Goal: Task Accomplishment & Management: Manage account settings

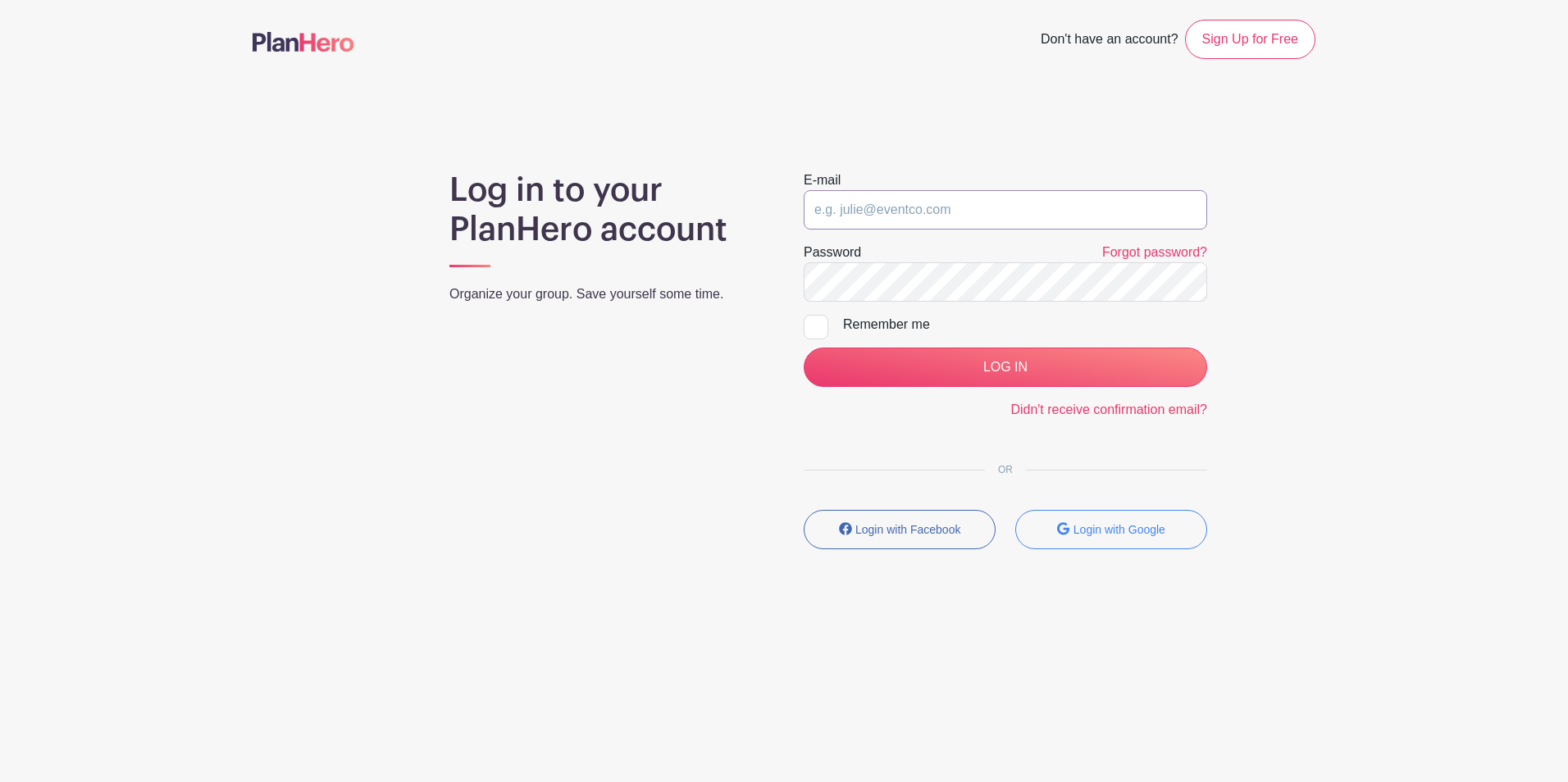
click at [961, 213] on input "email" at bounding box center [1006, 210] width 403 height 40
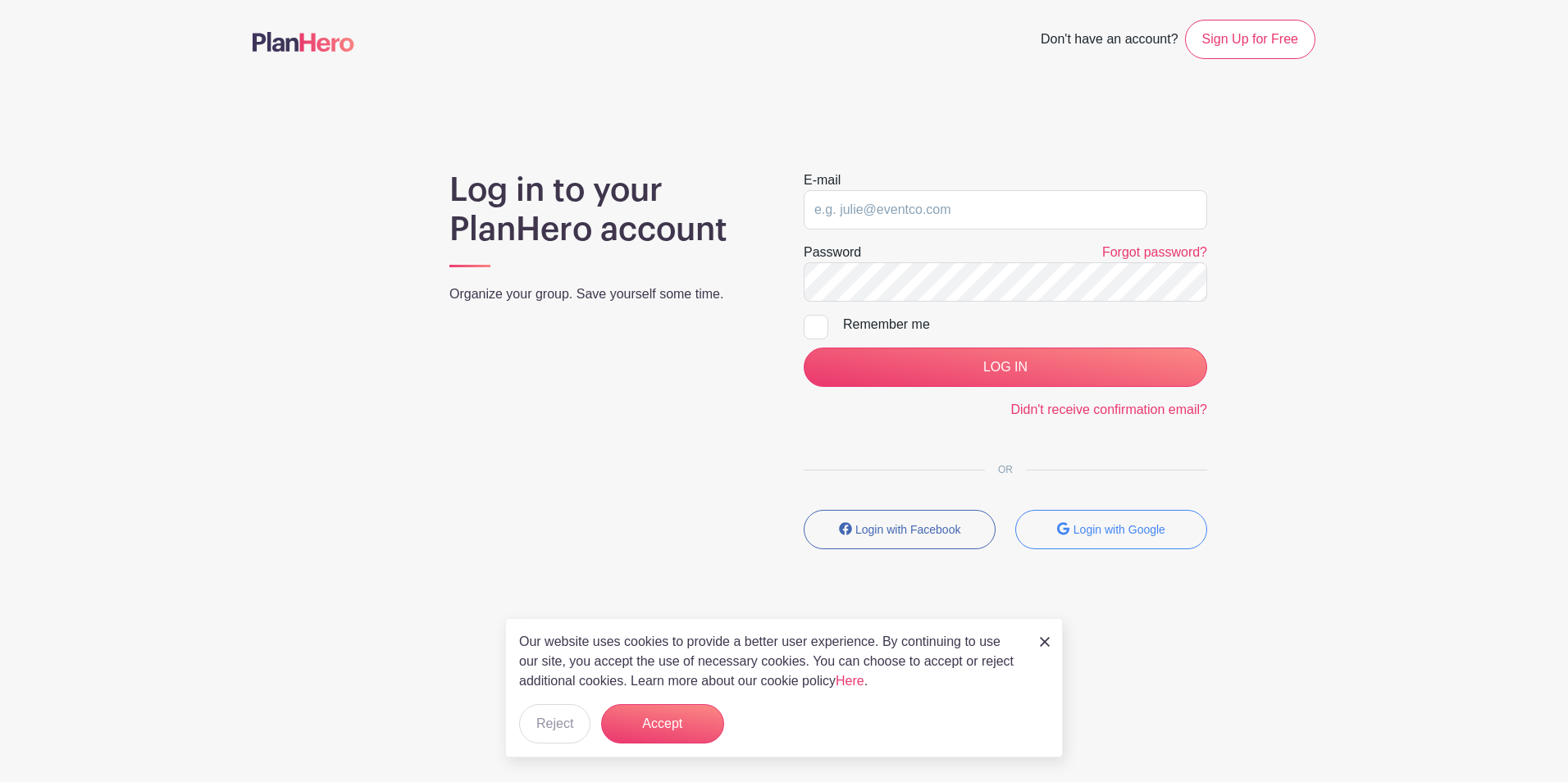
click at [1040, 646] on img at bounding box center [1044, 642] width 9 height 9
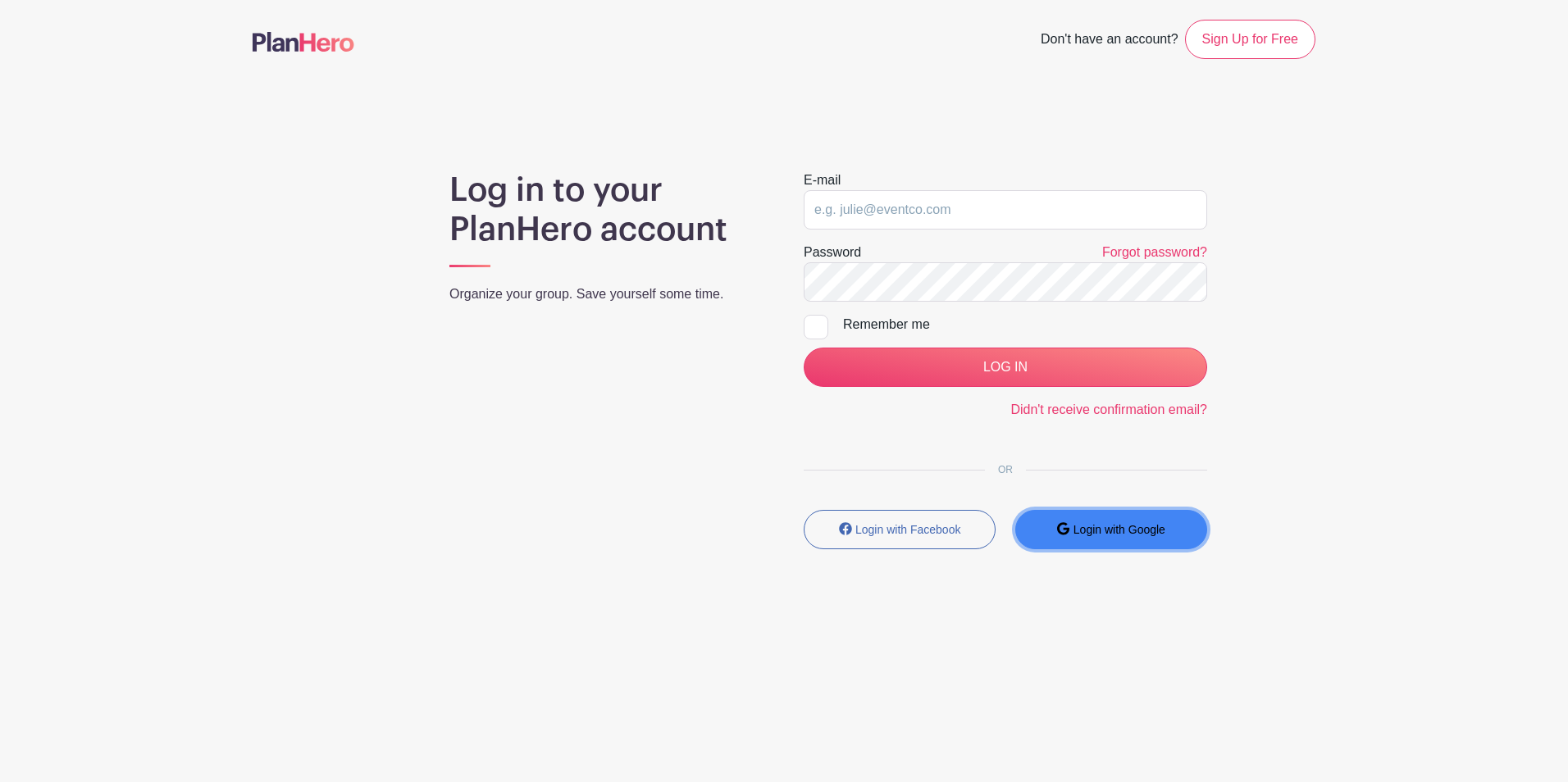
click at [1121, 534] on small "Login with Google" at bounding box center [1118, 529] width 92 height 13
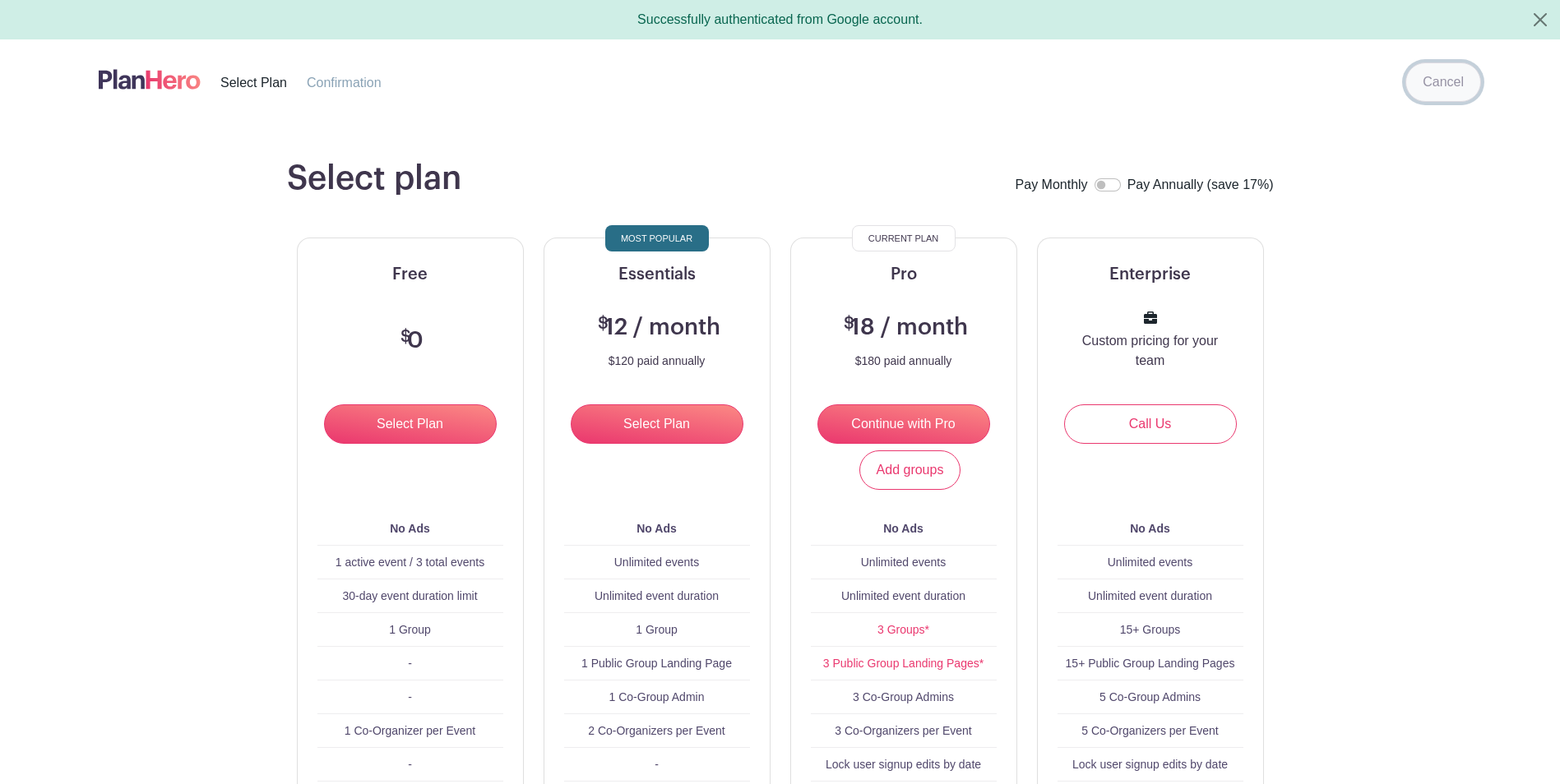
click at [1429, 82] on link "Cancel" at bounding box center [1443, 83] width 76 height 40
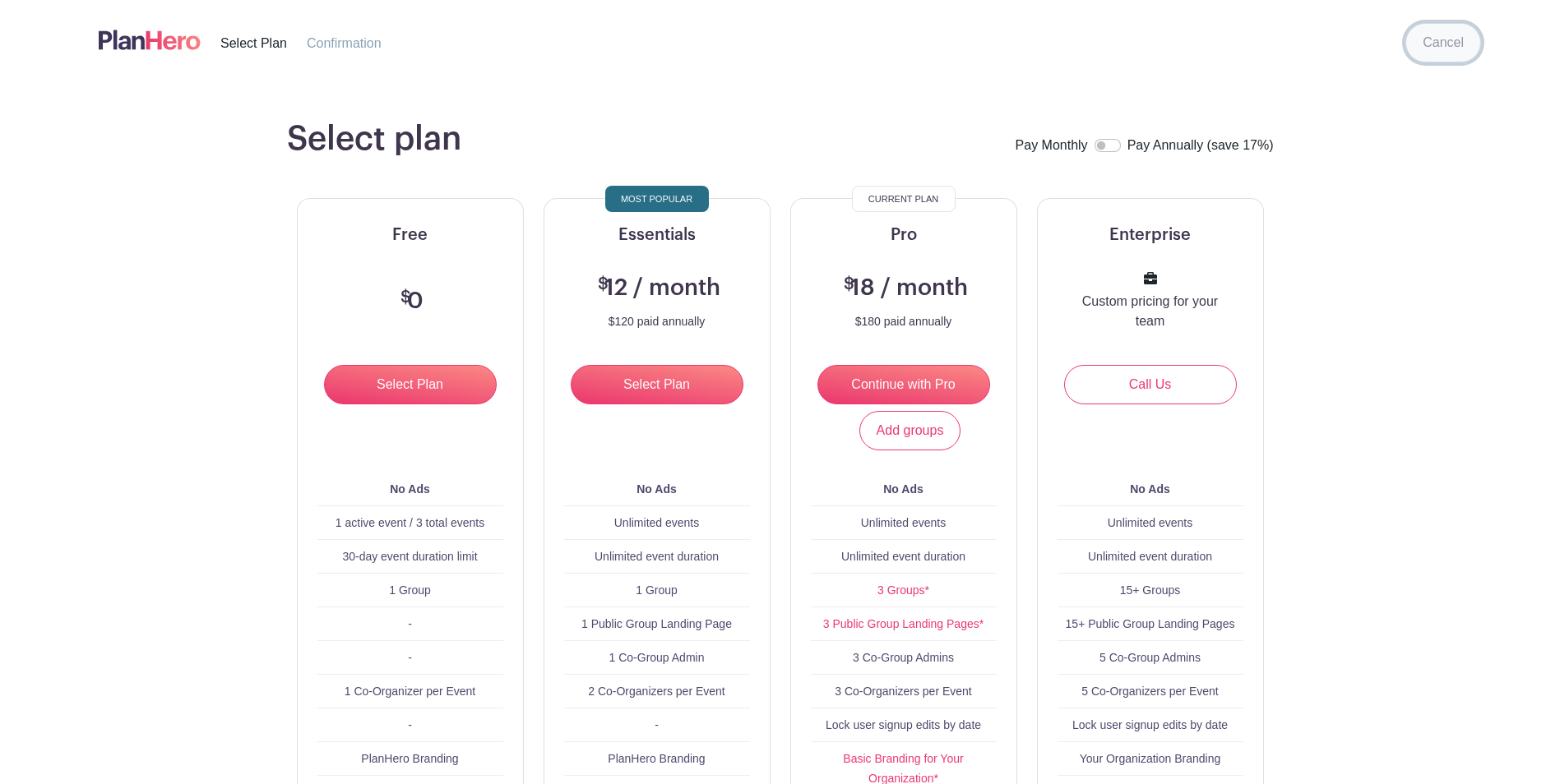
click at [1438, 44] on link "Cancel" at bounding box center [1443, 43] width 76 height 40
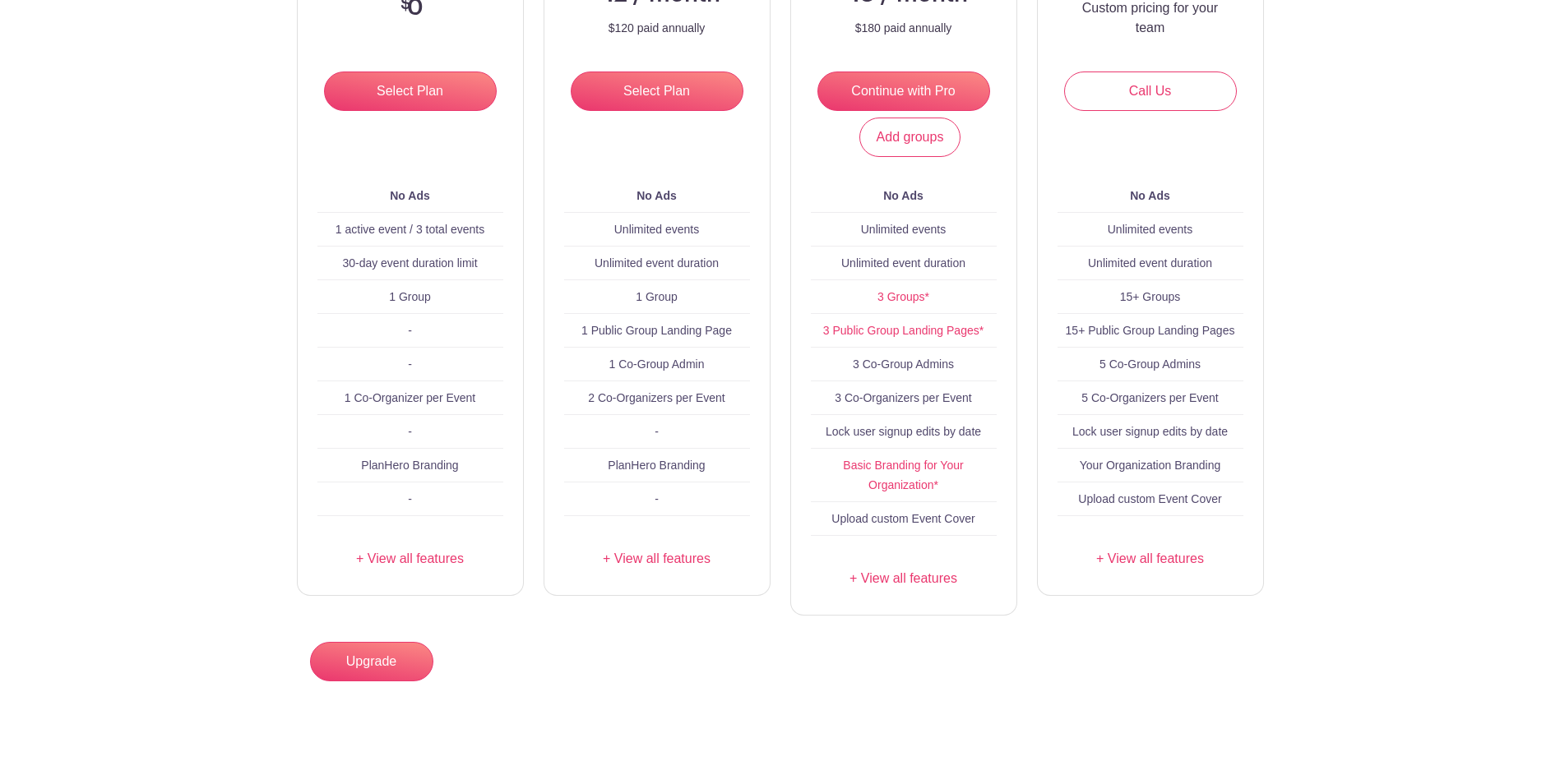
scroll to position [166, 0]
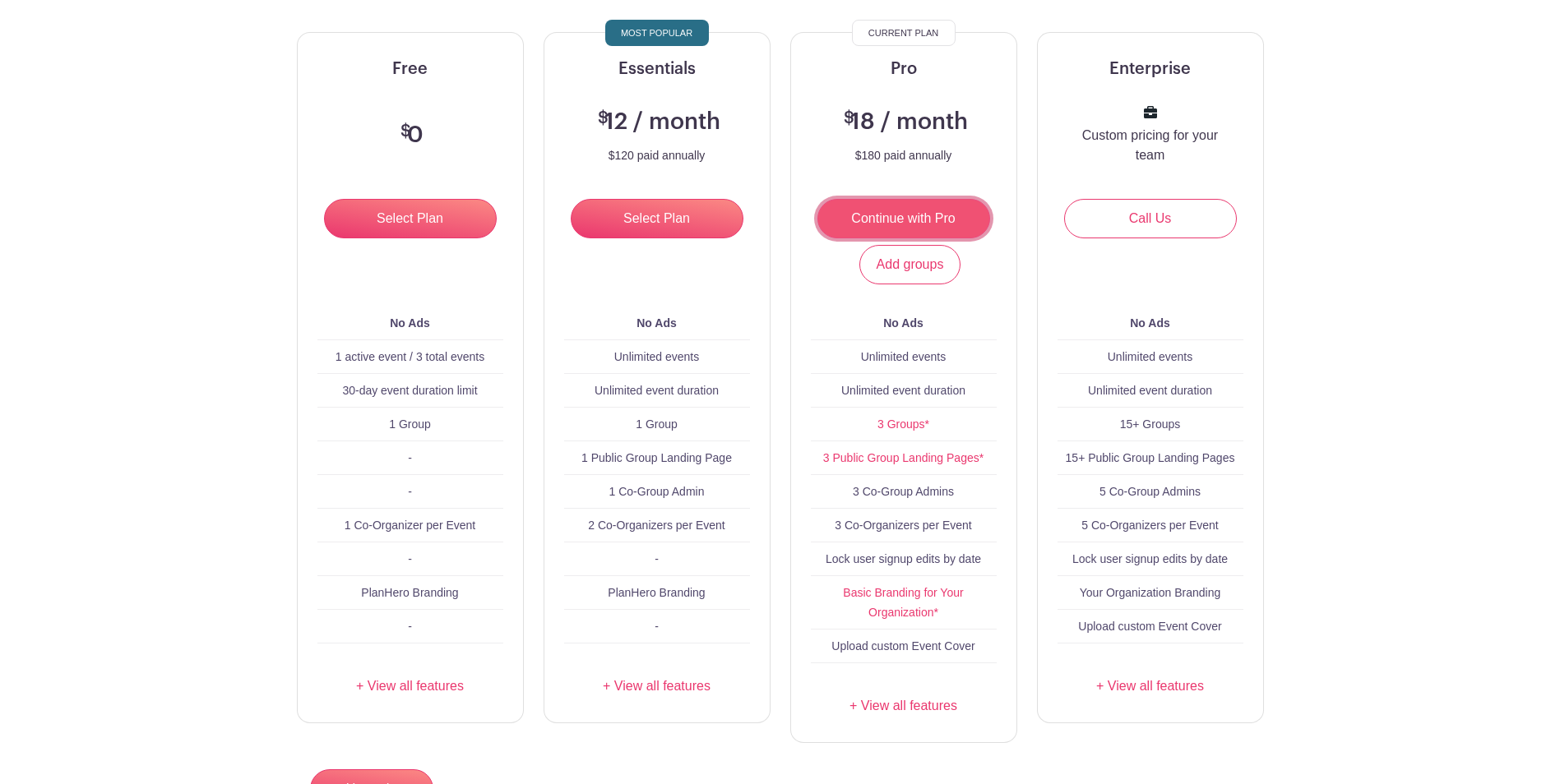
click at [902, 217] on input "Continue with Pro" at bounding box center [904, 219] width 173 height 40
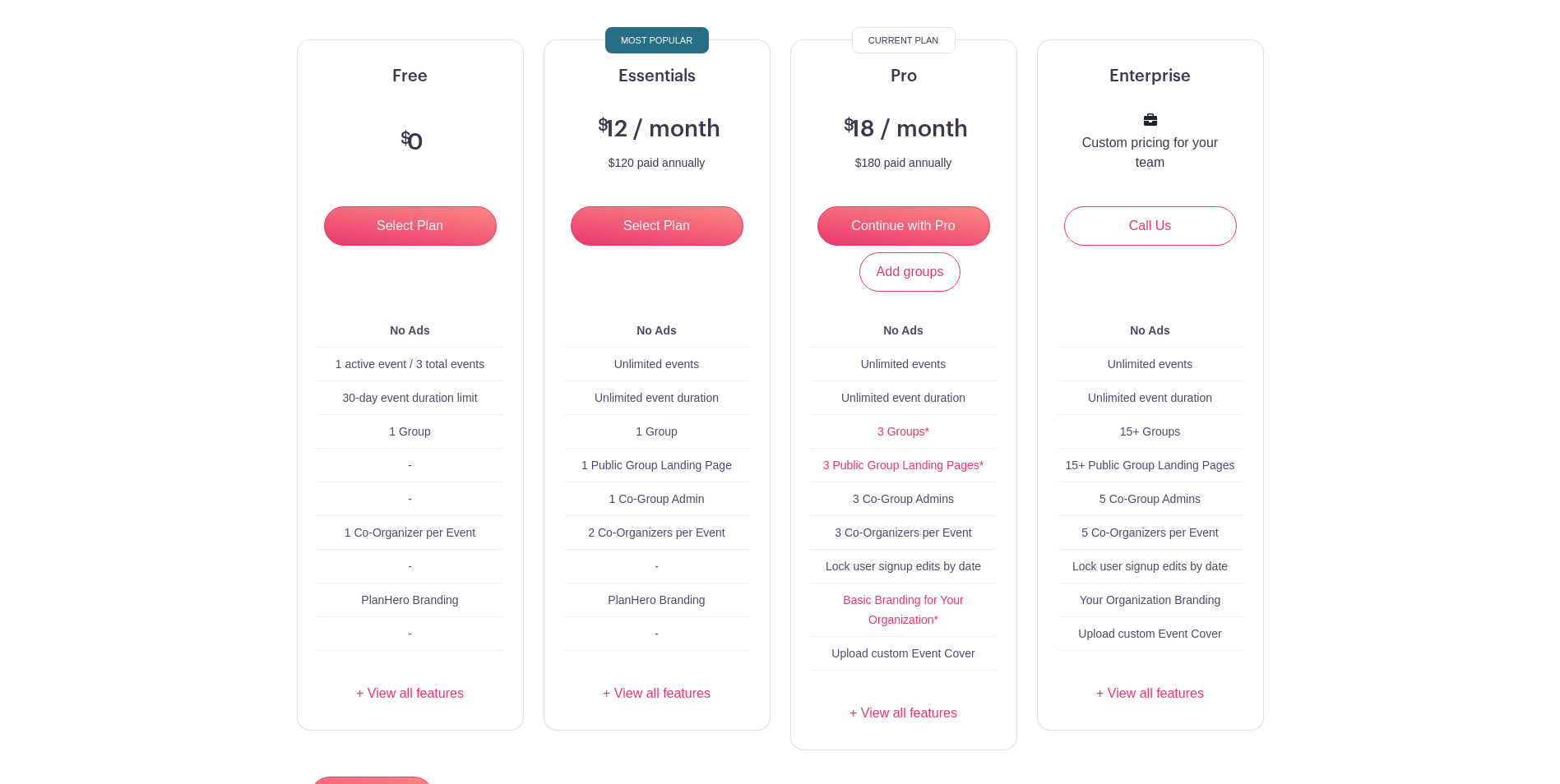
scroll to position [196, 0]
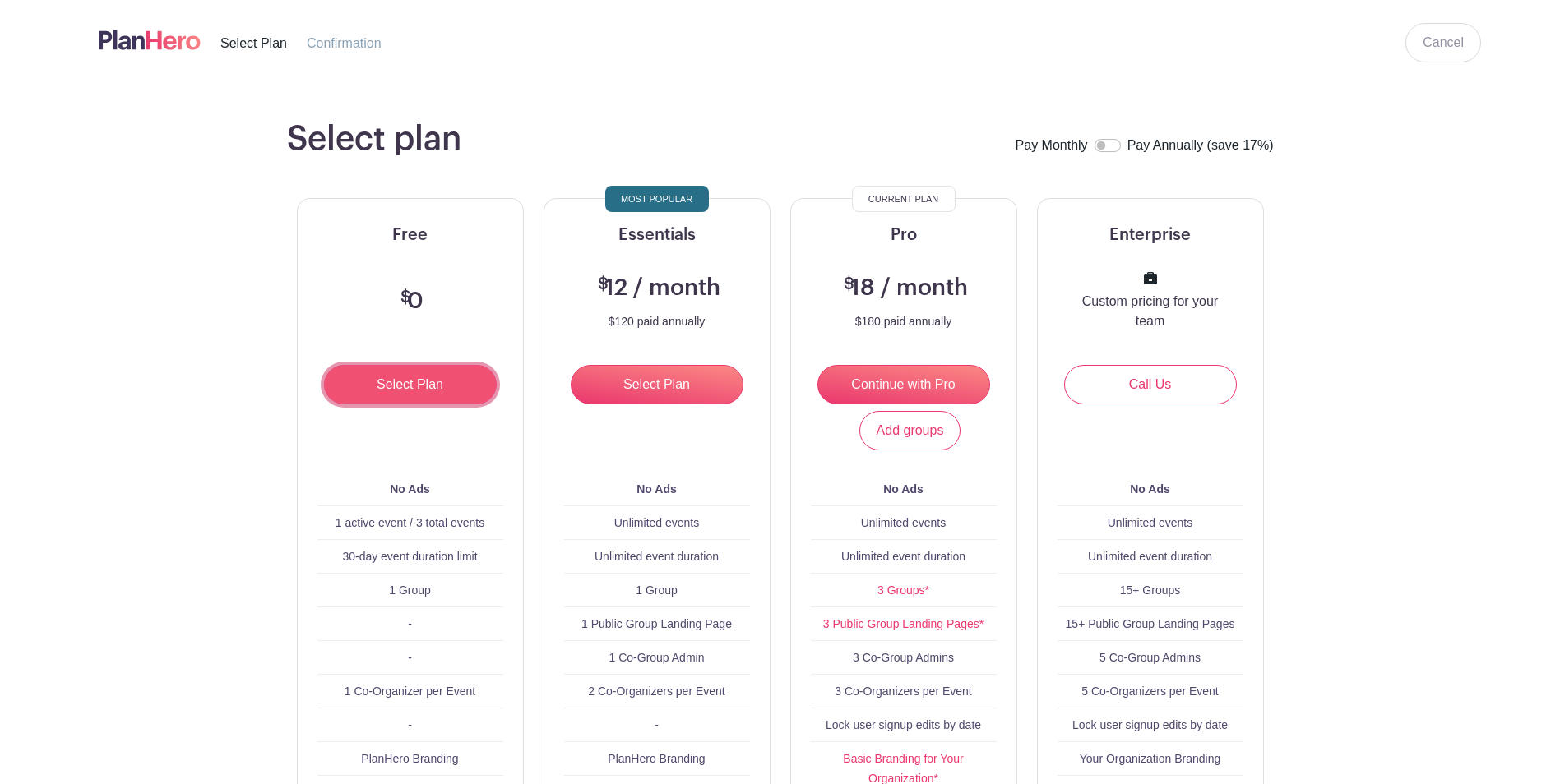
click at [395, 381] on input "Select Plan" at bounding box center [410, 384] width 173 height 40
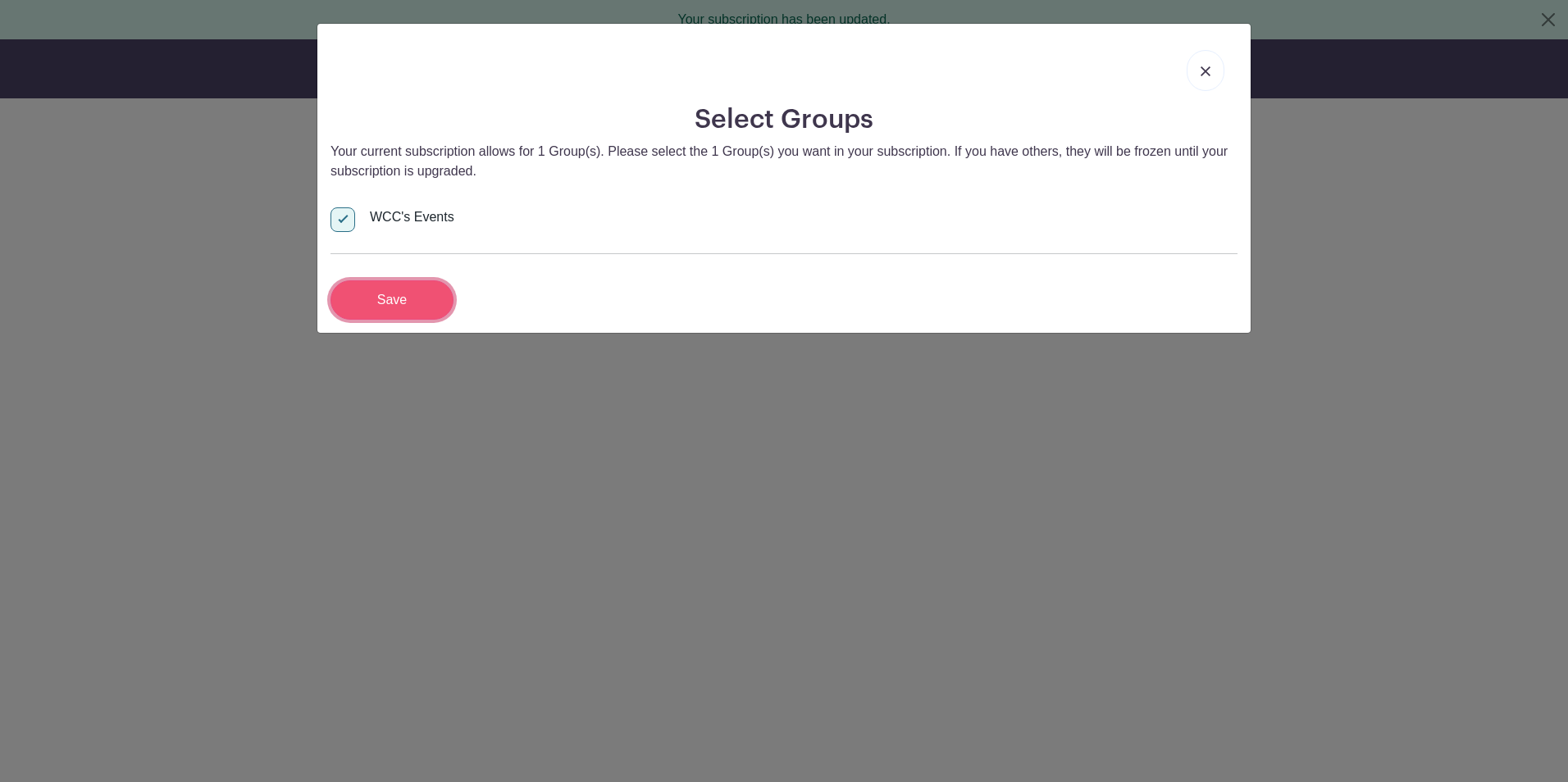
click at [390, 296] on input "Save" at bounding box center [392, 300] width 123 height 40
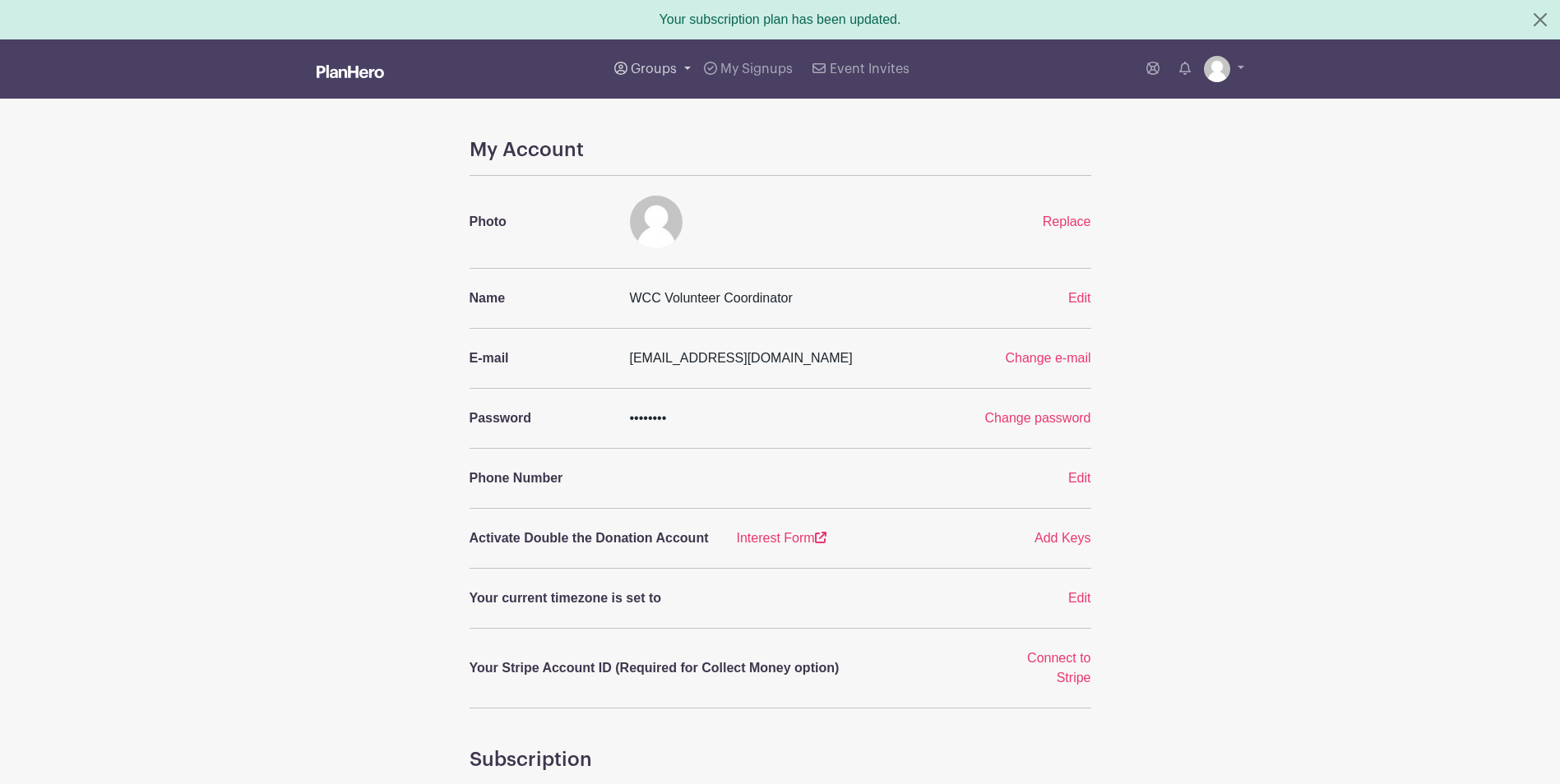
click at [678, 66] on link "Groups" at bounding box center [652, 69] width 89 height 59
click at [852, 72] on span "Event Invites" at bounding box center [870, 69] width 80 height 13
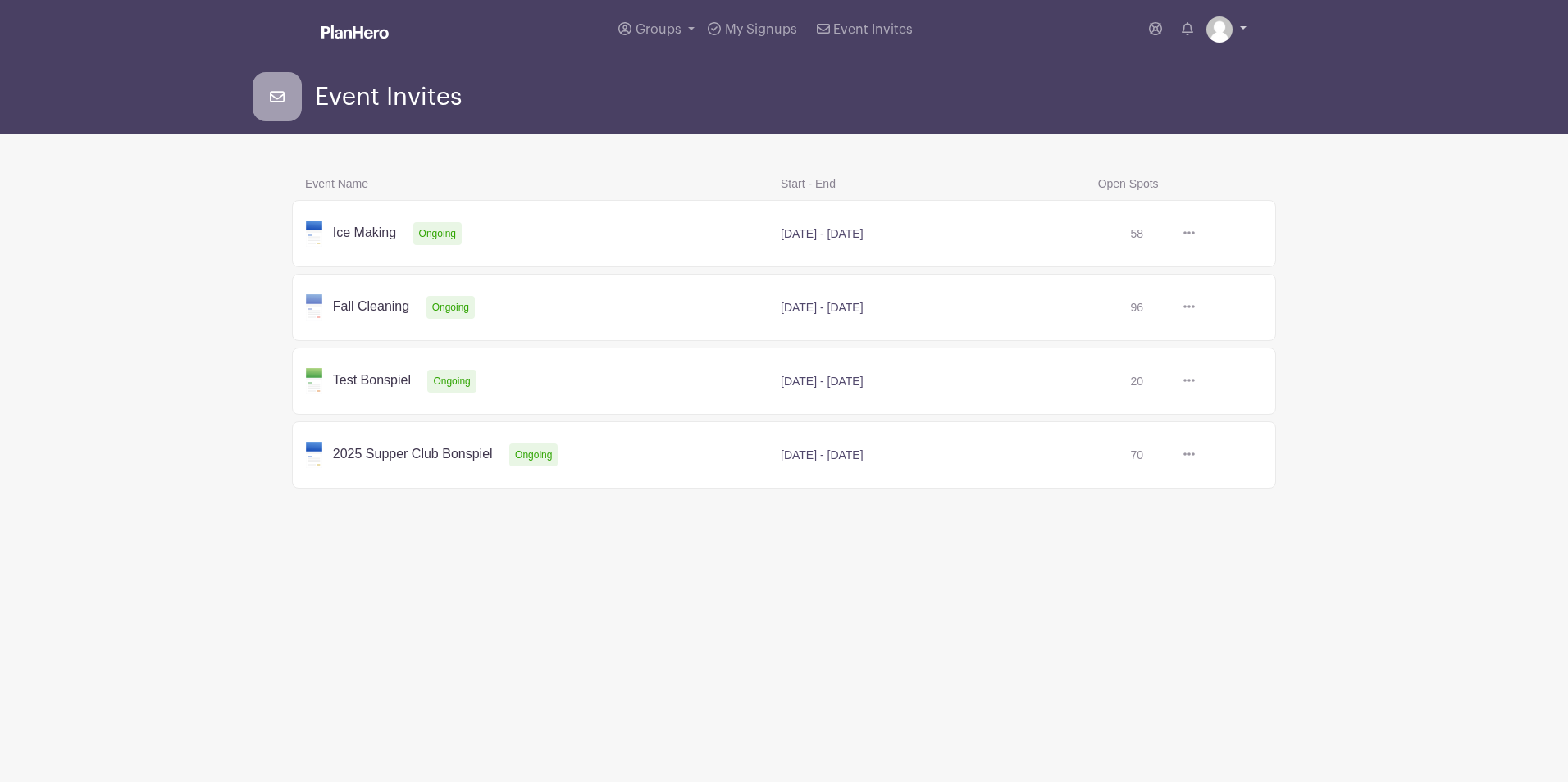
click at [1239, 29] on link at bounding box center [1226, 29] width 40 height 27
click at [658, 27] on span "Groups" at bounding box center [658, 29] width 45 height 13
click at [522, 38] on div "Groups All Groups Wausau Curling WCC's Events My Signups Event Invites My accou…" at bounding box center [817, 29] width 858 height 59
click at [277, 98] on icon at bounding box center [277, 97] width 15 height 11
click at [739, 27] on span "My Signups" at bounding box center [760, 29] width 72 height 13
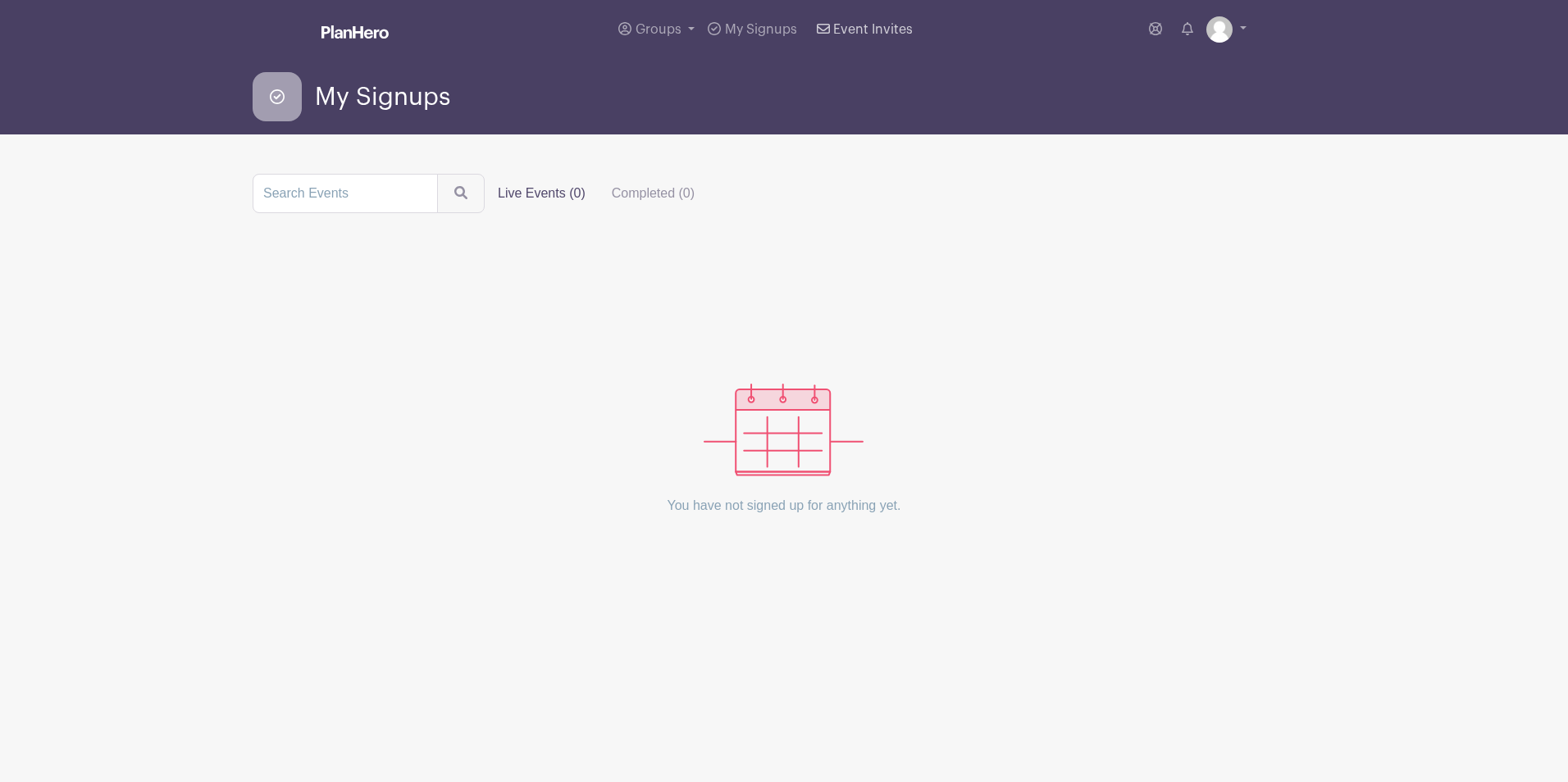
click at [864, 24] on span "Event Invites" at bounding box center [873, 29] width 80 height 13
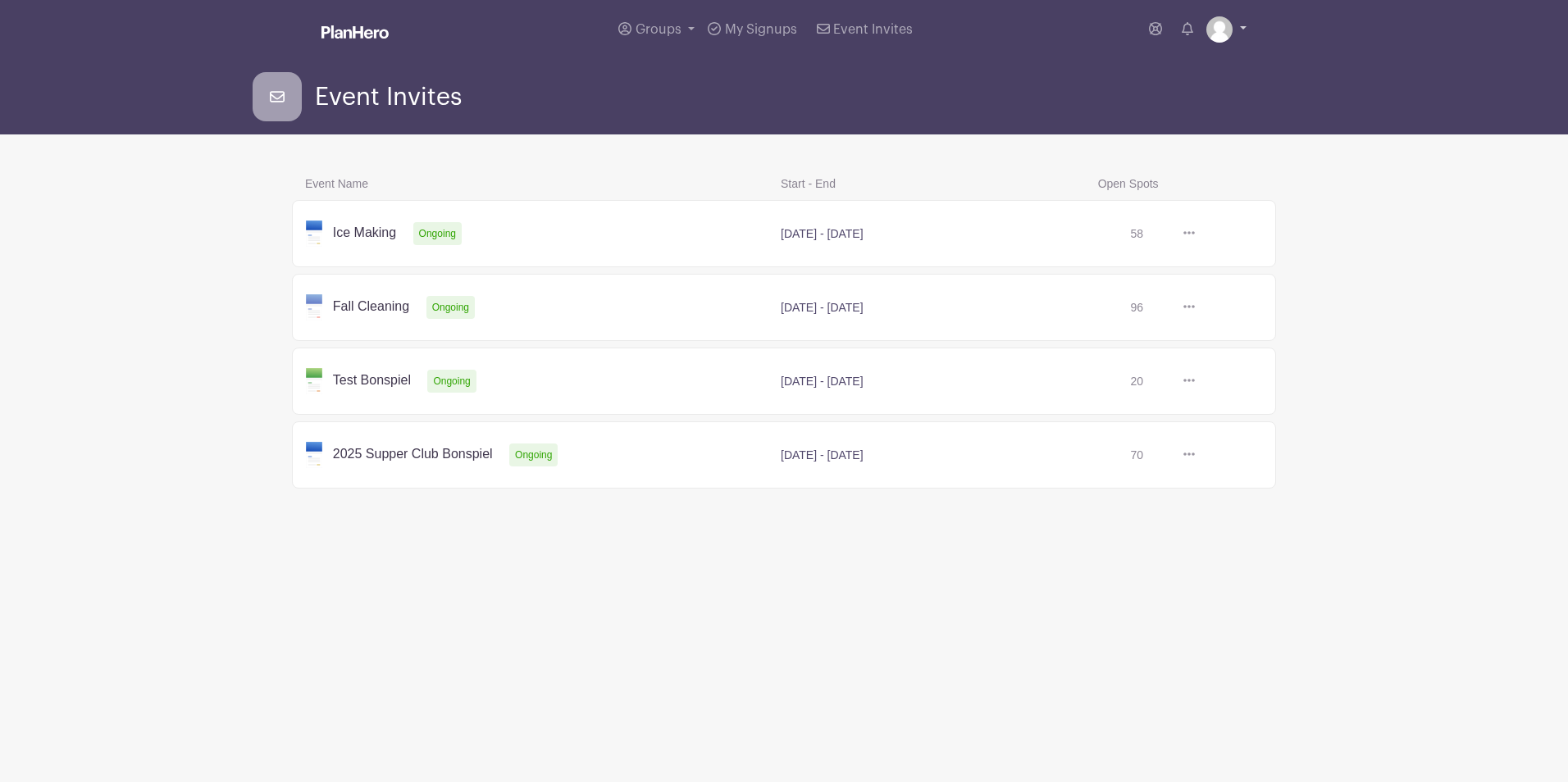
click at [1222, 37] on img at bounding box center [1220, 29] width 27 height 27
click at [1182, 64] on link "My account" at bounding box center [1180, 68] width 130 height 27
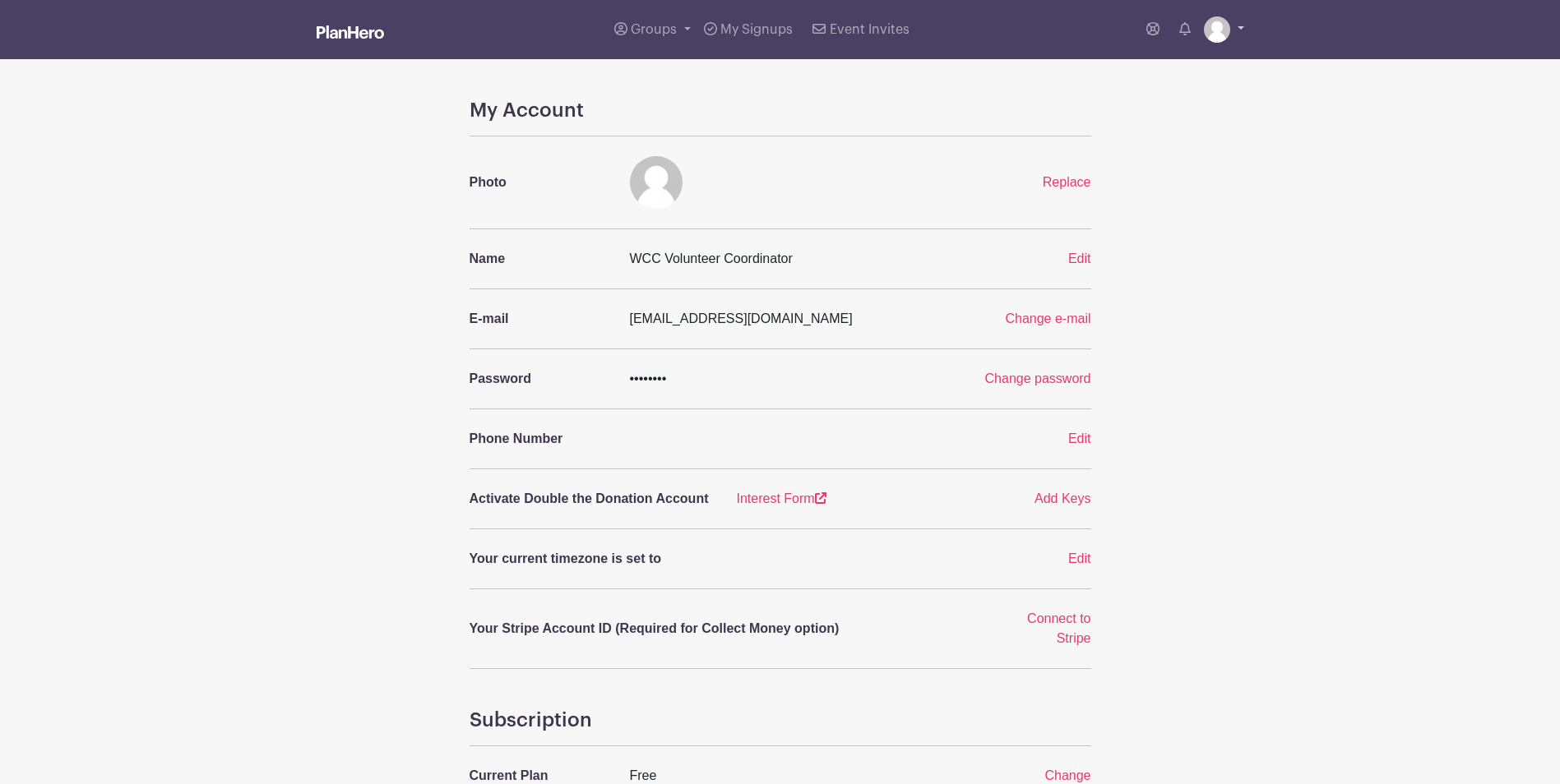
click at [1238, 24] on link at bounding box center [1224, 29] width 40 height 27
click at [941, 82] on main "Groups All Groups Wausau Curling WCC's Events My Signups Event Invites My accou…" at bounding box center [780, 602] width 1560 height 1204
click at [657, 25] on span "Groups" at bounding box center [653, 29] width 46 height 13
click at [669, 127] on span "Wausau Curling" at bounding box center [694, 121] width 94 height 19
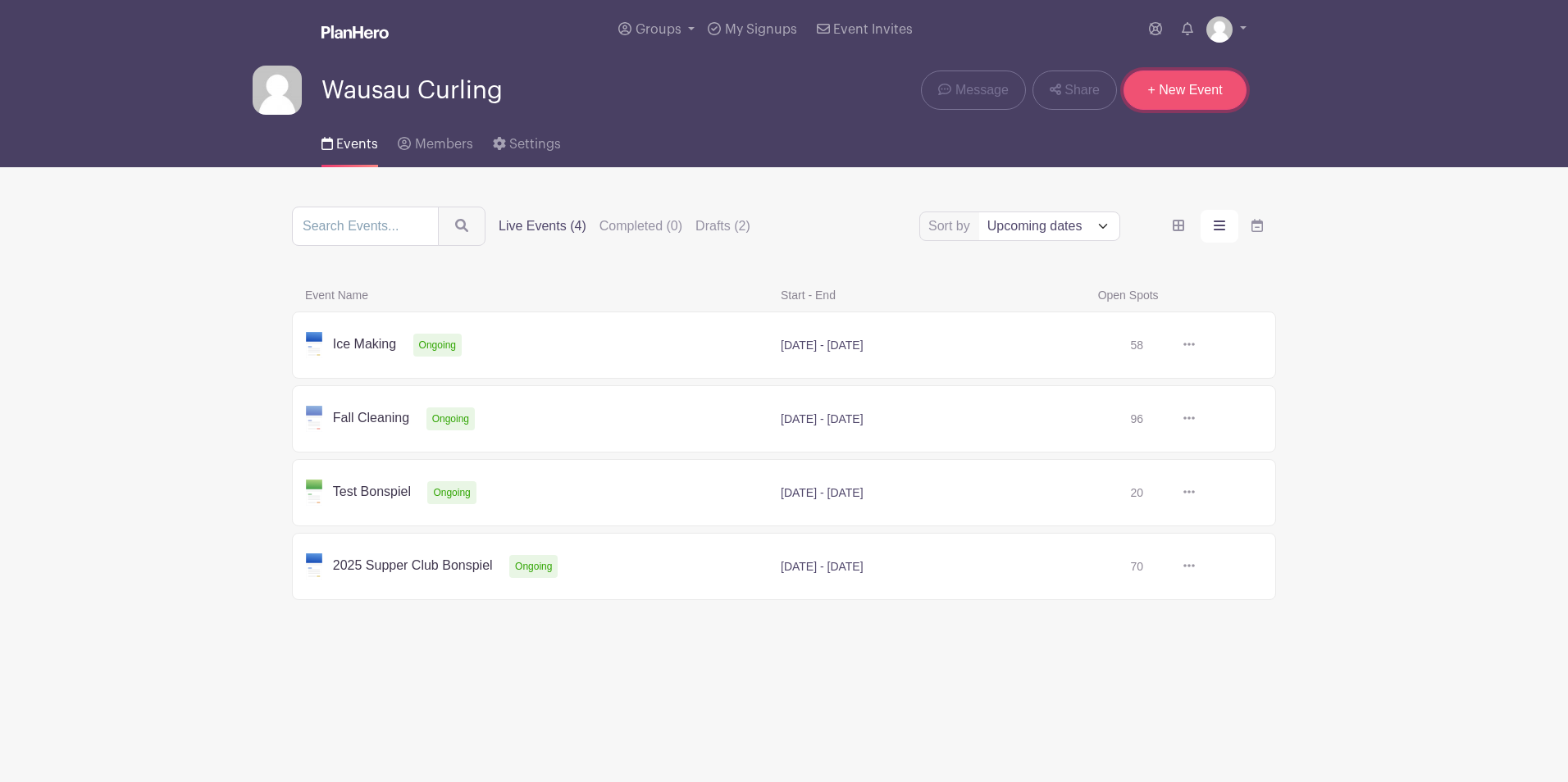
click at [1193, 95] on link "+ New Event" at bounding box center [1185, 90] width 123 height 40
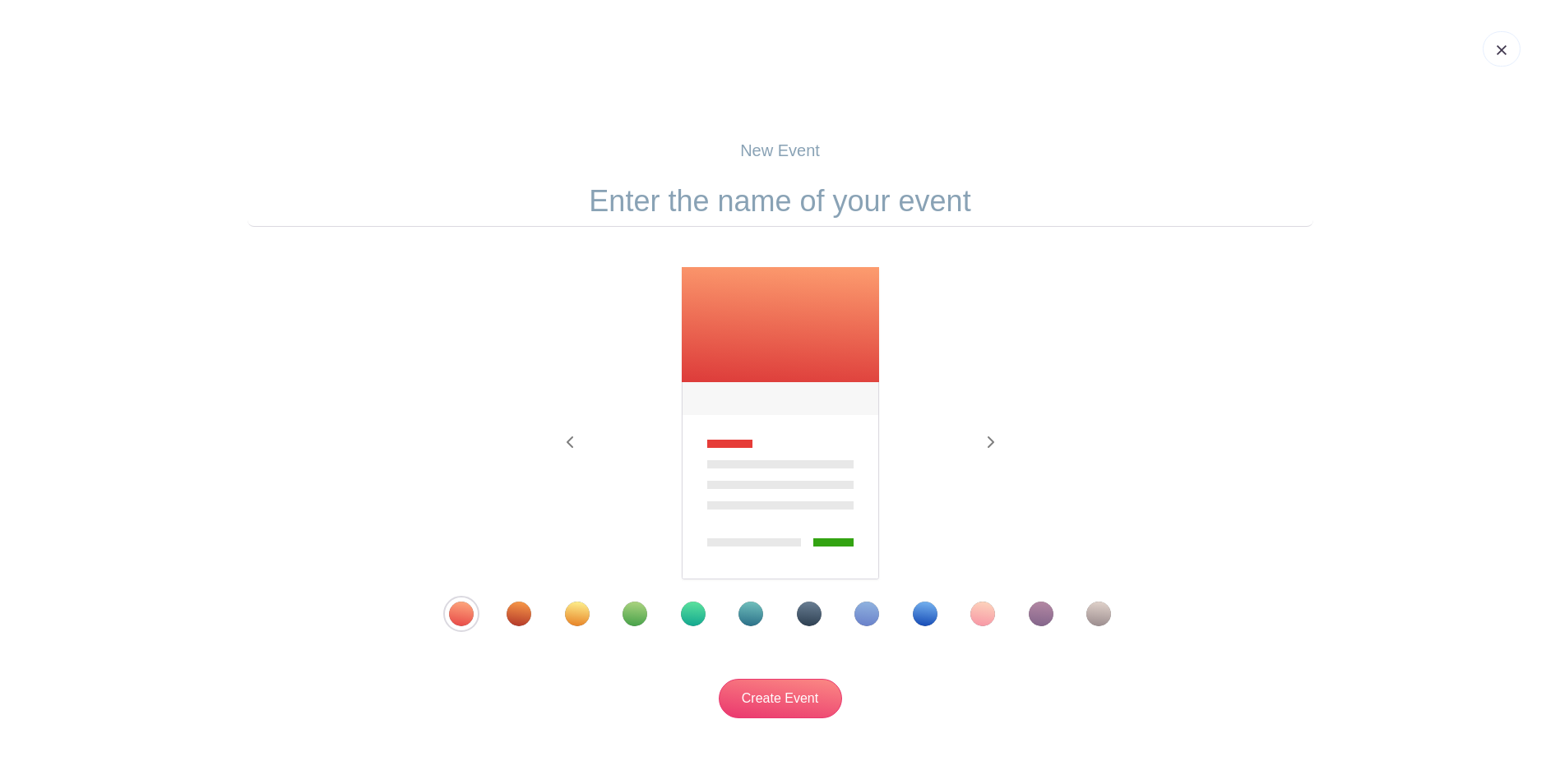
click at [780, 205] on input "text" at bounding box center [780, 201] width 1065 height 51
type input "I"
type input "2"
type input "Ice Prep 2025"
click at [798, 691] on input "Create Event" at bounding box center [780, 699] width 123 height 40
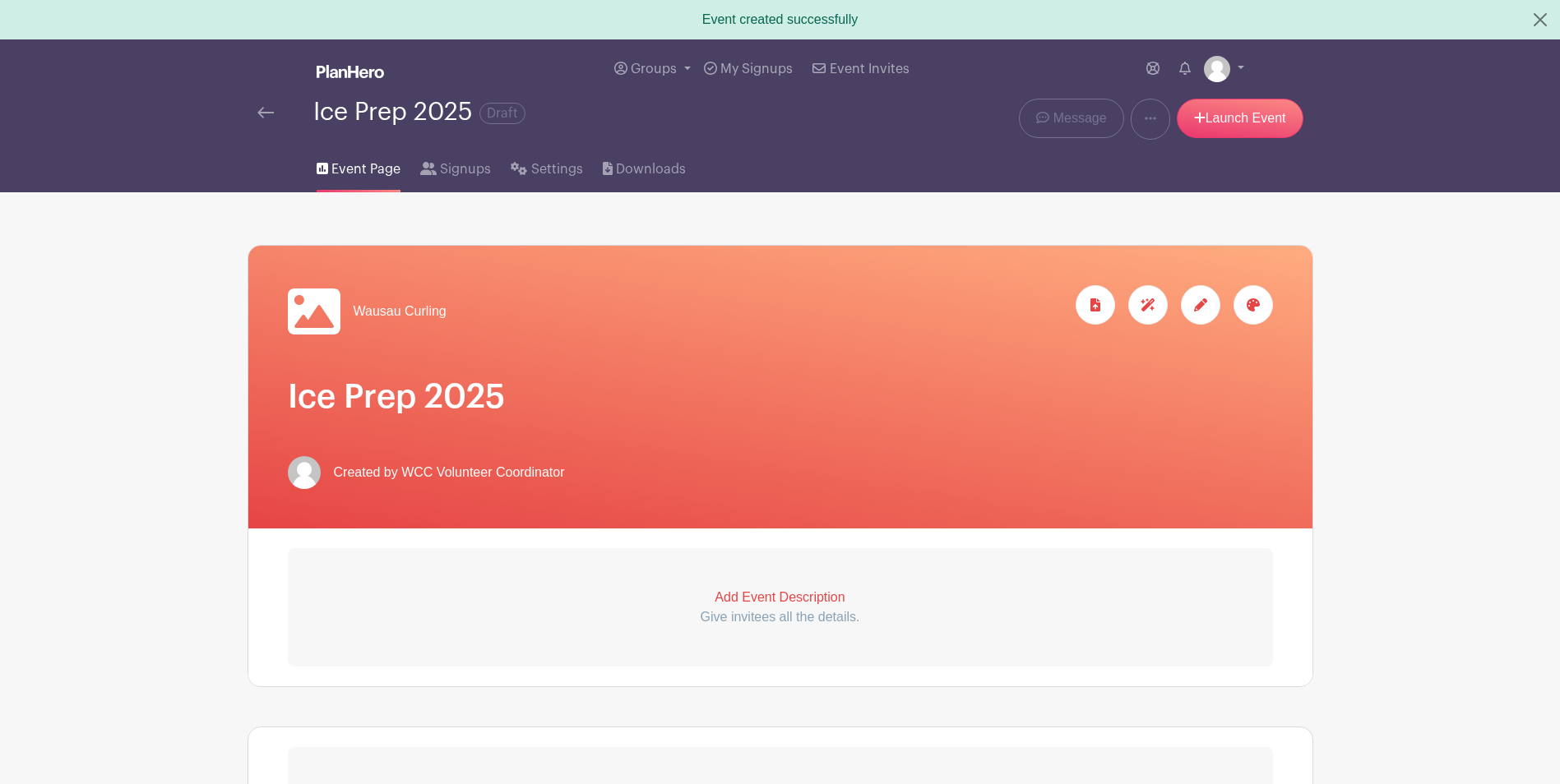
click at [799, 596] on p "Add Event Description" at bounding box center [780, 597] width 985 height 20
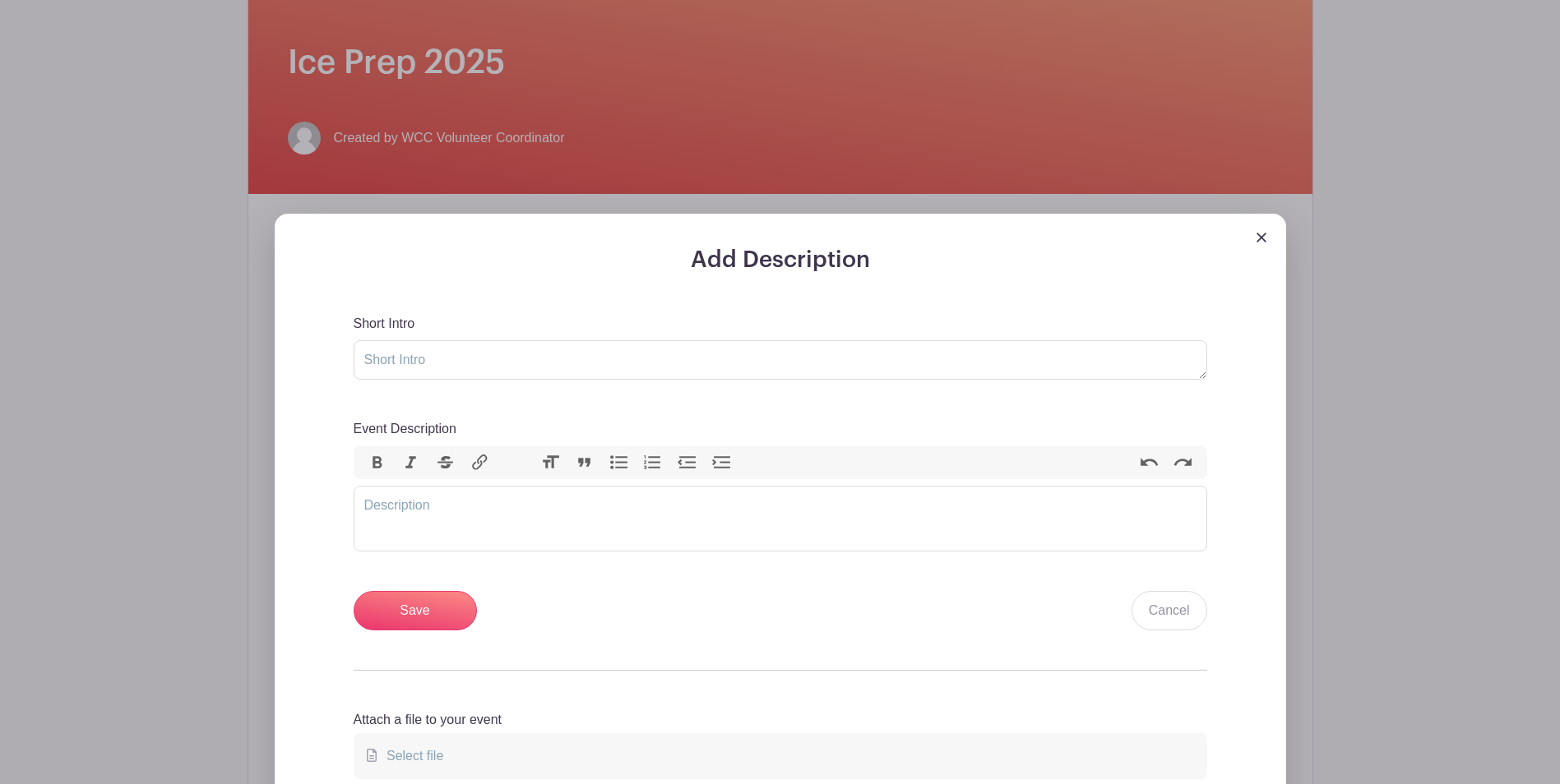
scroll to position [339, 0]
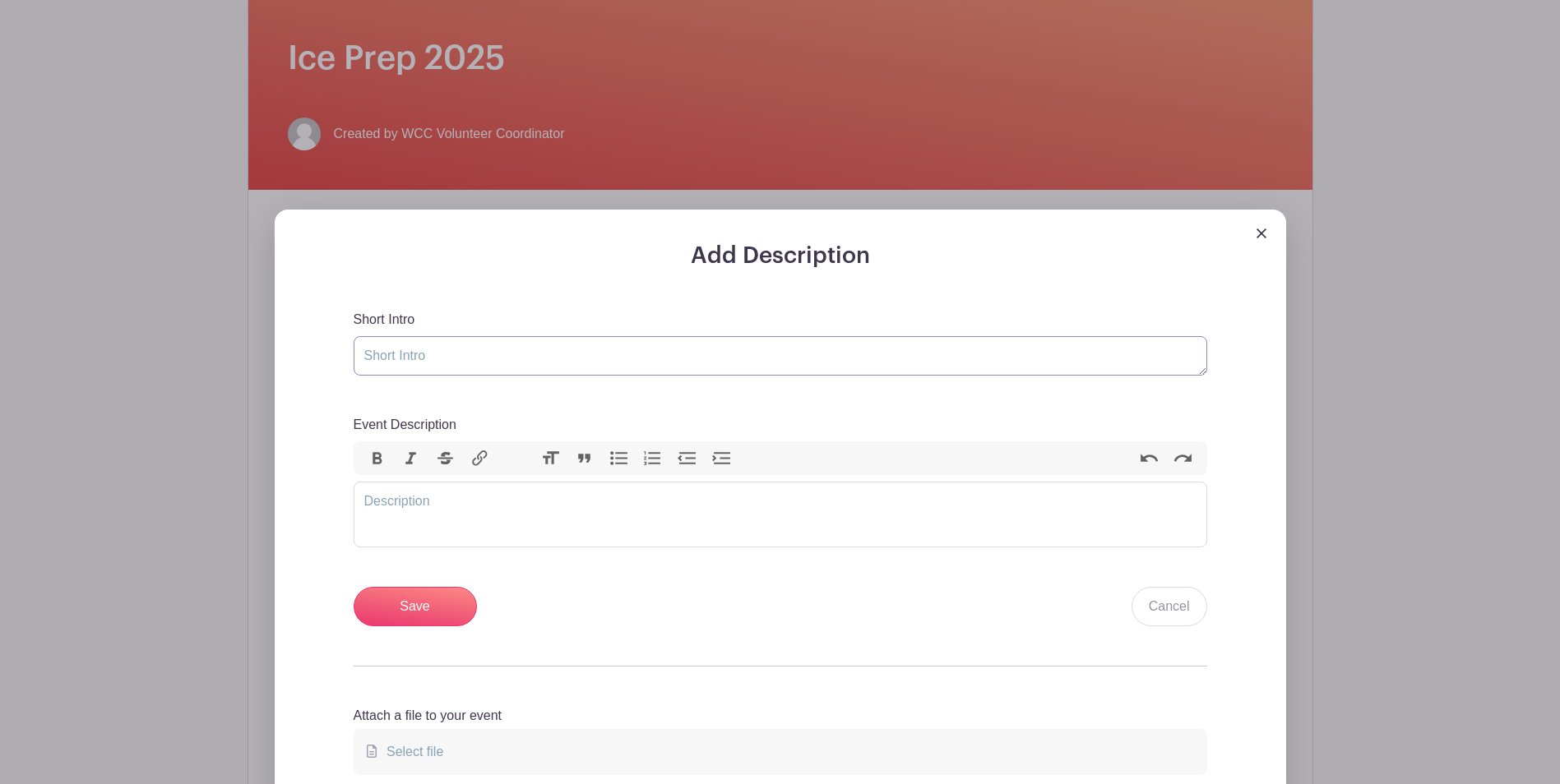
click at [541, 352] on textarea "Short Intro" at bounding box center [780, 356] width 854 height 40
type textarea "S"
type textarea "F"
type textarea "Spray, flood and paint"
click at [396, 515] on trix-editor "Event Description" at bounding box center [780, 513] width 854 height 65
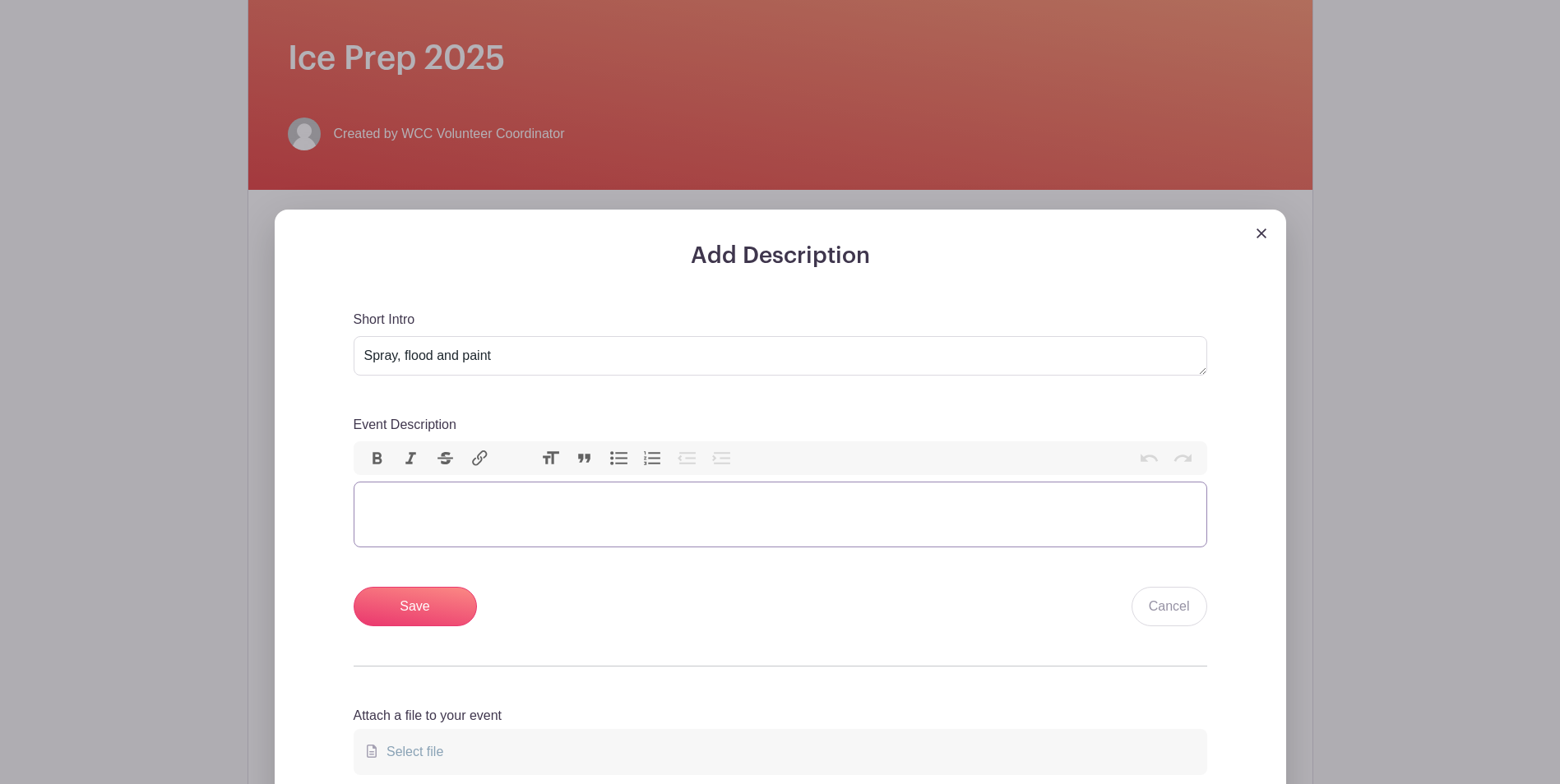
click at [615, 458] on button "Bullets" at bounding box center [619, 458] width 34 height 22
type trix-editor "<ul><li><br></li></ul>"
click at [615, 458] on button "Bullets" at bounding box center [619, 458] width 34 height 22
type trix-editor "<ul><li><br></li></ul>"
type trix-editor "<div>e</div>"
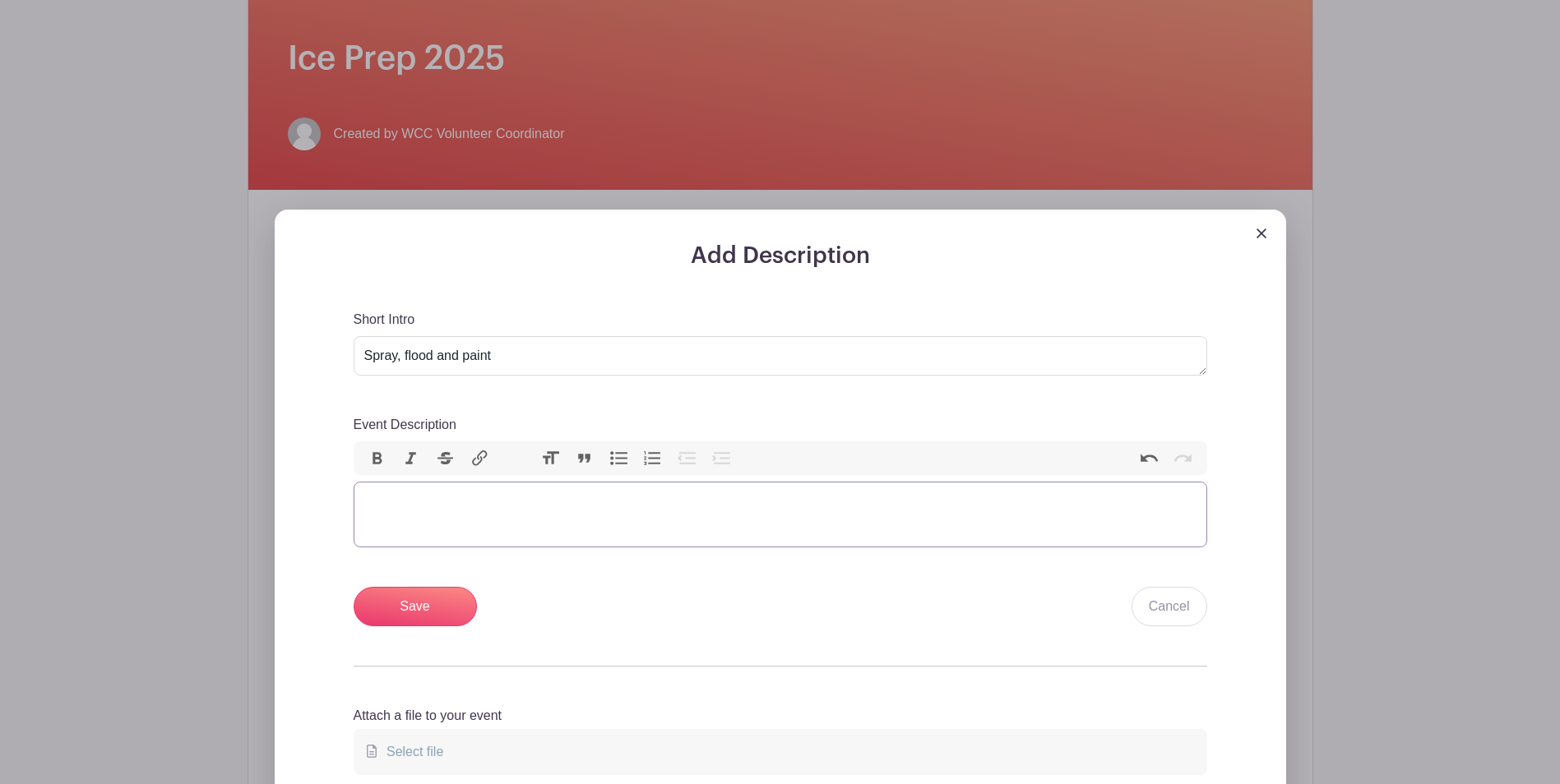
click at [615, 457] on button "Bullets" at bounding box center [619, 458] width 34 height 22
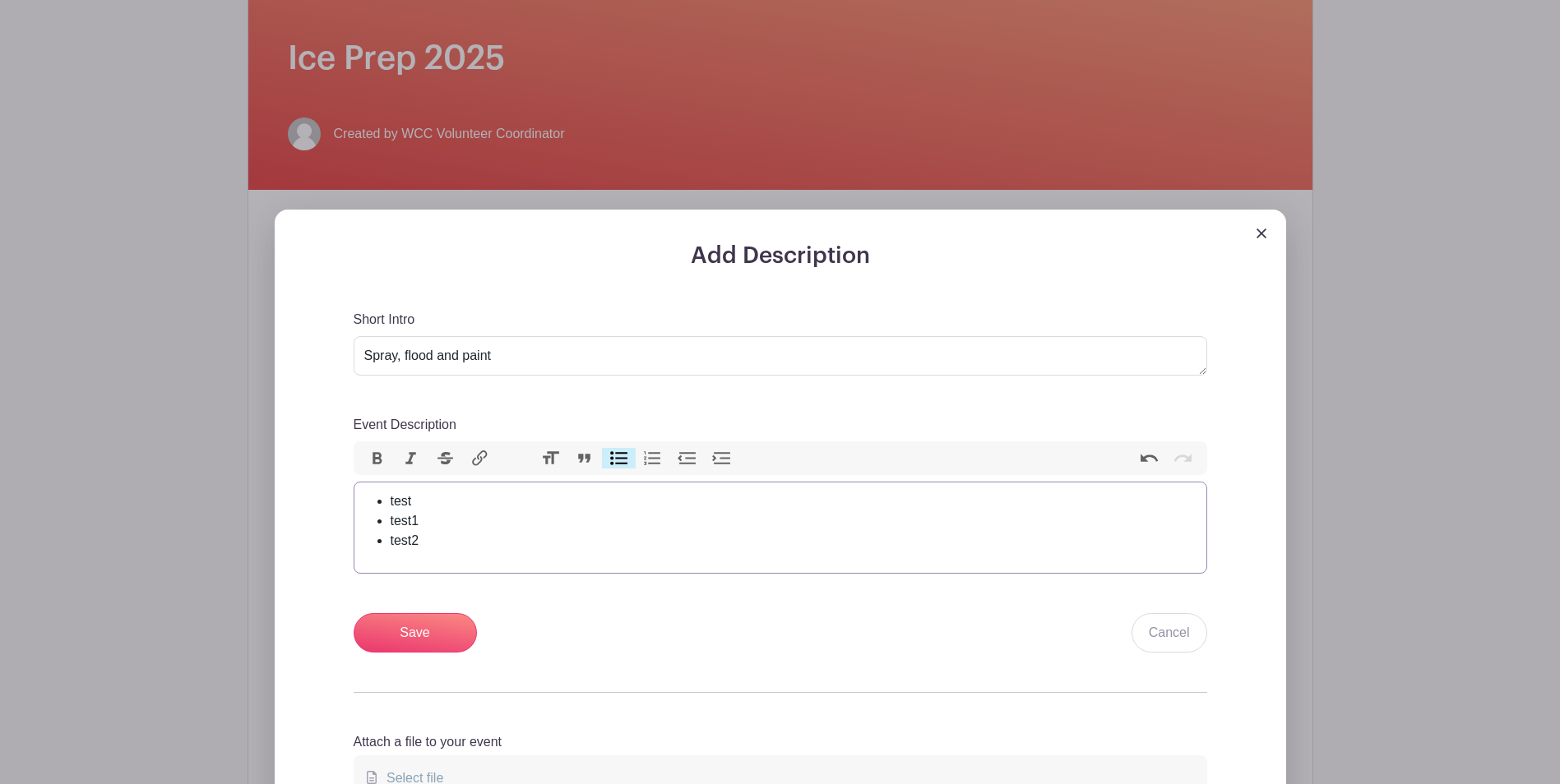
type trix-editor "<ul><li>test</li><li>test1</li><li>test2</li></ul>"
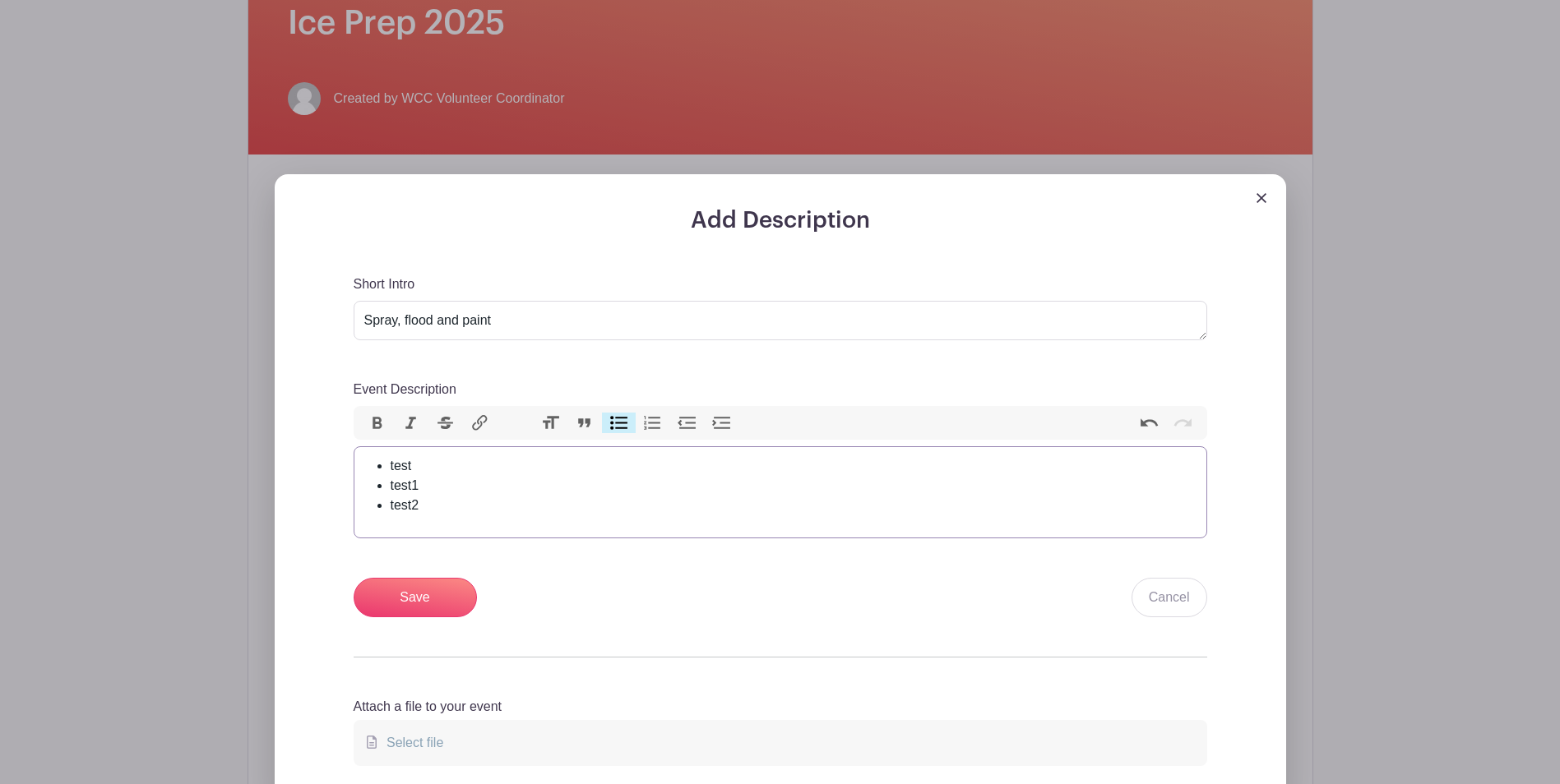
scroll to position [370, 0]
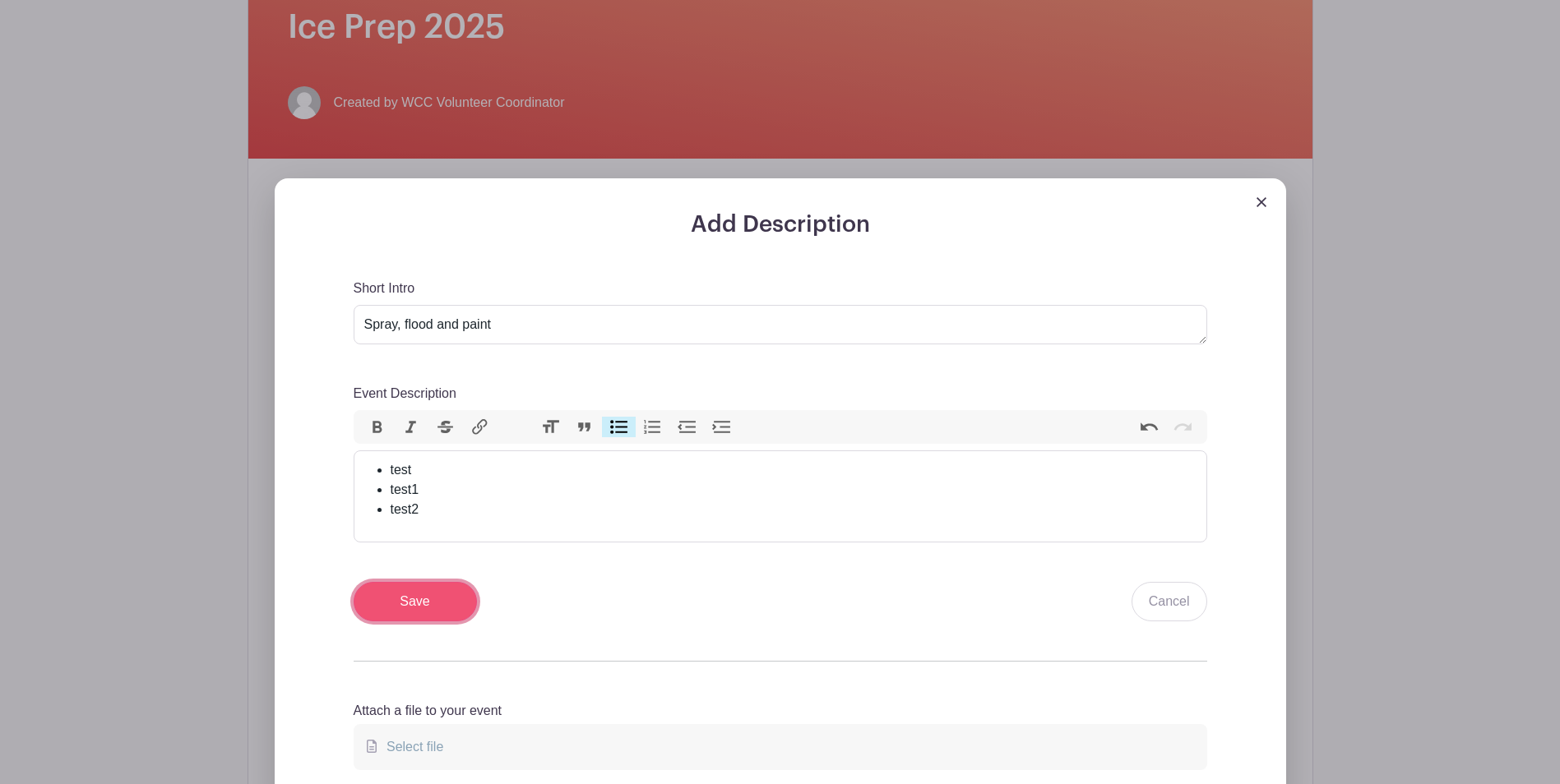
click at [417, 594] on input "Save" at bounding box center [415, 602] width 123 height 40
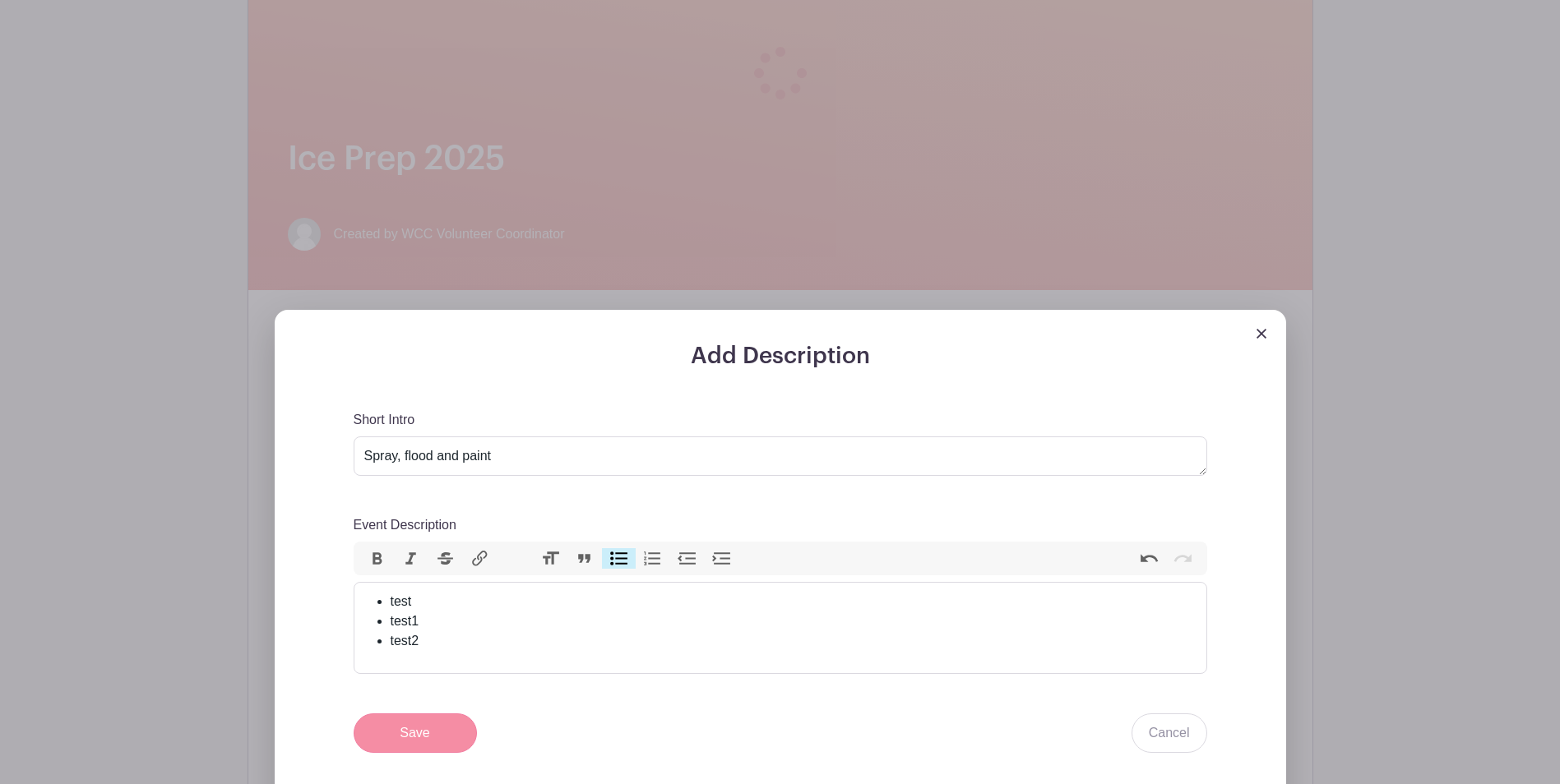
scroll to position [501, 0]
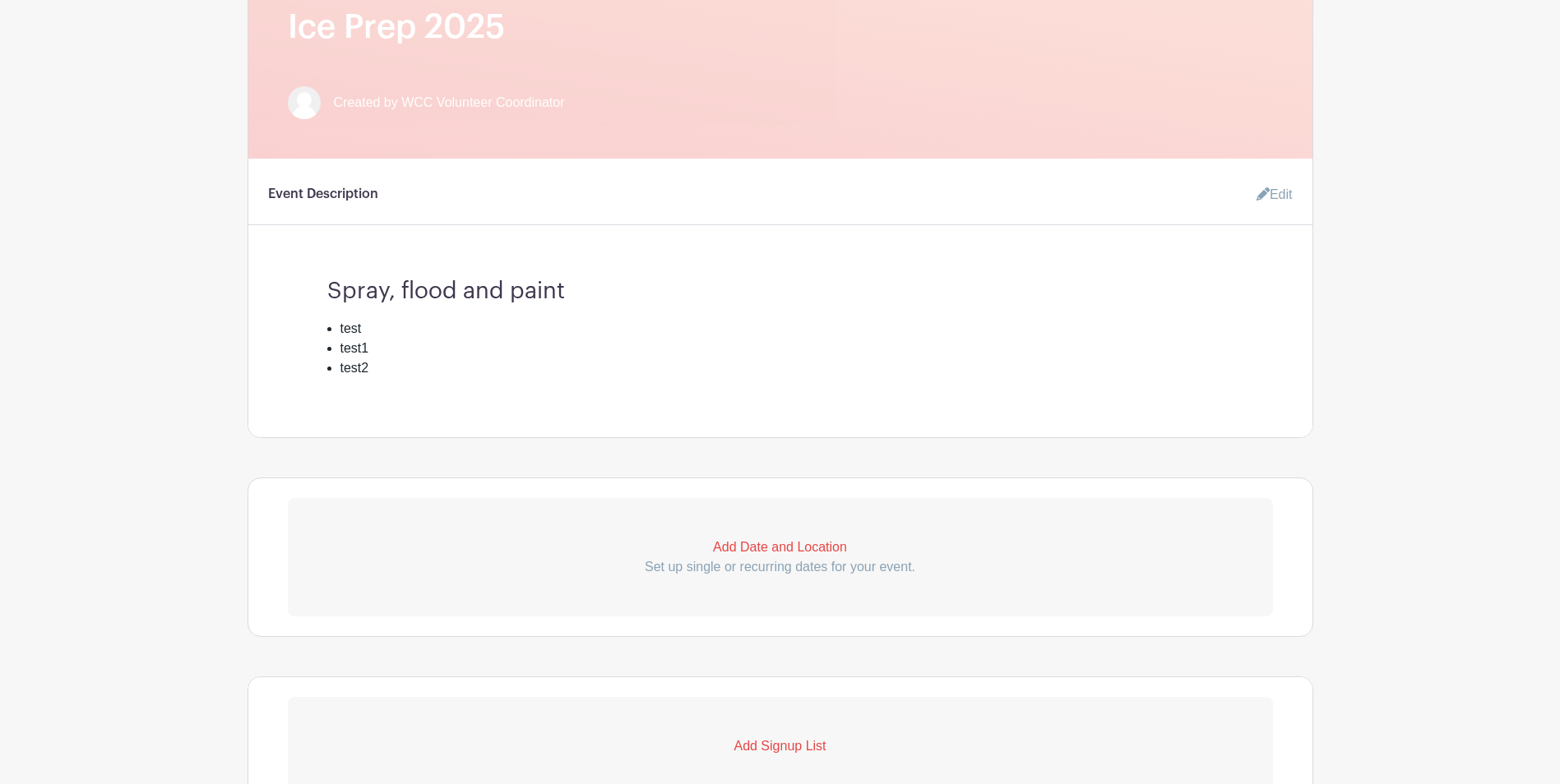
click at [817, 549] on p "Add Date and Location" at bounding box center [780, 547] width 985 height 20
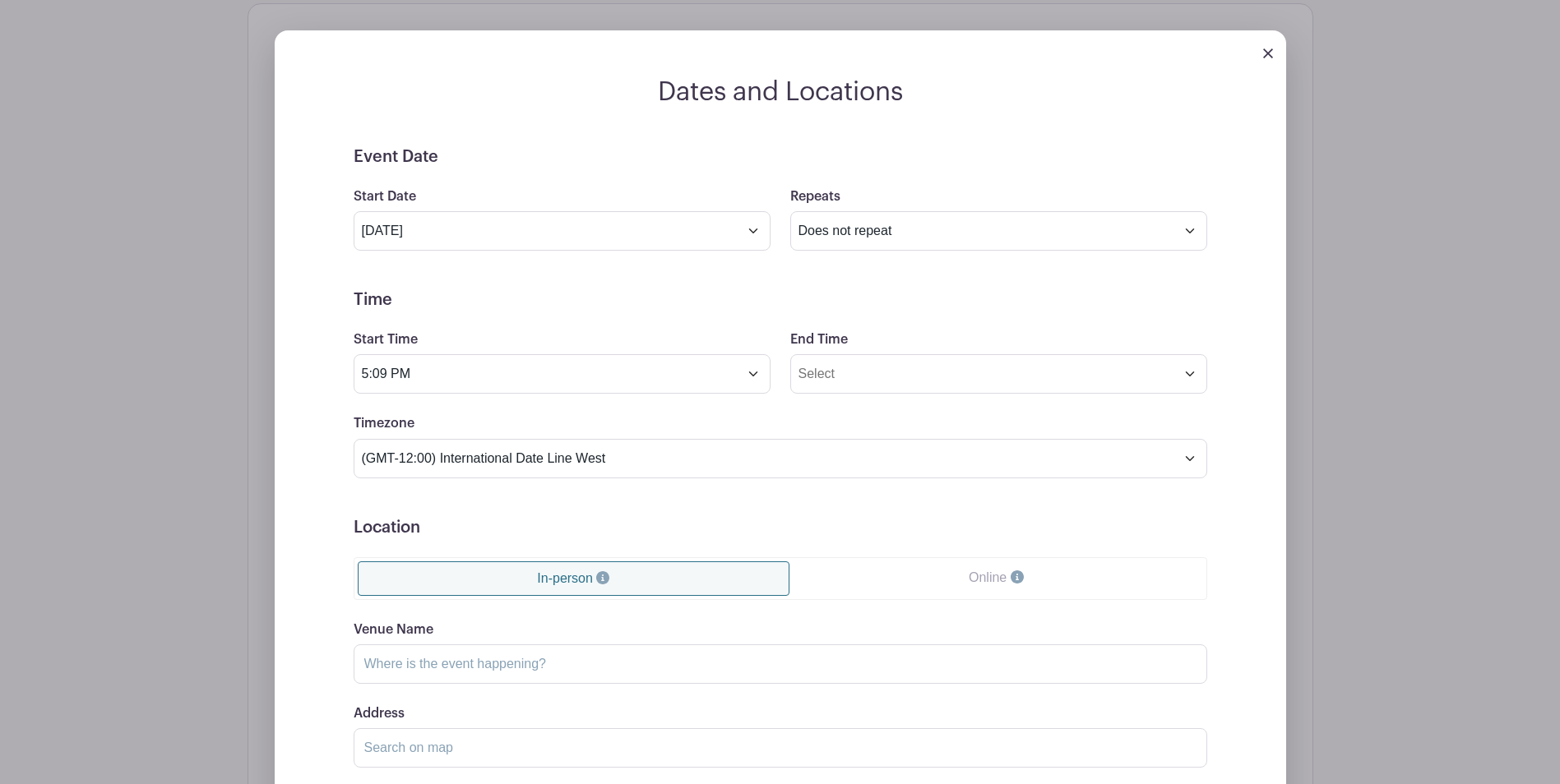
scroll to position [1017, 0]
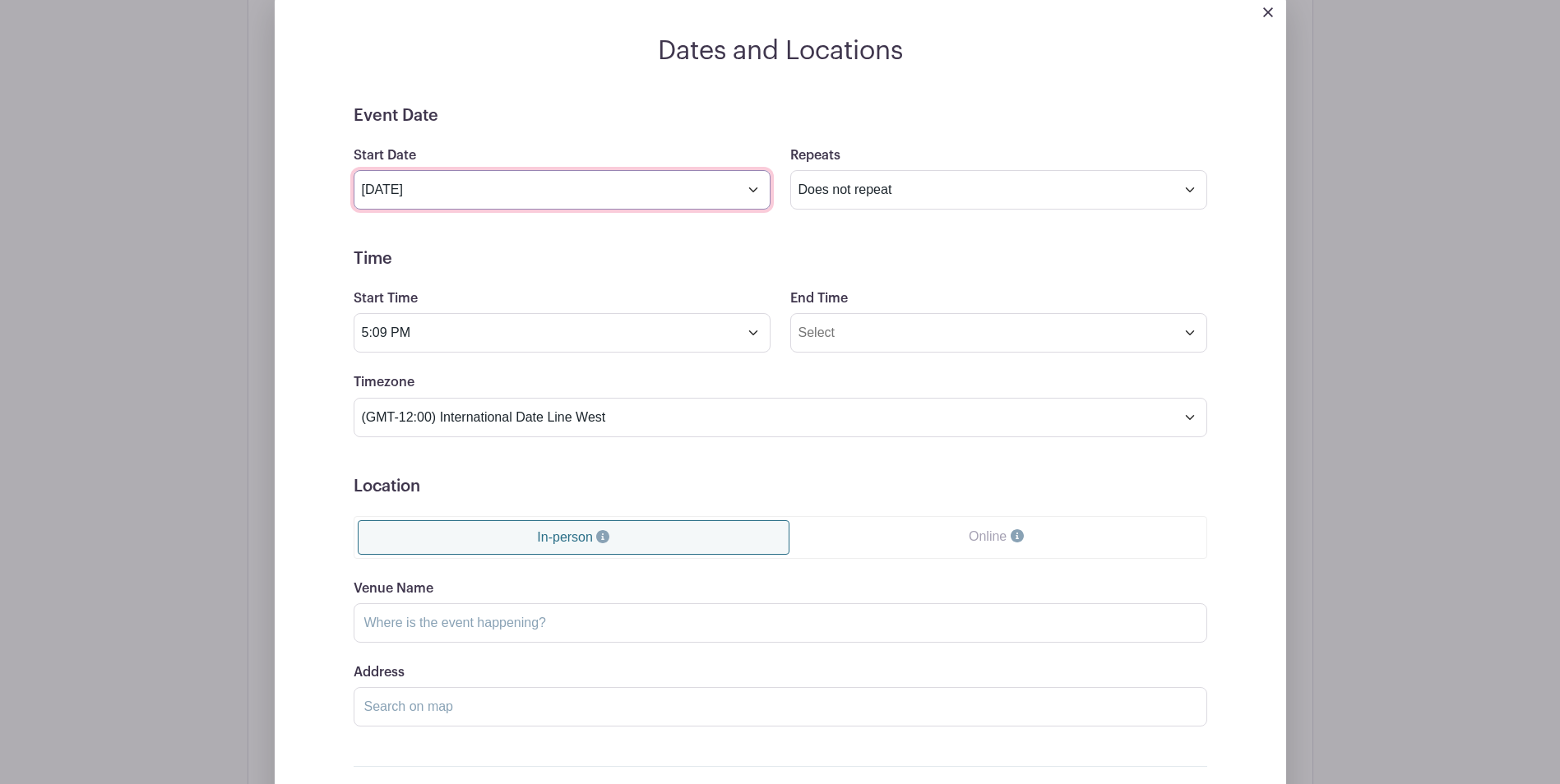
click at [752, 193] on input "Sep 11 2025" at bounding box center [561, 190] width 417 height 40
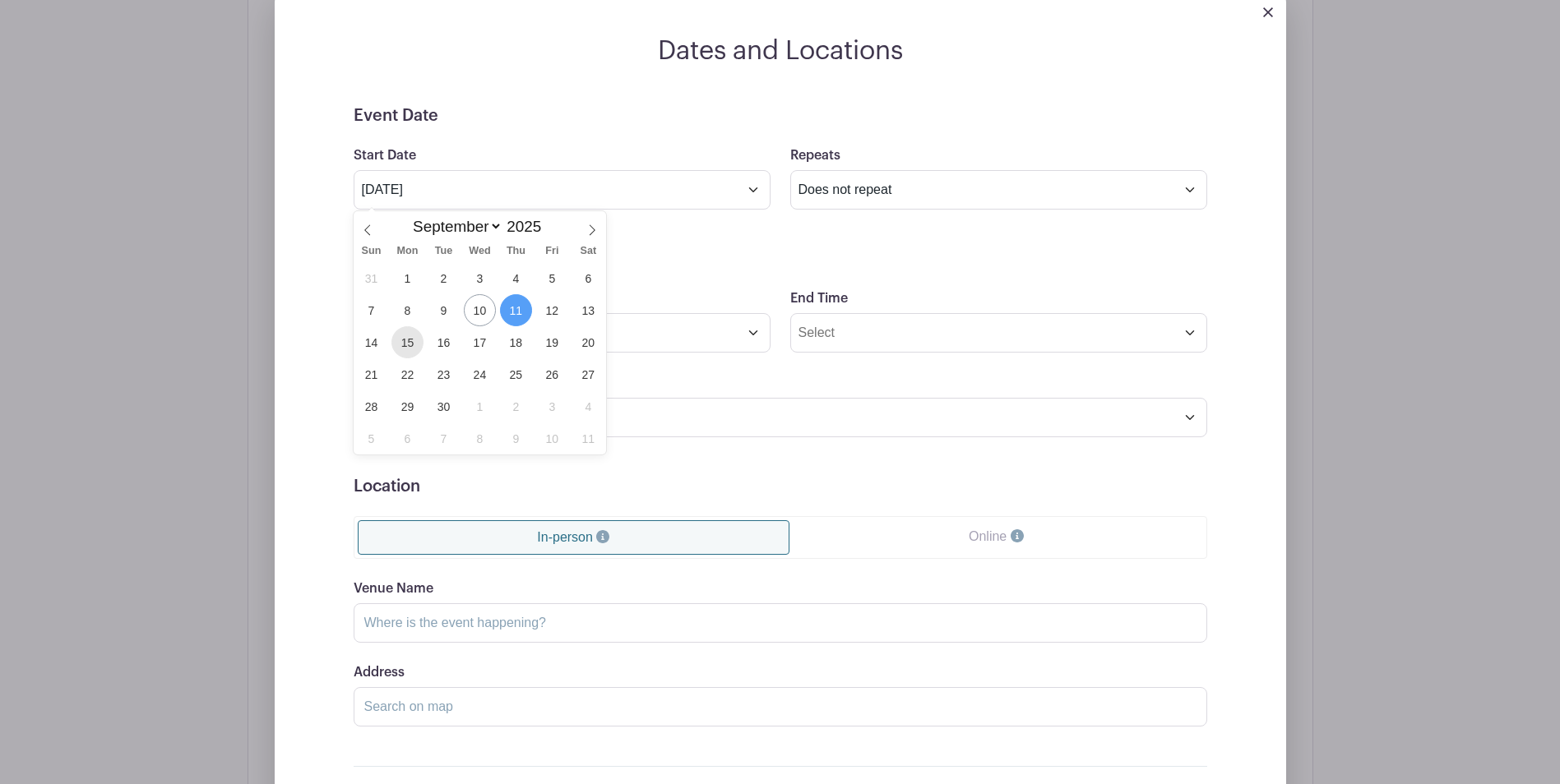
click at [410, 340] on span "15" at bounding box center [407, 343] width 32 height 32
type input "Sep 15 2025"
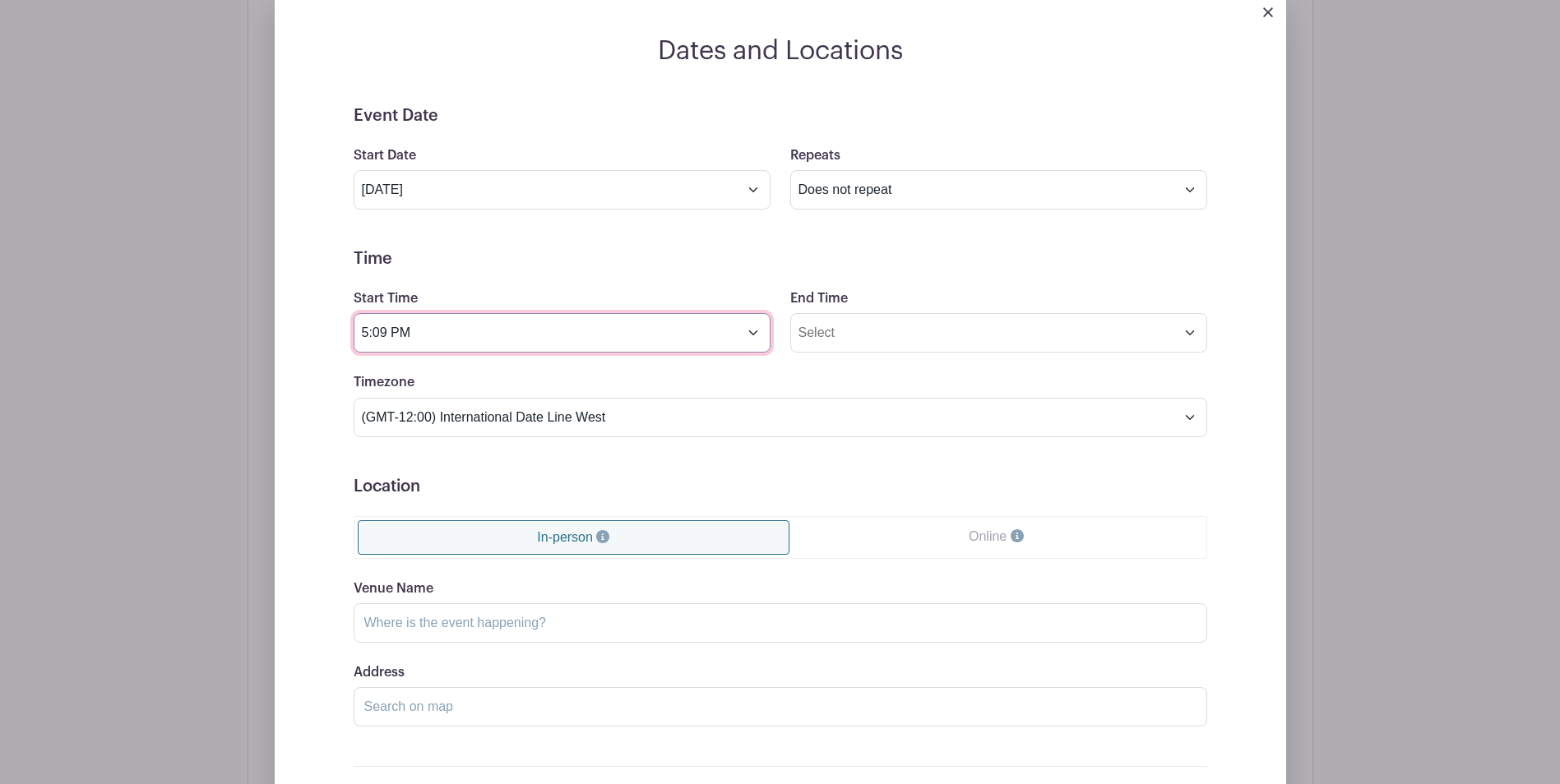
click at [752, 331] on input "5:09 PM" at bounding box center [561, 333] width 417 height 40
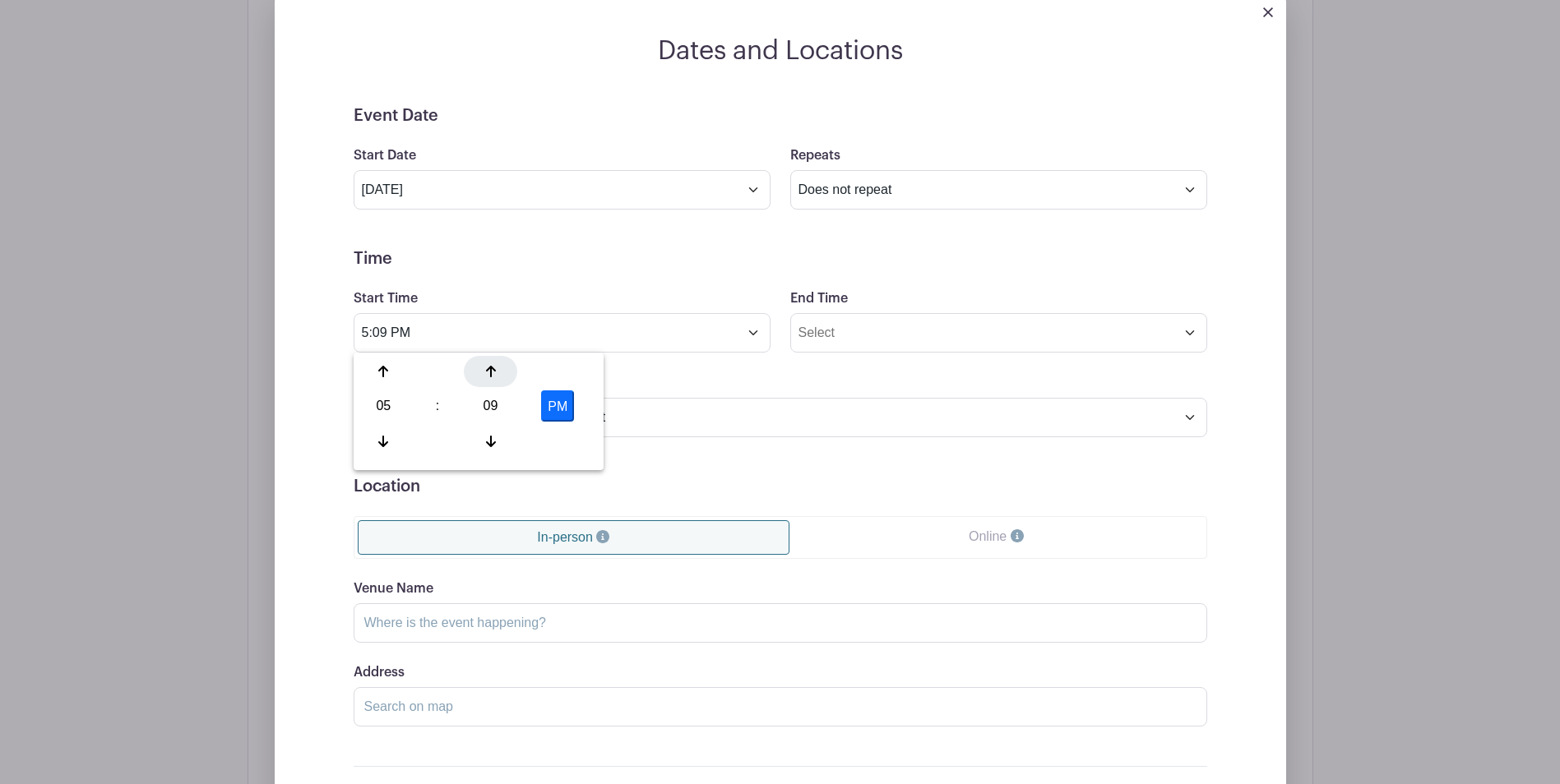
click at [488, 371] on icon at bounding box center [491, 371] width 9 height 13
click at [487, 439] on icon at bounding box center [491, 441] width 9 height 13
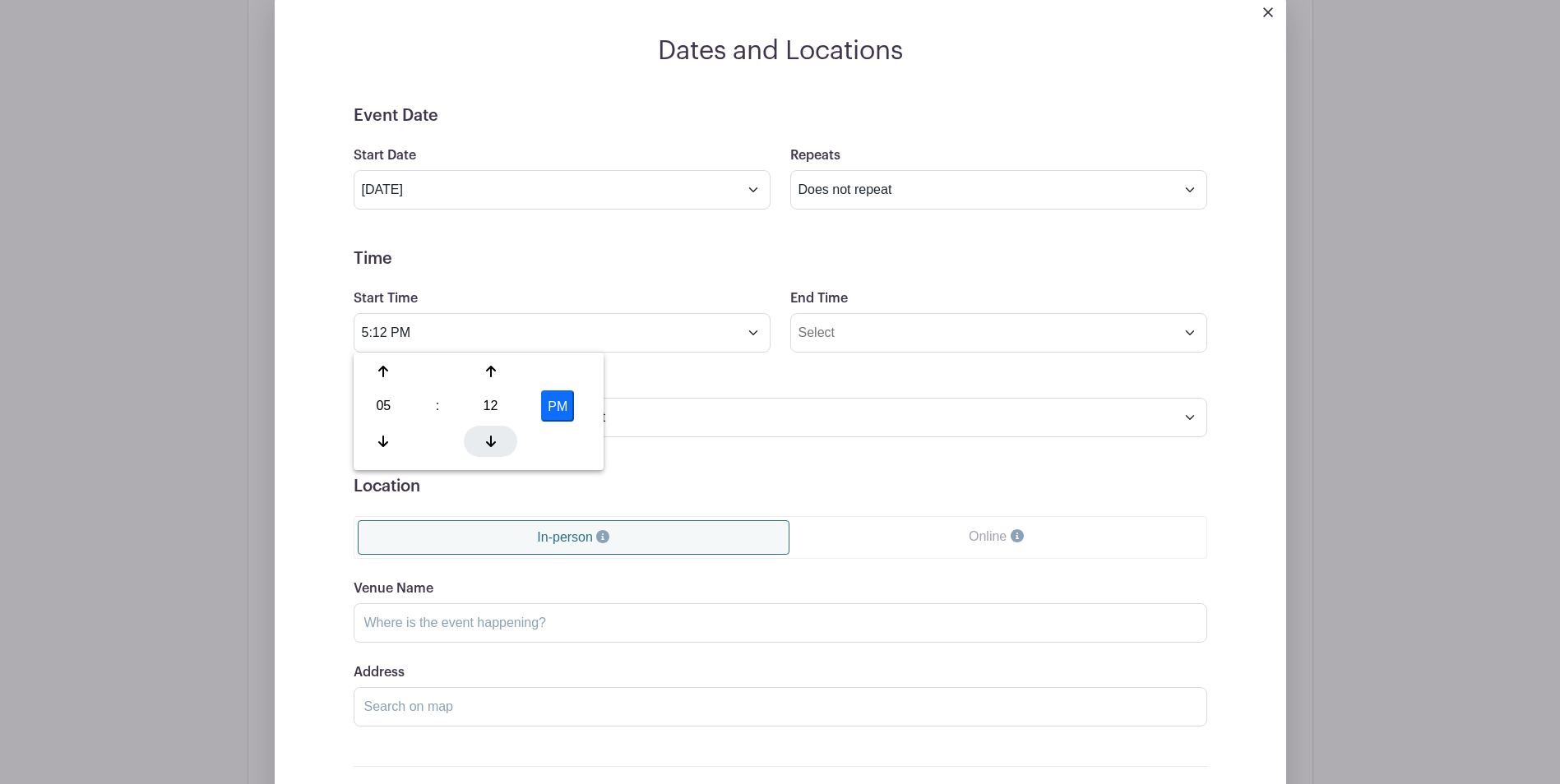
click at [487, 439] on icon at bounding box center [491, 441] width 9 height 13
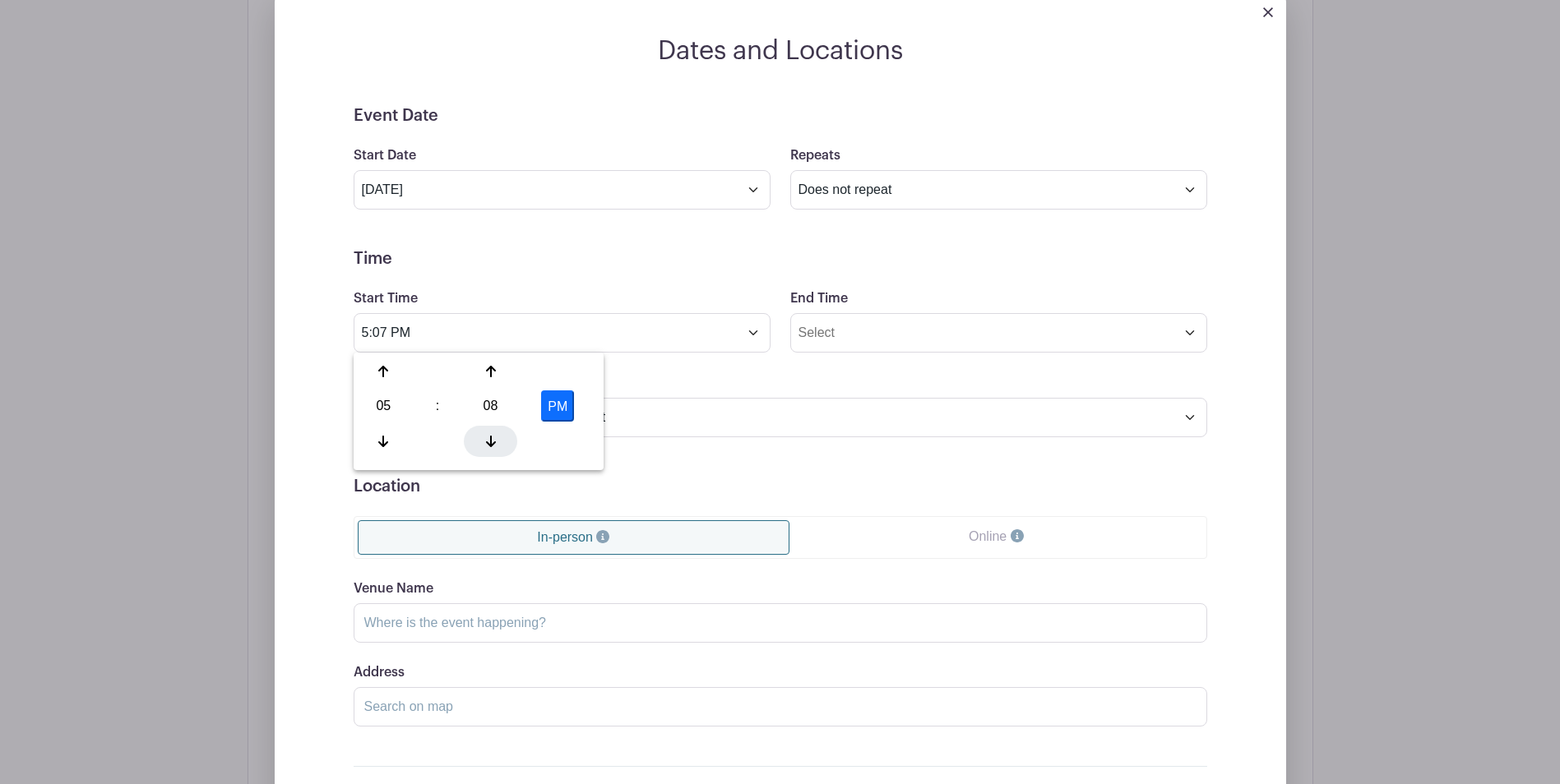
click at [487, 439] on icon at bounding box center [491, 441] width 9 height 13
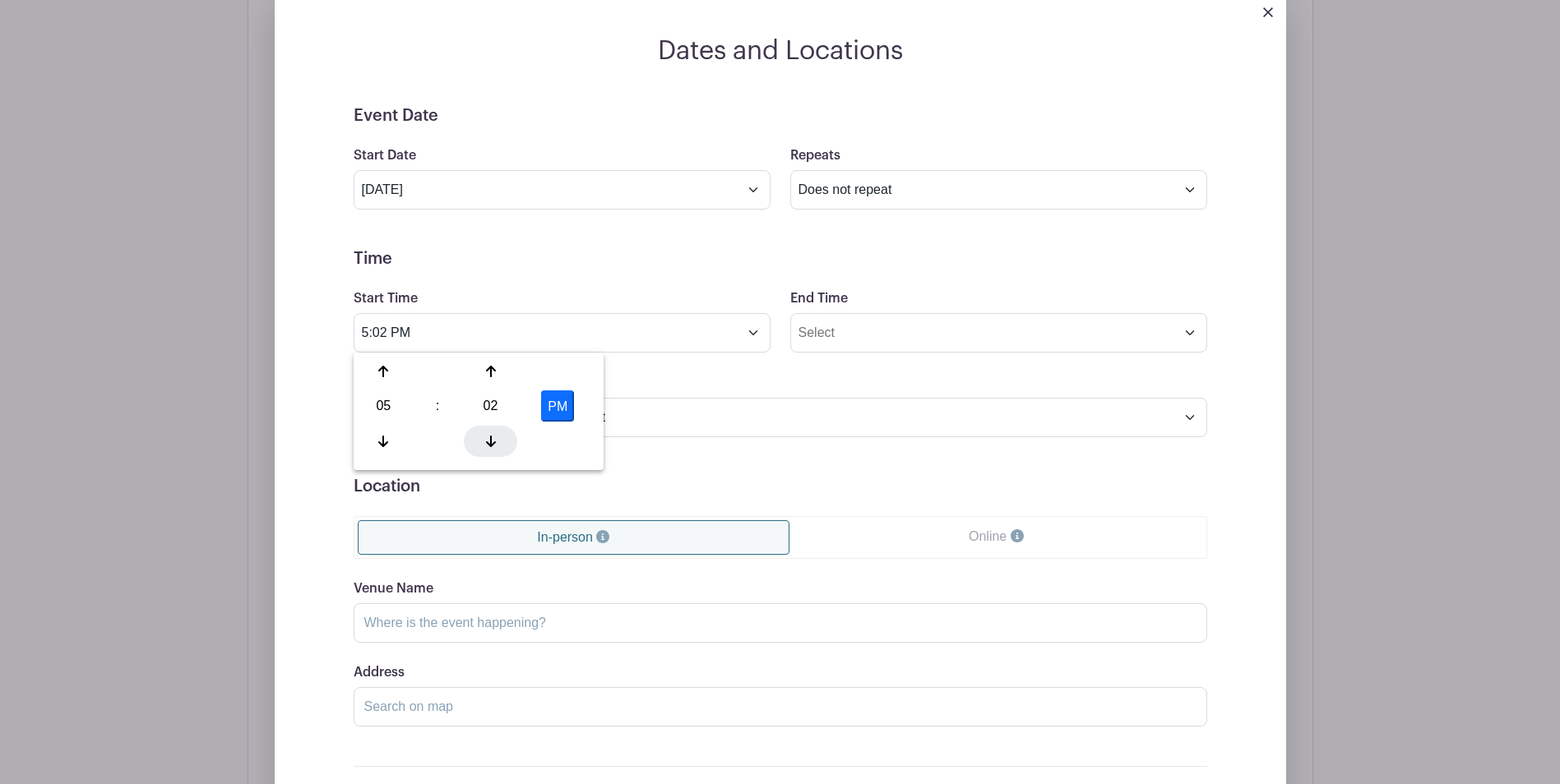
click at [487, 439] on icon at bounding box center [491, 441] width 9 height 13
type input "5:00 PM"
click at [686, 384] on div "Timezone (GMT-12:00) International Date Line West (GMT-11:00) American Samoa (G…" at bounding box center [780, 404] width 874 height 65
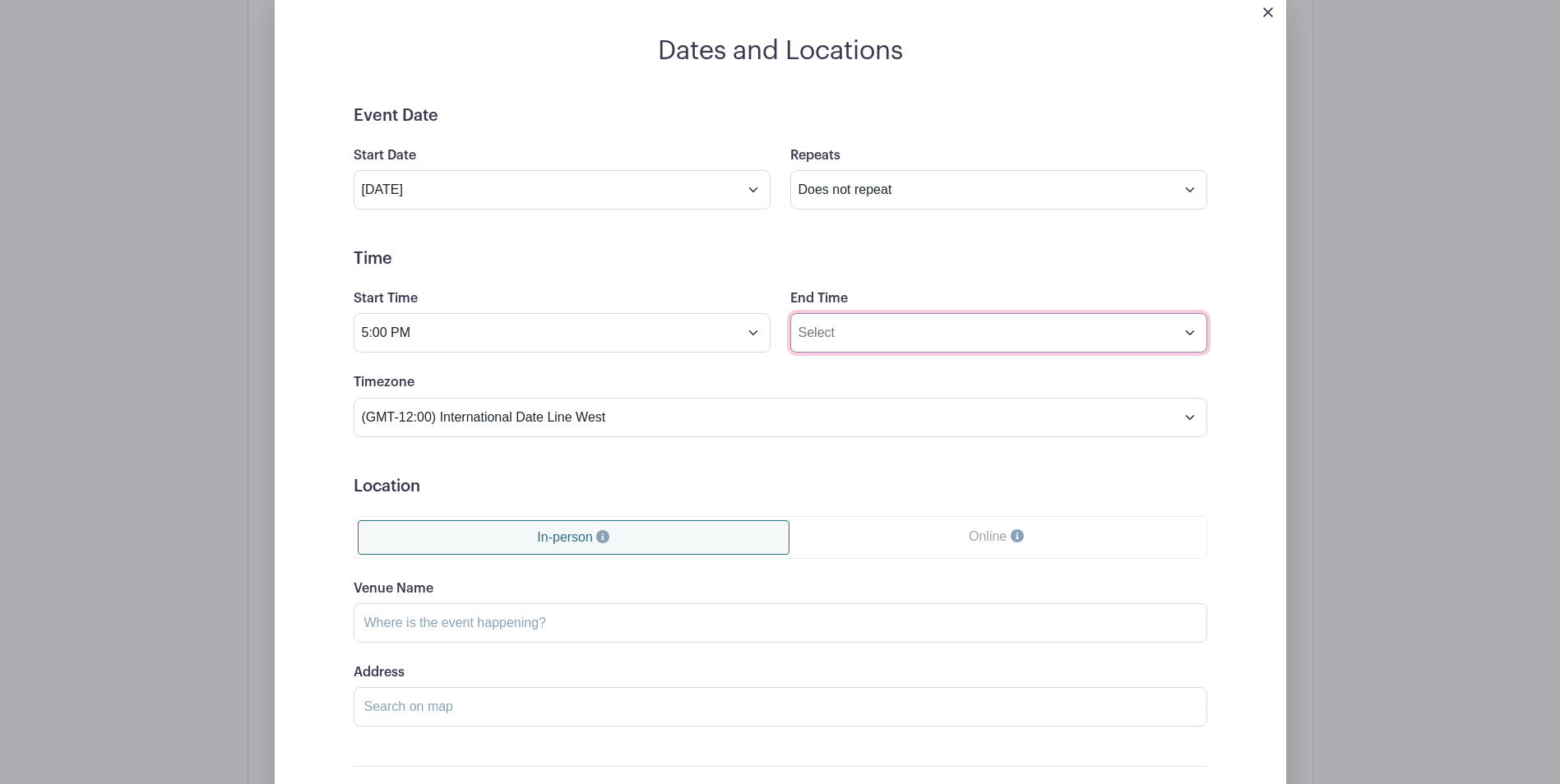
click at [1193, 340] on input "End Time" at bounding box center [998, 333] width 417 height 40
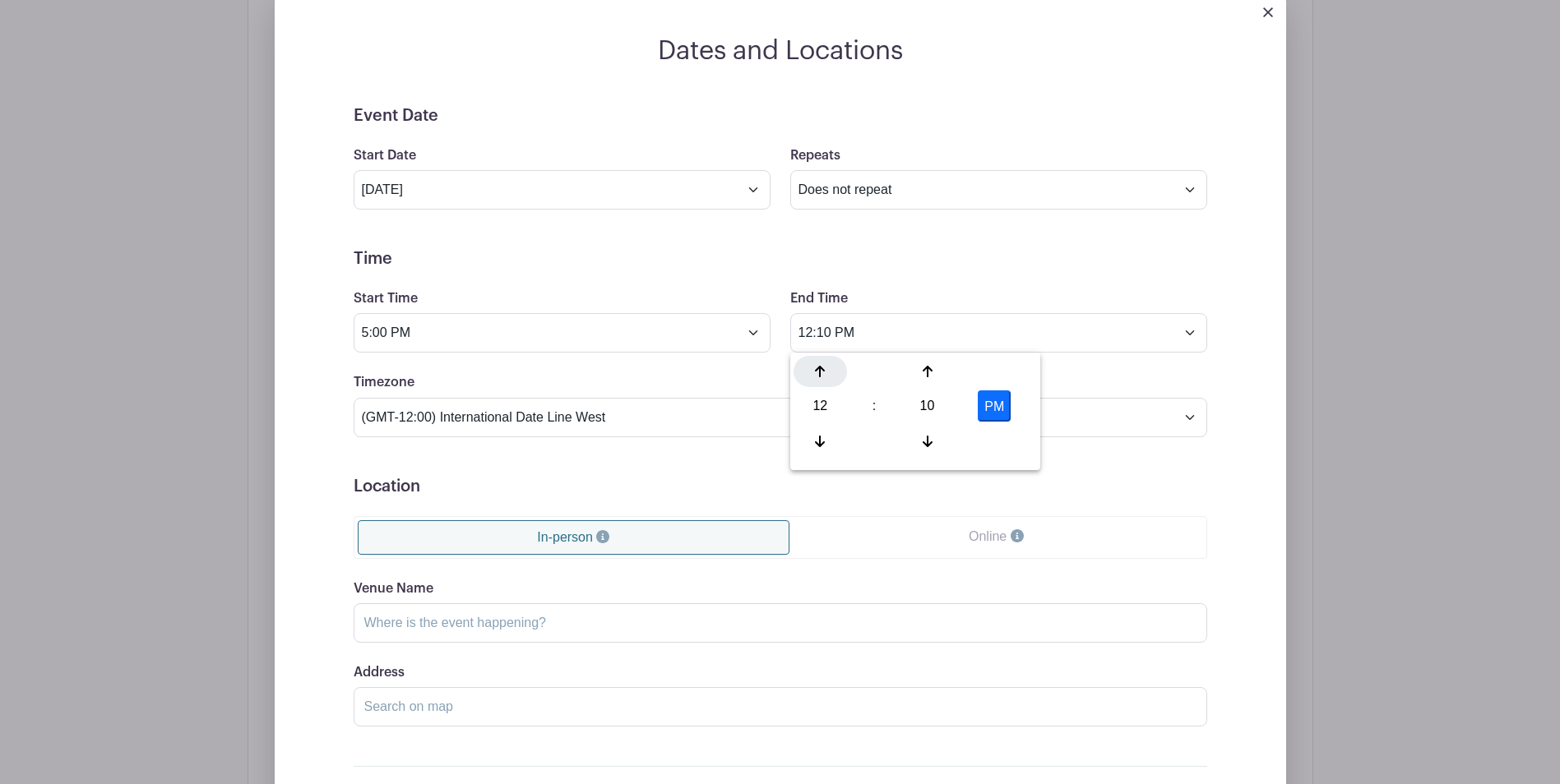
click at [816, 367] on icon at bounding box center [819, 371] width 9 height 13
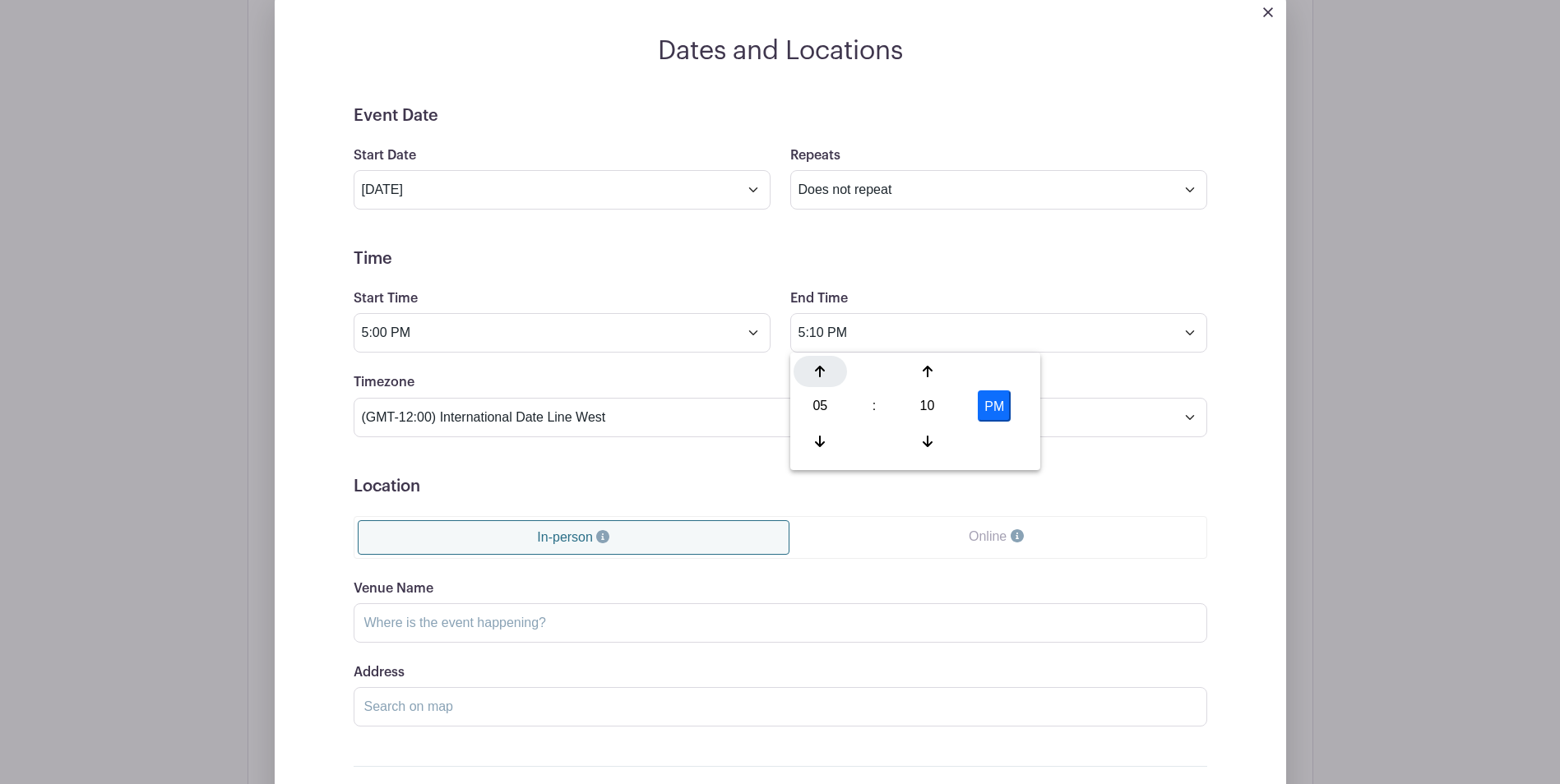
click at [816, 367] on icon at bounding box center [819, 371] width 9 height 13
click at [929, 445] on icon at bounding box center [928, 441] width 9 height 11
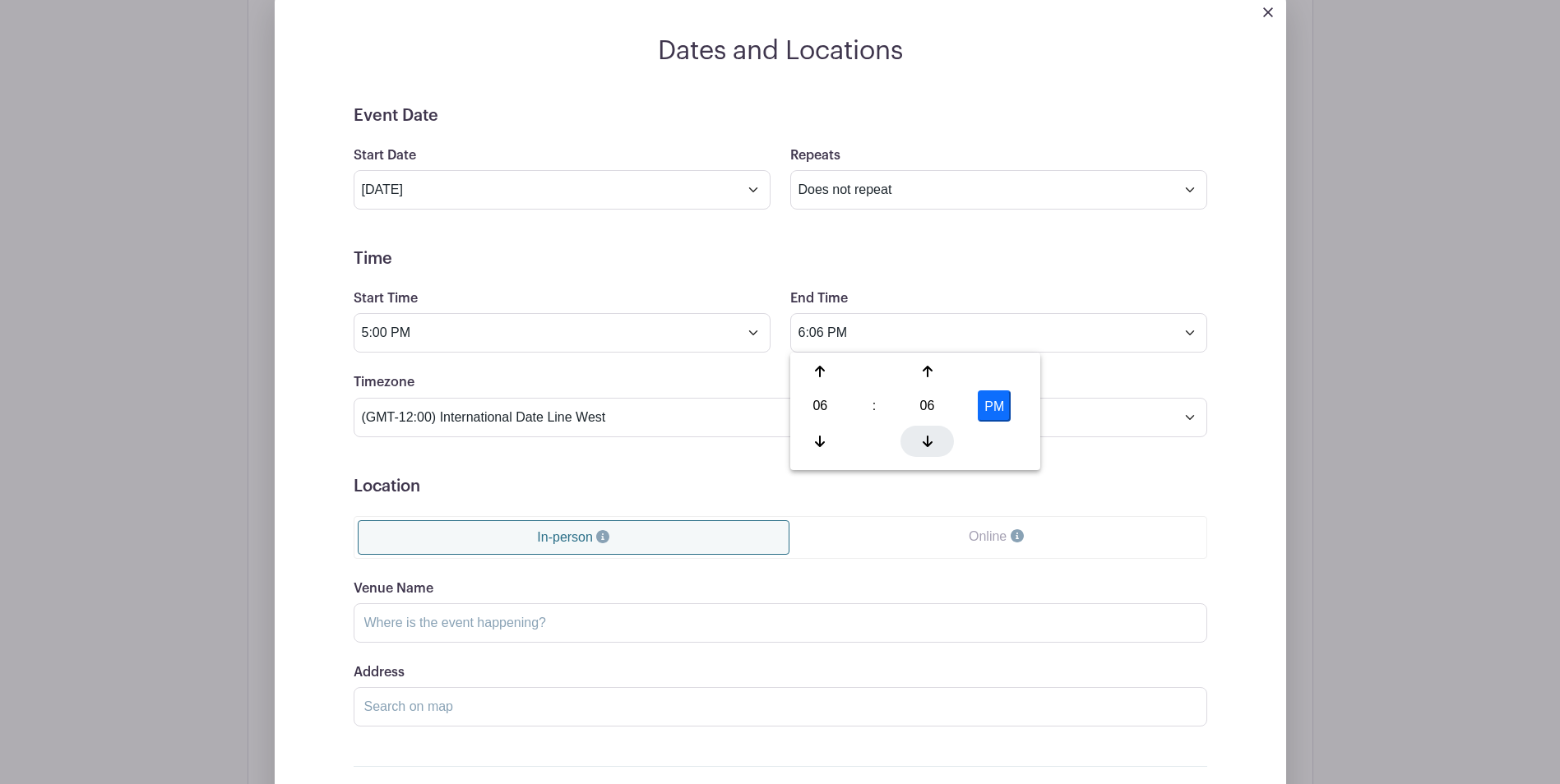
click at [929, 445] on icon at bounding box center [928, 441] width 9 height 11
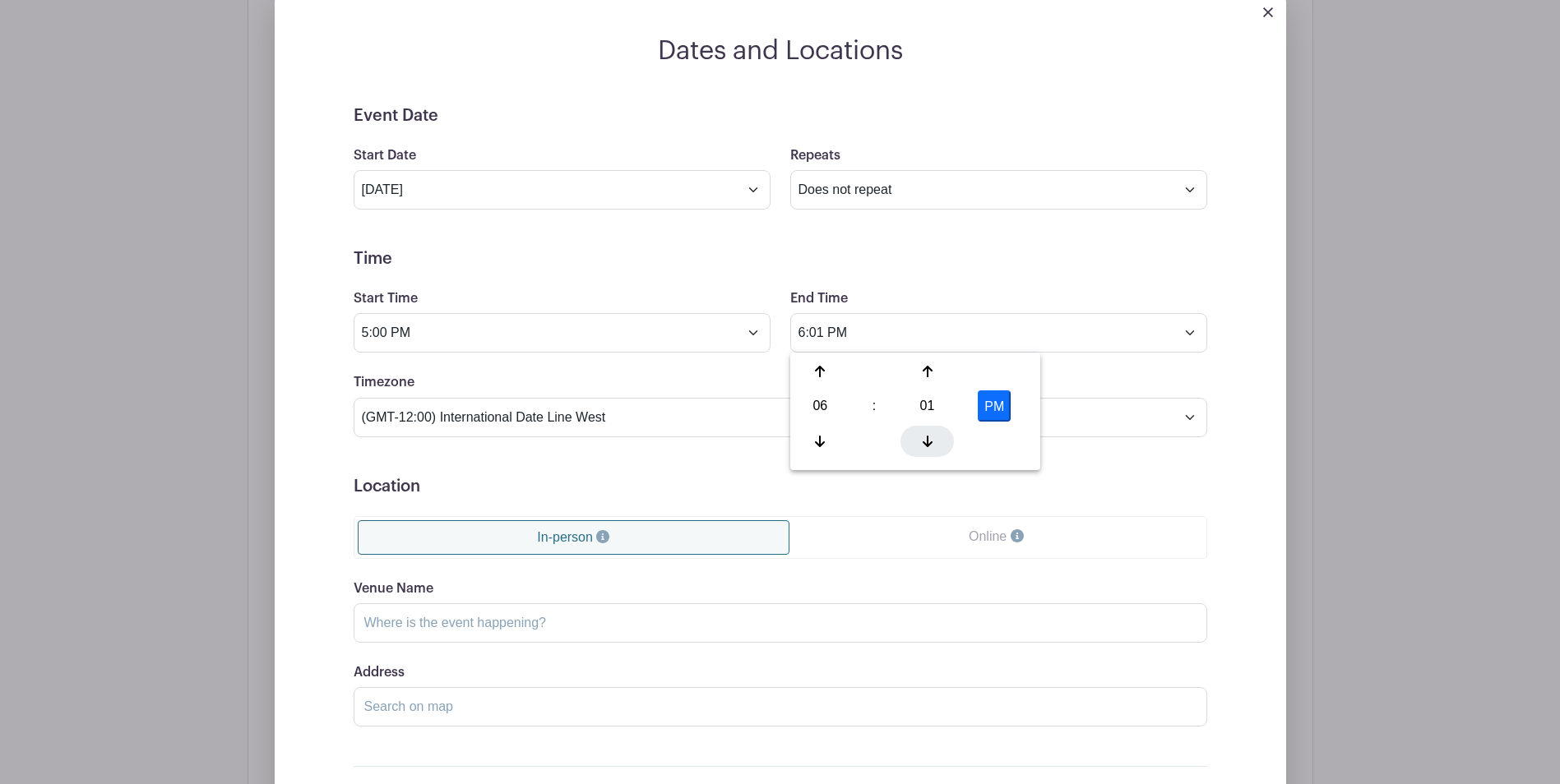
click at [929, 445] on icon at bounding box center [928, 441] width 9 height 11
type input "6:00 PM"
click at [1078, 383] on div "Timezone (GMT-12:00) International Date Line West (GMT-11:00) American Samoa (G…" at bounding box center [780, 404] width 874 height 65
click at [469, 628] on input "Venue Name" at bounding box center [780, 624] width 854 height 40
click at [469, 628] on input "W" at bounding box center [780, 624] width 854 height 40
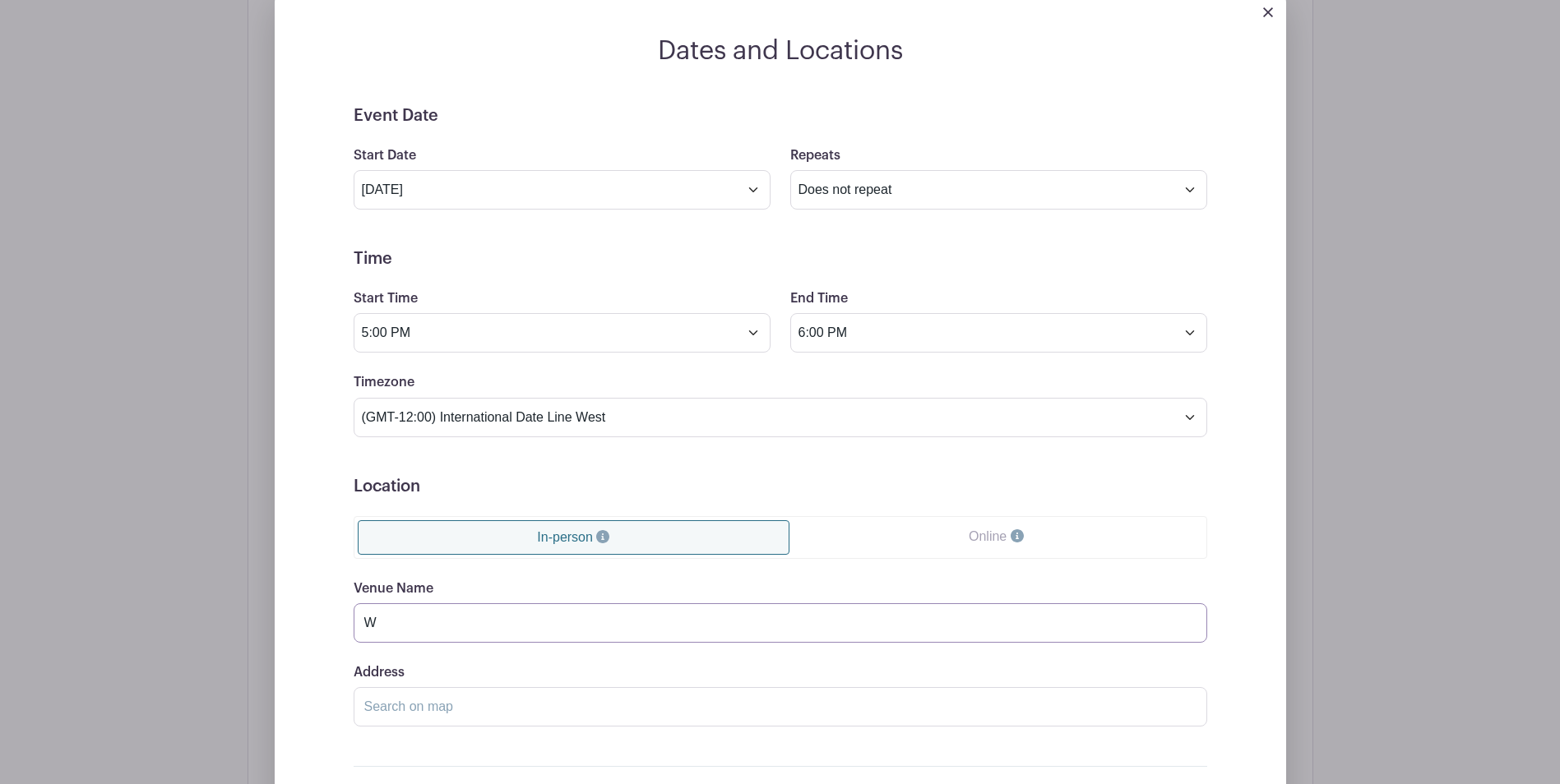
click at [469, 628] on input "W" at bounding box center [780, 624] width 854 height 40
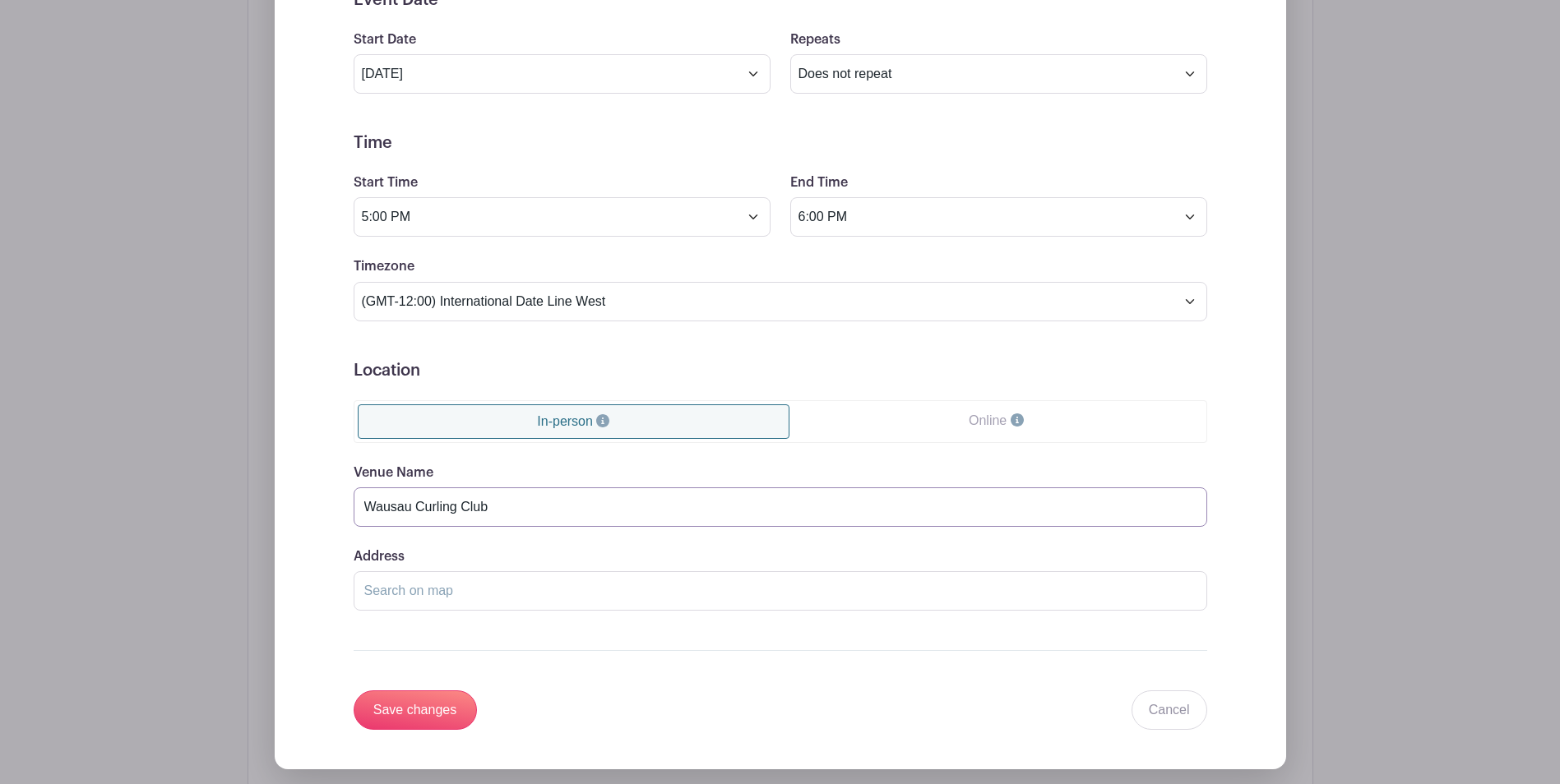
scroll to position [1137, 0]
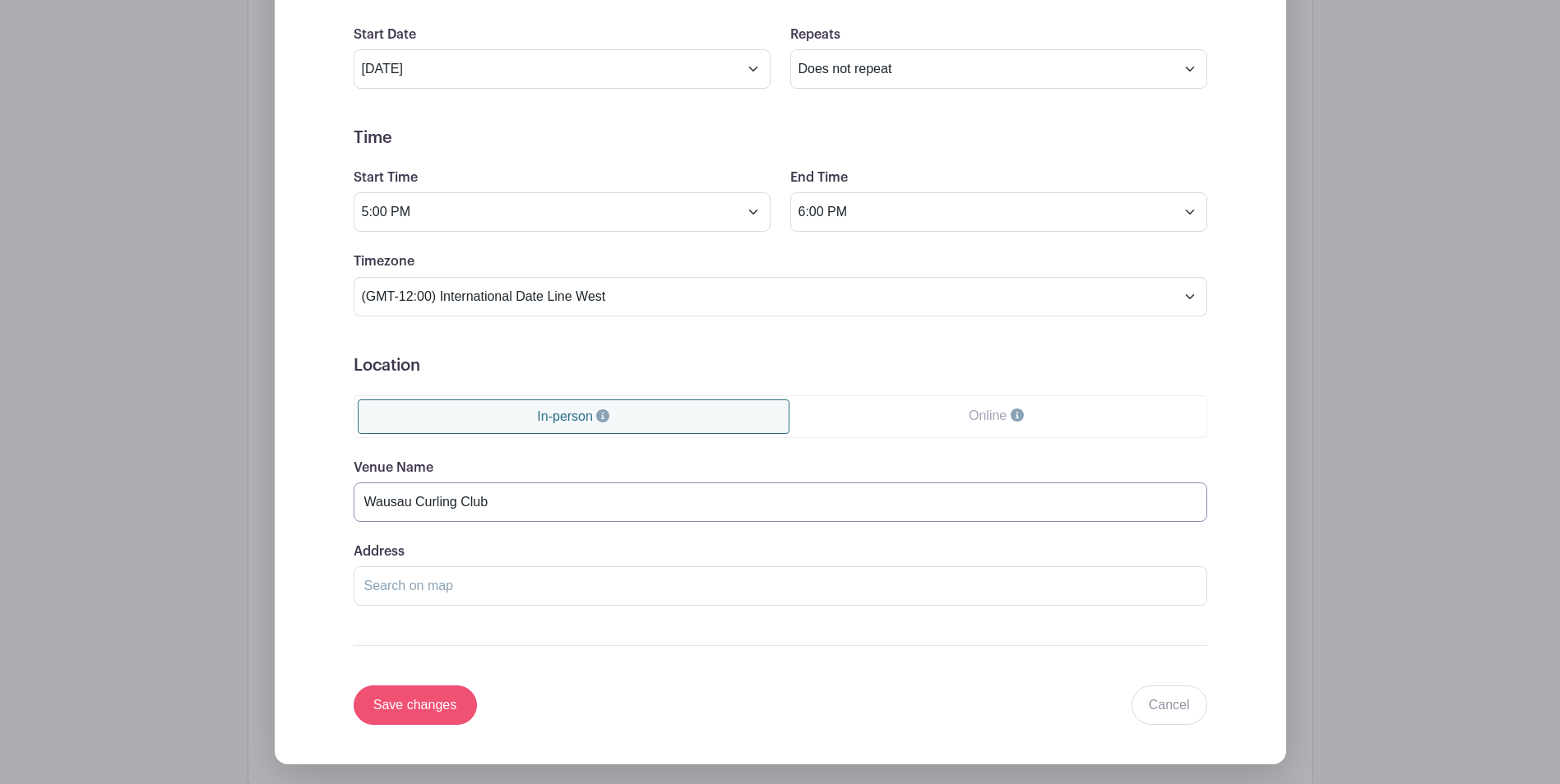
type input "Wausau Curling Club"
click at [422, 703] on input "Save changes" at bounding box center [415, 705] width 123 height 40
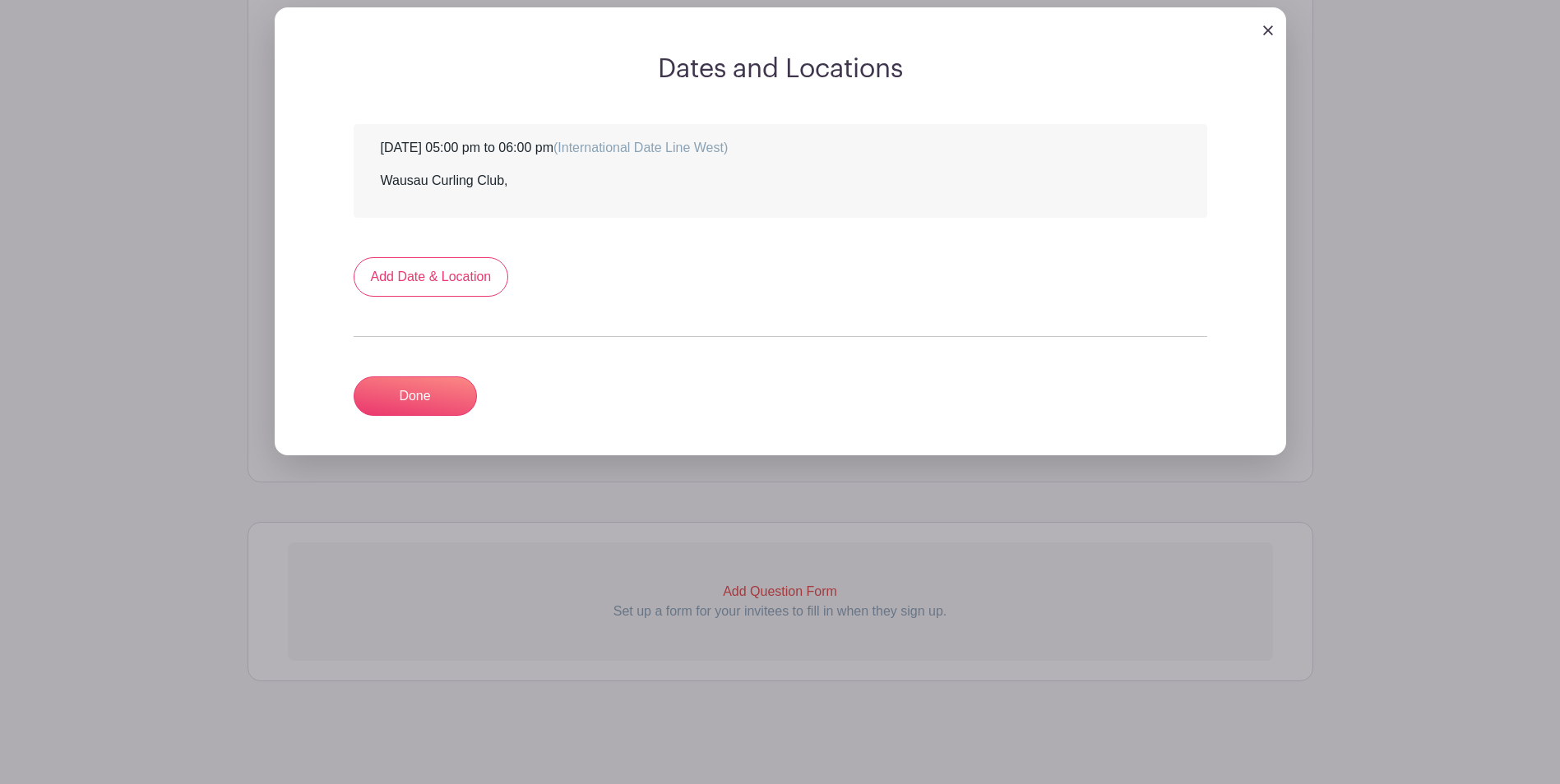
scroll to position [868, 0]
click at [451, 271] on link "Add Date & Location" at bounding box center [431, 277] width 156 height 40
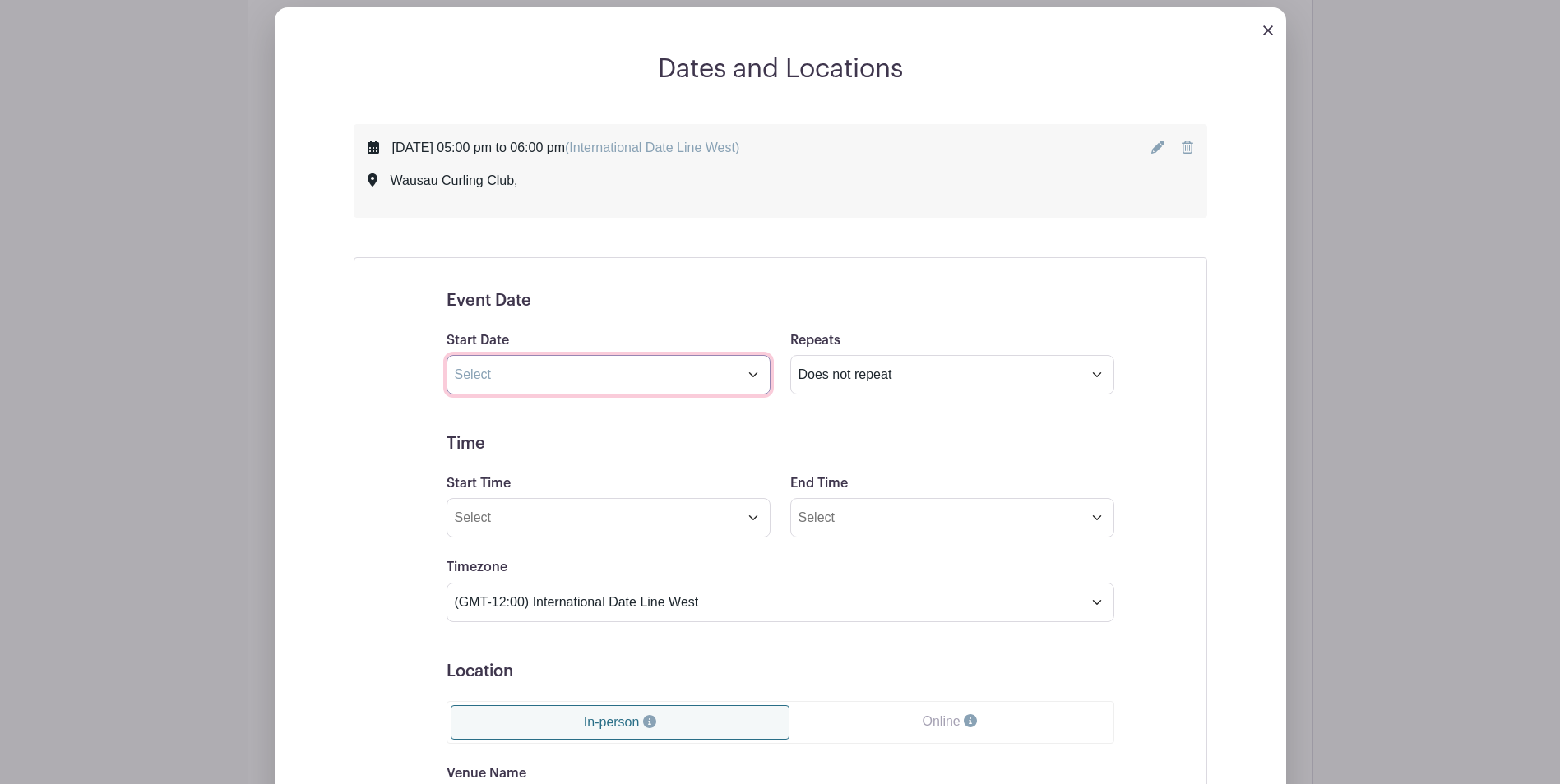
click at [752, 377] on input "text" at bounding box center [608, 375] width 324 height 40
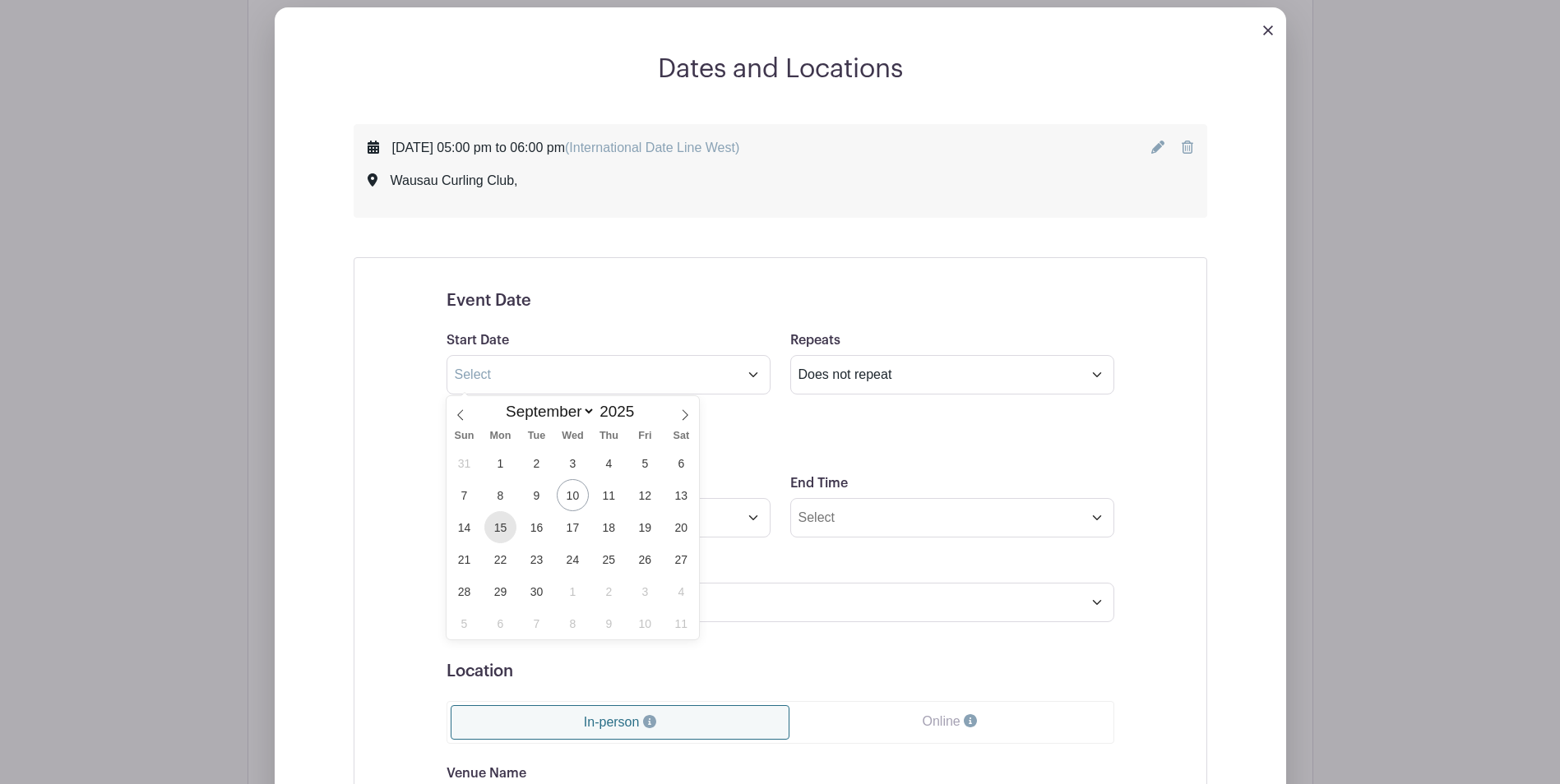
click at [500, 527] on span "15" at bounding box center [500, 528] width 32 height 32
type input "Sep 15 2025"
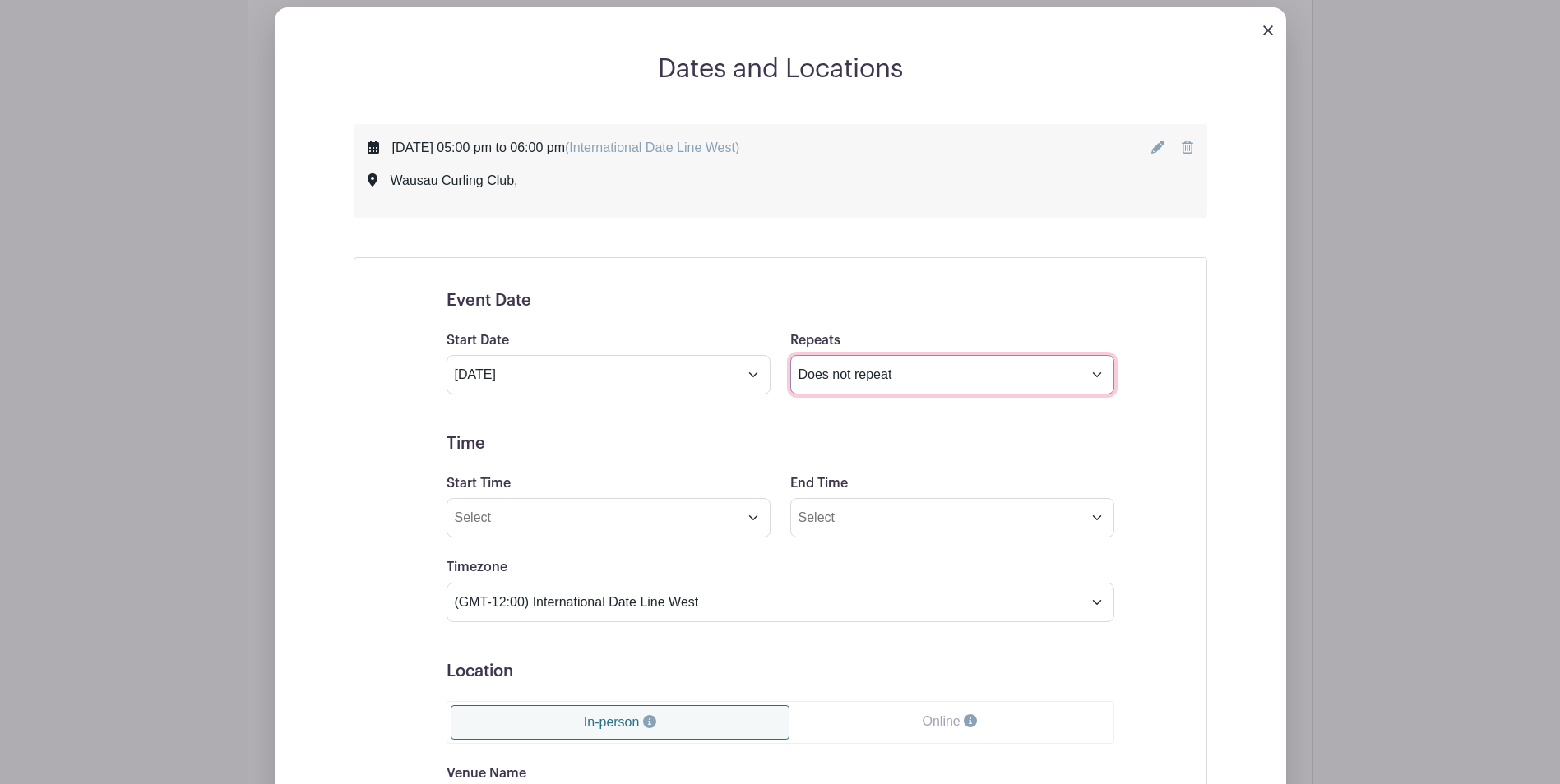
click at [1096, 372] on select "Does not repeat Daily Weekly Monthly on day 15 Monthly on the third Monday Othe…" at bounding box center [951, 375] width 324 height 40
select select "other"
click at [790, 355] on select "Does not repeat Daily Weekly Monthly on day 15 Monthly on the third Monday Othe…" at bounding box center [951, 375] width 324 height 40
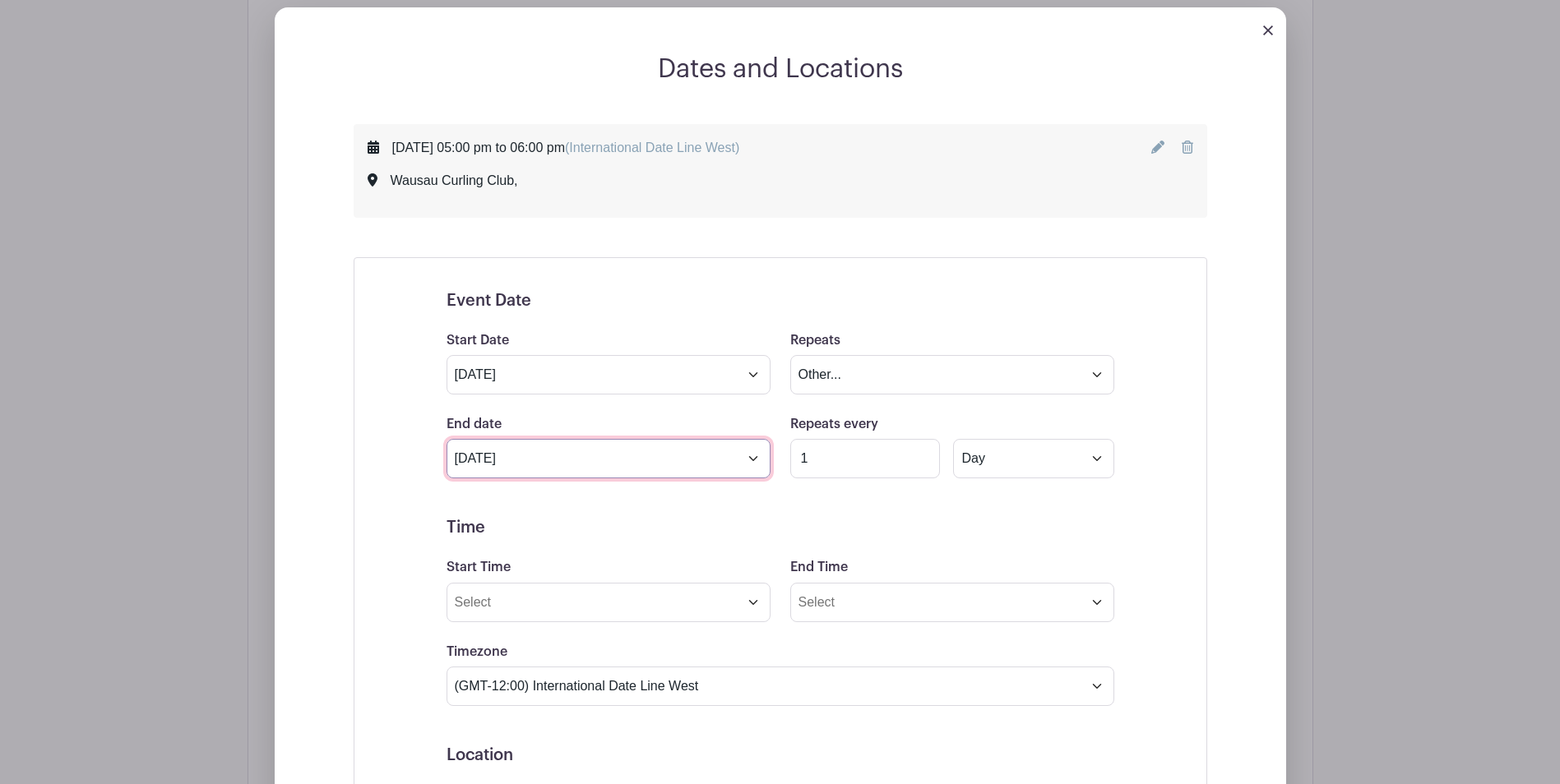
click at [750, 459] on input "Oct 15 2025" at bounding box center [608, 458] width 324 height 40
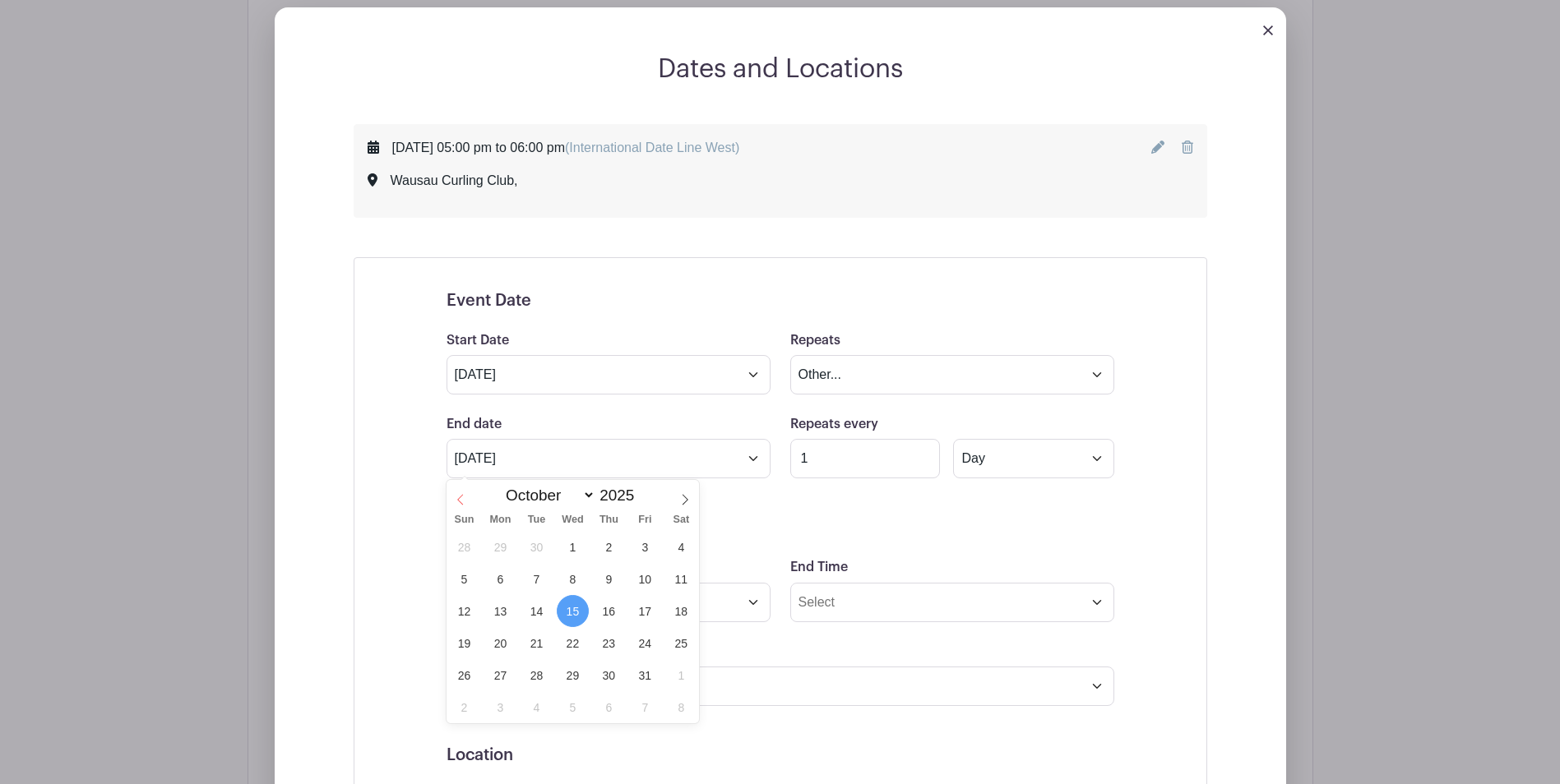
click at [462, 494] on icon at bounding box center [460, 499] width 11 height 11
select select "8"
click at [643, 611] on span "19" at bounding box center [645, 611] width 32 height 32
type input "Sep 19 2025"
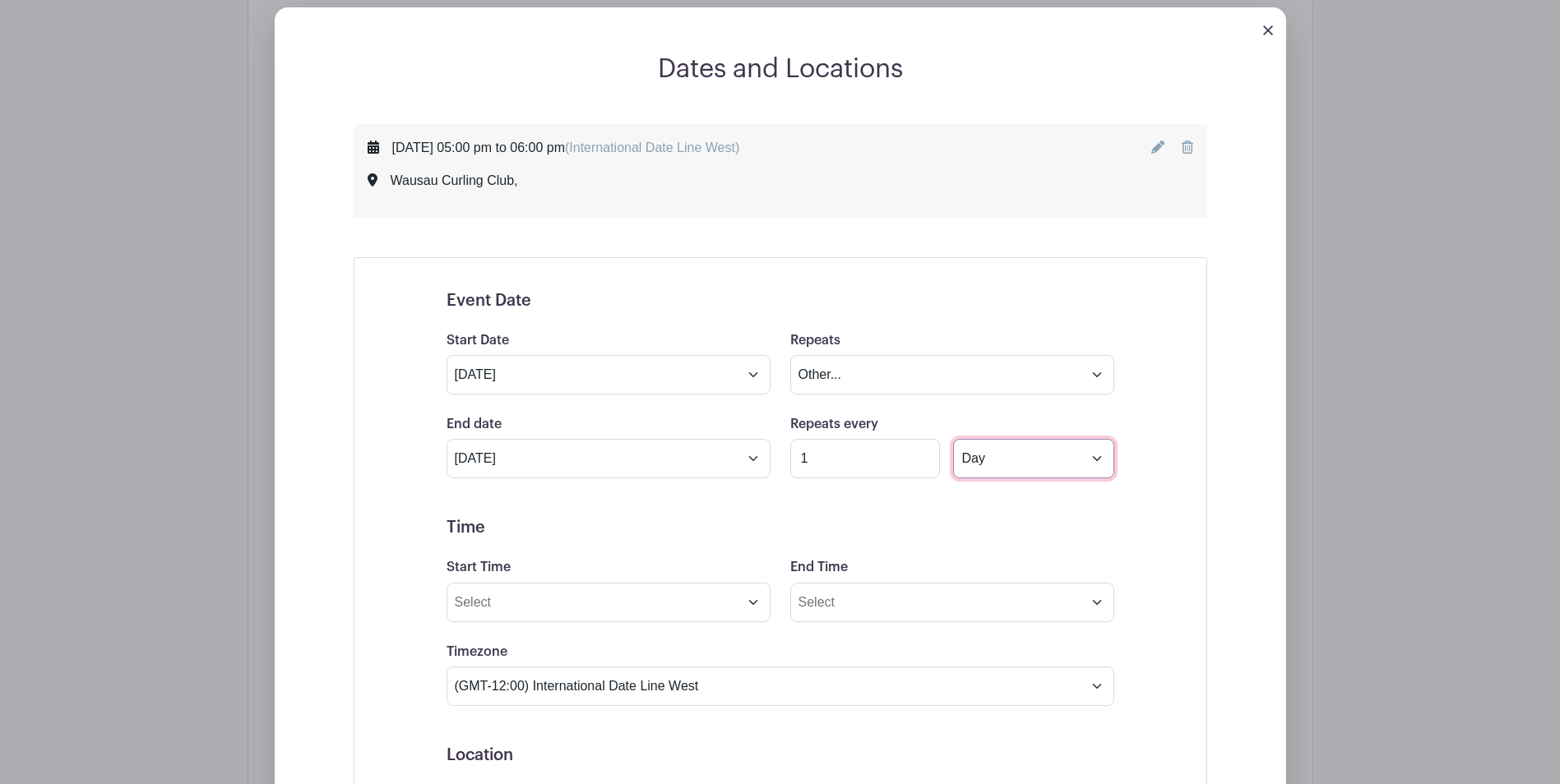
click at [1094, 458] on select "Day Week Monthly on day 15" at bounding box center [1033, 458] width 160 height 40
click at [844, 485] on form "Event Date Start Date Sep 15 2025 Repeats Does not repeat Daily Weekly Monthly …" at bounding box center [780, 725] width 667 height 868
click at [754, 607] on input "Start Time" at bounding box center [608, 603] width 324 height 40
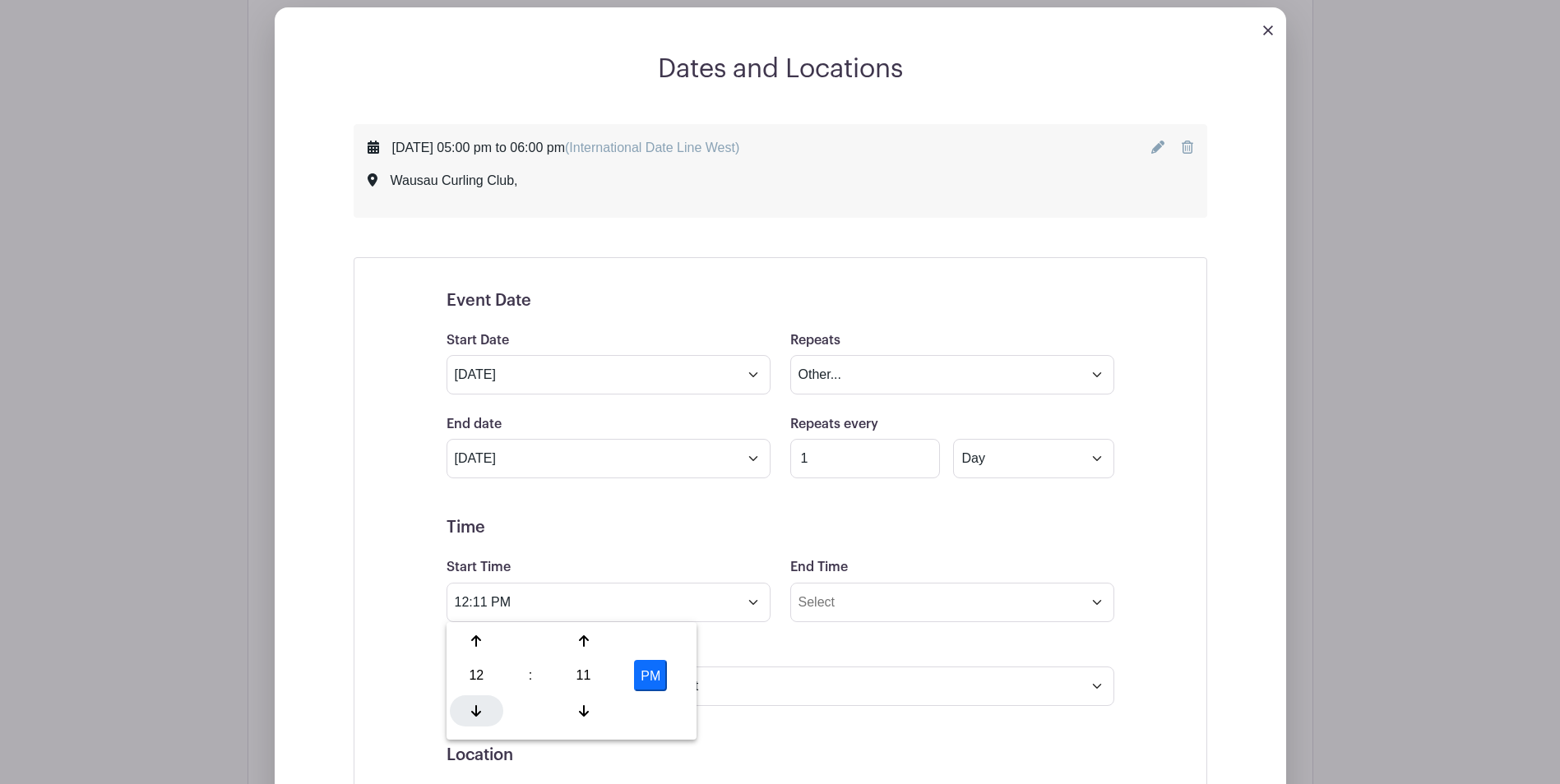
click at [481, 714] on icon at bounding box center [476, 711] width 9 height 13
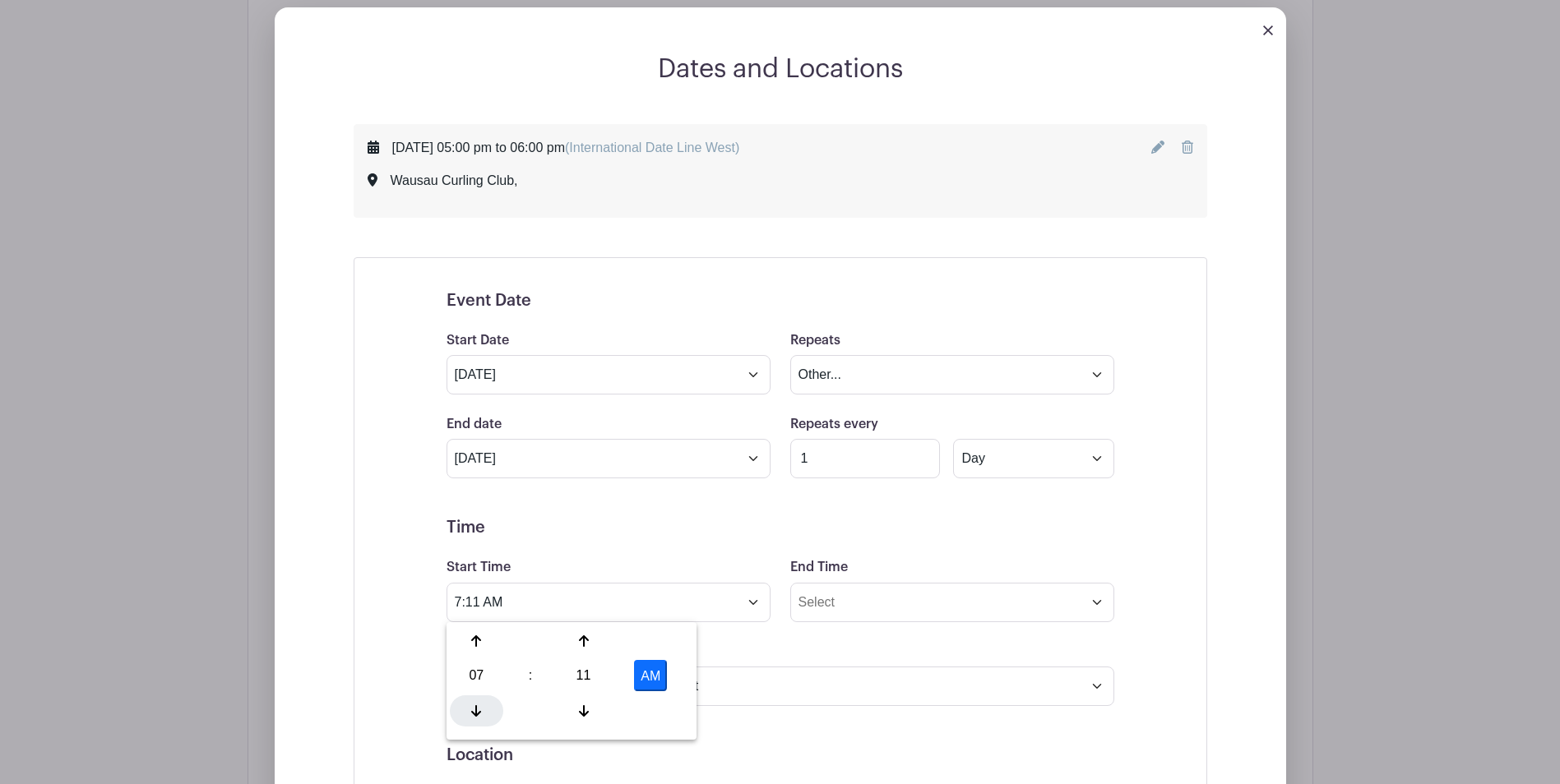
click at [481, 714] on icon at bounding box center [476, 711] width 9 height 13
click at [476, 651] on div at bounding box center [477, 641] width 53 height 31
click at [584, 710] on icon at bounding box center [584, 711] width 9 height 11
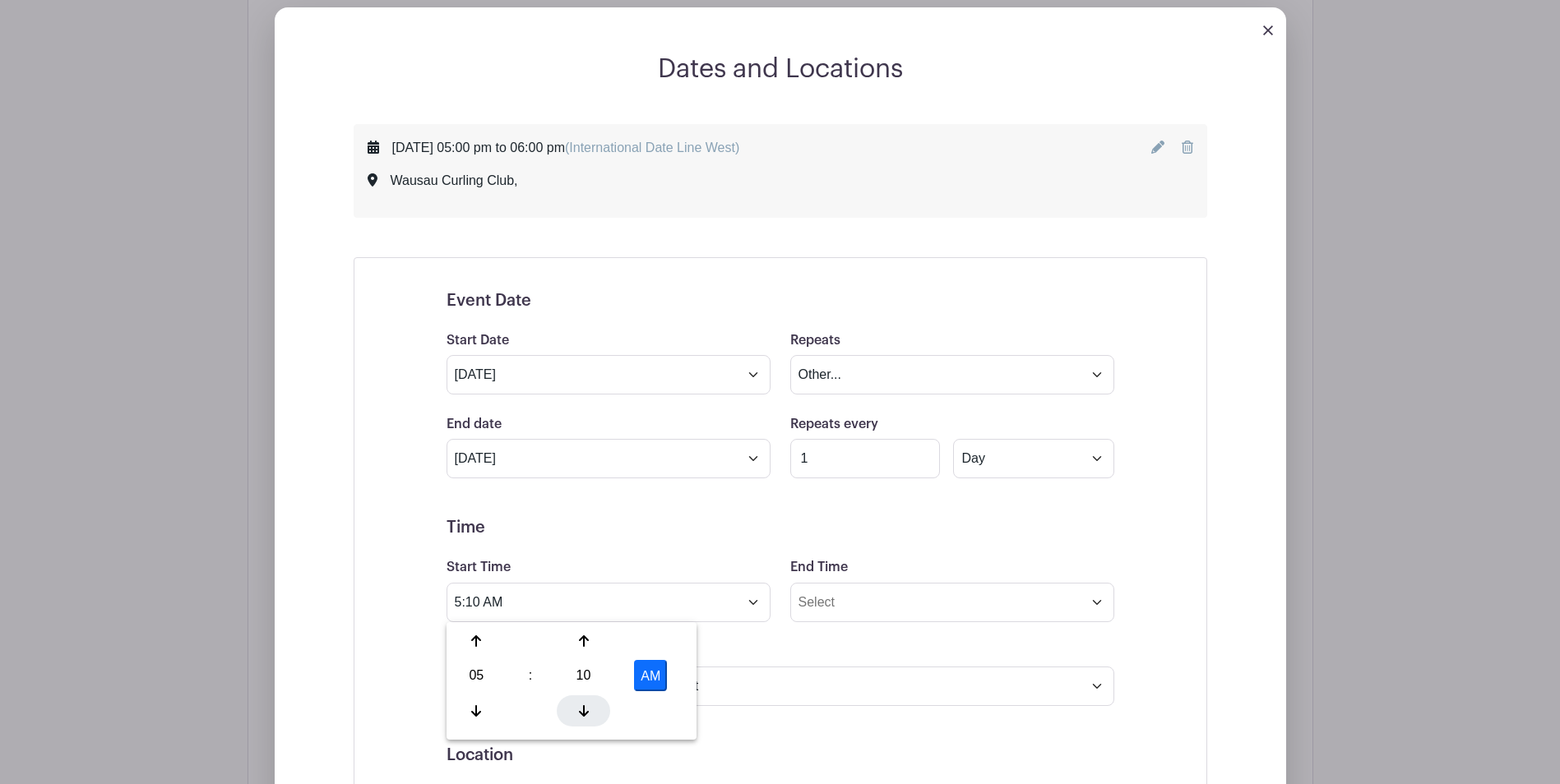
click at [584, 710] on icon at bounding box center [584, 711] width 9 height 11
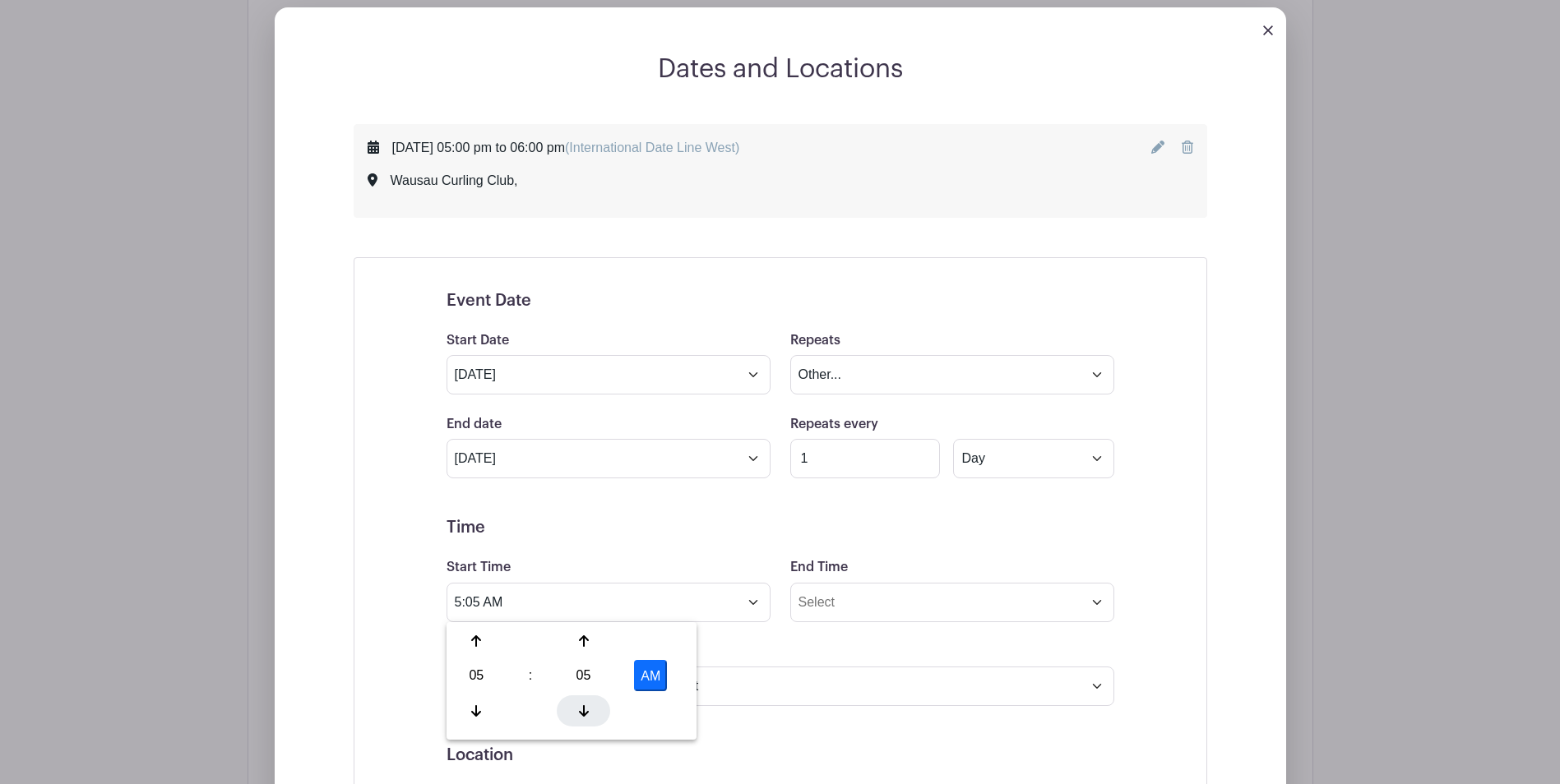
click at [584, 710] on icon at bounding box center [584, 711] width 9 height 11
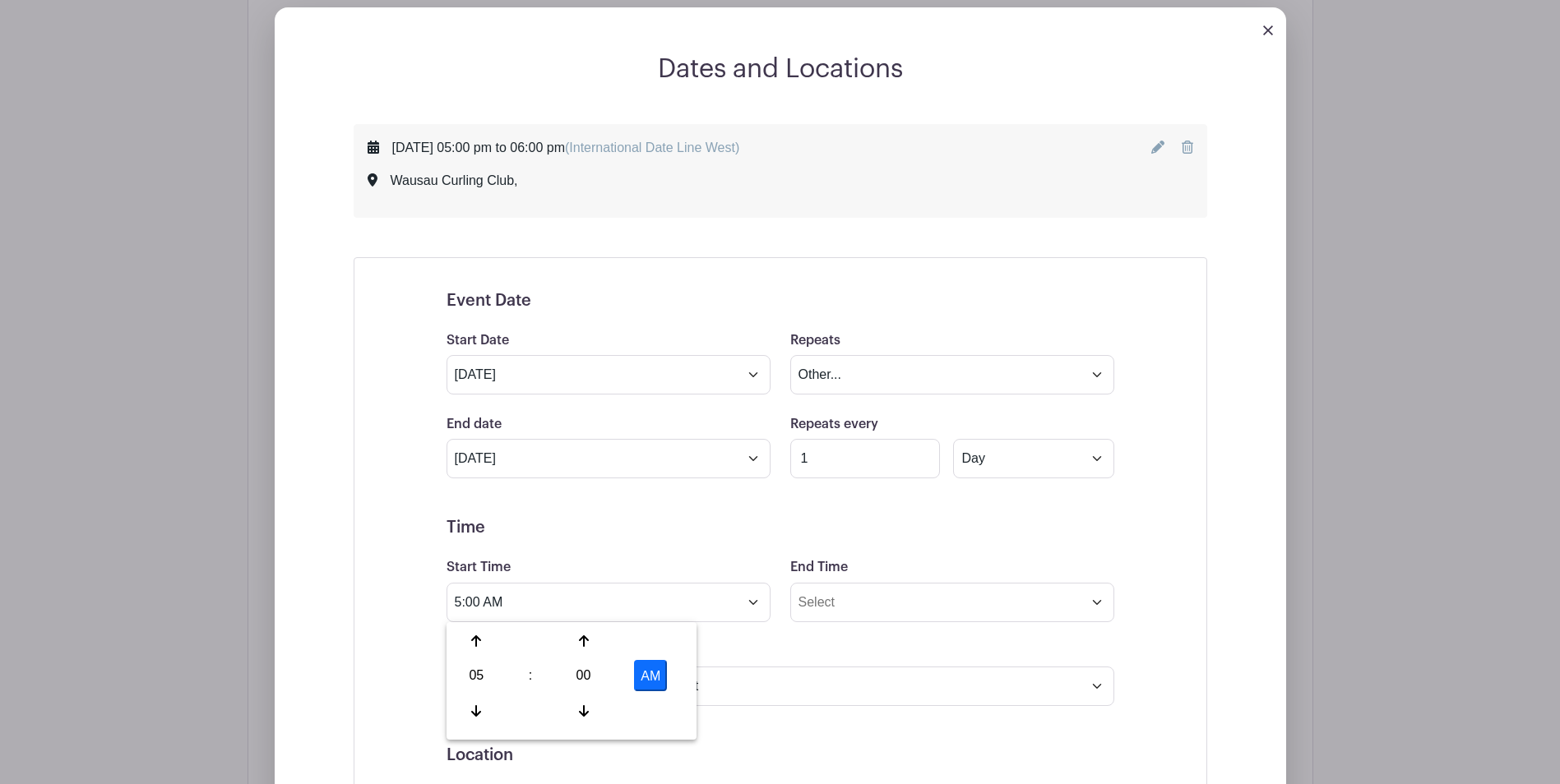
click at [642, 682] on button "AM" at bounding box center [650, 675] width 33 height 31
type input "5:00 PM"
click at [1099, 607] on input "End Time" at bounding box center [951, 603] width 324 height 40
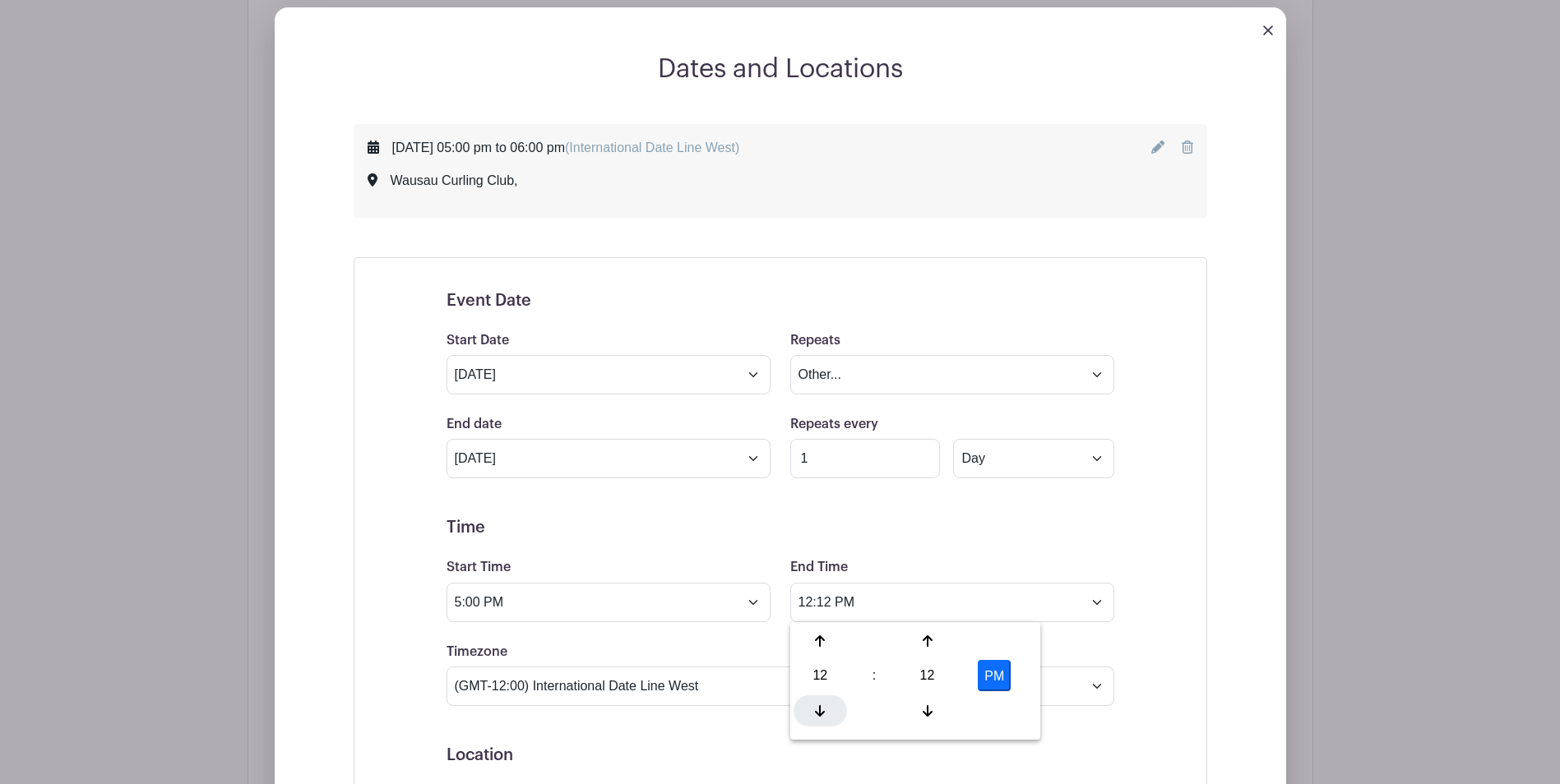
click at [818, 707] on icon at bounding box center [819, 711] width 9 height 13
click at [818, 707] on icon at bounding box center [819, 711] width 9 height 11
click at [818, 707] on icon at bounding box center [819, 711] width 9 height 13
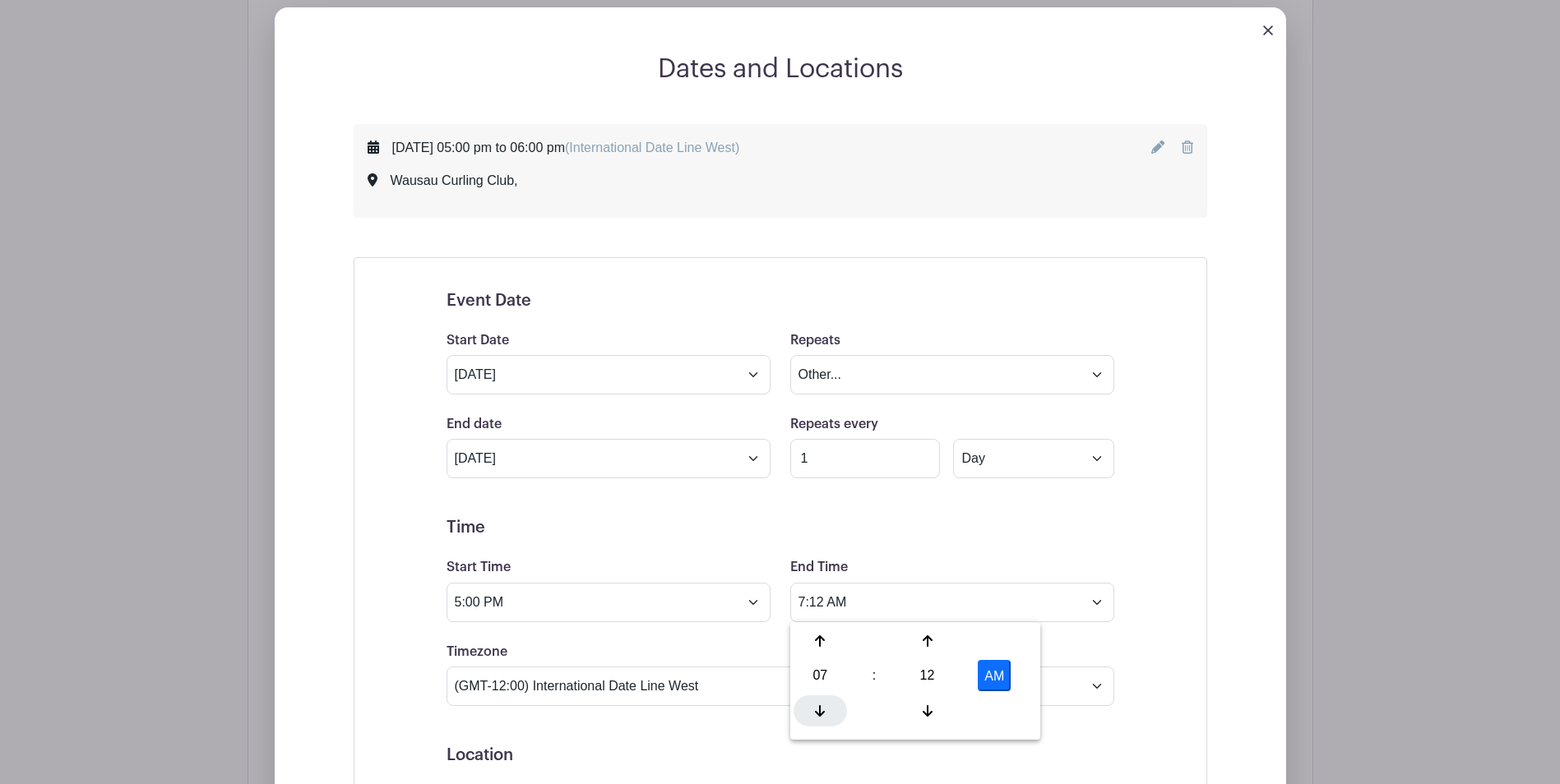
click at [818, 707] on icon at bounding box center [819, 711] width 9 height 13
click at [929, 704] on icon at bounding box center [928, 711] width 9 height 13
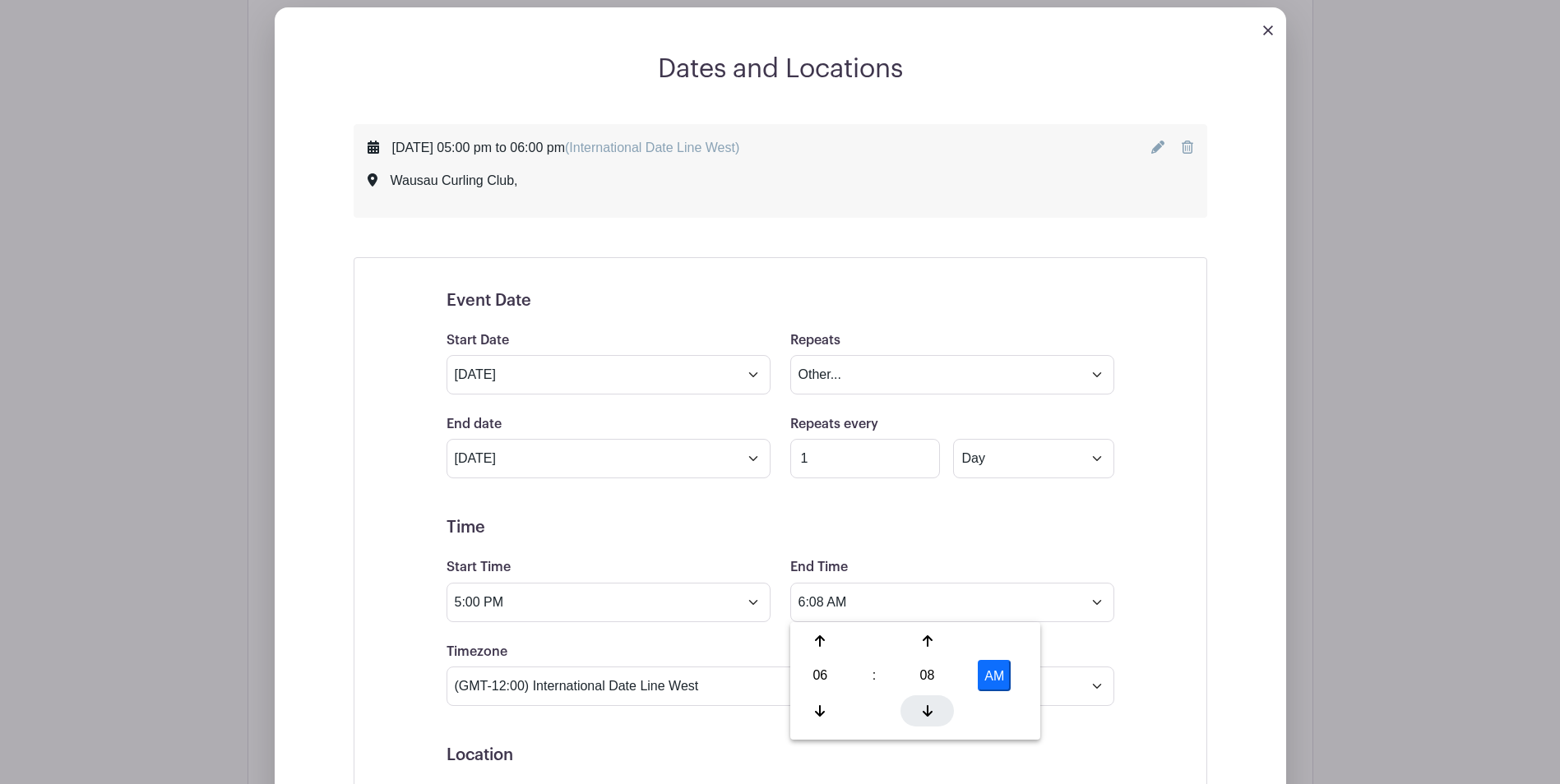
click at [929, 704] on icon at bounding box center [928, 711] width 9 height 13
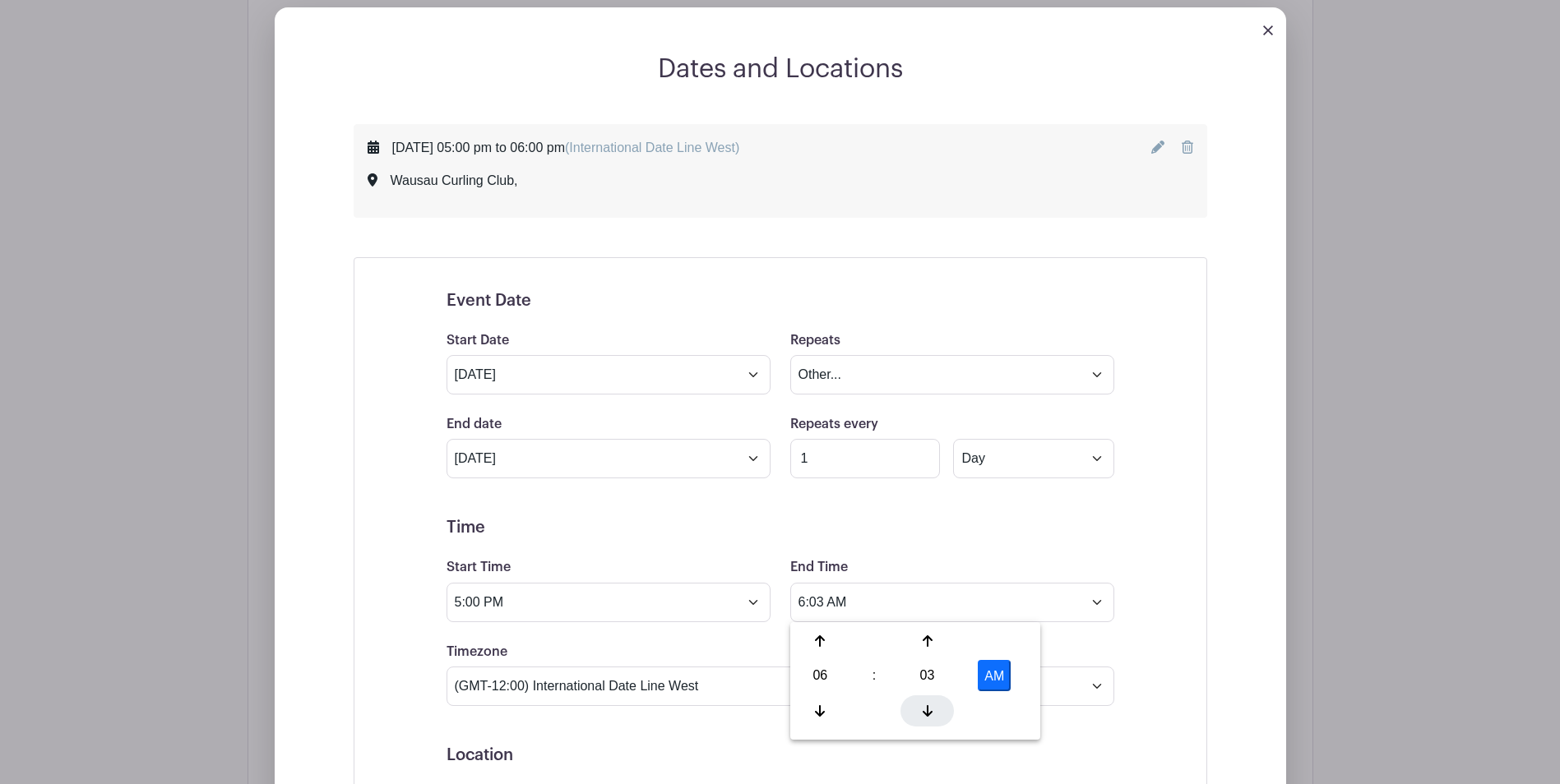
click at [929, 704] on icon at bounding box center [928, 711] width 9 height 13
click at [978, 675] on button "AM" at bounding box center [994, 675] width 33 height 31
type input "6:00 PM"
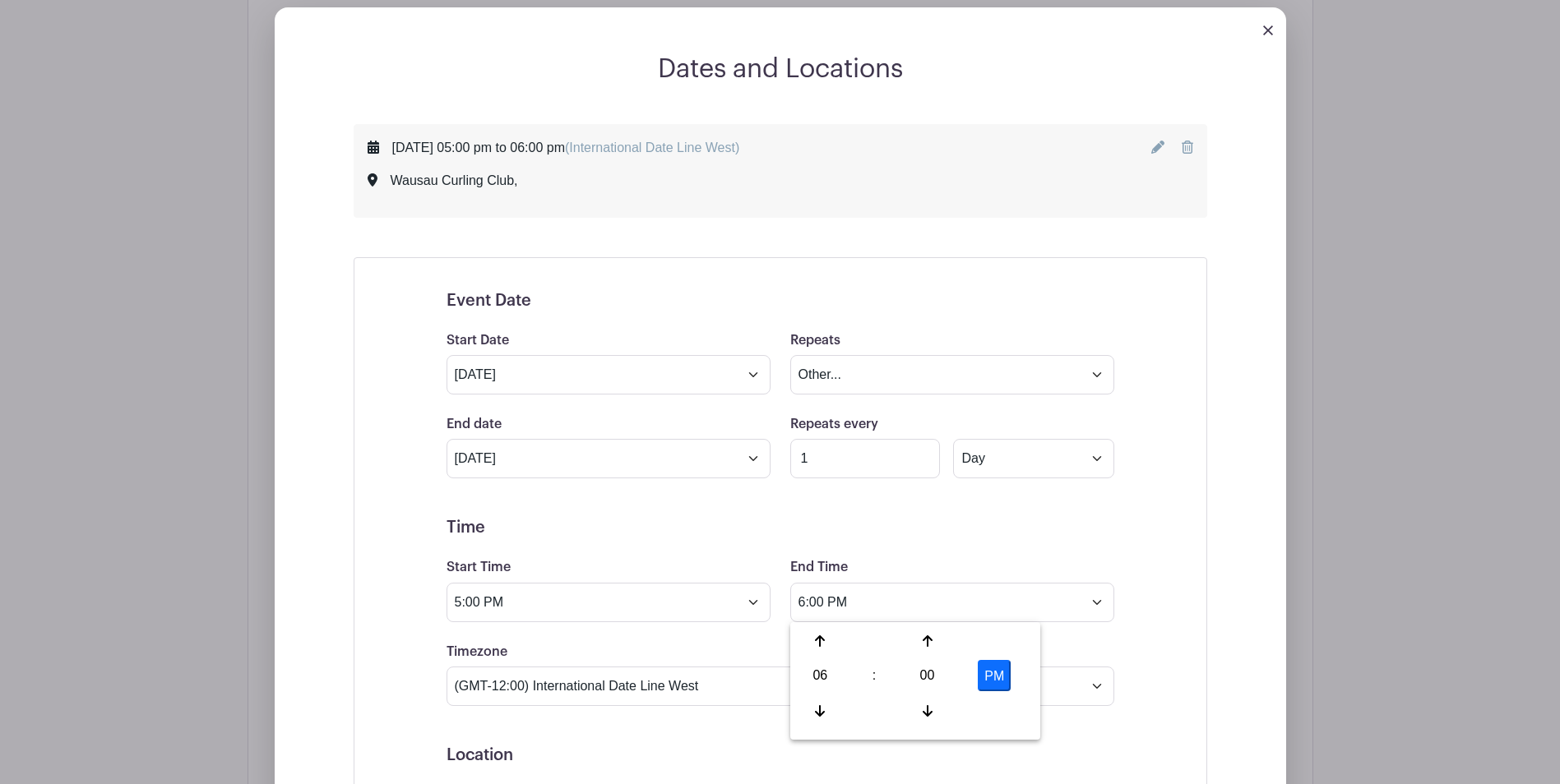
click at [1107, 627] on form "Event Date Start Date Sep 15 2025 Repeats Does not repeat Daily Weekly Monthly …" at bounding box center [780, 725] width 667 height 868
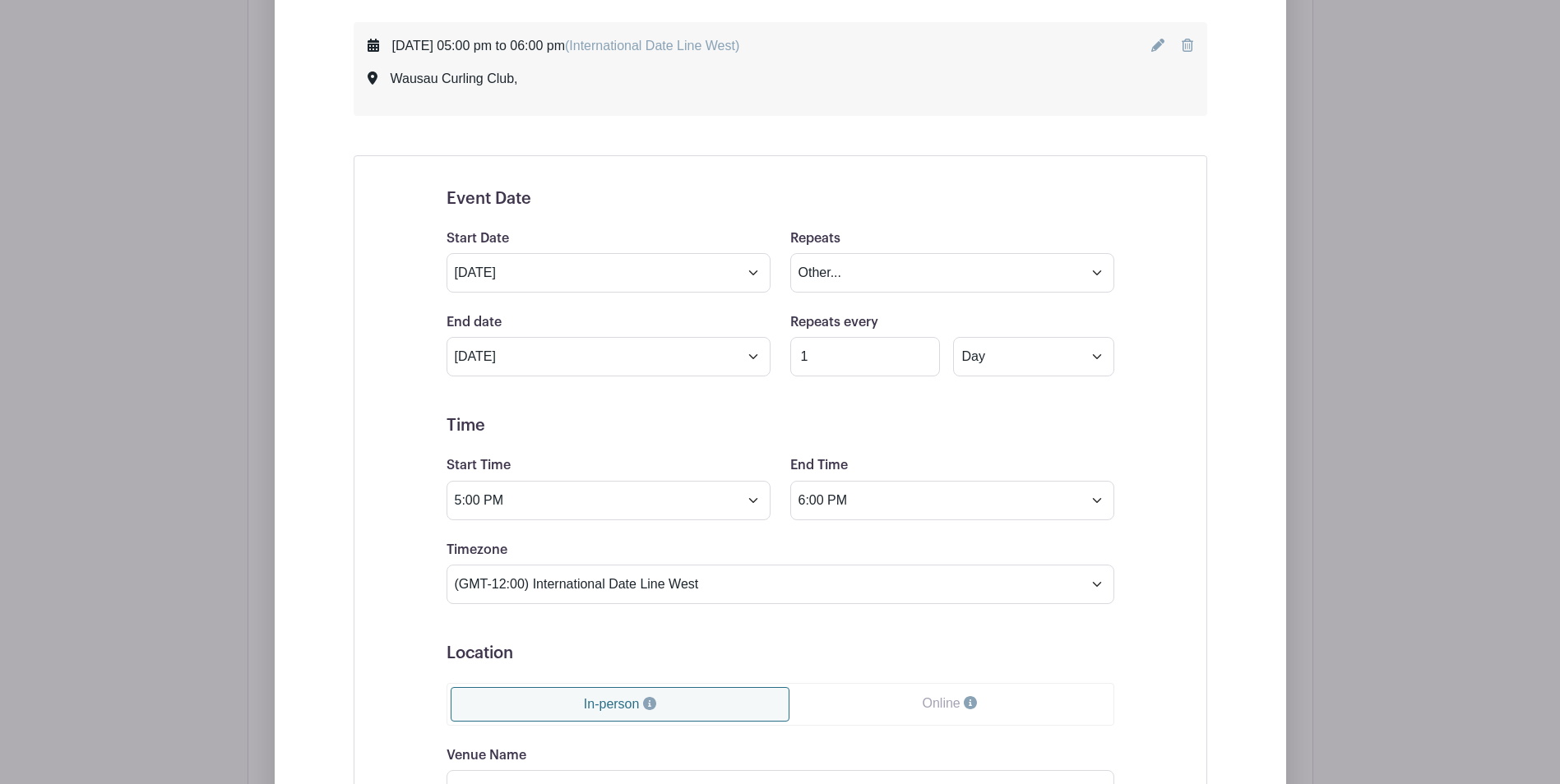
scroll to position [1191, 0]
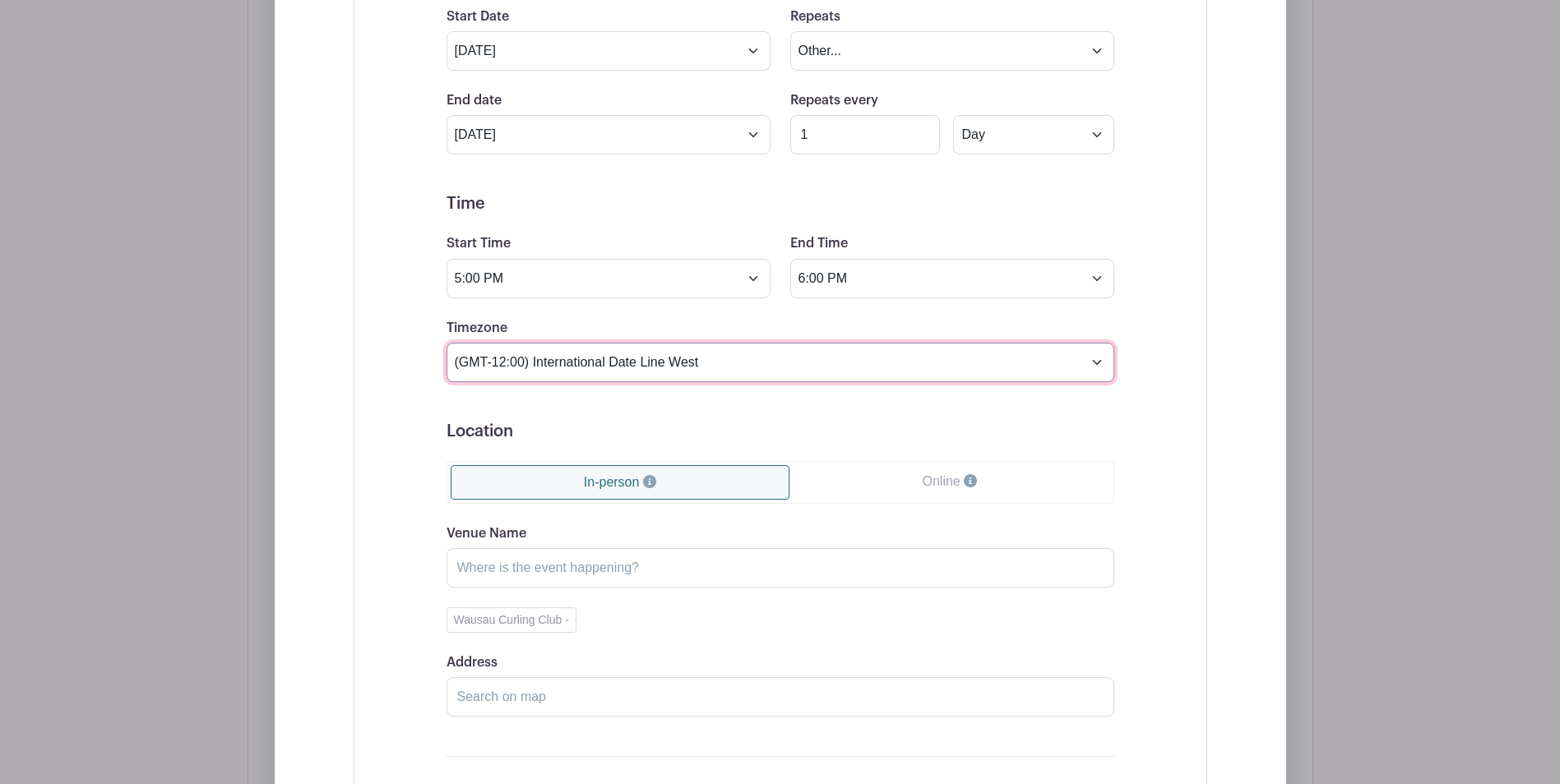
click at [1092, 359] on select "(GMT-12:00) International Date Line West (GMT-11:00) American Samoa (GMT-11:00)…" at bounding box center [780, 363] width 667 height 40
select select "Central Time (US & Canada)"
click at [446, 343] on select "(GMT-12:00) International Date Line West (GMT-11:00) American Samoa (GMT-11:00)…" at bounding box center [780, 363] width 667 height 40
click at [974, 570] on input "Venue Name" at bounding box center [780, 569] width 667 height 40
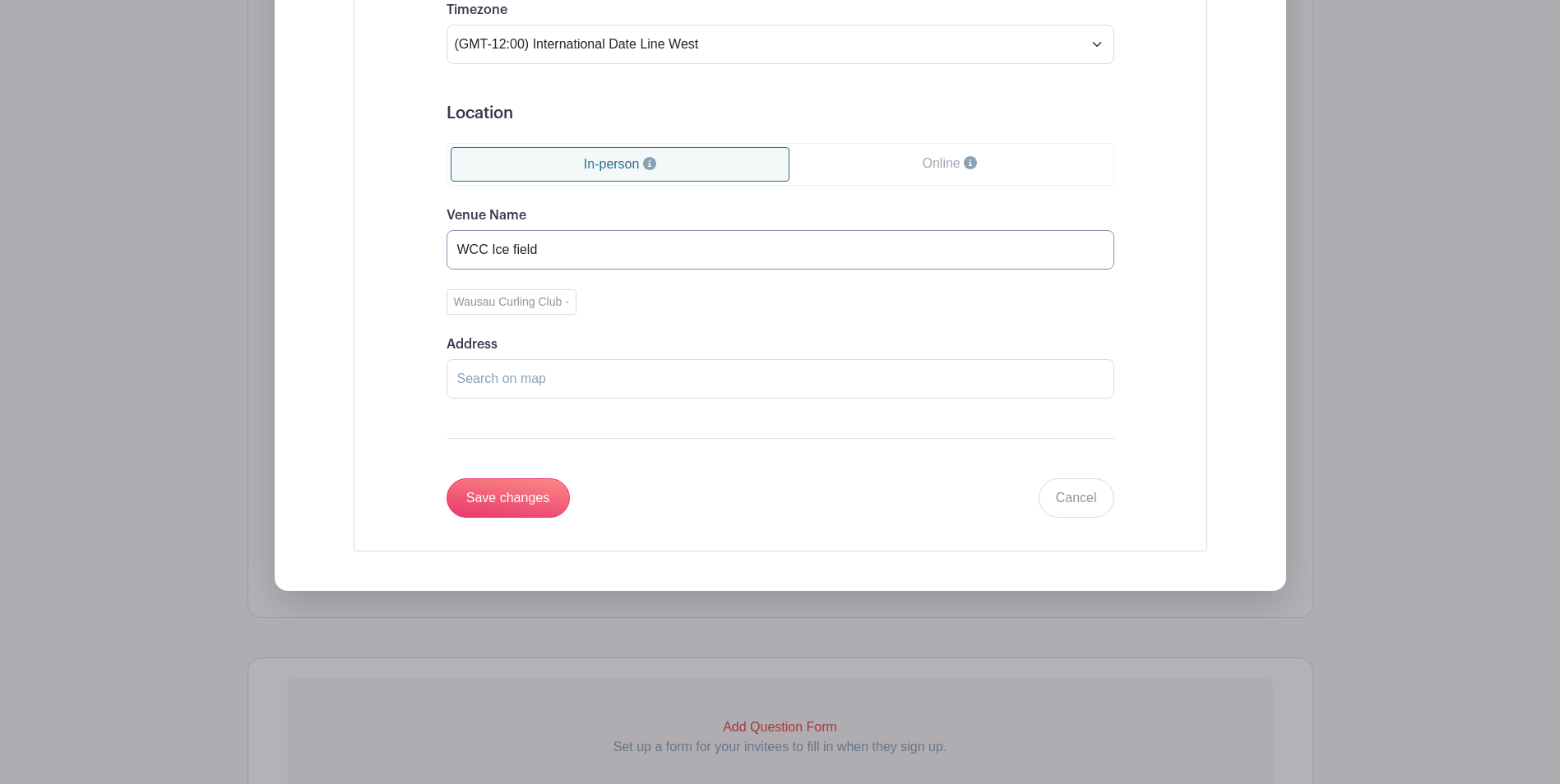
scroll to position [1524, 0]
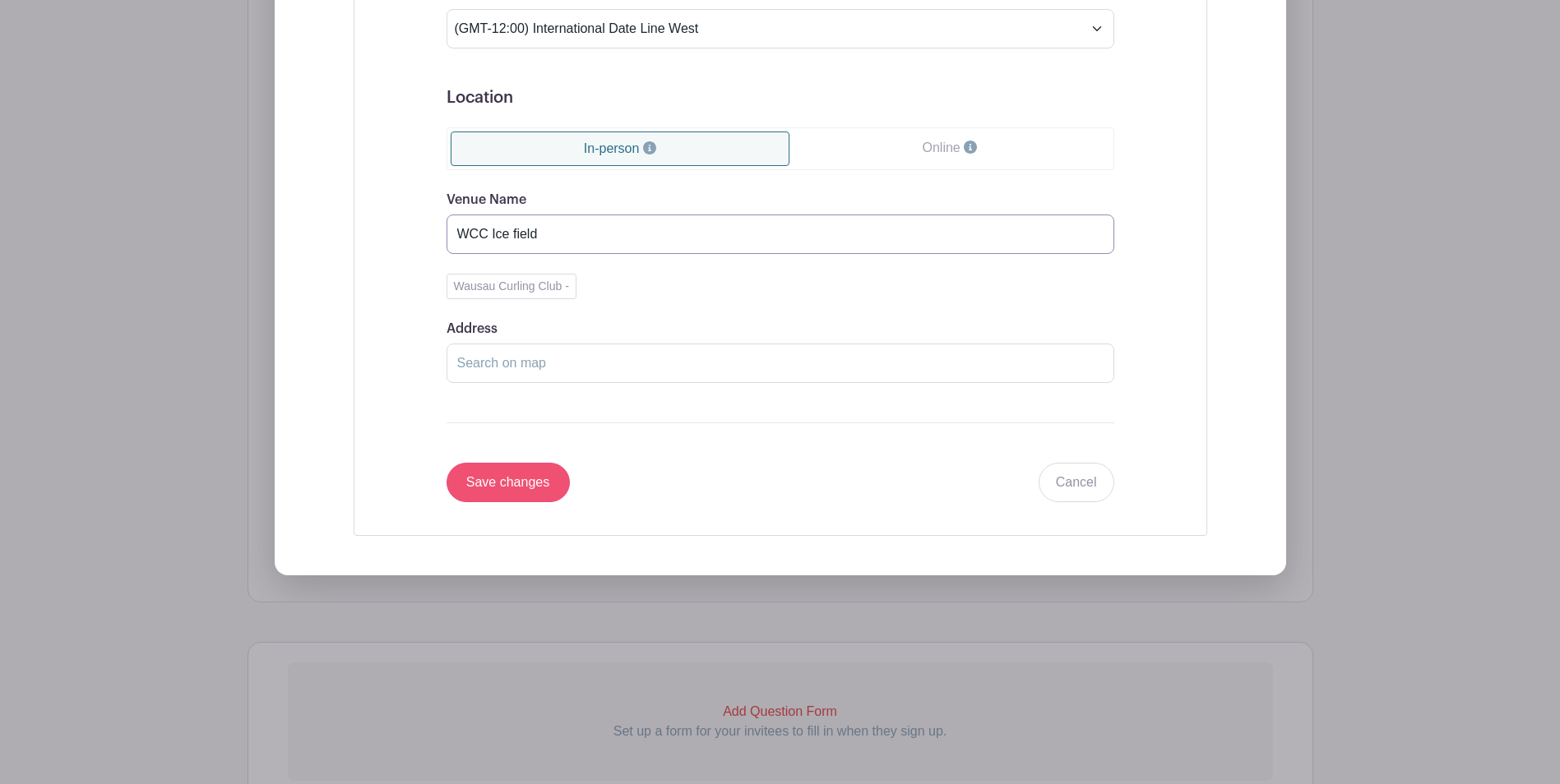
type input "WCC Ice field"
click at [518, 486] on input "Save changes" at bounding box center [508, 482] width 123 height 40
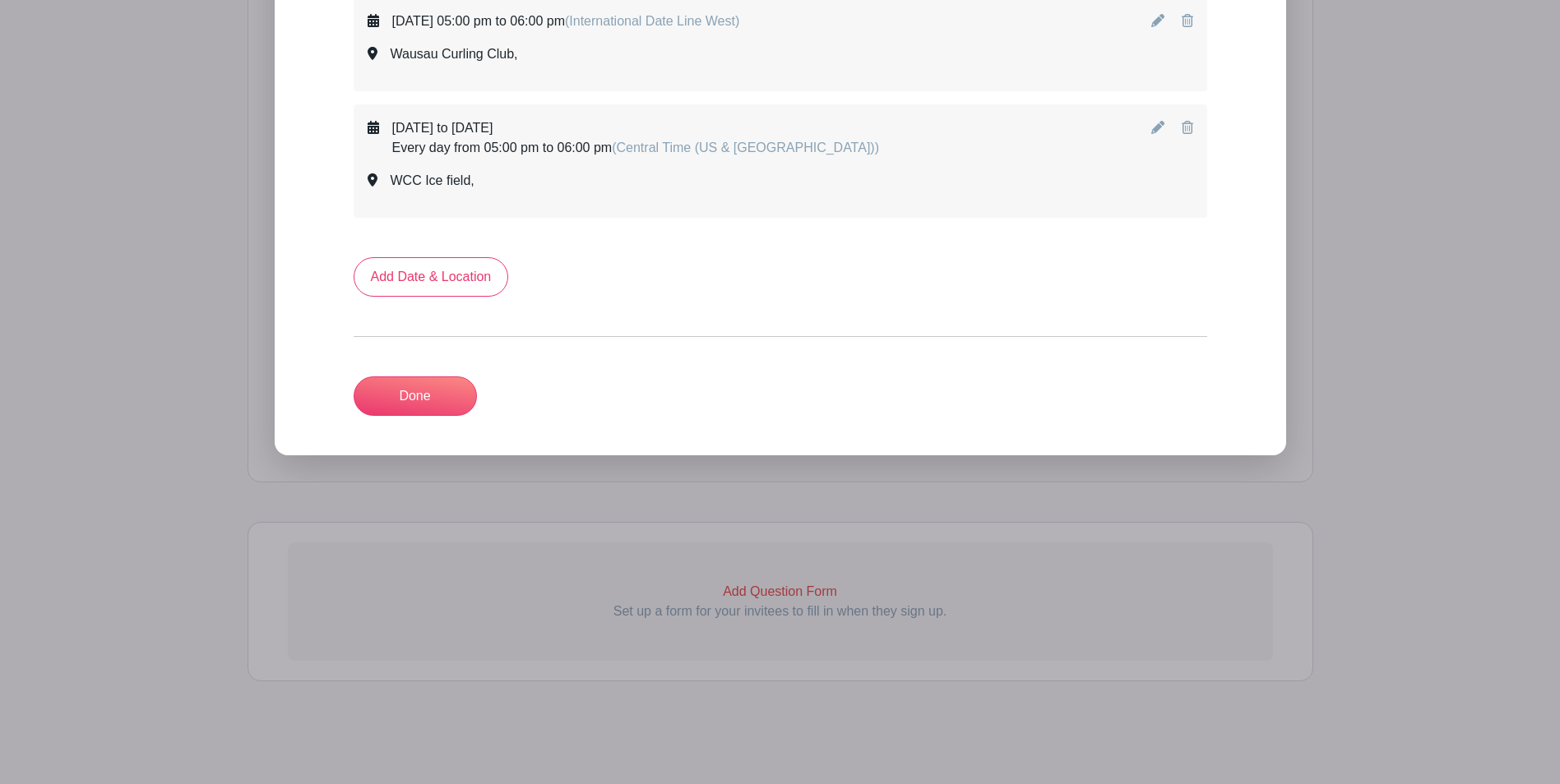
scroll to position [824, 0]
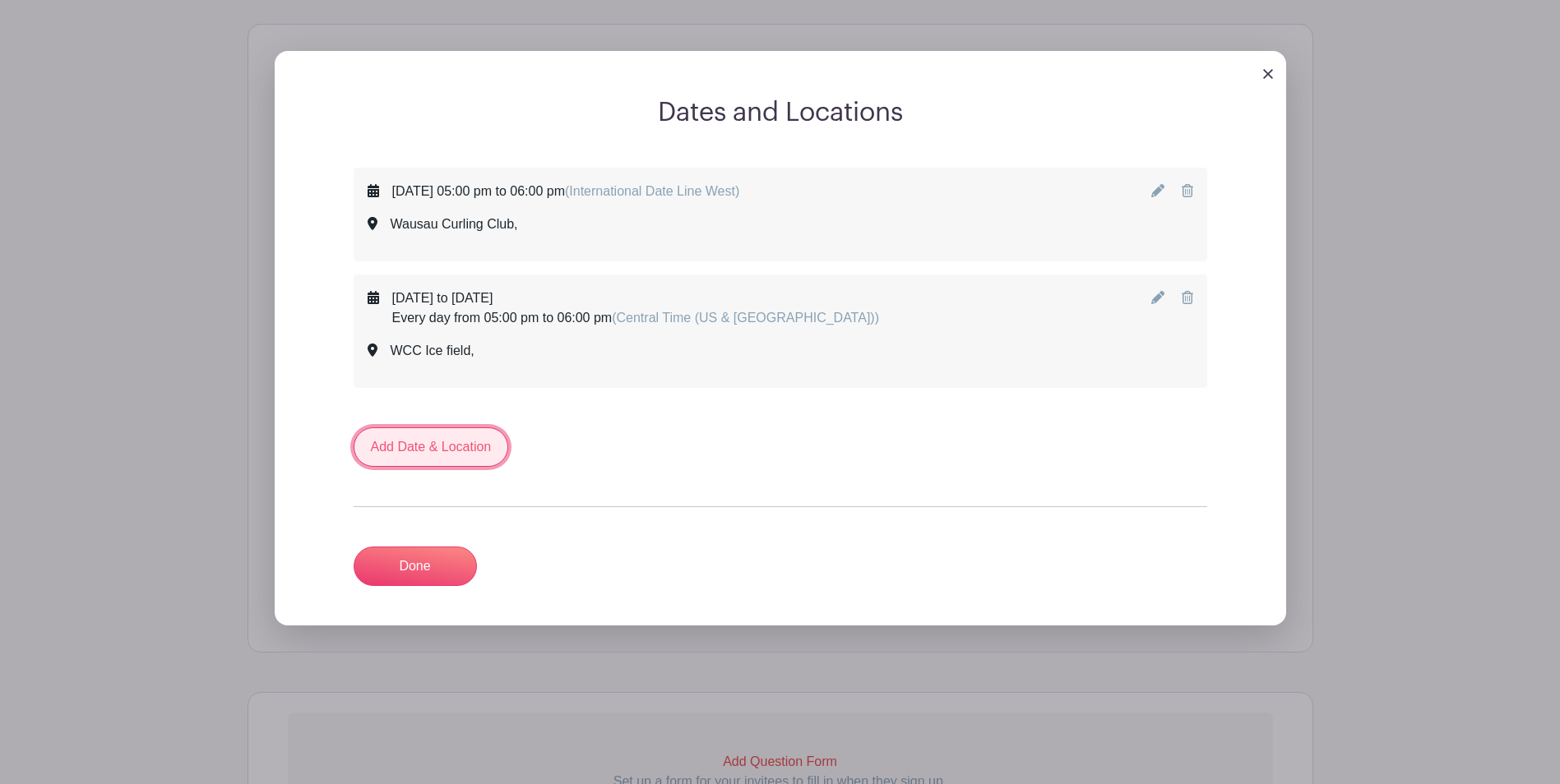
click at [442, 457] on link "Add Date & Location" at bounding box center [431, 447] width 156 height 40
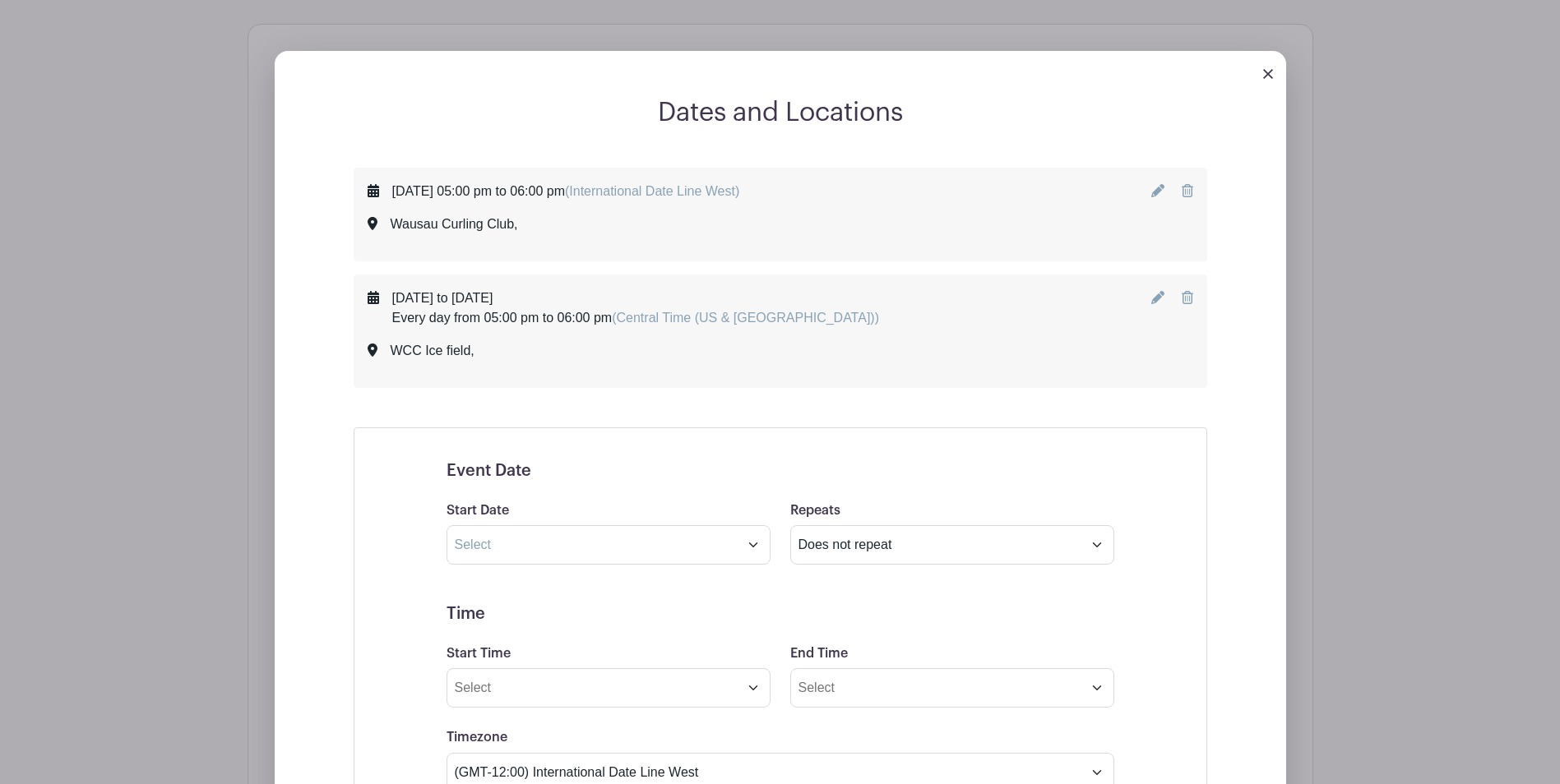
drag, startPoint x: 1190, startPoint y: 192, endPoint x: 868, endPoint y: 71, distance: 344.0
click at [1190, 192] on icon at bounding box center [1187, 191] width 11 height 13
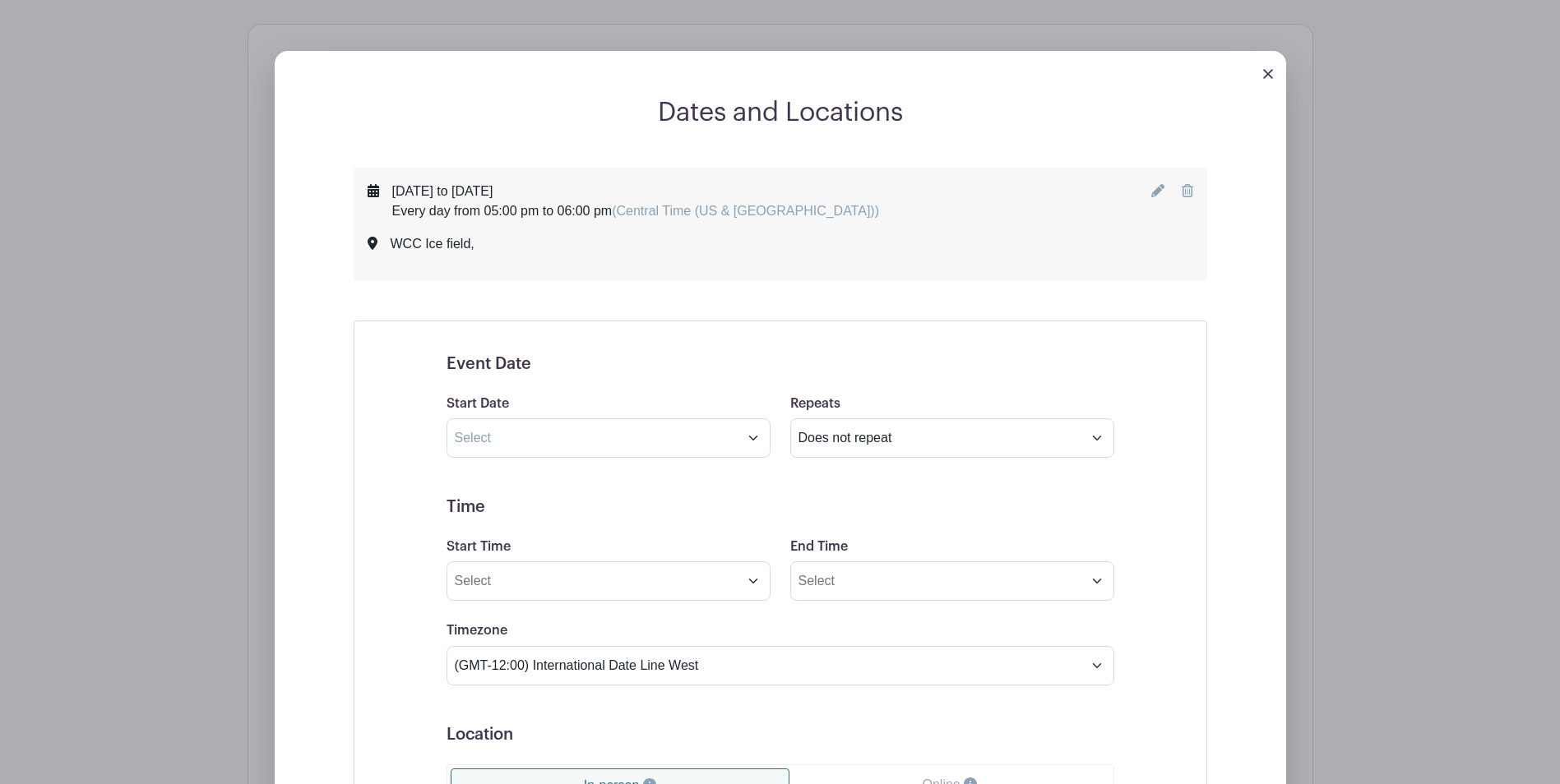
click at [1184, 191] on icon at bounding box center [1187, 191] width 11 height 13
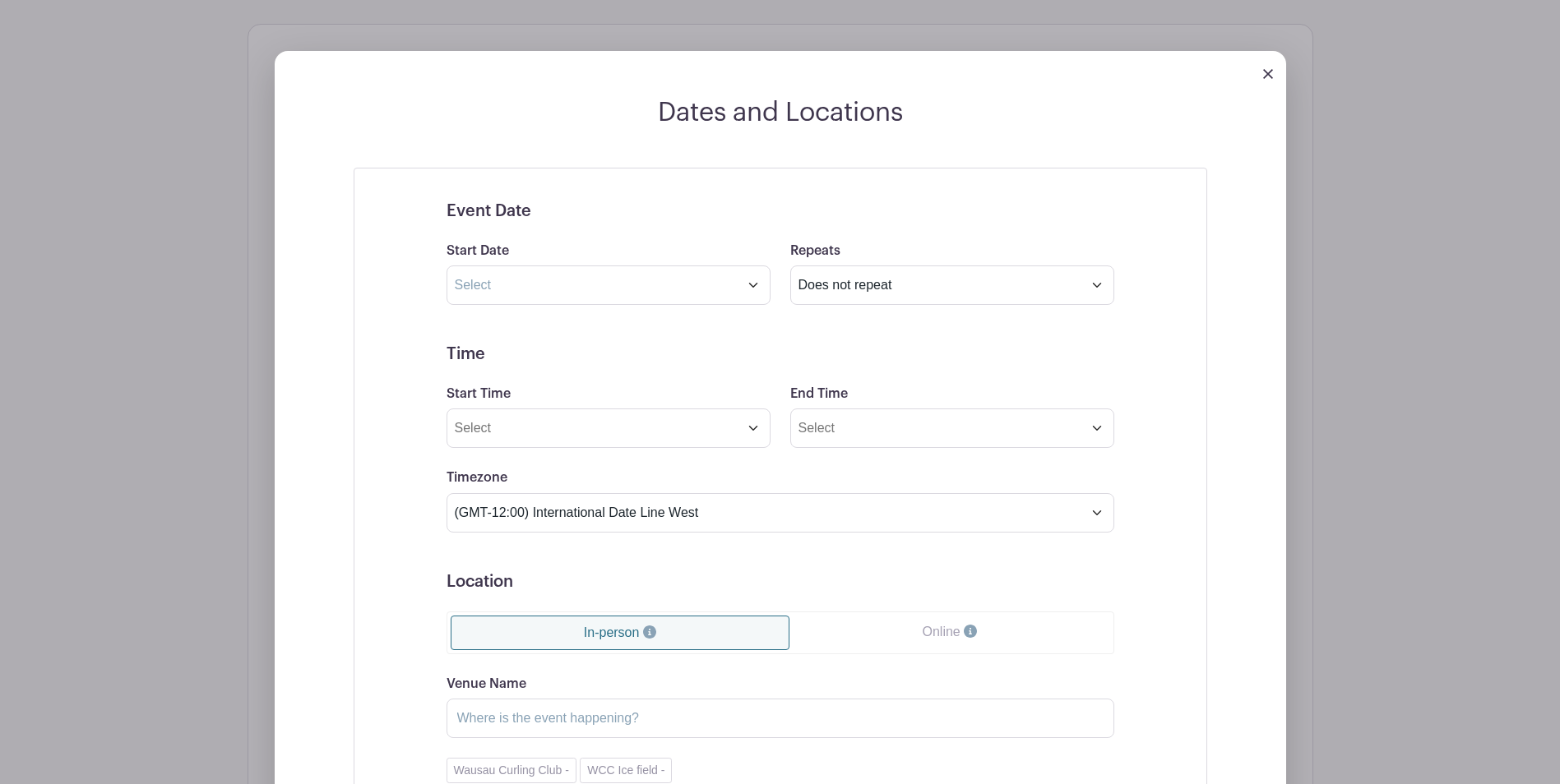
click at [1266, 72] on img at bounding box center [1268, 74] width 9 height 9
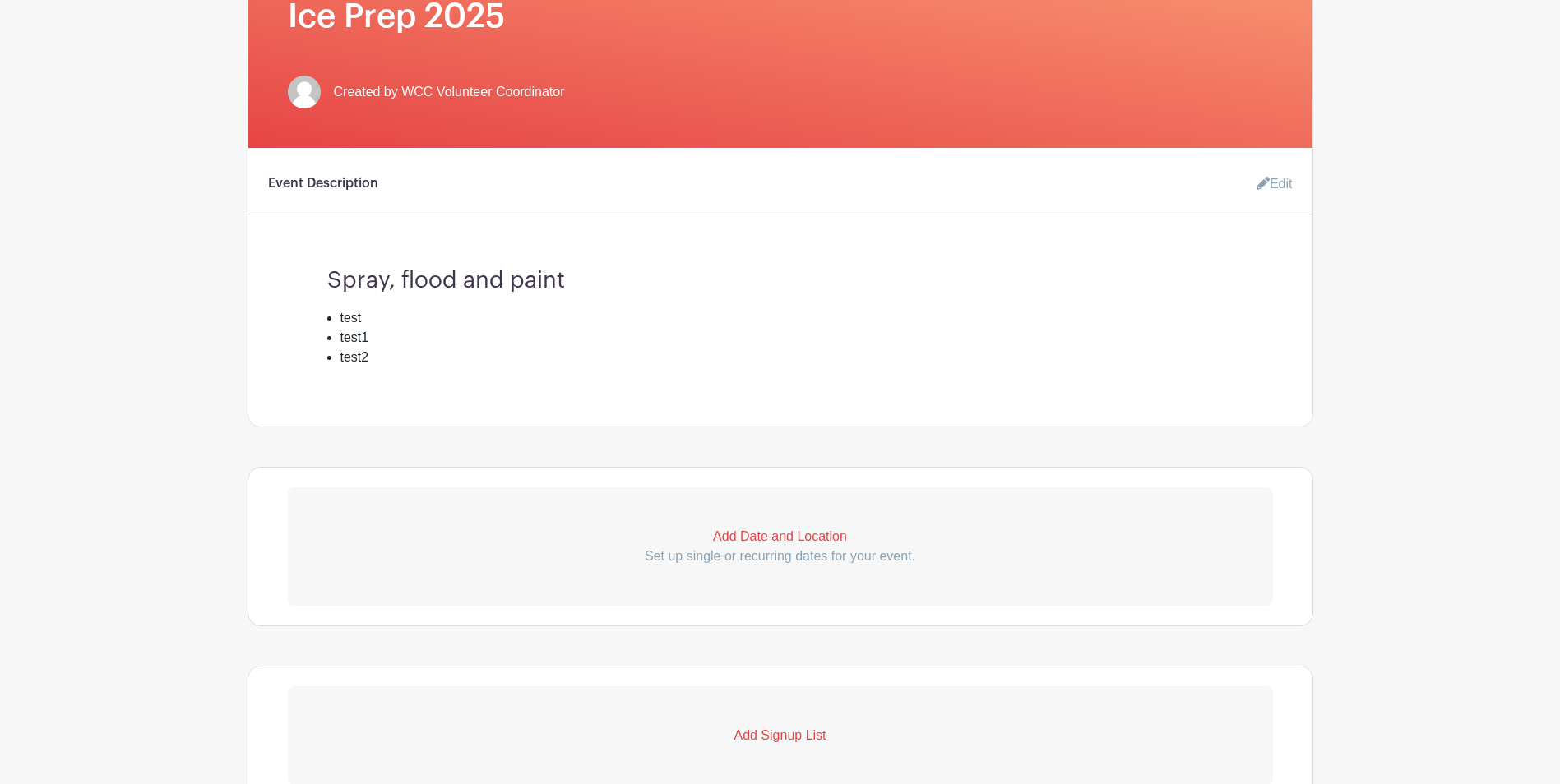
scroll to position [376, 0]
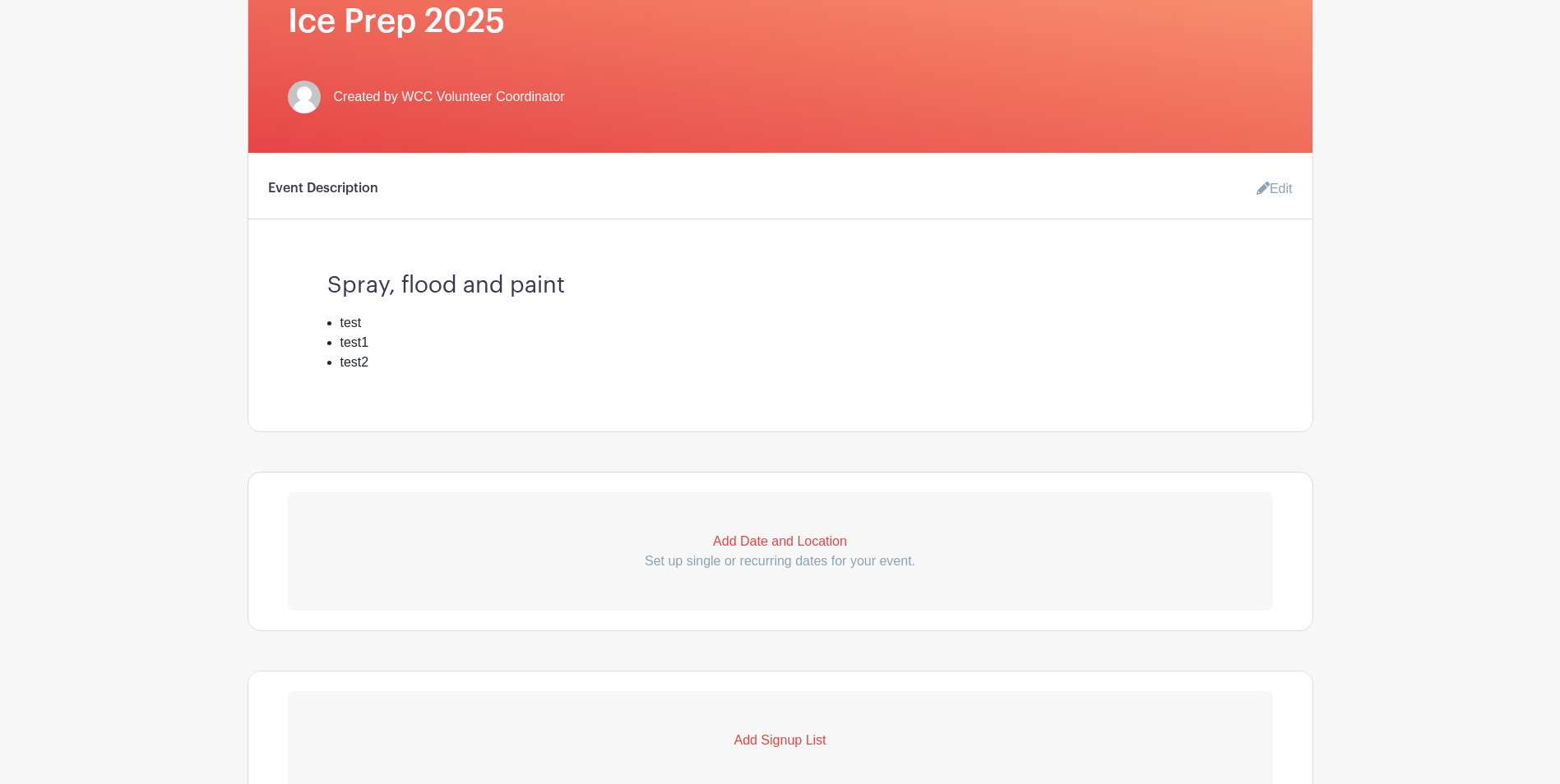
click at [1278, 188] on link "Edit" at bounding box center [1268, 189] width 49 height 33
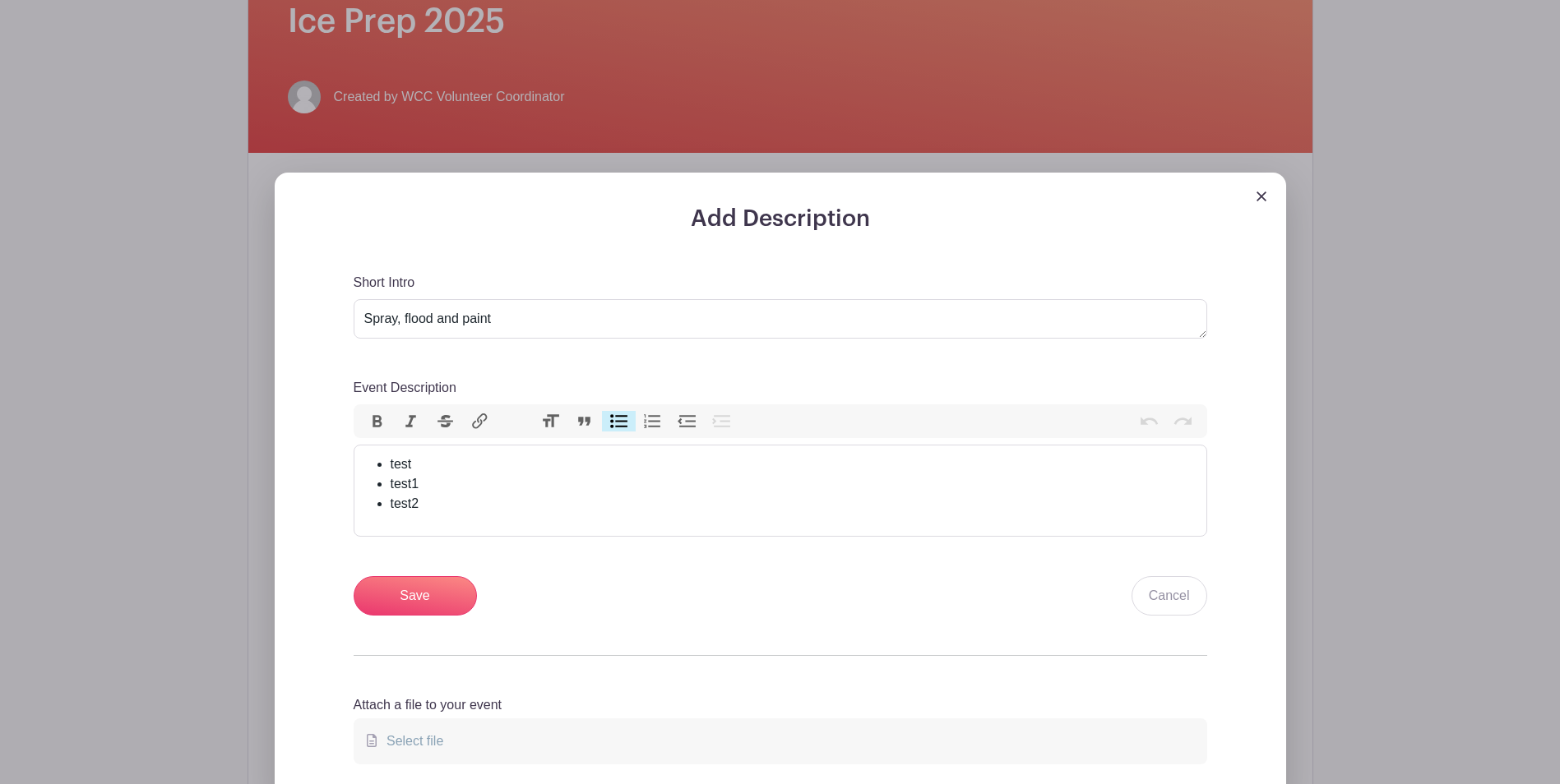
click at [1261, 194] on img at bounding box center [1261, 196] width 9 height 9
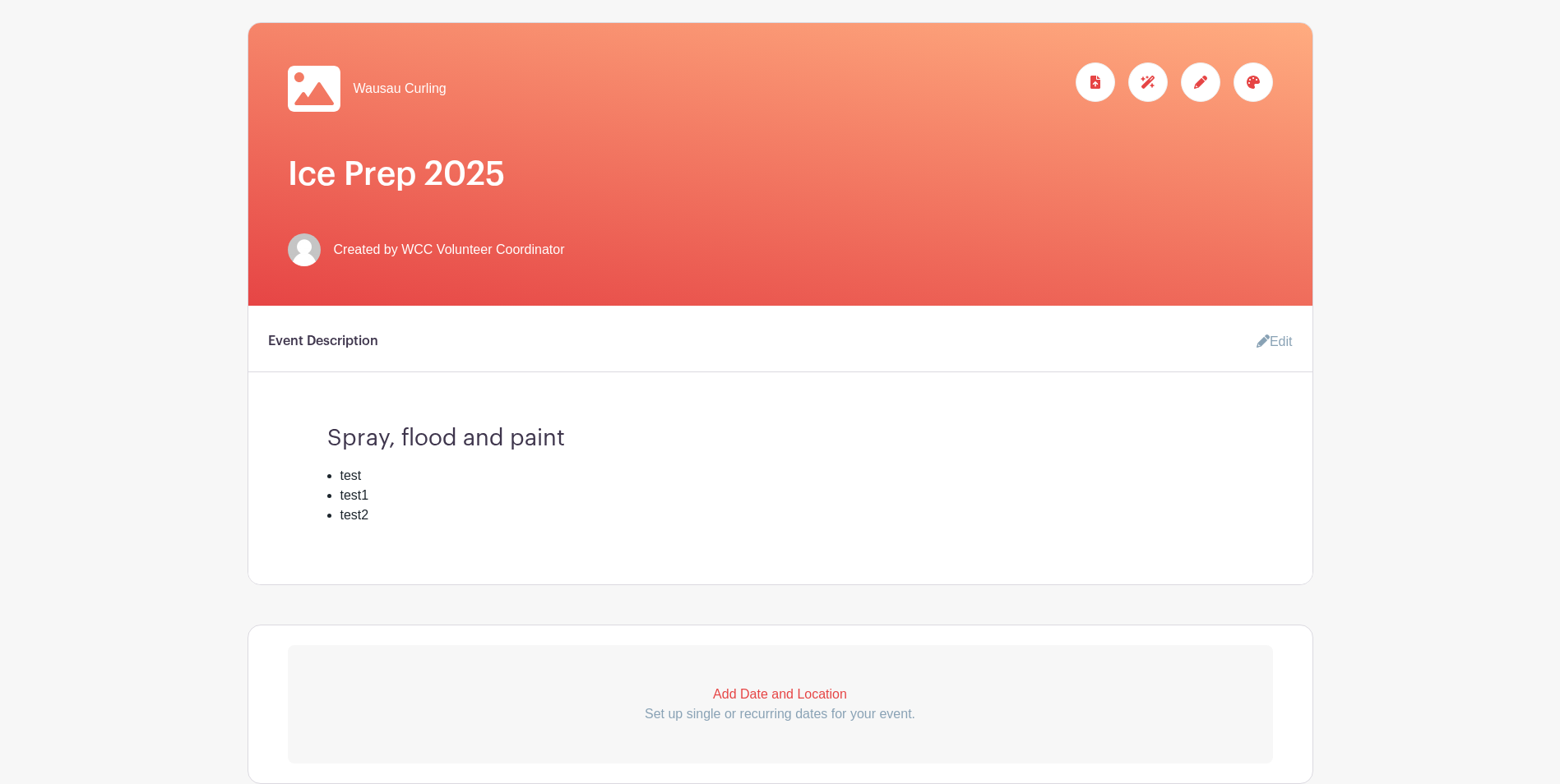
scroll to position [221, 0]
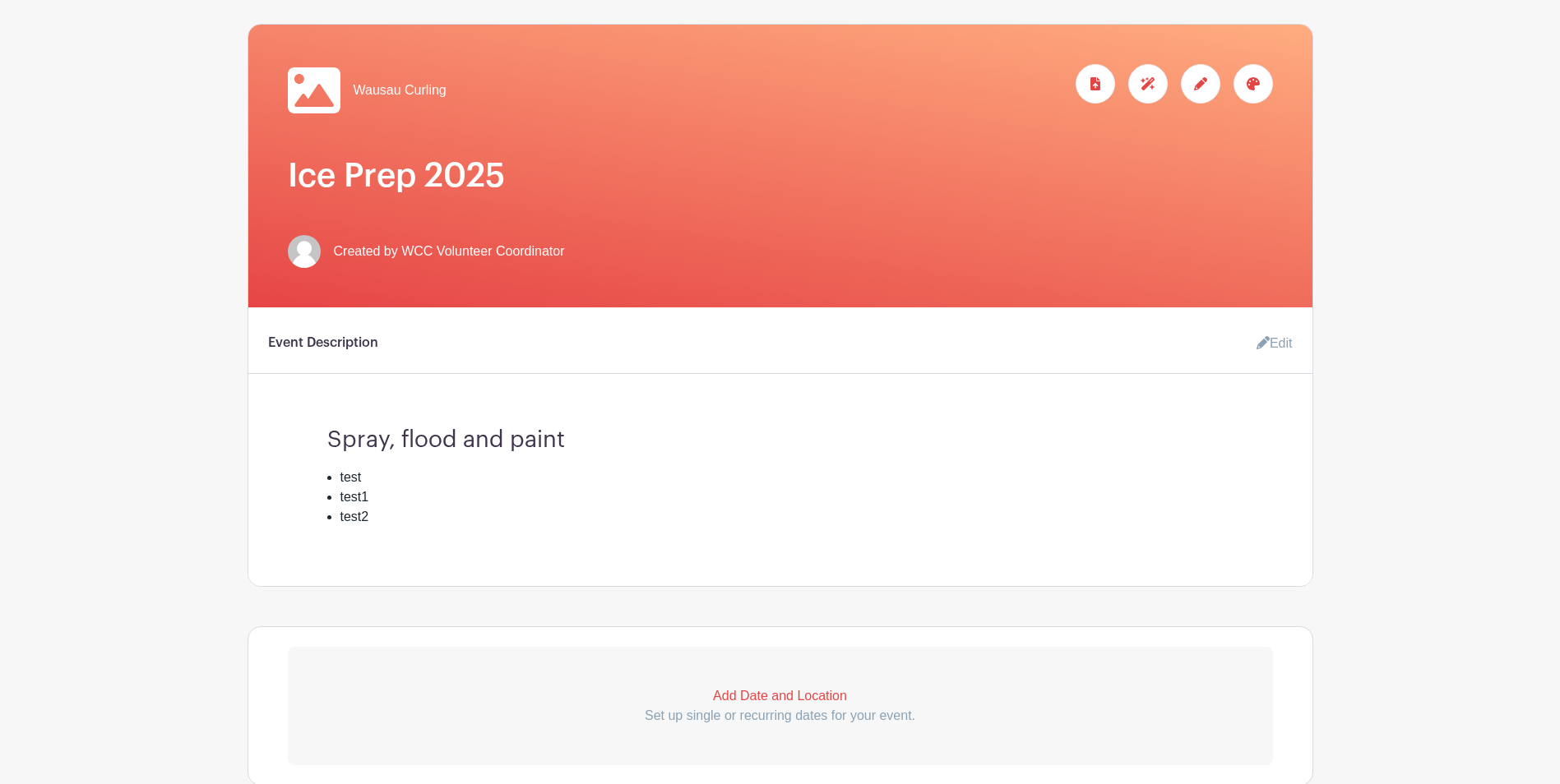
click at [1200, 84] on icon at bounding box center [1200, 84] width 13 height 13
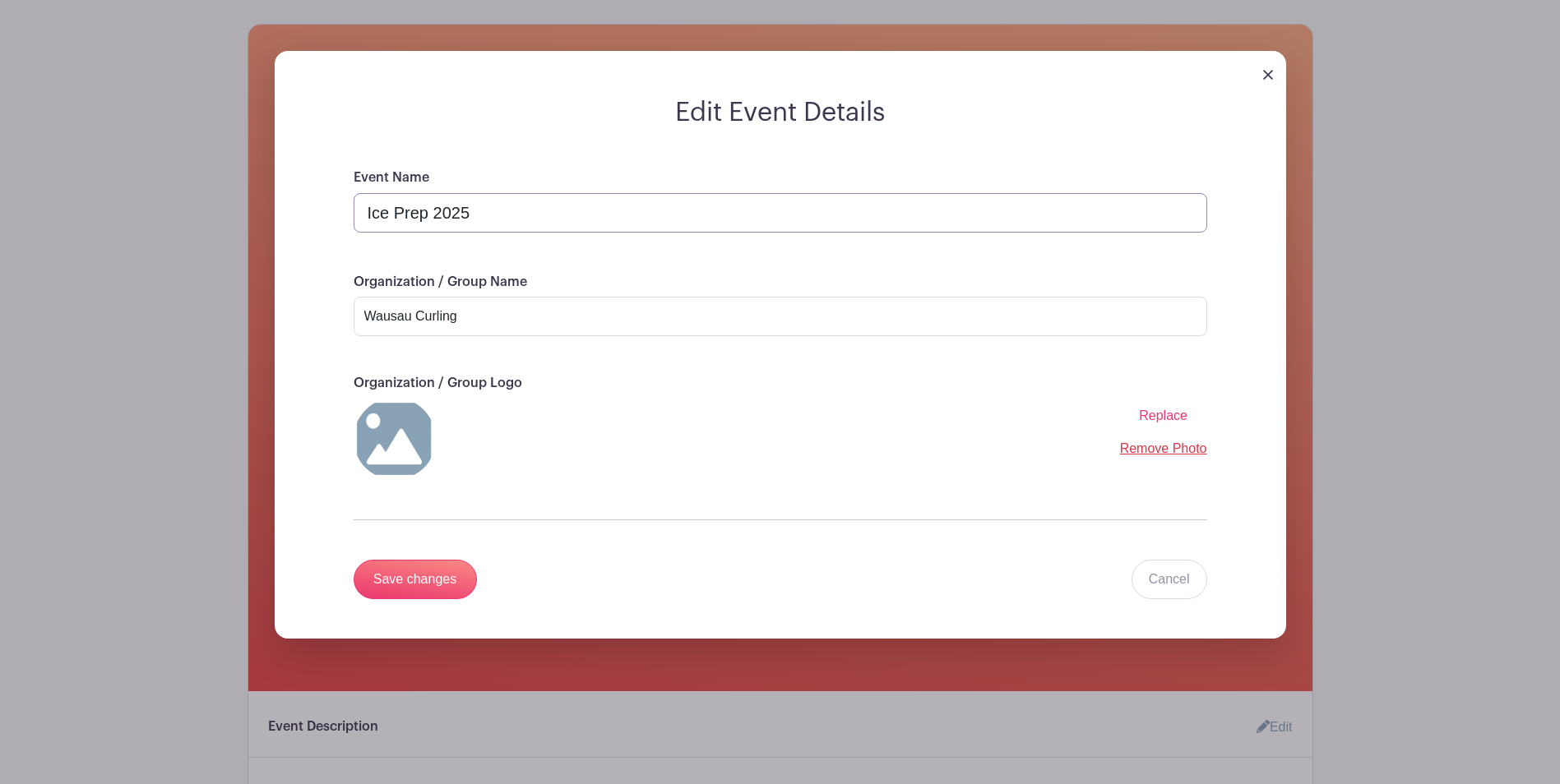
drag, startPoint x: 493, startPoint y: 217, endPoint x: 367, endPoint y: 212, distance: 126.1
click at [367, 212] on input "Ice Prep 2025" at bounding box center [780, 213] width 854 height 40
type input "Silver Spoon 2026"
click at [410, 580] on input "Save changes" at bounding box center [415, 580] width 123 height 40
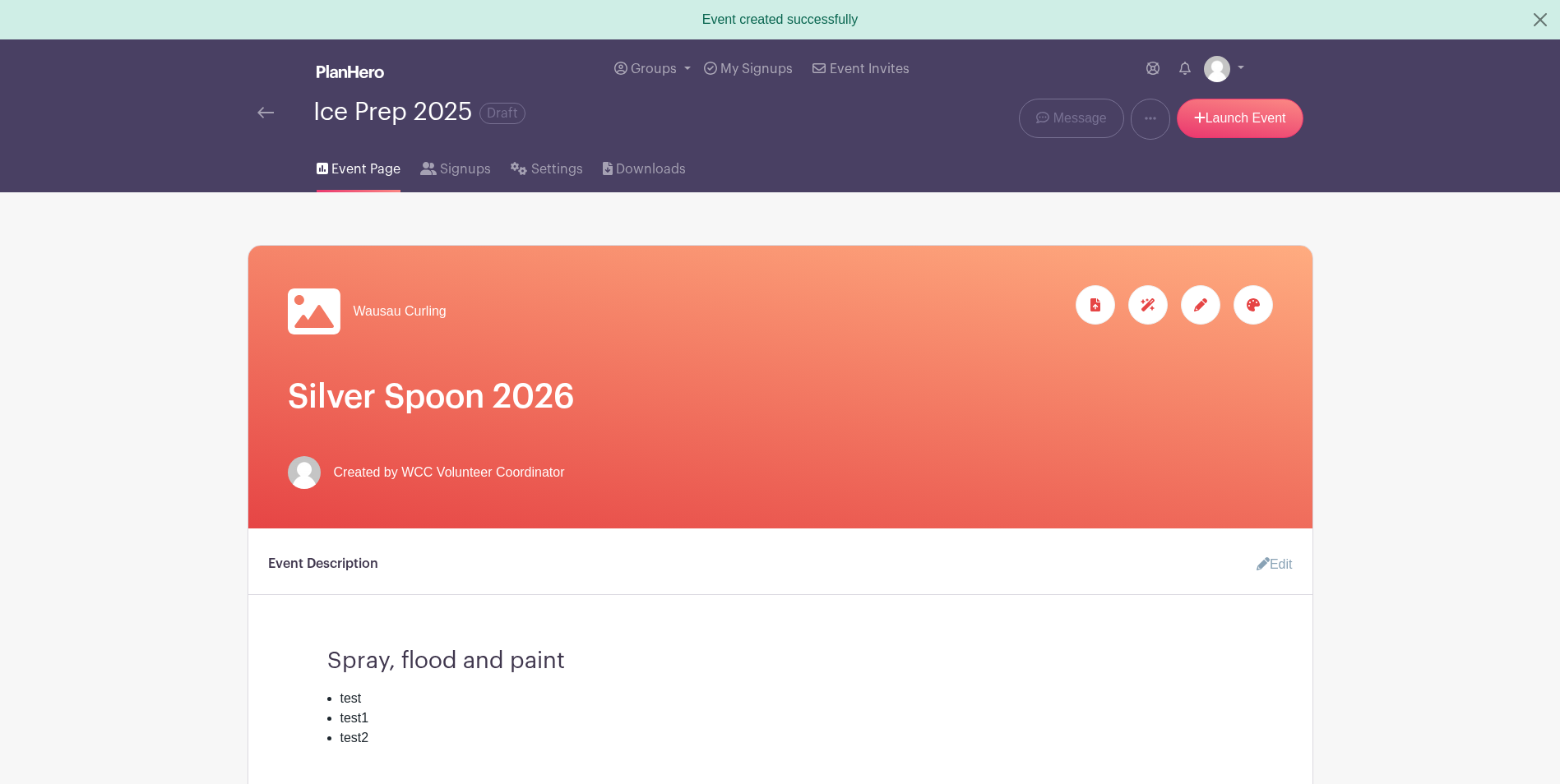
click at [1272, 561] on link "Edit" at bounding box center [1268, 565] width 49 height 33
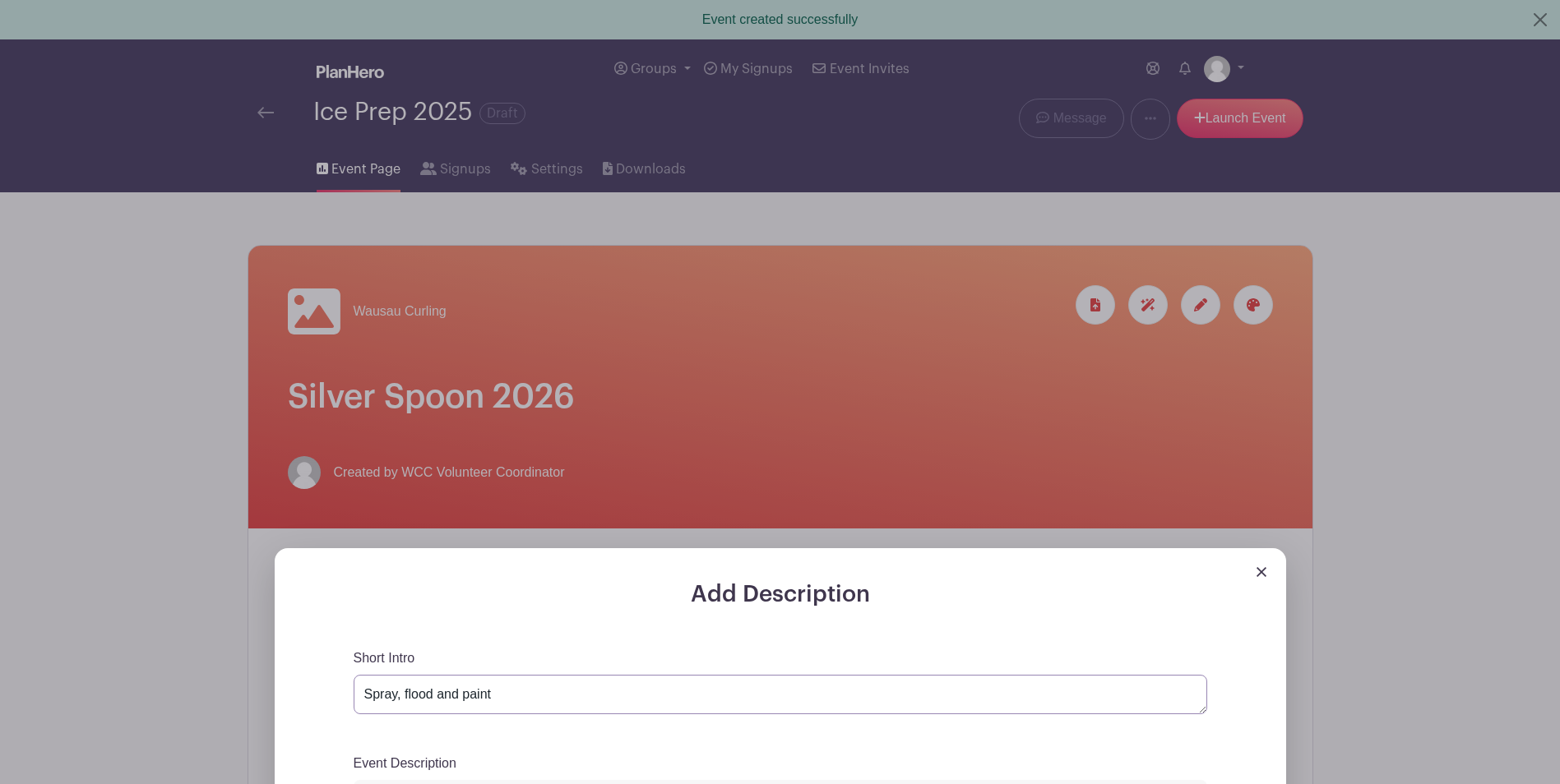
drag, startPoint x: 511, startPoint y: 696, endPoint x: 355, endPoint y: 703, distance: 156.2
click at [355, 703] on textarea "Spray, flood and paint" at bounding box center [780, 695] width 854 height 40
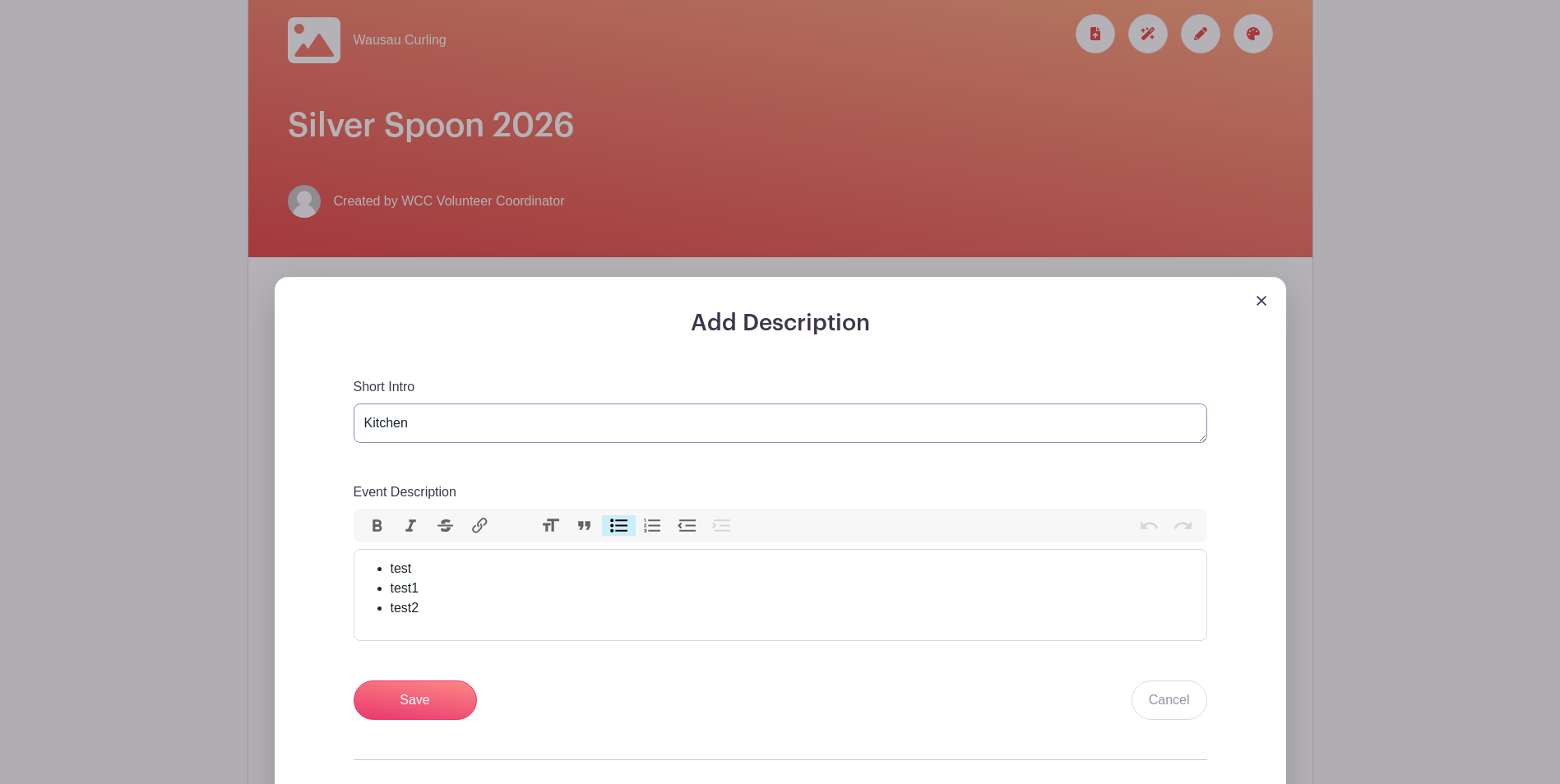
scroll to position [331, 0]
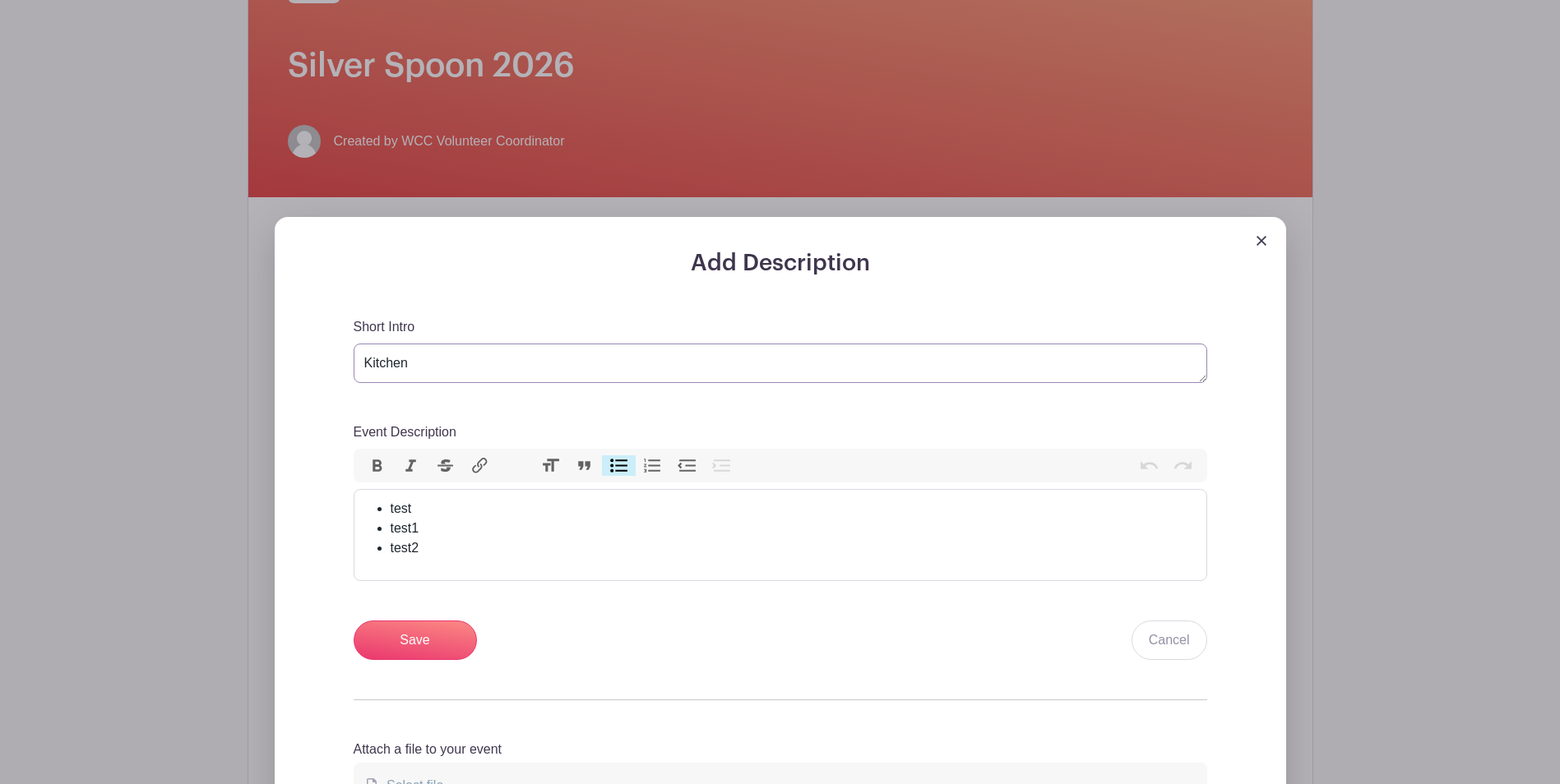
type textarea "Kitchen"
drag, startPoint x: 451, startPoint y: 549, endPoint x: 387, endPoint y: 512, distance: 73.9
click at [387, 512] on ul "test test1 test2" at bounding box center [780, 529] width 832 height 59
type trix-editor "<ul><li><br></li></ul>"
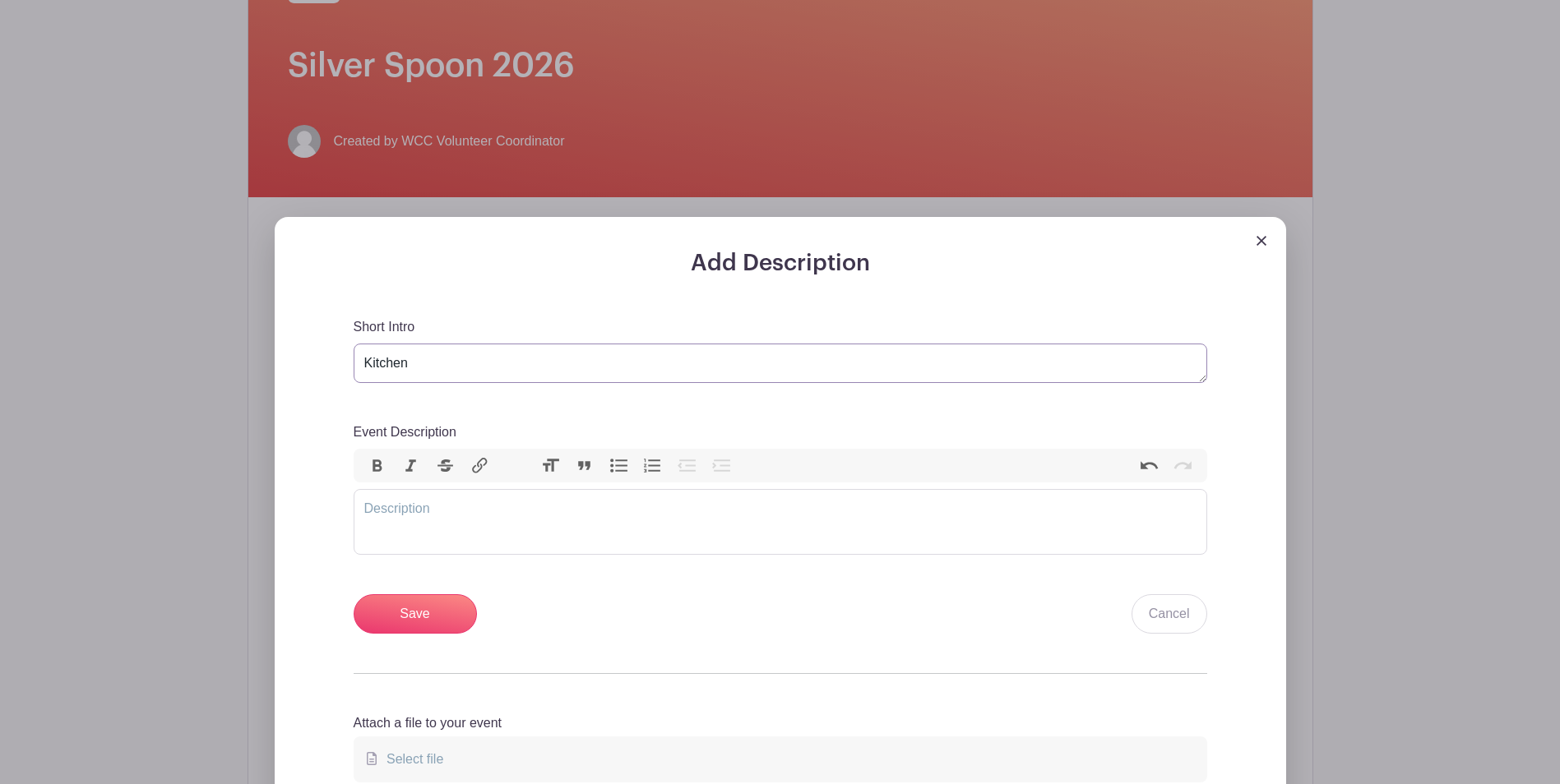
drag, startPoint x: 415, startPoint y: 357, endPoint x: 330, endPoint y: 371, distance: 86.1
click at [330, 371] on div "Add Description Short Intro Spray, flood and paint Event Description Bold Itali…" at bounding box center [780, 535] width 932 height 572
type textarea "b"
type textarea "Bar"
click at [377, 508] on trix-editor "Event Description" at bounding box center [780, 521] width 854 height 65
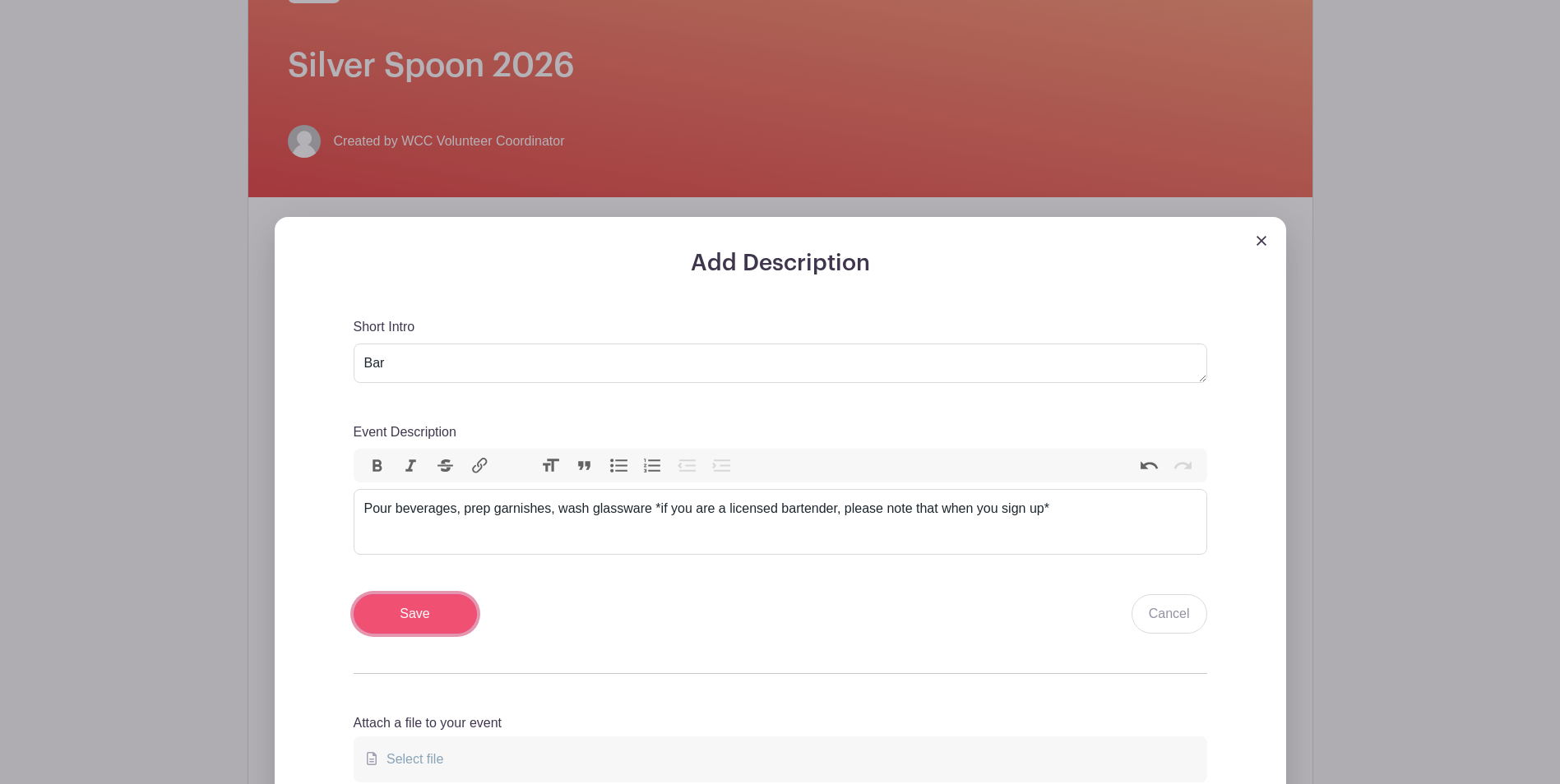
click at [428, 609] on input "Save" at bounding box center [415, 614] width 123 height 40
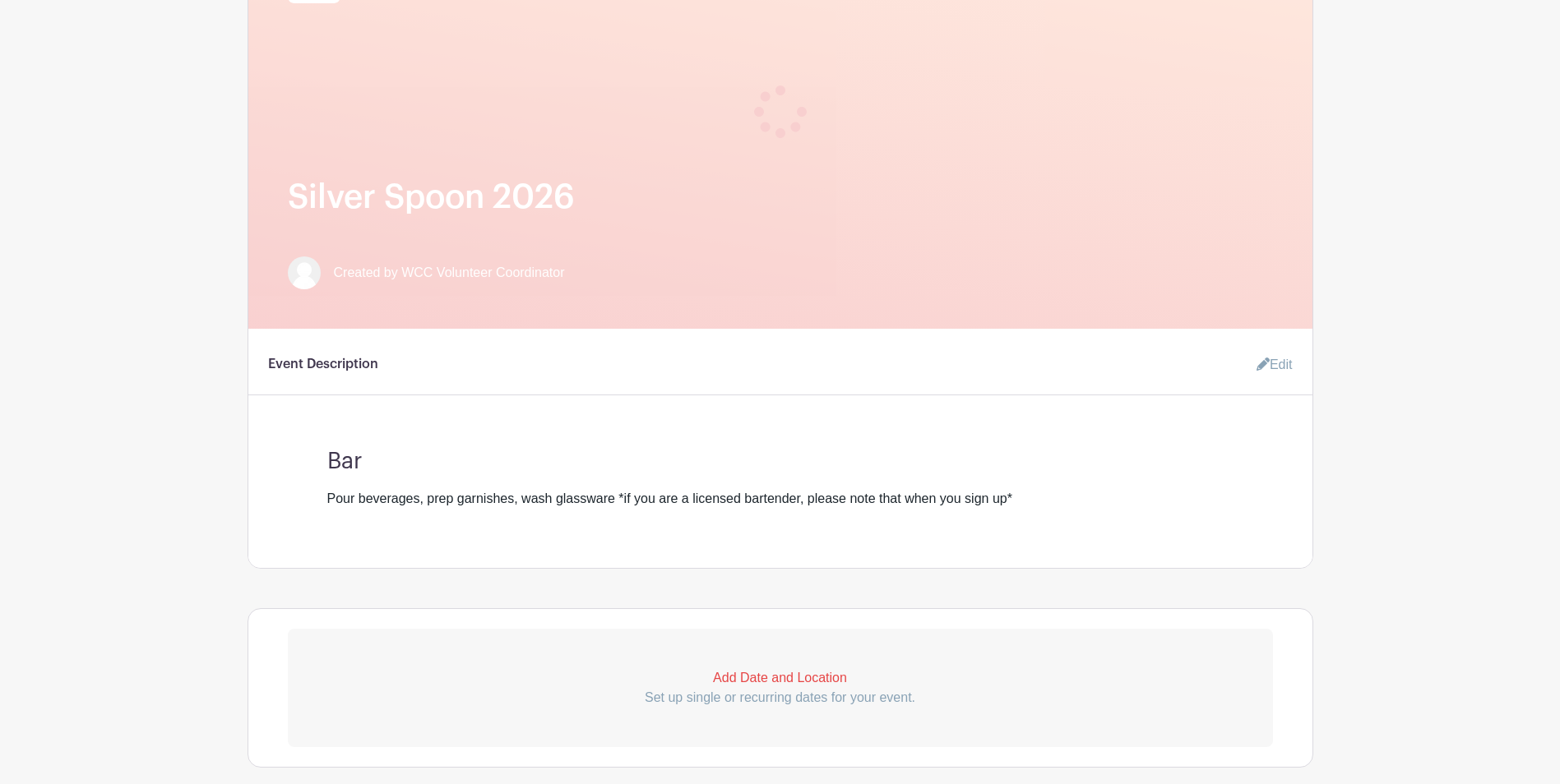
click at [788, 677] on p "Add Date and Location" at bounding box center [780, 678] width 985 height 20
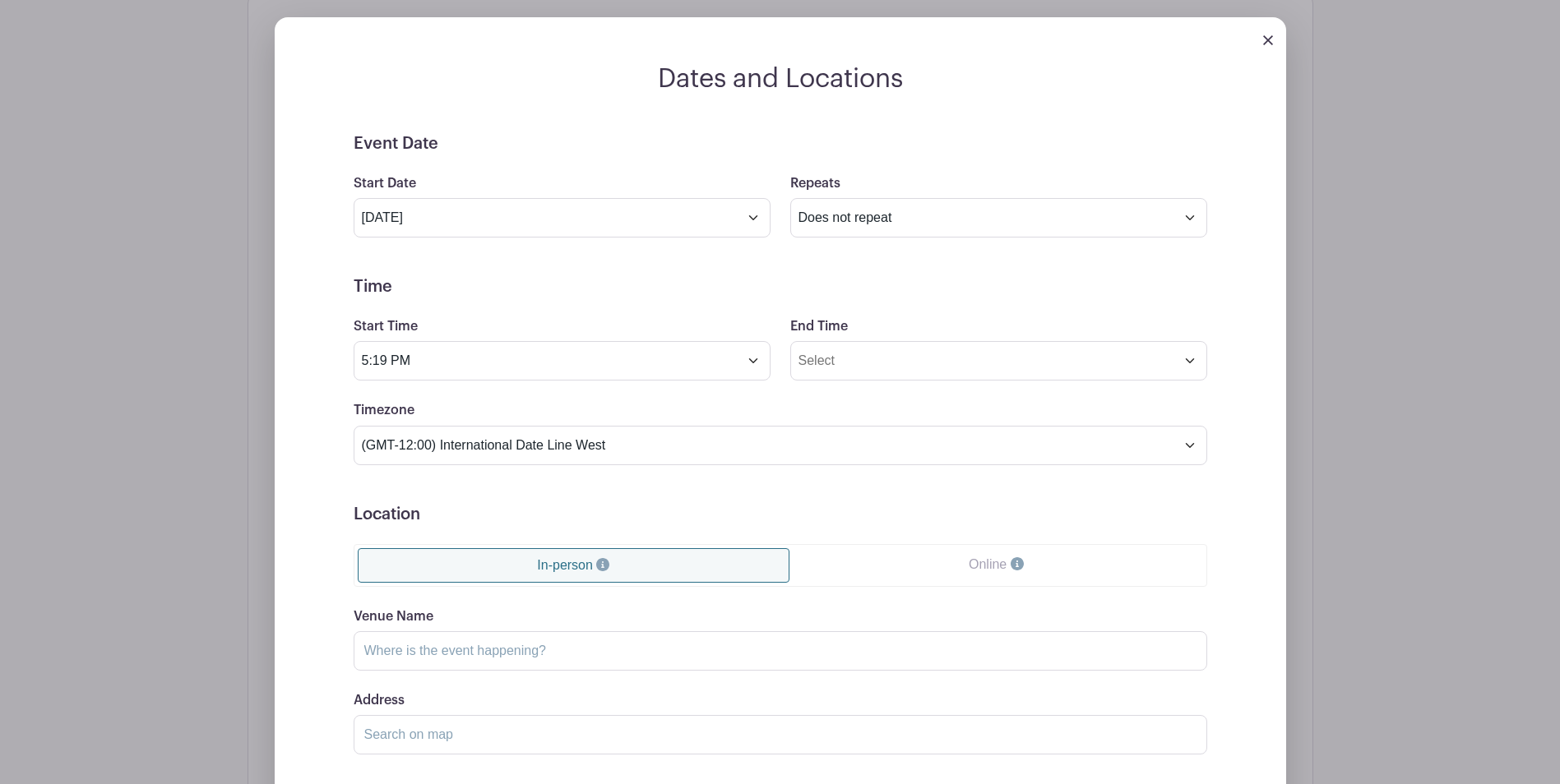
scroll to position [957, 0]
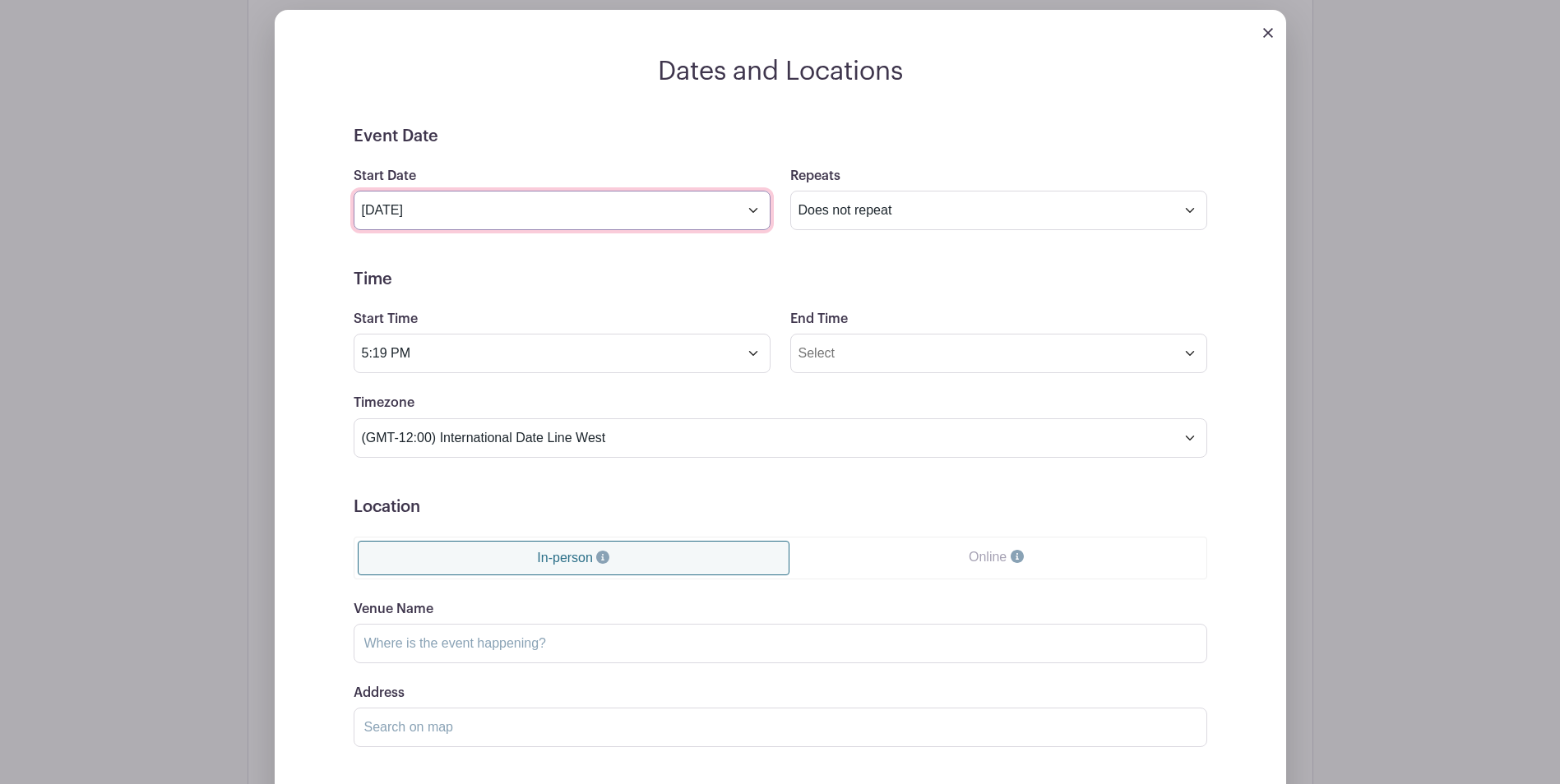
click at [750, 214] on input "Sep 11 2025" at bounding box center [561, 211] width 417 height 40
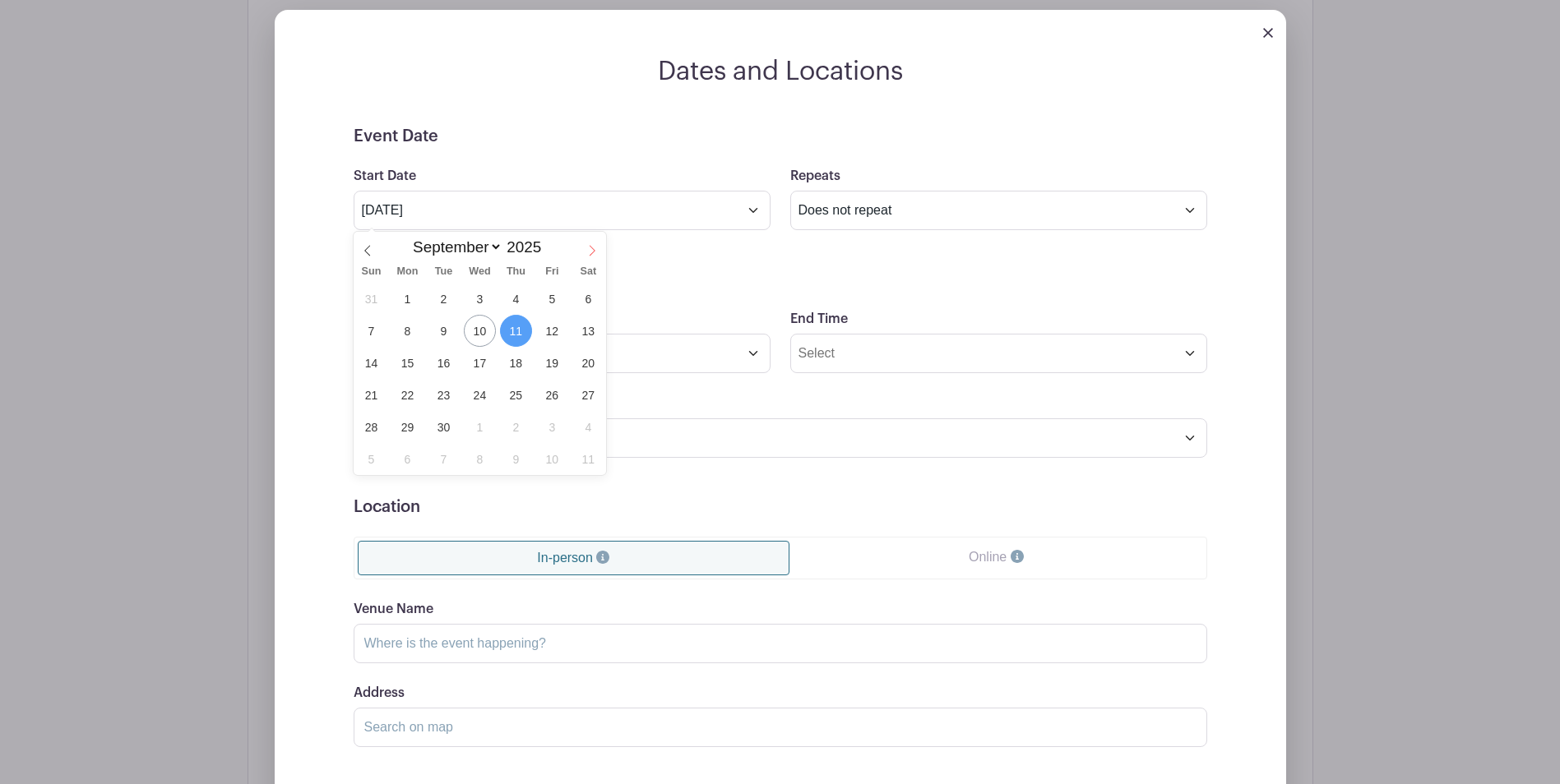
click at [592, 252] on icon at bounding box center [592, 251] width 11 height 11
select select "11"
click at [592, 251] on icon at bounding box center [592, 251] width 11 height 11
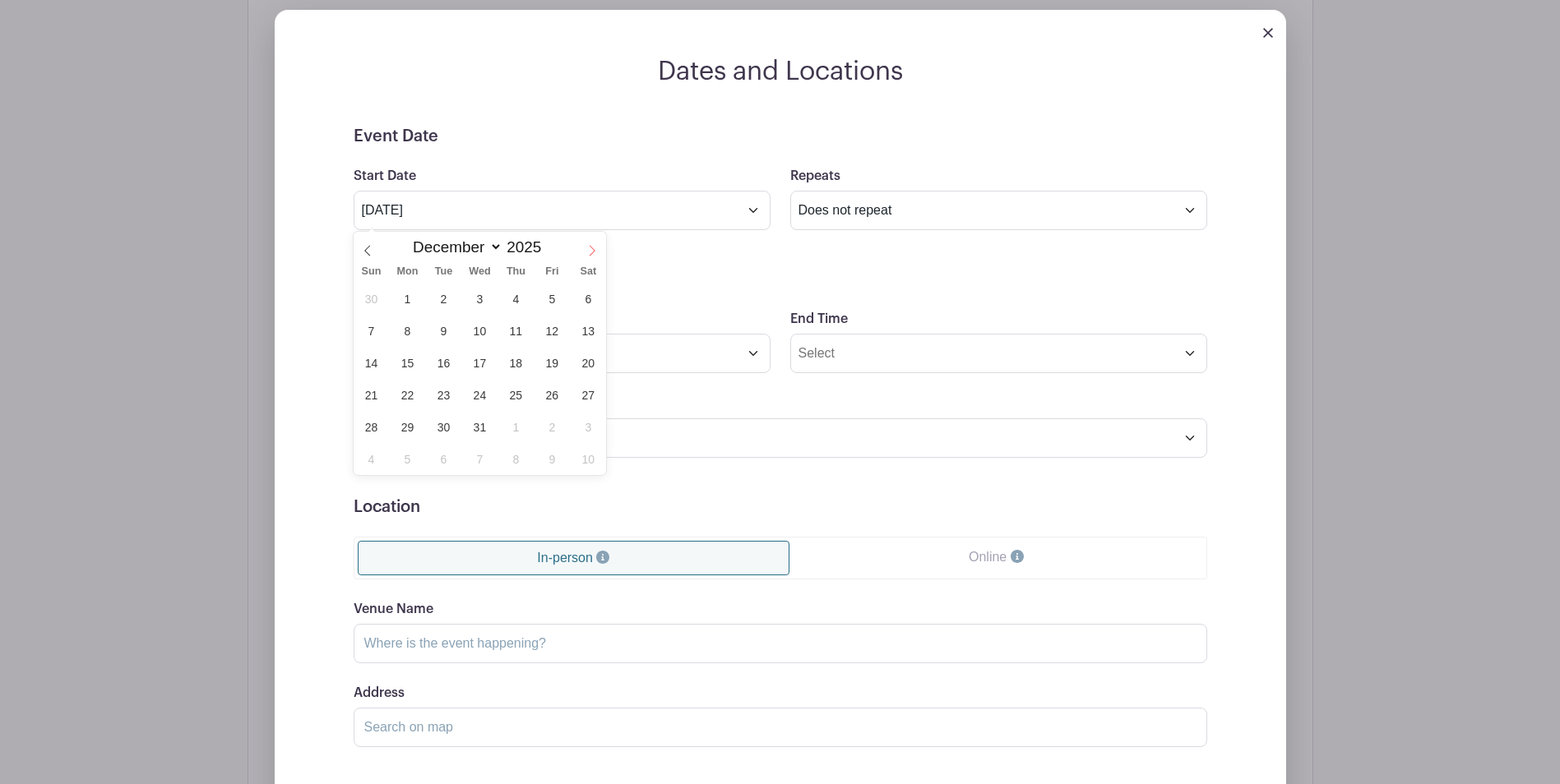
type input "2026"
click at [592, 251] on icon at bounding box center [592, 251] width 11 height 11
select select "2"
click at [586, 297] on span "7" at bounding box center [589, 299] width 32 height 32
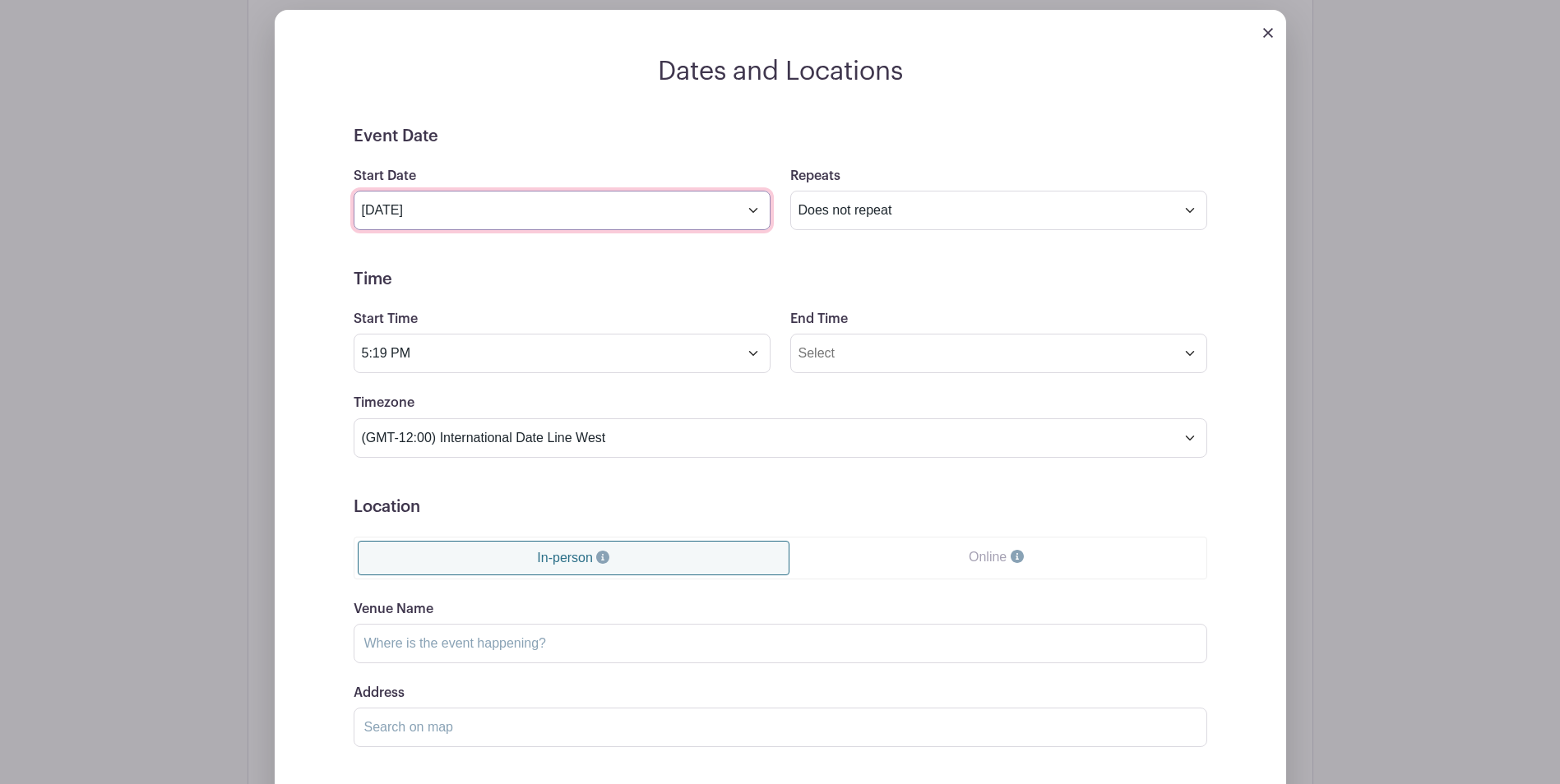
type input "Mar 7 2026"
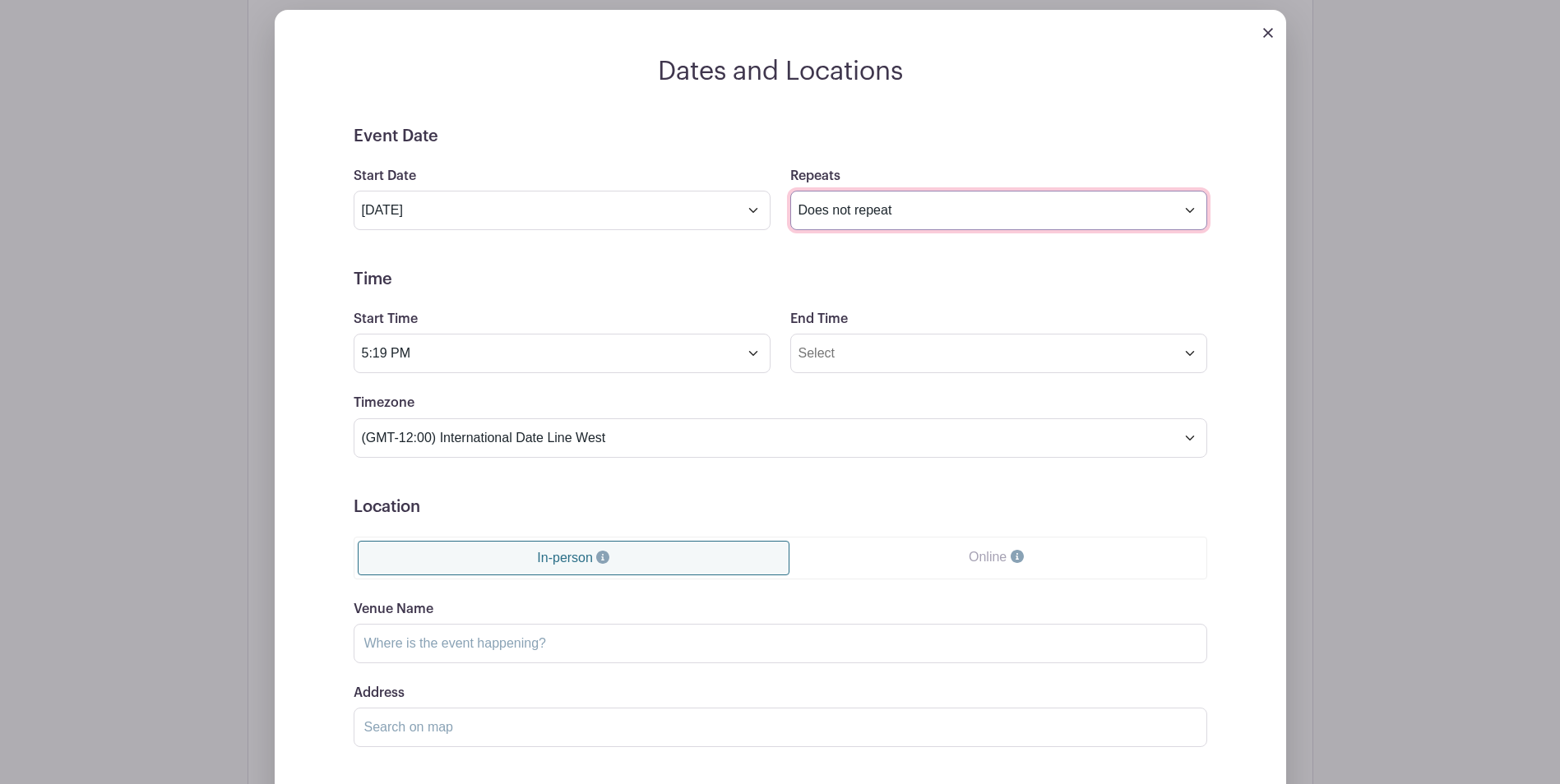
click at [1190, 209] on select "Does not repeat Daily Weekly Monthly on day 7 Monthly on the first Saturday Oth…" at bounding box center [998, 211] width 417 height 40
select select "other"
click at [790, 191] on select "Does not repeat Daily Weekly Monthly on day 7 Monthly on the first Saturday Oth…" at bounding box center [998, 211] width 417 height 40
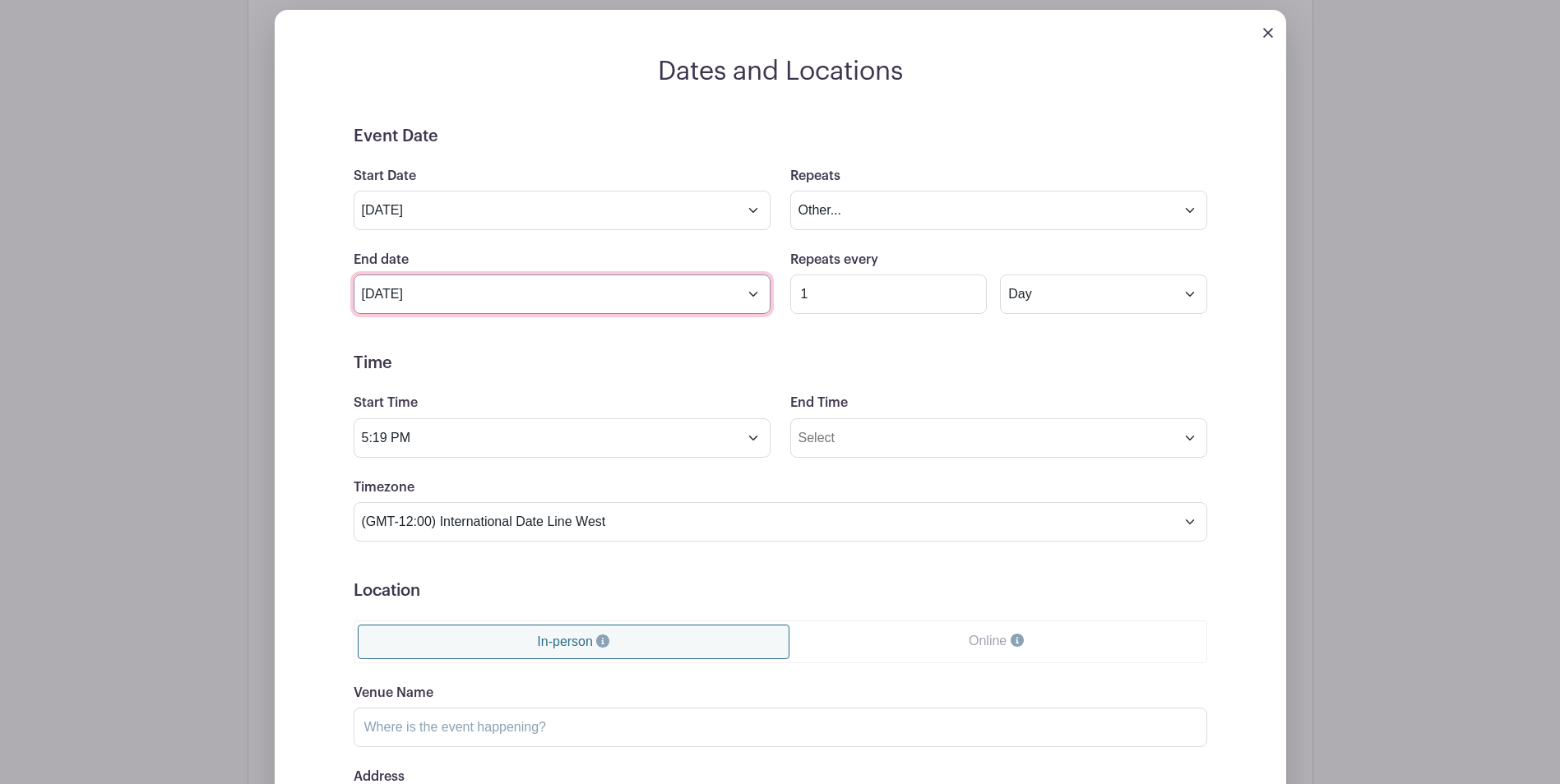
click at [752, 297] on input "Apr 7 2026" at bounding box center [561, 294] width 417 height 40
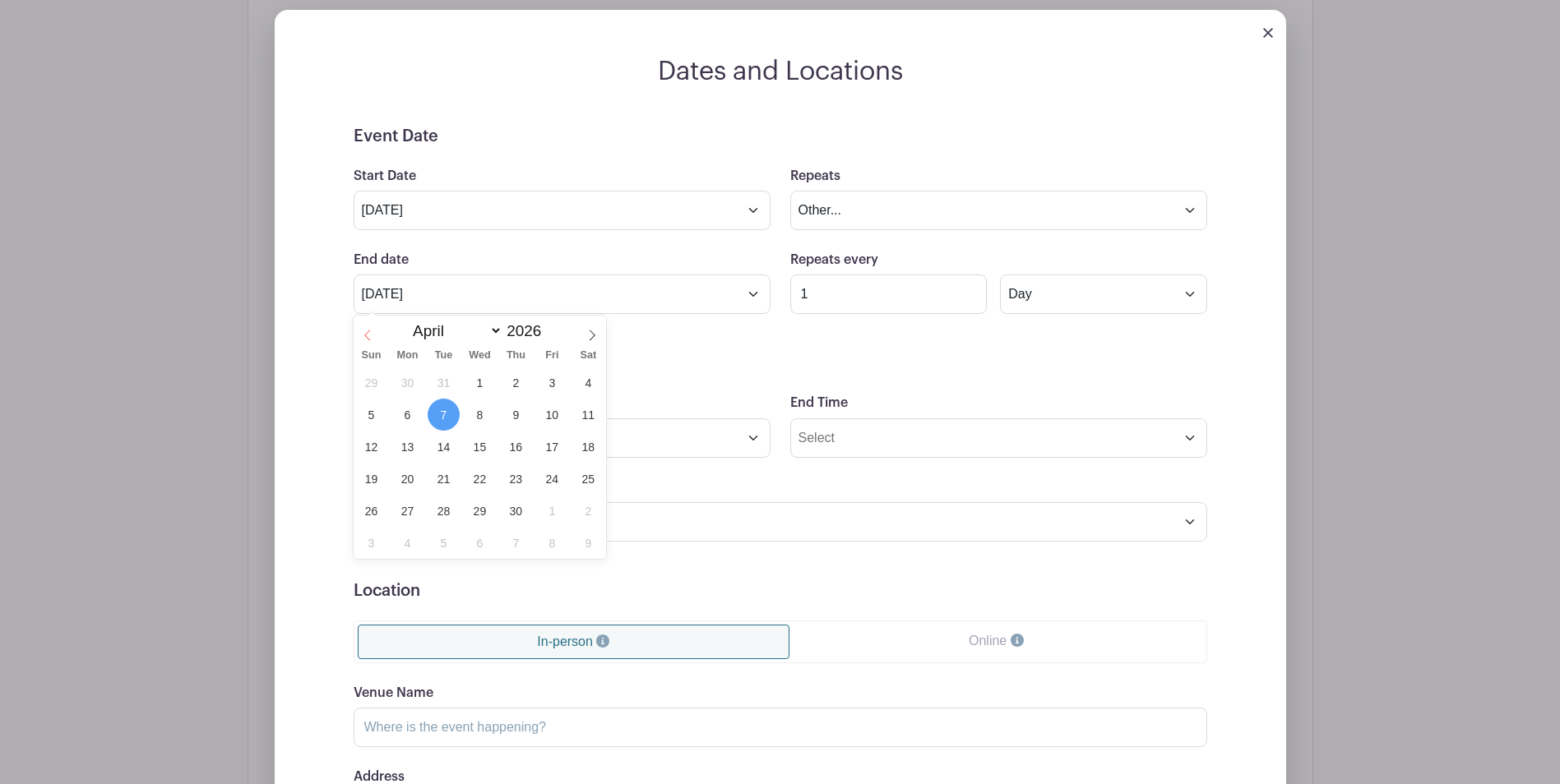
click at [367, 334] on icon at bounding box center [367, 335] width 11 height 11
select select "2"
click at [371, 419] on span "8" at bounding box center [371, 415] width 32 height 32
type input "Mar 8 2026"
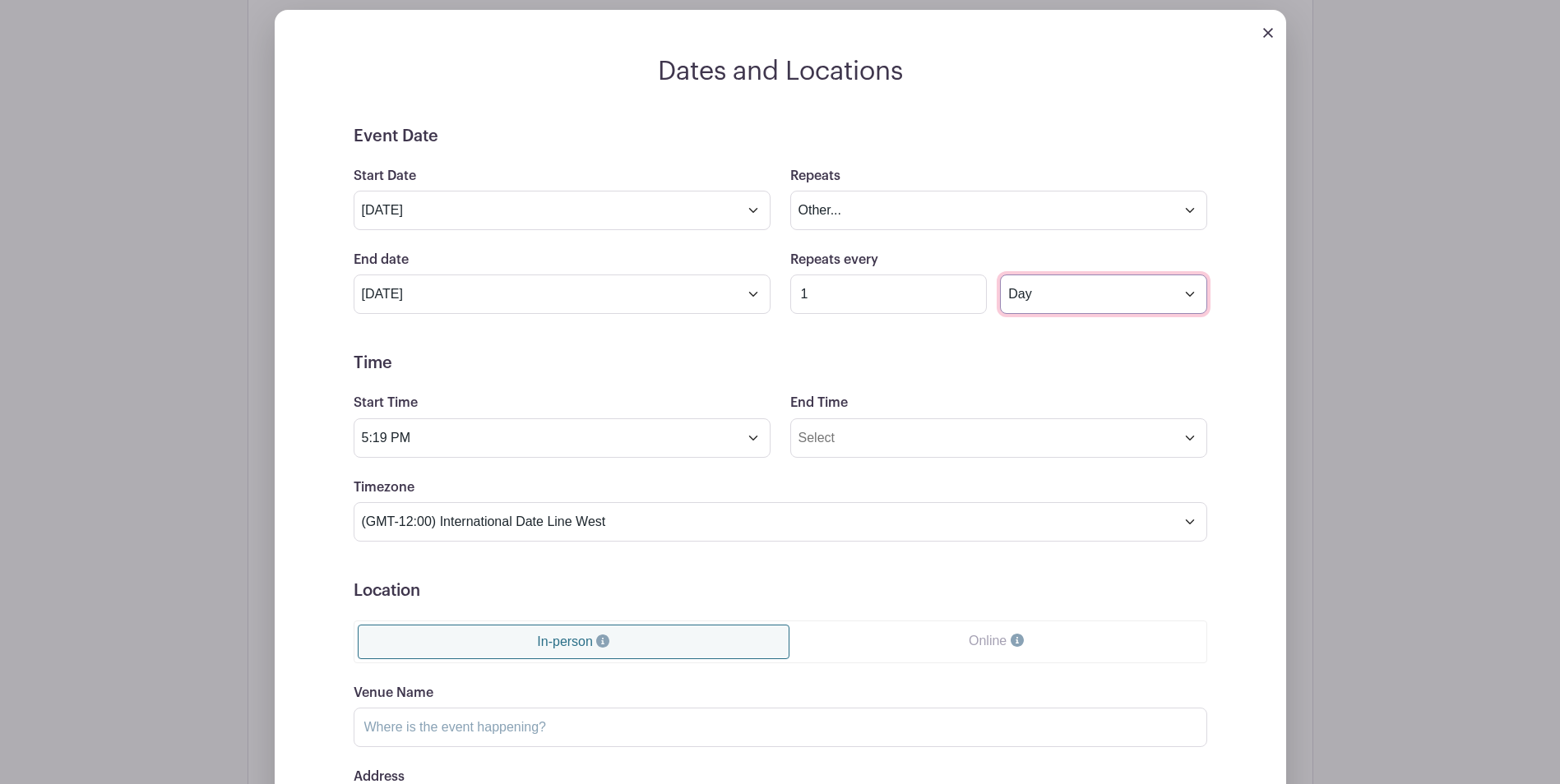
click at [1189, 292] on select "Day Week Monthly on day 7" at bounding box center [1102, 294] width 206 height 40
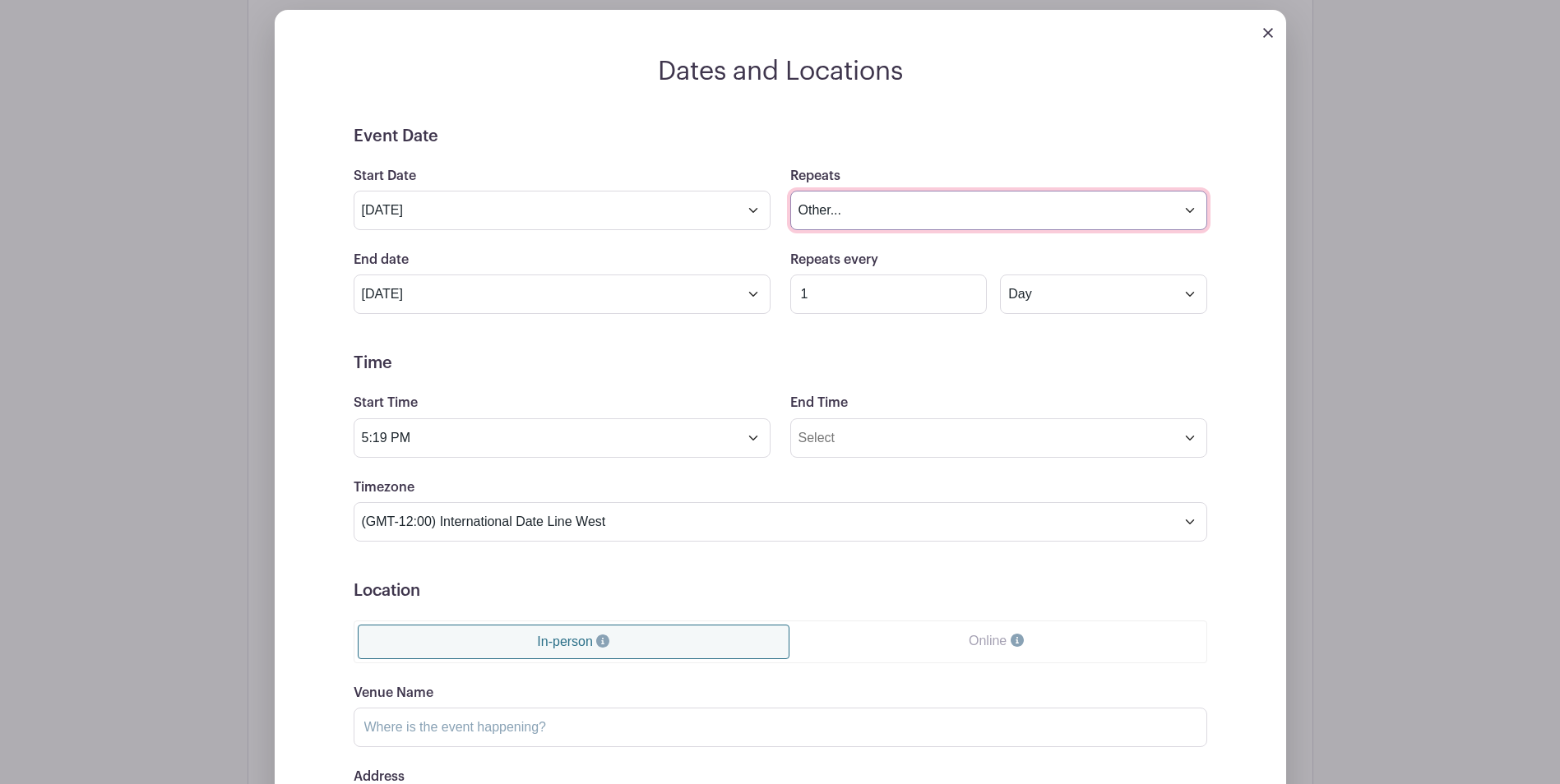
click at [1196, 210] on select "Does not repeat Daily Weekly Monthly on day 7 Monthly on the first Saturday Oth…" at bounding box center [998, 211] width 417 height 40
select select "once"
click at [790, 191] on select "Does not repeat Daily Weekly Monthly on day 7 Monthly on the first Saturday Oth…" at bounding box center [998, 211] width 417 height 40
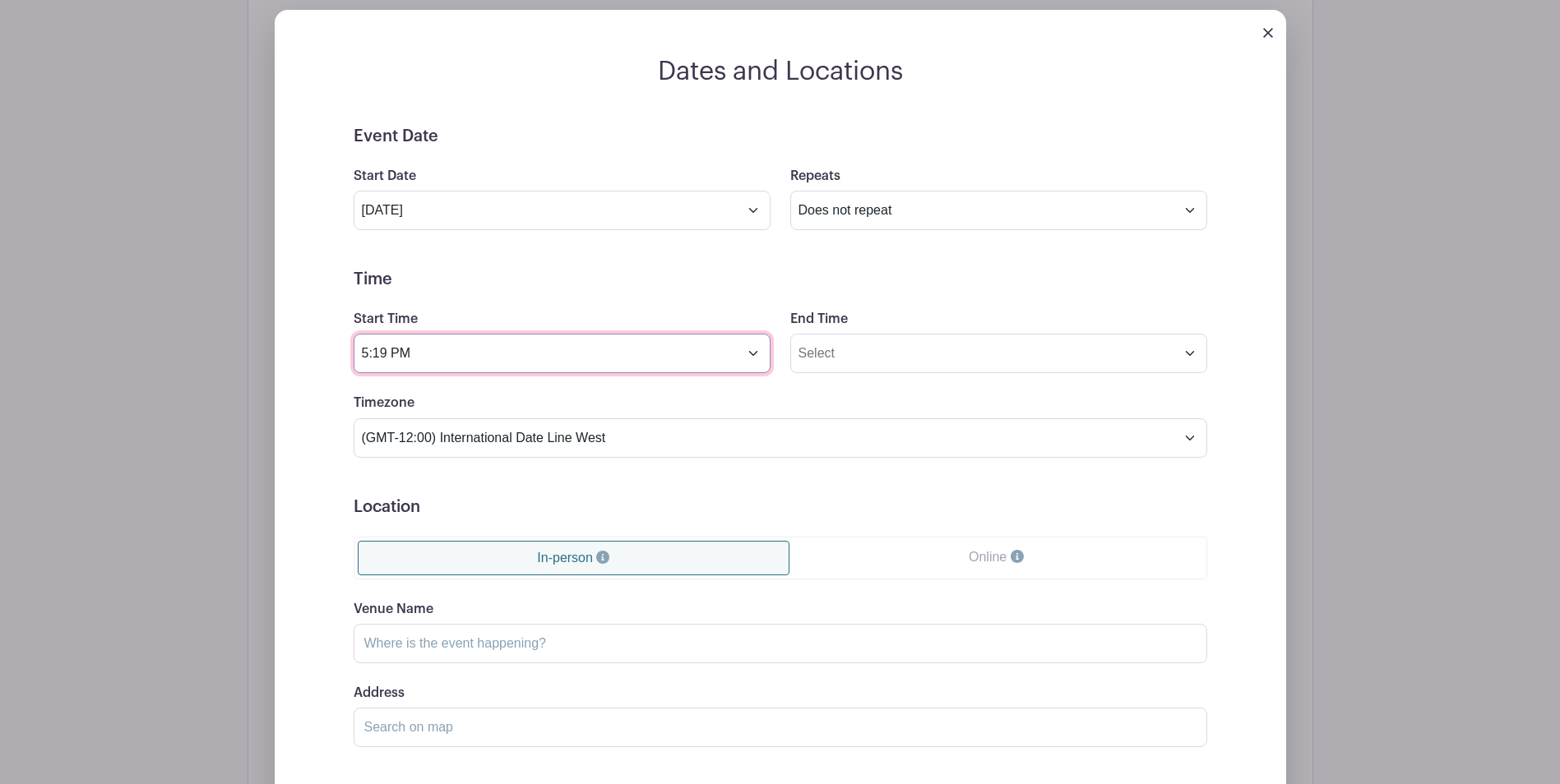
click at [756, 353] on input "5:19 PM" at bounding box center [561, 354] width 417 height 40
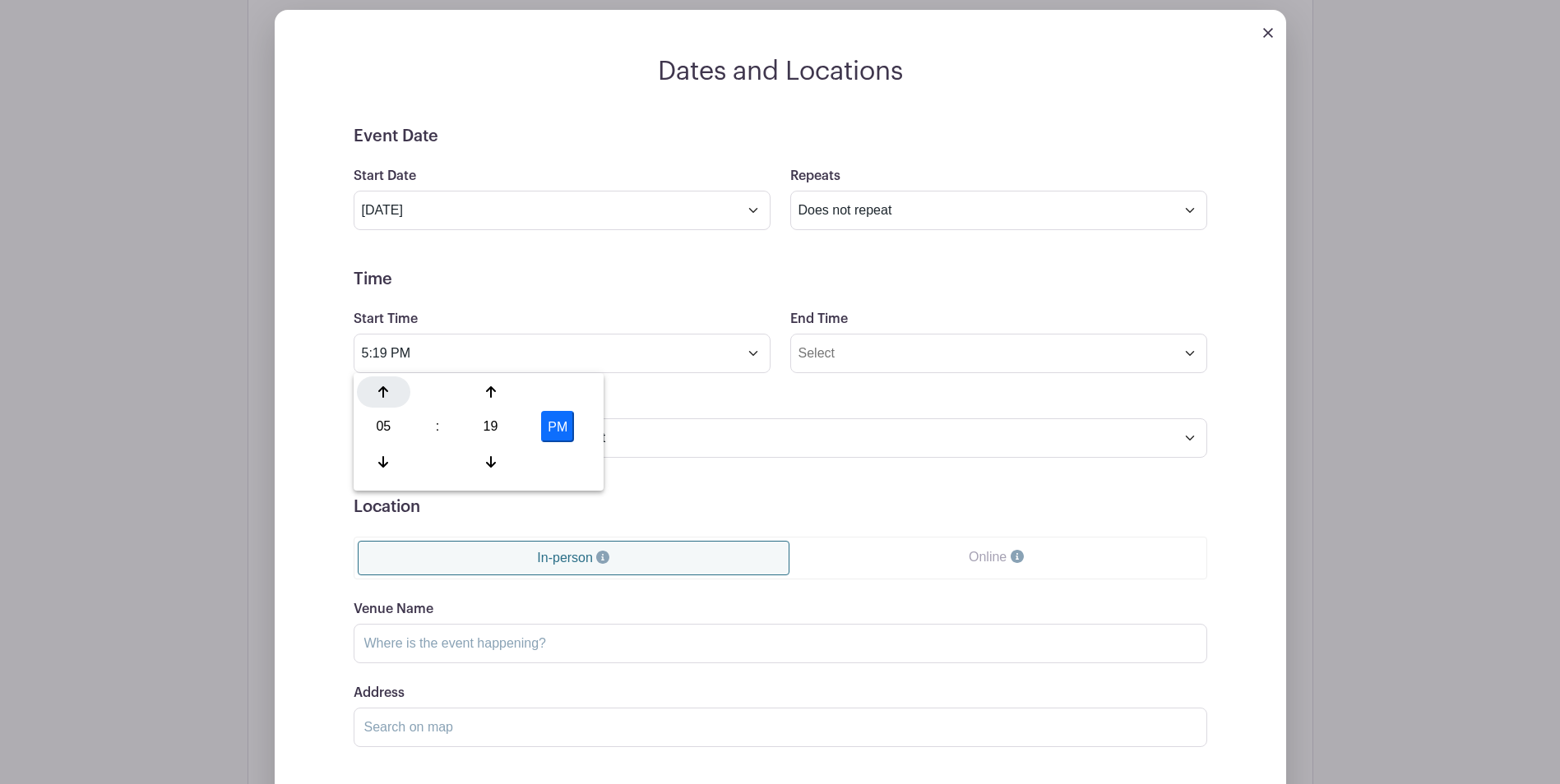
click at [383, 389] on icon at bounding box center [383, 392] width 9 height 13
click at [492, 458] on icon at bounding box center [491, 462] width 9 height 13
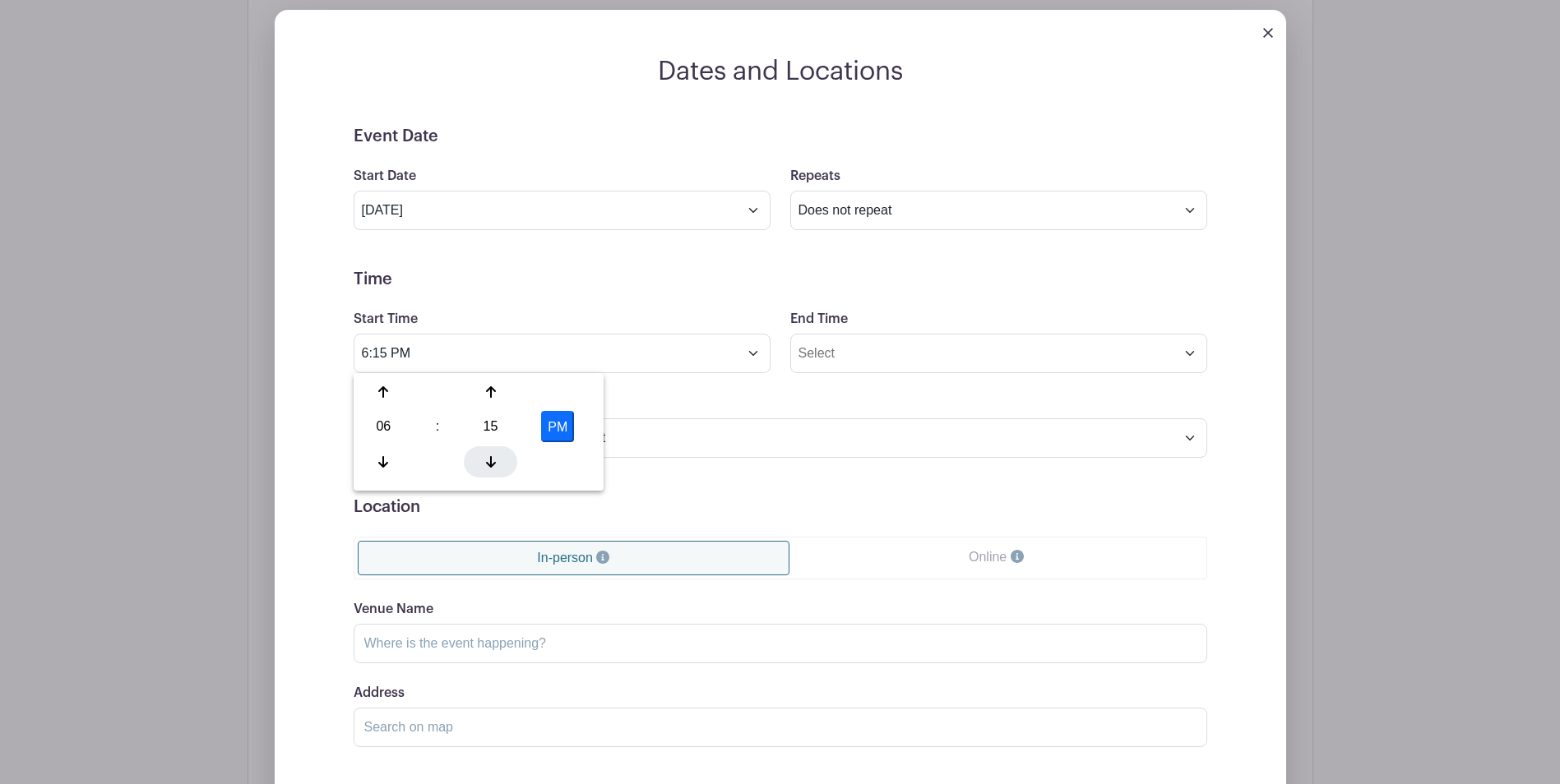
click at [492, 458] on icon at bounding box center [491, 462] width 9 height 13
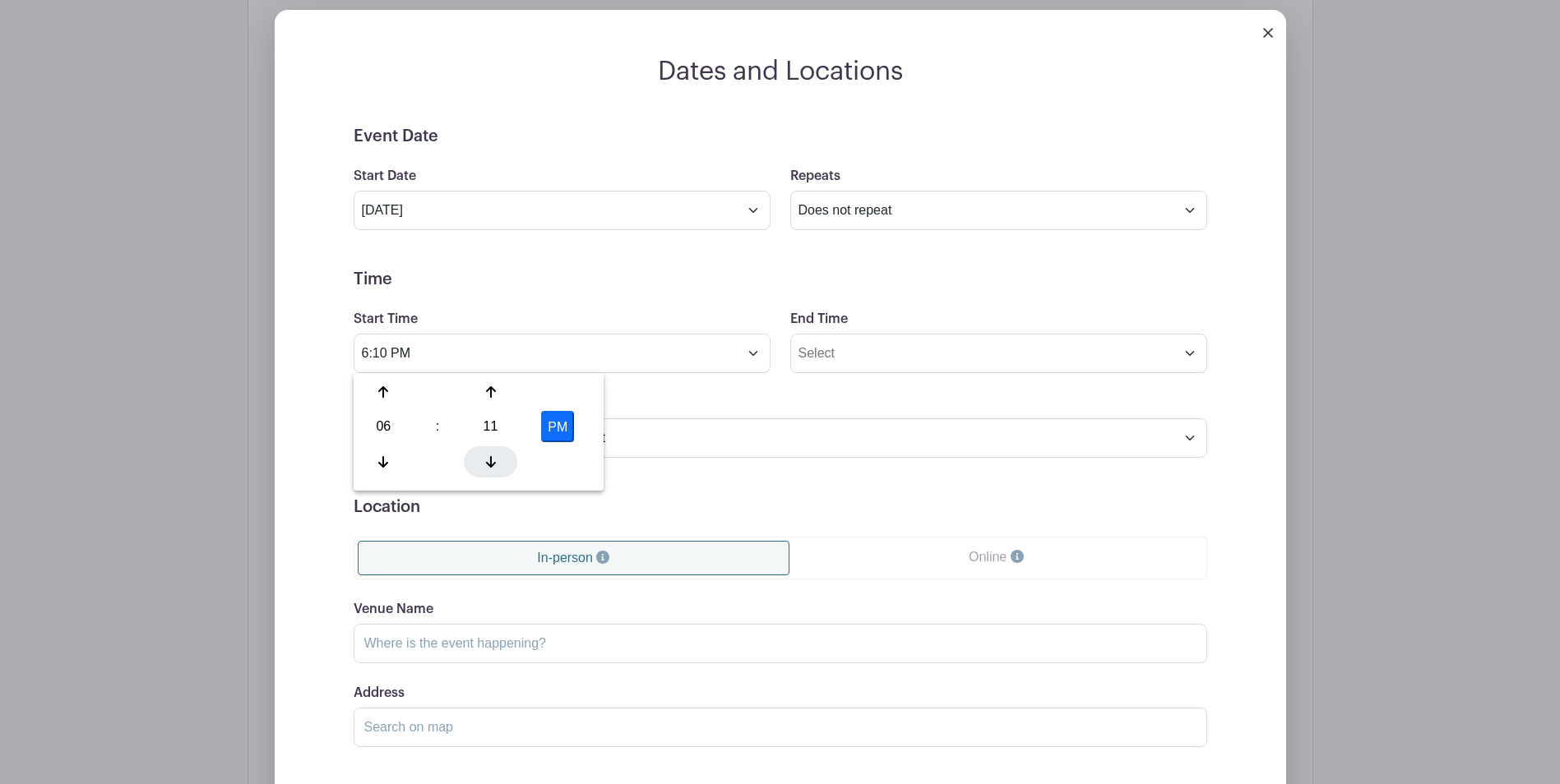
click at [492, 458] on icon at bounding box center [491, 462] width 9 height 13
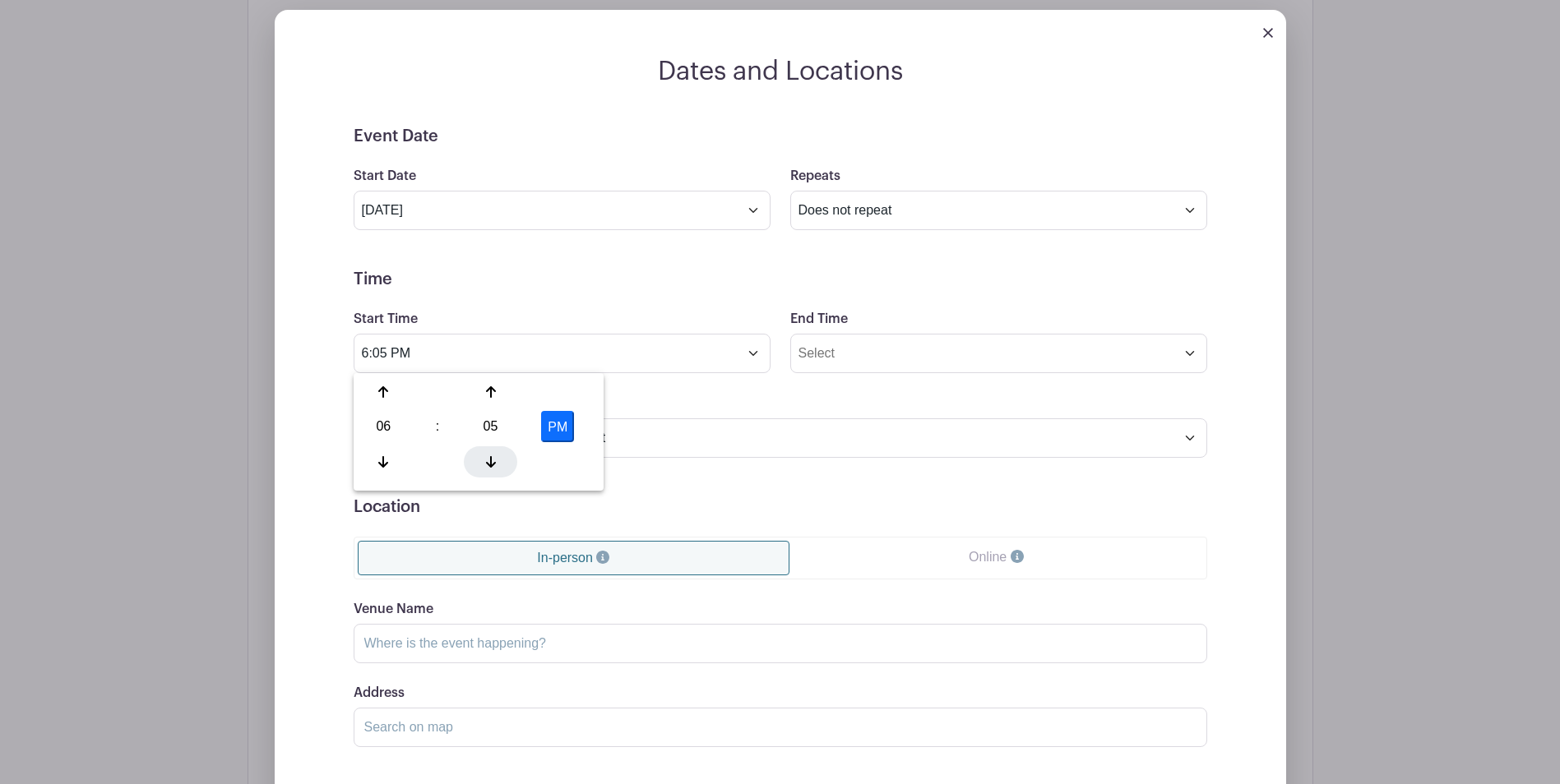
click at [492, 458] on icon at bounding box center [491, 462] width 9 height 13
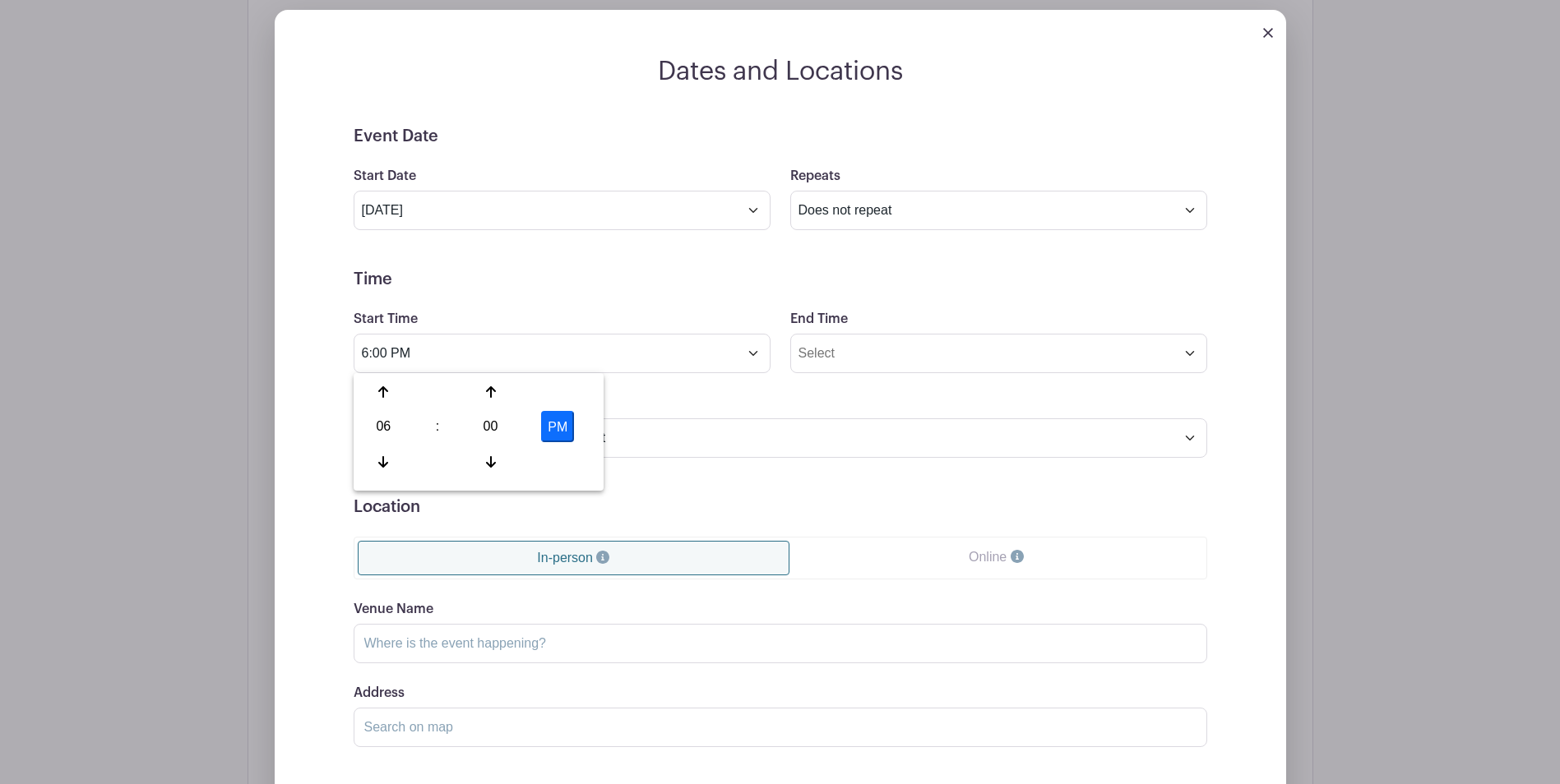
click at [557, 427] on button "PM" at bounding box center [557, 426] width 33 height 31
type input "6:00 AM"
click at [948, 355] on input "End Time" at bounding box center [998, 354] width 417 height 40
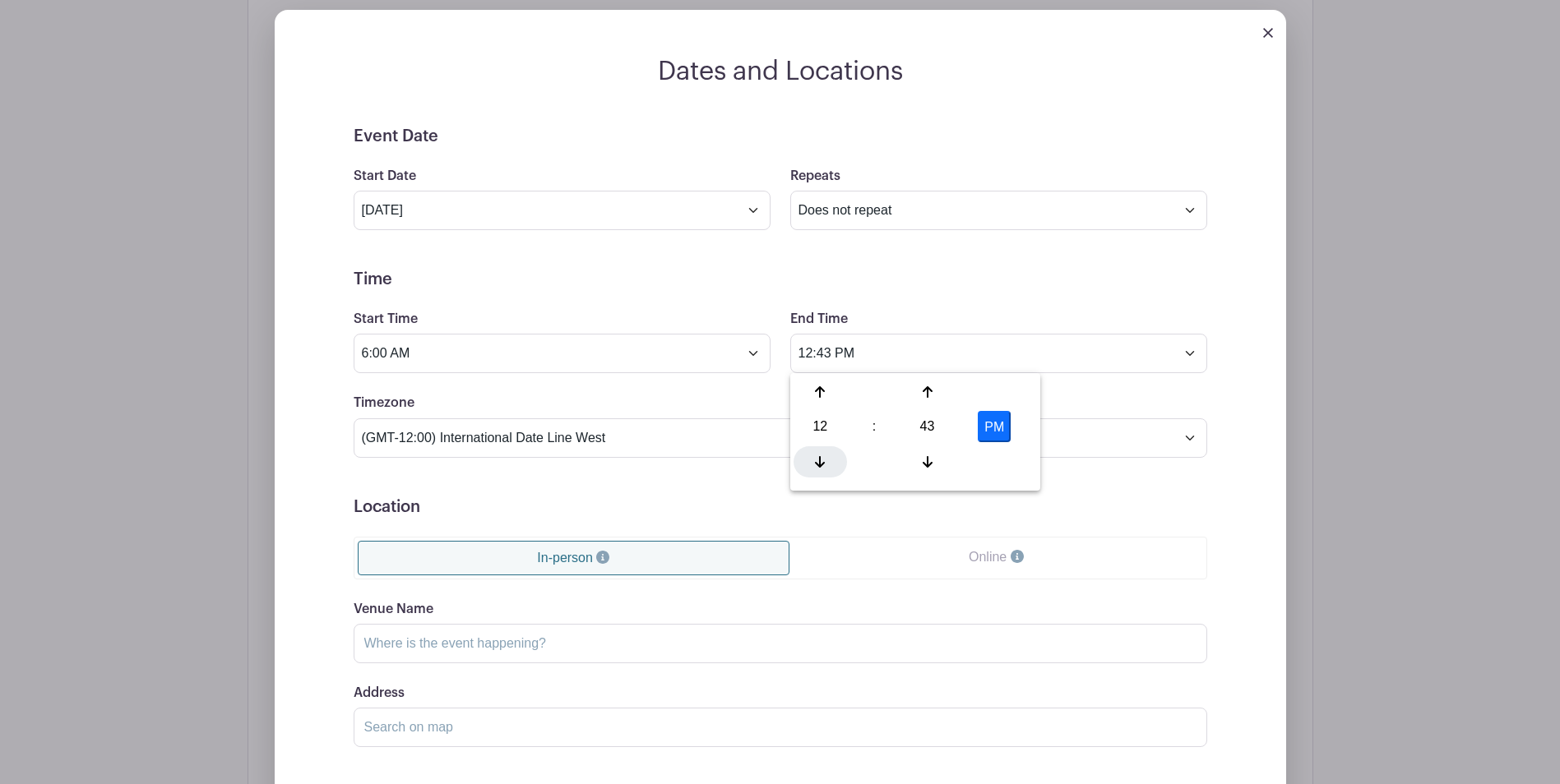
click at [820, 463] on icon at bounding box center [819, 462] width 9 height 11
click at [820, 463] on icon at bounding box center [819, 462] width 9 height 13
click at [820, 463] on icon at bounding box center [819, 462] width 9 height 11
click at [919, 391] on div at bounding box center [927, 392] width 53 height 31
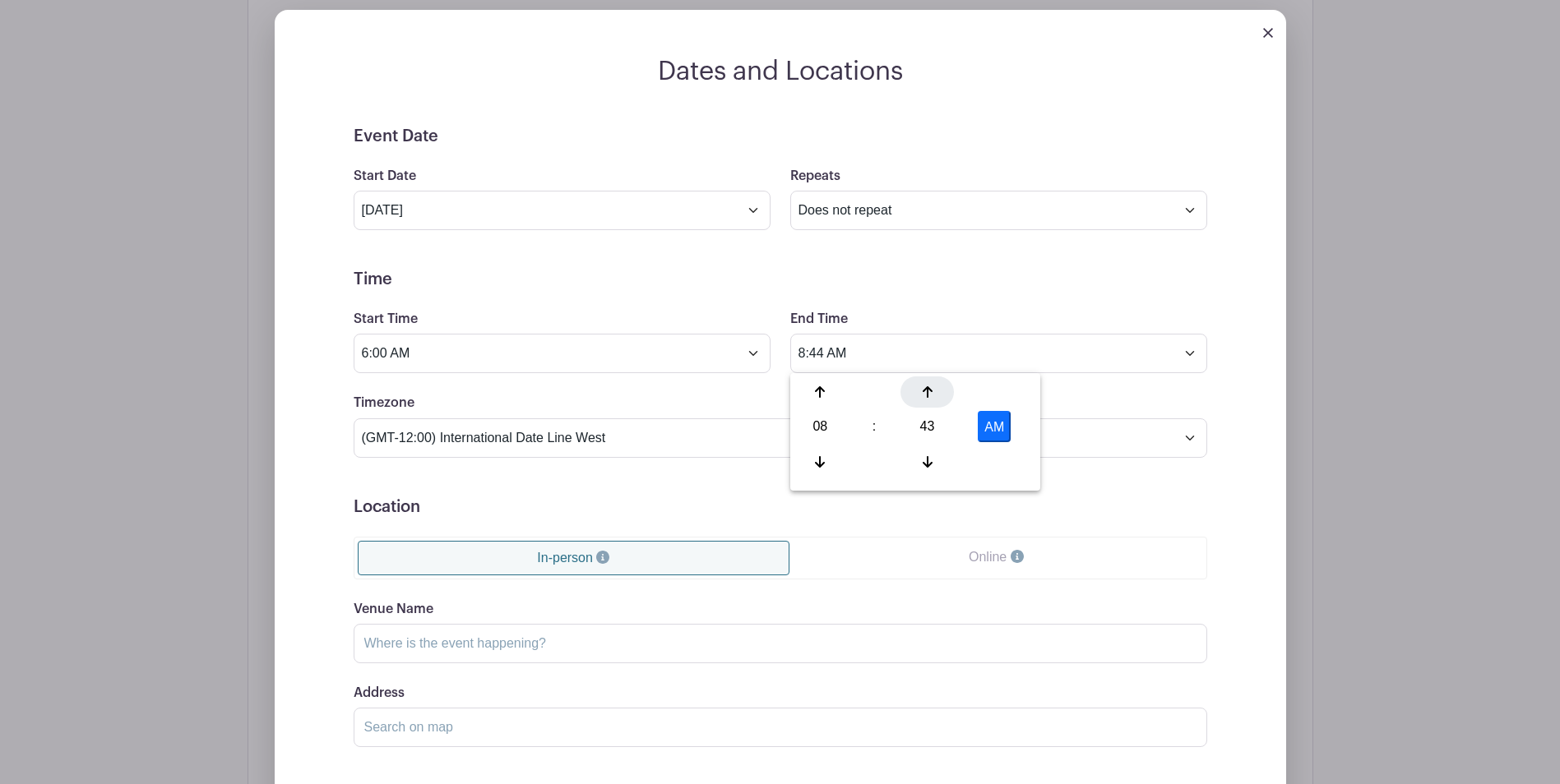
click at [919, 391] on div at bounding box center [927, 392] width 53 height 31
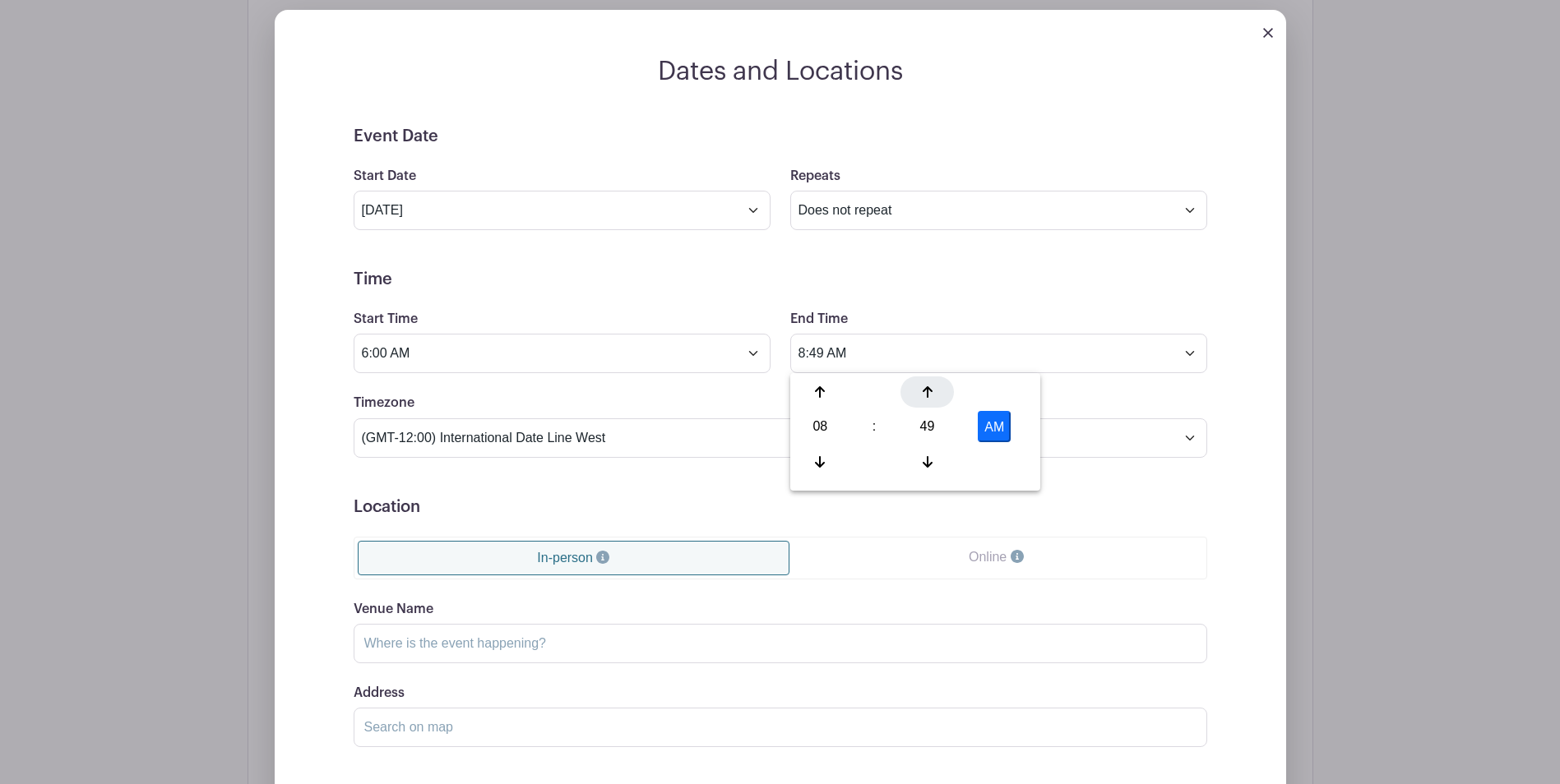
click at [919, 391] on div at bounding box center [927, 392] width 53 height 31
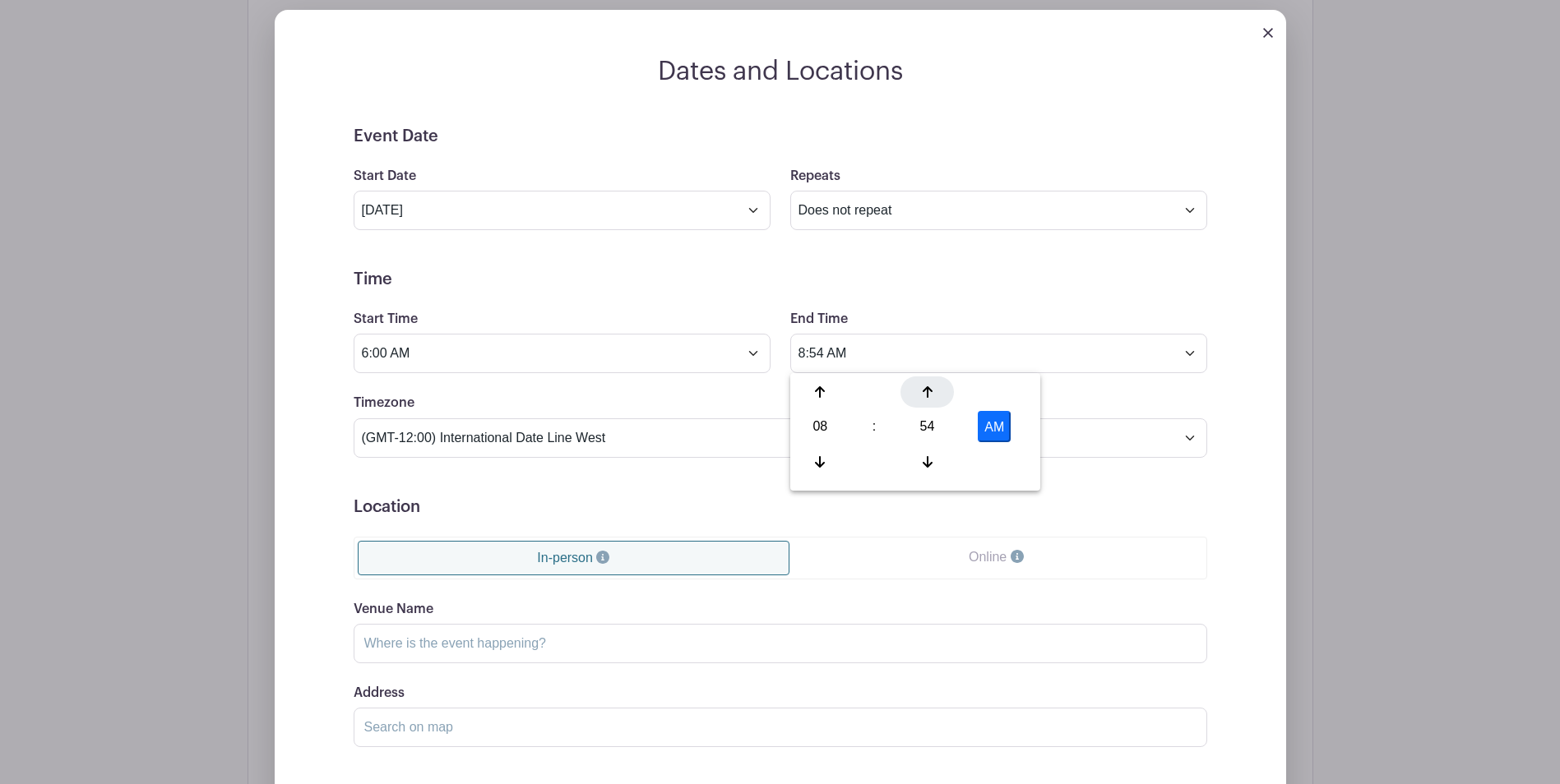
click at [919, 391] on div at bounding box center [927, 392] width 53 height 31
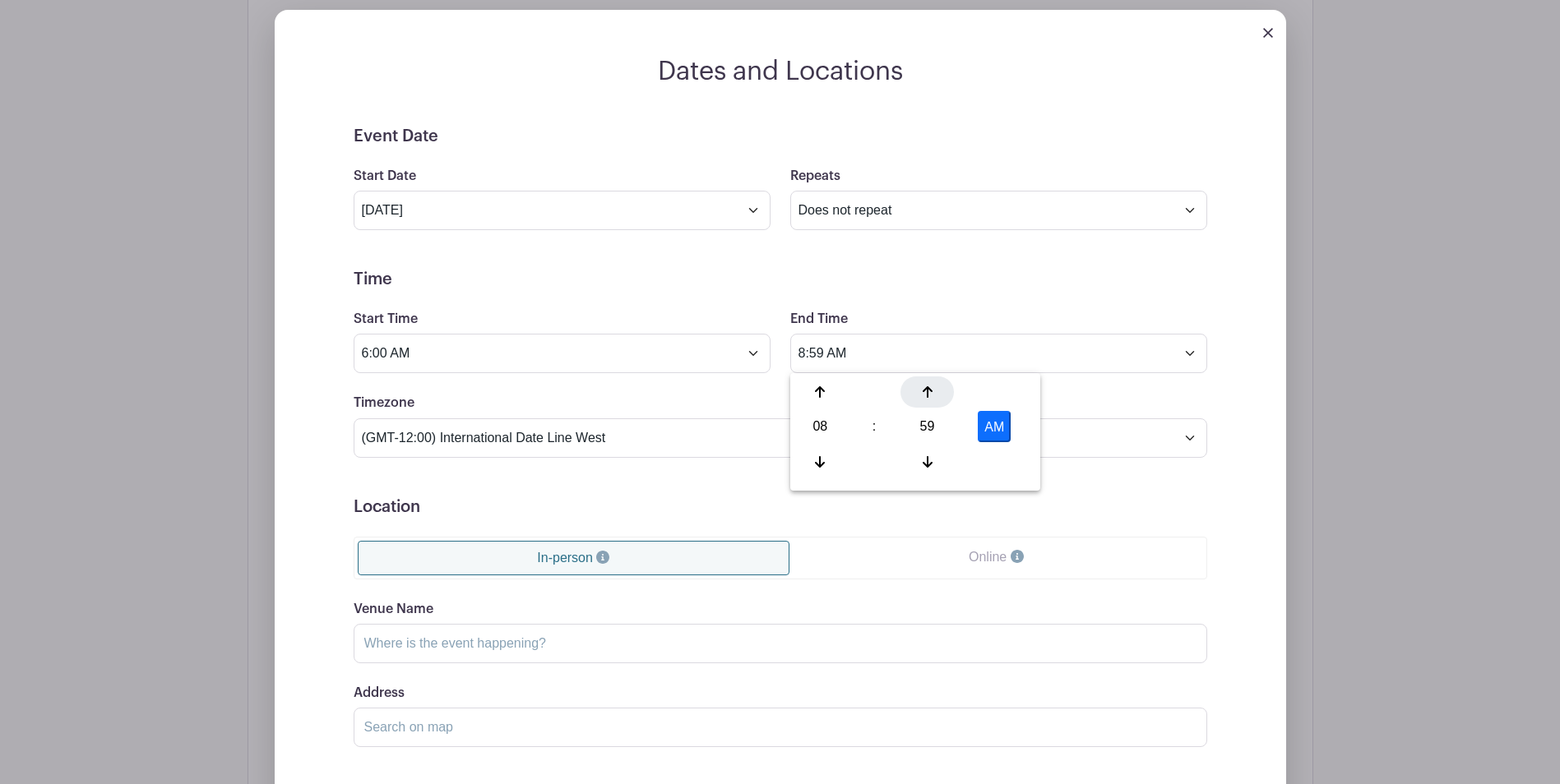
click at [919, 391] on div at bounding box center [927, 392] width 53 height 31
click at [816, 457] on icon at bounding box center [819, 462] width 9 height 13
type input "8:00 AM"
click at [1094, 400] on div "Timezone (GMT-12:00) International Date Line West (GMT-11:00) American Samoa (G…" at bounding box center [780, 425] width 874 height 65
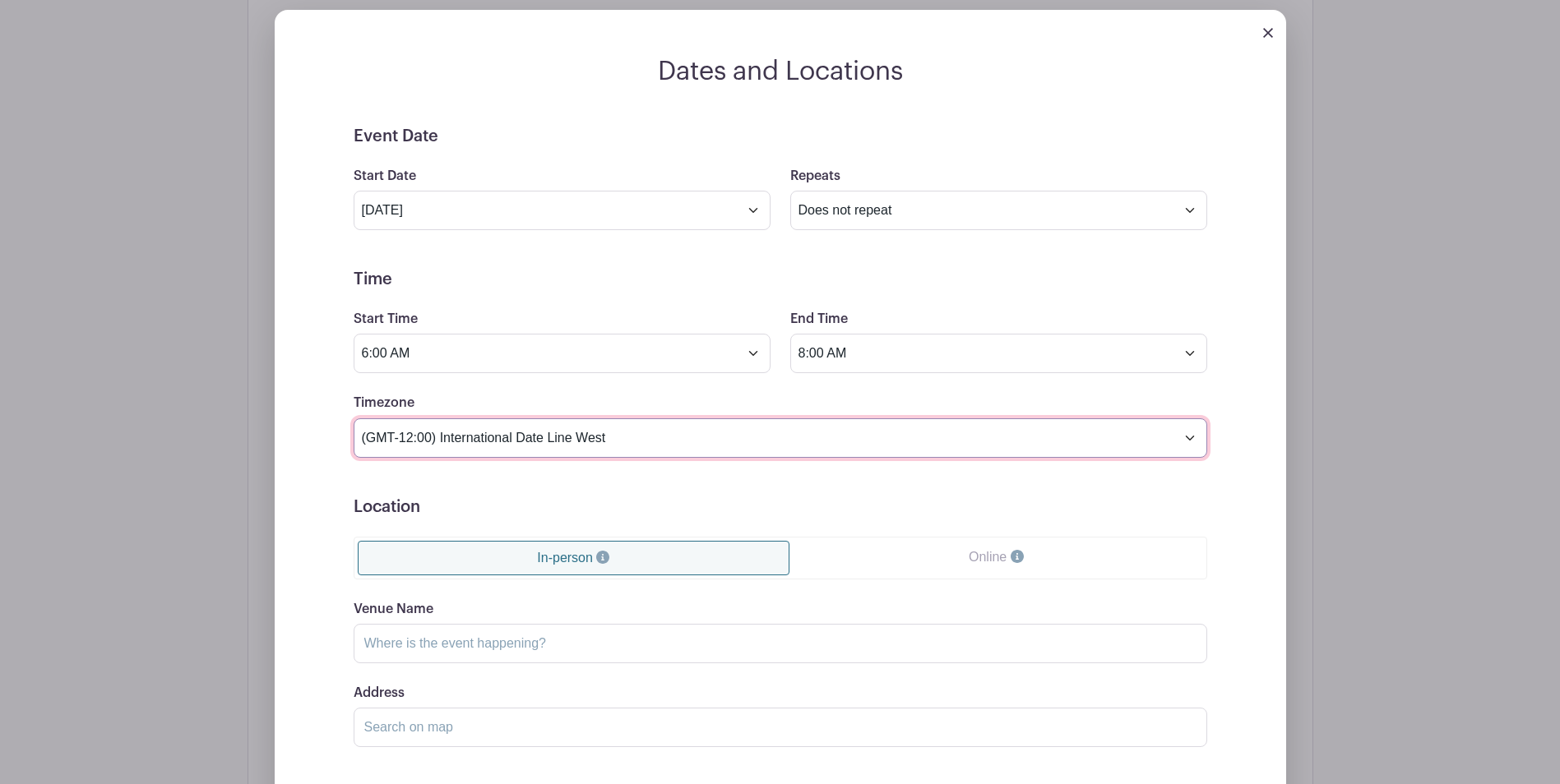
click at [1186, 443] on select "(GMT-12:00) International Date Line West (GMT-11:00) American Samoa (GMT-11:00)…" at bounding box center [780, 439] width 854 height 40
select select "Central Time (US & Canada)"
click at [353, 419] on select "(GMT-12:00) International Date Line West (GMT-11:00) American Samoa (GMT-11:00)…" at bounding box center [780, 439] width 854 height 40
click at [621, 555] on link "In-person" at bounding box center [573, 558] width 432 height 34
click at [549, 659] on input "Venue Name" at bounding box center [780, 644] width 854 height 40
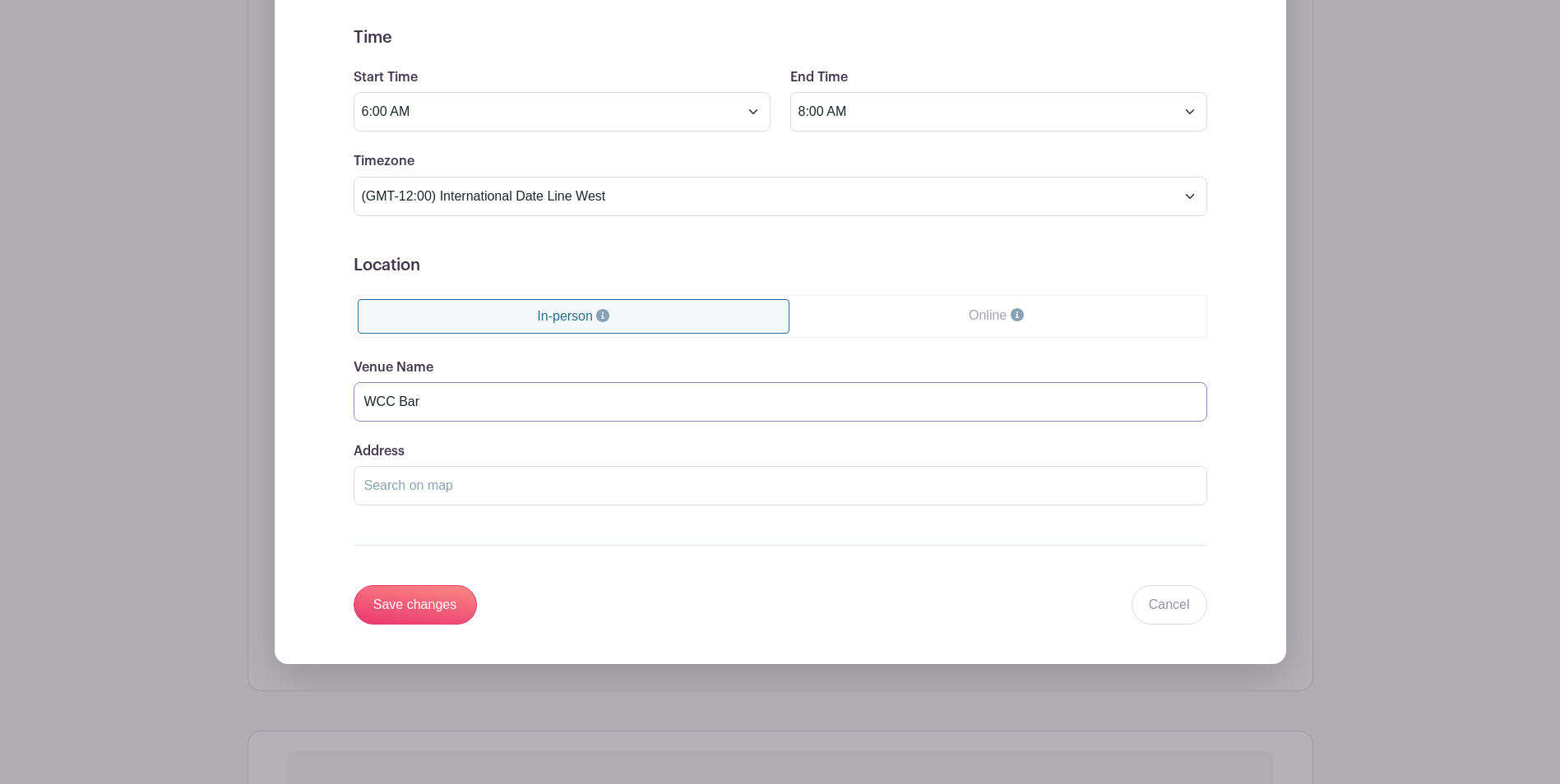
scroll to position [1215, 0]
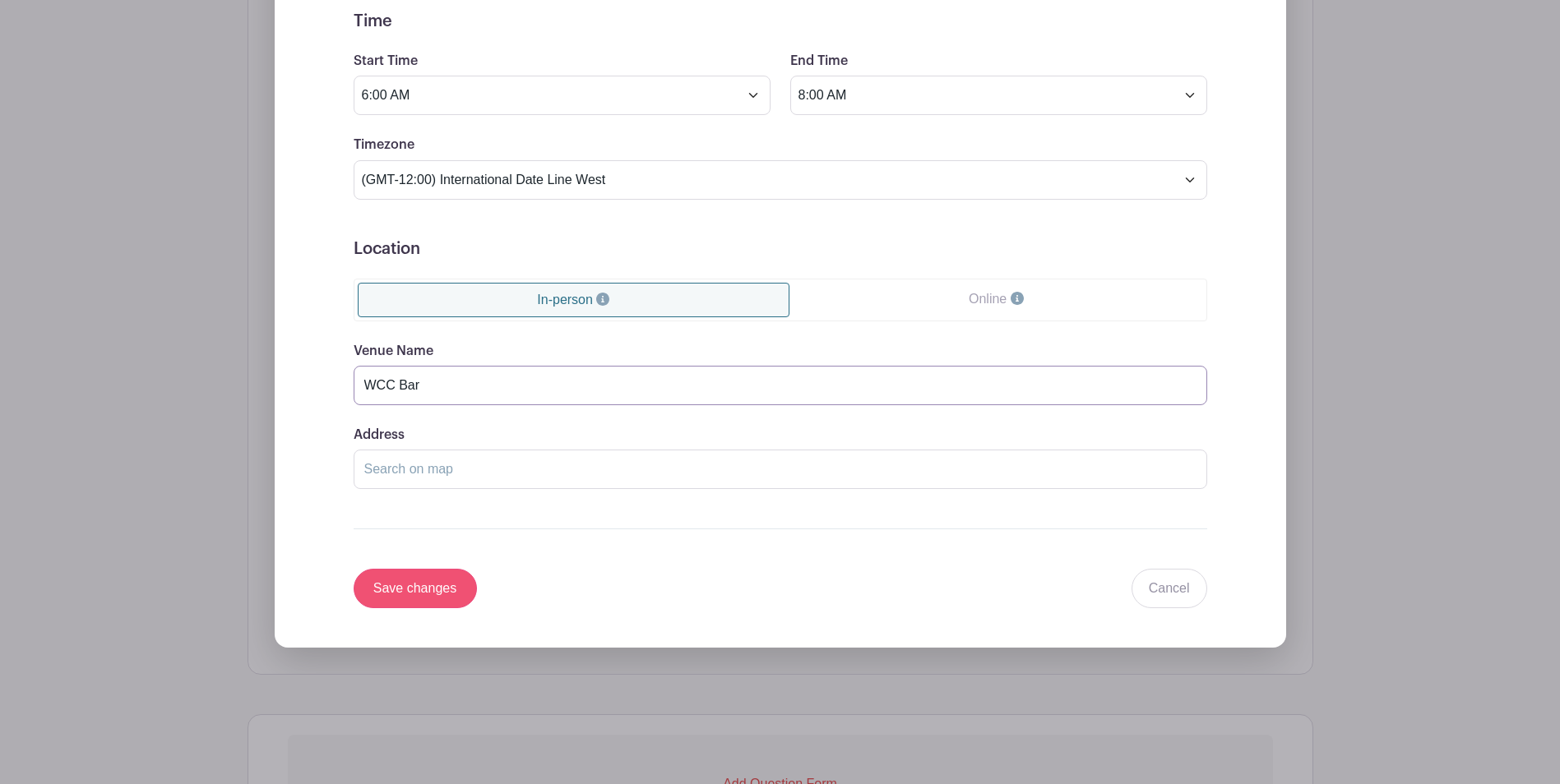
type input "WCC Bar"
click at [429, 591] on input "Save changes" at bounding box center [415, 588] width 123 height 40
click at [422, 588] on input "Save changes" at bounding box center [415, 588] width 123 height 40
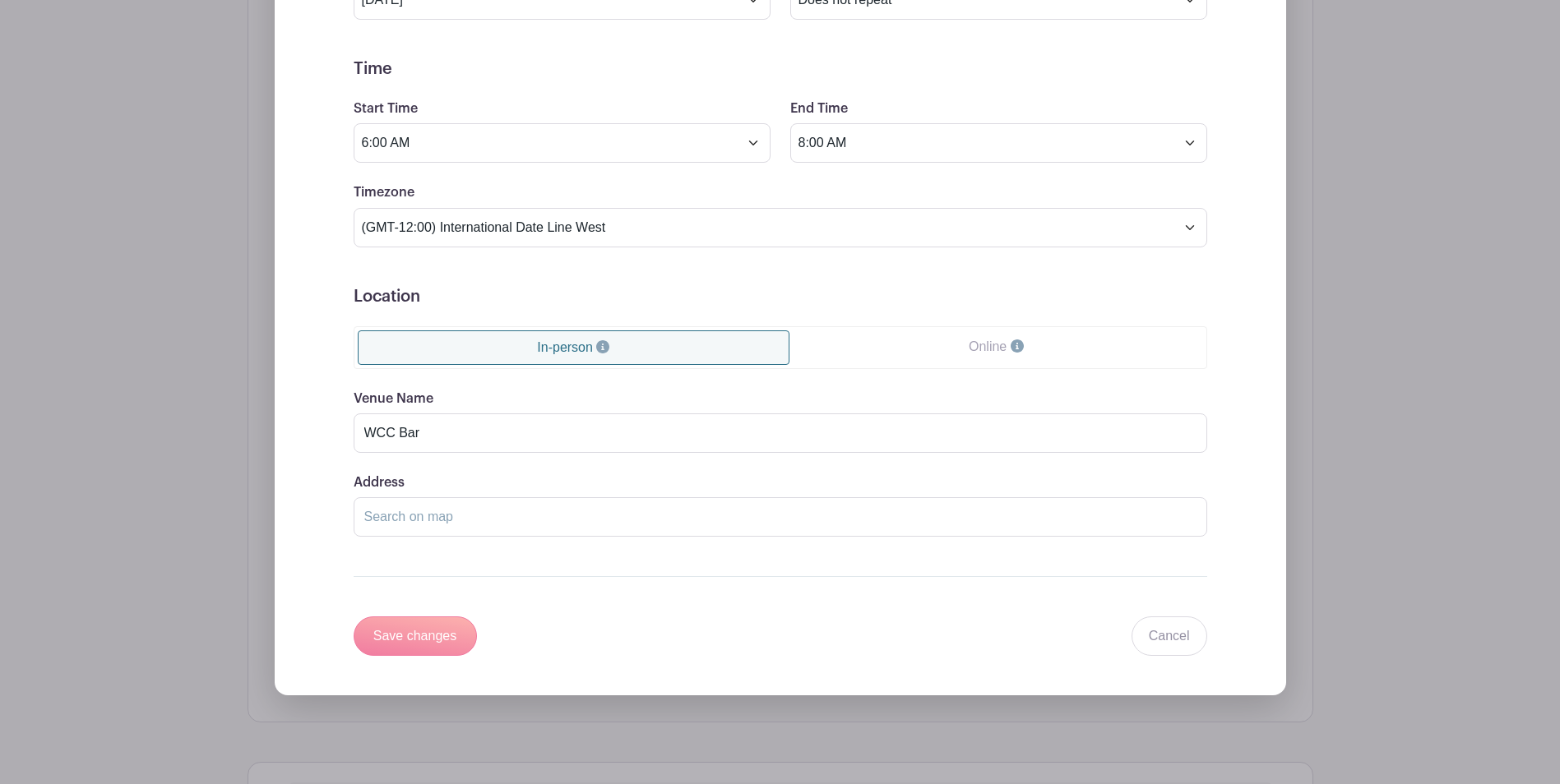
scroll to position [1407, 0]
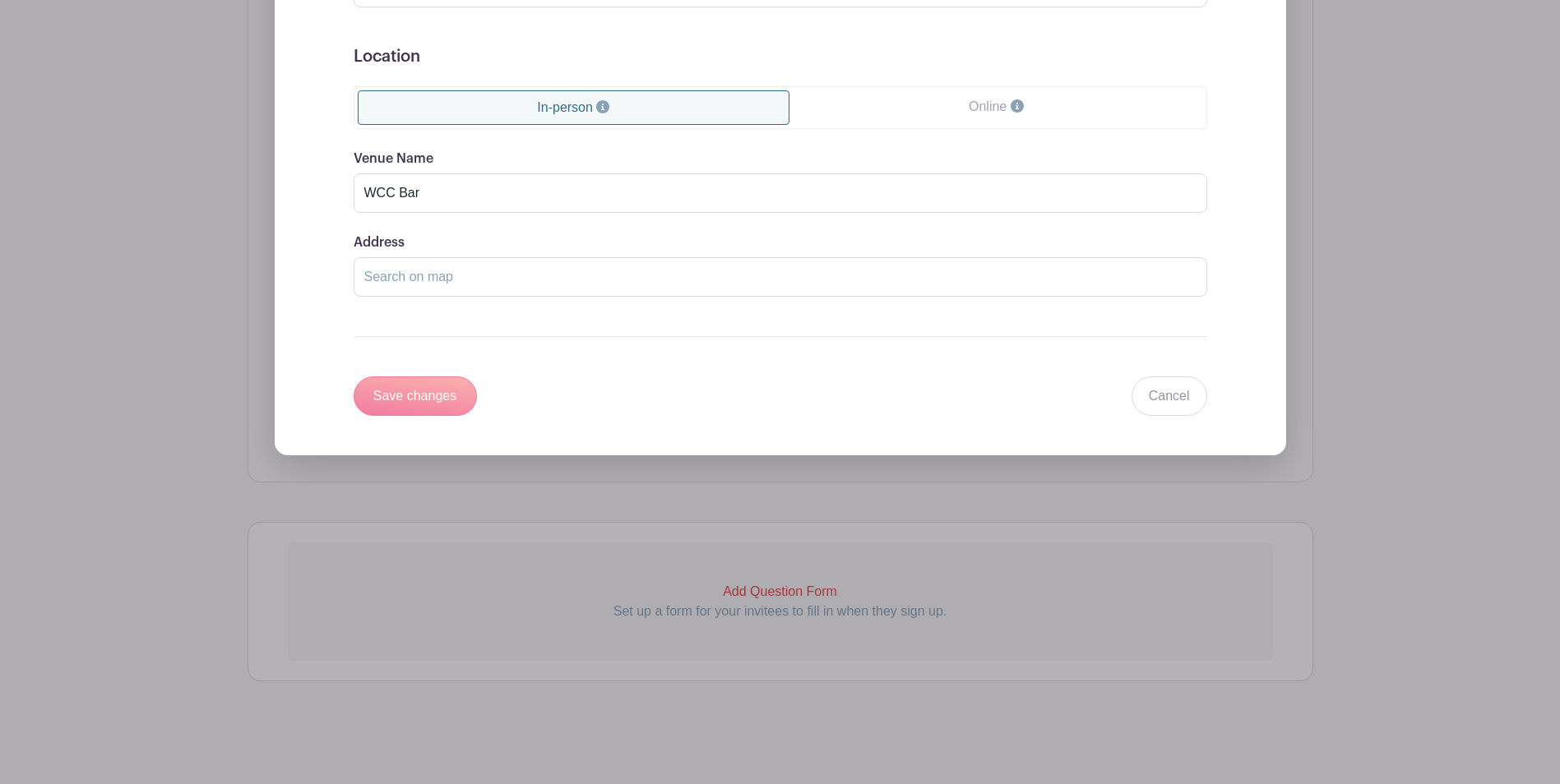
click at [393, 396] on div "Save changes Cancel" at bounding box center [780, 397] width 854 height 40
click at [393, 396] on input "Save changes" at bounding box center [415, 397] width 123 height 40
click at [443, 385] on input "Save changes" at bounding box center [415, 397] width 123 height 40
click at [420, 399] on input "Save changes" at bounding box center [415, 397] width 123 height 40
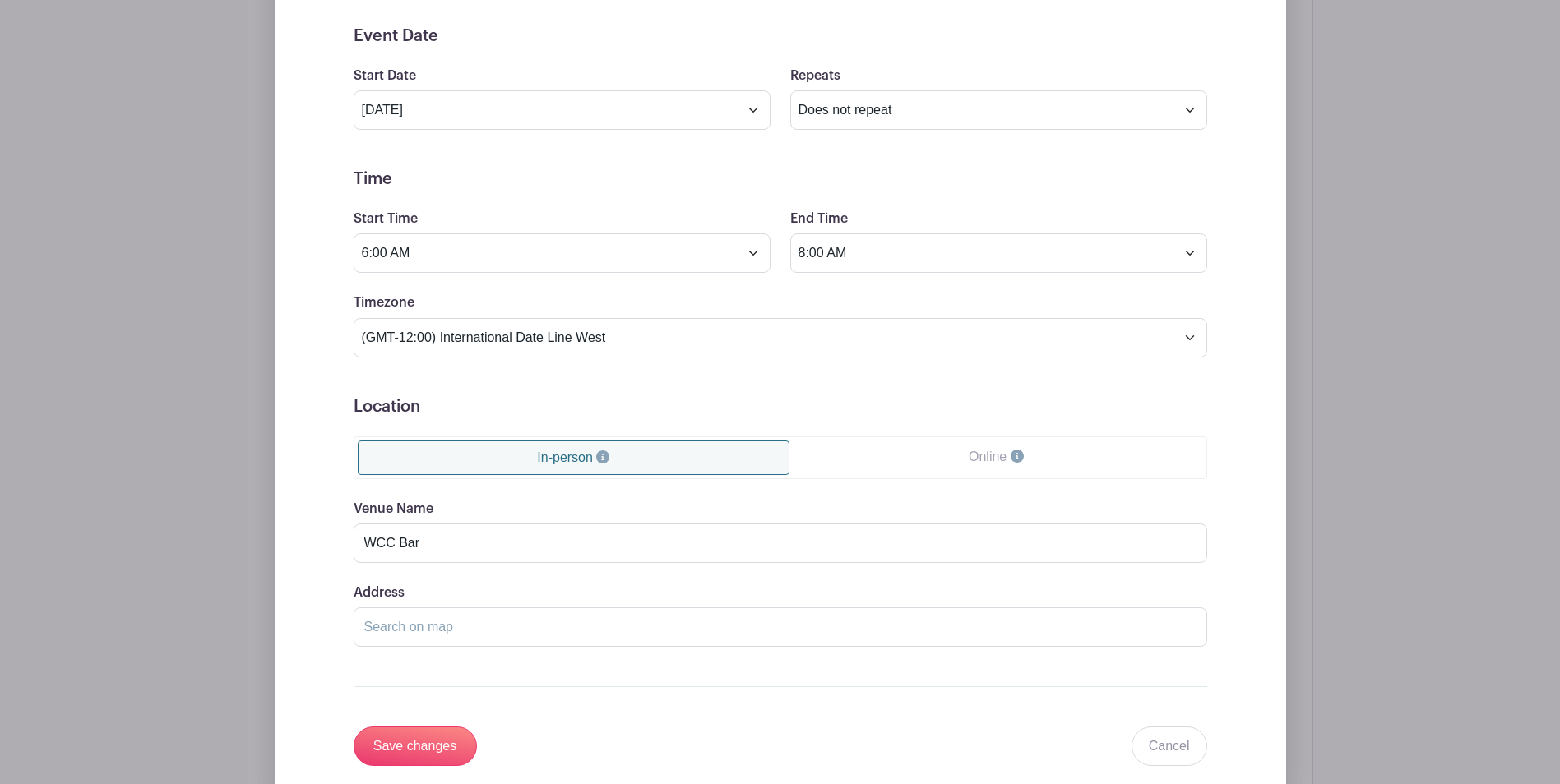
scroll to position [1059, 0]
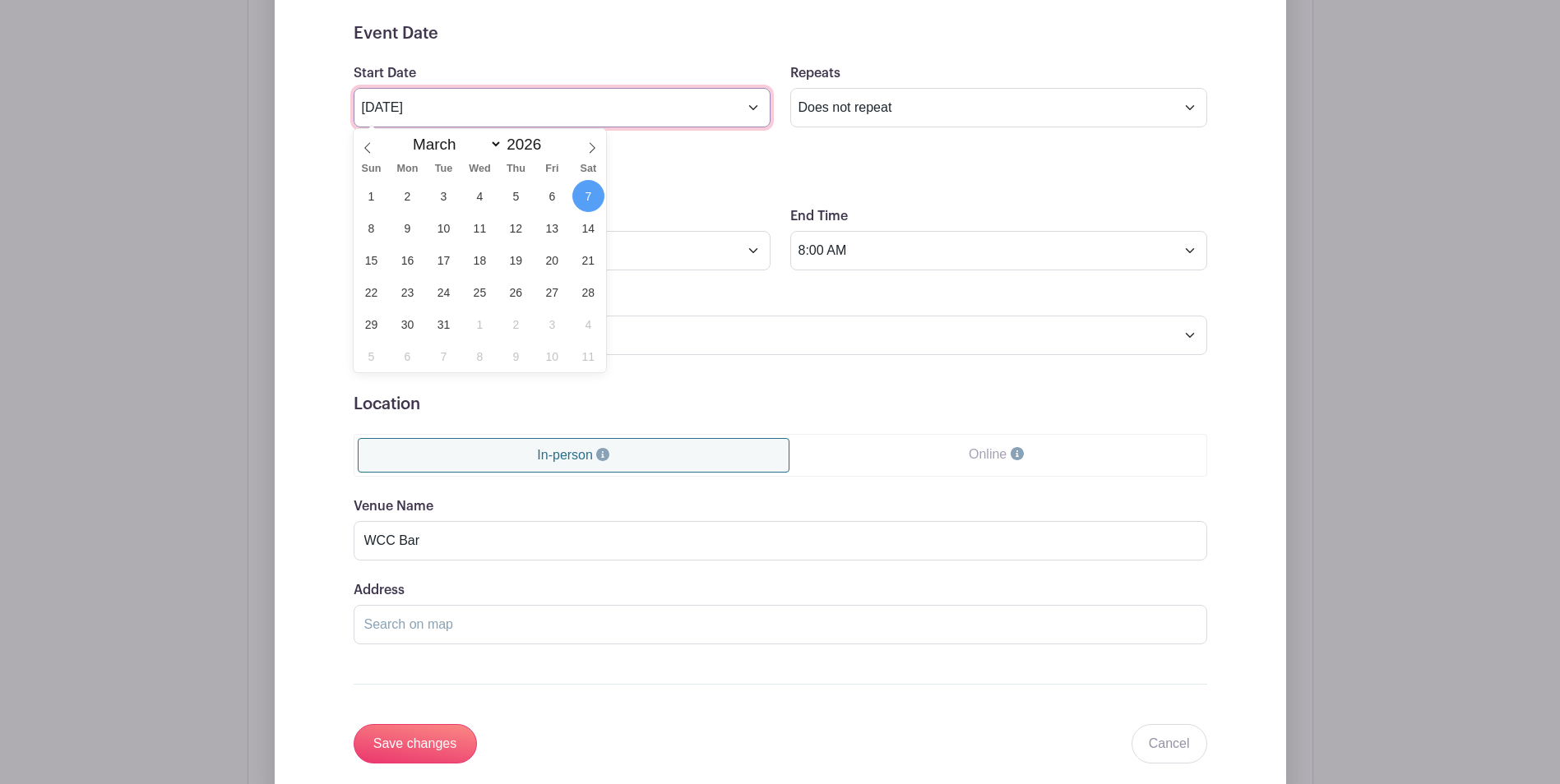
click at [749, 103] on input "Mar 7 2026" at bounding box center [561, 108] width 417 height 40
click at [367, 153] on icon at bounding box center [367, 148] width 11 height 11
select select "0"
click at [367, 153] on icon at bounding box center [367, 148] width 11 height 11
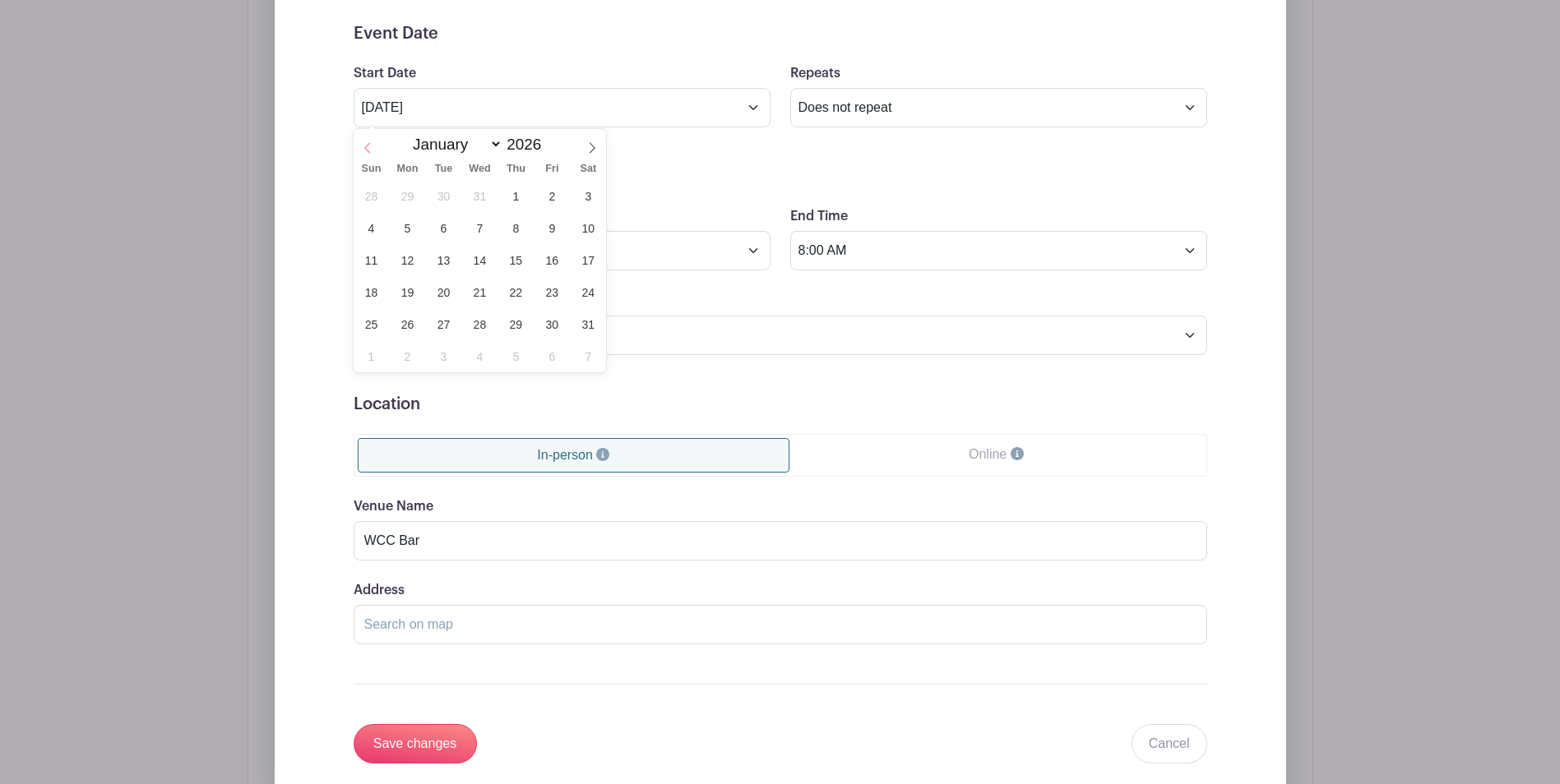
type input "2025"
click at [367, 153] on icon at bounding box center [367, 148] width 11 height 11
select select "8"
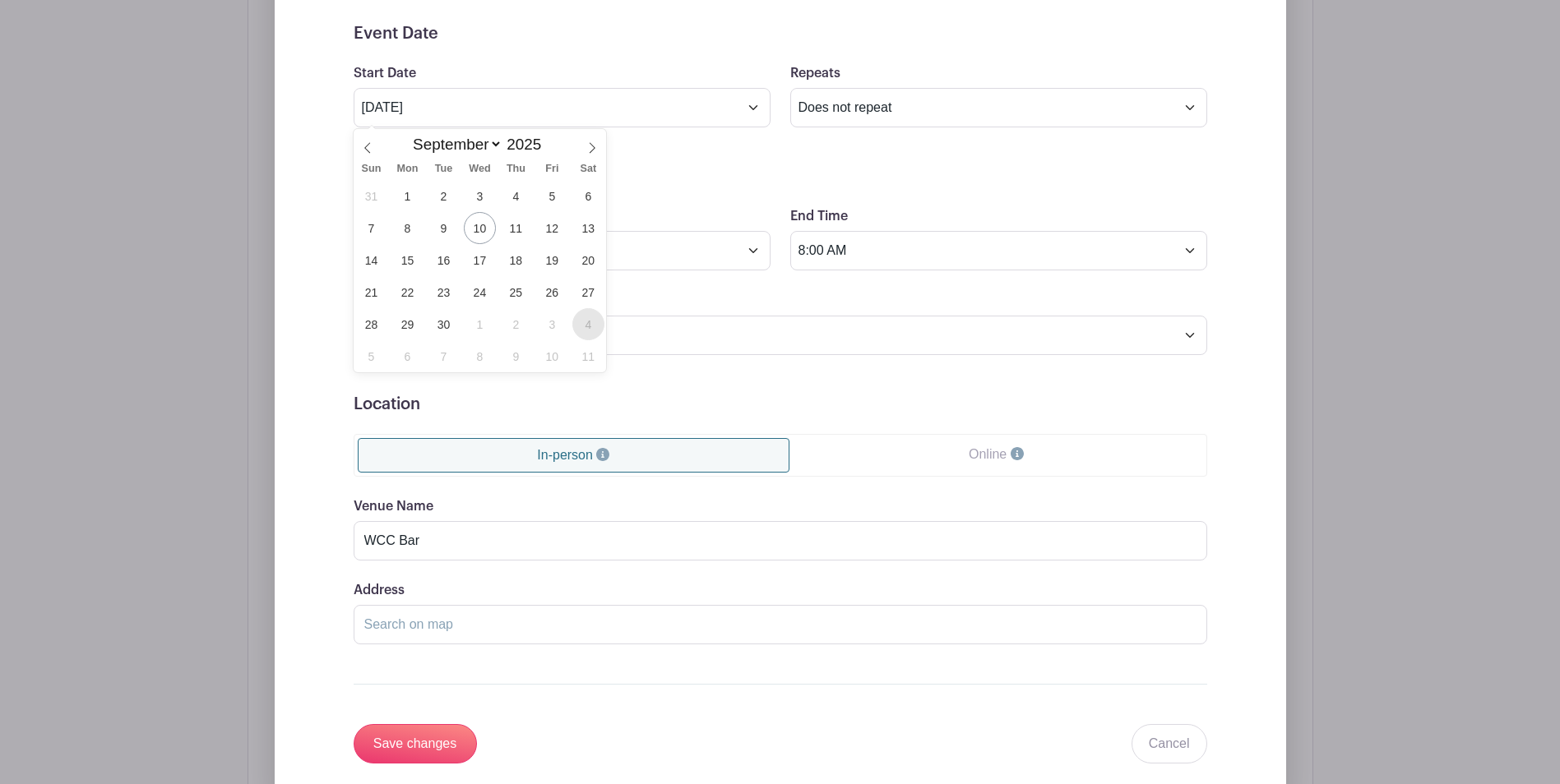
click at [586, 326] on span "4" at bounding box center [589, 325] width 32 height 32
type input "Oct 4 2025"
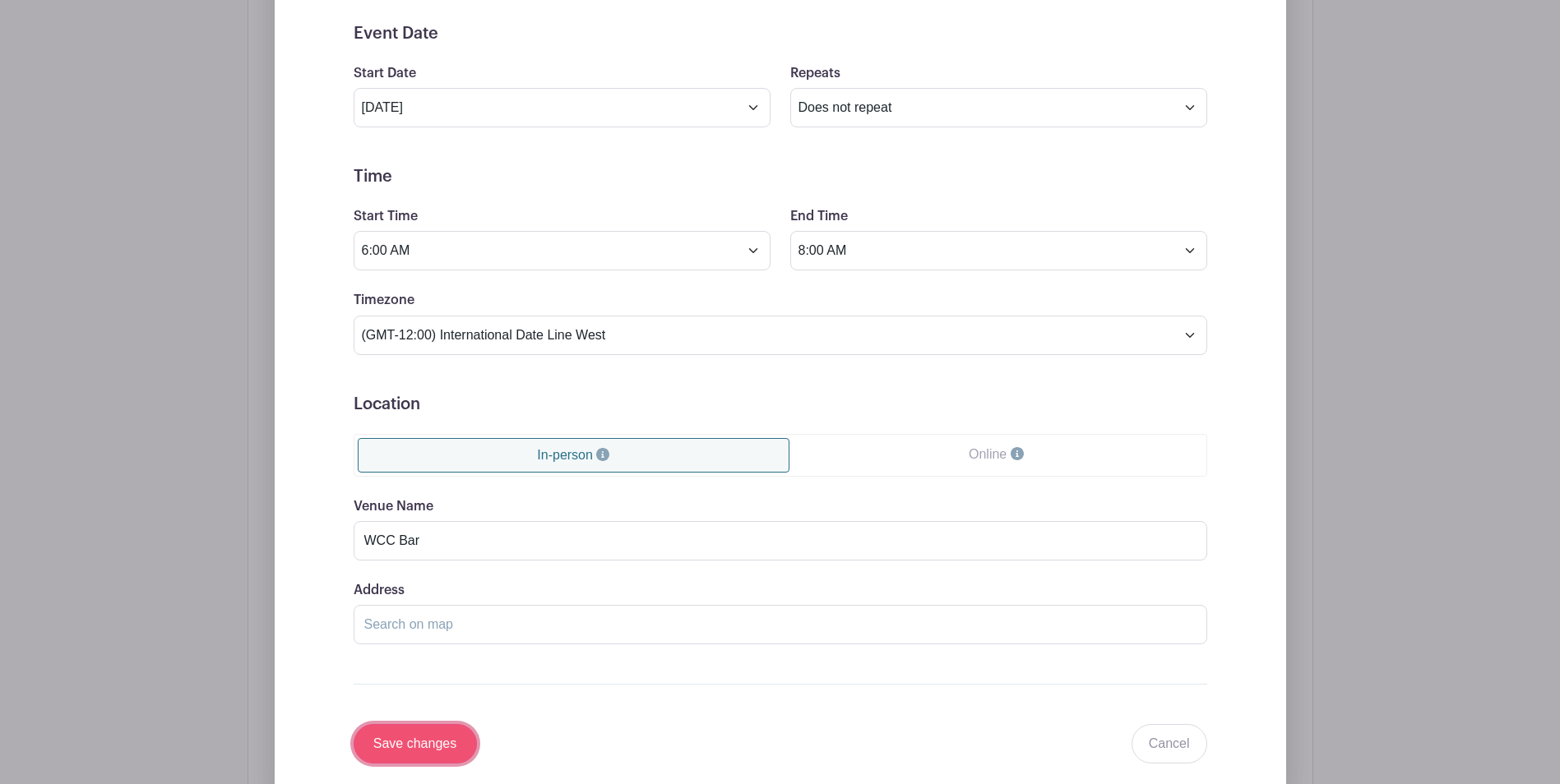
click at [421, 750] on input "Save changes" at bounding box center [415, 744] width 123 height 40
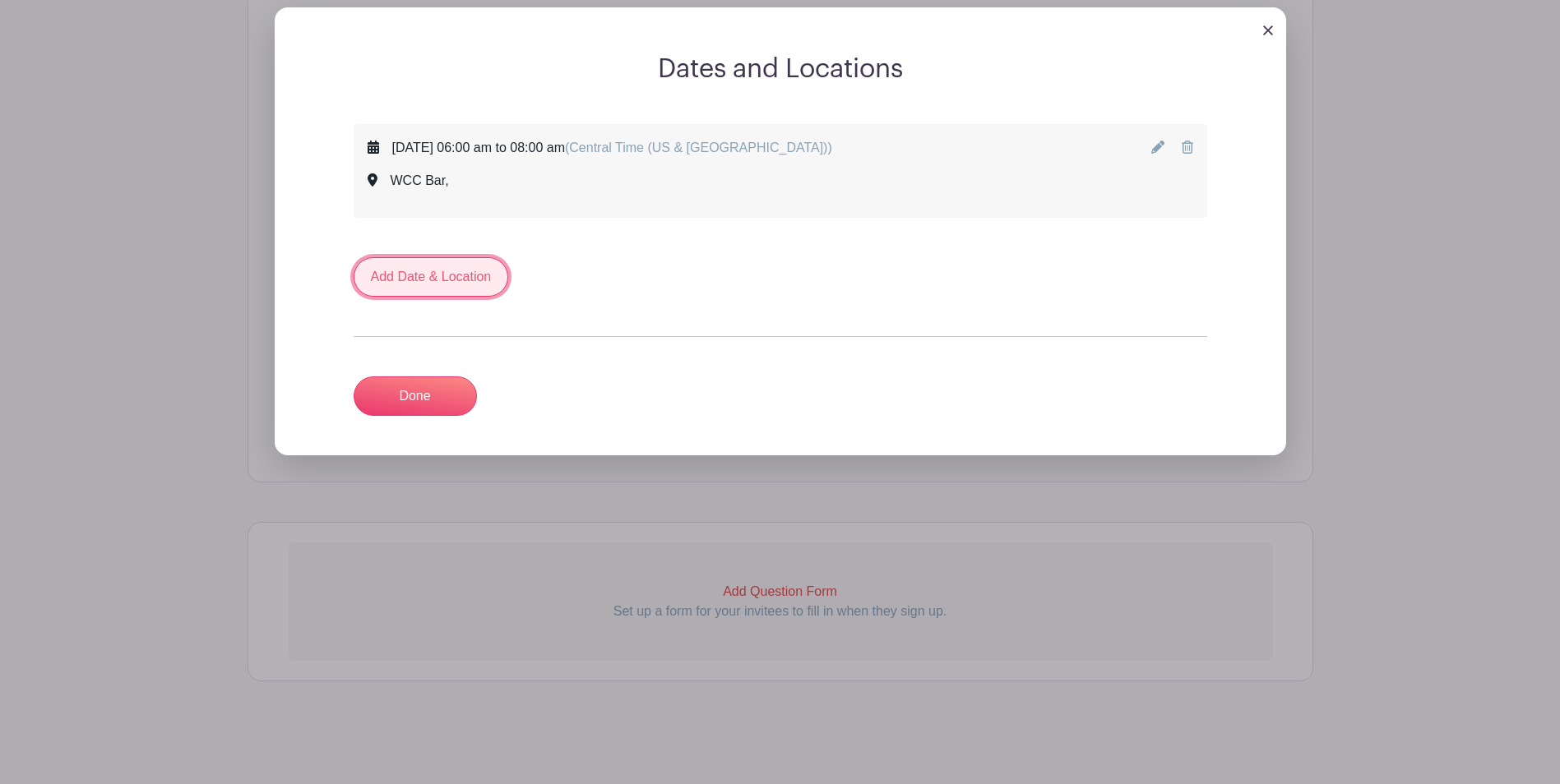
click at [442, 272] on link "Add Date & Location" at bounding box center [431, 277] width 156 height 40
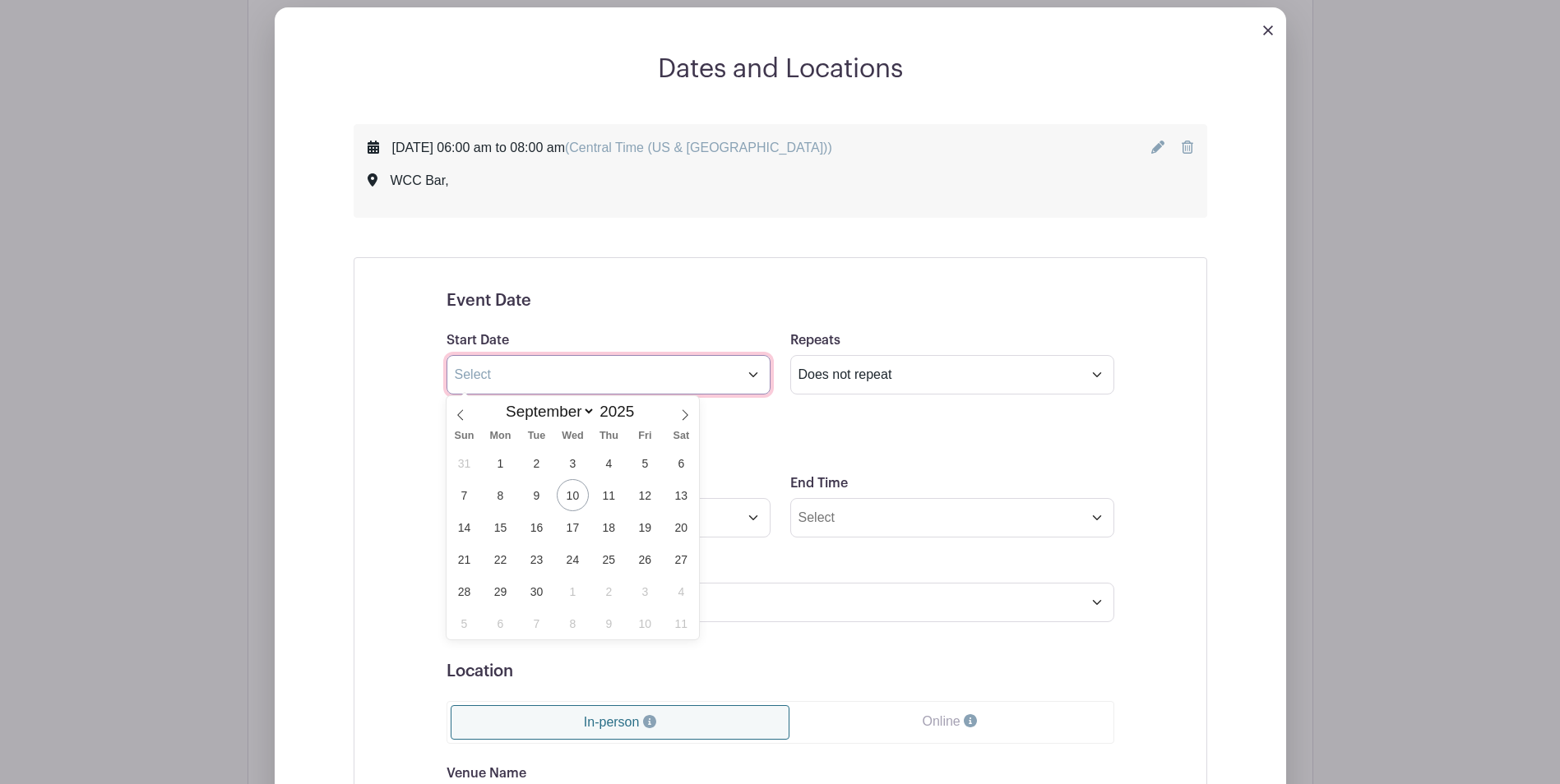
click at [753, 373] on input "text" at bounding box center [608, 375] width 324 height 40
click at [685, 587] on span "4" at bounding box center [682, 591] width 32 height 32
type input "Oct 4 2025"
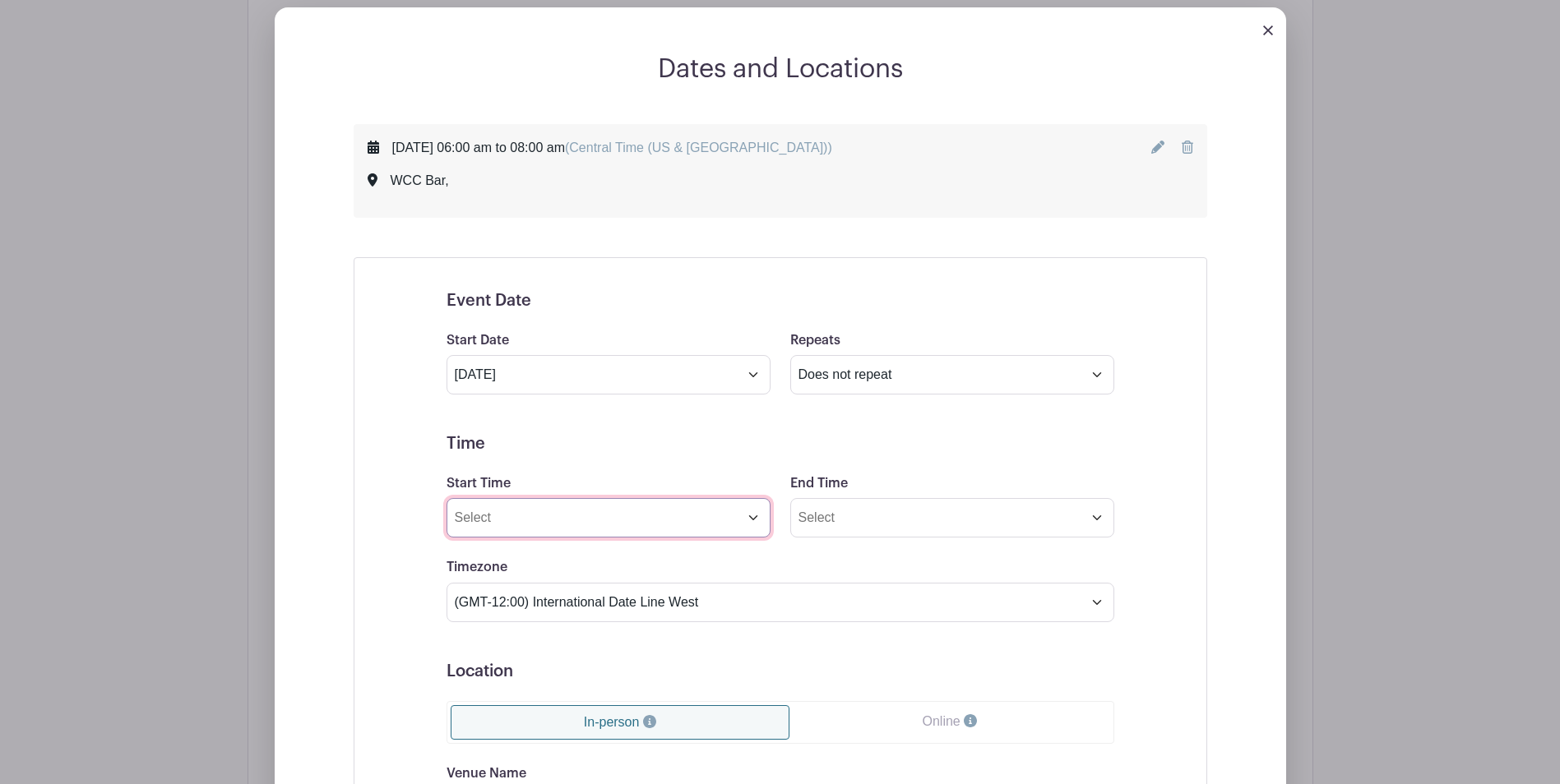
click at [751, 520] on input "Start Time" at bounding box center [608, 518] width 324 height 40
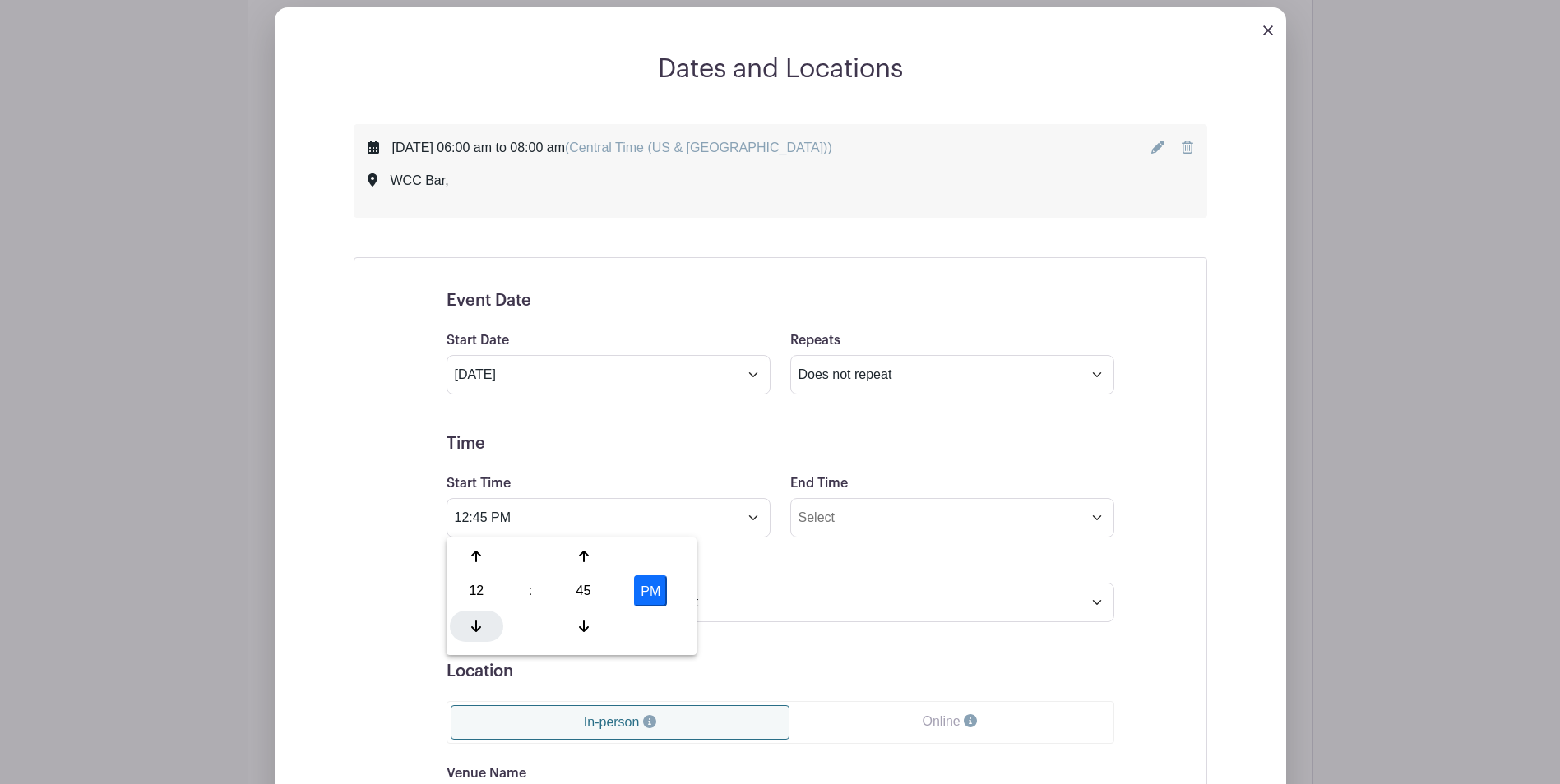
click at [479, 625] on icon at bounding box center [476, 626] width 9 height 13
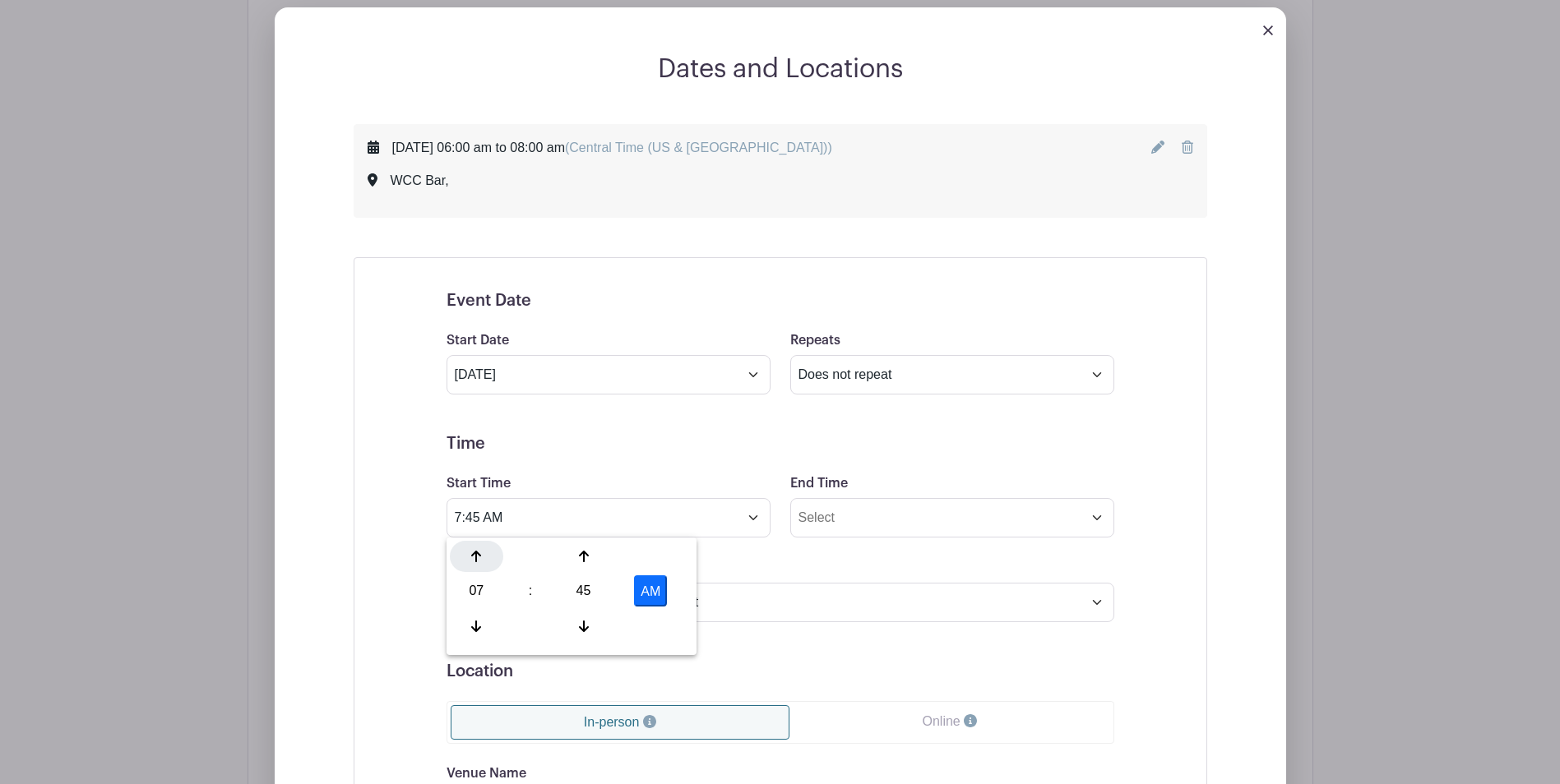
click at [475, 560] on icon at bounding box center [476, 556] width 9 height 13
click at [582, 559] on icon at bounding box center [584, 556] width 9 height 13
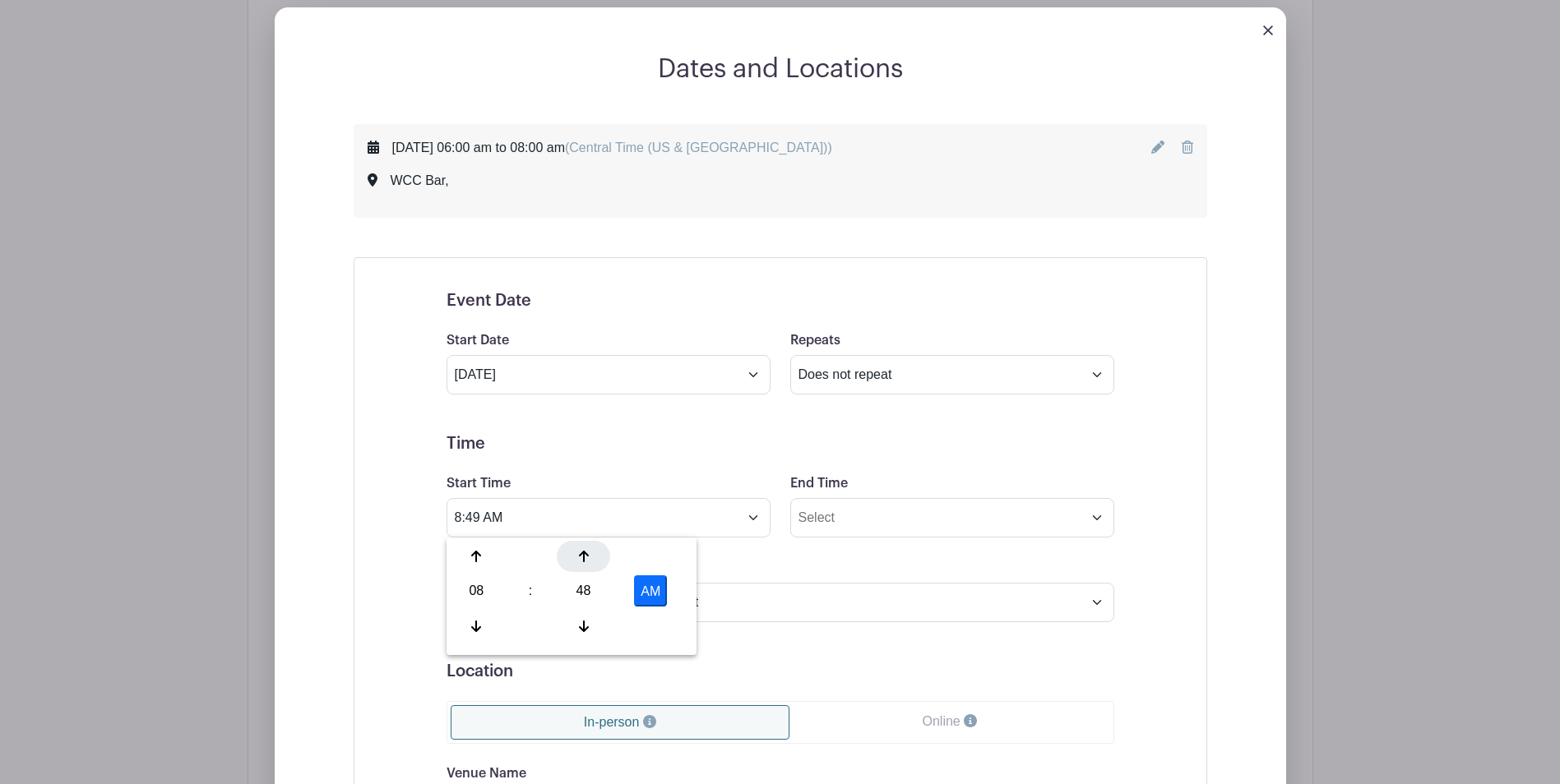
click at [582, 559] on icon at bounding box center [584, 556] width 9 height 13
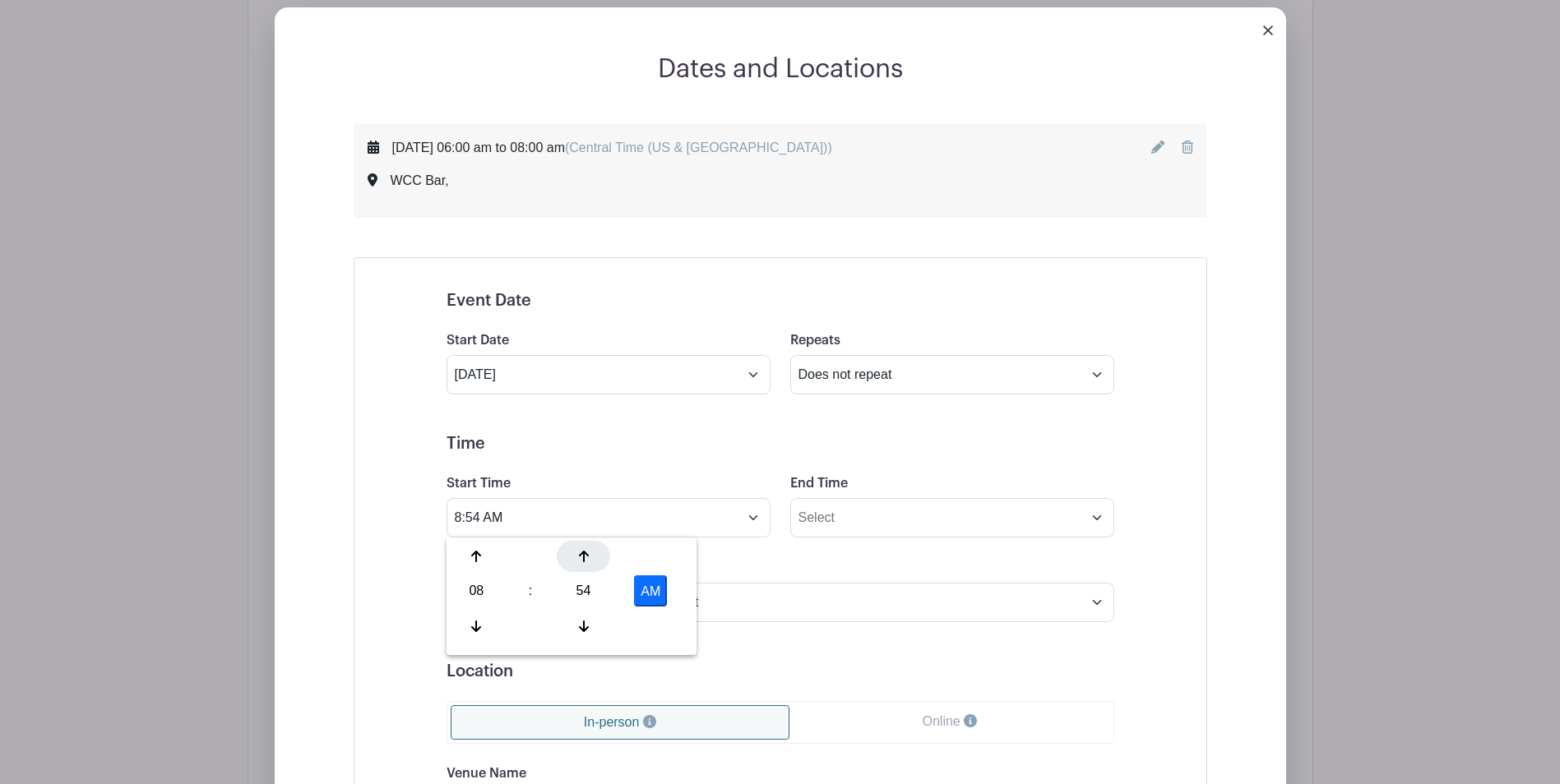
click at [582, 559] on icon at bounding box center [584, 556] width 9 height 13
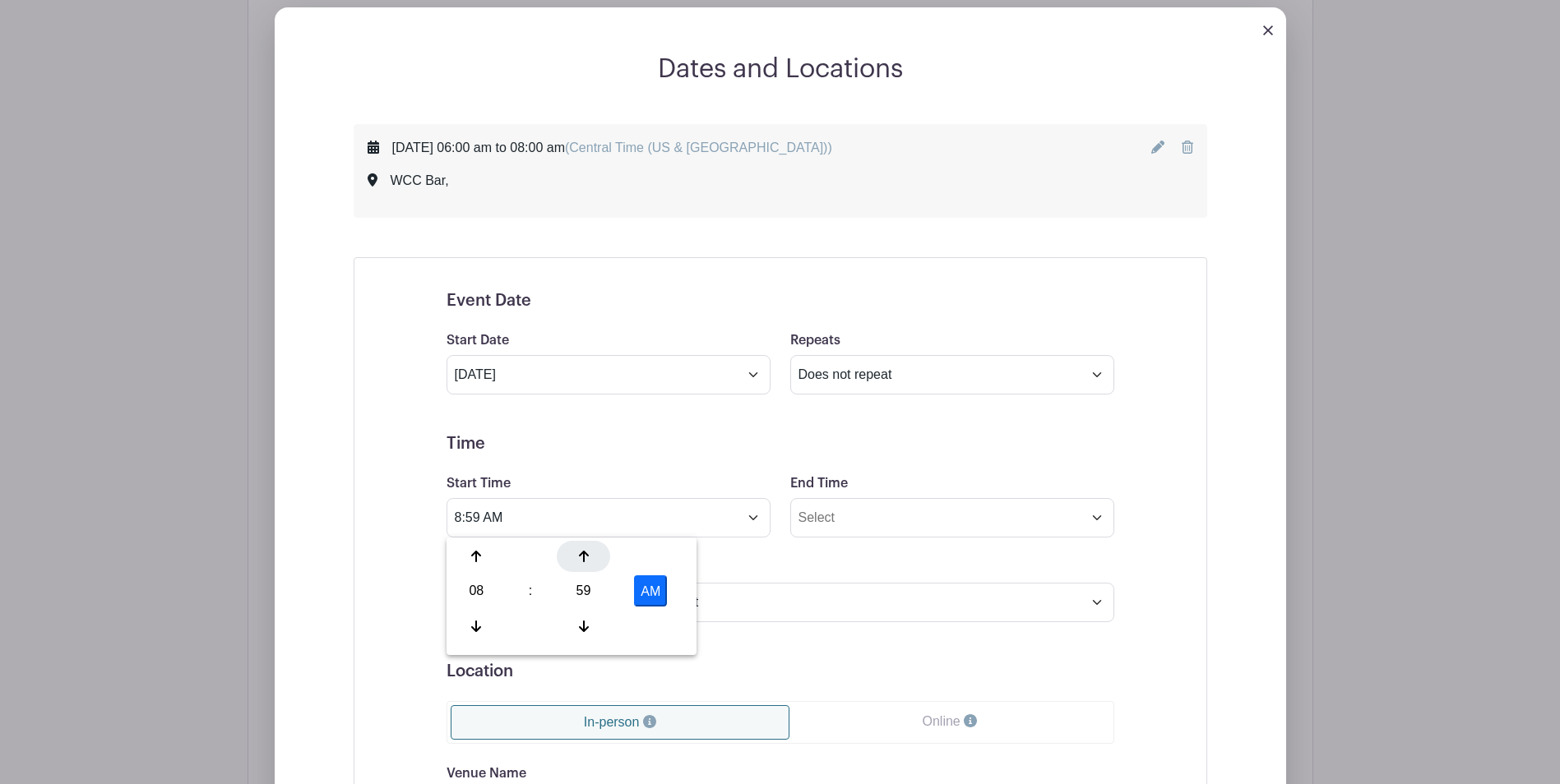
click at [582, 559] on icon at bounding box center [584, 556] width 9 height 13
click at [472, 626] on icon at bounding box center [476, 626] width 9 height 11
type input "8:00 AM"
click at [1098, 518] on input "End Time" at bounding box center [951, 518] width 324 height 40
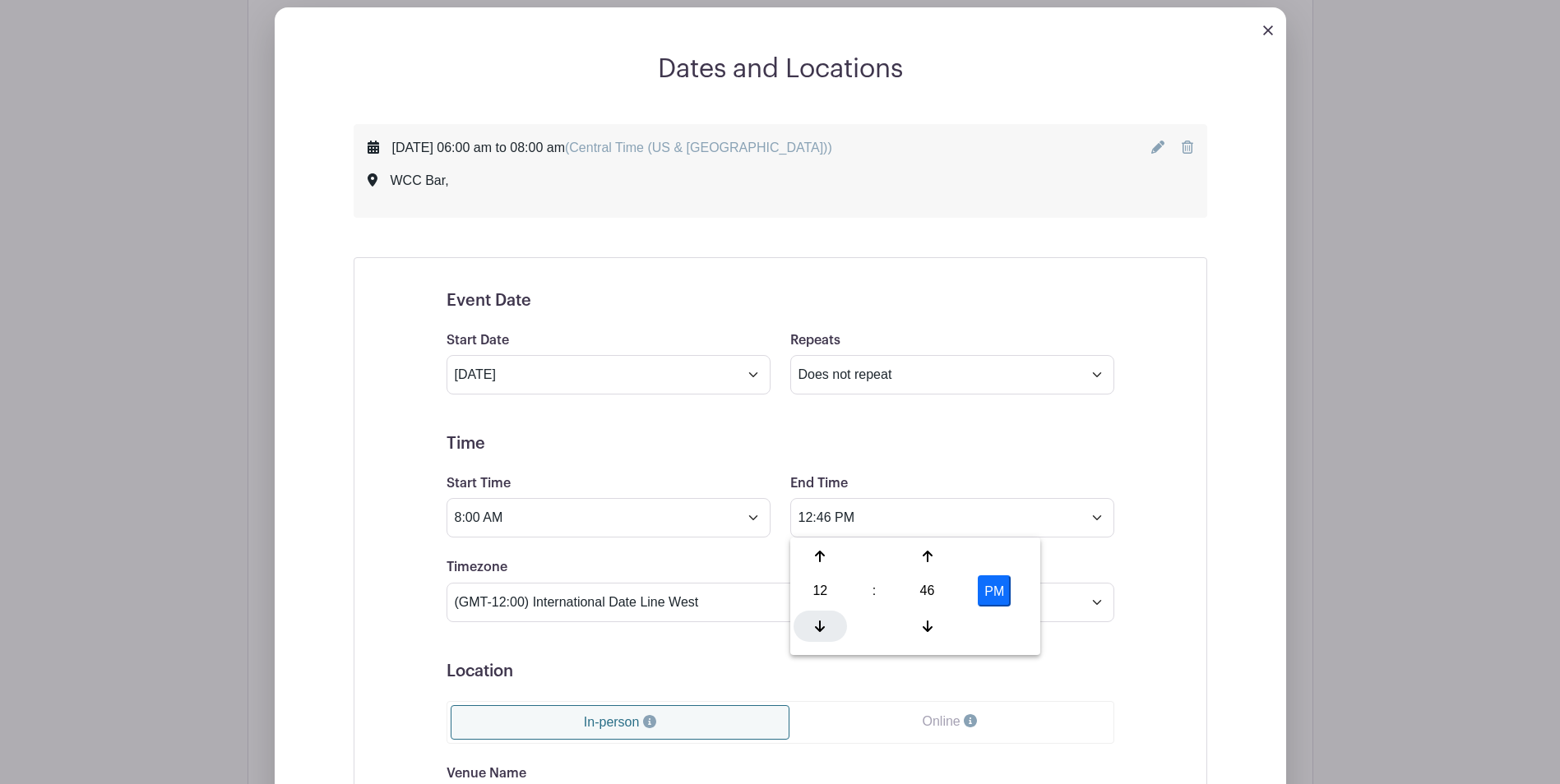
click at [818, 624] on icon at bounding box center [819, 626] width 9 height 13
click at [933, 622] on div at bounding box center [927, 625] width 53 height 31
click at [927, 626] on icon at bounding box center [928, 626] width 9 height 11
click at [832, 518] on input "10:44 AM" at bounding box center [951, 518] width 324 height 40
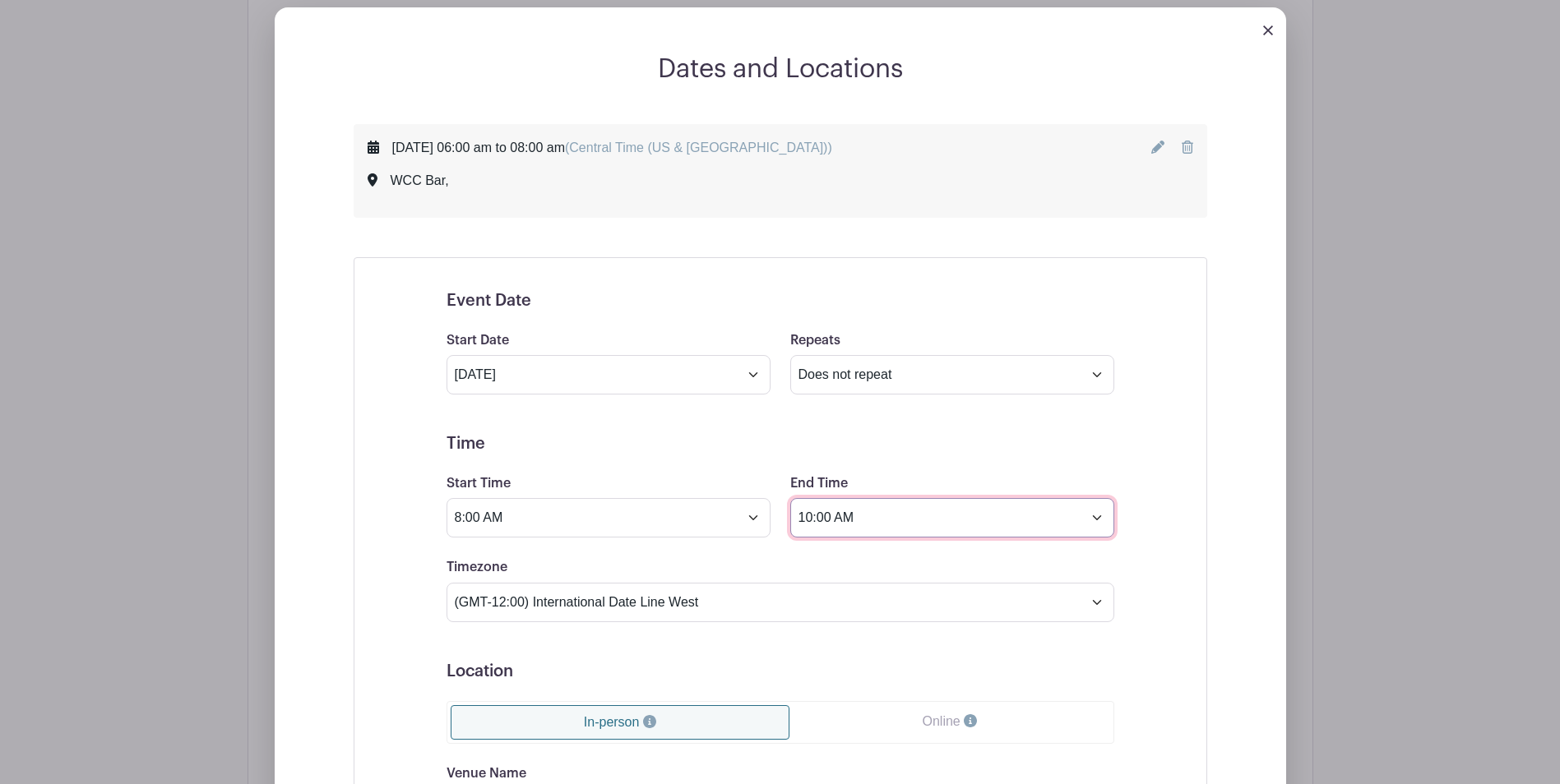
type input "10:00 AM"
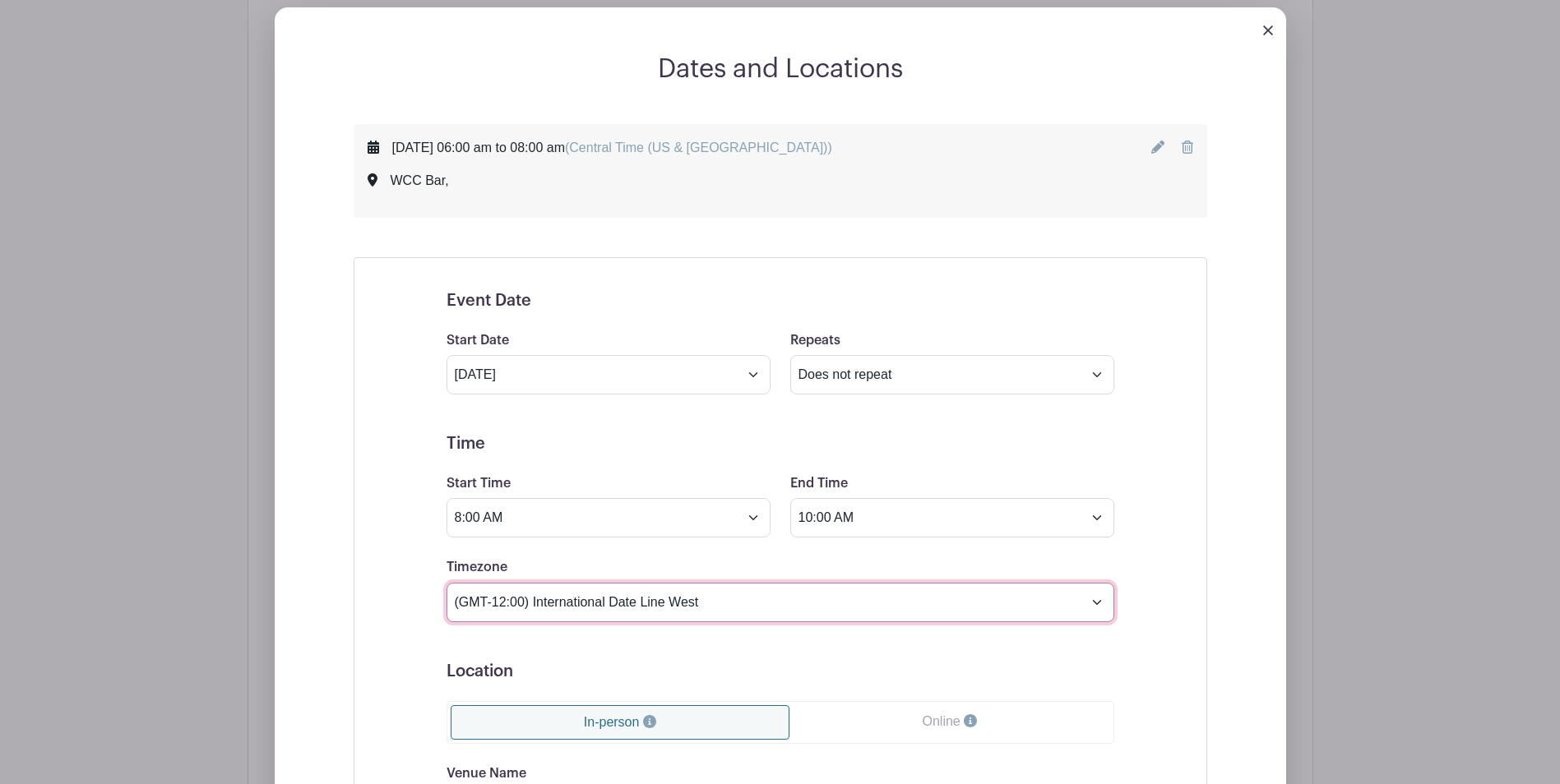
click at [1095, 595] on select "(GMT-12:00) International Date Line West (GMT-11:00) American Samoa (GMT-11:00)…" at bounding box center [780, 603] width 667 height 40
select select "Central Time (US & Canada)"
click at [446, 583] on select "(GMT-12:00) International Date Line West (GMT-11:00) American Samoa (GMT-11:00)…" at bounding box center [780, 603] width 667 height 40
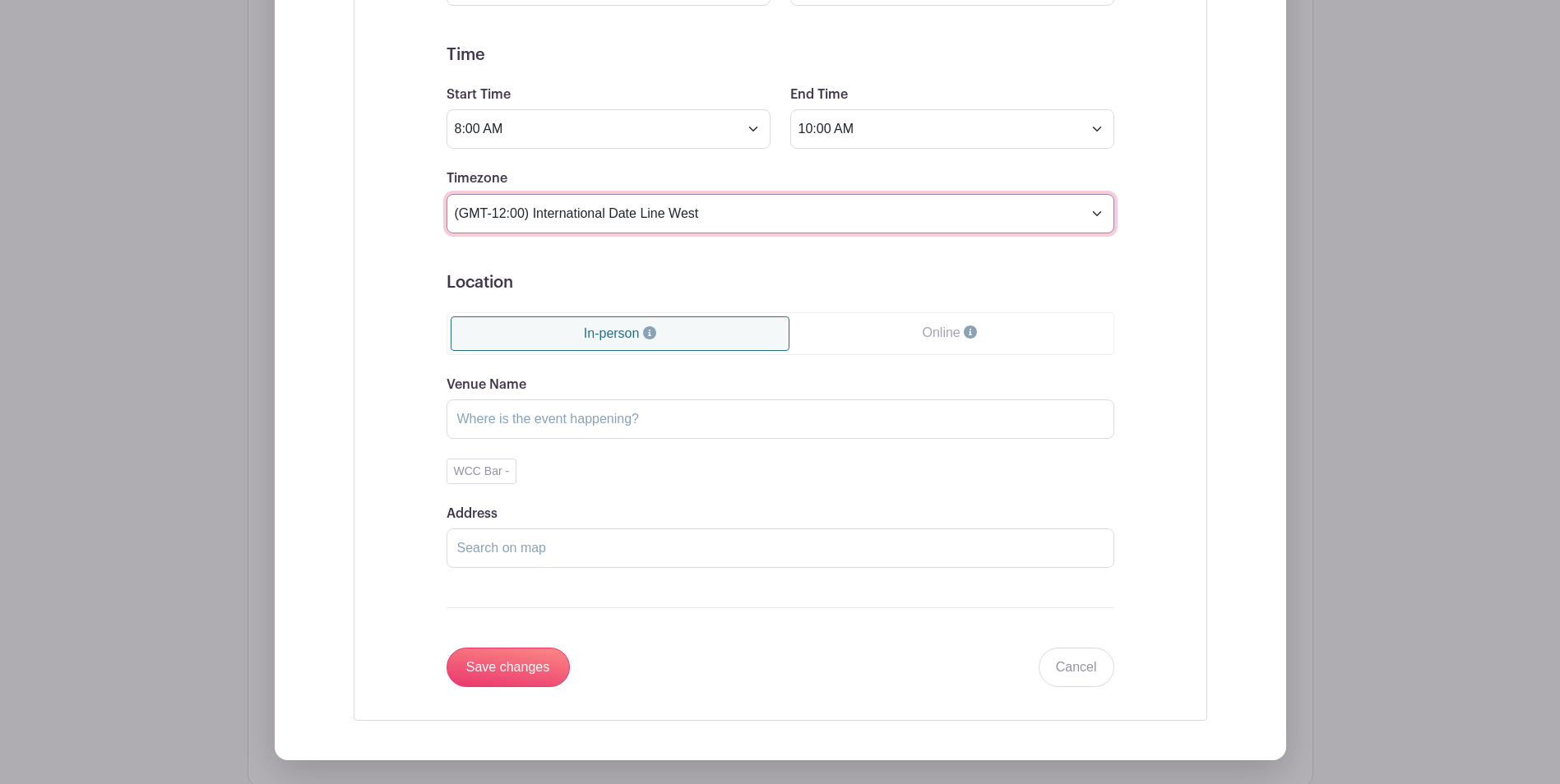
scroll to position [1223, 0]
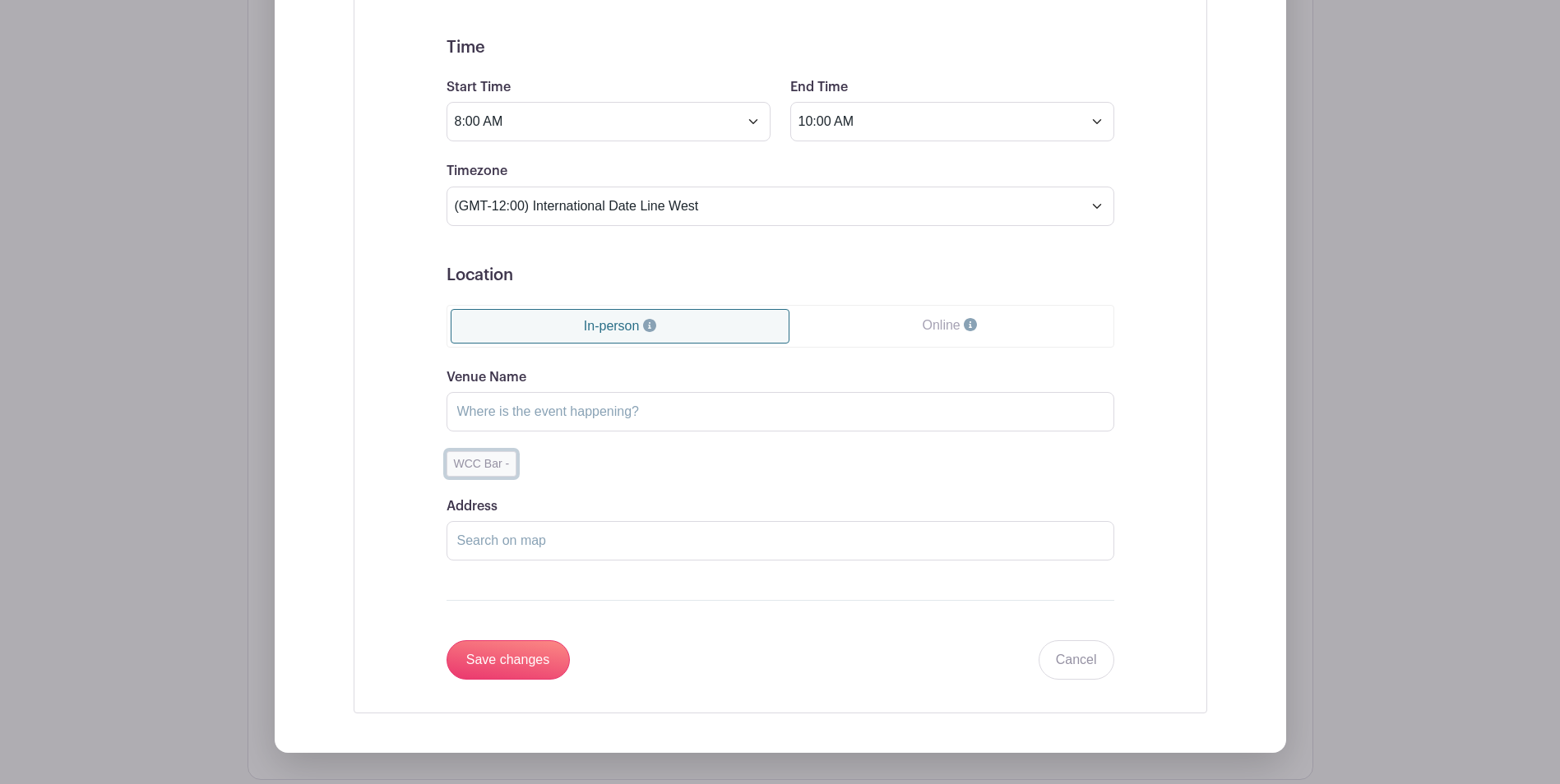
click at [477, 462] on button "WCC Bar -" at bounding box center [481, 463] width 70 height 26
type input "WCC Bar"
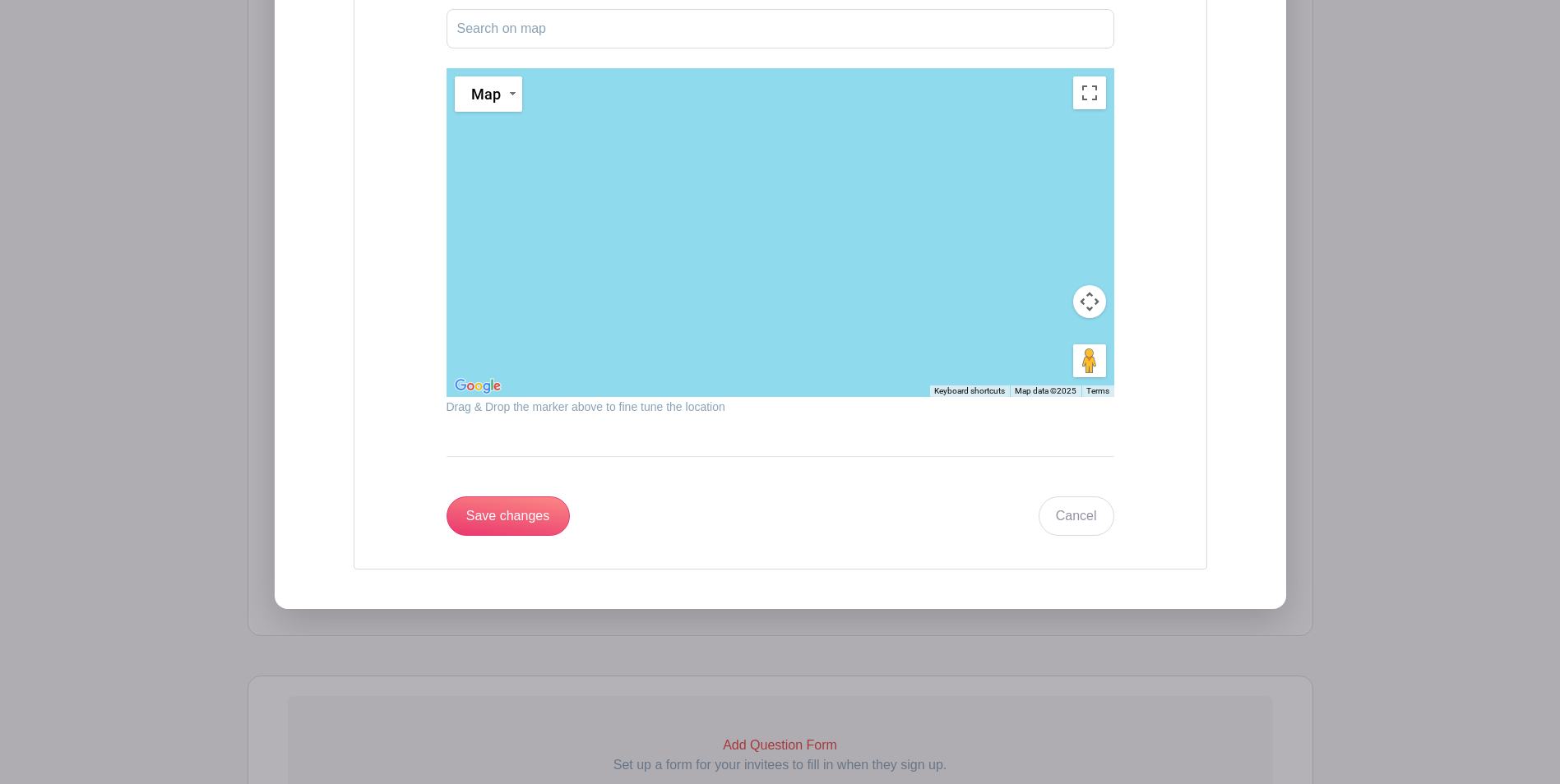
scroll to position [1868, 0]
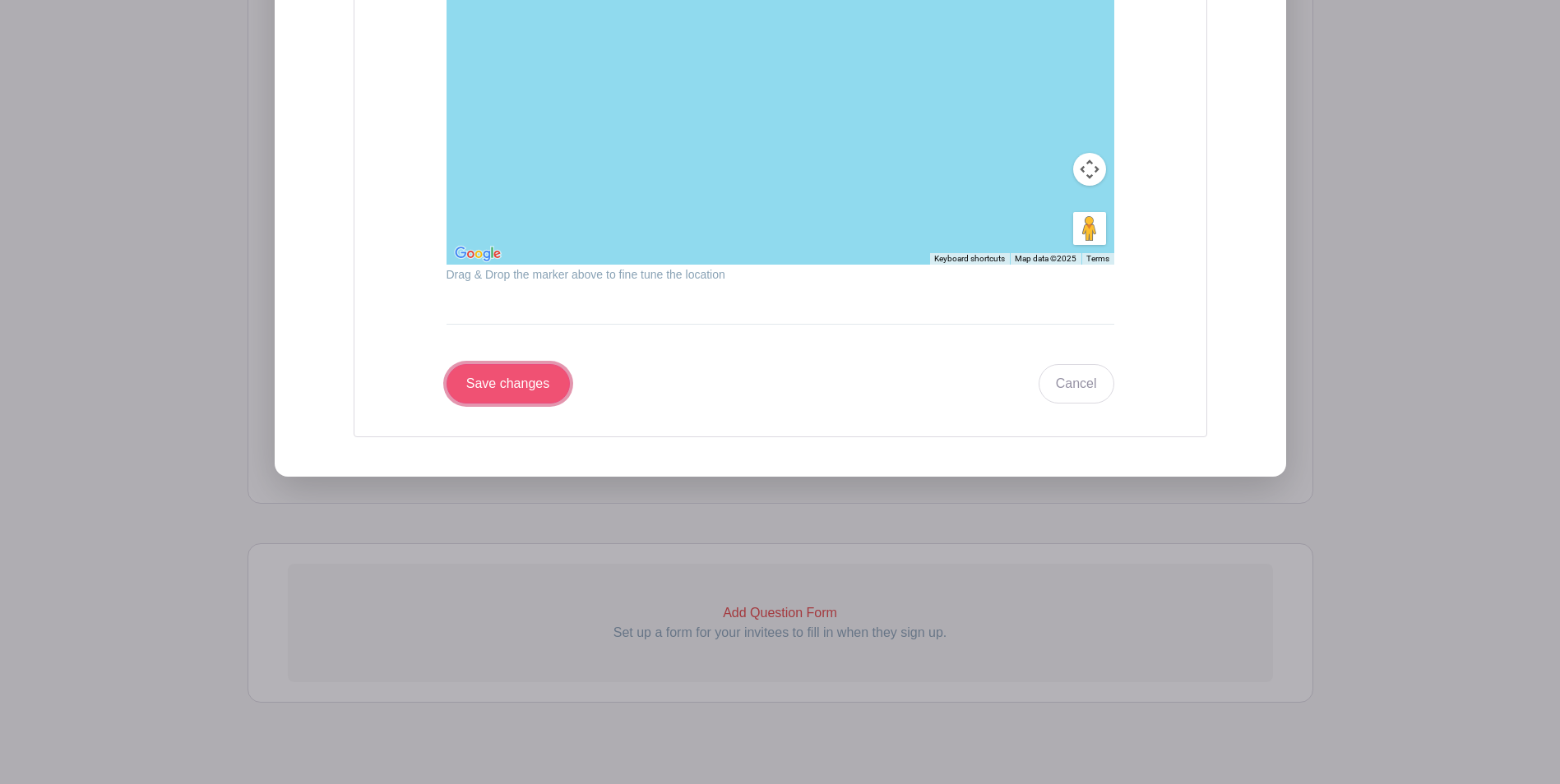
click at [498, 385] on input "Save changes" at bounding box center [508, 384] width 123 height 40
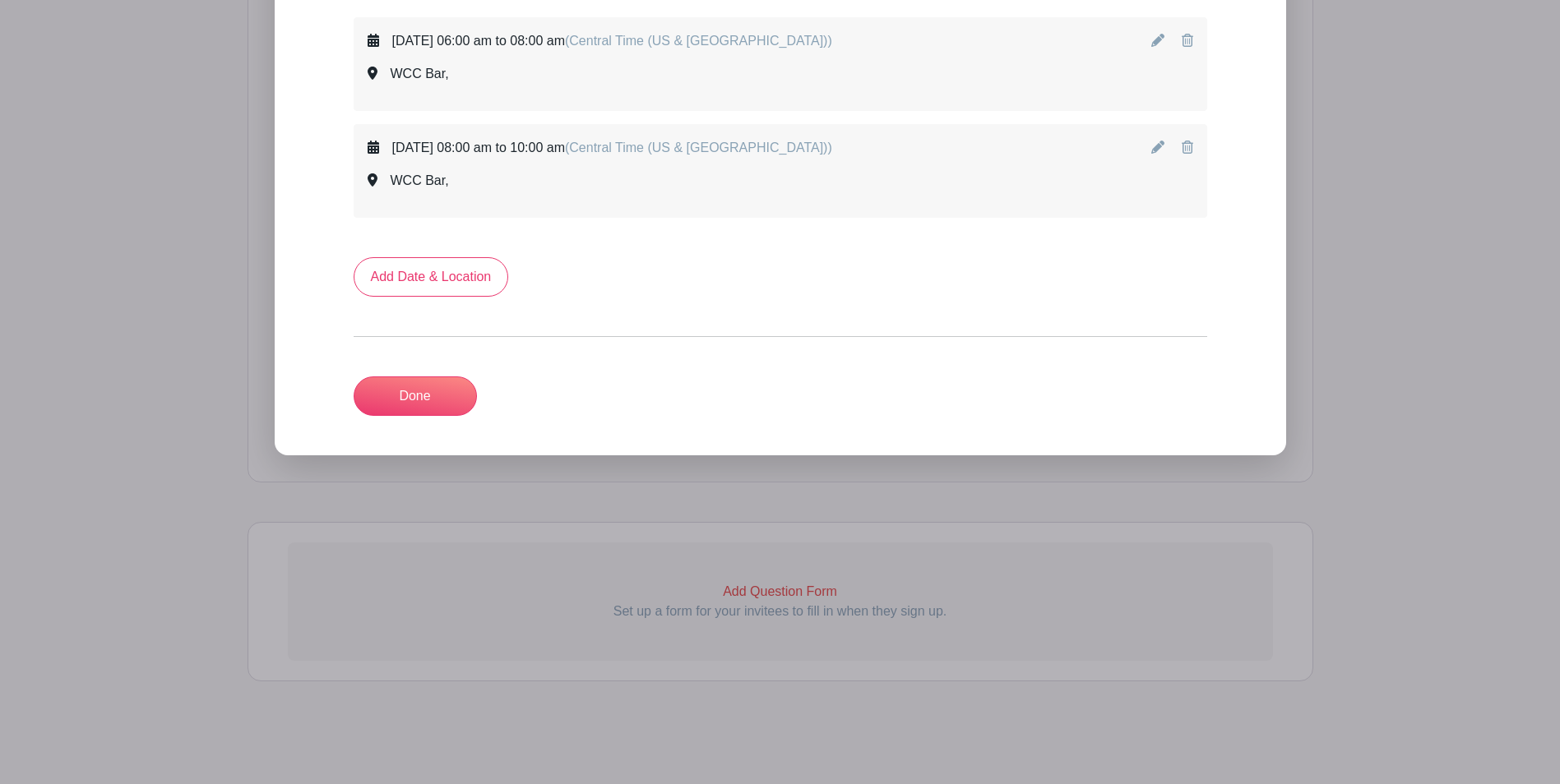
scroll to position [935, 0]
click at [1159, 150] on icon at bounding box center [1157, 147] width 13 height 13
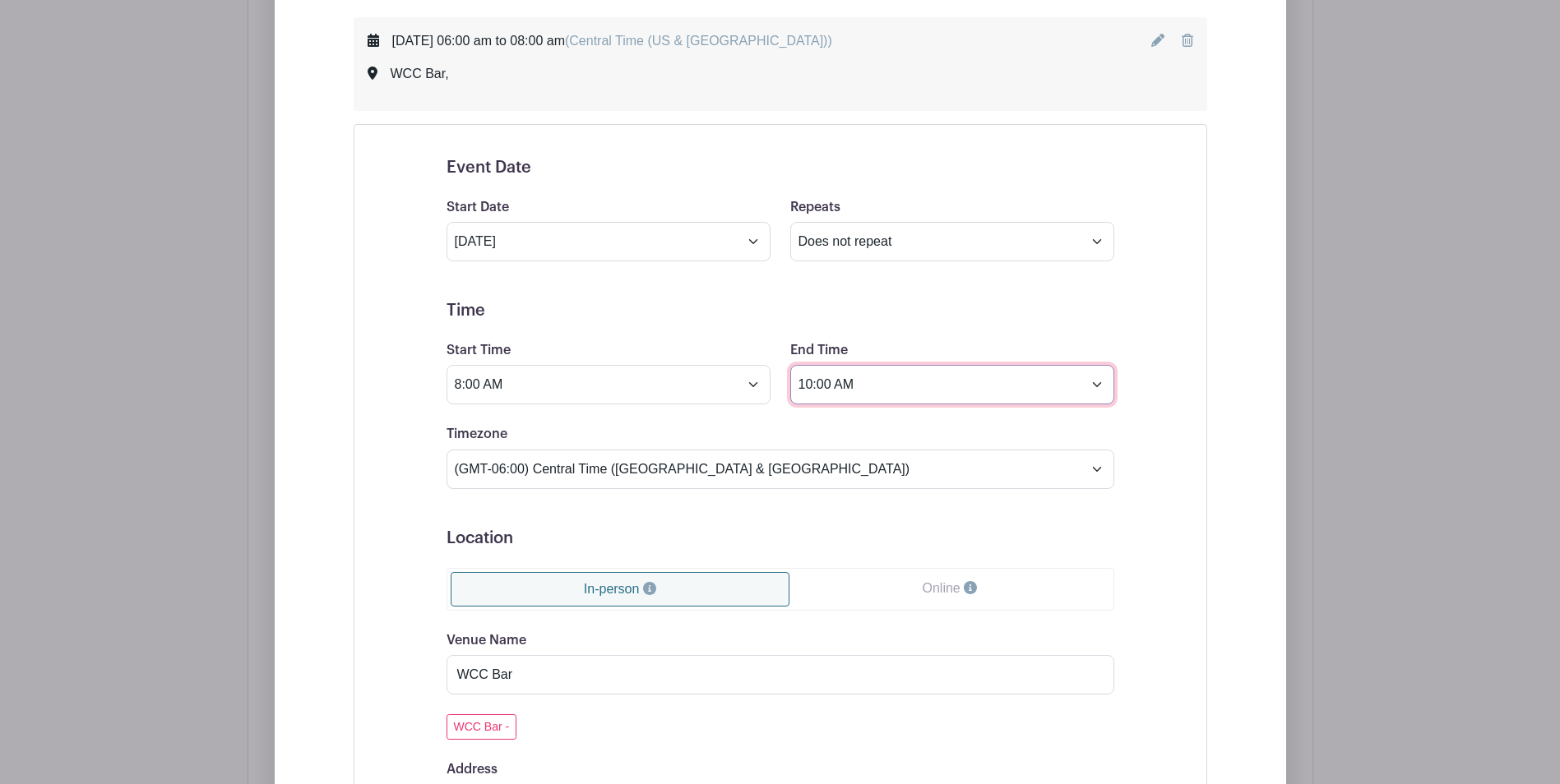
click at [1006, 390] on input "10:00 AM" at bounding box center [951, 384] width 324 height 40
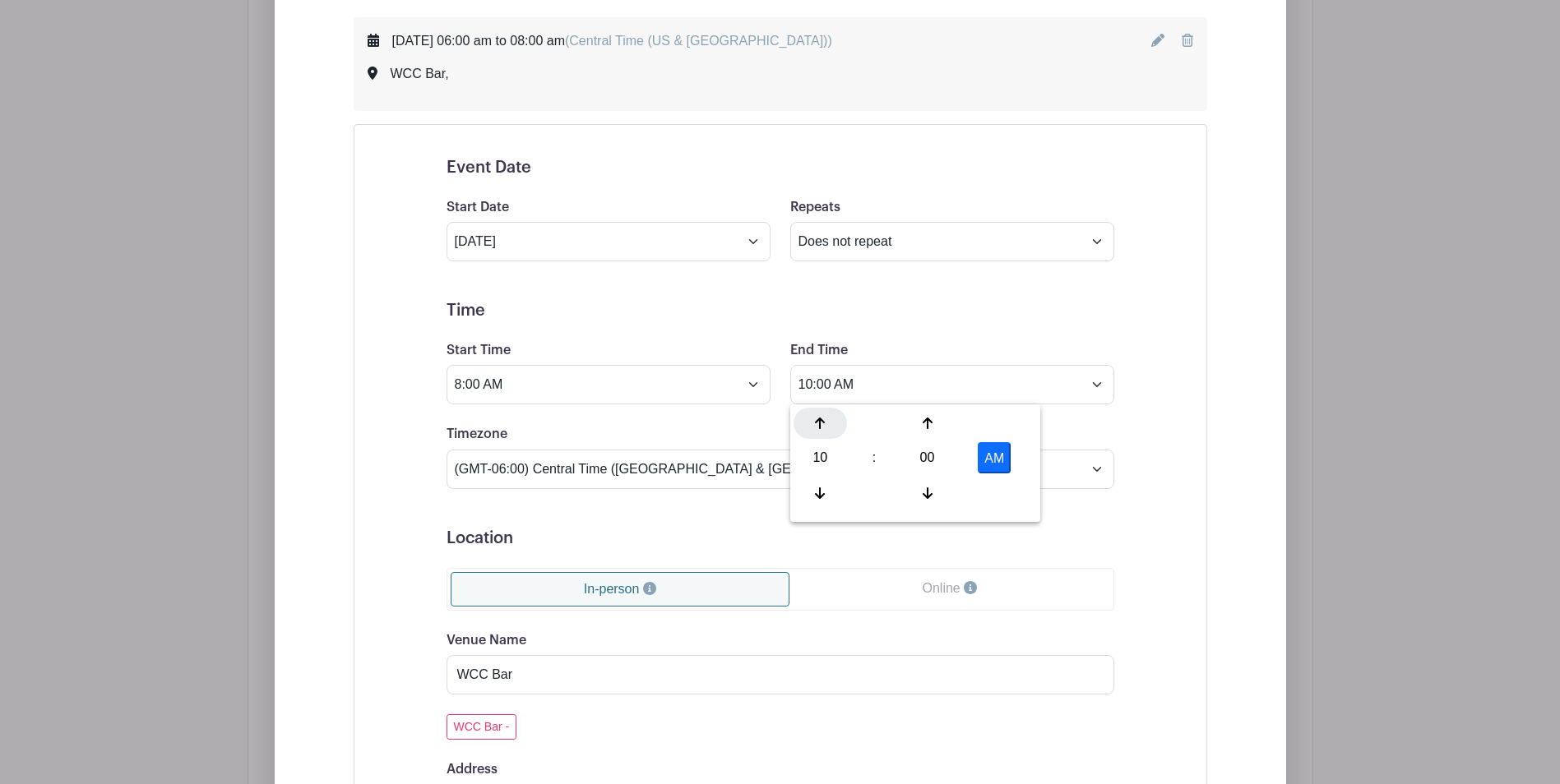
click at [822, 420] on icon at bounding box center [819, 423] width 9 height 11
type input "12:00 PM"
click at [1137, 432] on div "Event Date Start Date Oct 4 2025 Repeats Does not repeat Daily Weekly Monthly o…" at bounding box center [780, 550] width 746 height 824
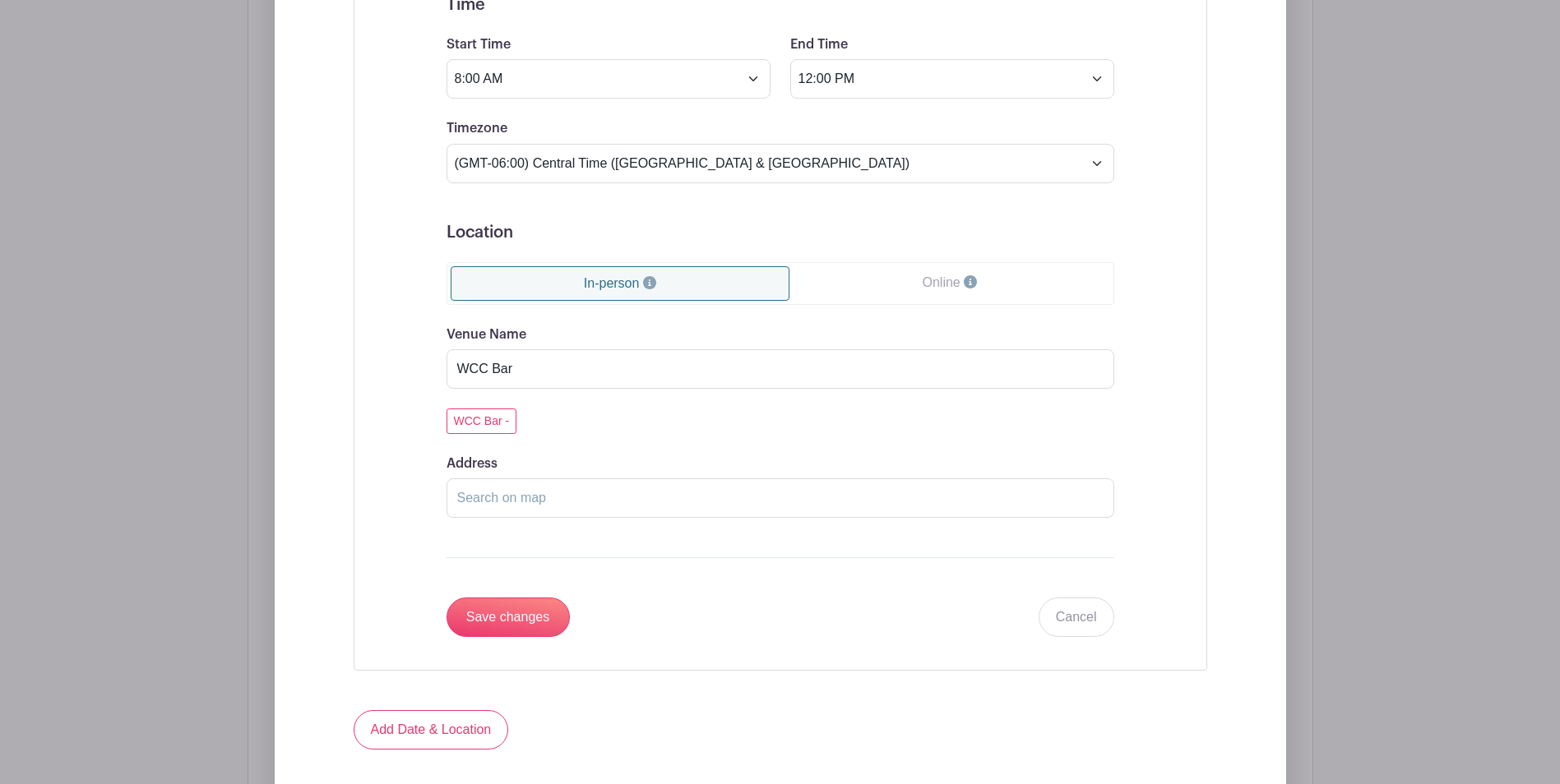
scroll to position [1316, 0]
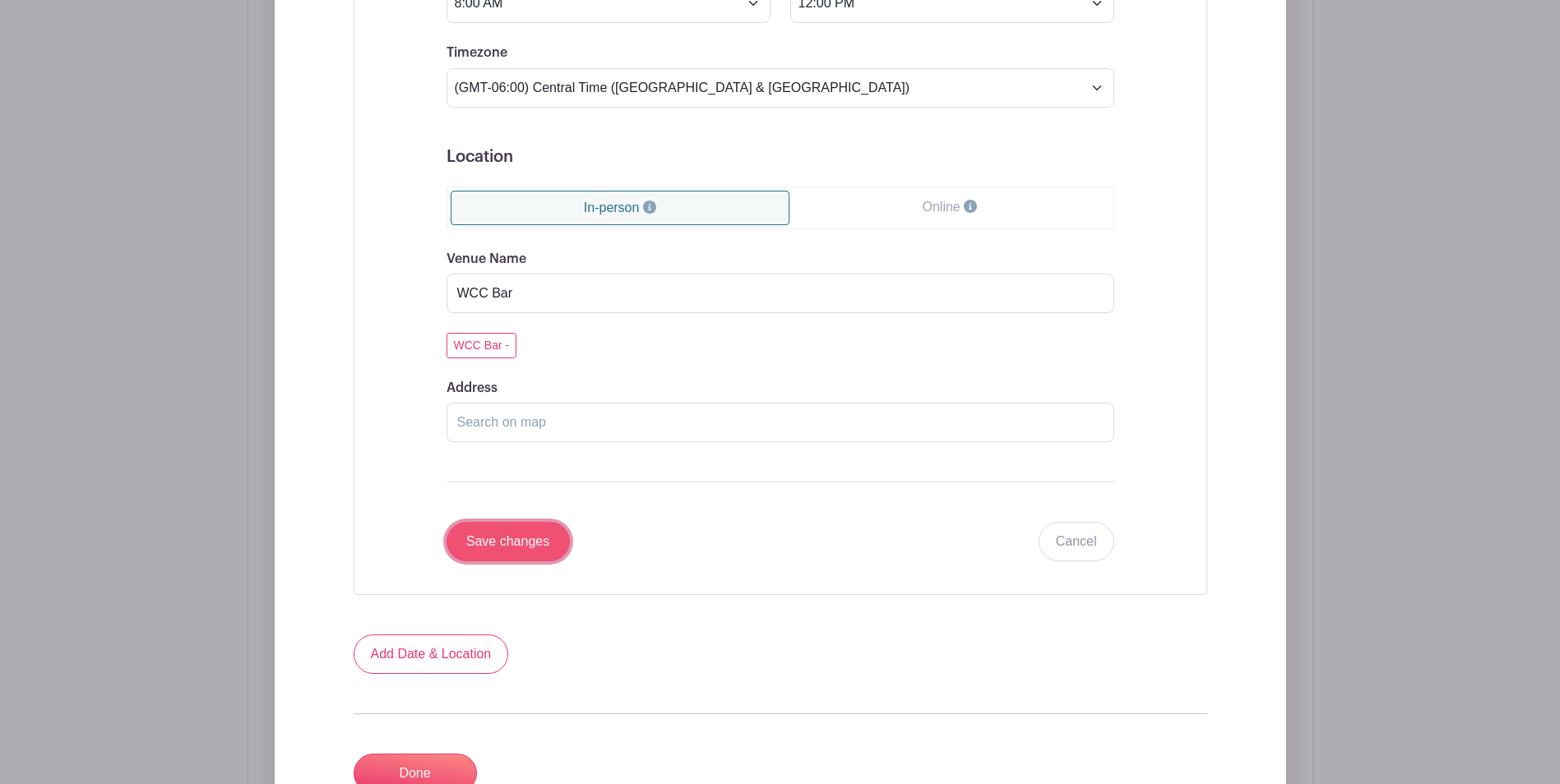
click at [502, 536] on input "Save changes" at bounding box center [508, 542] width 123 height 40
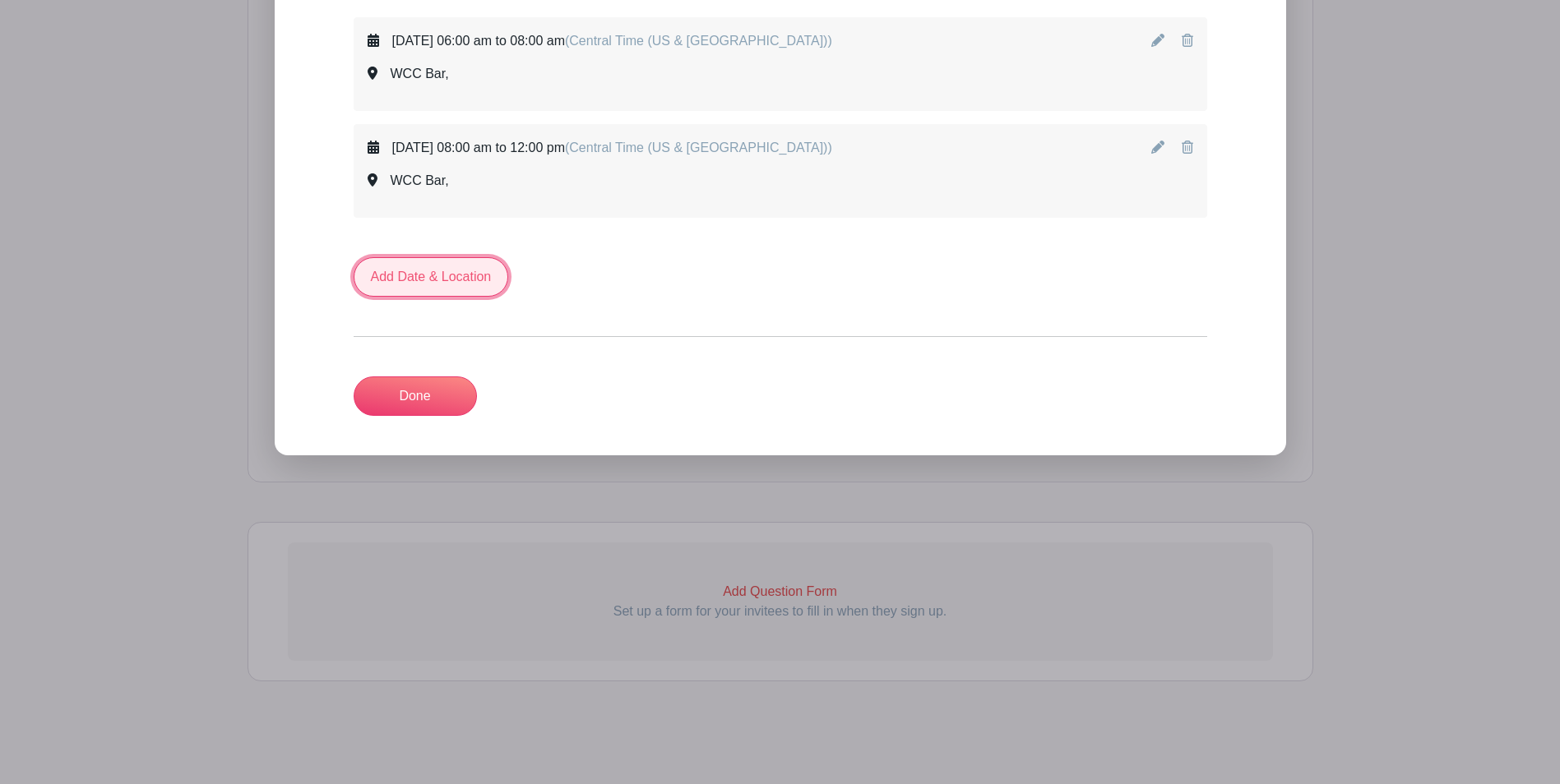
click at [442, 279] on link "Add Date & Location" at bounding box center [431, 277] width 156 height 40
click at [434, 280] on link "Add Date & Location" at bounding box center [431, 277] width 156 height 40
select select "8"
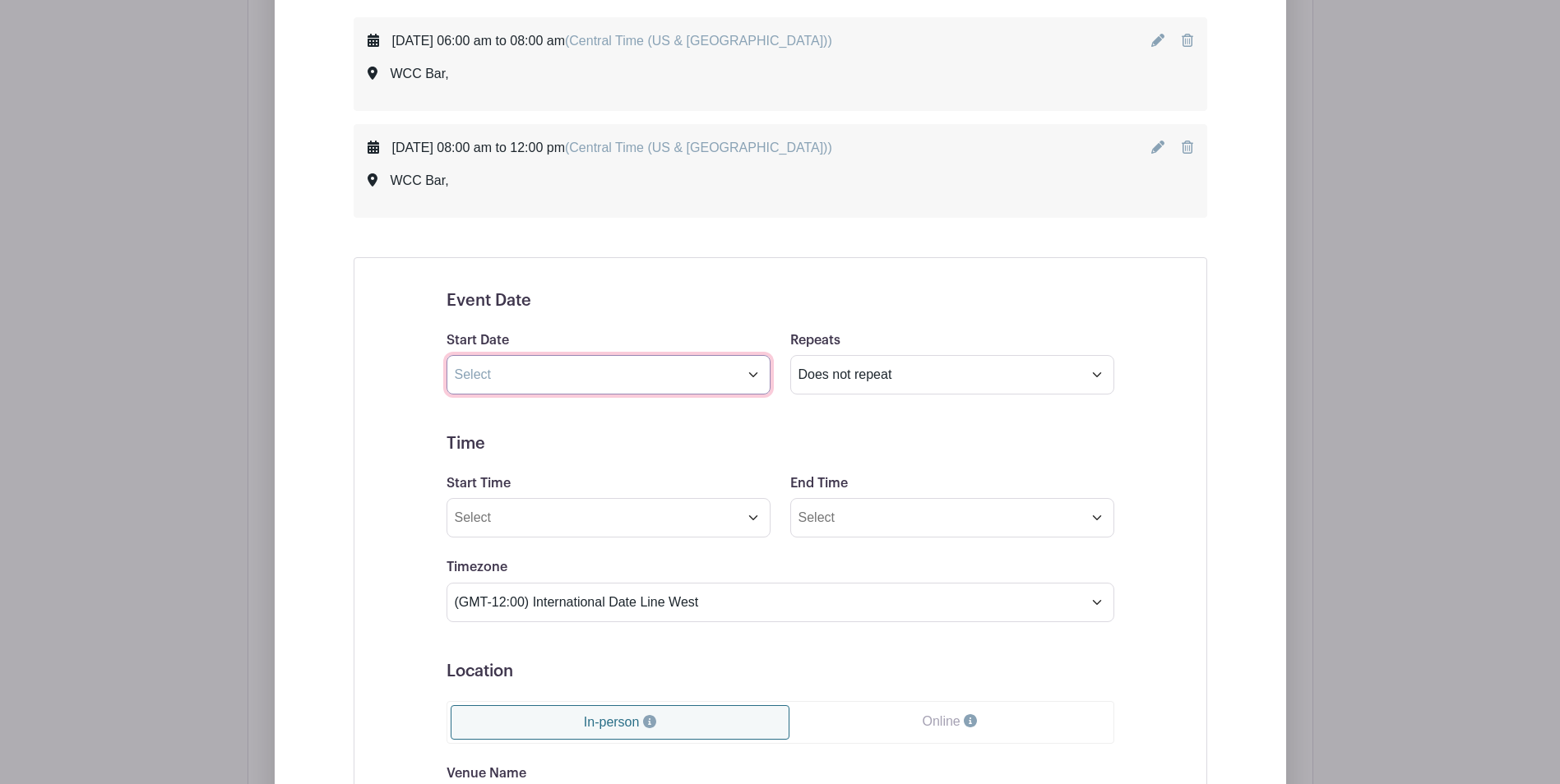
click at [749, 378] on input "text" at bounding box center [608, 375] width 324 height 40
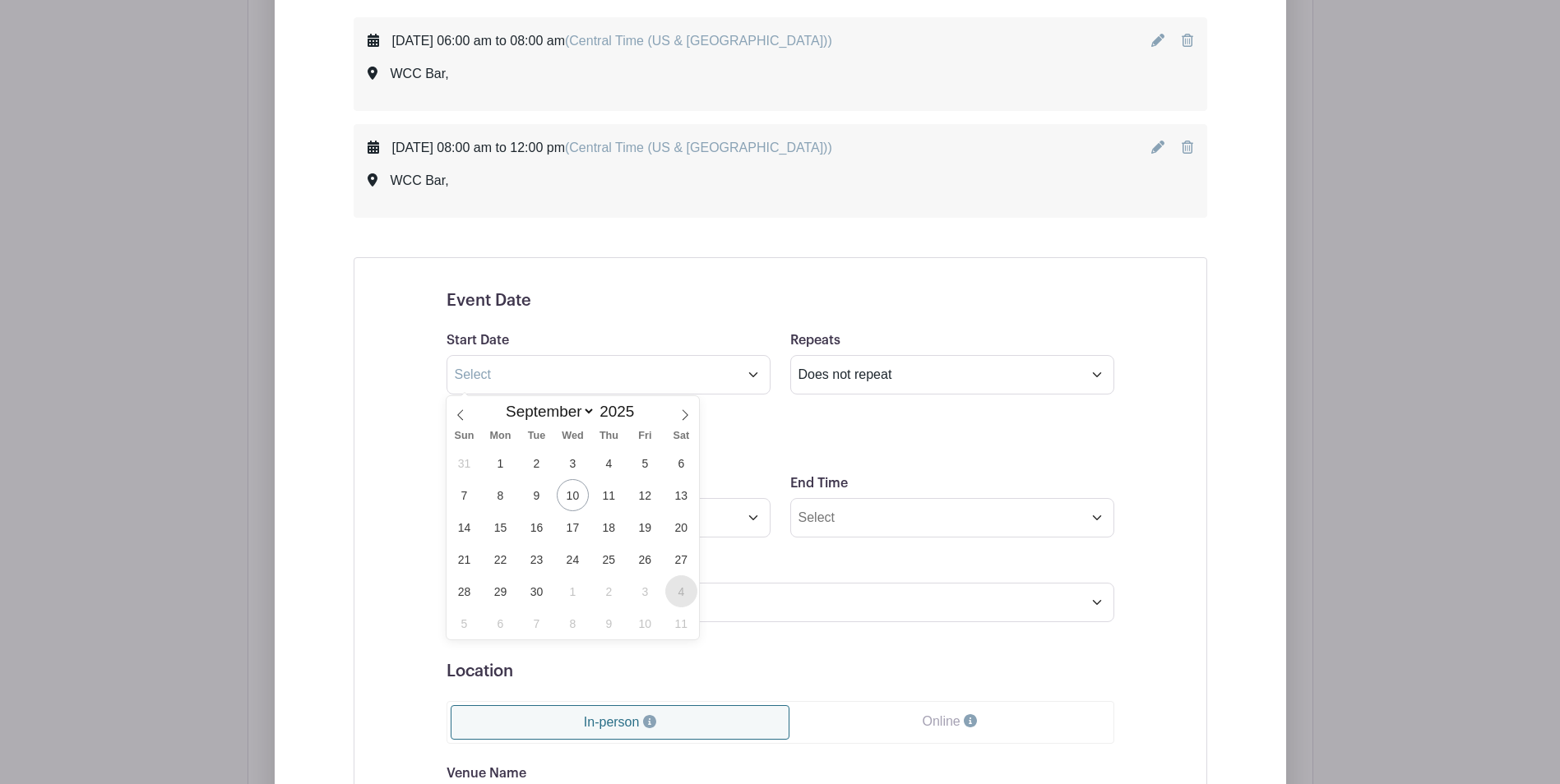
click at [682, 586] on span "4" at bounding box center [682, 591] width 32 height 32
type input "Oct 4 2025"
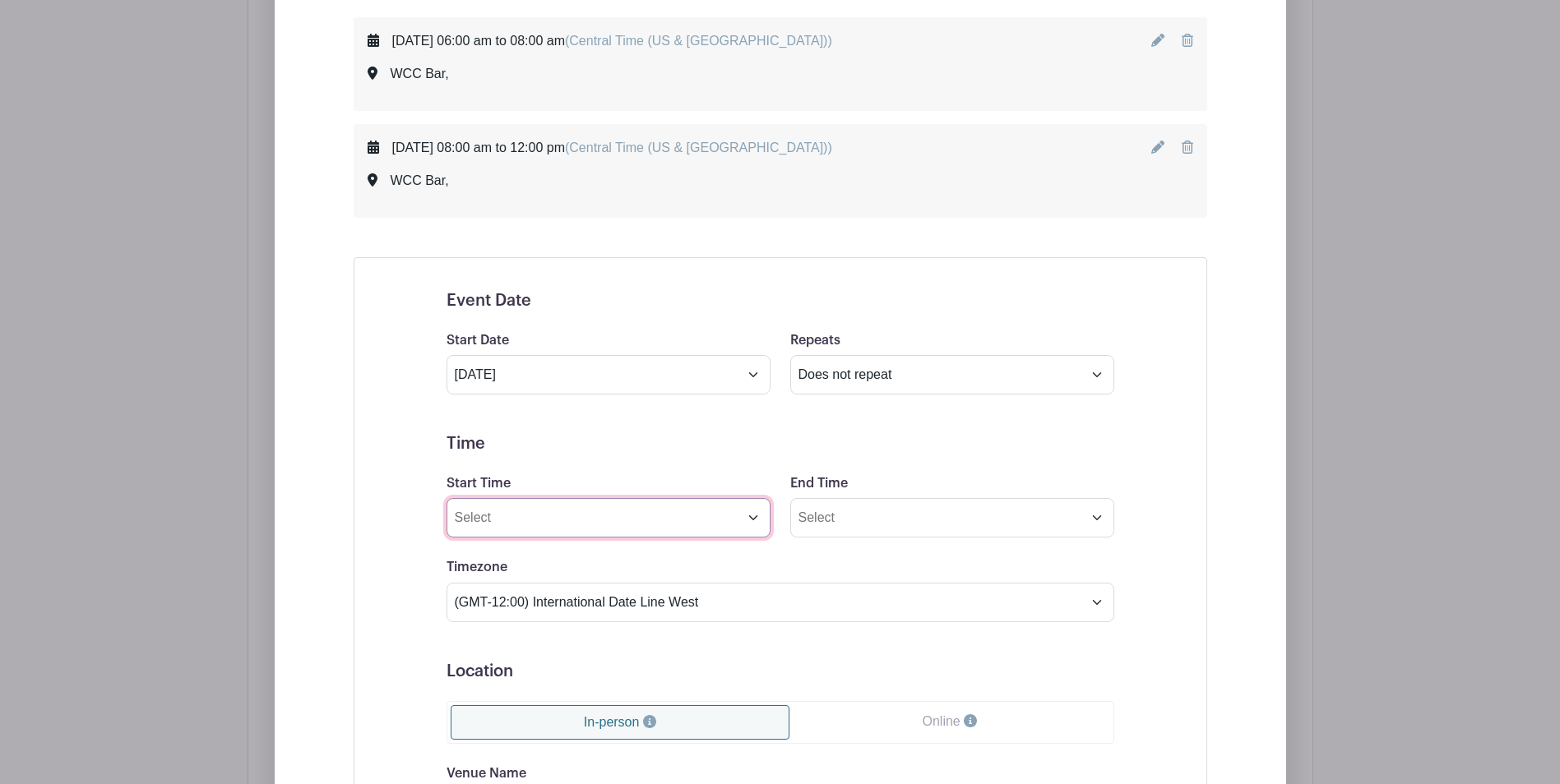
click at [751, 522] on input "Start Time" at bounding box center [608, 518] width 324 height 40
click at [491, 514] on input "12:47 PM" at bounding box center [608, 518] width 324 height 40
type input "12:00 PM"
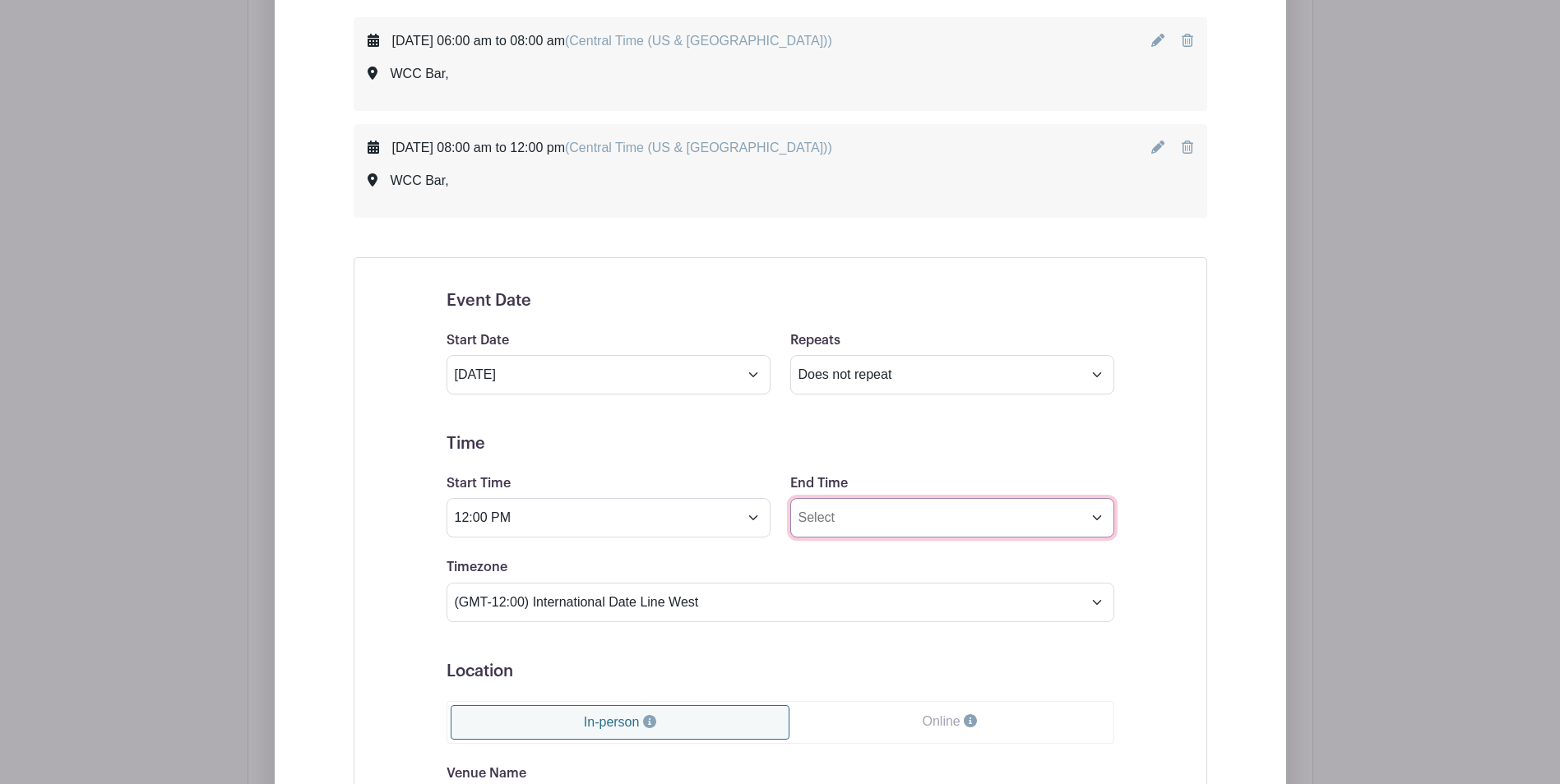
click at [879, 512] on input "End Time" at bounding box center [951, 518] width 324 height 40
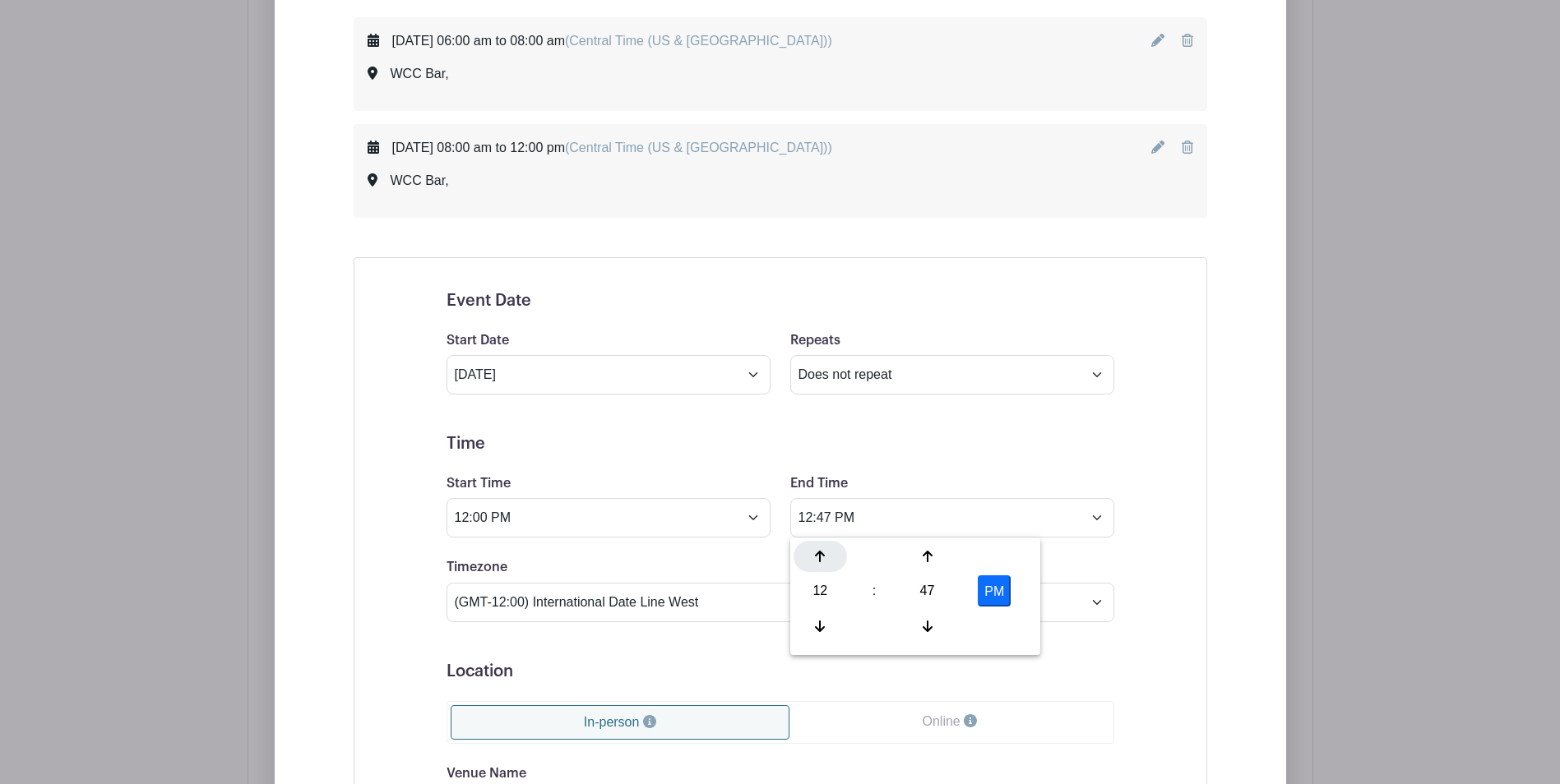
click at [822, 554] on icon at bounding box center [819, 556] width 9 height 11
click at [821, 520] on input "4:47 PM" at bounding box center [951, 518] width 324 height 40
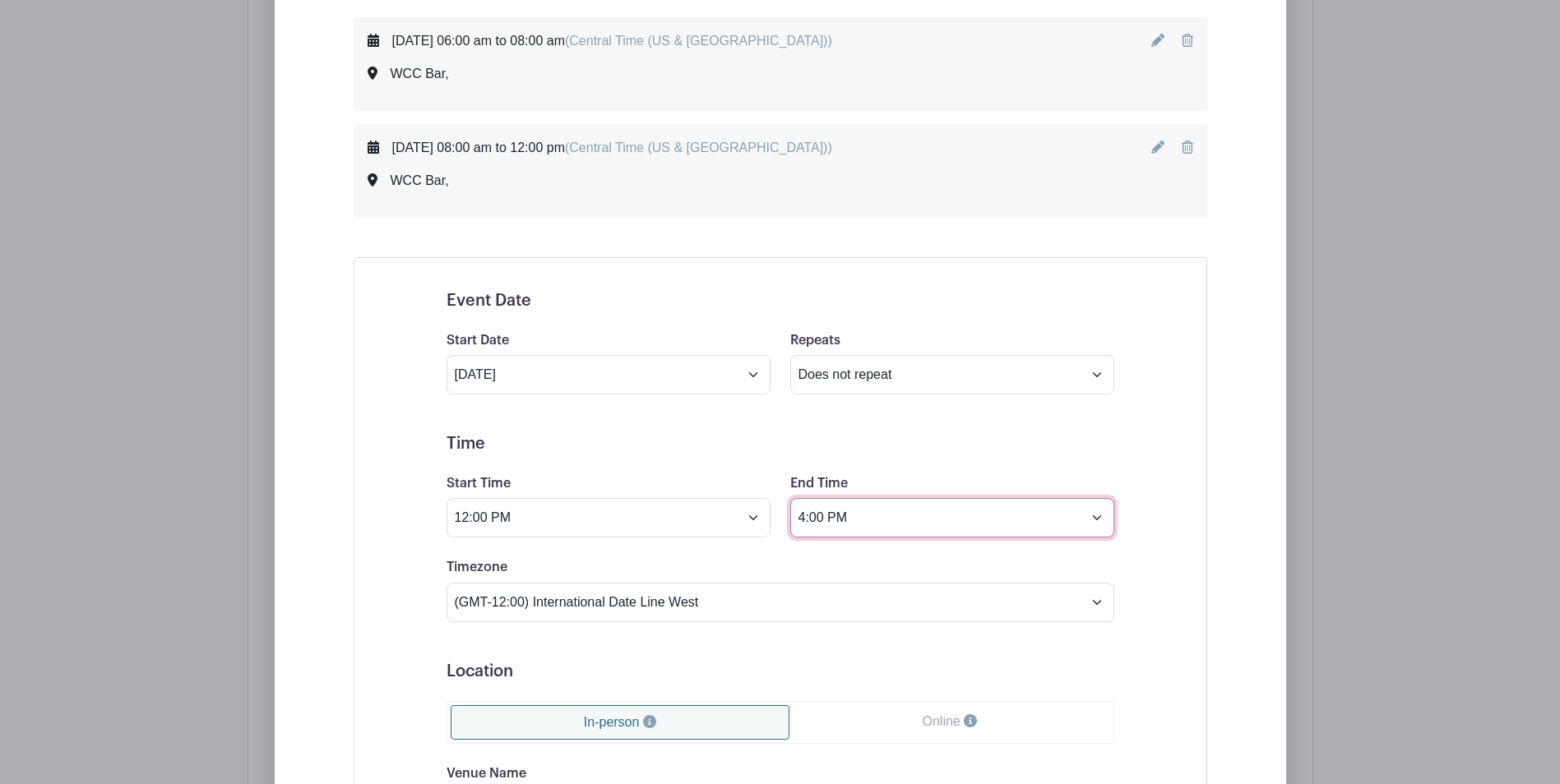
type input "4:00 PM"
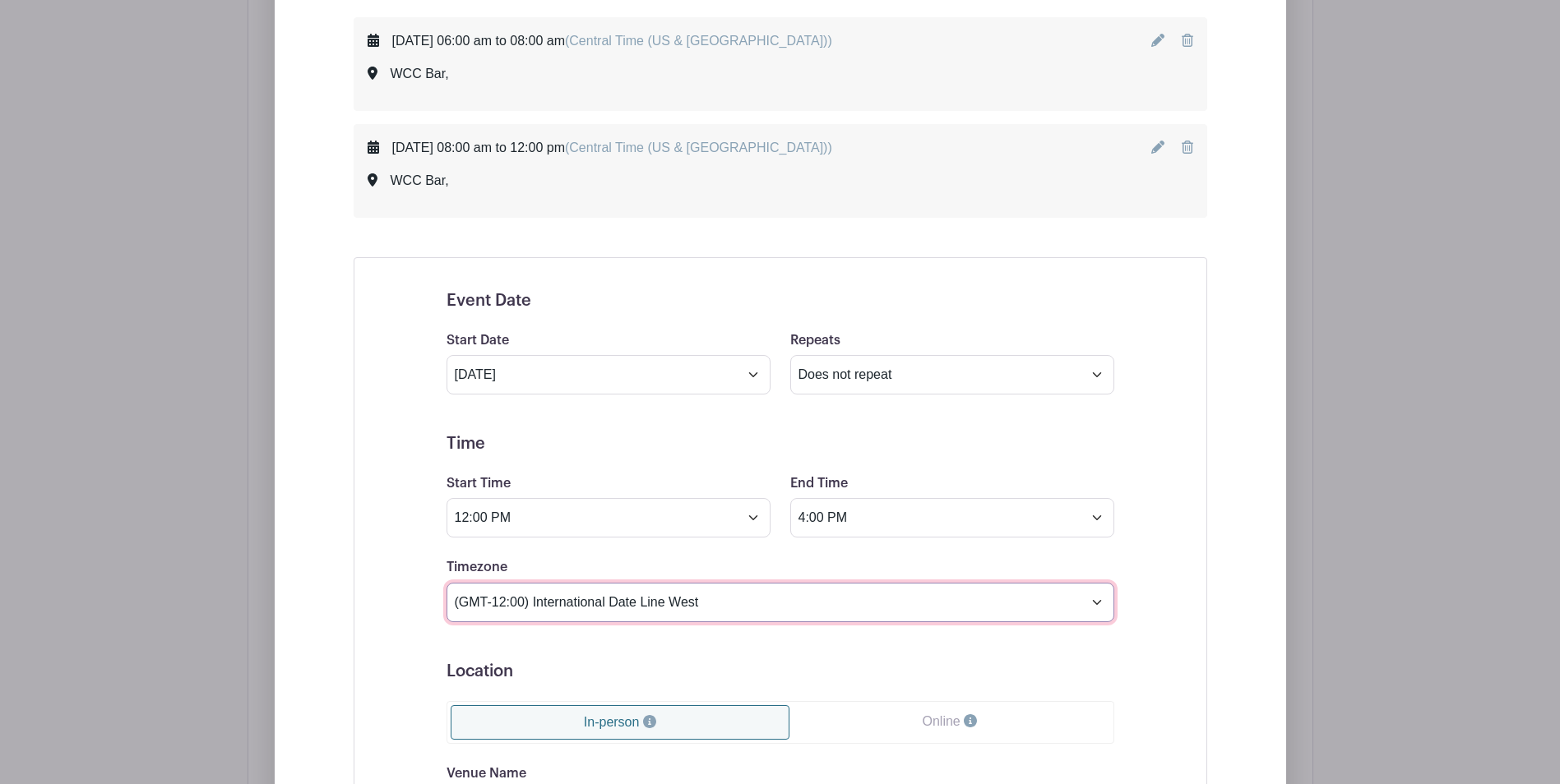
click at [1095, 601] on select "(GMT-12:00) International Date Line West (GMT-11:00) American Samoa (GMT-11:00)…" at bounding box center [780, 603] width 667 height 40
select select "Central Time (US & Canada)"
click at [446, 583] on select "(GMT-12:00) International Date Line West (GMT-11:00) American Samoa (GMT-11:00)…" at bounding box center [780, 603] width 667 height 40
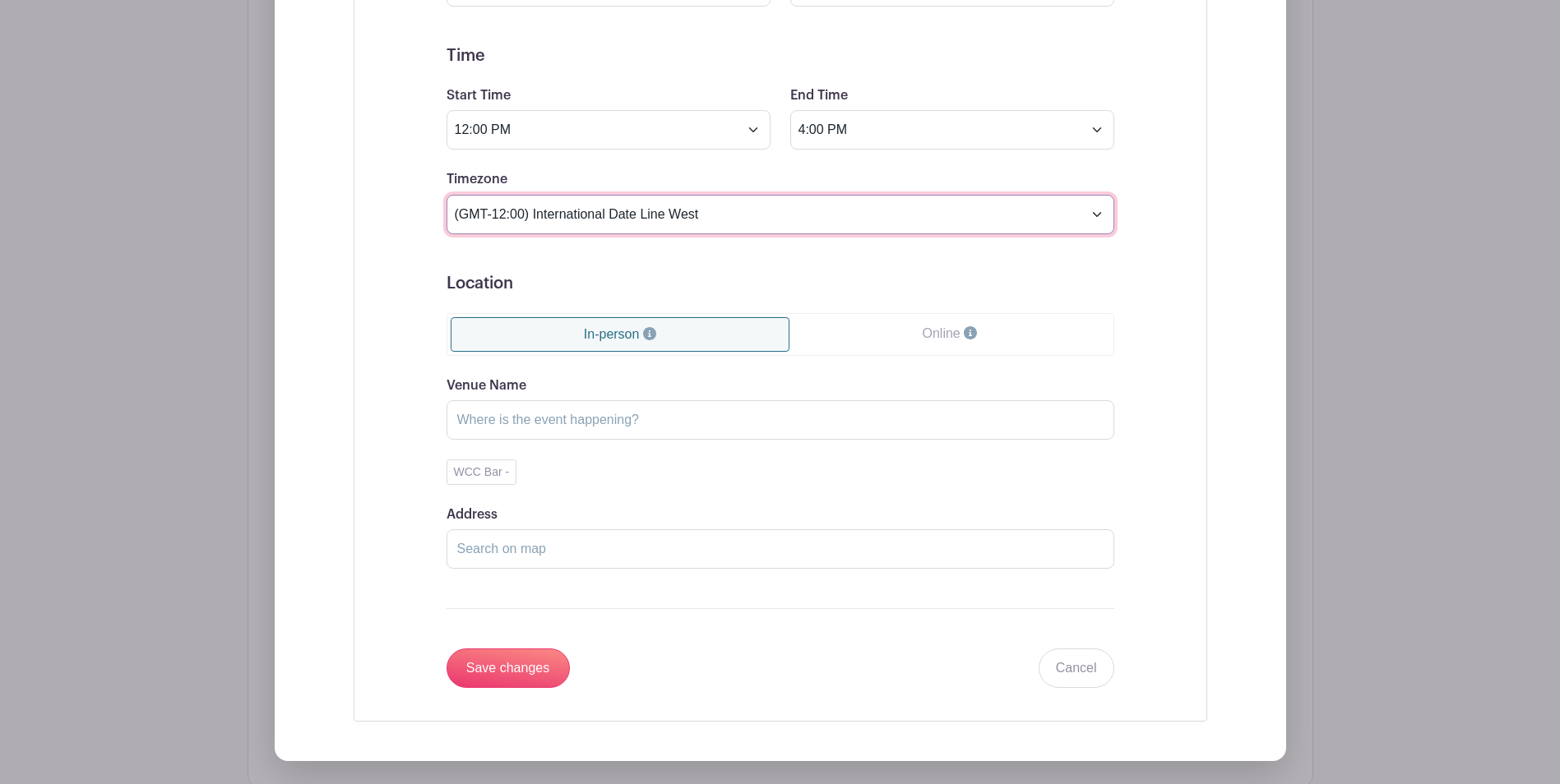
scroll to position [1375, 0]
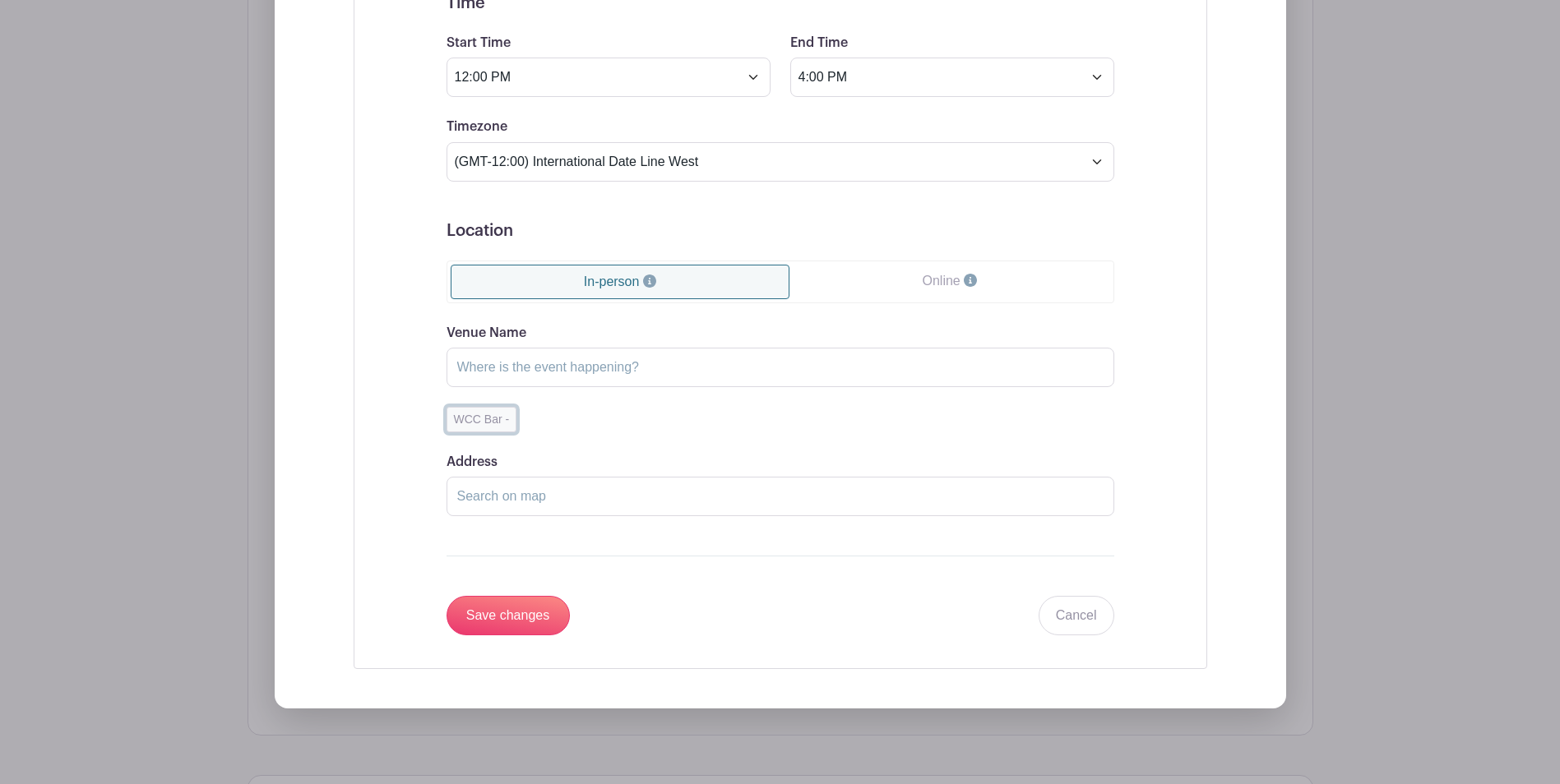
click at [484, 421] on button "WCC Bar -" at bounding box center [481, 420] width 70 height 26
type input "WCC Bar"
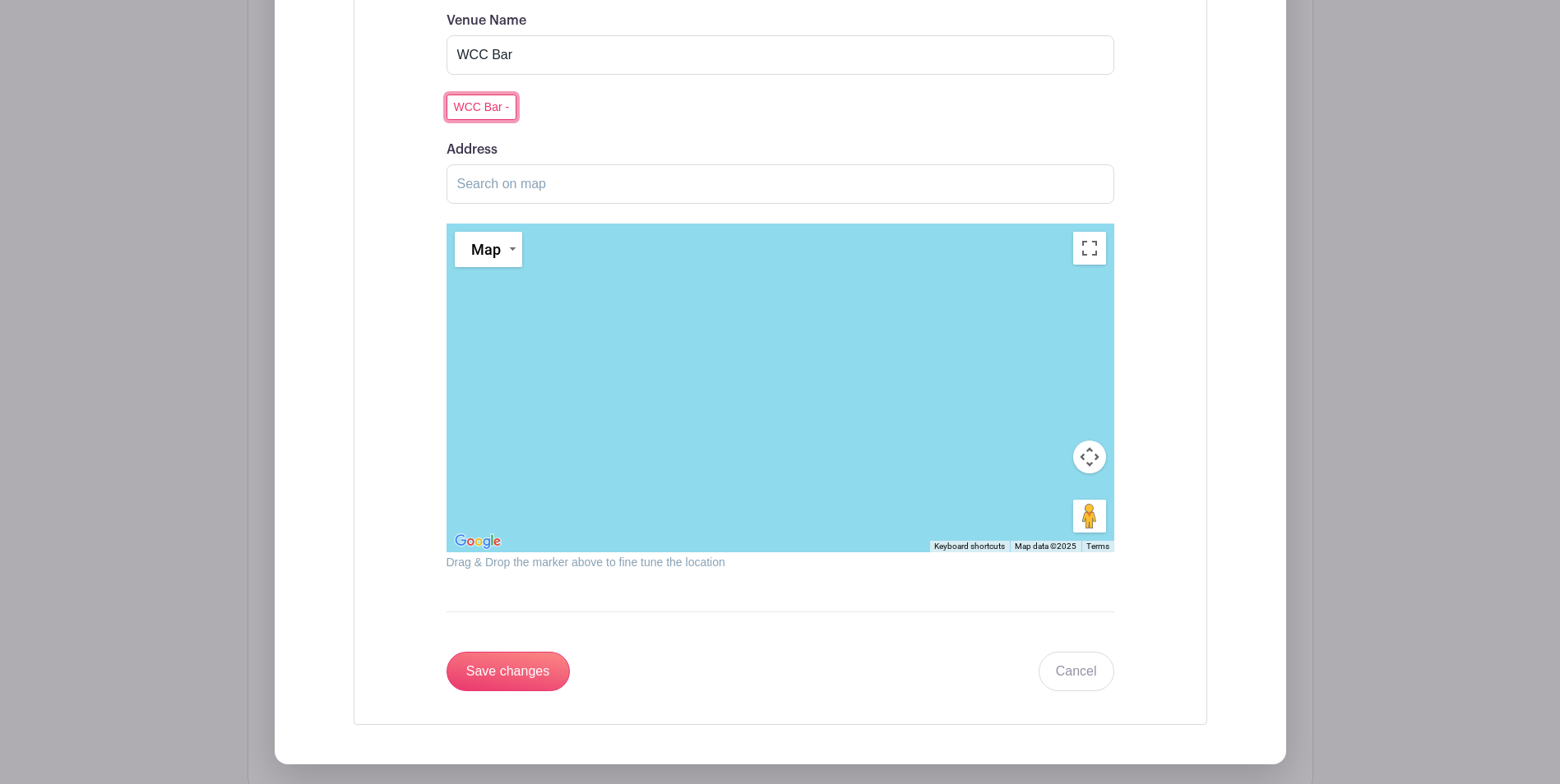
scroll to position [1996, 0]
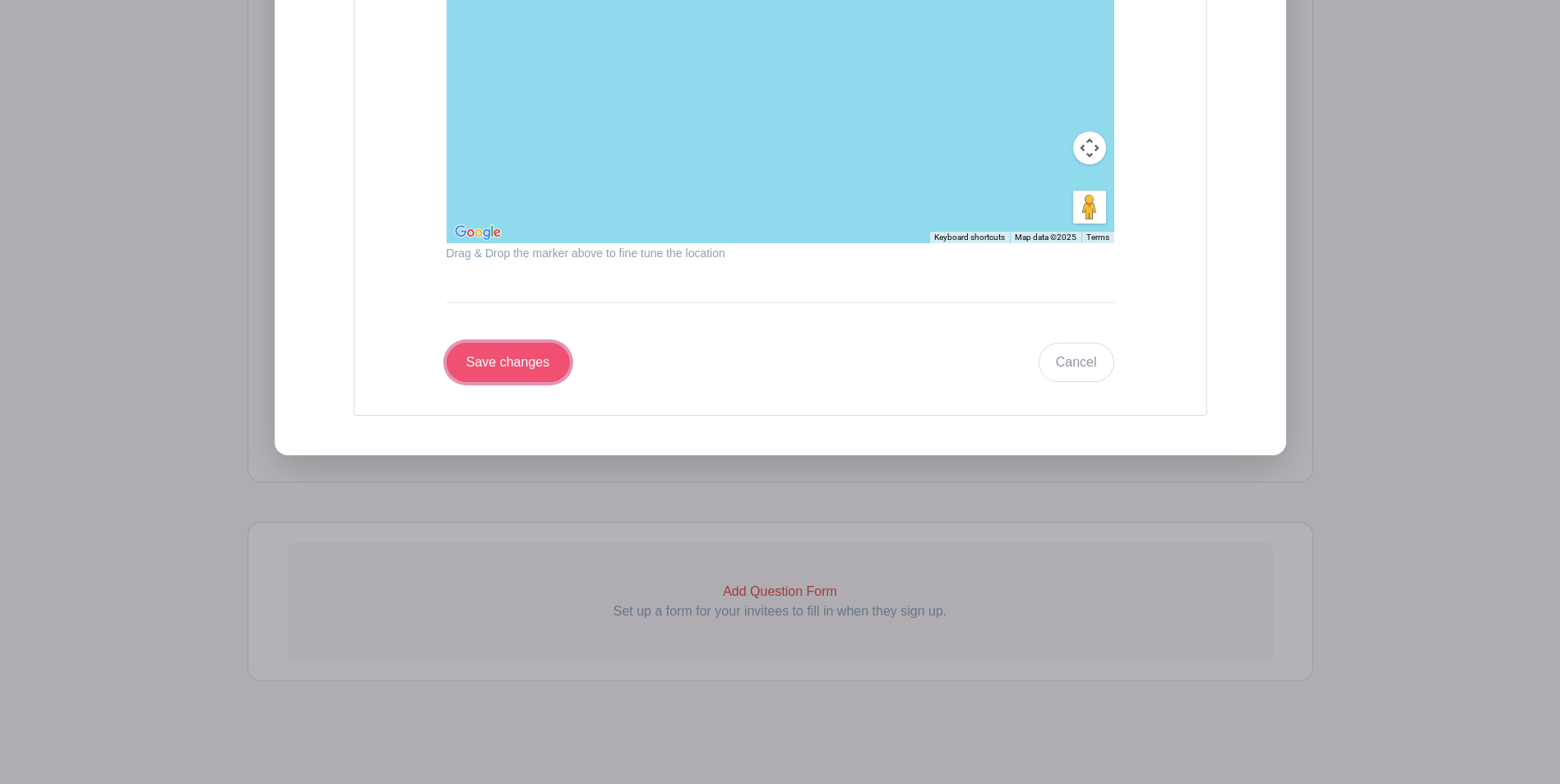
click at [488, 364] on input "Save changes" at bounding box center [508, 363] width 123 height 40
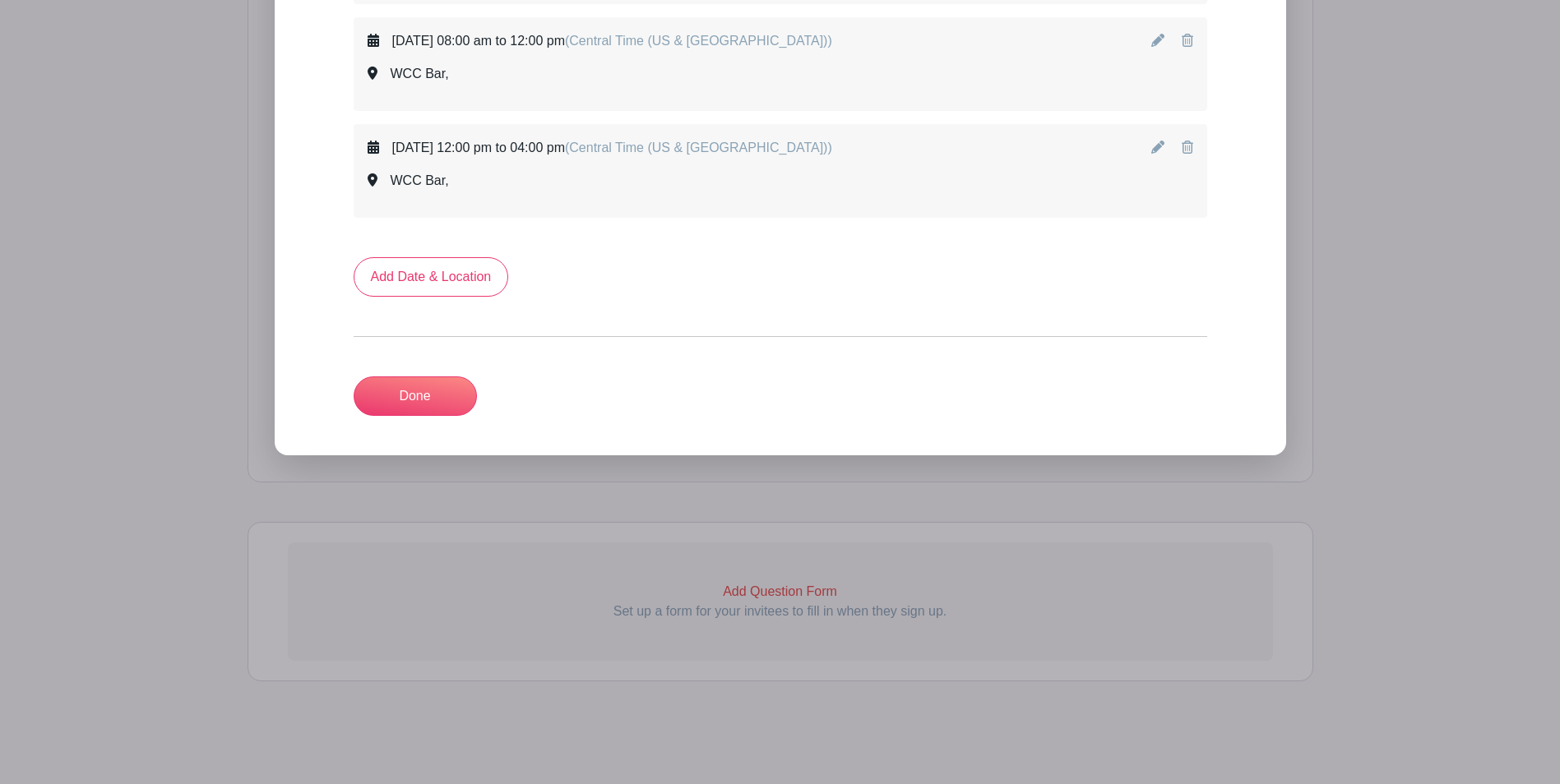
scroll to position [1041, 0]
click at [453, 272] on link "Add Date & Location" at bounding box center [431, 277] width 156 height 40
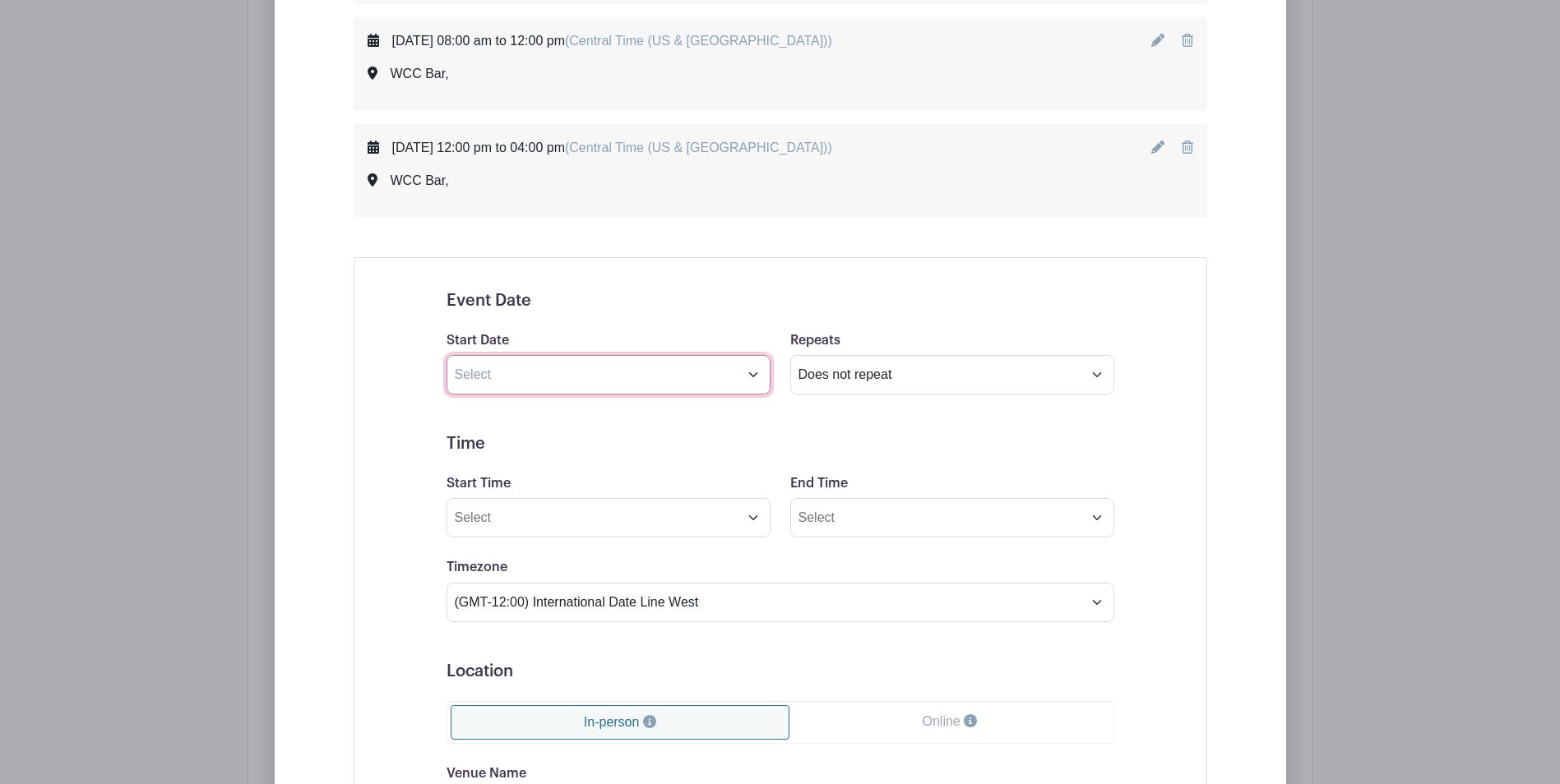
click at [751, 375] on input "text" at bounding box center [608, 375] width 324 height 40
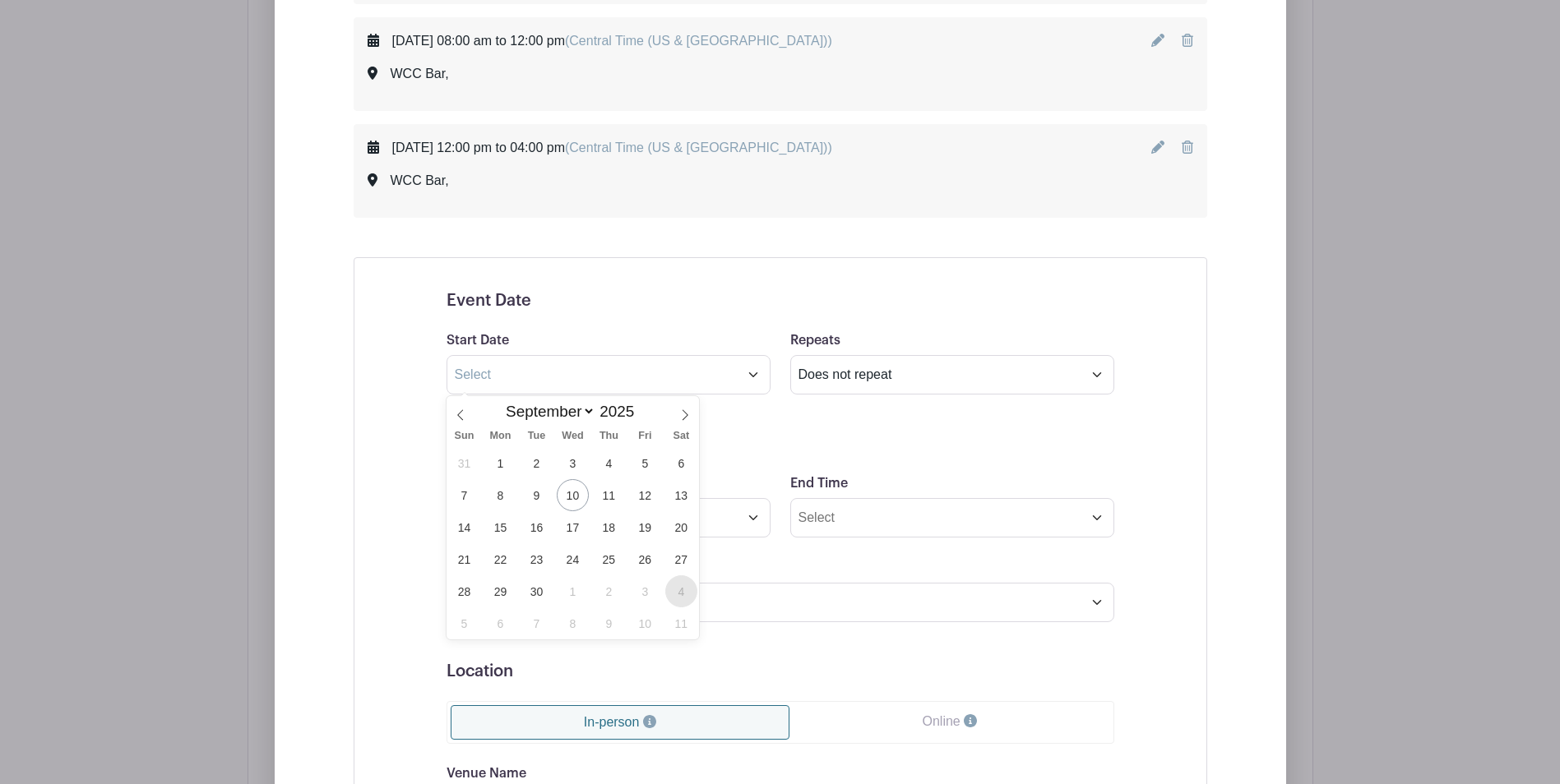
click at [678, 588] on span "4" at bounding box center [682, 591] width 32 height 32
type input "Oct 4 2025"
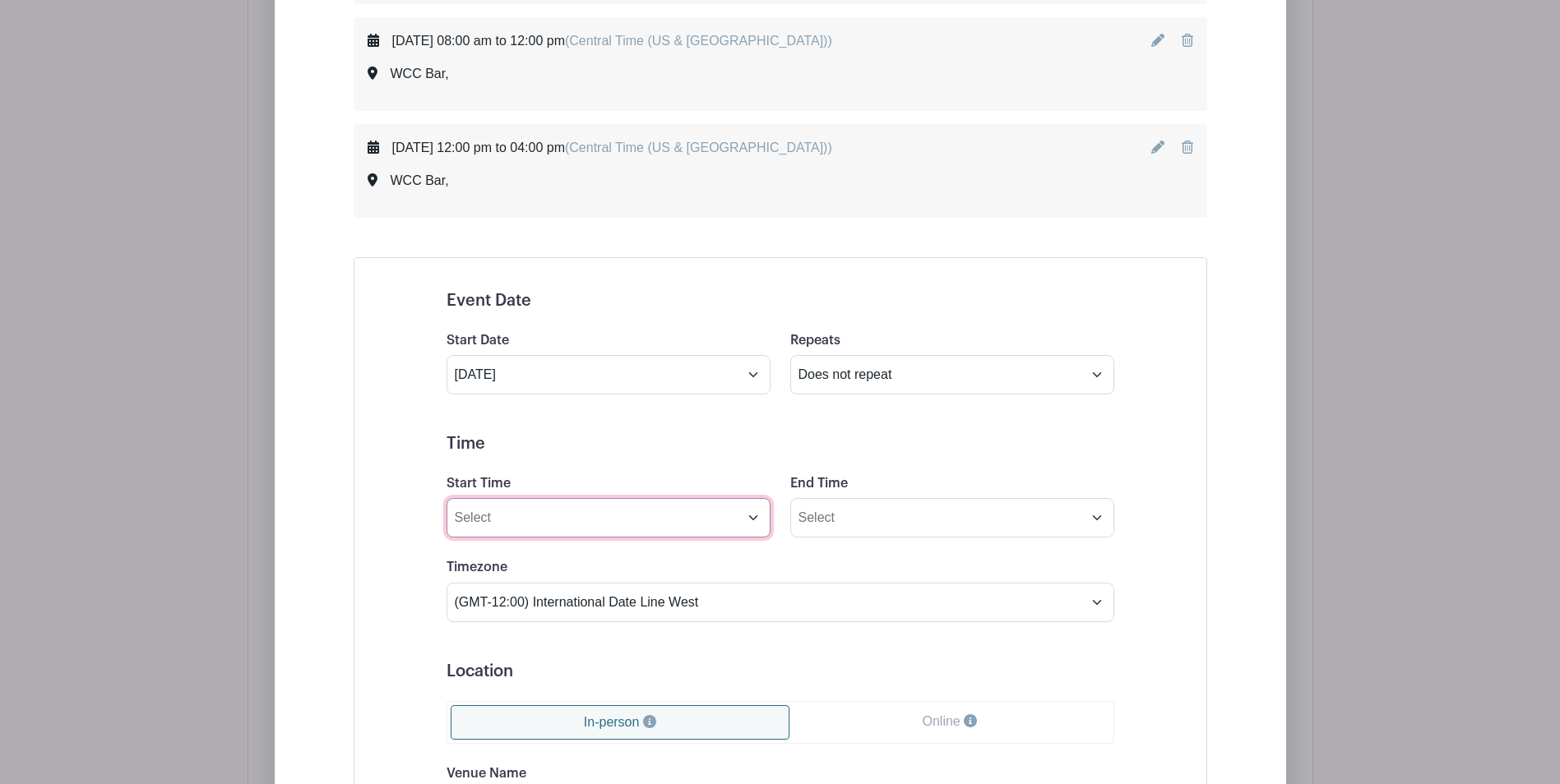
click at [753, 514] on input "Start Time" at bounding box center [608, 518] width 324 height 40
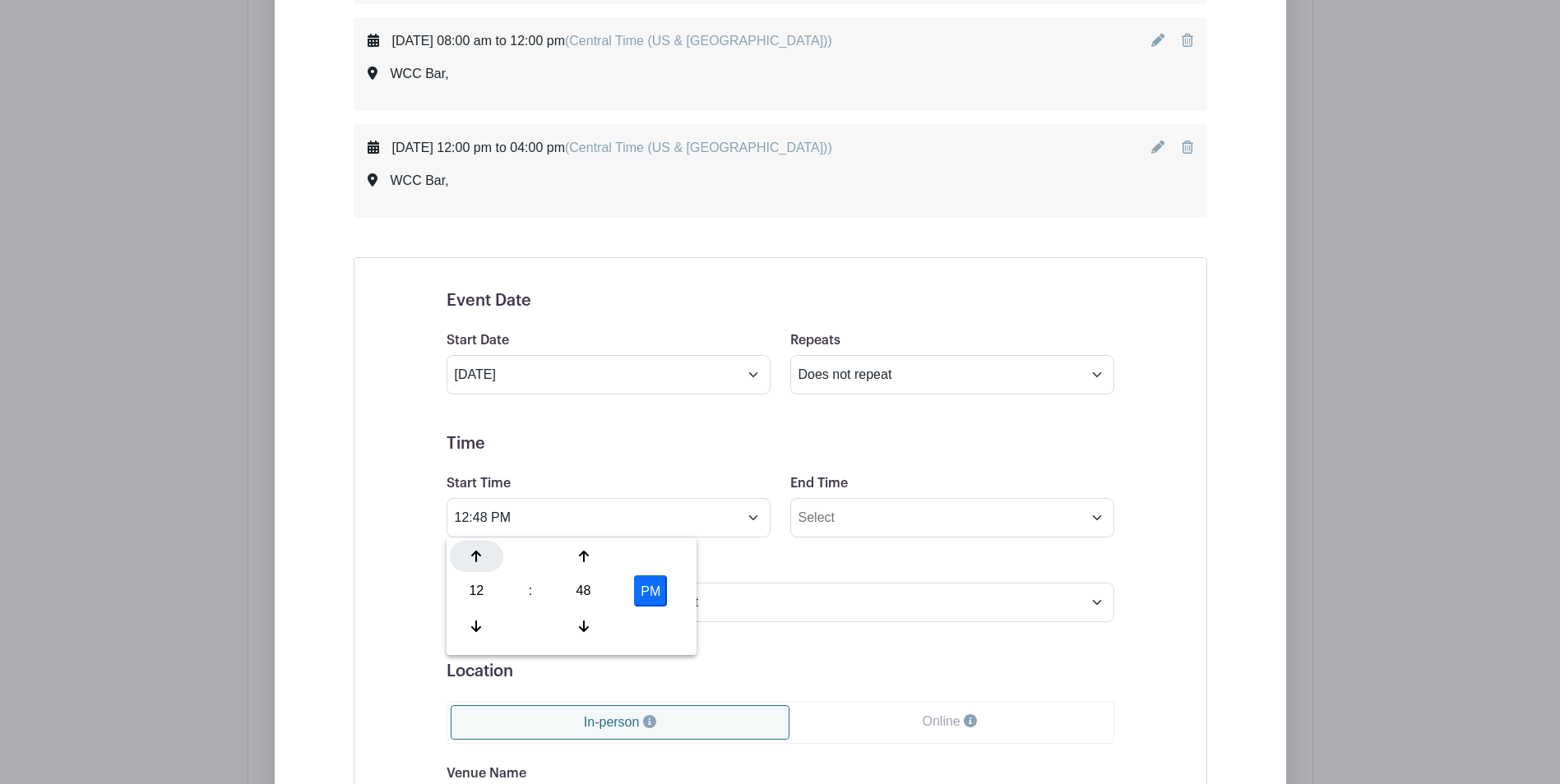
click at [477, 555] on icon at bounding box center [476, 556] width 9 height 11
click at [584, 561] on icon at bounding box center [584, 556] width 9 height 11
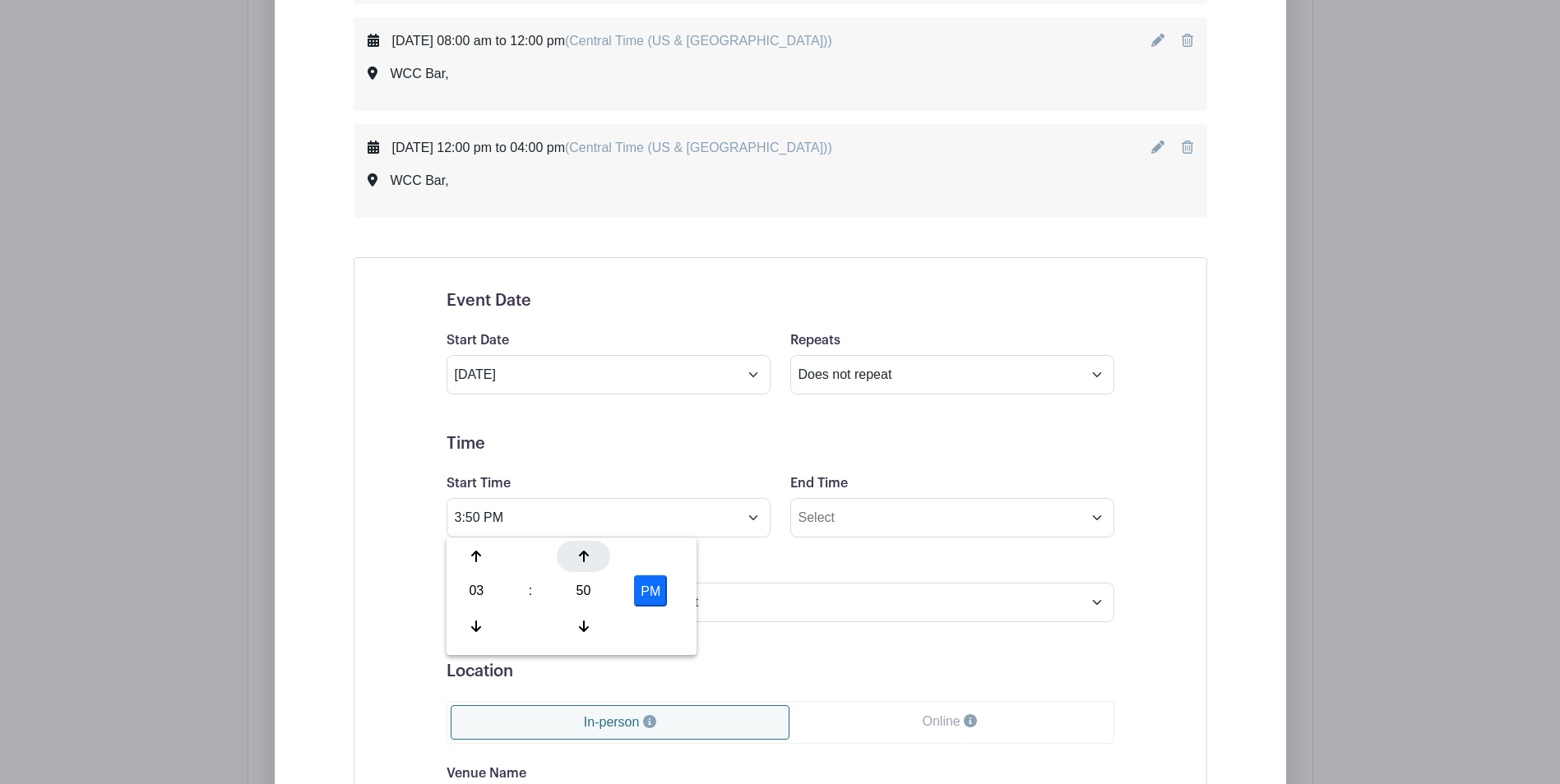
click at [584, 561] on icon at bounding box center [584, 556] width 9 height 11
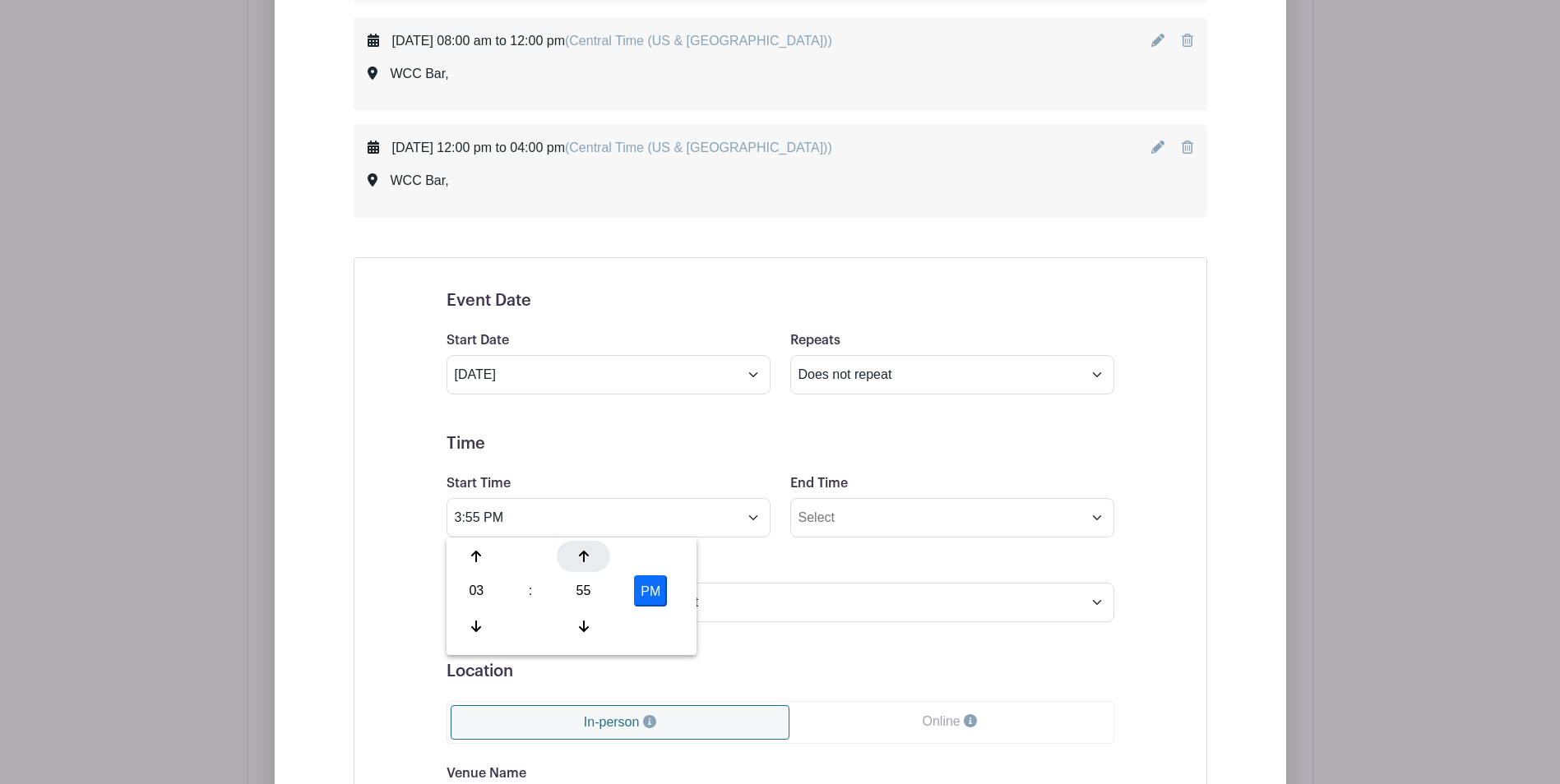
click at [584, 561] on icon at bounding box center [584, 556] width 9 height 11
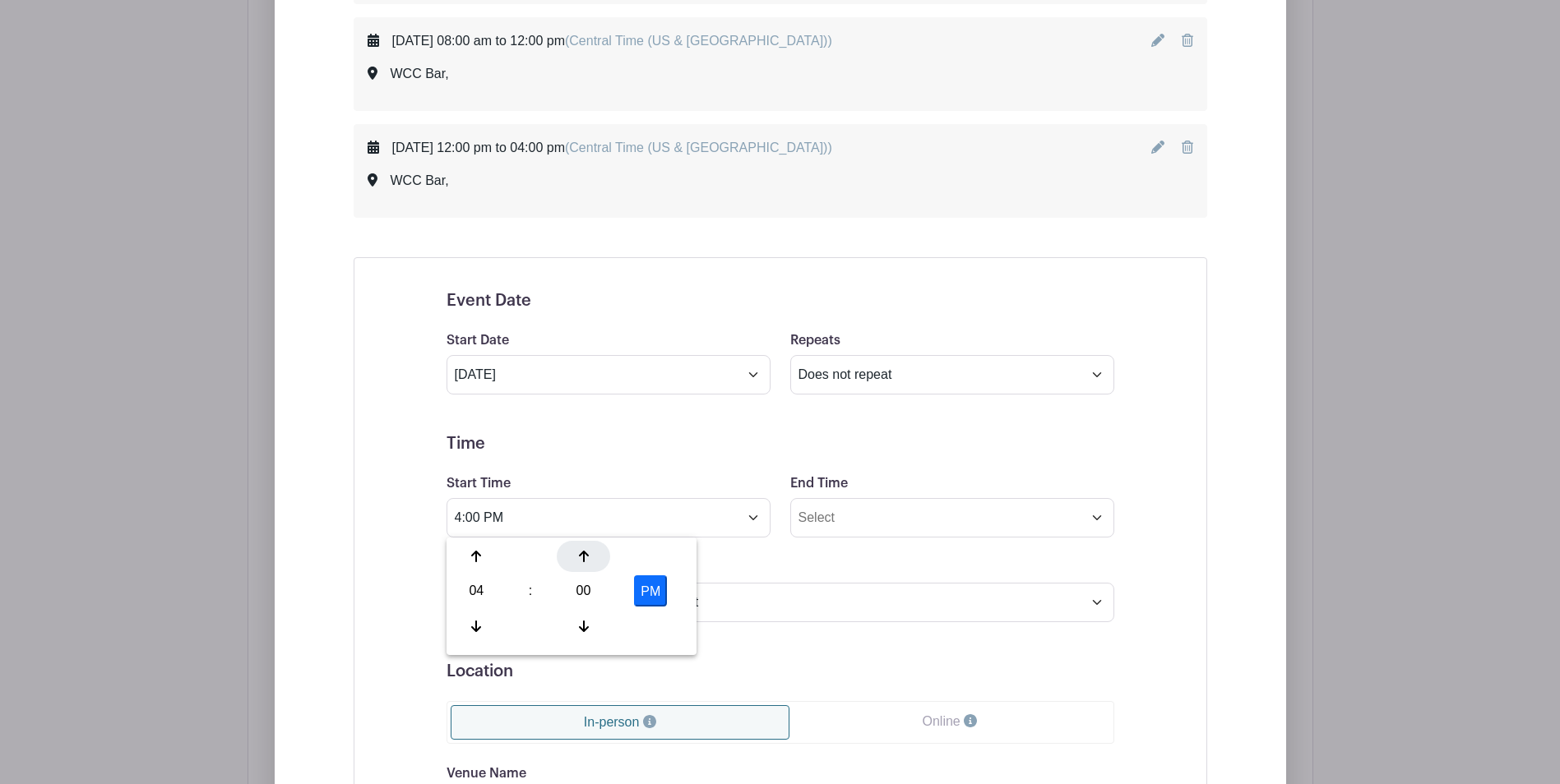
click at [584, 561] on icon at bounding box center [584, 556] width 9 height 11
click at [576, 628] on div at bounding box center [583, 625] width 53 height 31
type input "4:00 PM"
click at [824, 524] on input "End Time" at bounding box center [951, 518] width 324 height 40
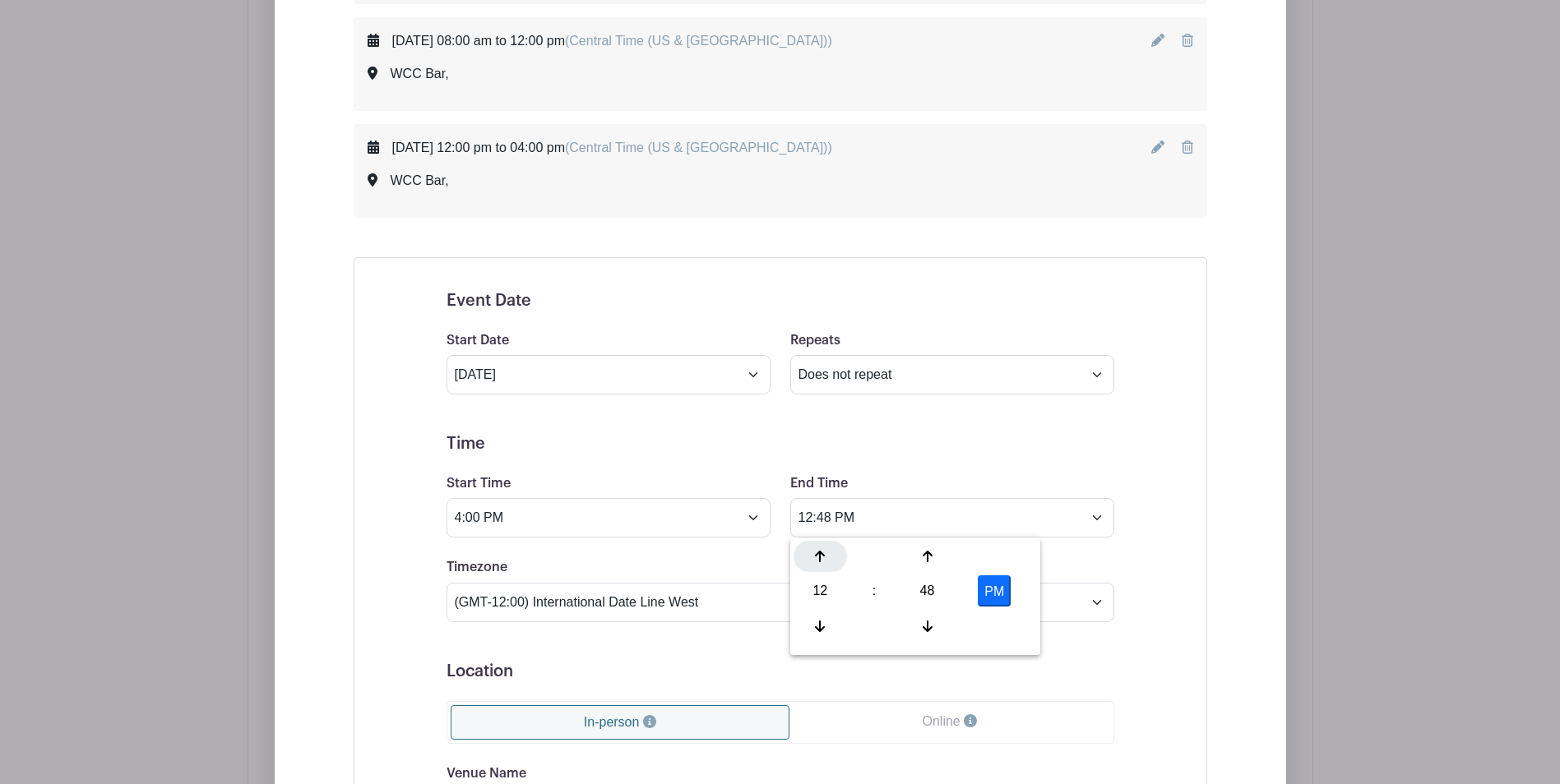
click at [819, 555] on icon at bounding box center [819, 556] width 9 height 11
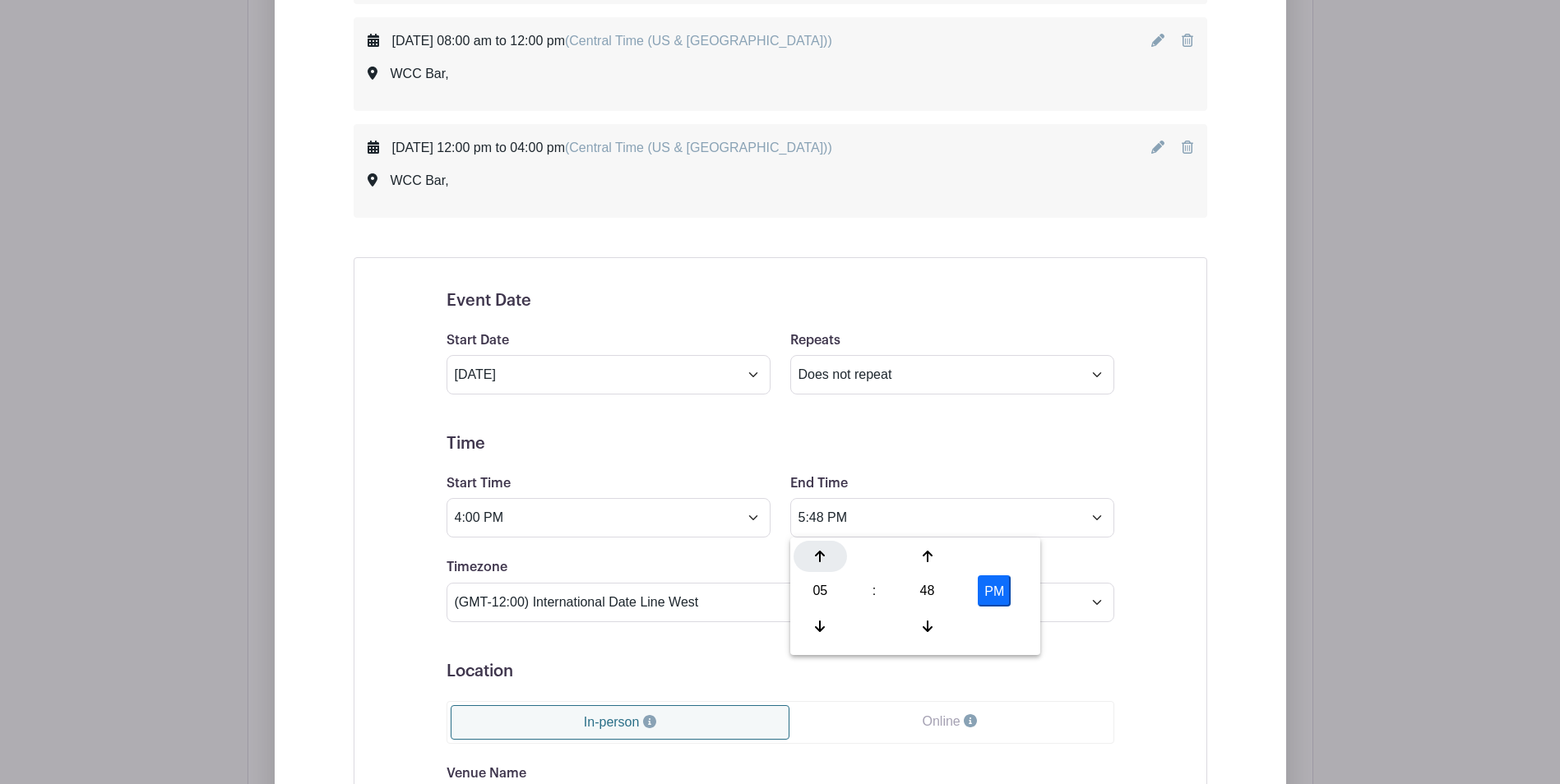
click at [819, 555] on icon at bounding box center [819, 556] width 9 height 11
click at [923, 555] on icon at bounding box center [928, 556] width 9 height 11
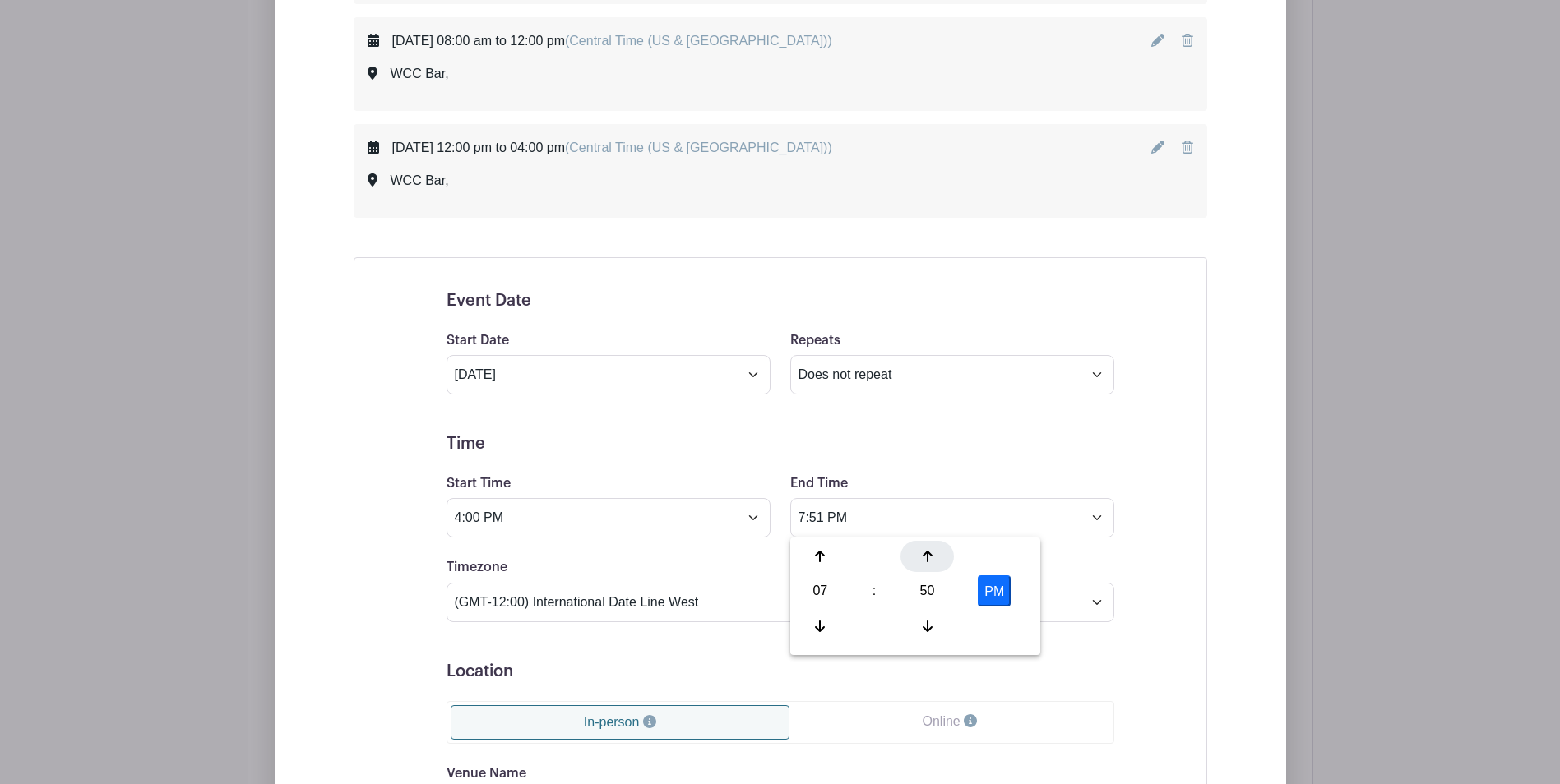
click at [923, 555] on icon at bounding box center [928, 556] width 9 height 11
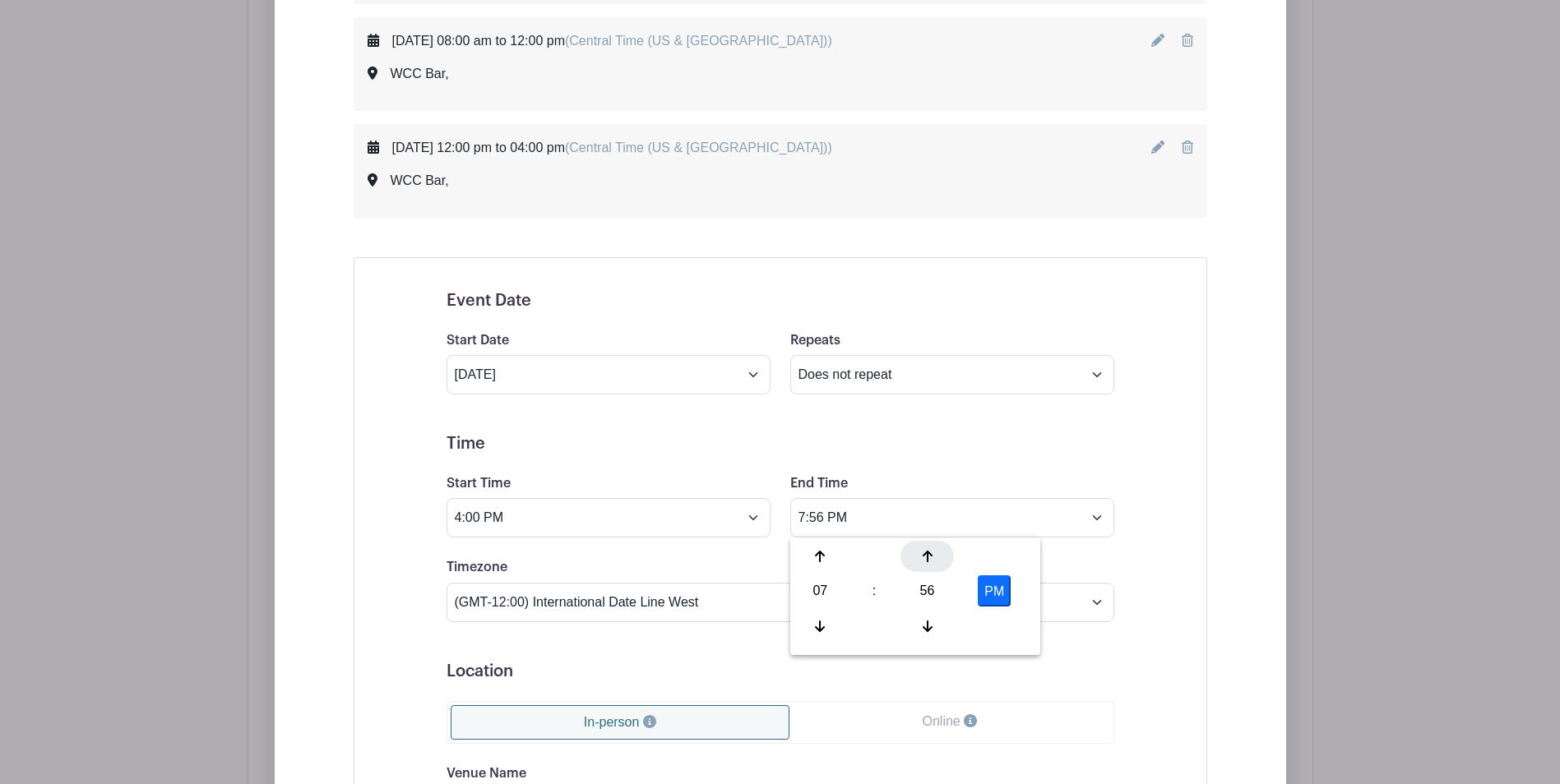
click at [923, 555] on icon at bounding box center [928, 556] width 9 height 11
type input "8:00 PM"
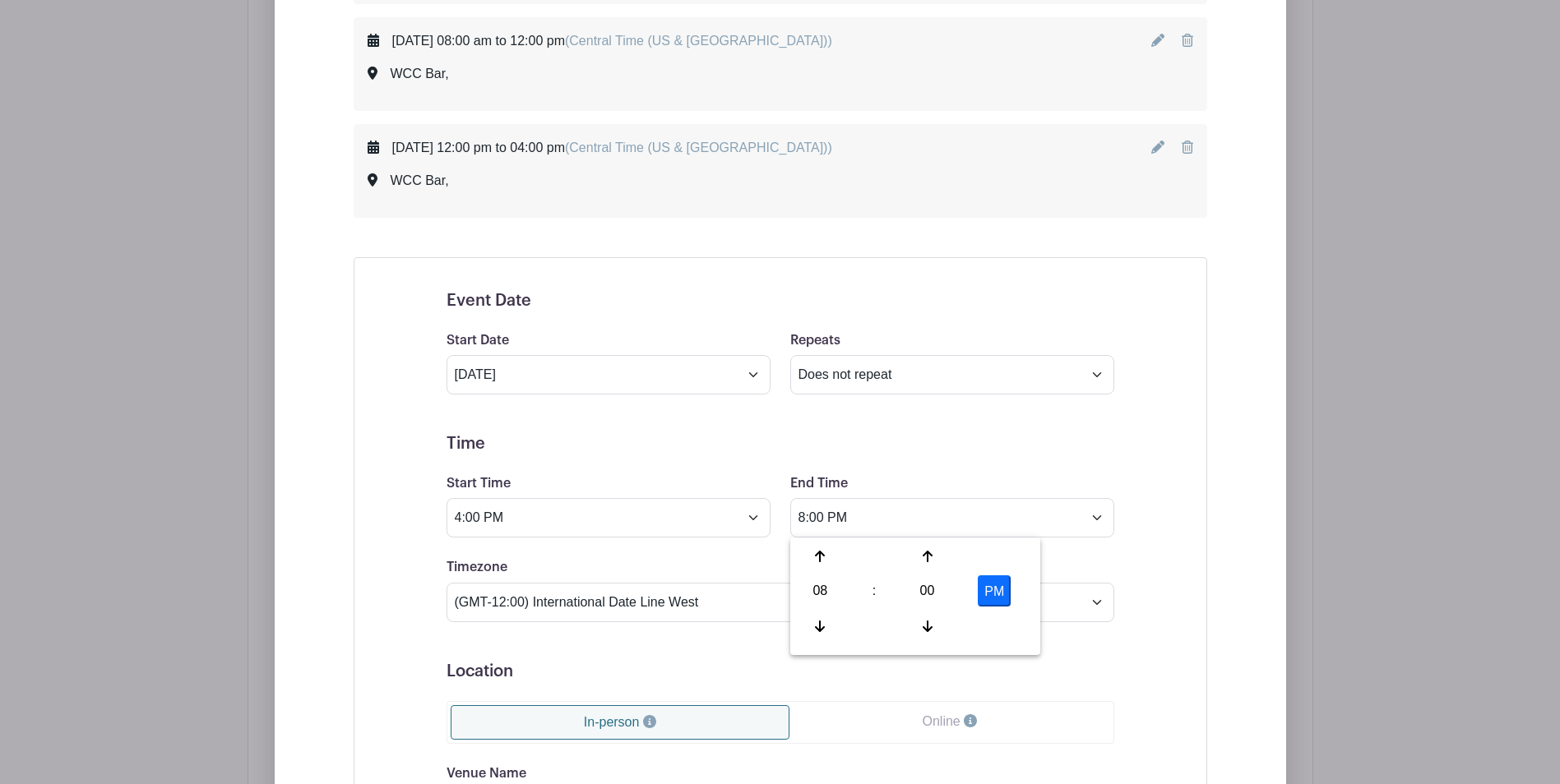
click at [1136, 536] on div "Event Date Start Date Oct 4 2025 Repeats Does not repeat Daily Weekly Monthly o…" at bounding box center [780, 683] width 746 height 824
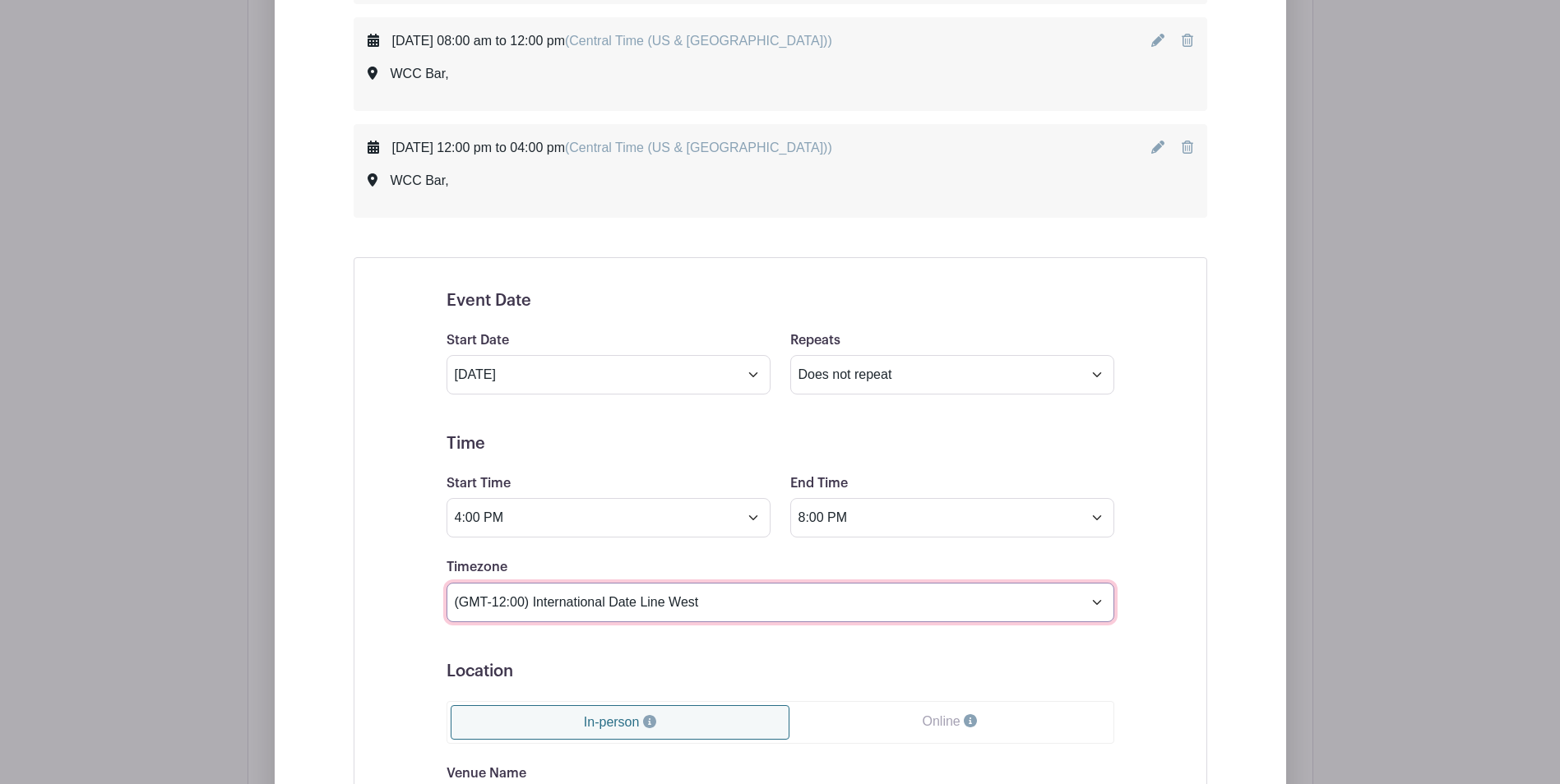
click at [1095, 607] on select "(GMT-12:00) International Date Line West (GMT-11:00) American Samoa (GMT-11:00)…" at bounding box center [780, 603] width 667 height 40
select select "Central Time (US & Canada)"
click at [446, 583] on select "(GMT-12:00) International Date Line West (GMT-11:00) American Samoa (GMT-11:00)…" at bounding box center [780, 603] width 667 height 40
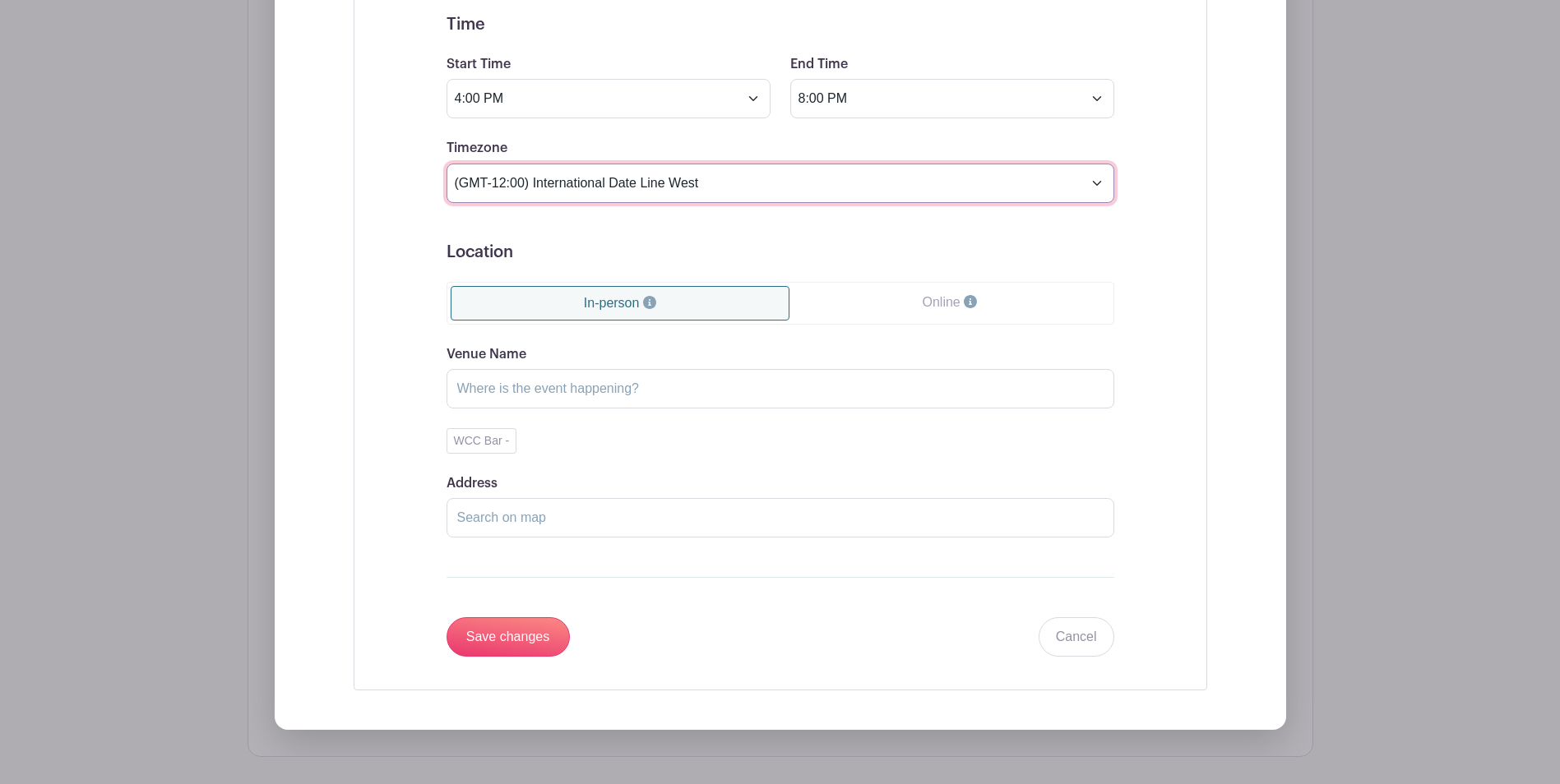
scroll to position [1485, 0]
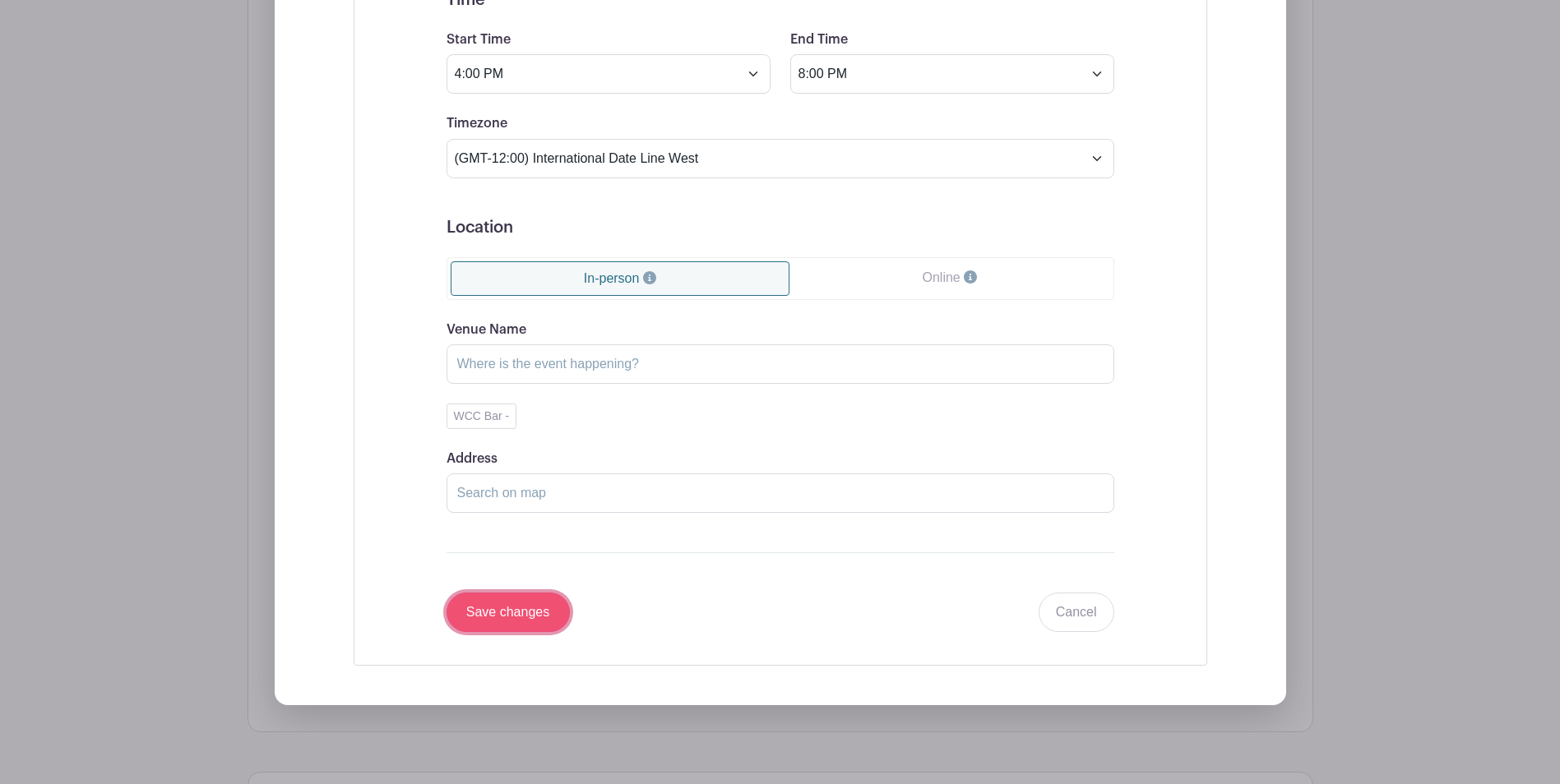
click at [516, 604] on input "Save changes" at bounding box center [508, 612] width 123 height 40
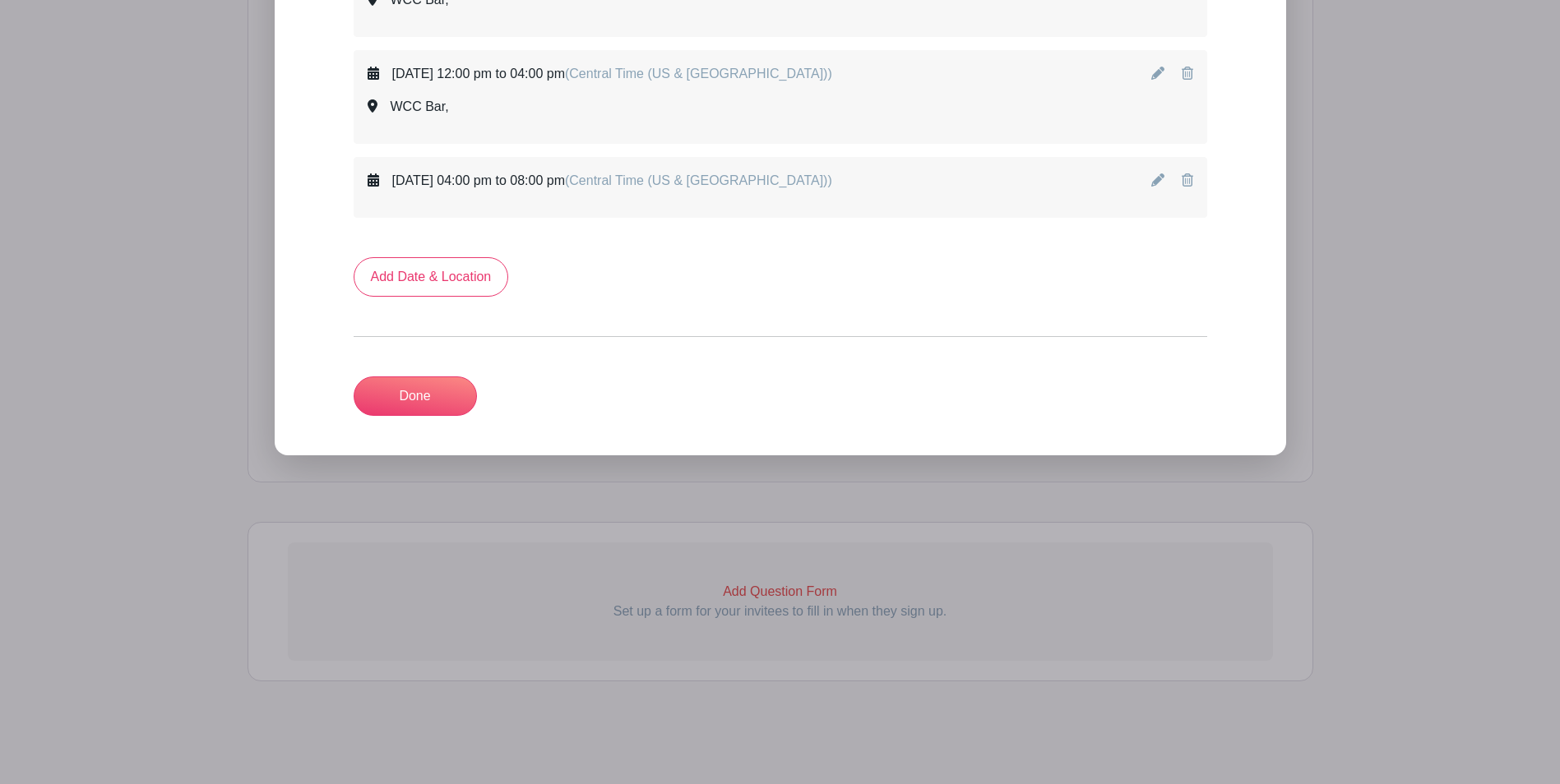
click at [1158, 180] on icon at bounding box center [1157, 180] width 13 height 13
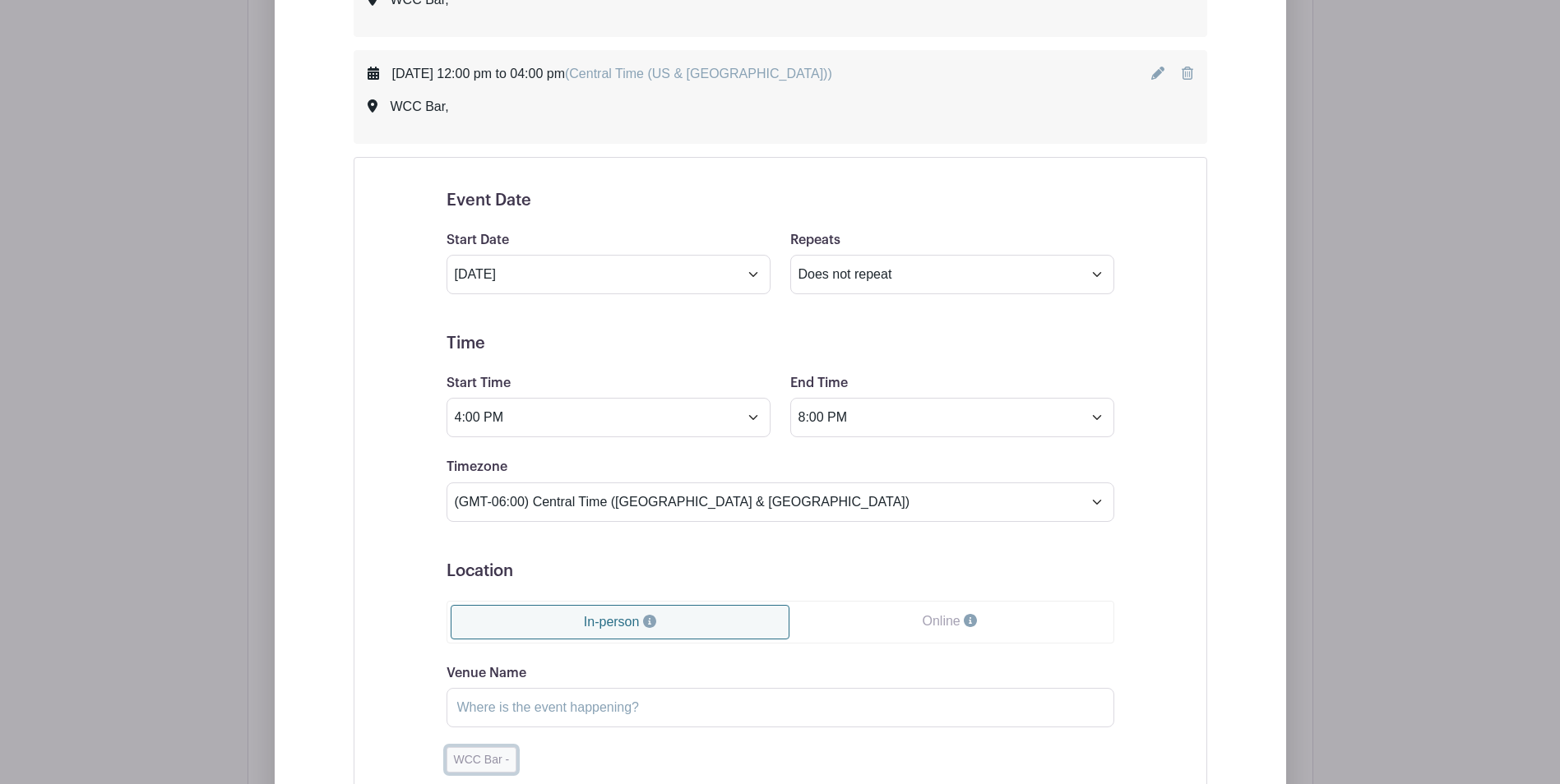
click at [469, 763] on button "WCC Bar -" at bounding box center [481, 759] width 70 height 26
type input "WCC Bar"
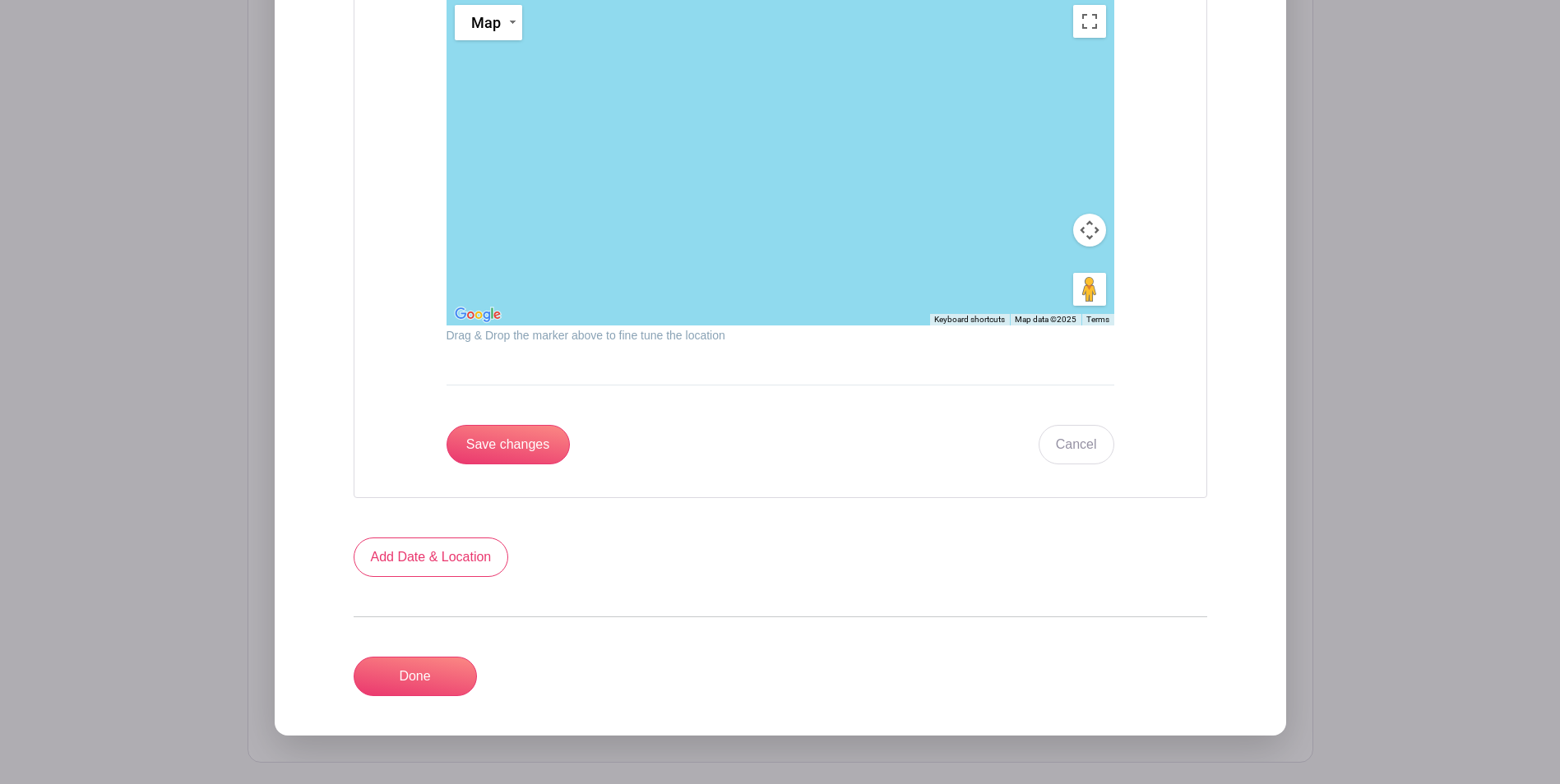
scroll to position [1998, 0]
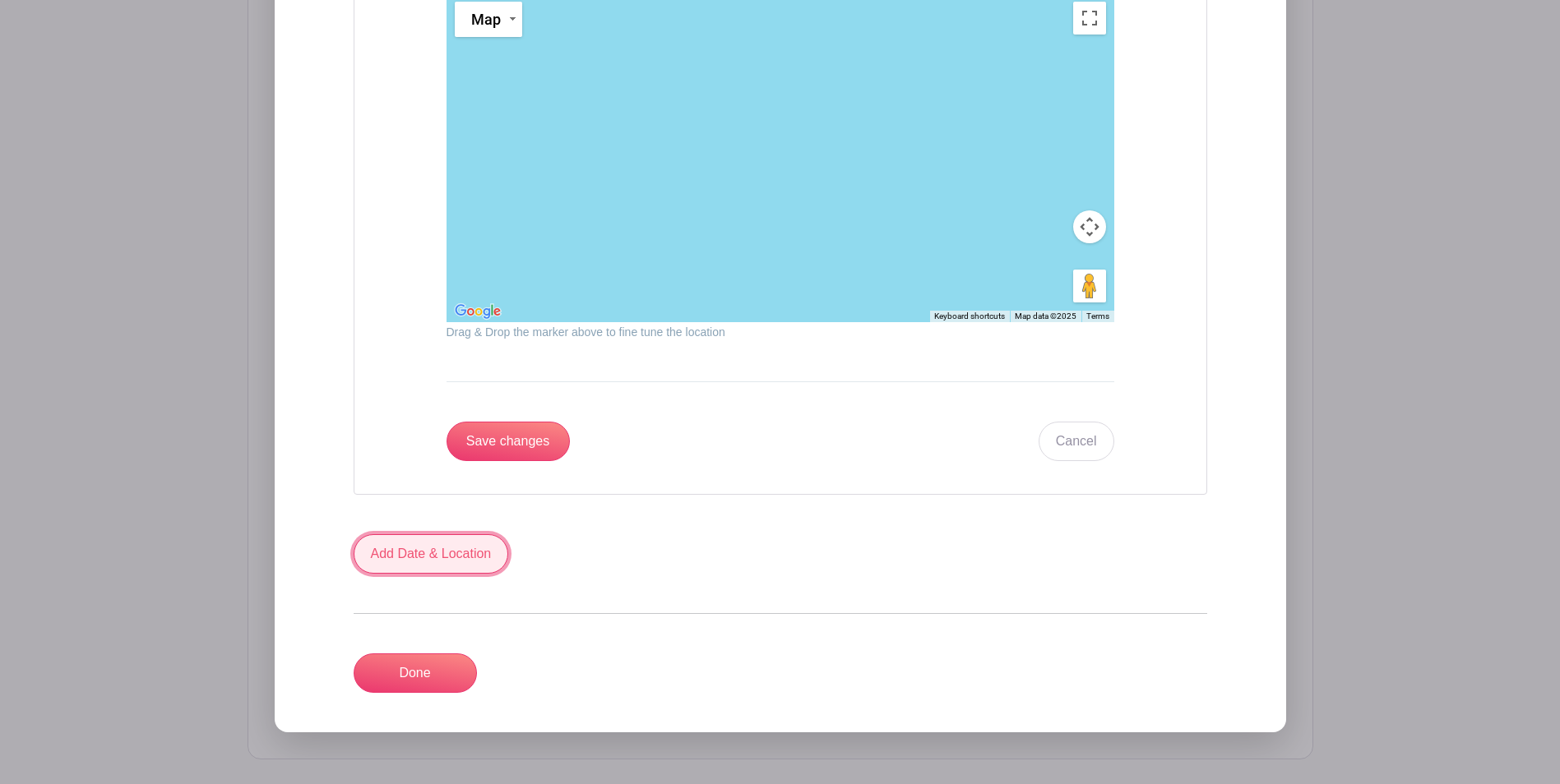
click at [450, 555] on link "Add Date & Location" at bounding box center [431, 554] width 156 height 40
select select "8"
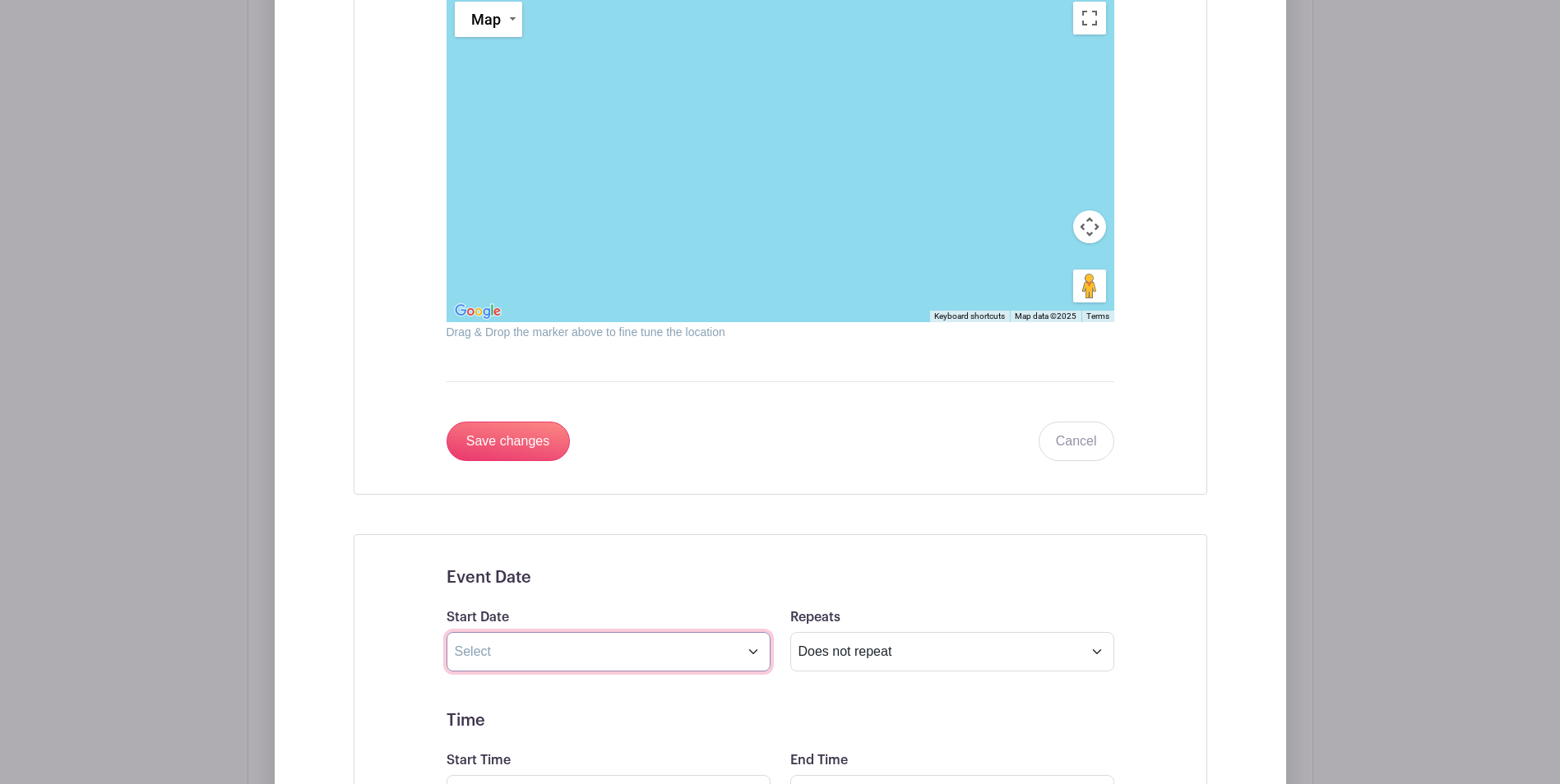
click at [751, 653] on input "text" at bounding box center [608, 652] width 324 height 40
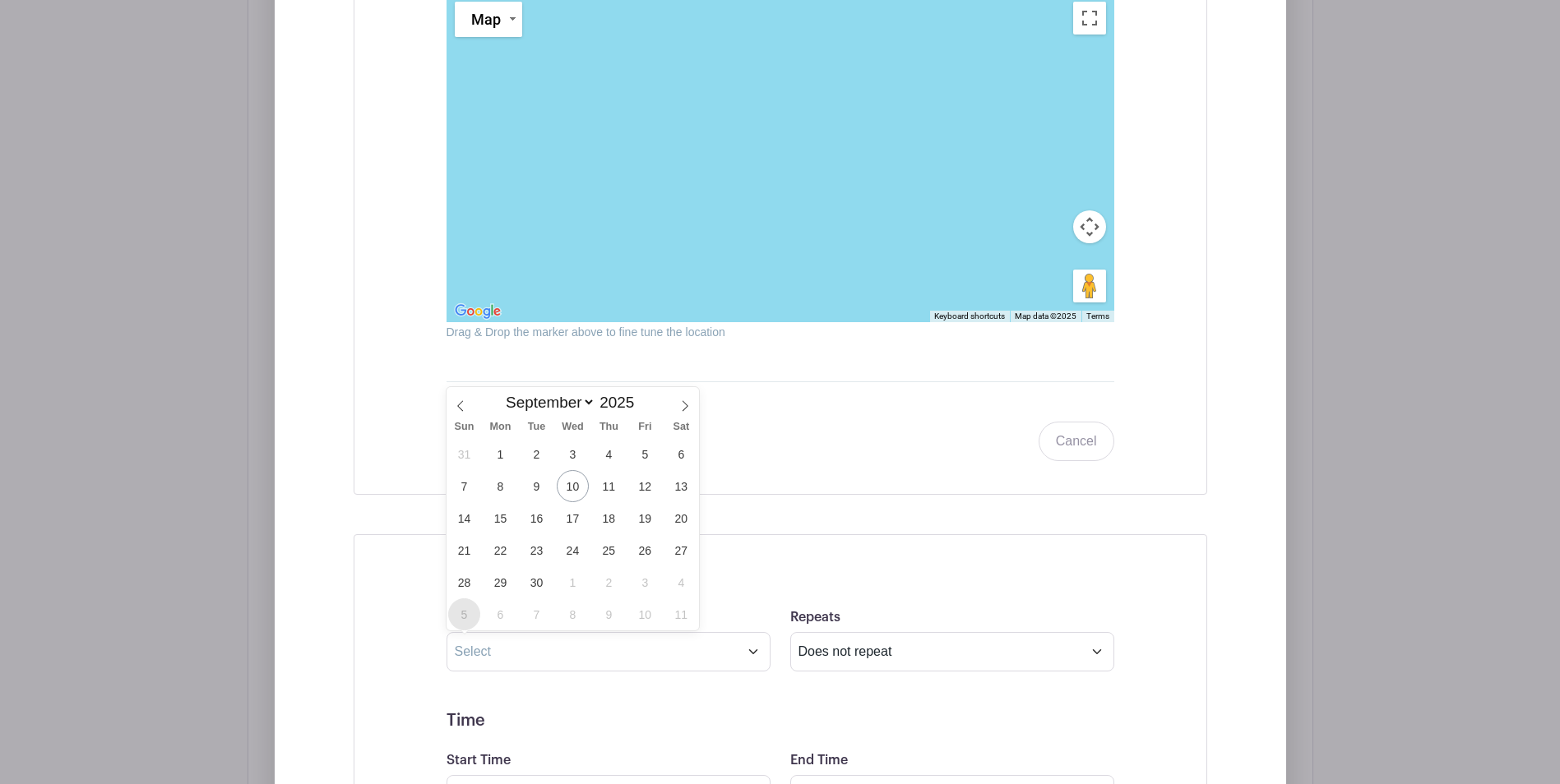
click at [454, 609] on span "5" at bounding box center [464, 614] width 32 height 32
type input "Oct 5 2025"
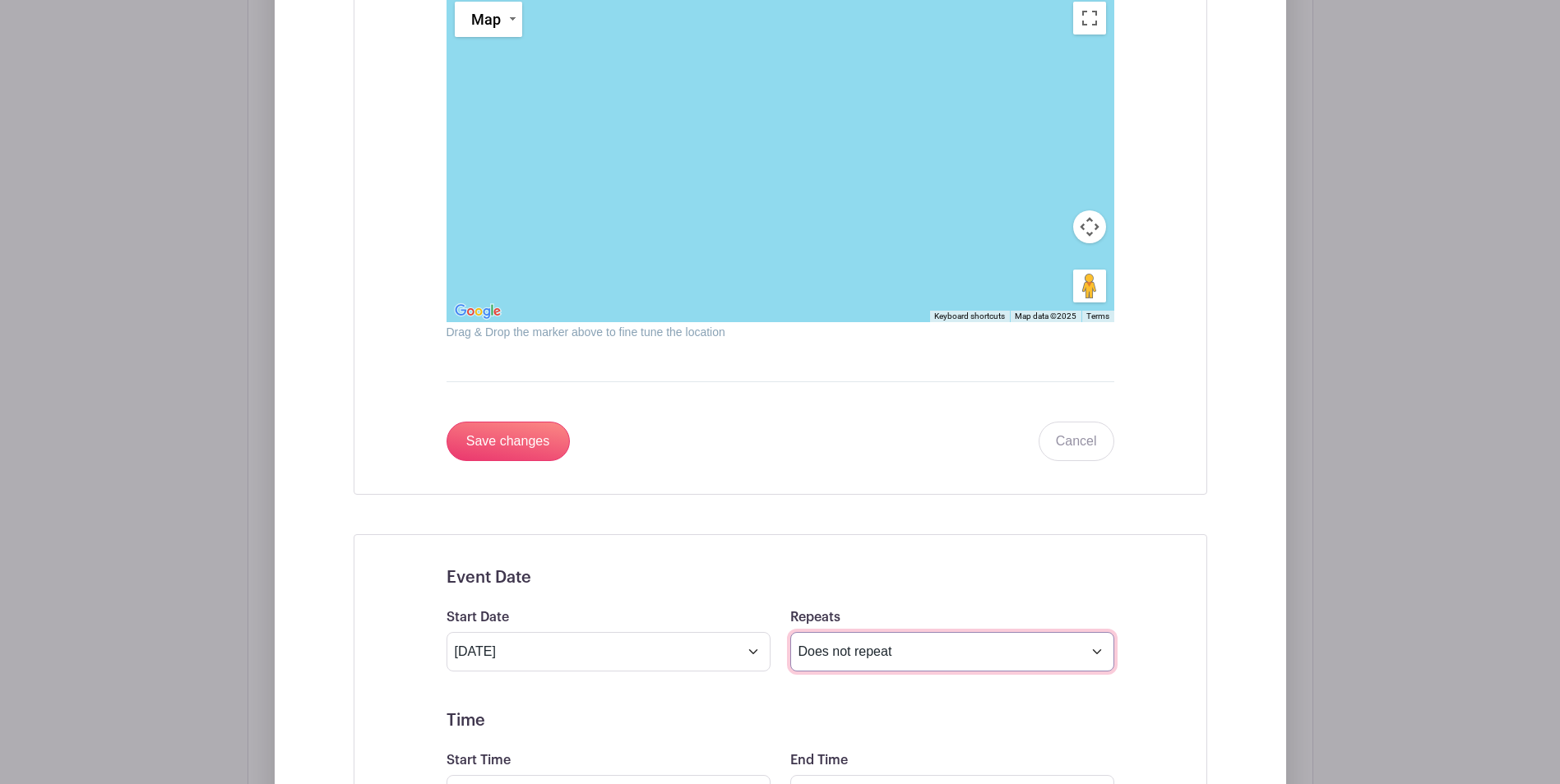
click at [1097, 649] on select "Does not repeat Daily Weekly Monthly on day 5 Monthly on the first Sunday Other…" at bounding box center [951, 652] width 324 height 40
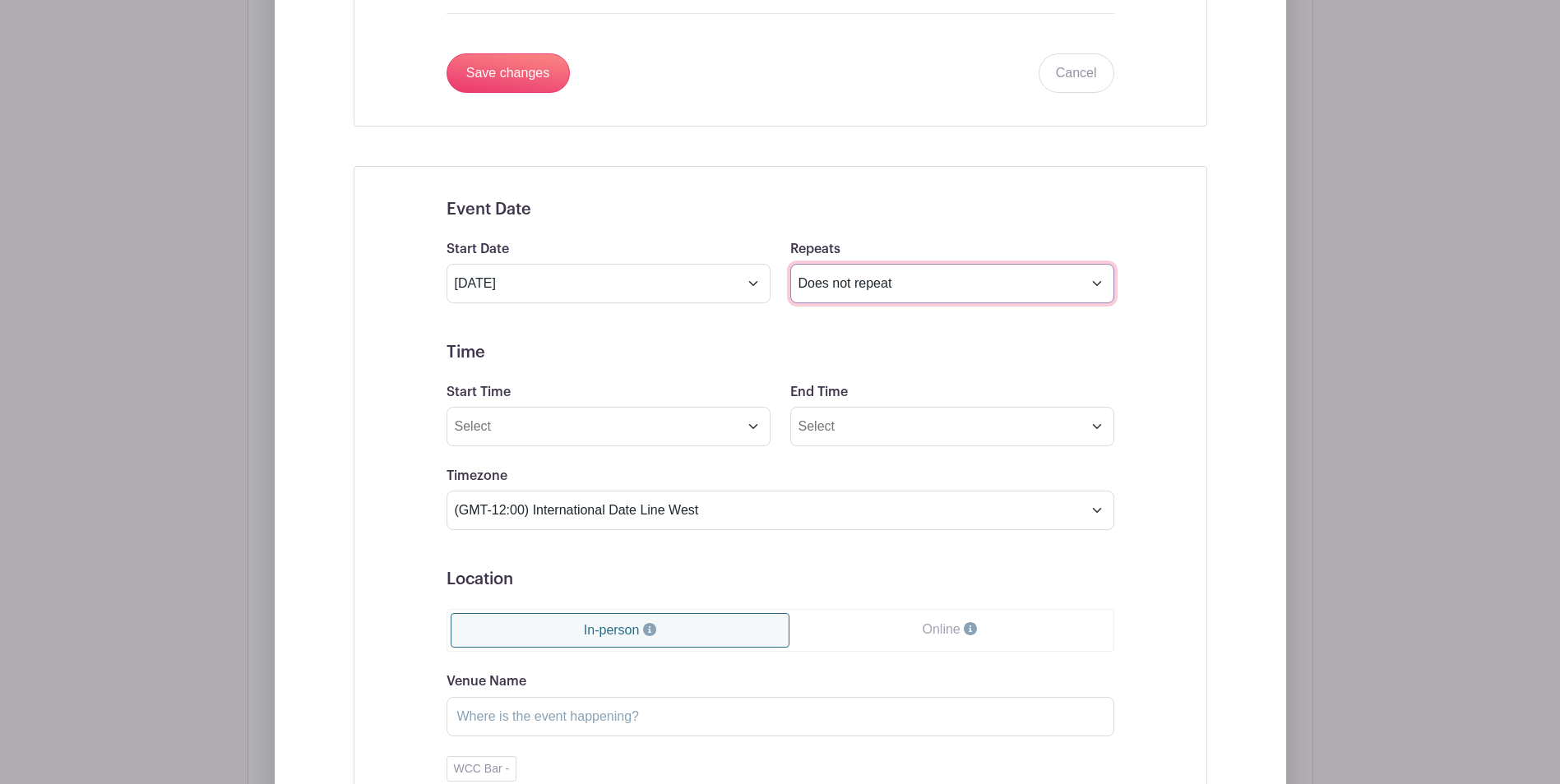
scroll to position [2370, 0]
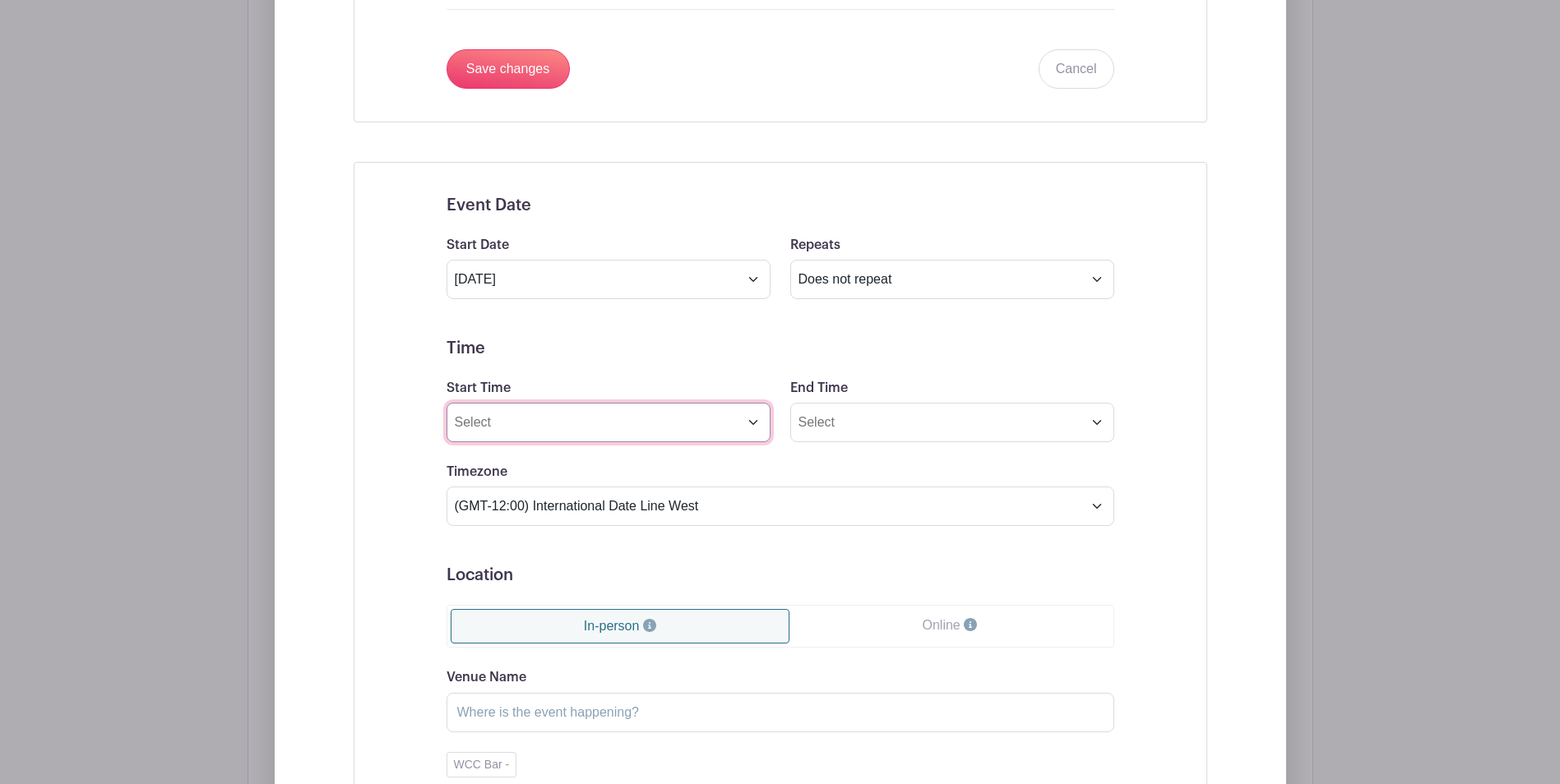
click at [759, 422] on input "Start Time" at bounding box center [608, 422] width 324 height 40
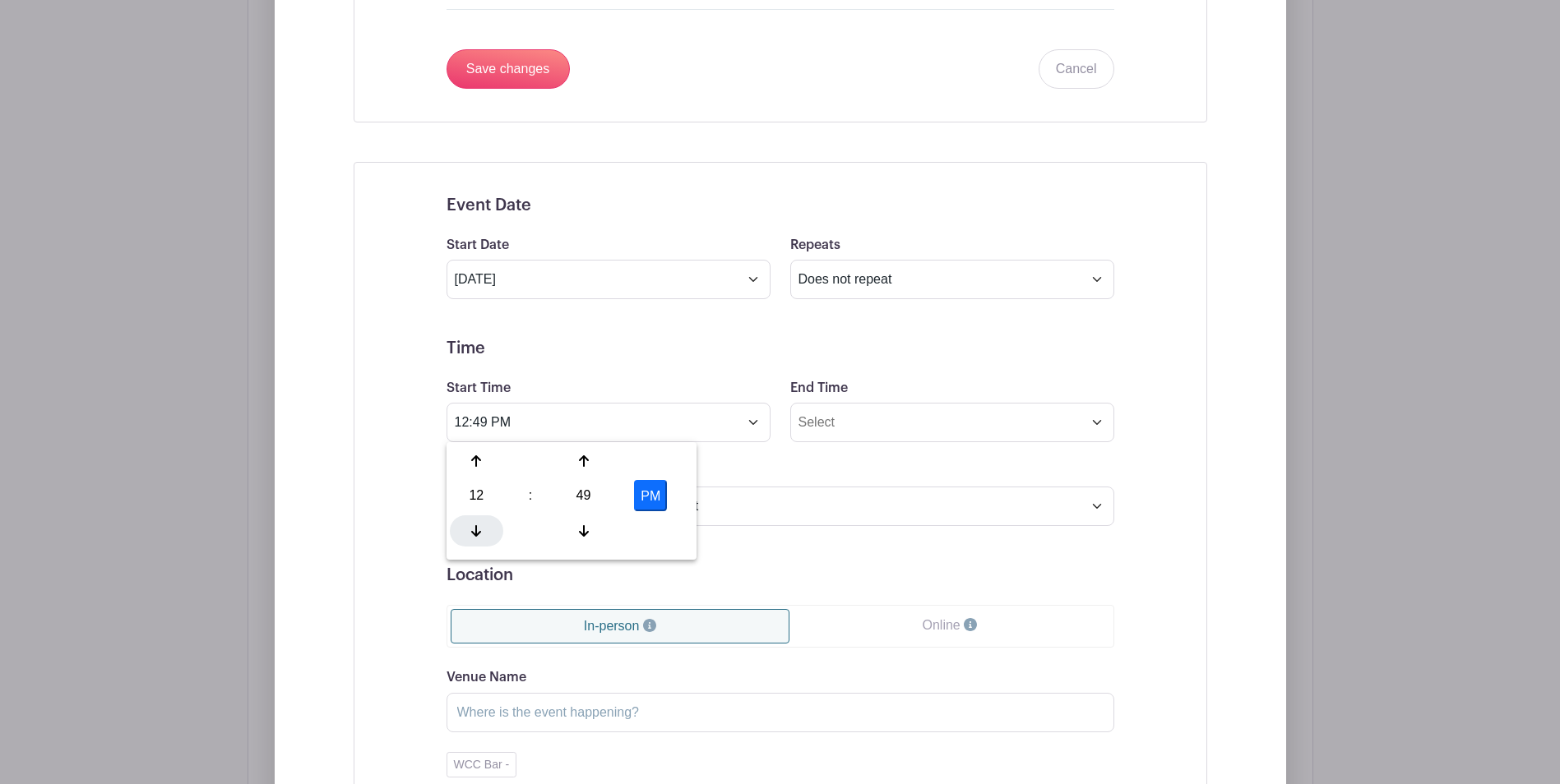
click at [478, 524] on icon at bounding box center [476, 531] width 9 height 13
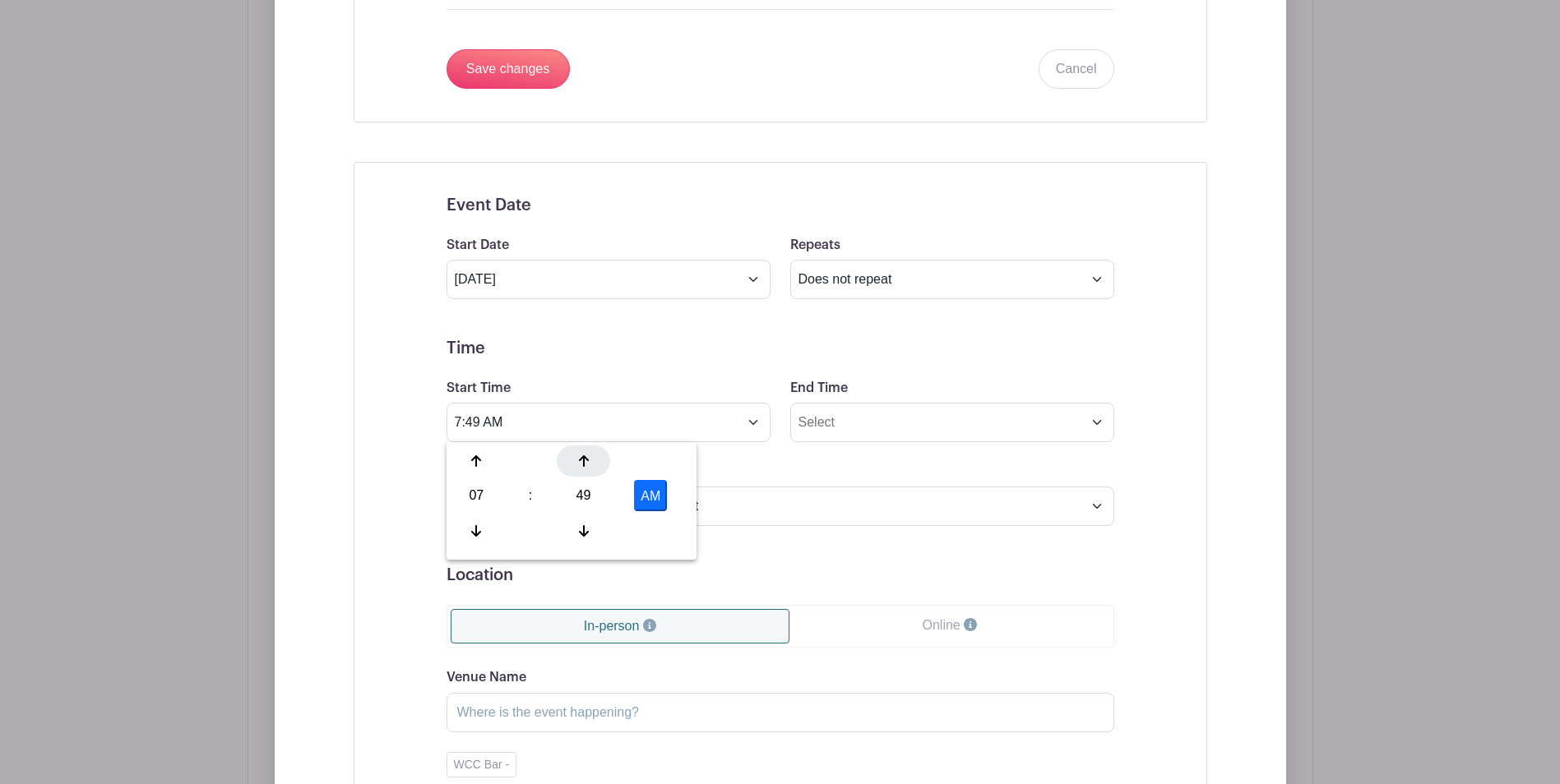
click at [583, 461] on icon at bounding box center [584, 461] width 9 height 11
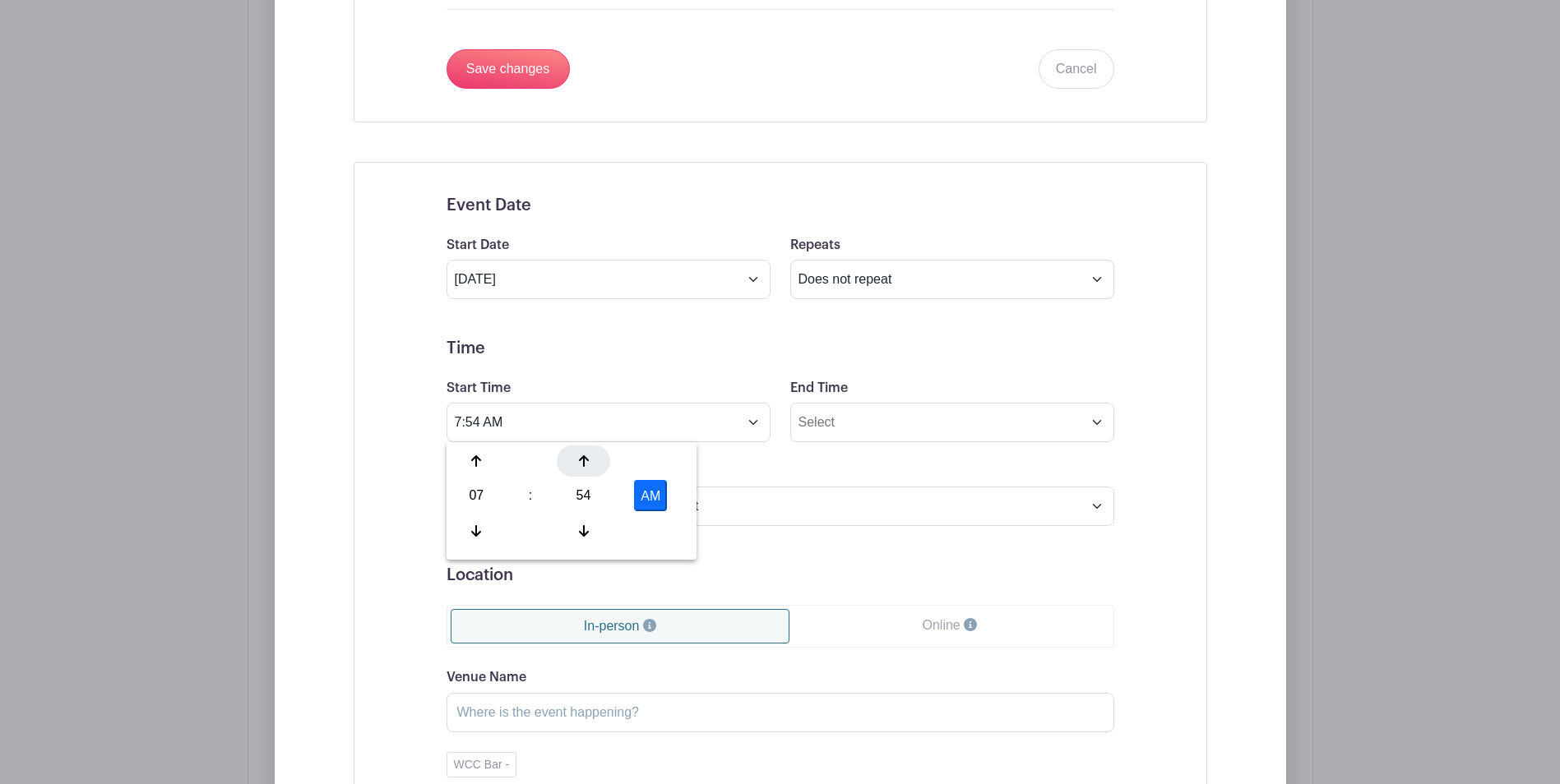
click at [583, 461] on icon at bounding box center [584, 461] width 9 height 11
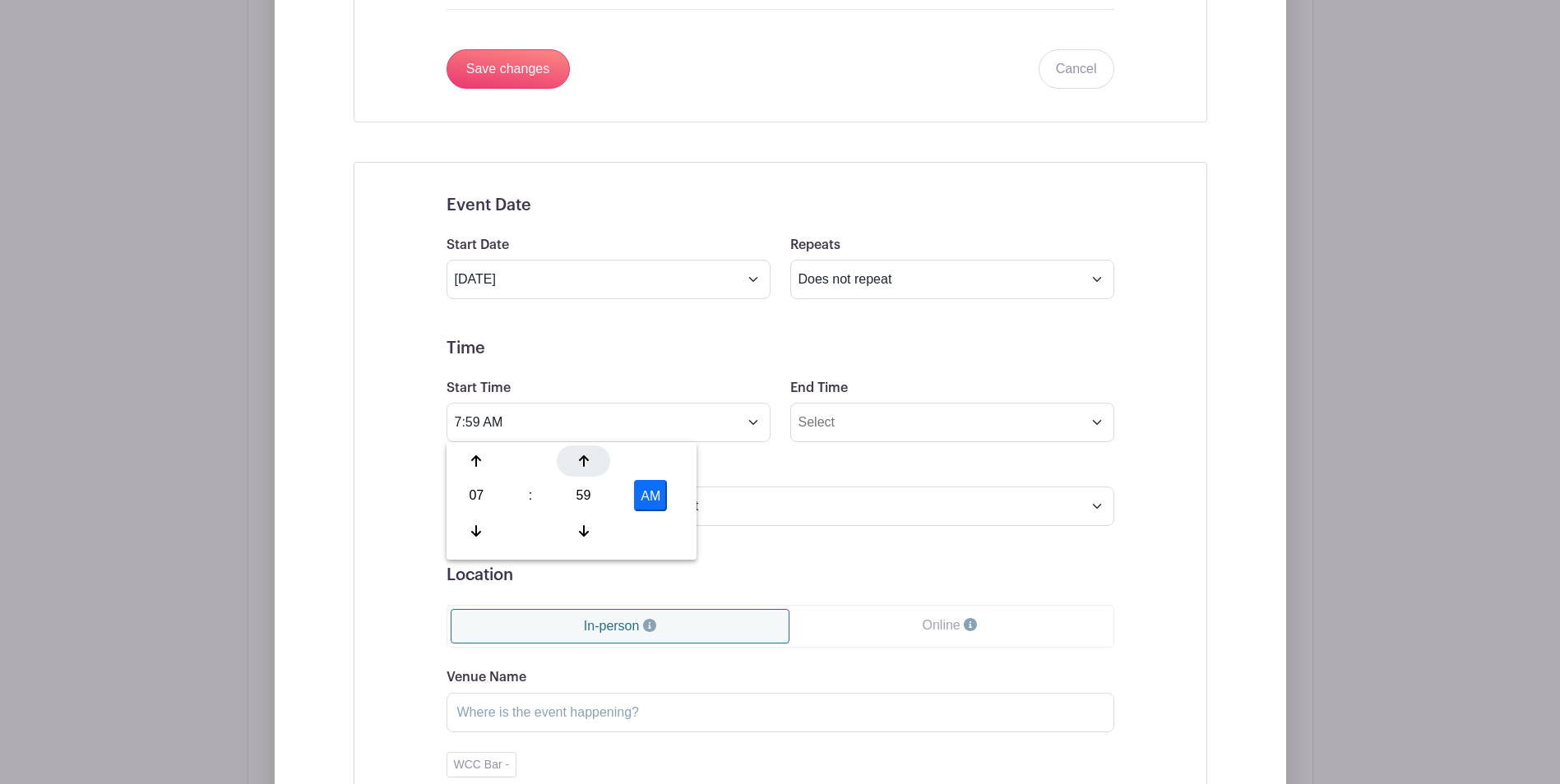
click at [583, 461] on icon at bounding box center [584, 461] width 9 height 11
type input "8:00 AM"
click at [906, 418] on input "End Time" at bounding box center [951, 422] width 324 height 40
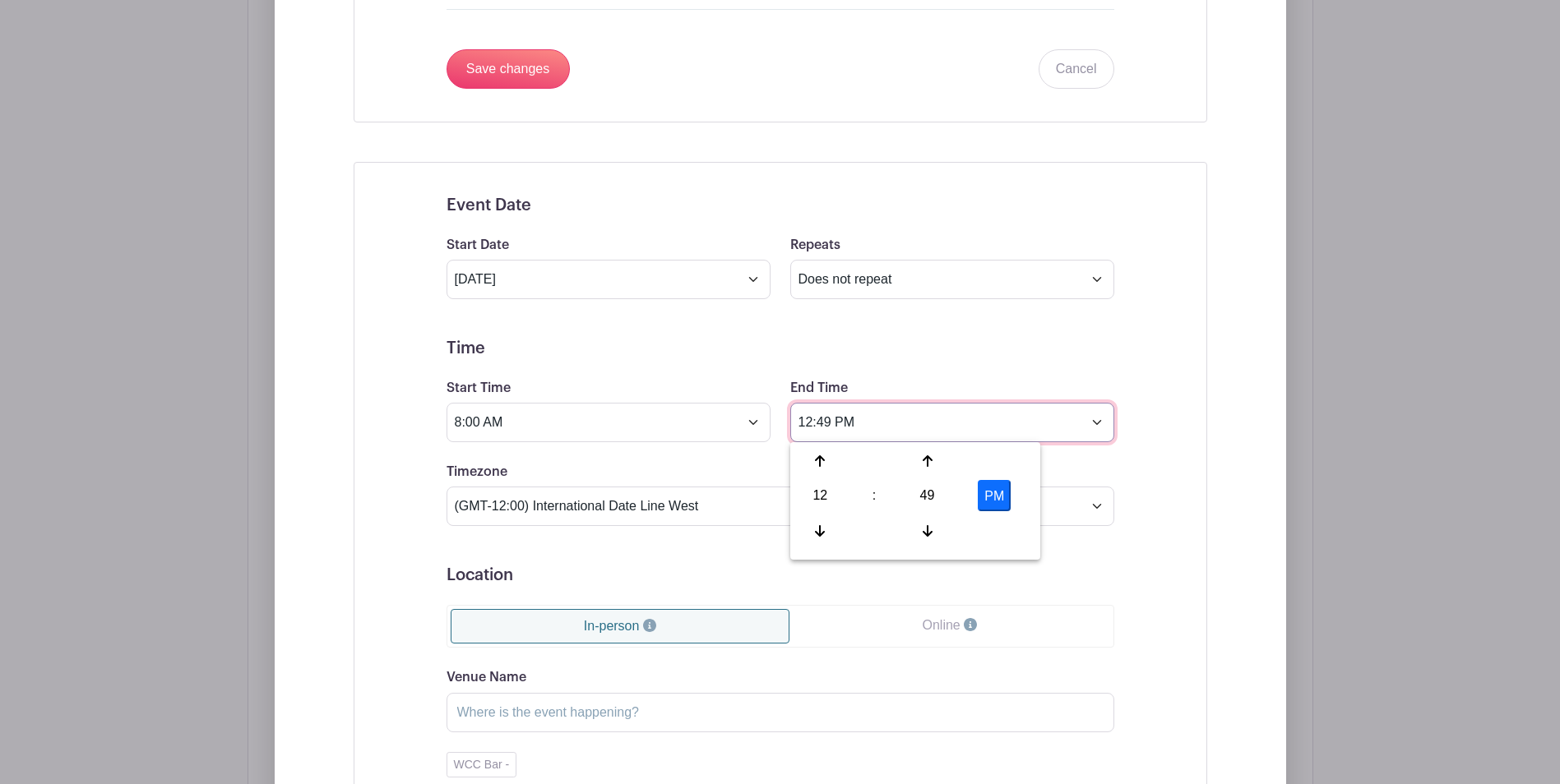
click at [832, 418] on input "12:49 PM" at bounding box center [951, 422] width 324 height 40
type input "12:00 PM"
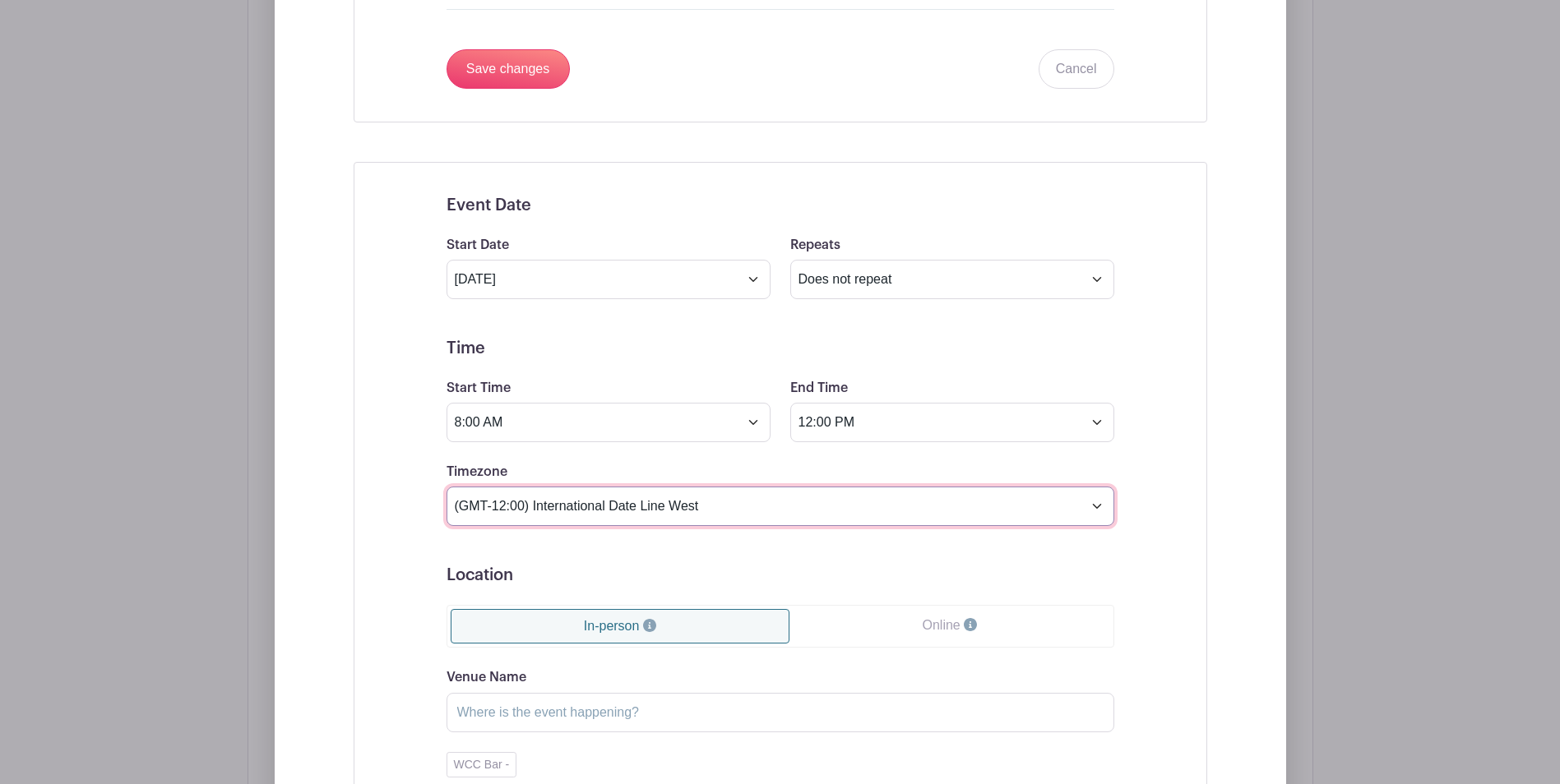
click at [1095, 506] on select "(GMT-12:00) International Date Line West (GMT-11:00) American Samoa (GMT-11:00)…" at bounding box center [780, 507] width 667 height 40
select select "Central Time (US & Canada)"
click at [446, 487] on select "(GMT-12:00) International Date Line West (GMT-11:00) American Samoa (GMT-11:00)…" at bounding box center [780, 507] width 667 height 40
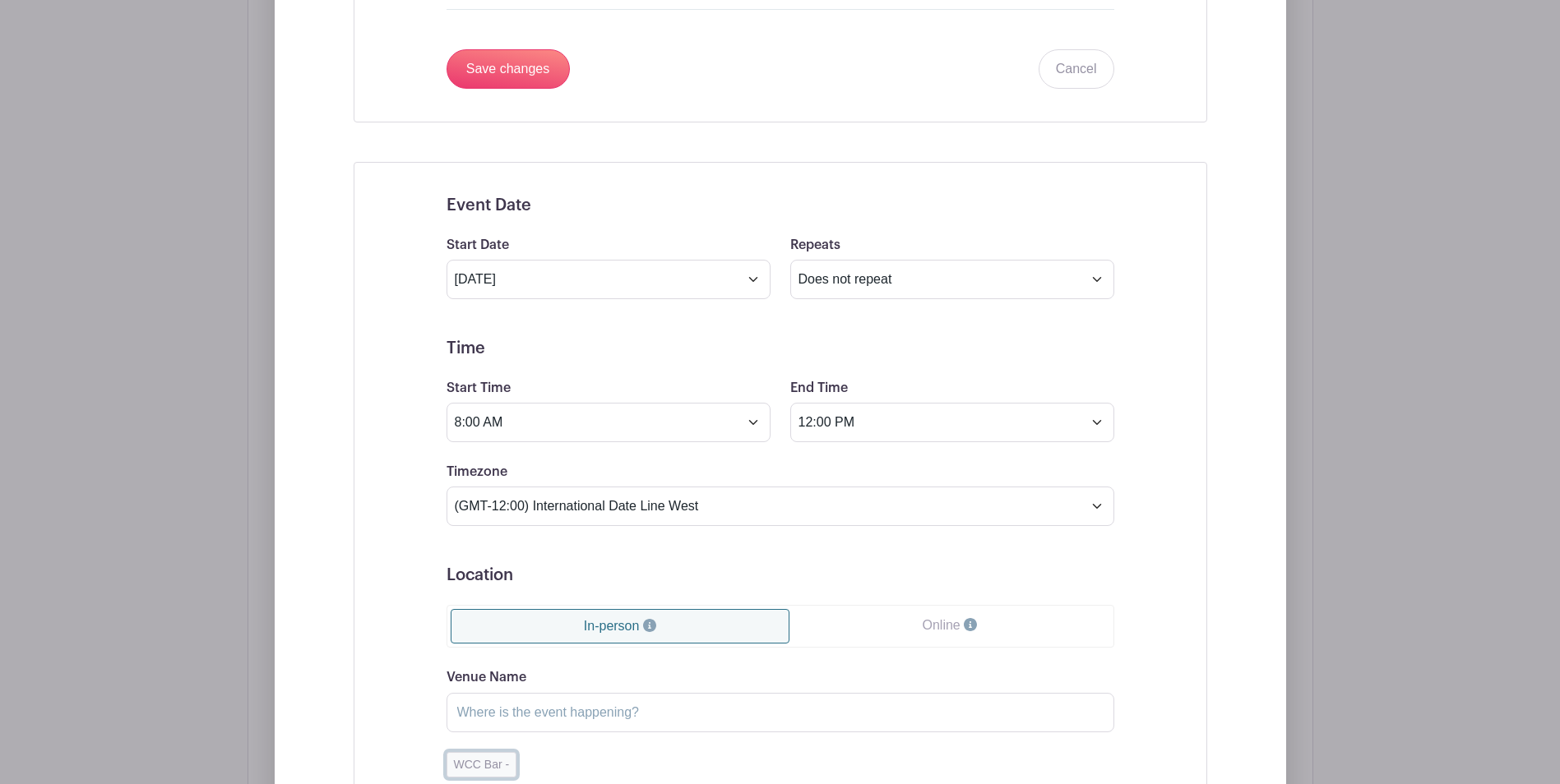
click at [463, 771] on button "WCC Bar -" at bounding box center [481, 764] width 70 height 26
type input "WCC Bar"
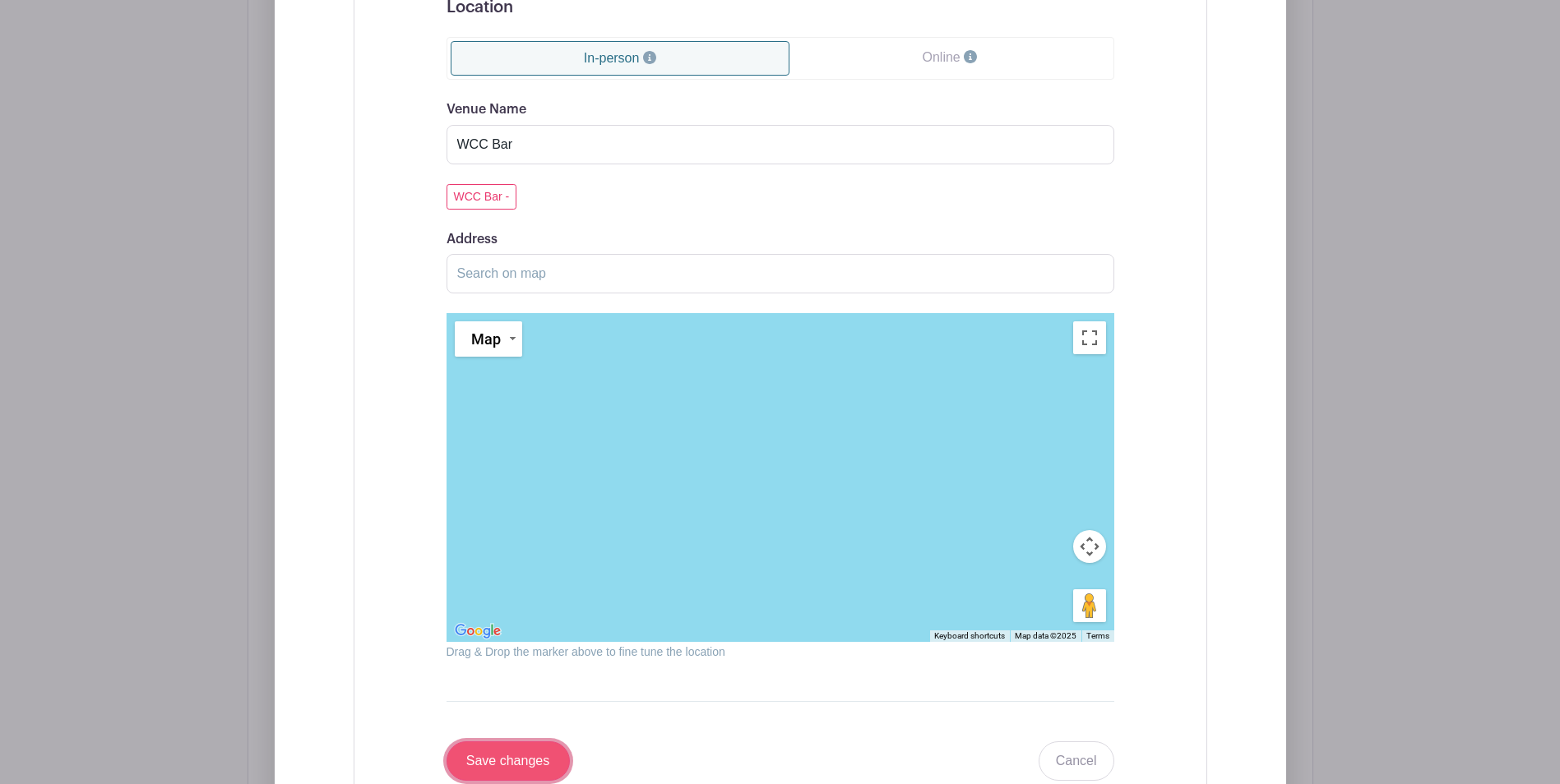
click at [498, 756] on input "Save changes" at bounding box center [508, 761] width 123 height 40
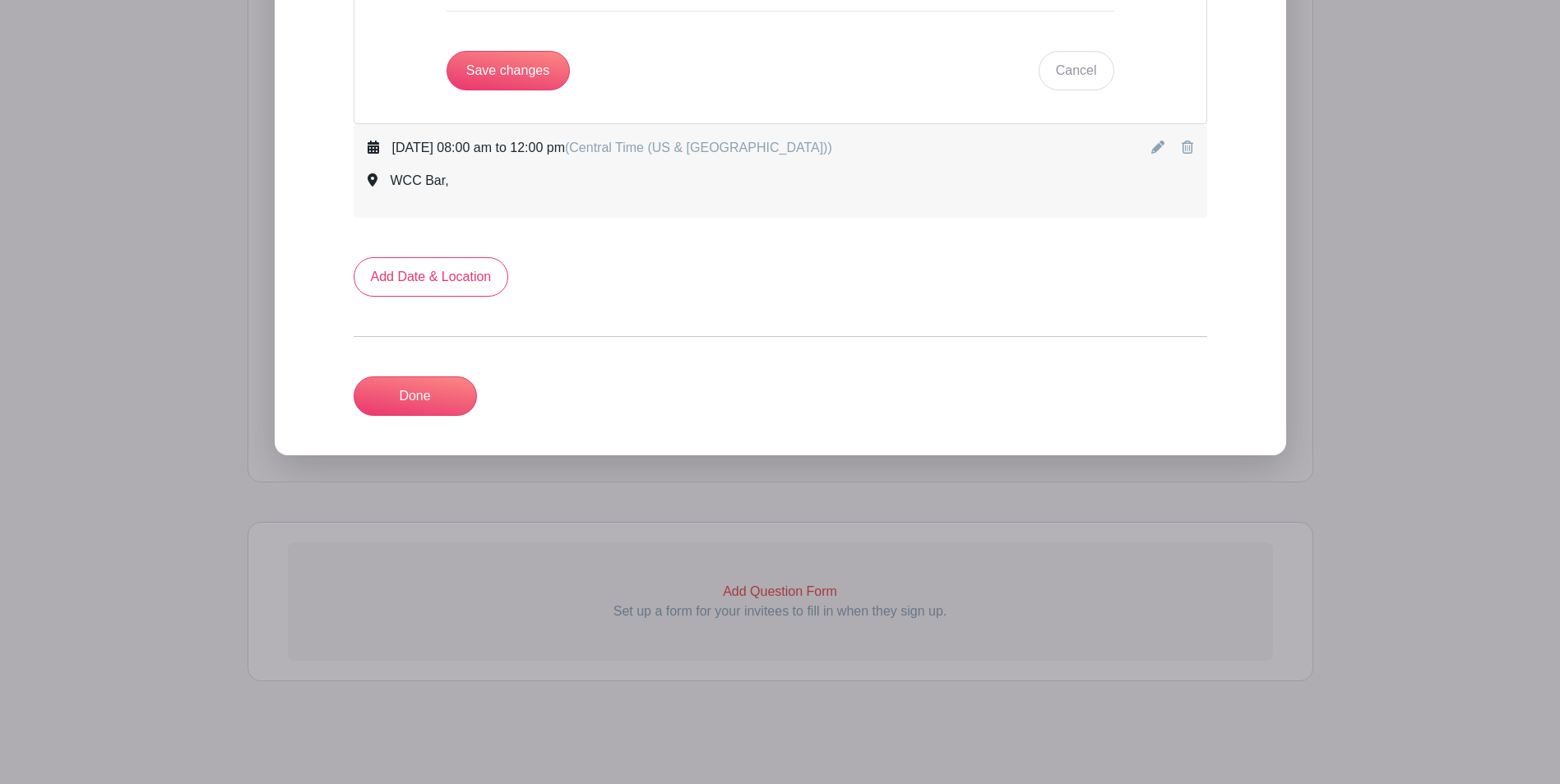
scroll to position [2369, 0]
click at [436, 395] on link "Done" at bounding box center [415, 397] width 123 height 40
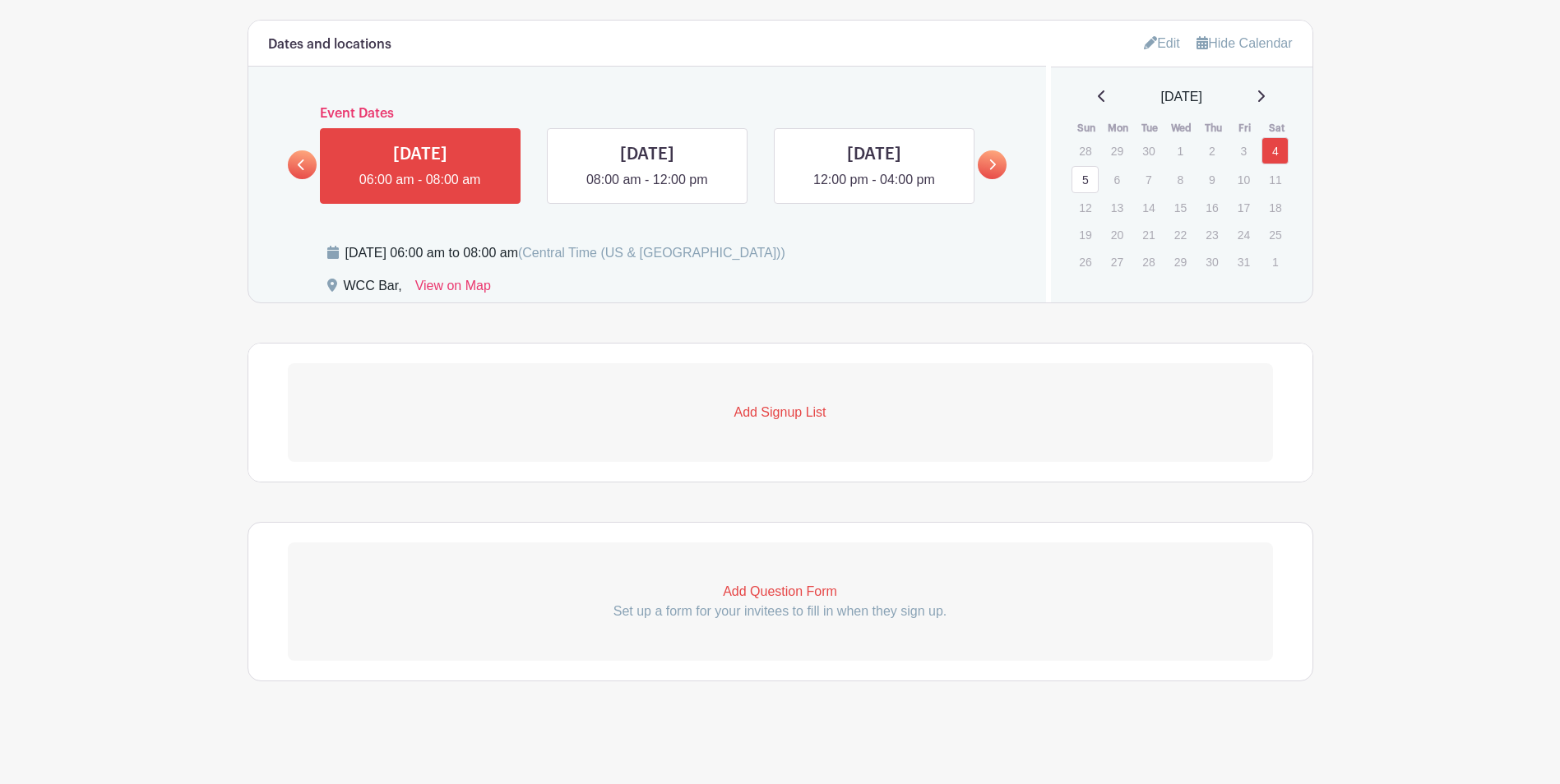
scroll to position [788, 0]
click at [788, 414] on p "Add Signup List" at bounding box center [780, 412] width 985 height 20
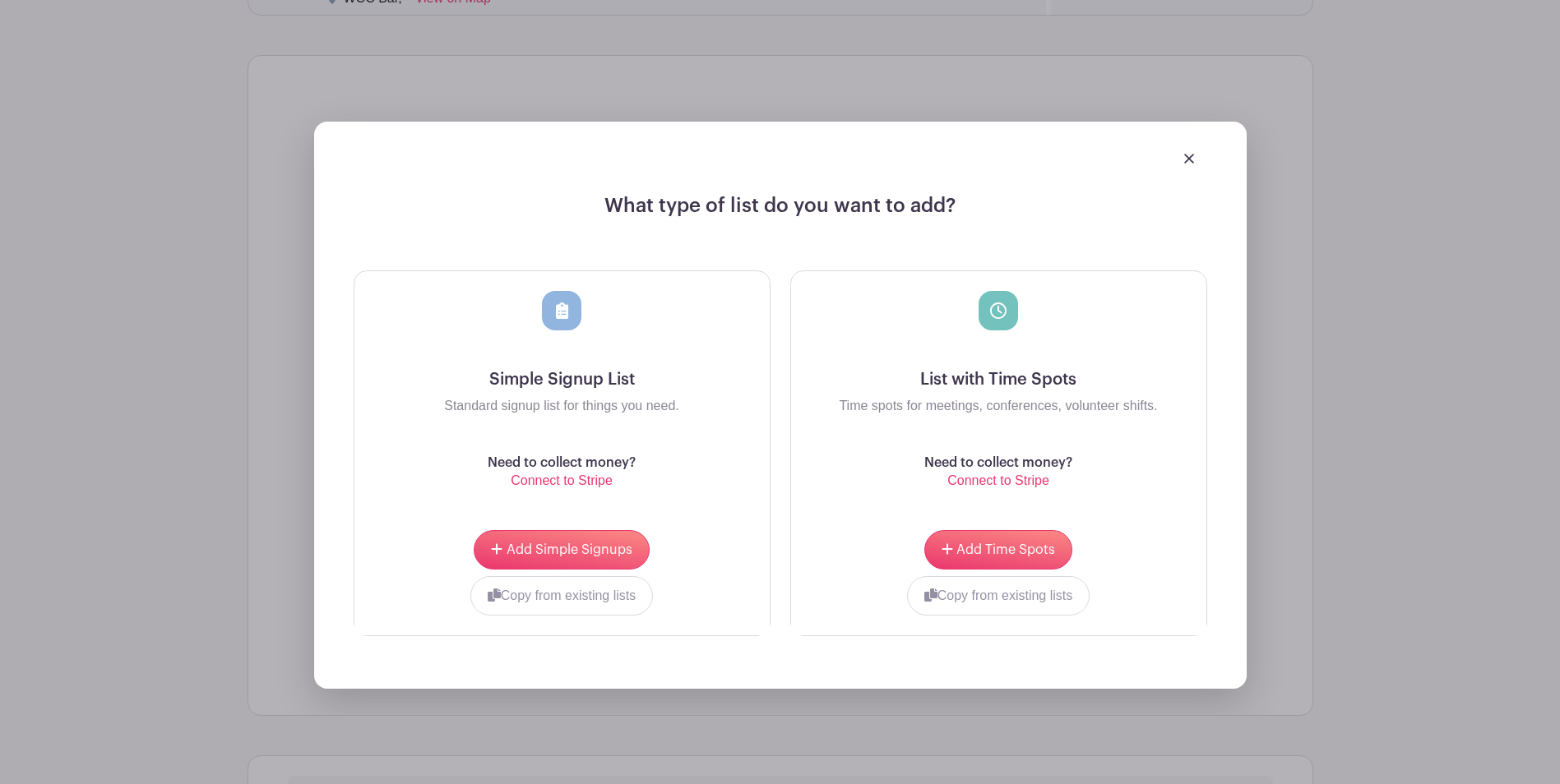
scroll to position [1085, 0]
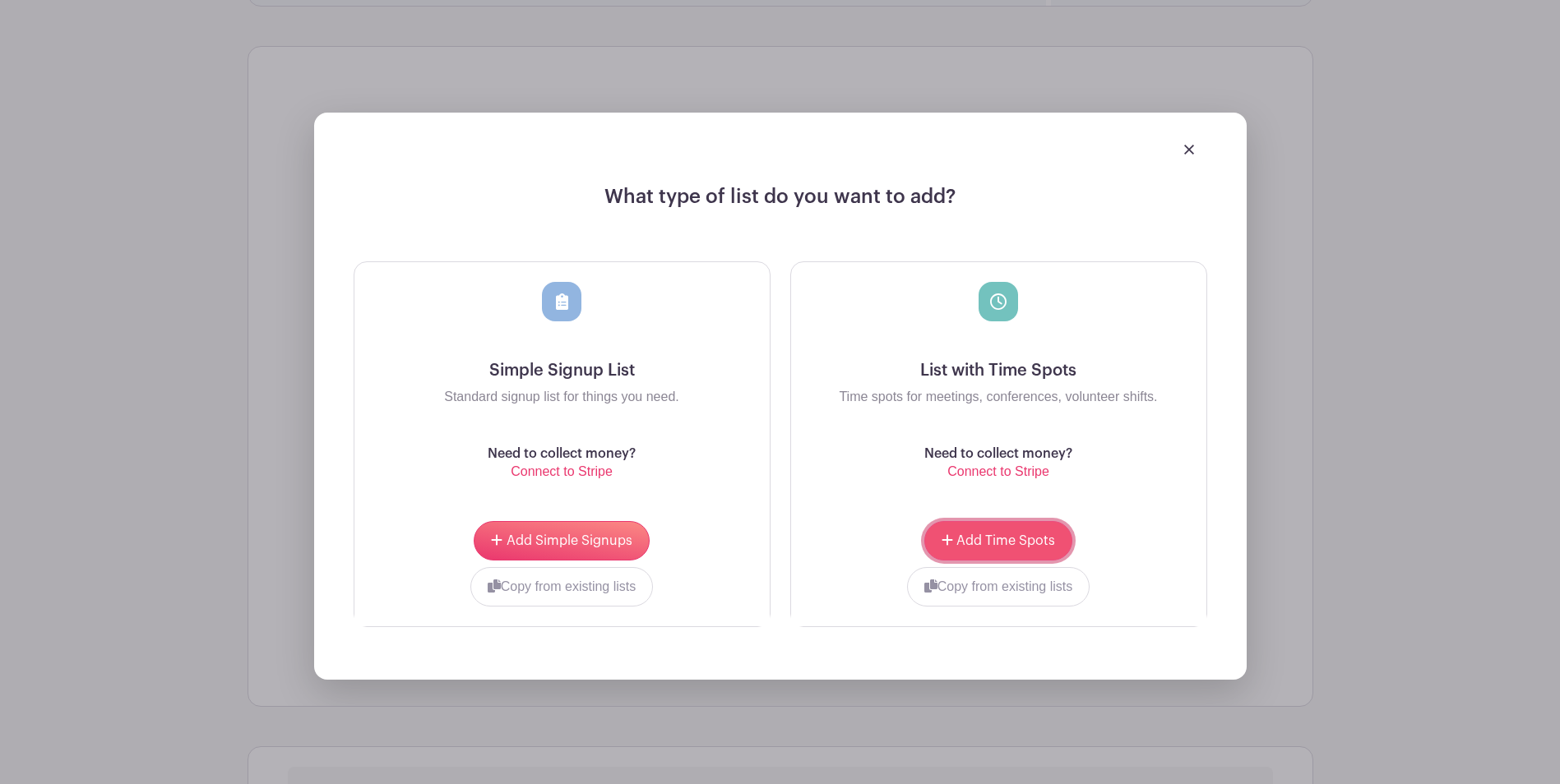
click at [1003, 531] on button "Add Time Spots" at bounding box center [998, 541] width 148 height 40
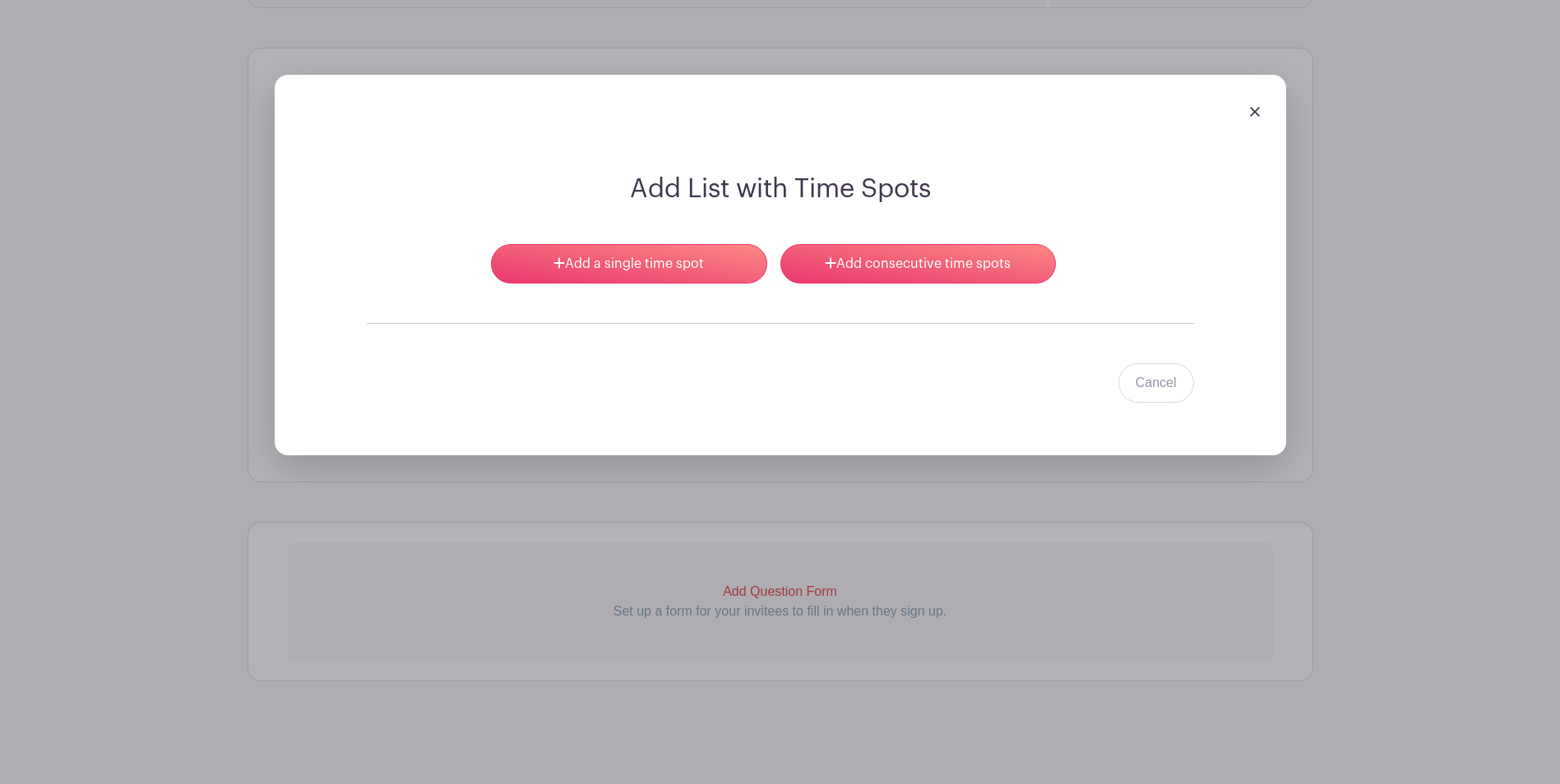
scroll to position [1215, 0]
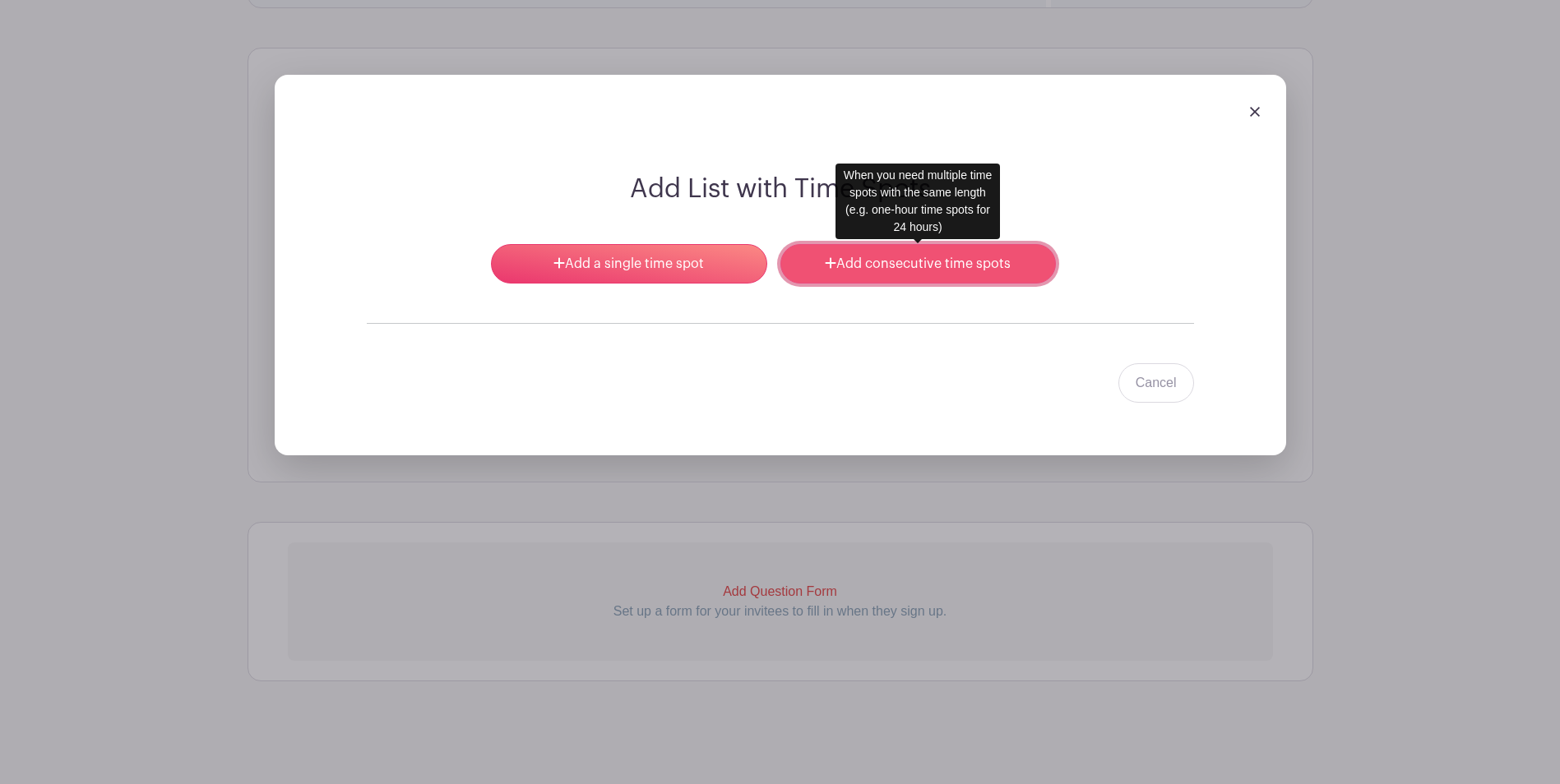
click at [878, 261] on link "Add consecutive time spots" at bounding box center [918, 264] width 275 height 40
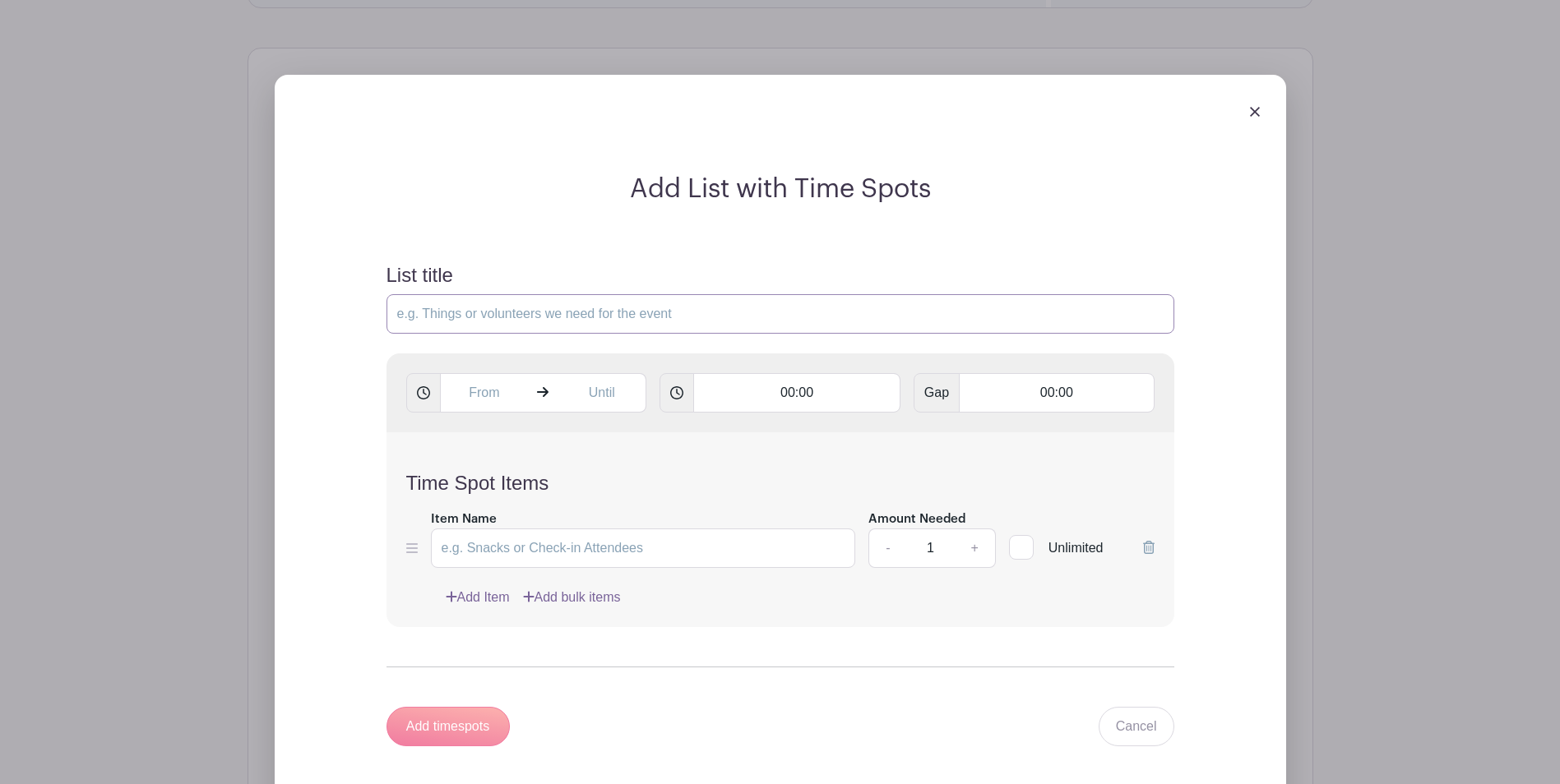
click at [494, 309] on input "List title" at bounding box center [780, 314] width 788 height 40
type input "Bartenders (if you are a licensed bartender, please add that to your comments)"
click at [523, 392] on input "text" at bounding box center [484, 393] width 89 height 40
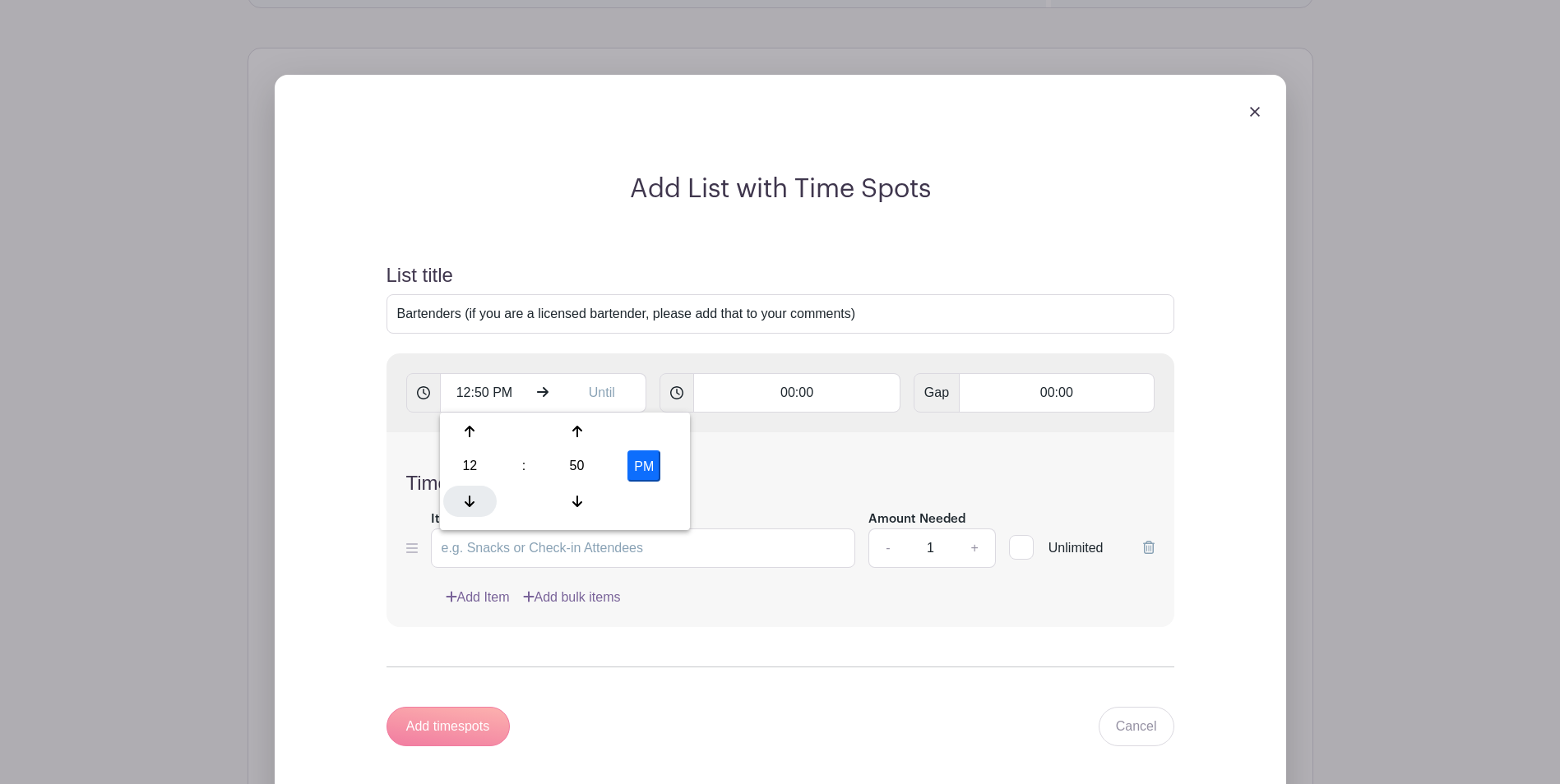
click at [468, 500] on icon at bounding box center [469, 501] width 9 height 13
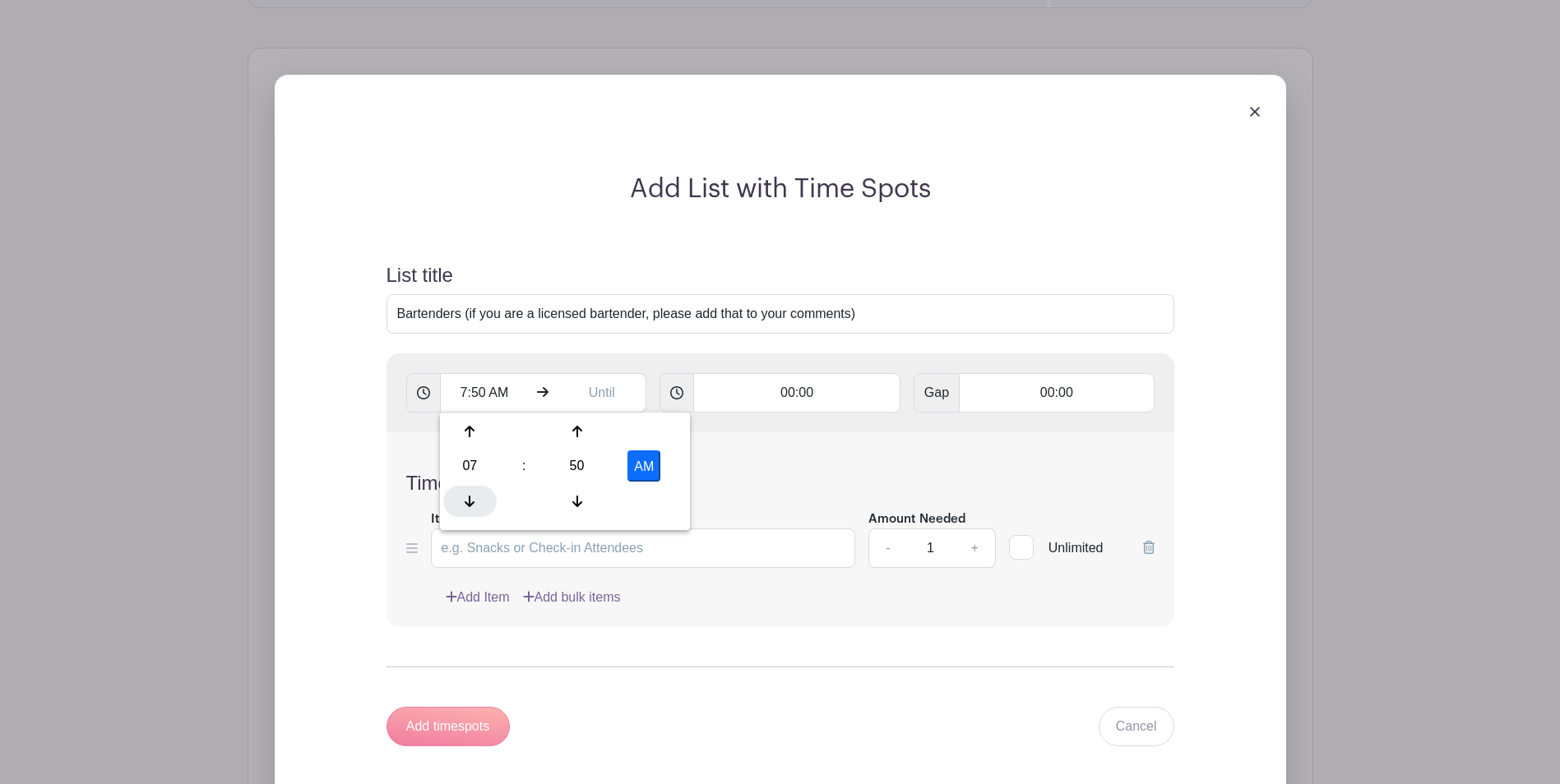
click at [468, 500] on icon at bounding box center [469, 501] width 9 height 13
click at [577, 430] on icon at bounding box center [577, 432] width 9 height 11
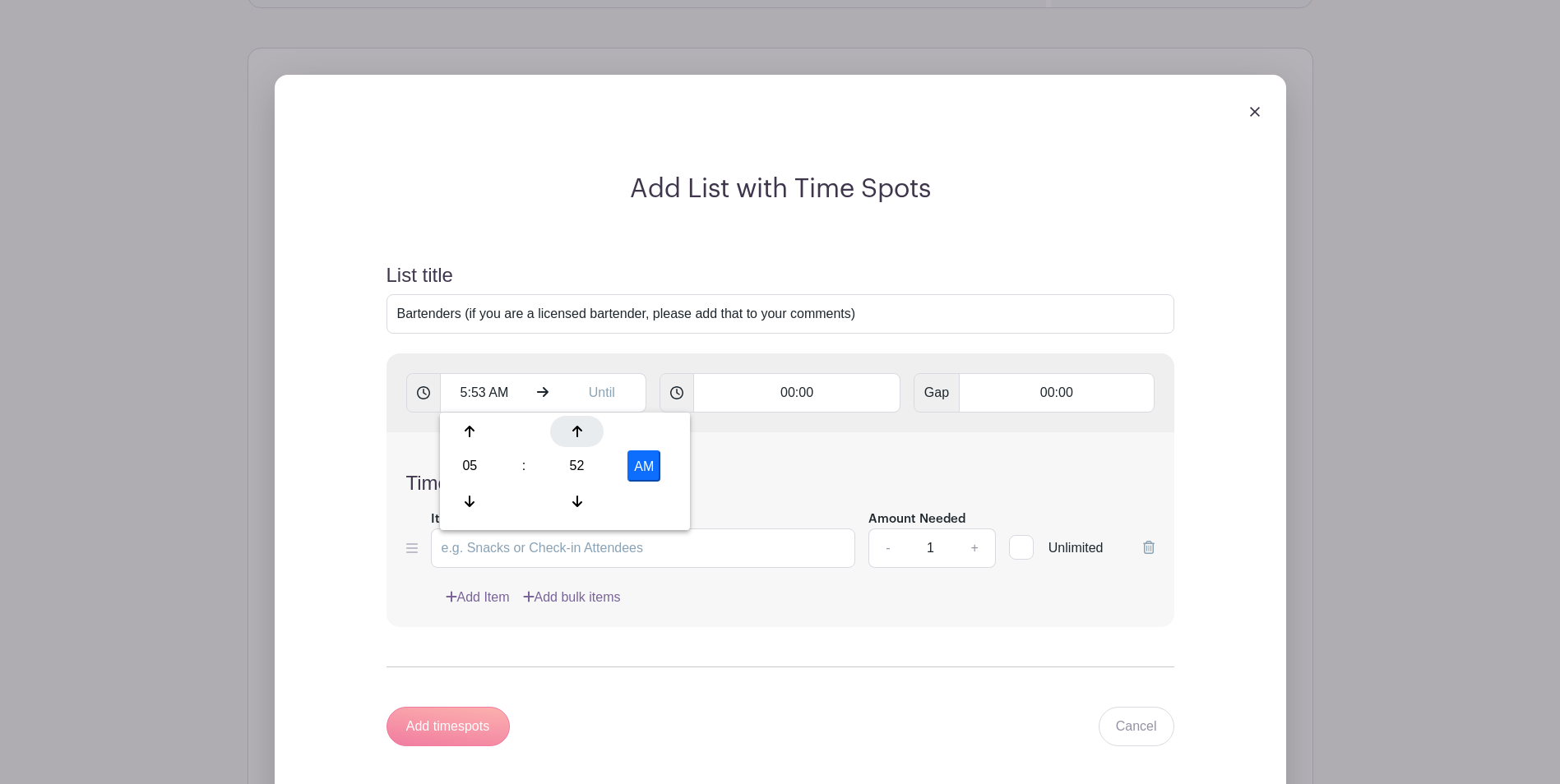
click at [577, 430] on icon at bounding box center [577, 432] width 9 height 11
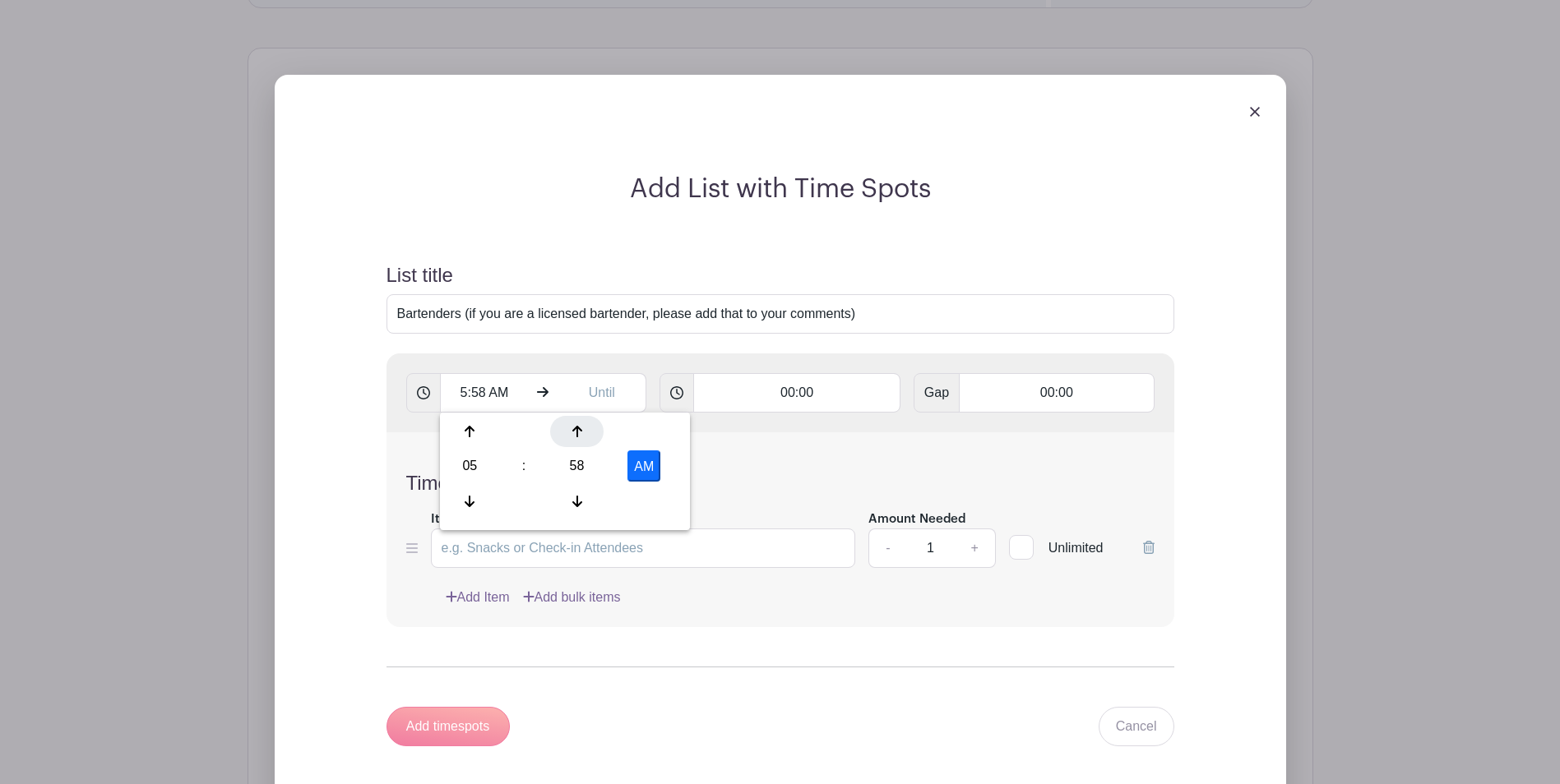
click at [577, 430] on icon at bounding box center [577, 432] width 9 height 11
type input "6:00 AM"
click at [830, 395] on input "00:00" at bounding box center [797, 393] width 207 height 40
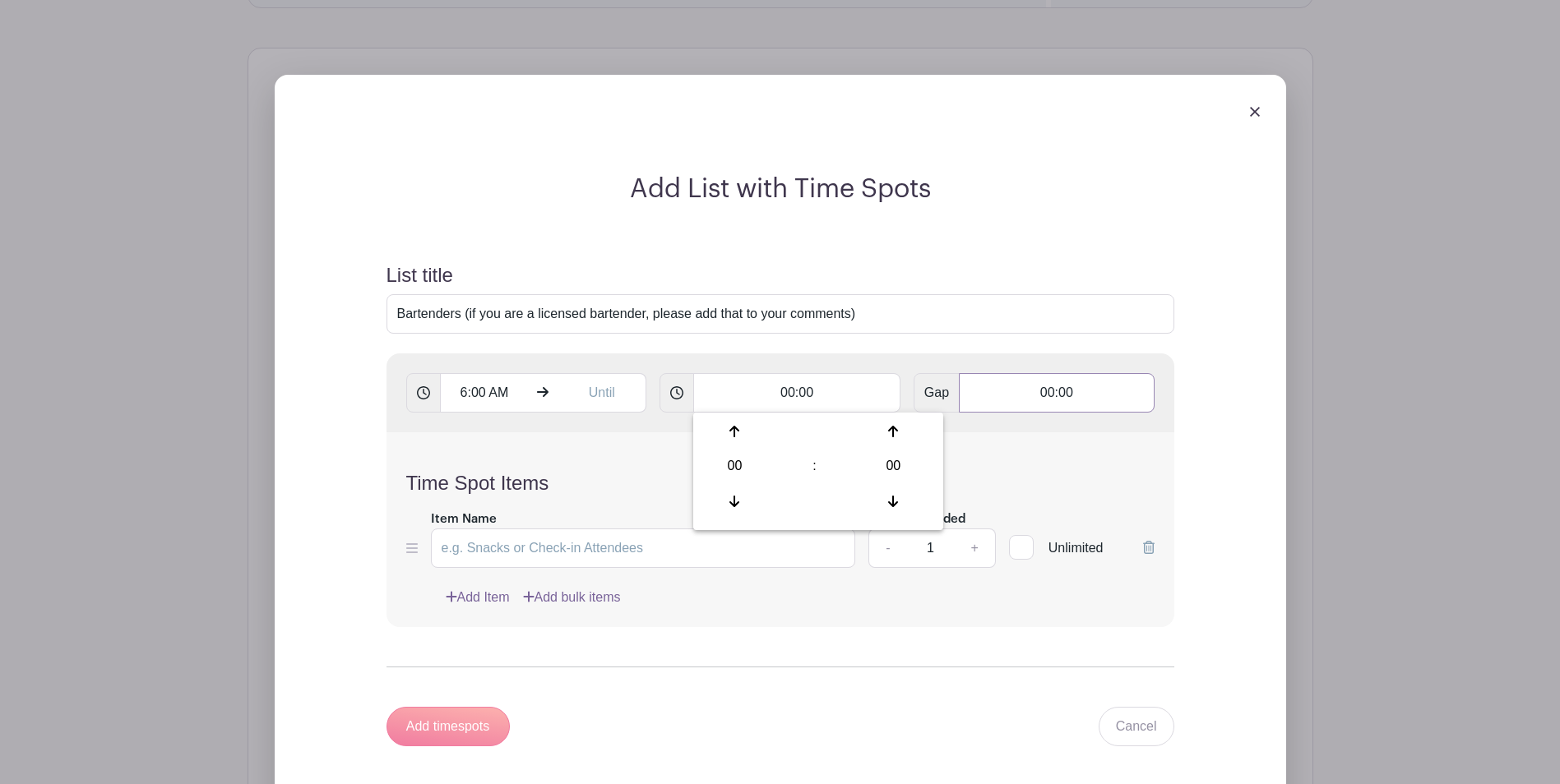
click at [1034, 401] on input "00:00" at bounding box center [1056, 393] width 195 height 40
click at [1001, 434] on icon at bounding box center [1000, 432] width 9 height 11
type input "02:00"
click at [857, 450] on div "Time Spot Items Item Name Amount Needed - 1 + Unlimited Add Item Add bulk items" at bounding box center [780, 529] width 788 height 195
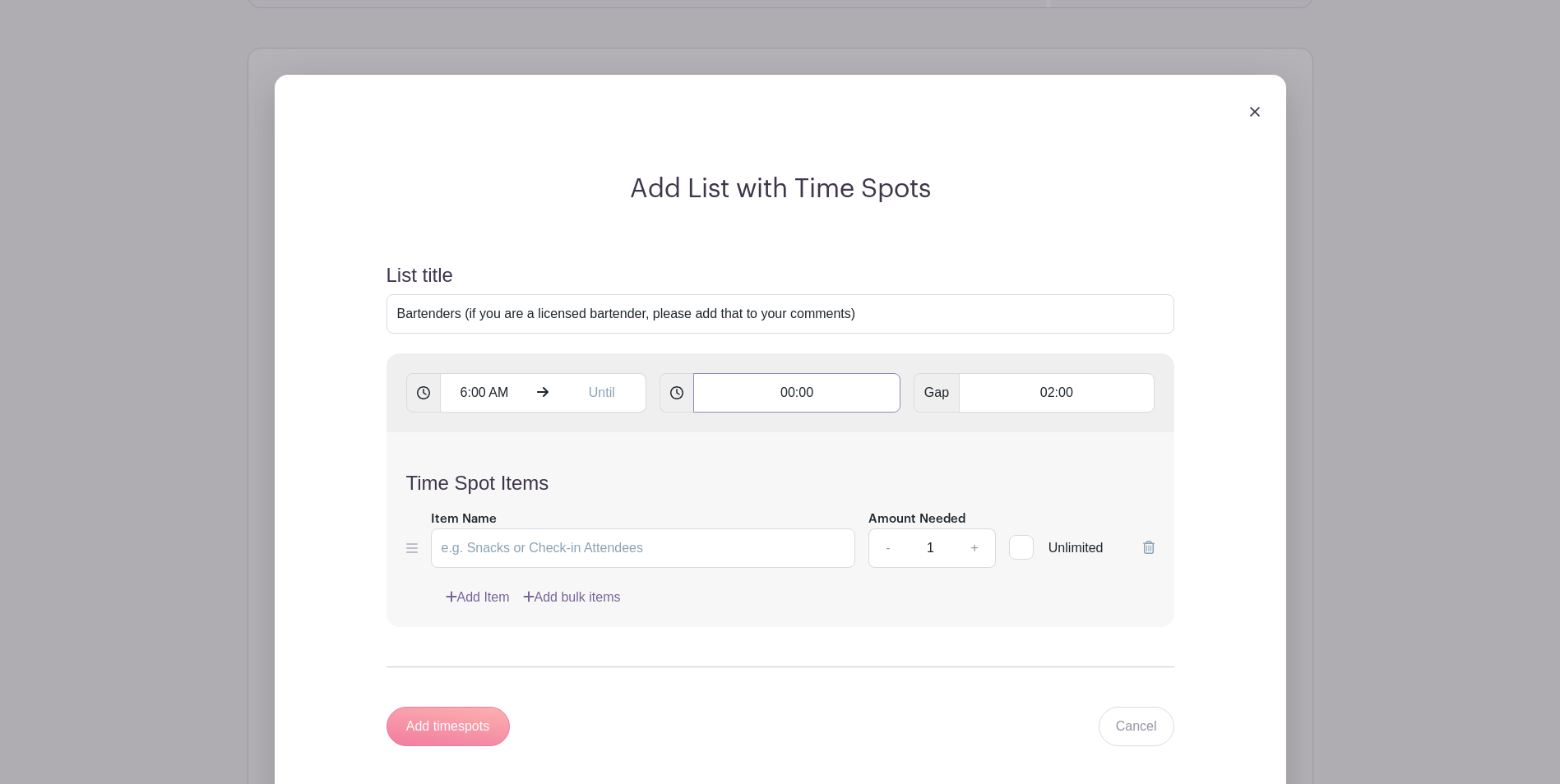
click at [801, 392] on input "00:00" at bounding box center [797, 393] width 207 height 40
drag, startPoint x: 818, startPoint y: 392, endPoint x: 777, endPoint y: 390, distance: 41.0
click at [777, 390] on input "00:00" at bounding box center [797, 393] width 207 height 40
click at [777, 390] on input "8" at bounding box center [797, 393] width 207 height 40
type input "8"
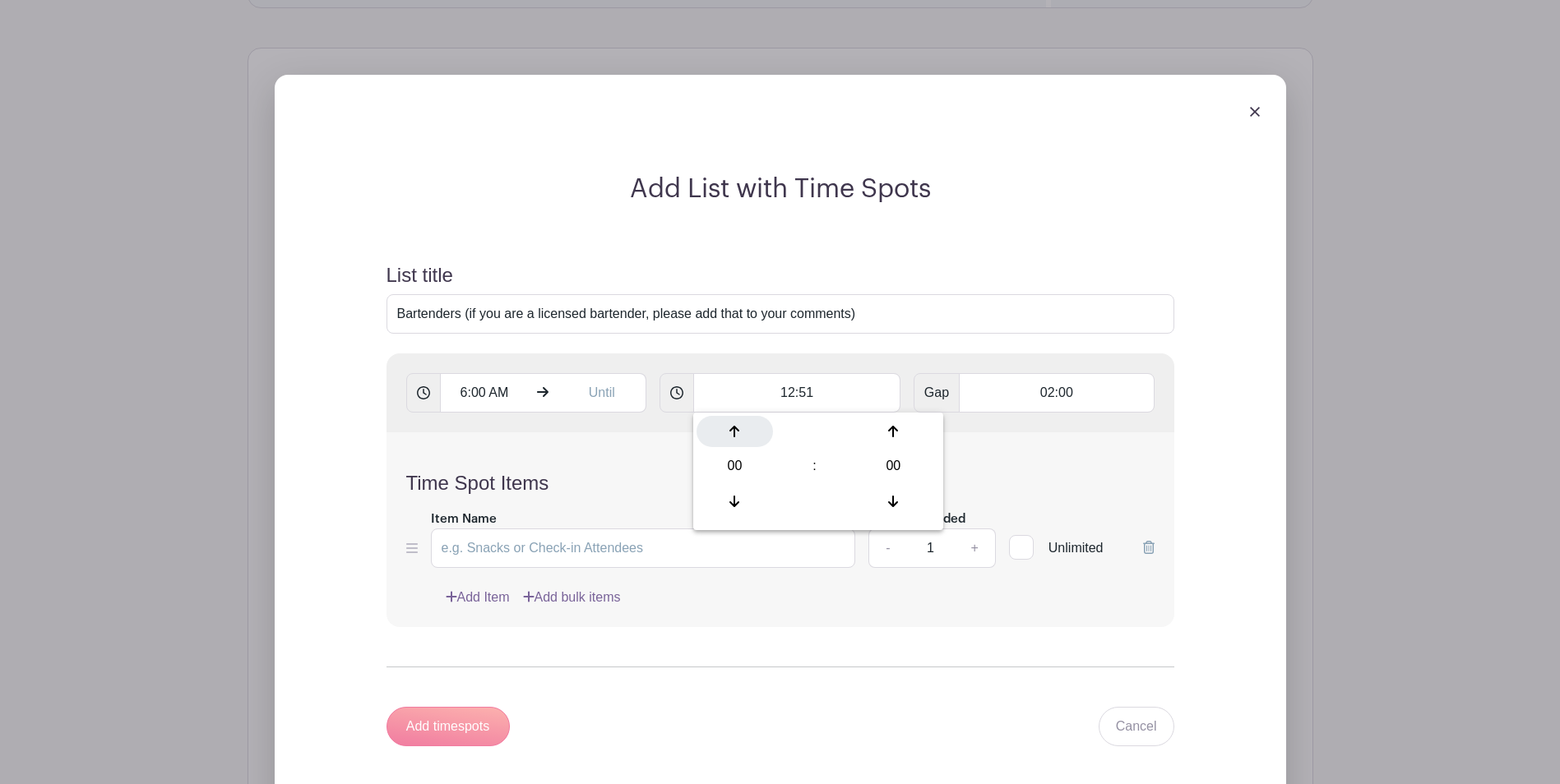
click at [732, 430] on icon at bounding box center [734, 432] width 9 height 11
type input "02:00"
drag, startPoint x: 1075, startPoint y: 394, endPoint x: 1040, endPoint y: 392, distance: 35.1
click at [1040, 392] on input "02:00" at bounding box center [1056, 393] width 195 height 40
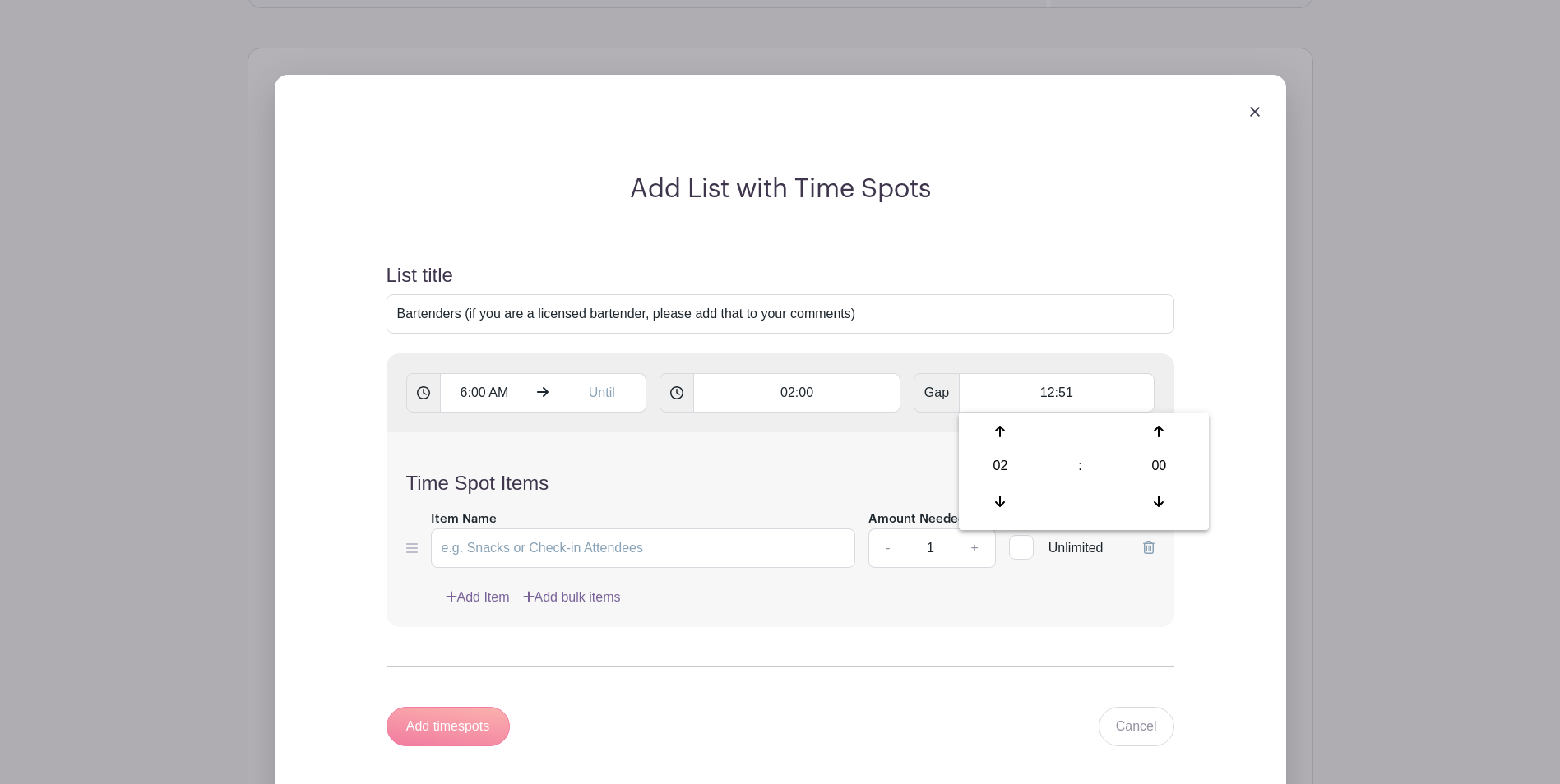
click at [868, 457] on div "Time Spot Items Item Name Amount Needed - 1 + Unlimited Add Item Add bulk items" at bounding box center [780, 529] width 788 height 195
click at [1085, 388] on input "12:51" at bounding box center [1056, 393] width 195 height 40
type input "1"
type input "12:51"
click at [862, 439] on div "Time Spot Items Item Name Amount Needed - 1 + Unlimited Add Item Add bulk items" at bounding box center [780, 529] width 788 height 195
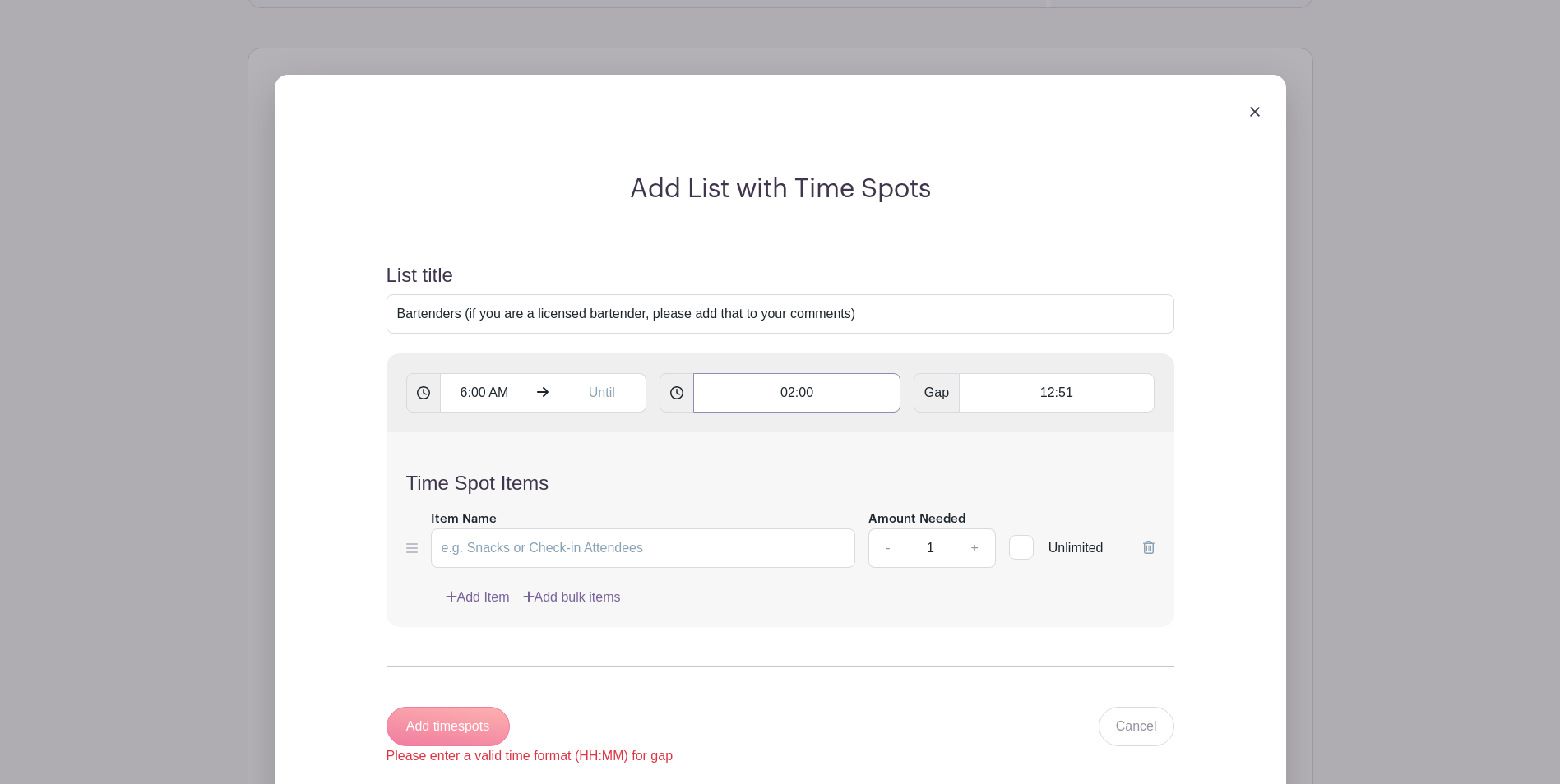
click at [832, 405] on input "02:00" at bounding box center [797, 393] width 207 height 40
type input "0"
type input "12:51"
click at [608, 380] on input "text" at bounding box center [602, 393] width 89 height 40
type input "12:51 PM"
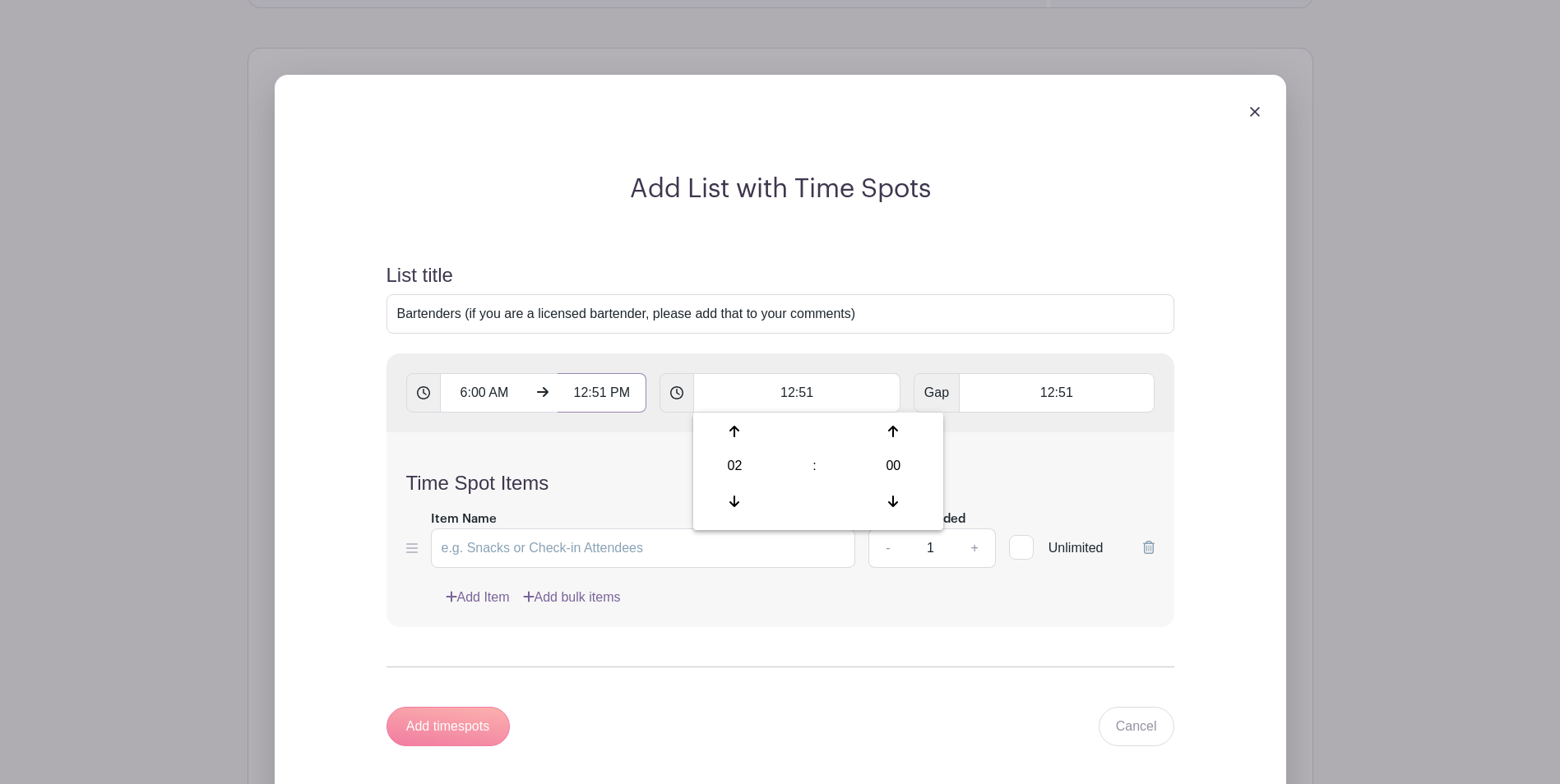
type input "Add 5 timespots"
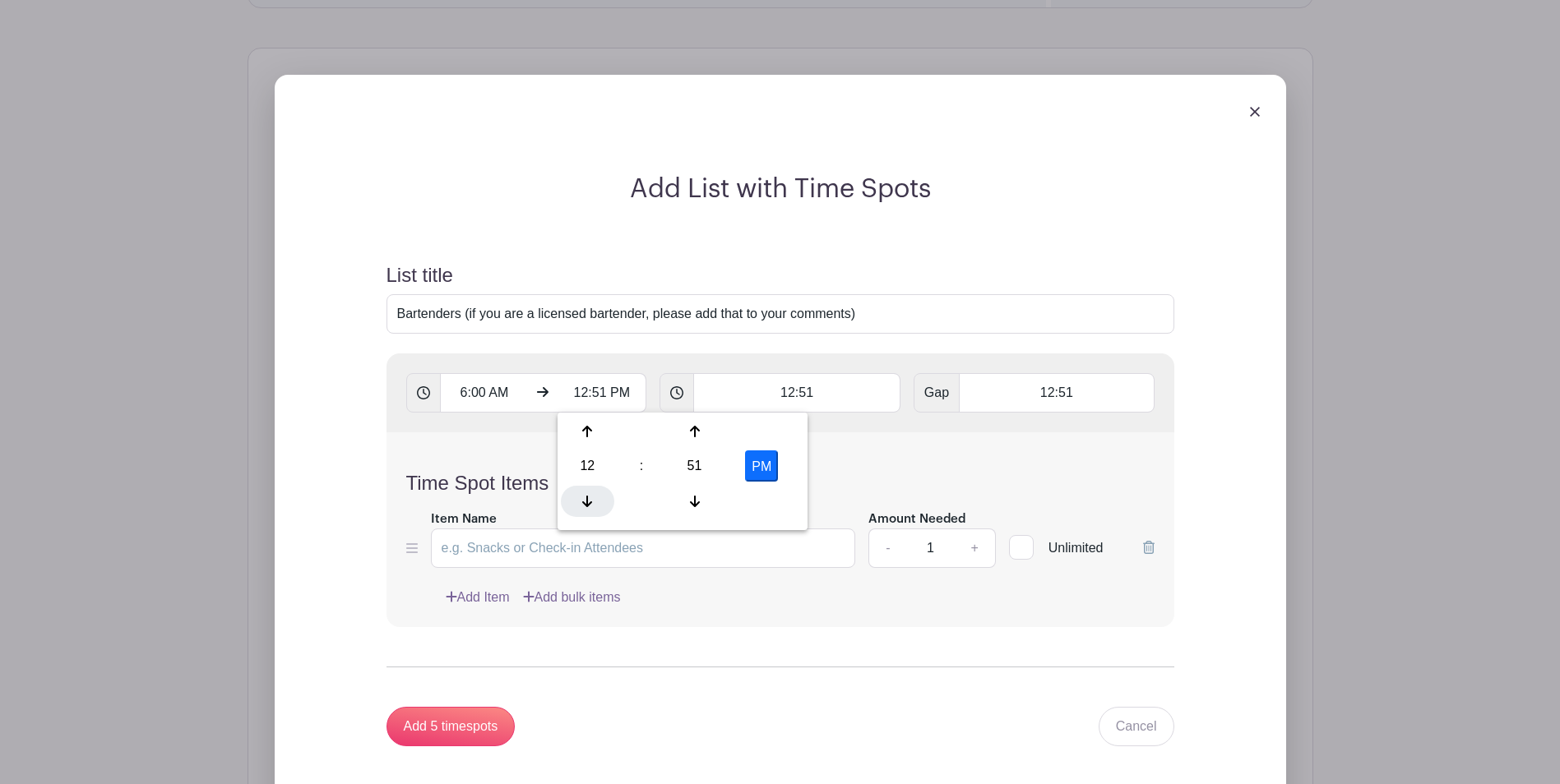
click at [582, 502] on icon at bounding box center [587, 501] width 9 height 13
type input "11:51 AM"
type input "Add 4 timespots"
click at [582, 502] on icon at bounding box center [587, 501] width 9 height 11
type input "10:51 AM"
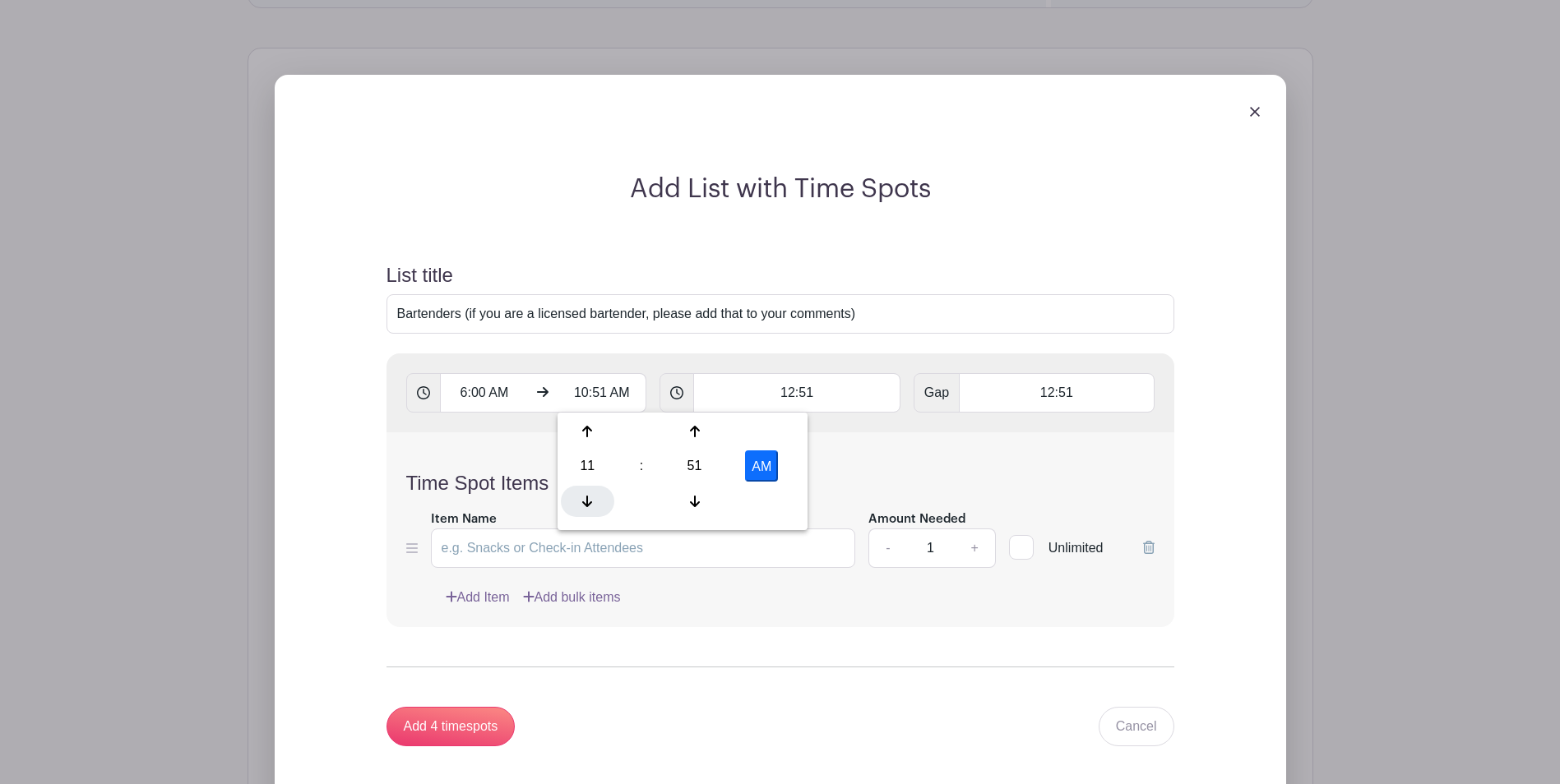
type input "Add 3 timespots"
click at [582, 502] on icon at bounding box center [587, 501] width 9 height 13
type input "8:51 AM"
type input "Add timespots"
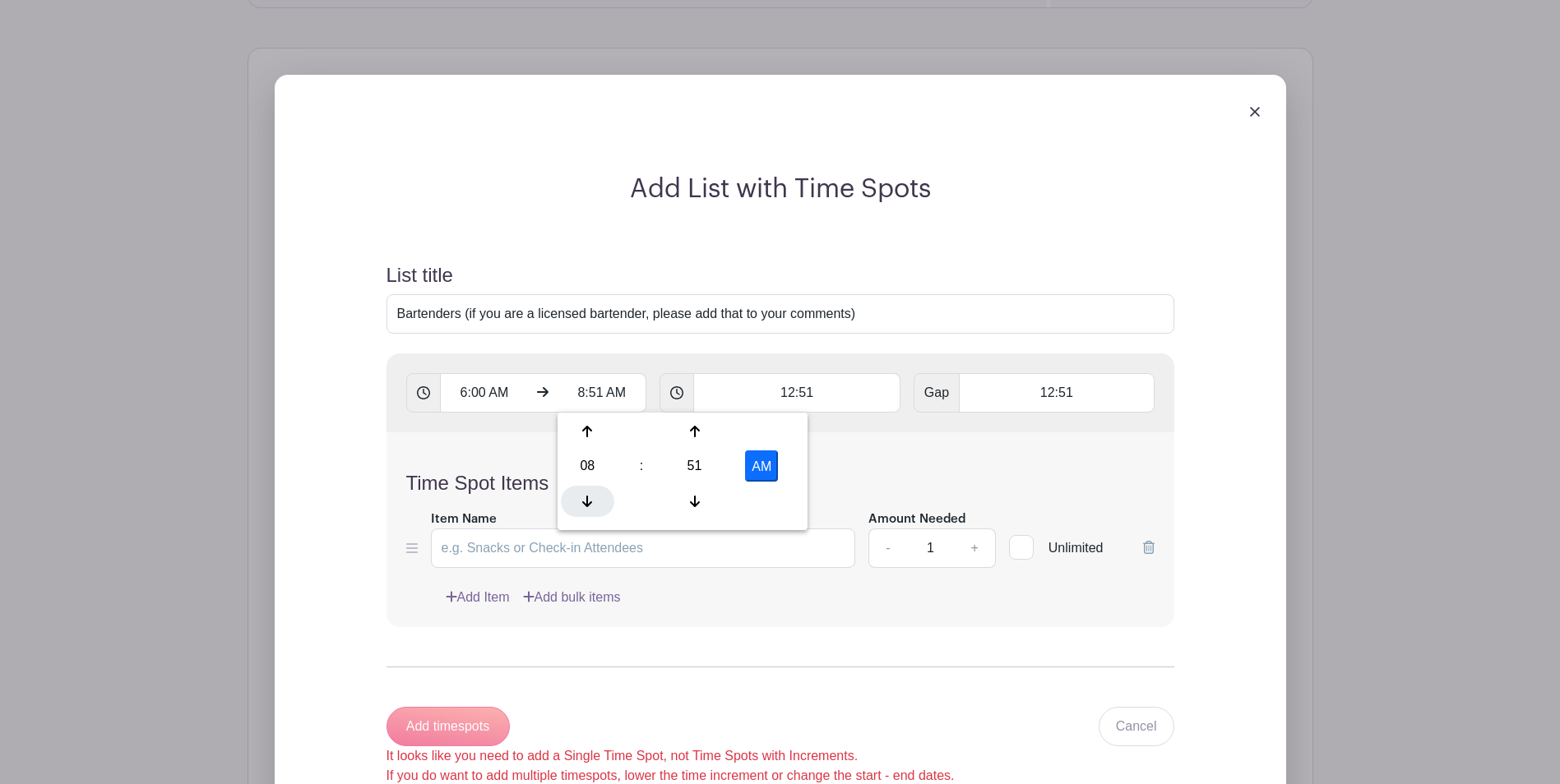
click at [582, 502] on icon at bounding box center [587, 501] width 9 height 13
click at [692, 435] on icon at bounding box center [694, 432] width 9 height 13
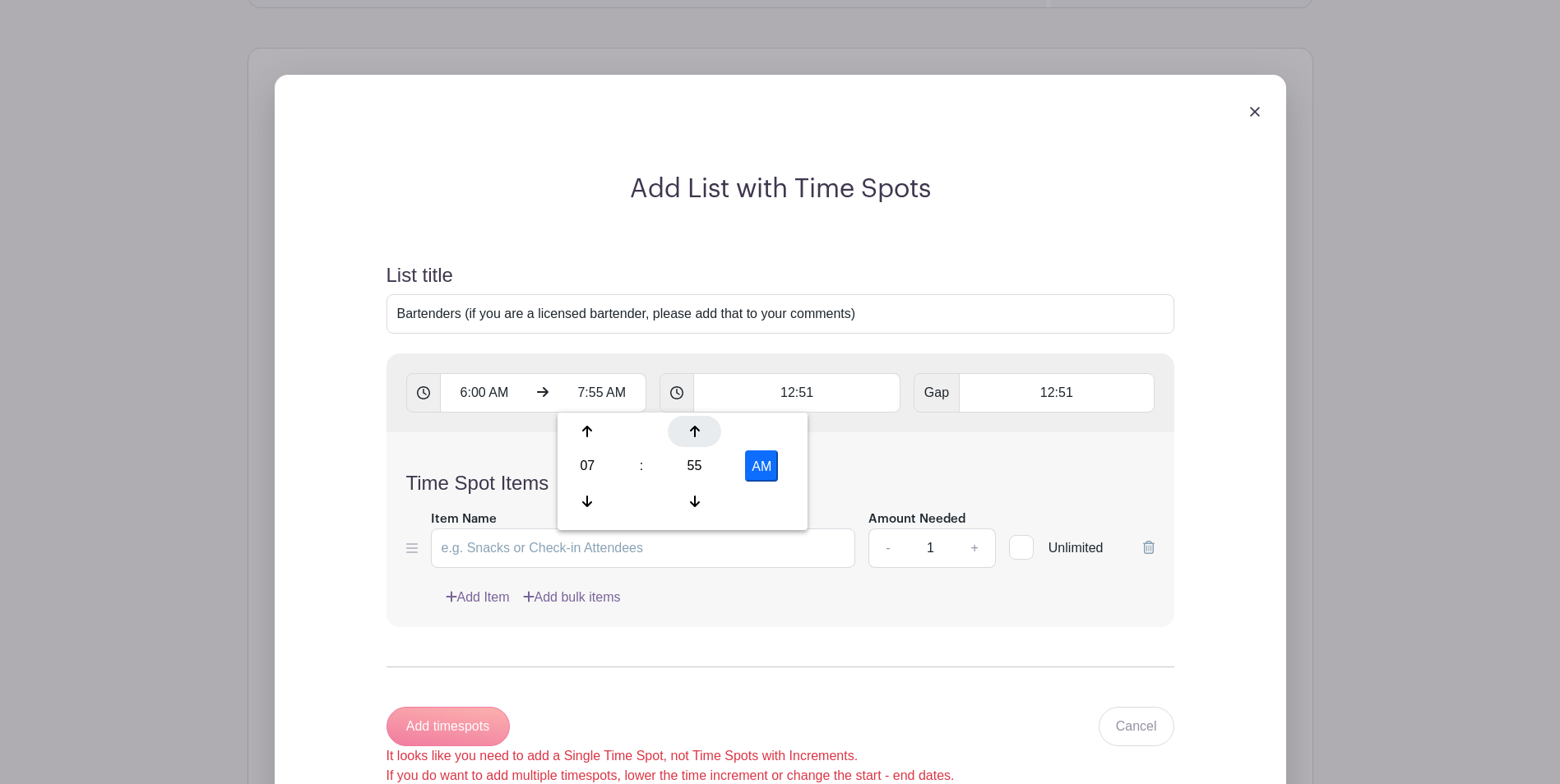
click at [692, 435] on icon at bounding box center [694, 432] width 9 height 13
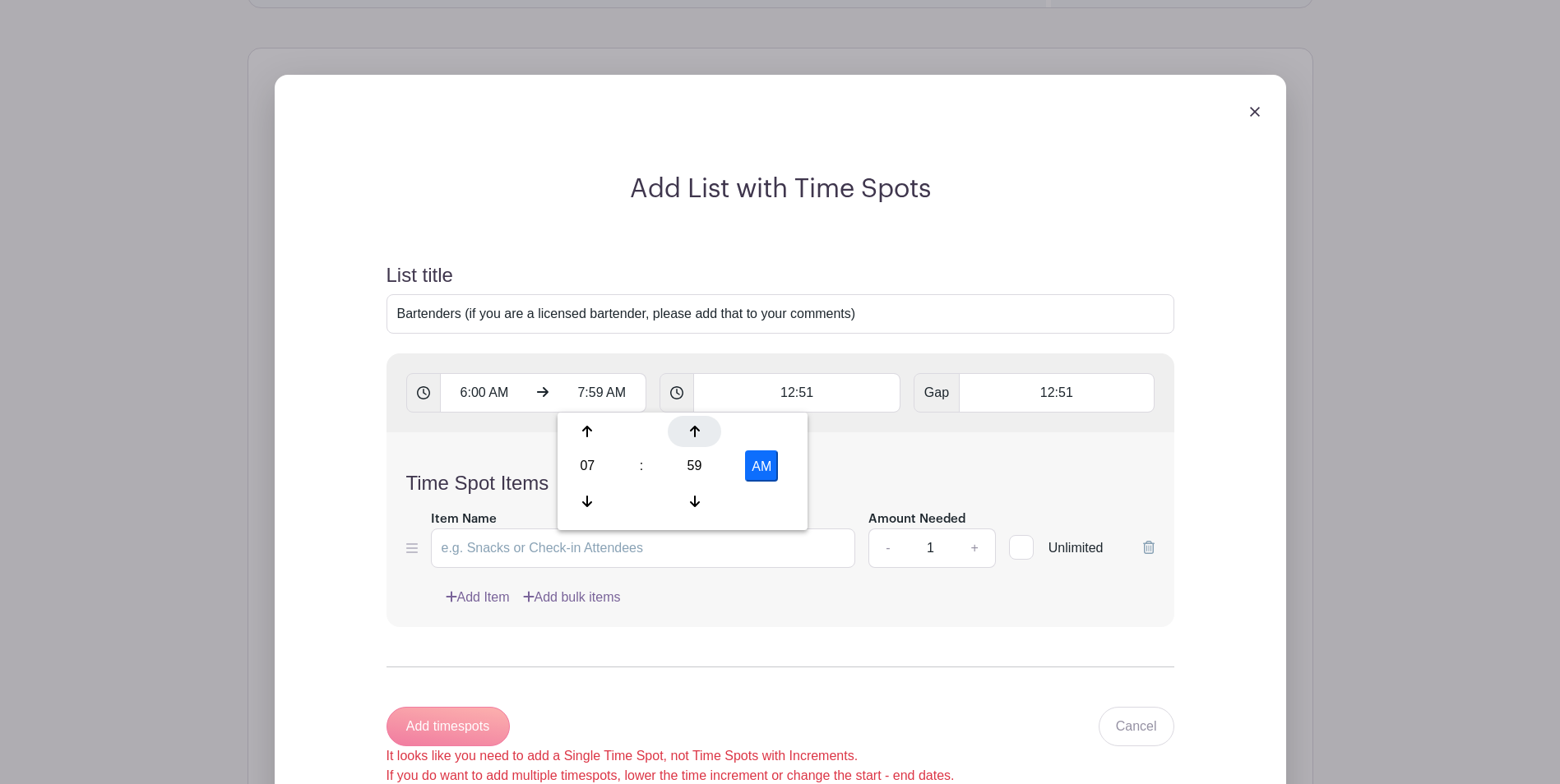
type input "8:00 AM"
click at [880, 447] on div "Time Spot Items Item Name Amount Needed - 1 + Unlimited Add Item Add bulk items" at bounding box center [780, 529] width 788 height 195
click at [823, 391] on input "12:51" at bounding box center [797, 393] width 207 height 40
click at [730, 463] on div "02" at bounding box center [734, 466] width 77 height 31
click at [840, 438] on div "02" at bounding box center [846, 431] width 55 height 31
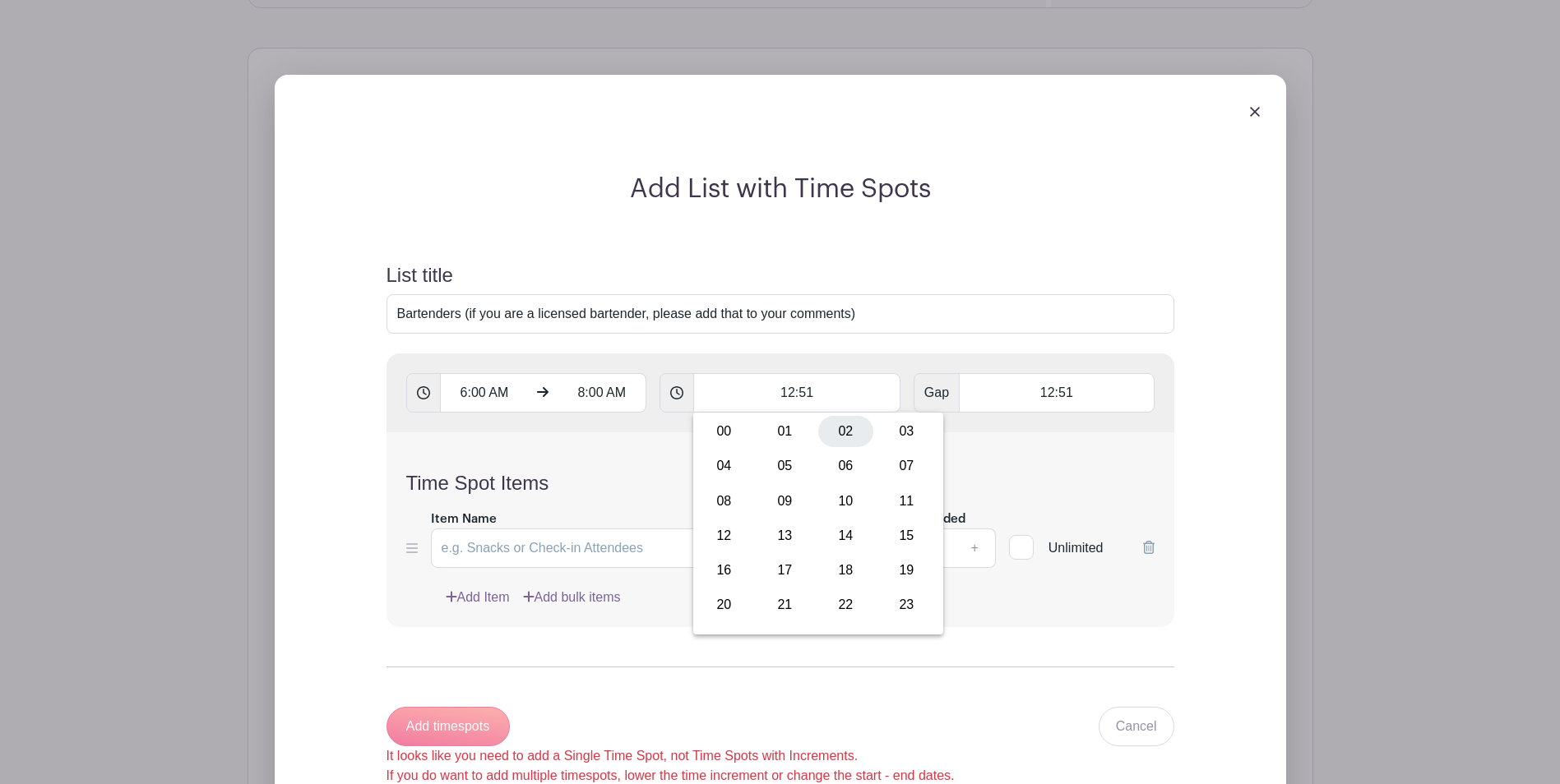
type input "02:00"
click at [968, 453] on div "Time Spot Items Item Name Amount Needed - 1 + Unlimited Add Item Add bulk items" at bounding box center [780, 529] width 788 height 195
drag, startPoint x: 1088, startPoint y: 395, endPoint x: 1032, endPoint y: 389, distance: 56.3
click at [1032, 389] on input "12:51" at bounding box center [1056, 393] width 195 height 40
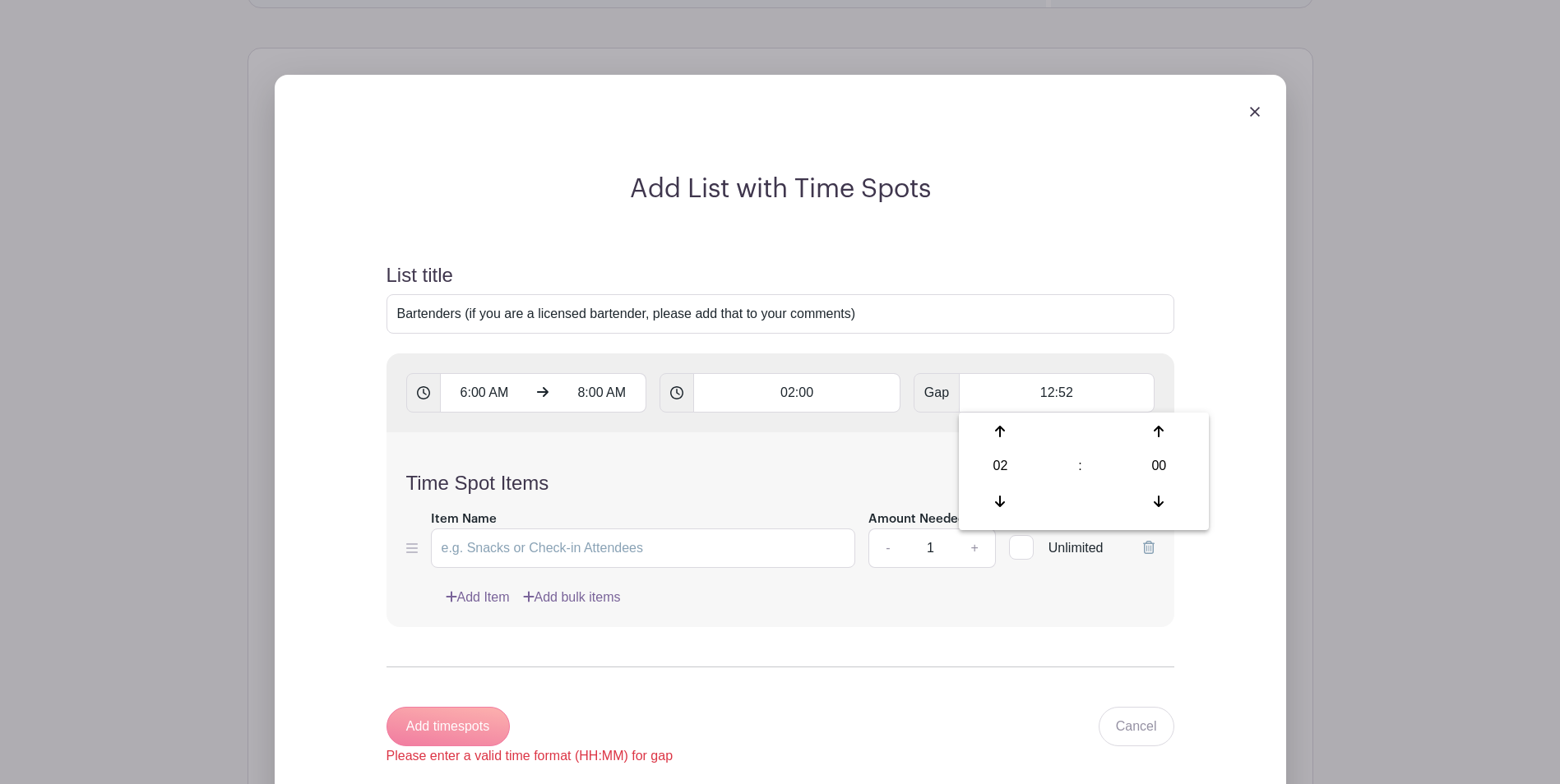
click at [886, 472] on h4 "Time Spot Items" at bounding box center [780, 483] width 748 height 24
click at [1091, 389] on input "12:52" at bounding box center [1056, 393] width 195 height 40
click at [1001, 470] on div "02" at bounding box center [1000, 466] width 77 height 31
click at [1107, 437] on div "02" at bounding box center [1111, 431] width 55 height 31
type input "02:00"
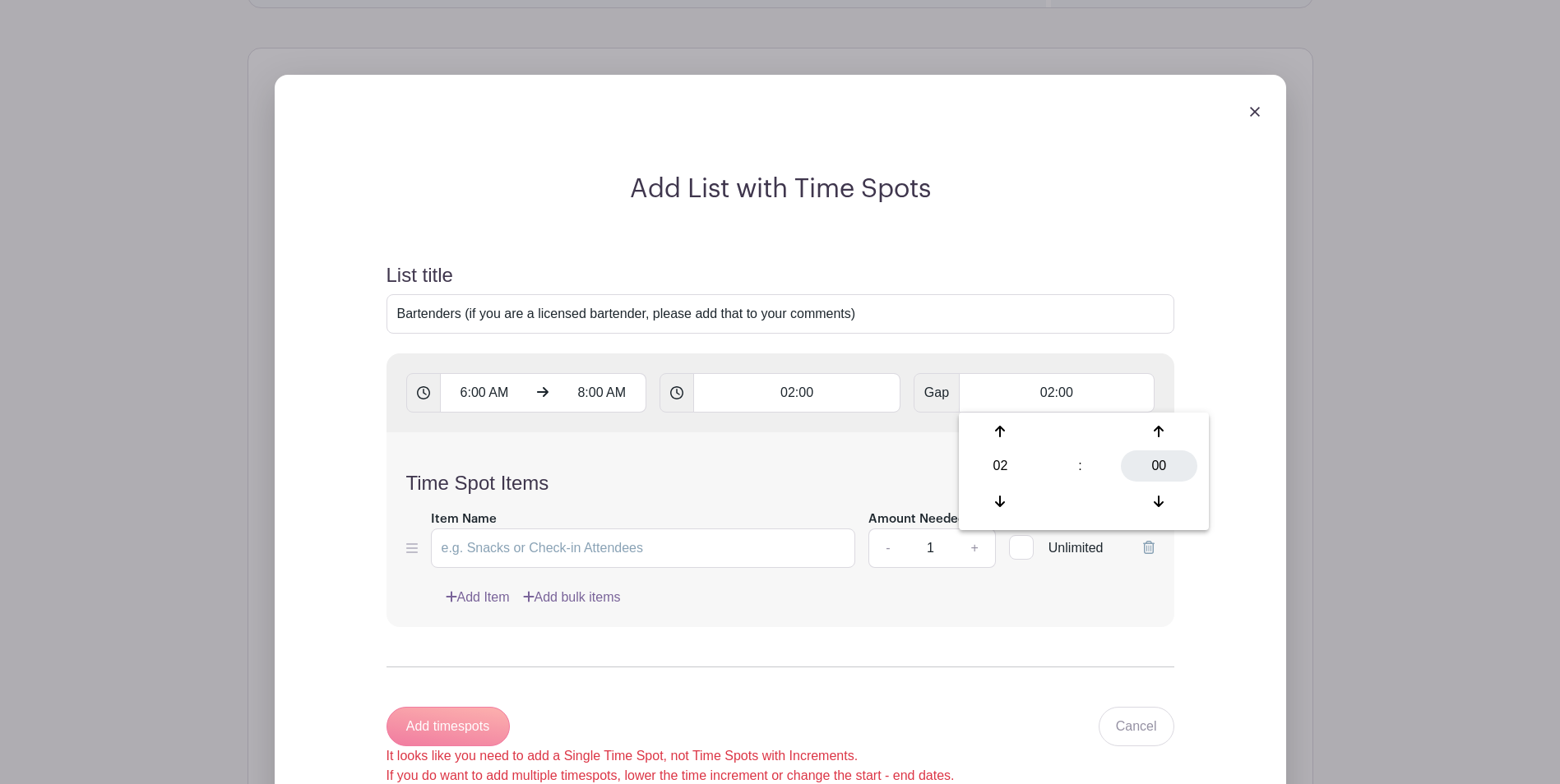
click at [1152, 463] on div "00" at bounding box center [1158, 466] width 77 height 31
click at [843, 466] on div "Time Spot Items Item Name Amount Needed - 1 + Unlimited Add Item Add bulk items" at bounding box center [780, 529] width 788 height 195
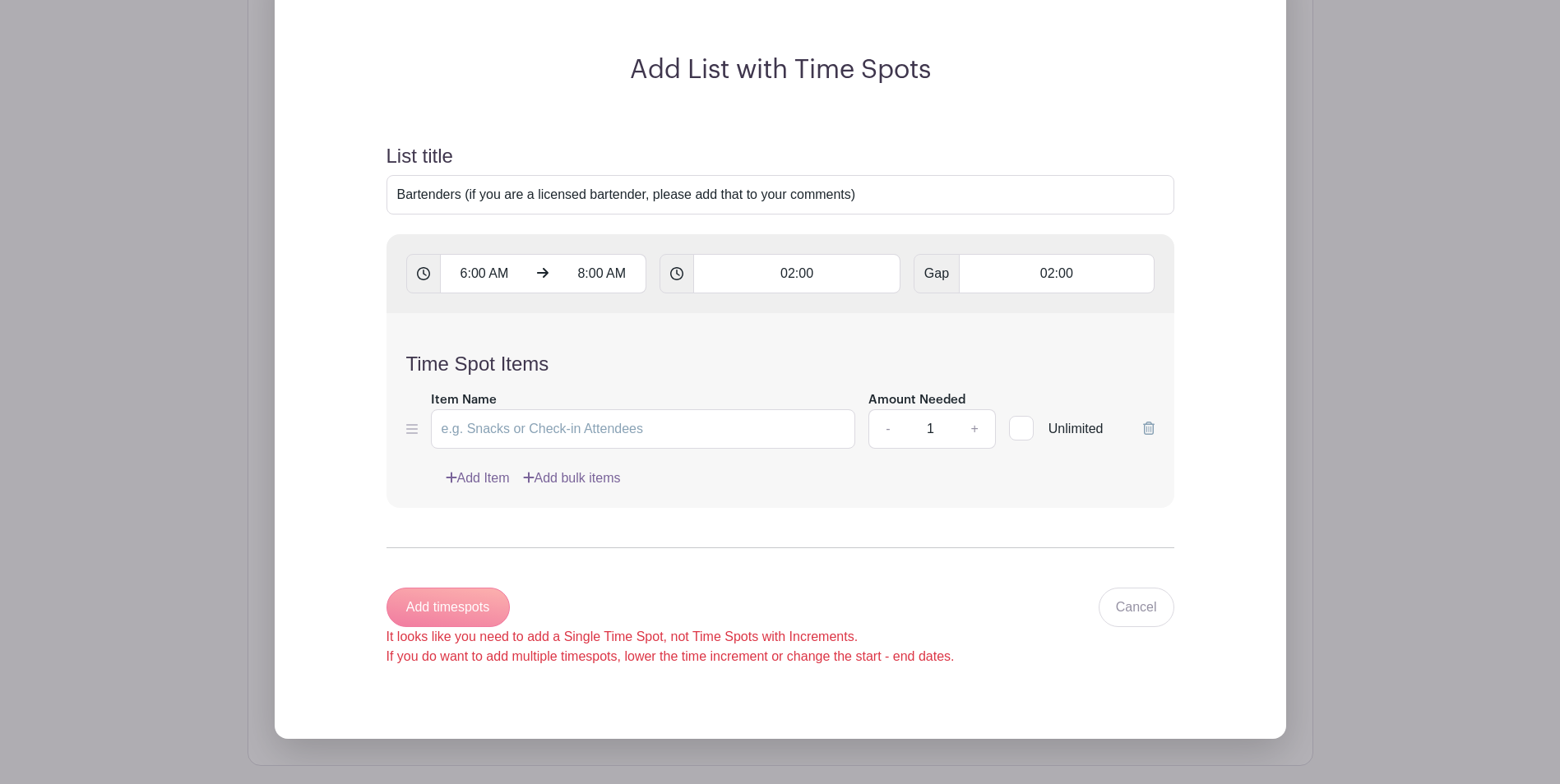
scroll to position [1339, 0]
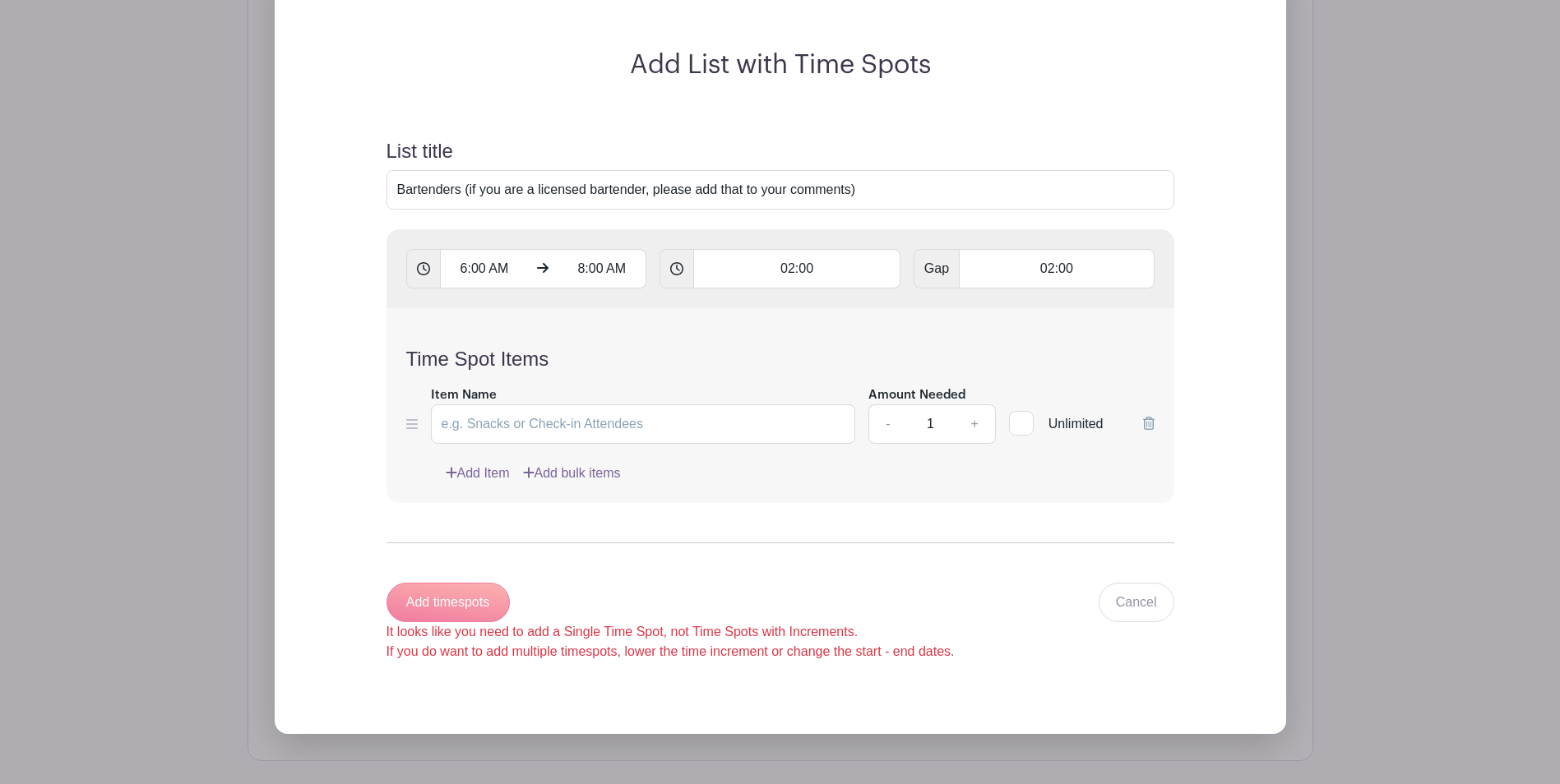
click at [423, 269] on icon at bounding box center [423, 269] width 13 height 13
click at [705, 427] on input "Item Name" at bounding box center [644, 424] width 425 height 40
click at [581, 421] on input "Item Name" at bounding box center [644, 424] width 425 height 40
type input "Bartender"
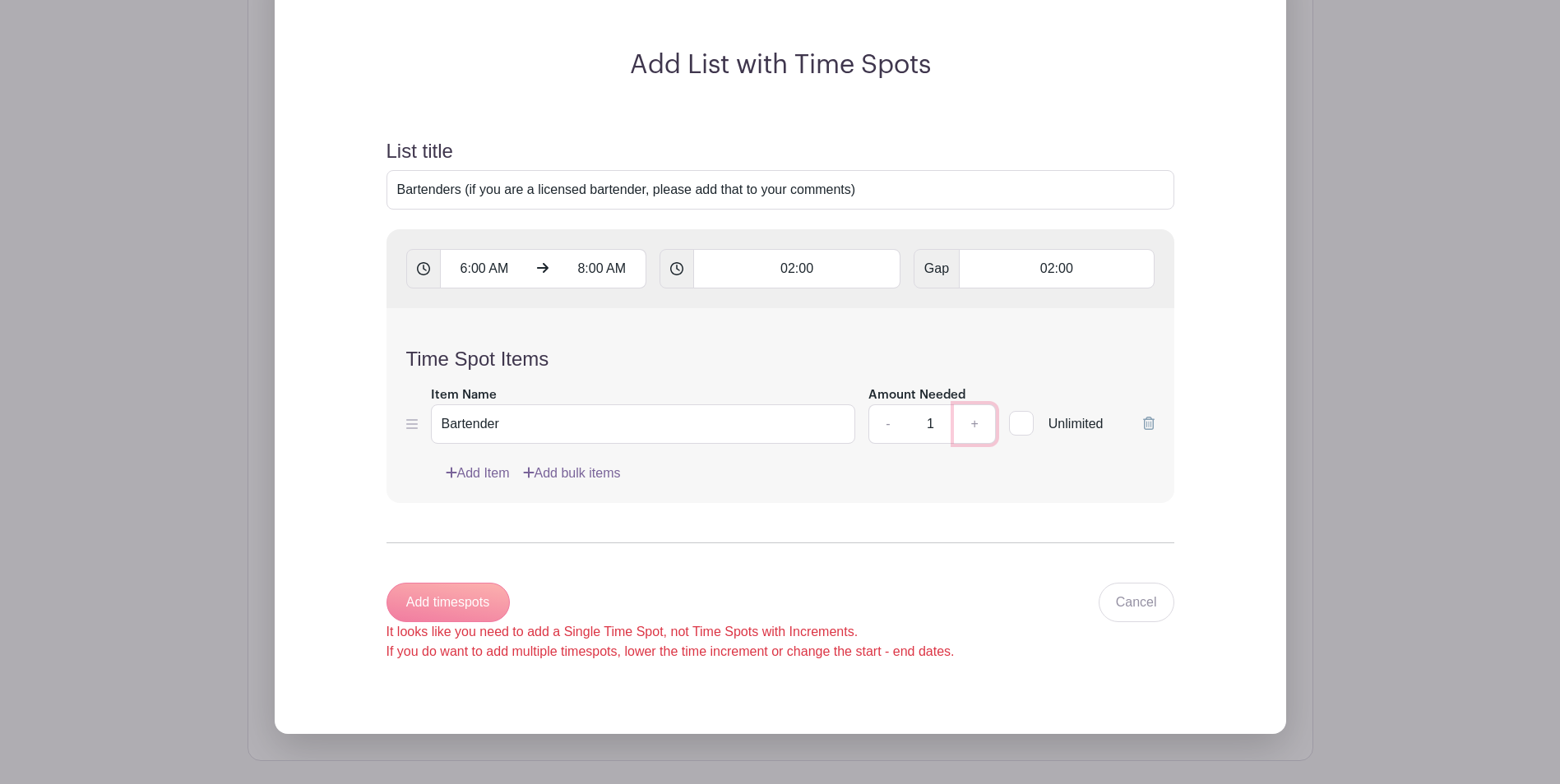
click at [971, 426] on link "+" at bounding box center [973, 424] width 41 height 40
type input "2"
click at [445, 606] on div "Add timespots It looks like you need to add a Single Time Spot, not Time Spots …" at bounding box center [670, 622] width 568 height 79
click at [674, 271] on icon at bounding box center [677, 269] width 13 height 13
click at [776, 278] on input "02:00" at bounding box center [797, 269] width 207 height 40
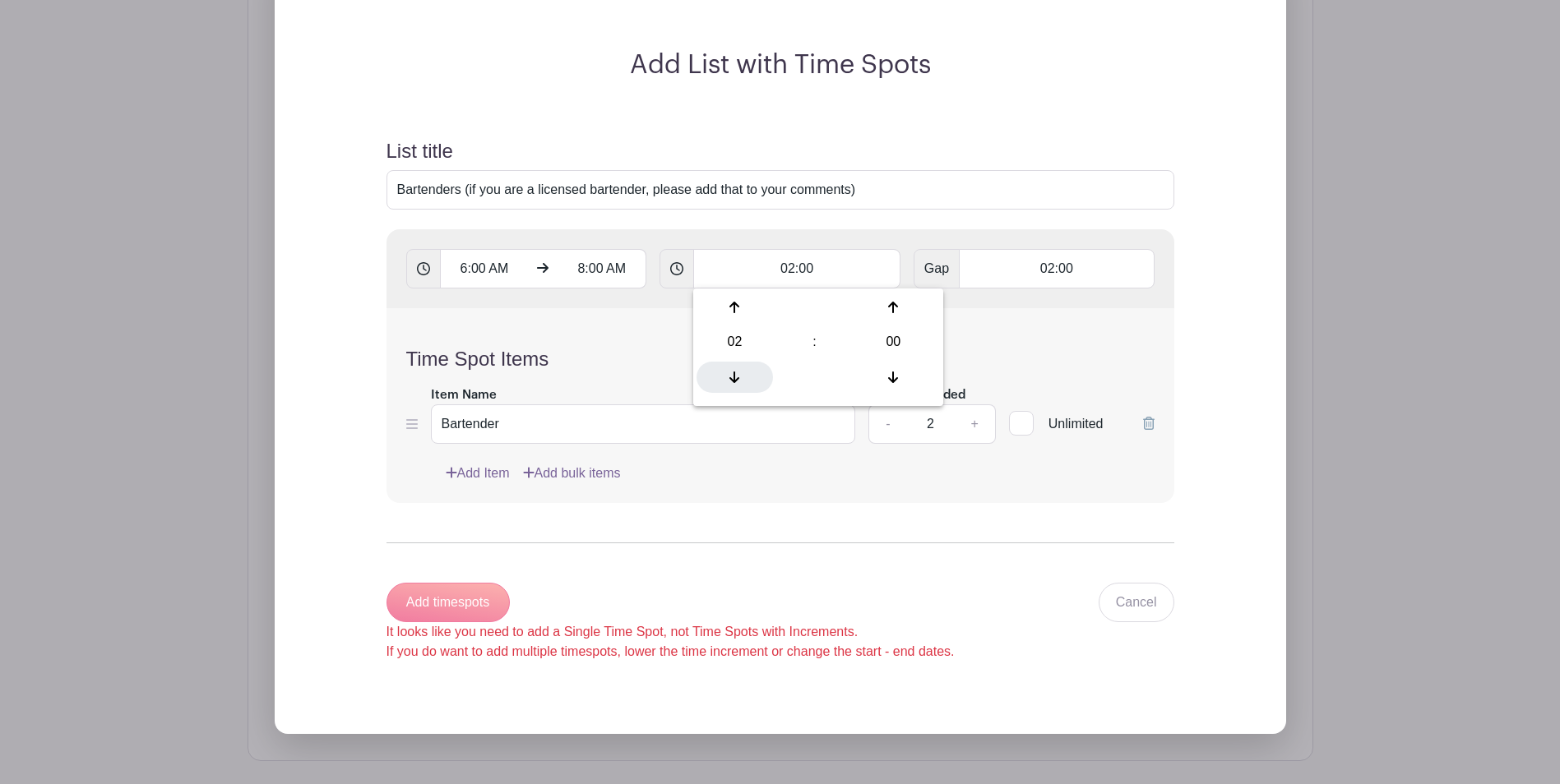
click at [729, 383] on icon at bounding box center [734, 378] width 9 height 13
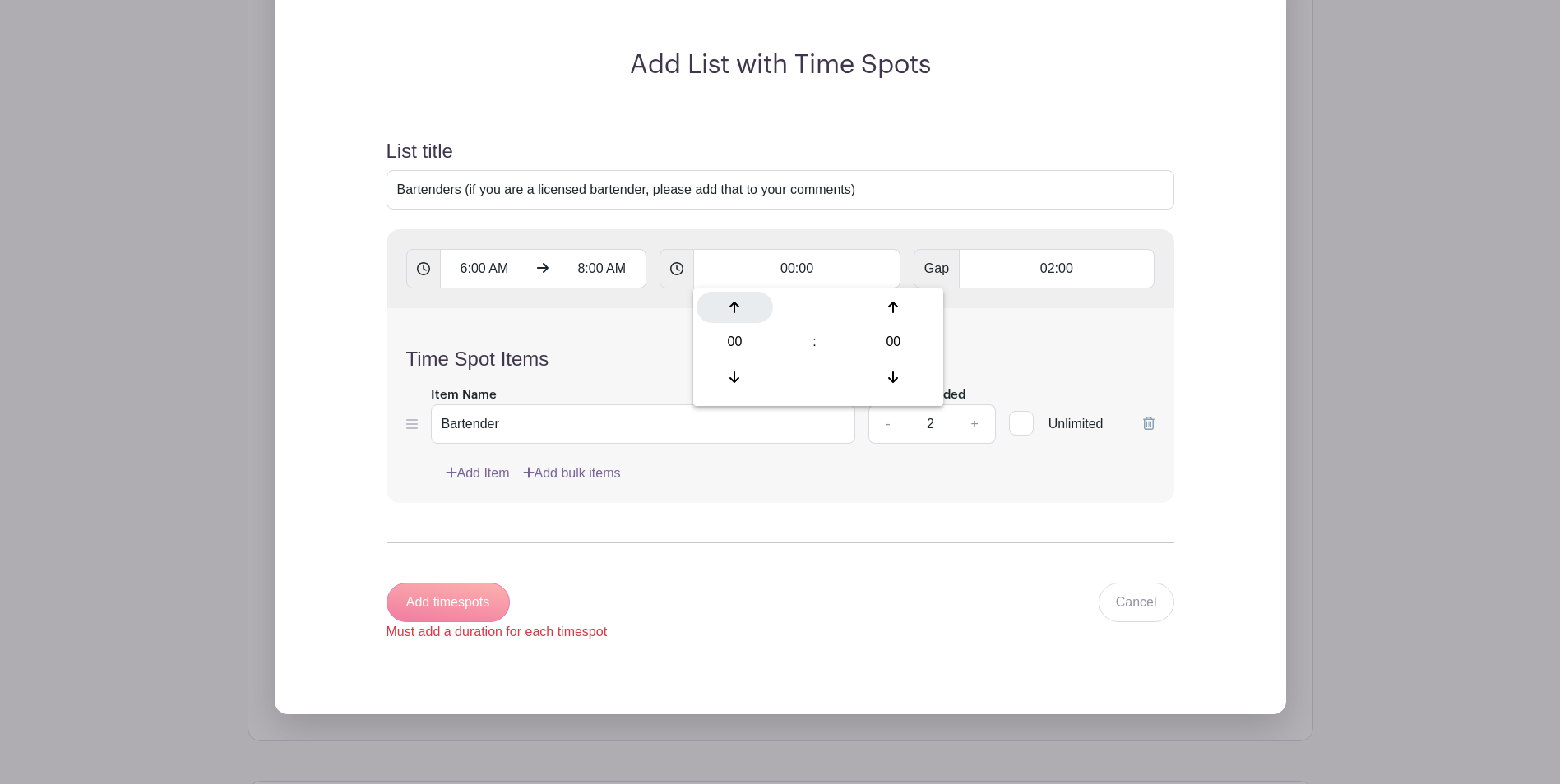
click at [730, 303] on icon at bounding box center [734, 308] width 9 height 13
type input "02:00"
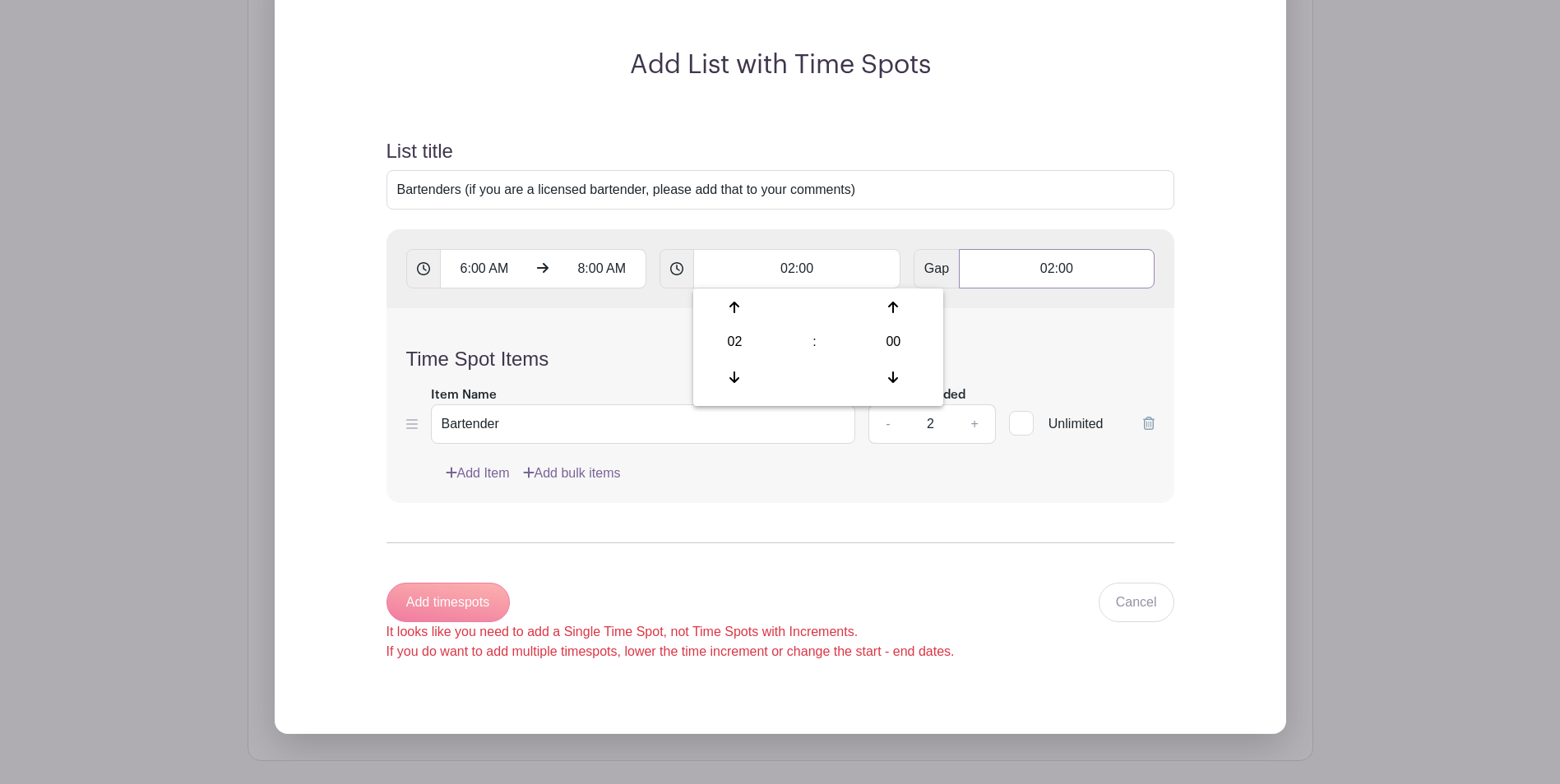
click at [1007, 271] on input "02:00" at bounding box center [1056, 269] width 195 height 40
click at [984, 307] on div "00" at bounding box center [989, 307] width 55 height 31
click at [998, 369] on div at bounding box center [1000, 377] width 77 height 31
type input "00:00"
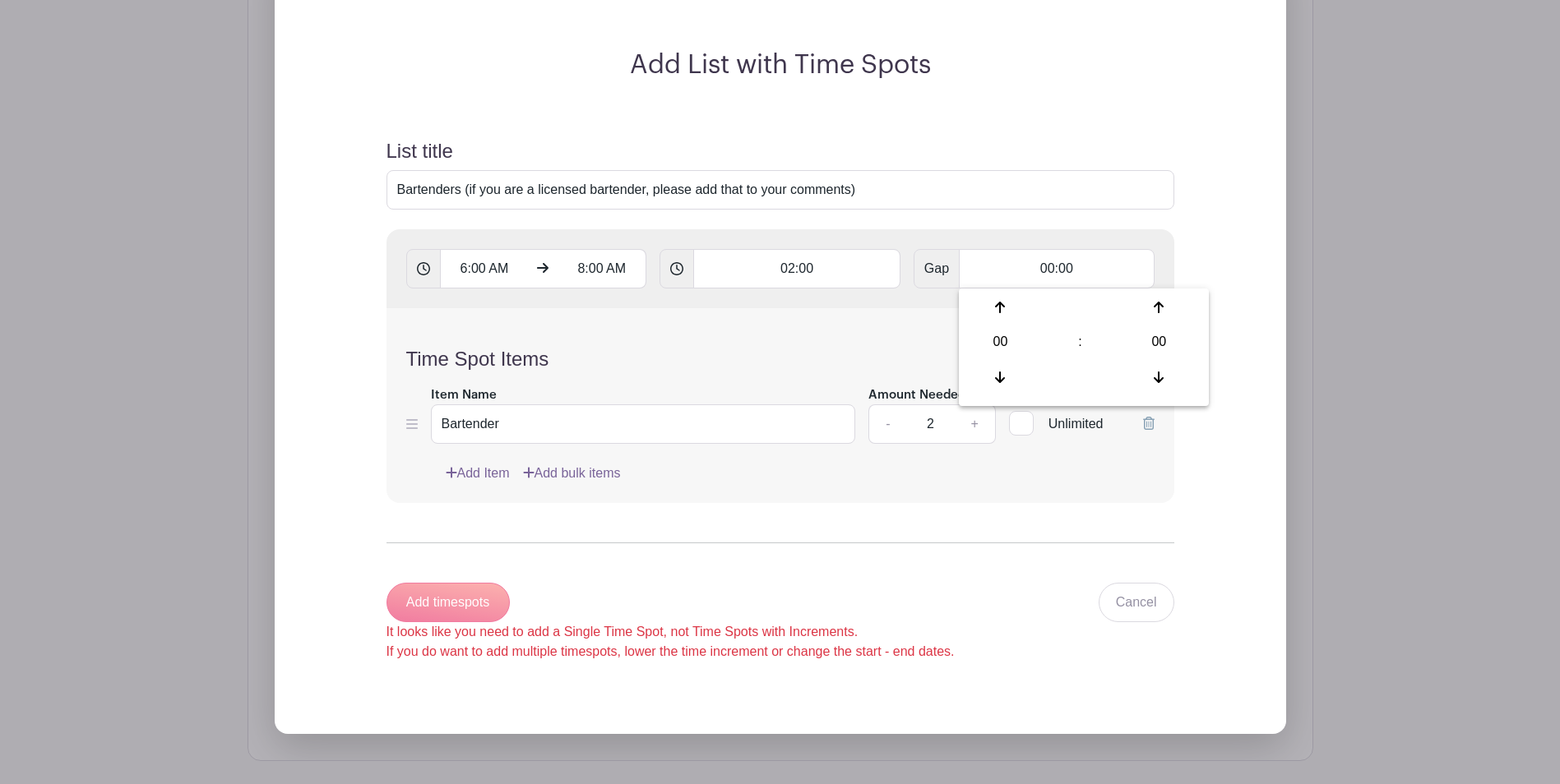
click at [442, 610] on div "Add timespots It looks like you need to add a Single Time Spot, not Time Spots …" at bounding box center [670, 622] width 568 height 79
click at [549, 476] on link "Add bulk items" at bounding box center [572, 473] width 98 height 20
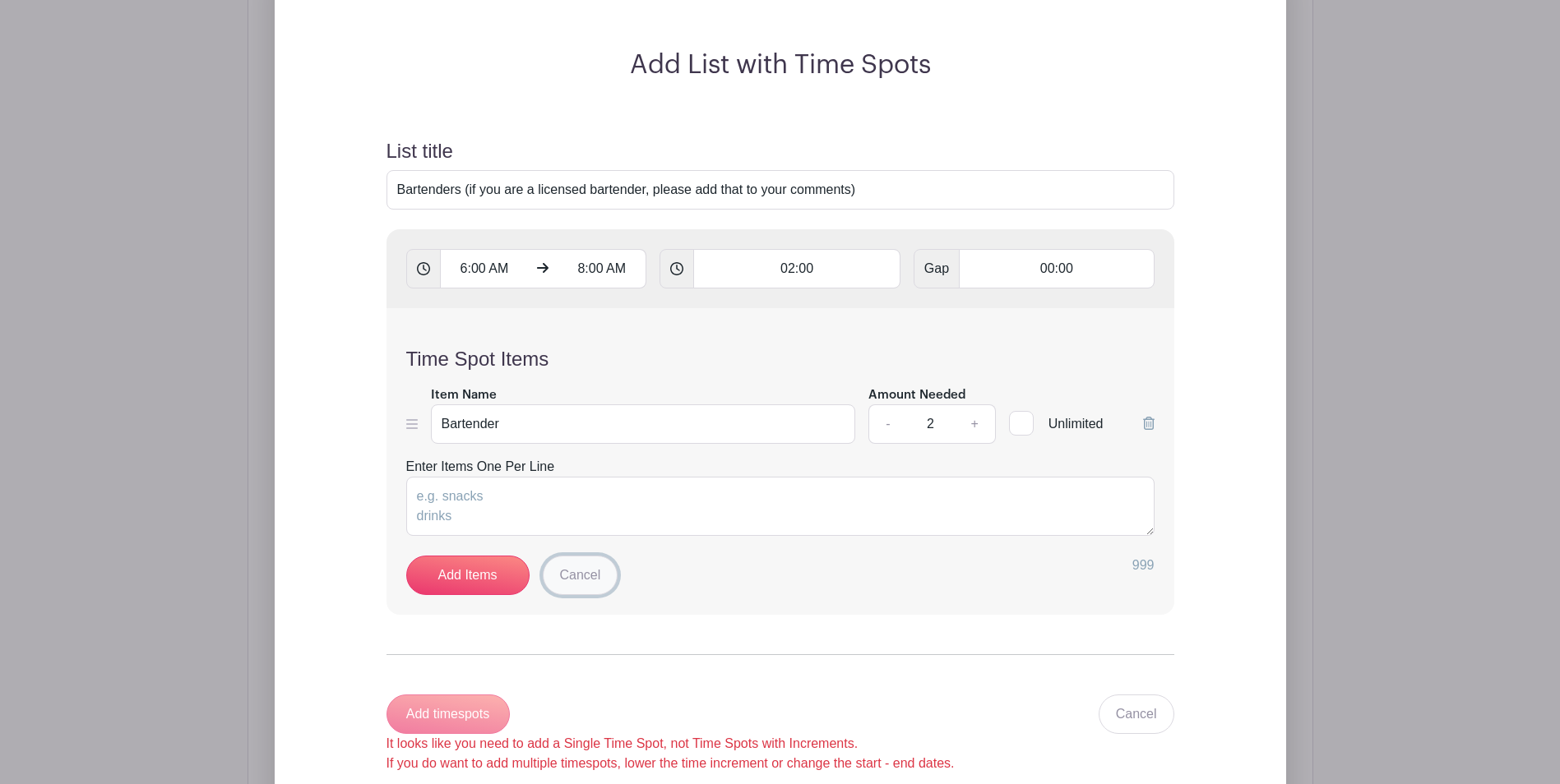
click at [579, 573] on link "Cancel" at bounding box center [580, 575] width 76 height 40
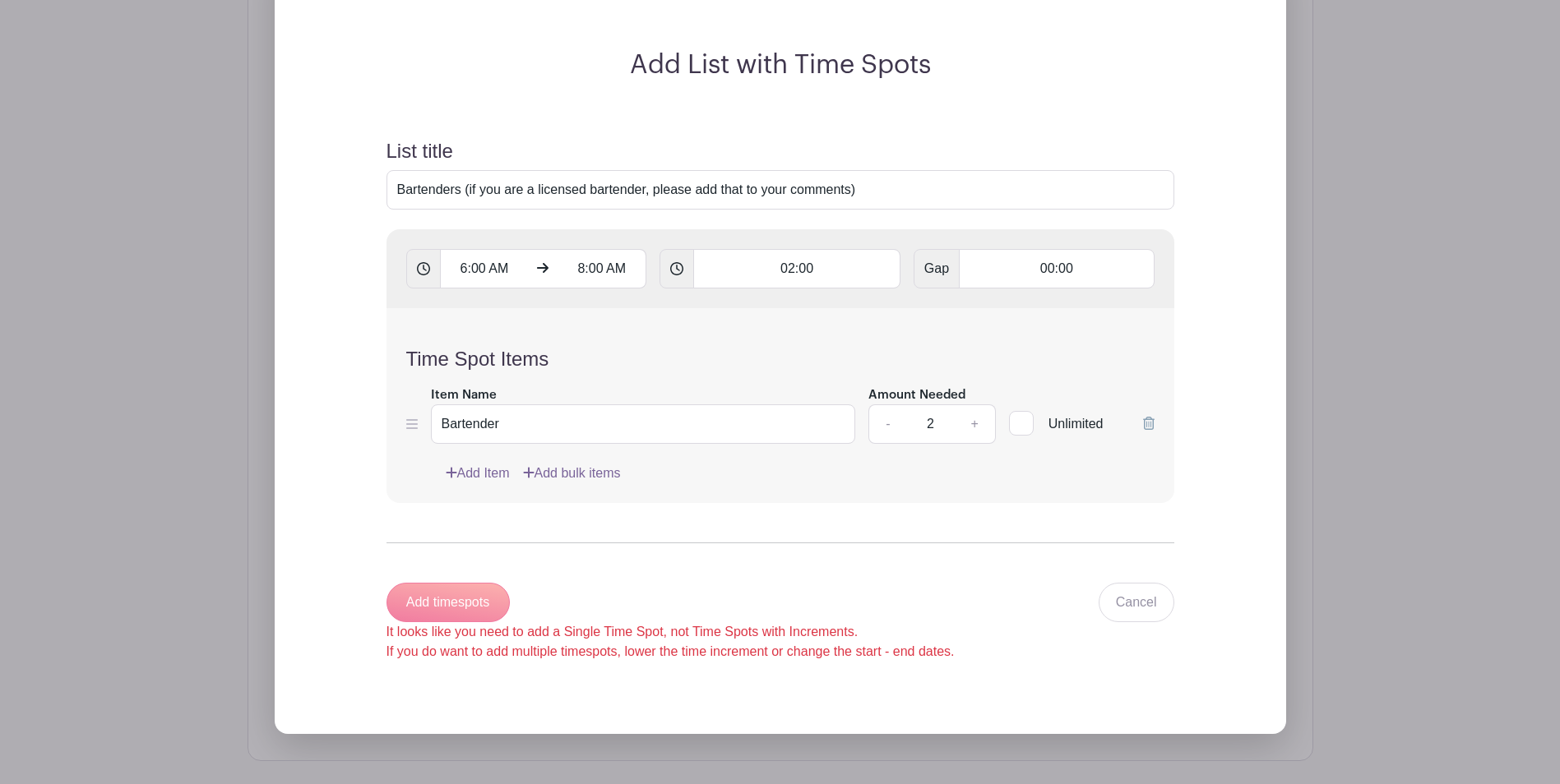
click at [465, 472] on link "Add Item" at bounding box center [478, 473] width 65 height 20
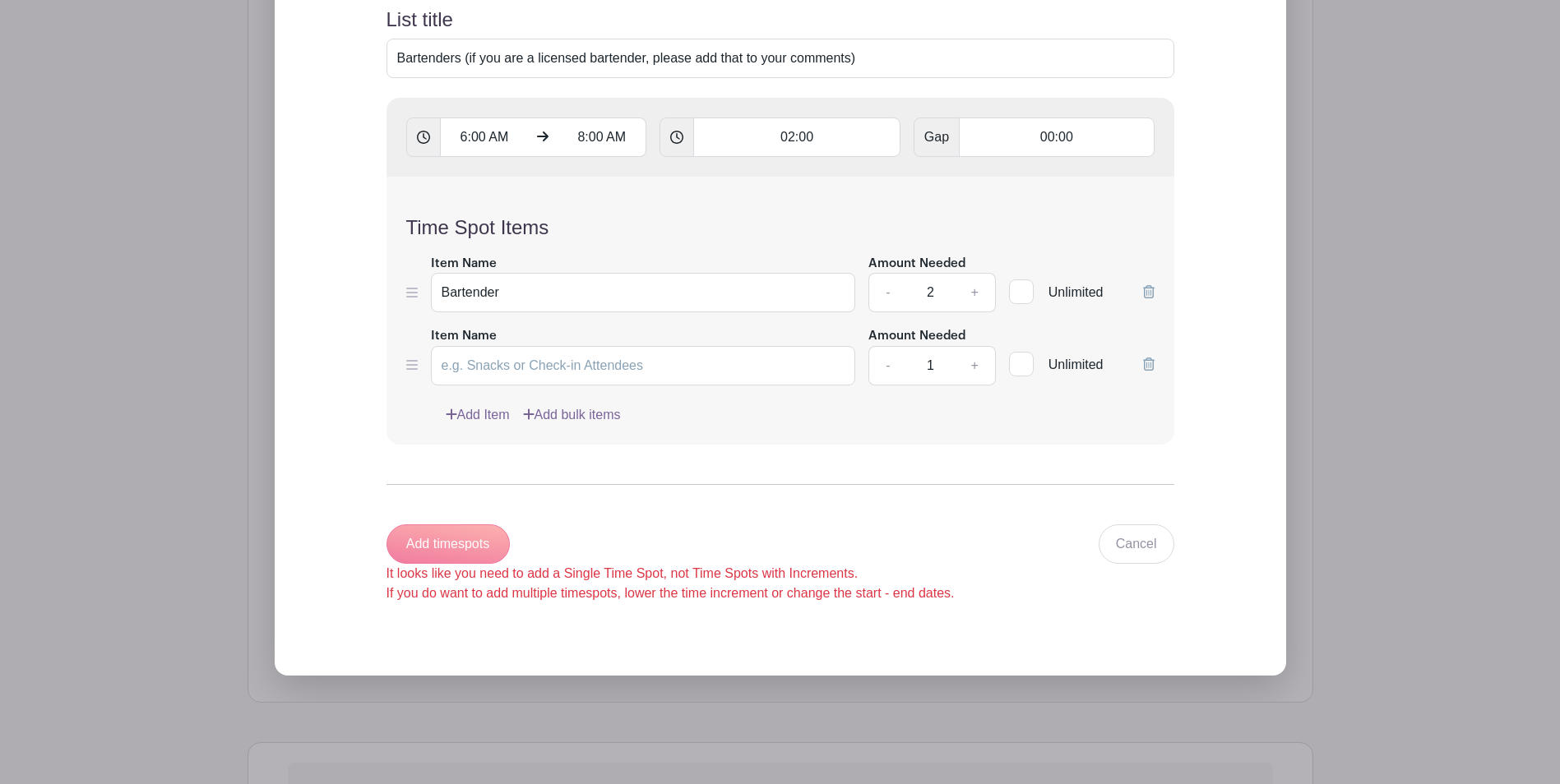
scroll to position [1207, 0]
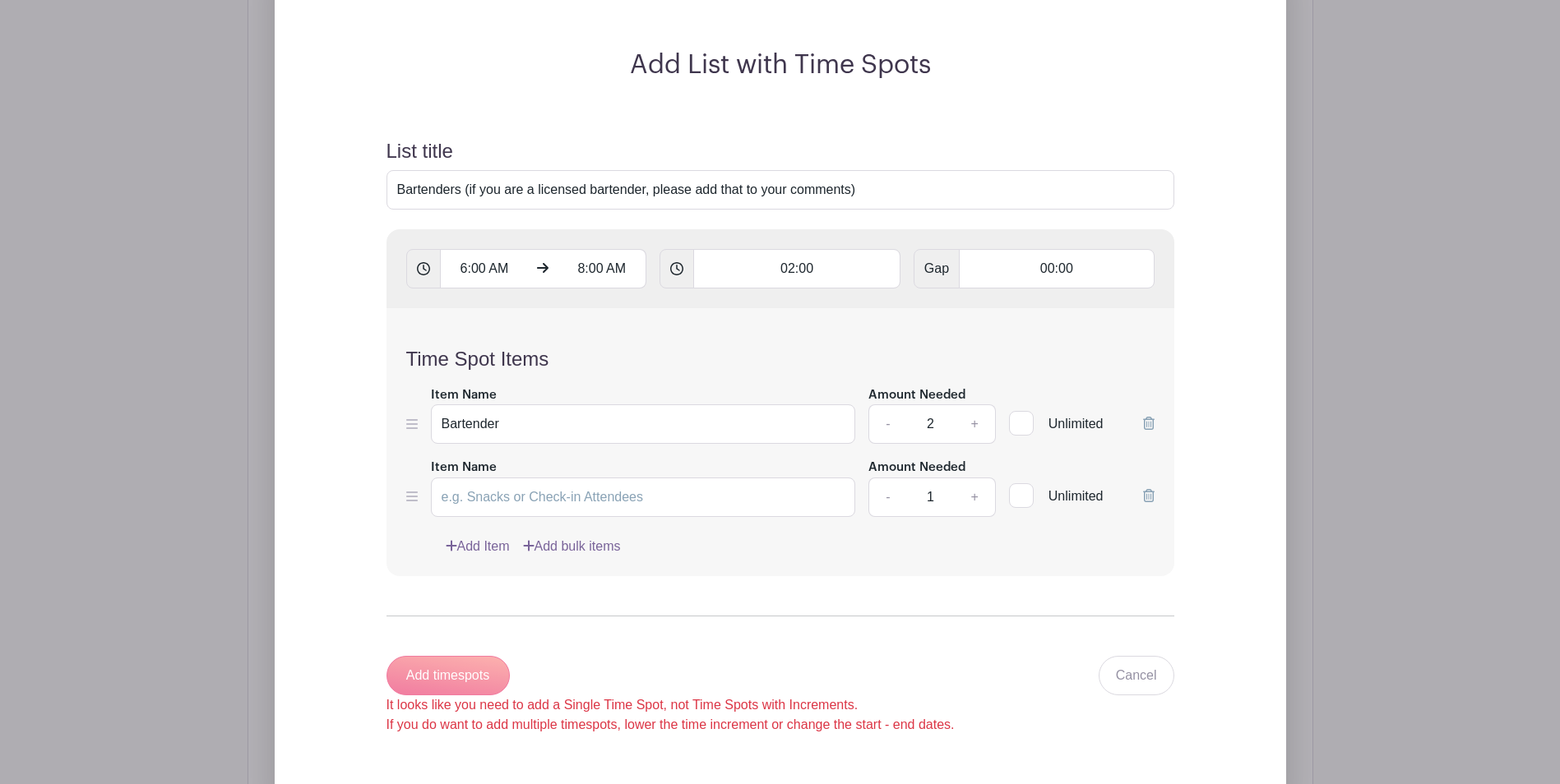
click at [1150, 494] on icon at bounding box center [1149, 495] width 11 height 13
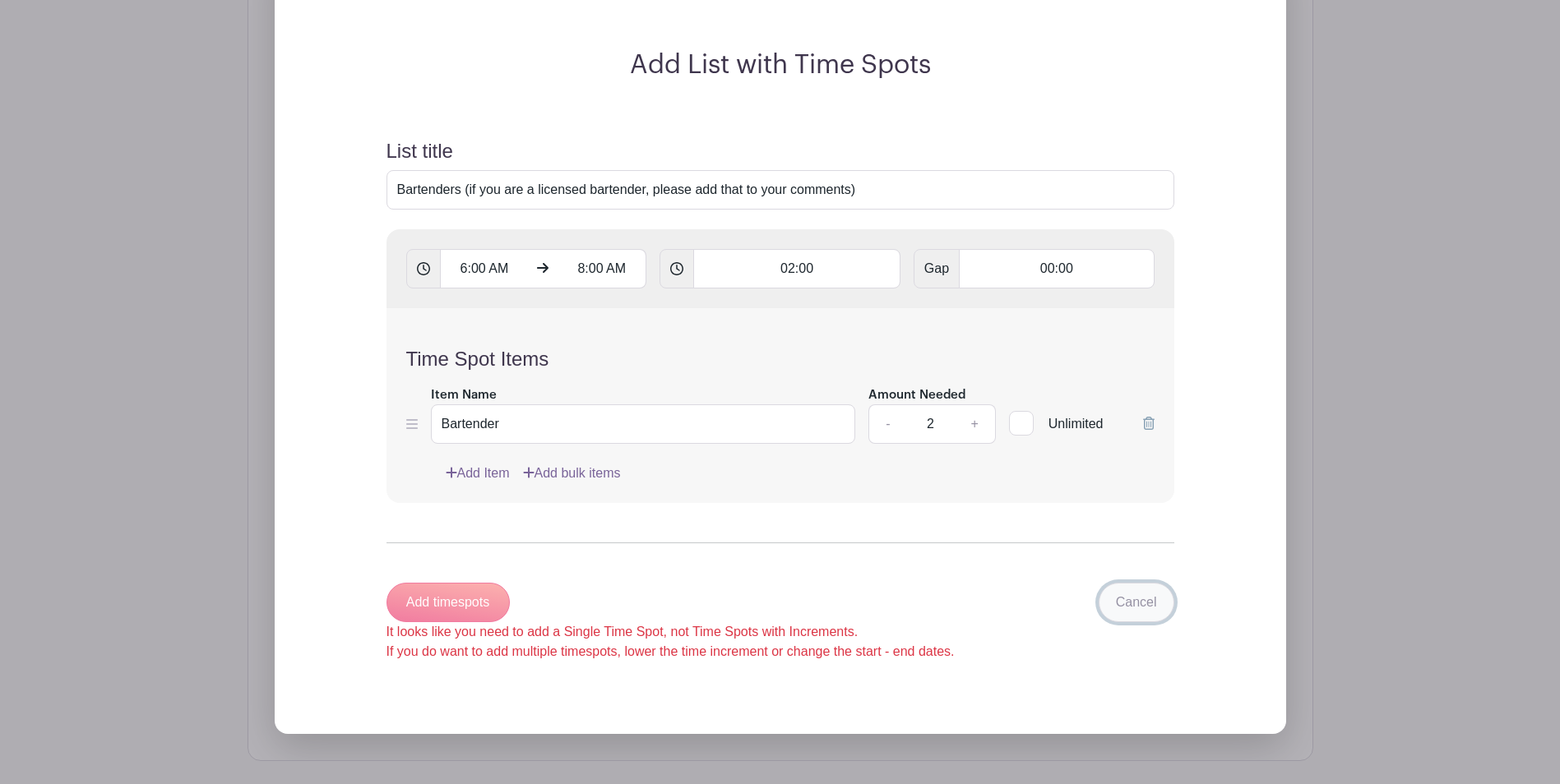
click at [1156, 603] on link "Cancel" at bounding box center [1137, 603] width 76 height 40
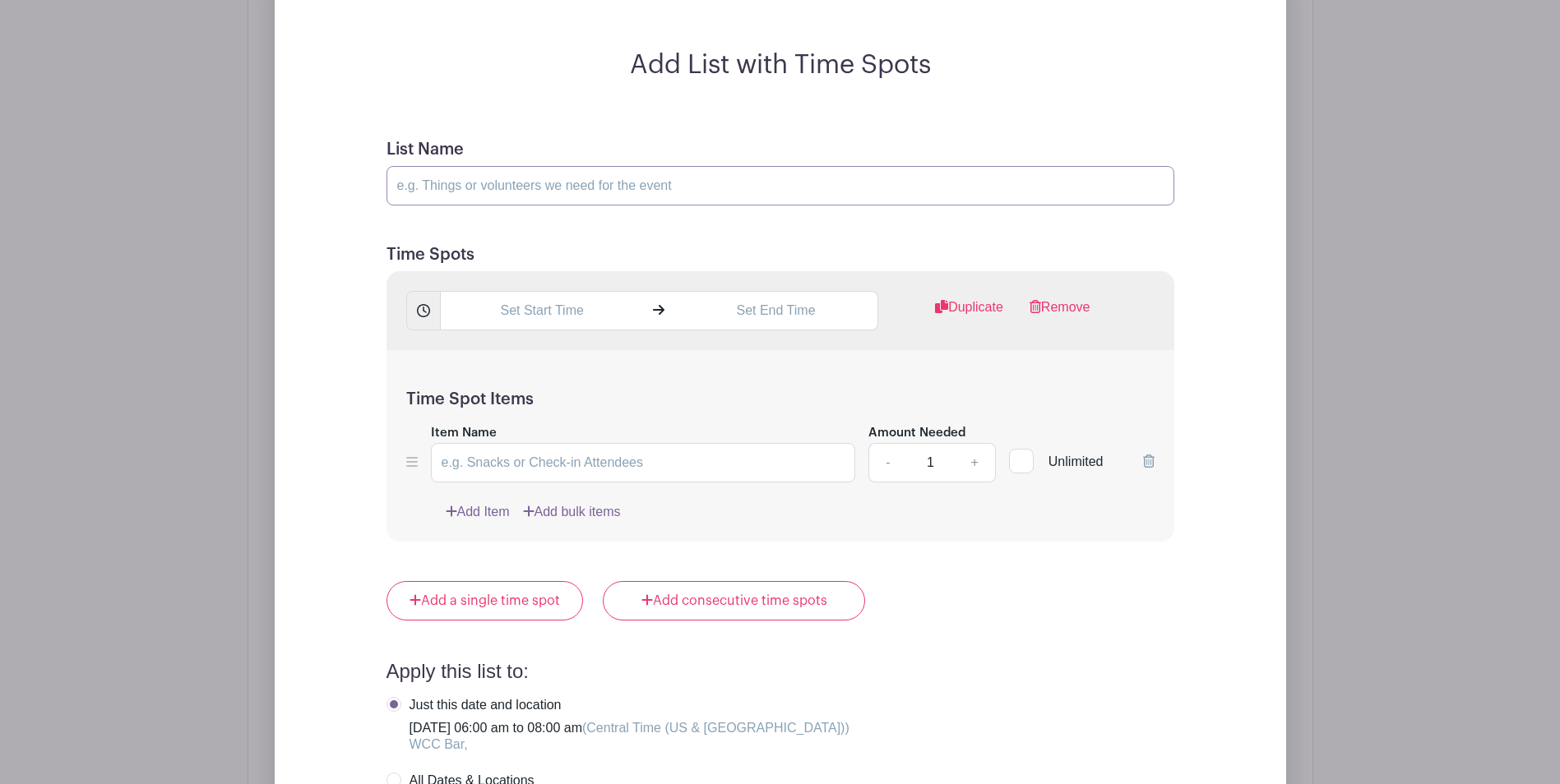
click at [586, 188] on input "List Name" at bounding box center [780, 186] width 788 height 40
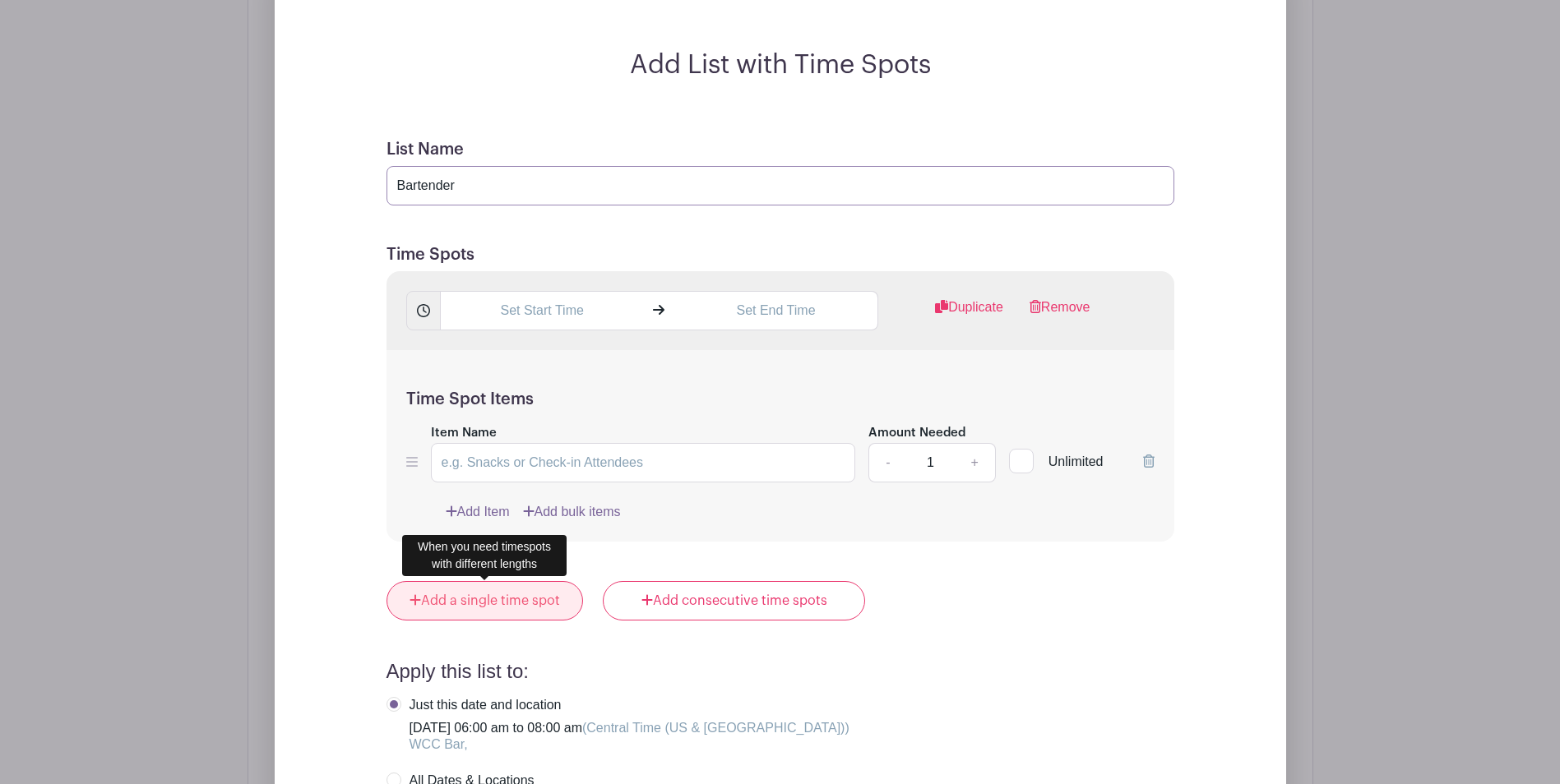
type input "Bartender"
click at [497, 604] on link "Add a single time spot" at bounding box center [485, 601] width 197 height 40
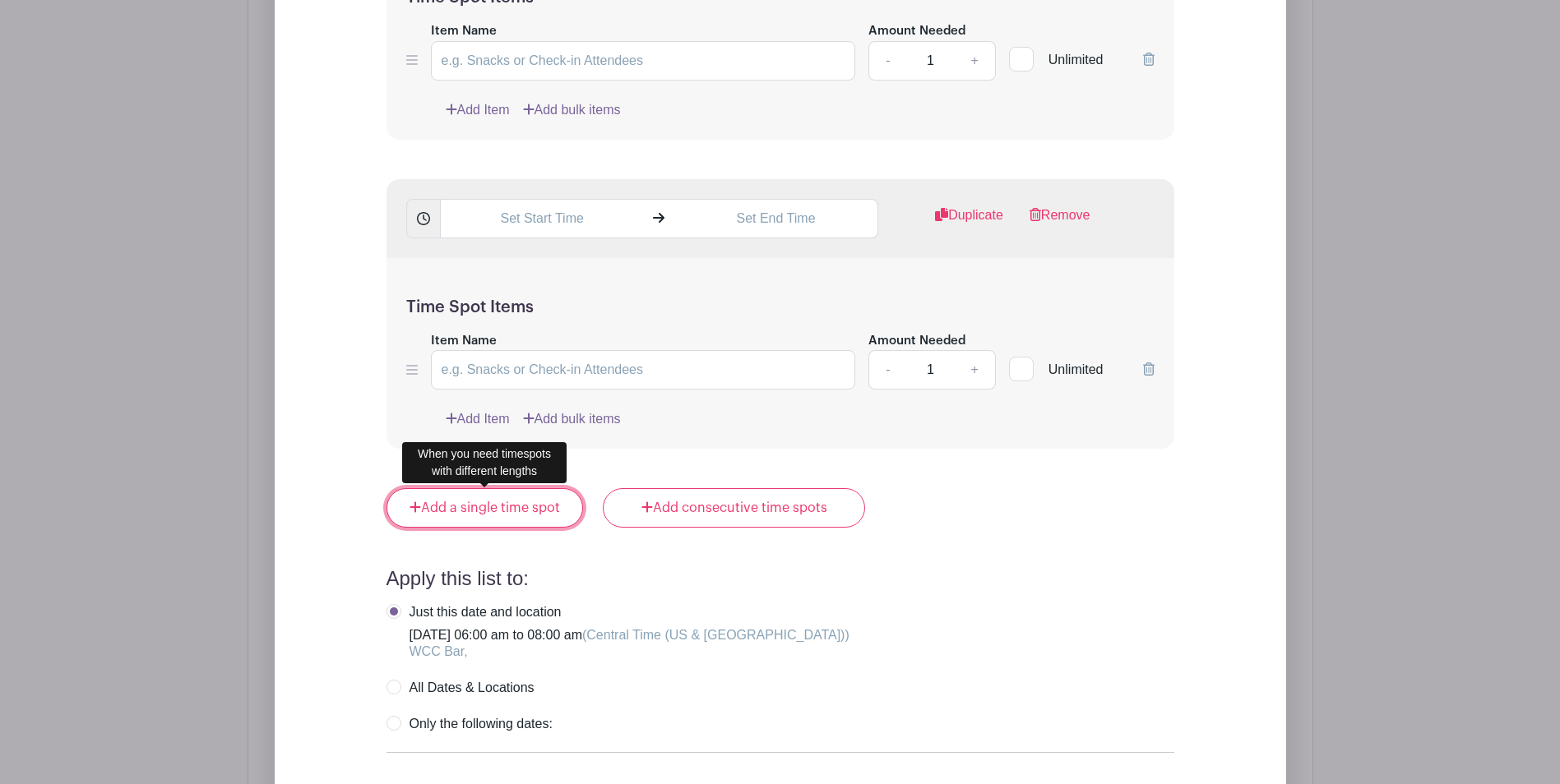
scroll to position [1613, 0]
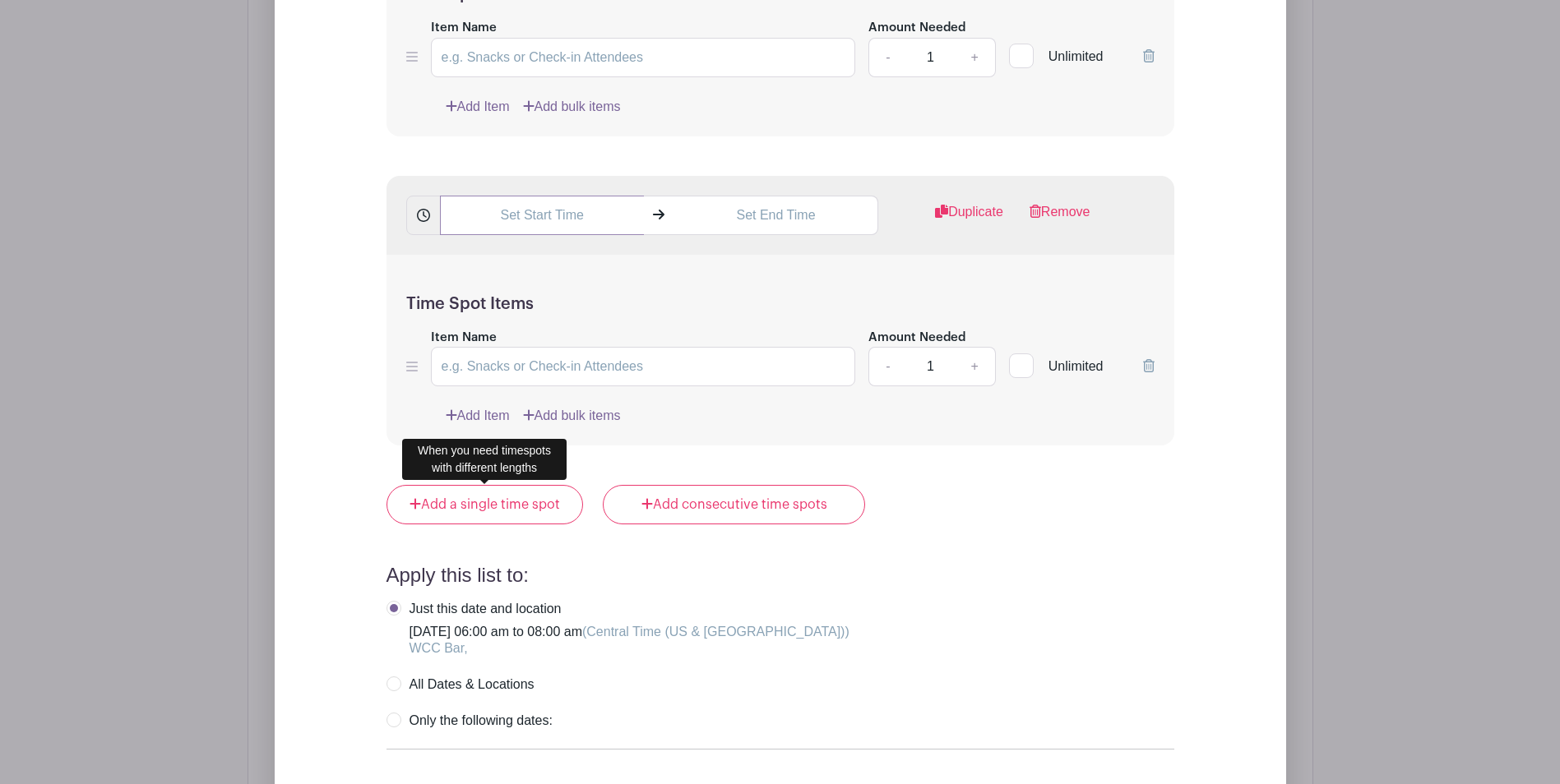
click at [555, 215] on input "text" at bounding box center [541, 215] width 204 height 40
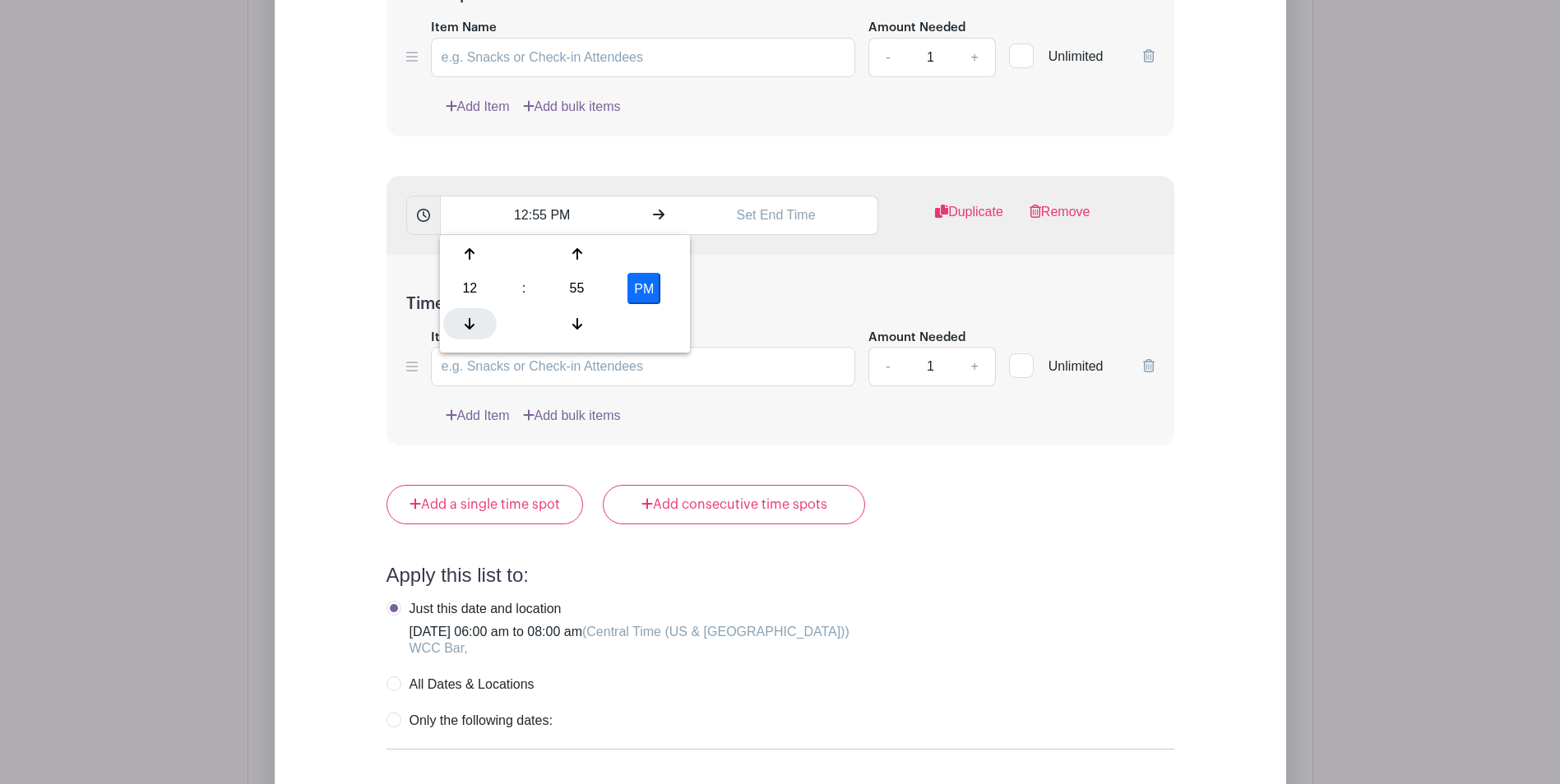
click at [465, 322] on icon at bounding box center [469, 324] width 9 height 13
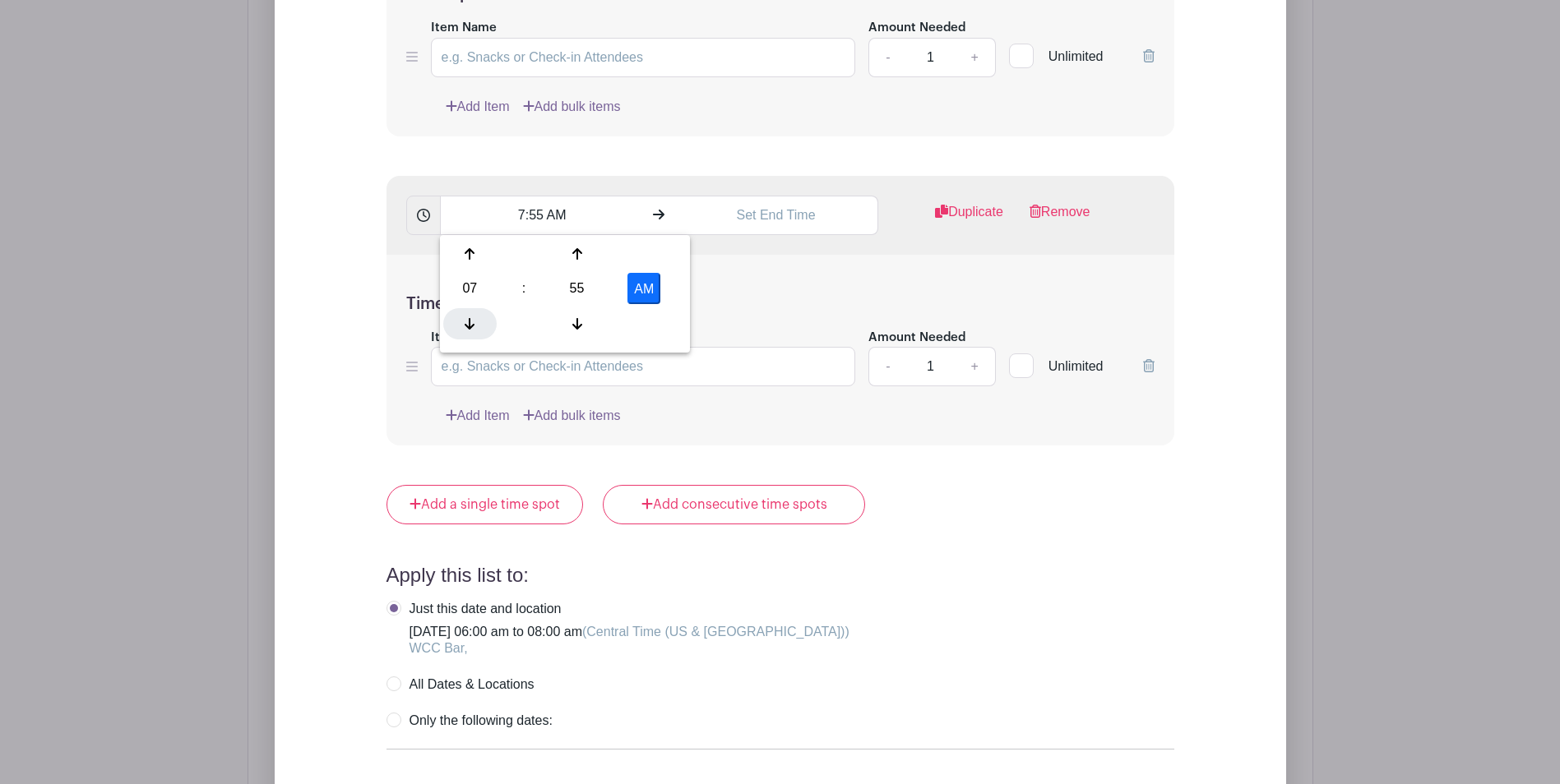
click at [465, 322] on icon at bounding box center [469, 324] width 9 height 13
click at [579, 288] on div "55" at bounding box center [576, 288] width 53 height 31
click at [475, 252] on div "00" at bounding box center [471, 253] width 55 height 31
type input "6:00 AM"
click at [778, 276] on div "Time Spot Items Item Name Amount Needed - 1 + Unlimited Add Item Add bulk items" at bounding box center [780, 350] width 788 height 192
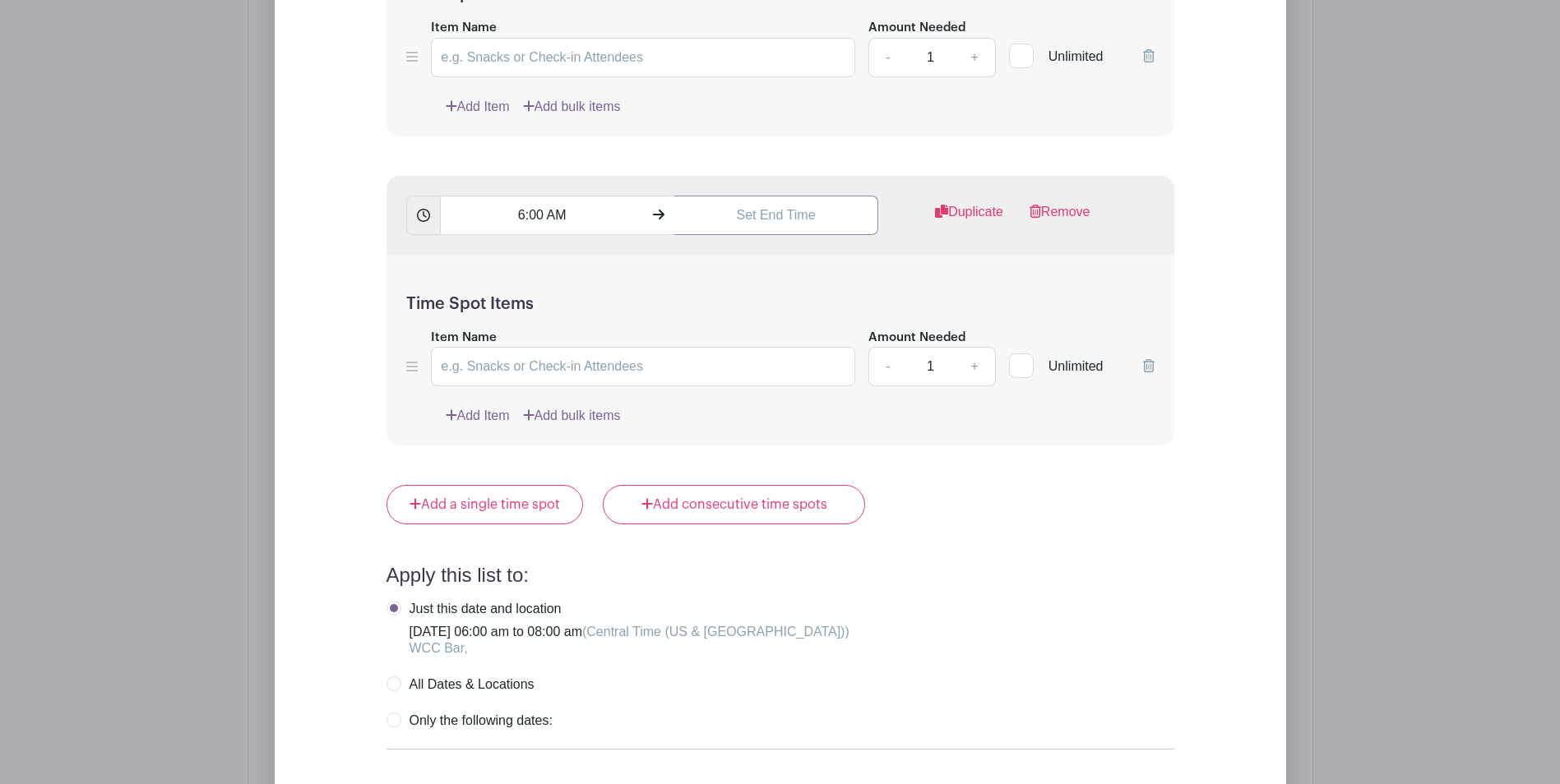
click at [787, 212] on input "text" at bounding box center [776, 215] width 204 height 40
click at [707, 315] on div at bounding box center [704, 324] width 53 height 31
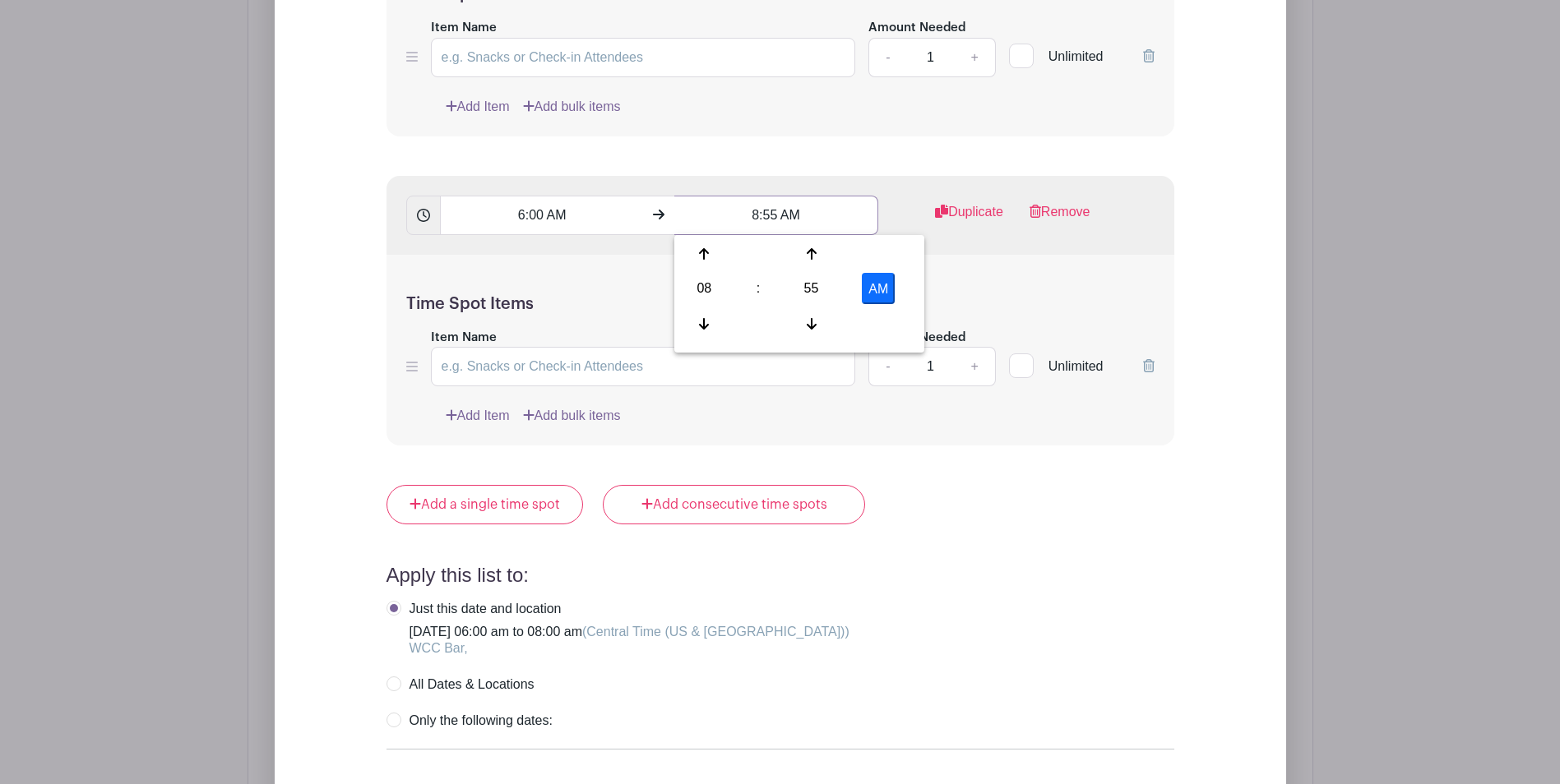
click at [775, 208] on input "8:55 AM" at bounding box center [776, 215] width 204 height 40
type input "8:00 AM"
click at [971, 364] on link "+" at bounding box center [973, 366] width 41 height 40
type input "2"
click at [963, 212] on link "Duplicate" at bounding box center [969, 218] width 68 height 33
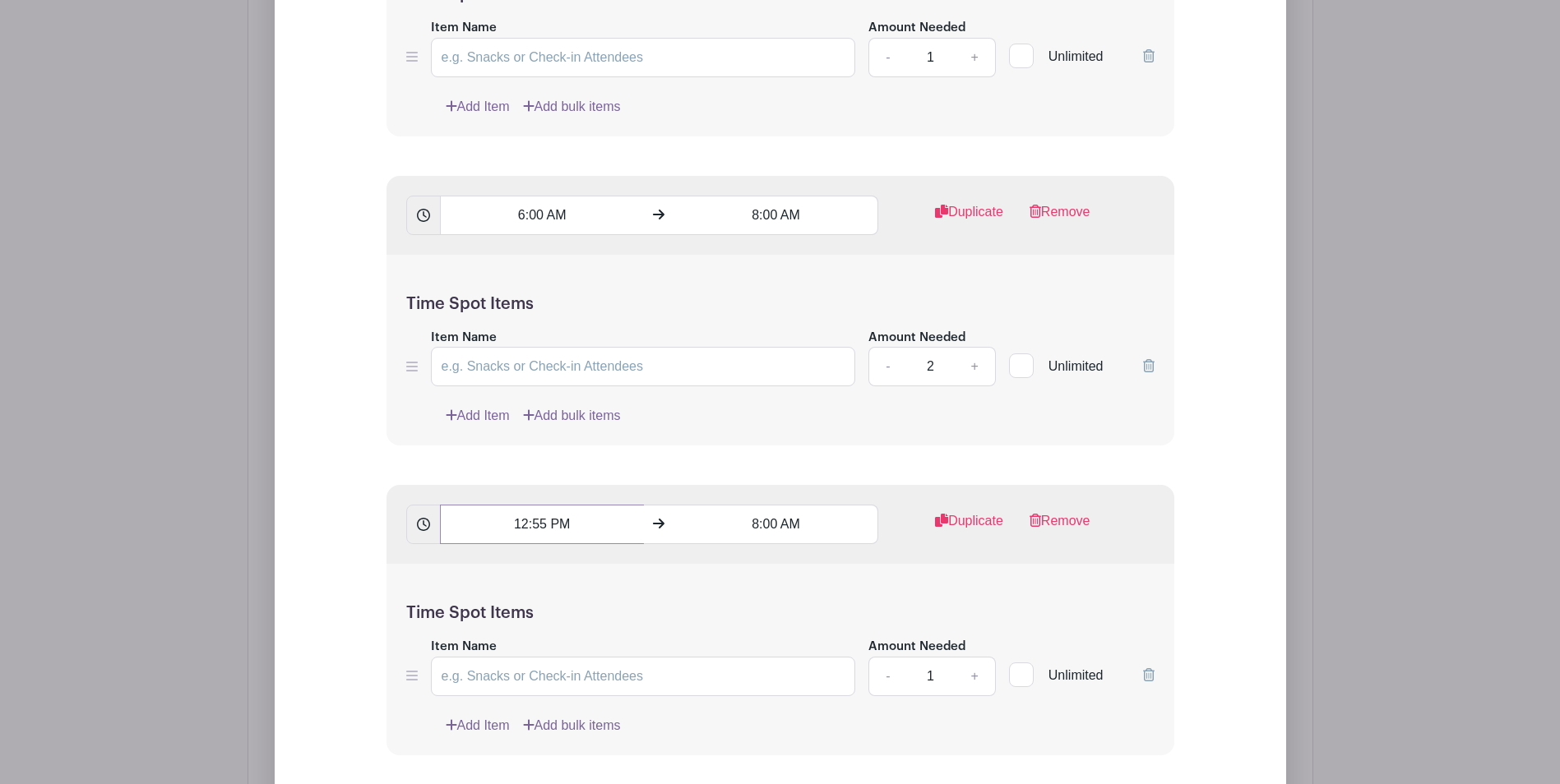
drag, startPoint x: 543, startPoint y: 522, endPoint x: 510, endPoint y: 523, distance: 33.0
click at [510, 523] on input "12:55 PM" at bounding box center [541, 525] width 204 height 40
type input "1"
click at [634, 593] on button "PM" at bounding box center [644, 597] width 33 height 31
drag, startPoint x: 547, startPoint y: 524, endPoint x: 509, endPoint y: 524, distance: 38.0
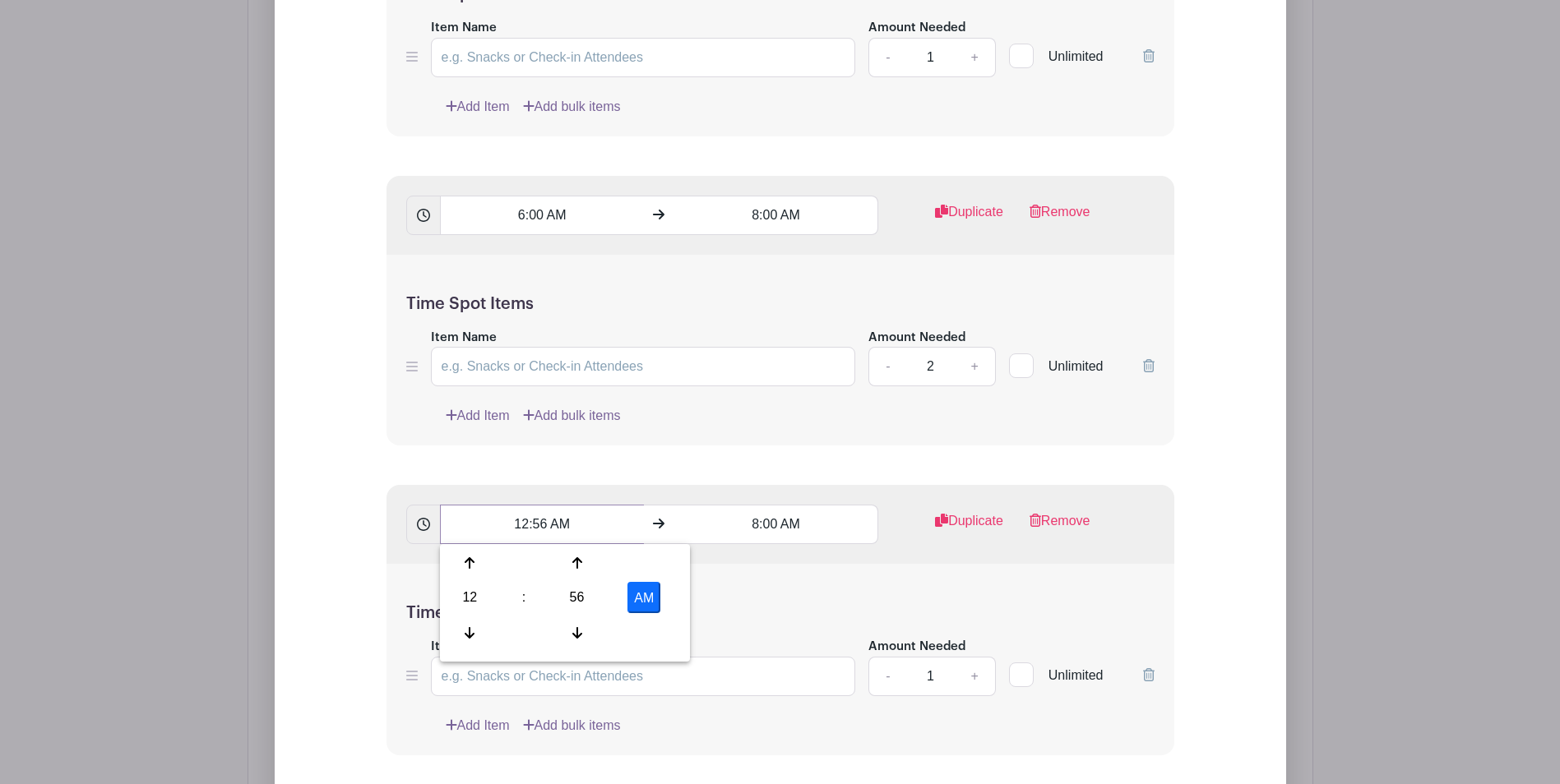
click at [509, 524] on input "12:56 AM" at bounding box center [541, 525] width 204 height 40
type input "8:00 AM"
click at [763, 536] on input "8:00 AM" at bounding box center [776, 525] width 204 height 40
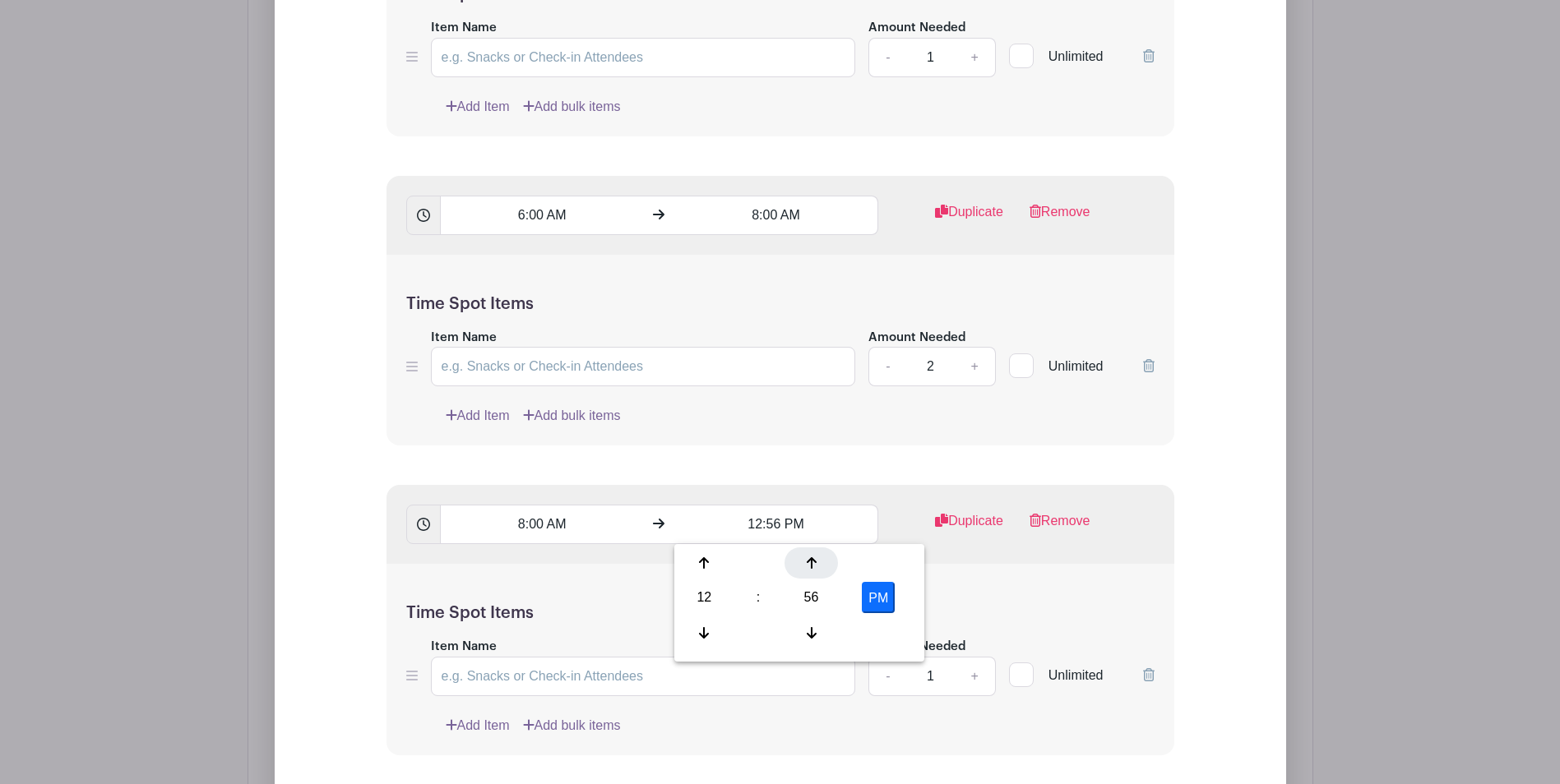
click at [811, 561] on icon at bounding box center [811, 563] width 9 height 11
click at [696, 634] on div at bounding box center [704, 632] width 53 height 31
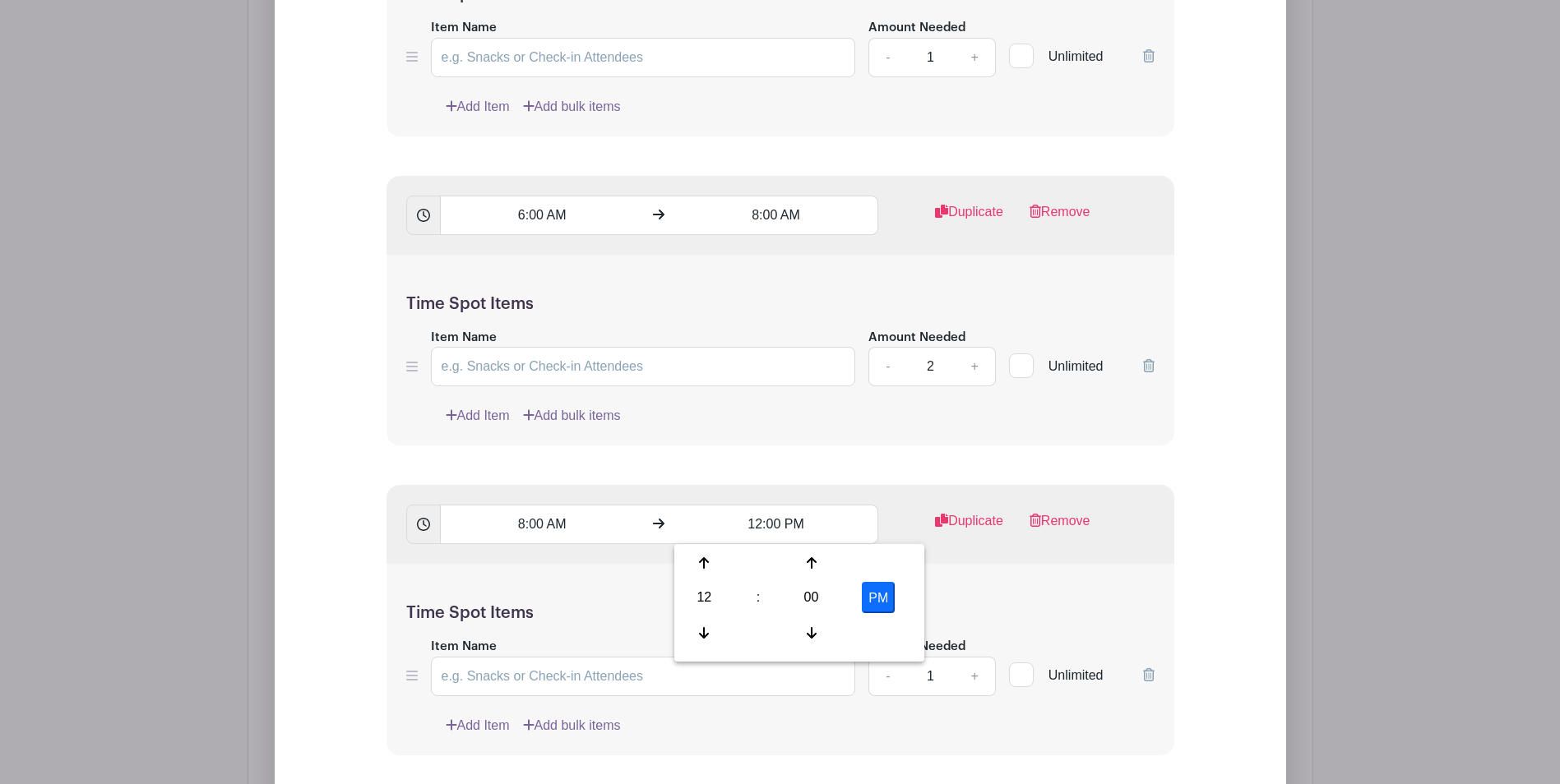
click at [884, 596] on button "PM" at bounding box center [877, 597] width 33 height 31
click at [884, 596] on button "AM" at bounding box center [877, 597] width 33 height 31
type input "12:00 PM"
click at [1014, 575] on div "Time Spot Items Item Name Amount Needed - 1 + Unlimited Add Item Add bulk items" at bounding box center [780, 660] width 788 height 192
click at [974, 676] on link "+" at bounding box center [973, 677] width 41 height 40
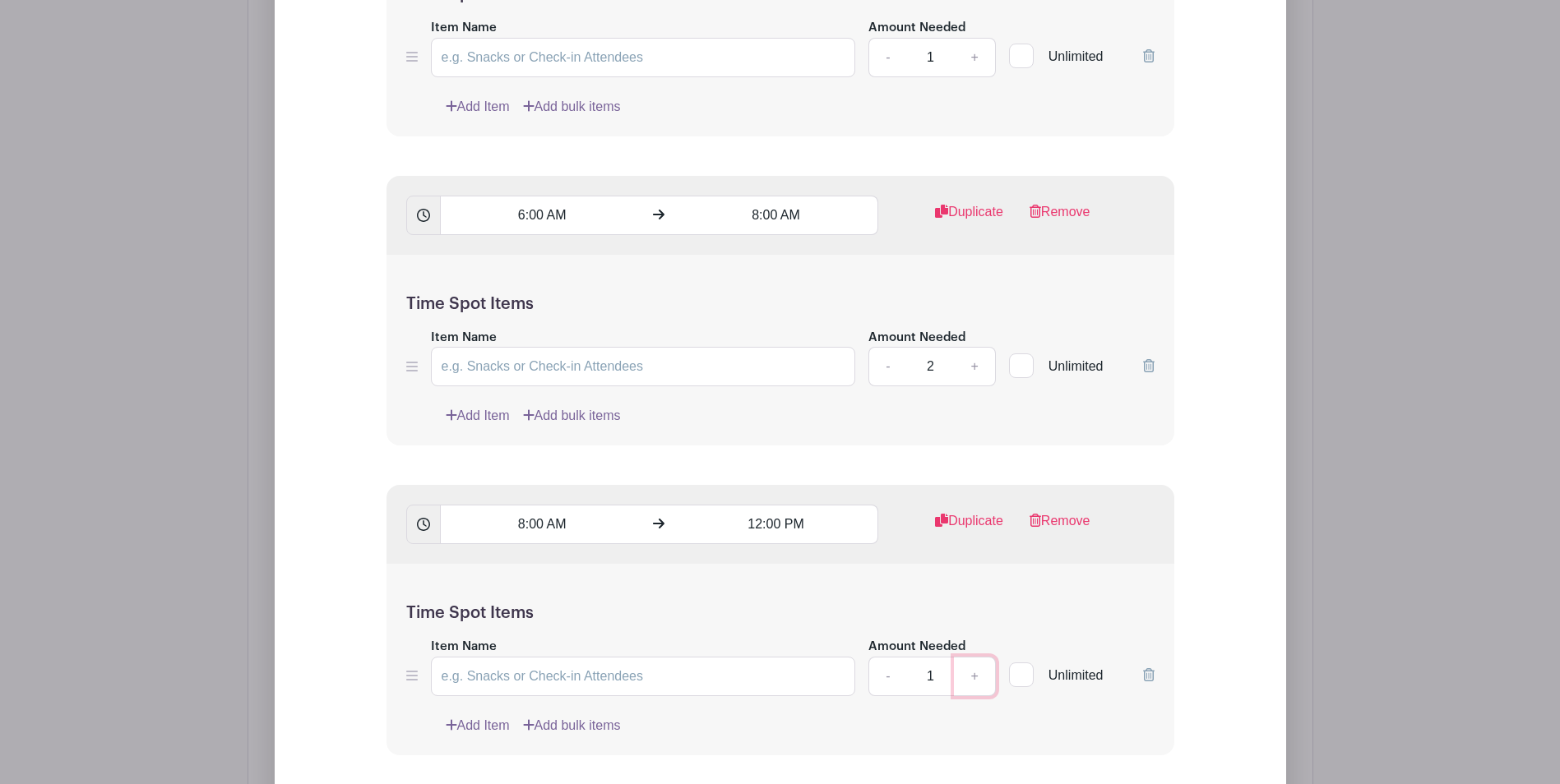
type input "2"
click at [972, 519] on link "Duplicate" at bounding box center [969, 528] width 68 height 33
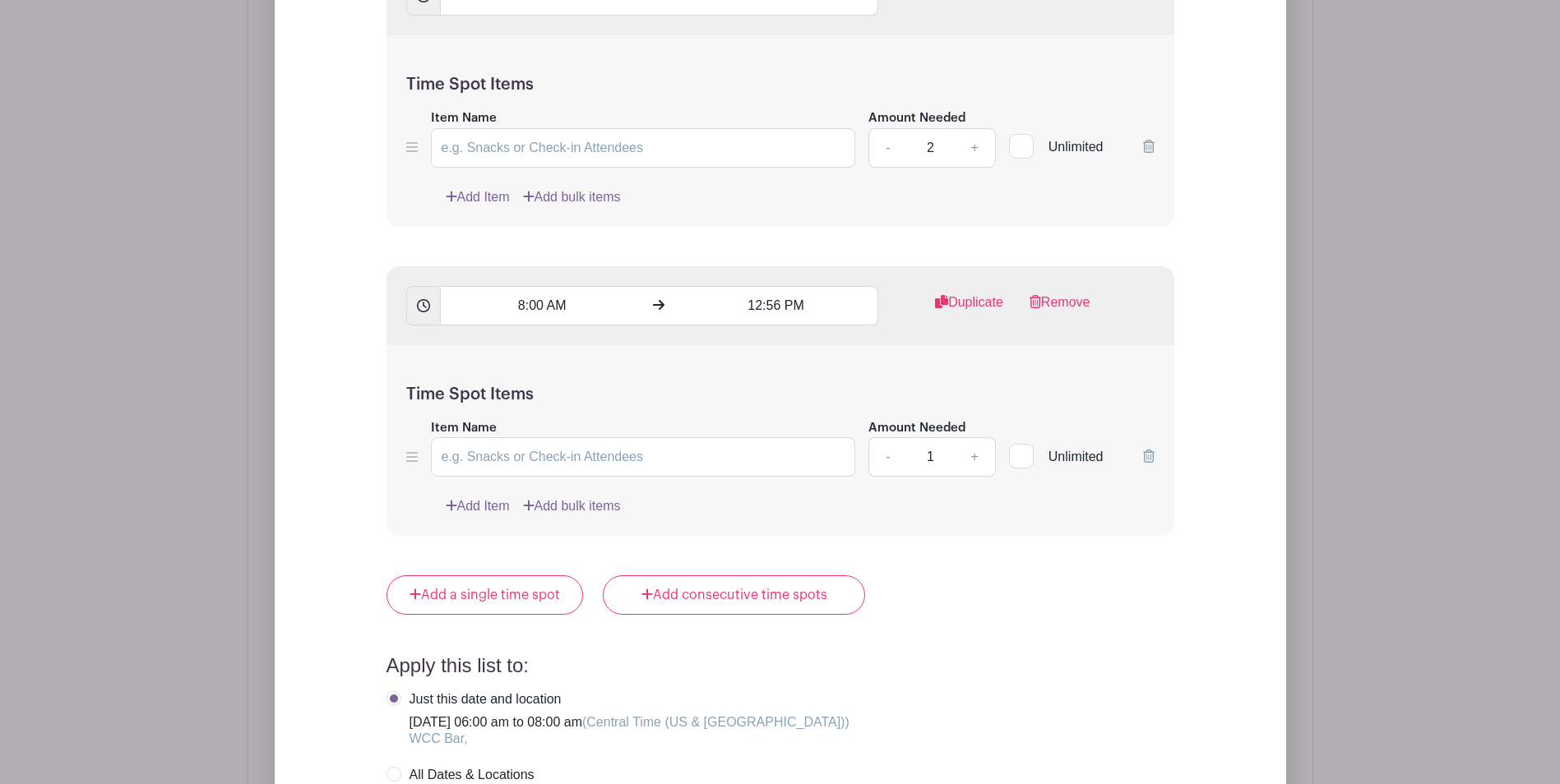
scroll to position [2165, 0]
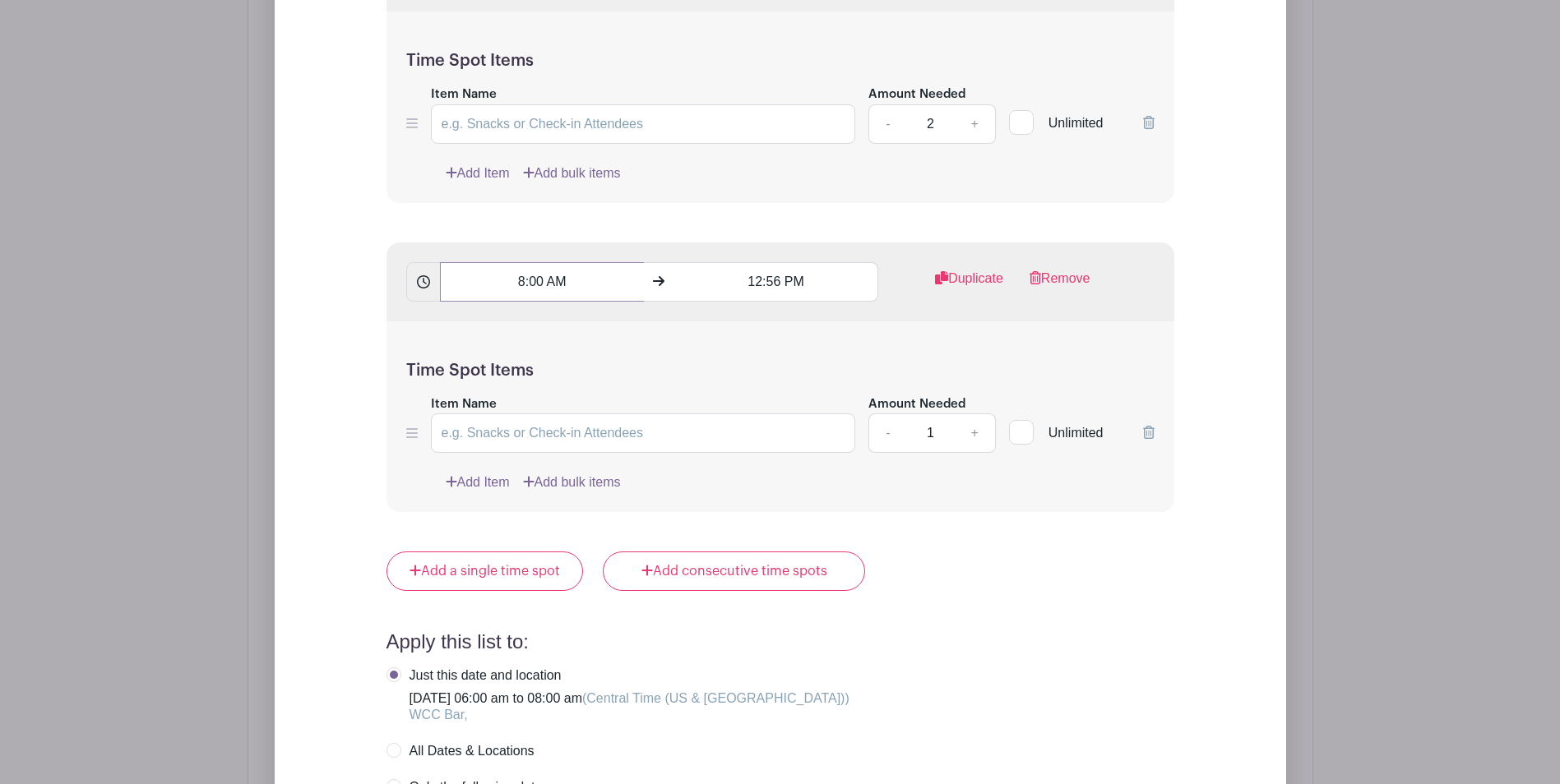
click at [552, 286] on input "8:00 AM" at bounding box center [541, 282] width 204 height 40
click at [573, 384] on icon at bounding box center [577, 390] width 9 height 13
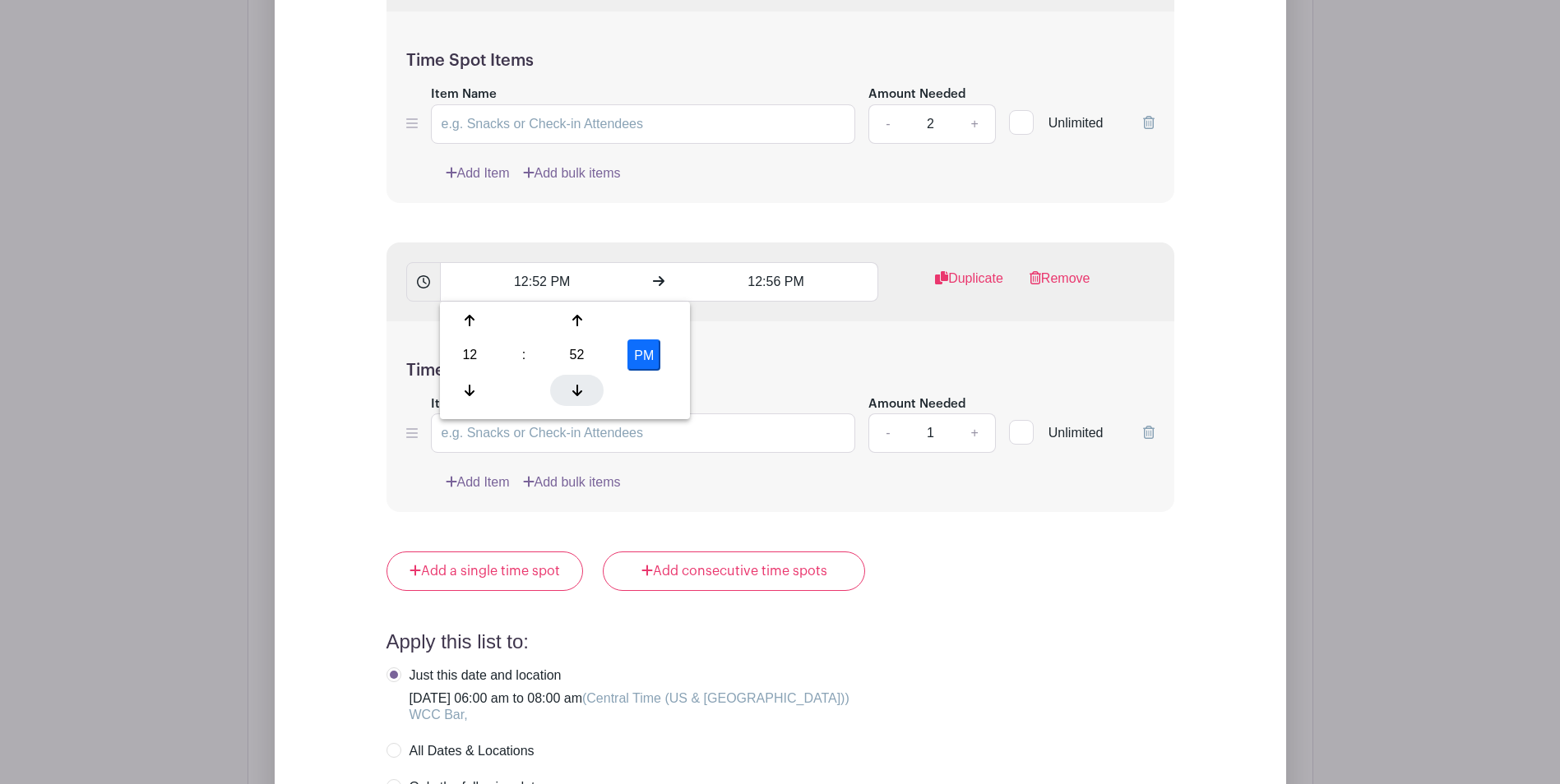
click at [573, 384] on icon at bounding box center [577, 390] width 9 height 13
click at [575, 323] on icon at bounding box center [577, 321] width 9 height 13
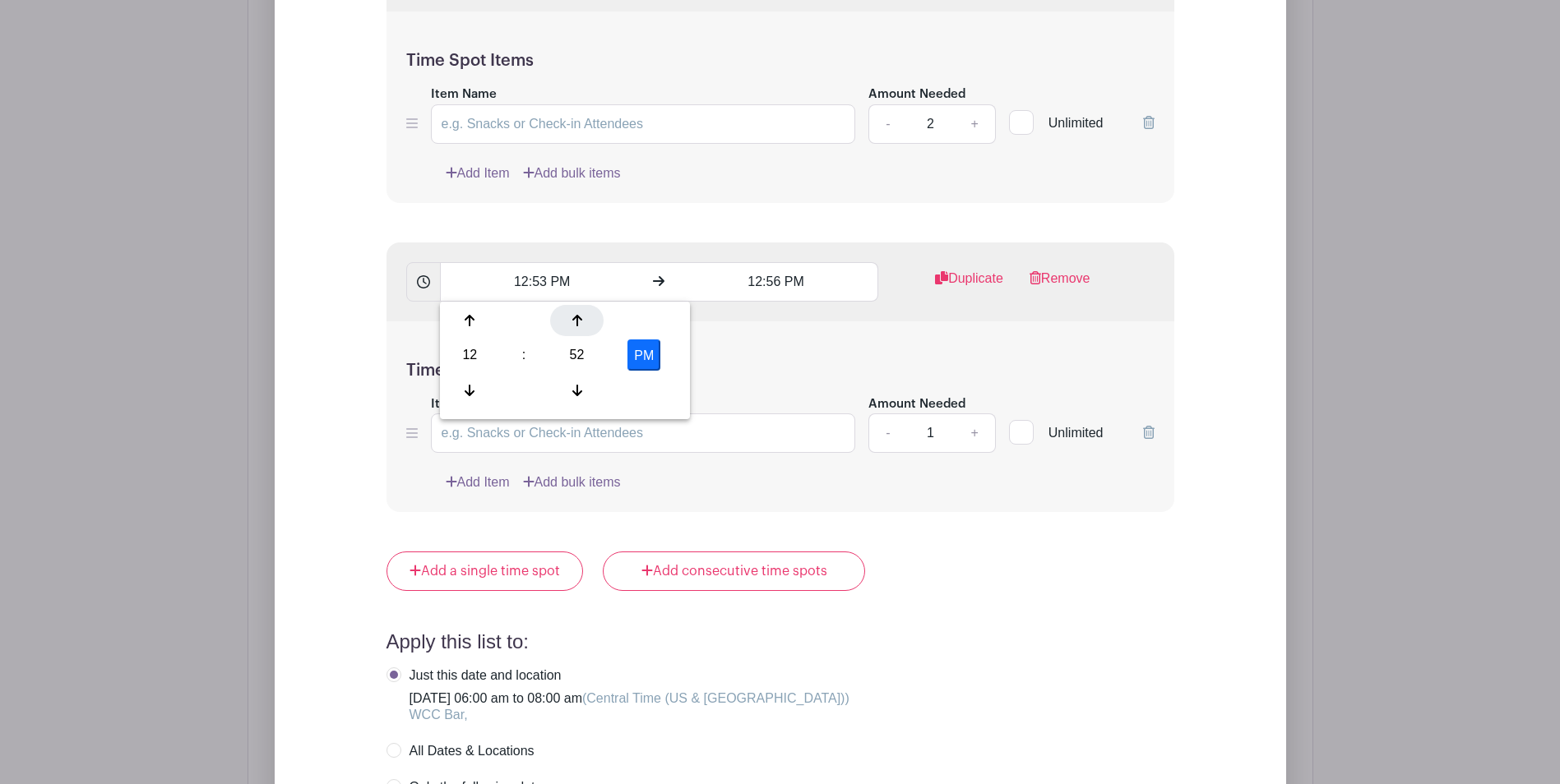
click at [575, 323] on icon at bounding box center [577, 321] width 9 height 13
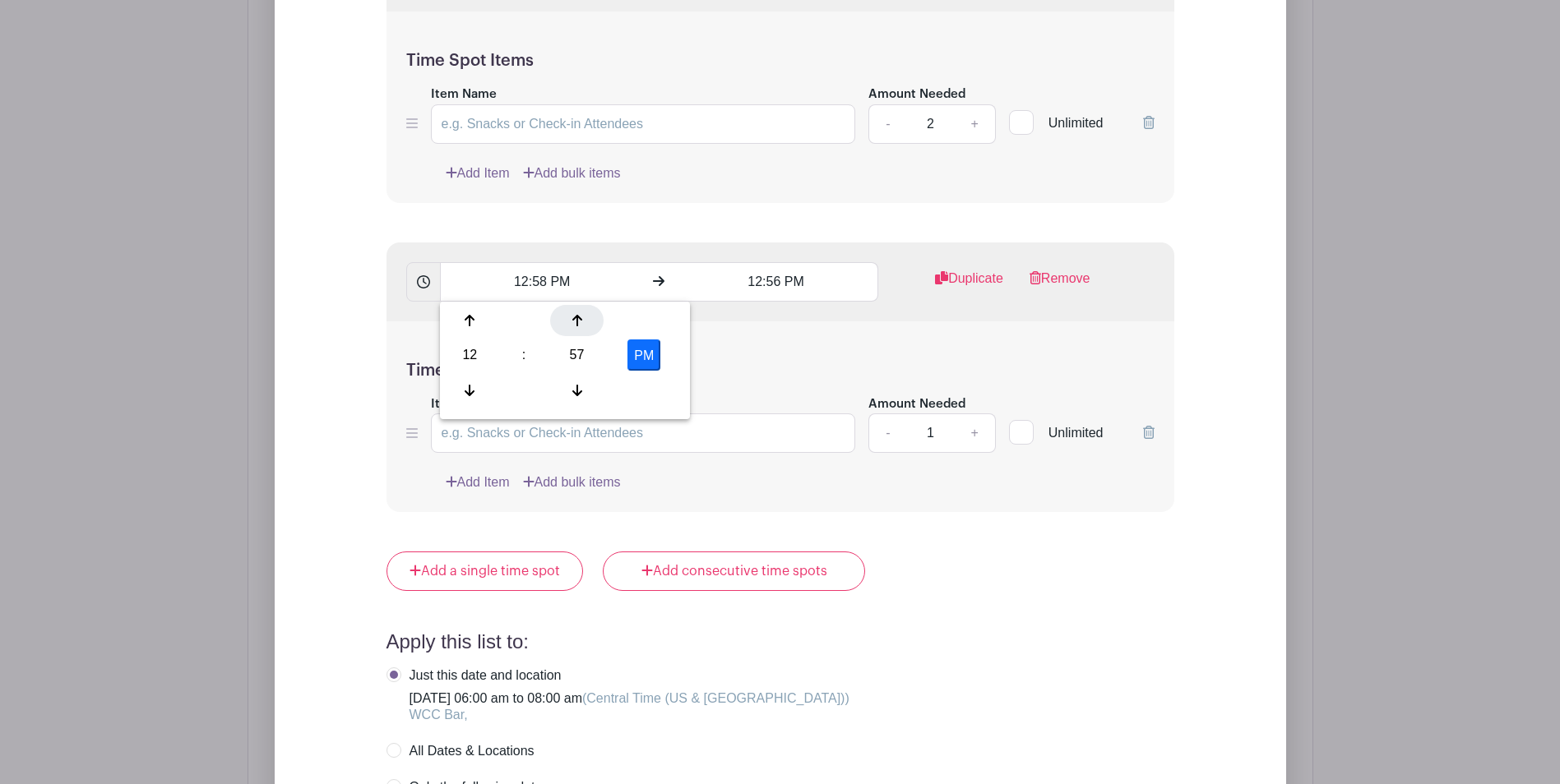
click at [575, 323] on icon at bounding box center [577, 321] width 9 height 13
click at [585, 393] on div at bounding box center [576, 390] width 53 height 31
click at [470, 391] on icon at bounding box center [469, 390] width 9 height 11
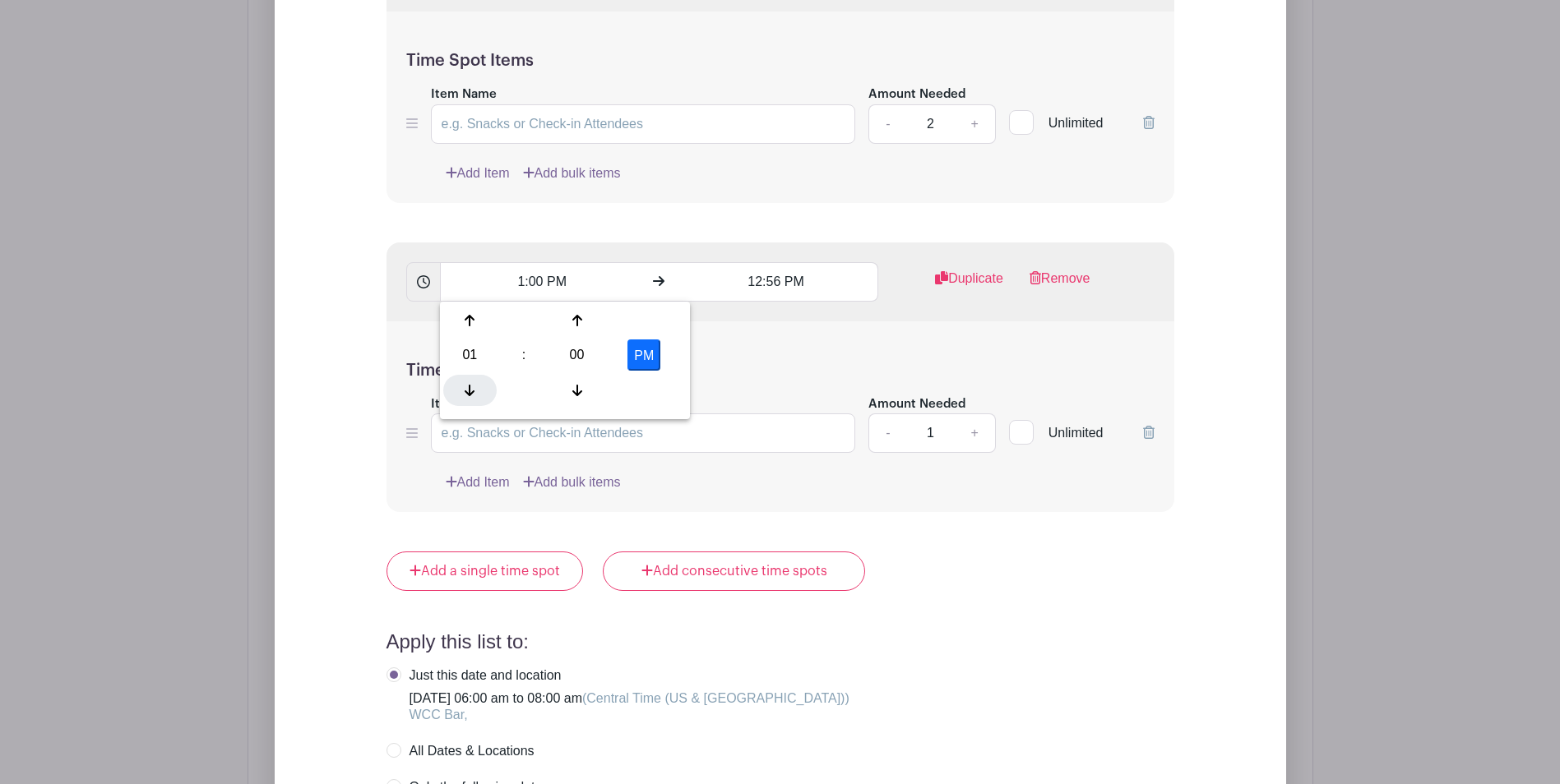
type input "12:00 PM"
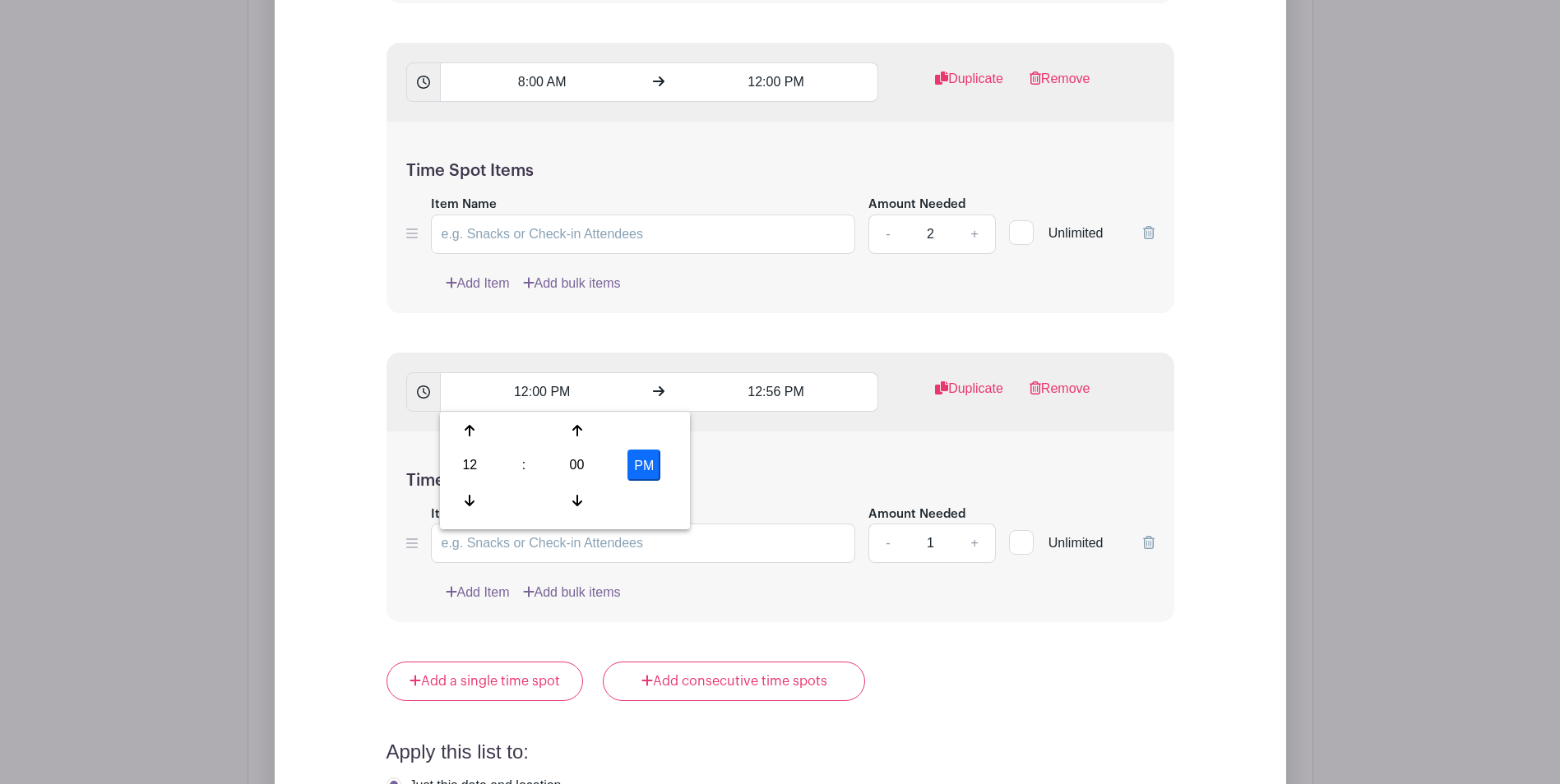
scroll to position [2059, 0]
click at [765, 389] on input "12:56 PM" at bounding box center [776, 388] width 204 height 40
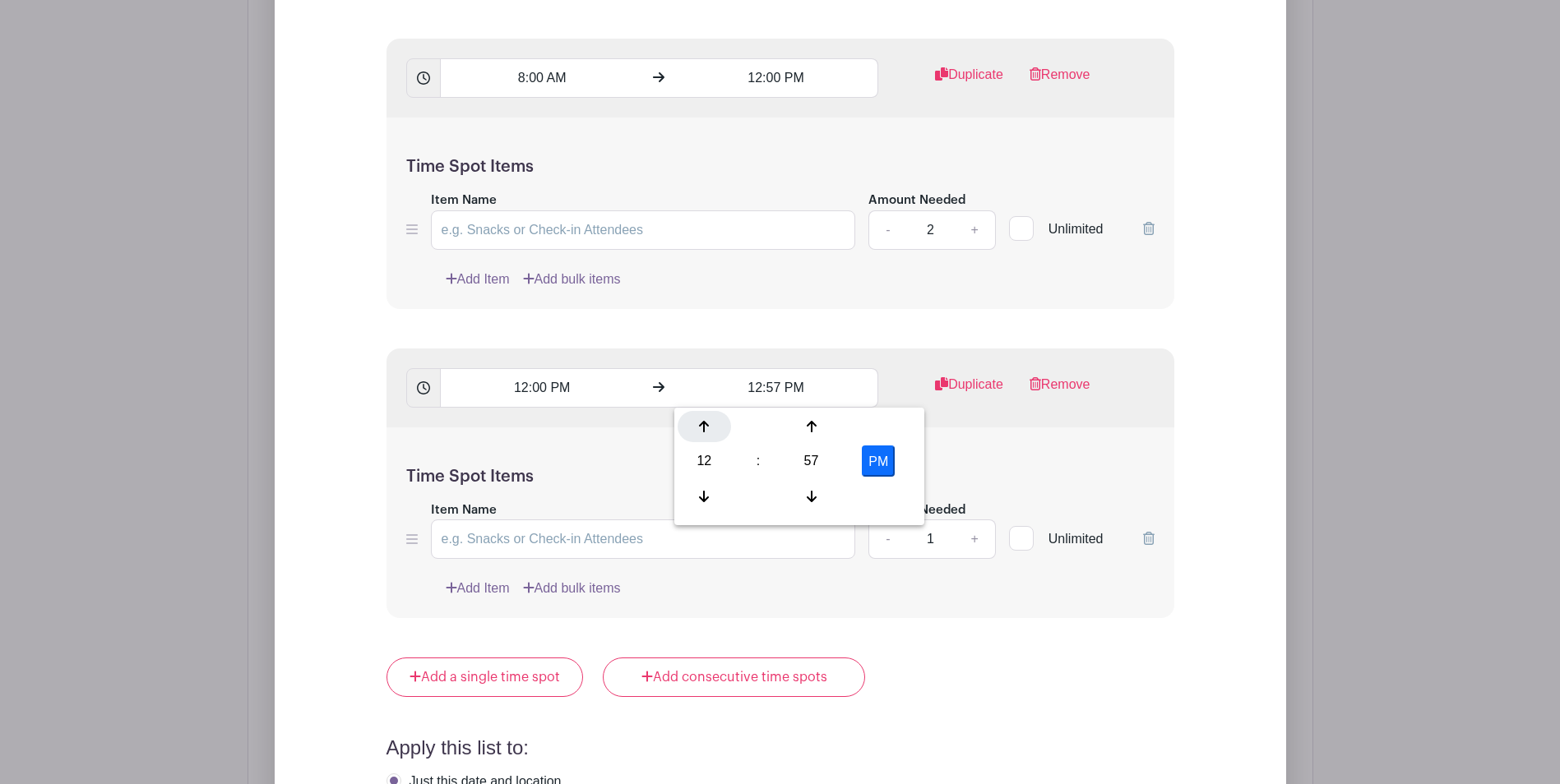
click at [702, 430] on icon at bounding box center [704, 426] width 9 height 13
click at [812, 424] on icon at bounding box center [811, 426] width 9 height 11
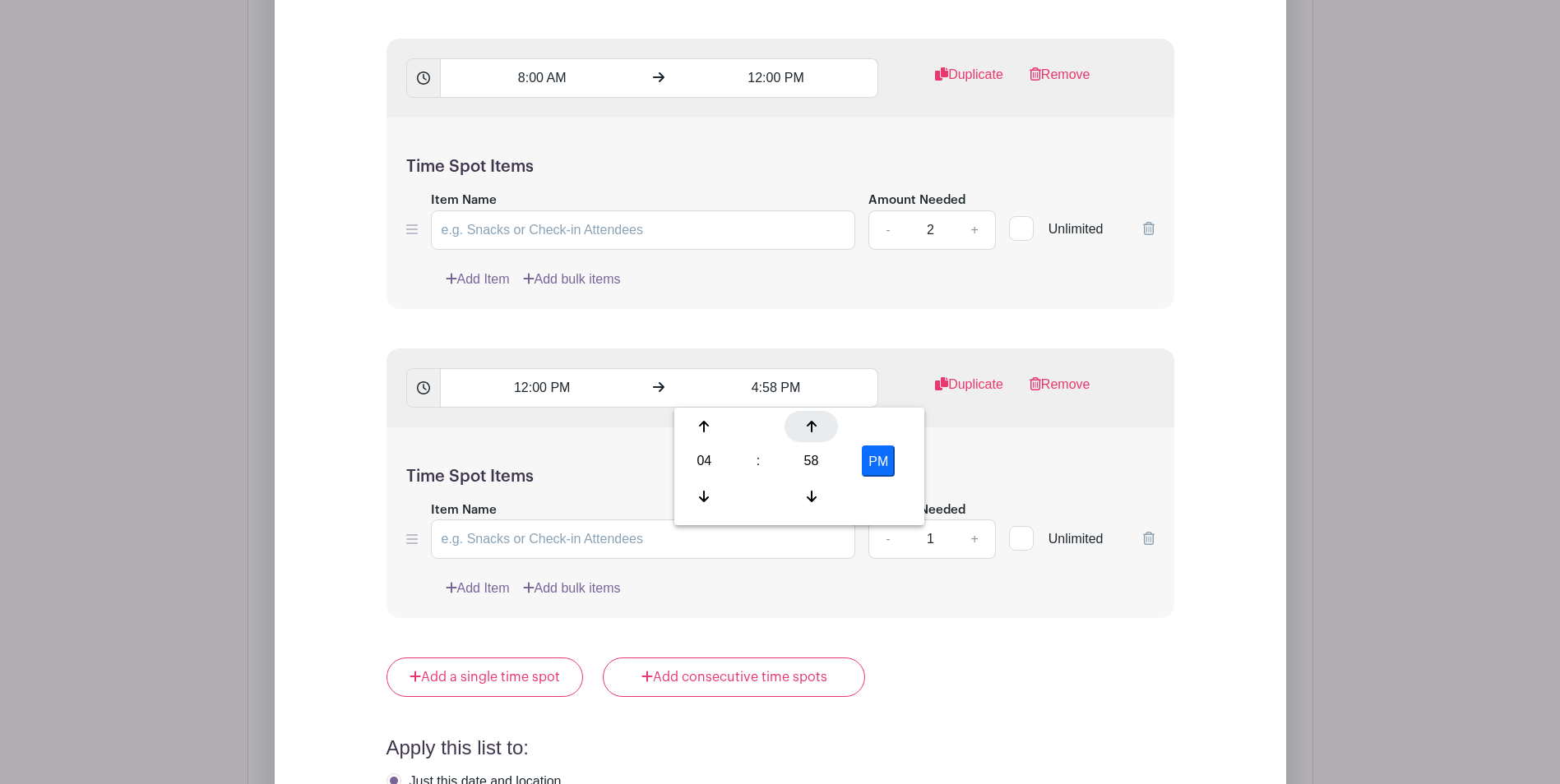
click at [812, 424] on icon at bounding box center [811, 426] width 9 height 11
click at [702, 494] on icon at bounding box center [704, 496] width 9 height 13
type input "4:00 PM"
click at [1018, 452] on div "Time Spot Items Item Name Amount Needed - 1 + Unlimited Add Item Add bulk items" at bounding box center [780, 523] width 788 height 192
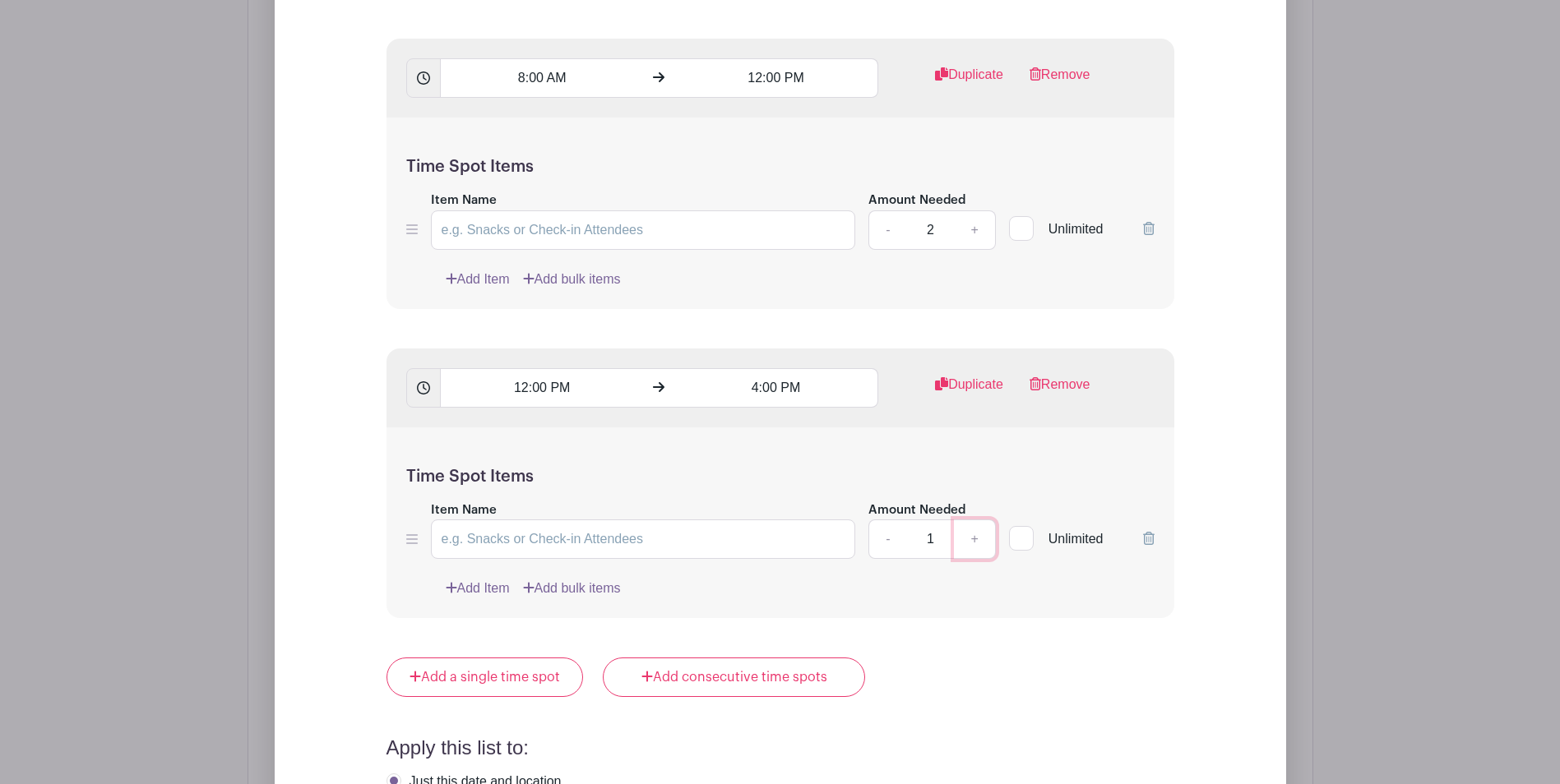
click at [975, 544] on link "+" at bounding box center [973, 539] width 41 height 40
type input "3"
click at [965, 381] on link "Duplicate" at bounding box center [969, 391] width 68 height 33
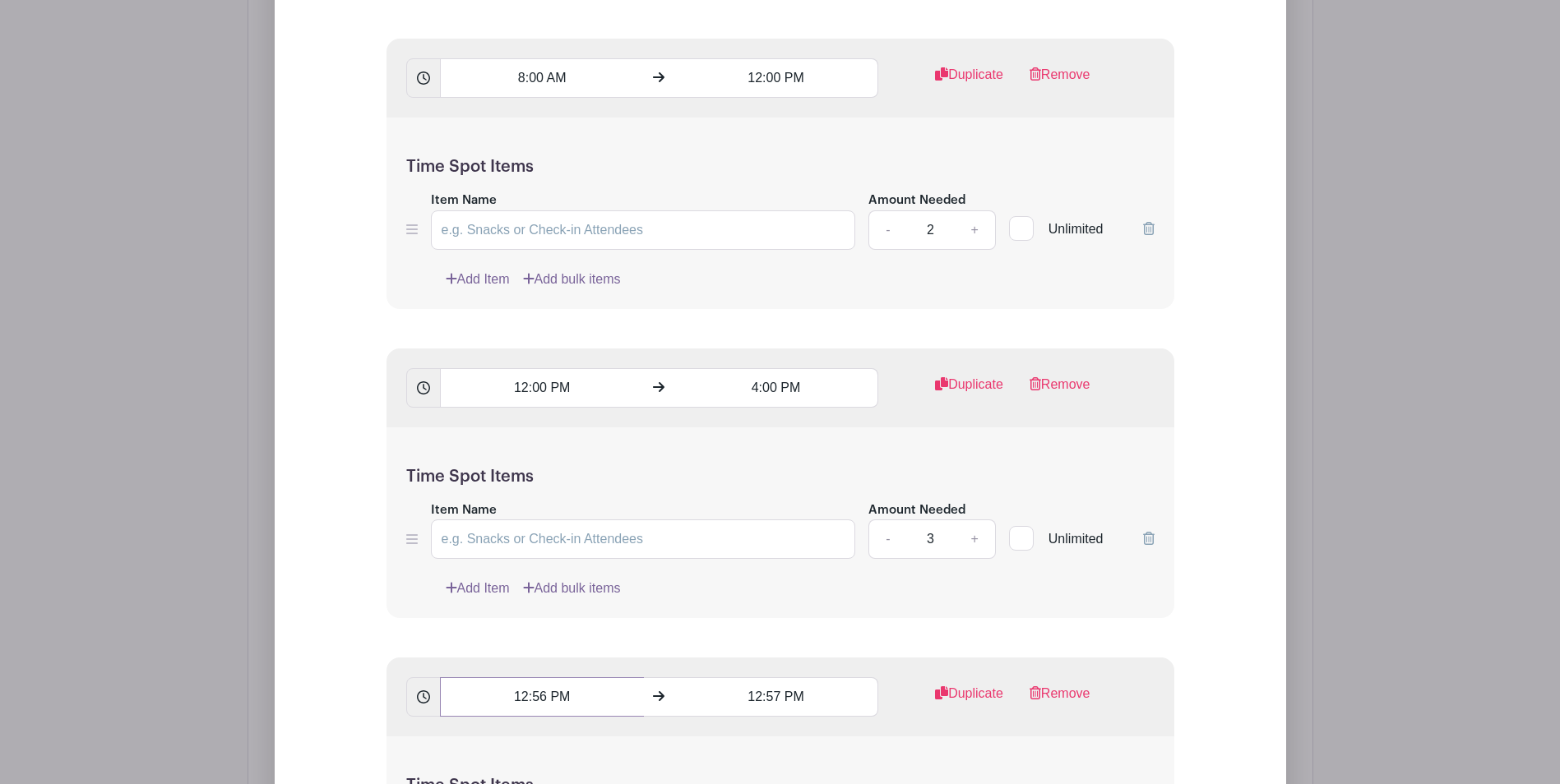
click at [577, 698] on input "12:56 PM" at bounding box center [541, 697] width 204 height 40
click at [469, 588] on div at bounding box center [470, 578] width 53 height 31
click at [579, 582] on icon at bounding box center [577, 579] width 9 height 13
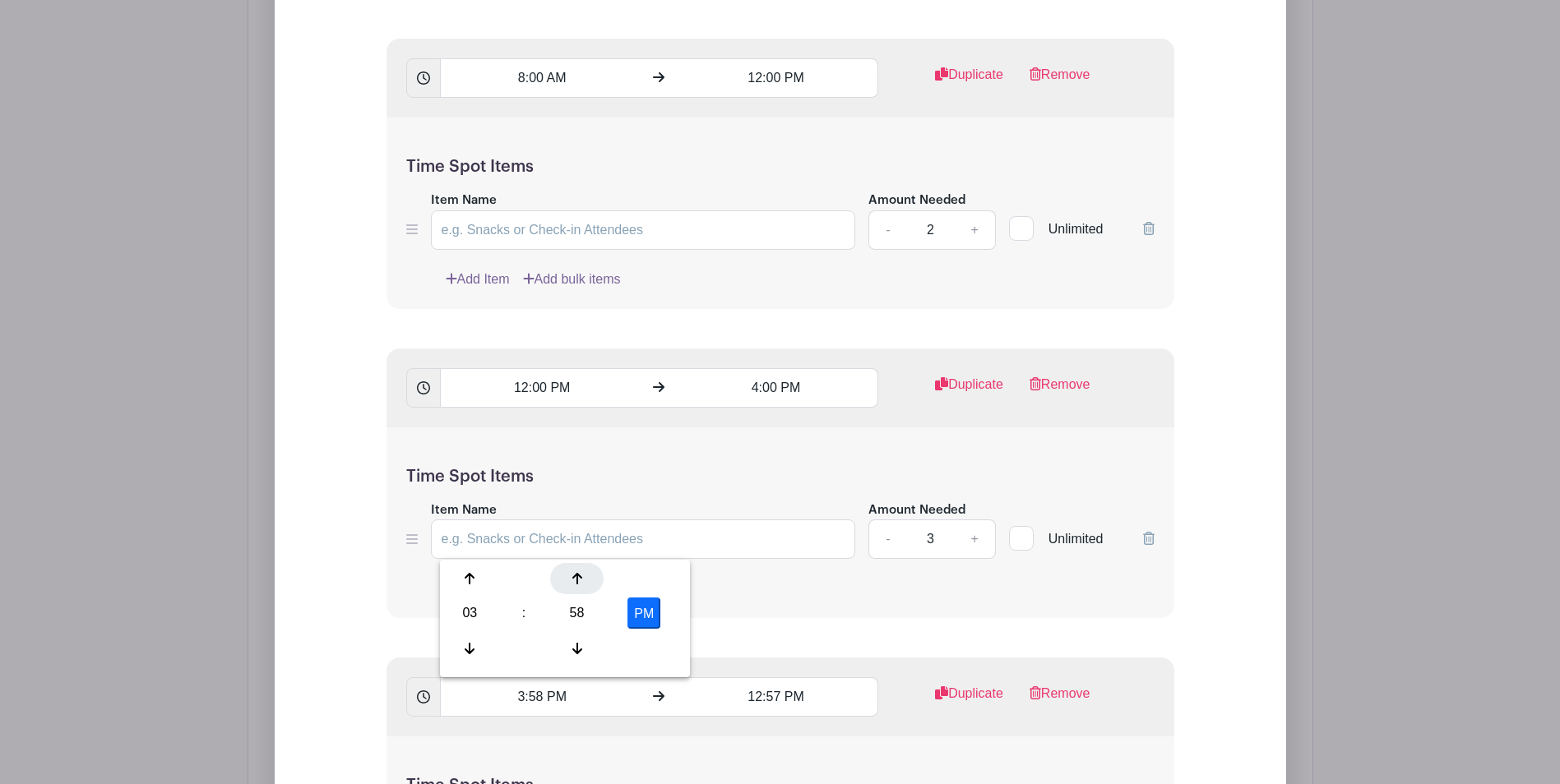
click at [579, 582] on icon at bounding box center [577, 579] width 9 height 13
type input "4:00 PM"
click at [795, 612] on div "Time Spot Items Item Name Amount Needed - 3 + Unlimited Add Item Add bulk items" at bounding box center [780, 523] width 788 height 192
click at [779, 692] on input "12:57 PM" at bounding box center [776, 697] width 204 height 40
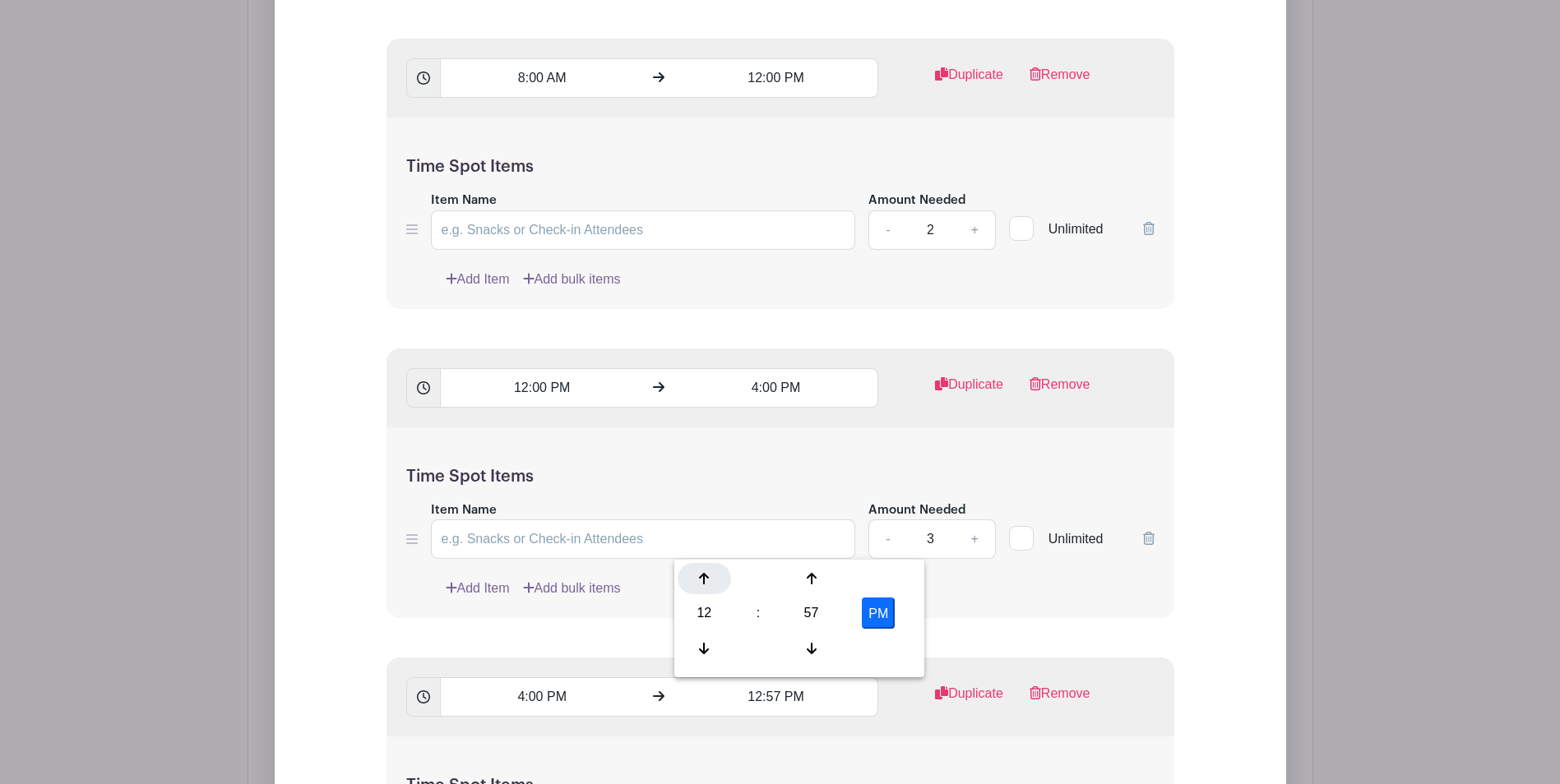
click at [705, 577] on icon at bounding box center [704, 579] width 9 height 11
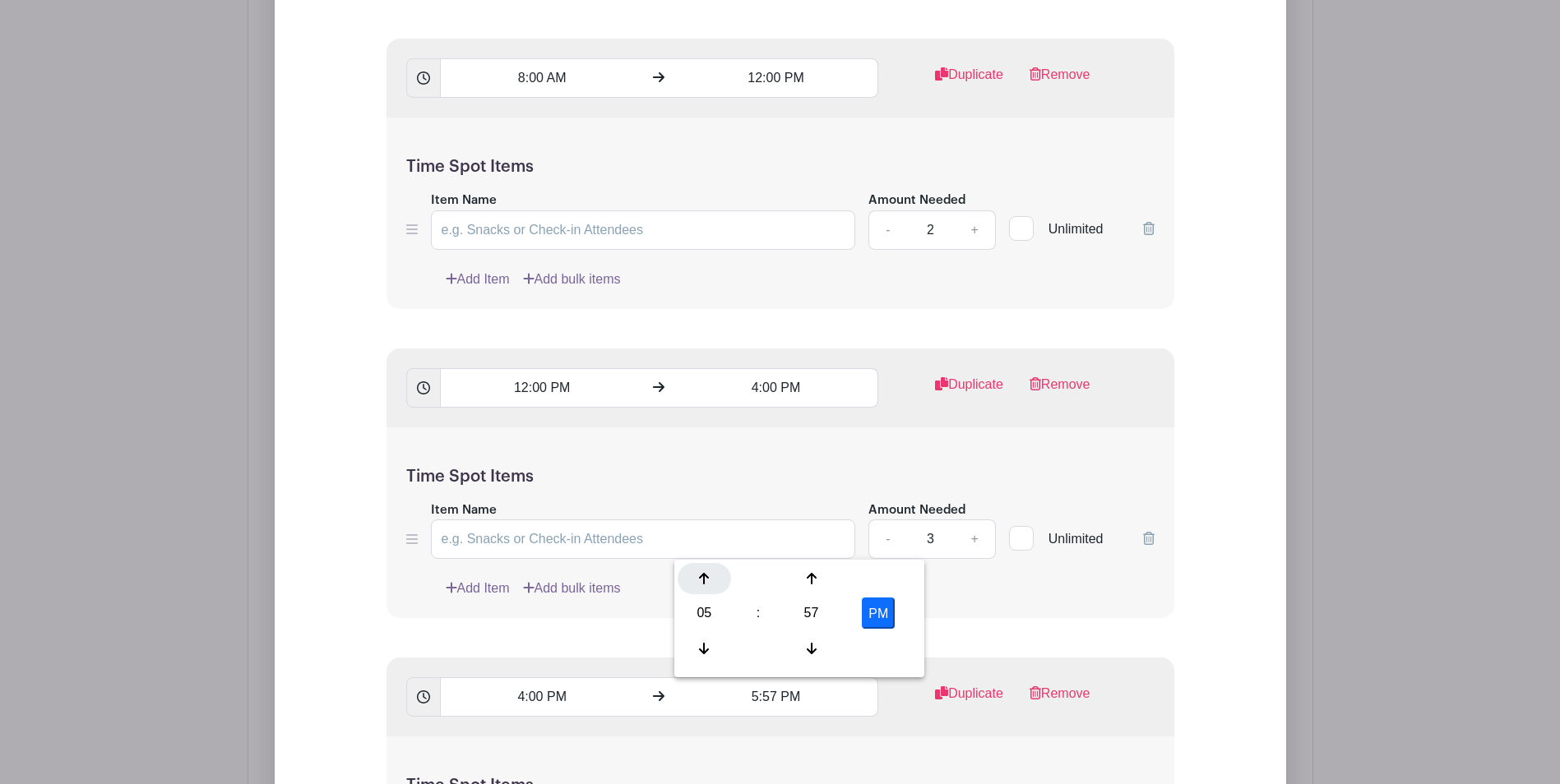
click at [705, 577] on icon at bounding box center [704, 579] width 9 height 11
click at [806, 579] on icon at bounding box center [811, 579] width 9 height 11
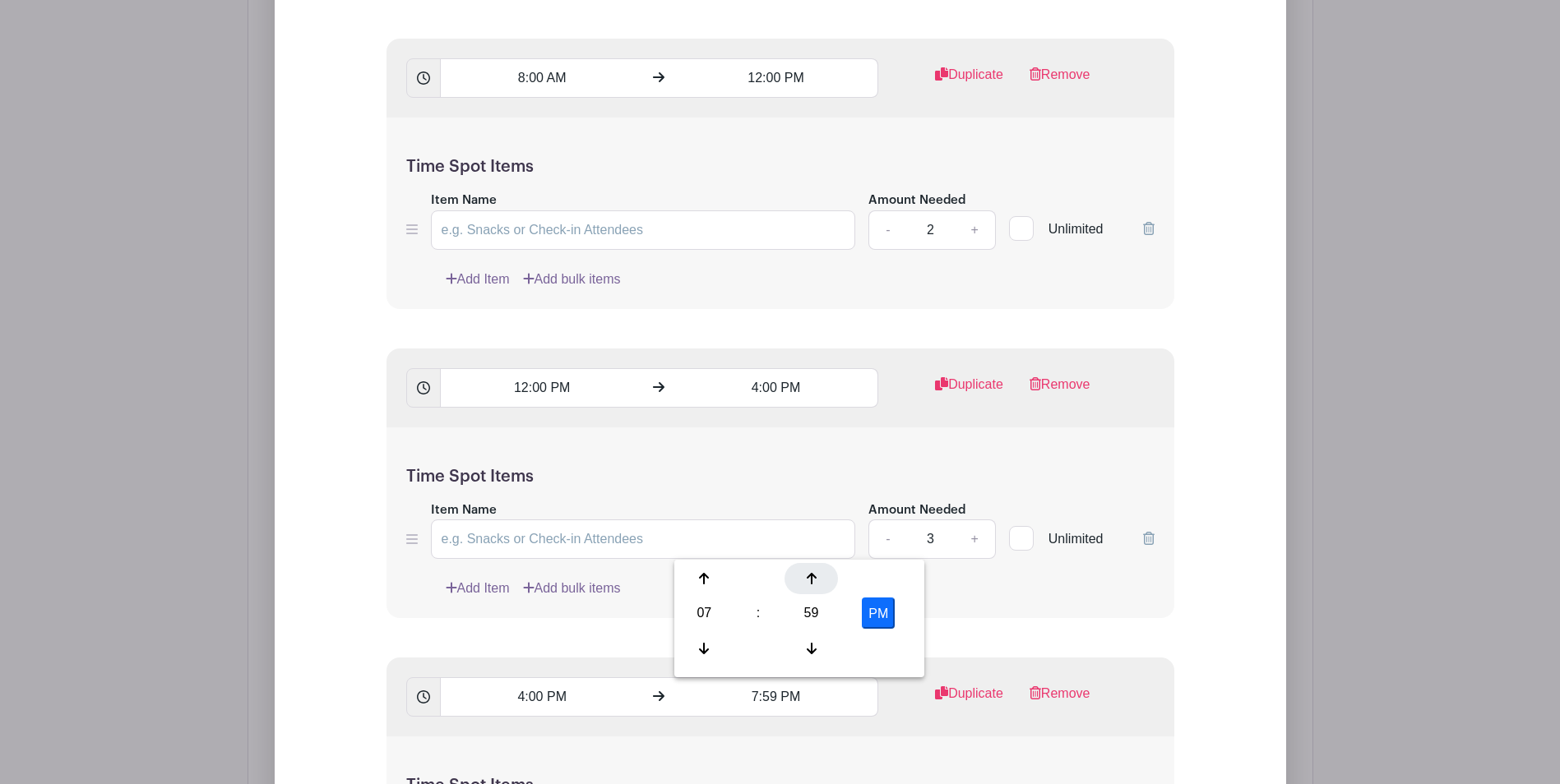
type input "8:00 PM"
click at [999, 598] on div "Add Item Add bulk items" at bounding box center [799, 588] width 708 height 20
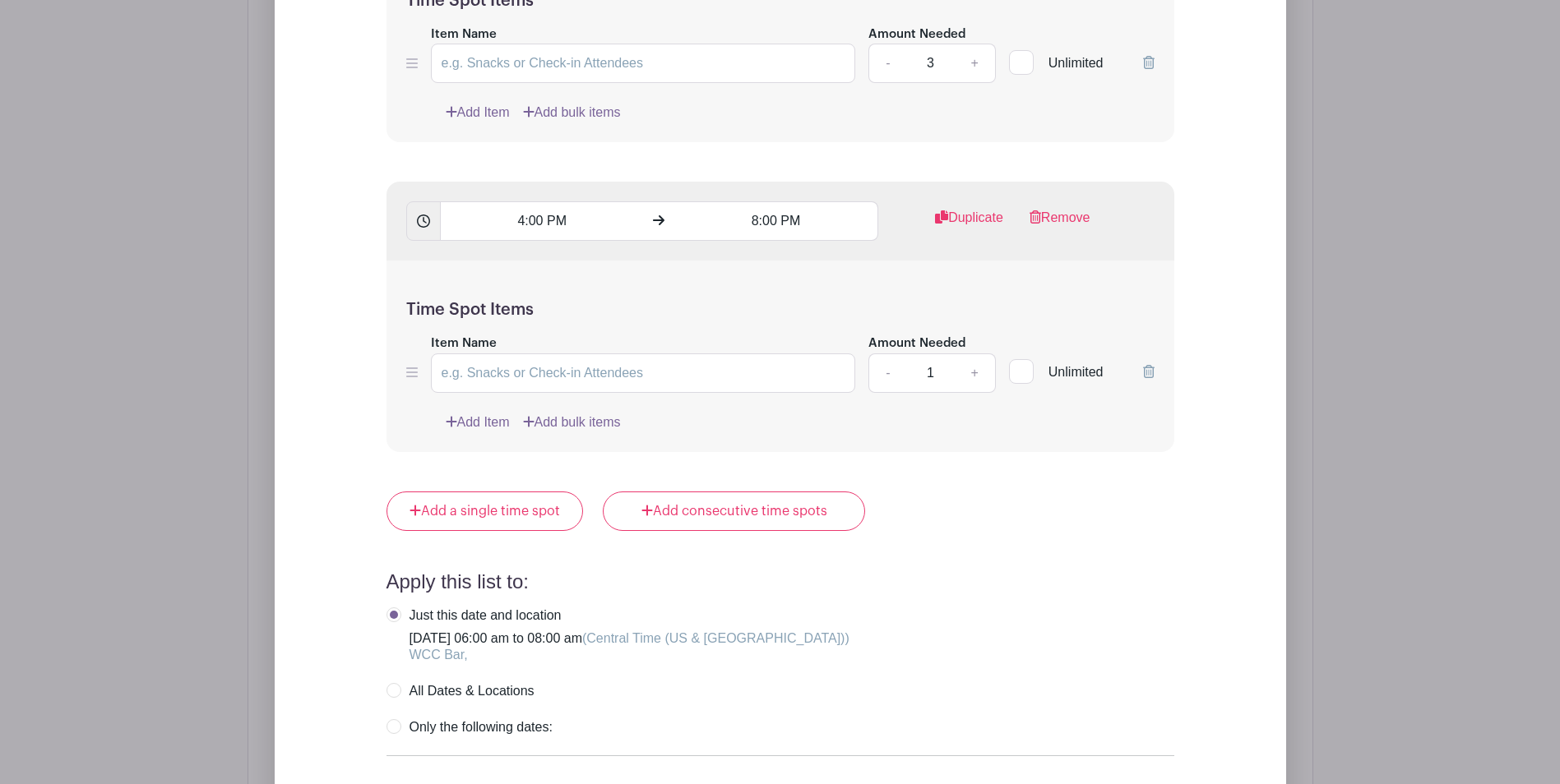
scroll to position [2561, 0]
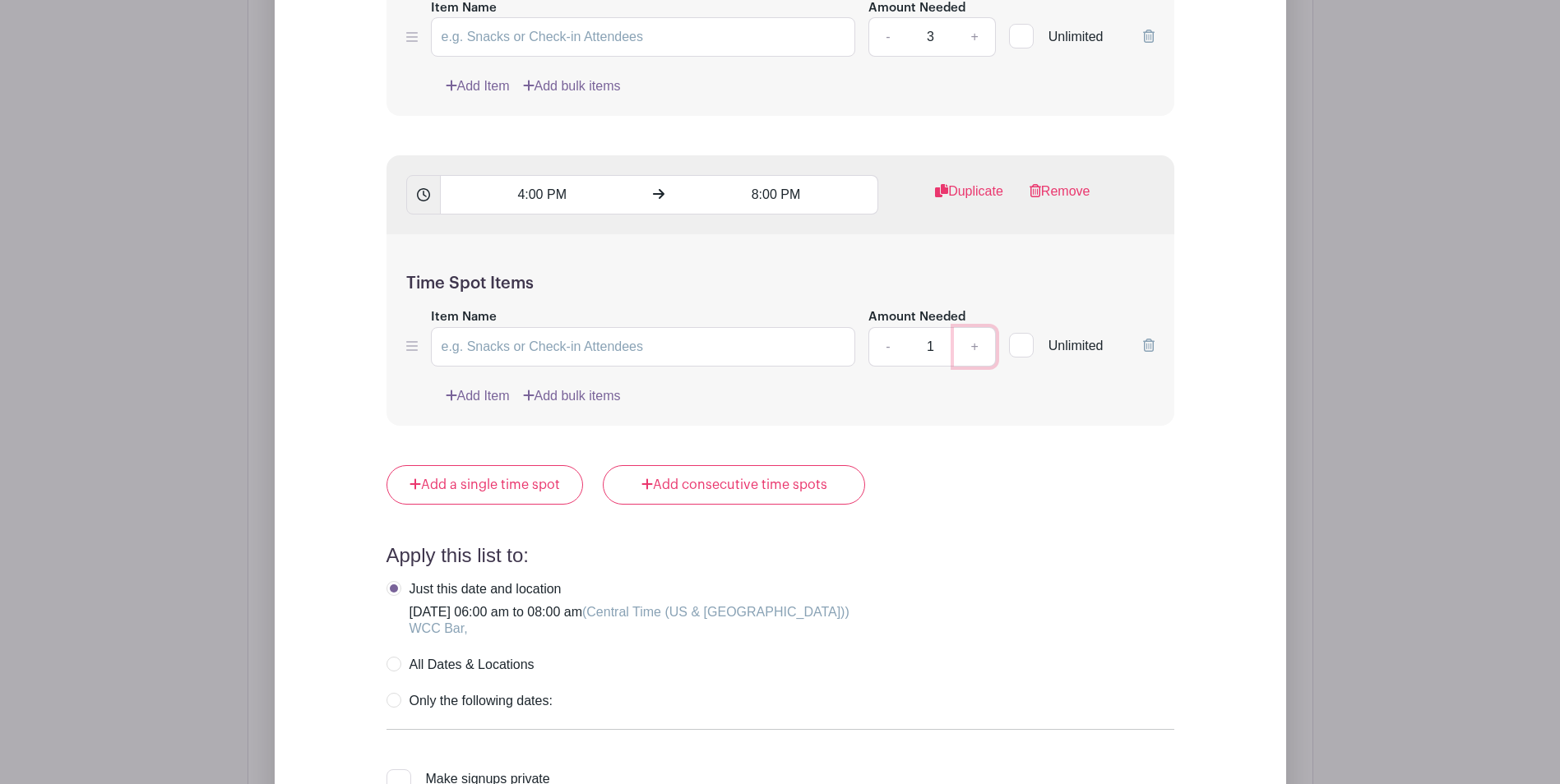
click at [976, 345] on link "+" at bounding box center [973, 347] width 41 height 40
type input "3"
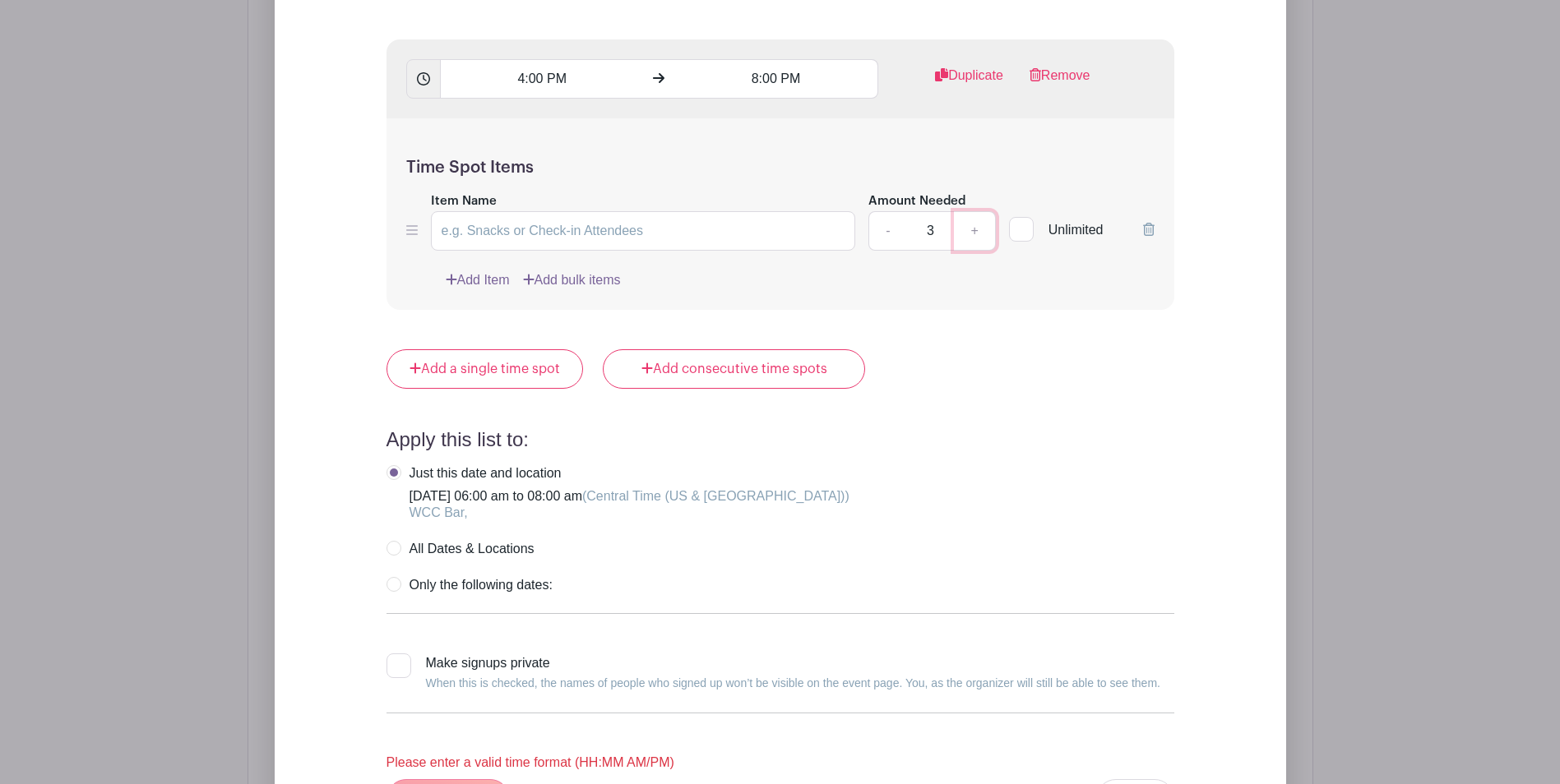
scroll to position [3112, 0]
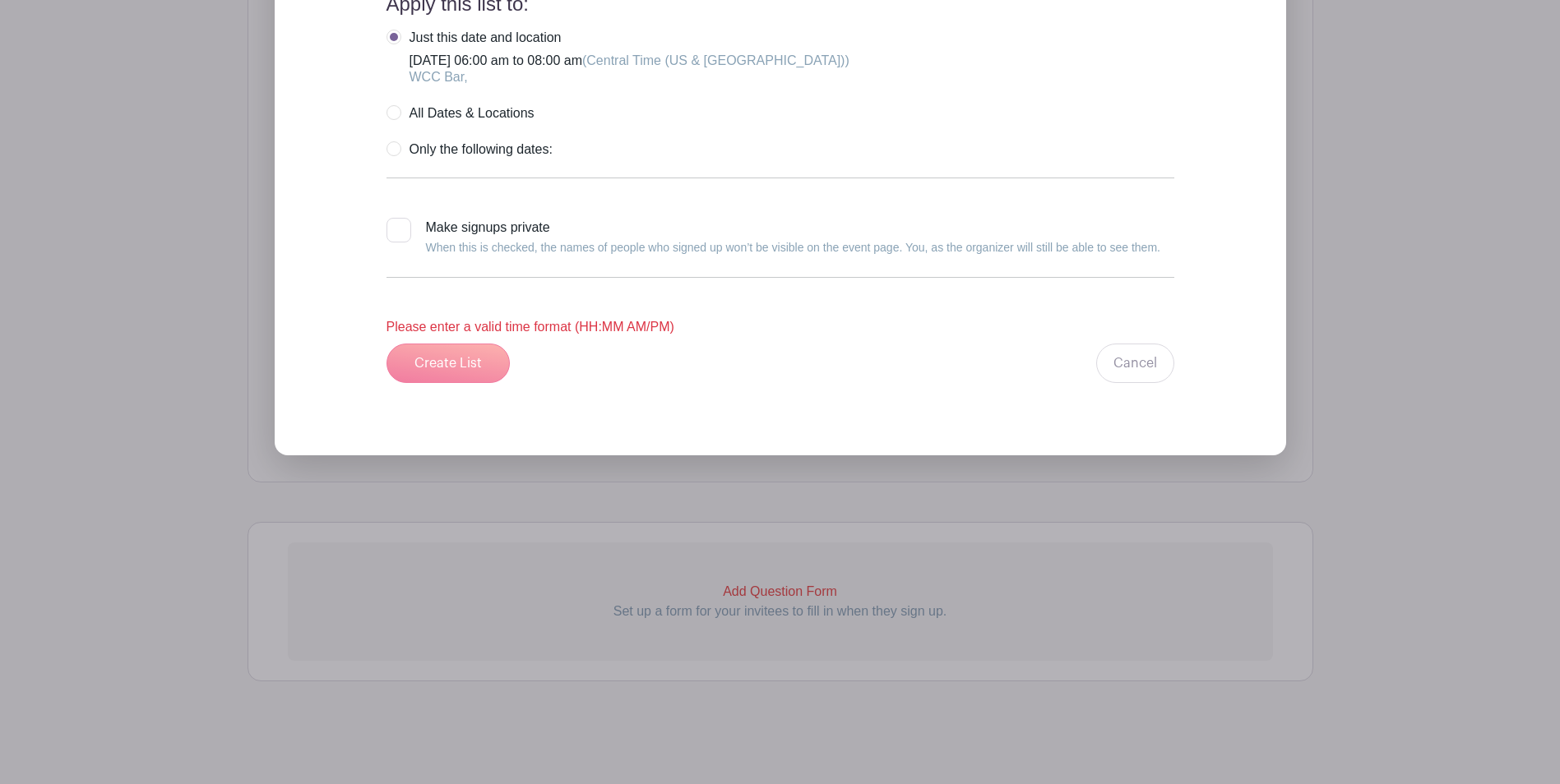
click at [449, 356] on div "Create List Cancel" at bounding box center [780, 364] width 788 height 40
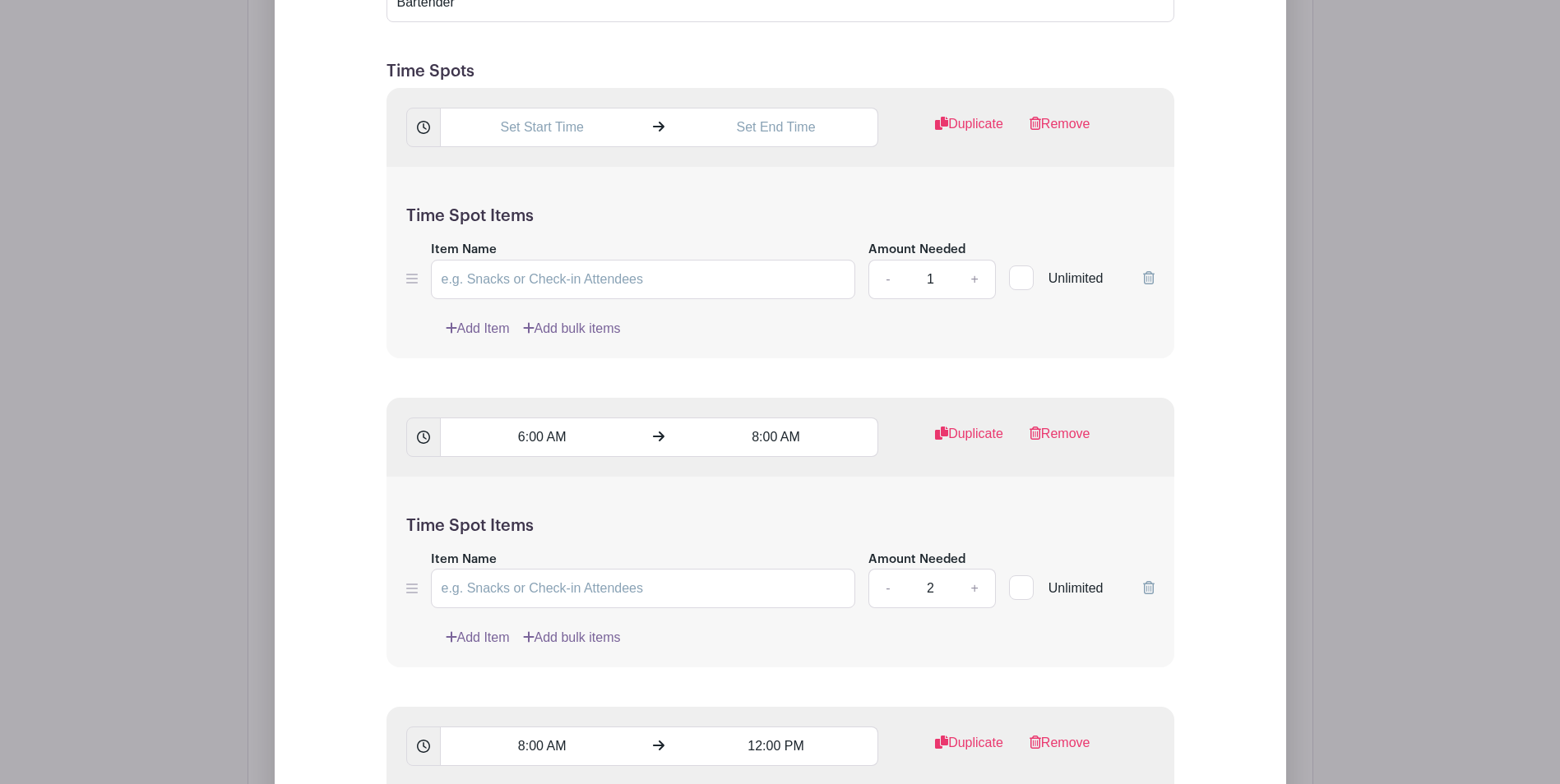
scroll to position [1408, 0]
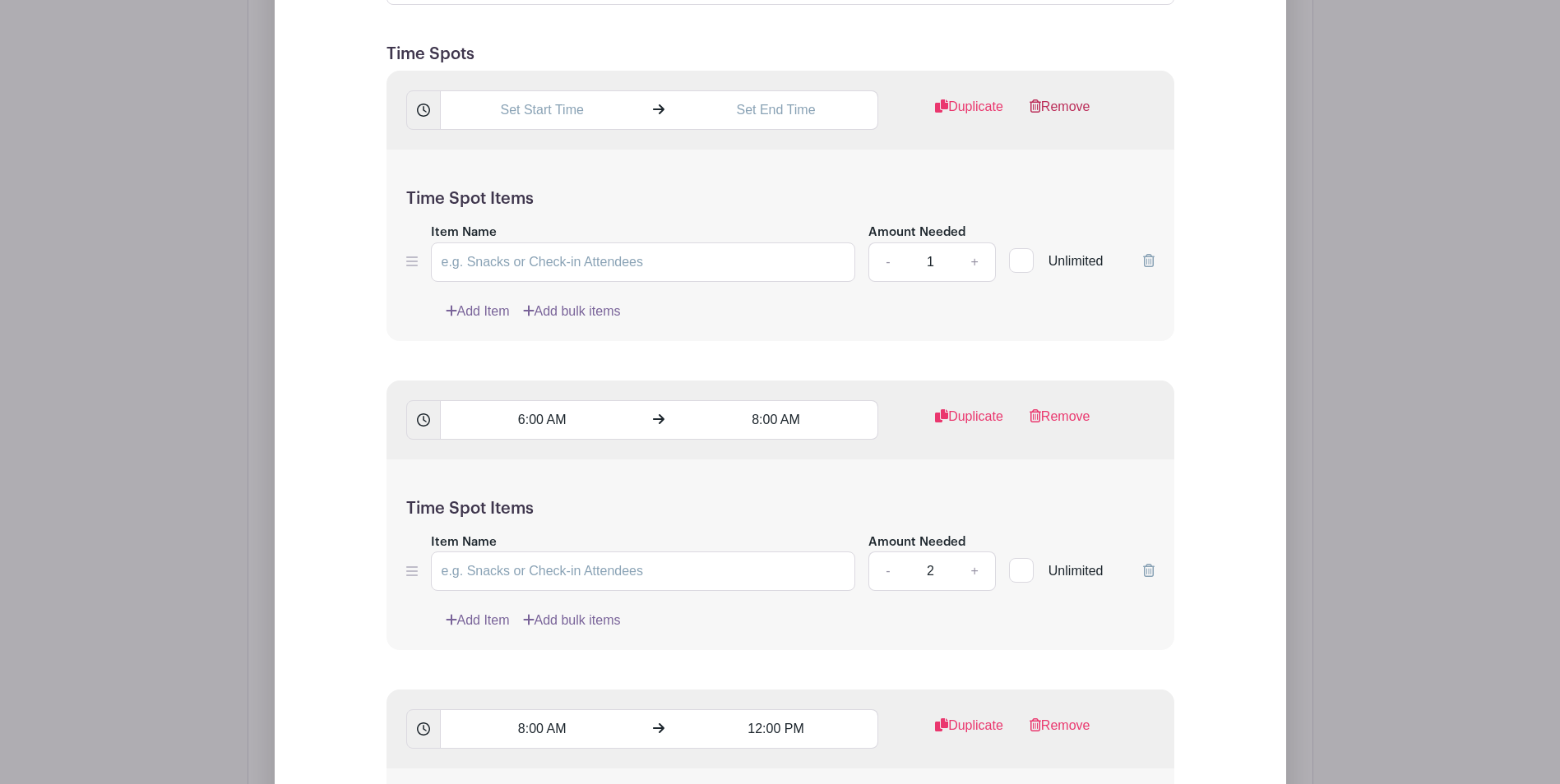
click at [1070, 102] on link "Remove" at bounding box center [1060, 113] width 61 height 33
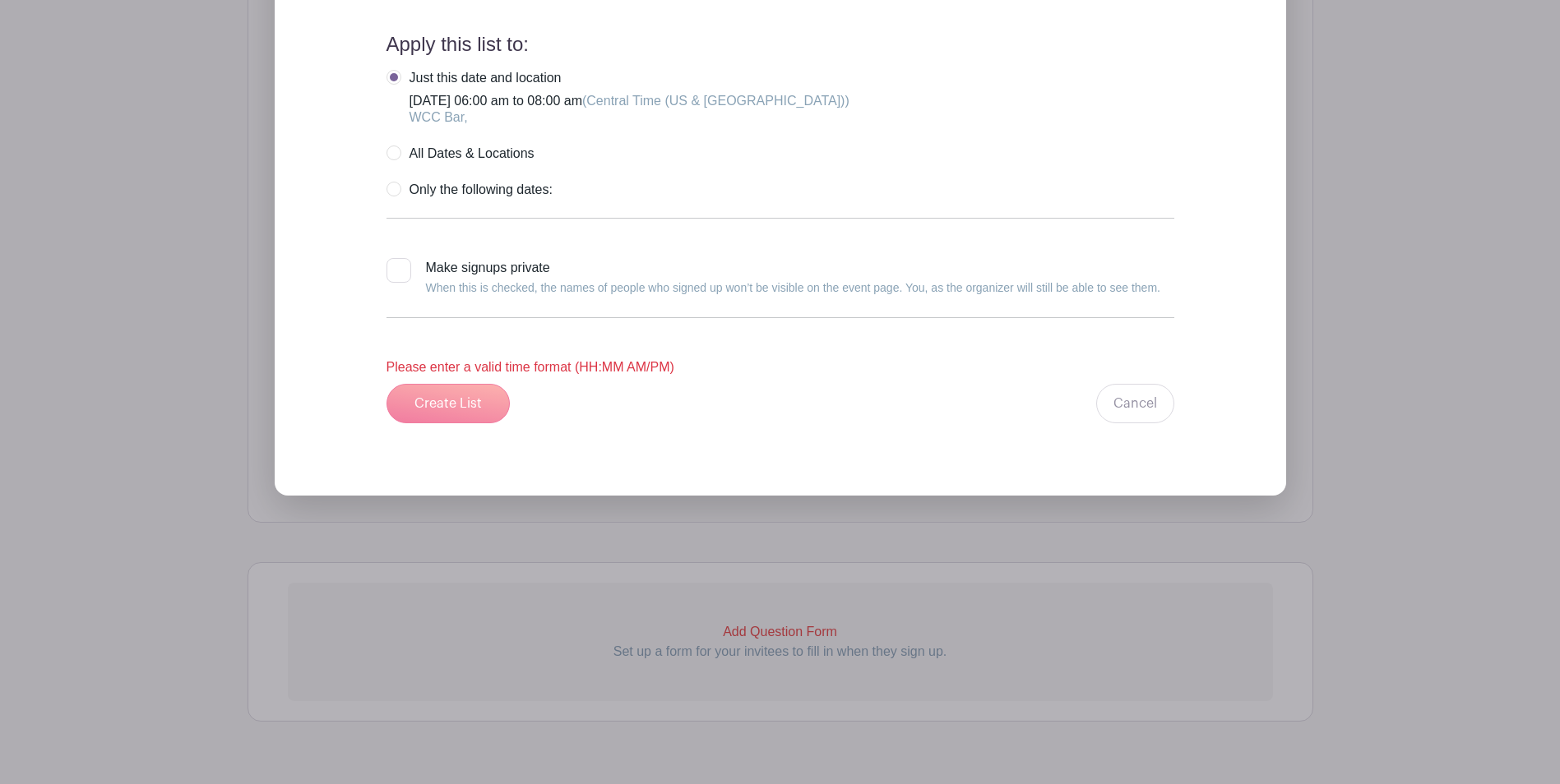
scroll to position [2766, 0]
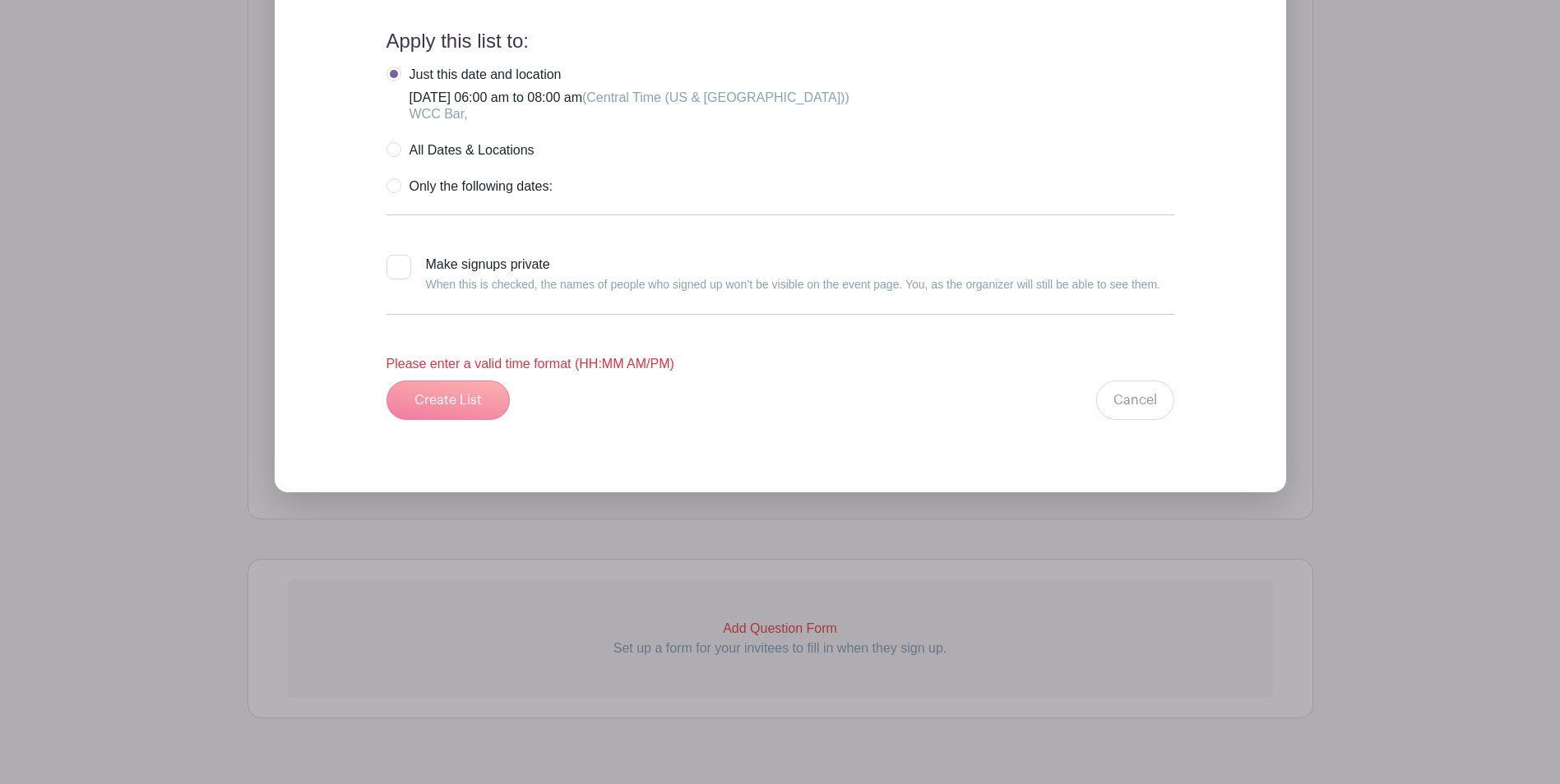
click at [439, 399] on div "Create List Cancel" at bounding box center [780, 401] width 788 height 40
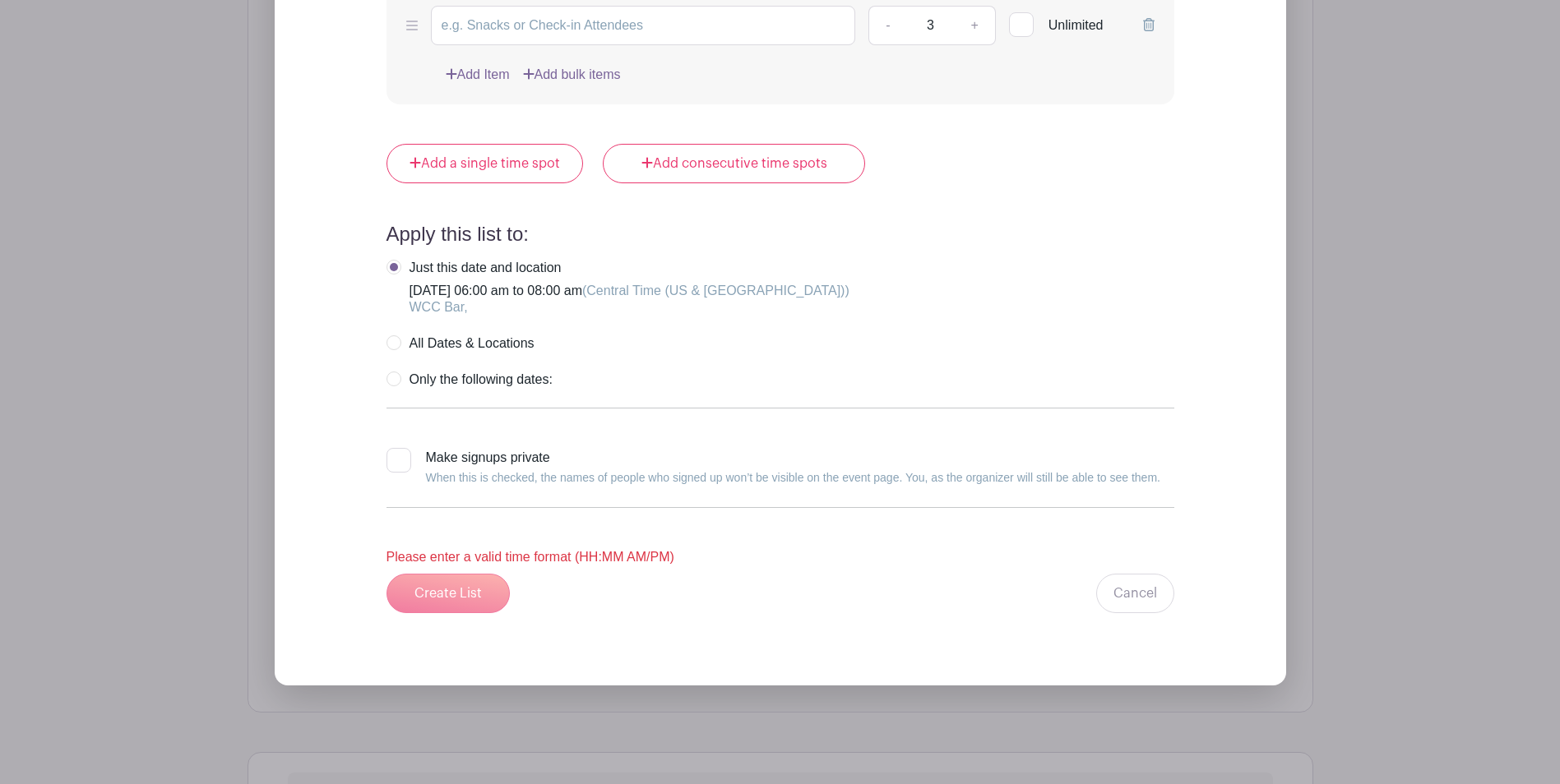
scroll to position [2577, 0]
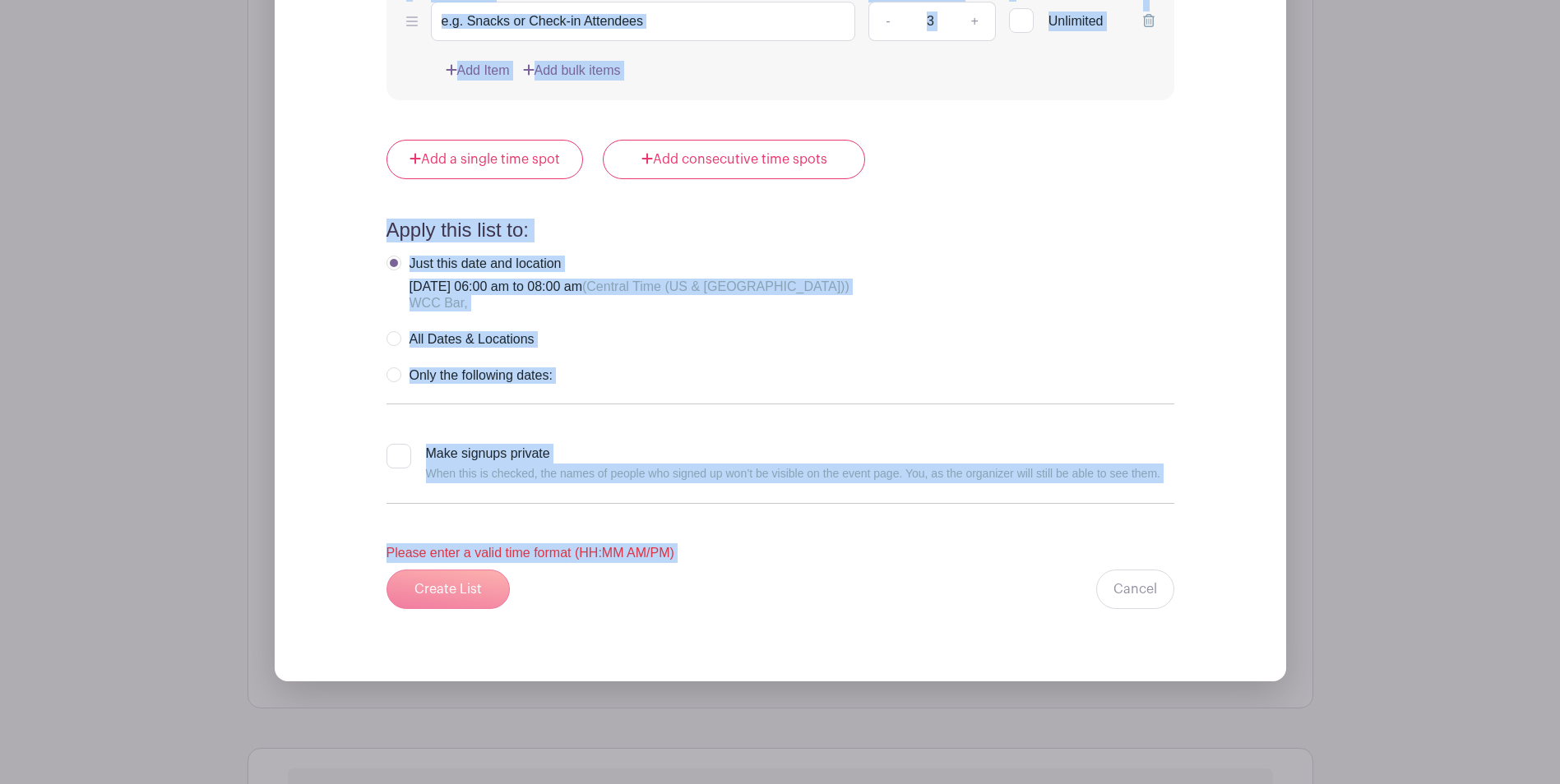
drag, startPoint x: 1559, startPoint y: 598, endPoint x: 1012, endPoint y: 586, distance: 547.1
click at [723, 606] on div "Create List Cancel" at bounding box center [780, 589] width 788 height 40
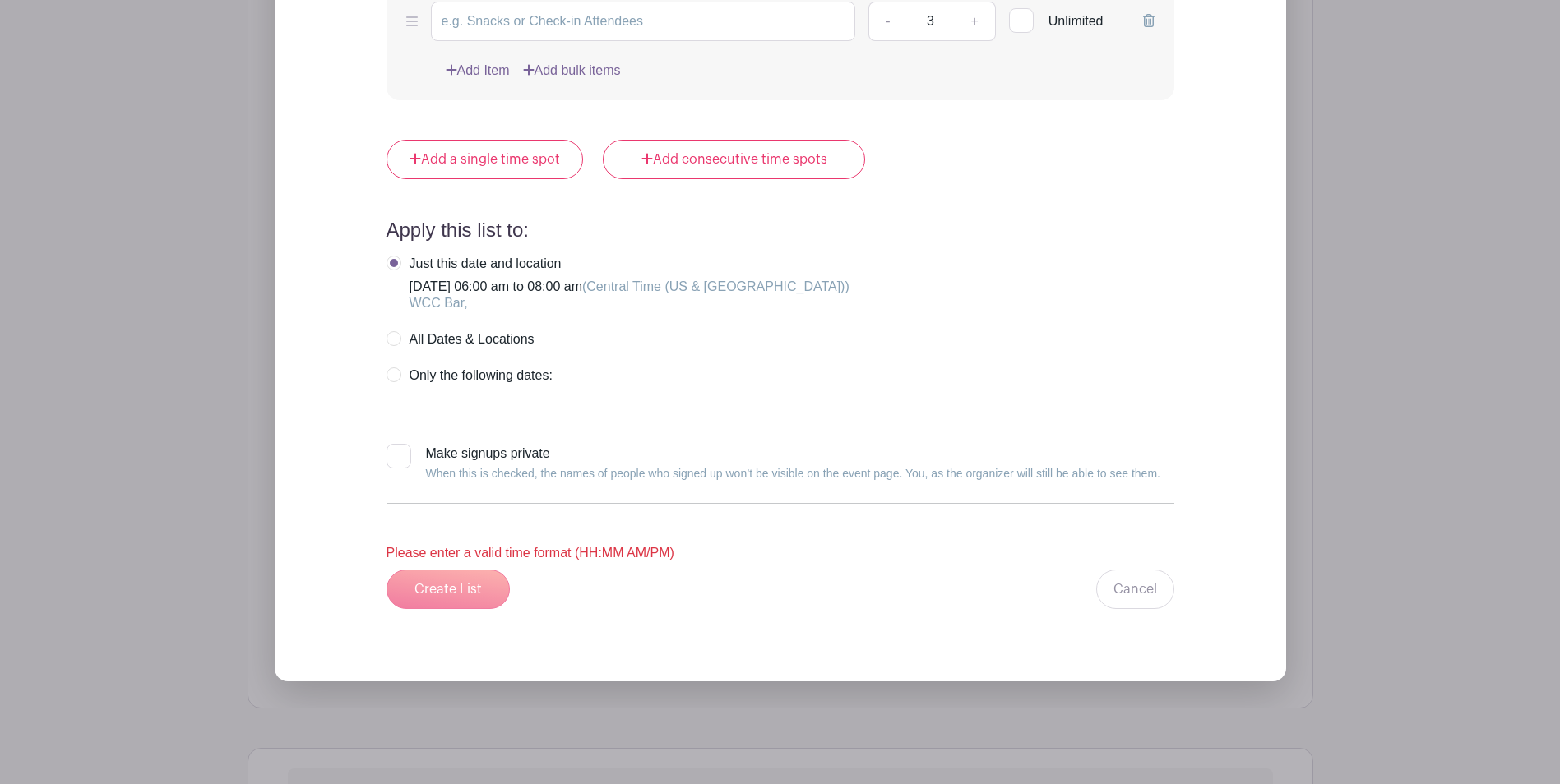
click at [723, 606] on div "Create List Cancel" at bounding box center [780, 589] width 788 height 40
click at [532, 552] on div "Please enter a valid time format (HH:MM AM/PM)" at bounding box center [780, 552] width 788 height 20
click at [457, 590] on div "Create List Cancel" at bounding box center [780, 589] width 788 height 40
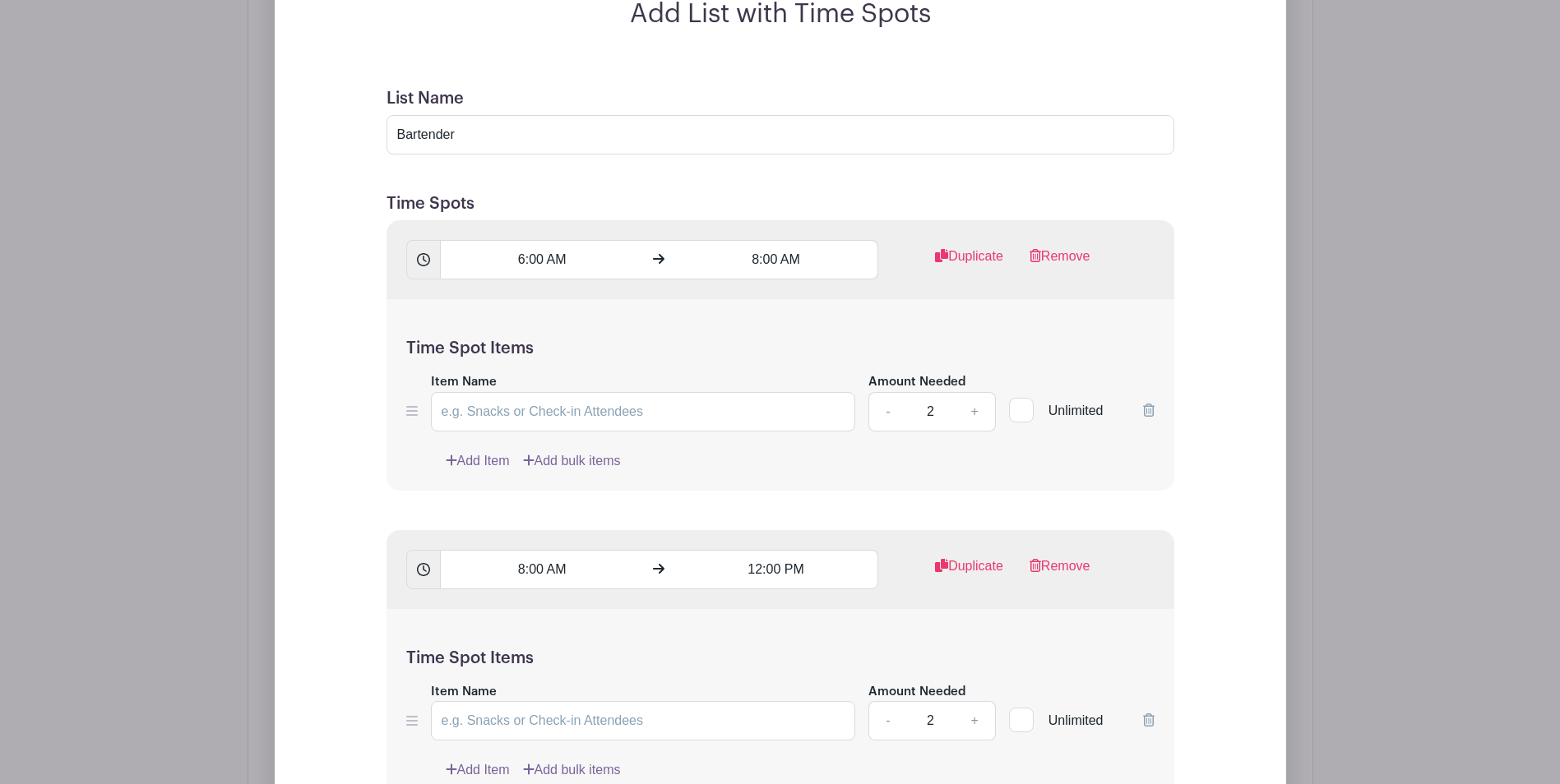
scroll to position [1265, 0]
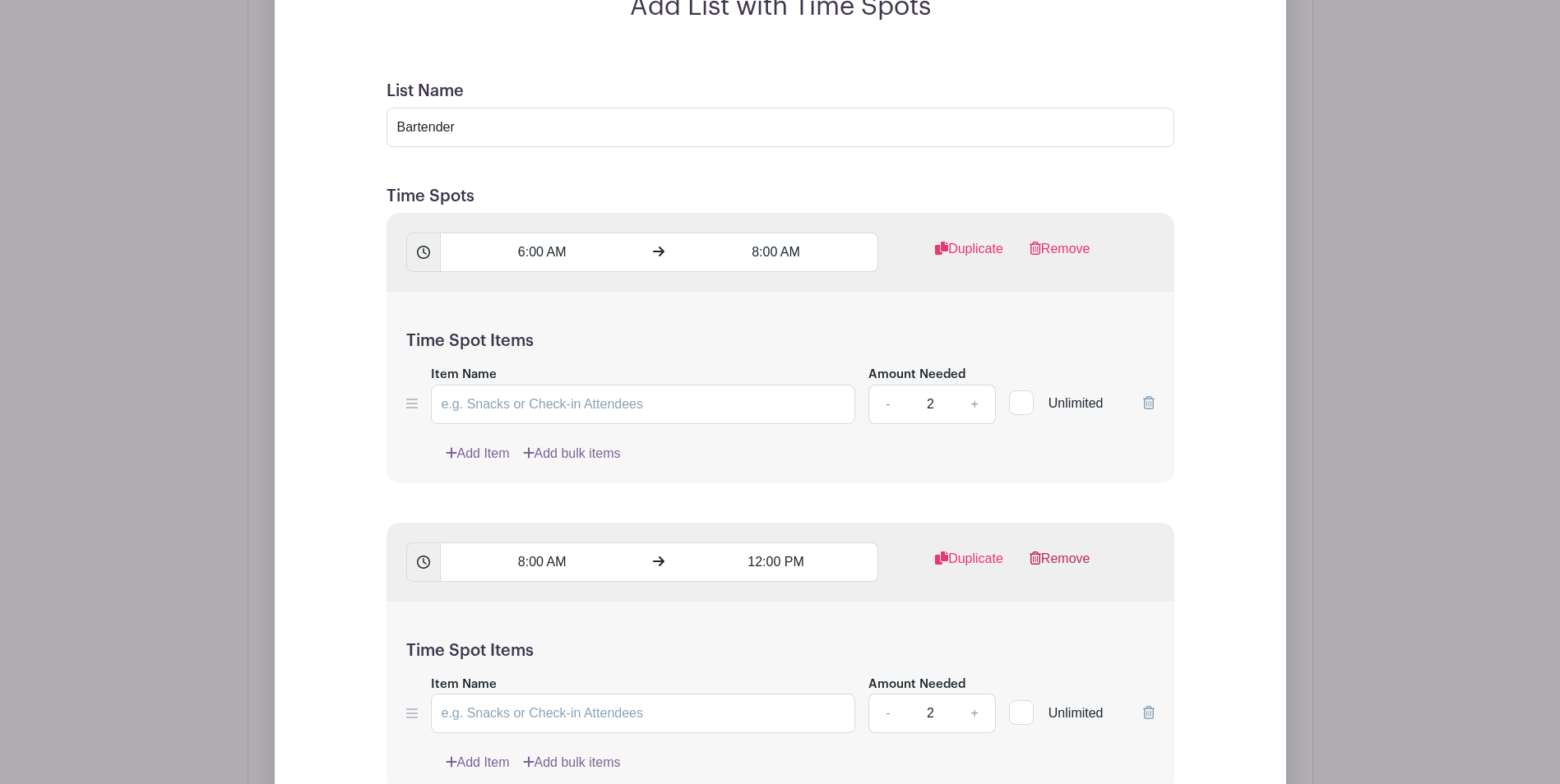
click at [1065, 564] on link "Remove" at bounding box center [1060, 565] width 61 height 33
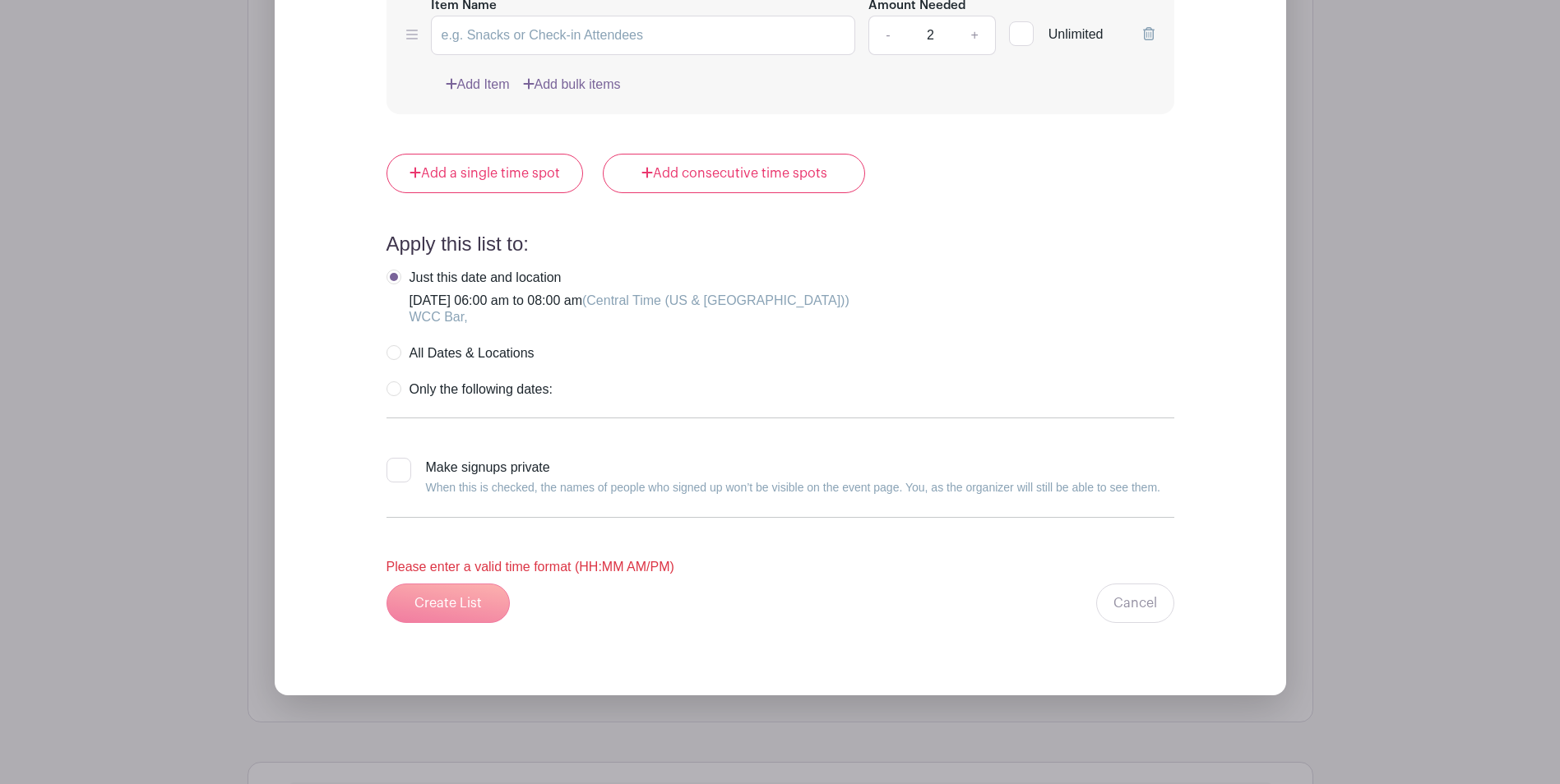
scroll to position [1638, 0]
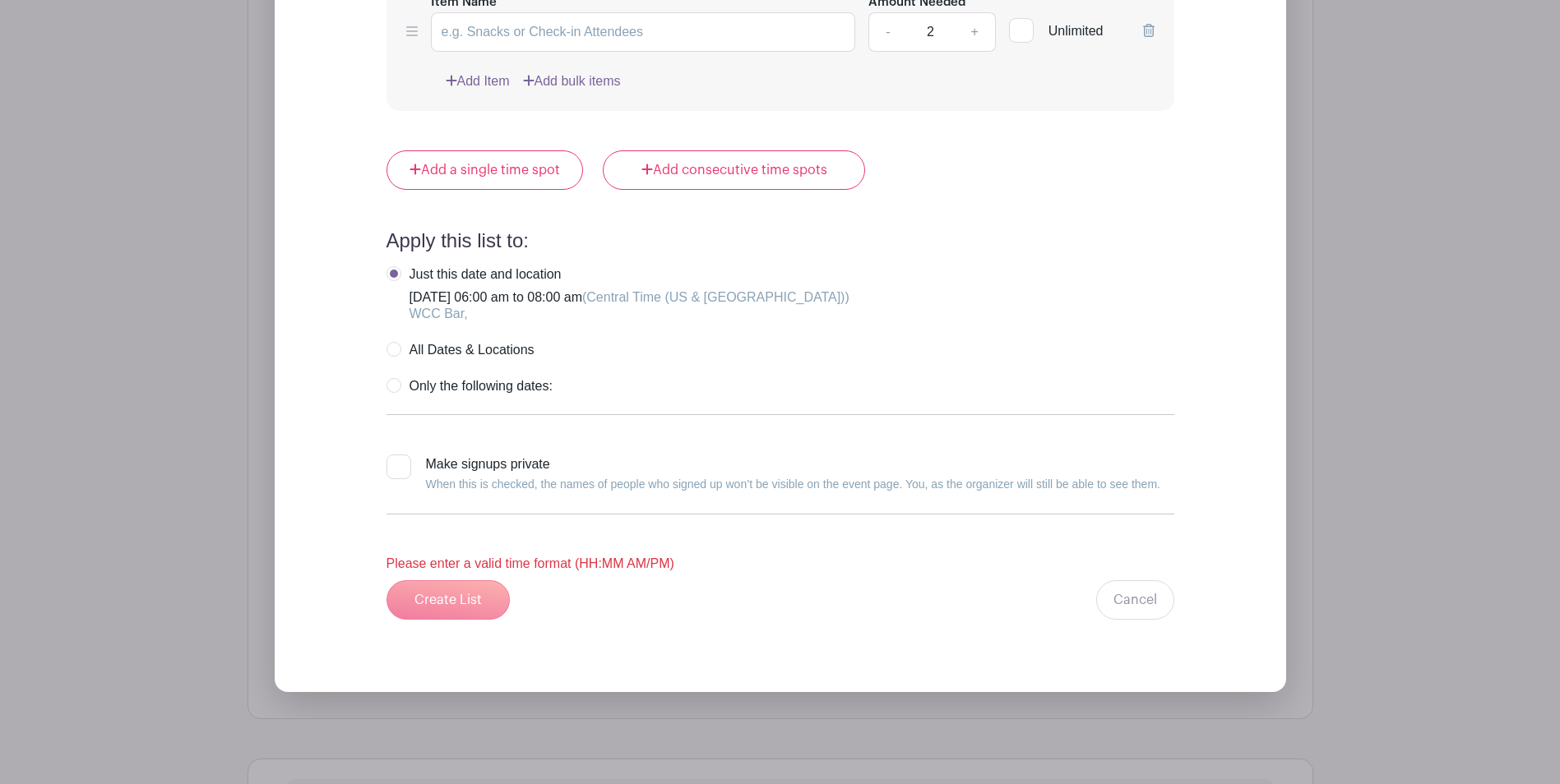
click at [449, 602] on div "Create List Cancel" at bounding box center [780, 600] width 788 height 40
click at [390, 352] on label "All Dates & Locations" at bounding box center [460, 349] width 148 height 16
radio input "true"
click at [390, 272] on label "Just this date and location Saturday, October 04, 2025 at 06:00 am to 08:00 am …" at bounding box center [617, 294] width 462 height 56
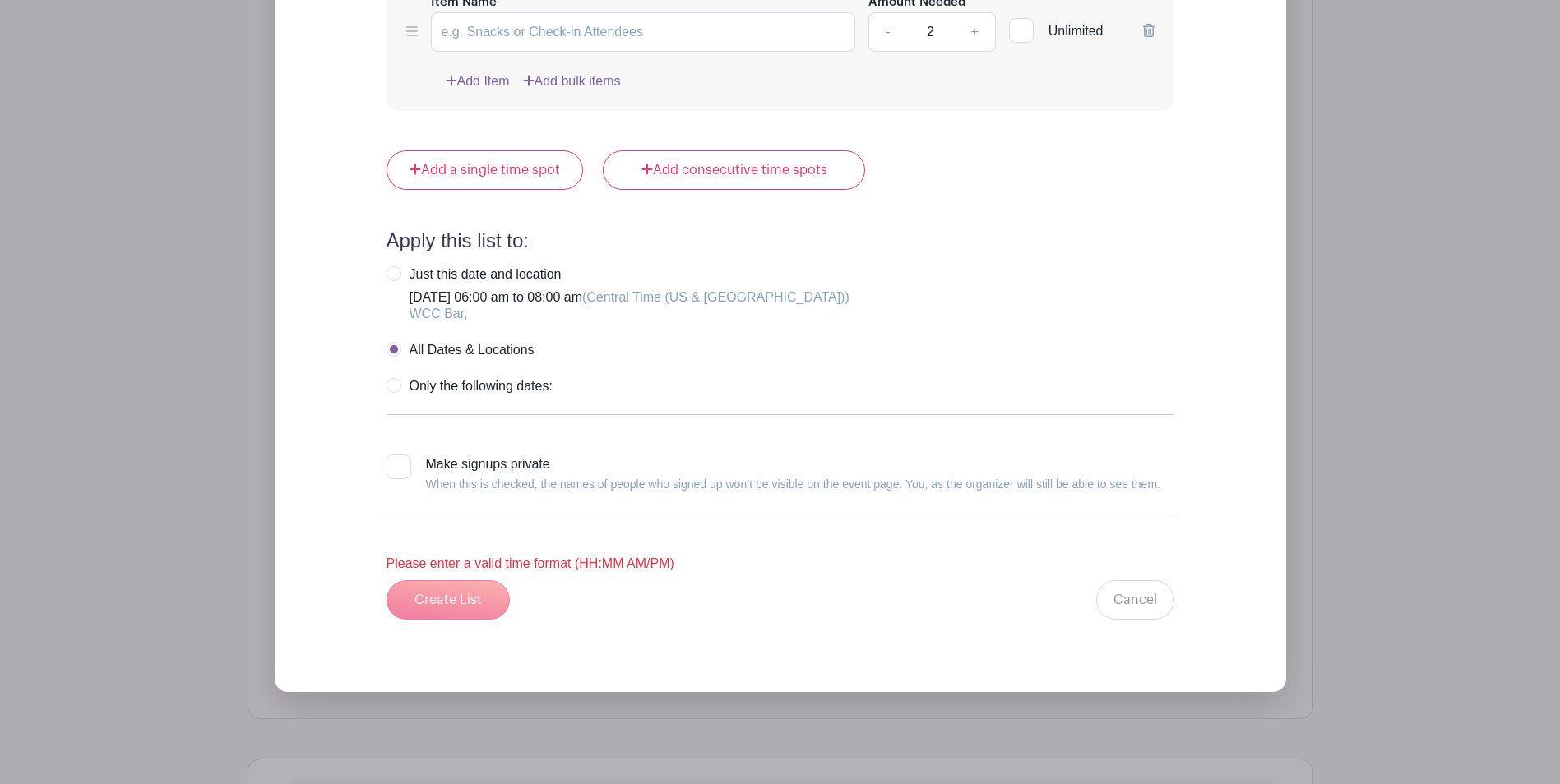
radio input "true"
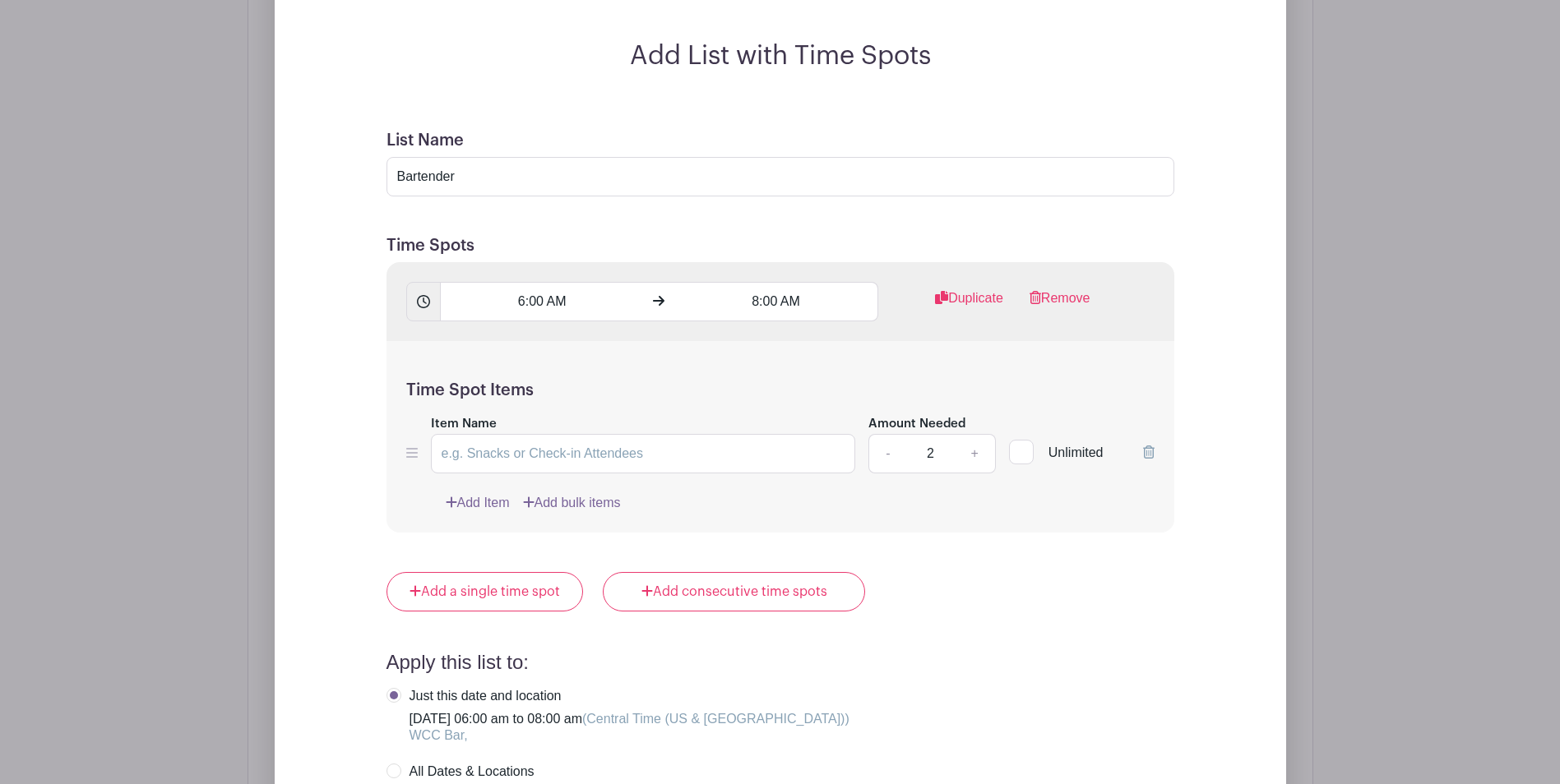
scroll to position [1224, 0]
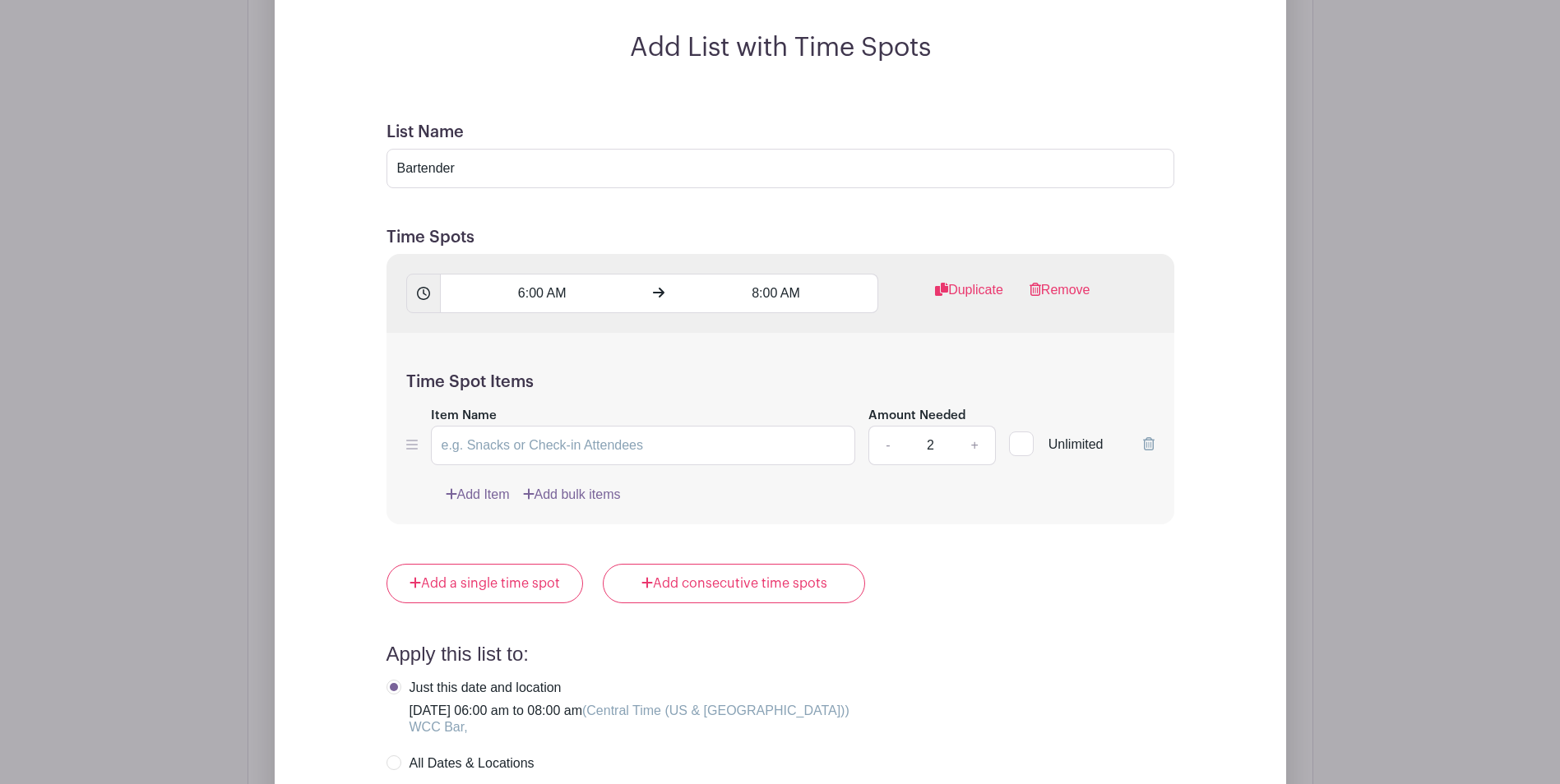
click at [417, 294] on icon at bounding box center [423, 293] width 13 height 13
click at [488, 444] on input "Item Name" at bounding box center [644, 446] width 425 height 40
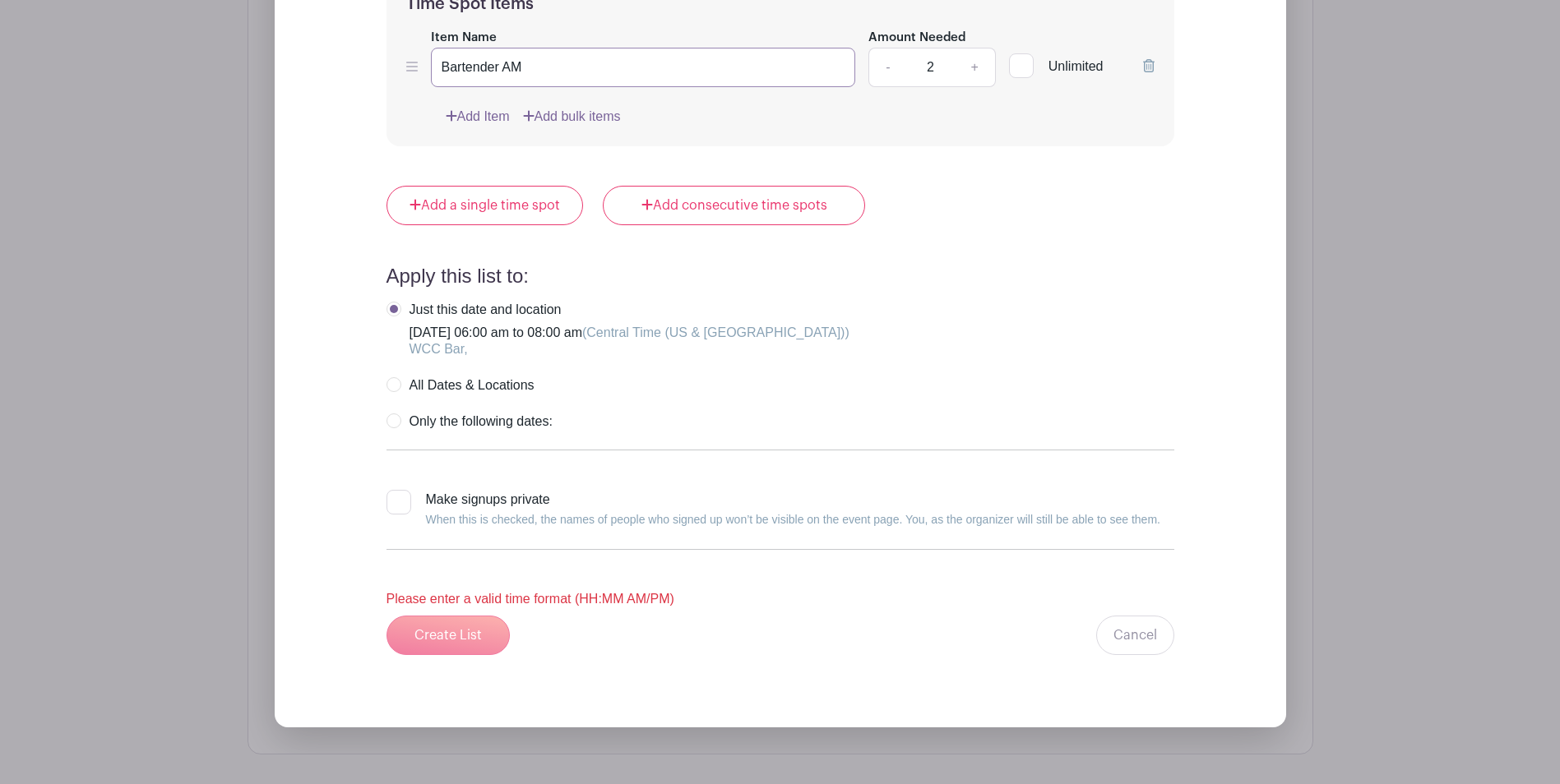
scroll to position [1627, 0]
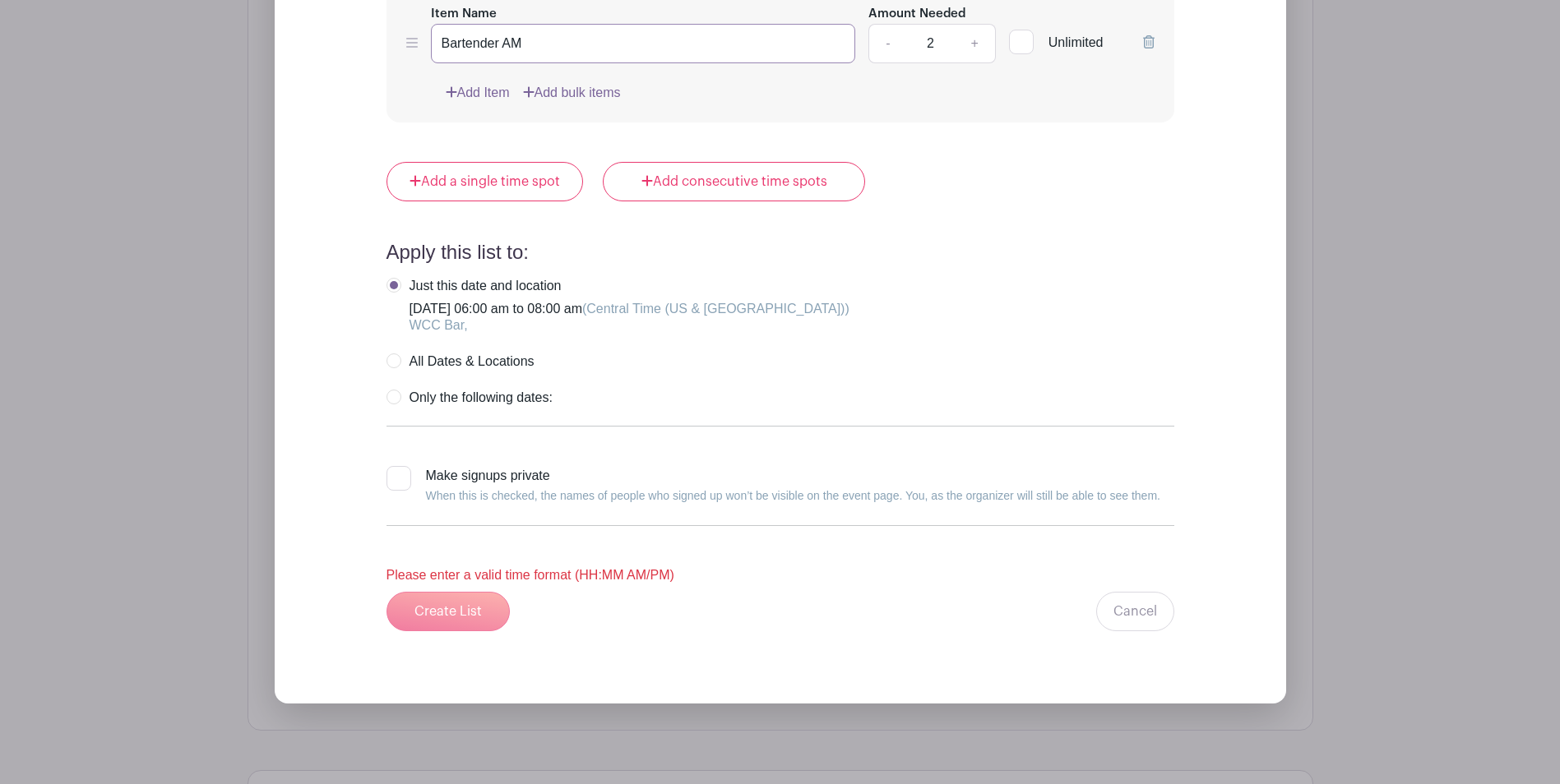
type input "Bartender AM"
click at [449, 614] on div "Create List Cancel" at bounding box center [780, 611] width 788 height 40
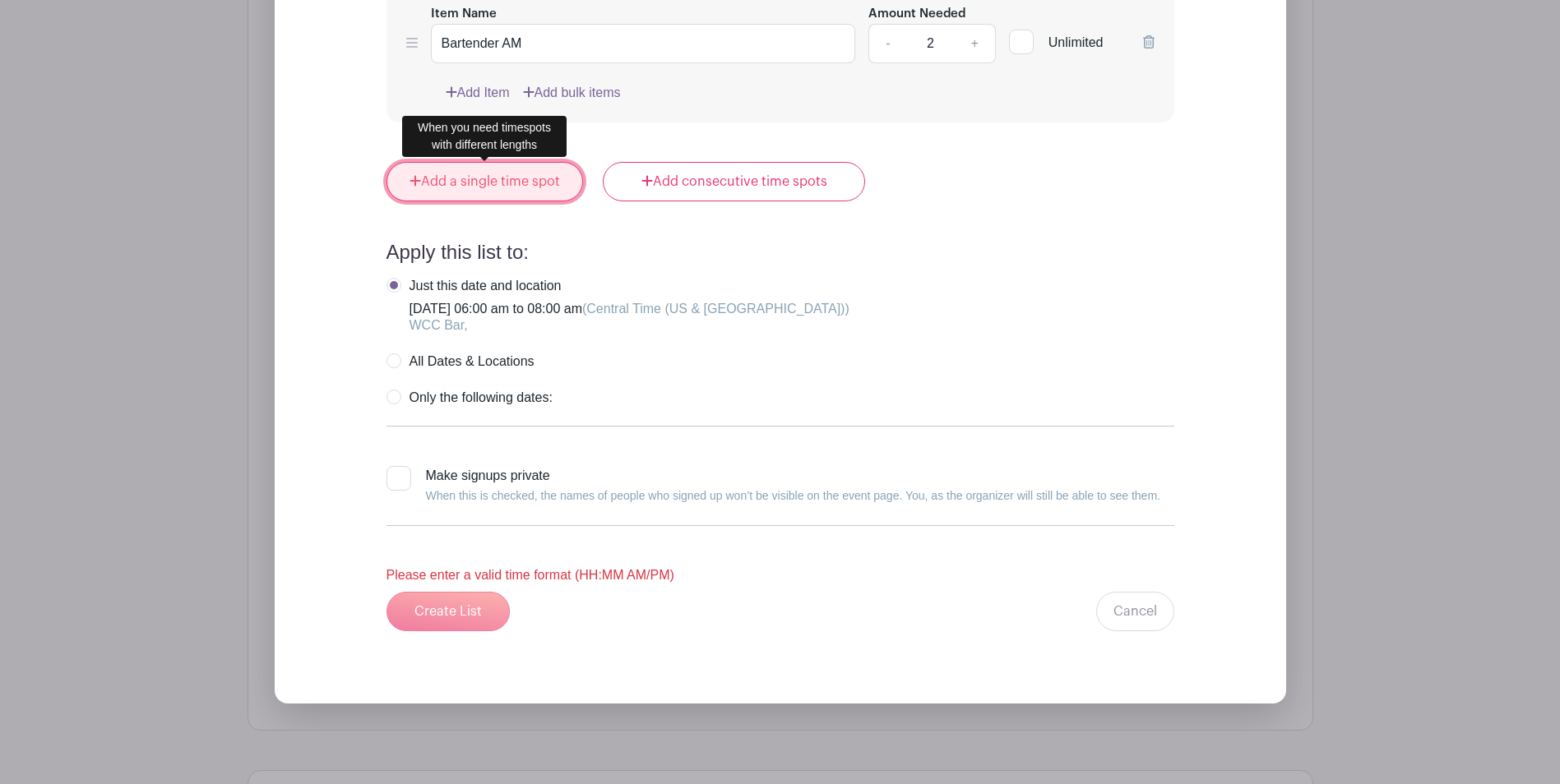
click at [502, 176] on link "Add a single time spot" at bounding box center [485, 182] width 197 height 40
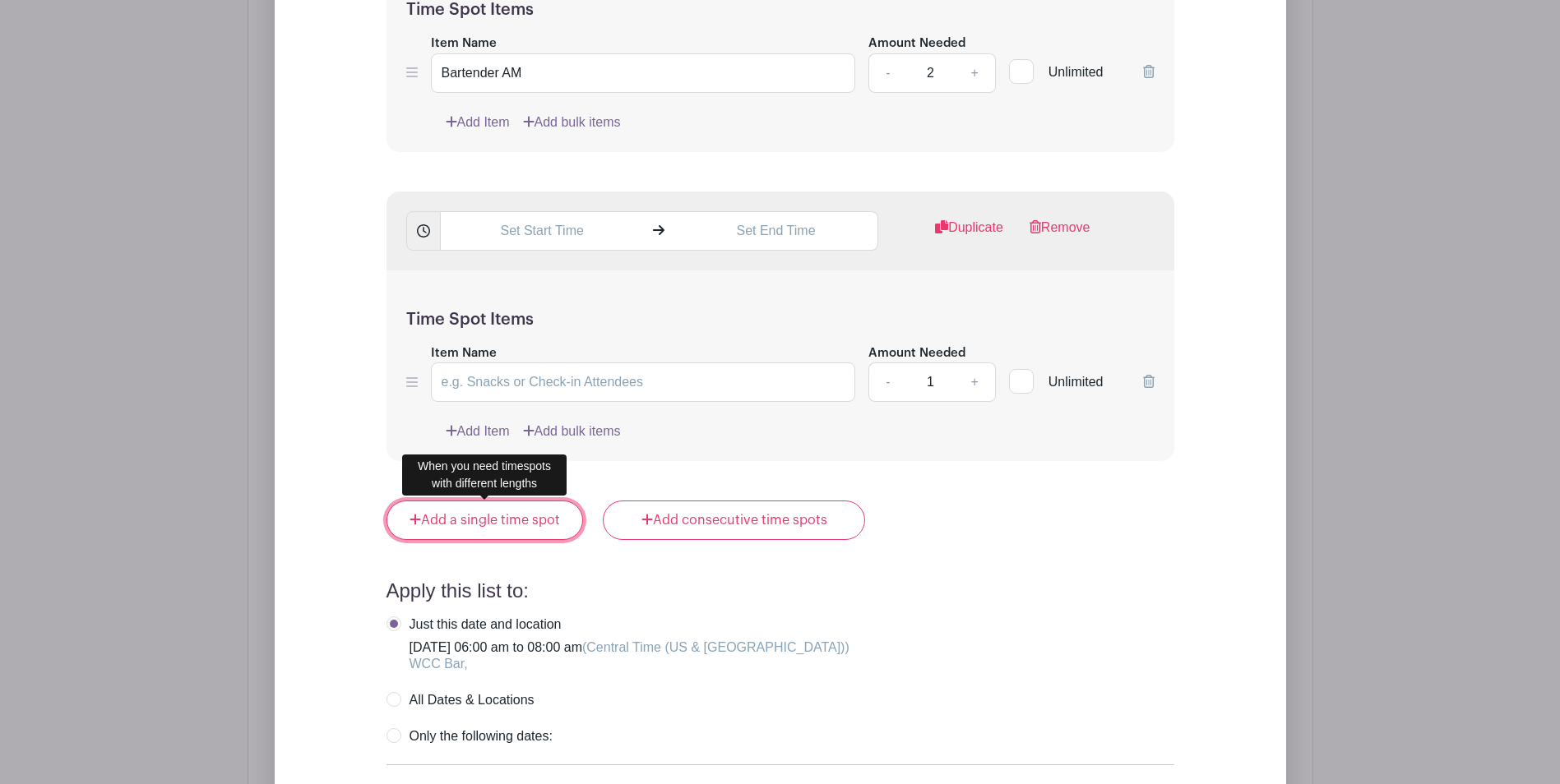
scroll to position [1594, 0]
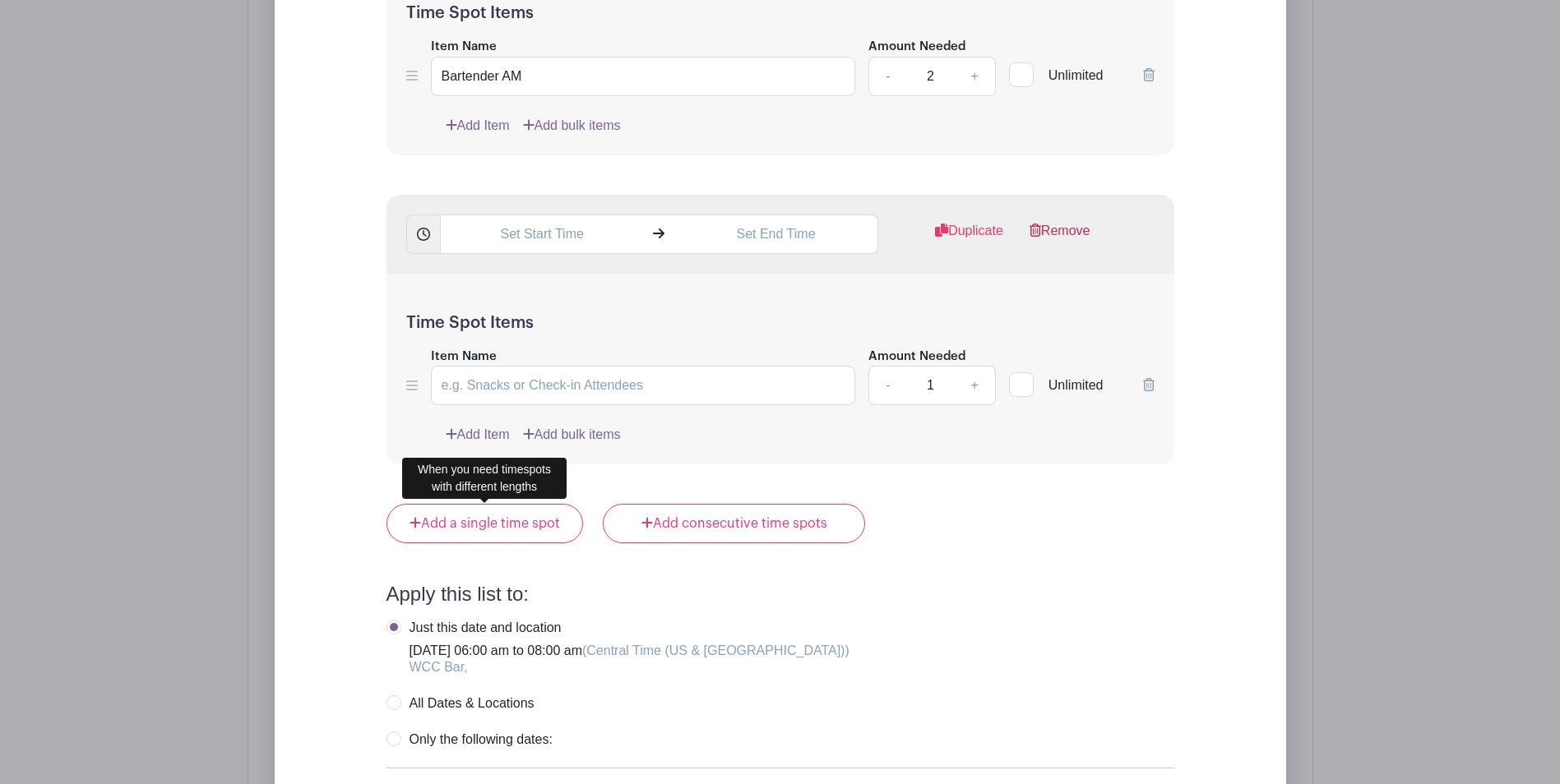
click at [1067, 232] on link "Remove" at bounding box center [1060, 237] width 61 height 33
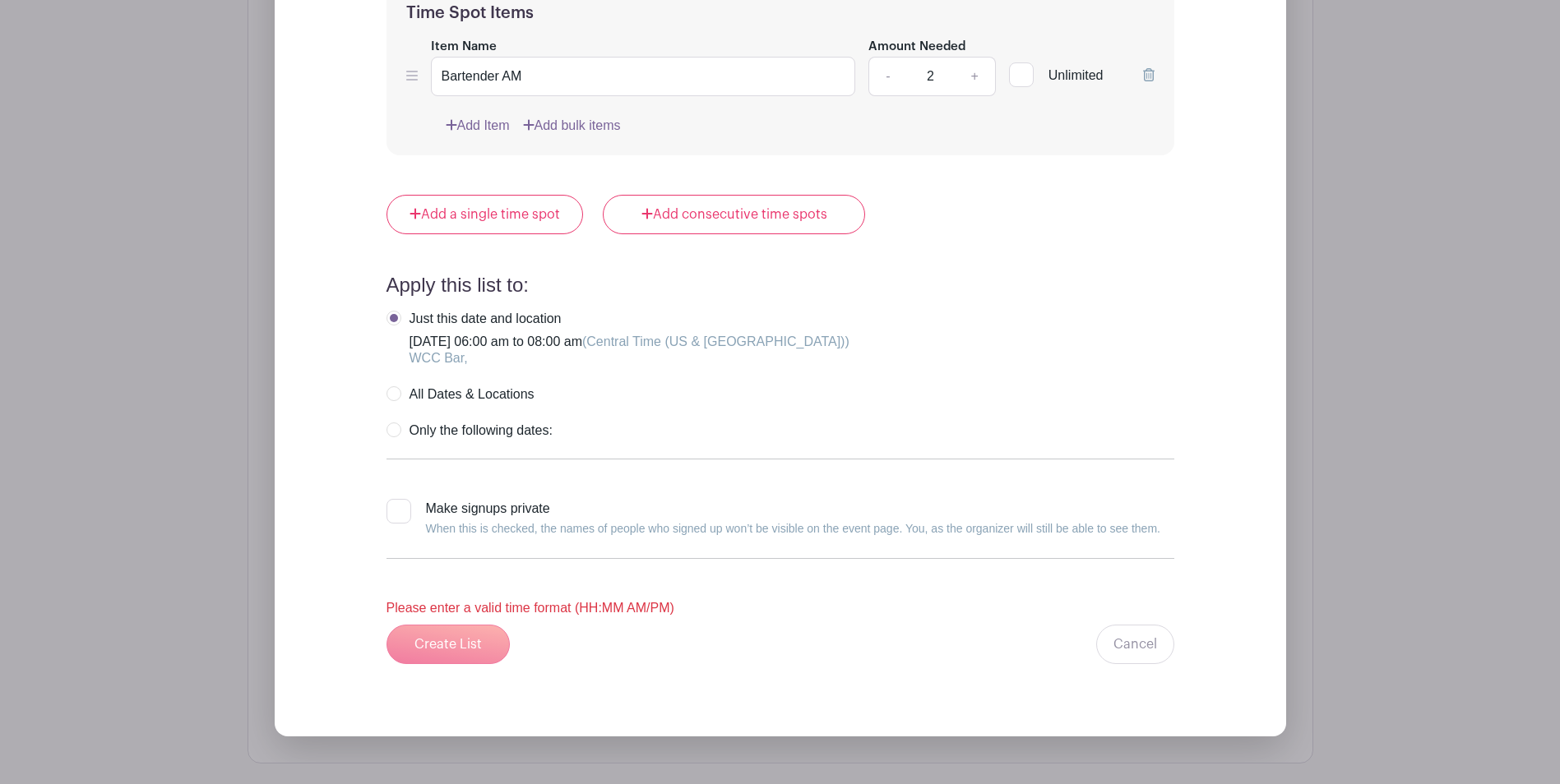
click at [451, 646] on div "Create List Cancel" at bounding box center [780, 644] width 788 height 40
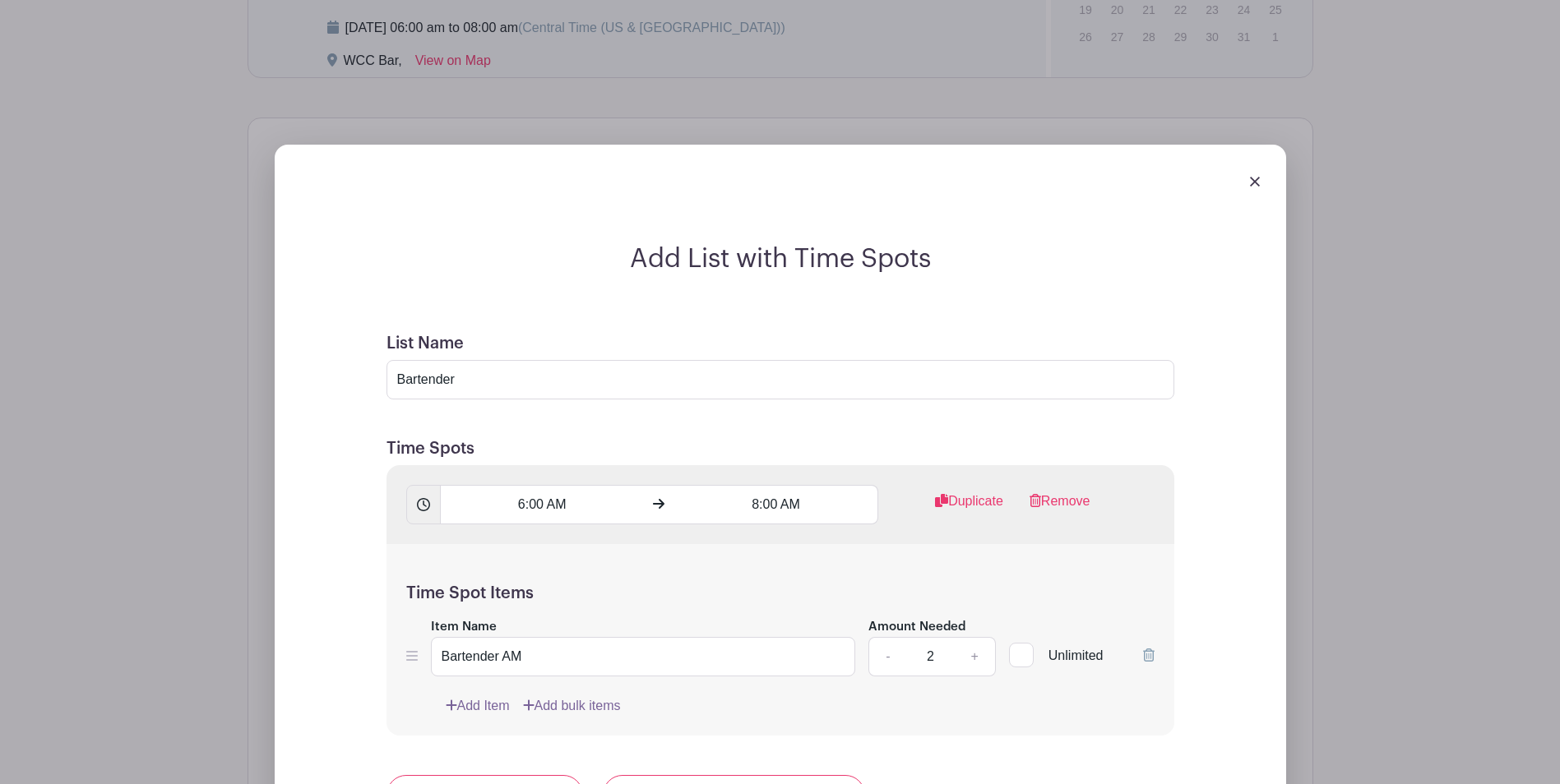
scroll to position [1008, 0]
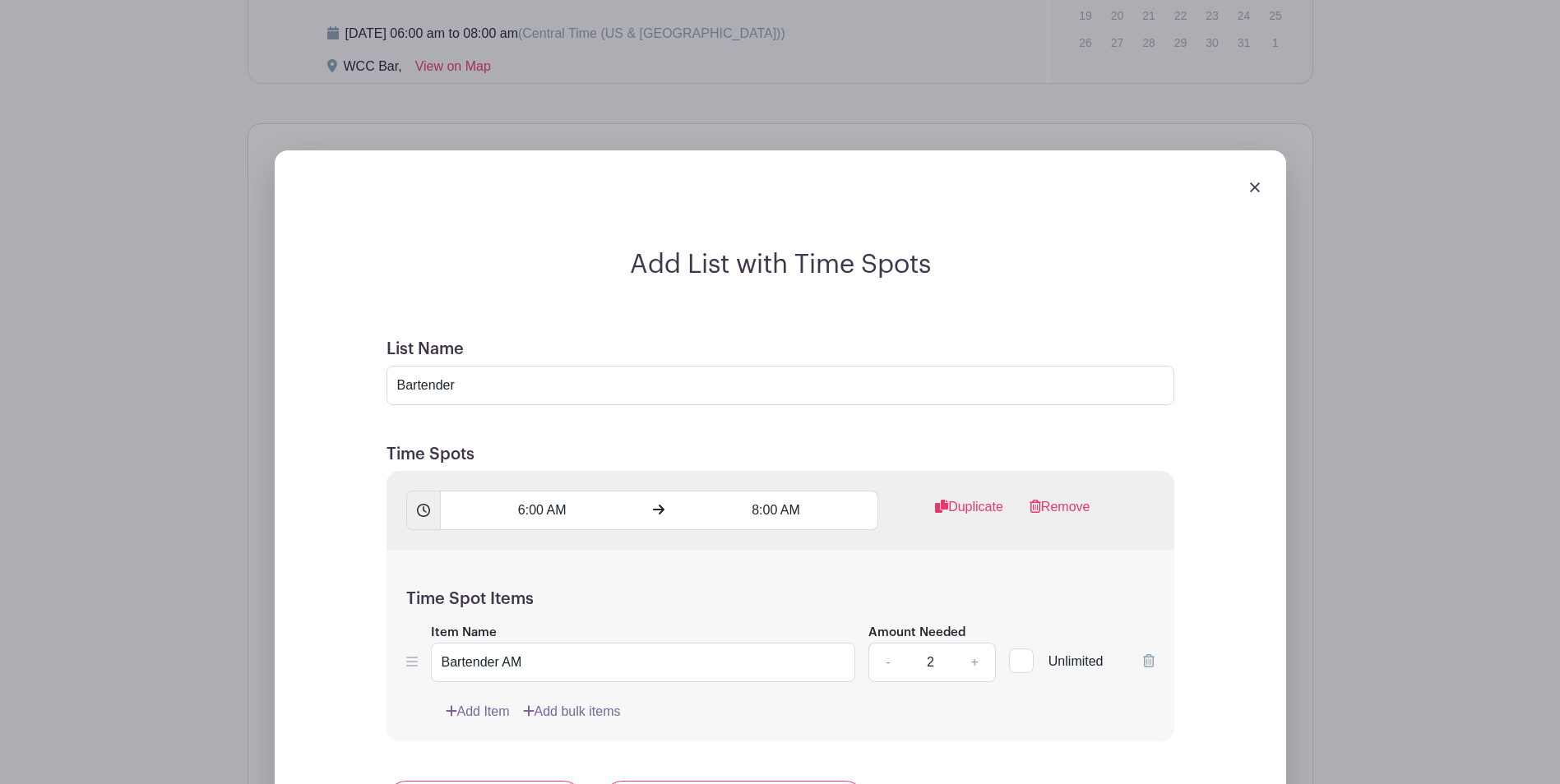
click at [1253, 188] on img at bounding box center [1254, 187] width 9 height 9
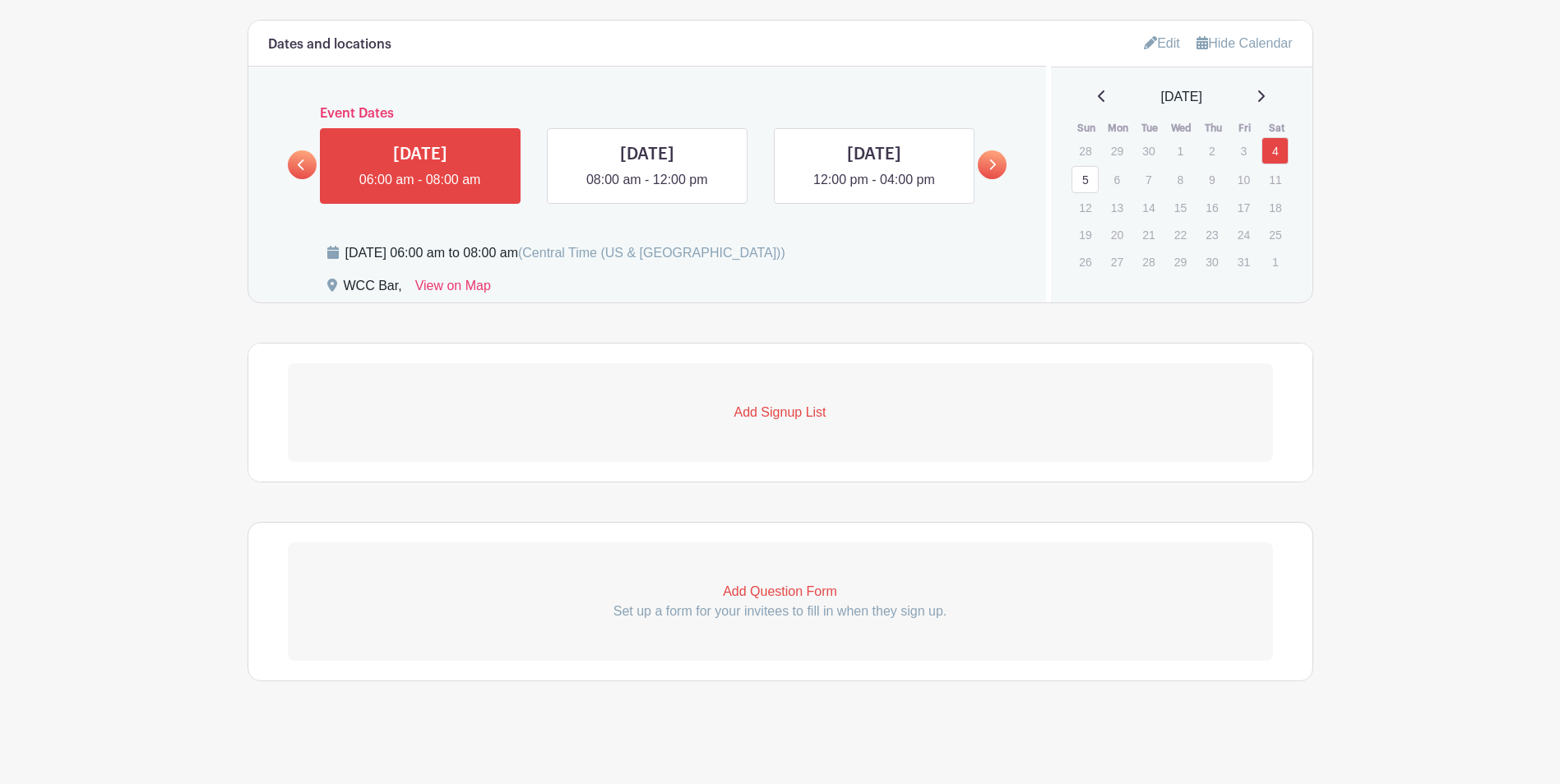
scroll to position [788, 0]
click at [409, 154] on link at bounding box center [451, 148] width 123 height 26
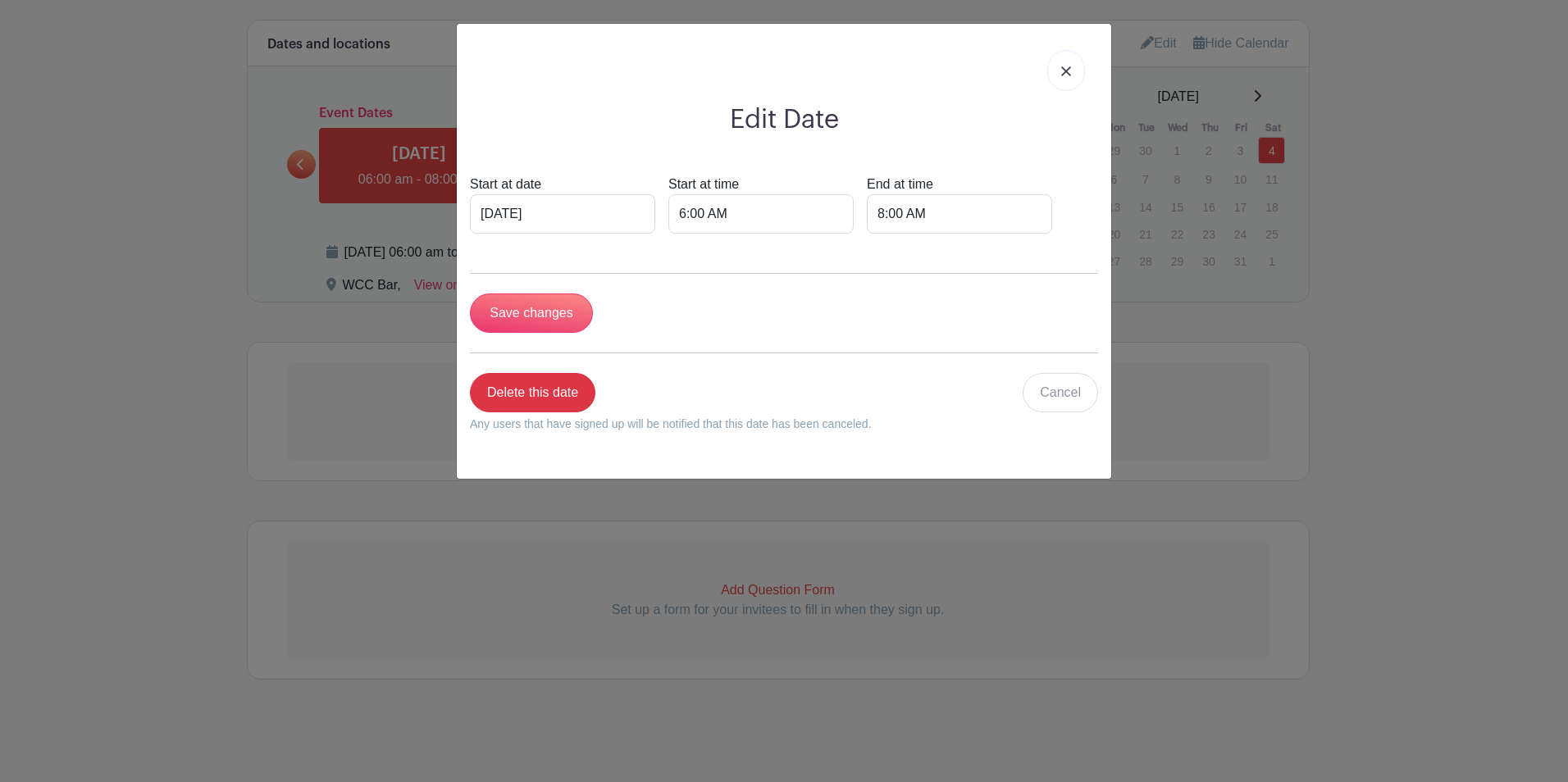
click at [1066, 72] on img at bounding box center [1065, 71] width 9 height 9
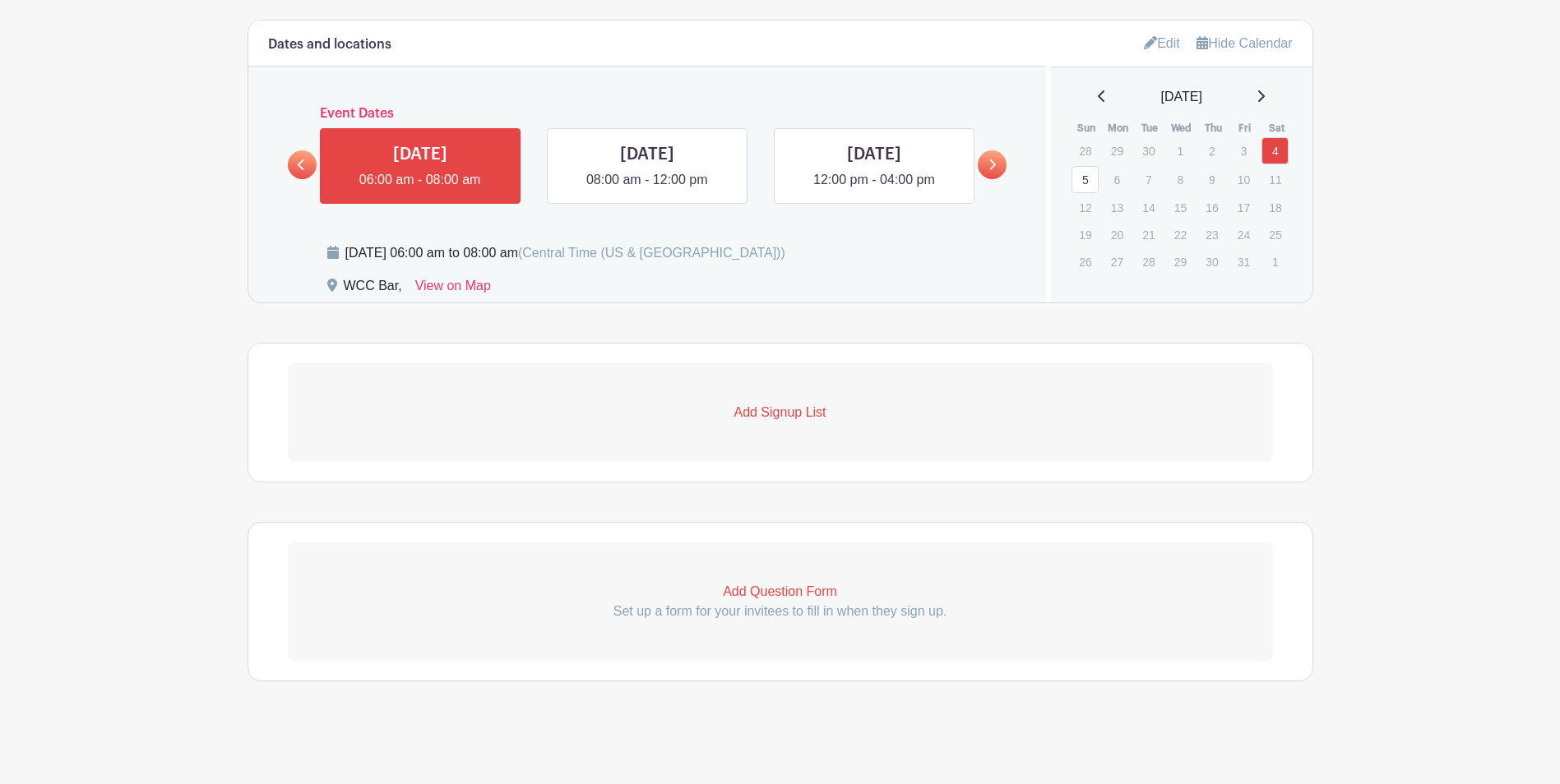
click at [782, 415] on p "Add Signup List" at bounding box center [780, 412] width 985 height 20
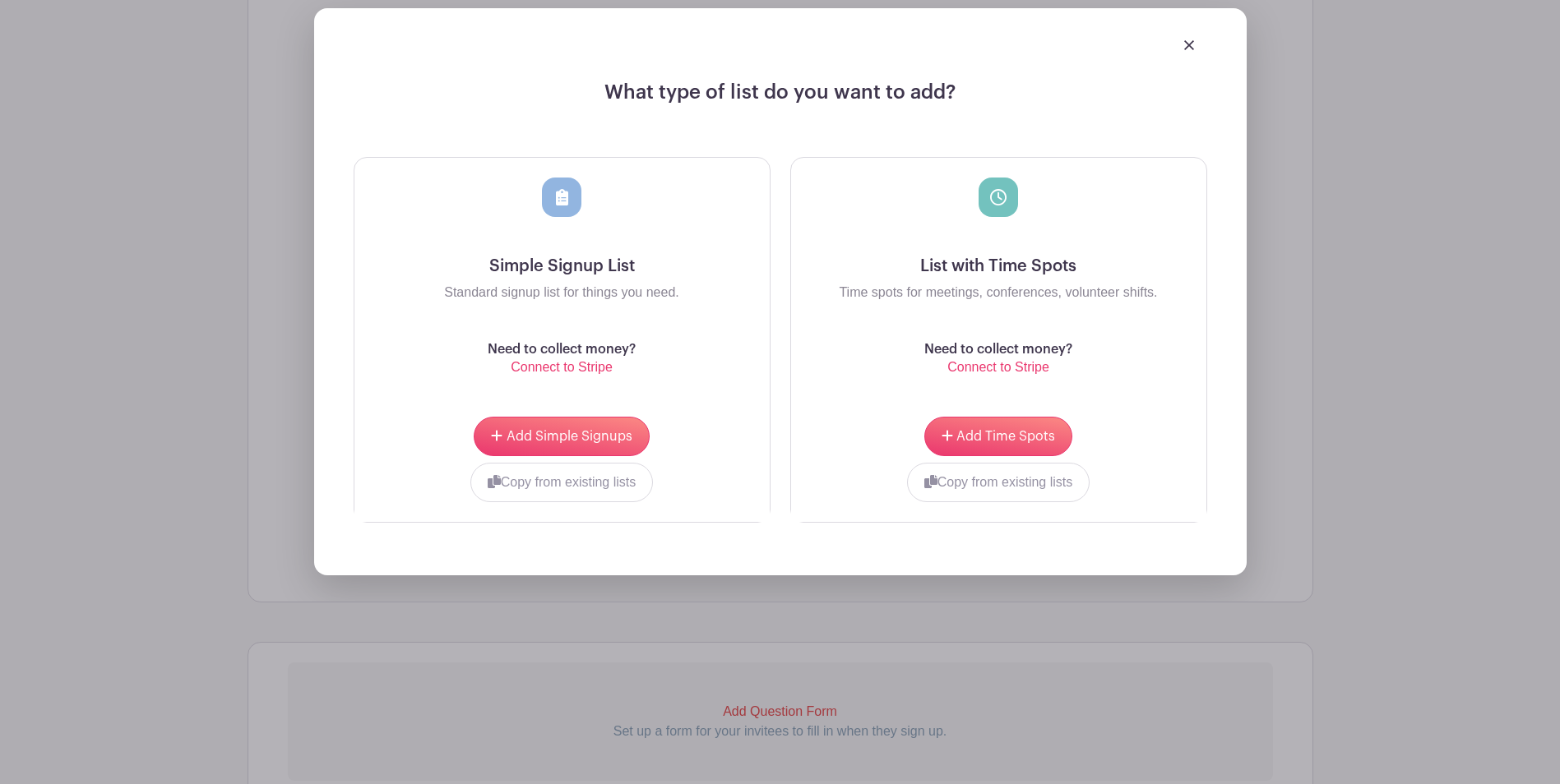
scroll to position [1192, 0]
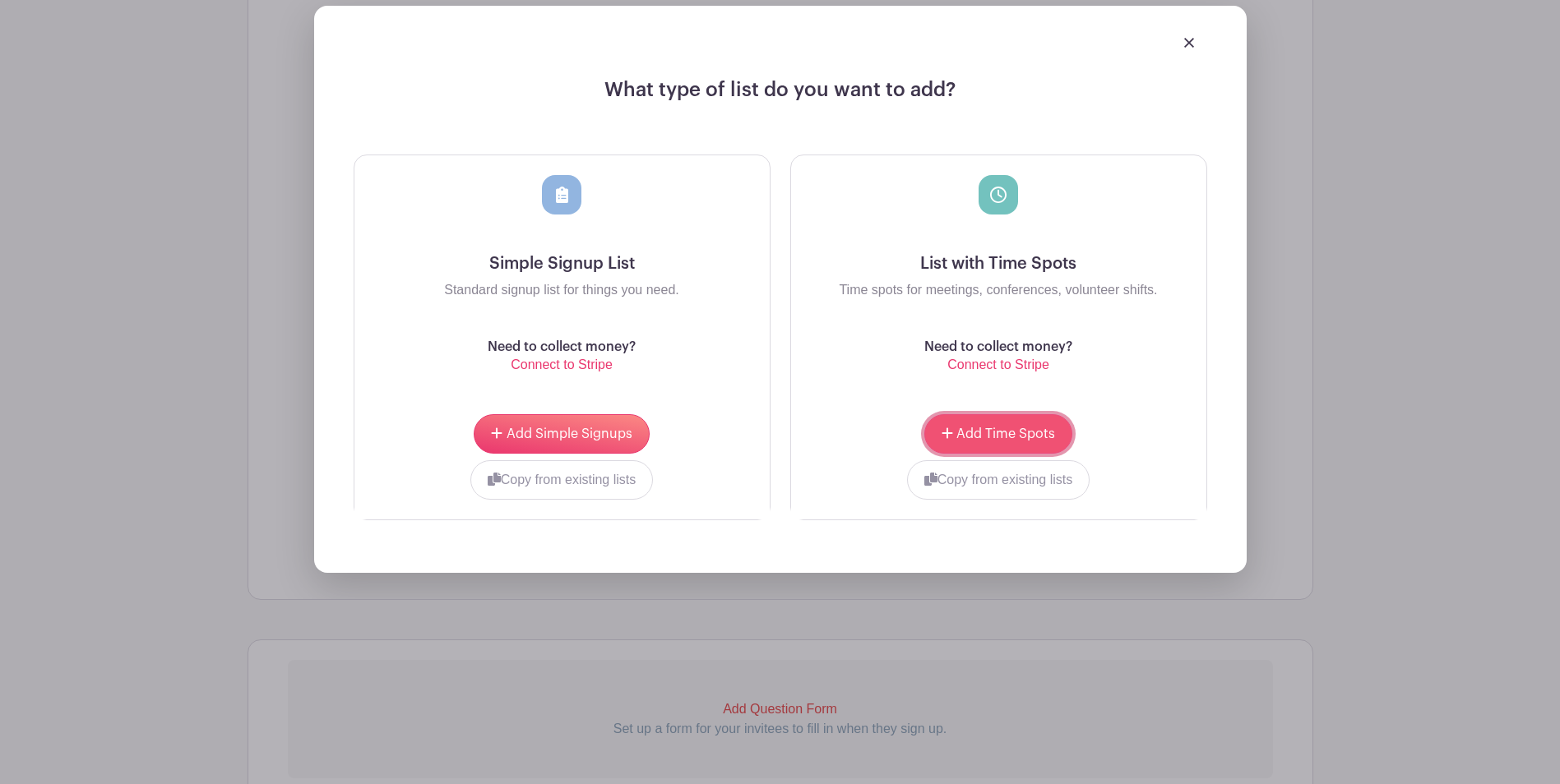
click at [982, 431] on span "Add Time Spots" at bounding box center [1006, 434] width 99 height 13
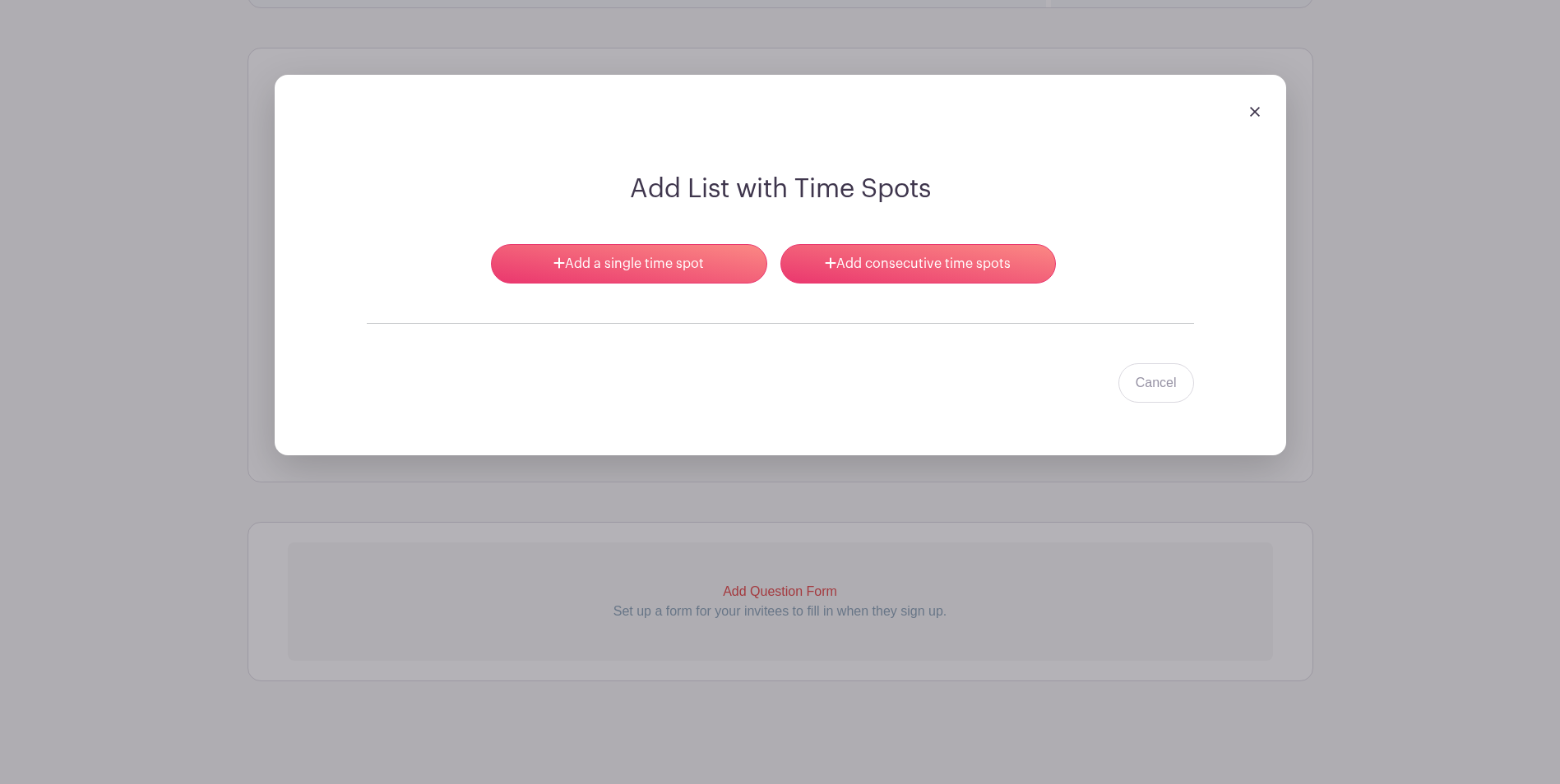
scroll to position [1215, 0]
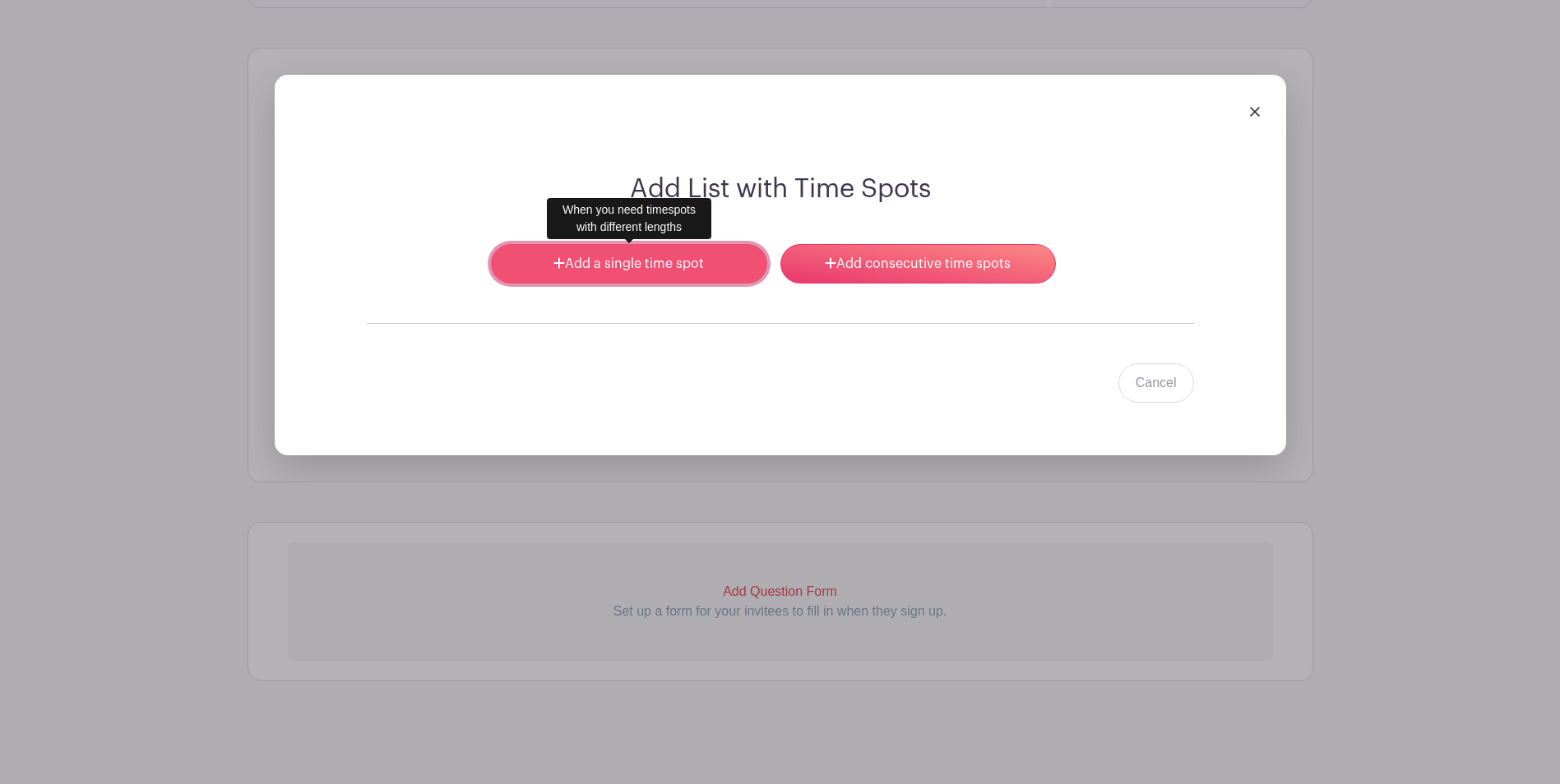
click at [631, 261] on link "Add a single time spot" at bounding box center [629, 264] width 275 height 40
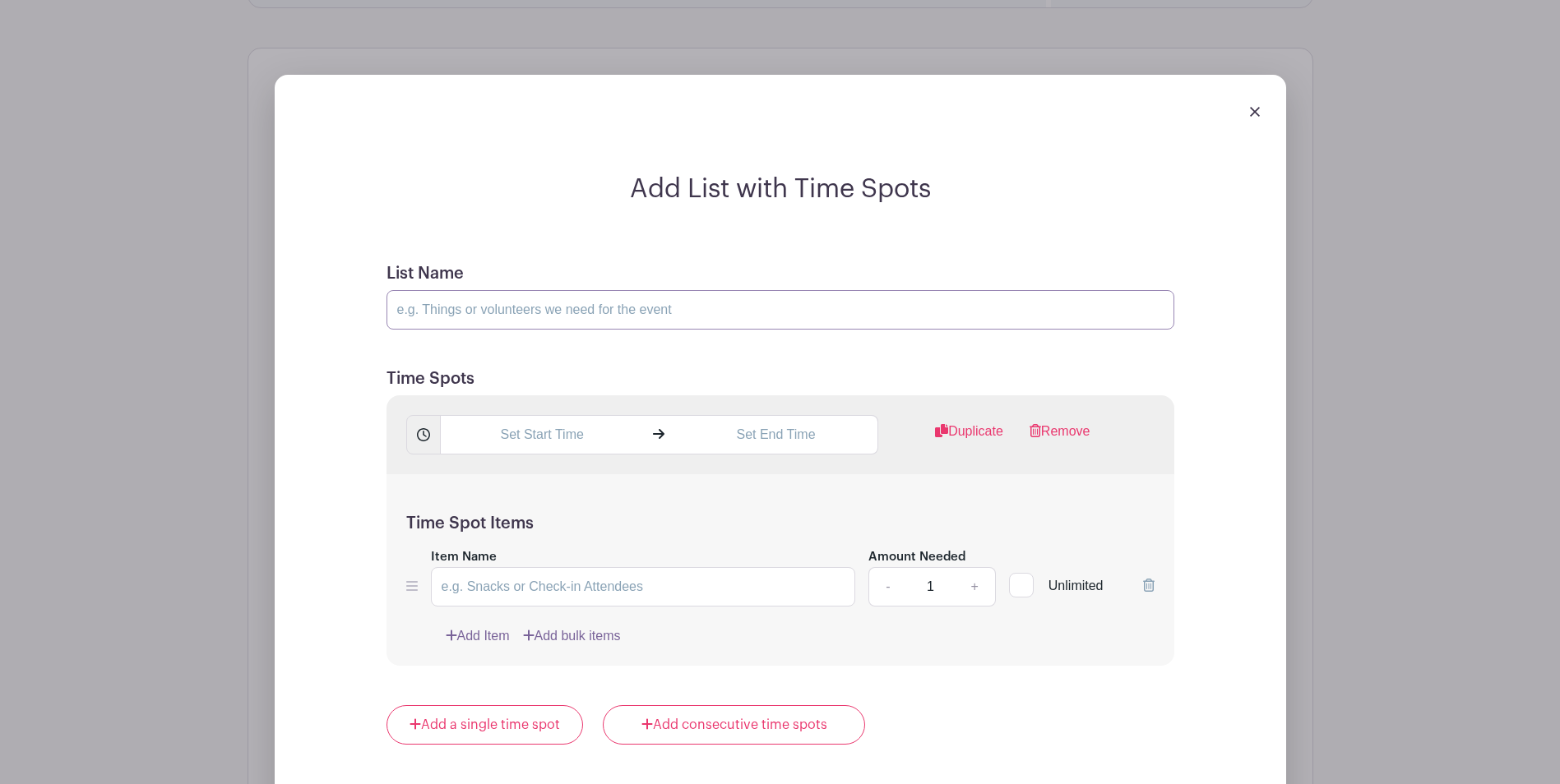
click at [646, 306] on input "List Name" at bounding box center [780, 310] width 788 height 40
type input "Bartender AM"
click at [591, 437] on input "text" at bounding box center [541, 435] width 204 height 40
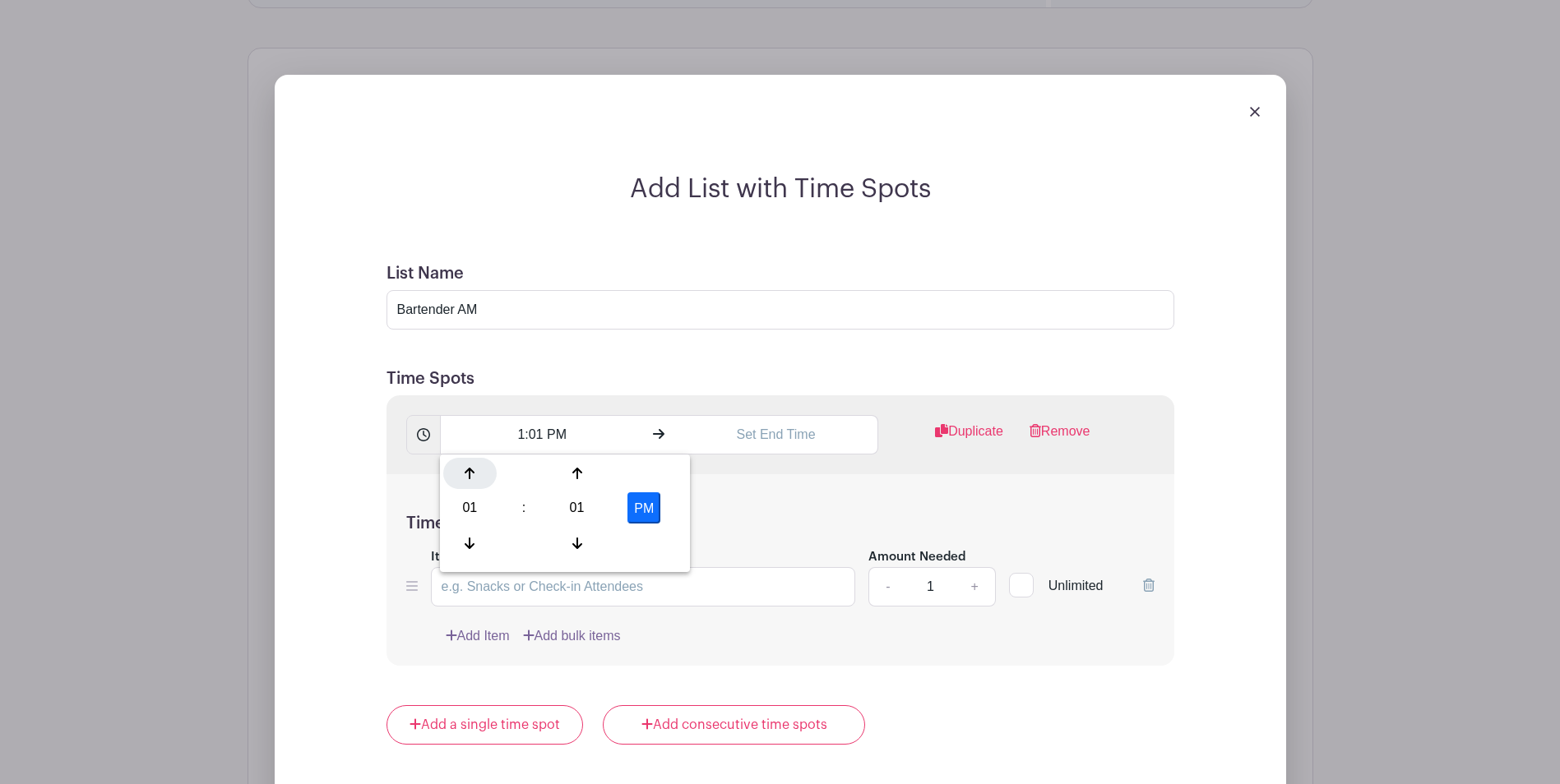
click at [468, 472] on icon at bounding box center [469, 474] width 9 height 13
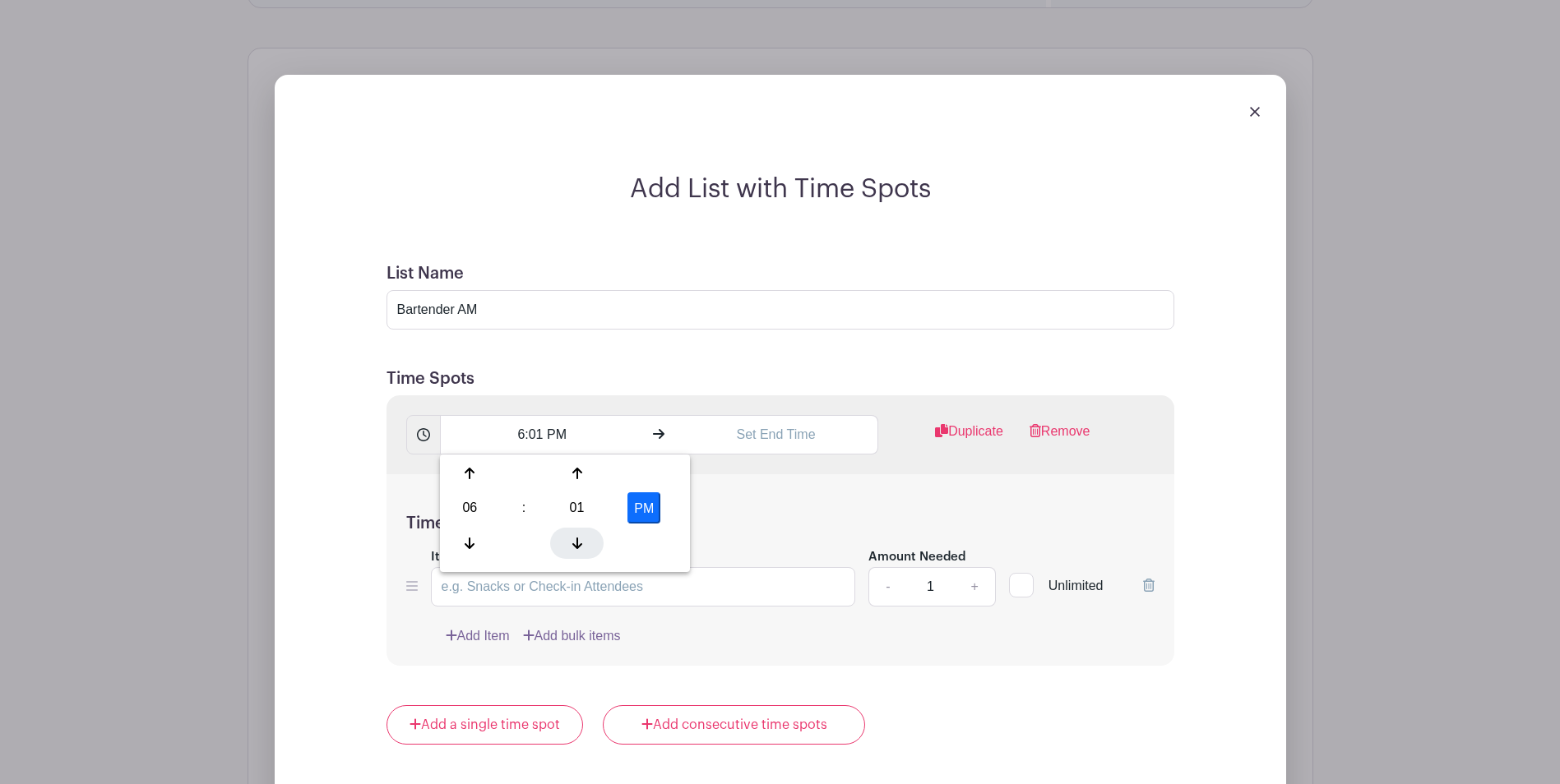
click at [582, 540] on div at bounding box center [576, 543] width 53 height 31
click at [641, 513] on button "PM" at bounding box center [644, 508] width 33 height 31
type input "6:00 AM"
click at [783, 439] on input "text" at bounding box center [776, 435] width 204 height 40
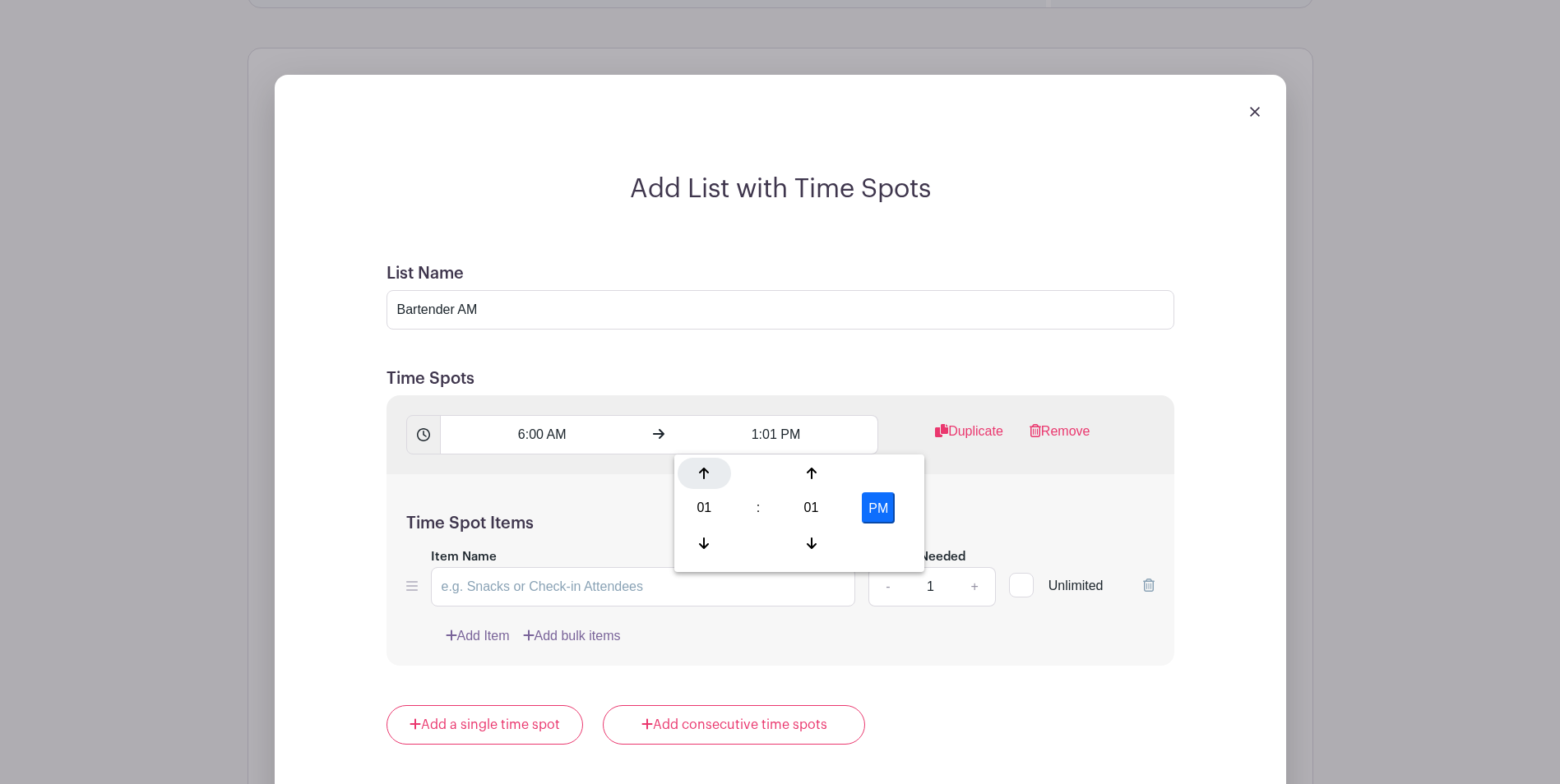
click at [706, 474] on icon at bounding box center [704, 474] width 9 height 13
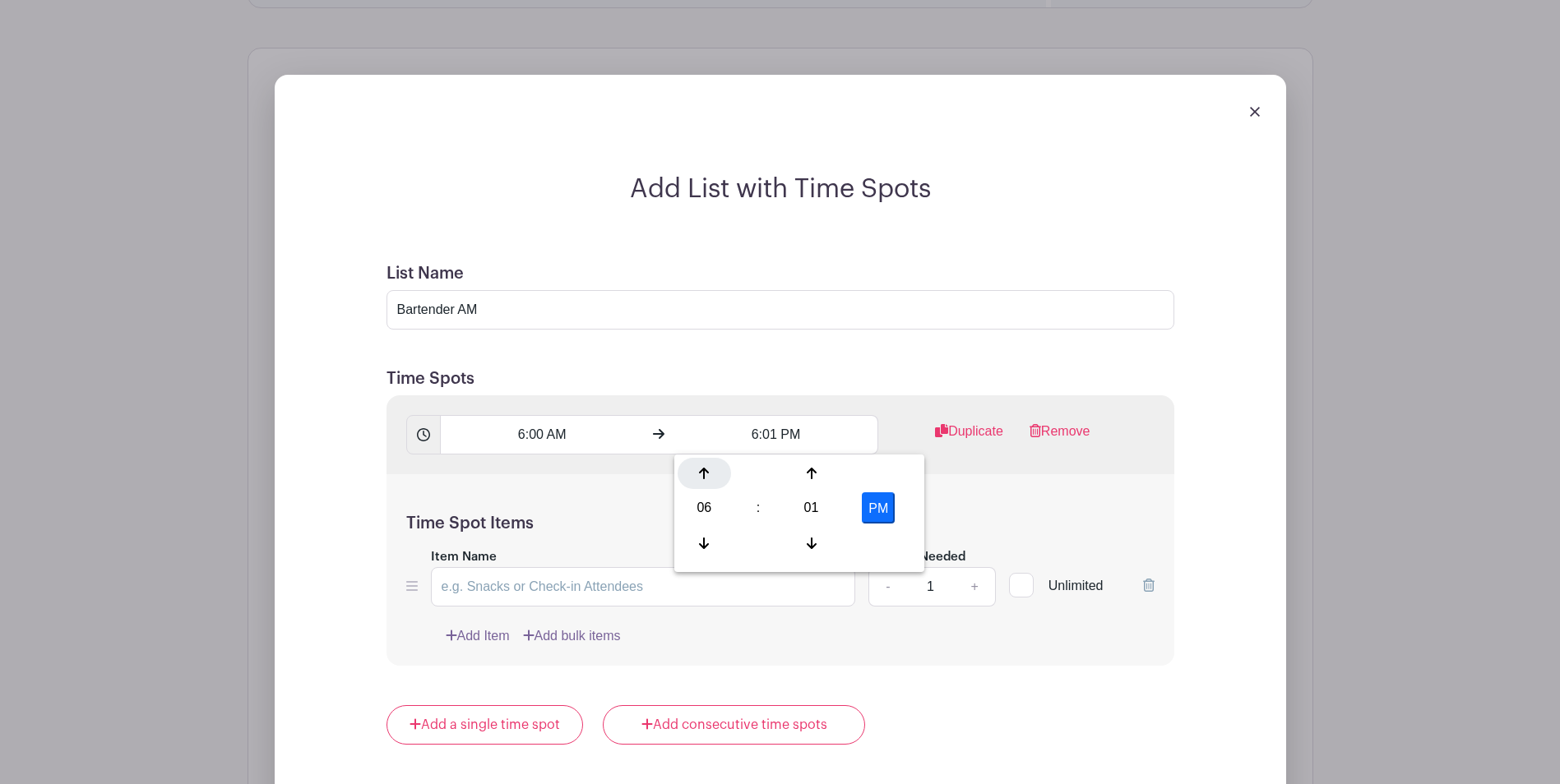
click at [706, 474] on icon at bounding box center [704, 474] width 9 height 13
click at [811, 543] on icon at bounding box center [811, 543] width 9 height 11
click at [880, 510] on button "PM" at bounding box center [877, 508] width 33 height 31
type input "8:00 AM"
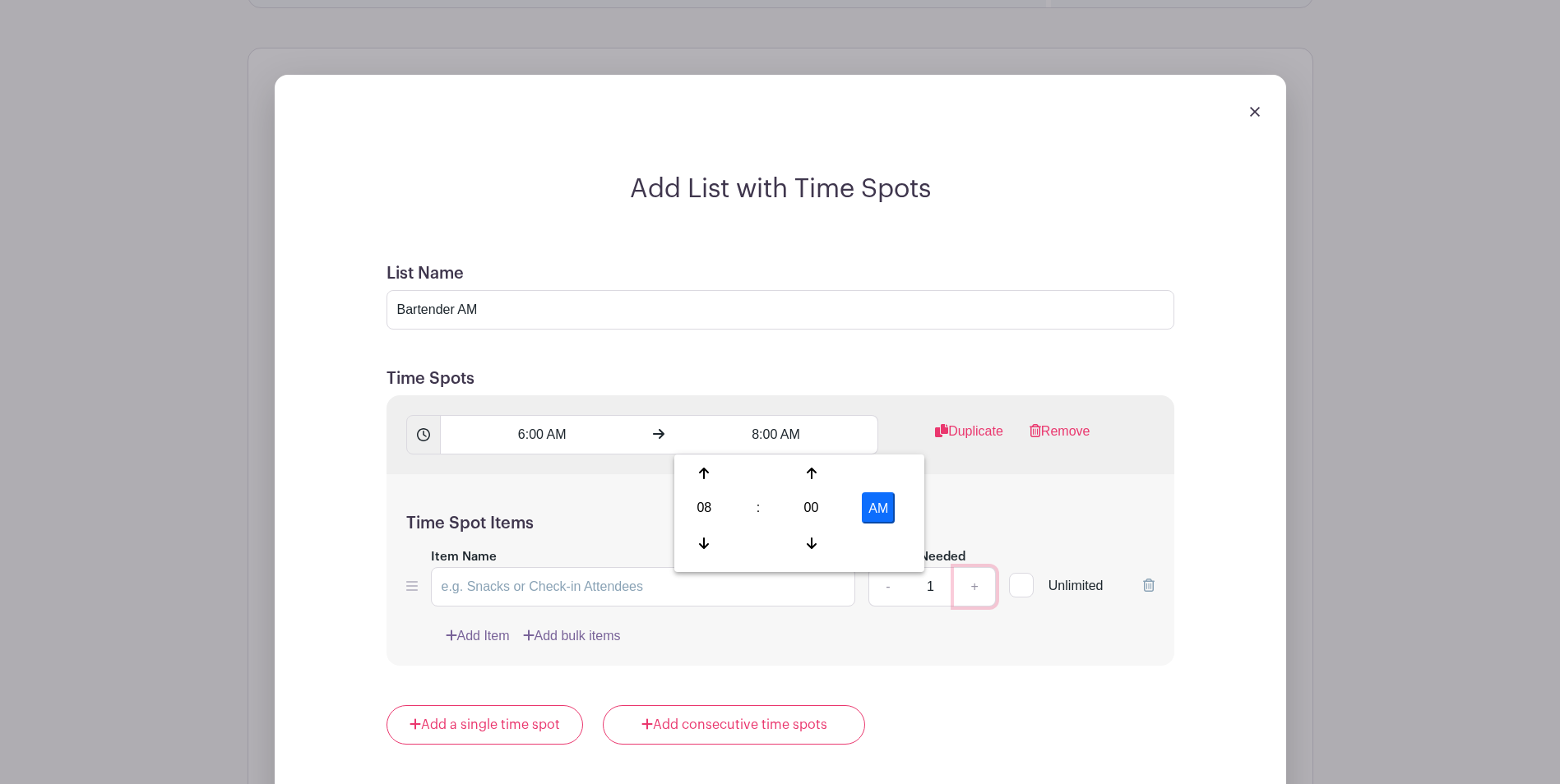
click at [978, 588] on link "+" at bounding box center [973, 587] width 41 height 40
type input "2"
click at [642, 585] on input "Item Name" at bounding box center [644, 587] width 425 height 40
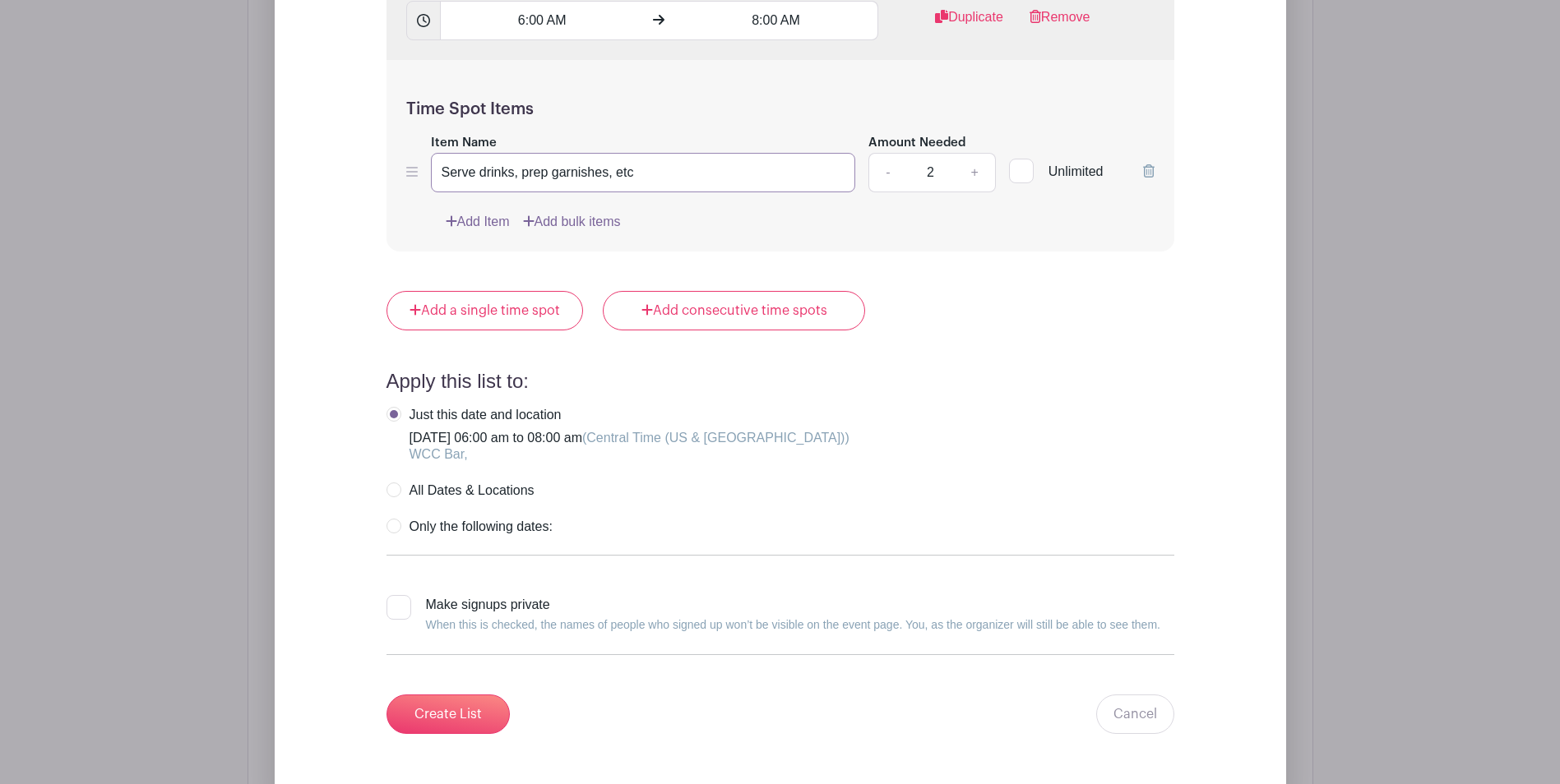
scroll to position [1641, 0]
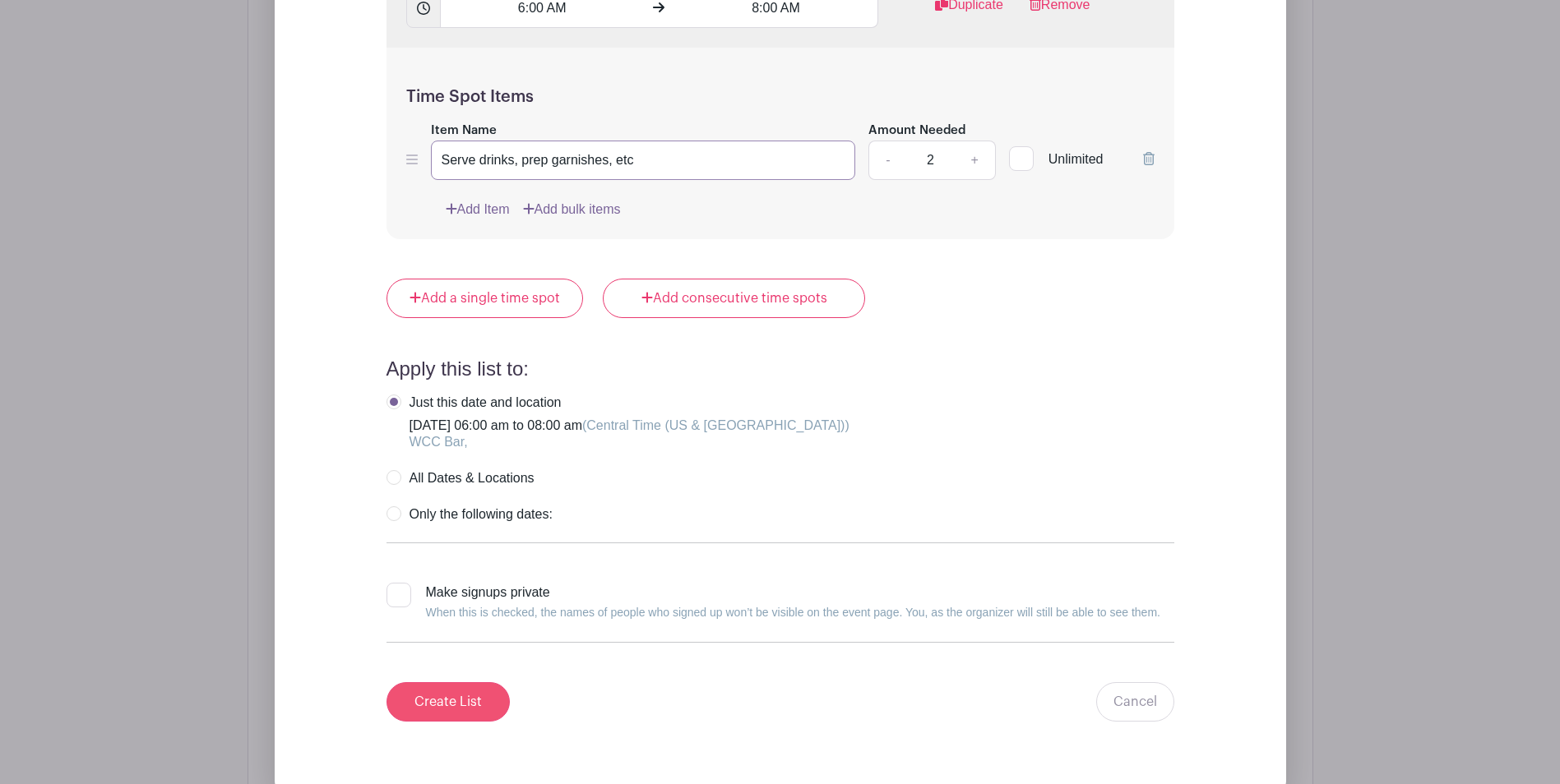
type input "Serve drinks, prep garnishes, etc"
click at [440, 696] on input "Create List" at bounding box center [448, 702] width 123 height 40
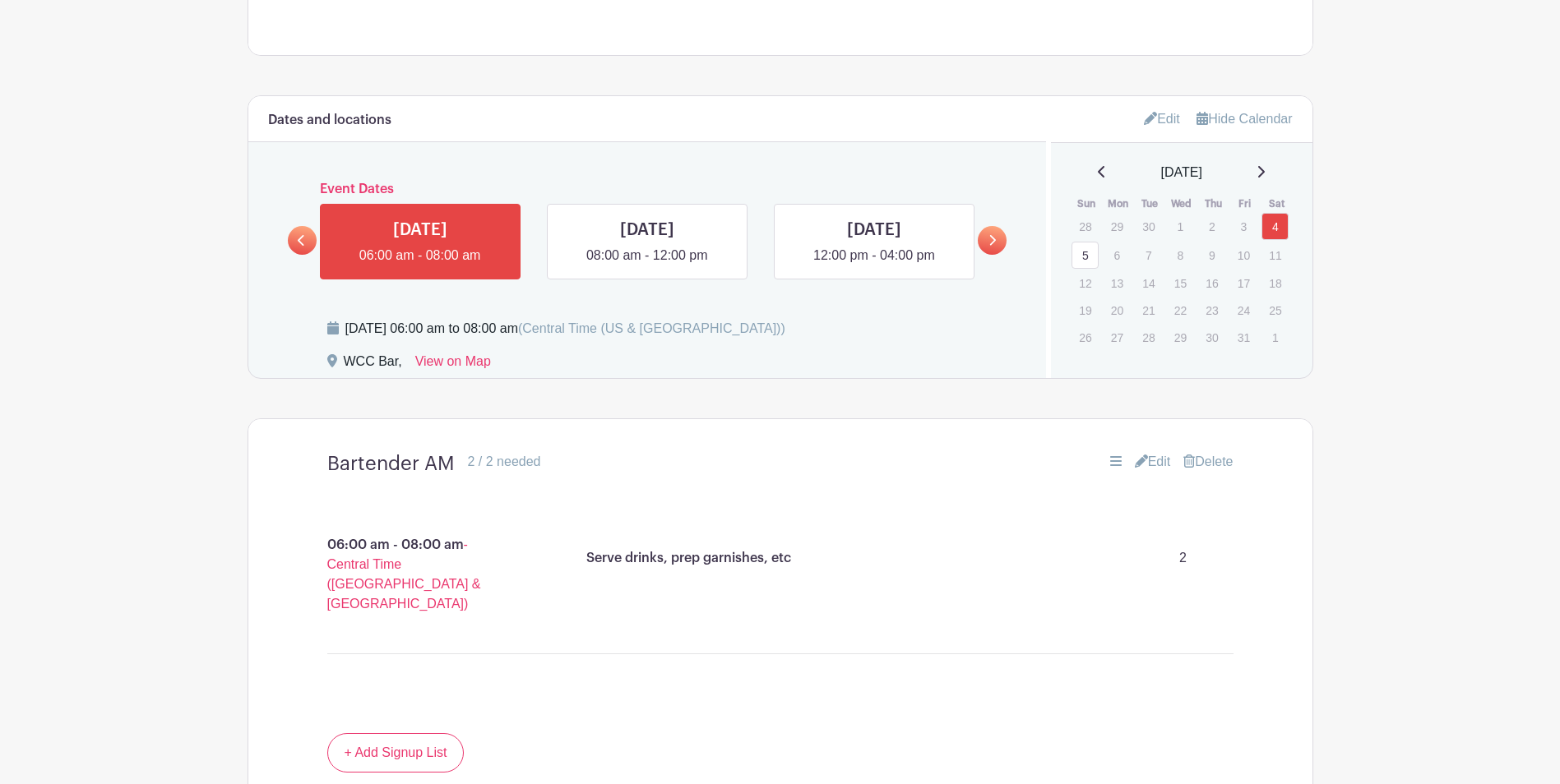
scroll to position [710, 0]
click at [647, 268] on link at bounding box center [647, 268] width 0 height 0
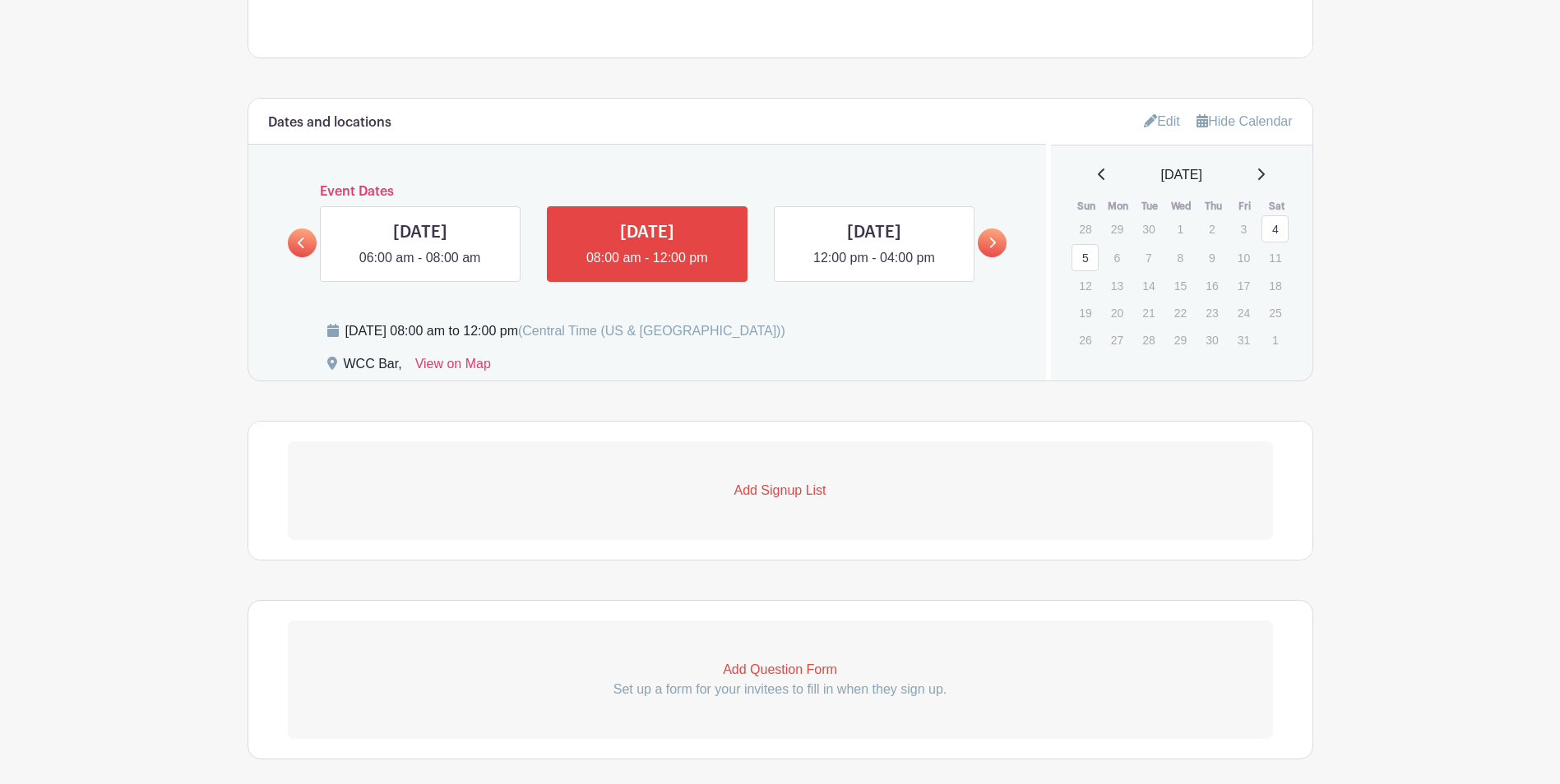
click at [785, 494] on p "Add Signup List" at bounding box center [780, 491] width 985 height 20
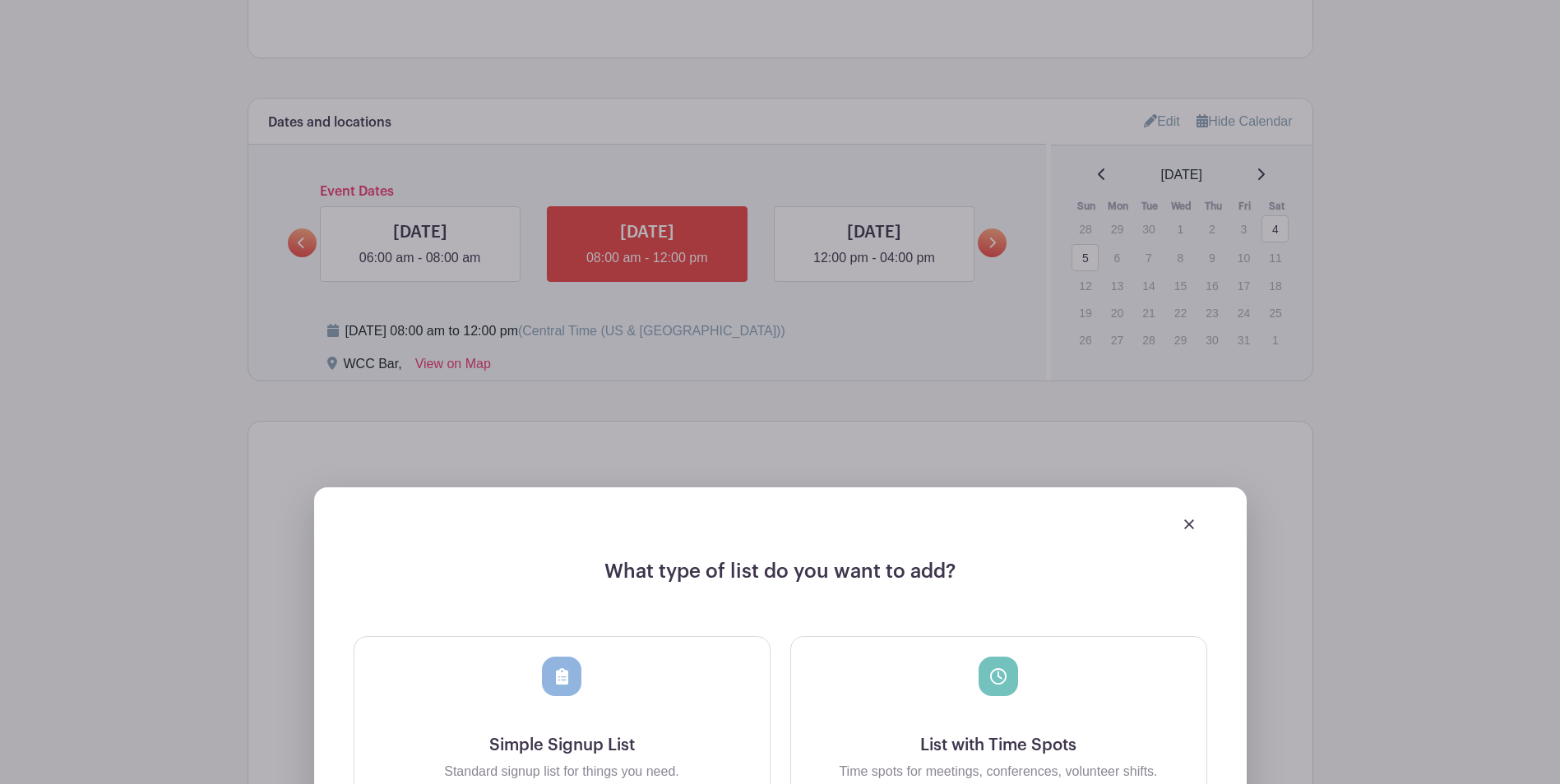
click at [992, 678] on icon at bounding box center [998, 676] width 16 height 16
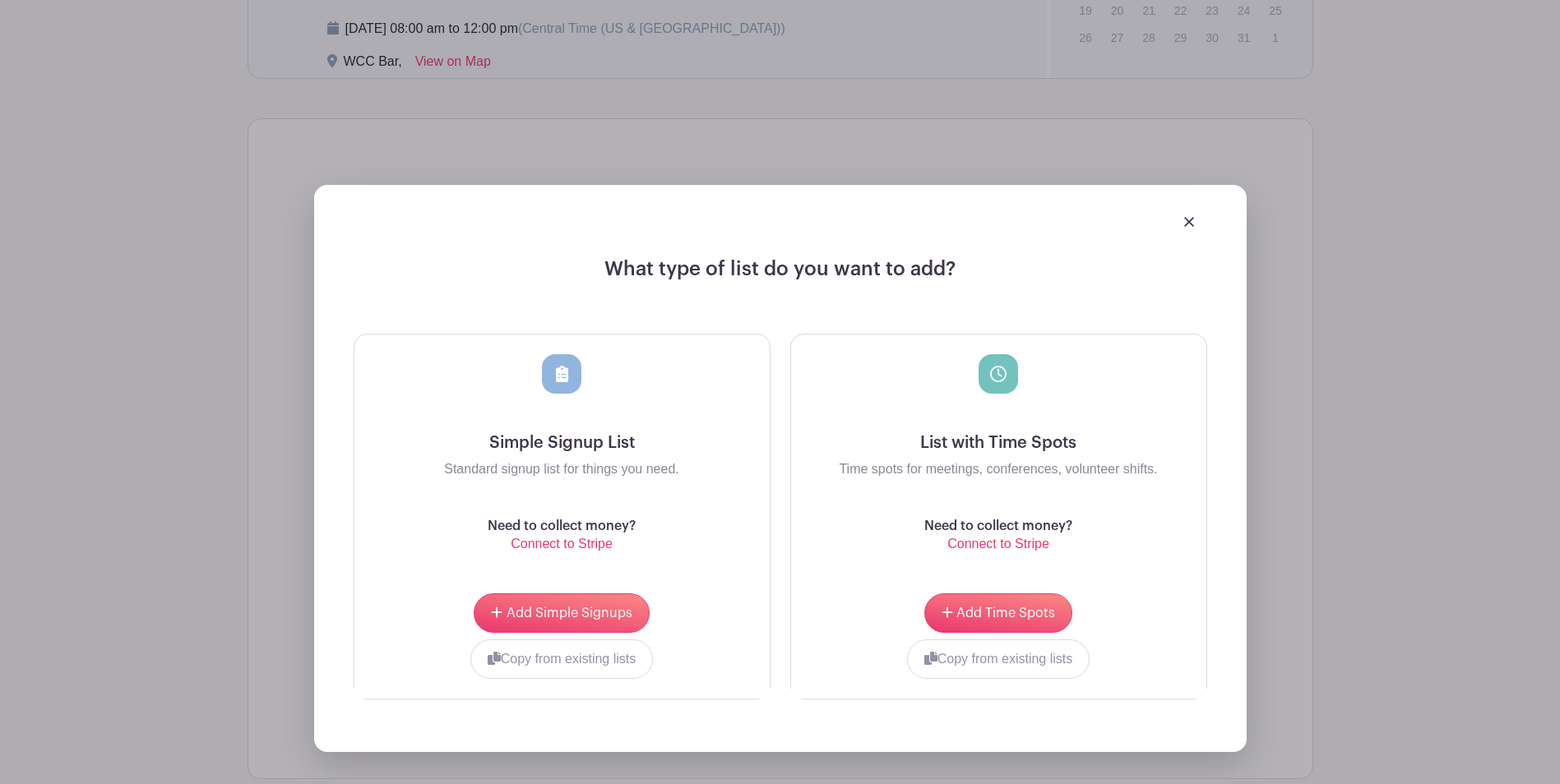
scroll to position [1039, 0]
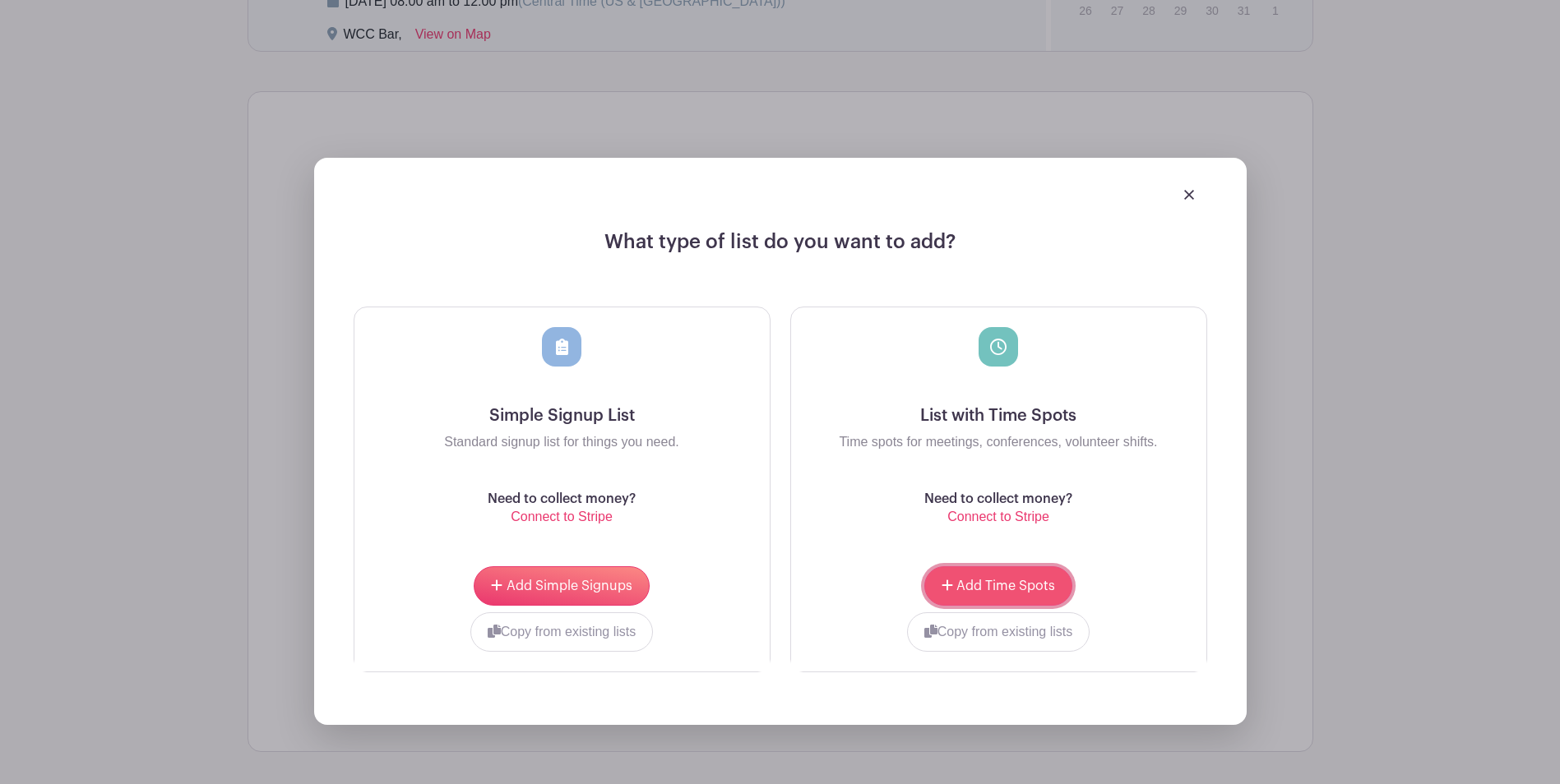
click at [1001, 583] on span "Add Time Spots" at bounding box center [1006, 586] width 99 height 13
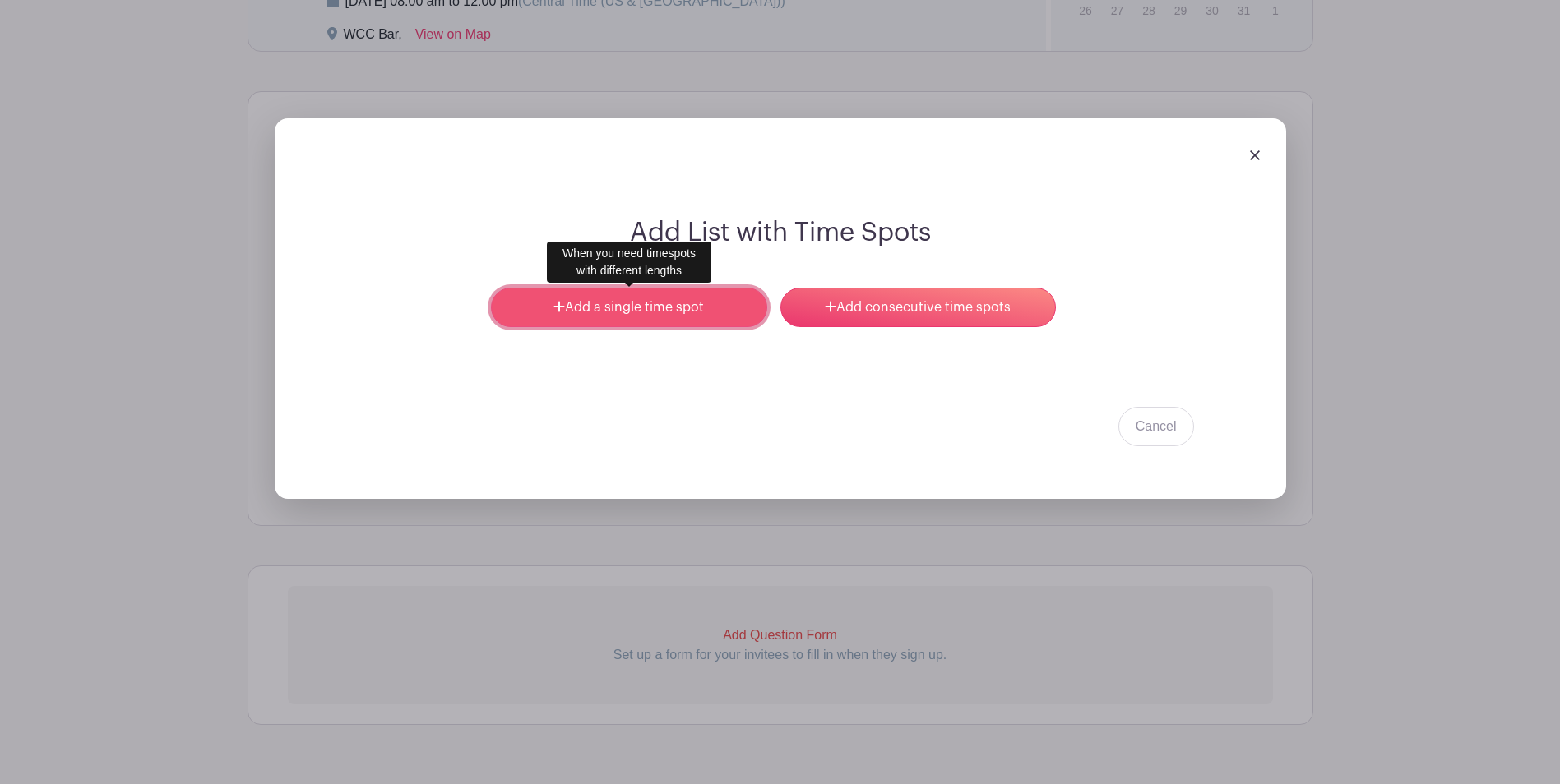
click at [629, 310] on link "Add a single time spot" at bounding box center [629, 308] width 275 height 40
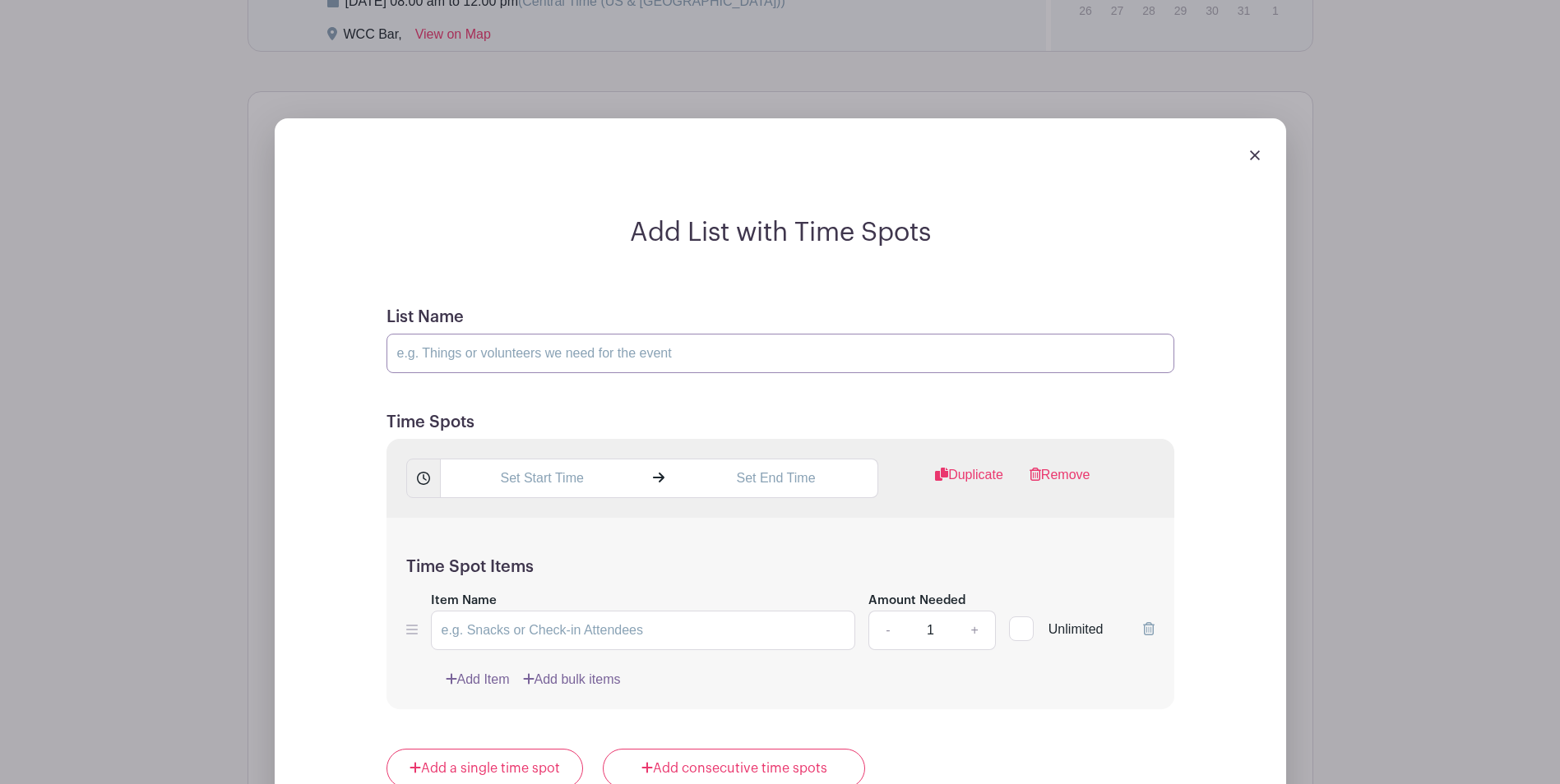
click at [622, 355] on input "List Name" at bounding box center [780, 354] width 788 height 40
type input "Bartender AM"
click at [561, 495] on input "text" at bounding box center [541, 478] width 204 height 40
click at [469, 520] on icon at bounding box center [469, 517] width 9 height 11
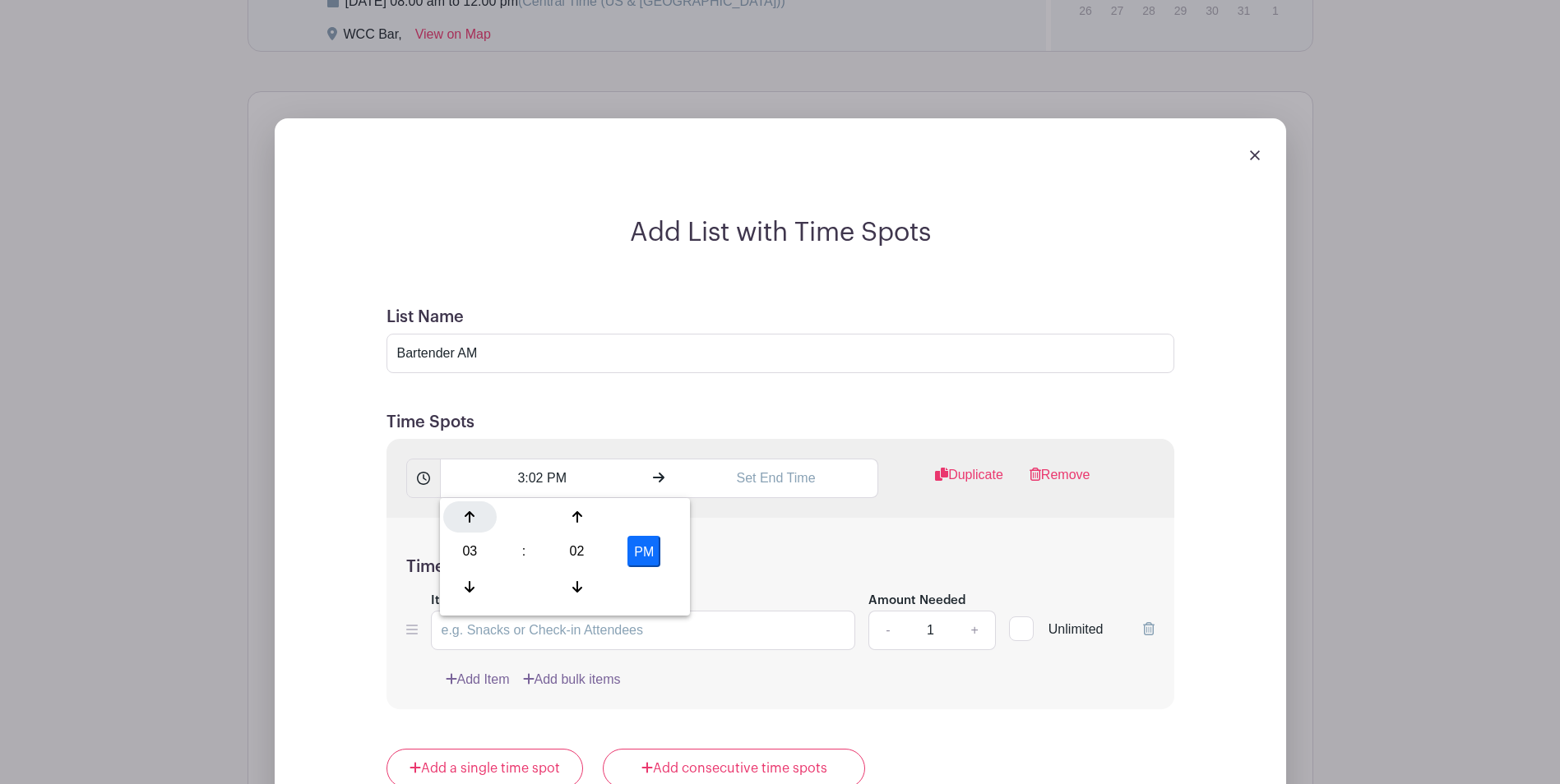
click at [469, 520] on icon at bounding box center [469, 517] width 9 height 11
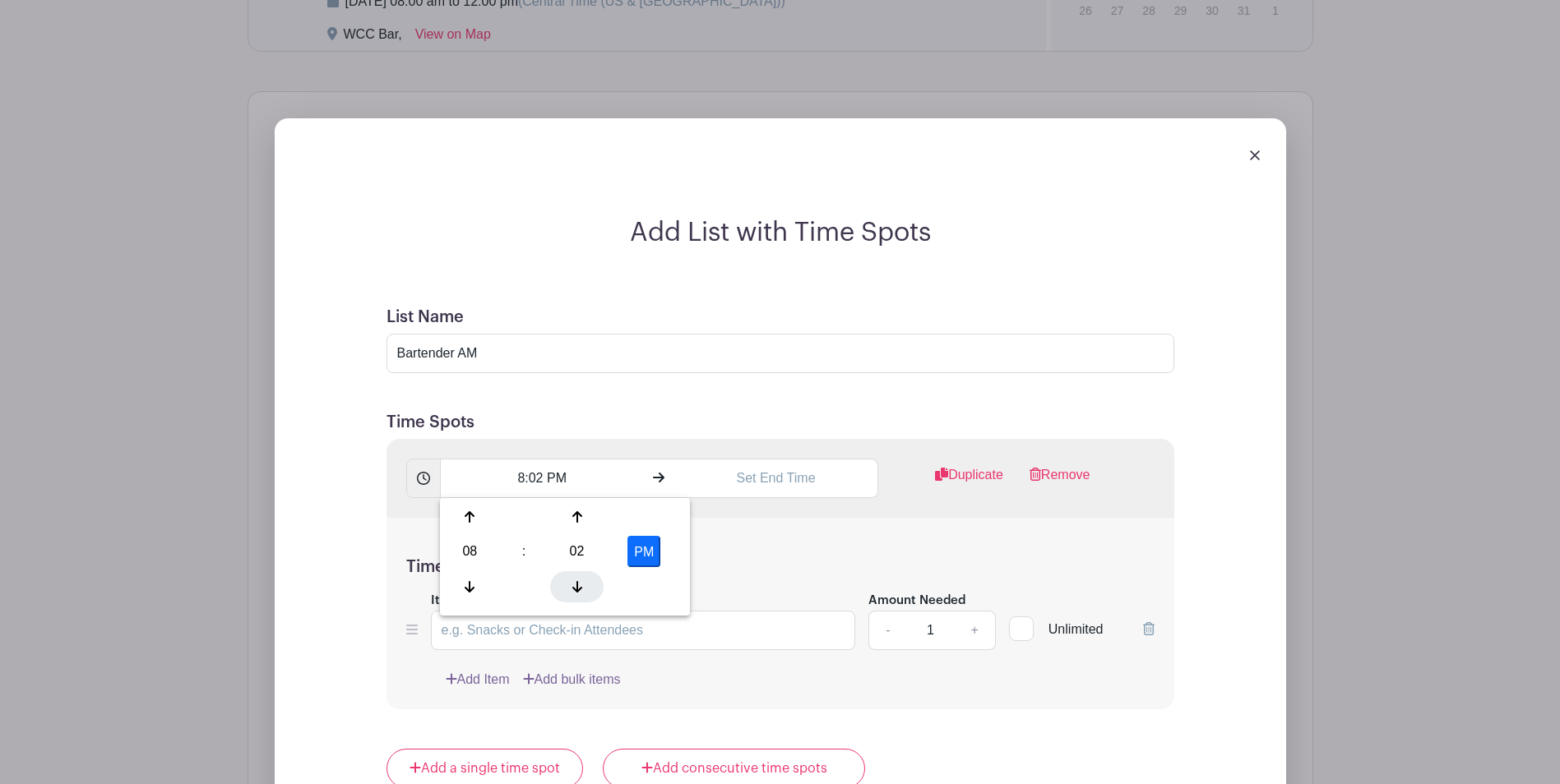
click at [574, 585] on icon at bounding box center [577, 587] width 9 height 13
click at [649, 545] on button "PM" at bounding box center [644, 551] width 33 height 31
type input "8:00 AM"
click at [786, 481] on input "text" at bounding box center [776, 478] width 204 height 40
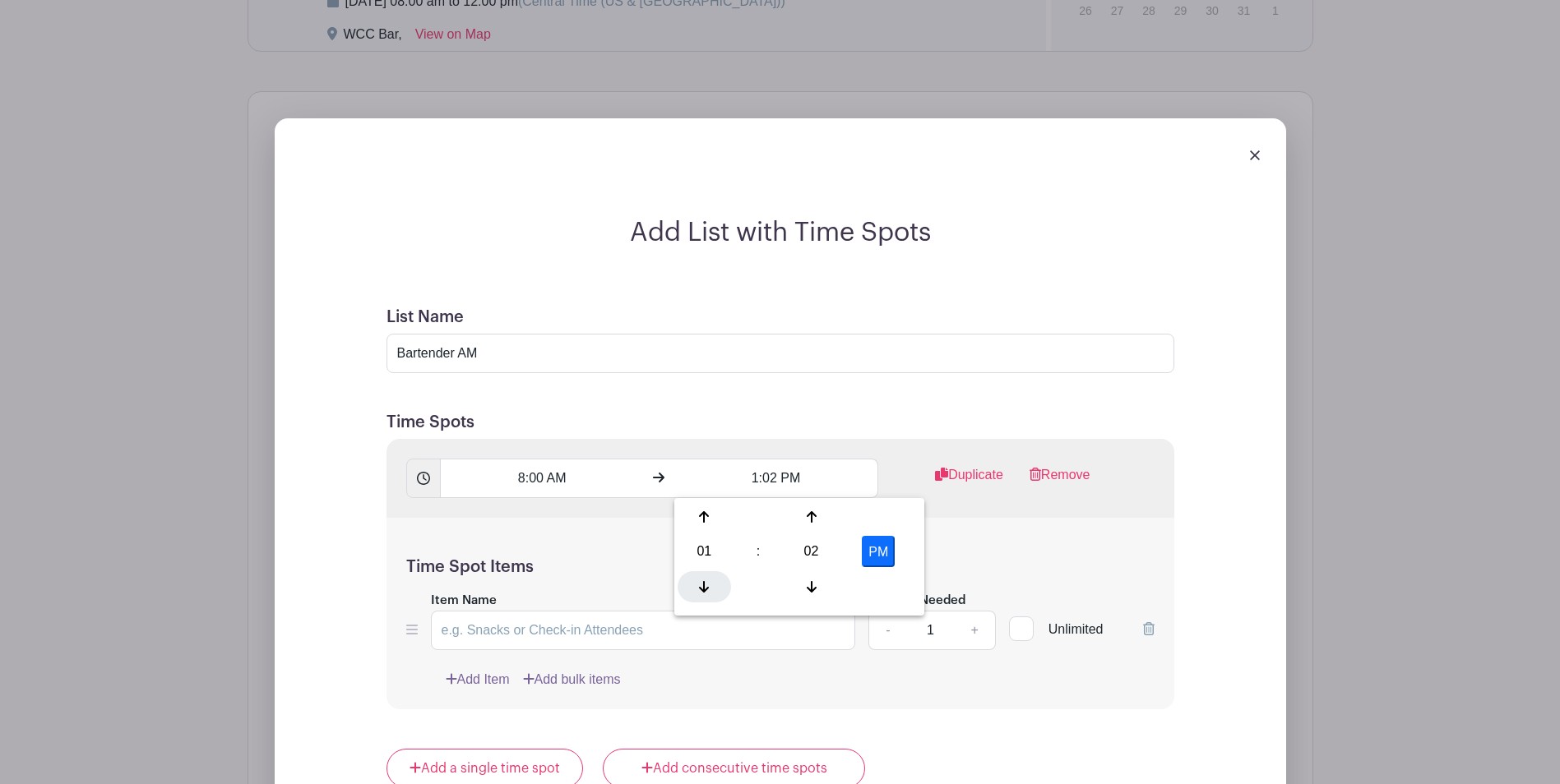
click at [702, 585] on icon at bounding box center [704, 587] width 9 height 13
click at [807, 581] on icon at bounding box center [811, 587] width 9 height 13
type input "12:00 PM"
click at [1007, 536] on div "Time Spot Items Item Name Amount Needed - 1 + Unlimited Add Item Add bulk items" at bounding box center [780, 614] width 788 height 192
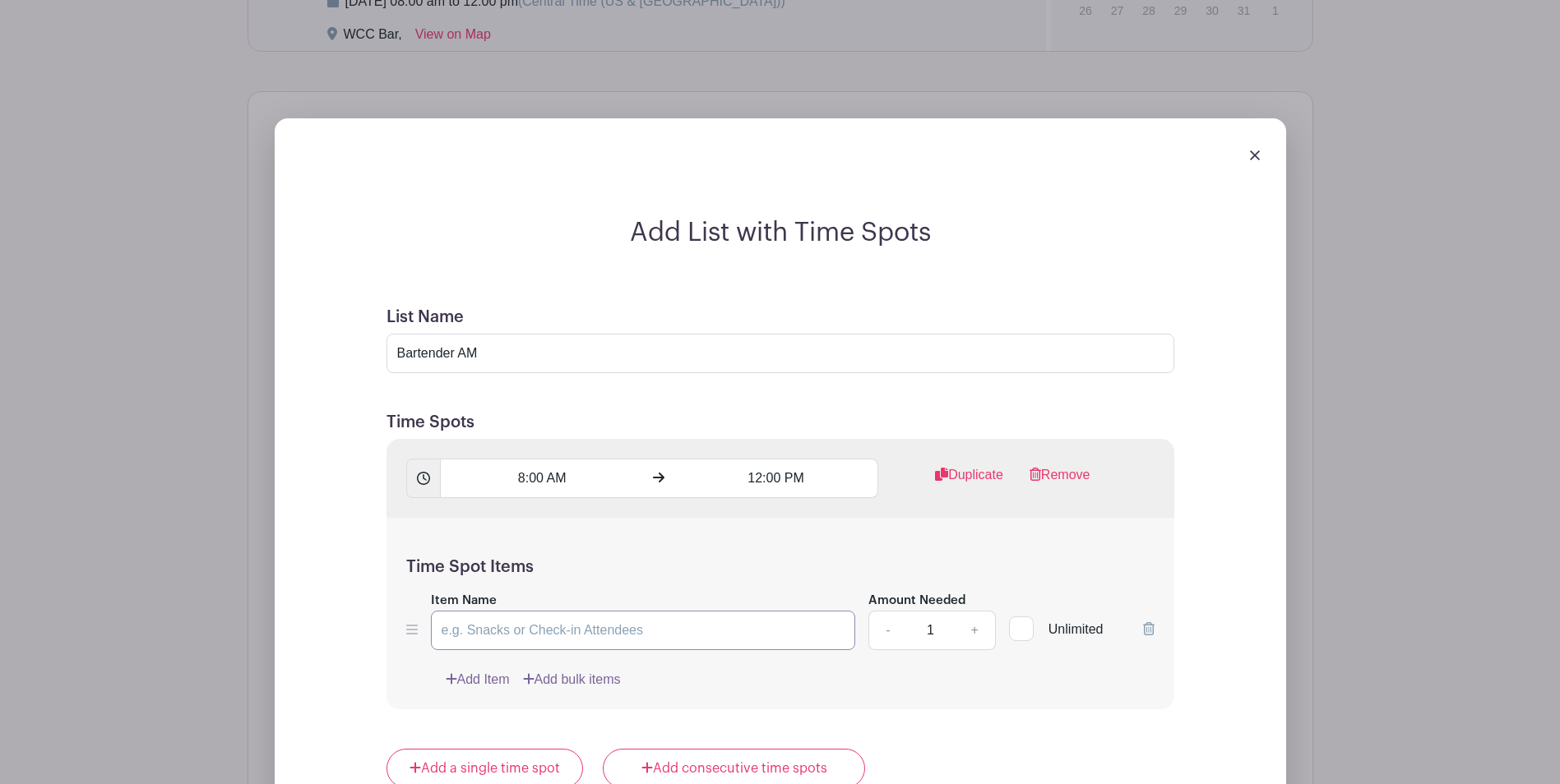
click at [655, 630] on input "Item Name" at bounding box center [644, 630] width 425 height 40
click at [972, 634] on link "+" at bounding box center [973, 630] width 41 height 40
click at [880, 631] on link "-" at bounding box center [887, 630] width 38 height 40
type input "2"
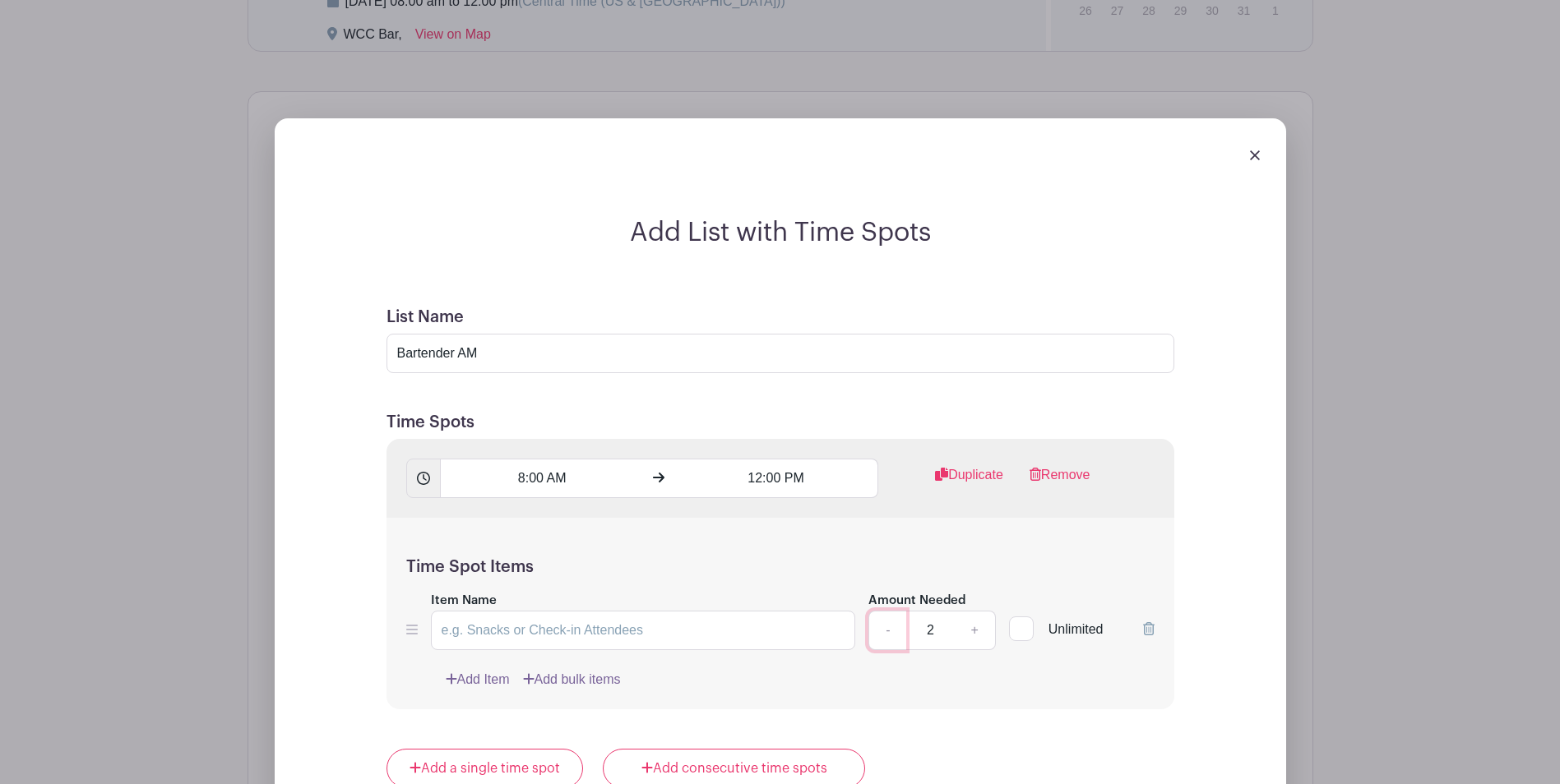
scroll to position [1665, 0]
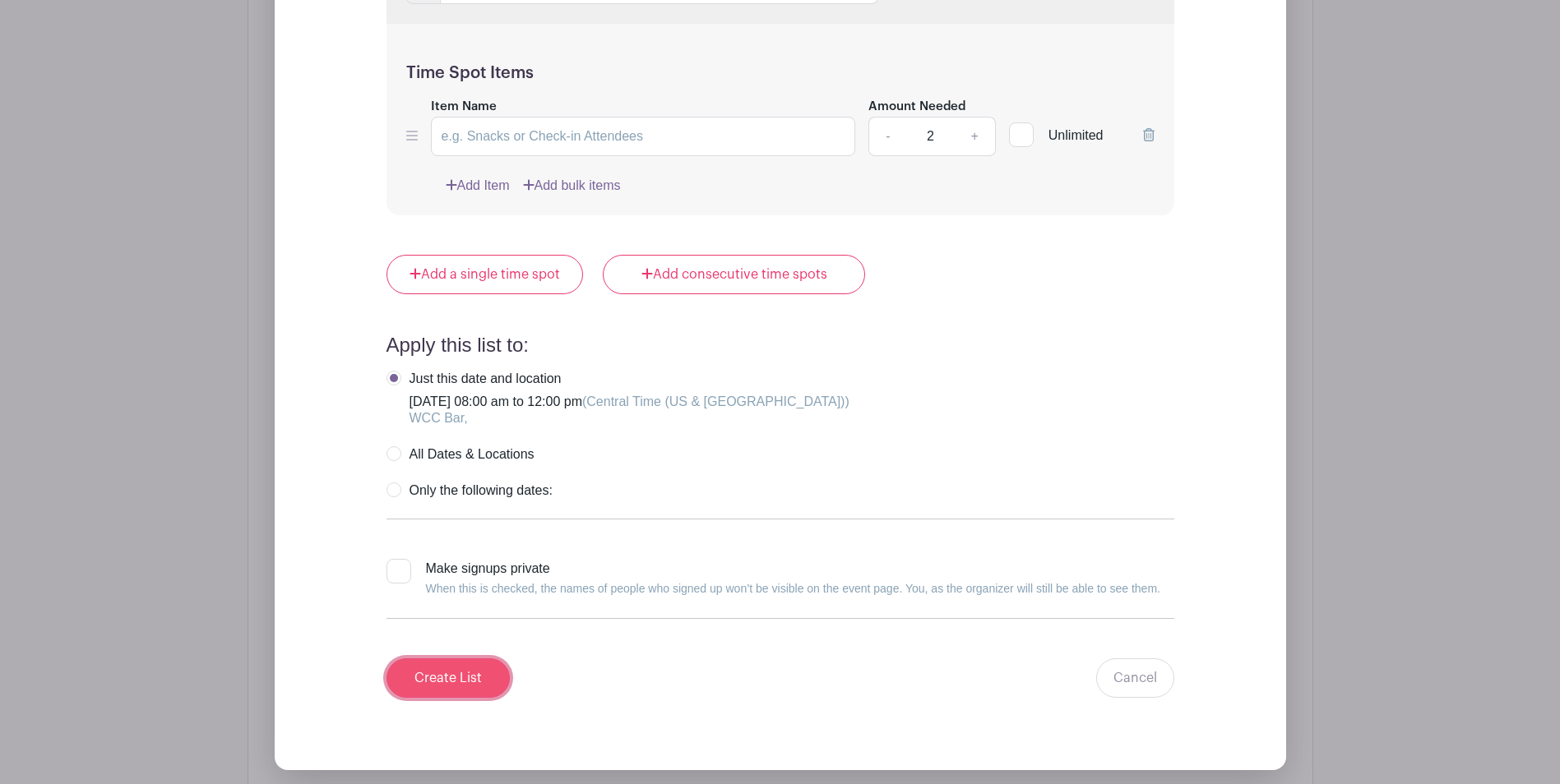
click at [444, 681] on input "Create List" at bounding box center [448, 679] width 123 height 40
click at [618, 143] on input "Item Name" at bounding box center [644, 137] width 425 height 40
type input "s"
drag, startPoint x: 671, startPoint y: 139, endPoint x: 443, endPoint y: 133, distance: 228.1
click at [443, 133] on input "Serve drinks, prep garnishes, etc etc" at bounding box center [644, 137] width 425 height 40
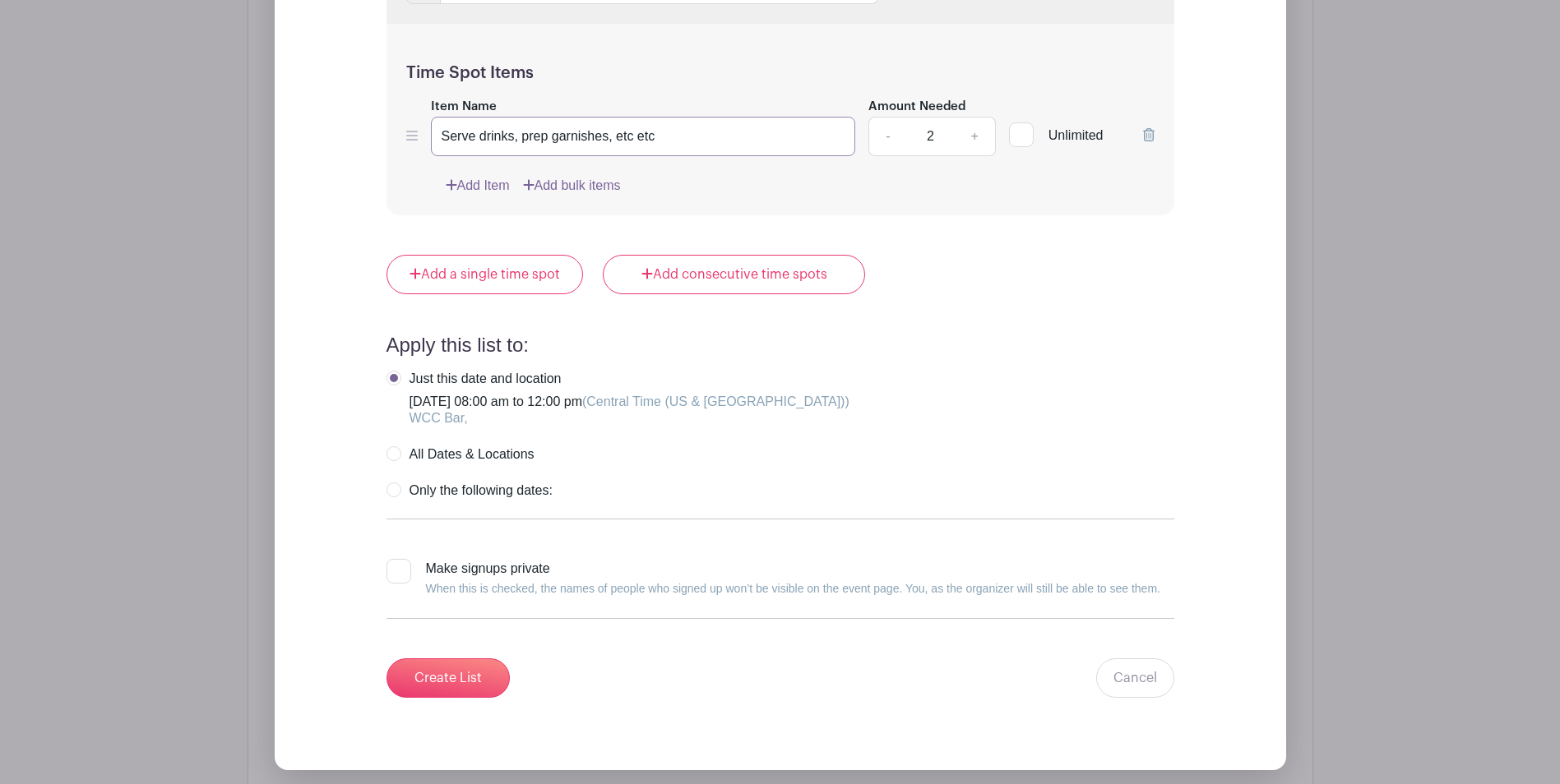
type input "Serve drinks, prep garnishes, etc etc"
click at [411, 138] on icon at bounding box center [412, 136] width 11 height 13
click at [473, 675] on input "Create List" at bounding box center [448, 679] width 123 height 40
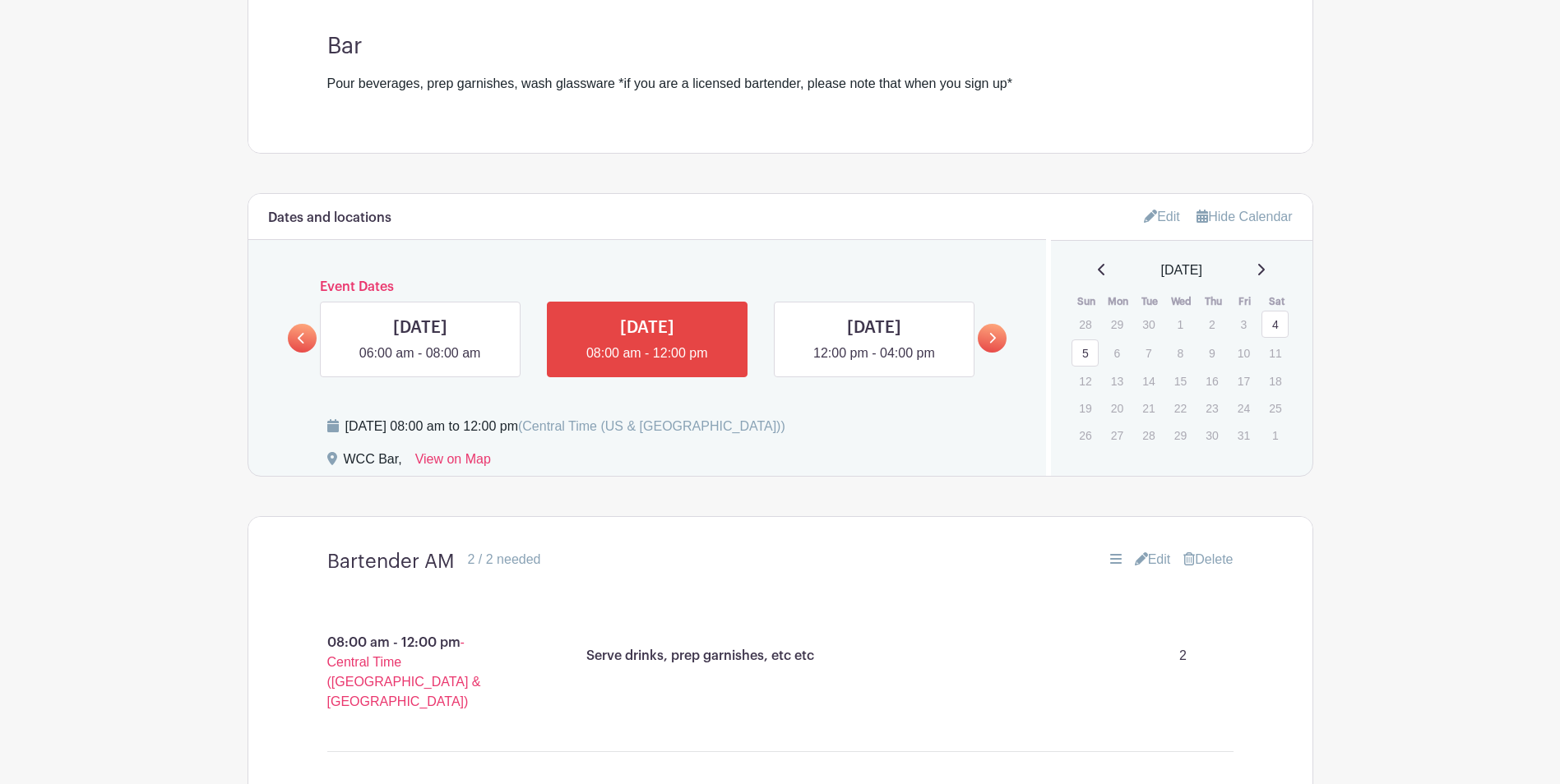
scroll to position [613, 0]
click at [874, 364] on link at bounding box center [874, 364] width 0 height 0
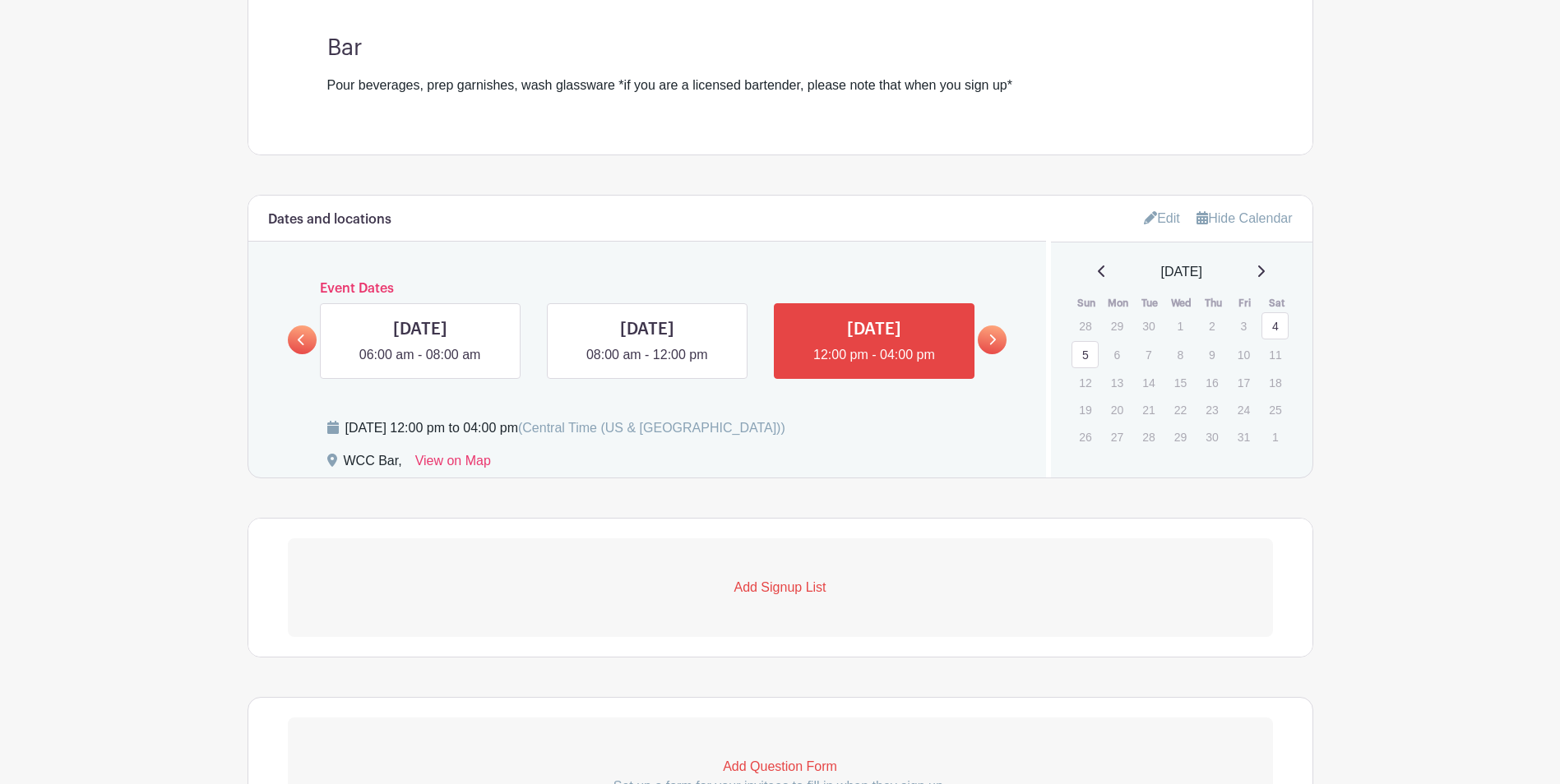
click at [770, 592] on p "Add Signup List" at bounding box center [780, 588] width 985 height 20
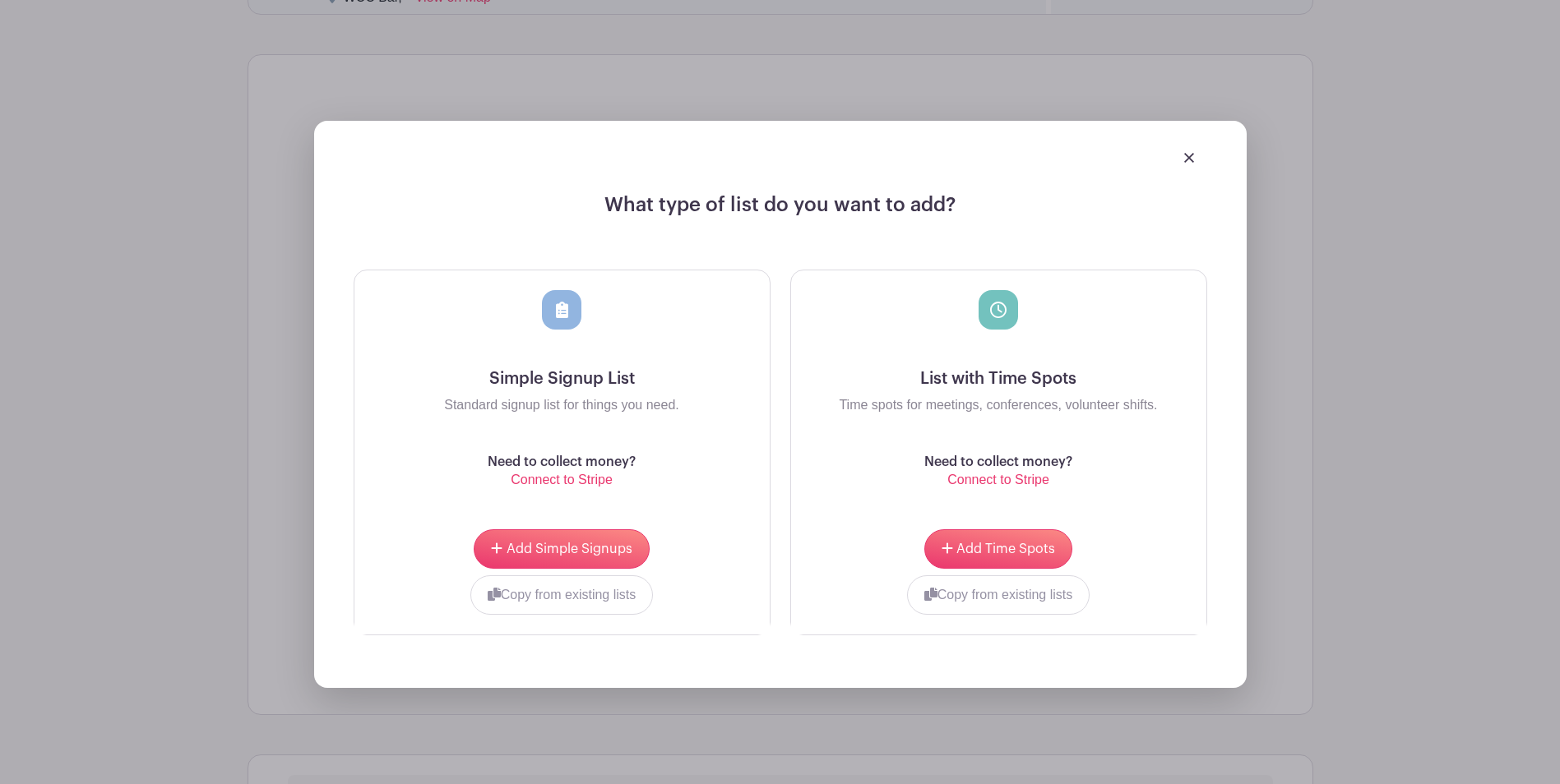
scroll to position [1125, 0]
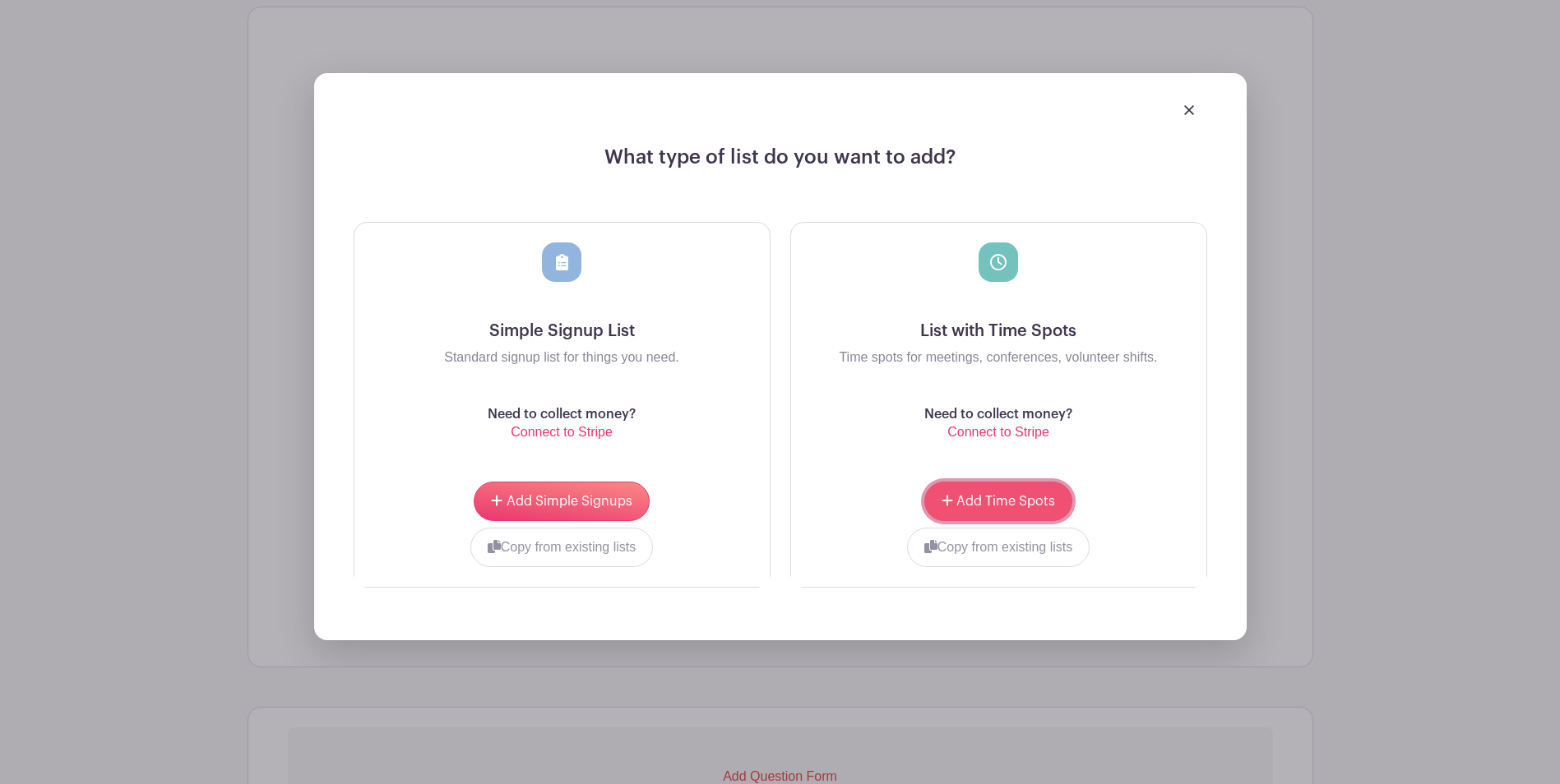
click at [987, 506] on span "Add Time Spots" at bounding box center [1006, 501] width 99 height 13
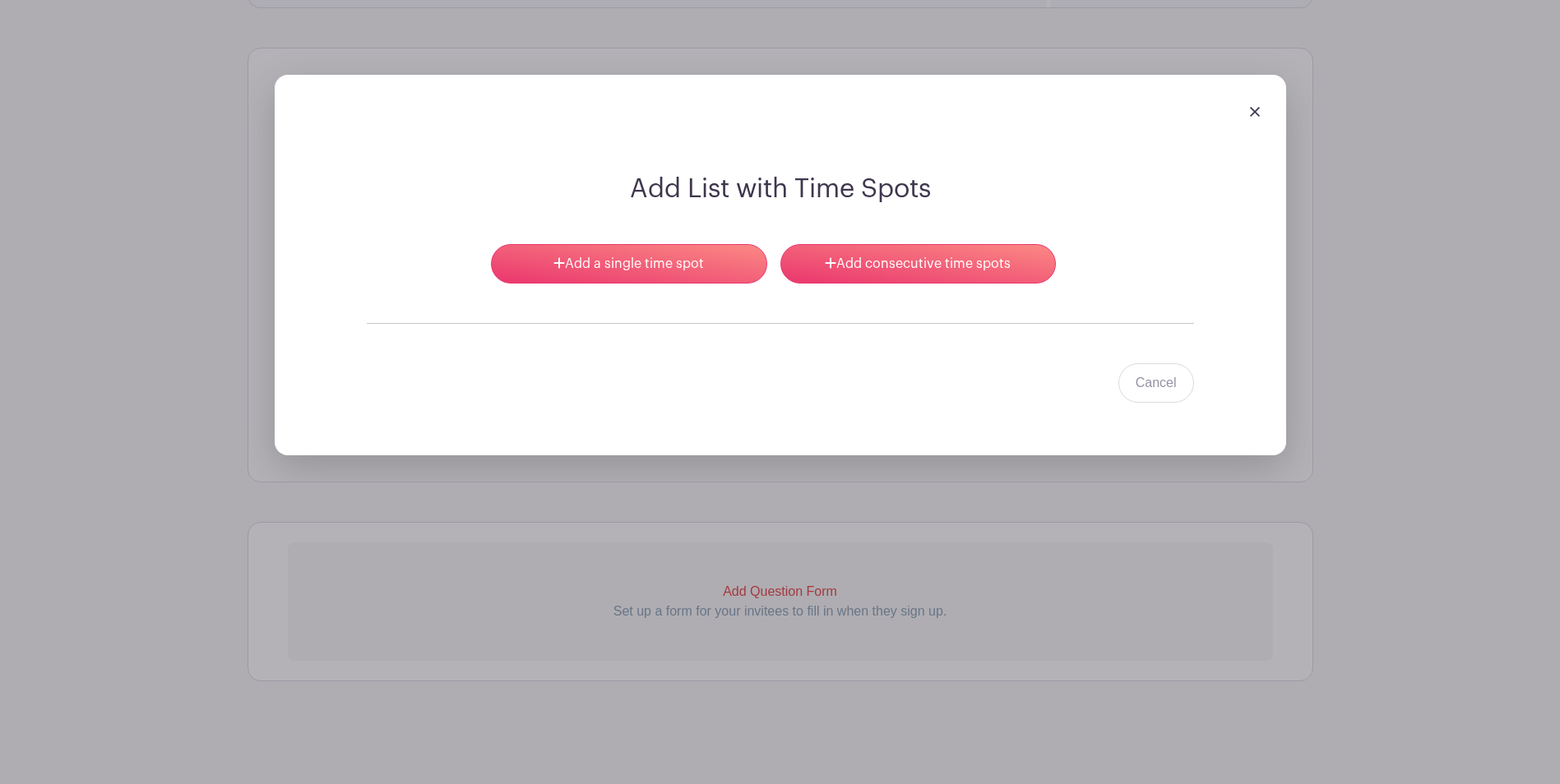
scroll to position [1215, 0]
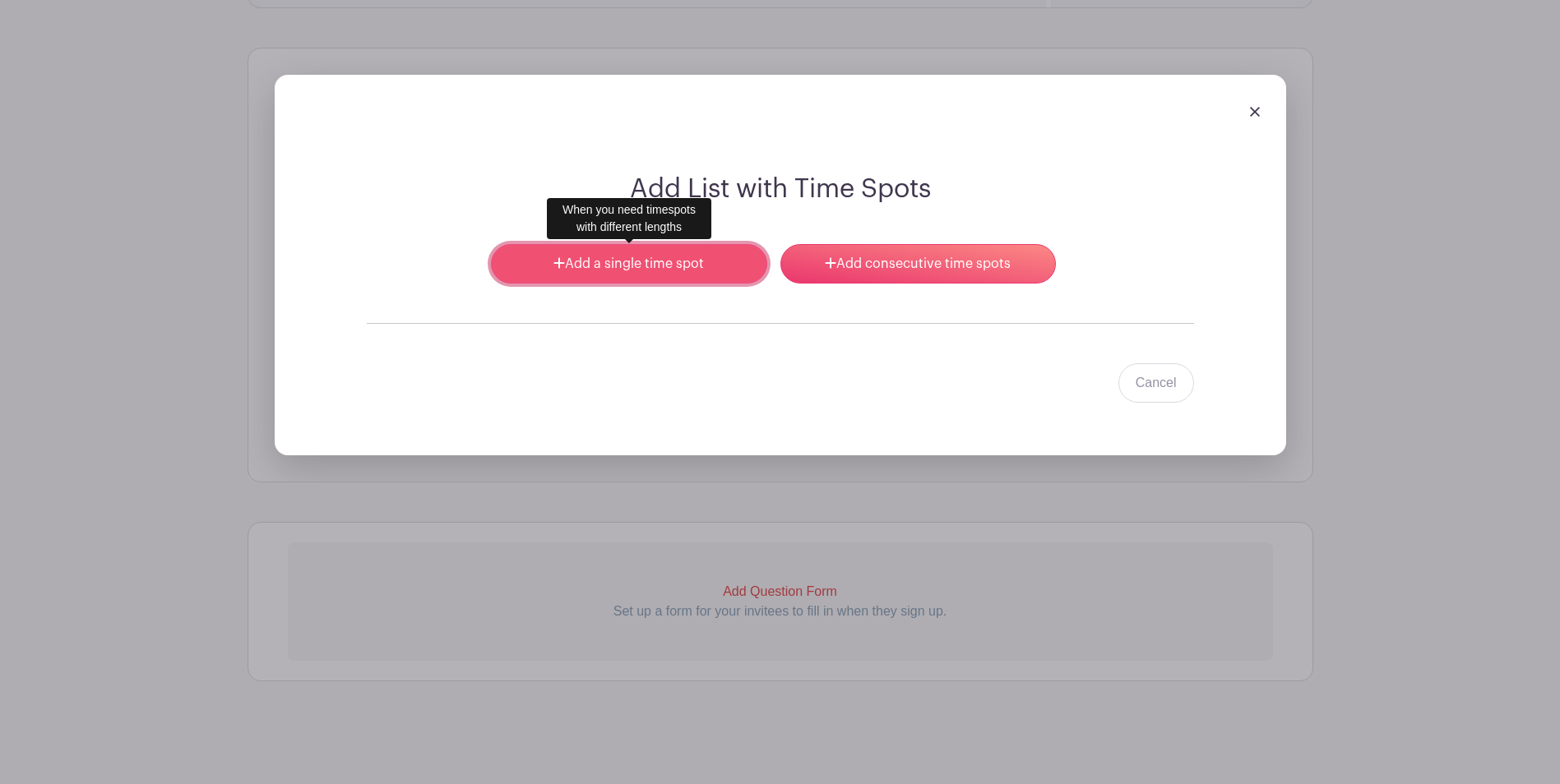
click at [594, 266] on link "Add a single time spot" at bounding box center [629, 264] width 275 height 40
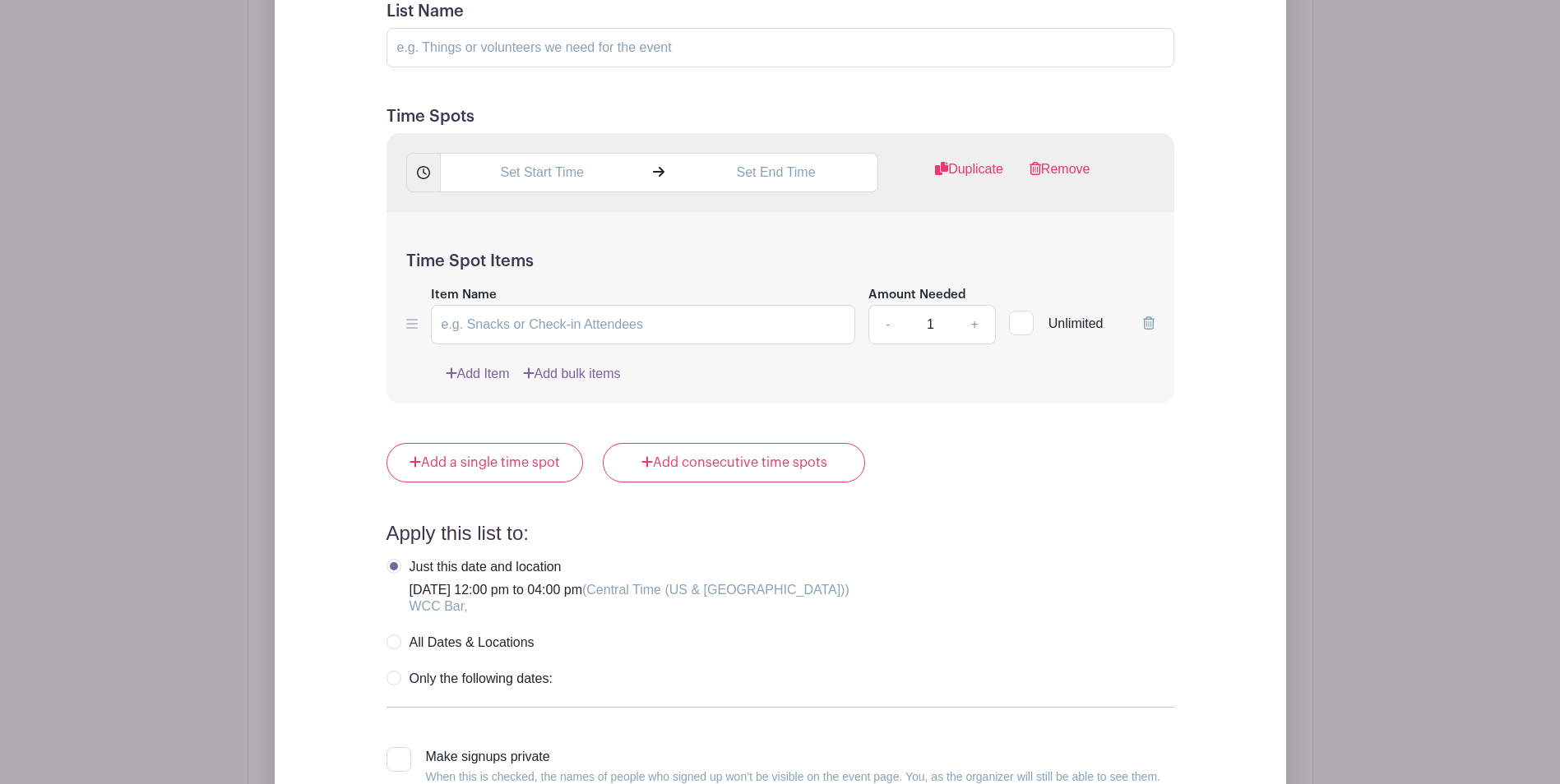
scroll to position [1501, 0]
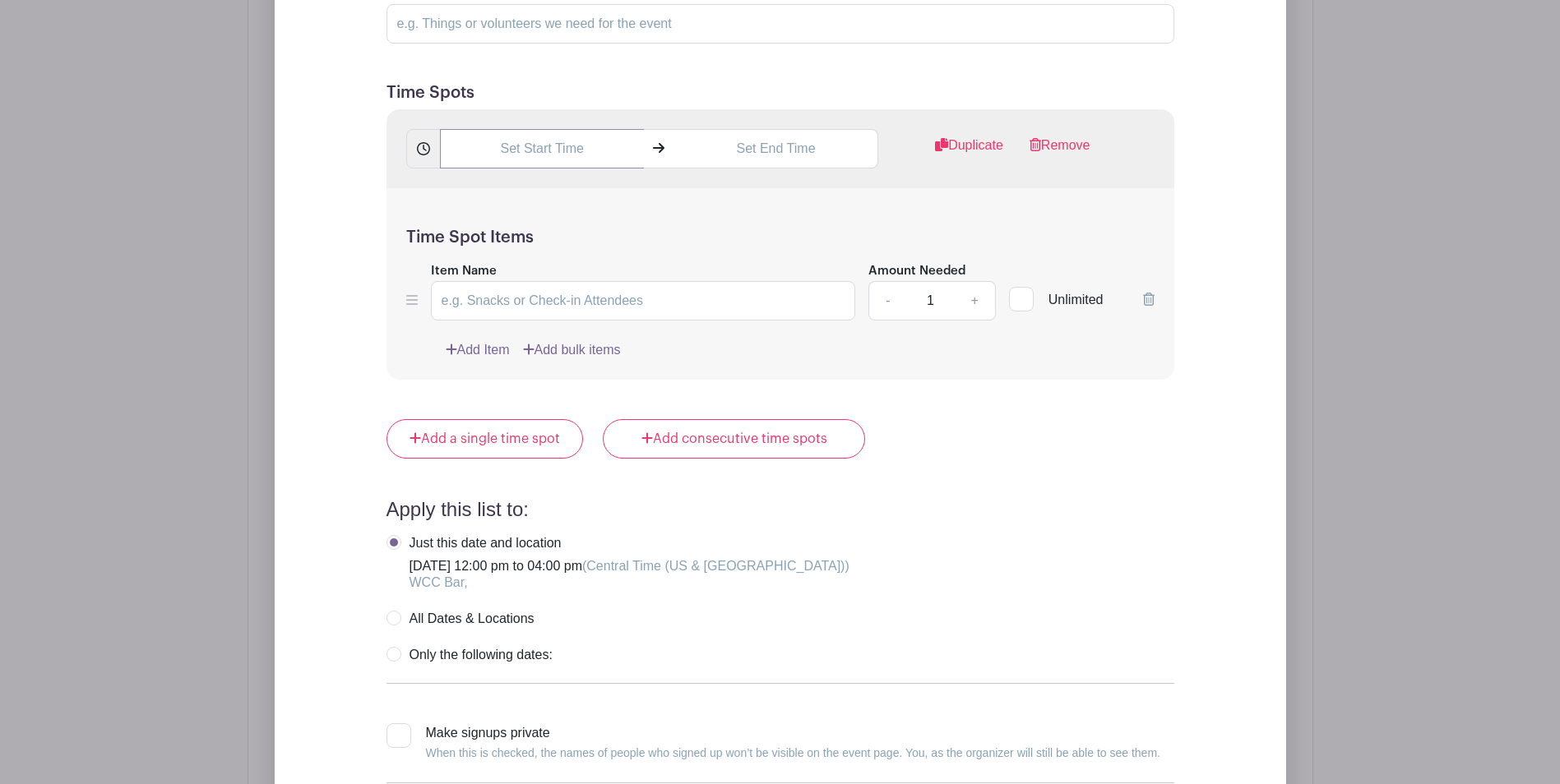
click at [532, 150] on input "text" at bounding box center [541, 149] width 204 height 40
click at [473, 187] on icon at bounding box center [469, 187] width 9 height 13
click at [573, 259] on icon at bounding box center [577, 257] width 9 height 13
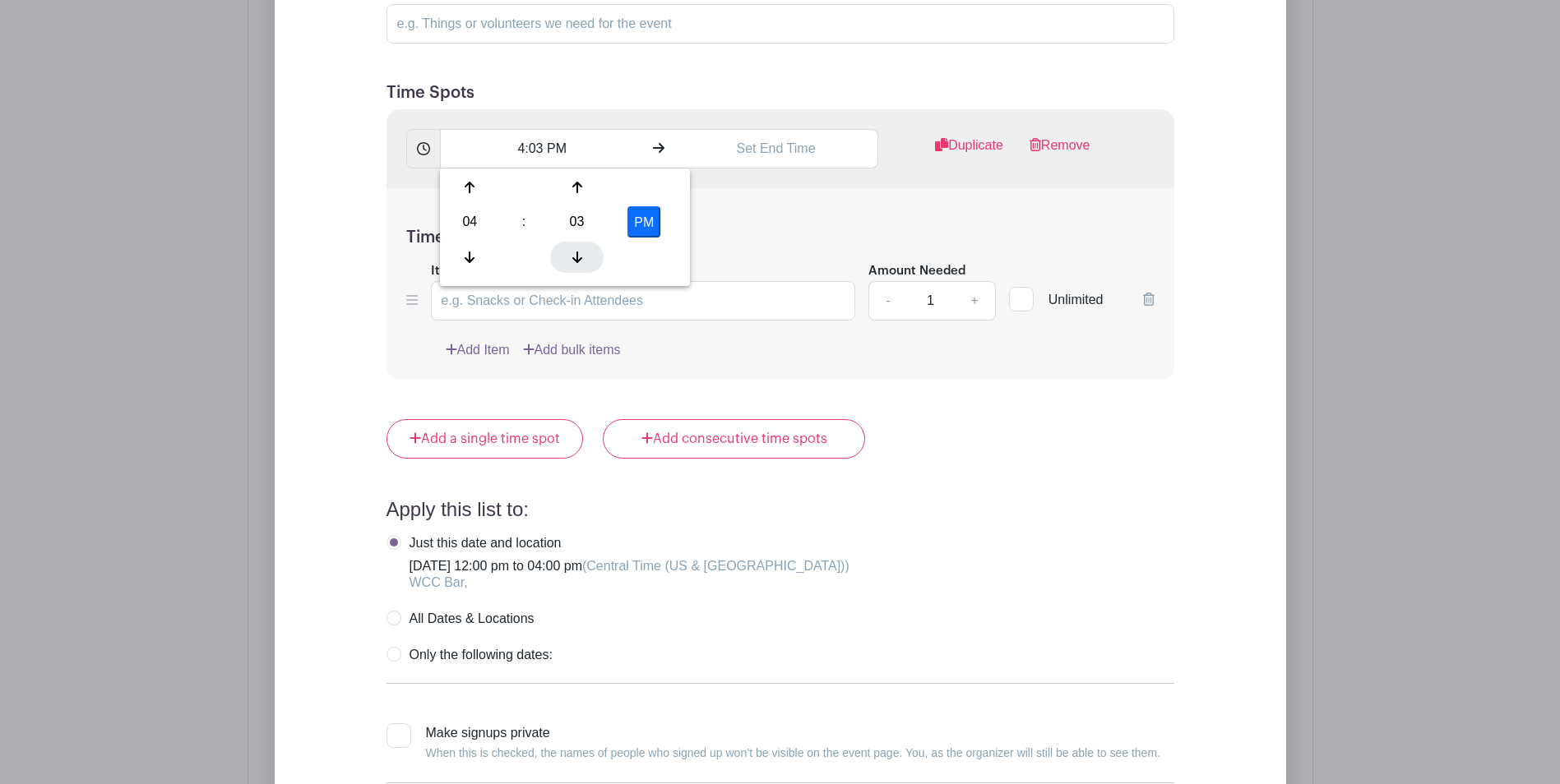
click at [573, 259] on icon at bounding box center [577, 257] width 9 height 13
type input "4:00 PM"
click at [780, 151] on input "text" at bounding box center [776, 149] width 204 height 40
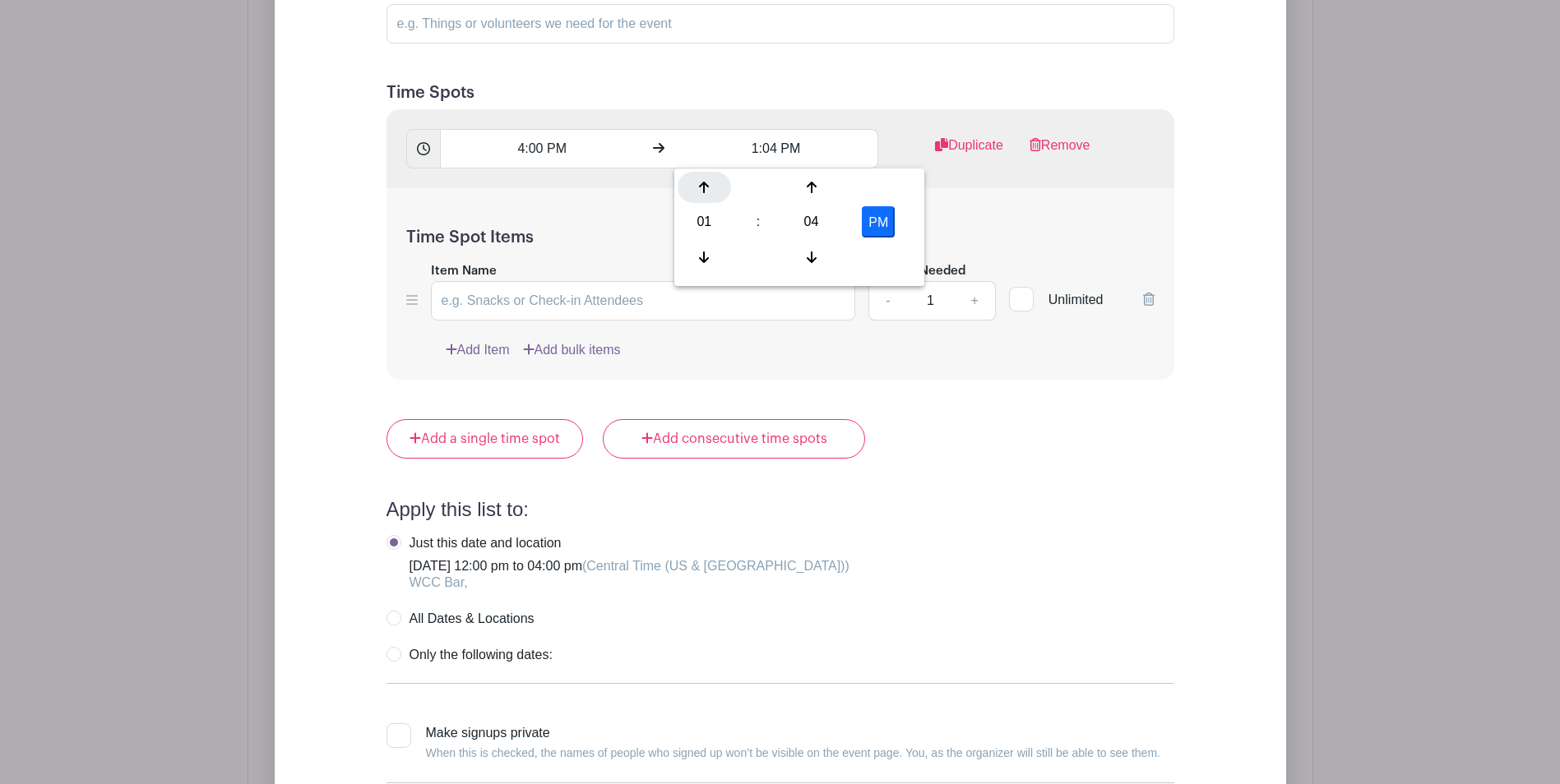
click at [705, 187] on icon at bounding box center [704, 187] width 9 height 11
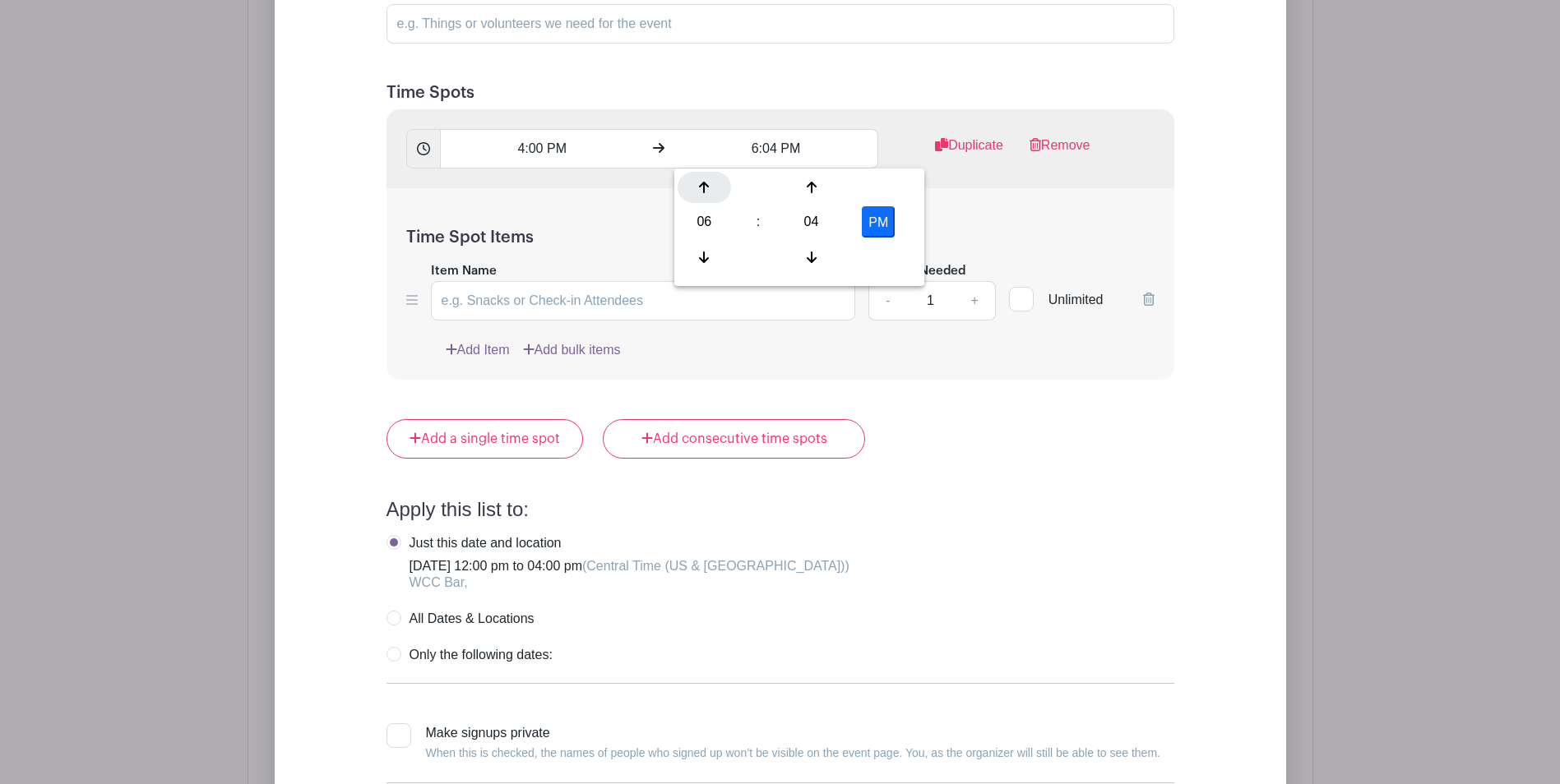
click at [705, 187] on icon at bounding box center [704, 187] width 9 height 11
click at [809, 259] on icon at bounding box center [811, 257] width 9 height 11
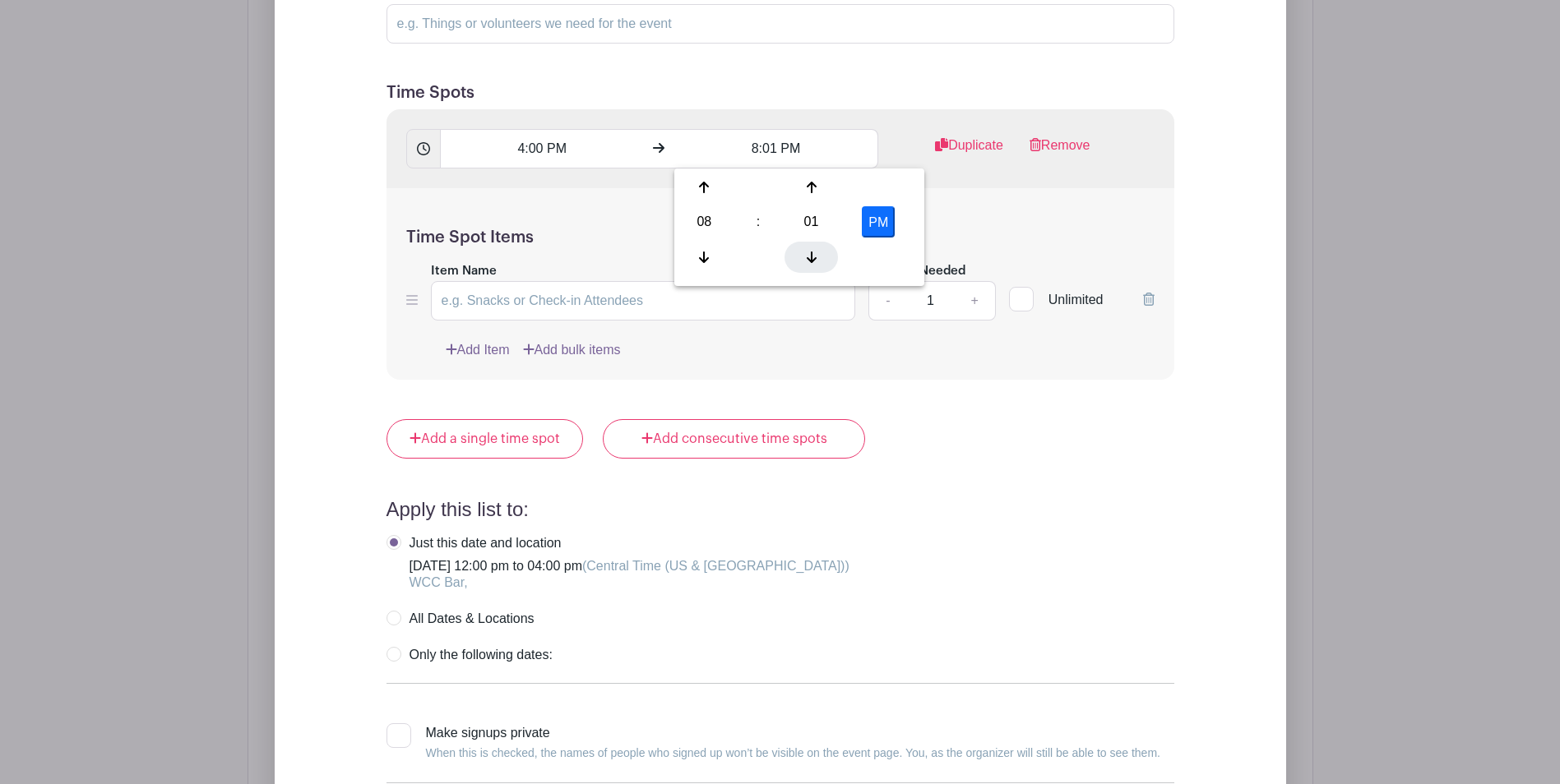
click at [809, 259] on icon at bounding box center [811, 257] width 9 height 11
click at [880, 226] on button "PM" at bounding box center [877, 221] width 33 height 31
type input "8:00 AM"
click at [974, 219] on div "Time Spot Items Item Name Amount Needed - 1 + Unlimited Add Item Add bulk items" at bounding box center [780, 284] width 788 height 192
click at [534, 307] on input "Item Name" at bounding box center [644, 301] width 425 height 40
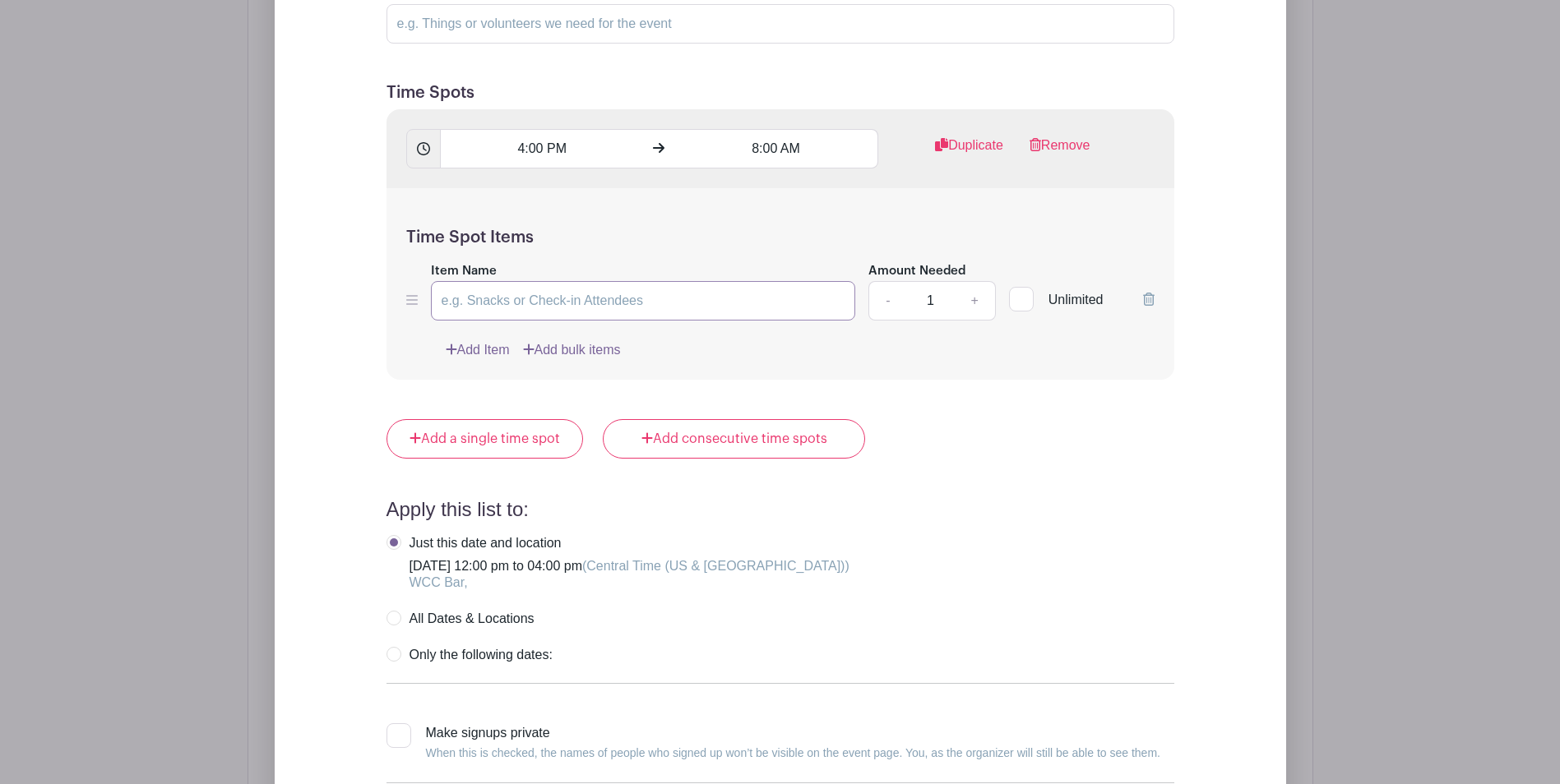
paste input "Serve drinks, prep garnishes, etc etc"
click at [735, 297] on input "Serve drinks, prep garnishes, etc etc" at bounding box center [644, 301] width 425 height 40
type input "Serve drinks, prep garnishes, etc etc etc"
click at [975, 304] on link "+" at bounding box center [973, 301] width 41 height 40
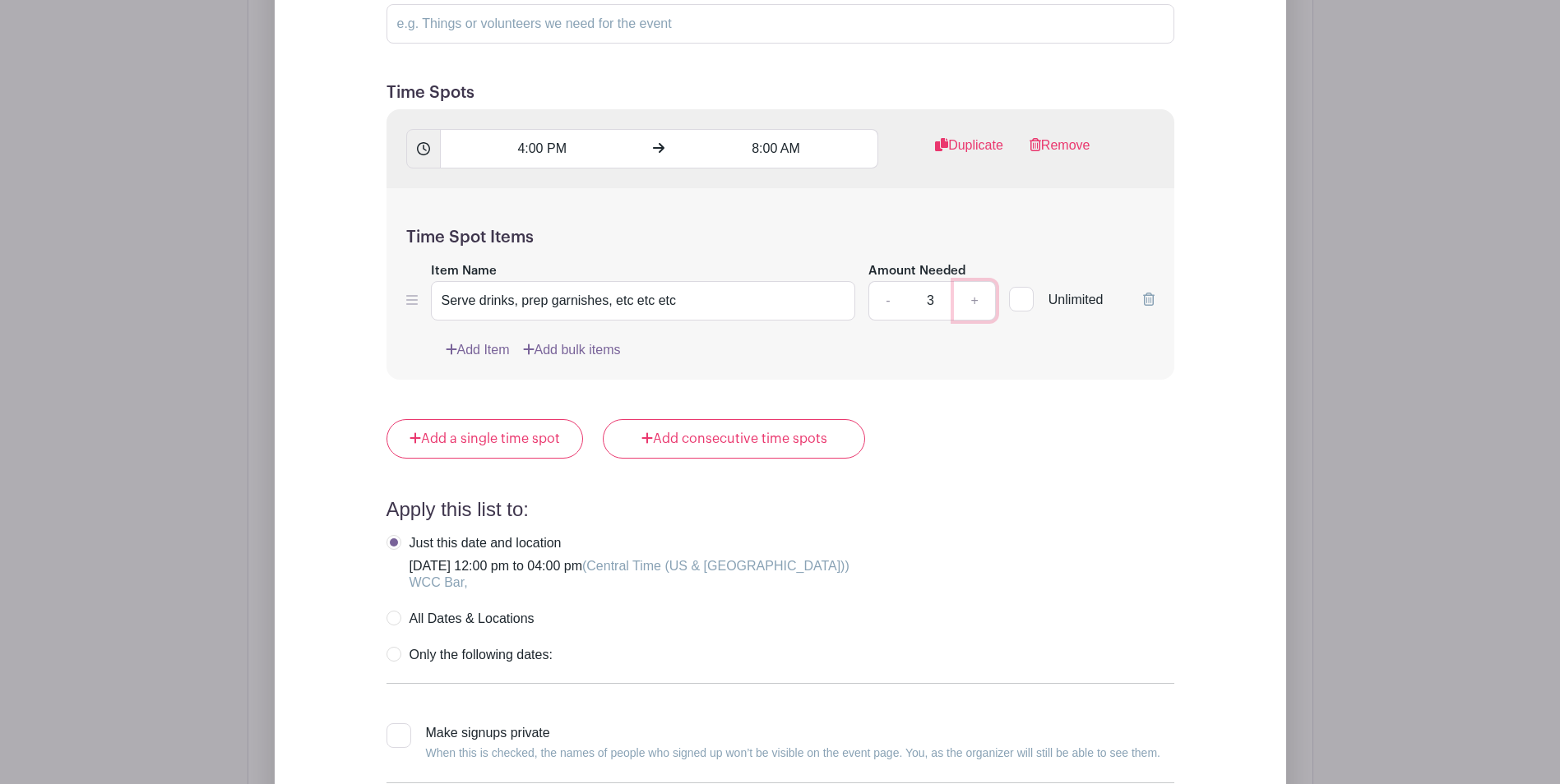
click at [975, 304] on link "+" at bounding box center [973, 301] width 41 height 40
click at [889, 304] on link "-" at bounding box center [887, 301] width 38 height 40
type input "3"
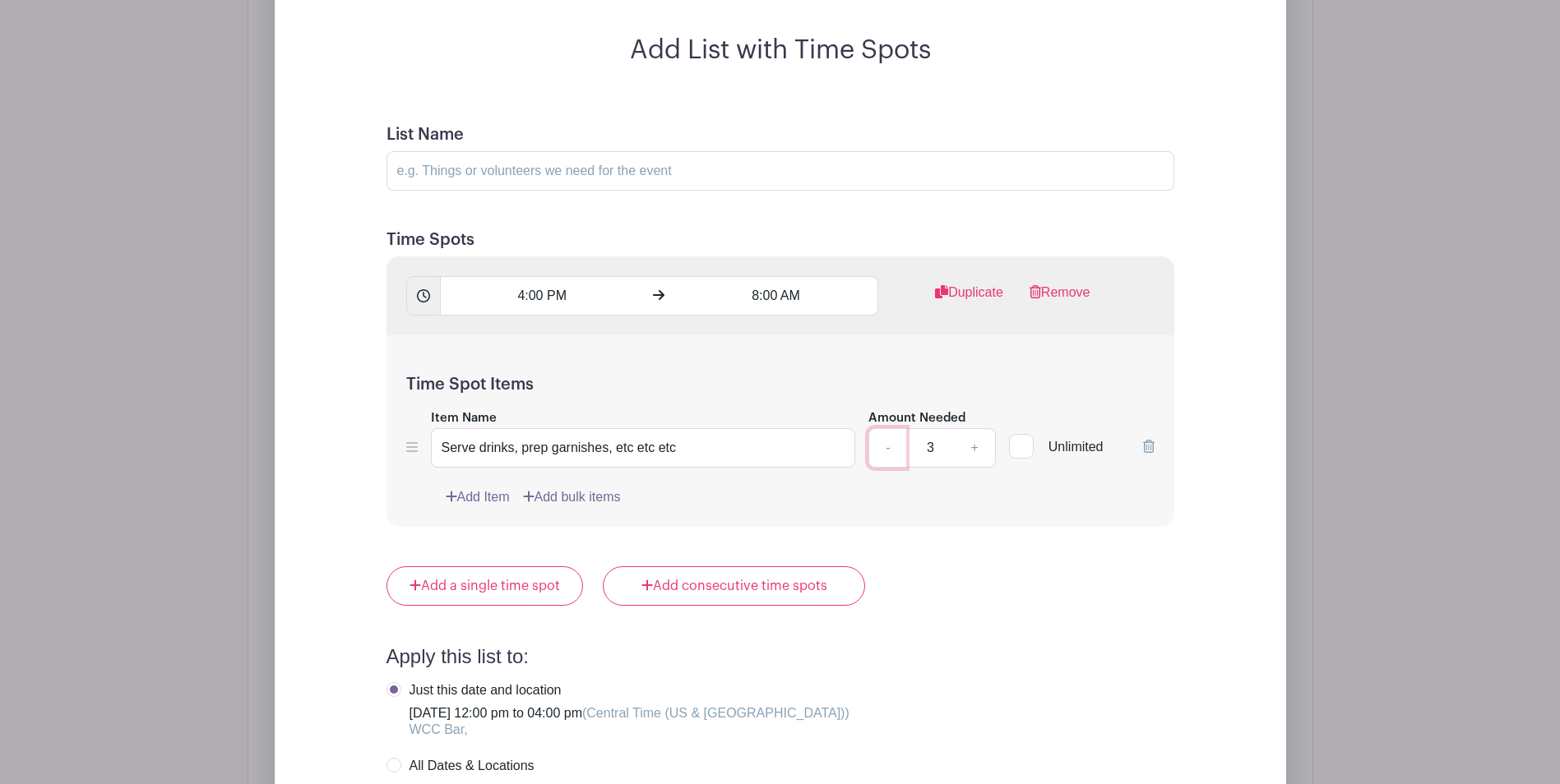
scroll to position [1345, 0]
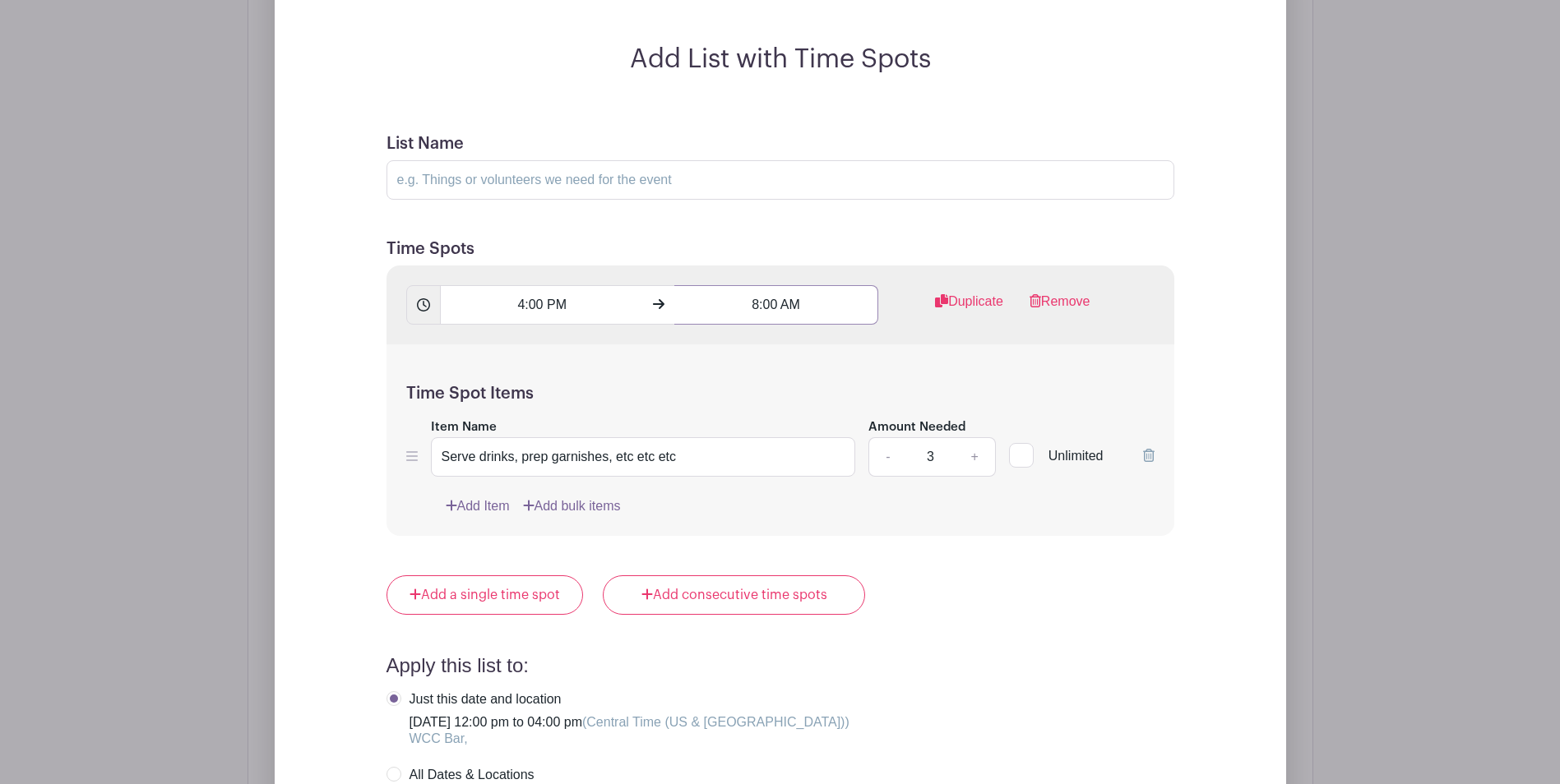
click at [776, 308] on input "8:00 AM" at bounding box center [776, 305] width 204 height 40
click at [875, 384] on button "AM" at bounding box center [877, 378] width 33 height 31
type input "8:00 PM"
click at [1205, 394] on div "Add List with Time Spots List Name Time Spots 4:00 PM 8:00 PM Duplicate Remove …" at bounding box center [780, 541] width 906 height 995
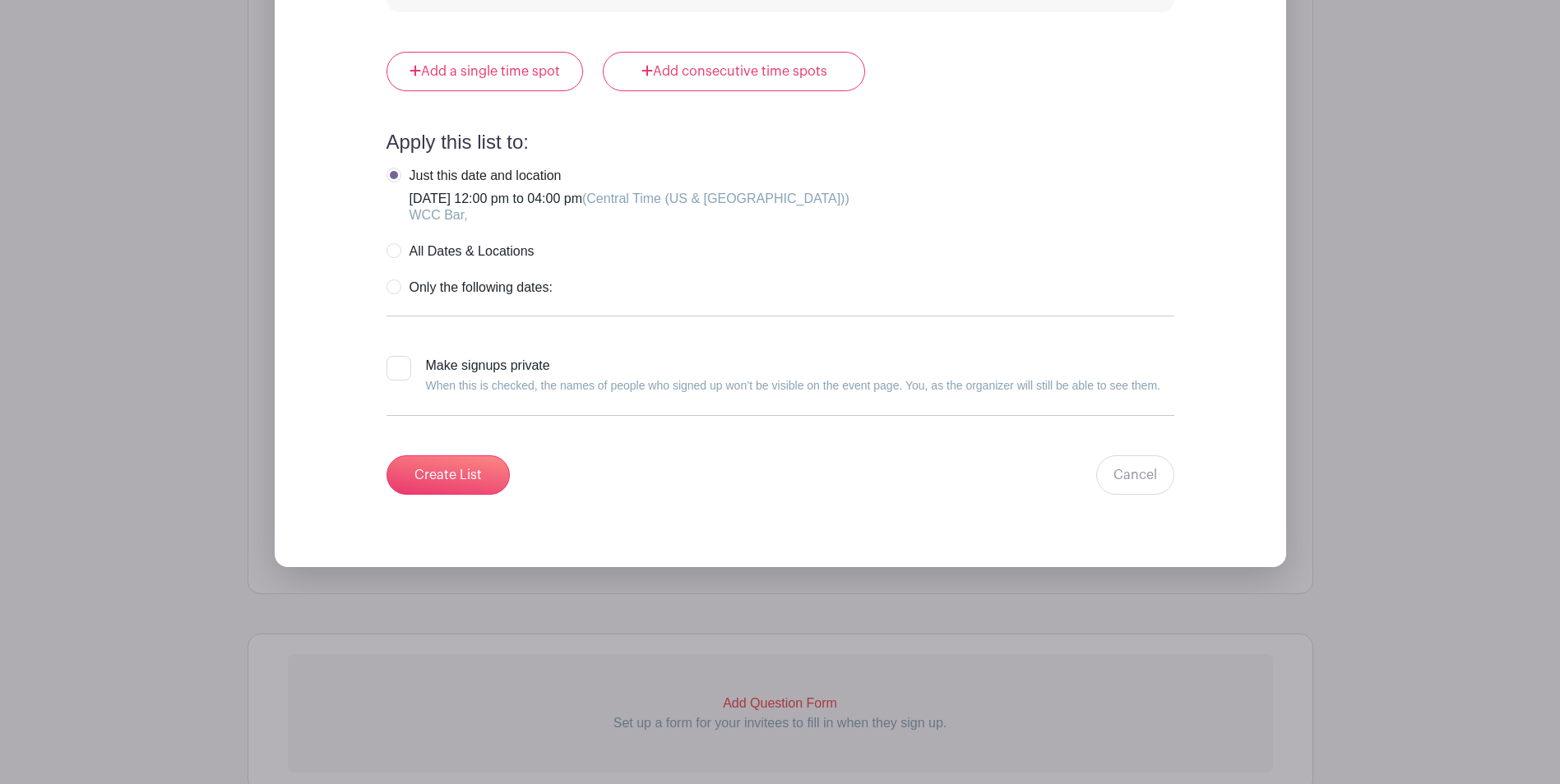
scroll to position [1875, 0]
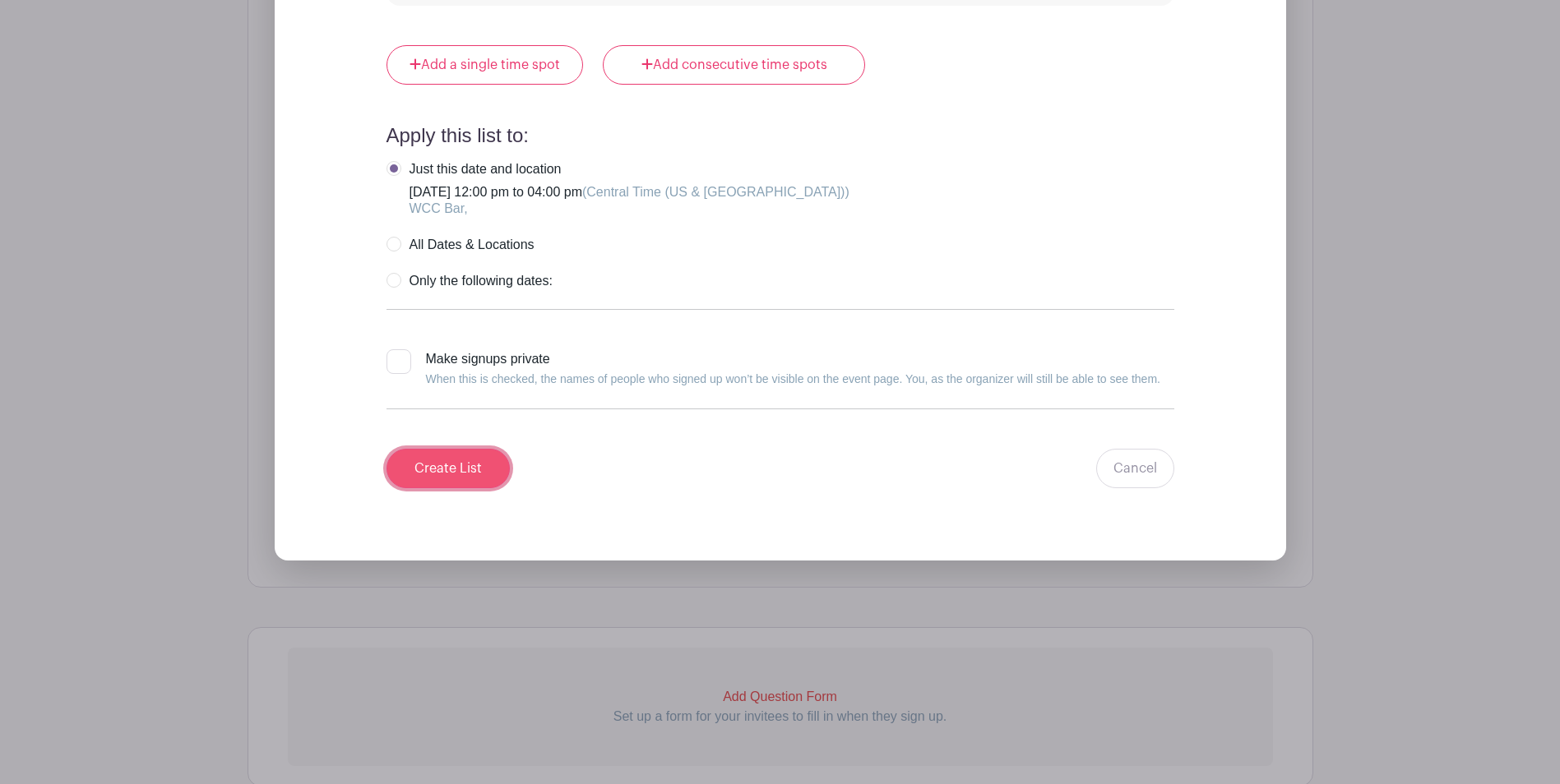
click at [465, 470] on input "Create List" at bounding box center [448, 469] width 123 height 40
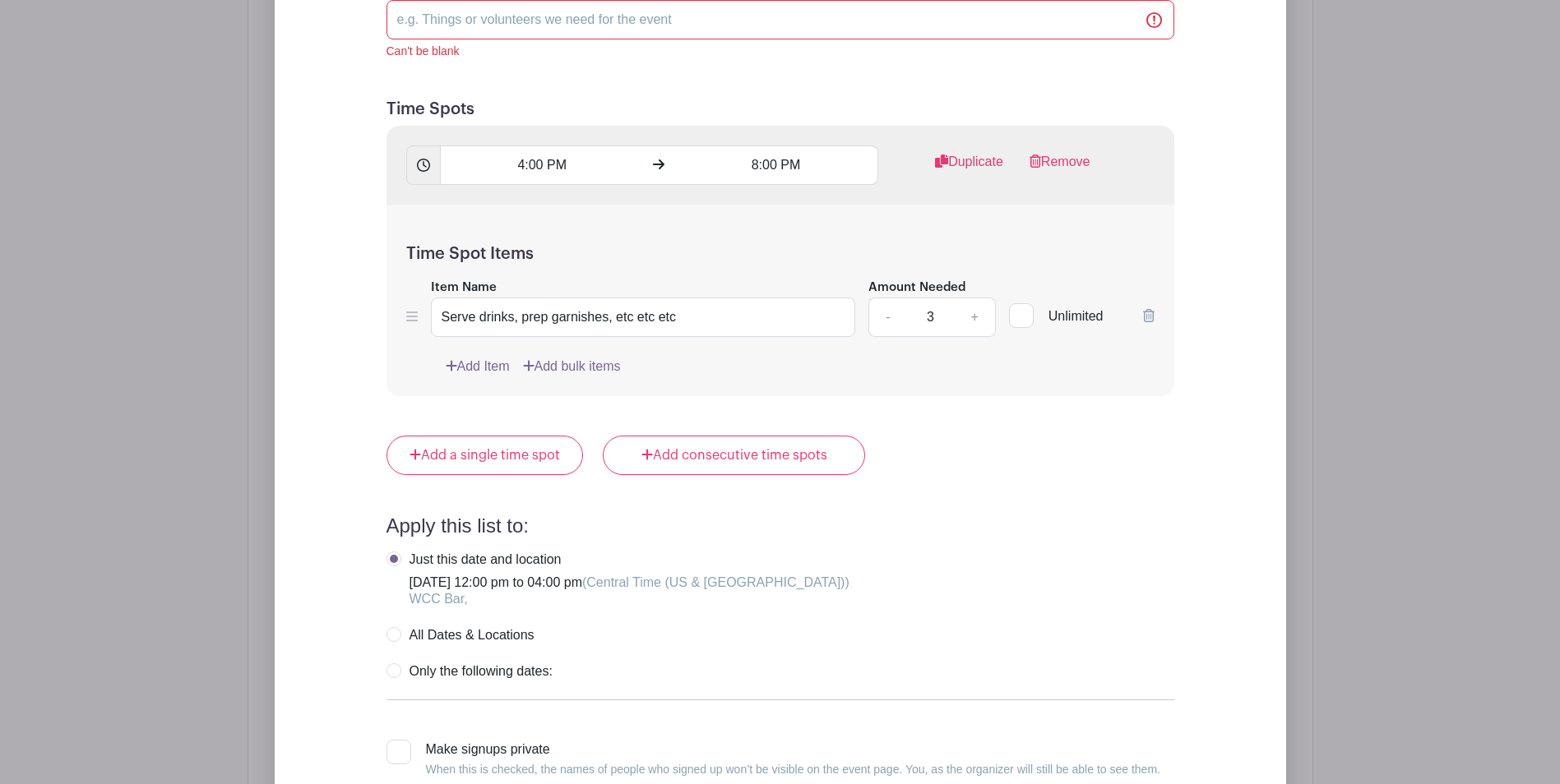
scroll to position [1033, 0]
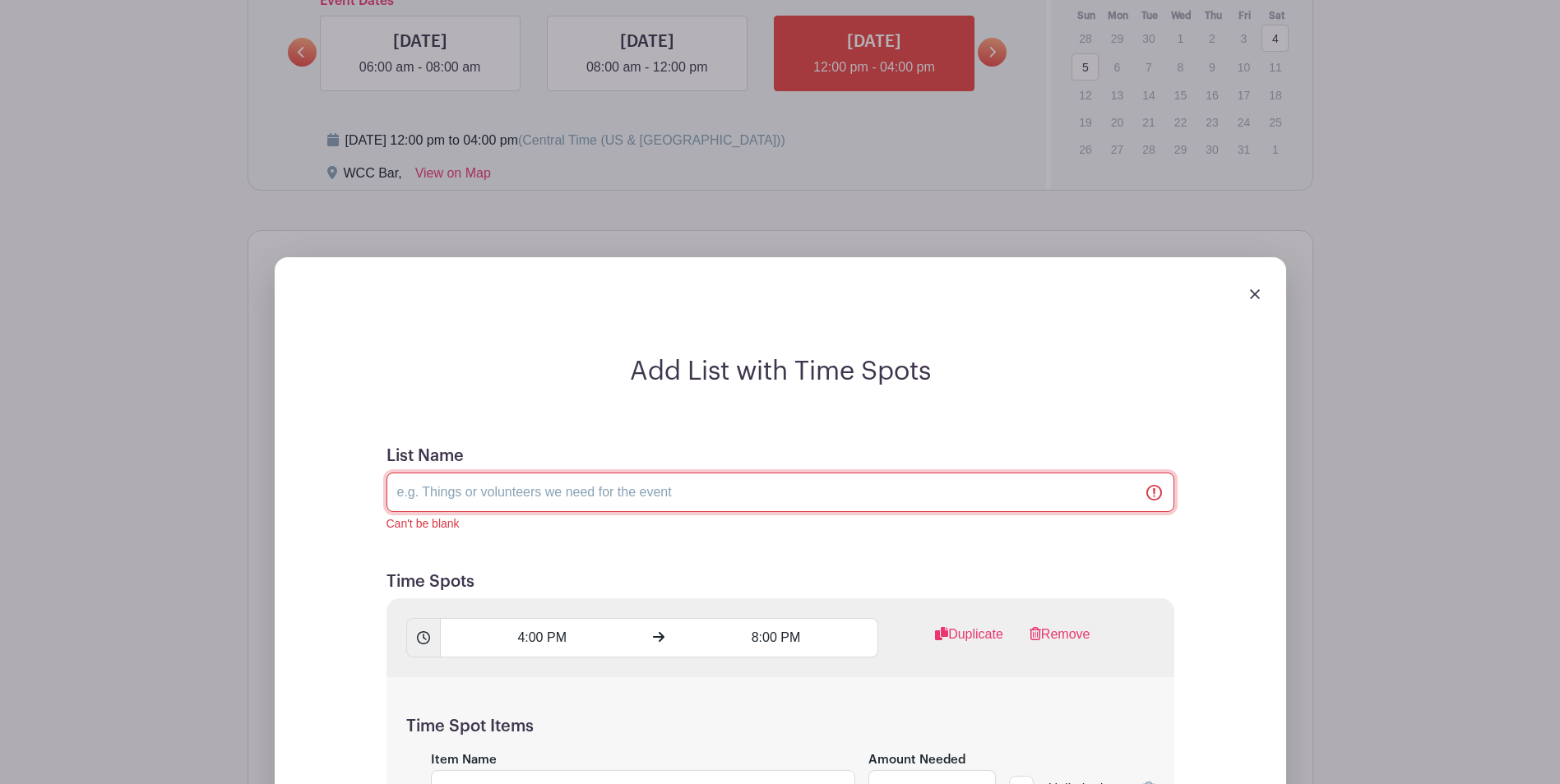
click at [615, 495] on input "List Name" at bounding box center [780, 493] width 788 height 40
type input "Bartender PM"
click at [594, 642] on input "4:00 PM" at bounding box center [541, 638] width 204 height 40
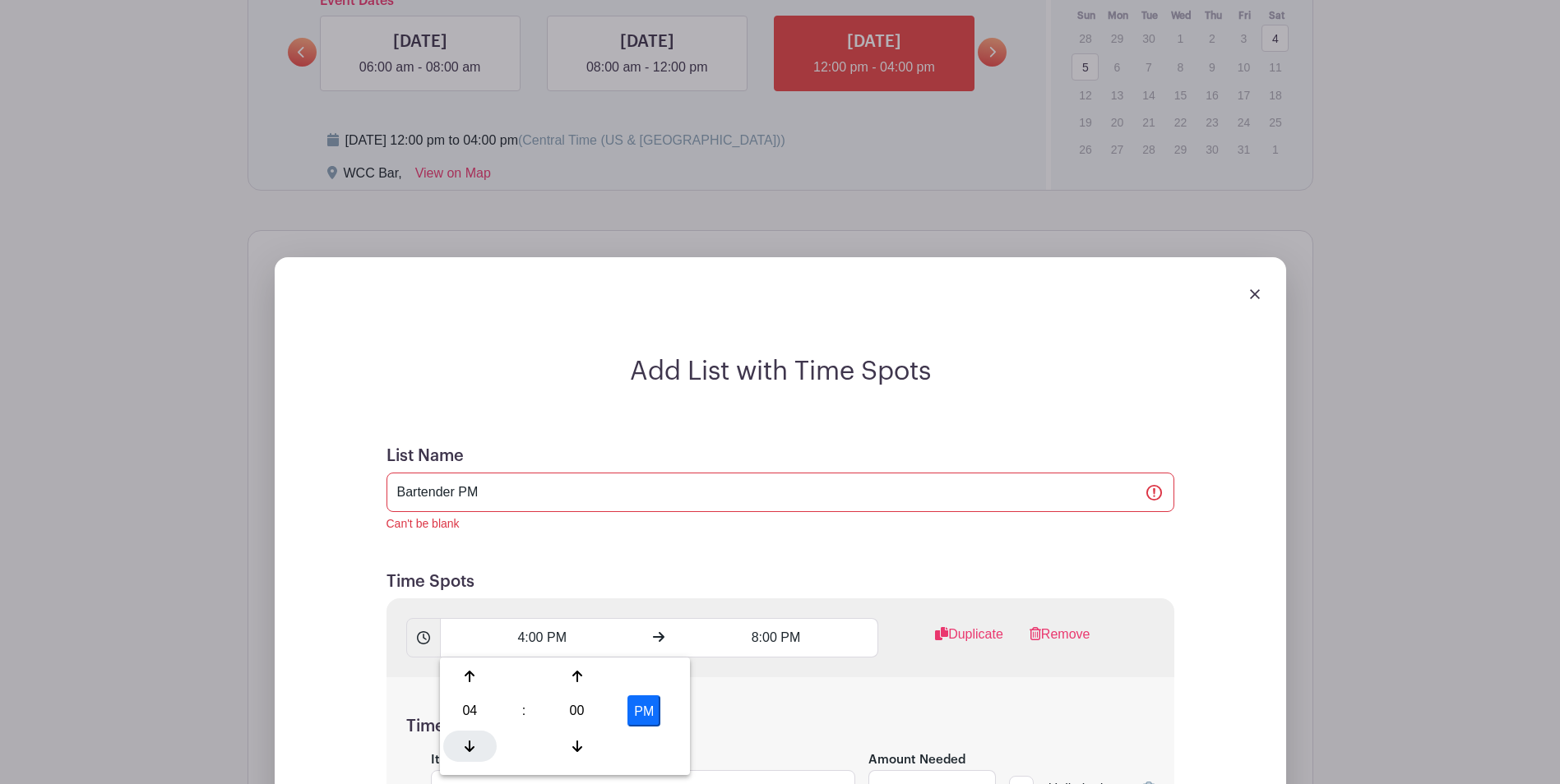
click at [472, 747] on icon at bounding box center [469, 746] width 9 height 13
type input "12:00 PM"
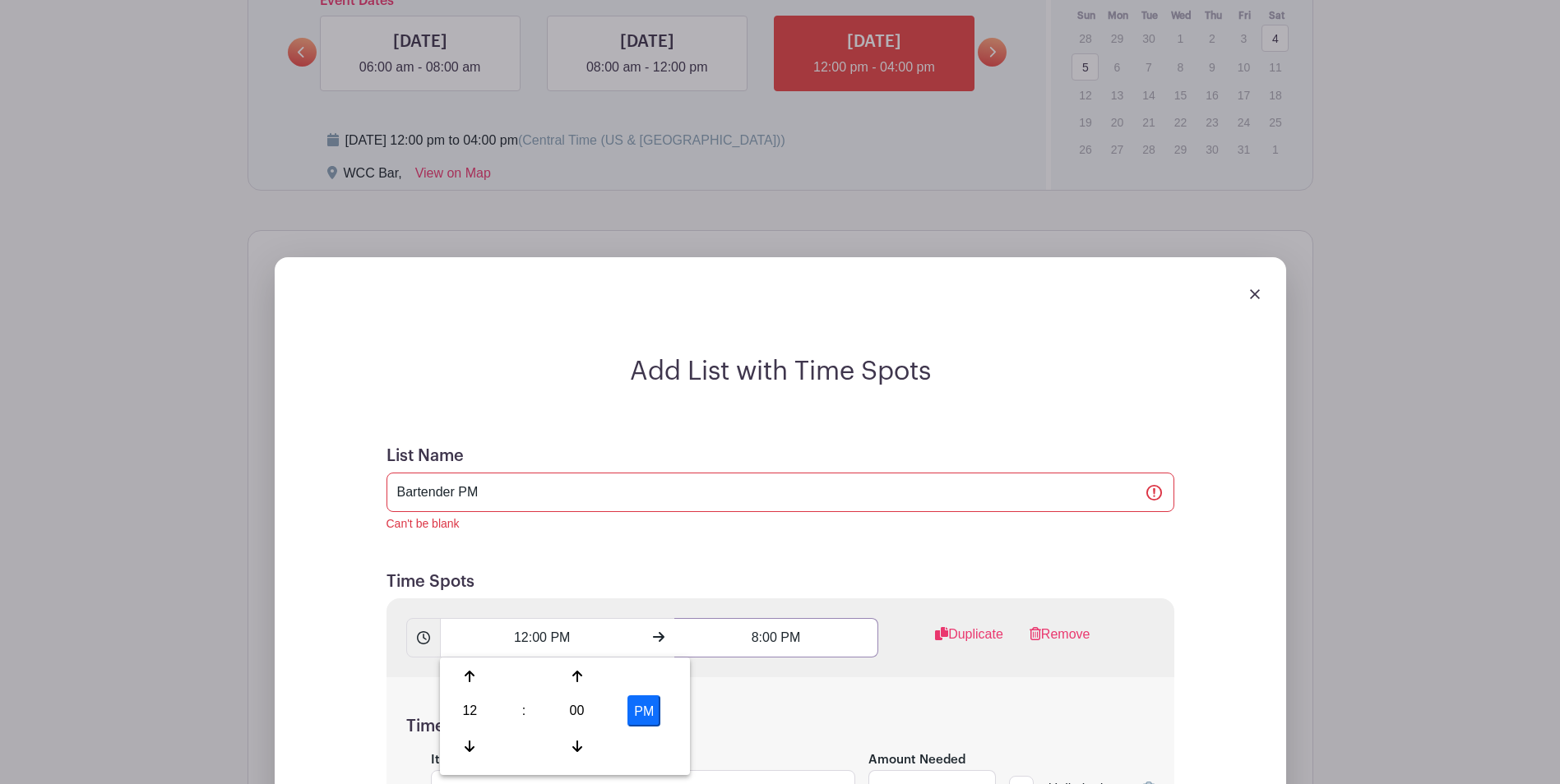
click at [776, 641] on input "8:00 PM" at bounding box center [776, 638] width 204 height 40
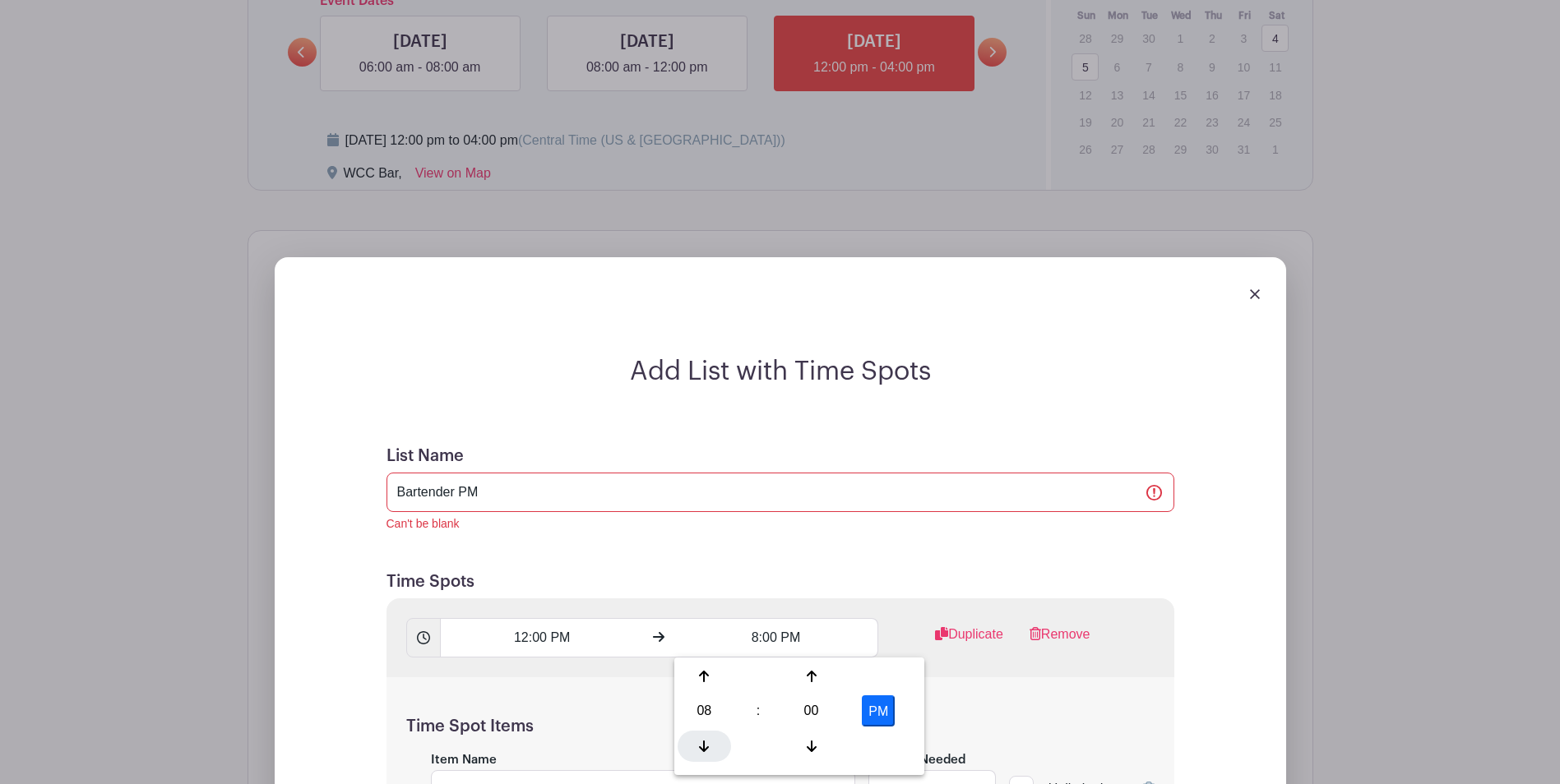
click at [702, 747] on icon at bounding box center [704, 746] width 9 height 11
type input "4:00 PM"
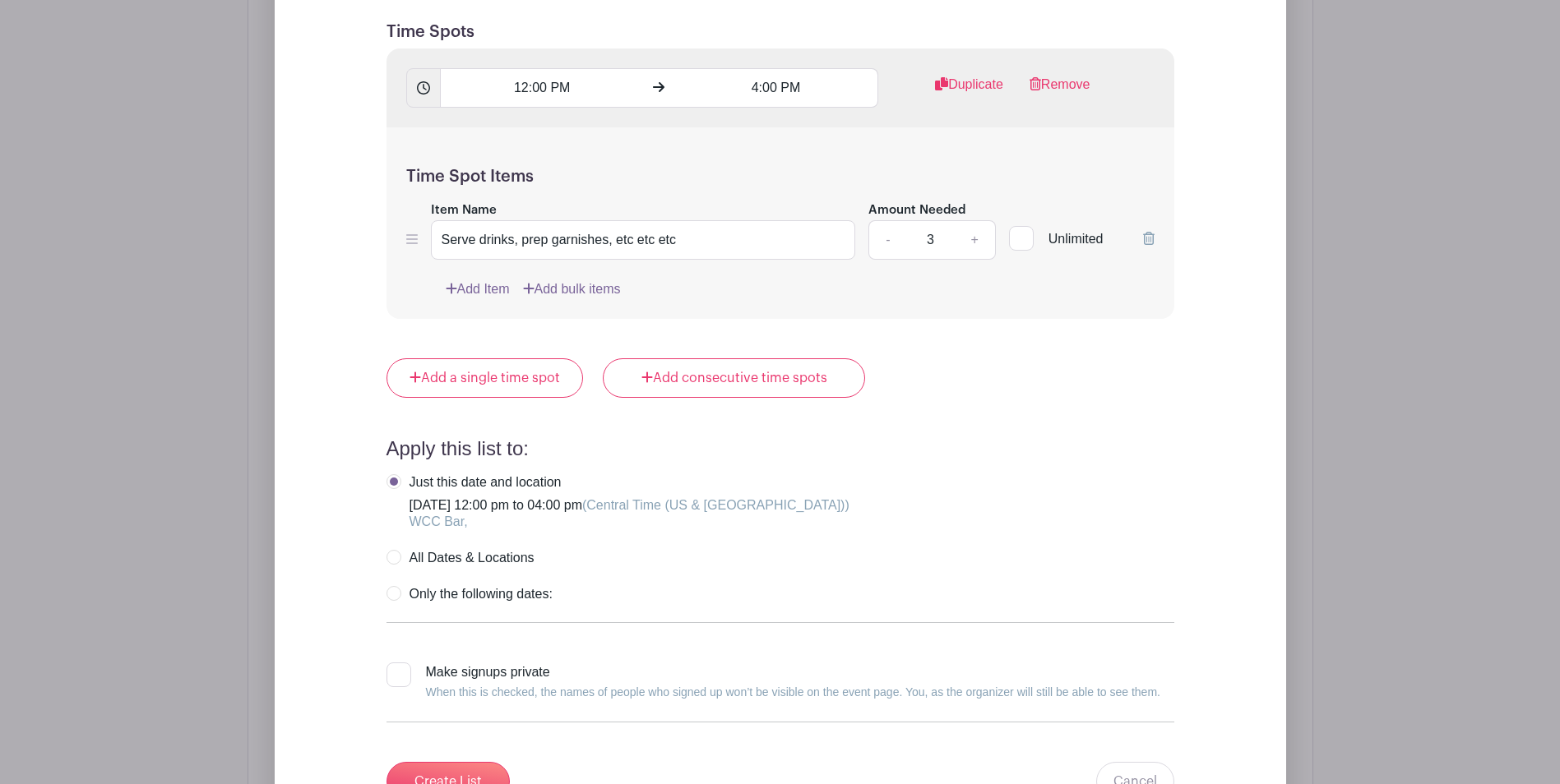
scroll to position [1860, 0]
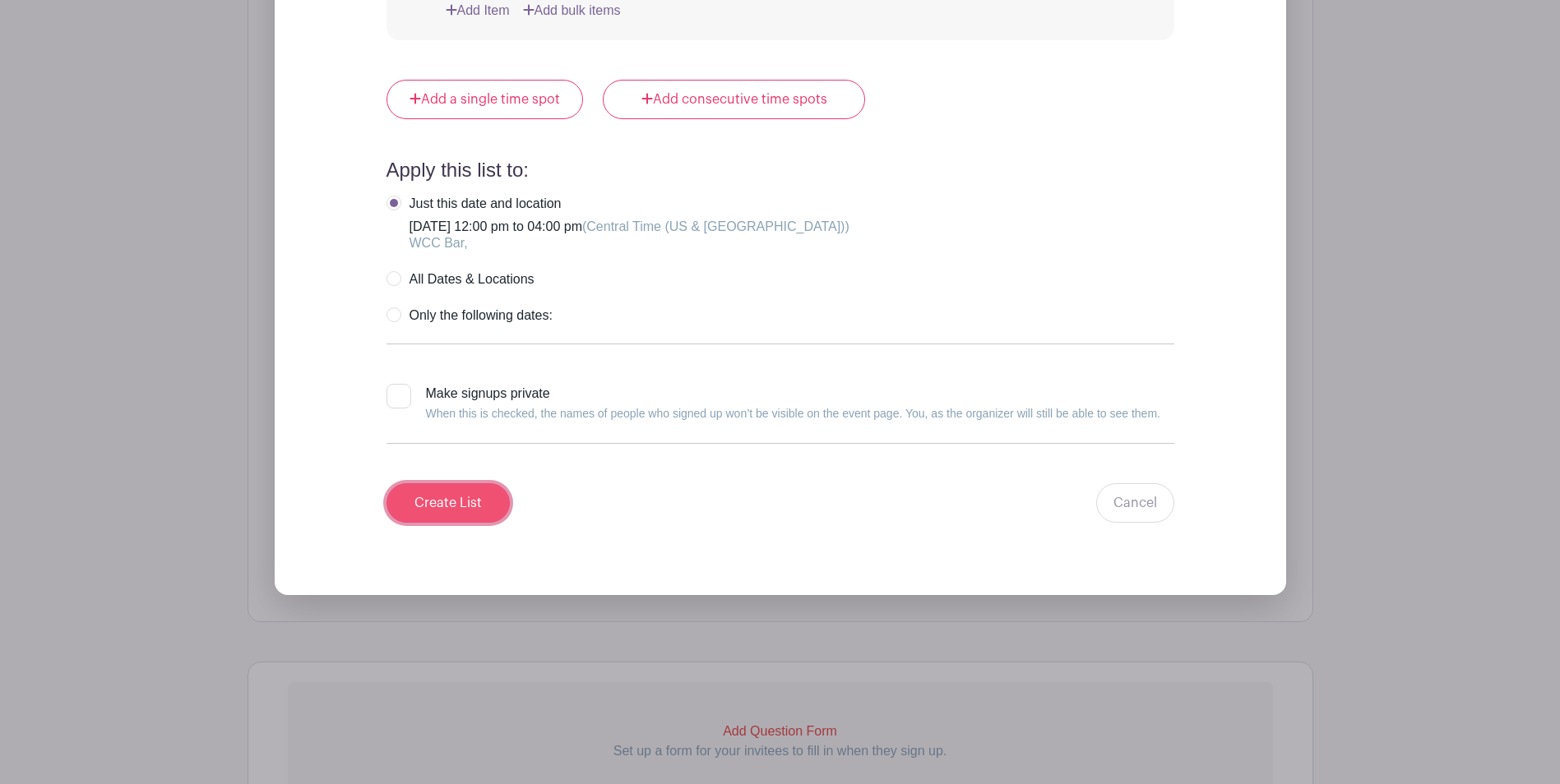
click at [437, 483] on input "Create List" at bounding box center [448, 503] width 123 height 40
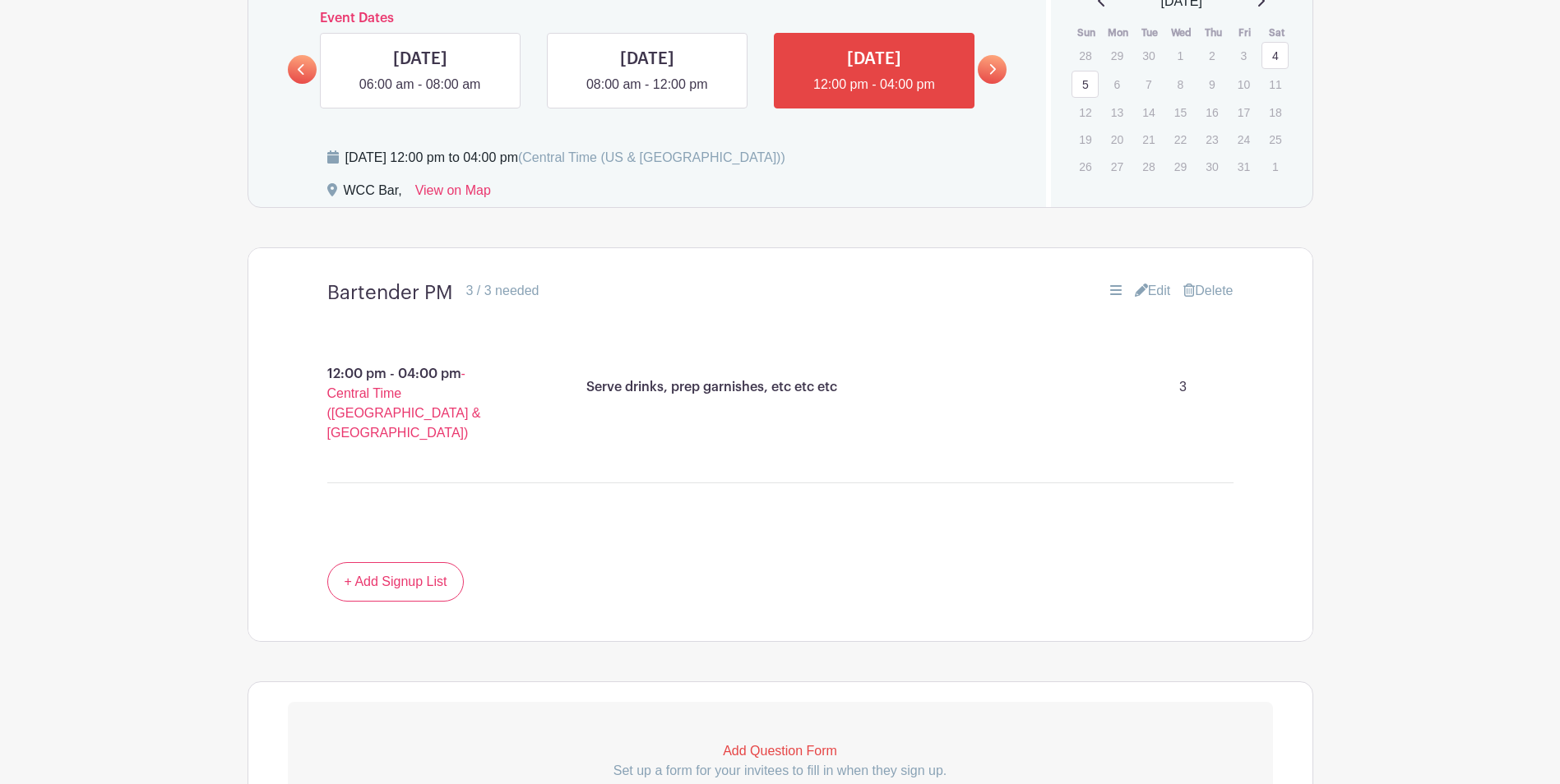
click at [989, 67] on icon at bounding box center [992, 69] width 8 height 12
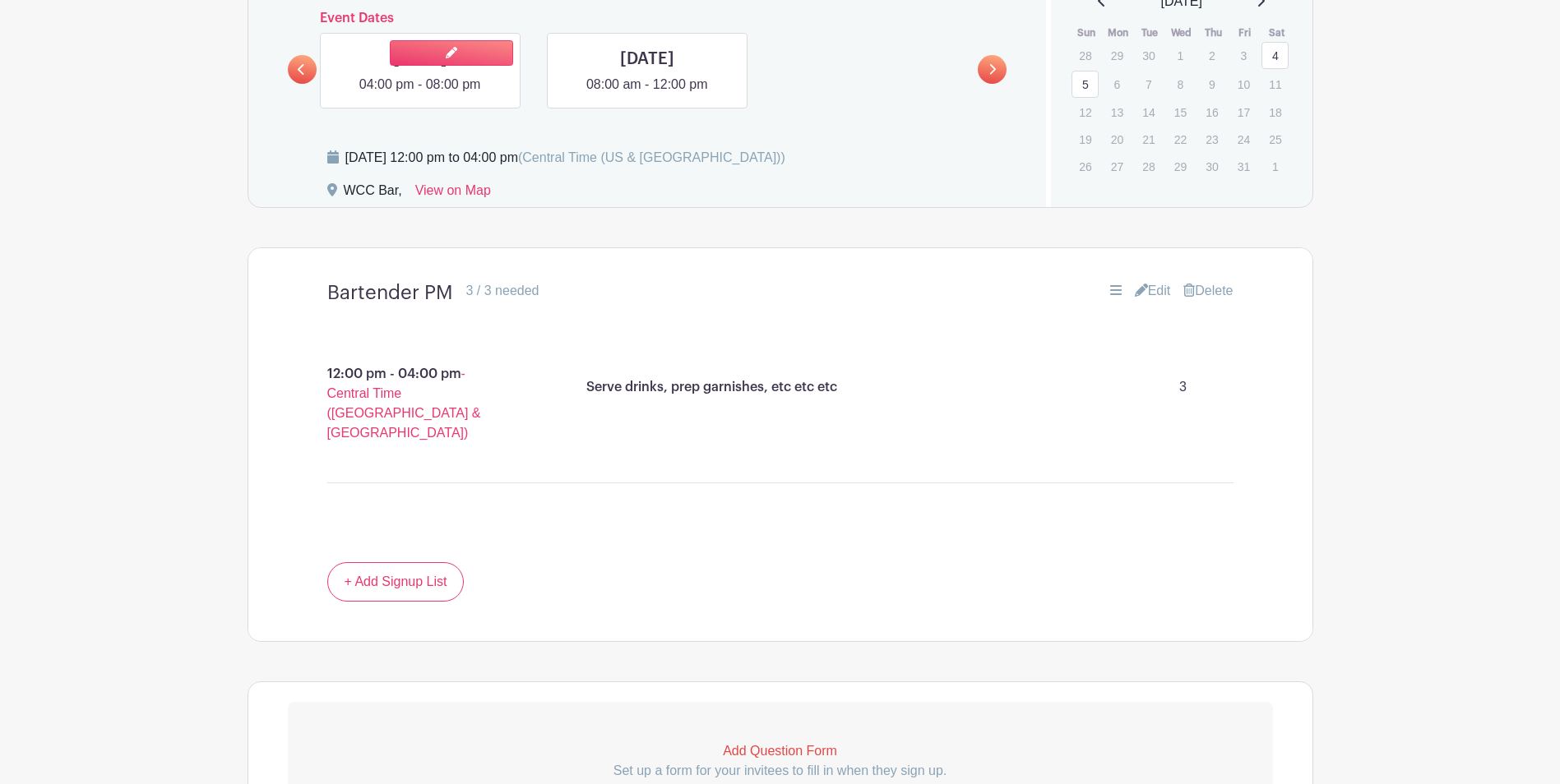
click at [420, 95] on link at bounding box center [420, 95] width 0 height 0
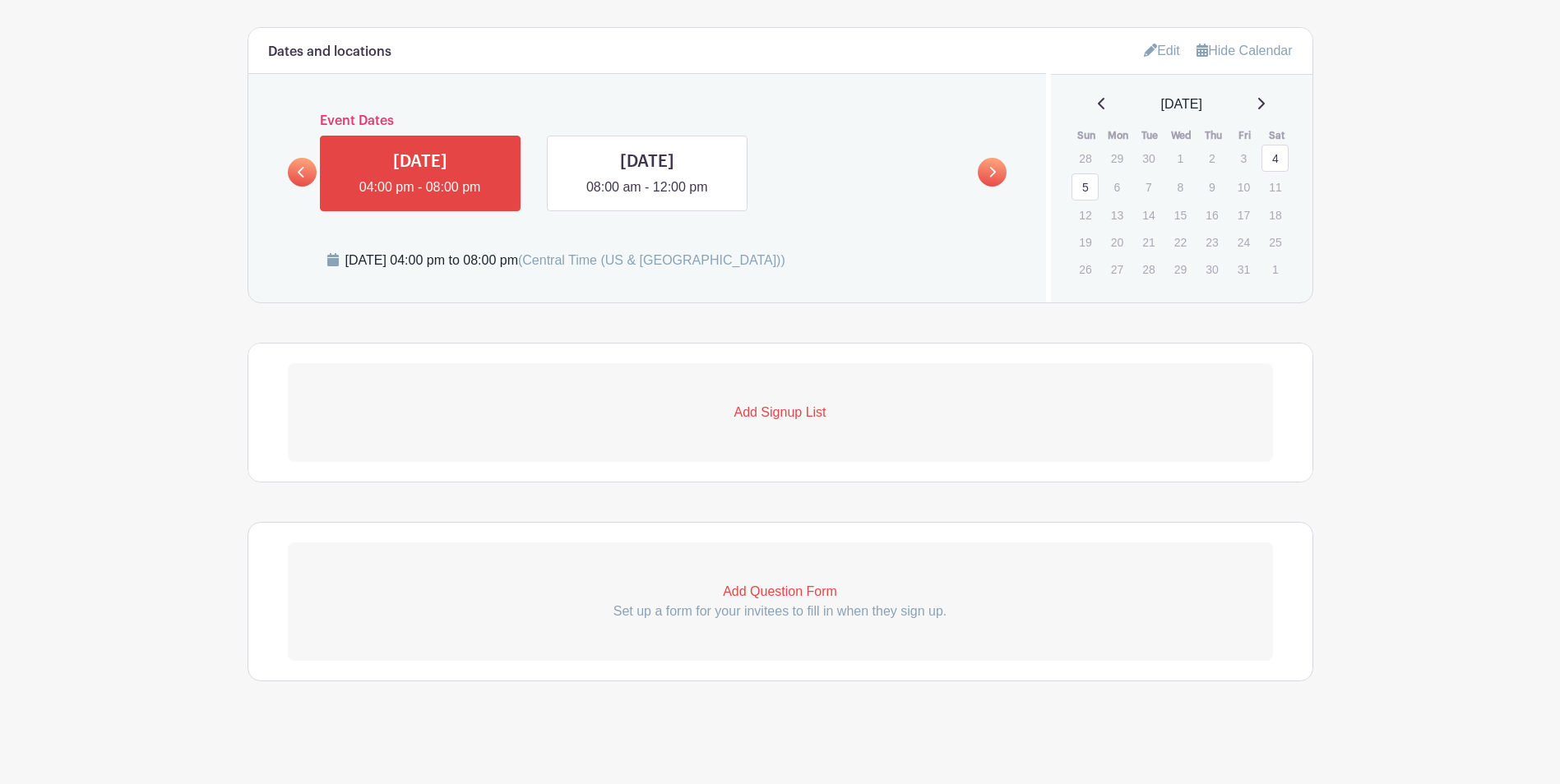
click at [784, 417] on p "Add Signup List" at bounding box center [780, 412] width 985 height 20
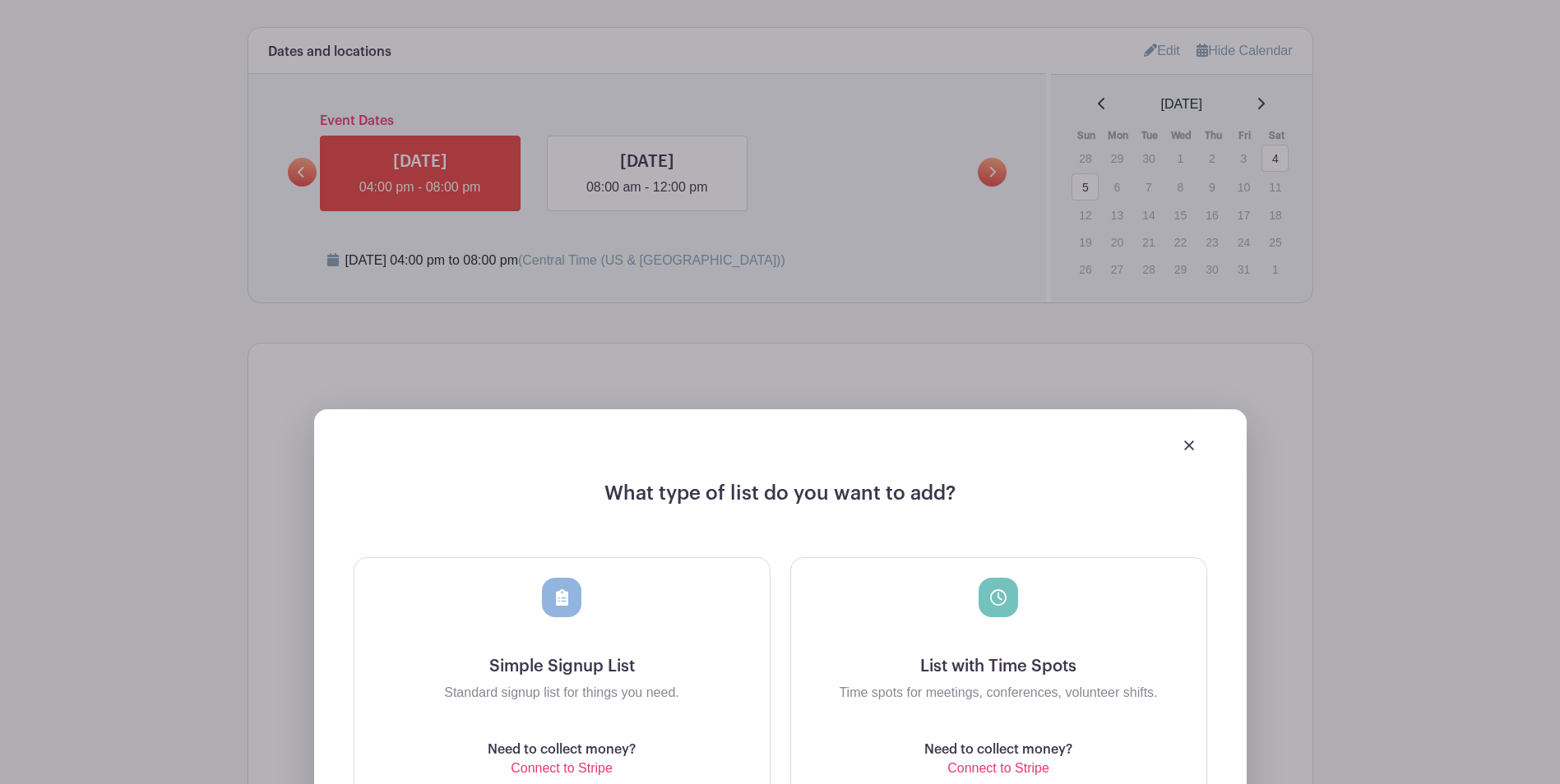
scroll to position [1040, 0]
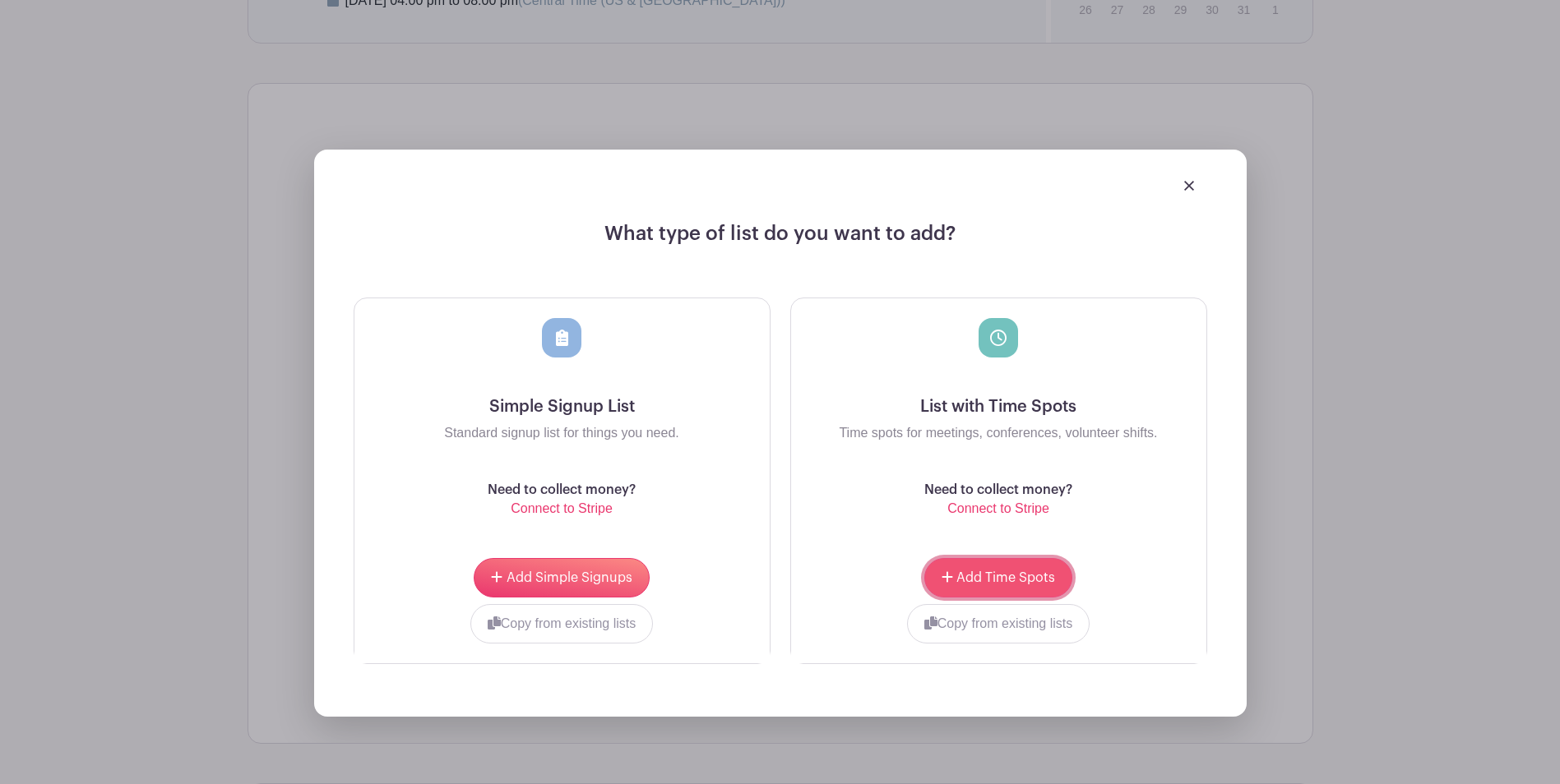
click at [1002, 582] on span "Add Time Spots" at bounding box center [1006, 578] width 99 height 13
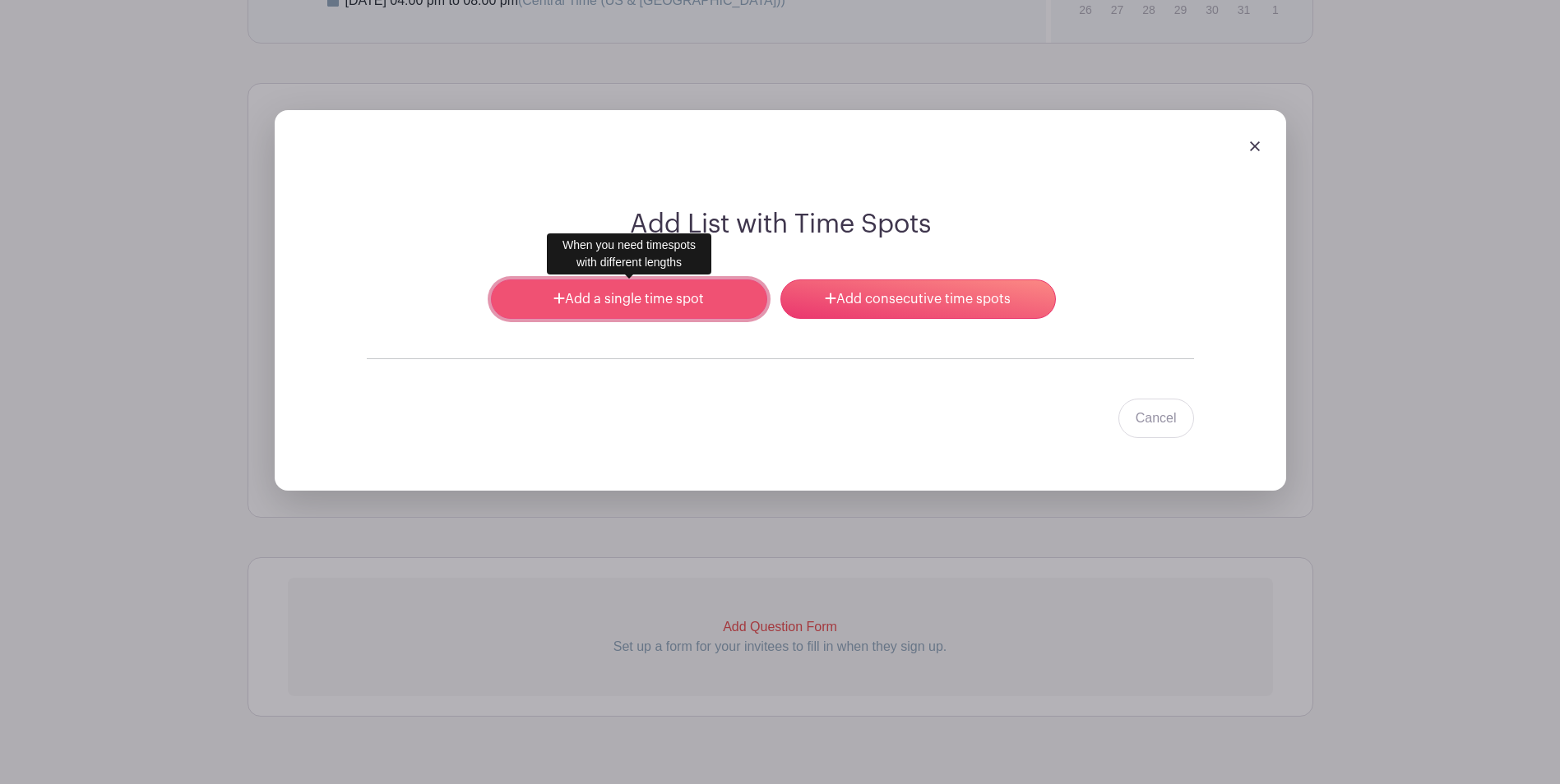
click at [599, 315] on link "Add a single time spot" at bounding box center [629, 299] width 275 height 40
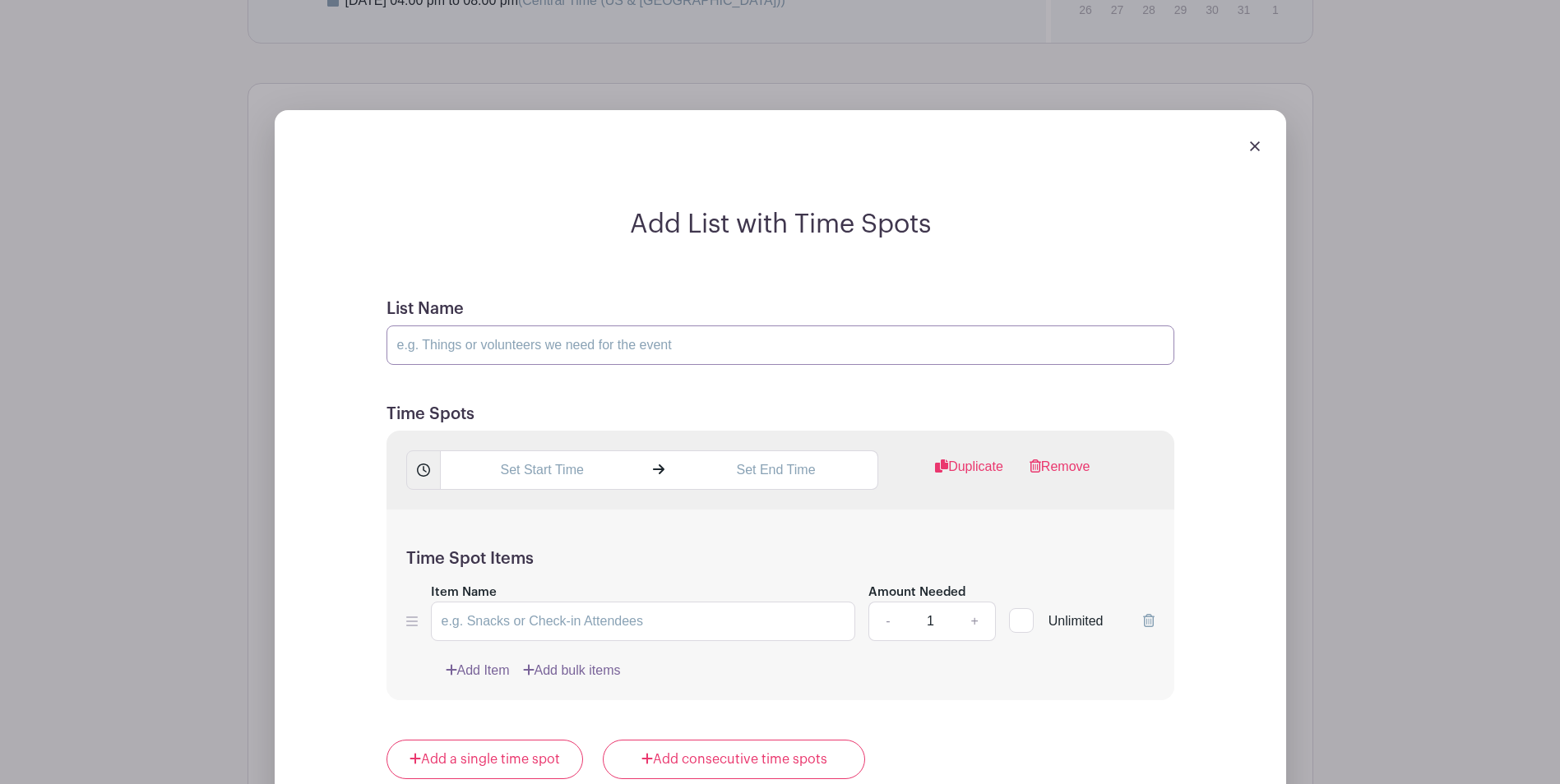
click at [573, 342] on input "List Name" at bounding box center [780, 345] width 788 height 40
type input "Bartender PM"
click at [600, 468] on input "text" at bounding box center [541, 471] width 204 height 40
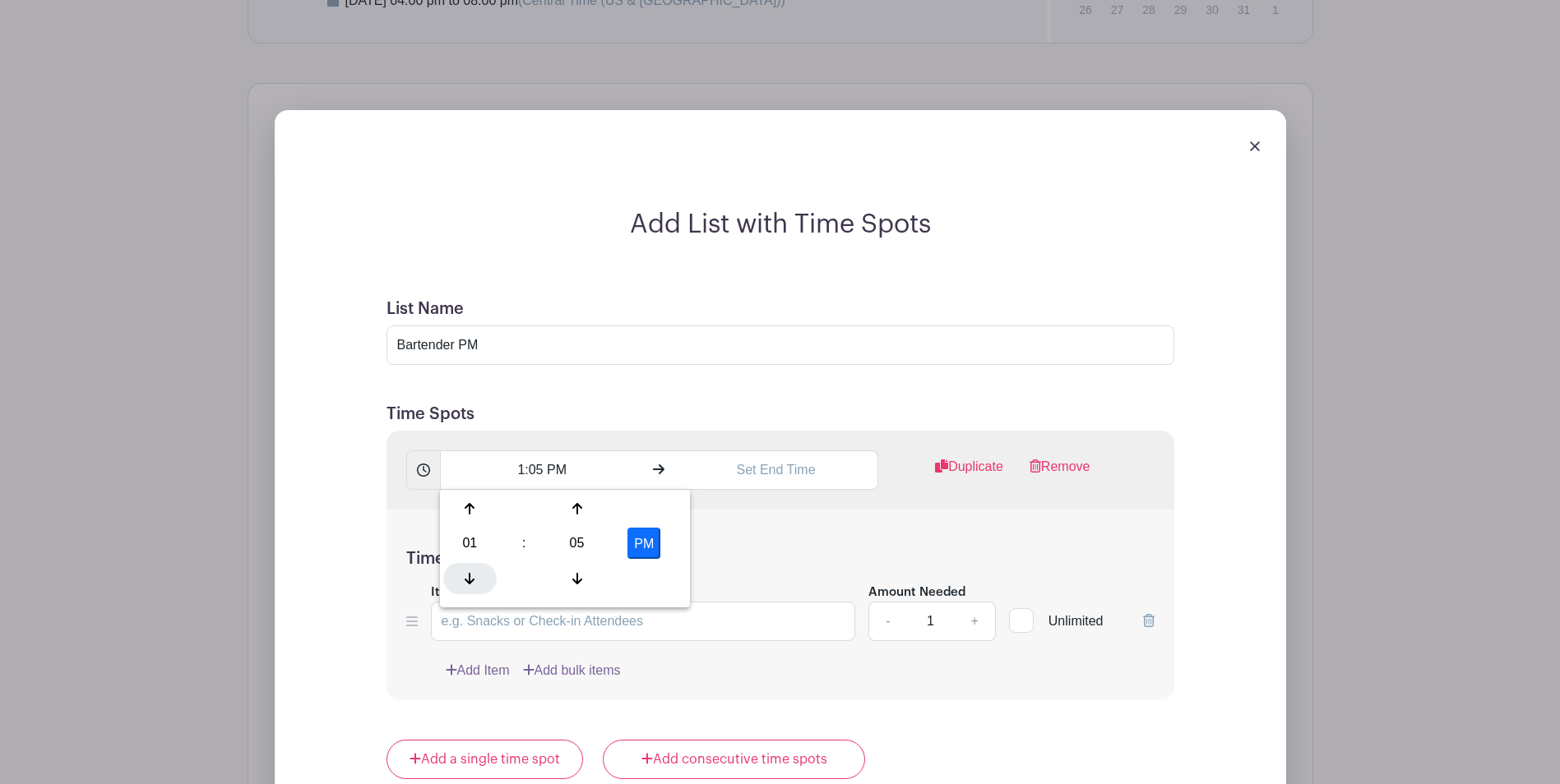
click at [466, 578] on icon at bounding box center [469, 579] width 9 height 13
click at [464, 500] on div at bounding box center [470, 509] width 53 height 31
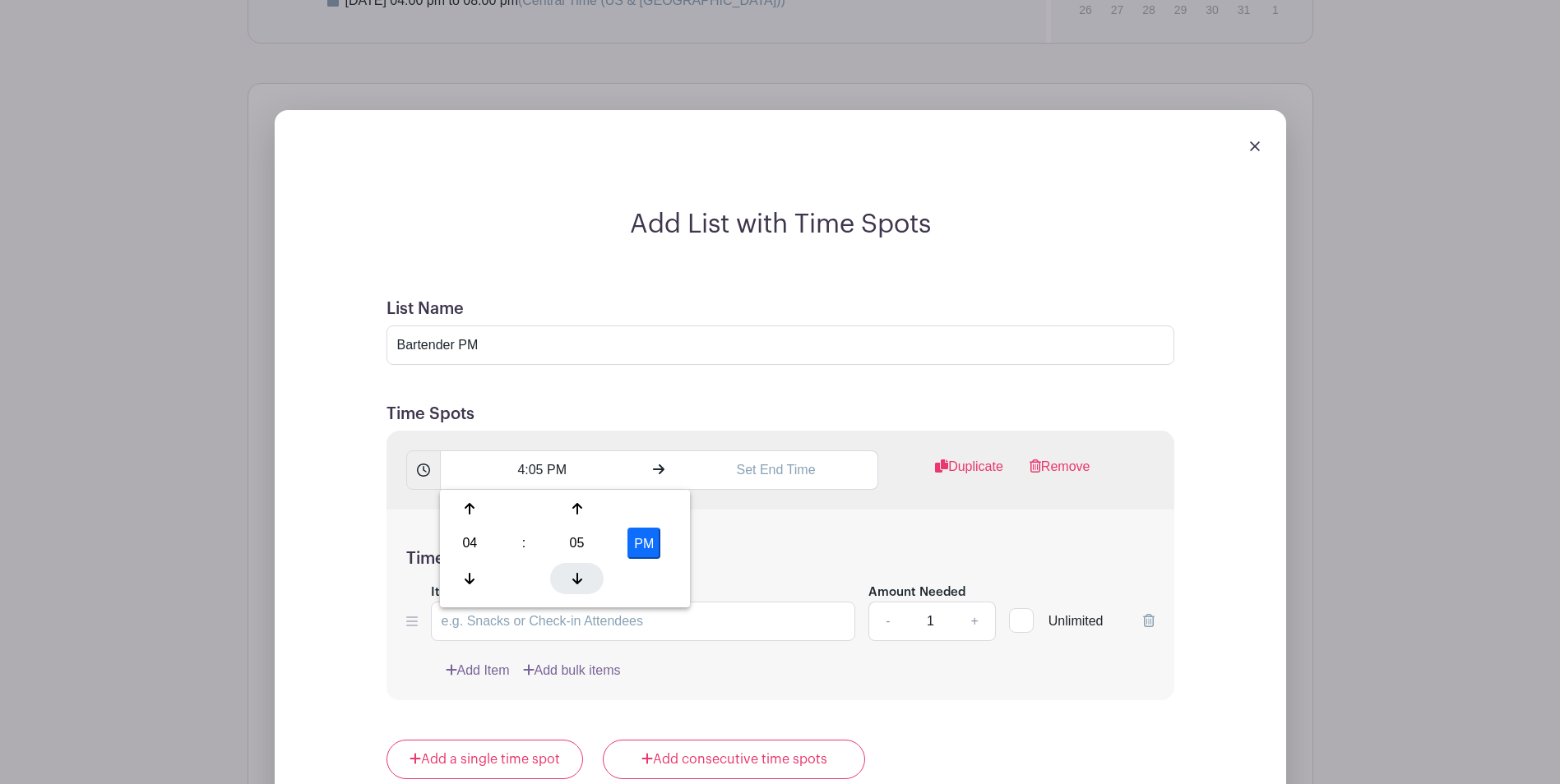
click at [577, 578] on icon at bounding box center [577, 579] width 9 height 11
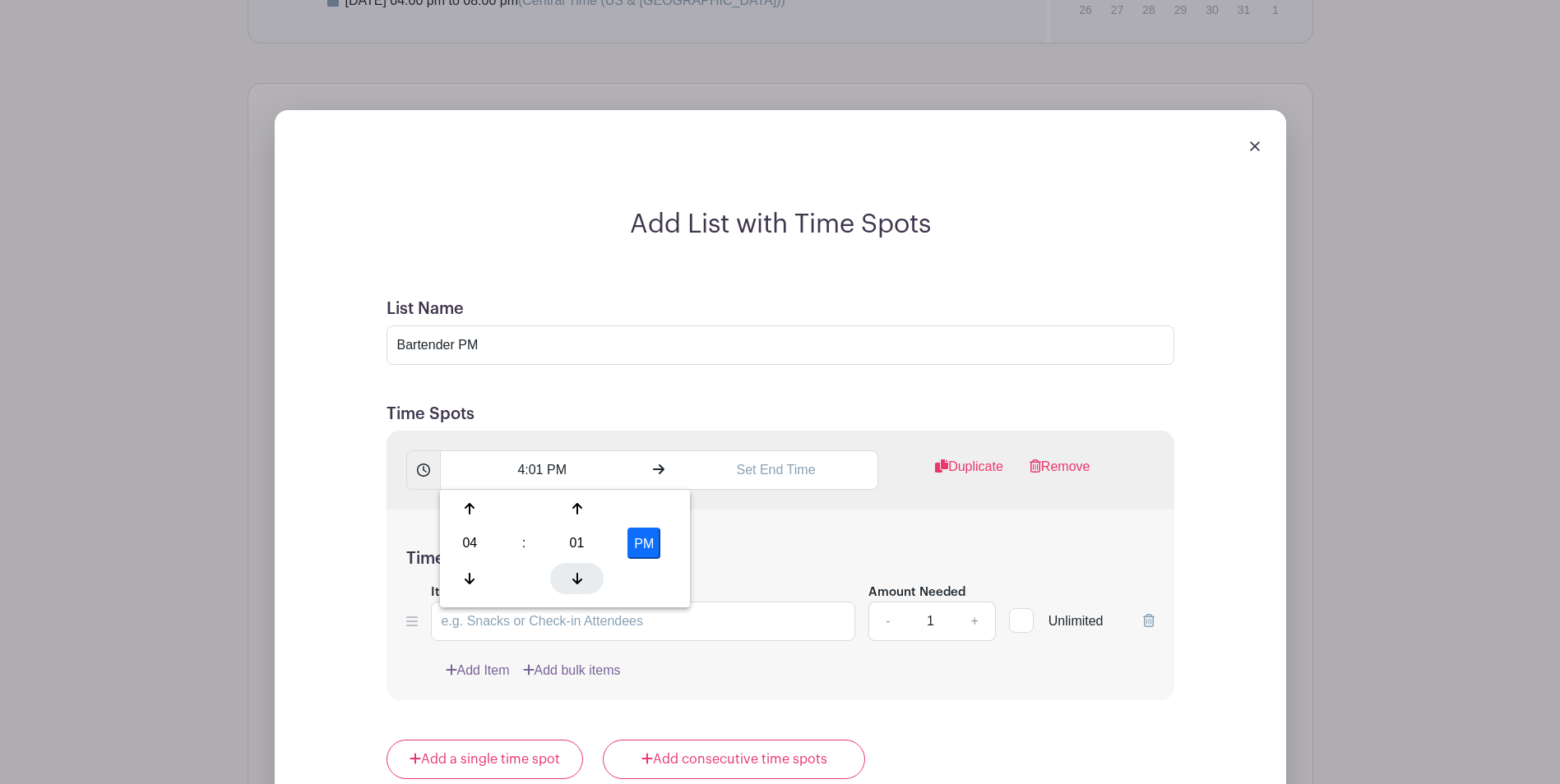
type input "4:00 PM"
click at [781, 478] on input "text" at bounding box center [776, 471] width 204 height 40
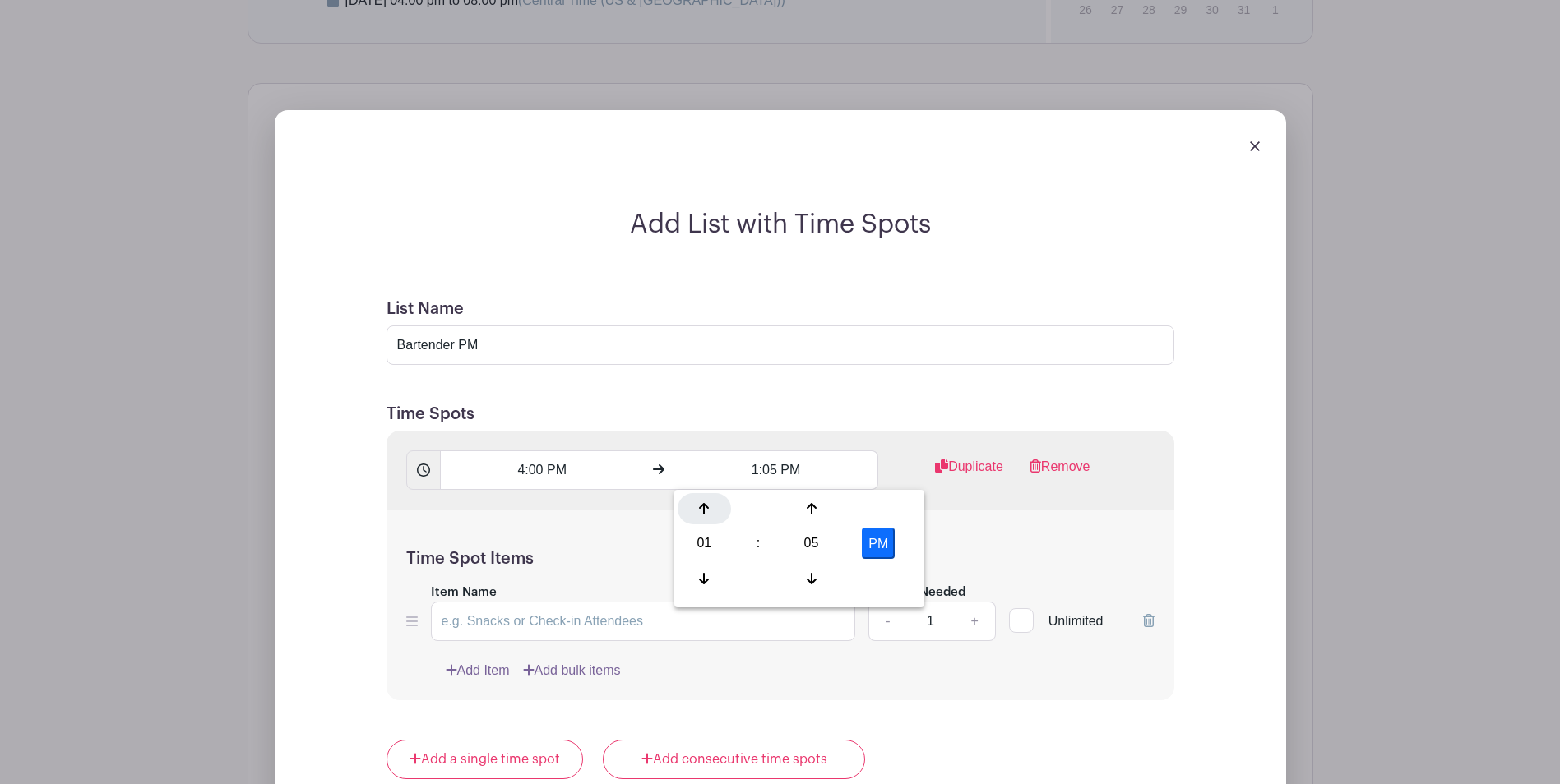
click at [709, 513] on div at bounding box center [704, 509] width 53 height 31
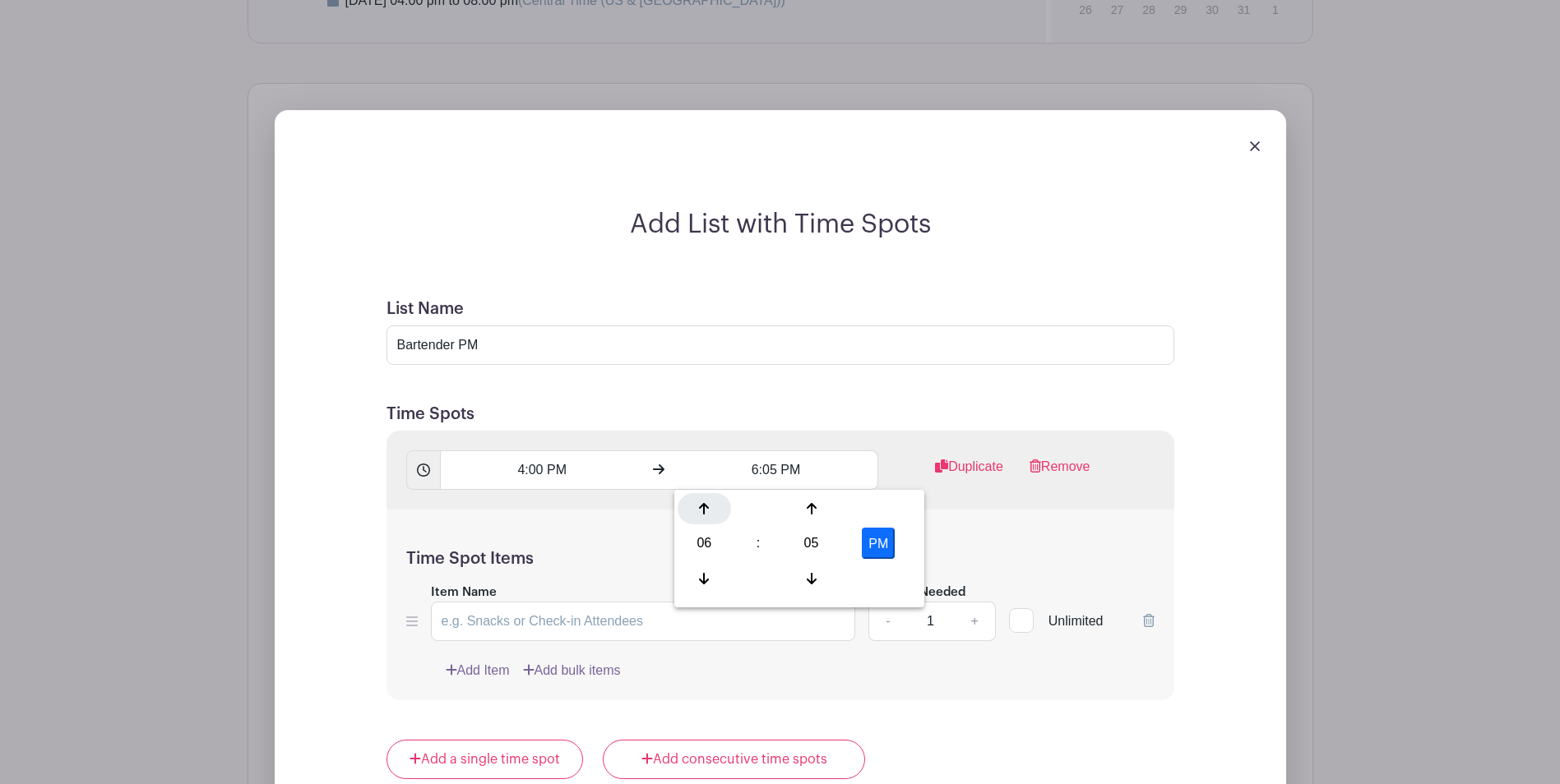
click at [709, 513] on div at bounding box center [704, 509] width 53 height 31
click at [805, 580] on div at bounding box center [811, 578] width 53 height 31
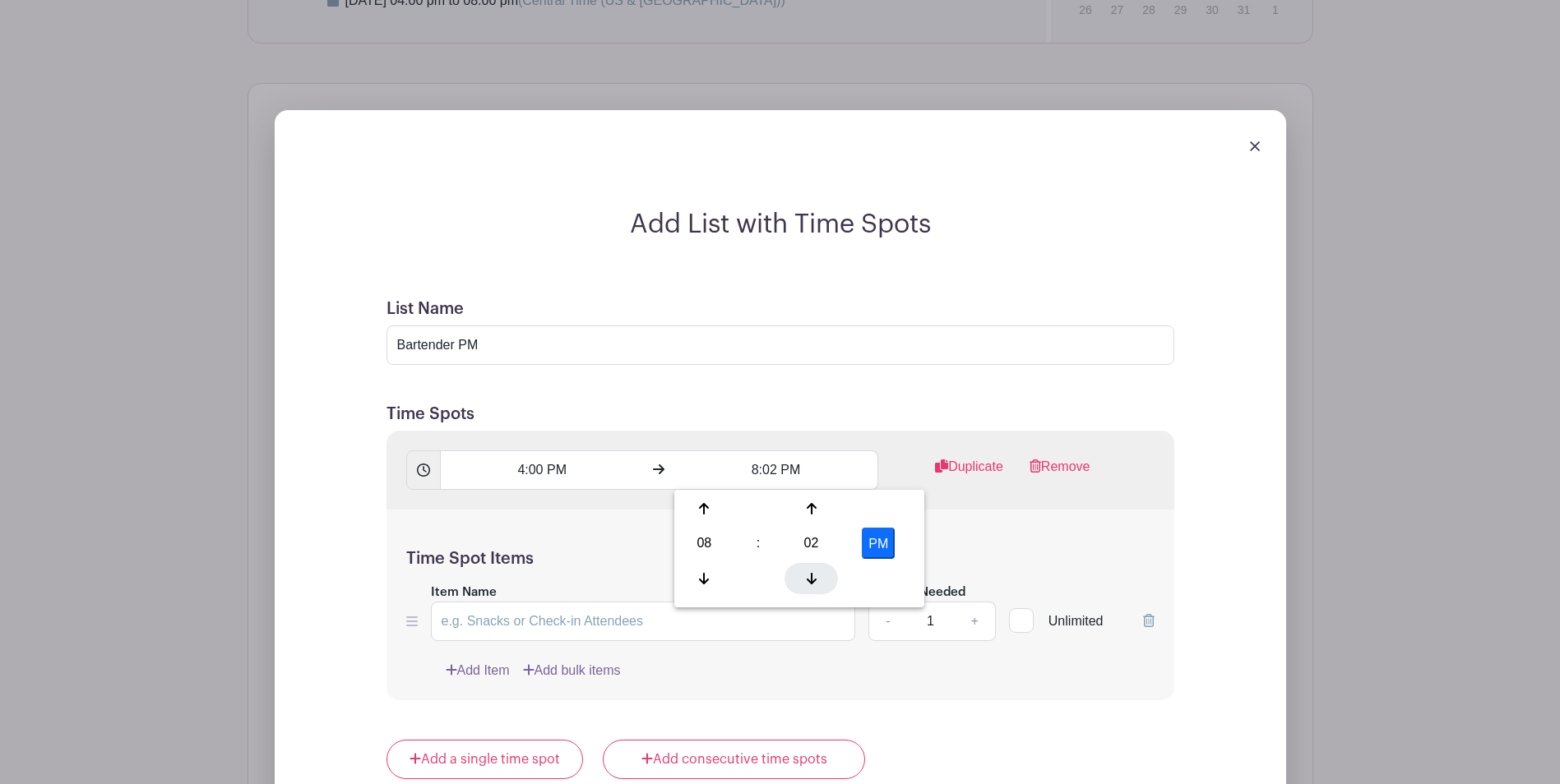
click at [806, 583] on icon at bounding box center [811, 579] width 9 height 13
type input "8:00 PM"
click at [1030, 543] on div "Time Spot Items Item Name Amount Needed - 1 + Unlimited Add Item Add bulk items" at bounding box center [780, 606] width 788 height 192
click at [644, 625] on input "Item Name" at bounding box center [644, 622] width 425 height 40
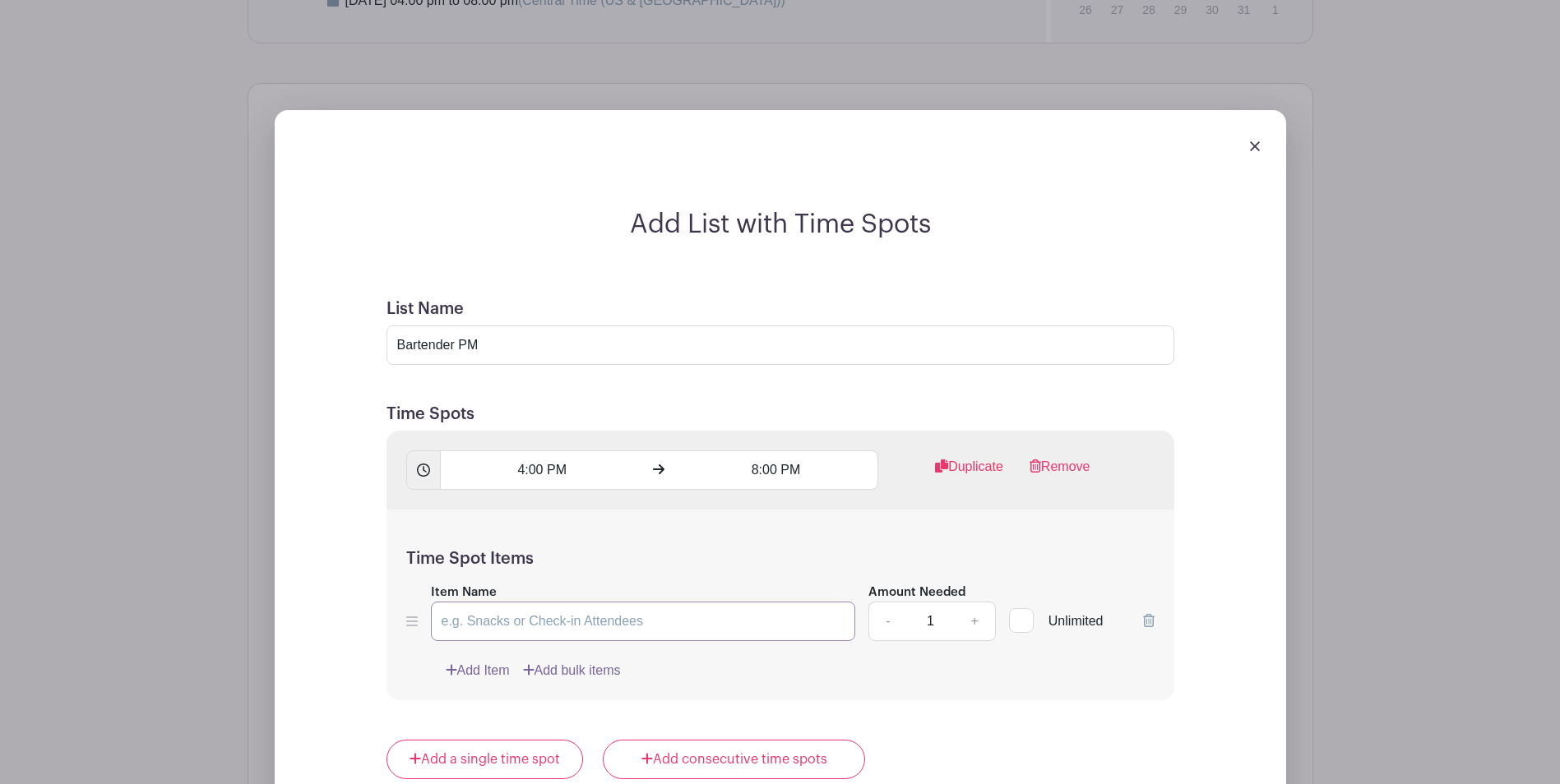
paste input "Serve drinks, prep garnishes, etc etc"
type input "Serve drinks, prep garnishes, etc etc"
click at [971, 622] on link "+" at bounding box center [973, 622] width 41 height 40
type input "3"
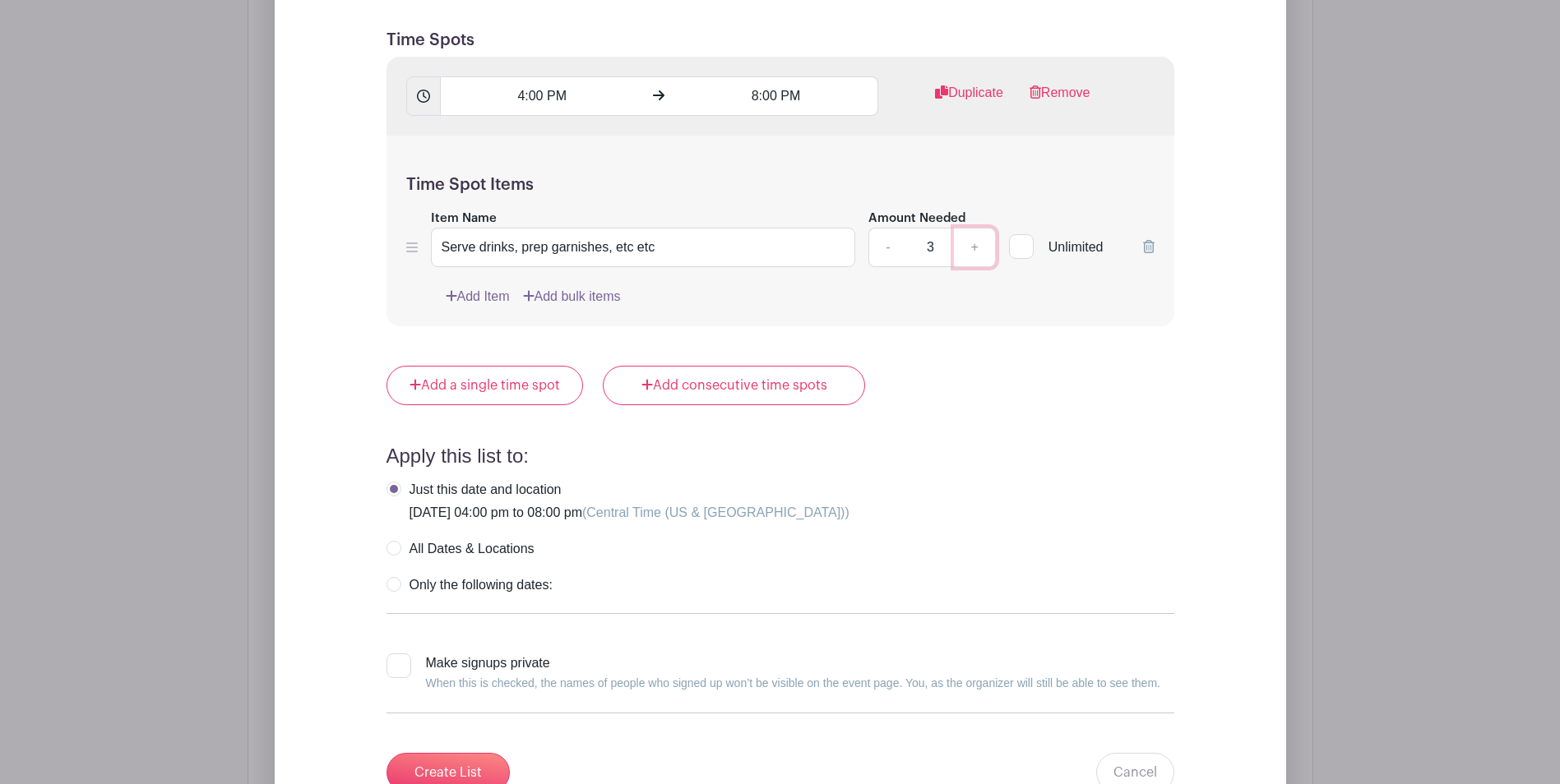
scroll to position [1578, 0]
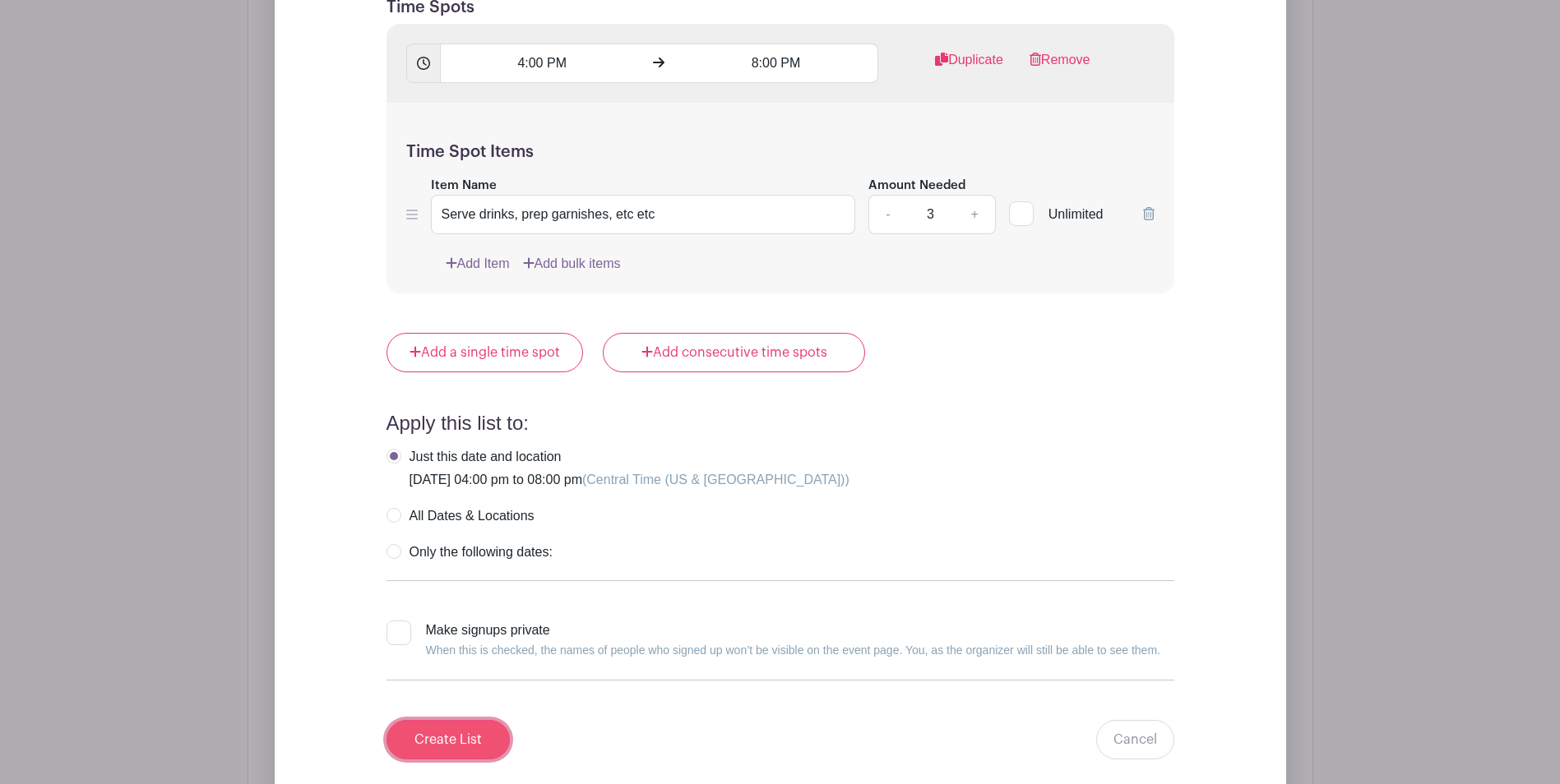
click at [460, 741] on input "Create List" at bounding box center [448, 740] width 123 height 40
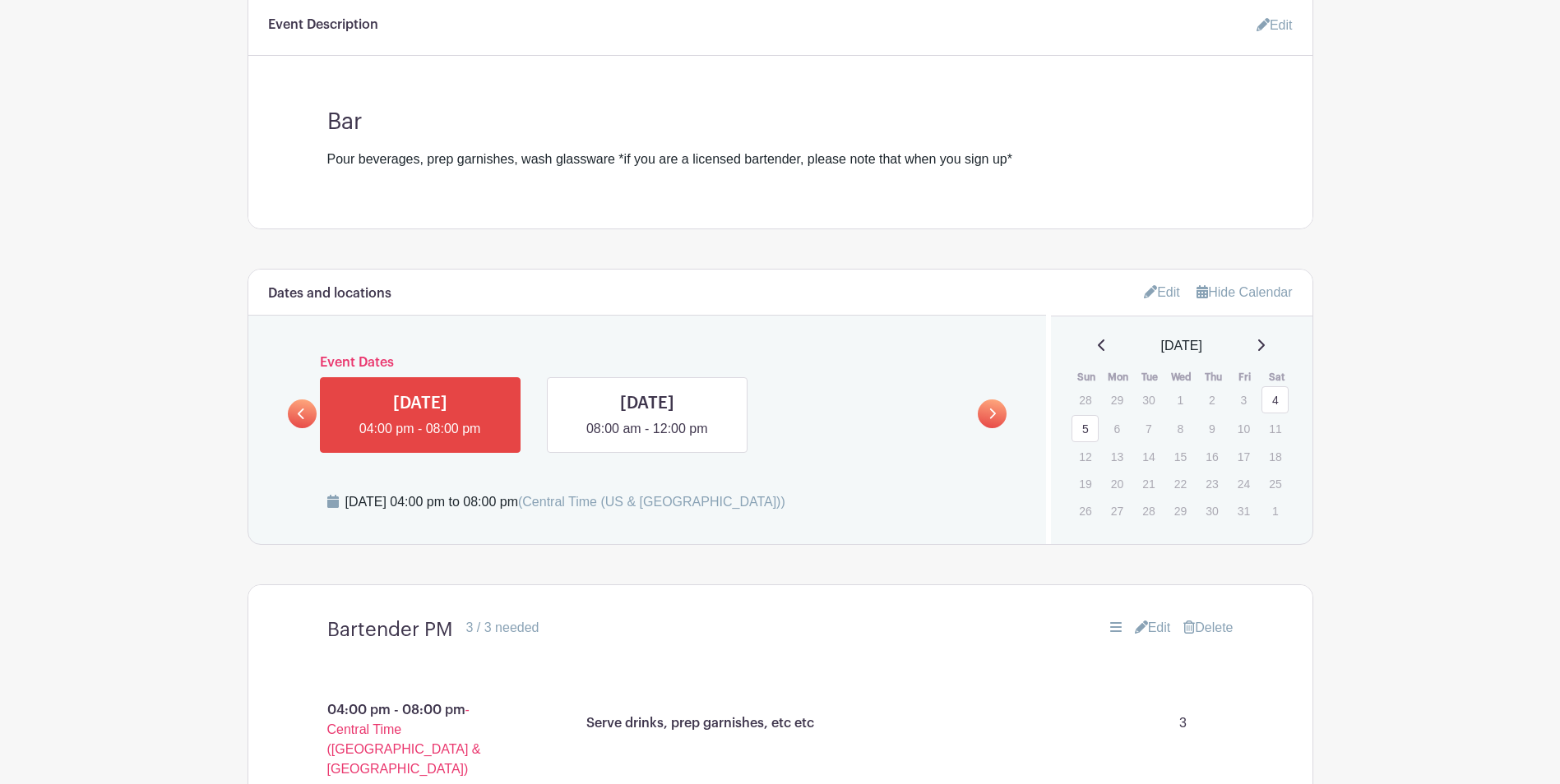
scroll to position [531, 0]
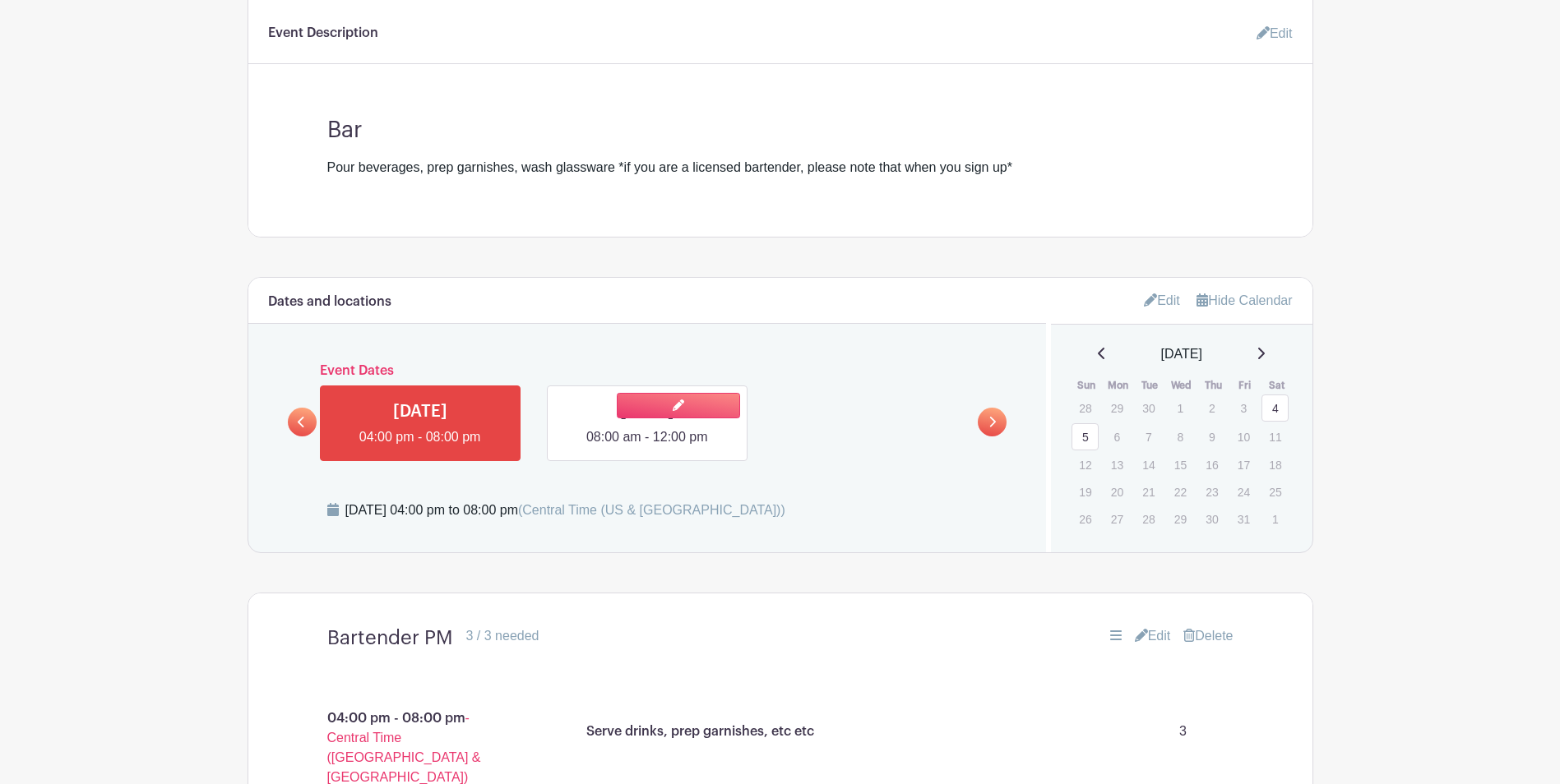
click at [647, 447] on link at bounding box center [647, 447] width 0 height 0
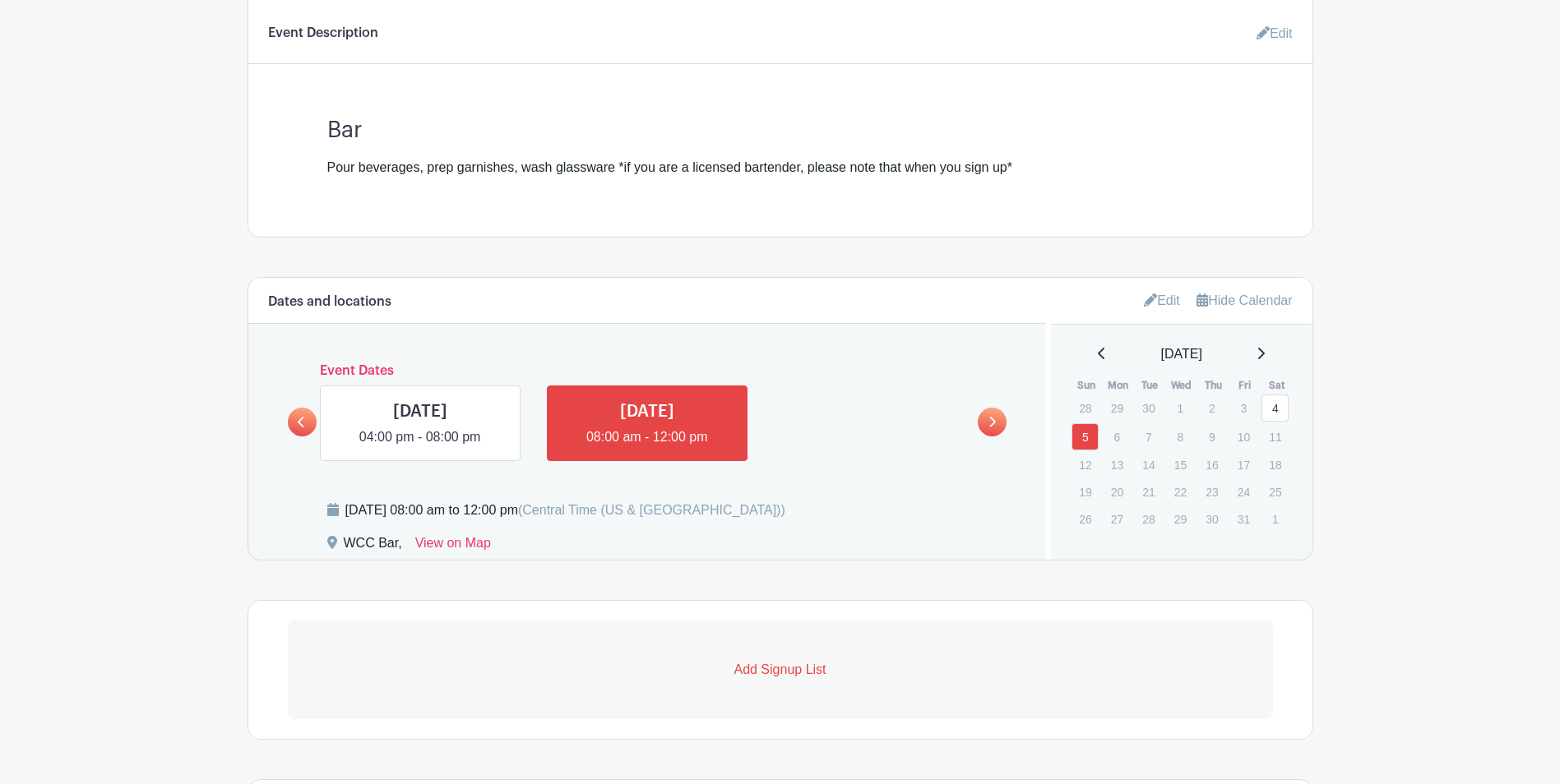
click at [772, 673] on p "Add Signup List" at bounding box center [780, 669] width 985 height 20
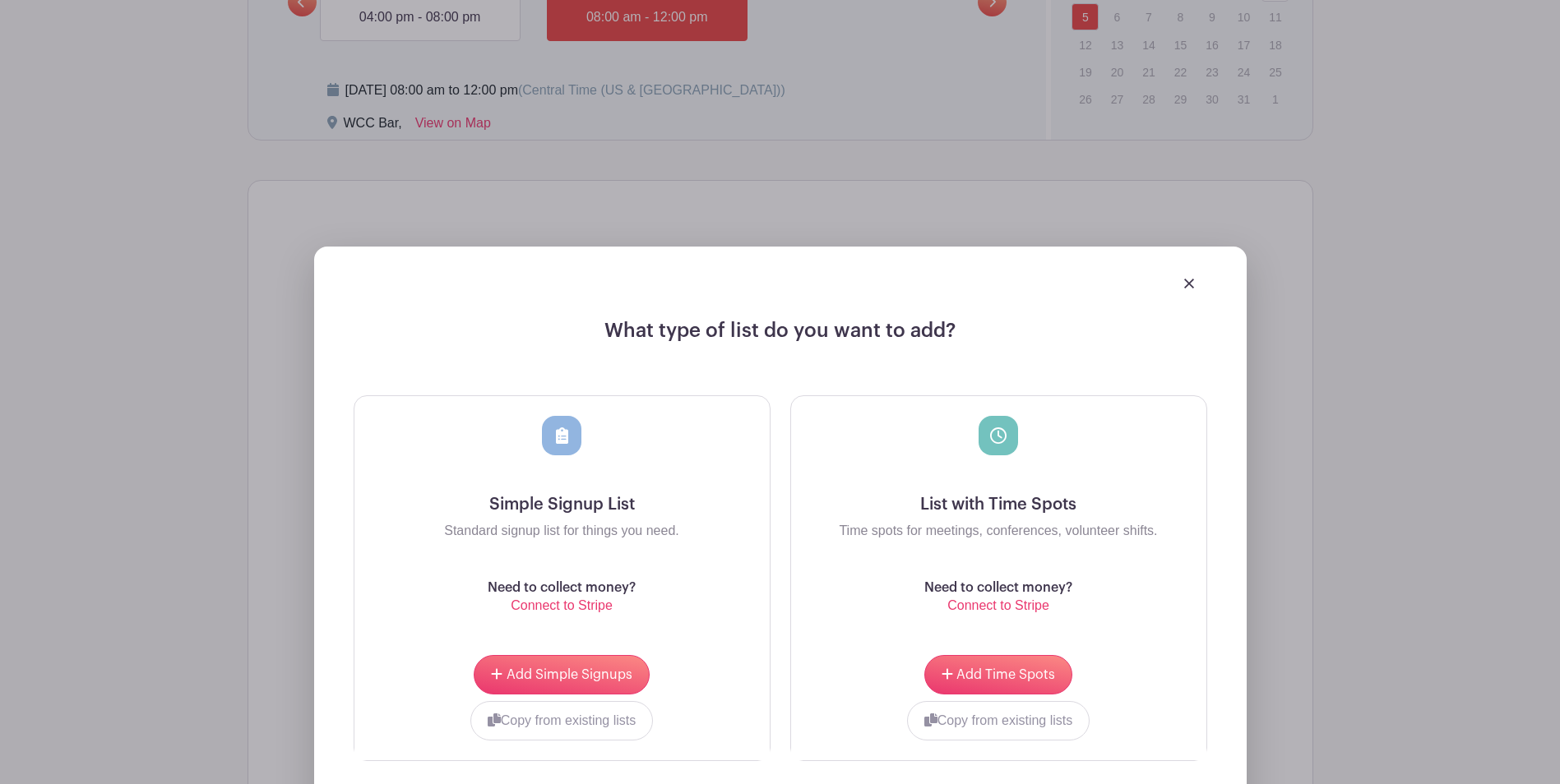
scroll to position [1002, 0]
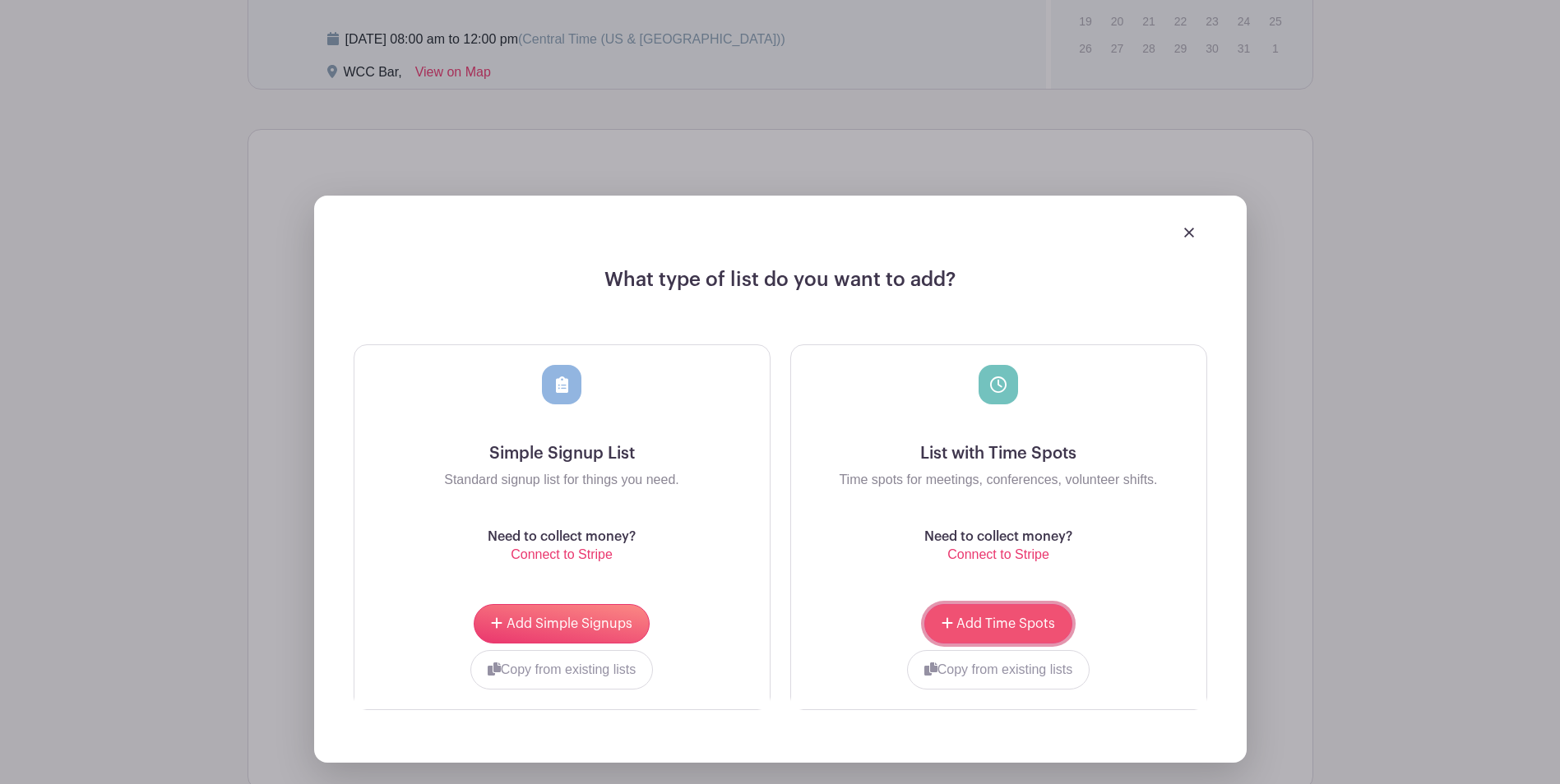
click at [1004, 633] on button "Add Time Spots" at bounding box center [998, 624] width 148 height 40
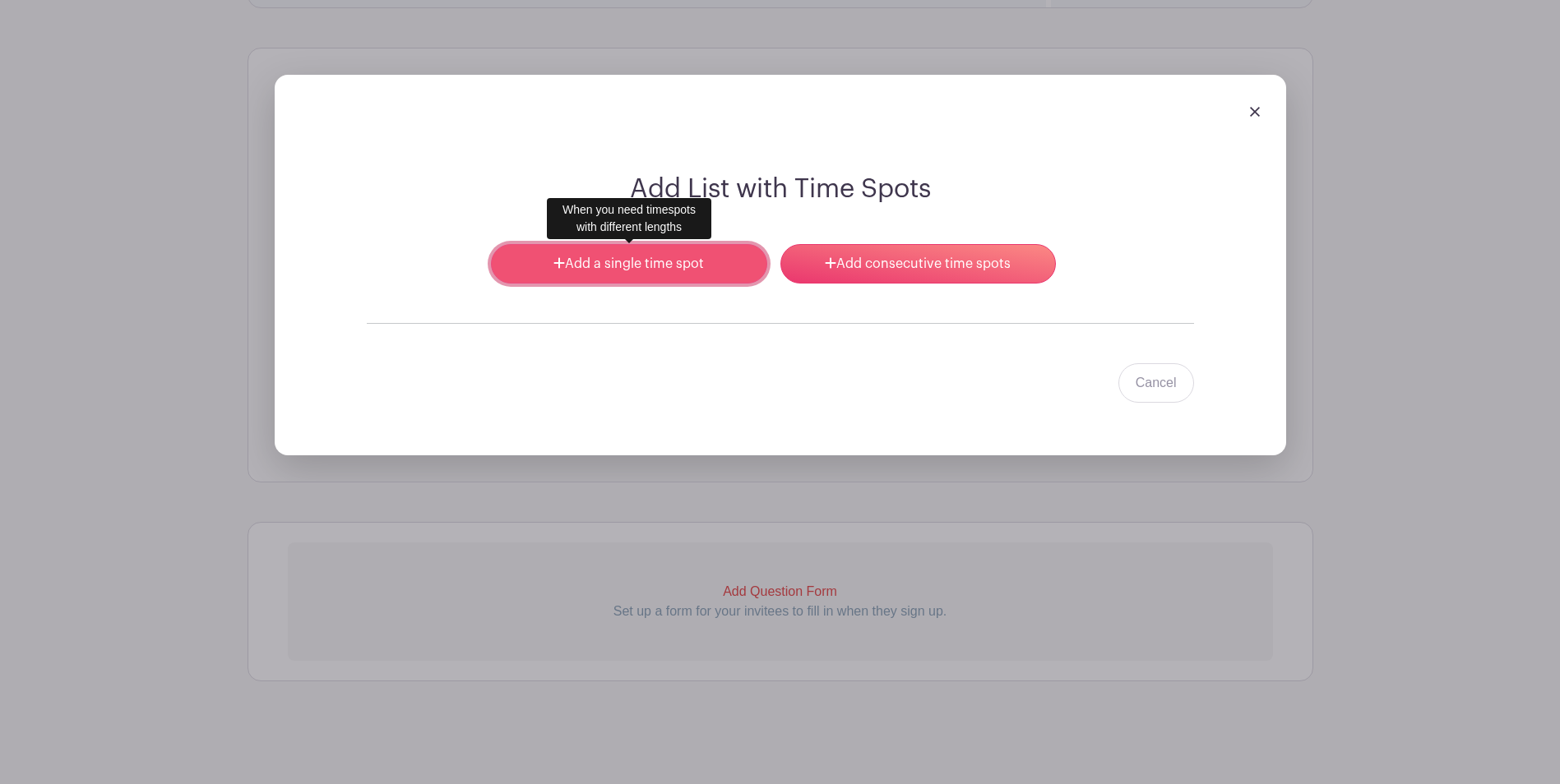
click at [615, 269] on link "Add a single time spot" at bounding box center [629, 264] width 275 height 40
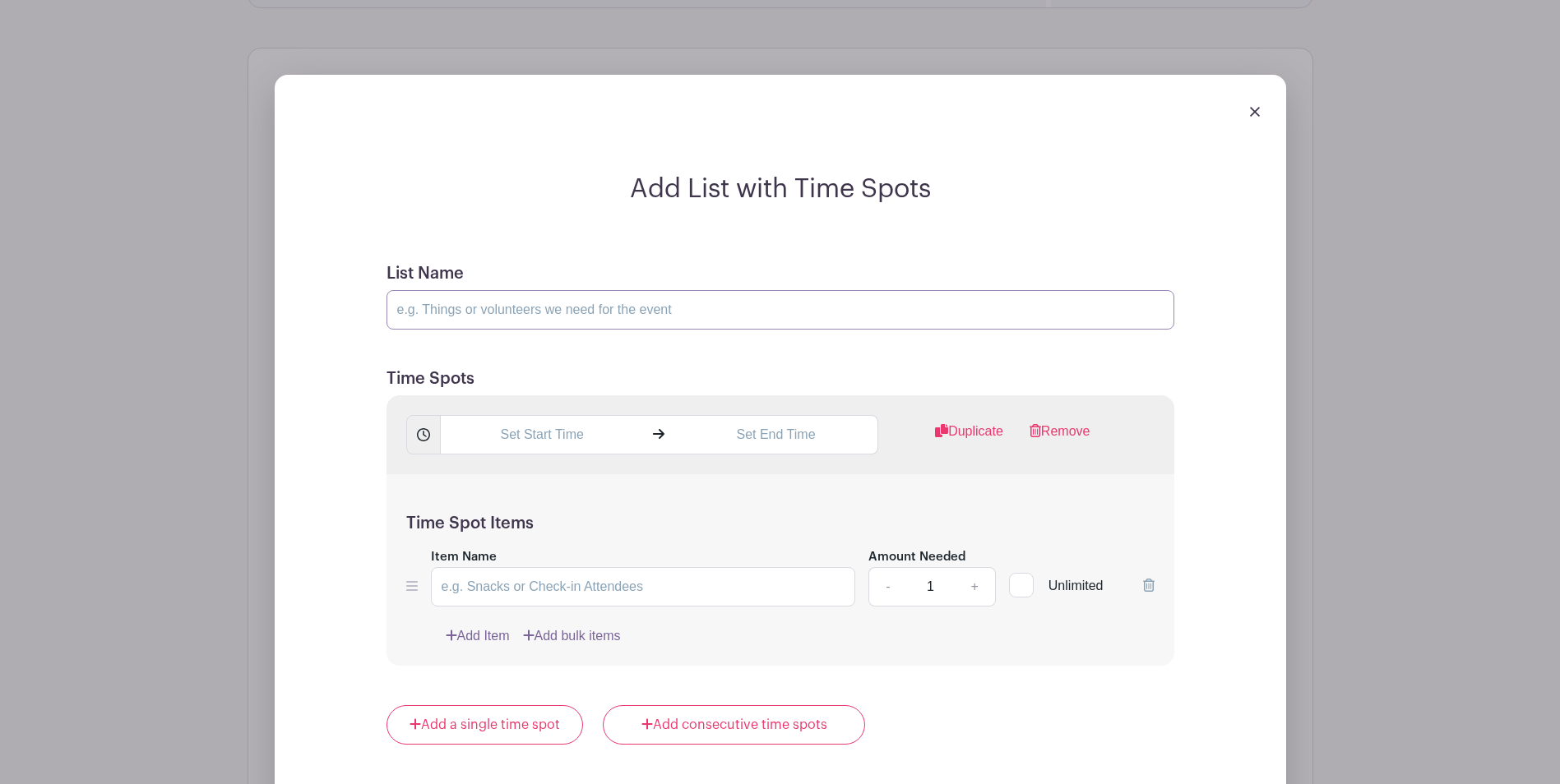
click at [610, 304] on input "List Name" at bounding box center [780, 310] width 788 height 40
type input "Bartender PM"
type input "Serve drinks, prep garnishes, etc etc"
click at [578, 434] on input "text" at bounding box center [541, 435] width 204 height 40
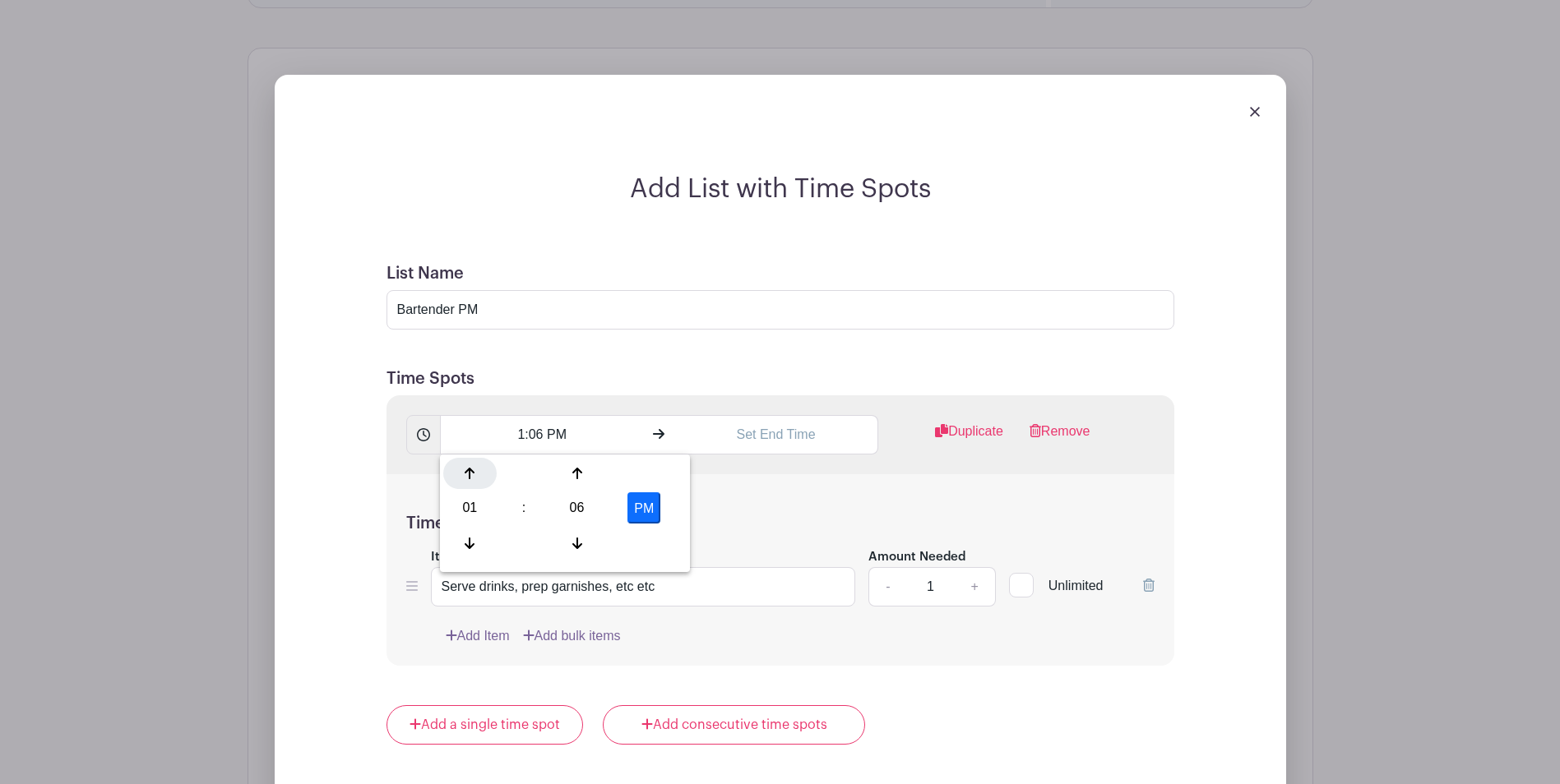
click at [468, 478] on icon at bounding box center [469, 474] width 9 height 13
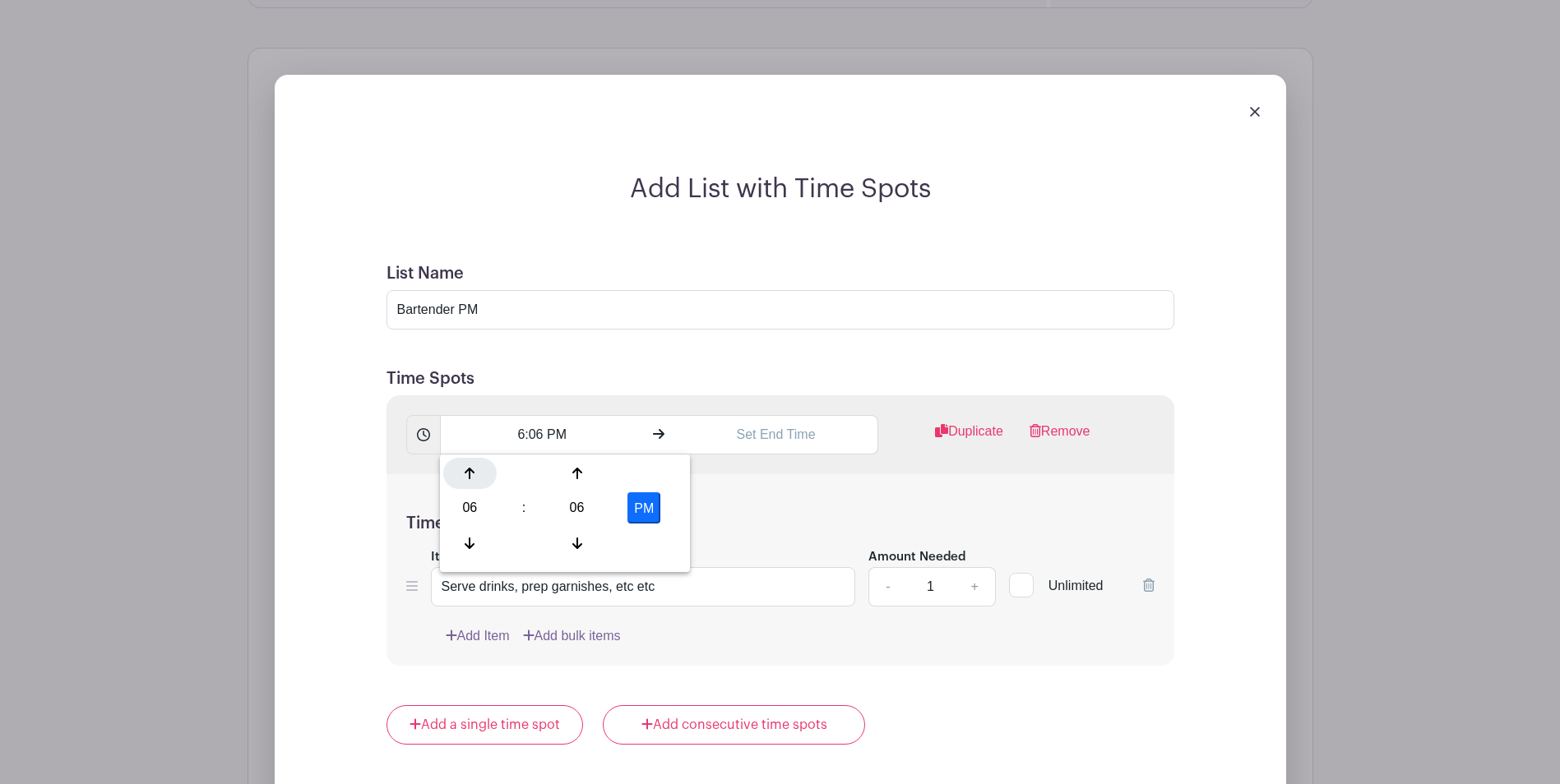
click at [468, 478] on icon at bounding box center [469, 474] width 9 height 13
click at [580, 545] on icon at bounding box center [577, 543] width 9 height 11
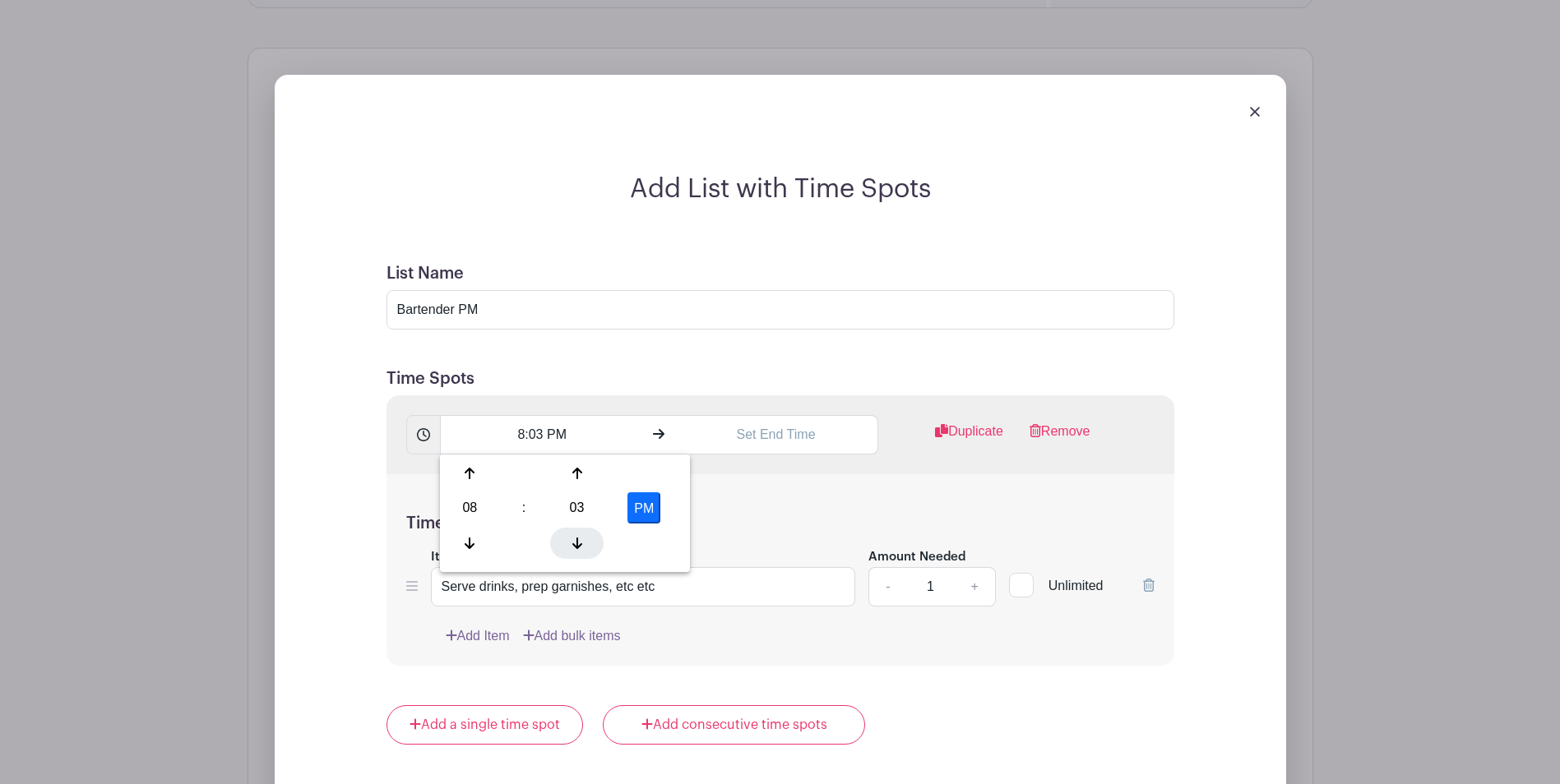
click at [580, 545] on icon at bounding box center [577, 543] width 9 height 11
click at [573, 547] on icon at bounding box center [577, 543] width 9 height 13
click at [641, 506] on button "PM" at bounding box center [644, 508] width 33 height 31
type input "8:00 AM"
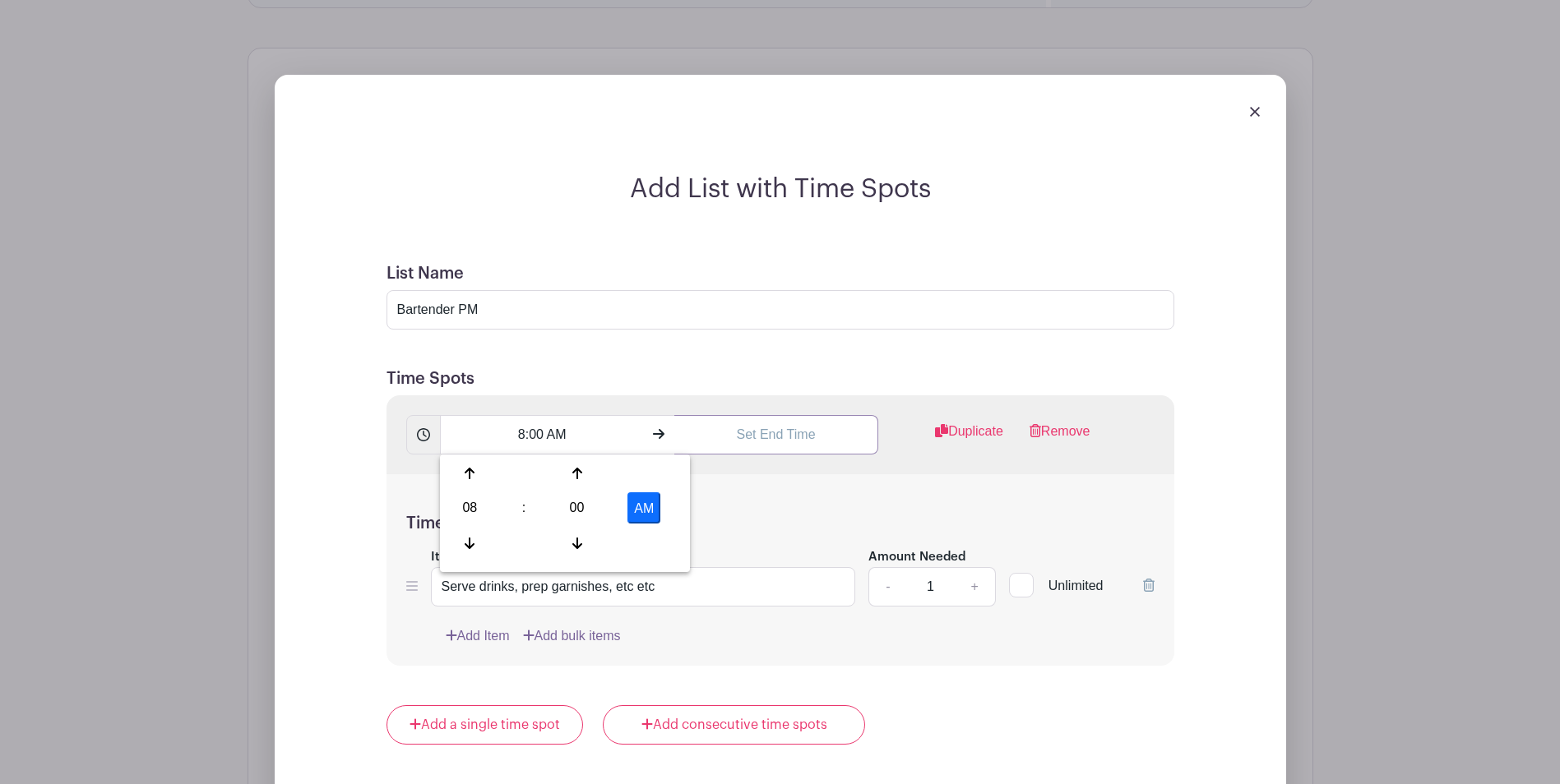
click at [763, 443] on input "text" at bounding box center [776, 435] width 204 height 40
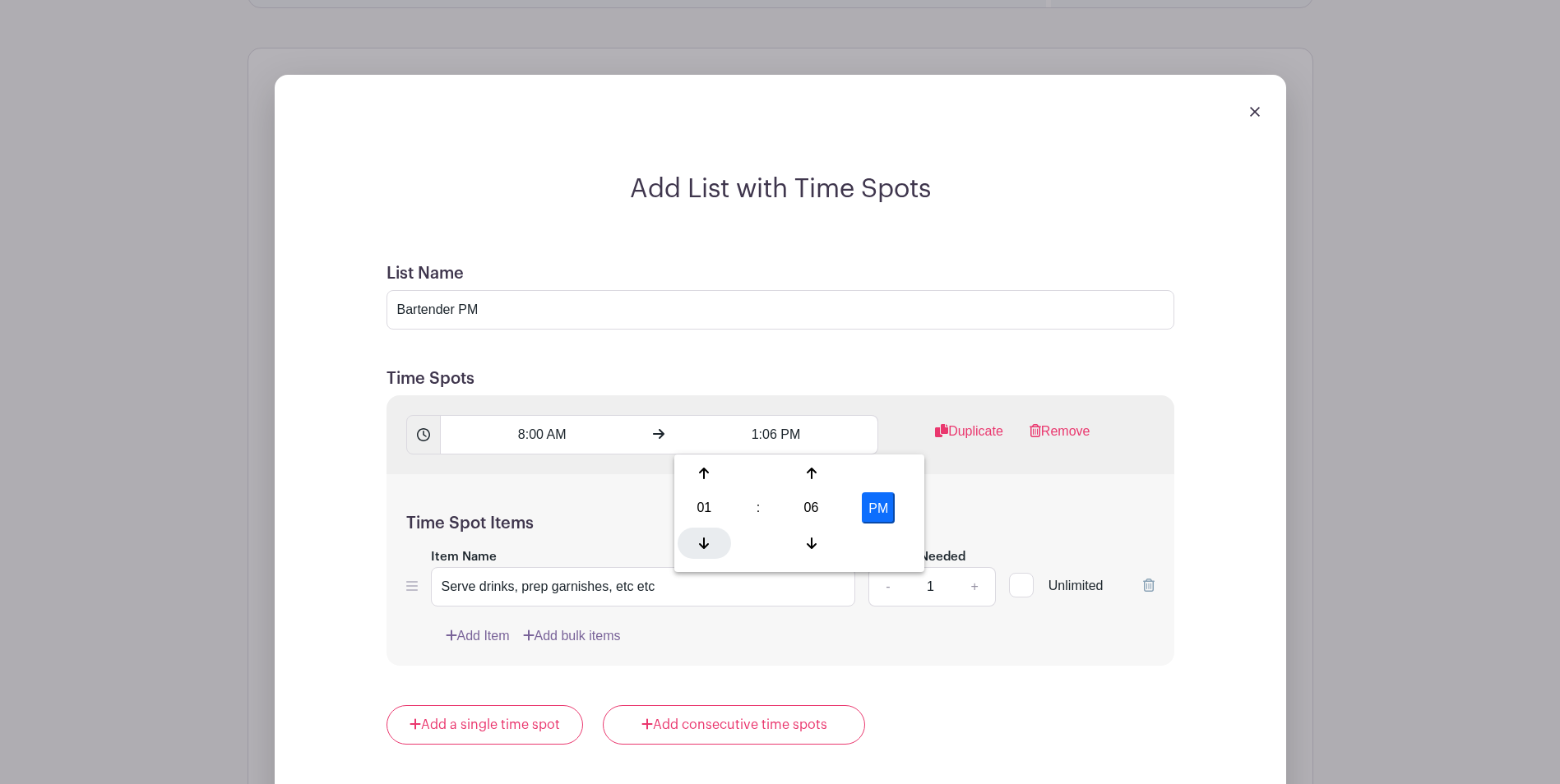
click at [704, 543] on icon at bounding box center [704, 543] width 9 height 11
click at [812, 536] on icon at bounding box center [811, 543] width 9 height 13
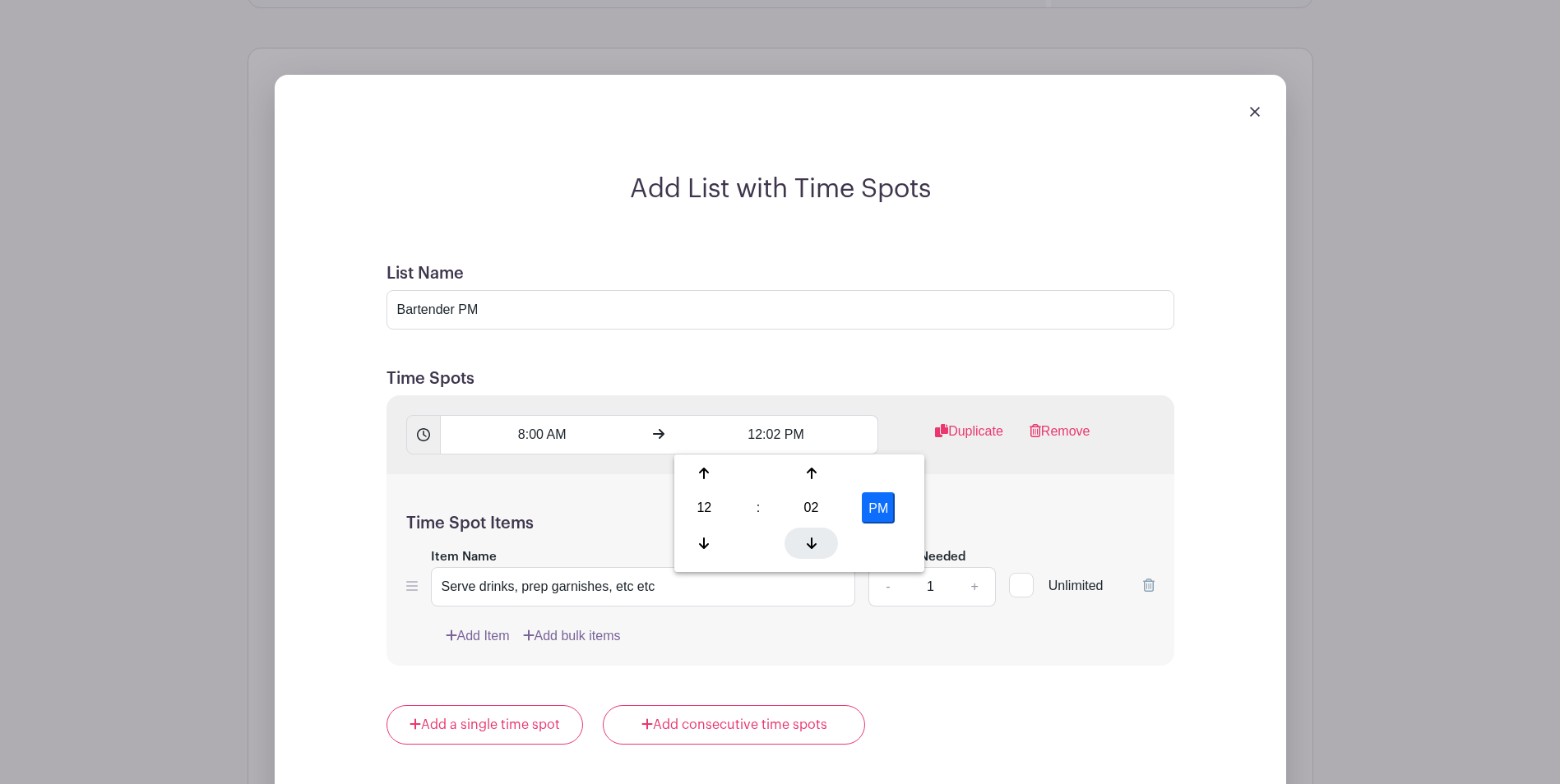
click at [812, 536] on icon at bounding box center [811, 543] width 9 height 13
type input "12:00 PM"
click at [1156, 505] on div "Time Spot Items Item Name Serve drinks, prep garnishes, etc etc Amount Needed -…" at bounding box center [780, 570] width 788 height 192
click at [976, 586] on link "+" at bounding box center [973, 587] width 41 height 40
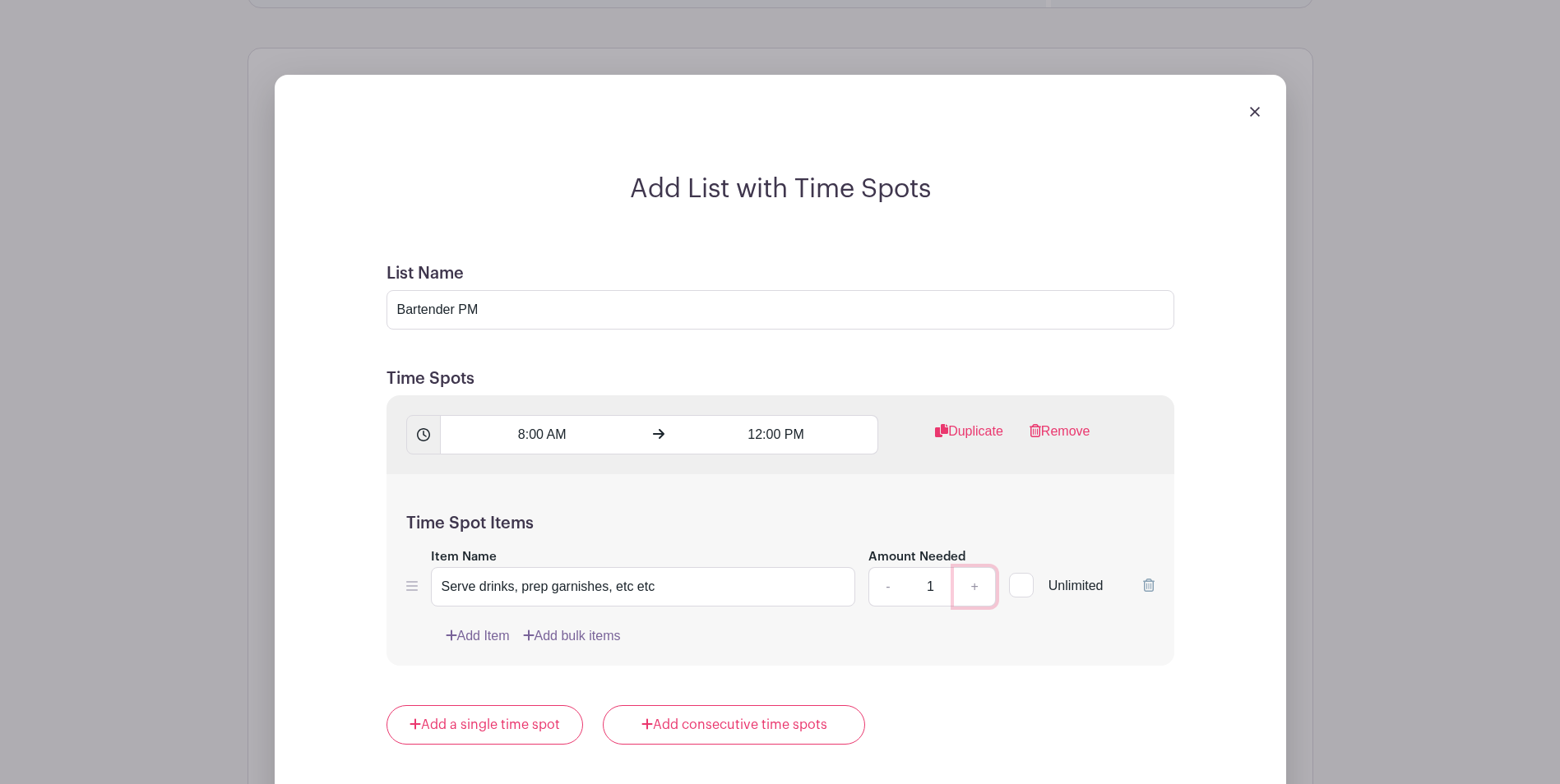
type input "2"
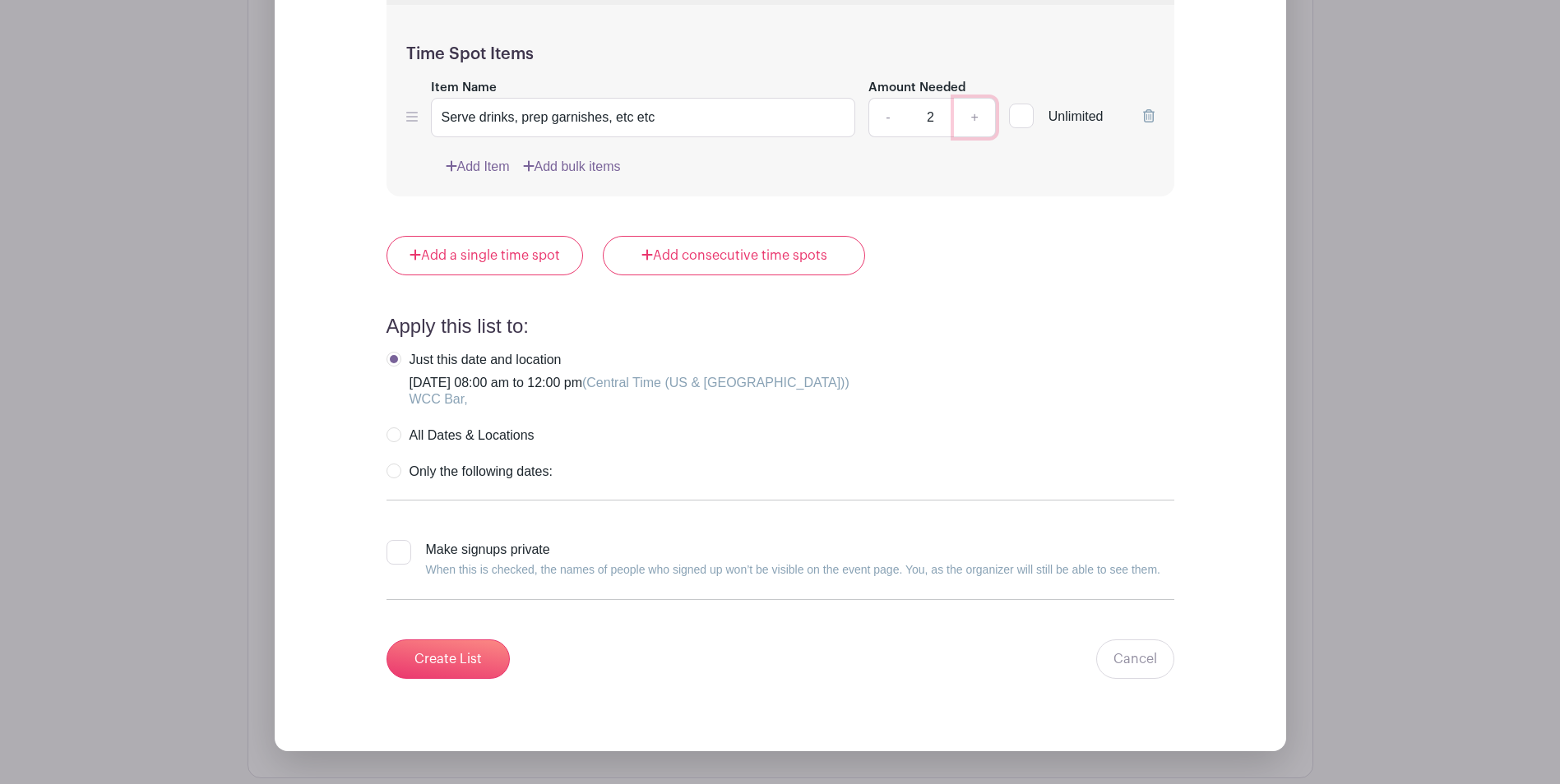
scroll to position [1687, 0]
click at [432, 652] on input "Create List" at bounding box center [448, 657] width 123 height 40
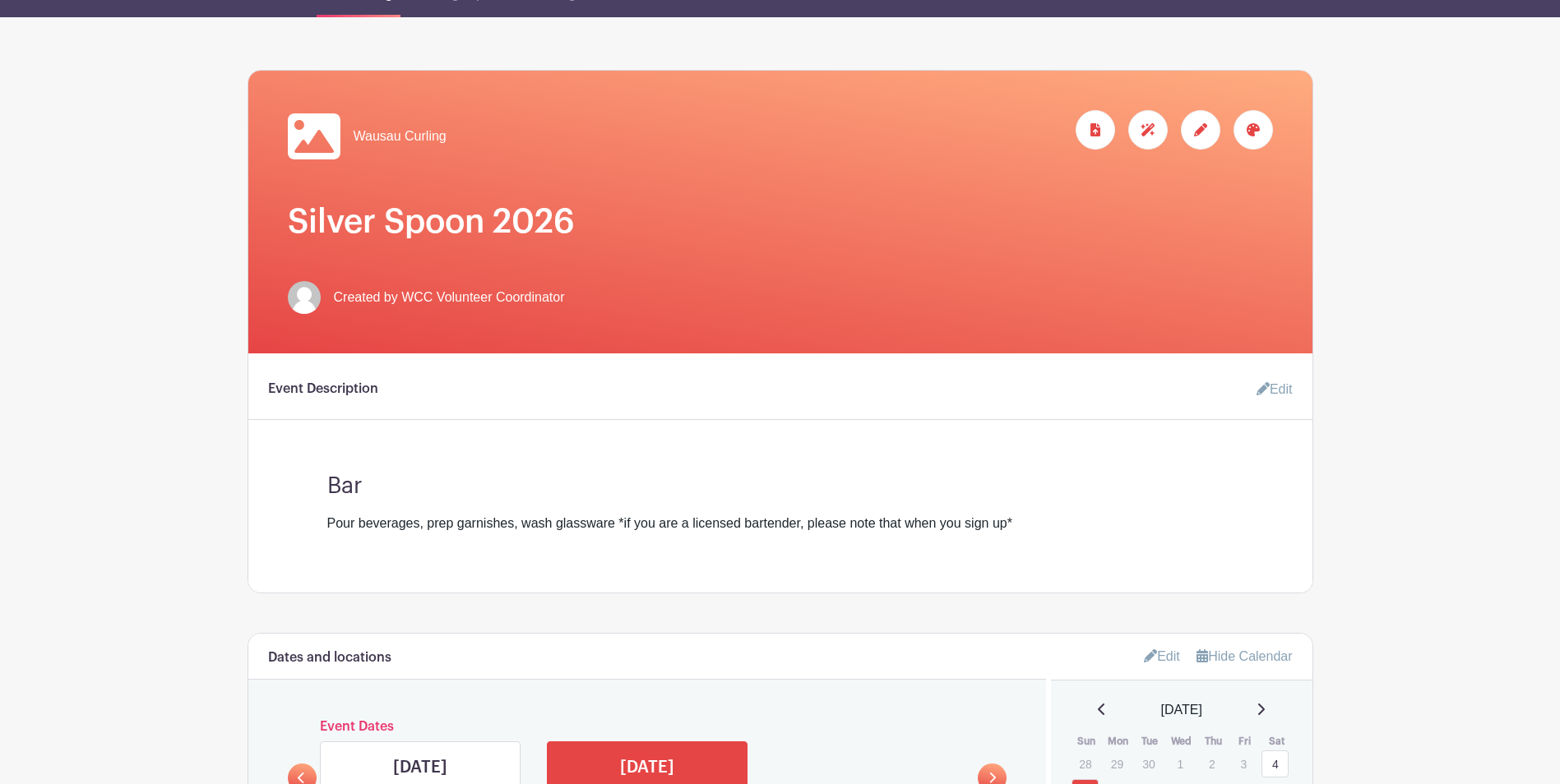
scroll to position [174, 0]
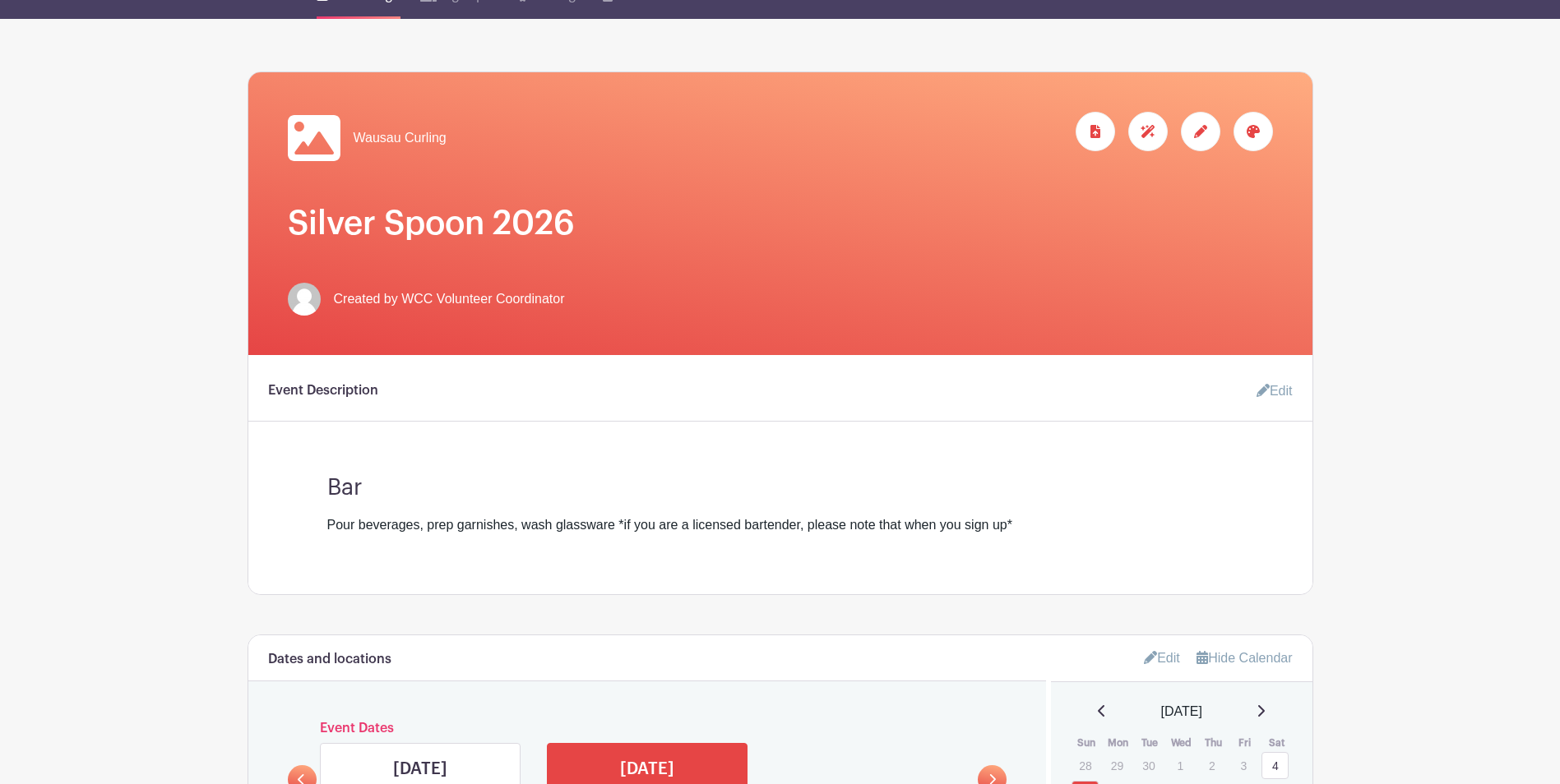
click at [1207, 127] on div at bounding box center [1200, 132] width 40 height 40
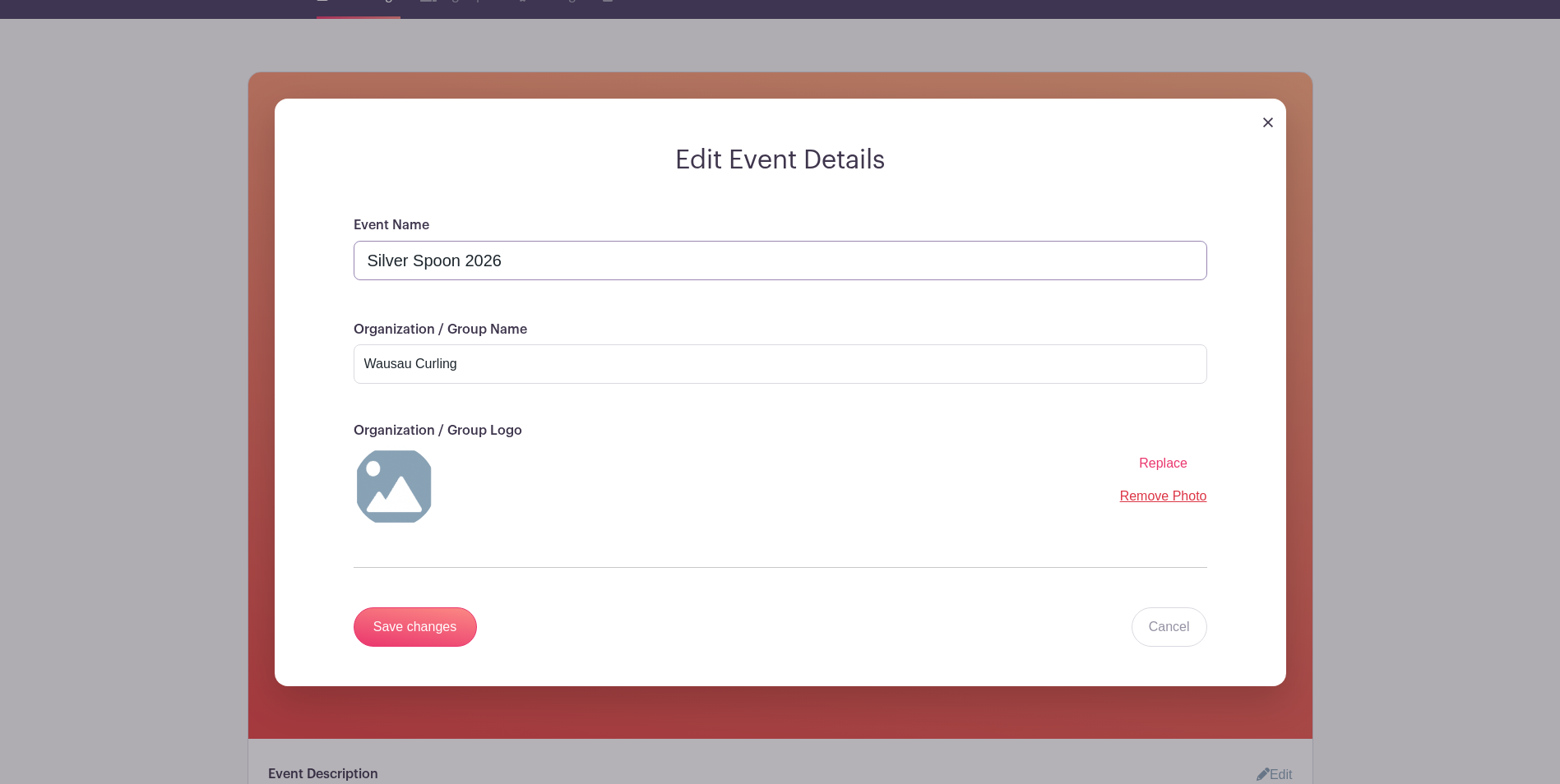
click at [462, 265] on input "Silver Spoon 2026" at bounding box center [780, 261] width 854 height 40
type input "Silver Spoon test"
click at [428, 622] on input "Save changes" at bounding box center [415, 627] width 123 height 40
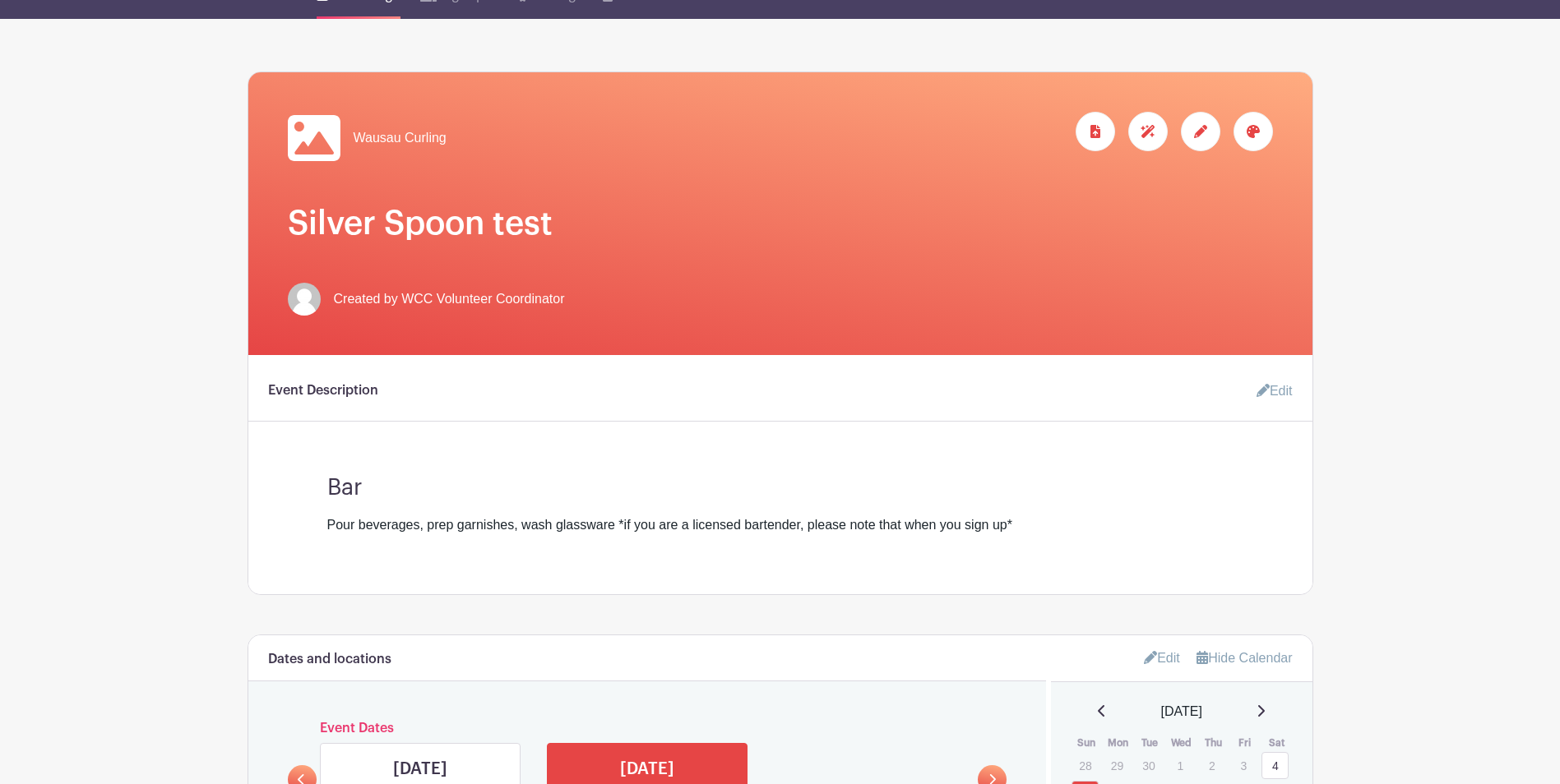
click at [1264, 388] on icon at bounding box center [1263, 390] width 13 height 13
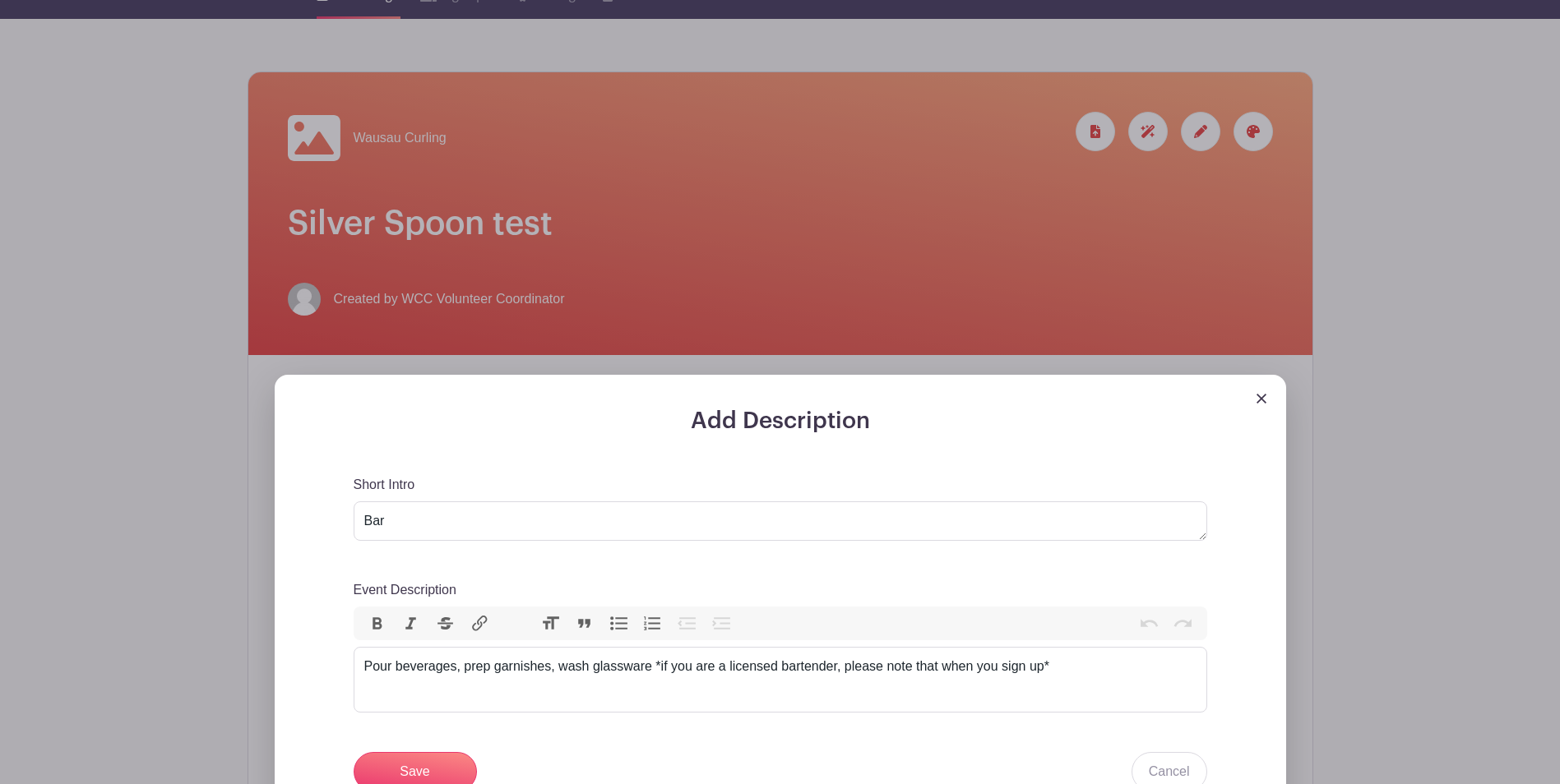
click at [1260, 395] on img at bounding box center [1261, 399] width 9 height 9
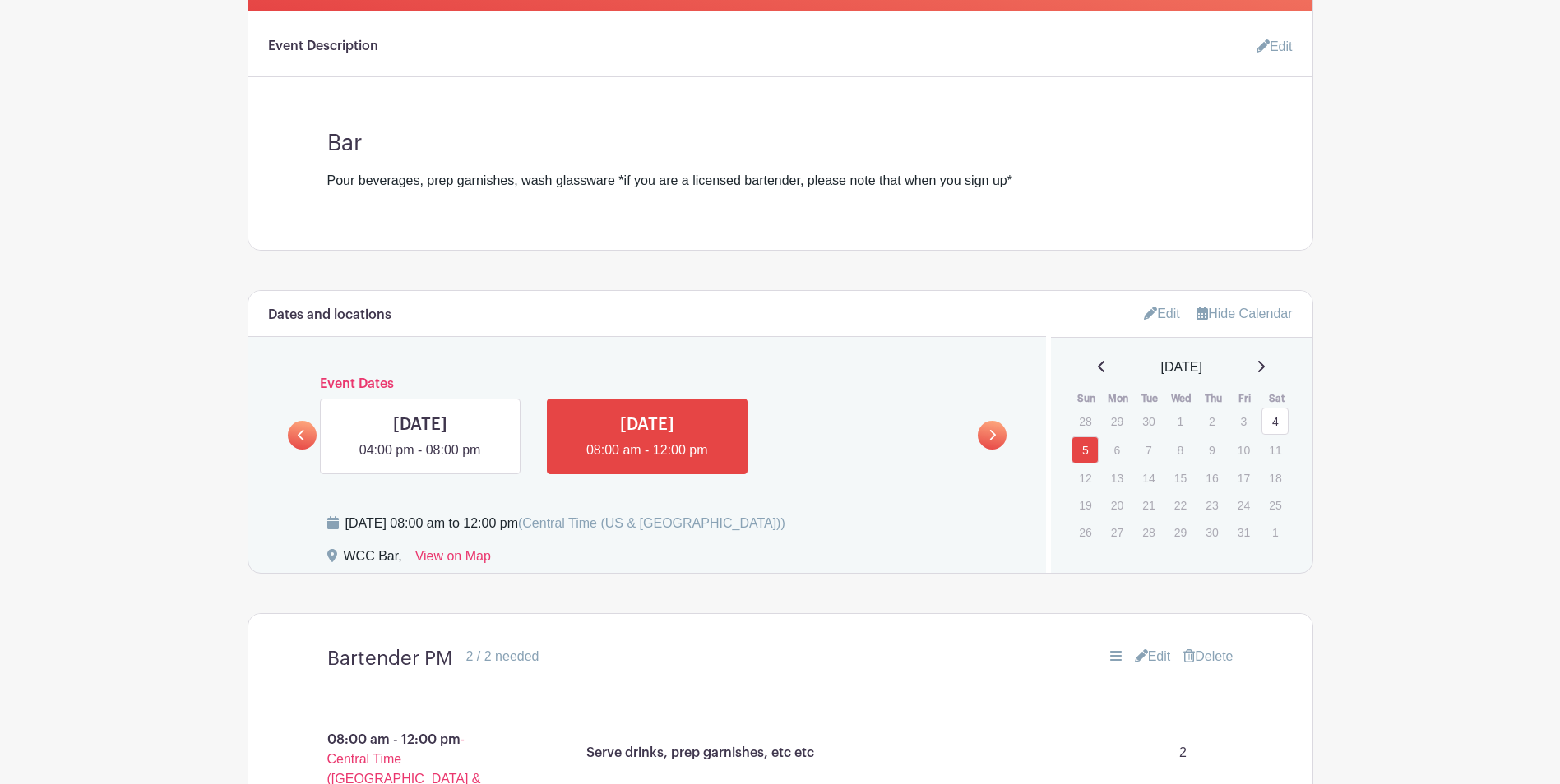
scroll to position [388, 0]
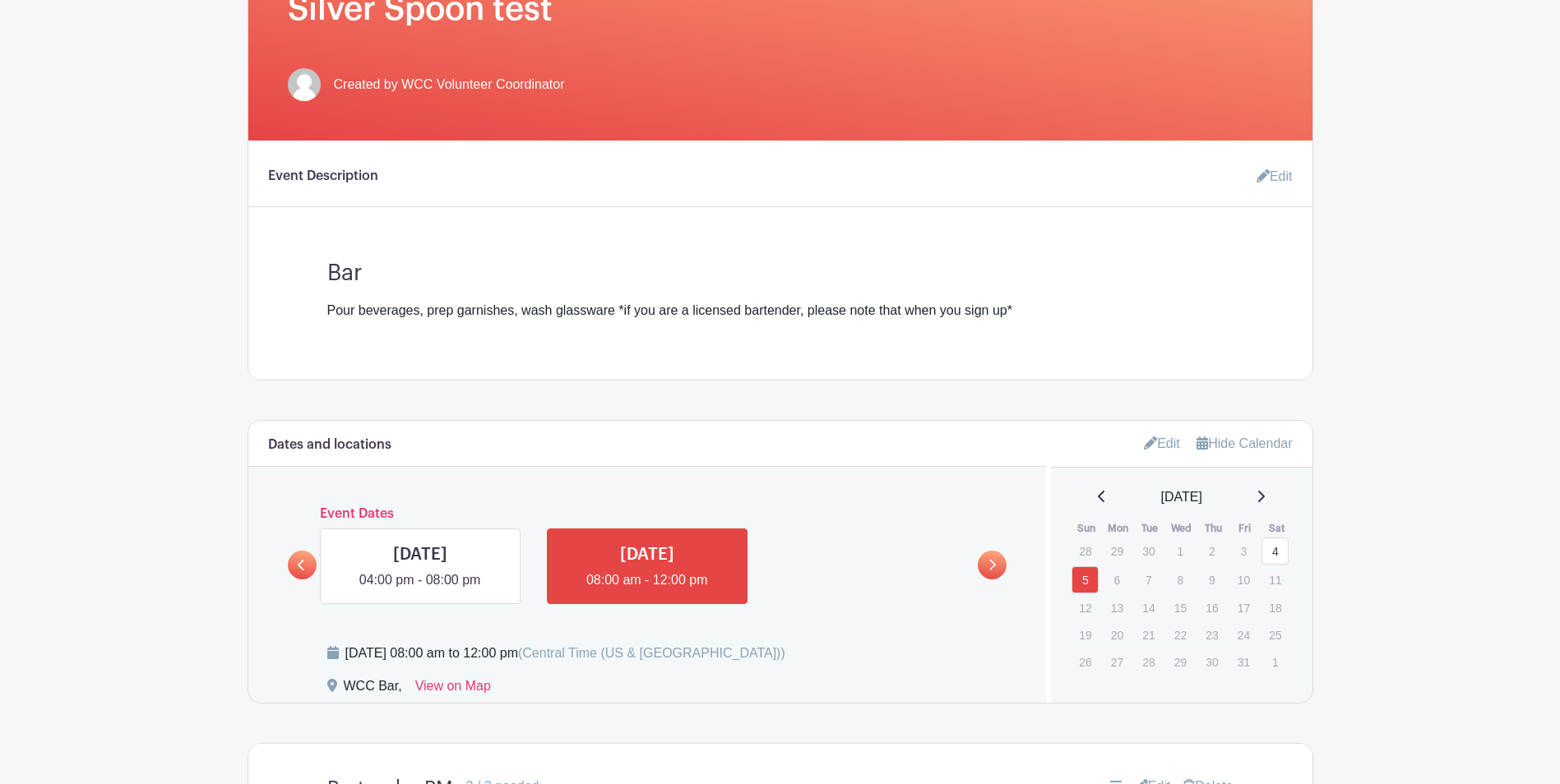
click at [1152, 445] on link "Edit" at bounding box center [1161, 443] width 36 height 28
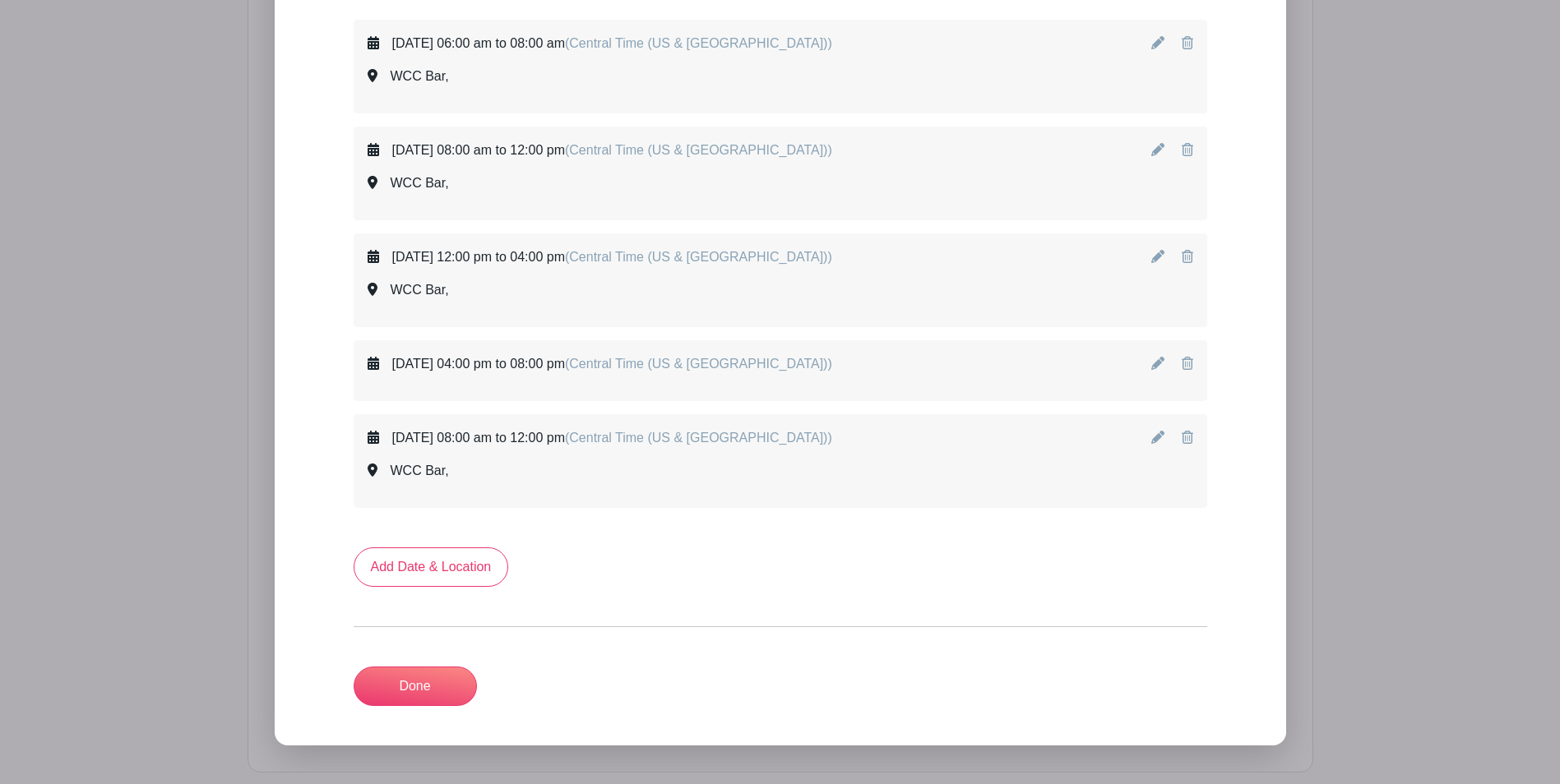
scroll to position [1005, 0]
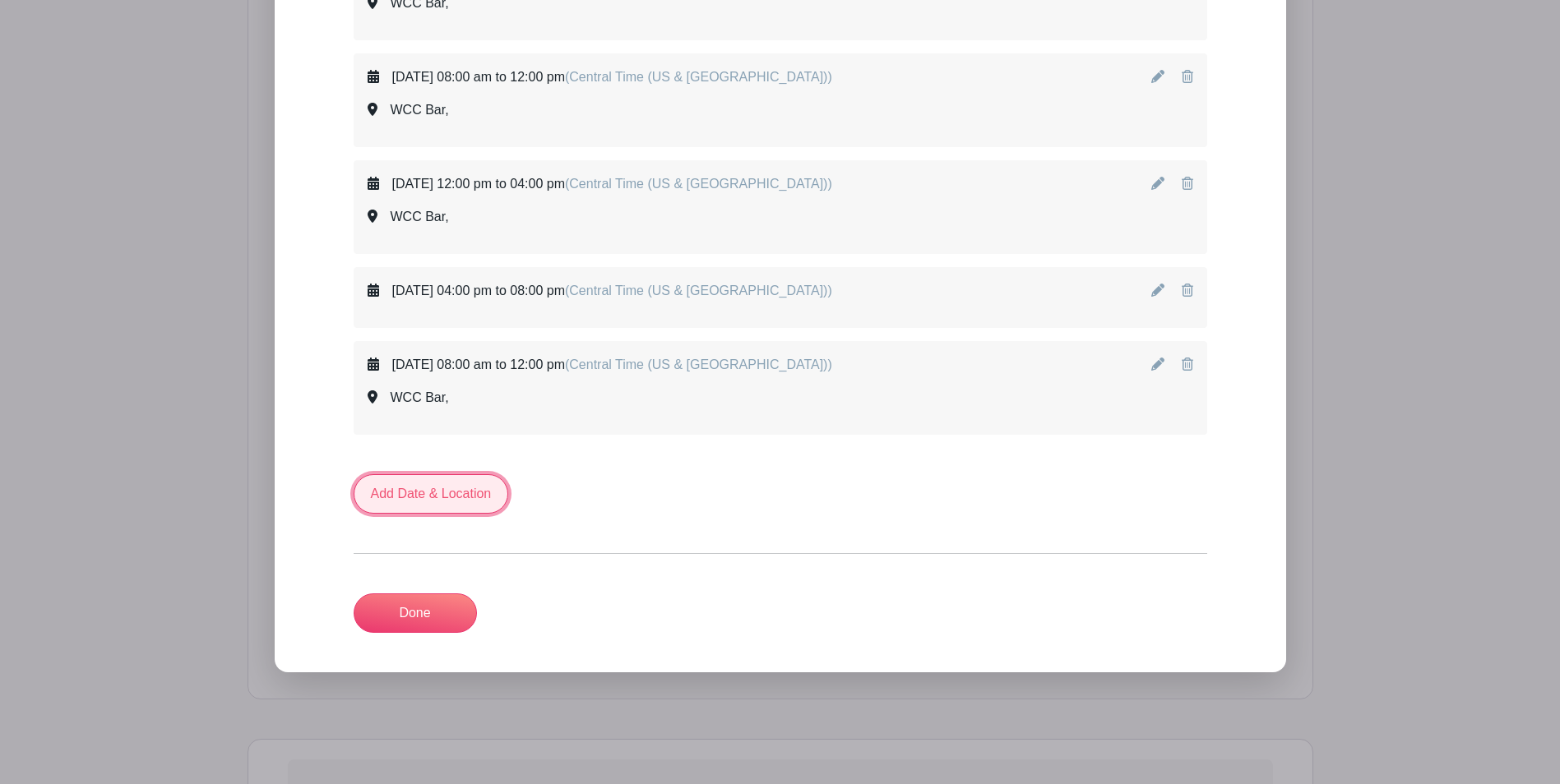
click at [454, 497] on link "Add Date & Location" at bounding box center [431, 495] width 156 height 40
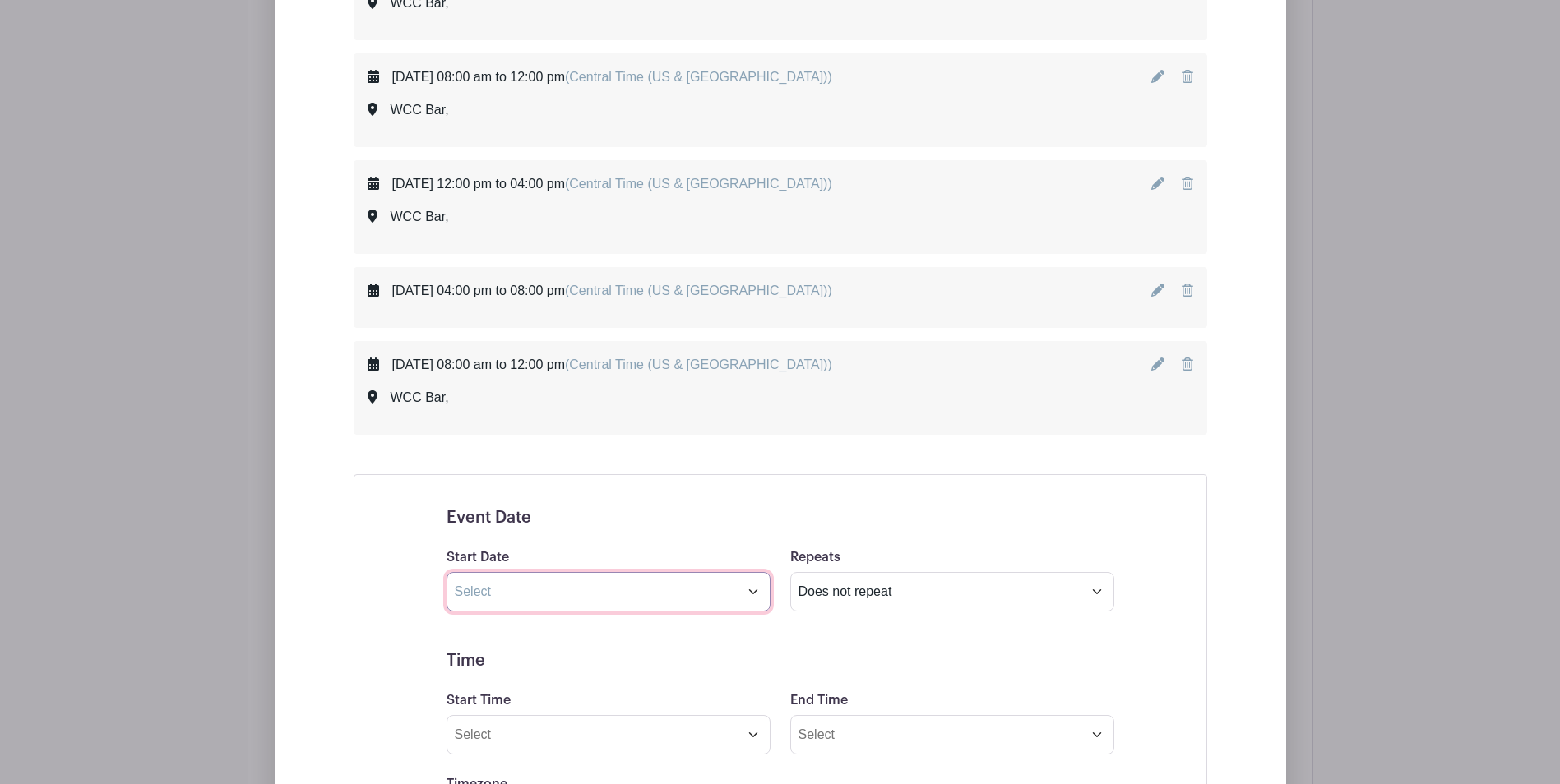
click at [751, 592] on input "text" at bounding box center [608, 592] width 324 height 40
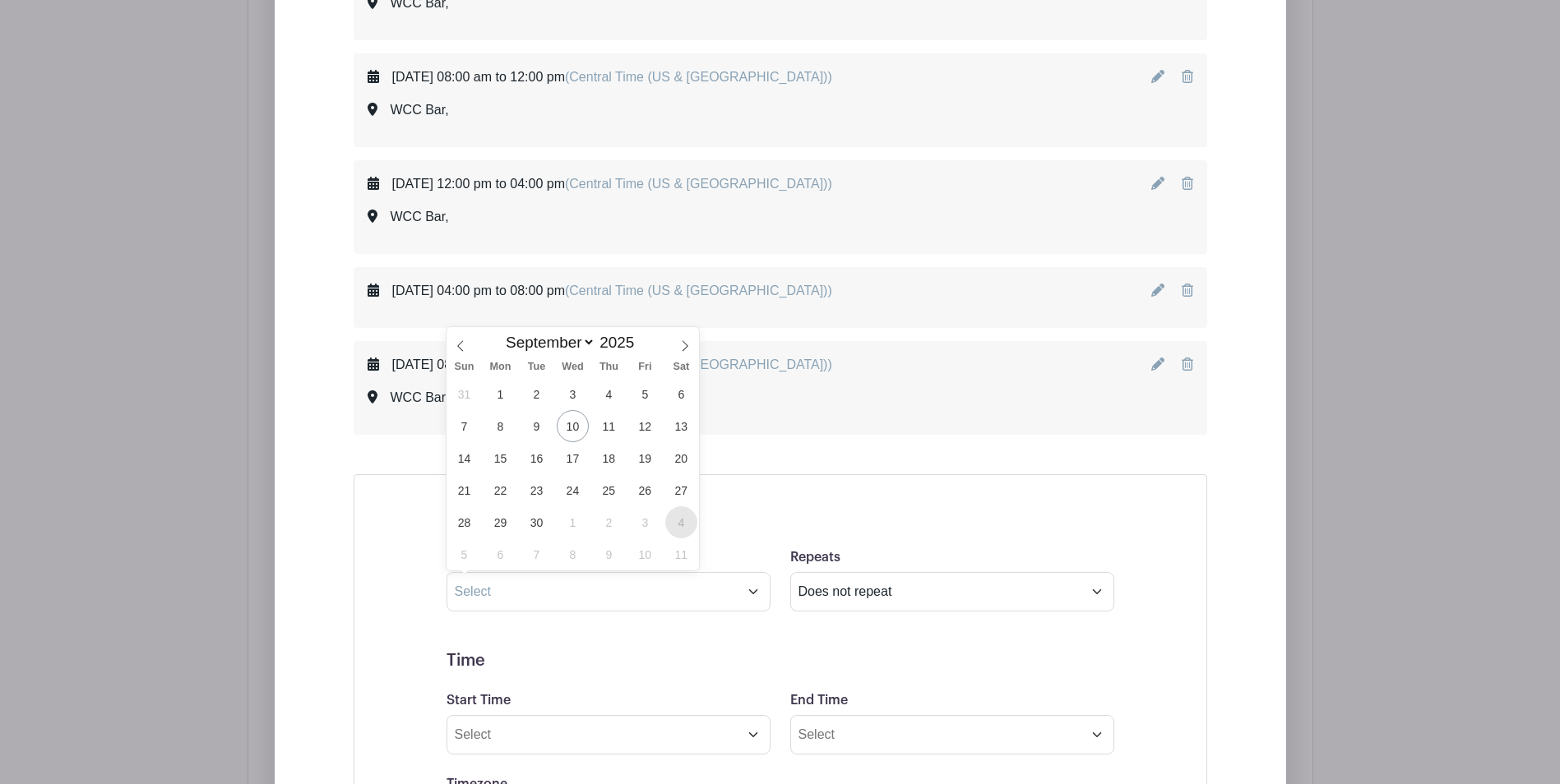
click at [686, 520] on span "4" at bounding box center [682, 522] width 32 height 32
type input "Oct 4 2025"
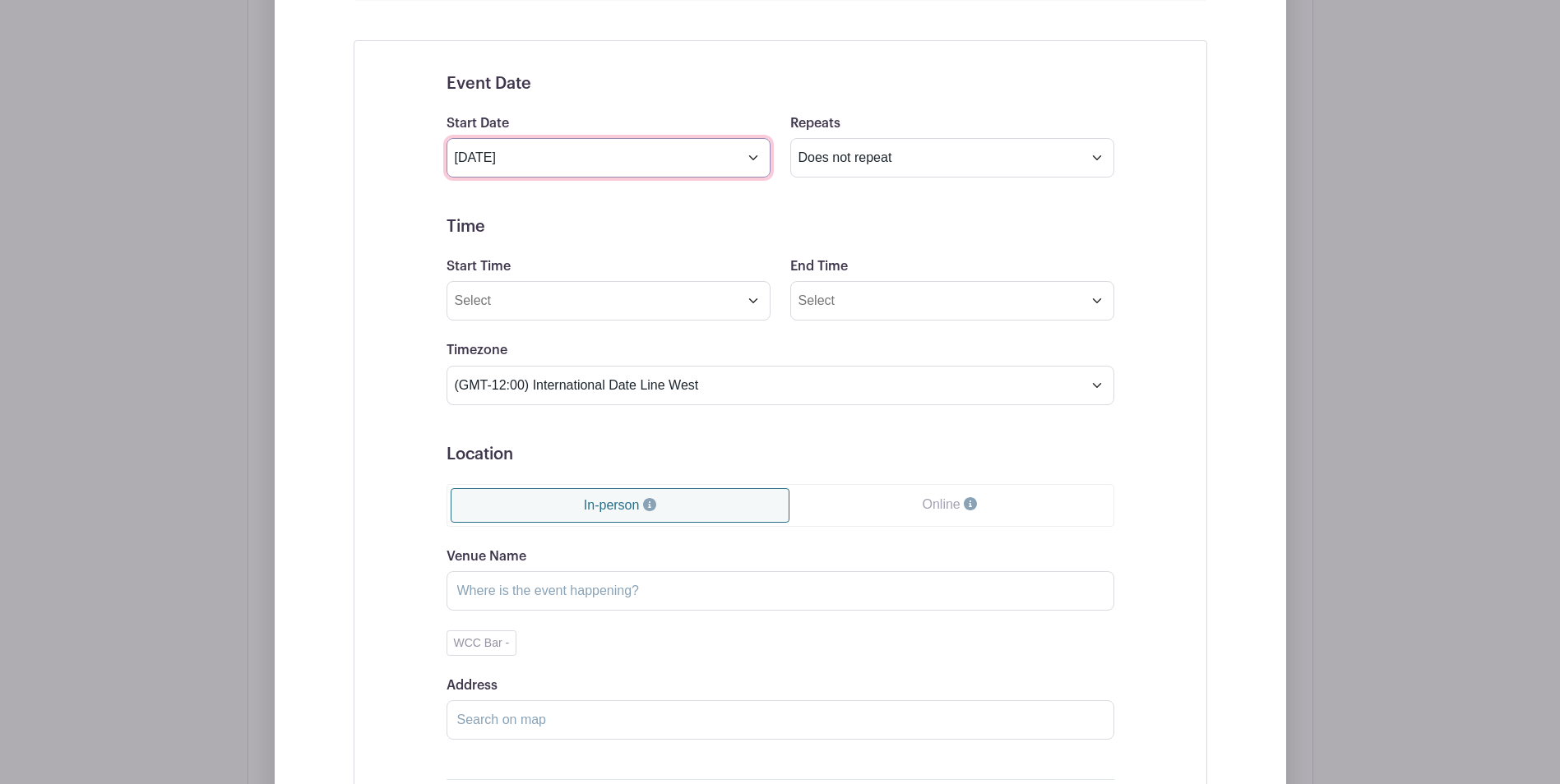
scroll to position [1448, 0]
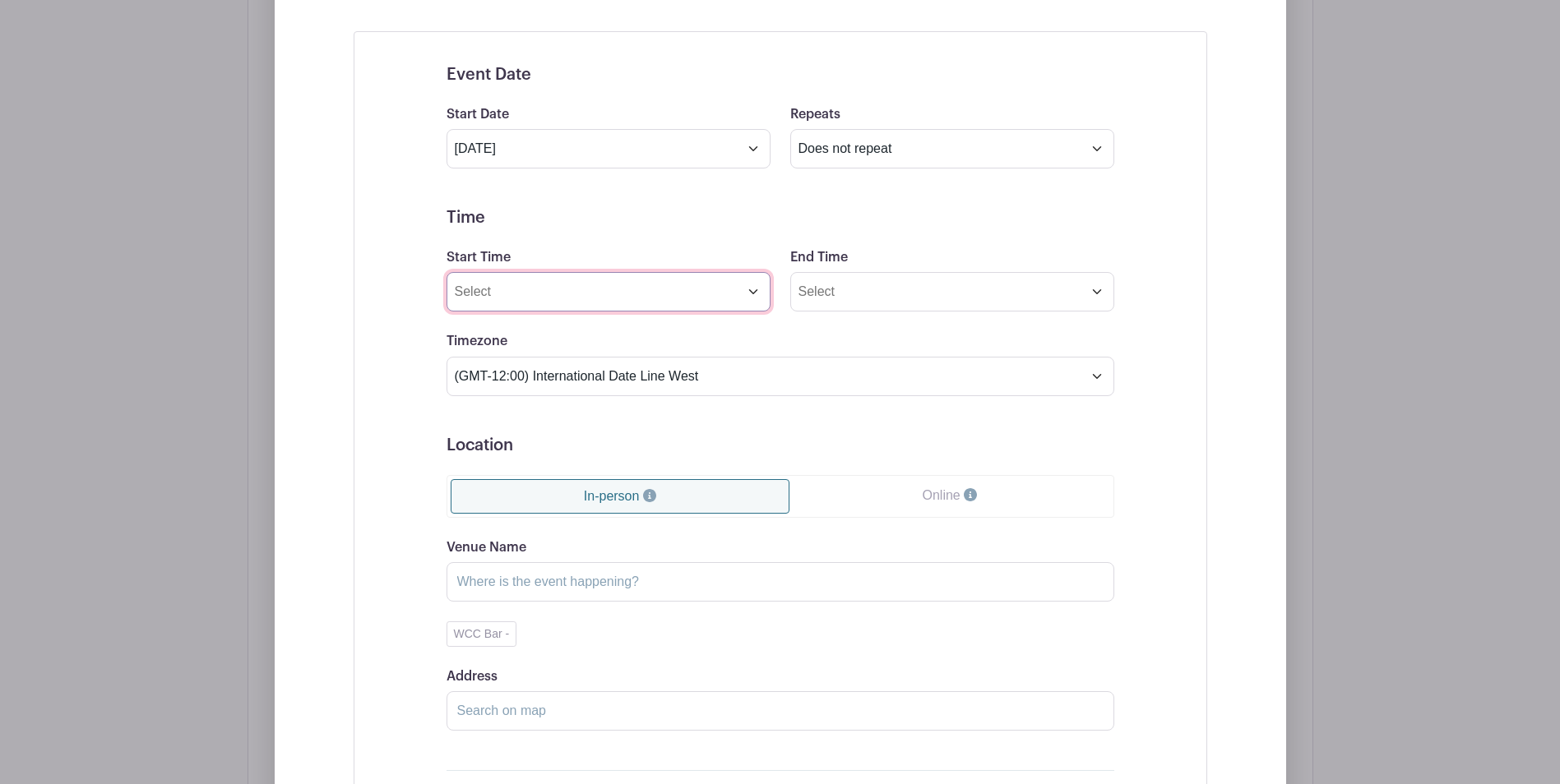
click at [752, 291] on input "Start Time" at bounding box center [608, 292] width 324 height 40
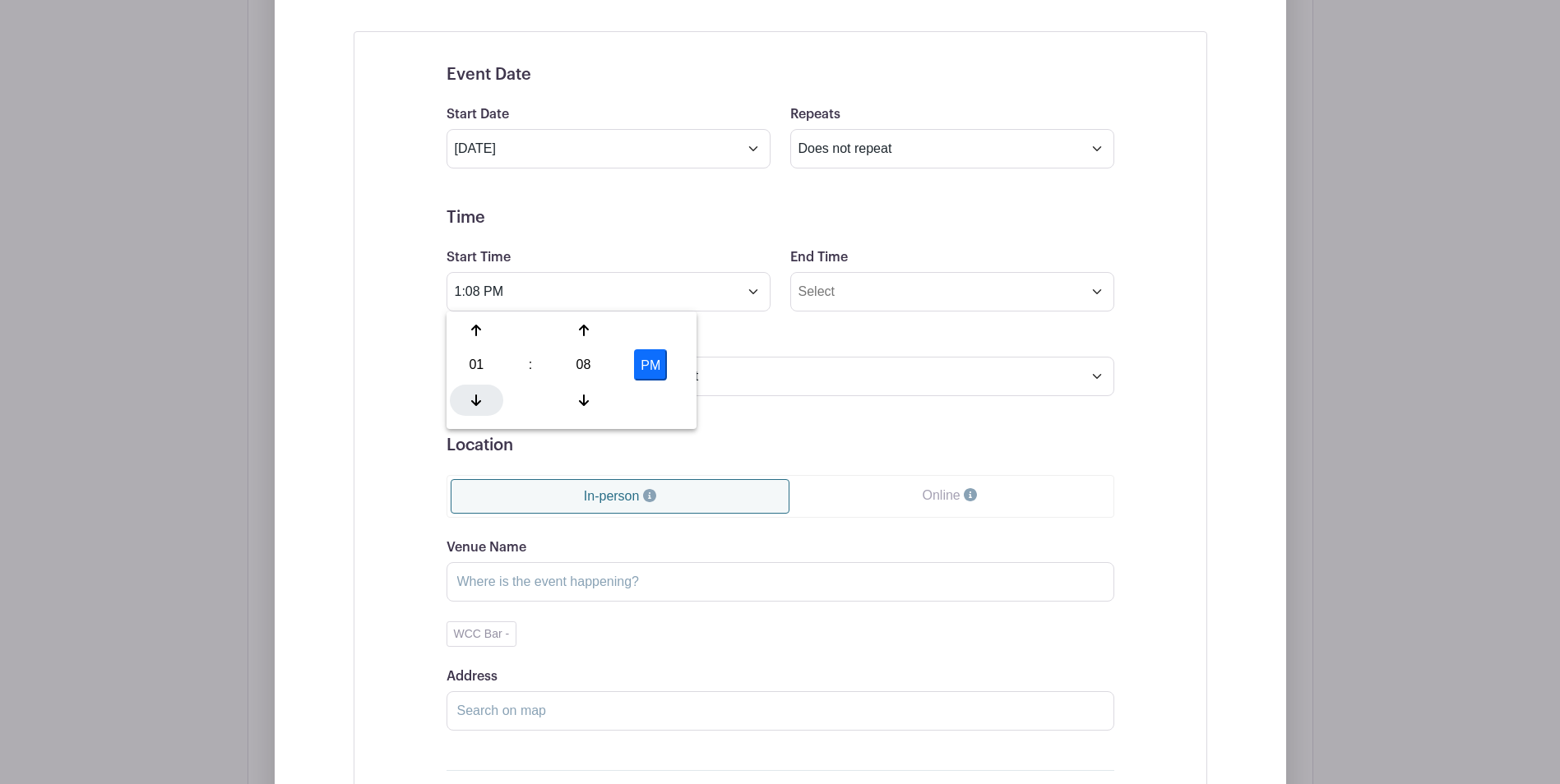
click at [475, 399] on icon at bounding box center [476, 401] width 9 height 13
click at [466, 334] on div at bounding box center [477, 330] width 53 height 31
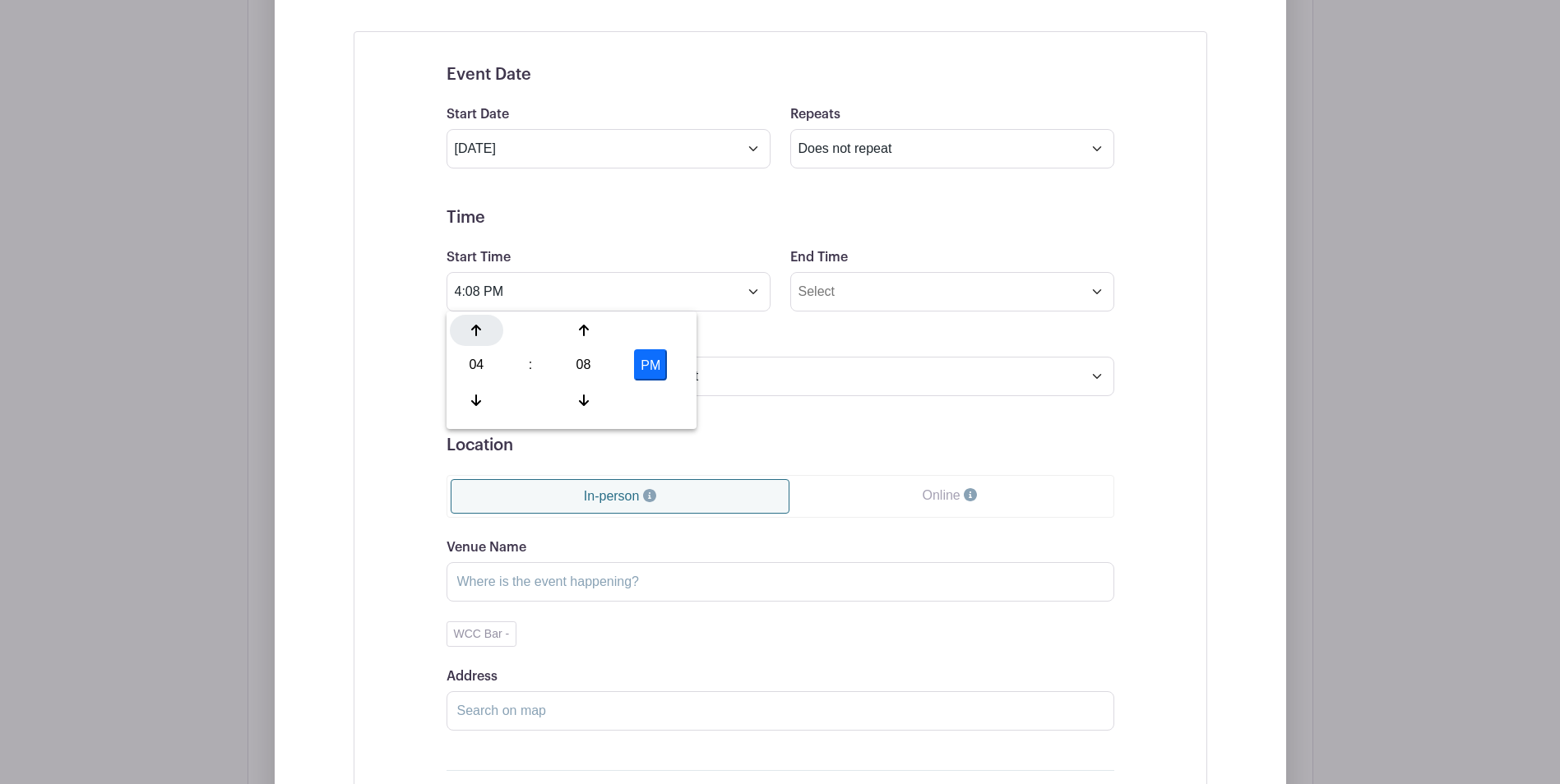
click at [466, 334] on div at bounding box center [477, 330] width 53 height 31
click at [583, 401] on icon at bounding box center [584, 401] width 9 height 11
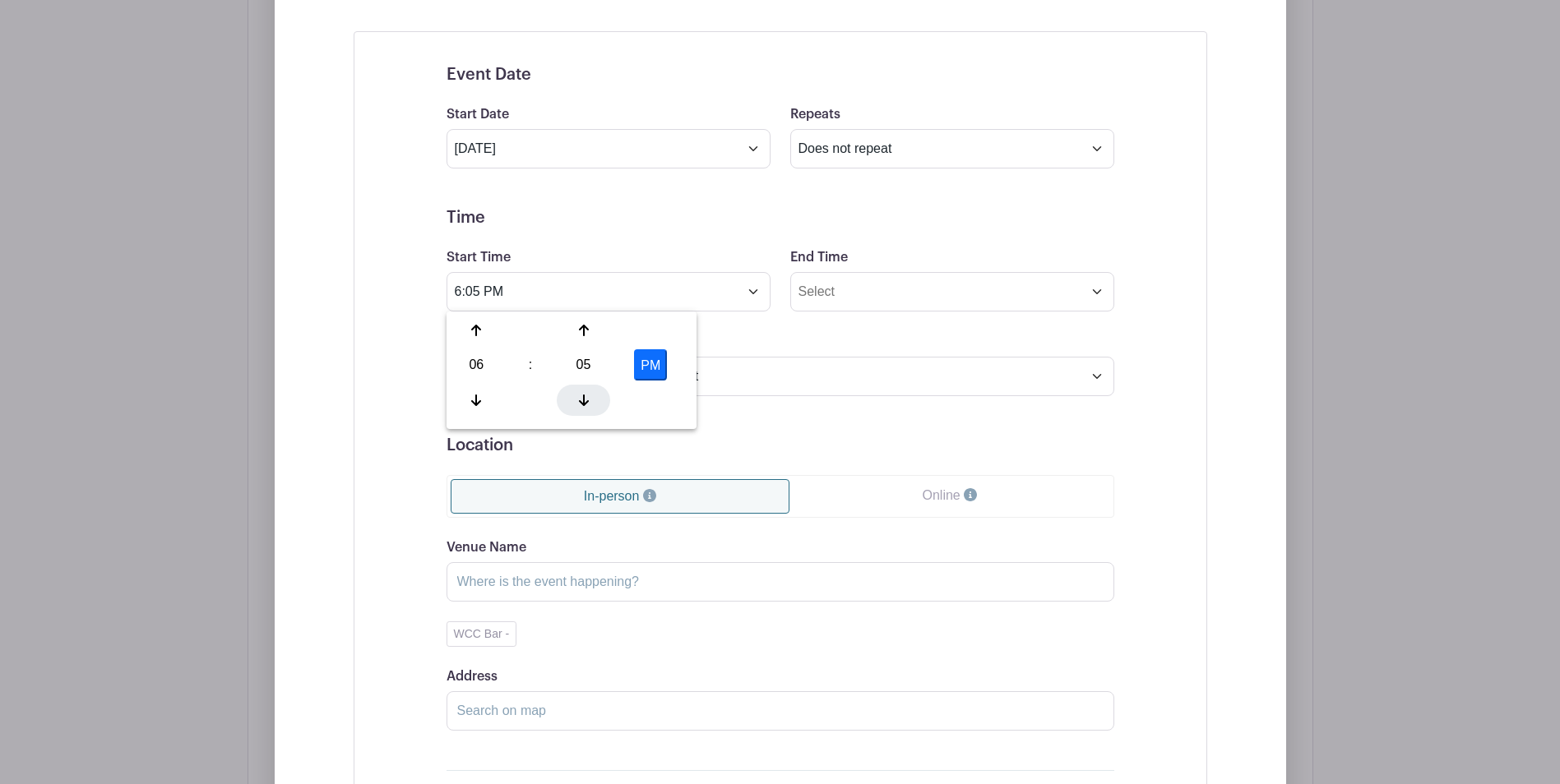
click at [583, 401] on icon at bounding box center [584, 401] width 9 height 11
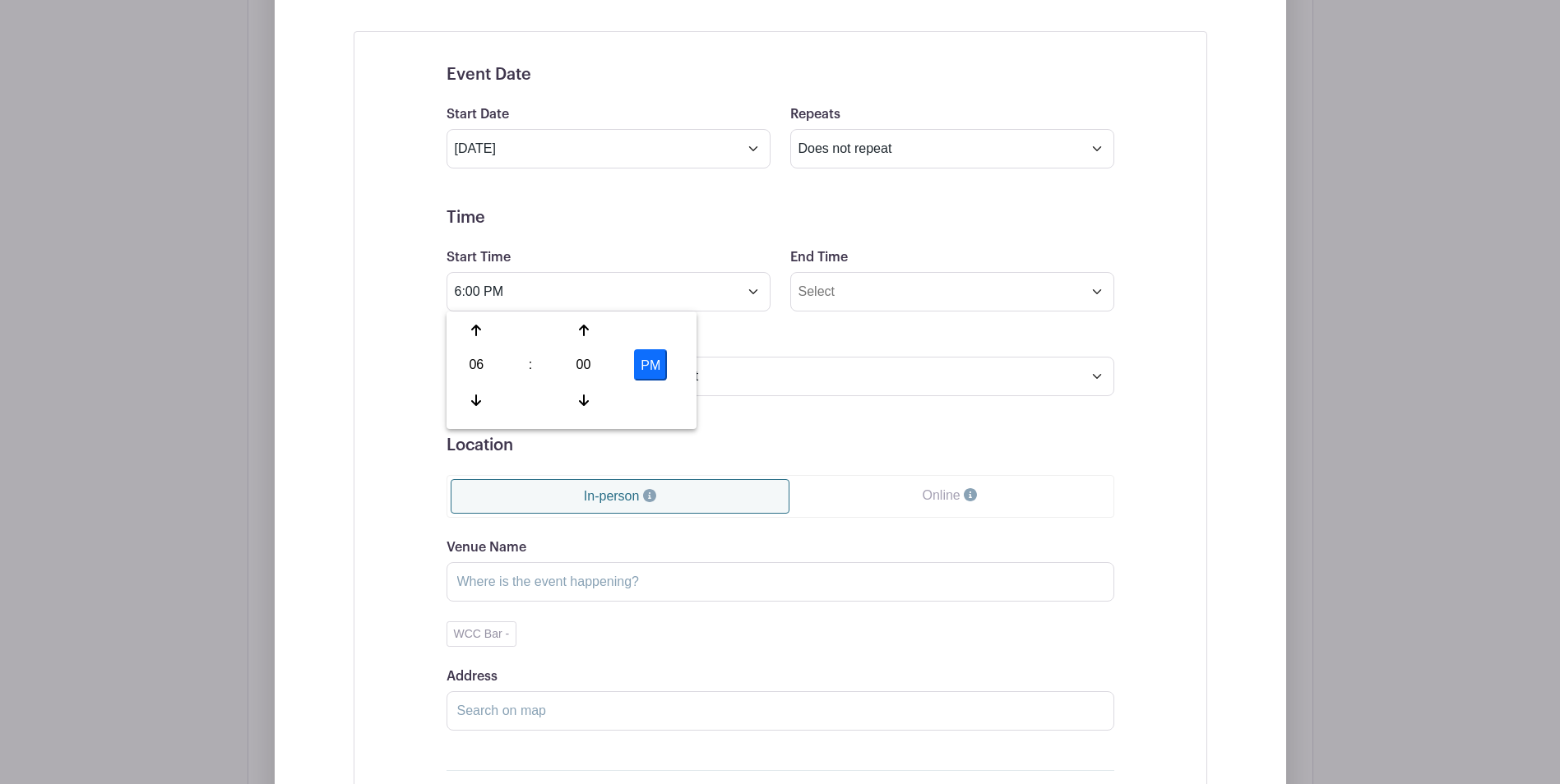
click at [651, 366] on button "PM" at bounding box center [650, 364] width 33 height 31
type input "6:00 AM"
click at [1088, 295] on input "End Time" at bounding box center [951, 292] width 324 height 40
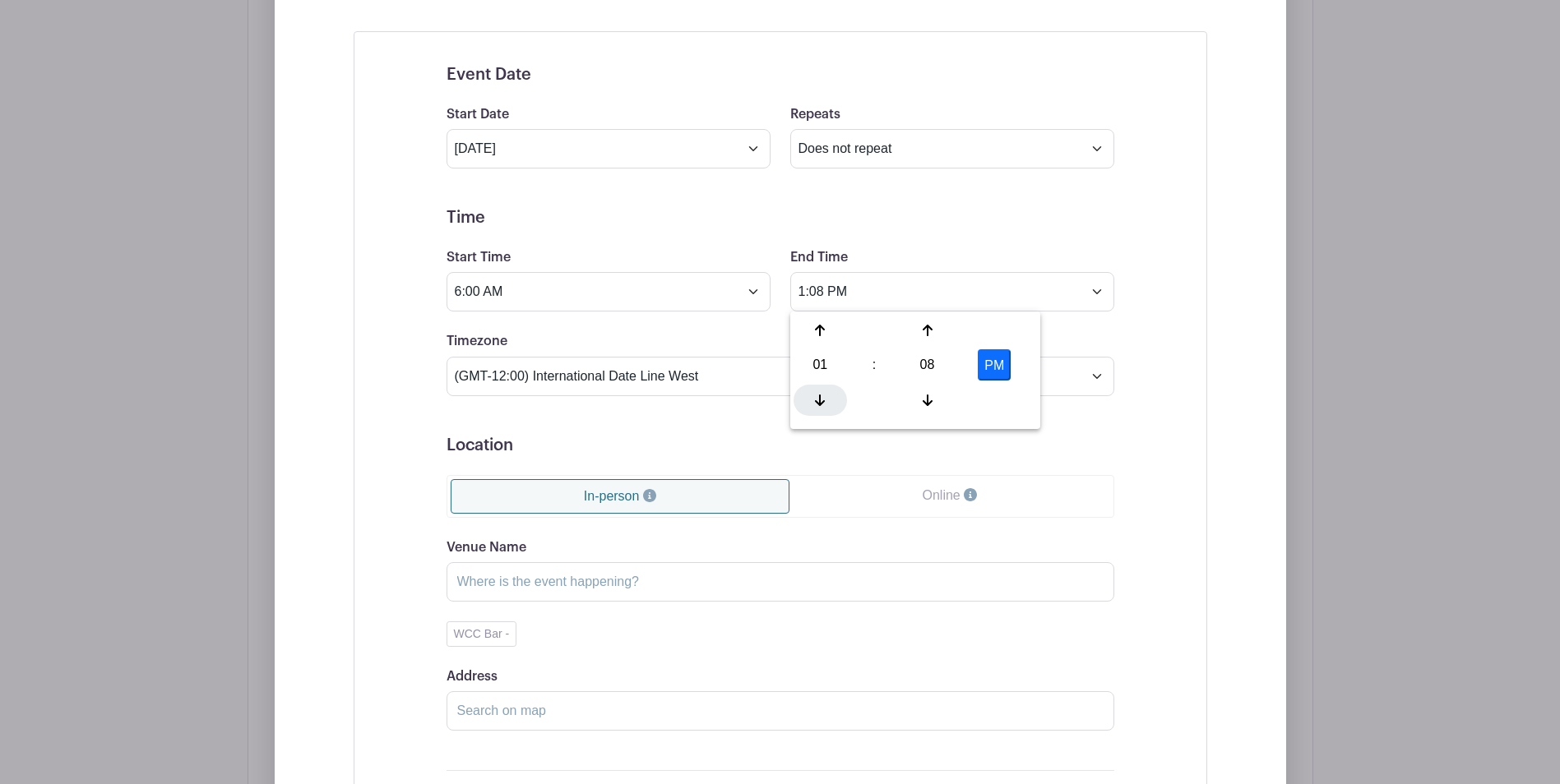
click at [819, 401] on icon at bounding box center [819, 401] width 9 height 11
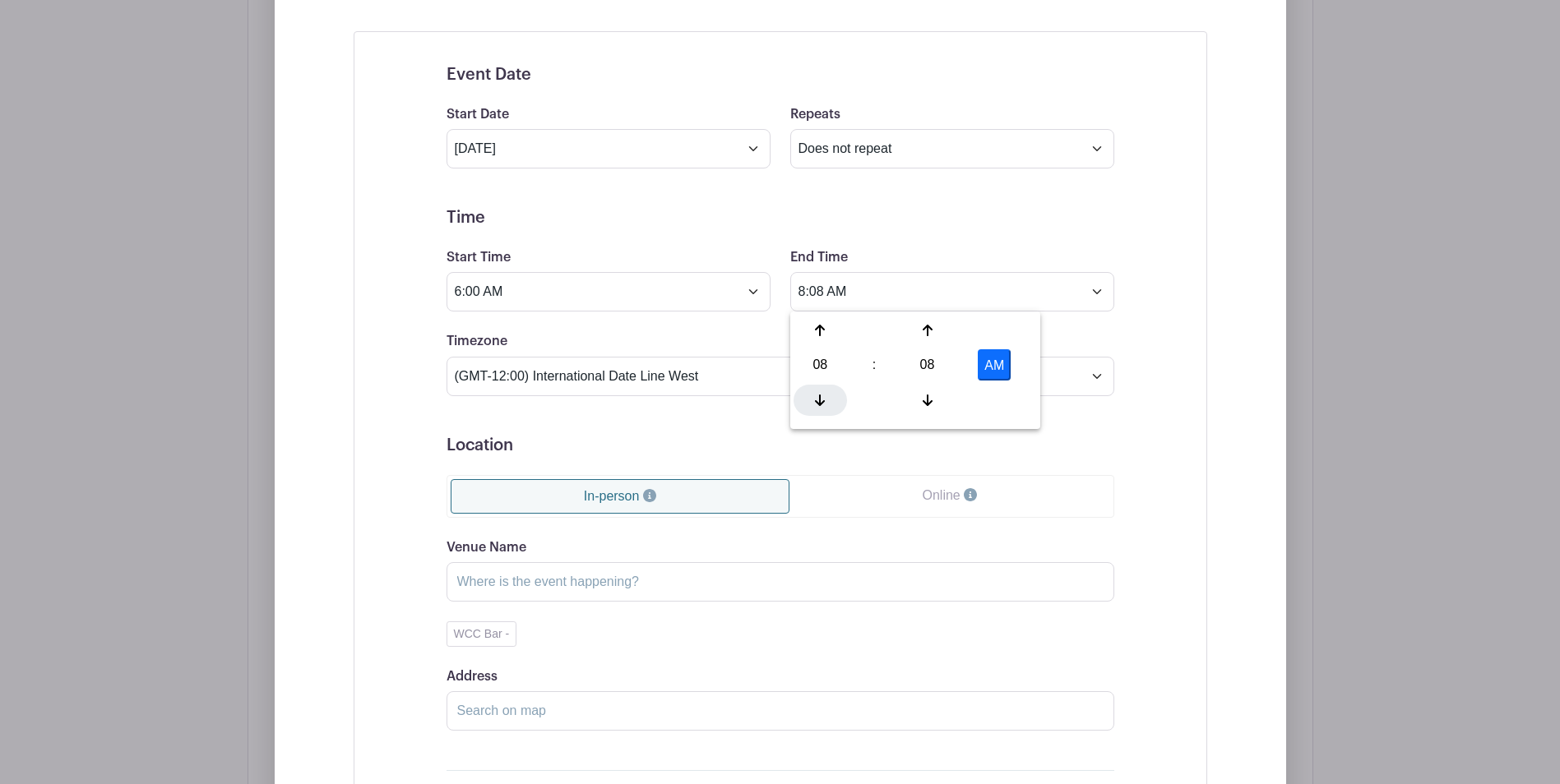
click at [819, 401] on icon at bounding box center [819, 401] width 9 height 11
click at [818, 337] on icon at bounding box center [819, 330] width 9 height 13
click at [928, 399] on icon at bounding box center [928, 401] width 9 height 11
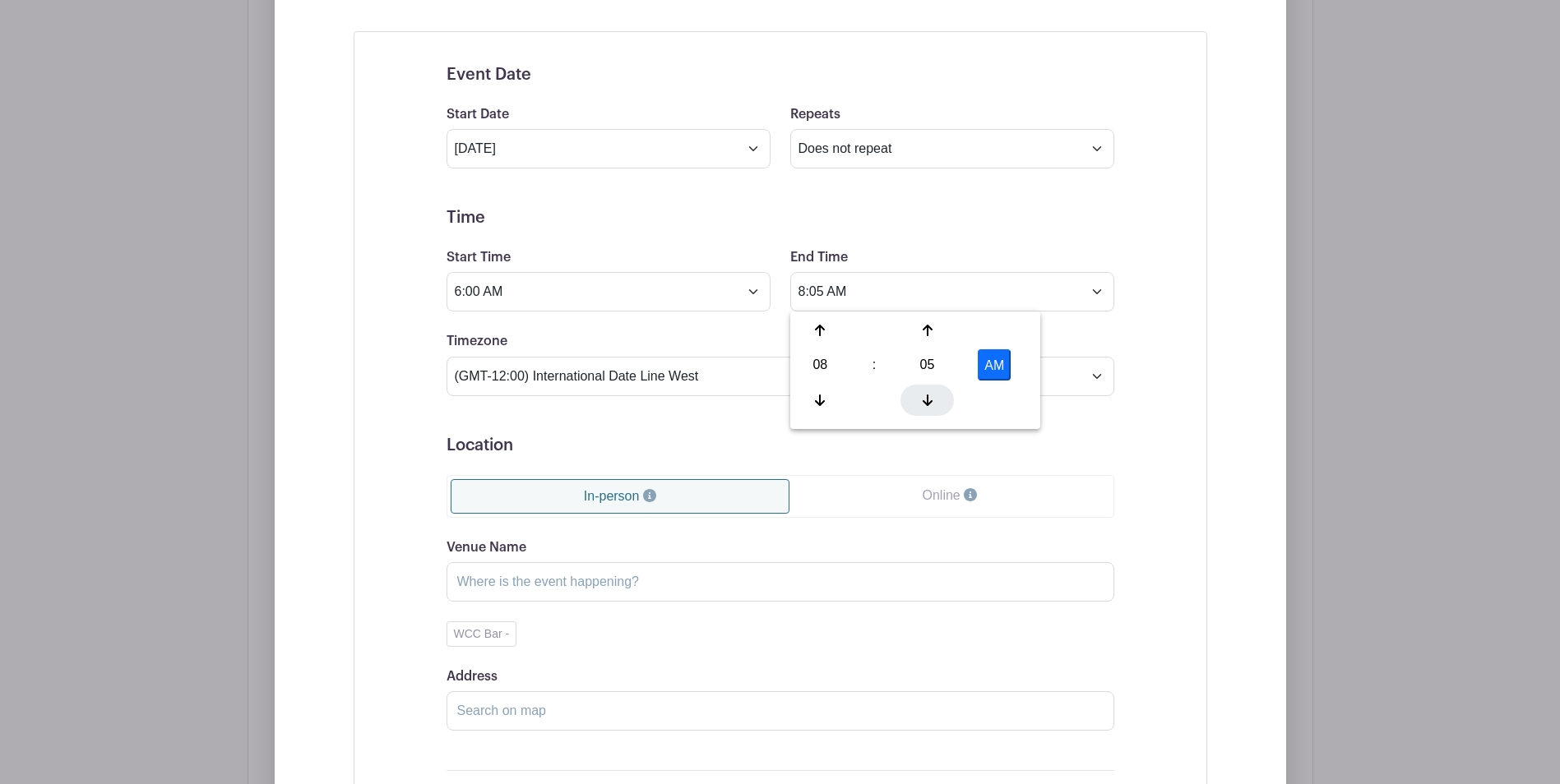
click at [928, 399] on icon at bounding box center [928, 401] width 9 height 11
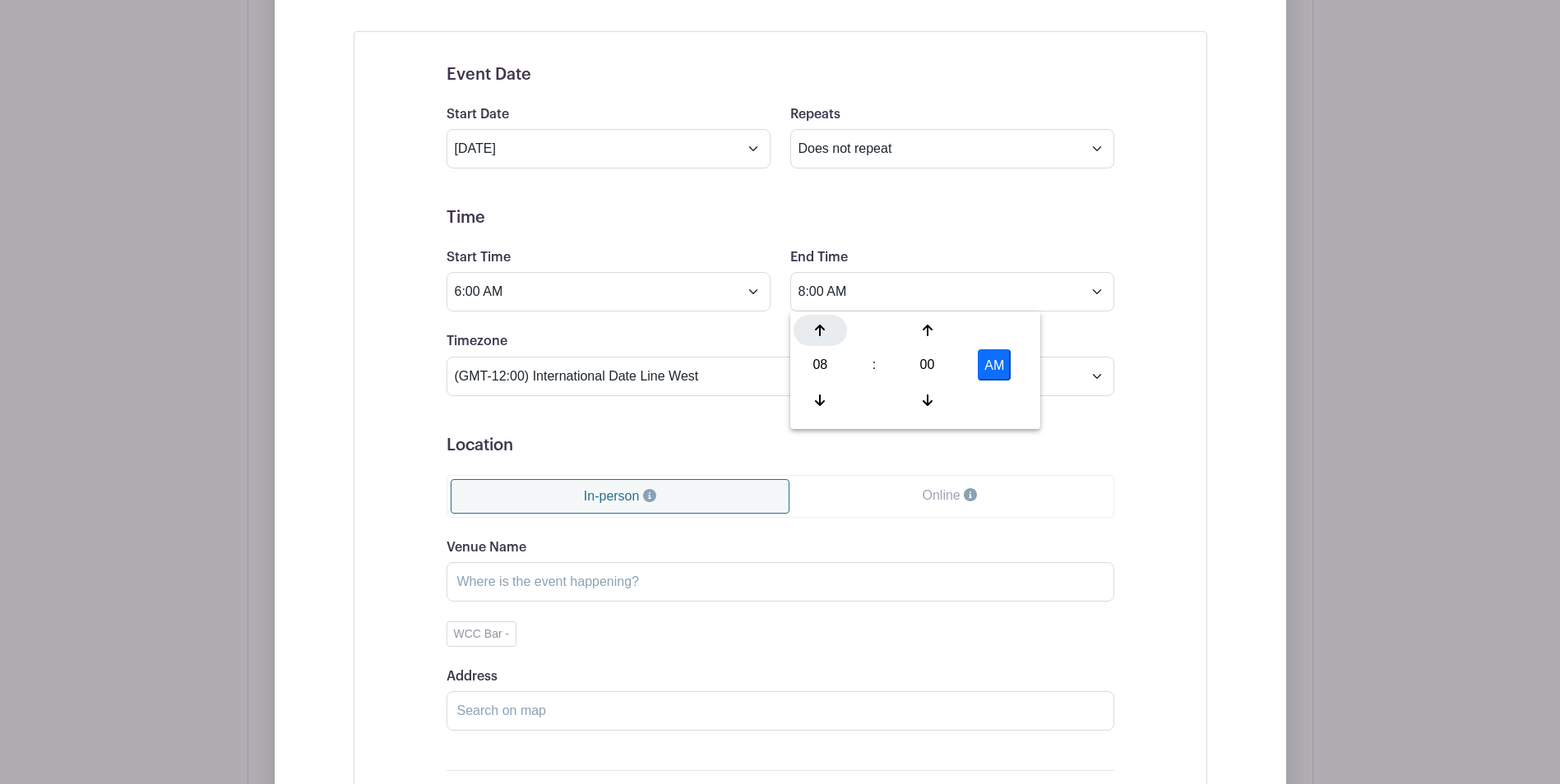
click at [820, 327] on icon at bounding box center [819, 330] width 9 height 11
click at [984, 364] on button "AM" at bounding box center [994, 364] width 33 height 31
click at [984, 364] on button "PM" at bounding box center [994, 364] width 33 height 31
type input "10:00 AM"
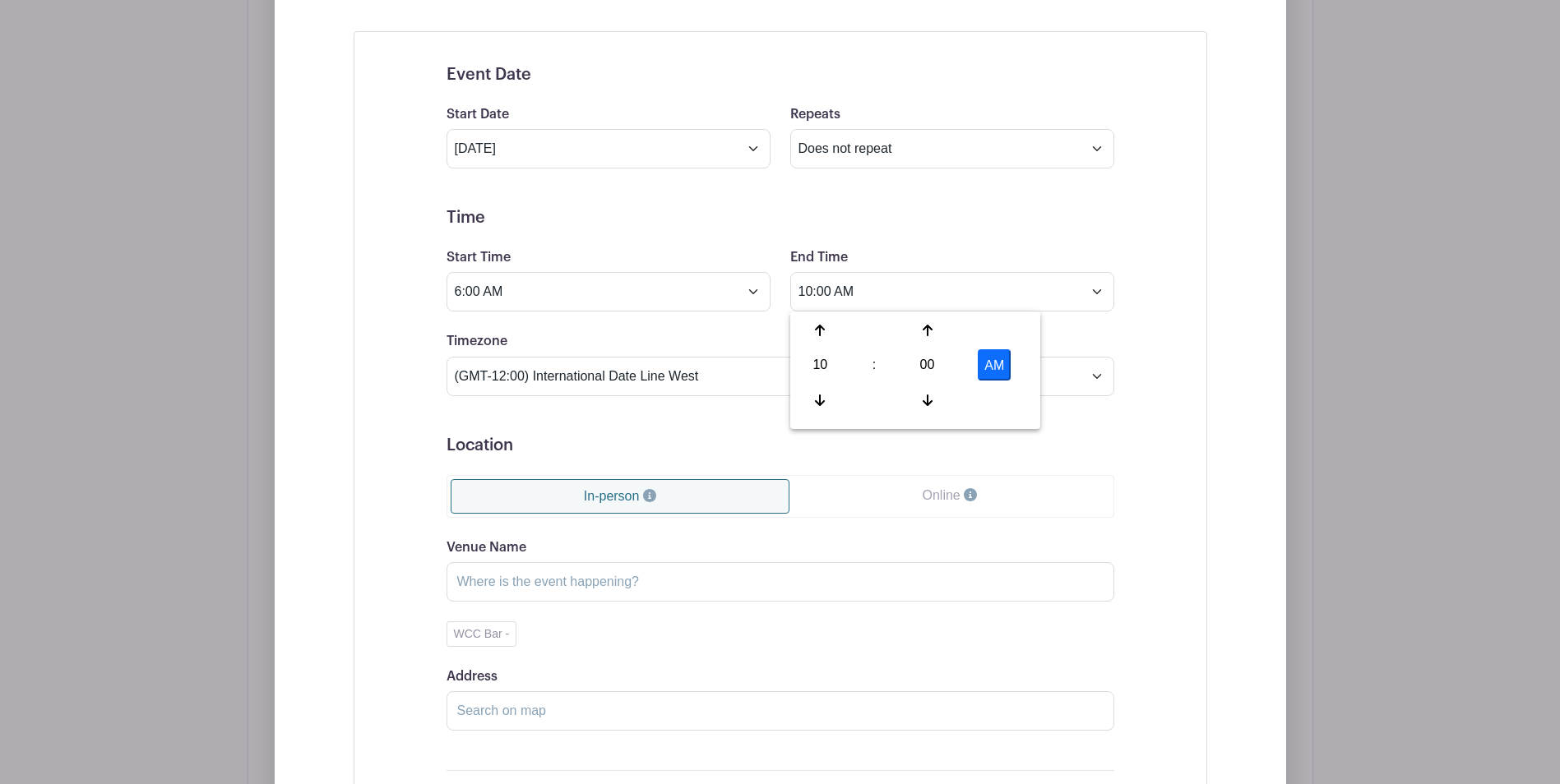
click at [856, 465] on form "Event Date Start Date Oct 4 2025 Repeats Does not repeat Daily Weekly Monthly o…" at bounding box center [780, 457] width 667 height 785
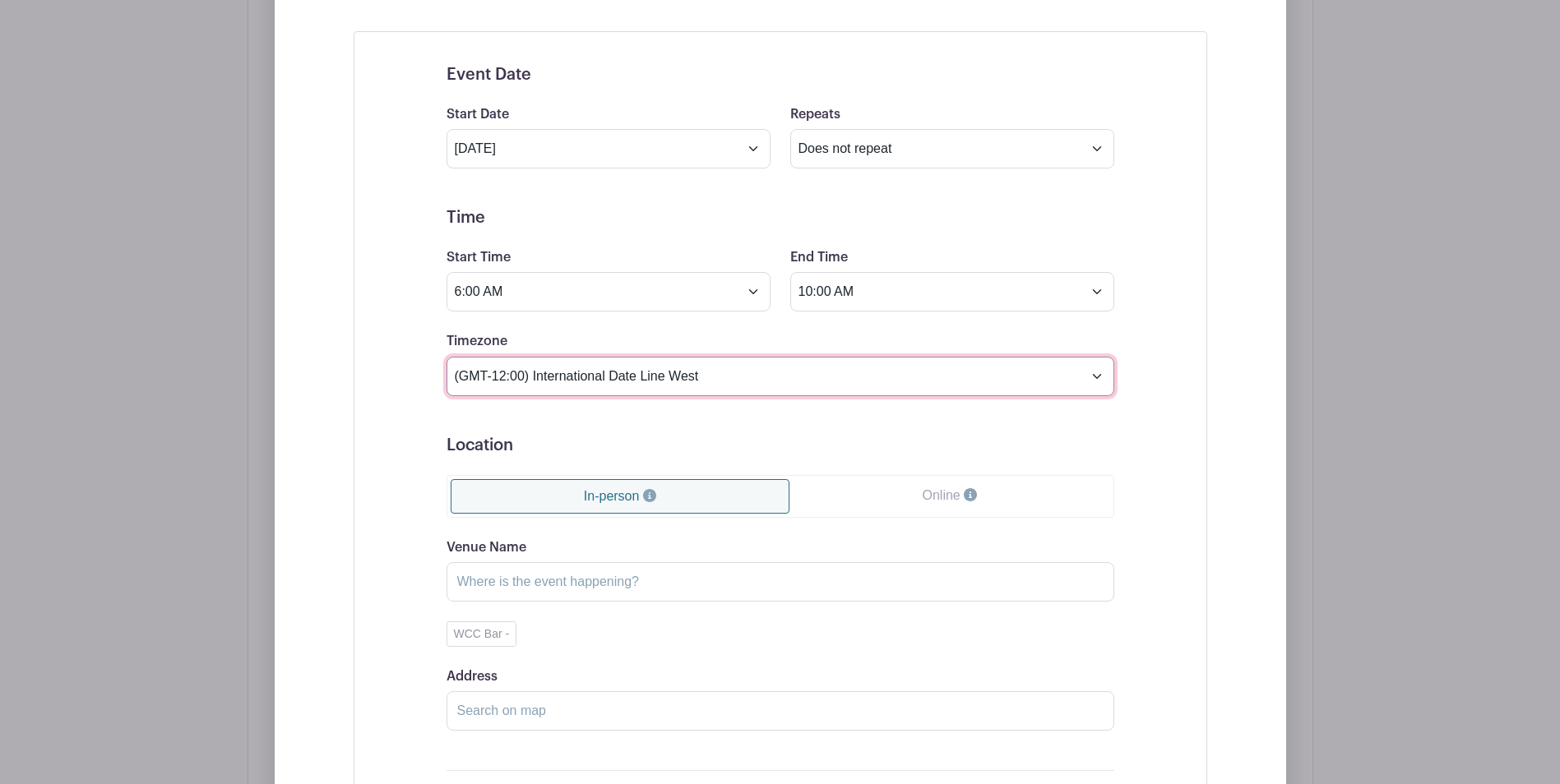
click at [1089, 374] on select "(GMT-12:00) International Date Line West (GMT-11:00) American Samoa (GMT-11:00)…" at bounding box center [780, 377] width 667 height 40
select select "Central Time (US & Canada)"
click at [446, 357] on select "(GMT-12:00) International Date Line West (GMT-11:00) American Samoa (GMT-11:00)…" at bounding box center [780, 377] width 667 height 40
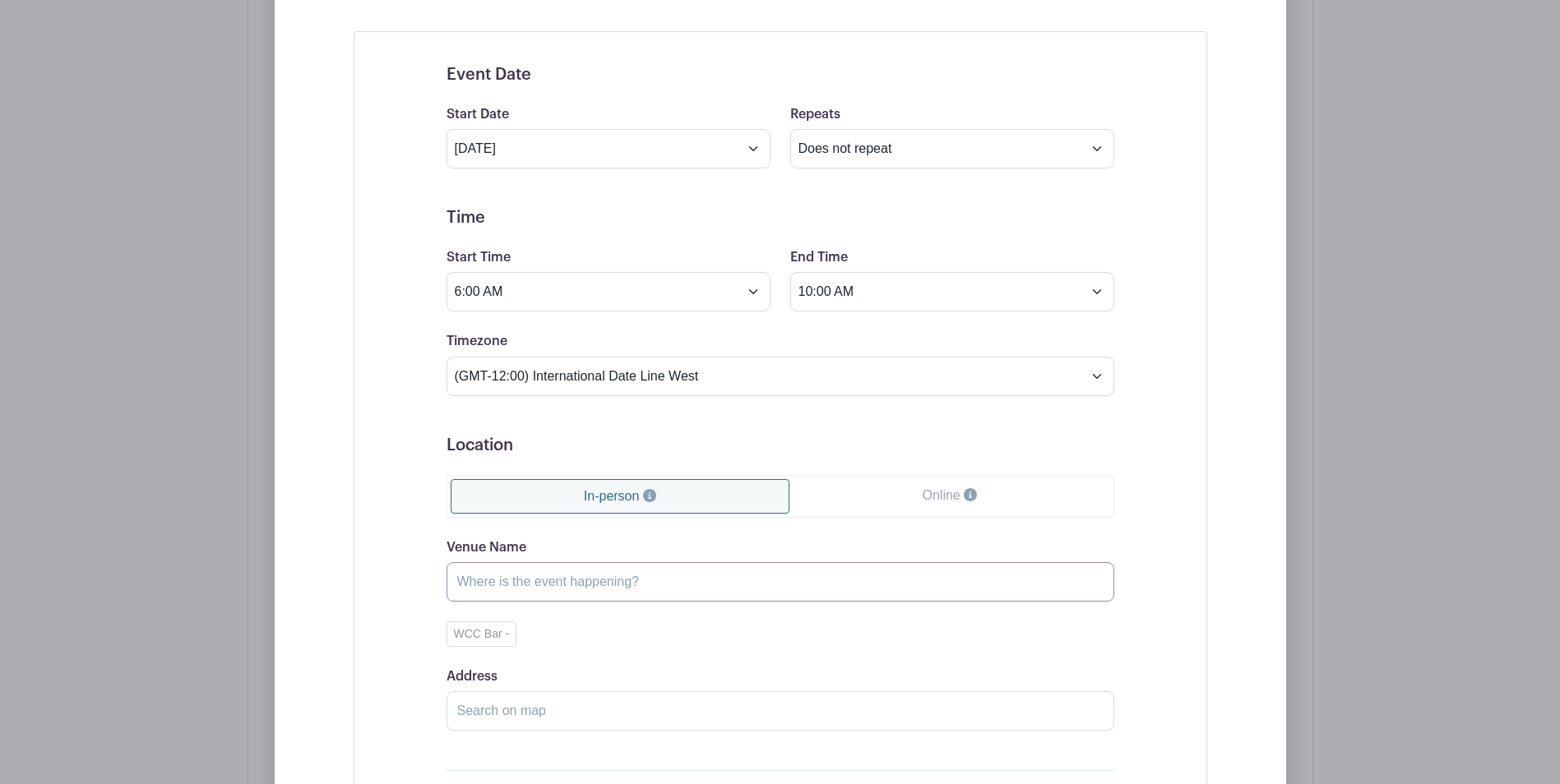
click at [607, 578] on input "Venue Name" at bounding box center [780, 582] width 667 height 40
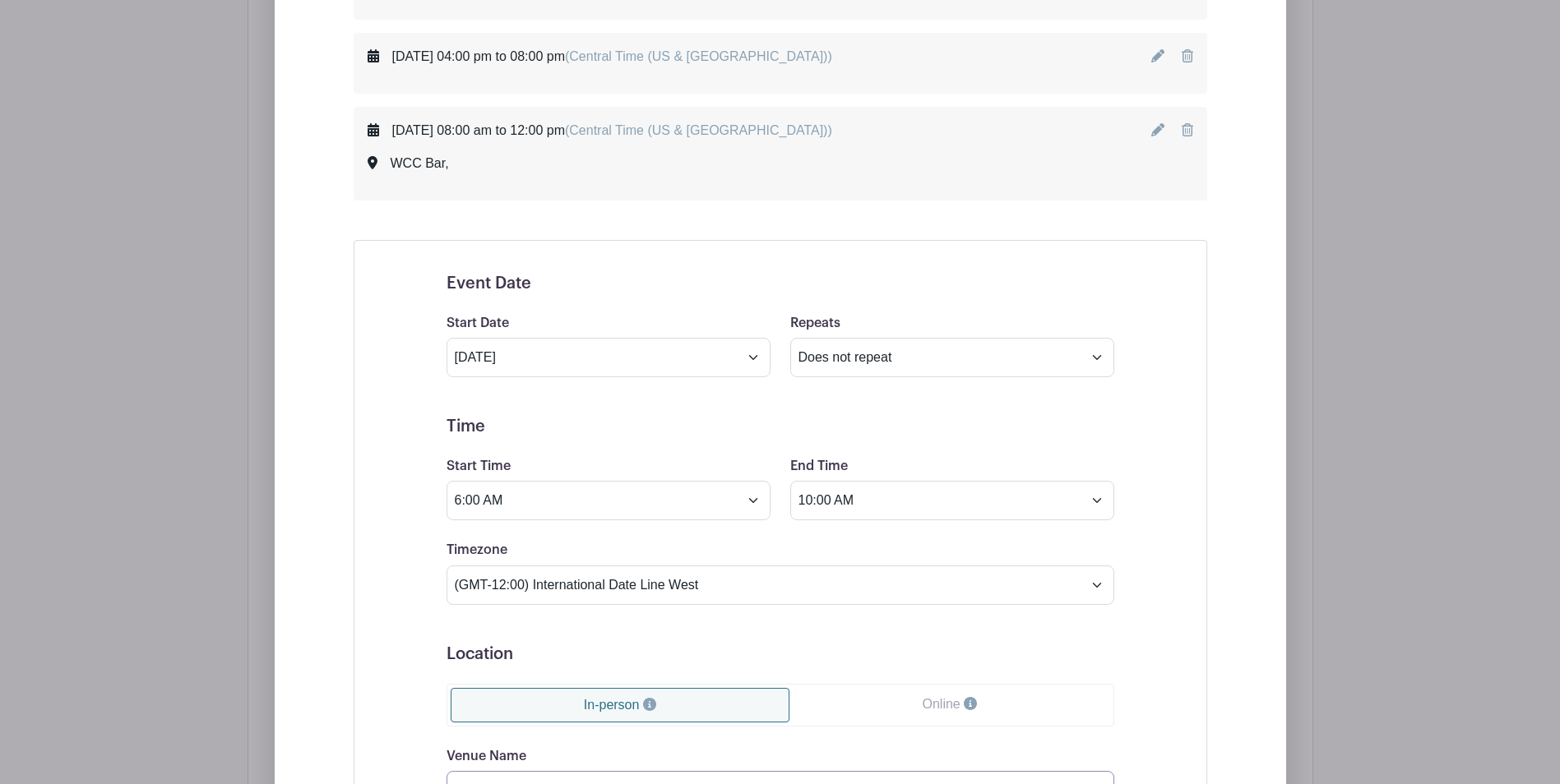
scroll to position [1796, 0]
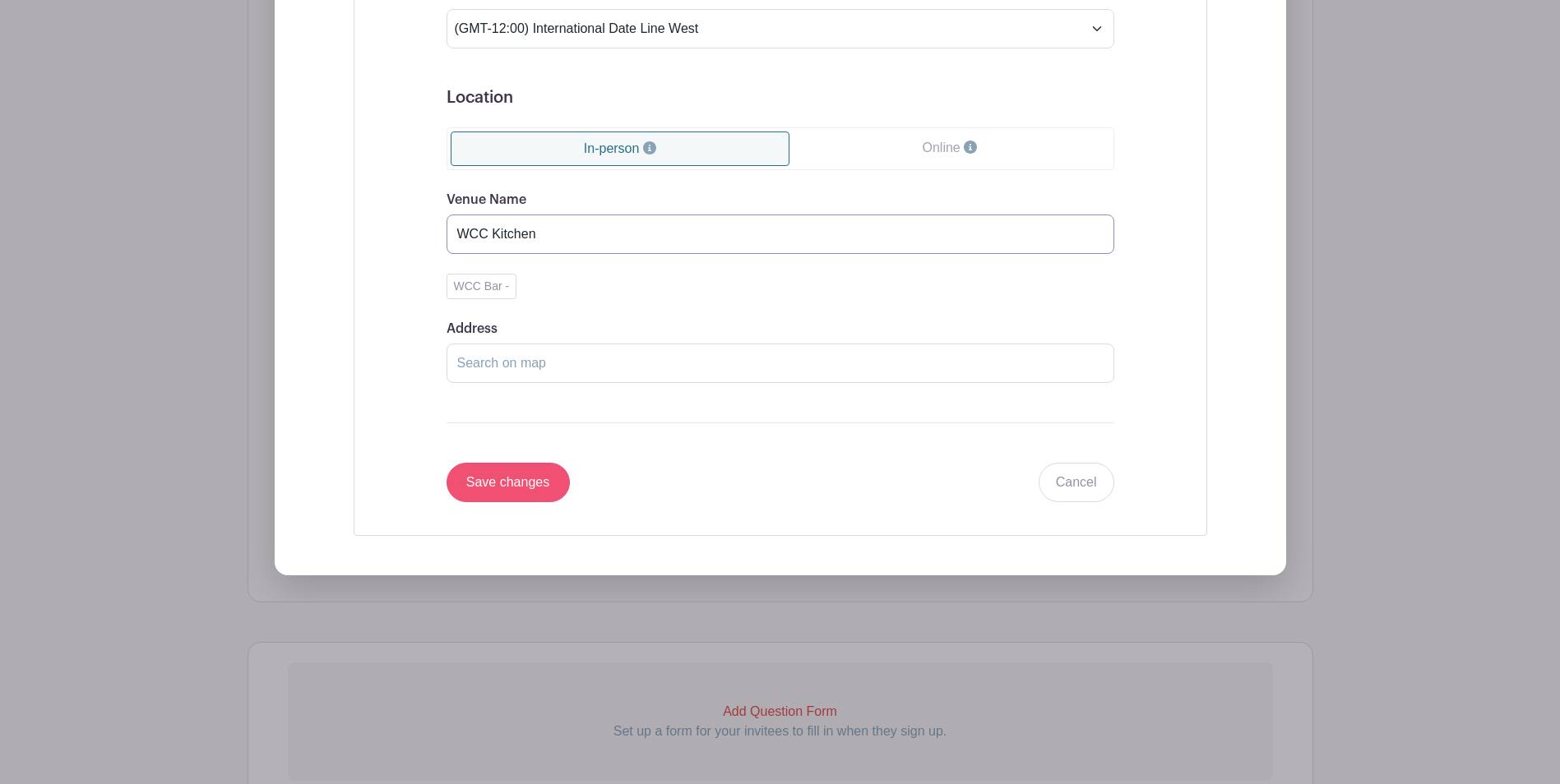
type input "WCC Kitchen"
click at [490, 480] on input "Save changes" at bounding box center [508, 482] width 123 height 40
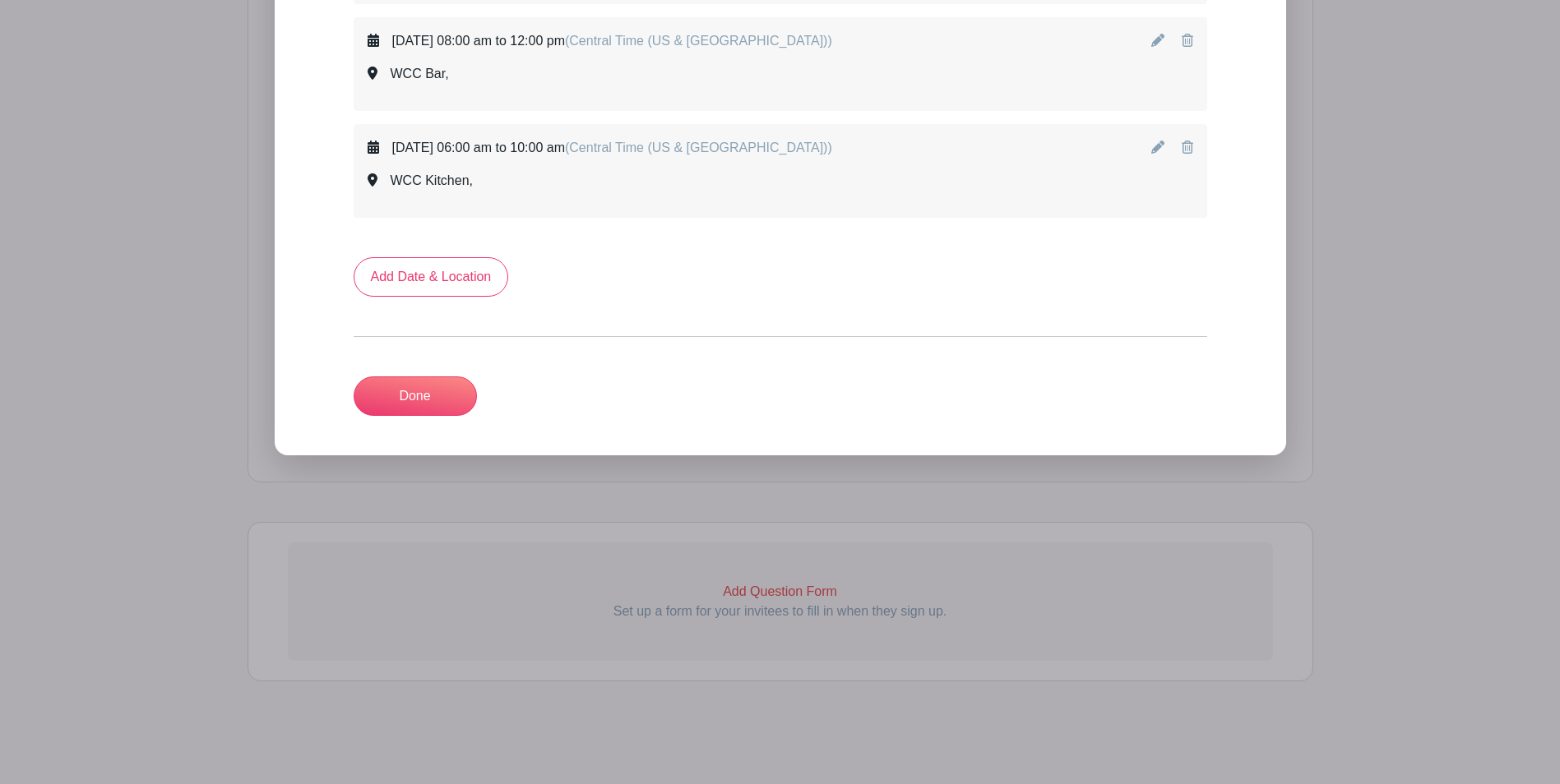
scroll to position [1329, 0]
click at [426, 401] on link "Done" at bounding box center [415, 397] width 123 height 40
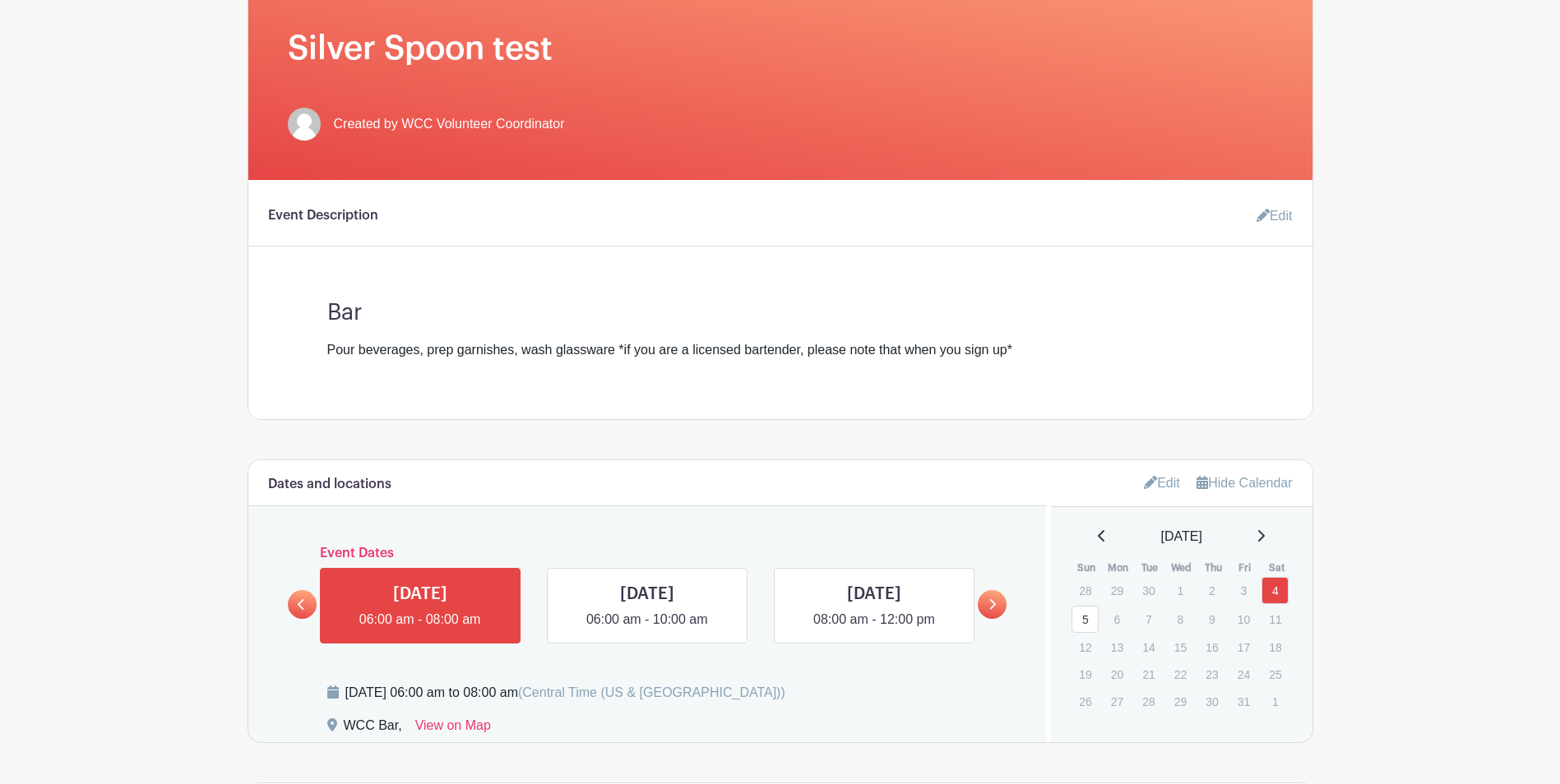
scroll to position [52, 0]
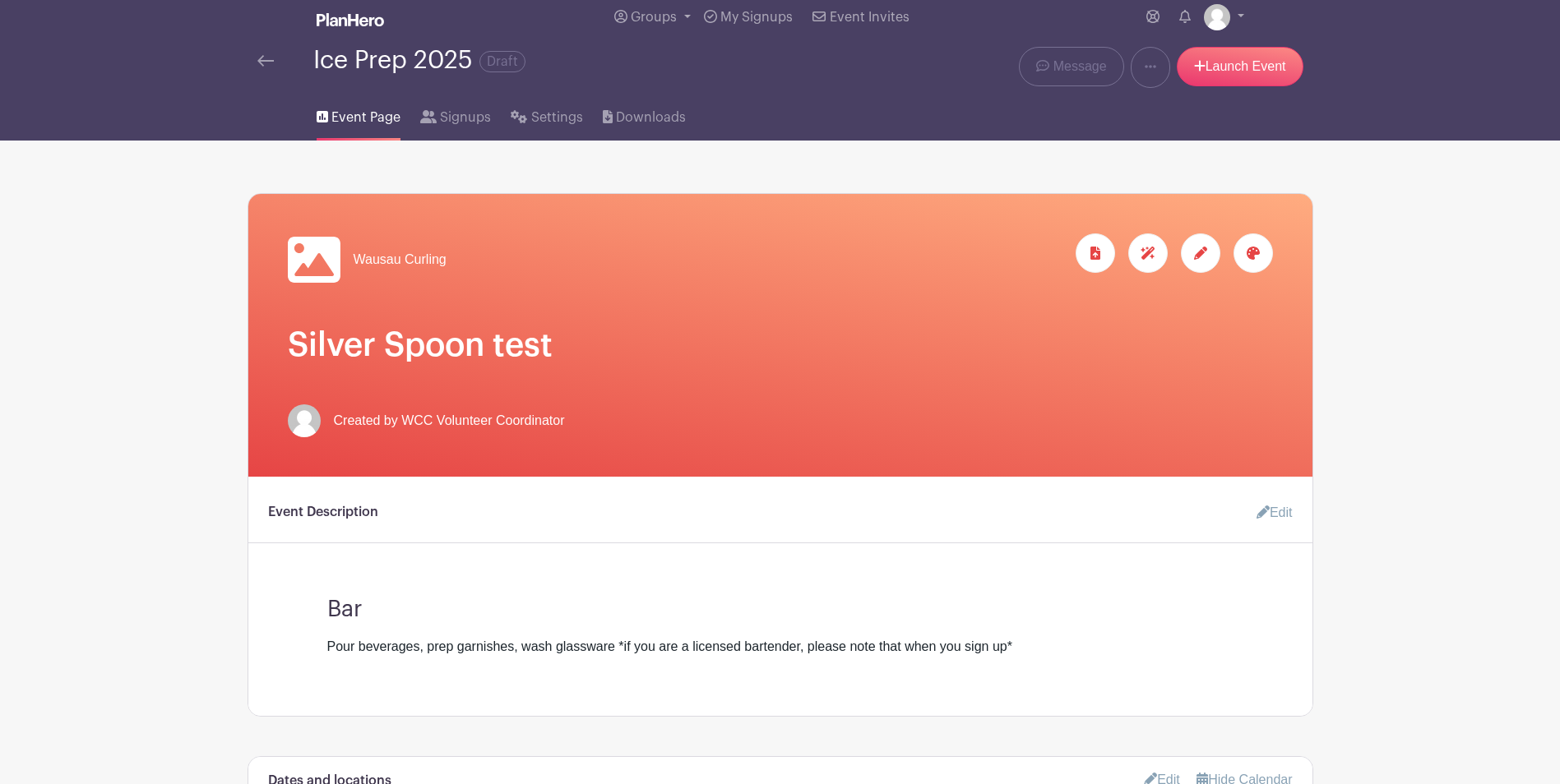
click at [1205, 249] on icon at bounding box center [1200, 253] width 13 height 13
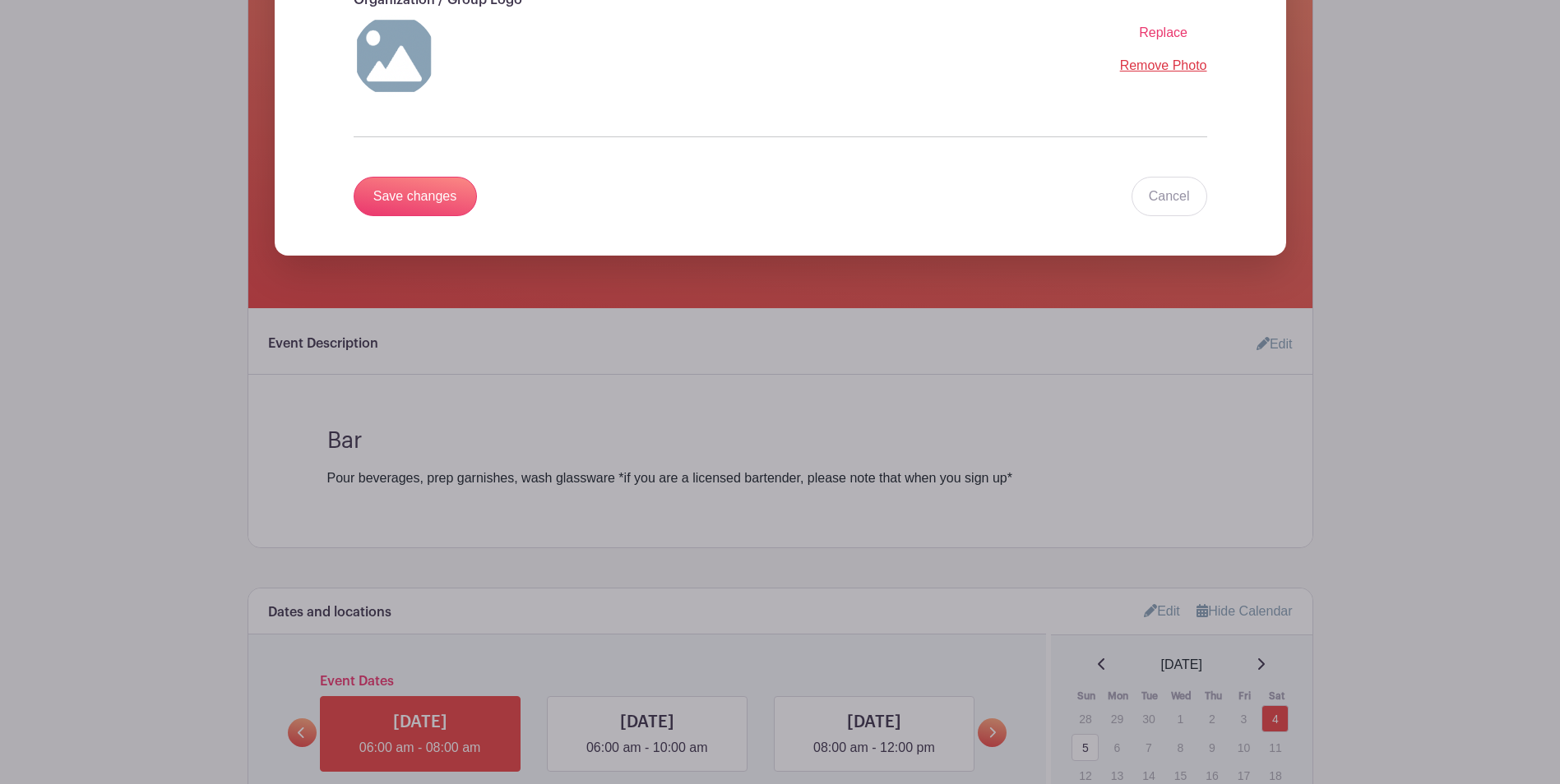
scroll to position [95, 0]
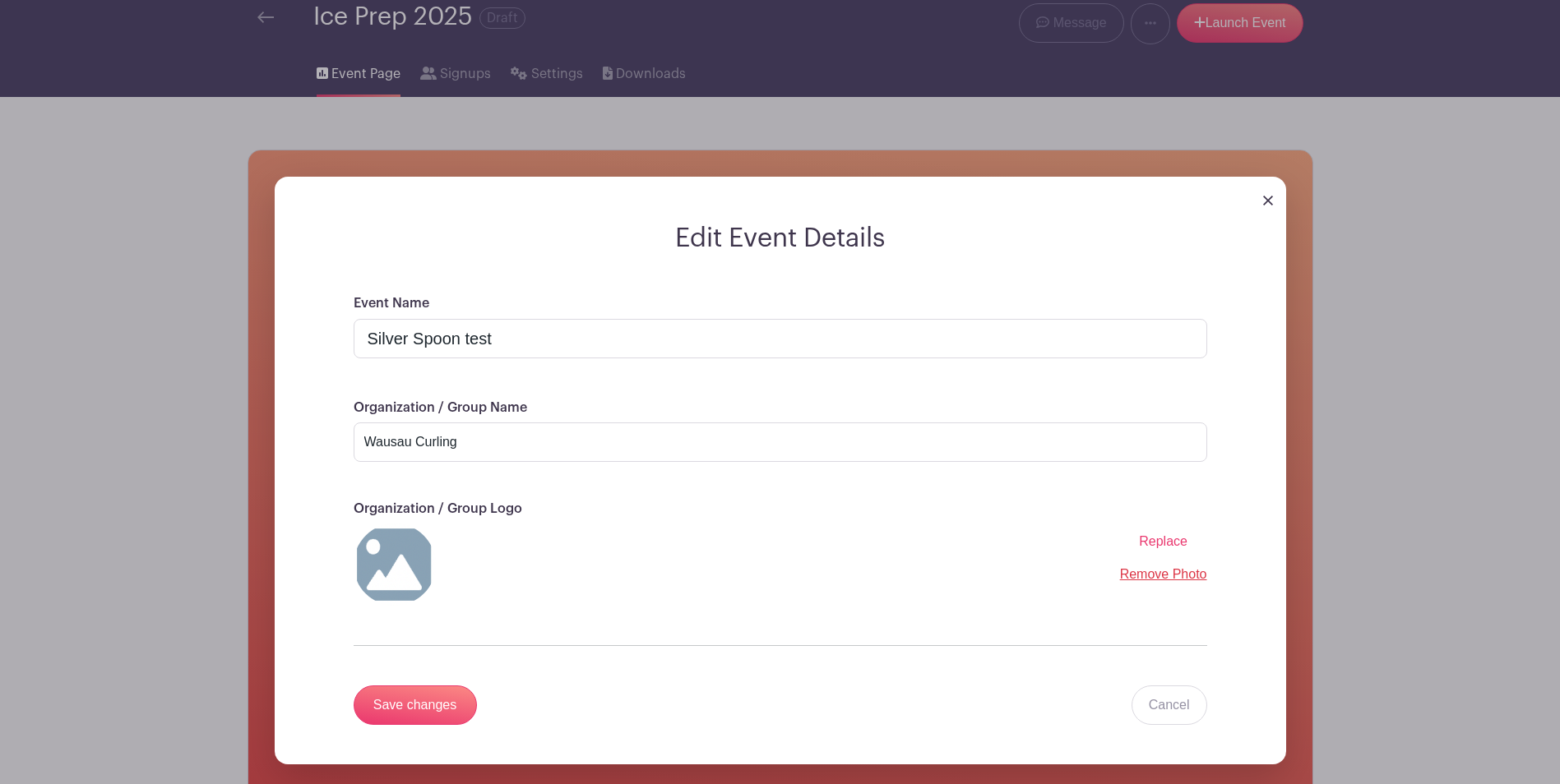
click at [1271, 196] on img at bounding box center [1268, 200] width 9 height 9
click at [1264, 197] on img at bounding box center [1268, 200] width 9 height 9
click at [1266, 199] on img at bounding box center [1268, 200] width 9 height 9
click at [402, 723] on input "Save changes" at bounding box center [415, 705] width 123 height 40
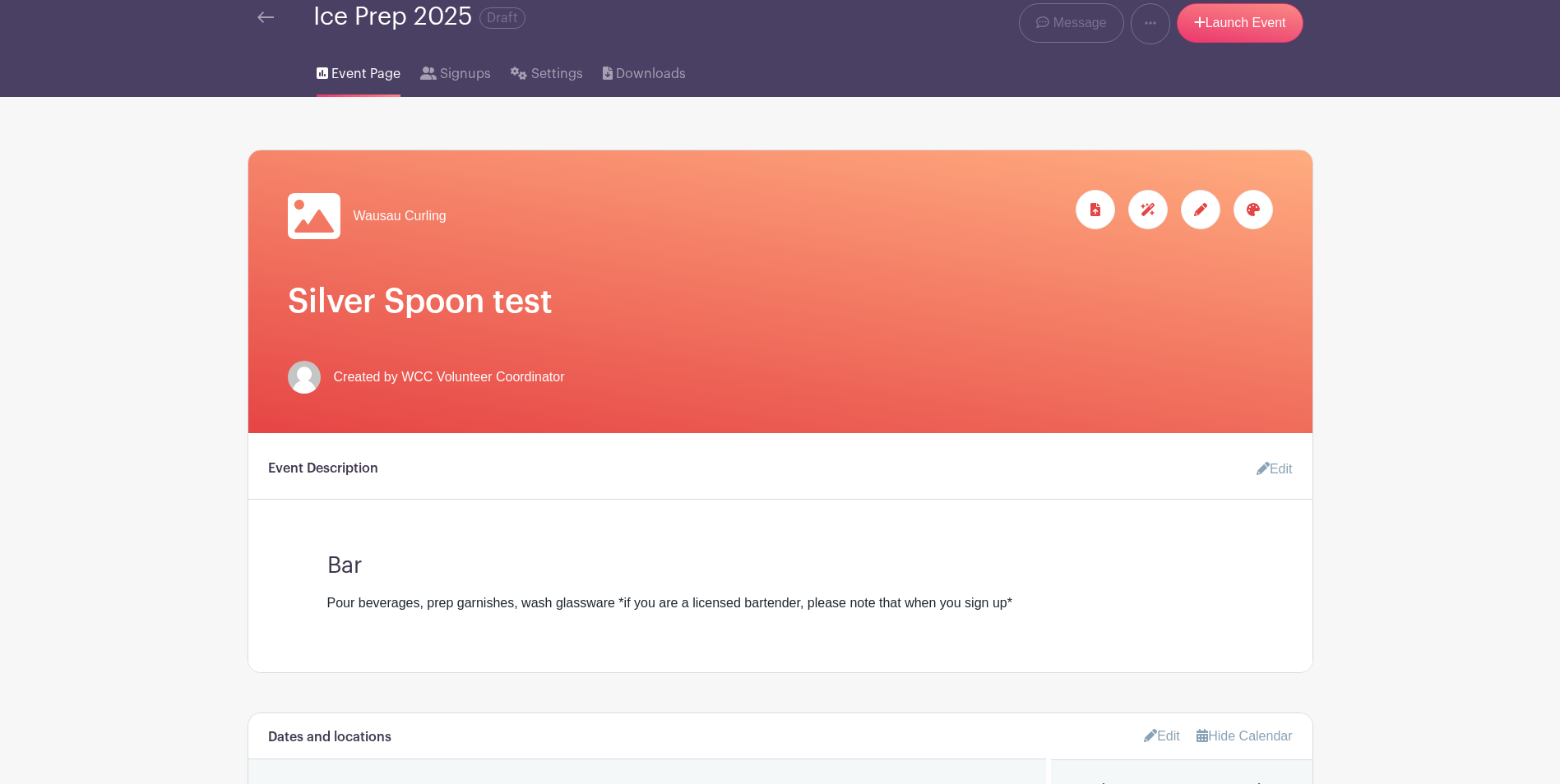
scroll to position [139, 0]
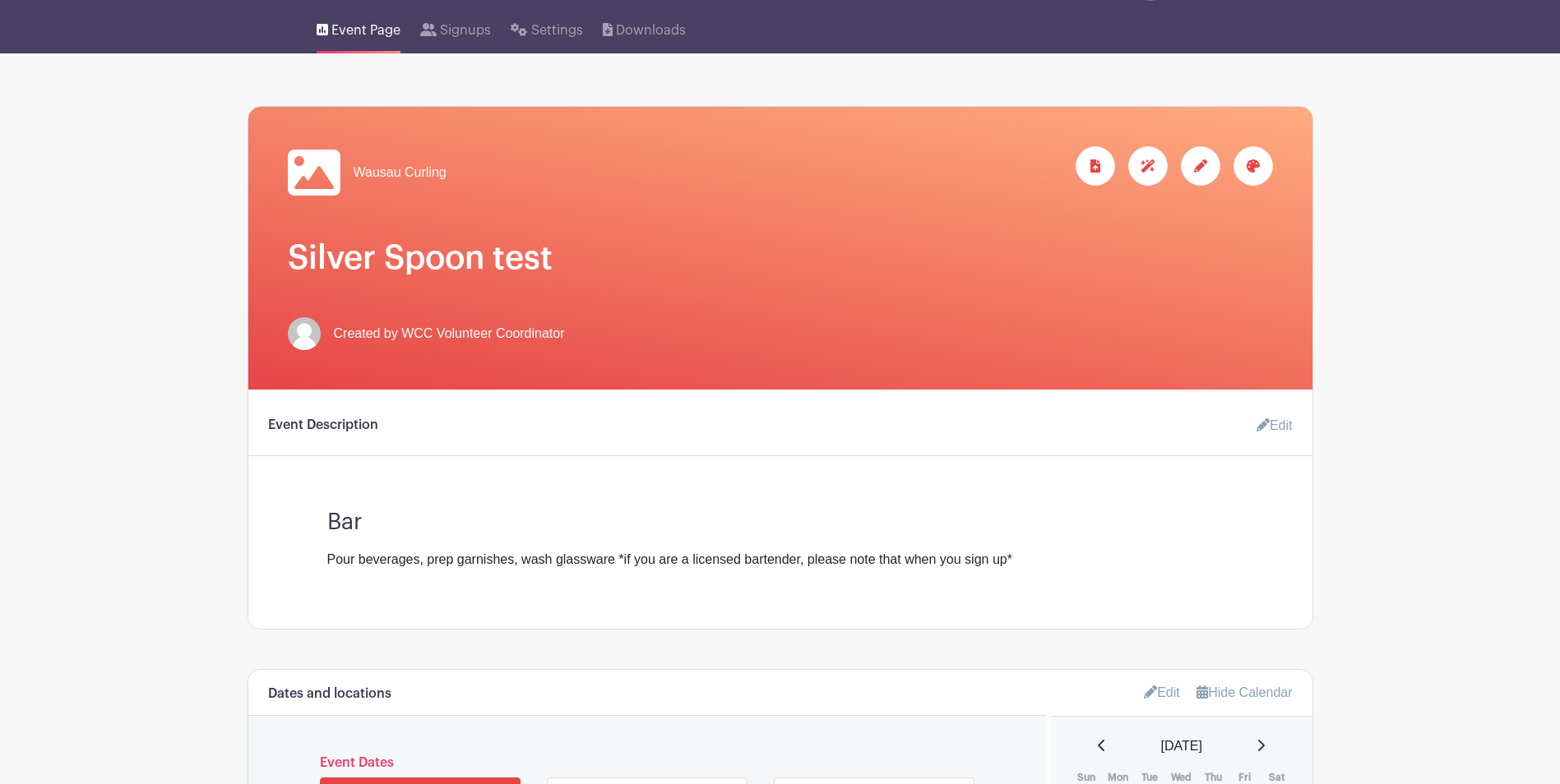
click at [1276, 421] on link "Edit" at bounding box center [1268, 425] width 49 height 33
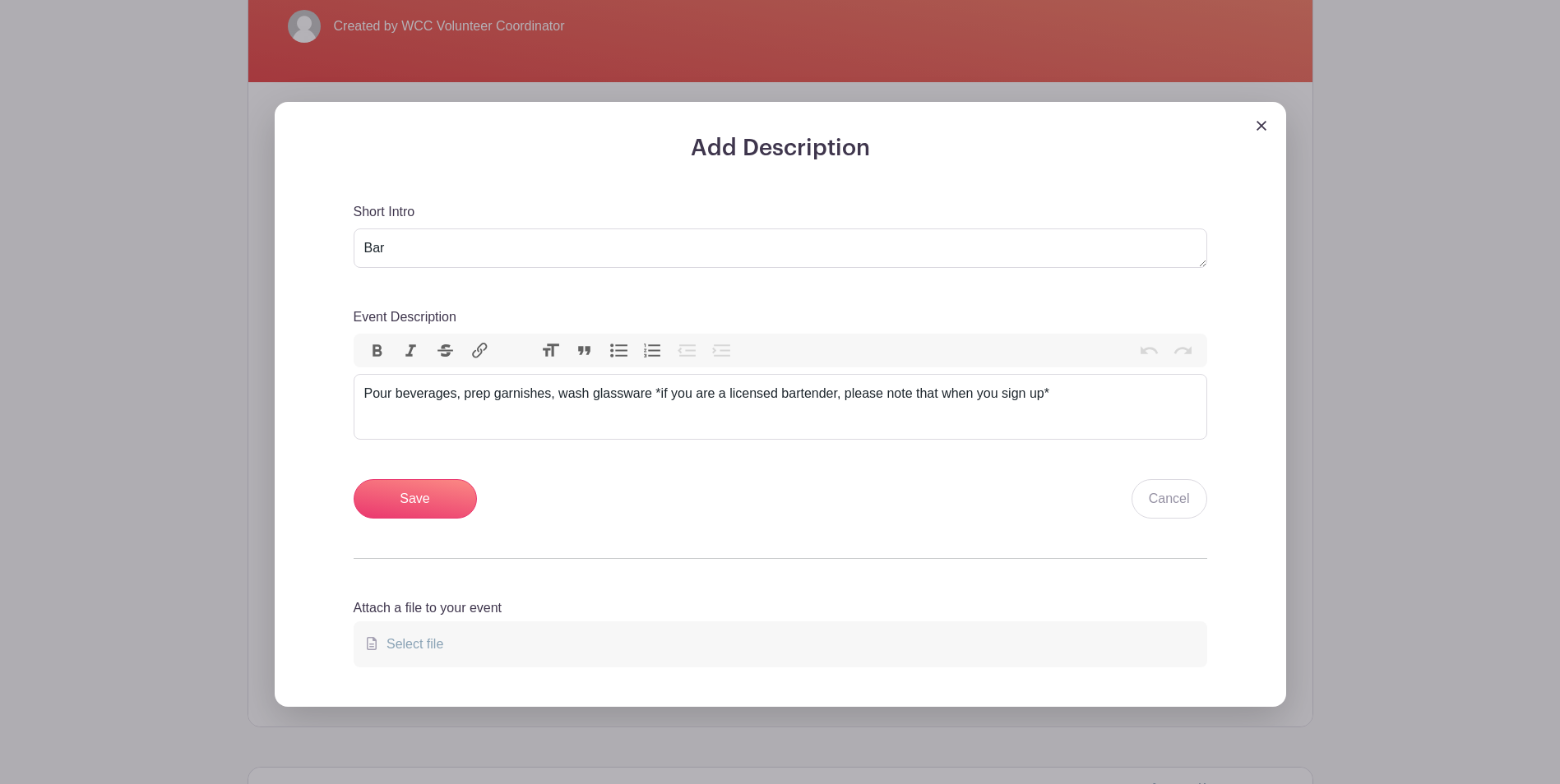
scroll to position [449, 0]
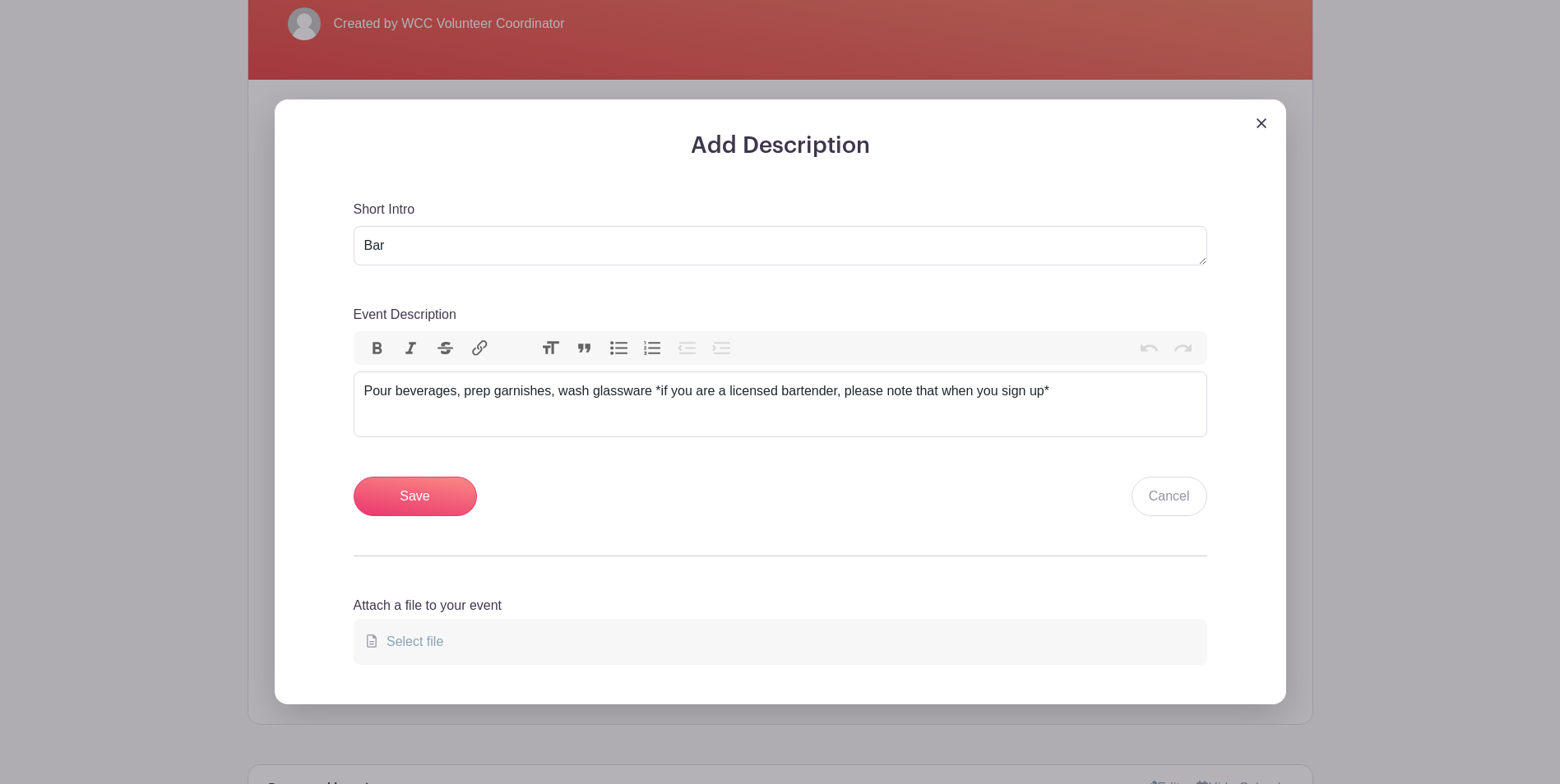
click at [1257, 120] on img at bounding box center [1261, 123] width 9 height 9
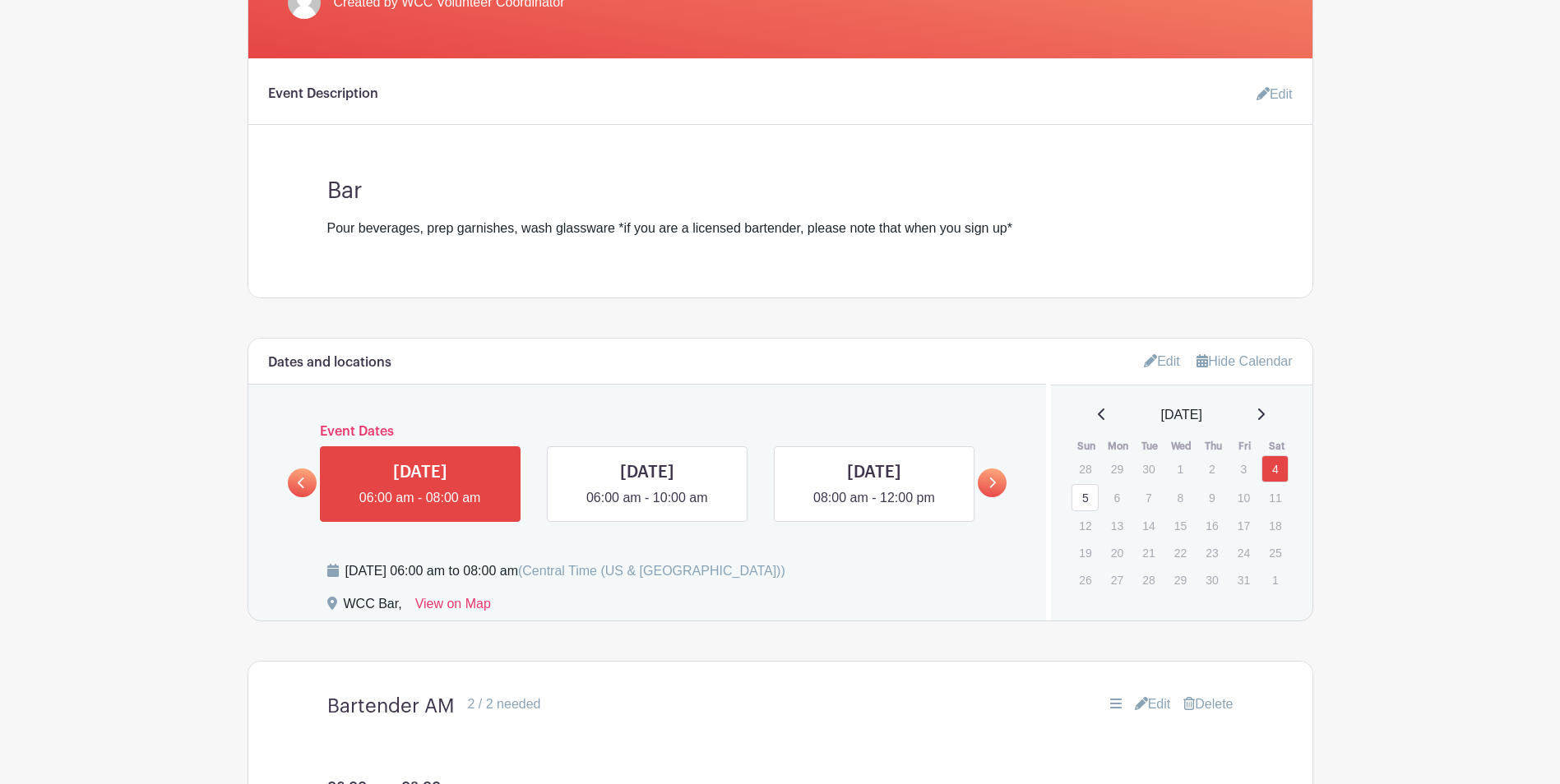
scroll to position [192, 0]
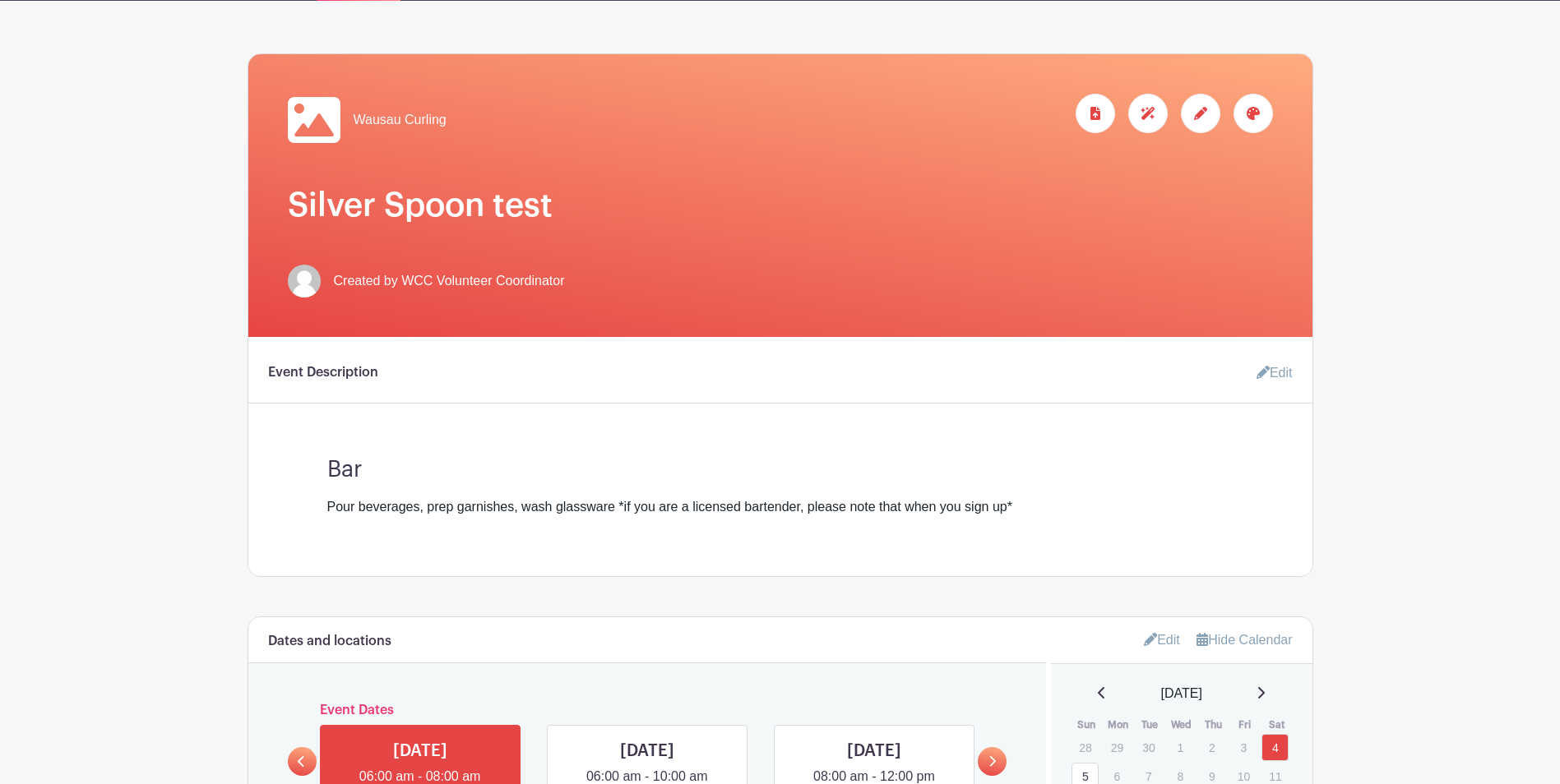
click at [332, 364] on div "Event Description Edit" at bounding box center [780, 380] width 1063 height 47
click at [332, 369] on h6 "Event Description" at bounding box center [323, 372] width 110 height 15
click at [1198, 112] on icon at bounding box center [1200, 114] width 13 height 13
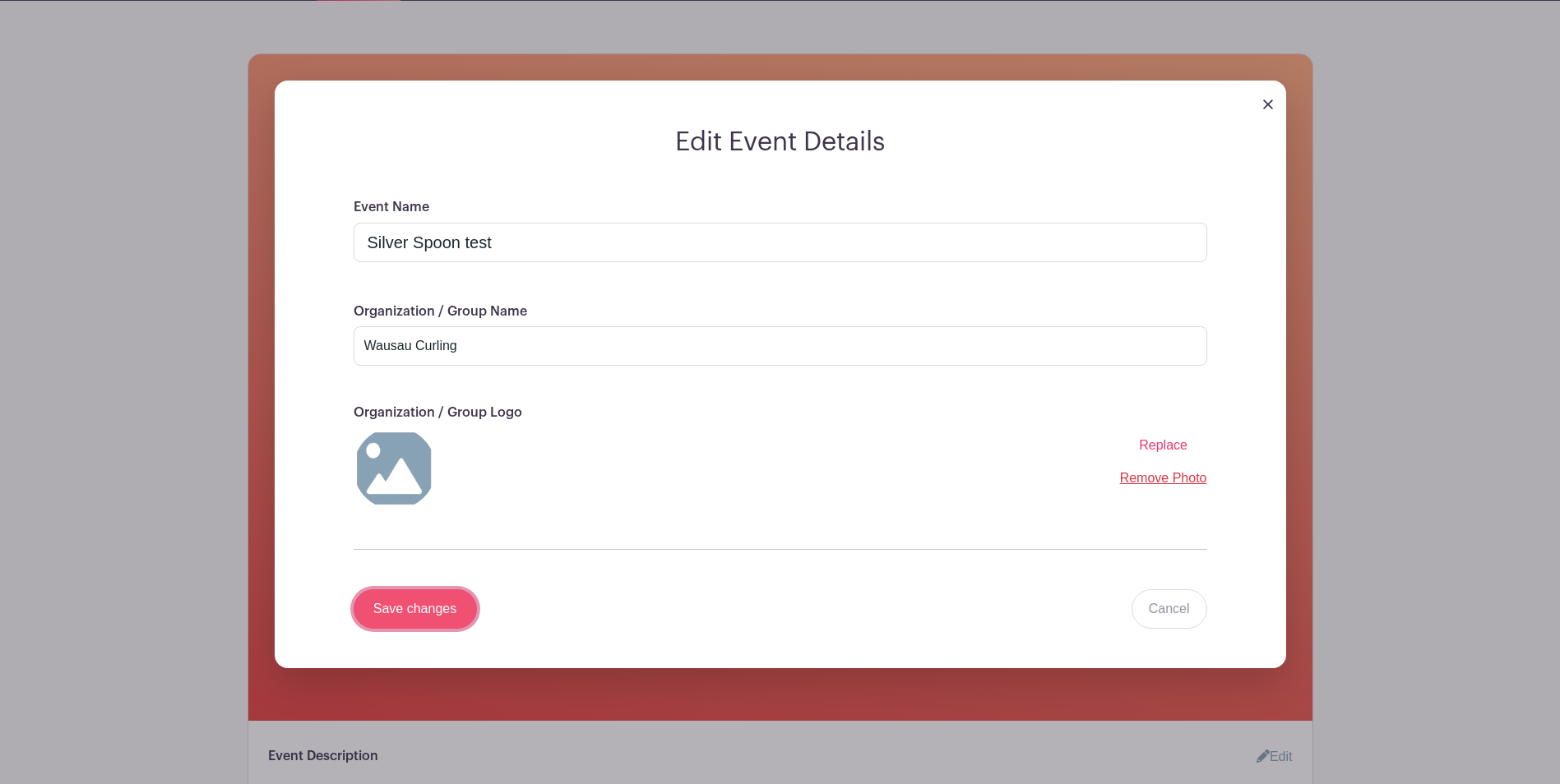
click at [422, 615] on input "Save changes" at bounding box center [415, 609] width 123 height 40
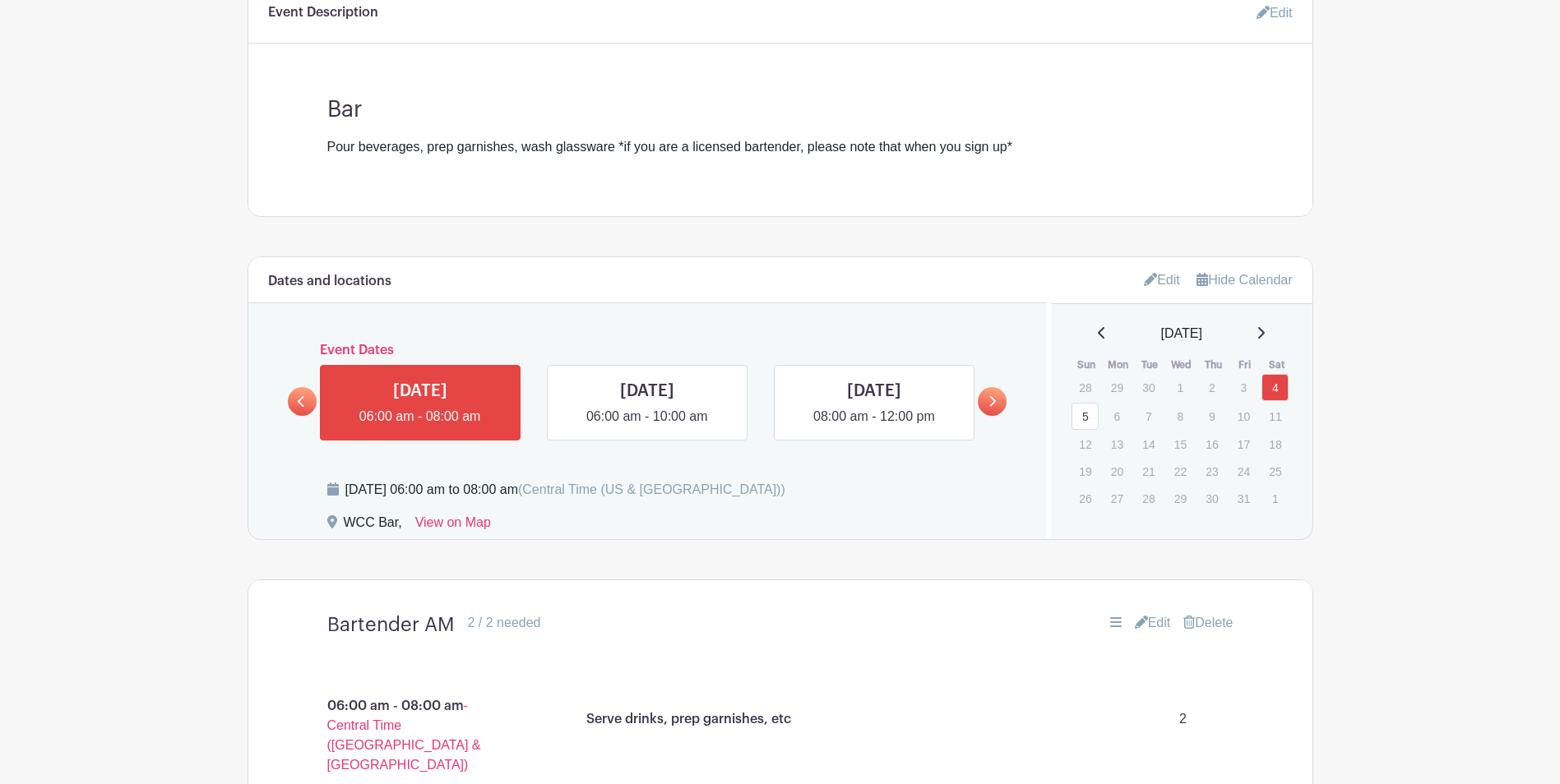
scroll to position [432, 0]
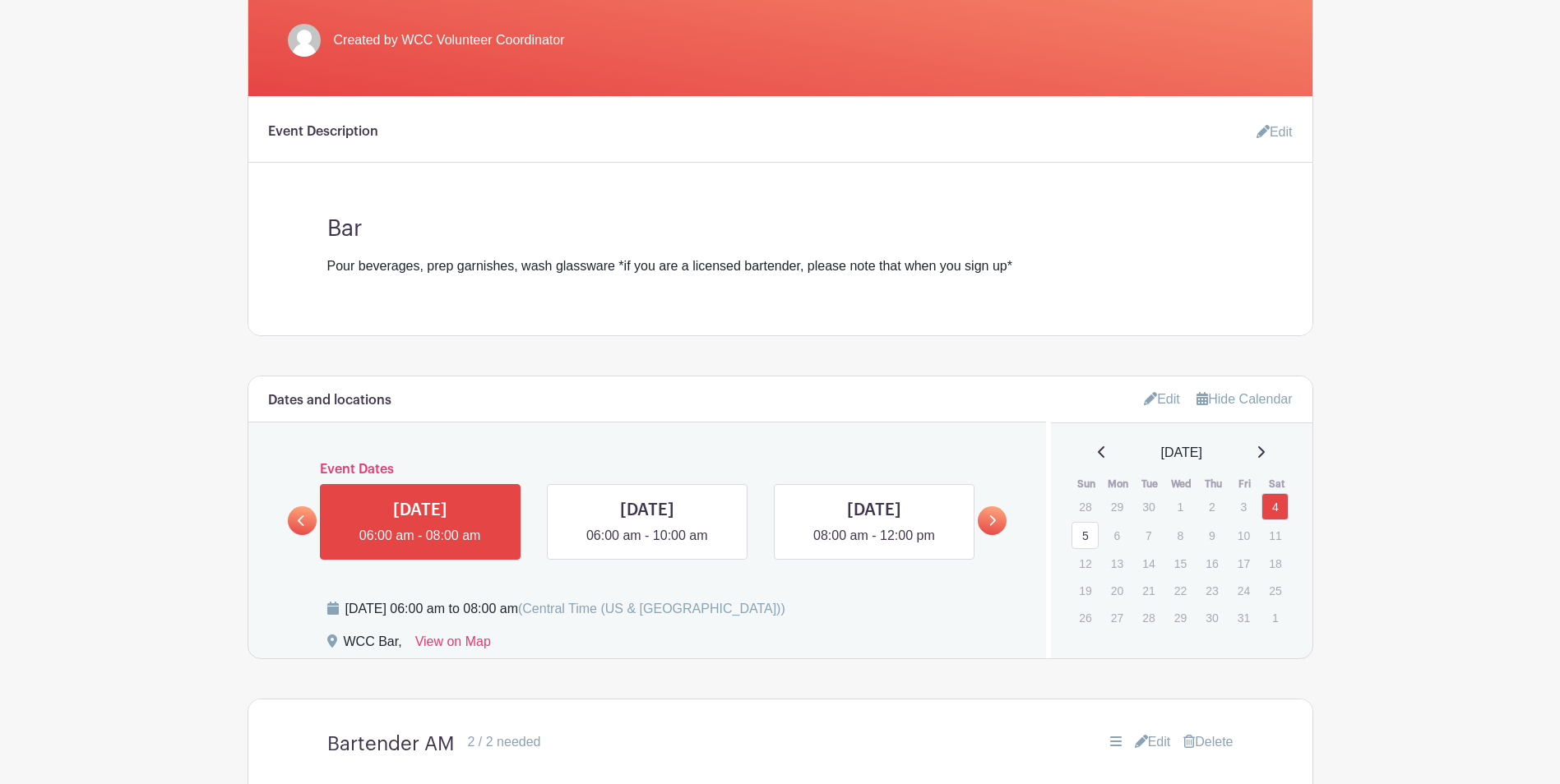
click at [1277, 132] on link "Edit" at bounding box center [1268, 132] width 49 height 33
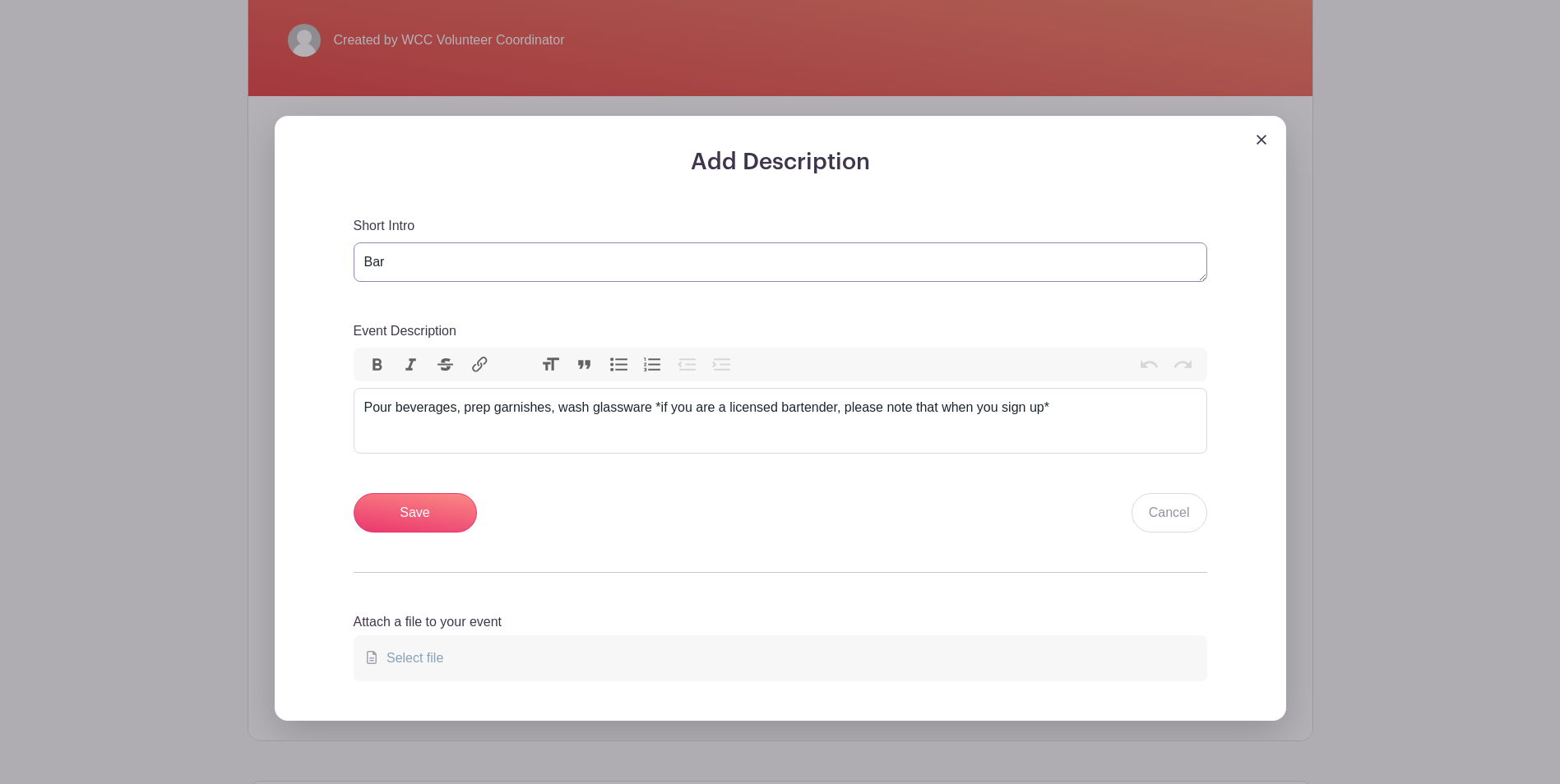
drag, startPoint x: 414, startPoint y: 260, endPoint x: 361, endPoint y: 265, distance: 53.2
click at [361, 265] on textarea "Bar" at bounding box center [780, 262] width 854 height 40
type textarea "Help is needed in the bar, in the kitchen and on the ice..."
drag, startPoint x: 1071, startPoint y: 411, endPoint x: 364, endPoint y: 401, distance: 707.1
click at [365, 401] on div "Pour beverages, prep garnishes, wash glassware *if you are a licensed bartender…" at bounding box center [780, 407] width 832 height 20
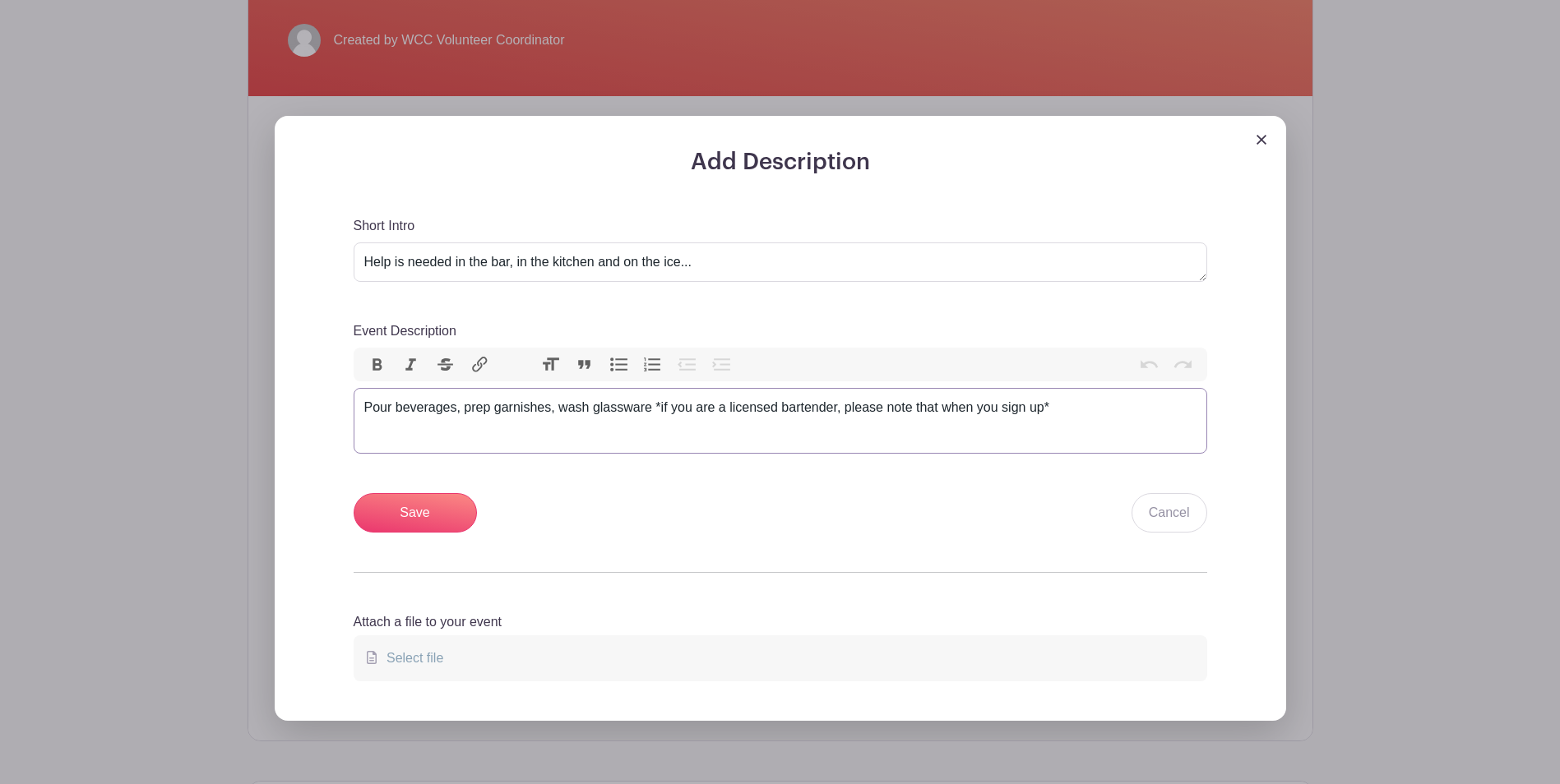
type trix-editor "<div>&nbsp;Pour beverages, prep garnishes, wash glassware *if you are a license…"
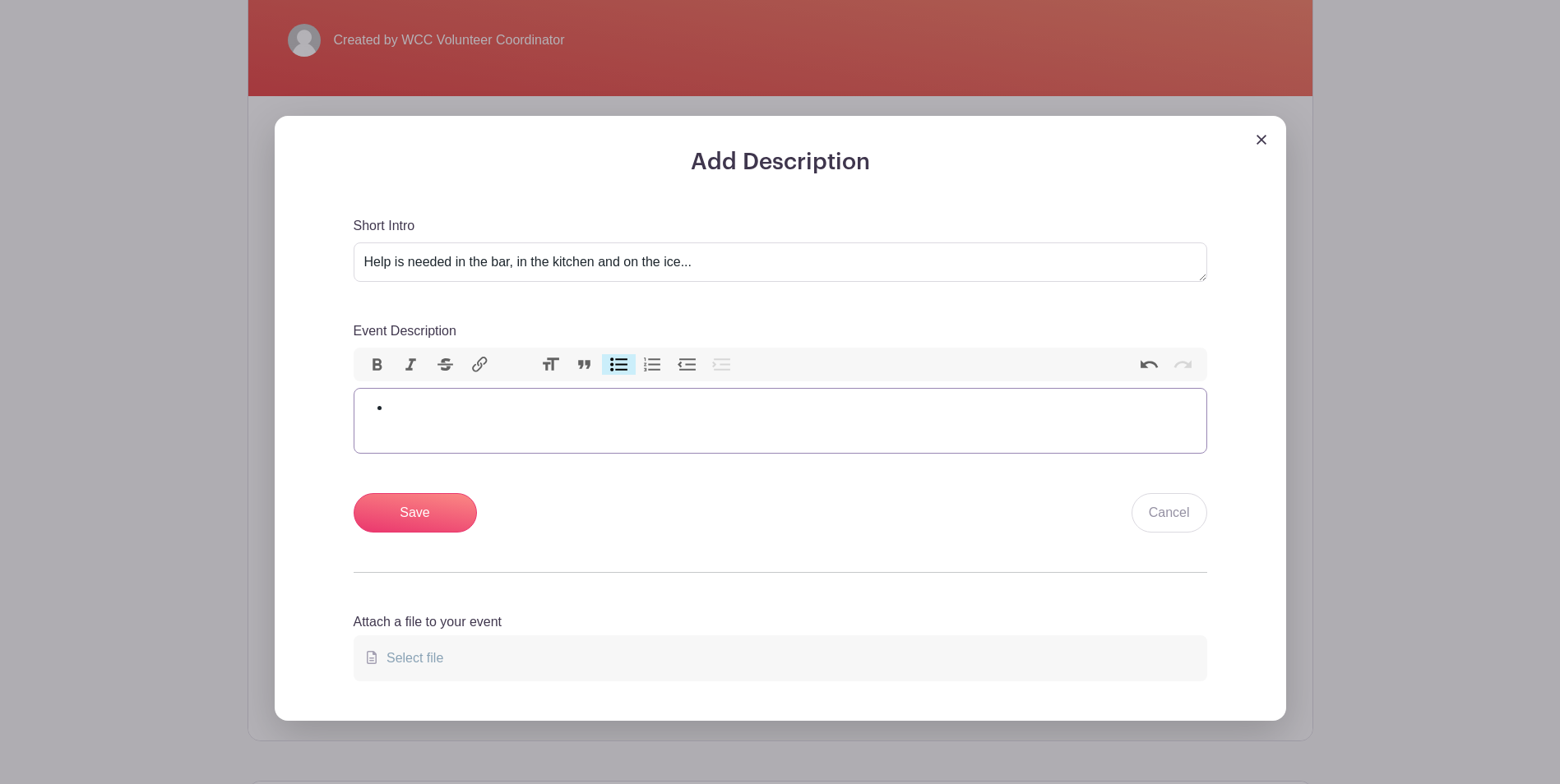
click at [616, 364] on button "Bullets" at bounding box center [619, 364] width 34 height 22
type trix-editor "<ul><li><br></li></ul>"
click at [402, 522] on input "Save" at bounding box center [415, 513] width 123 height 40
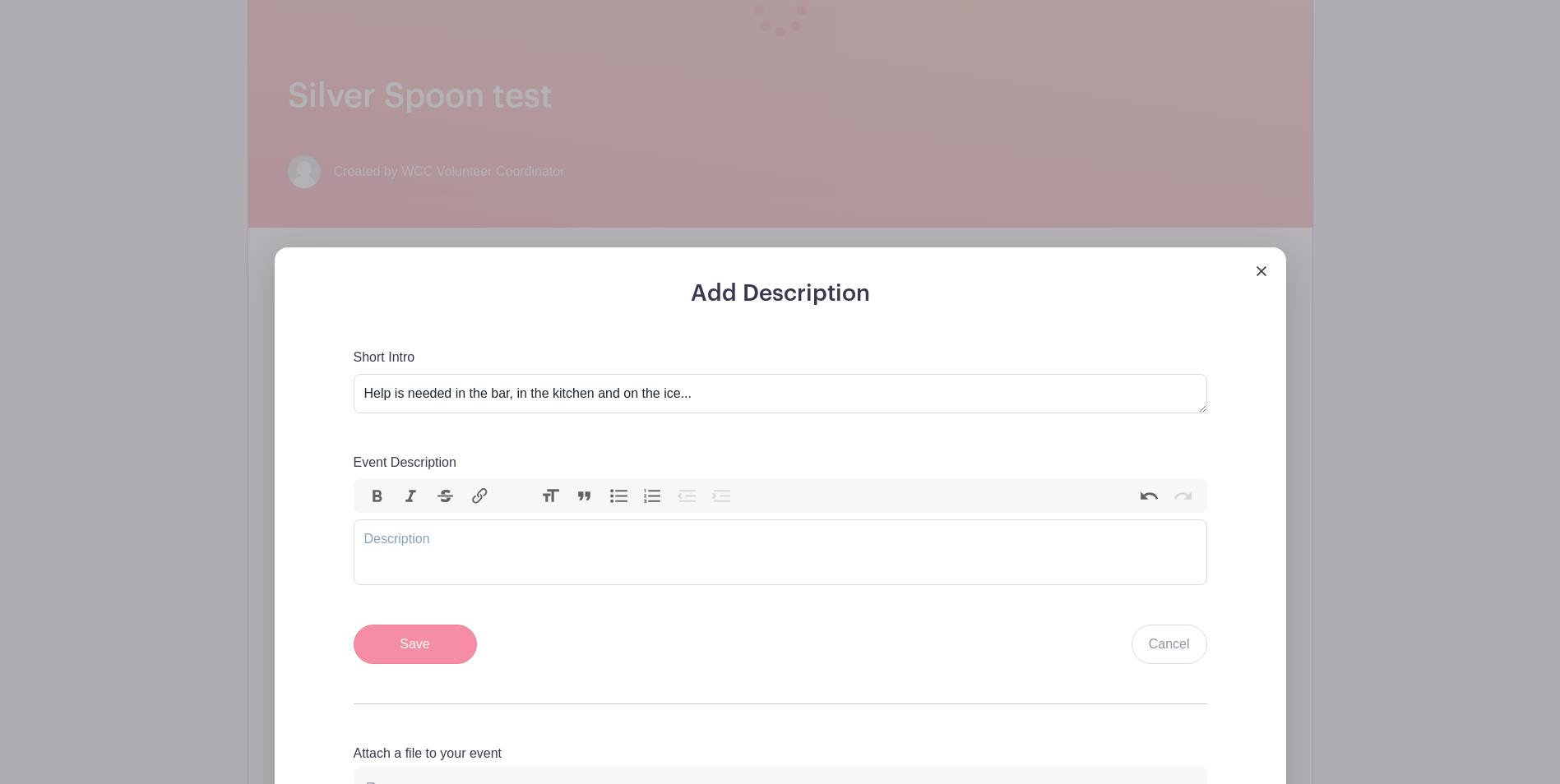
scroll to position [564, 0]
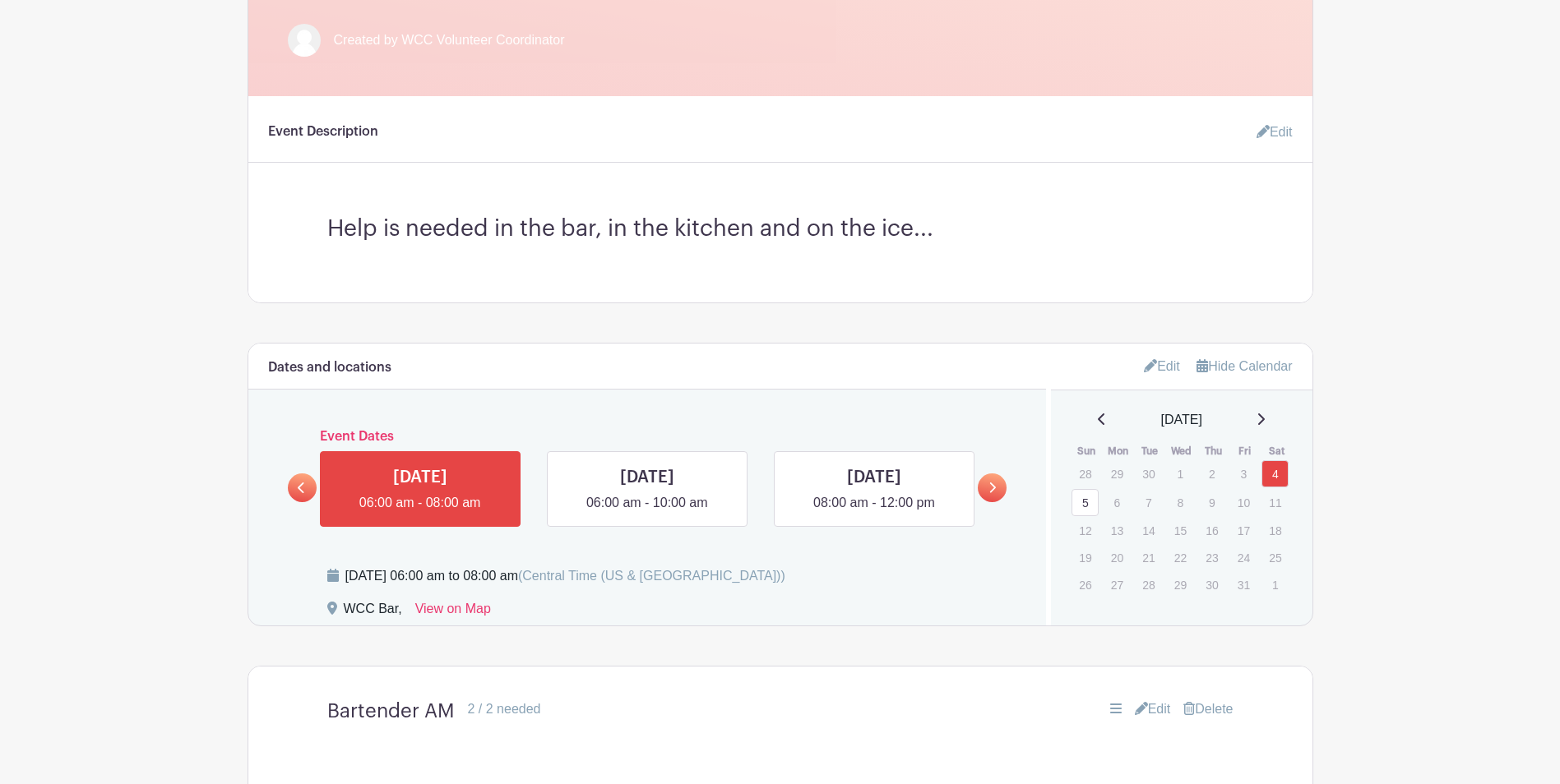
click at [1159, 360] on link "Edit" at bounding box center [1161, 365] width 36 height 28
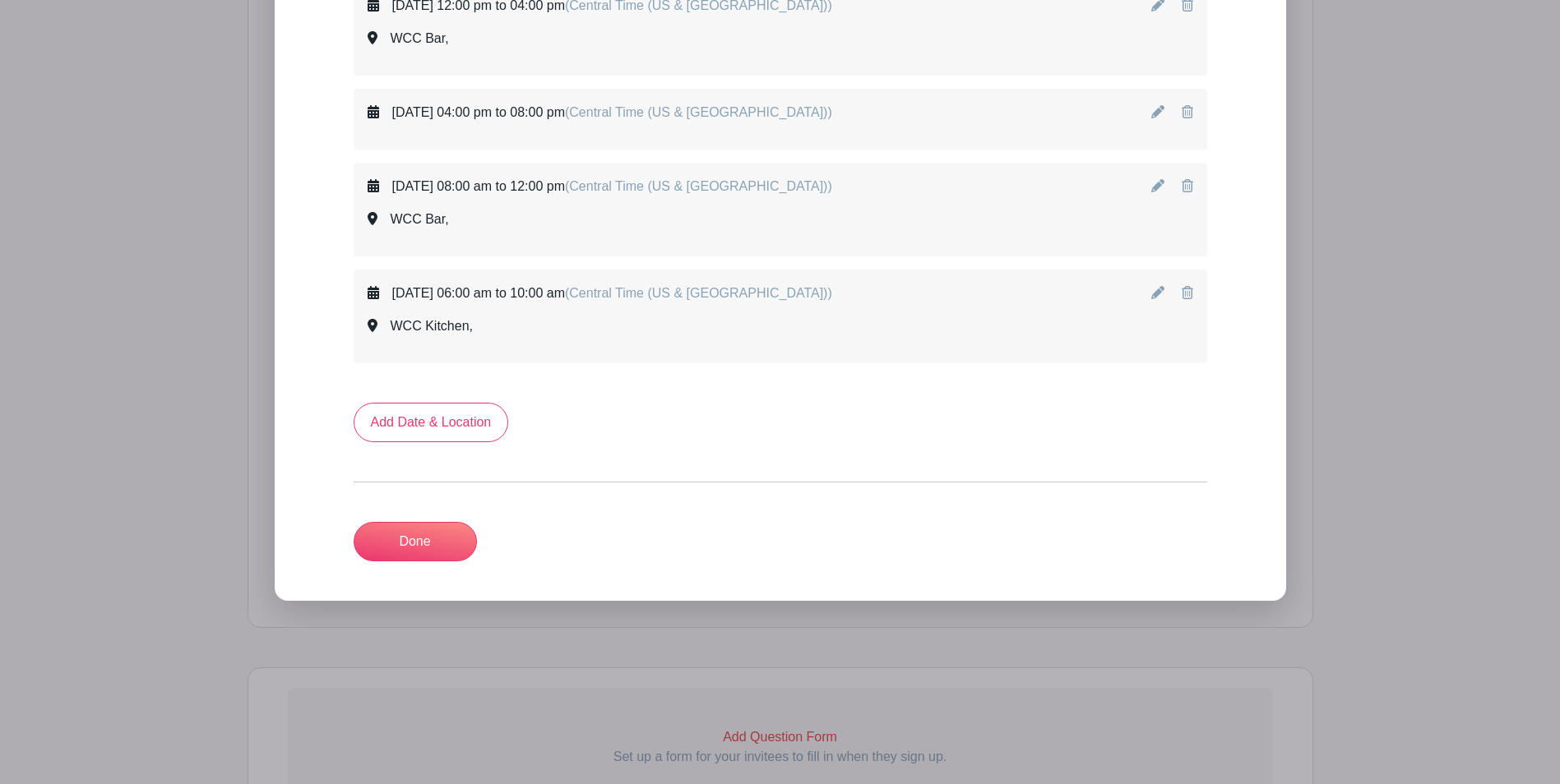
scroll to position [1340, 0]
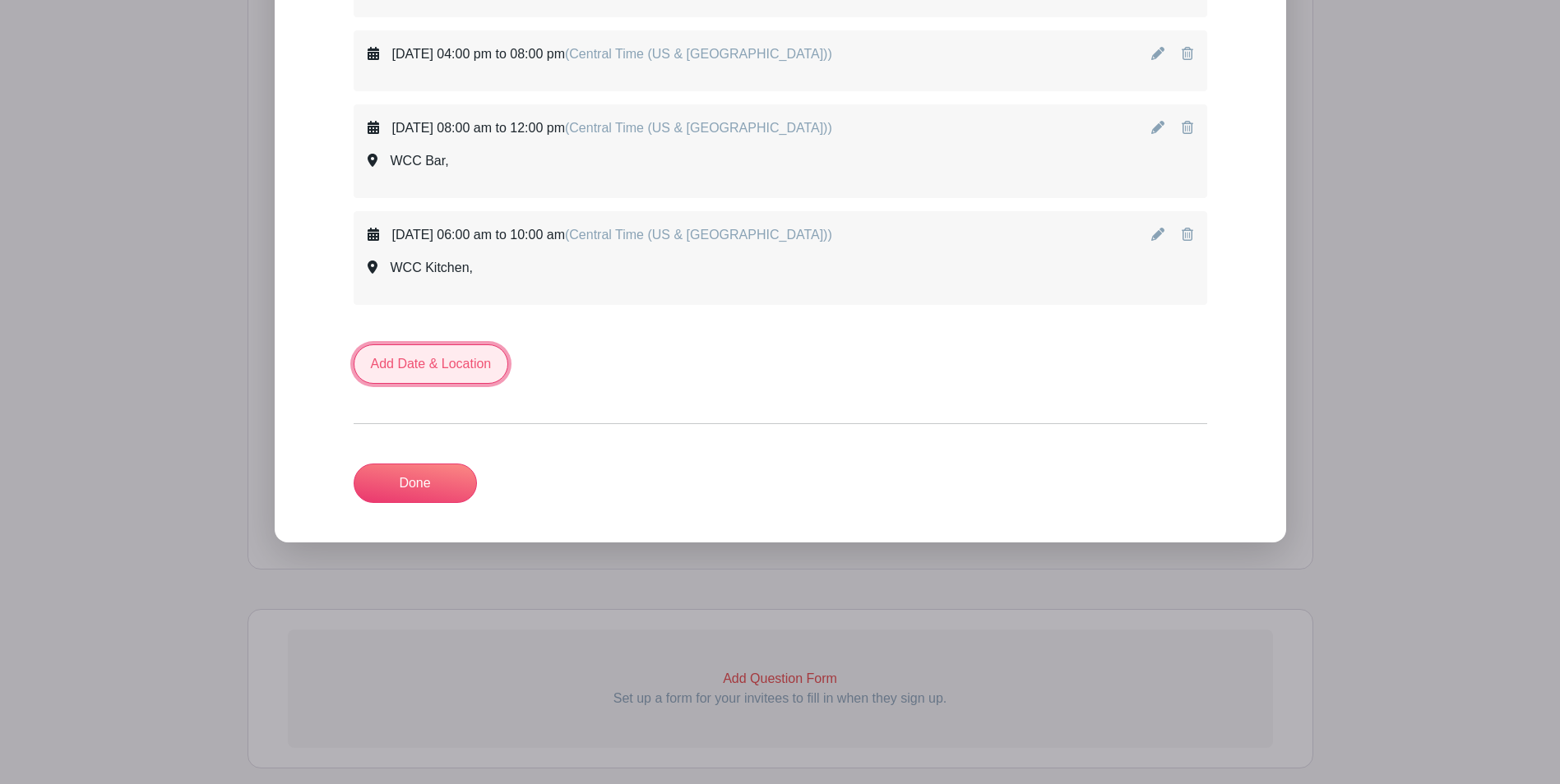
click at [423, 364] on link "Add Date & Location" at bounding box center [431, 364] width 156 height 40
select select "8"
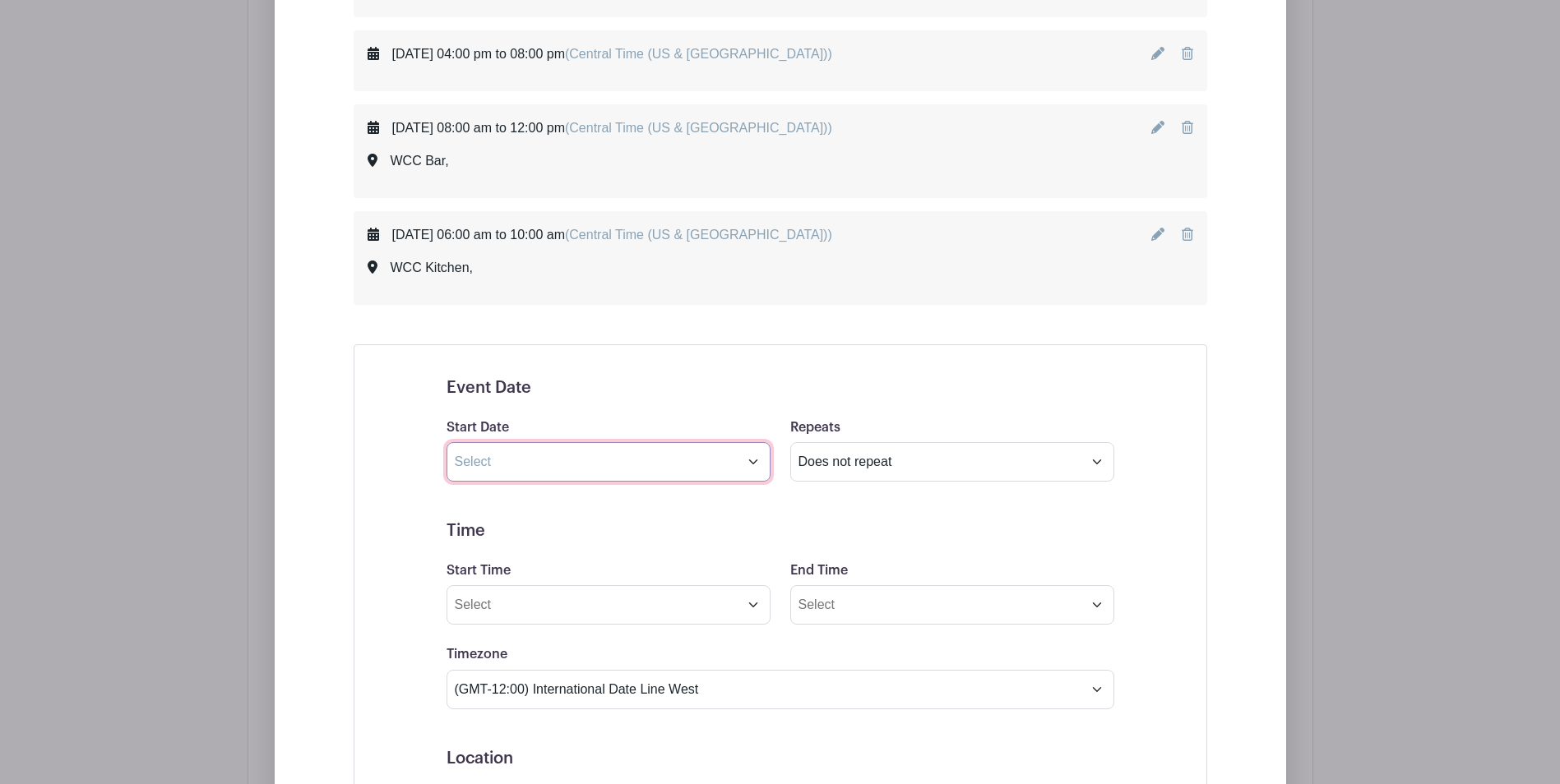
click at [752, 465] on input "text" at bounding box center [608, 462] width 324 height 40
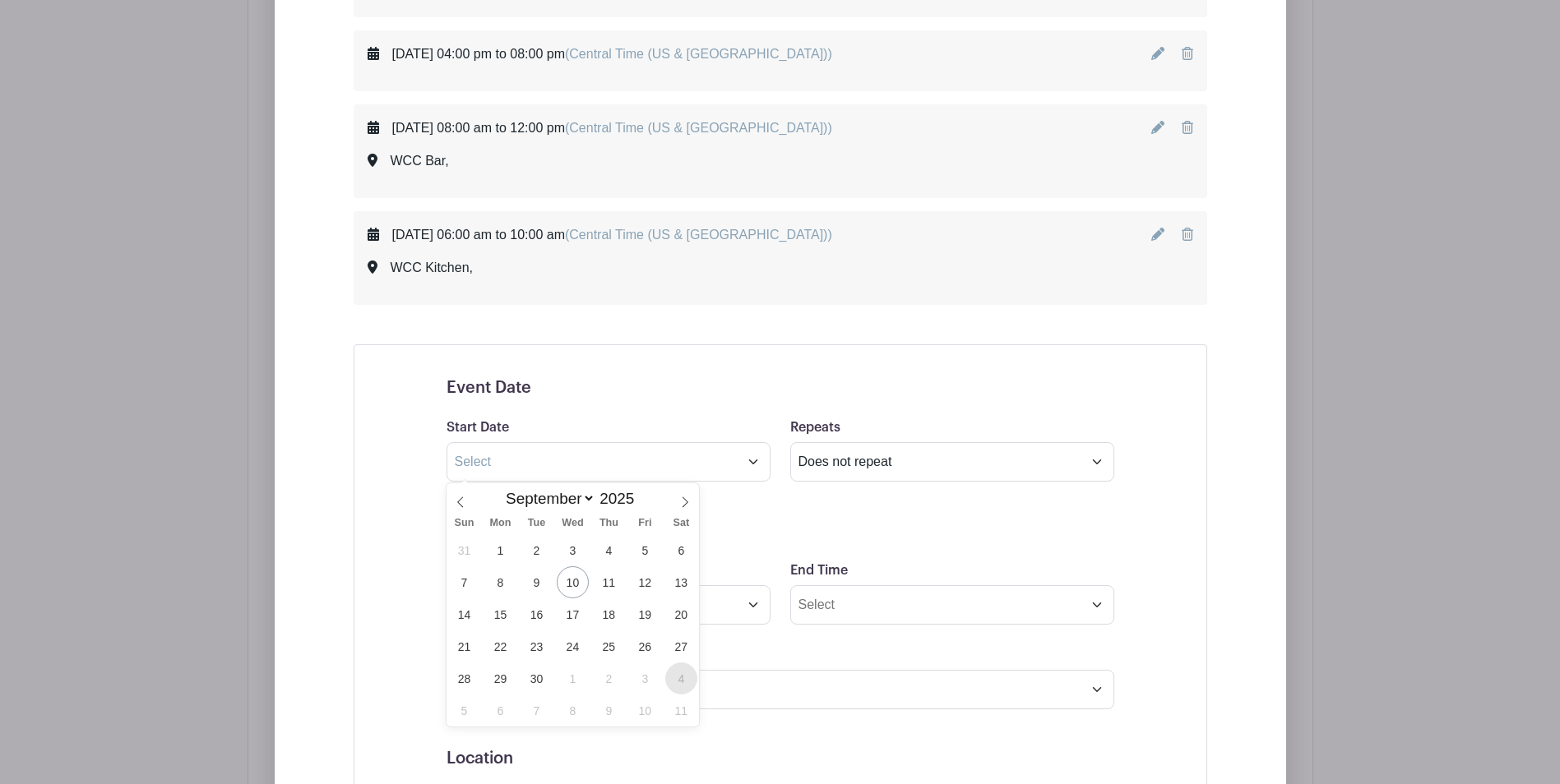
click at [684, 669] on span "4" at bounding box center [682, 679] width 32 height 32
type input "Oct 4 2025"
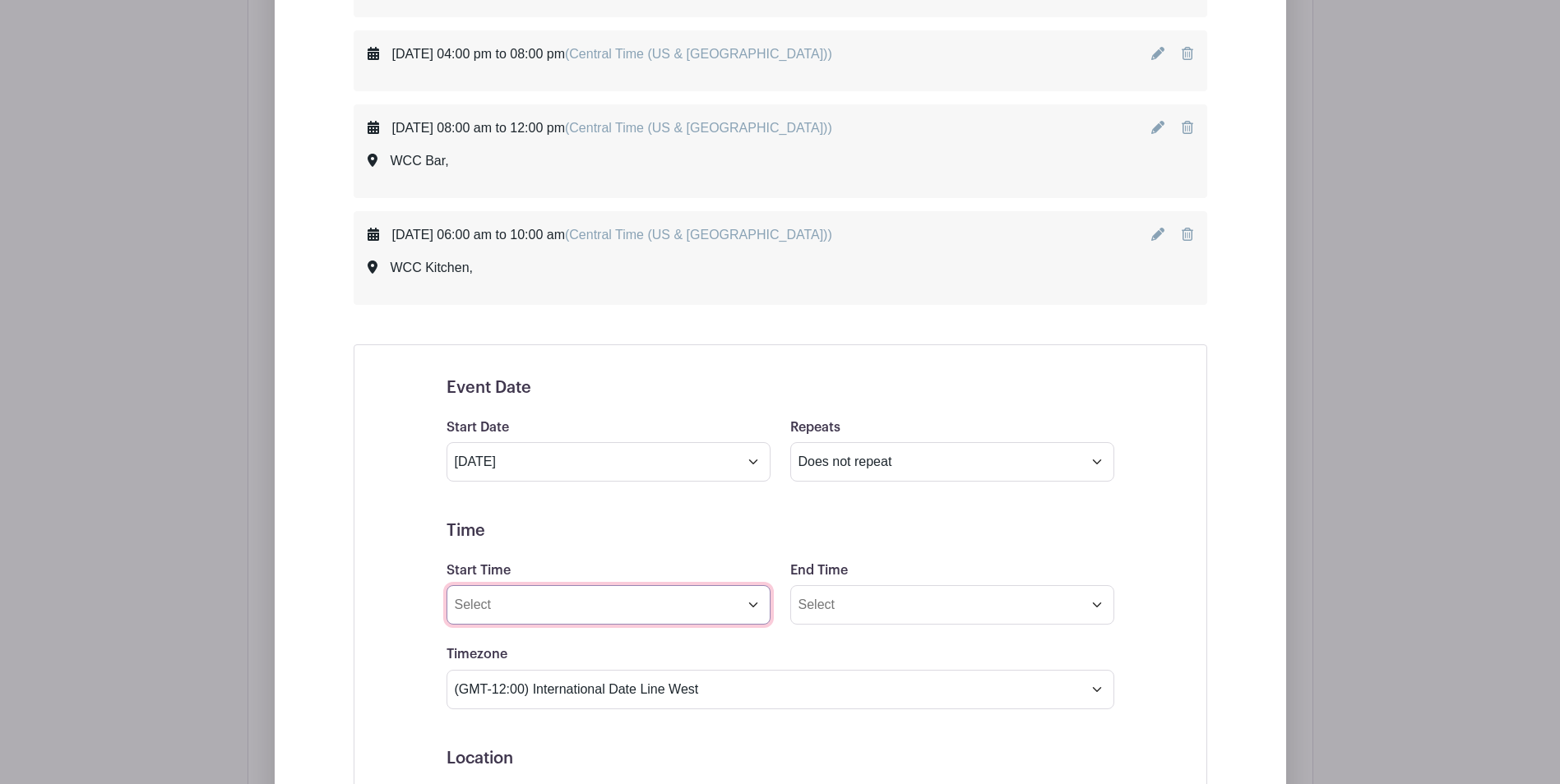
click at [749, 606] on input "Start Time" at bounding box center [608, 606] width 324 height 40
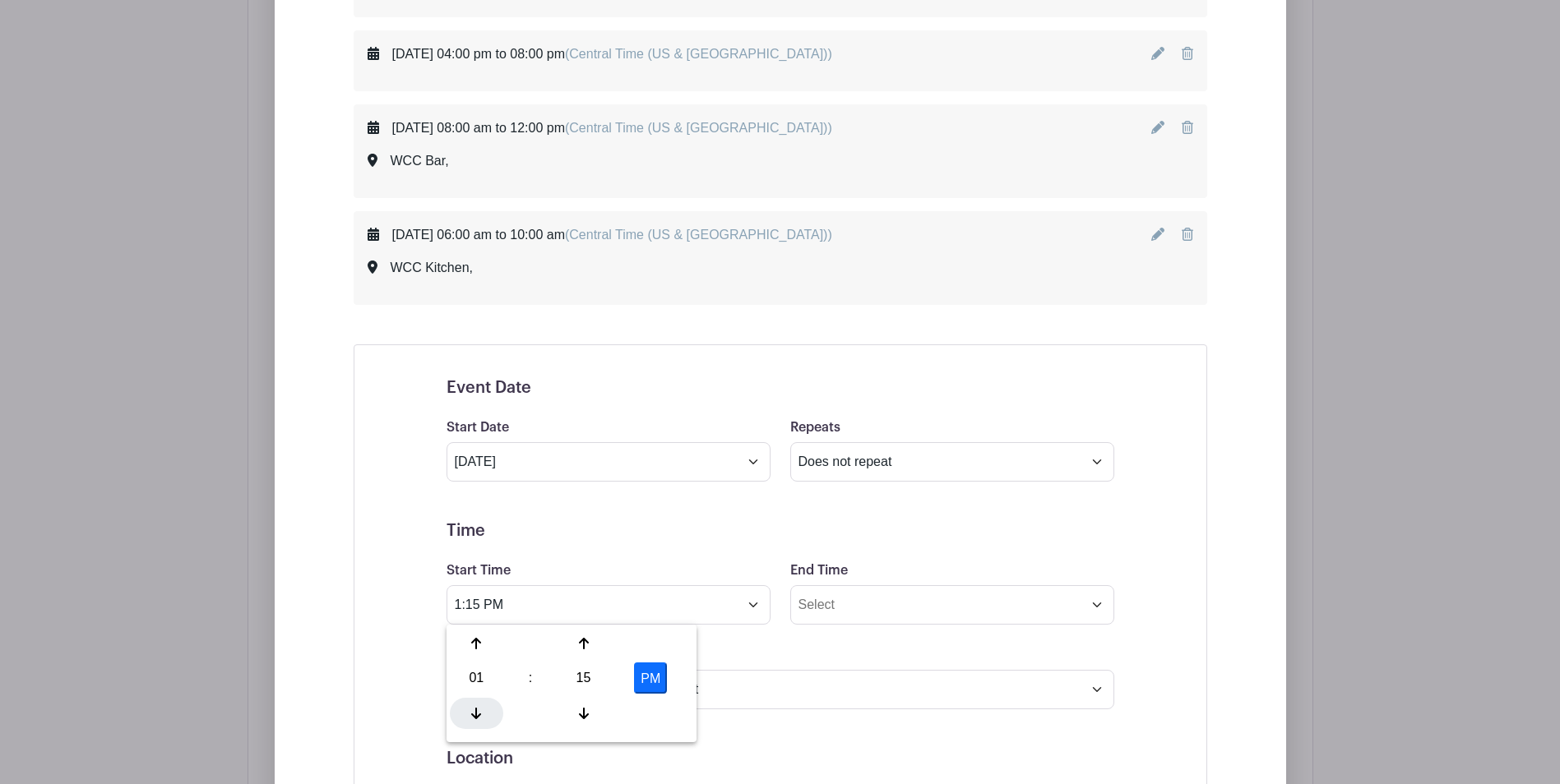
click at [474, 720] on div at bounding box center [477, 713] width 53 height 31
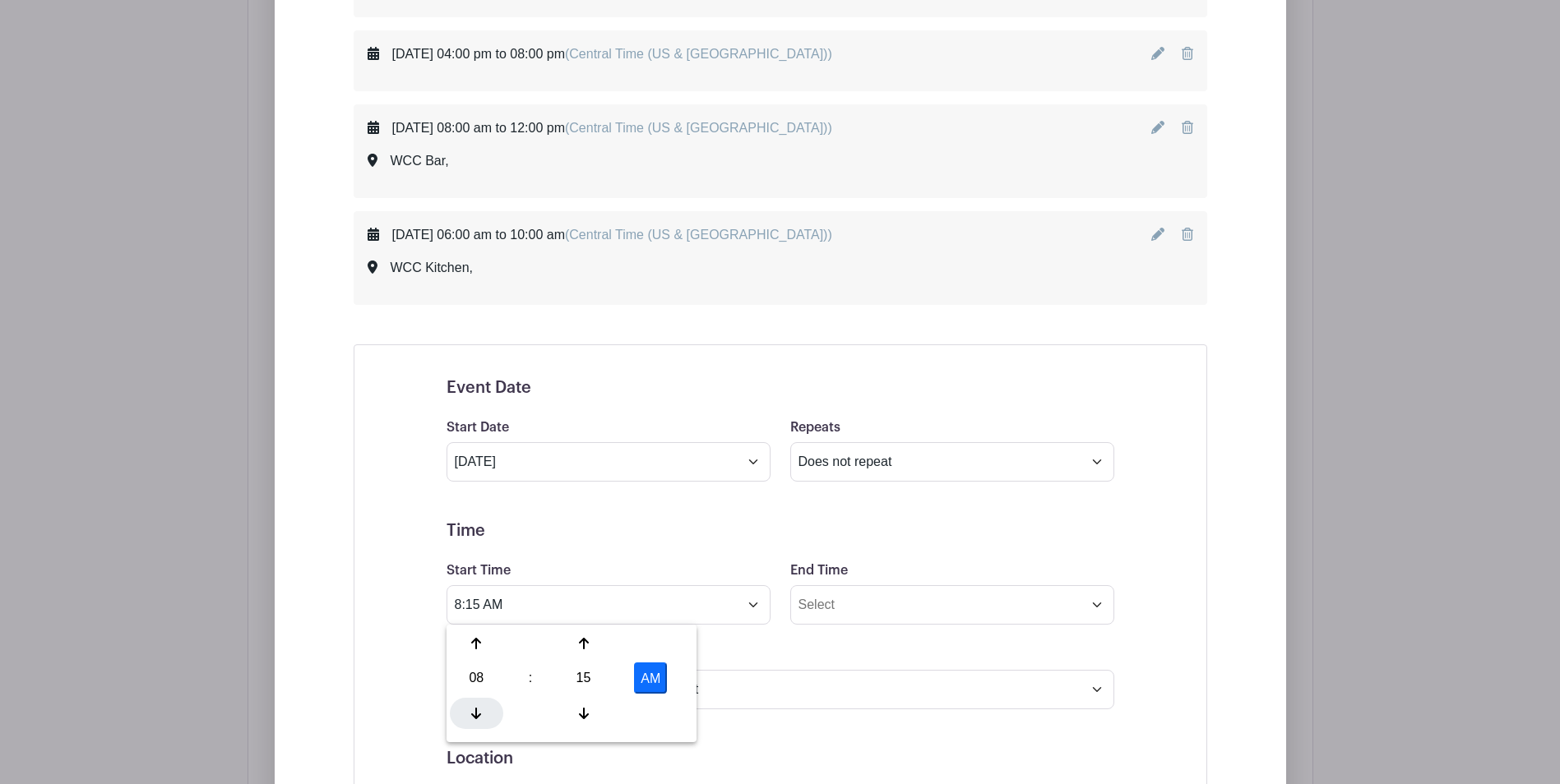
click at [474, 720] on div at bounding box center [477, 713] width 53 height 31
click at [588, 708] on icon at bounding box center [584, 714] width 9 height 13
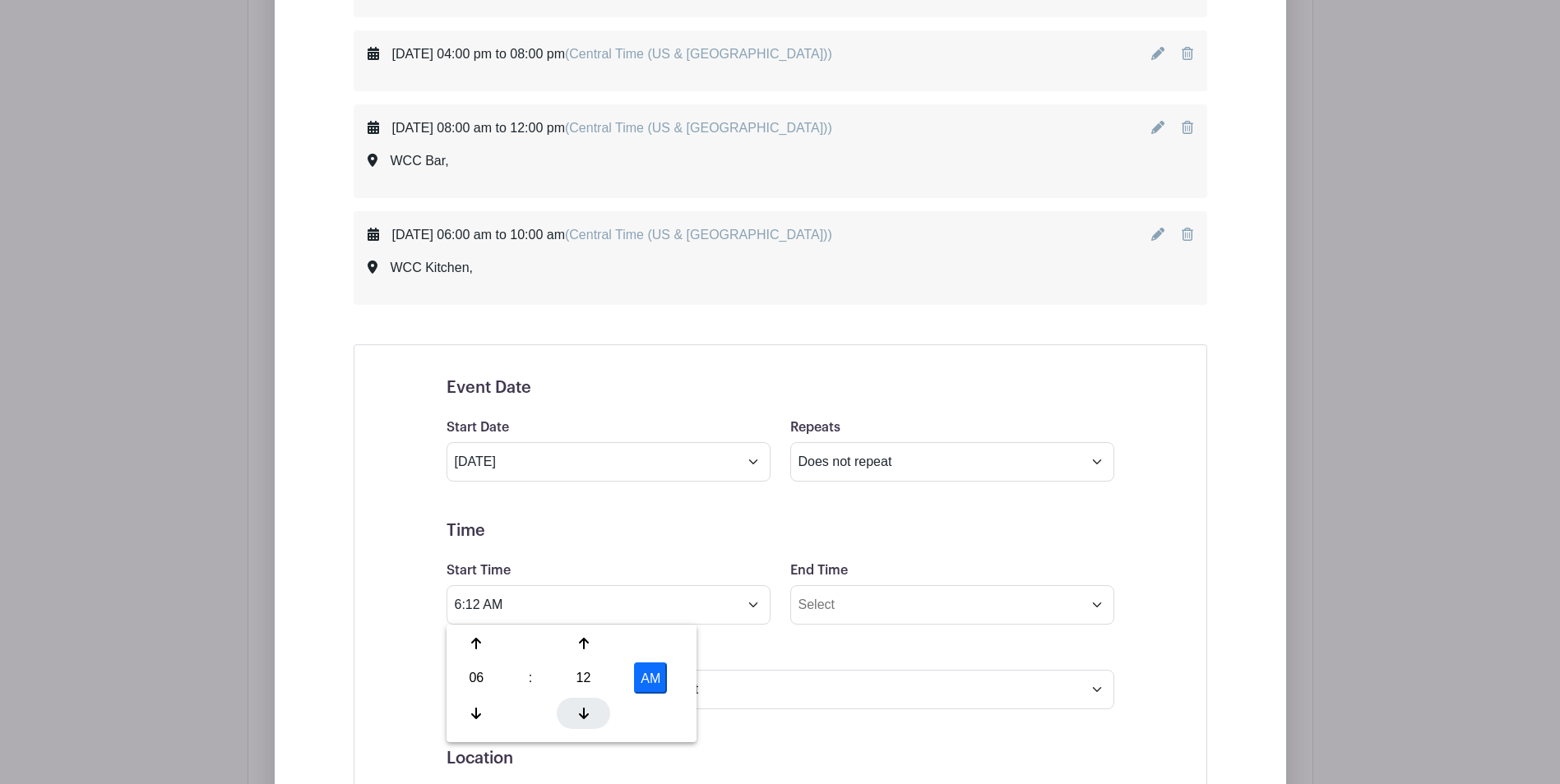
click at [588, 708] on icon at bounding box center [584, 714] width 9 height 13
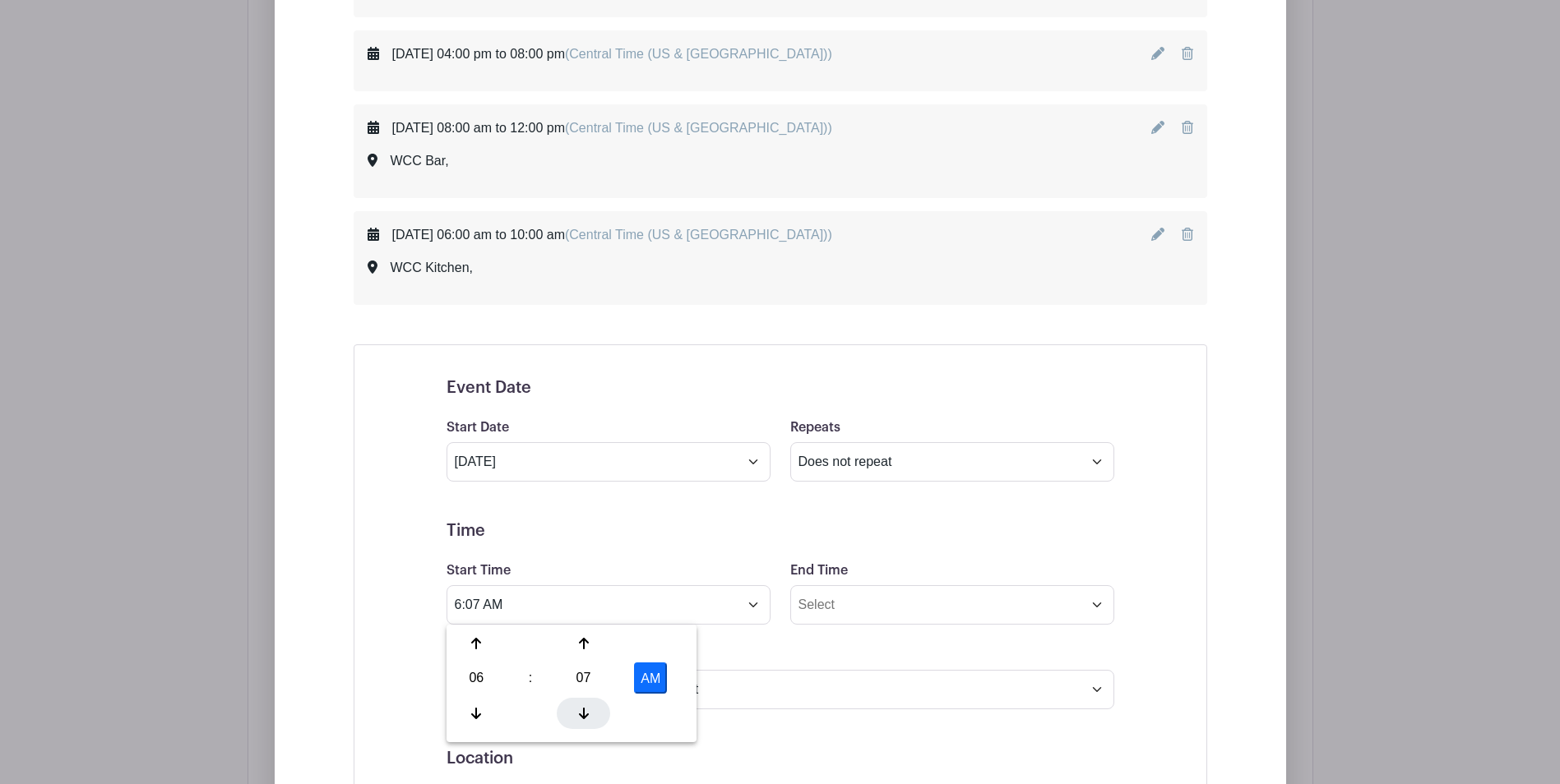
click at [588, 708] on icon at bounding box center [584, 714] width 9 height 13
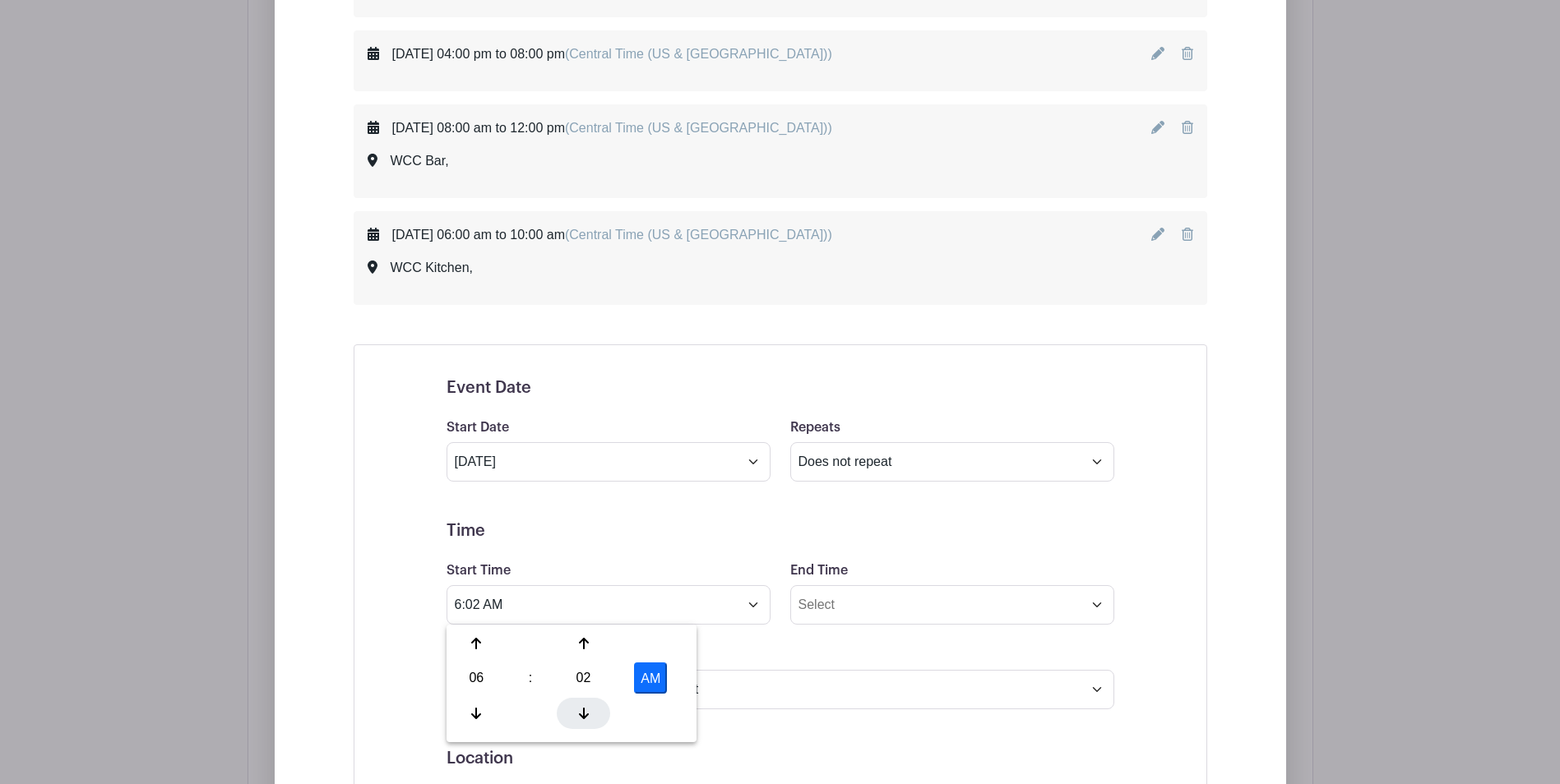
click at [588, 708] on icon at bounding box center [584, 714] width 9 height 13
type input "6:00 AM"
click at [904, 607] on input "End Time" at bounding box center [951, 606] width 324 height 40
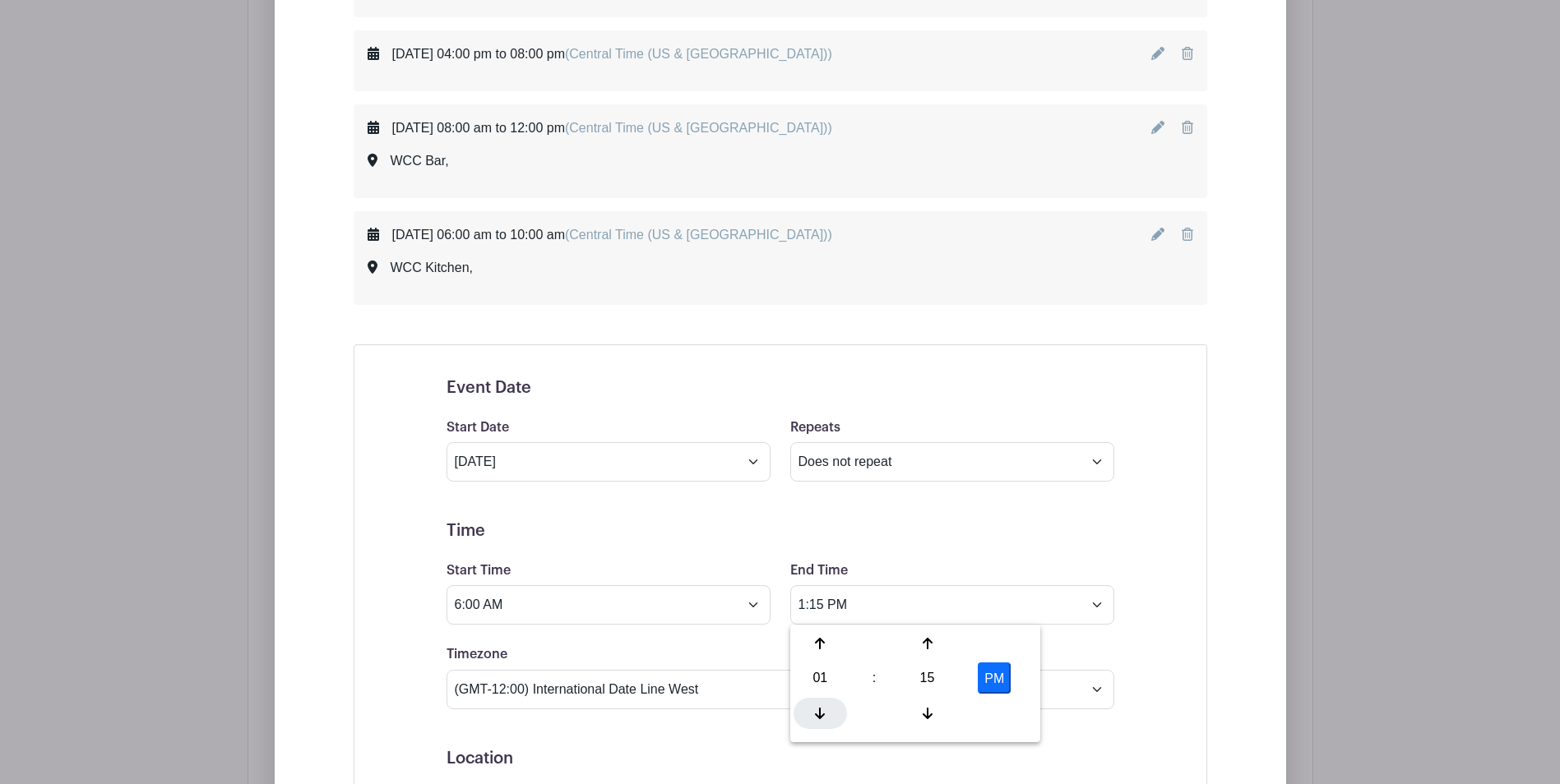
click at [819, 704] on div at bounding box center [820, 713] width 53 height 31
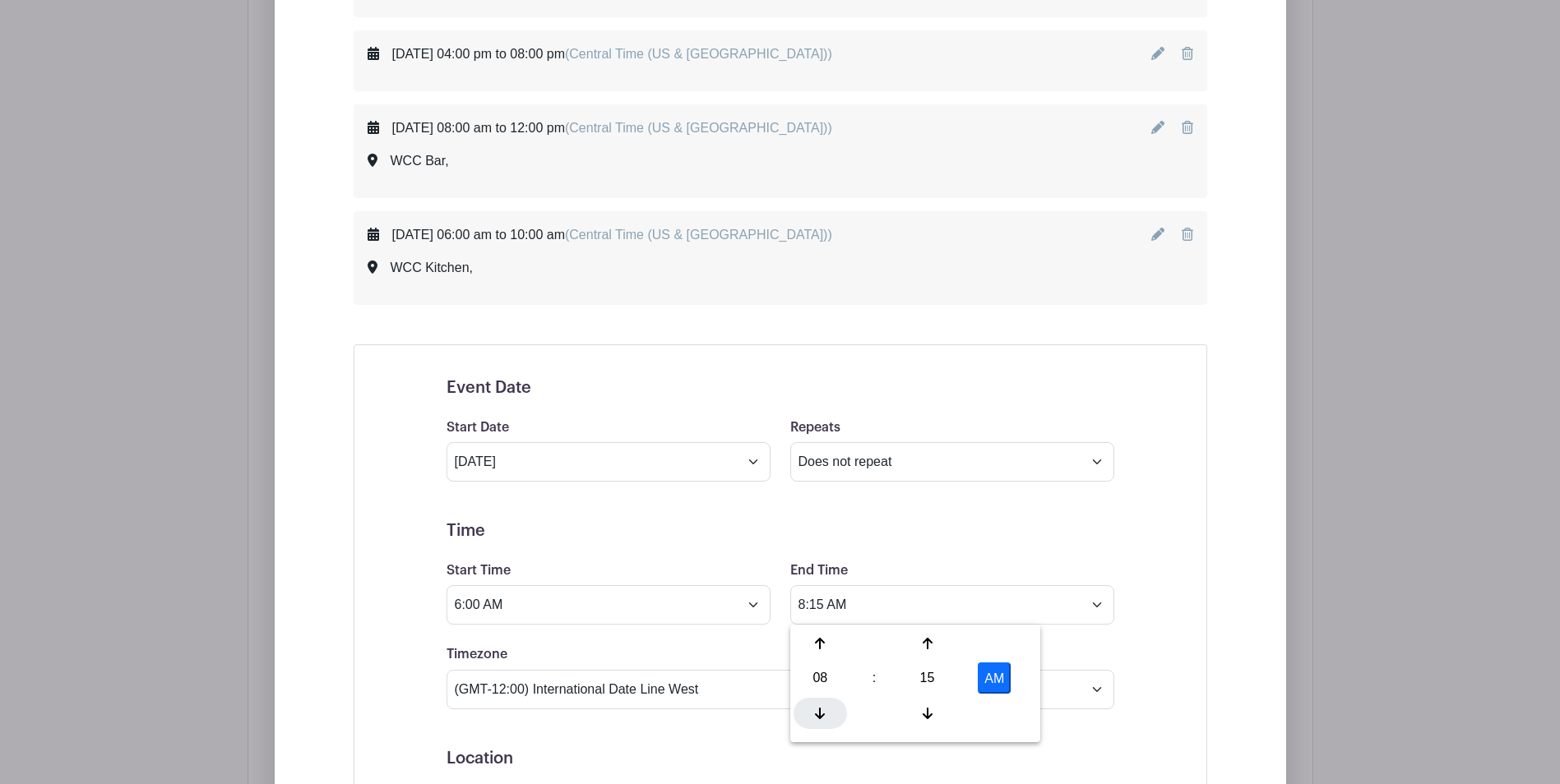
click at [819, 704] on div at bounding box center [820, 713] width 53 height 31
click at [819, 641] on icon at bounding box center [819, 644] width 9 height 11
click at [929, 713] on icon at bounding box center [928, 714] width 9 height 13
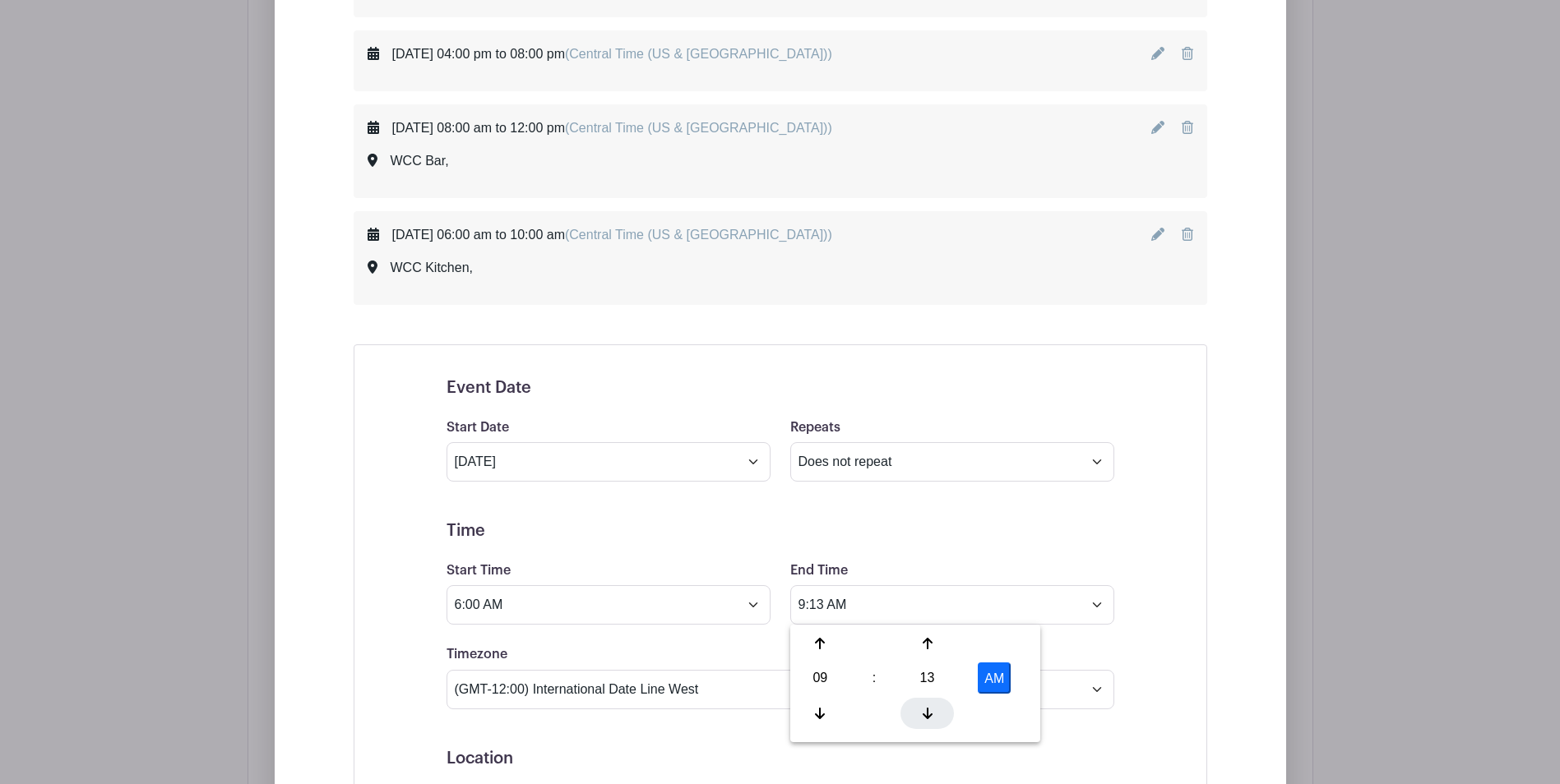
click at [929, 713] on icon at bounding box center [928, 714] width 9 height 13
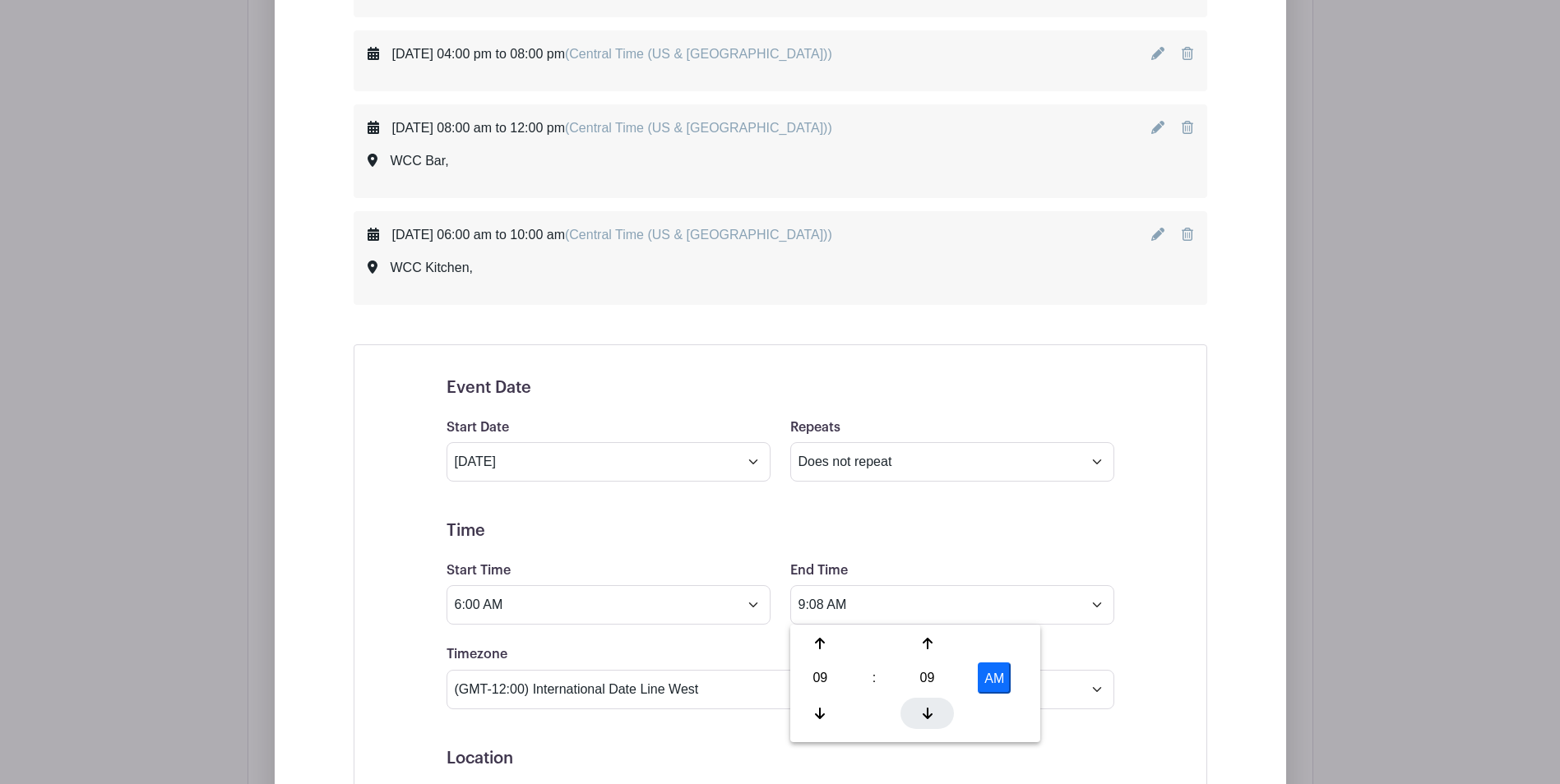
click at [929, 713] on icon at bounding box center [928, 714] width 9 height 13
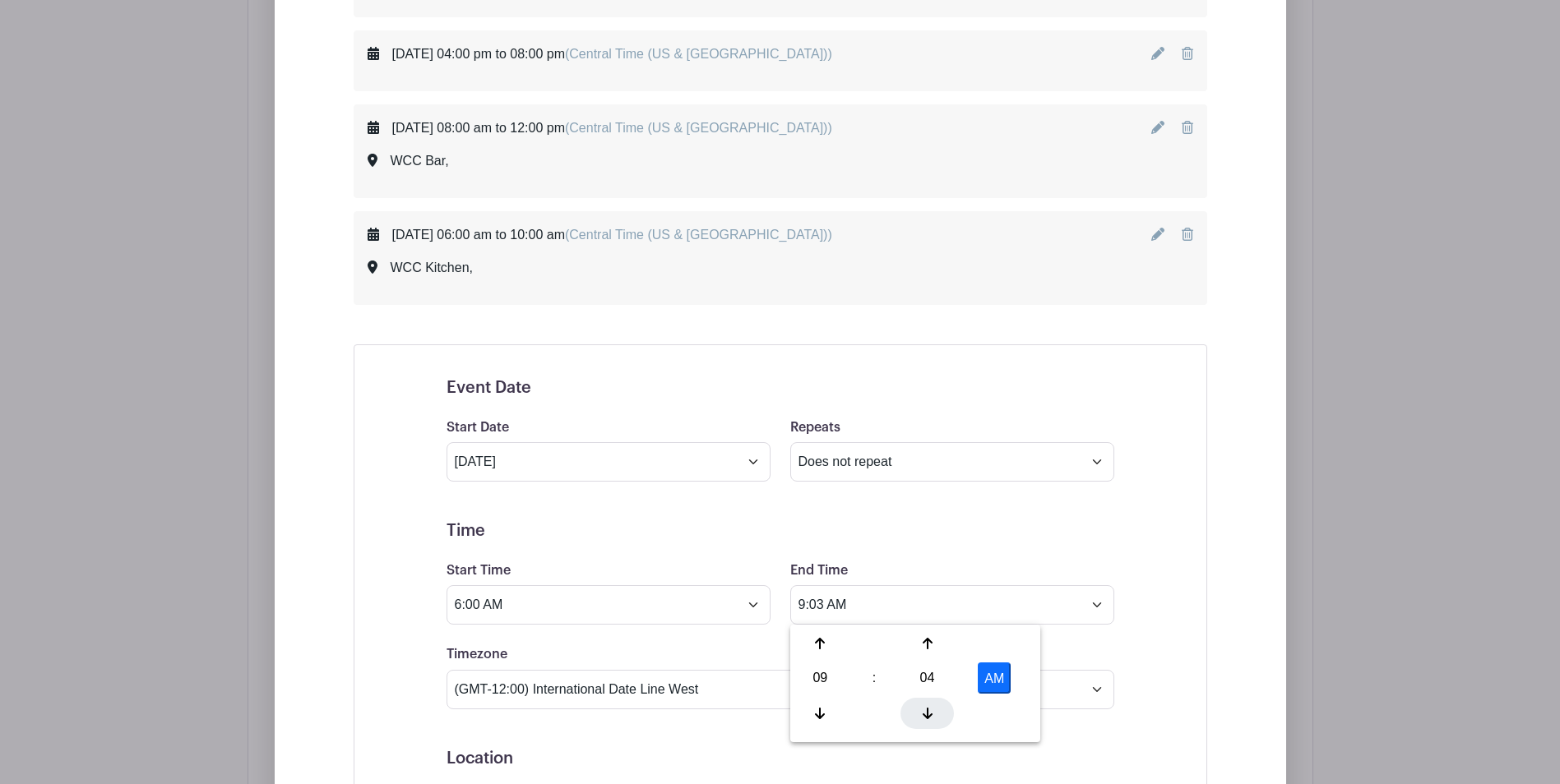
click at [929, 713] on icon at bounding box center [928, 714] width 9 height 13
click at [1003, 676] on button "AM" at bounding box center [994, 678] width 33 height 31
click at [1003, 676] on button "PM" at bounding box center [994, 678] width 33 height 31
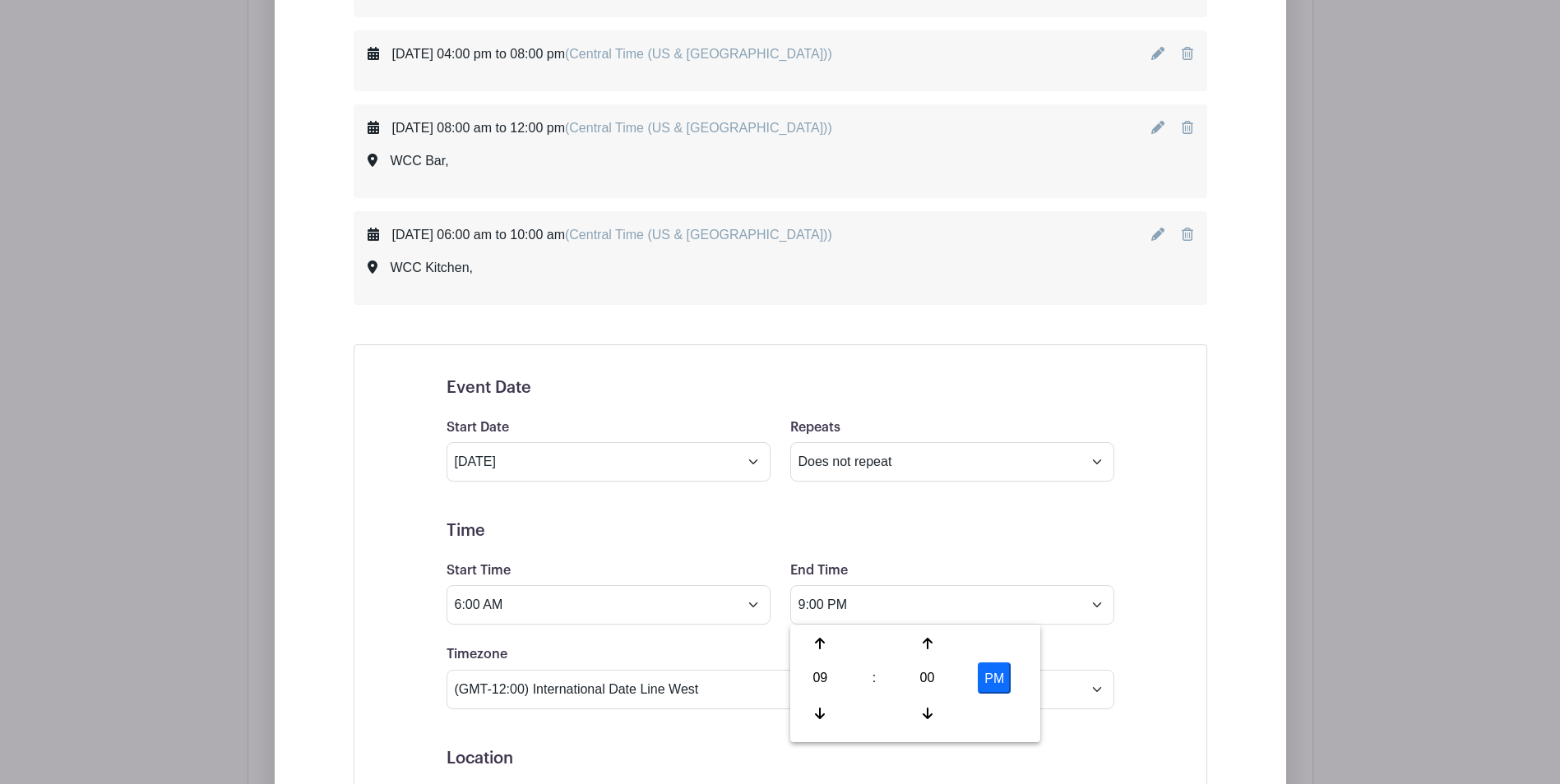
type input "9:00 AM"
click at [1230, 568] on div "Saturday, October 04, 2025 at 06:00 am to 08:00 am (Central Time (US & Canada))…" at bounding box center [780, 453] width 932 height 1486
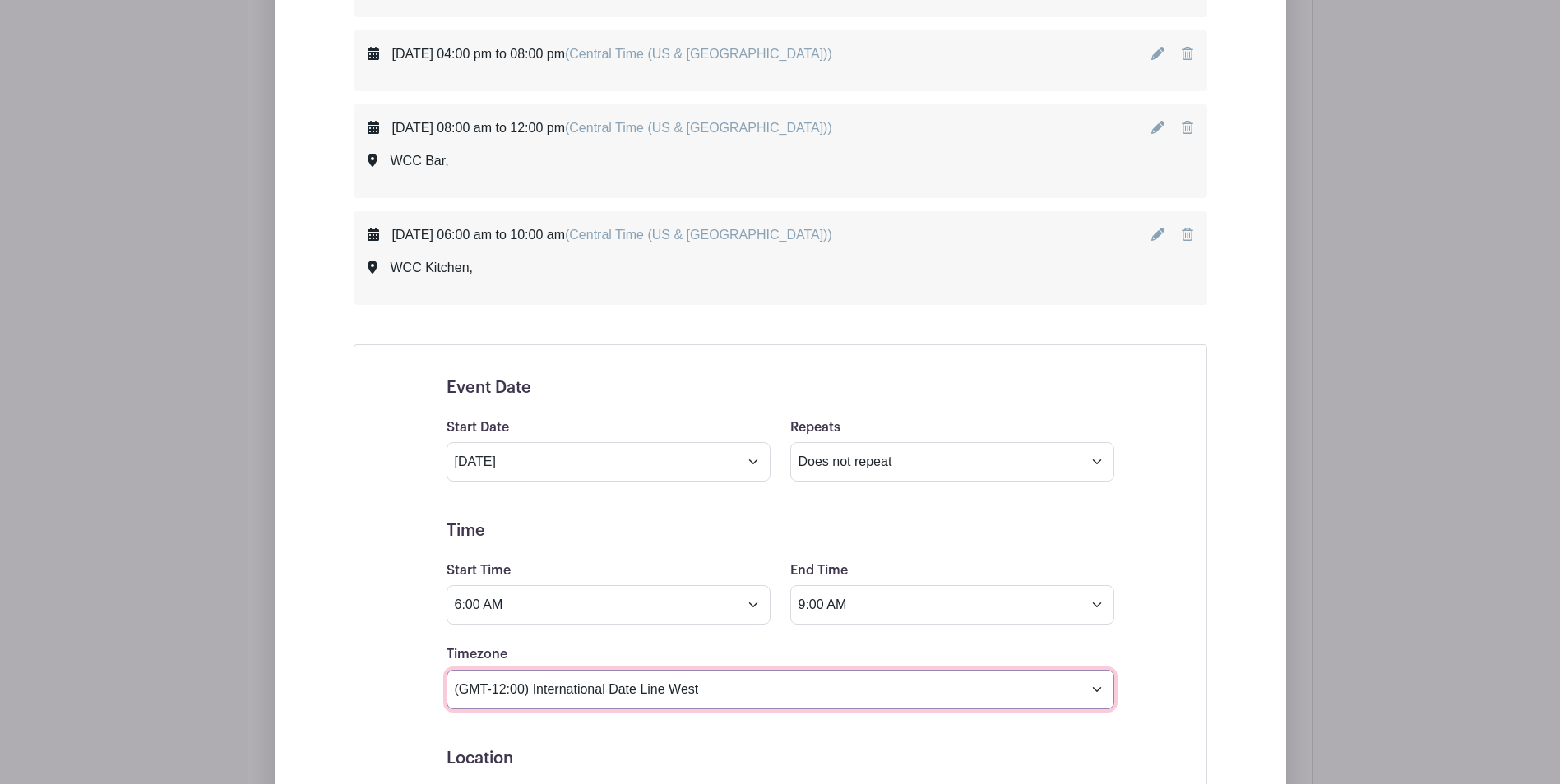
click at [1096, 689] on select "(GMT-12:00) International Date Line West (GMT-11:00) American Samoa (GMT-11:00)…" at bounding box center [780, 690] width 667 height 40
select select "Central Time (US & Canada)"
click at [446, 670] on select "(GMT-12:00) International Date Line West (GMT-11:00) American Samoa (GMT-11:00)…" at bounding box center [780, 690] width 667 height 40
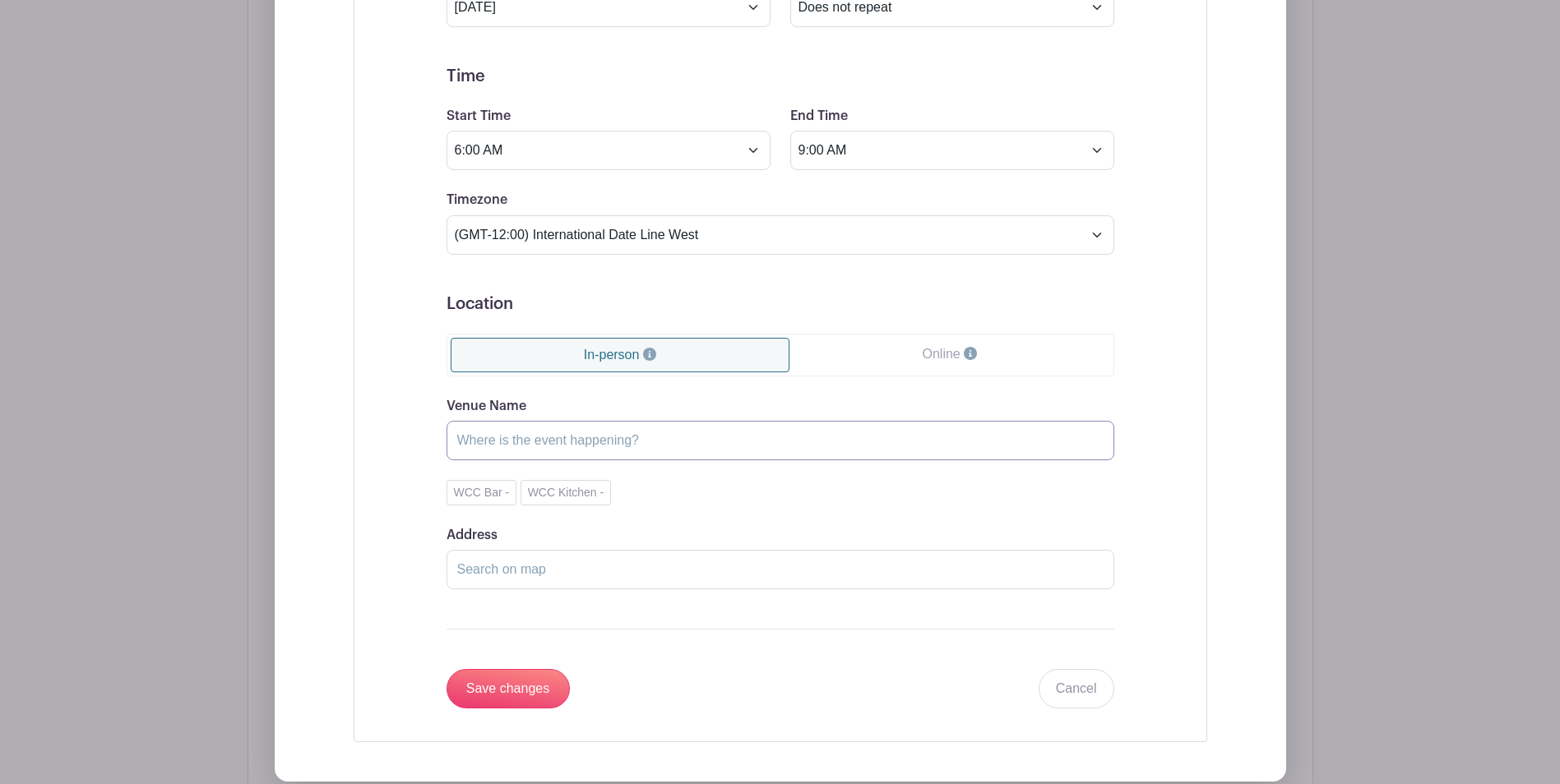
click at [577, 441] on input "Venue Name" at bounding box center [780, 440] width 667 height 40
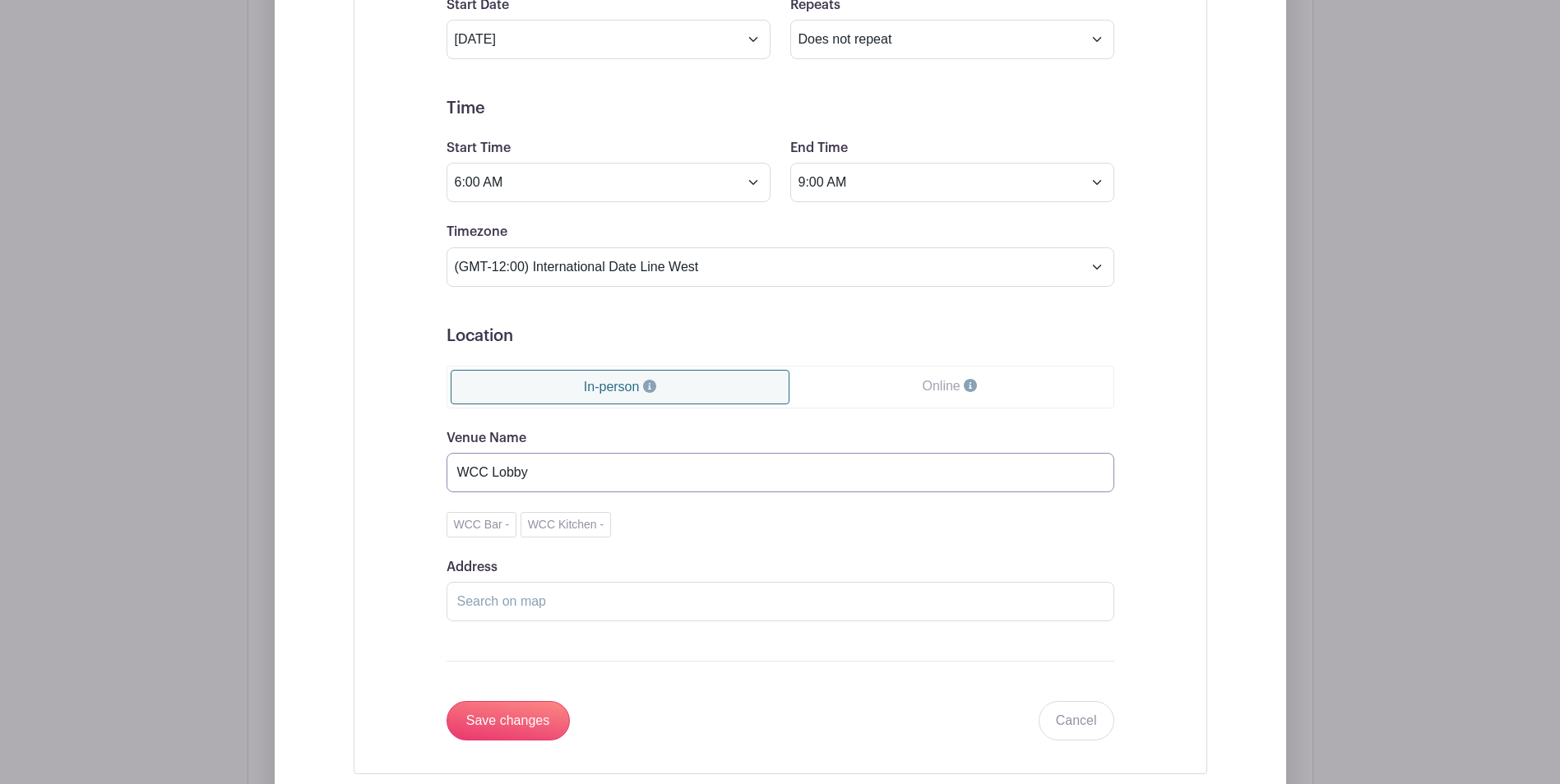
scroll to position [1782, 0]
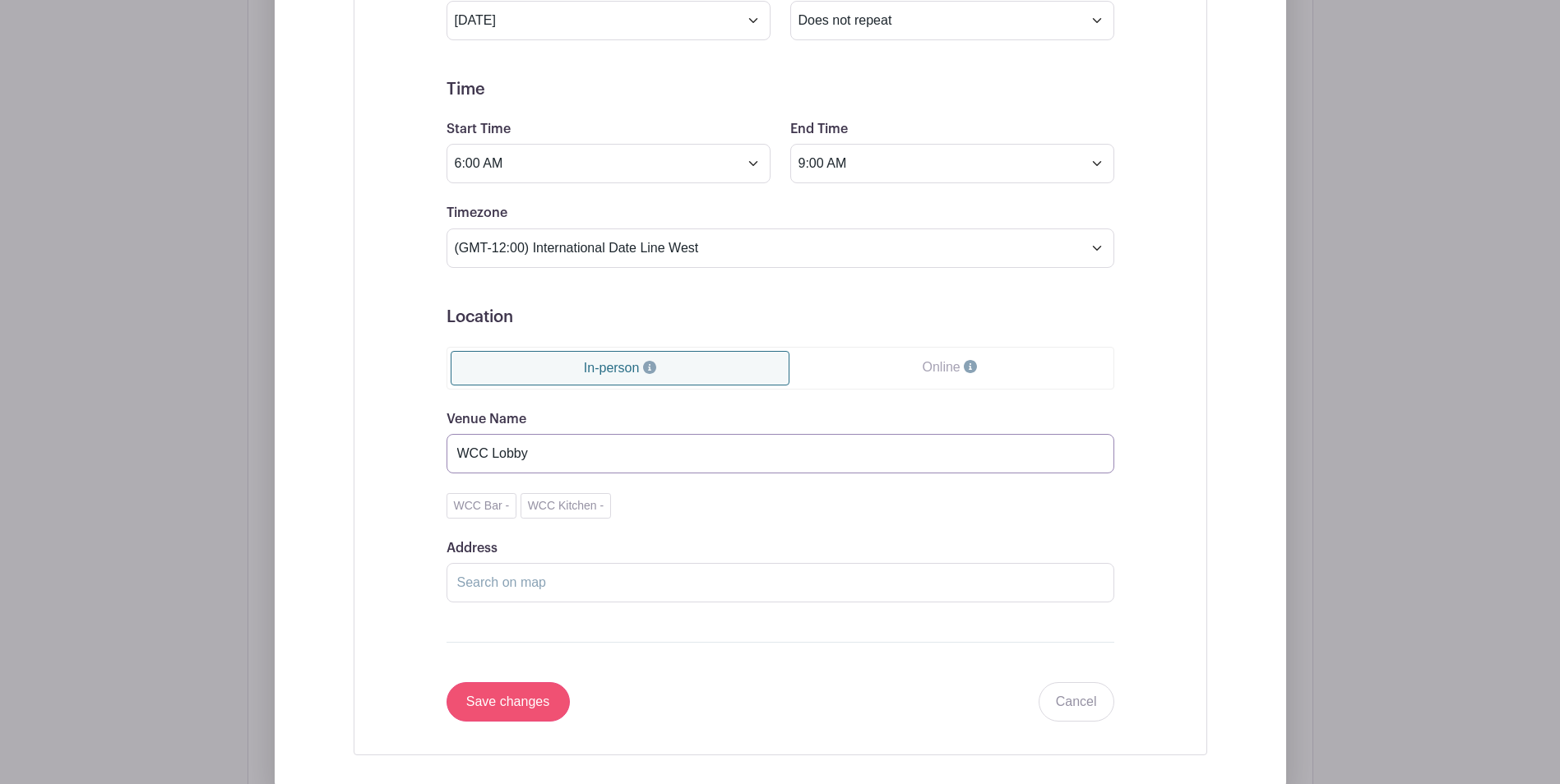
type input "WCC Lobby"
click at [509, 703] on input "Save changes" at bounding box center [508, 702] width 123 height 40
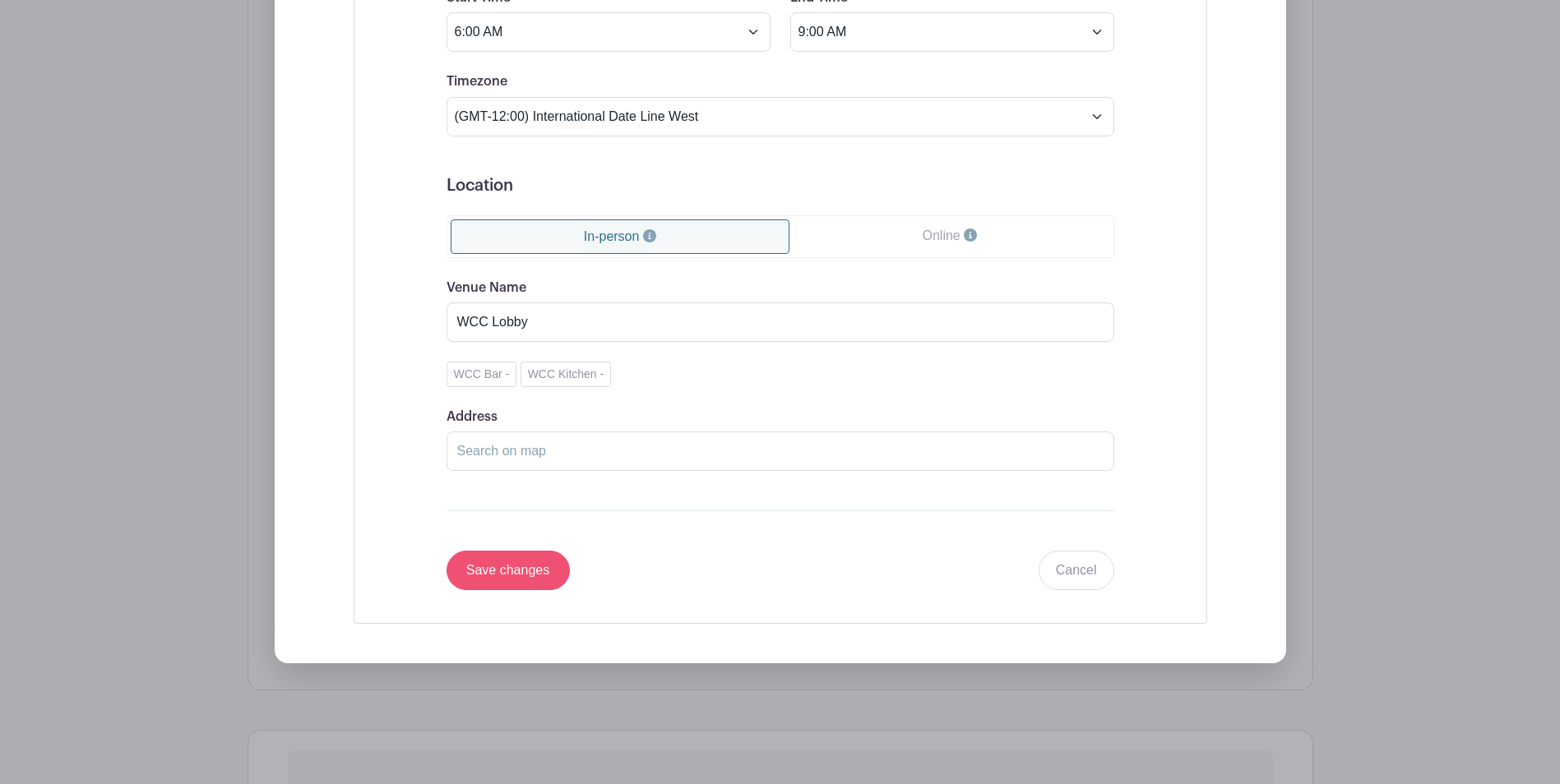
scroll to position [1403, 0]
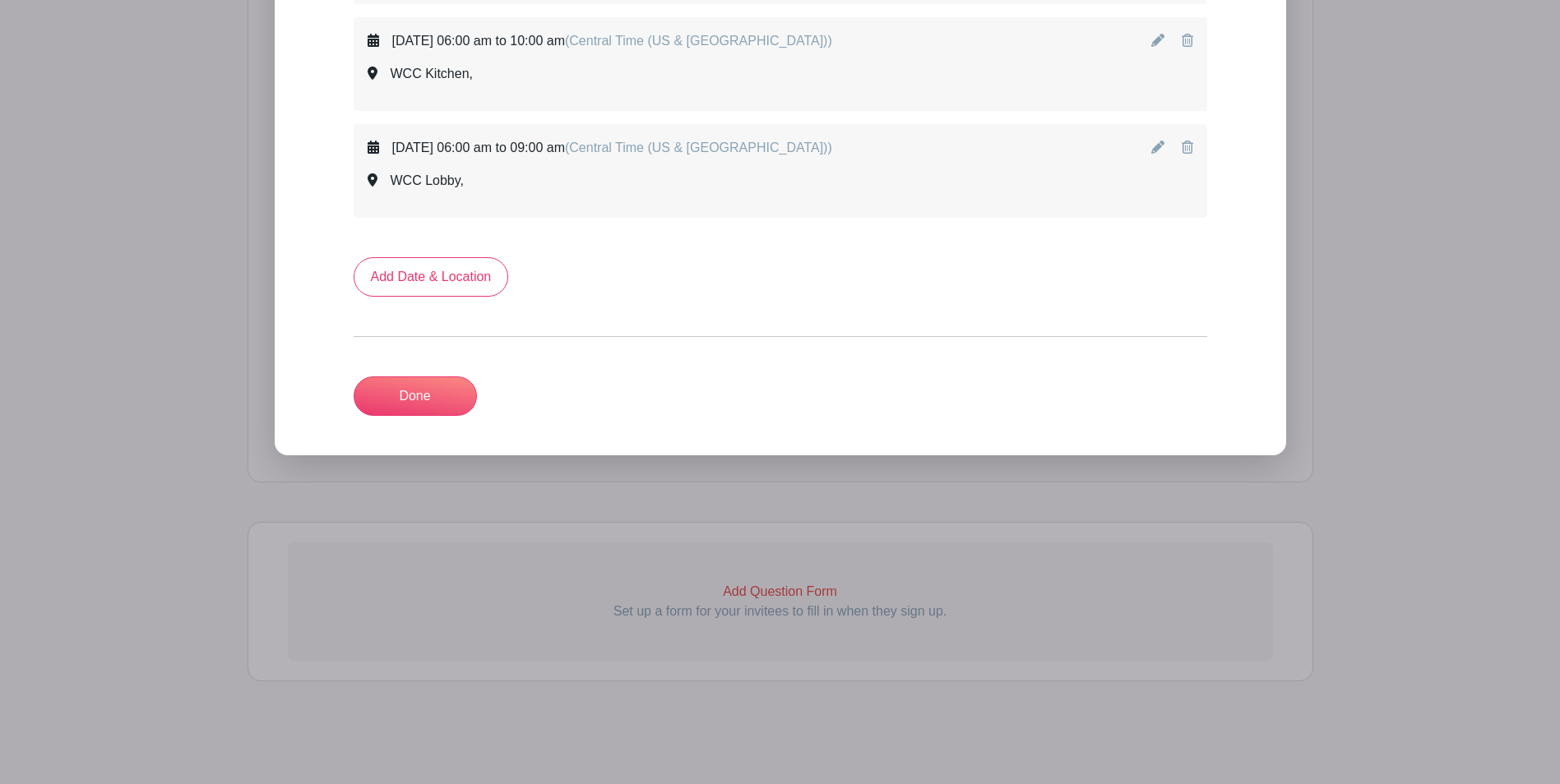
click at [1159, 150] on icon at bounding box center [1157, 147] width 13 height 13
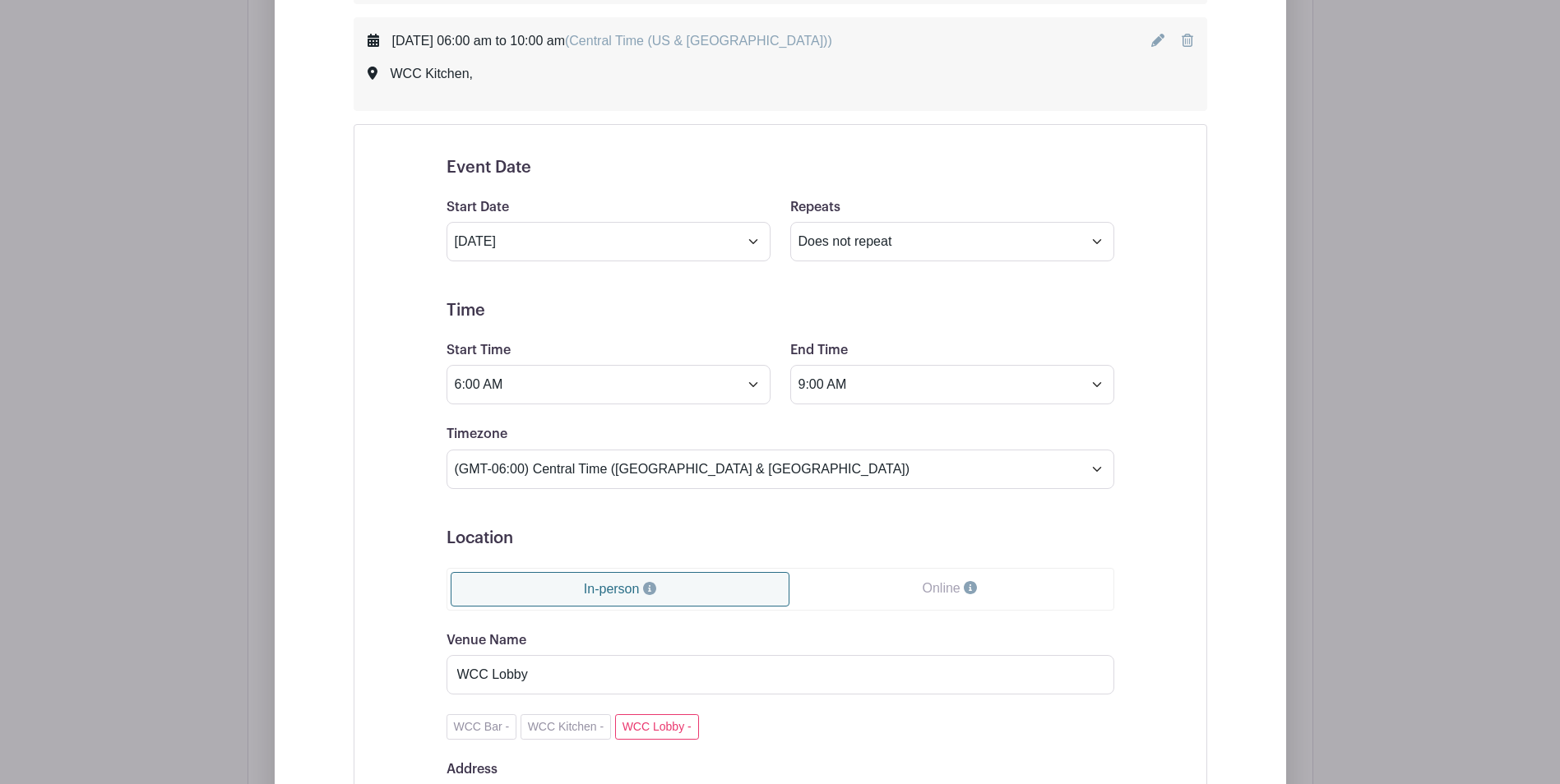
scroll to position [1903, 0]
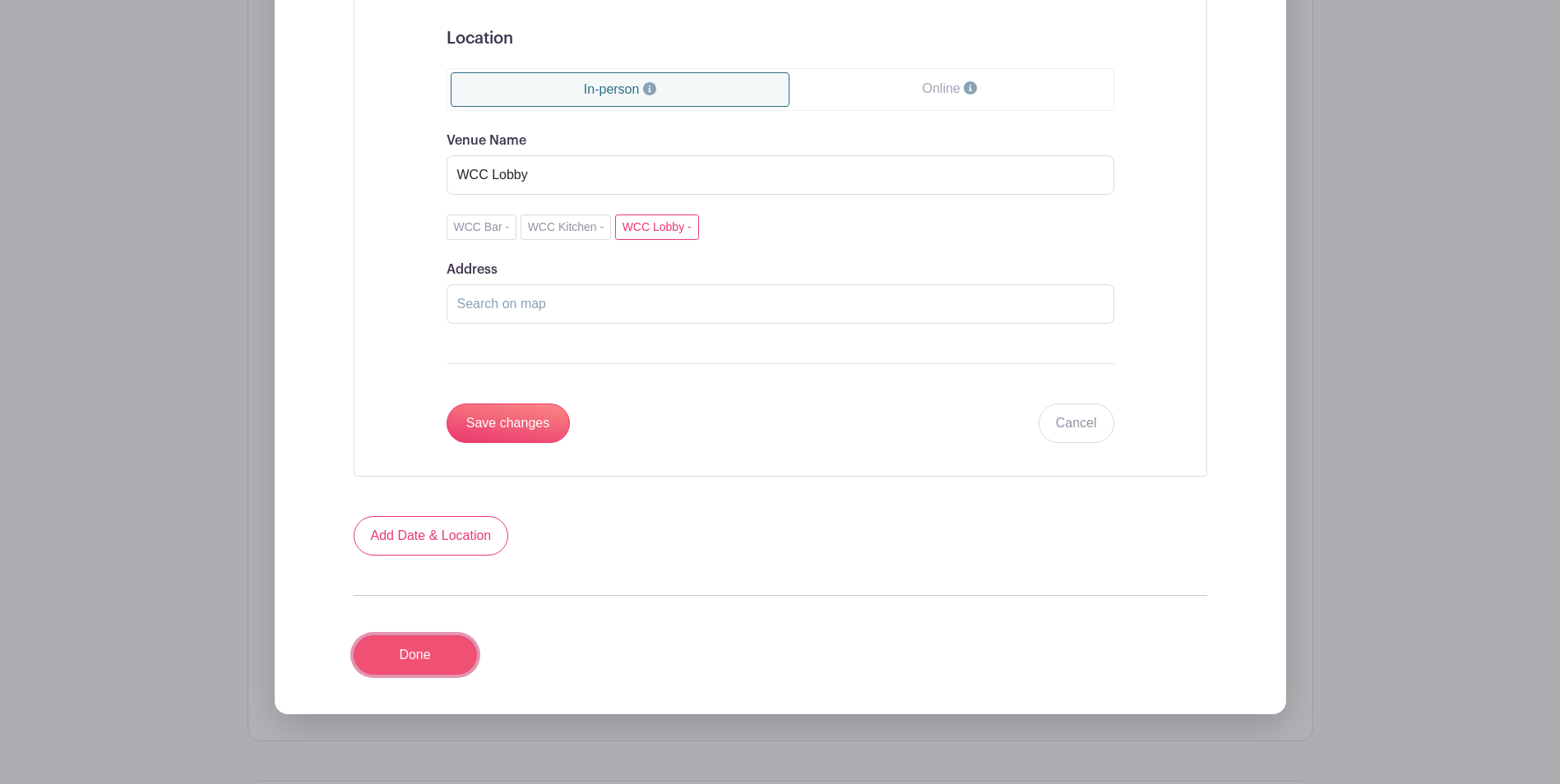
click at [414, 656] on link "Done" at bounding box center [415, 655] width 123 height 40
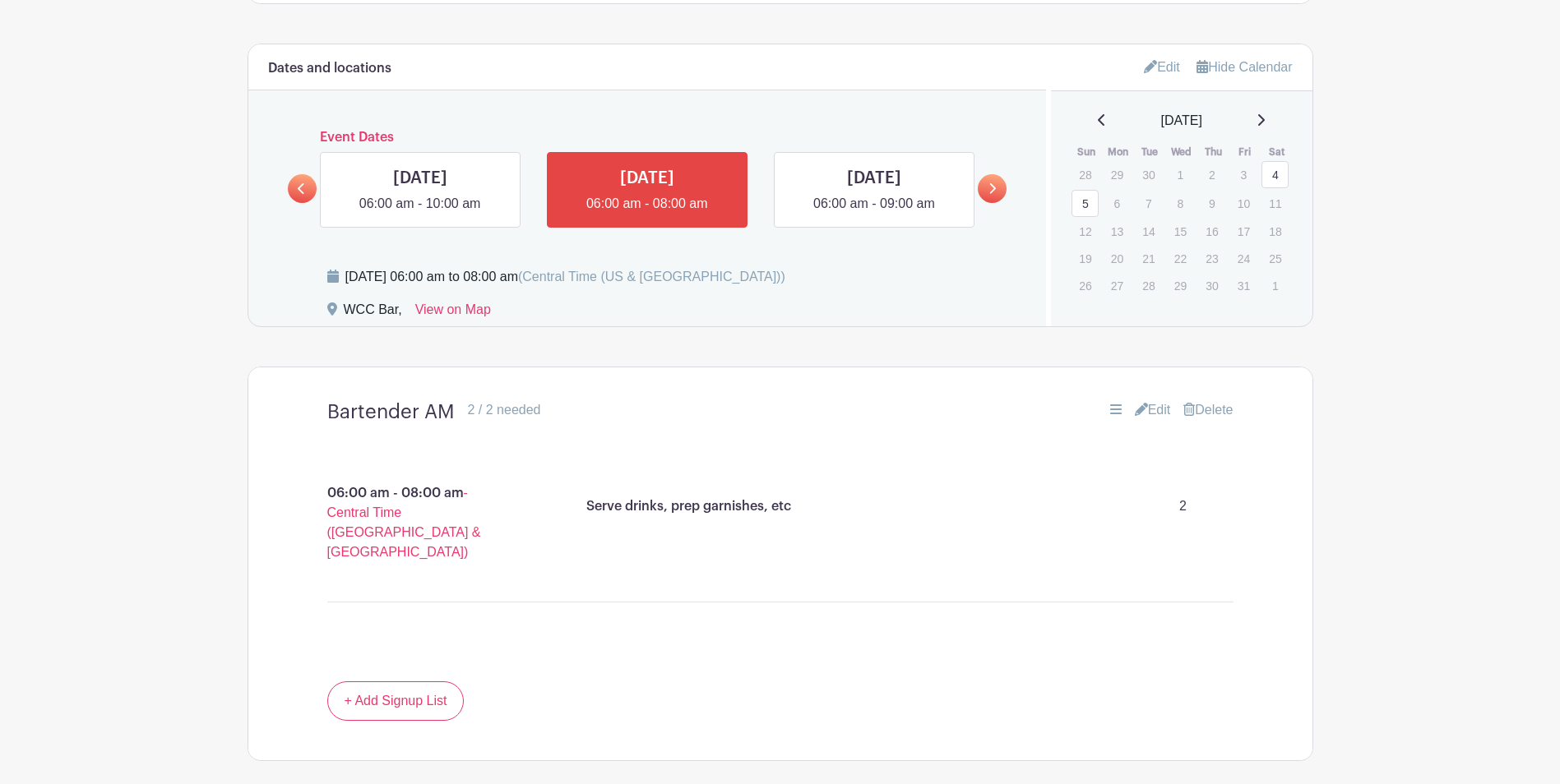
click at [295, 193] on link at bounding box center [302, 189] width 28 height 28
click at [874, 214] on link at bounding box center [874, 214] width 0 height 0
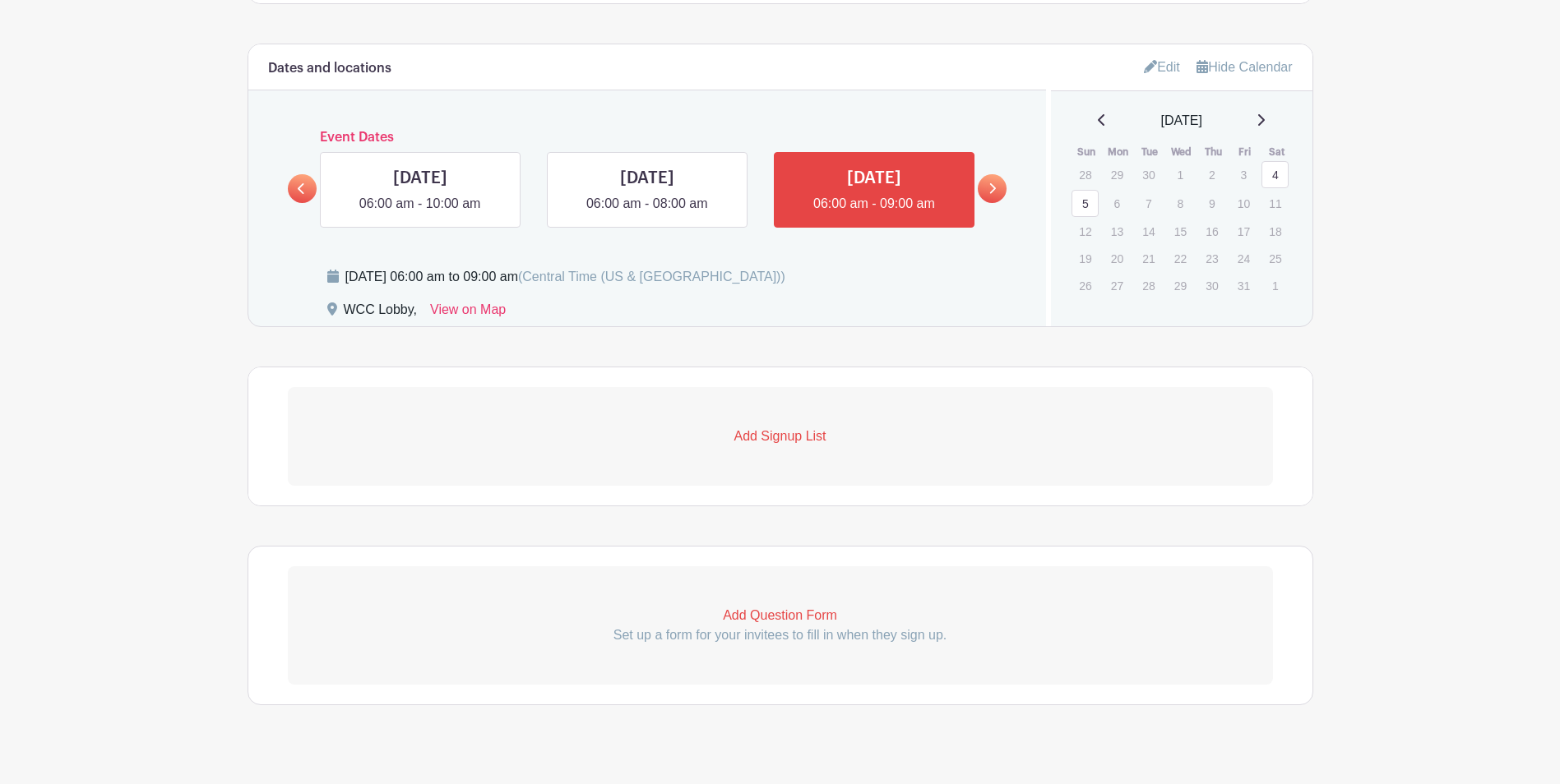
click at [778, 438] on p "Add Signup List" at bounding box center [780, 436] width 985 height 20
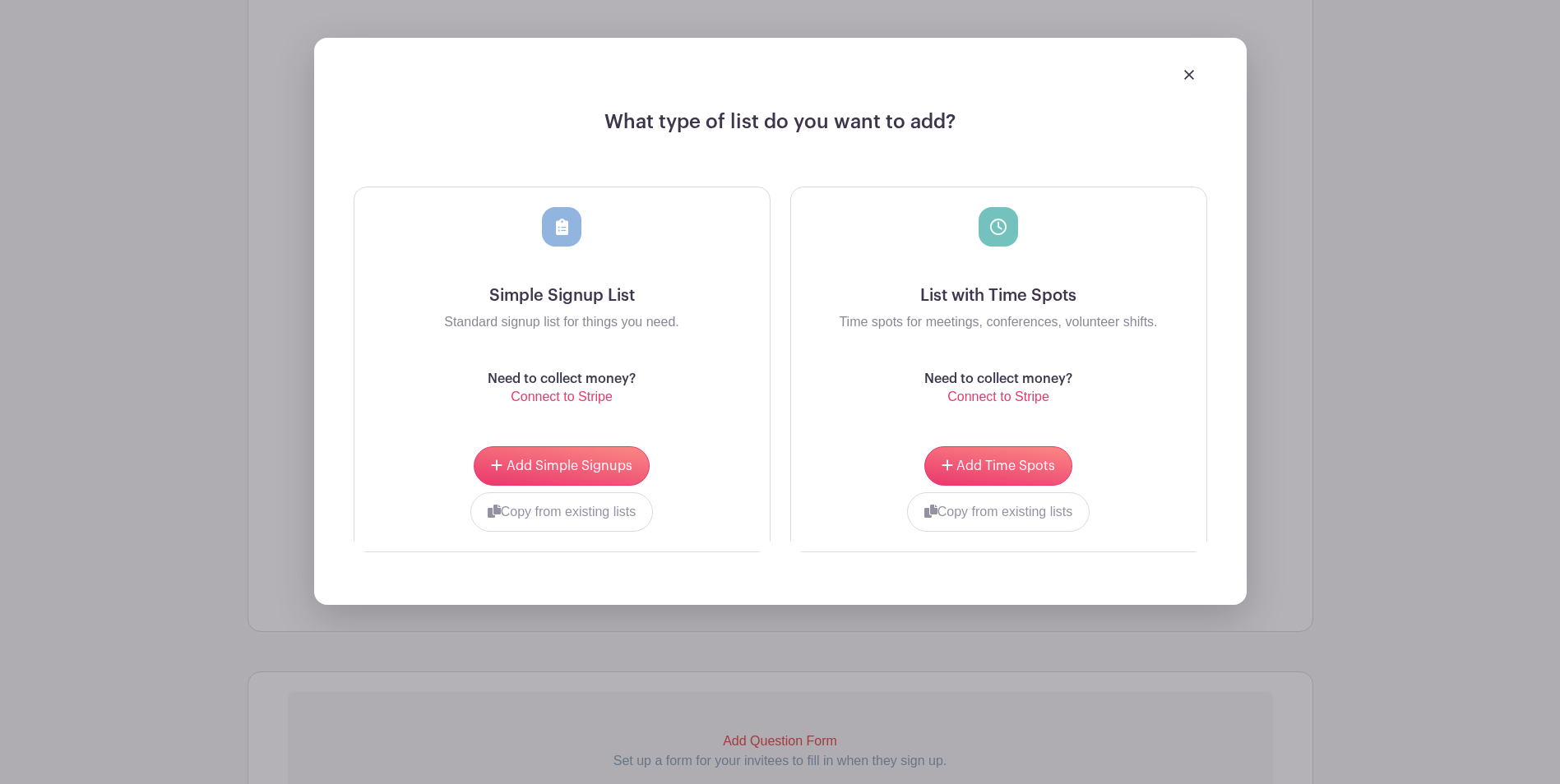
scroll to position [1125, 0]
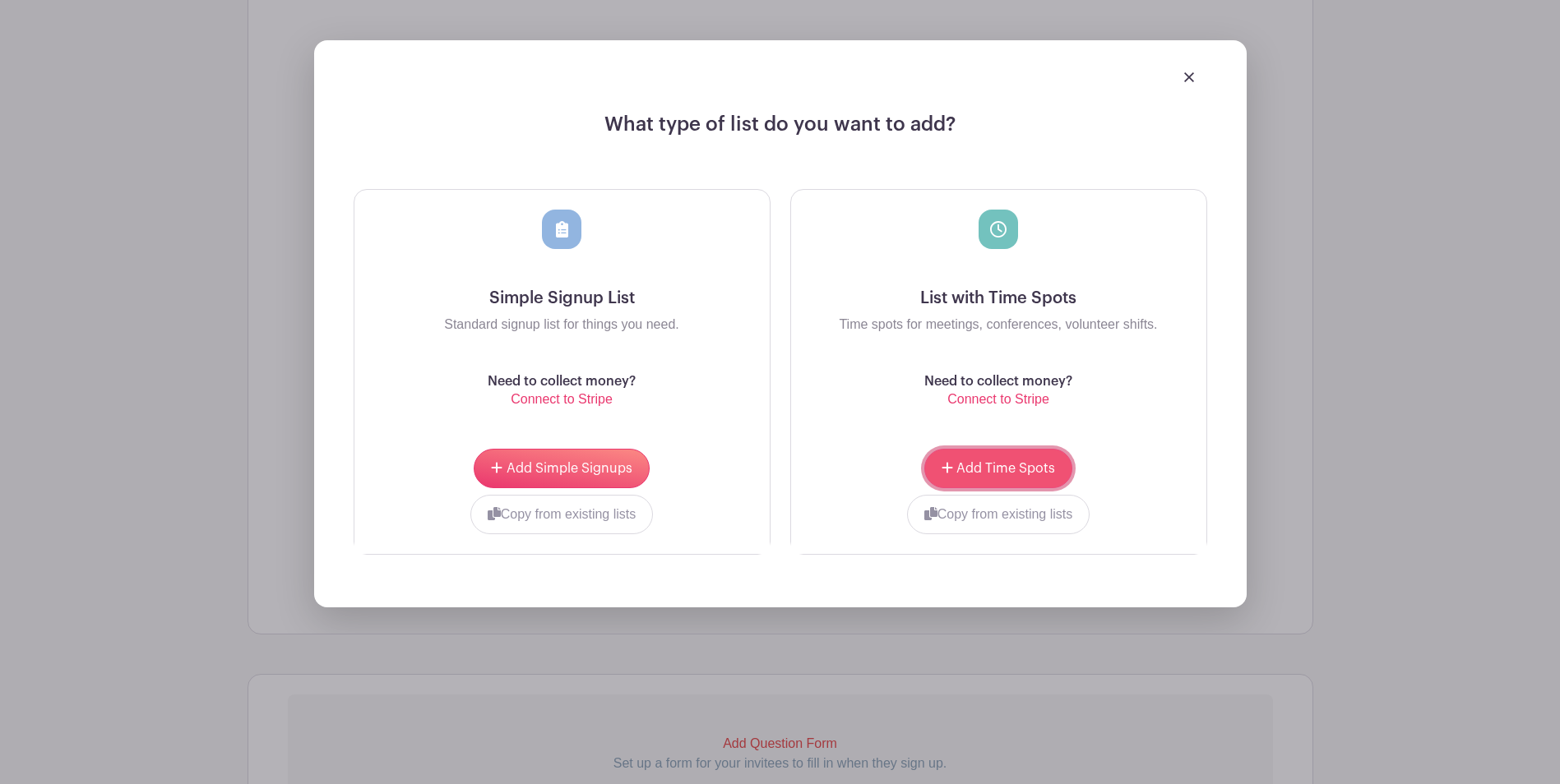
click at [989, 465] on span "Add Time Spots" at bounding box center [1006, 469] width 99 height 13
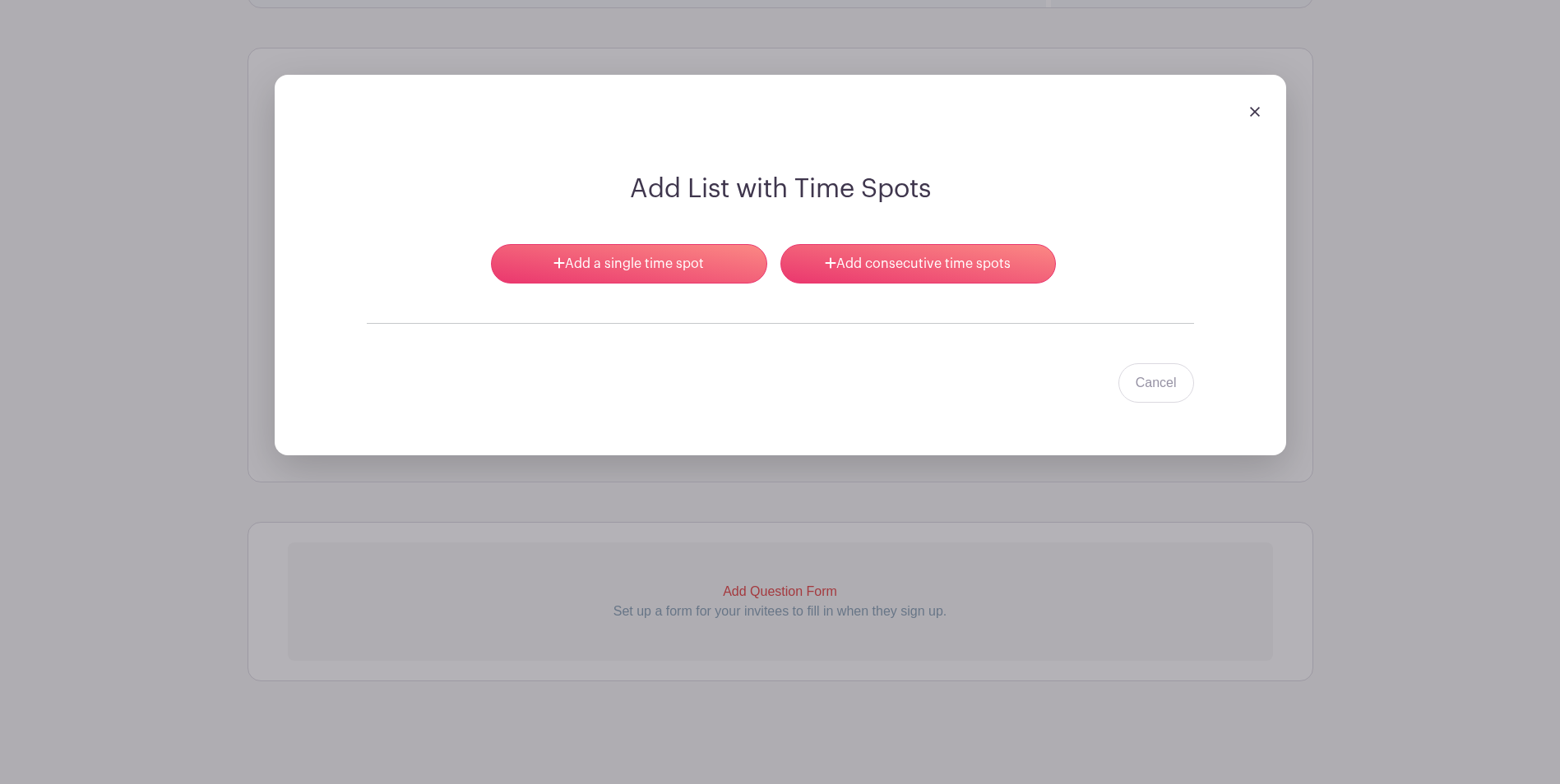
scroll to position [1182, 0]
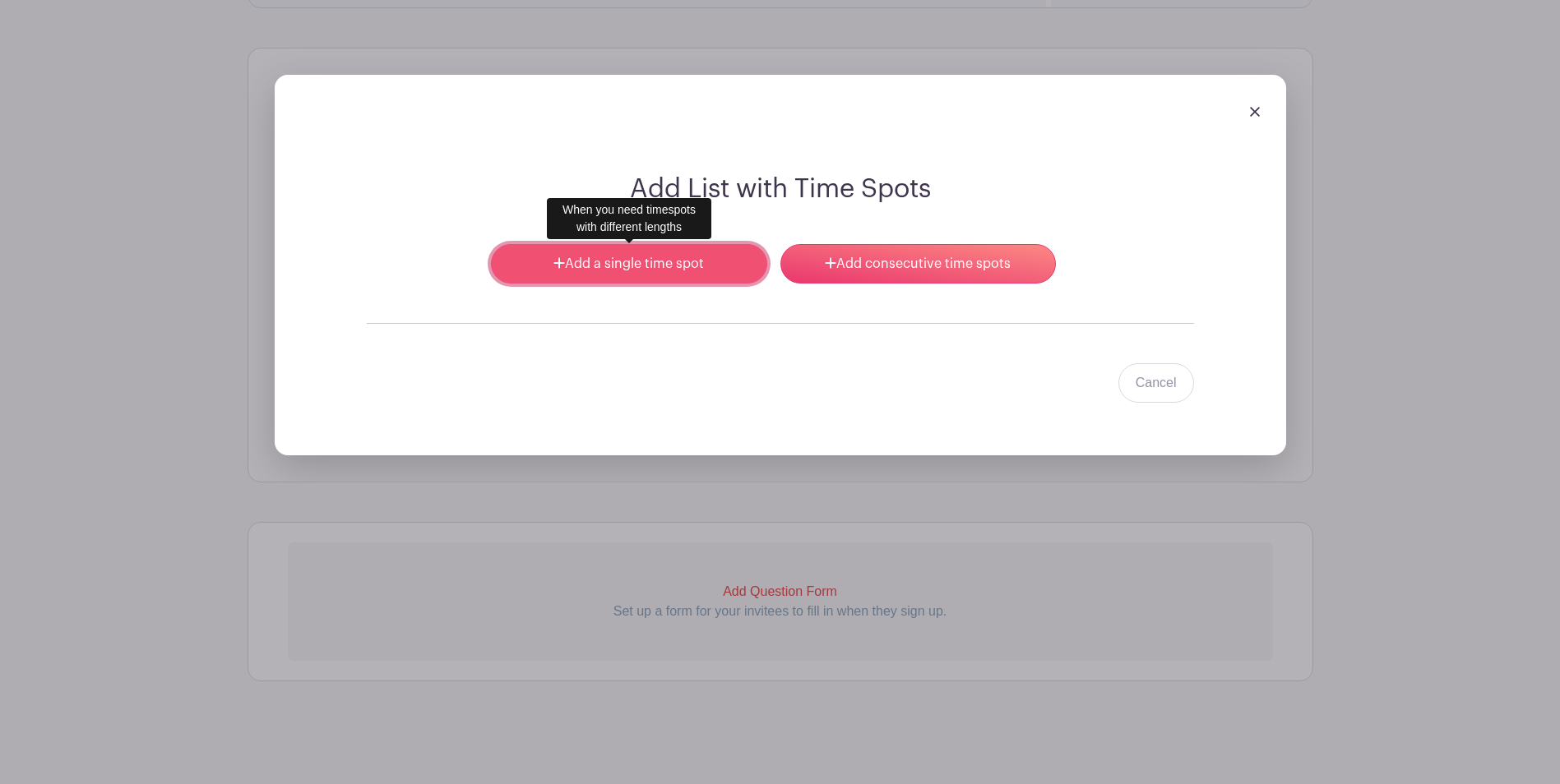
click at [614, 267] on link "Add a single time spot" at bounding box center [629, 264] width 275 height 40
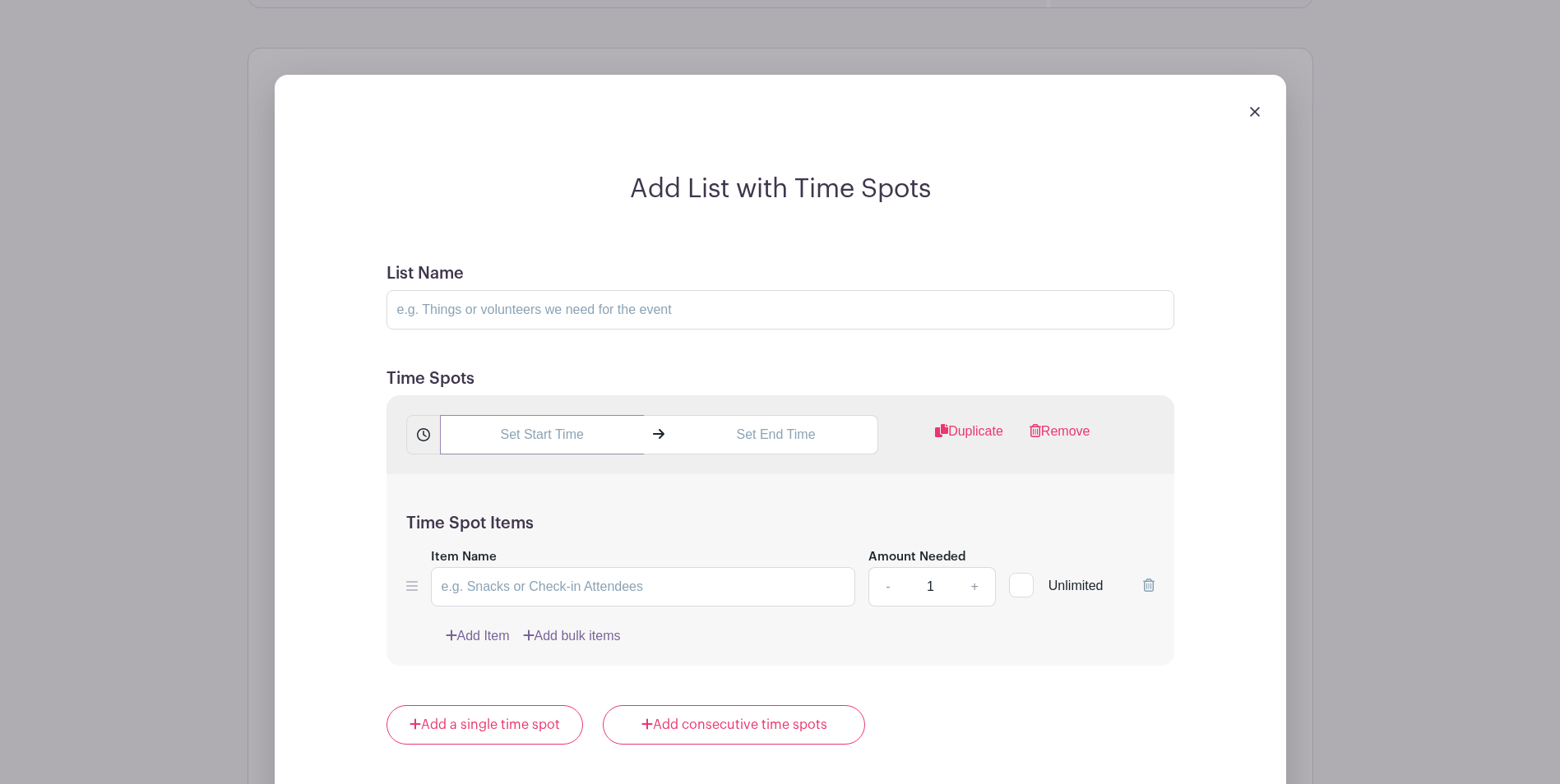
click at [592, 432] on input "text" at bounding box center [541, 435] width 204 height 40
click at [471, 475] on icon at bounding box center [469, 474] width 9 height 13
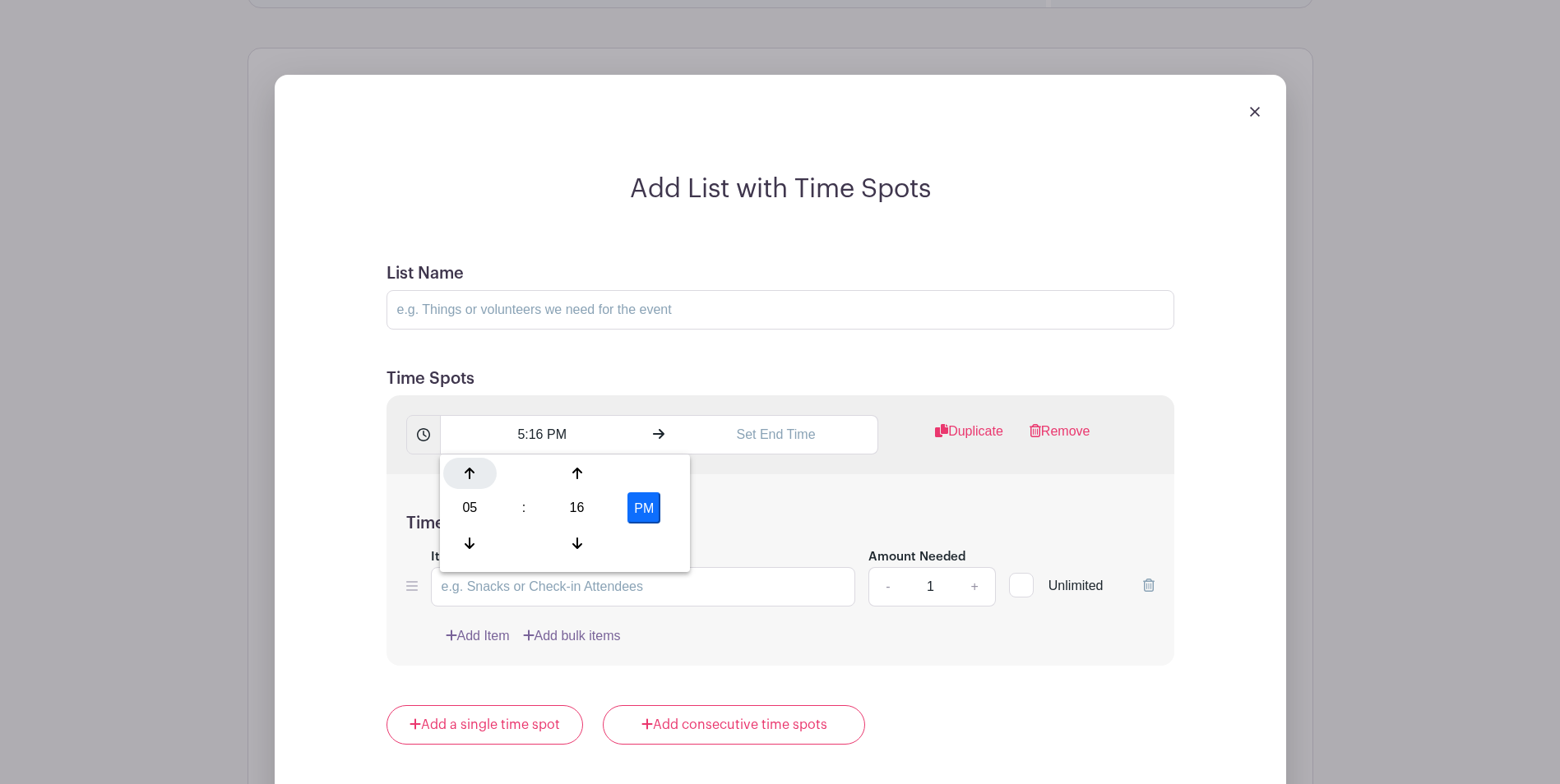
click at [471, 475] on icon at bounding box center [469, 474] width 9 height 13
click at [577, 547] on icon at bounding box center [577, 543] width 9 height 11
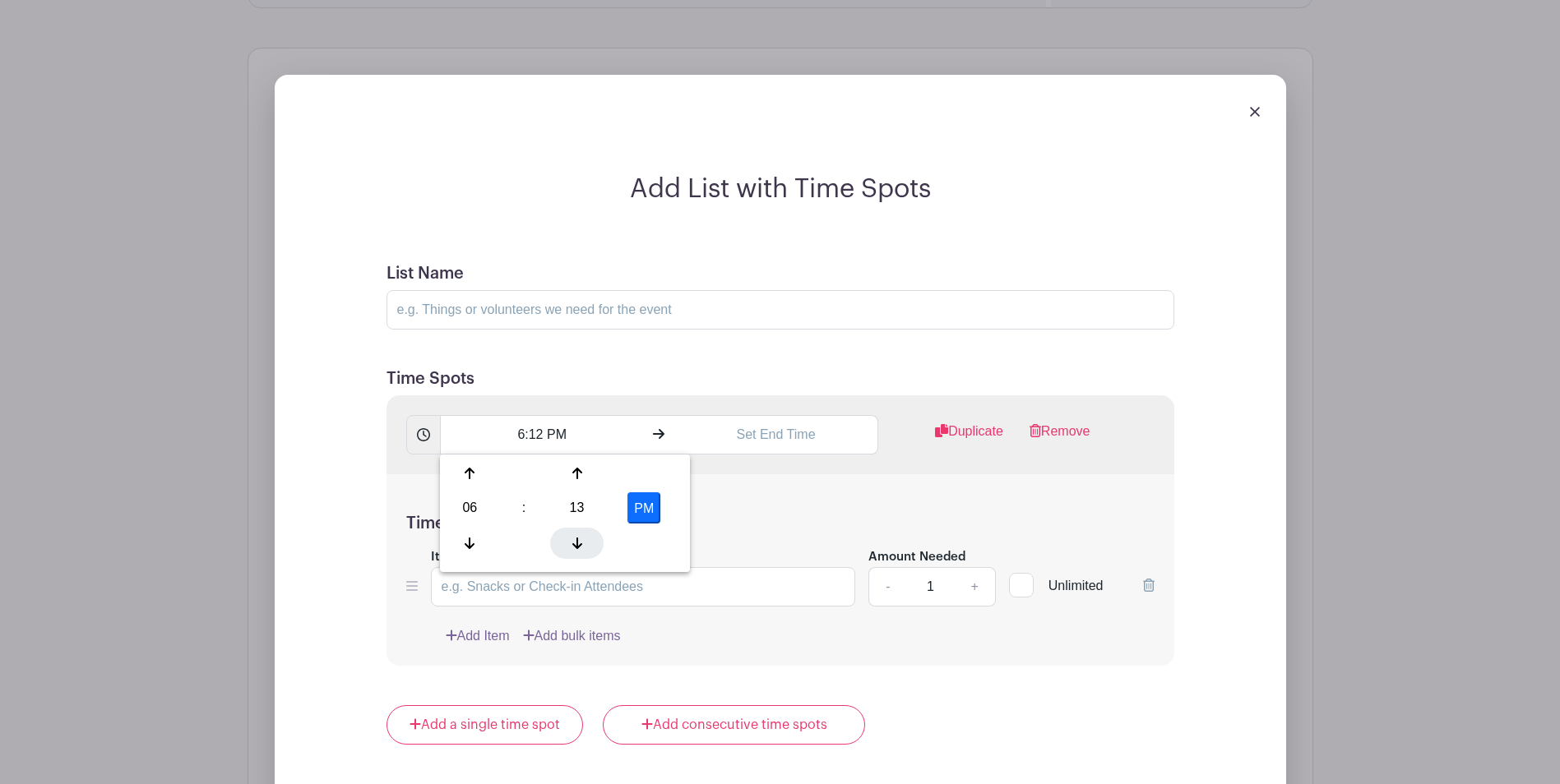
click at [577, 547] on icon at bounding box center [577, 543] width 9 height 11
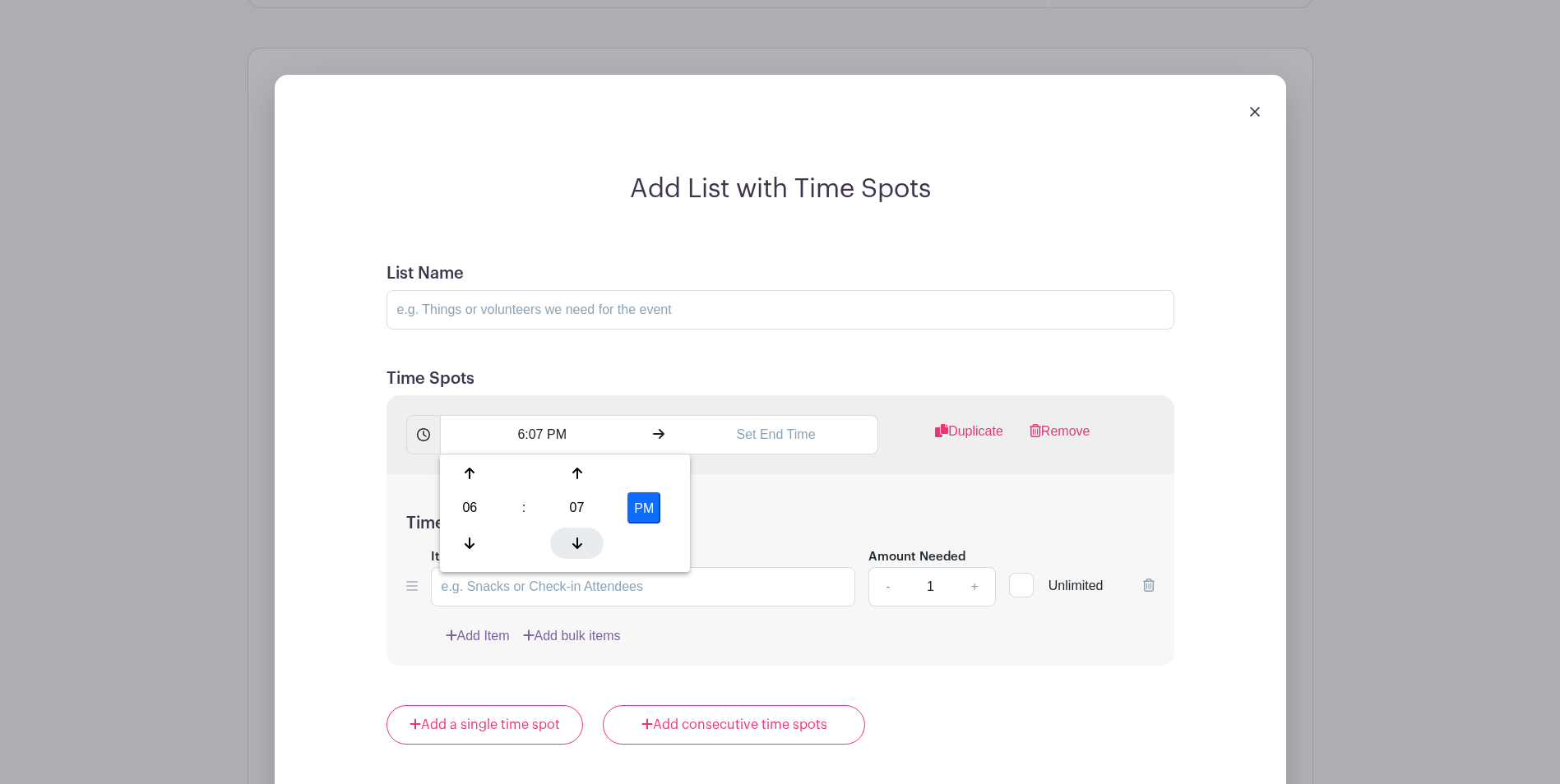
click at [577, 547] on icon at bounding box center [577, 543] width 9 height 11
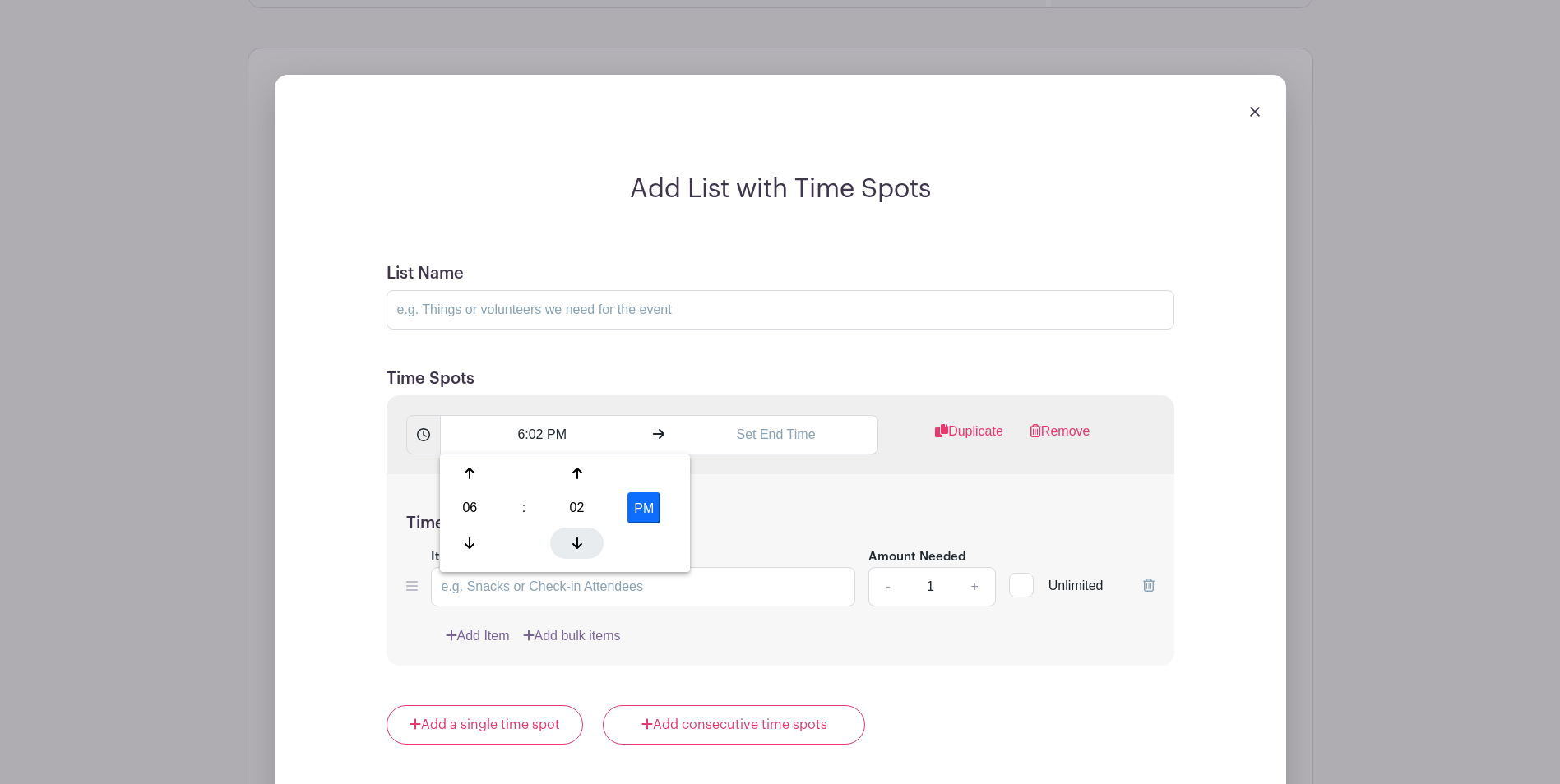
click at [577, 547] on icon at bounding box center [577, 543] width 9 height 11
click at [648, 498] on button "PM" at bounding box center [644, 508] width 33 height 31
type input "6:00 AM"
click at [759, 435] on input "text" at bounding box center [776, 435] width 204 height 40
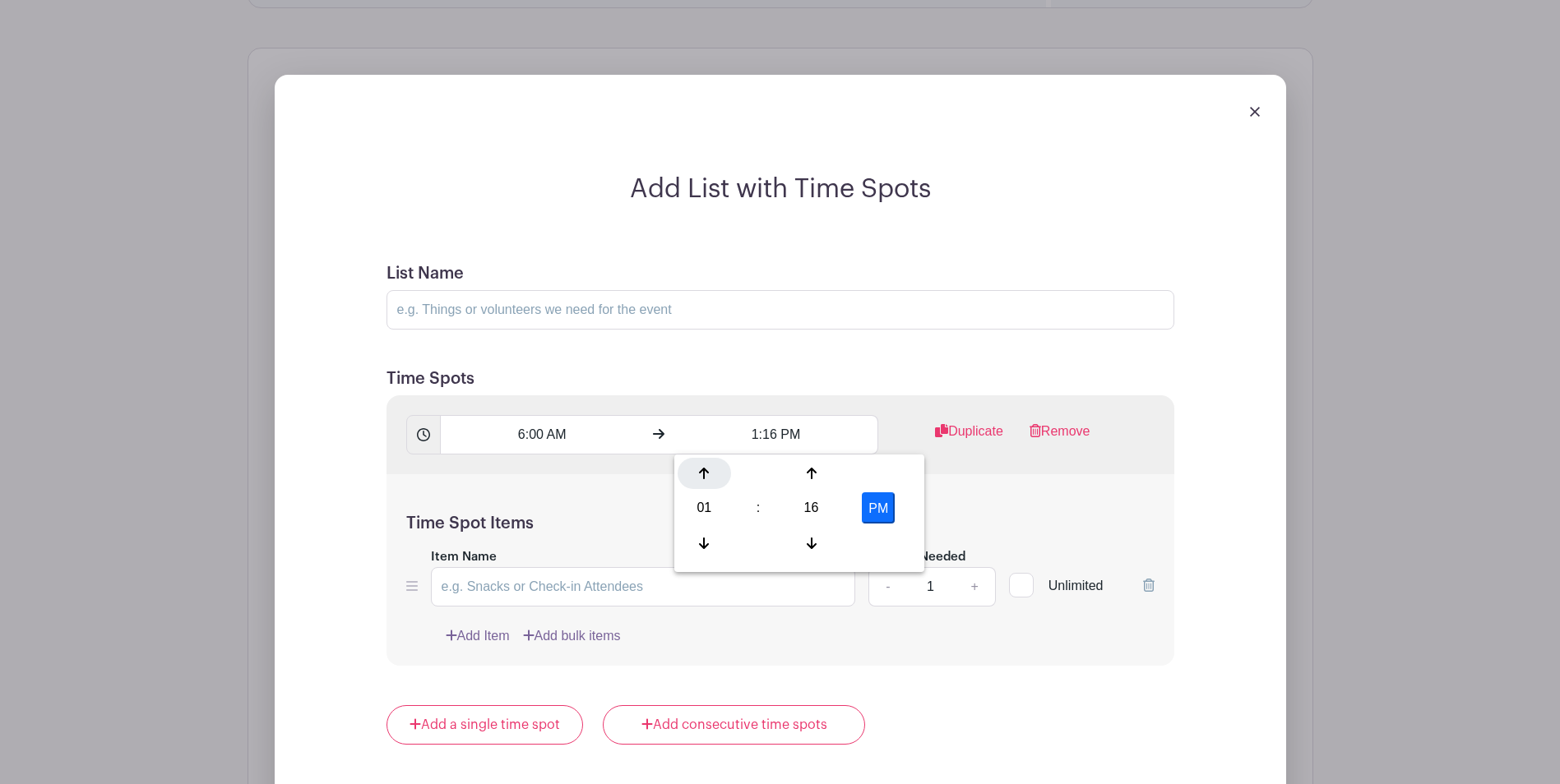
click at [698, 478] on div at bounding box center [704, 473] width 53 height 31
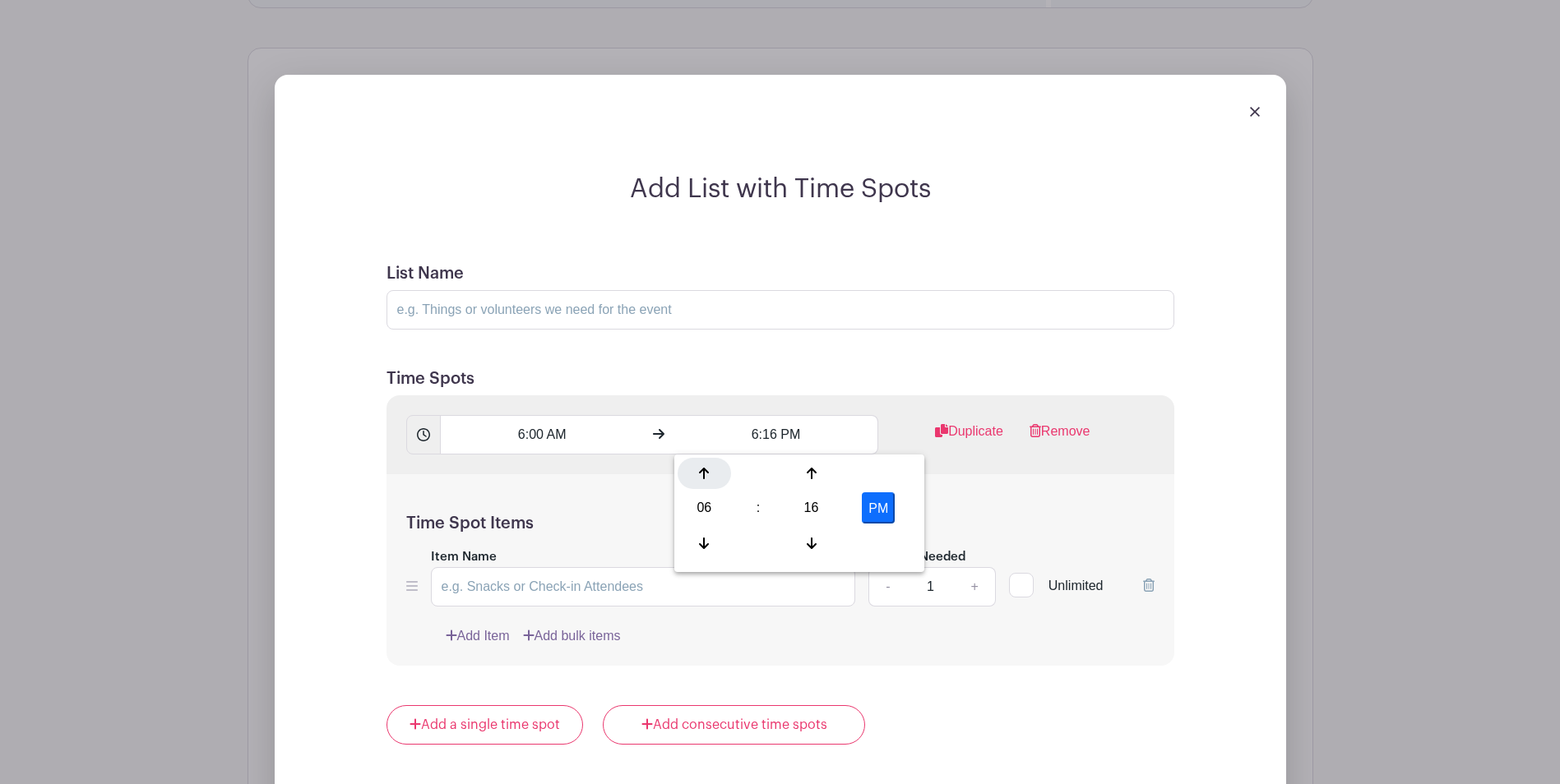
click at [698, 478] on div at bounding box center [704, 473] width 53 height 31
click at [705, 532] on div at bounding box center [704, 543] width 53 height 31
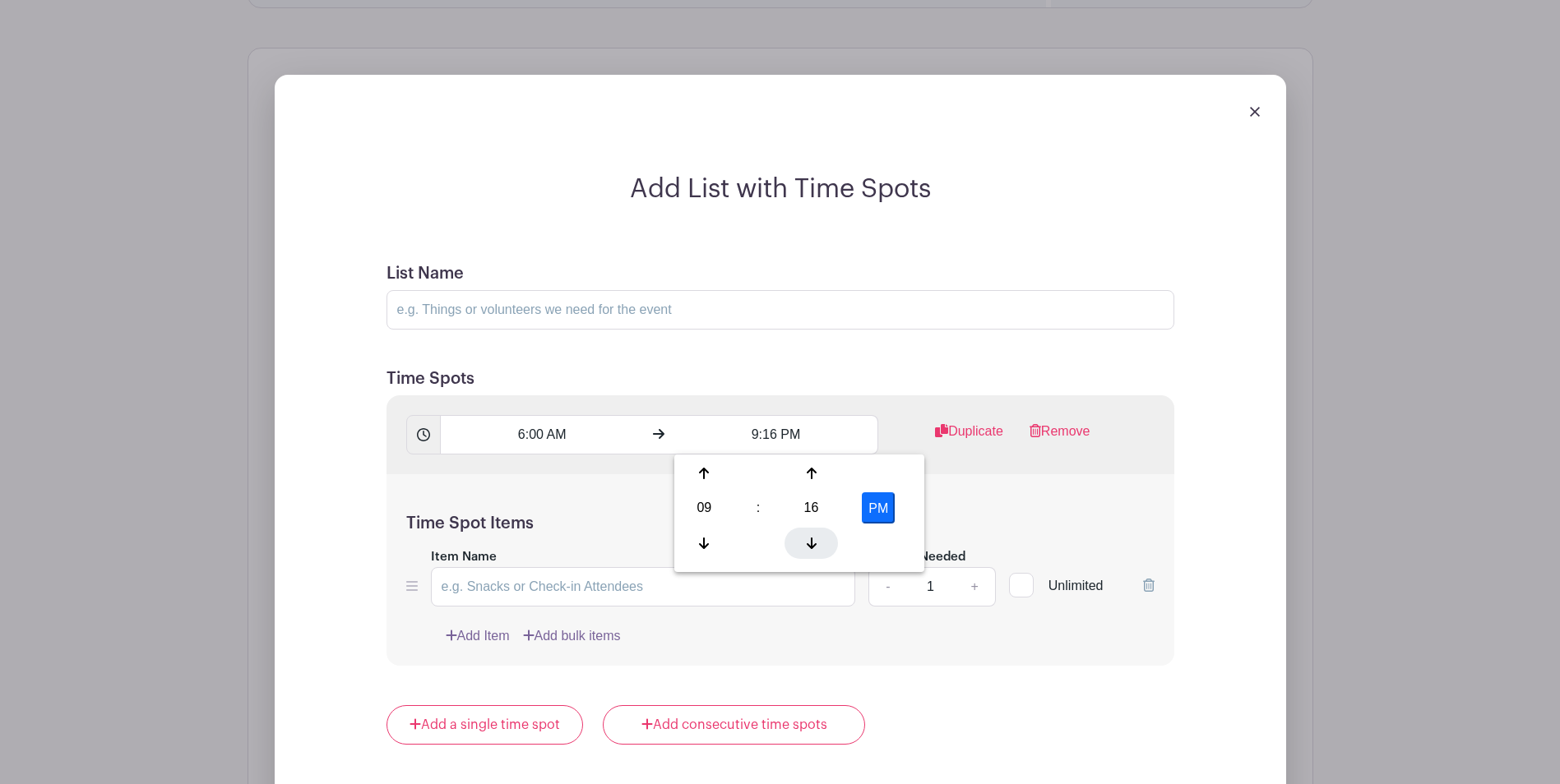
click at [810, 542] on icon at bounding box center [811, 543] width 9 height 13
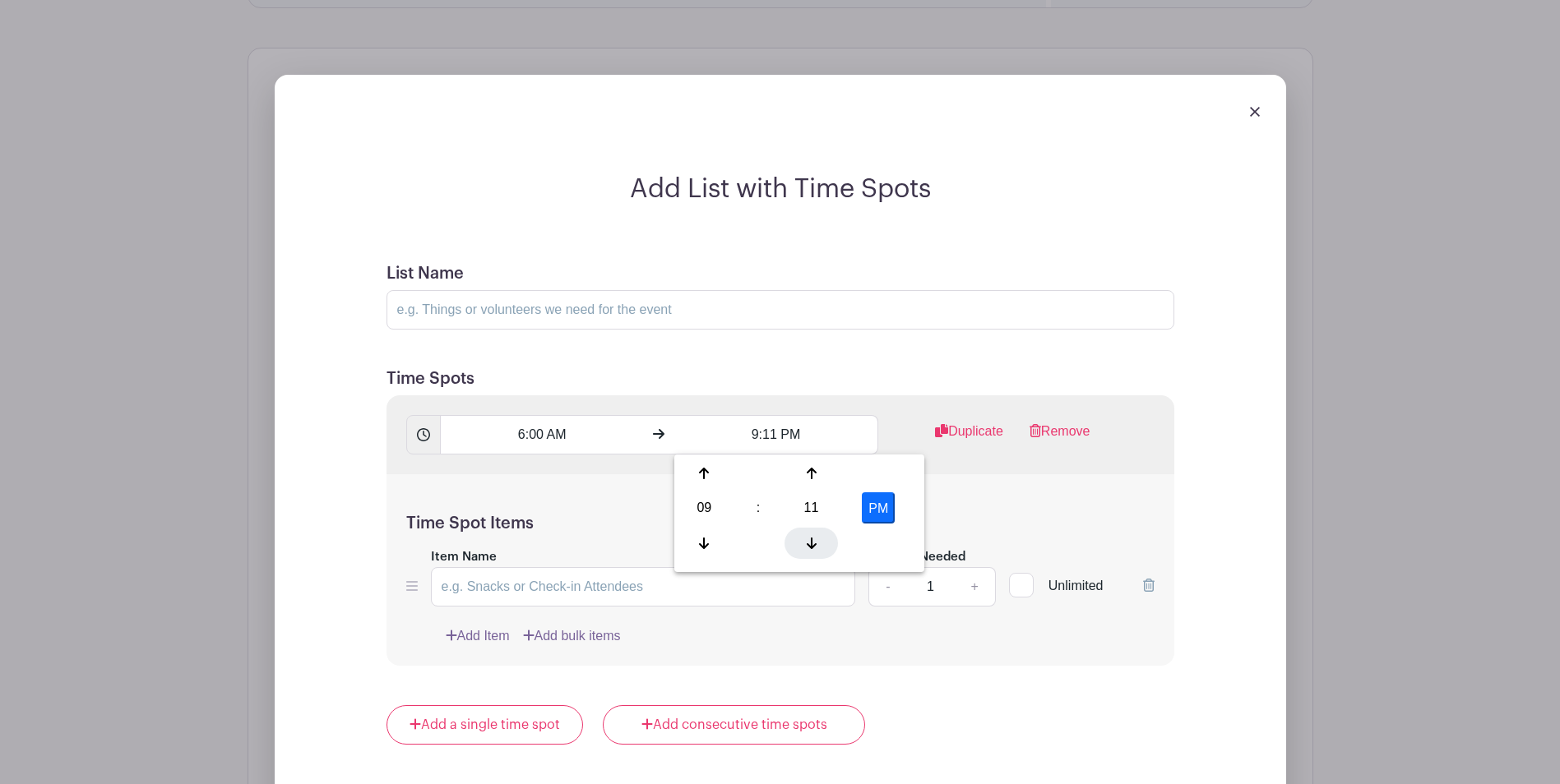
click at [810, 542] on icon at bounding box center [811, 543] width 9 height 13
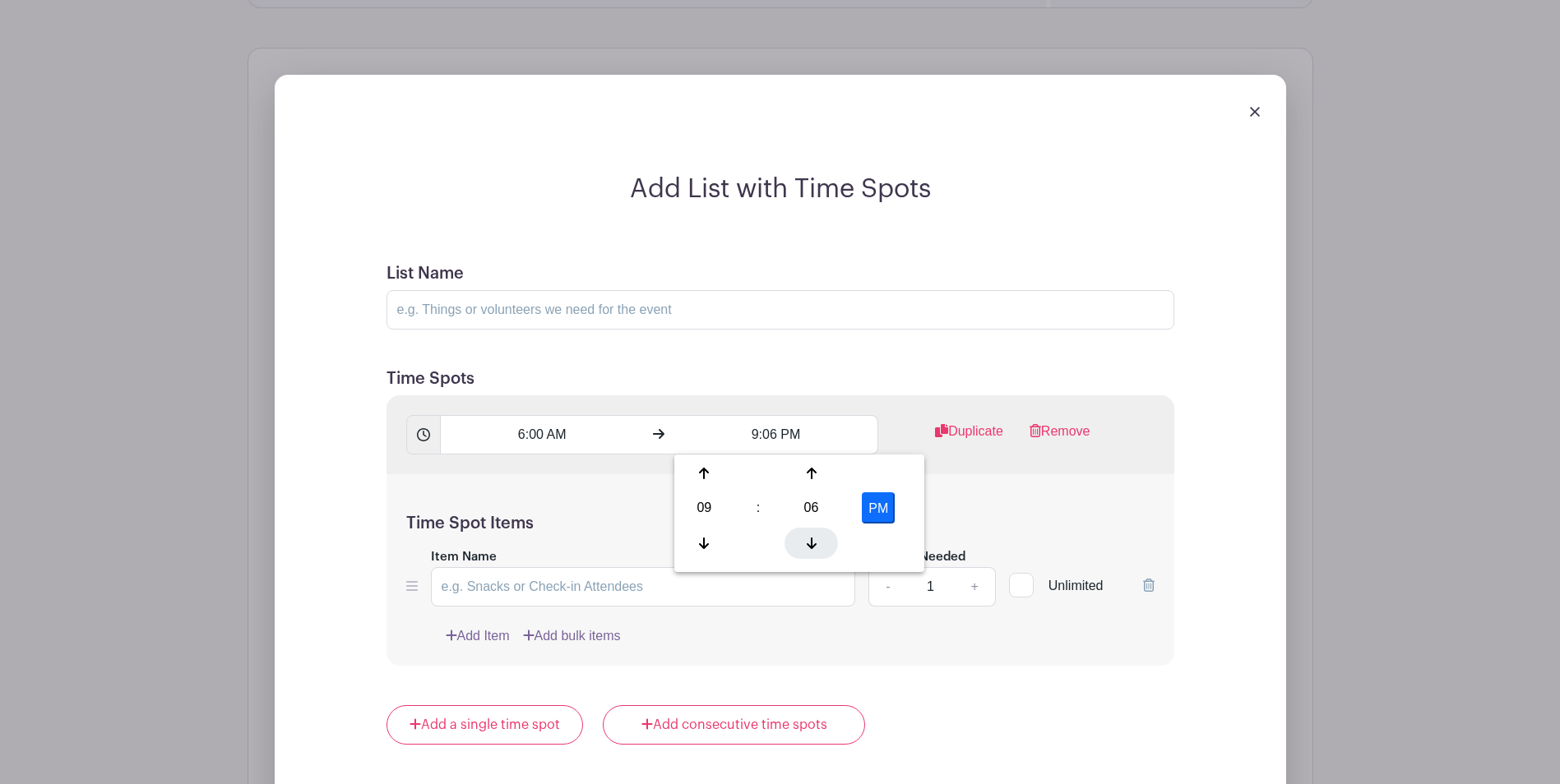
click at [810, 542] on icon at bounding box center [811, 543] width 9 height 13
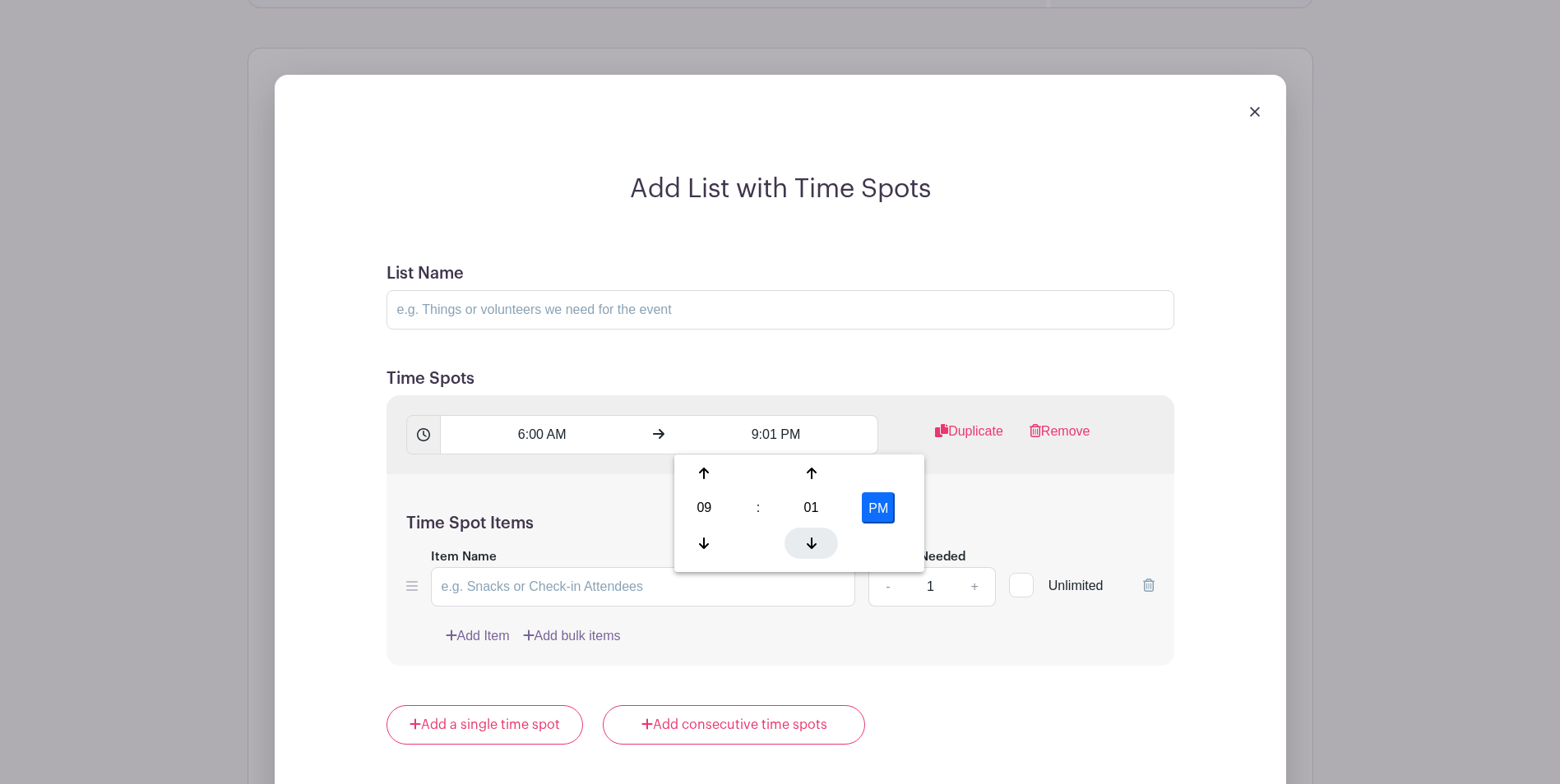
click at [810, 542] on icon at bounding box center [811, 543] width 9 height 13
click at [880, 507] on button "PM" at bounding box center [877, 508] width 33 height 31
type input "9:00 AM"
click at [1006, 491] on div "Time Spot Items Item Name Amount Needed - 1 + Unlimited Add Item Add bulk items" at bounding box center [780, 570] width 788 height 192
click at [727, 586] on input "Item Name" at bounding box center [644, 587] width 425 height 40
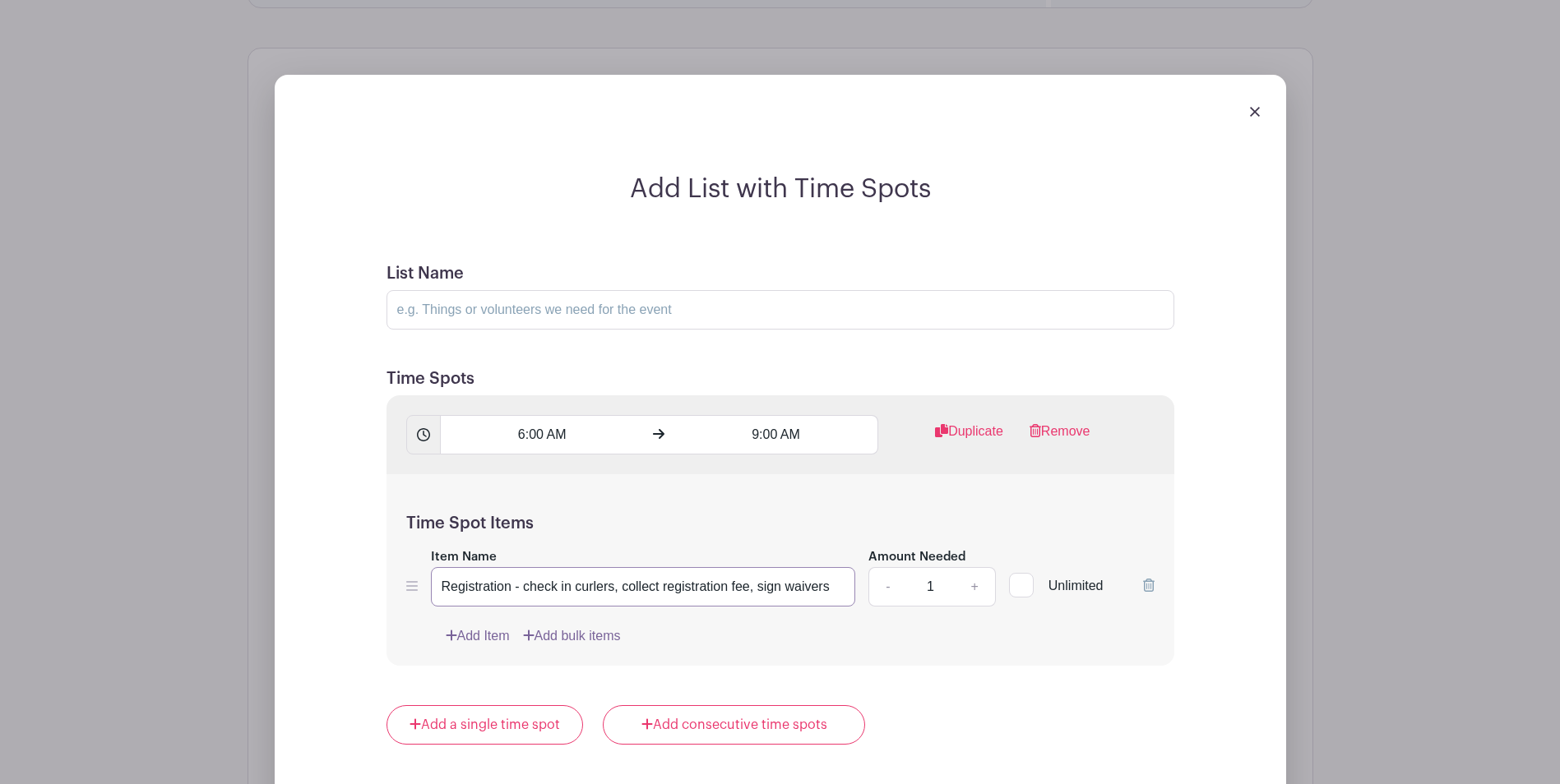
type input "Registration - check in curlers, collect registration fee, sign waivers"
click at [978, 591] on link "+" at bounding box center [973, 587] width 41 height 40
click at [884, 585] on link "-" at bounding box center [887, 587] width 38 height 40
type input "2"
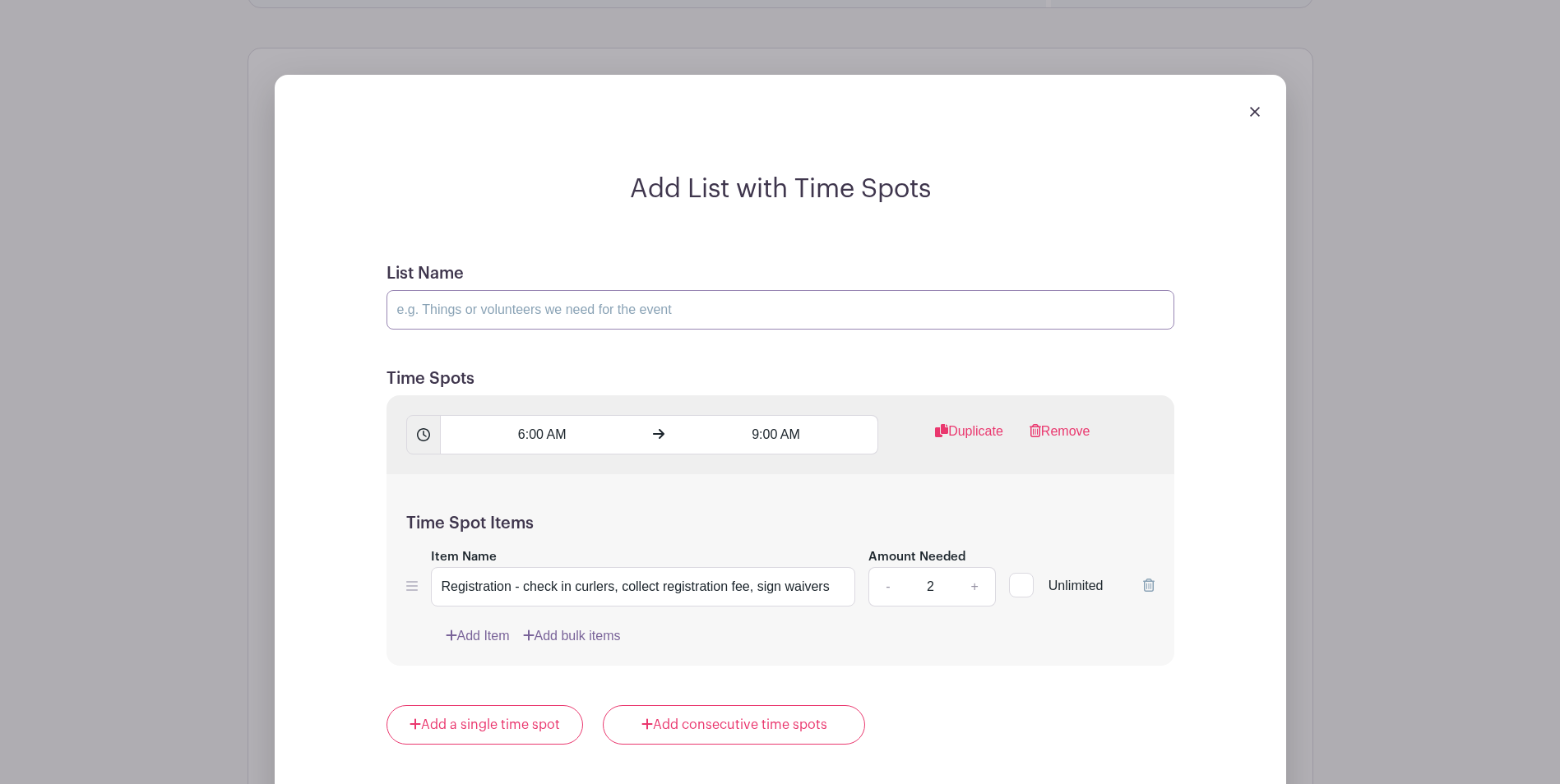
click at [464, 317] on input "List Name" at bounding box center [780, 310] width 788 height 40
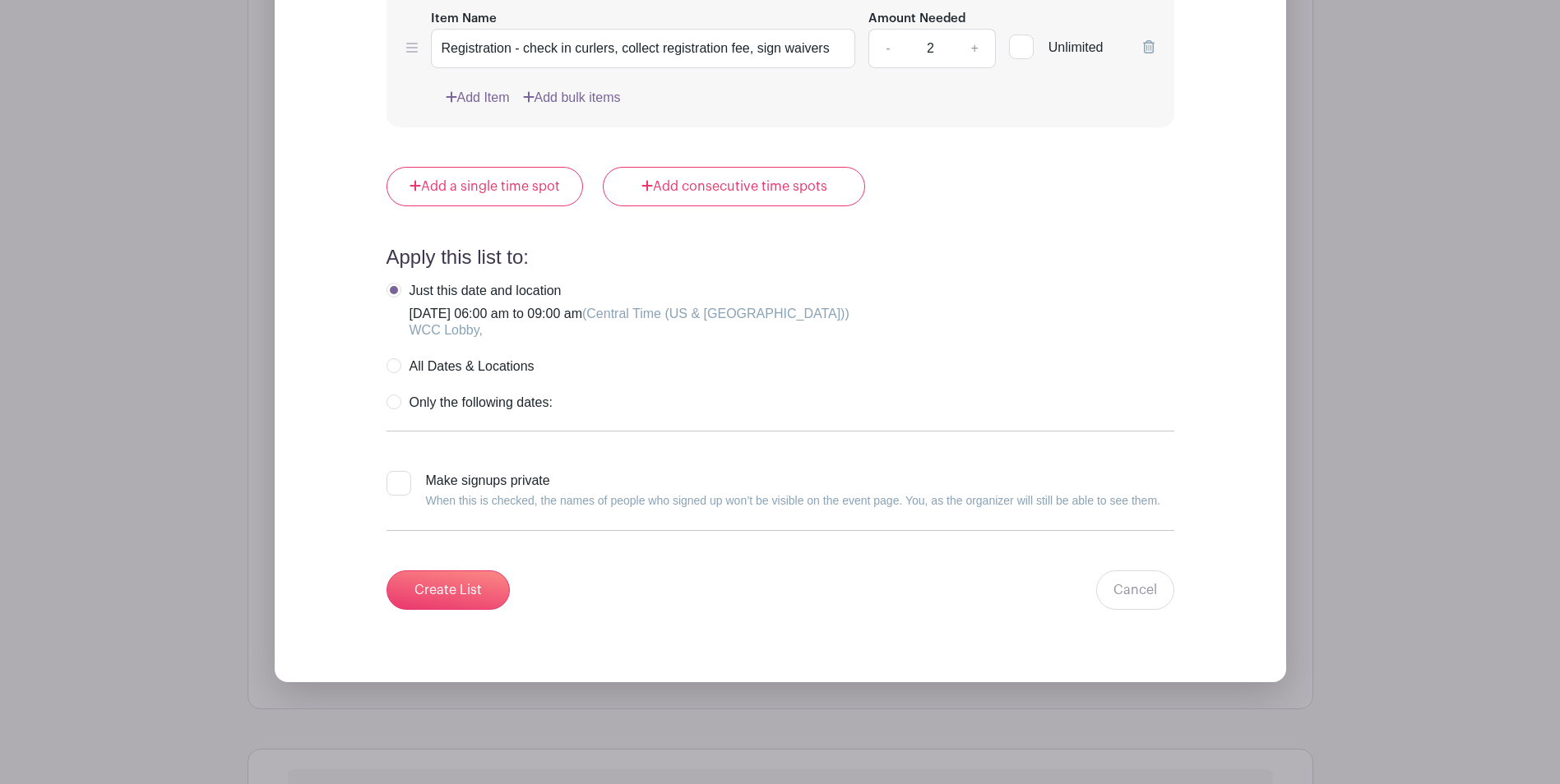
scroll to position [1718, 0]
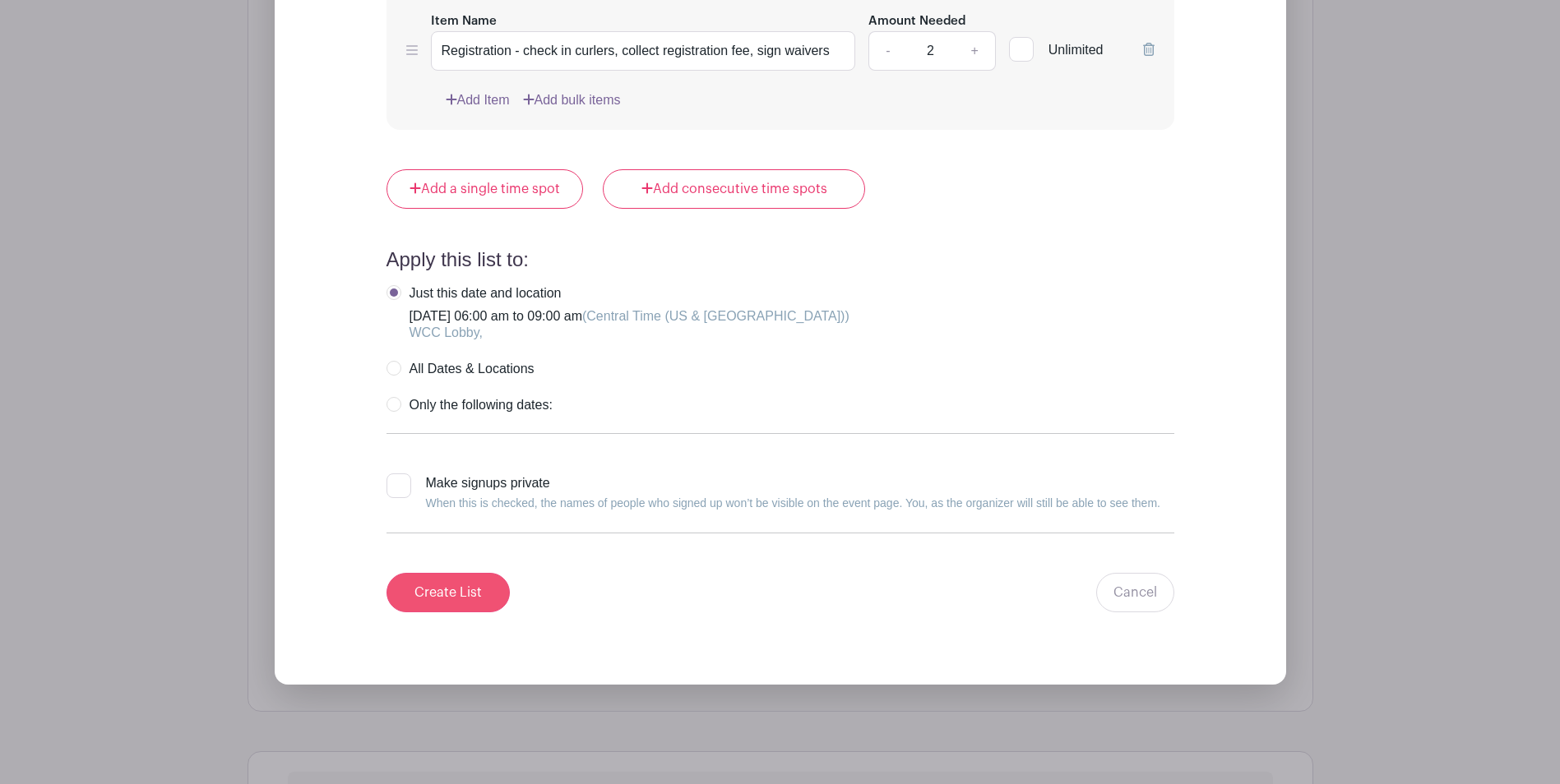
type input "Registration"
click at [444, 592] on input "Create List" at bounding box center [448, 593] width 123 height 40
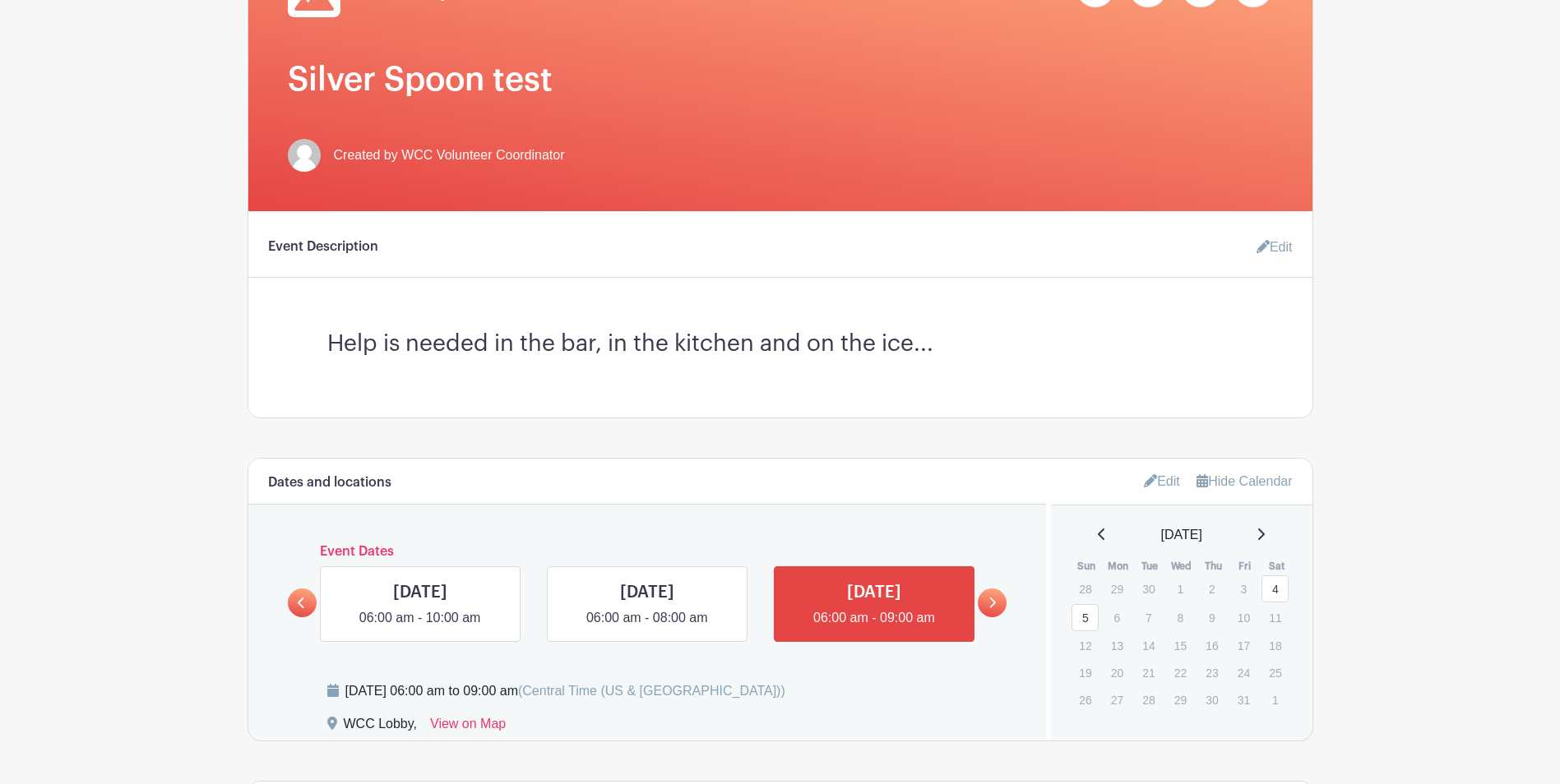
scroll to position [316, 0]
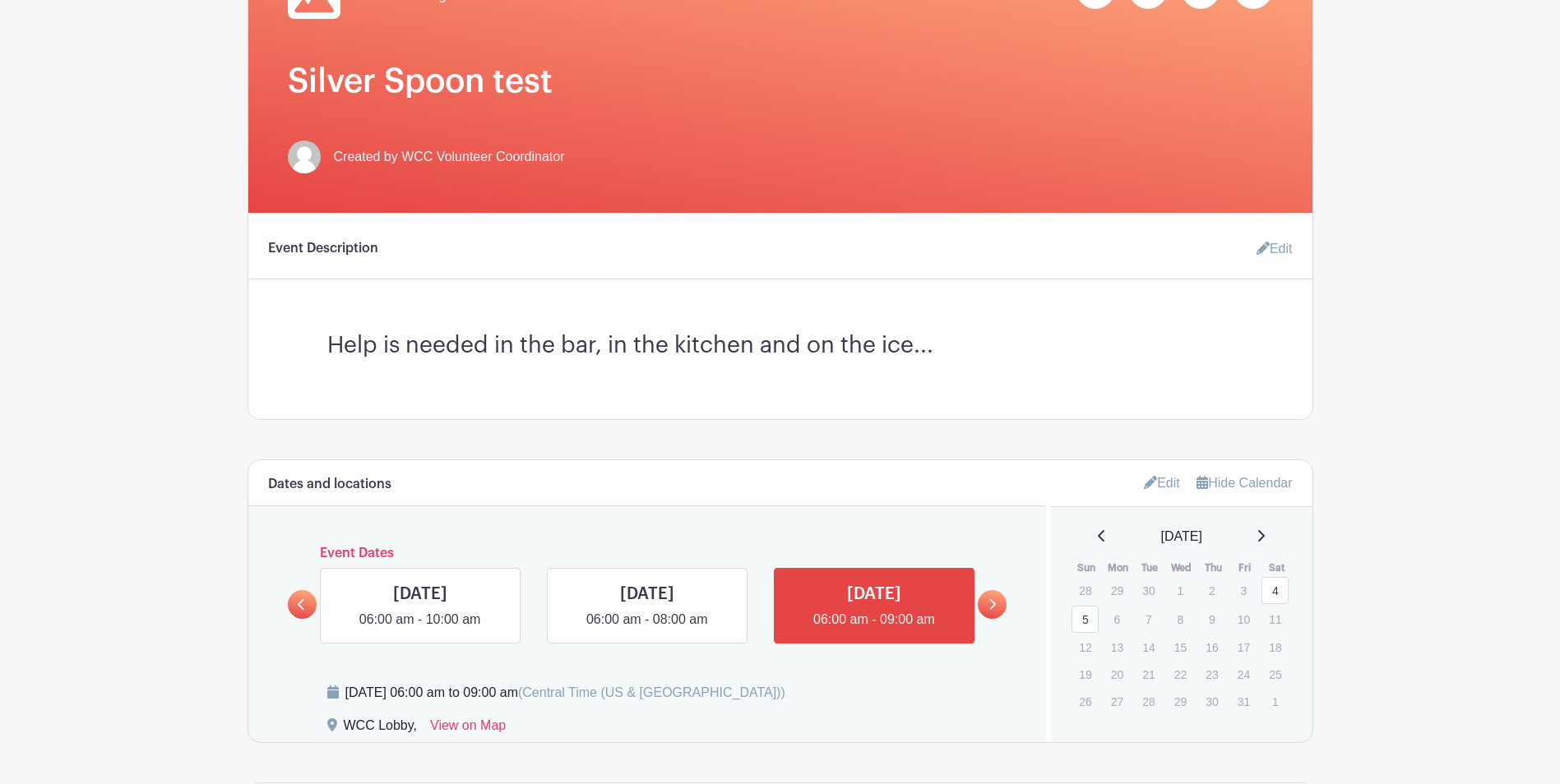
click at [1155, 483] on link "Edit" at bounding box center [1161, 482] width 36 height 28
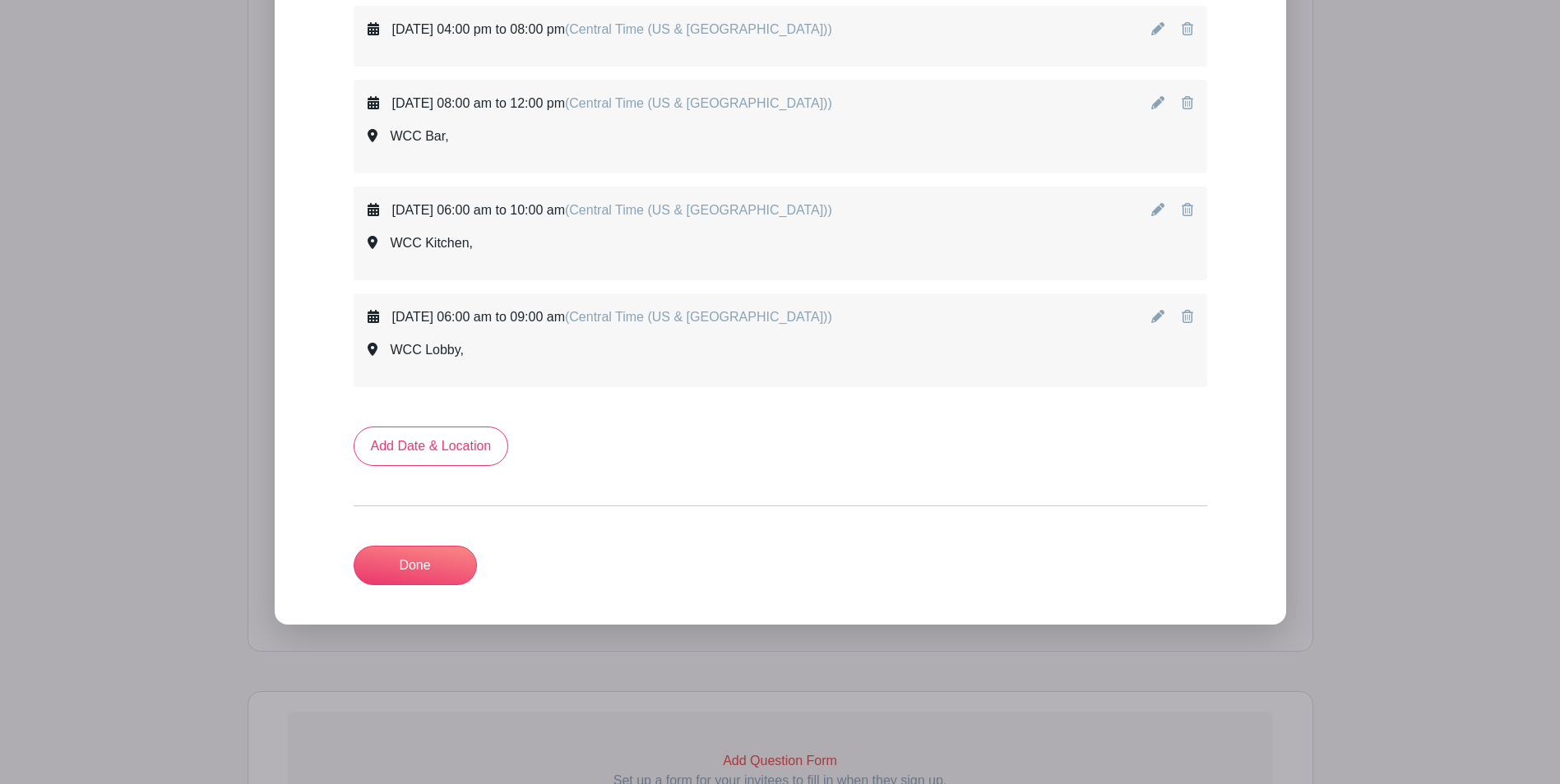
scroll to position [1272, 0]
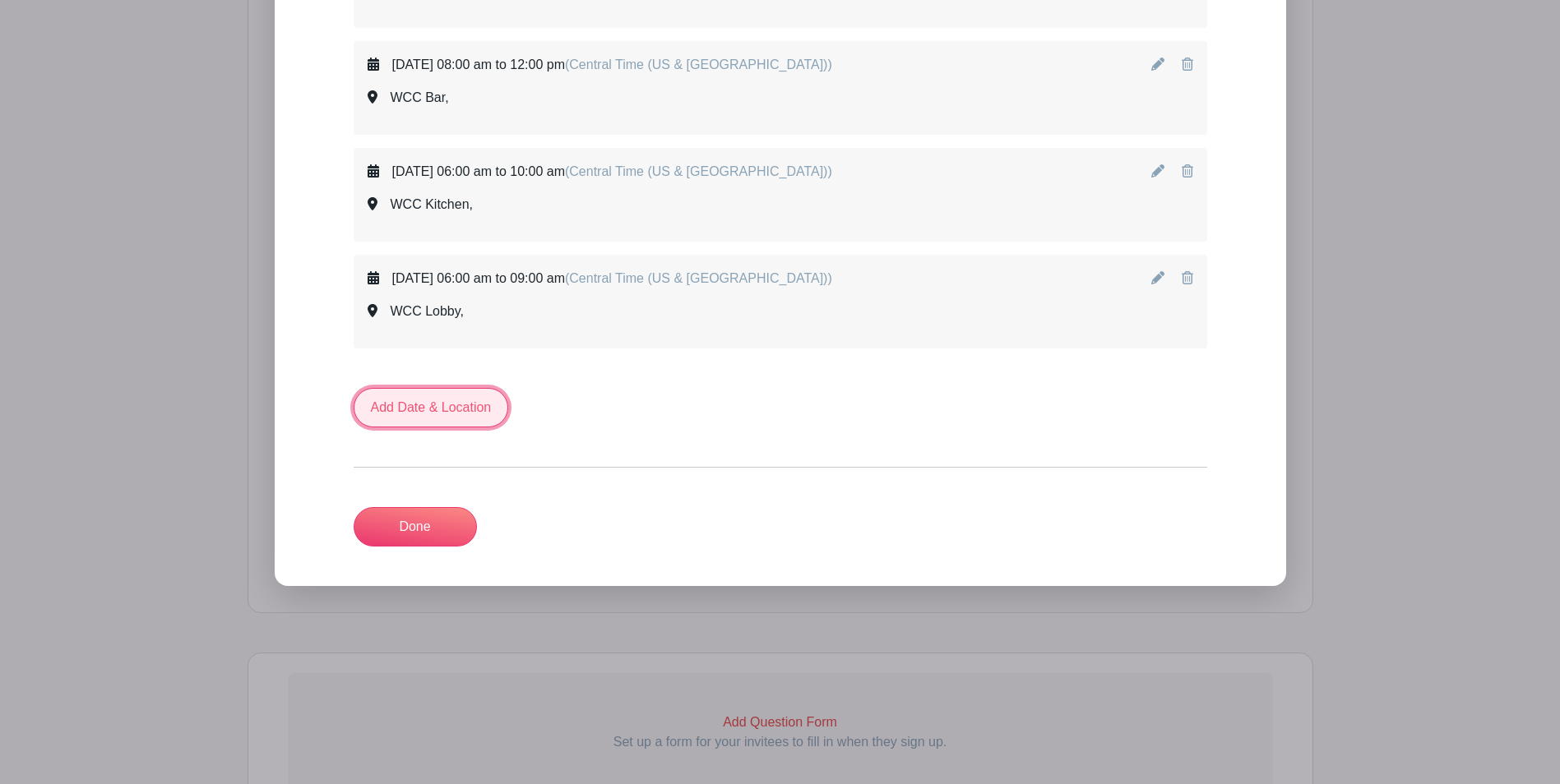
click at [406, 406] on link "Add Date & Location" at bounding box center [431, 408] width 156 height 40
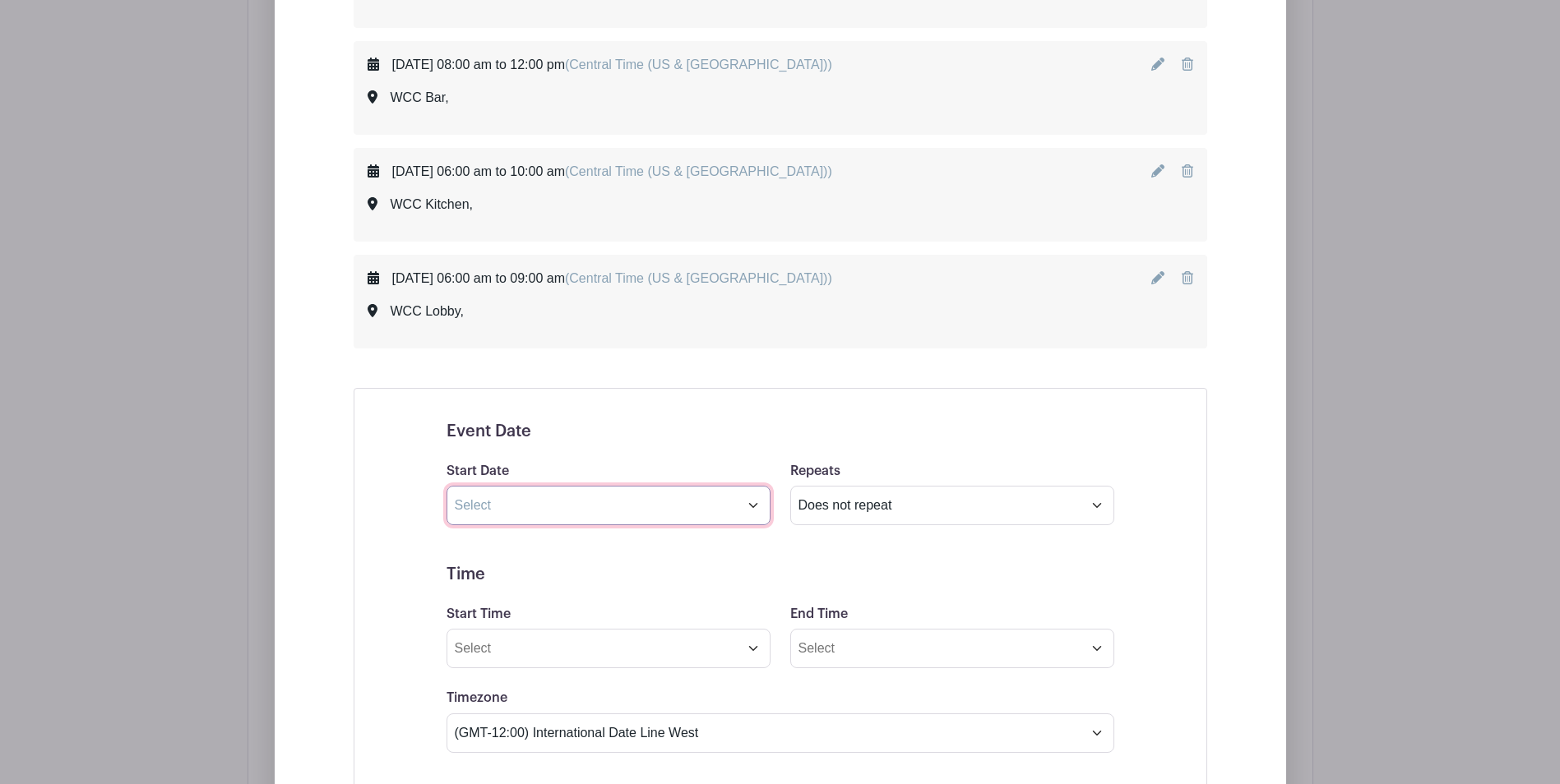
click at [753, 508] on input "text" at bounding box center [608, 506] width 324 height 40
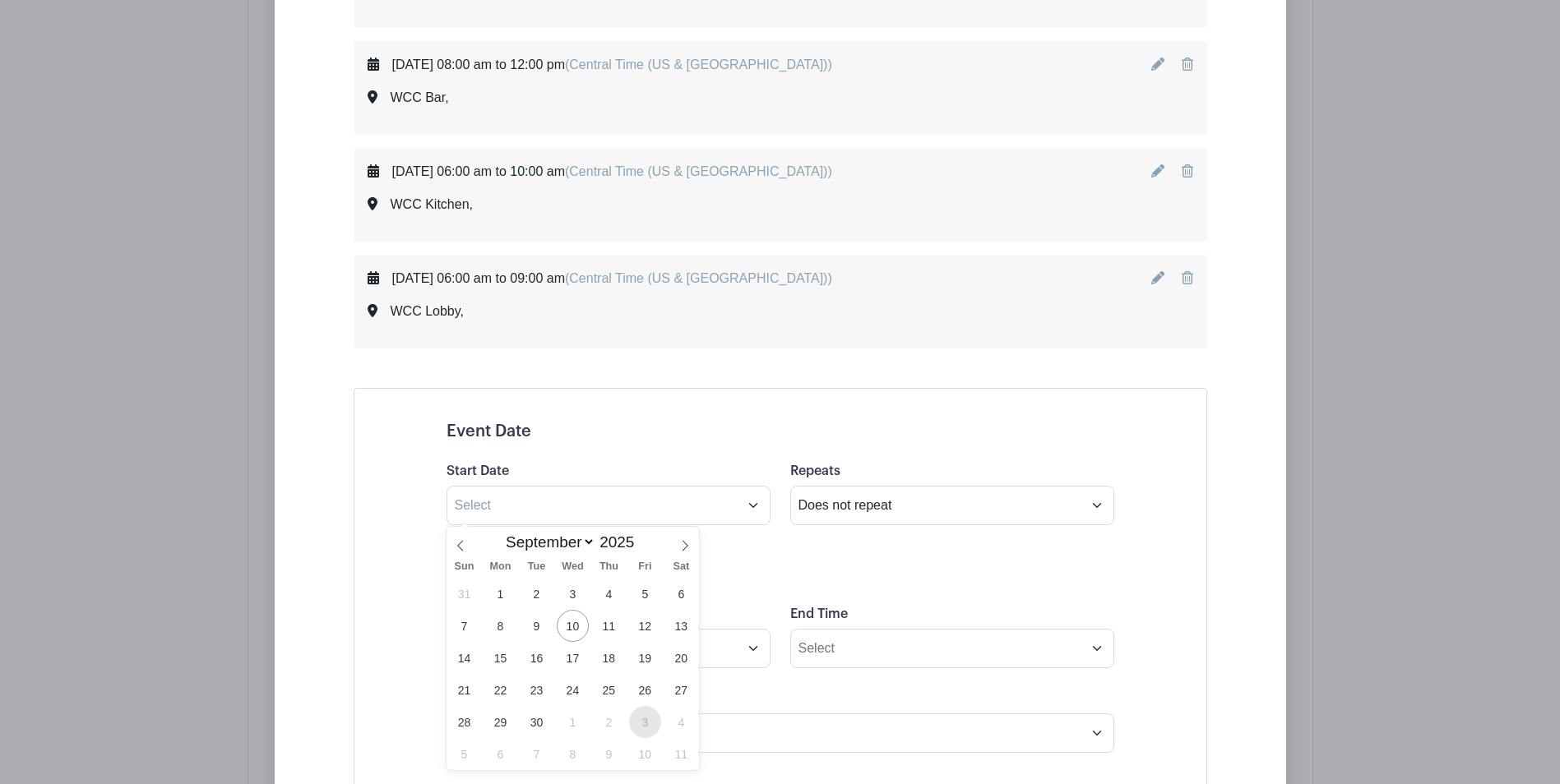
click at [637, 722] on span "3" at bounding box center [645, 722] width 32 height 32
type input "Oct 3 2025"
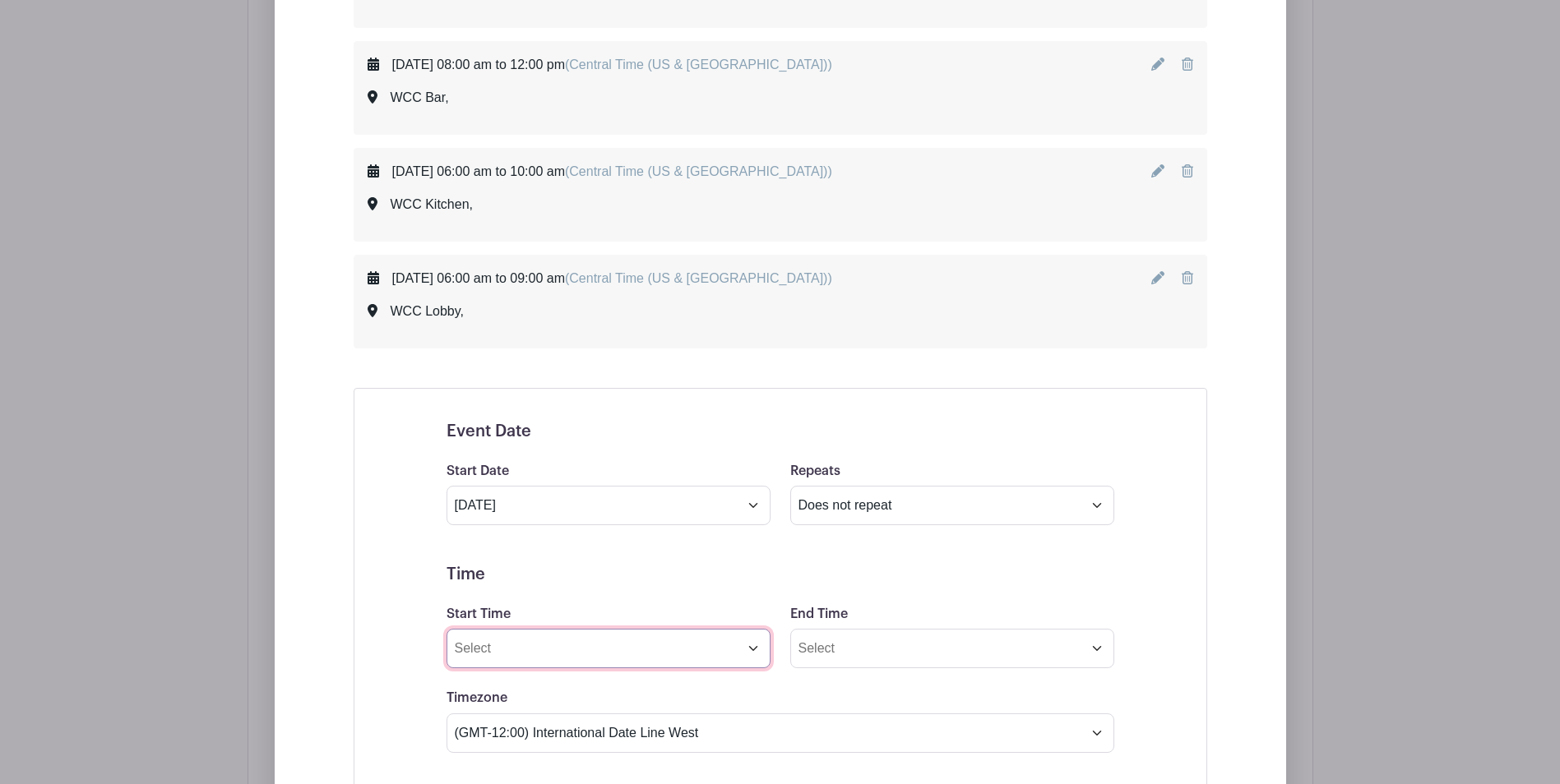
click at [755, 650] on input "Start Time" at bounding box center [608, 648] width 324 height 40
click at [472, 532] on icon at bounding box center [476, 531] width 9 height 13
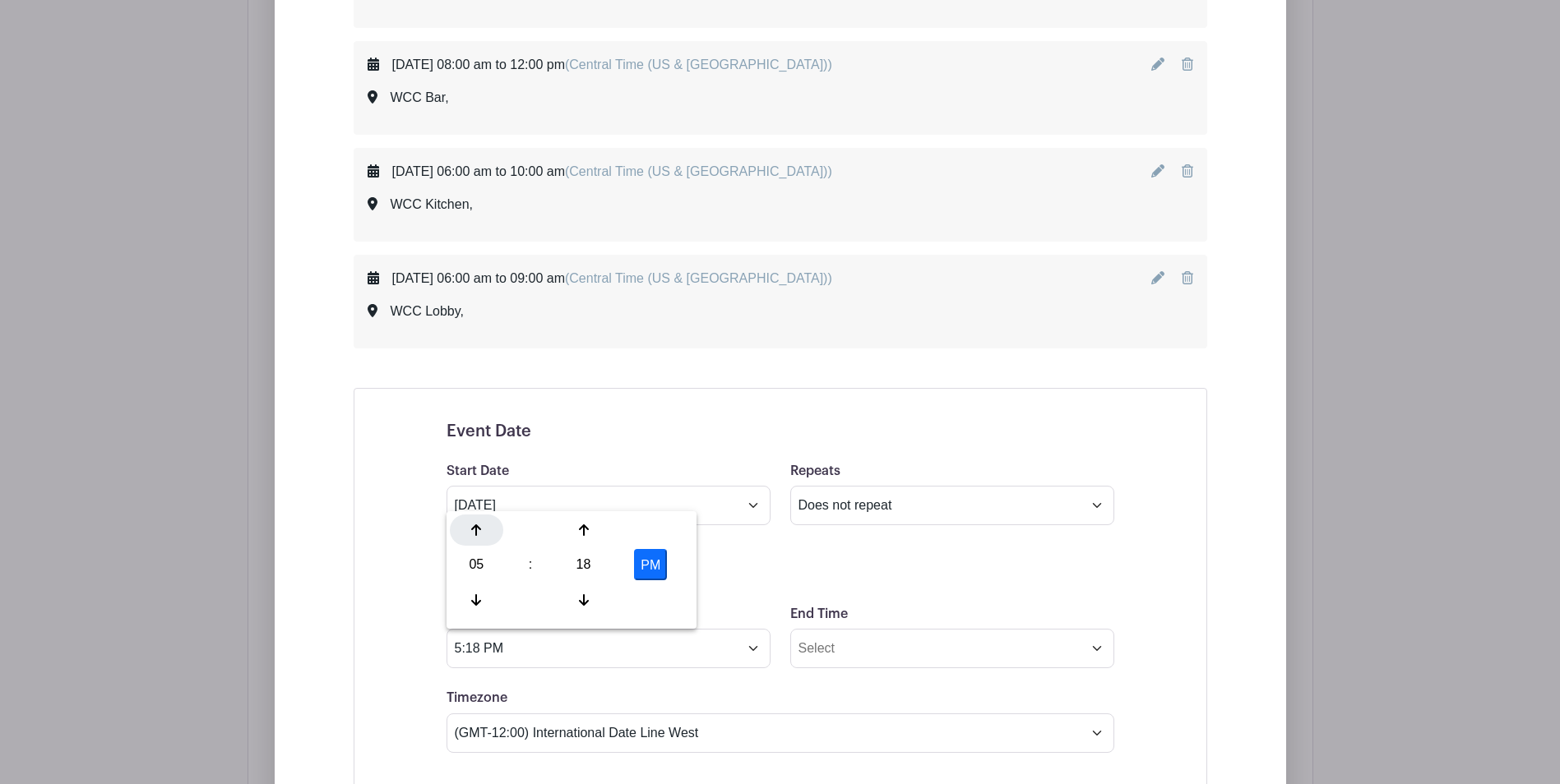
click at [472, 532] on icon at bounding box center [476, 531] width 9 height 13
click at [476, 598] on icon at bounding box center [476, 600] width 9 height 11
click at [579, 605] on icon at bounding box center [584, 600] width 9 height 13
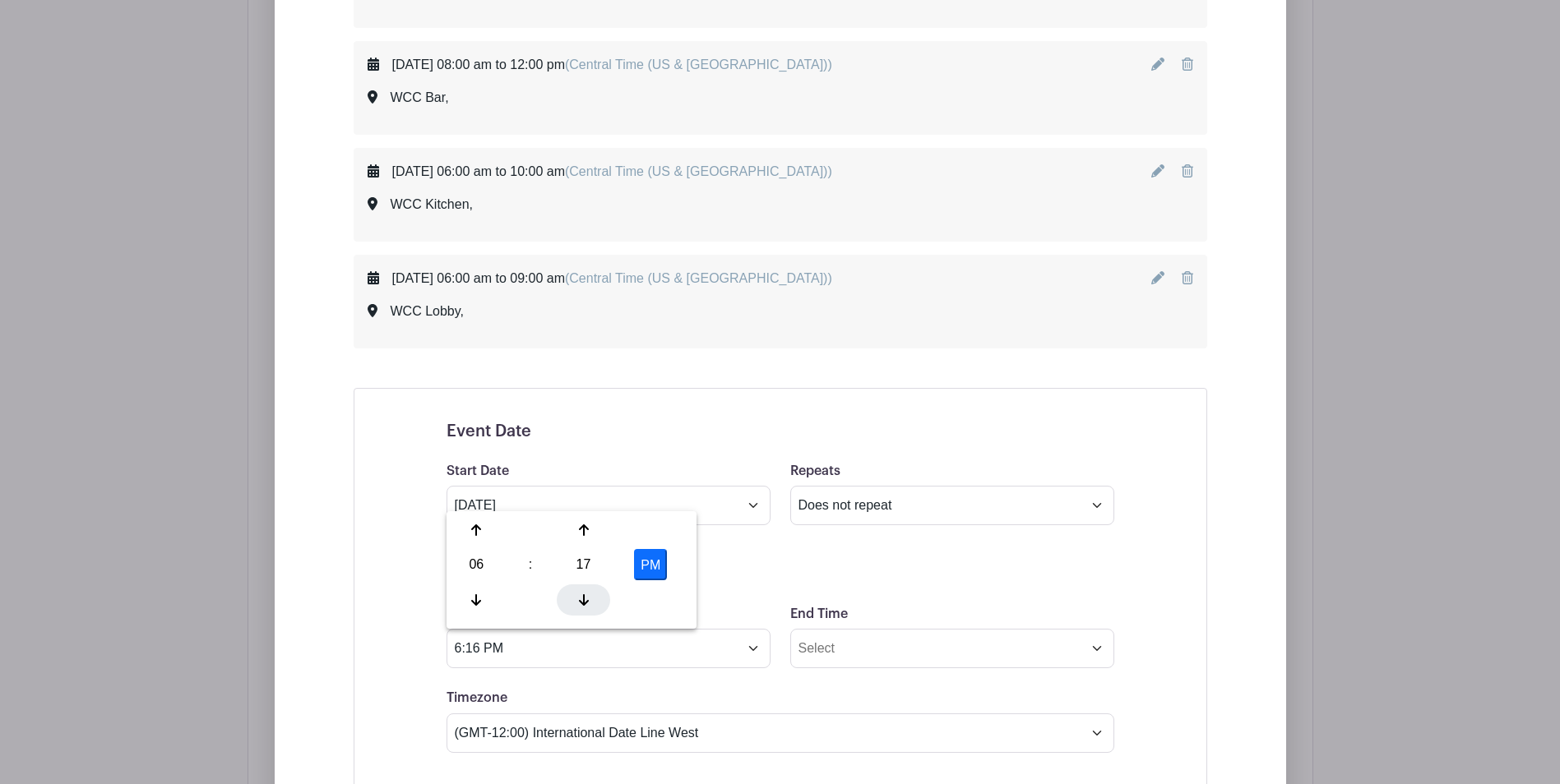
click at [579, 605] on icon at bounding box center [584, 600] width 9 height 13
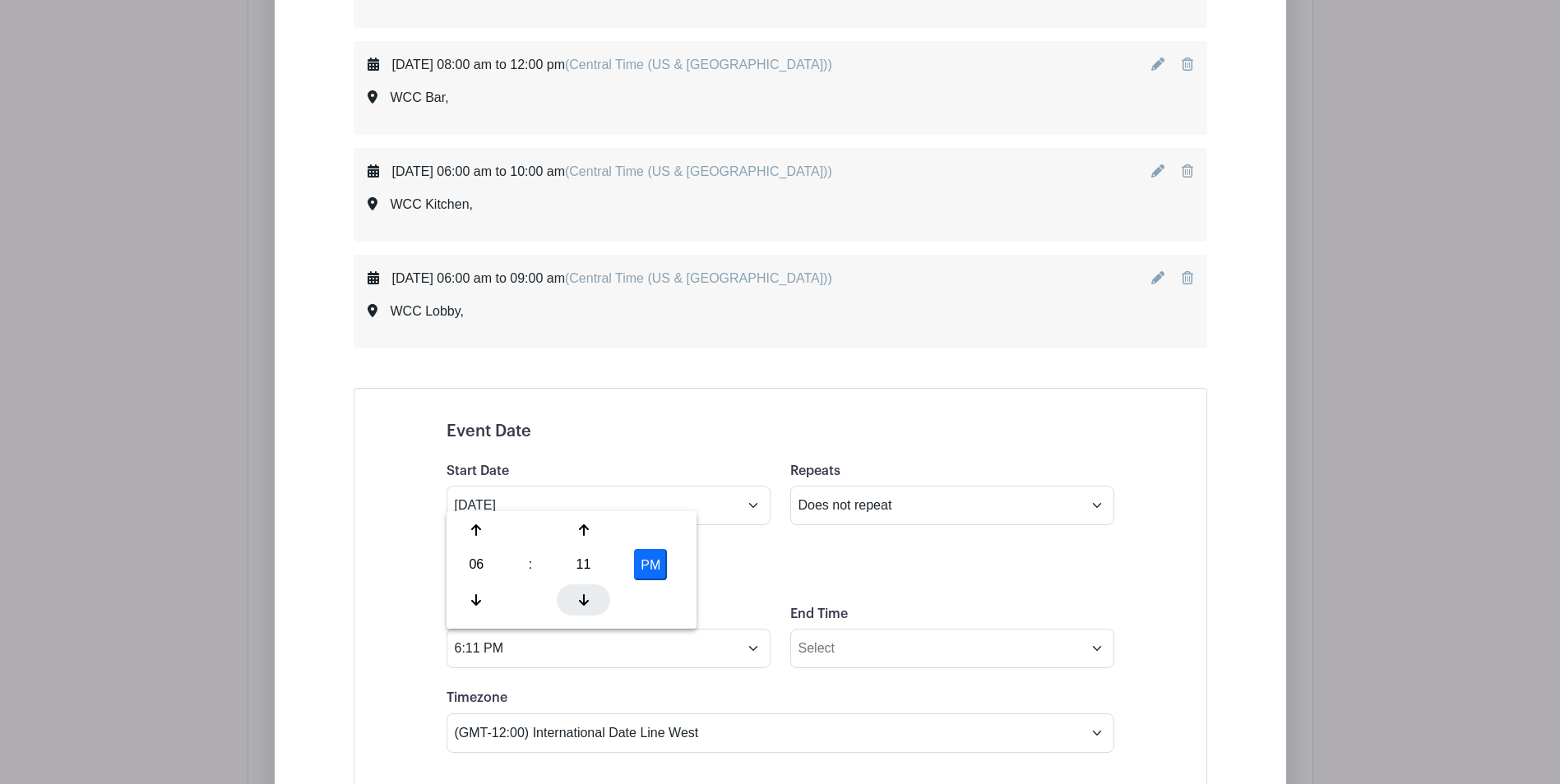
click at [579, 605] on icon at bounding box center [584, 600] width 9 height 13
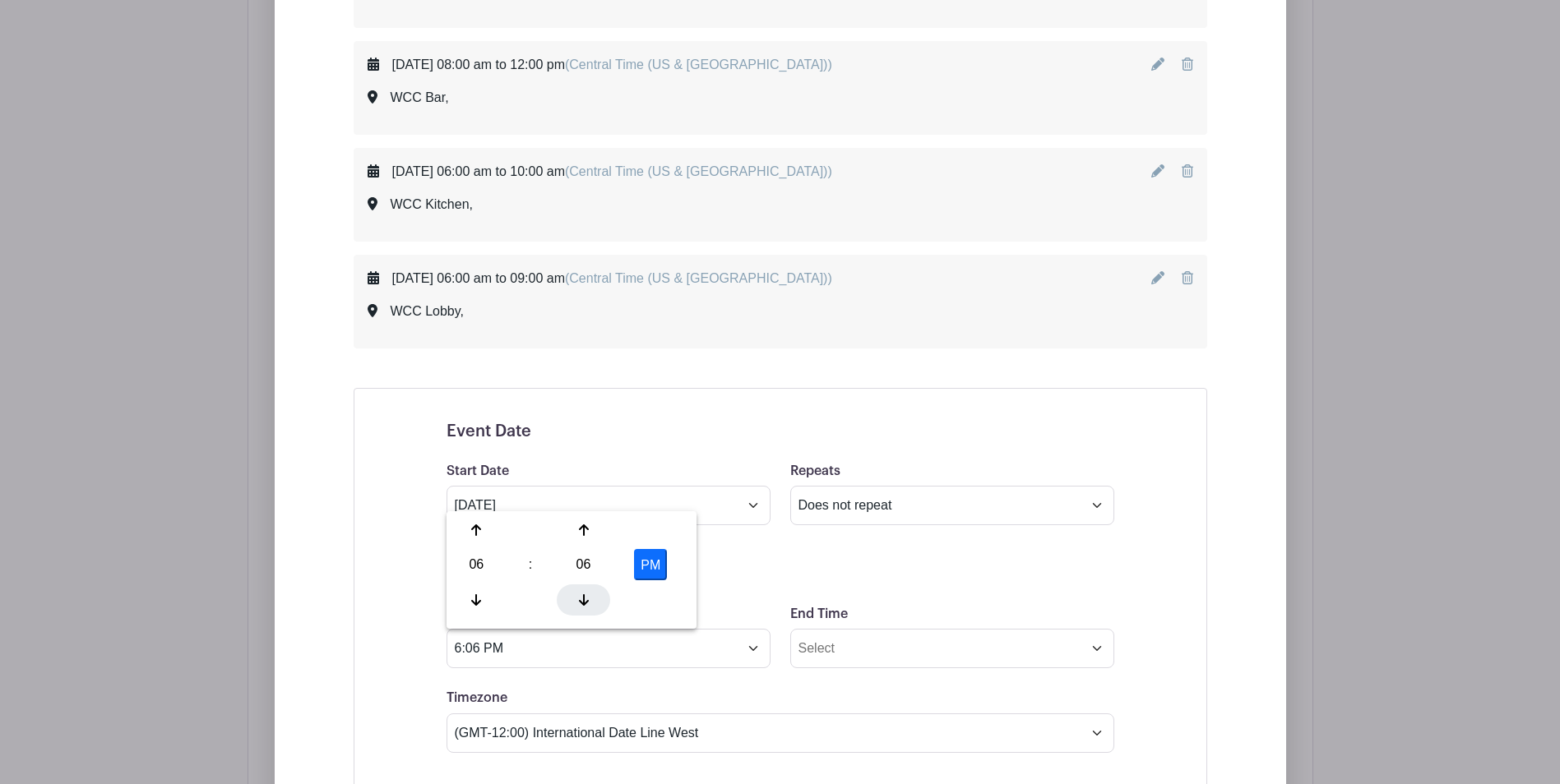
click at [579, 605] on icon at bounding box center [584, 600] width 9 height 13
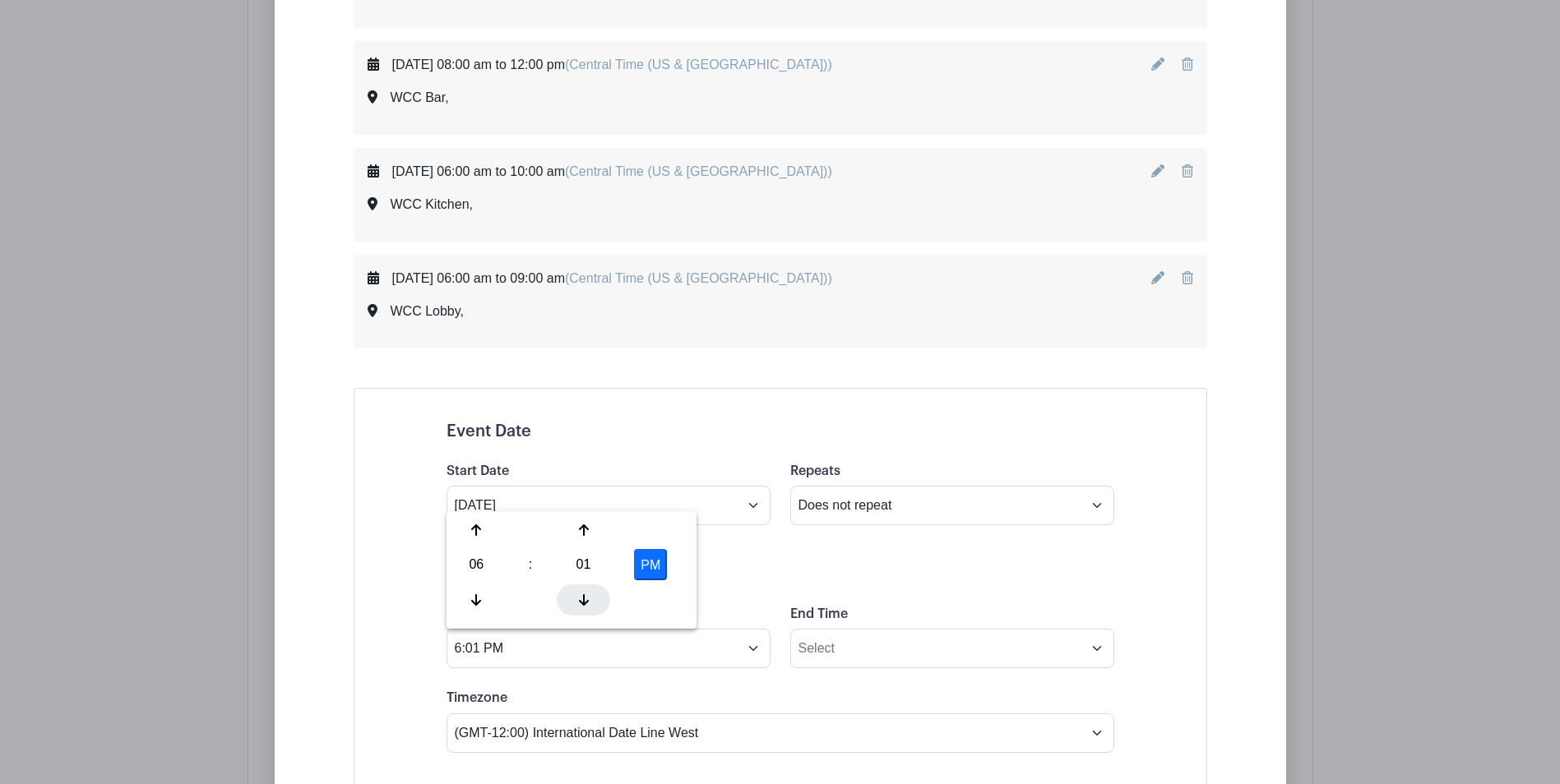
click at [579, 605] on icon at bounding box center [584, 600] width 9 height 13
type input "6:00 PM"
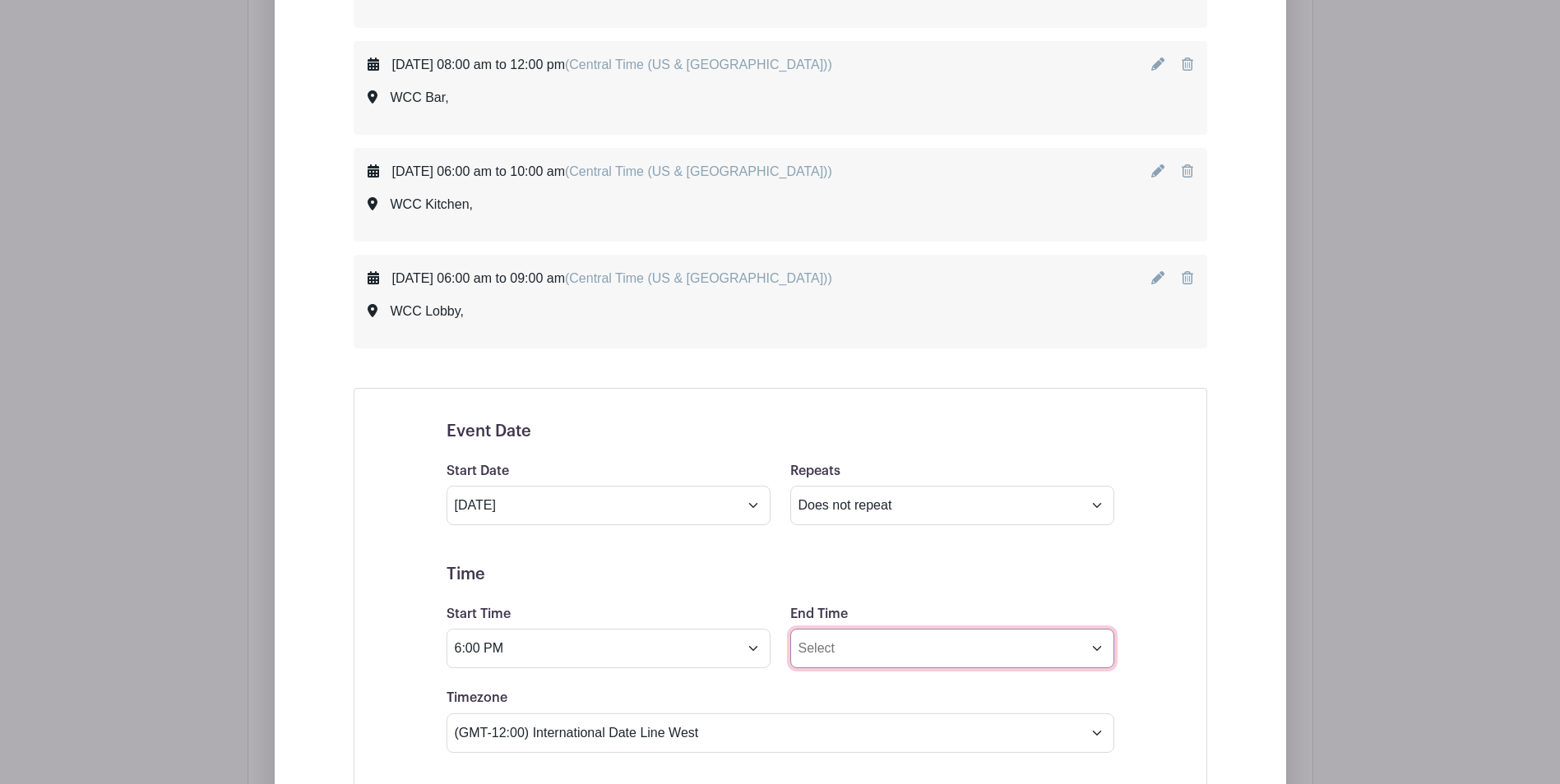
click at [910, 651] on input "End Time" at bounding box center [951, 648] width 324 height 40
click at [818, 531] on icon at bounding box center [819, 531] width 9 height 13
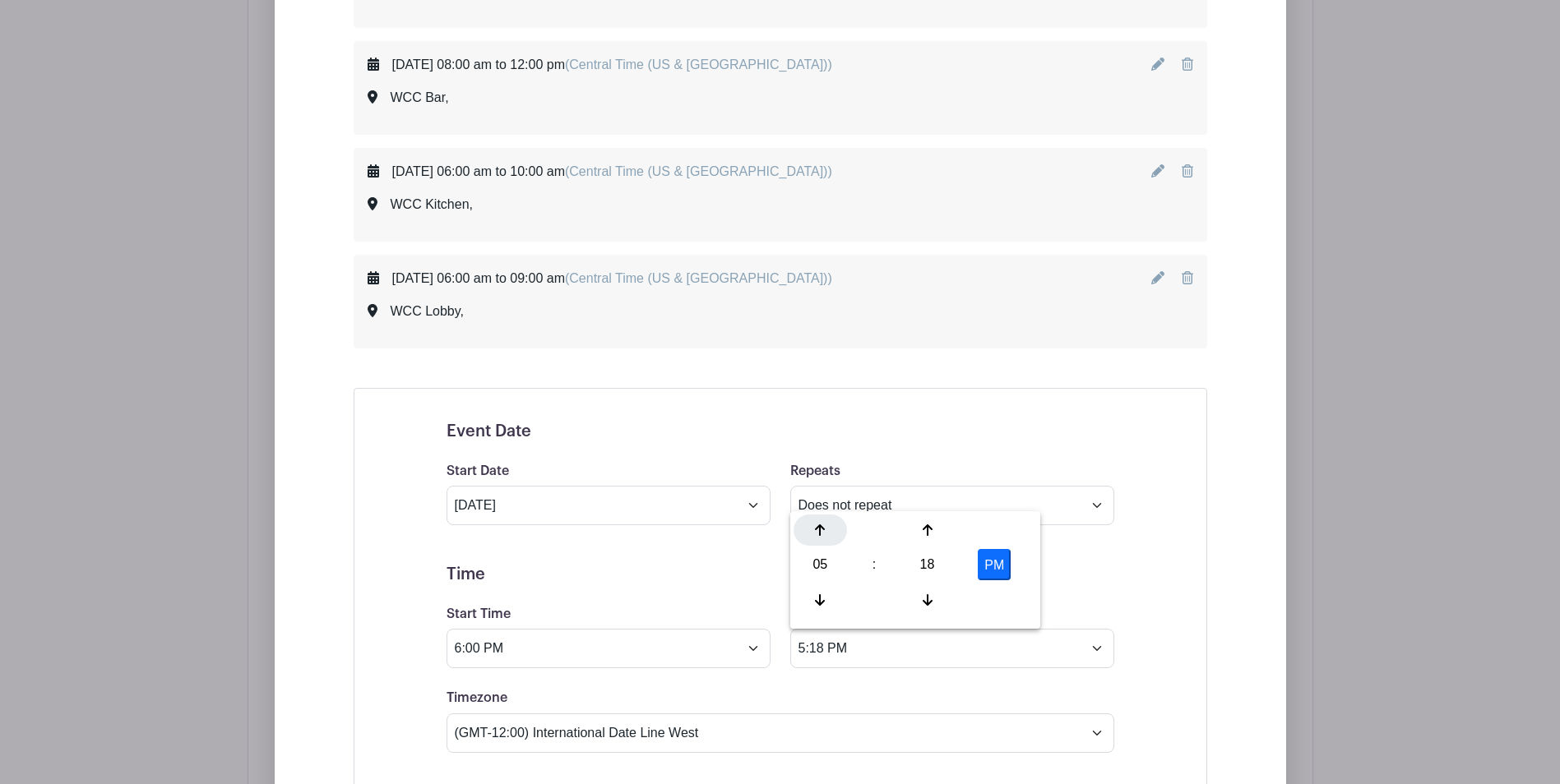
click at [818, 531] on icon at bounding box center [819, 531] width 9 height 13
click at [923, 604] on icon at bounding box center [928, 600] width 9 height 13
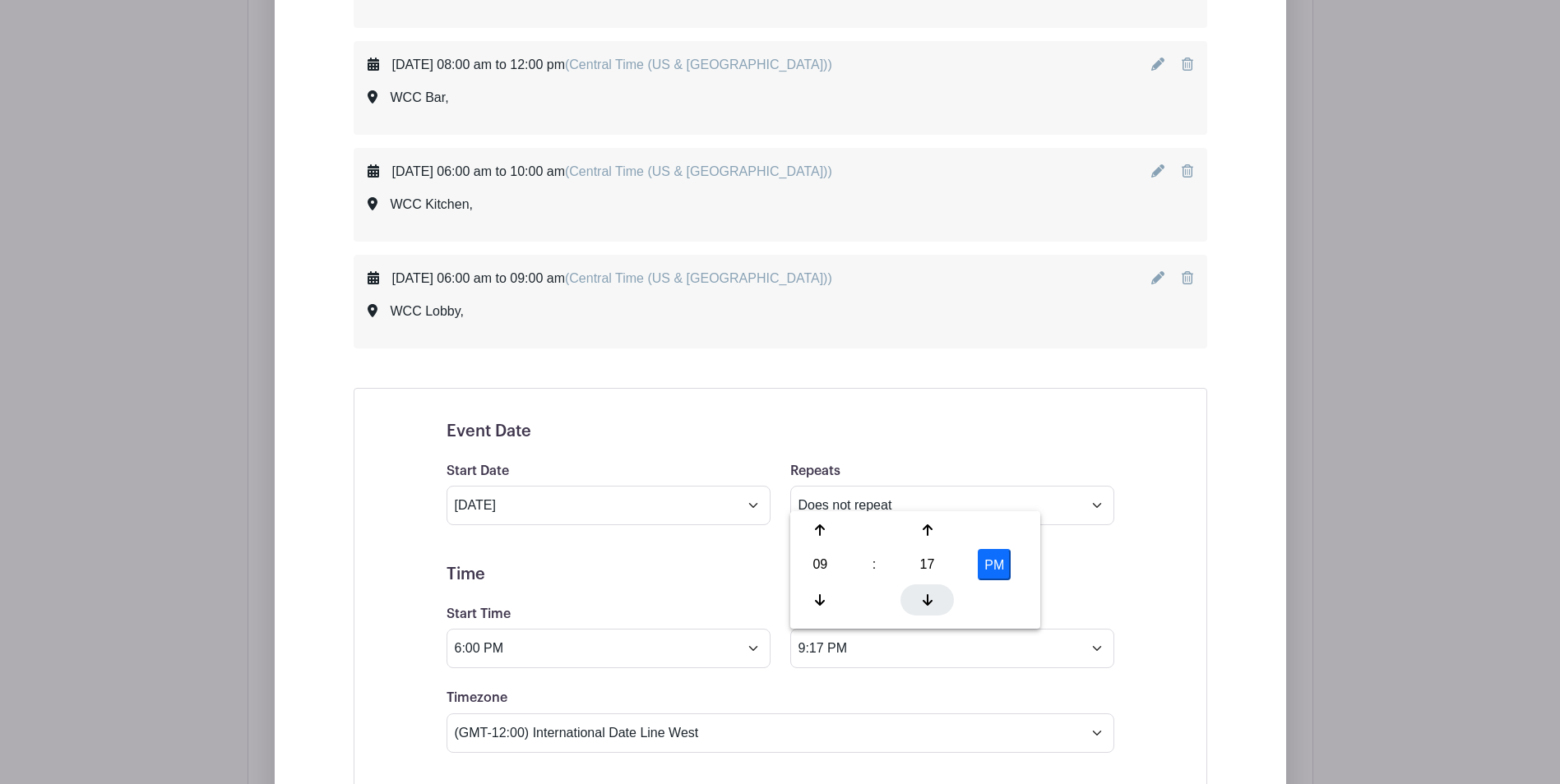
click at [923, 604] on icon at bounding box center [928, 600] width 9 height 13
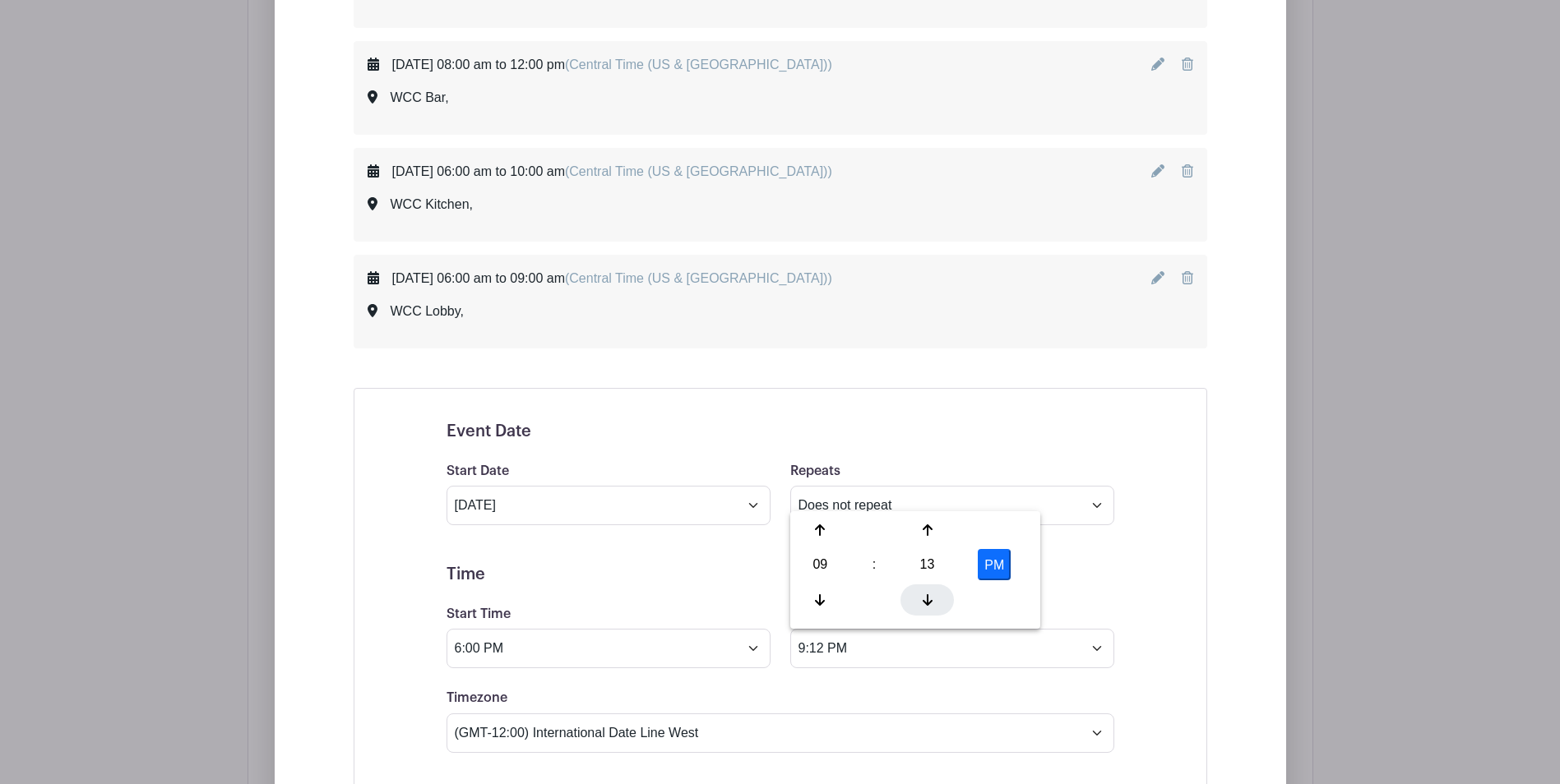
click at [923, 604] on icon at bounding box center [928, 600] width 9 height 13
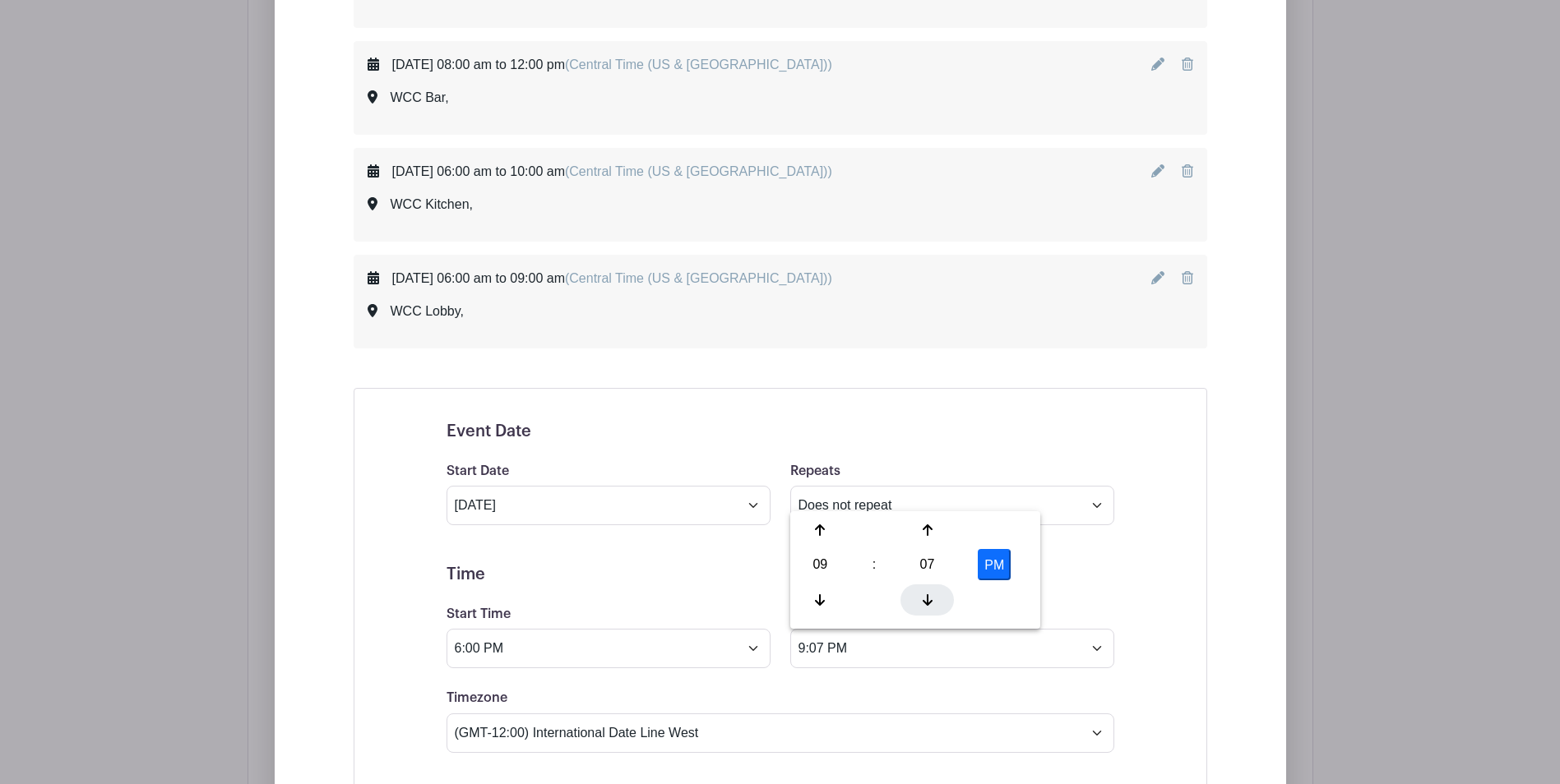
click at [923, 604] on icon at bounding box center [928, 600] width 9 height 13
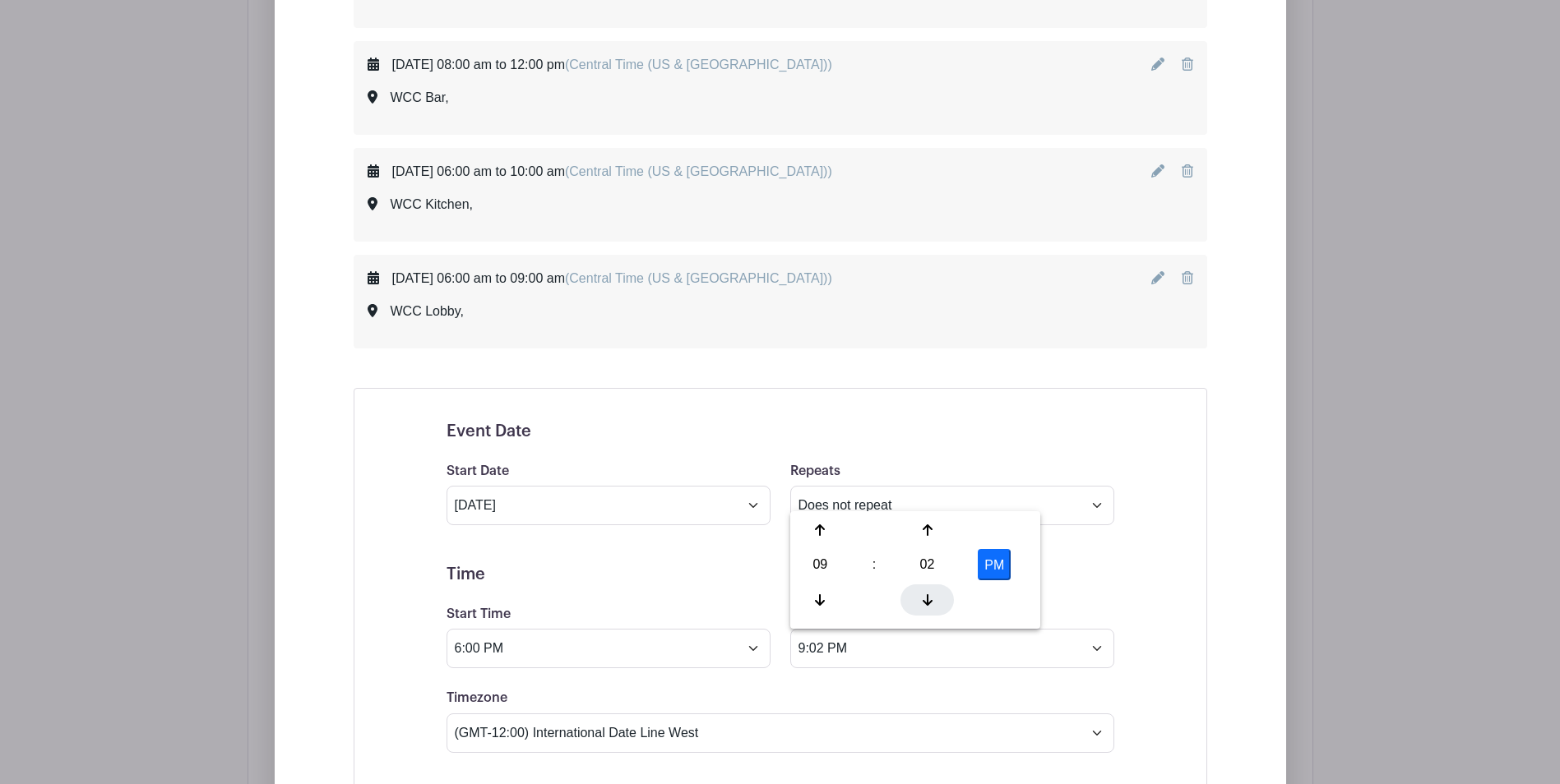
click at [923, 604] on icon at bounding box center [928, 600] width 9 height 13
type input "9:00 PM"
click at [1113, 578] on h5 "Time" at bounding box center [780, 574] width 667 height 20
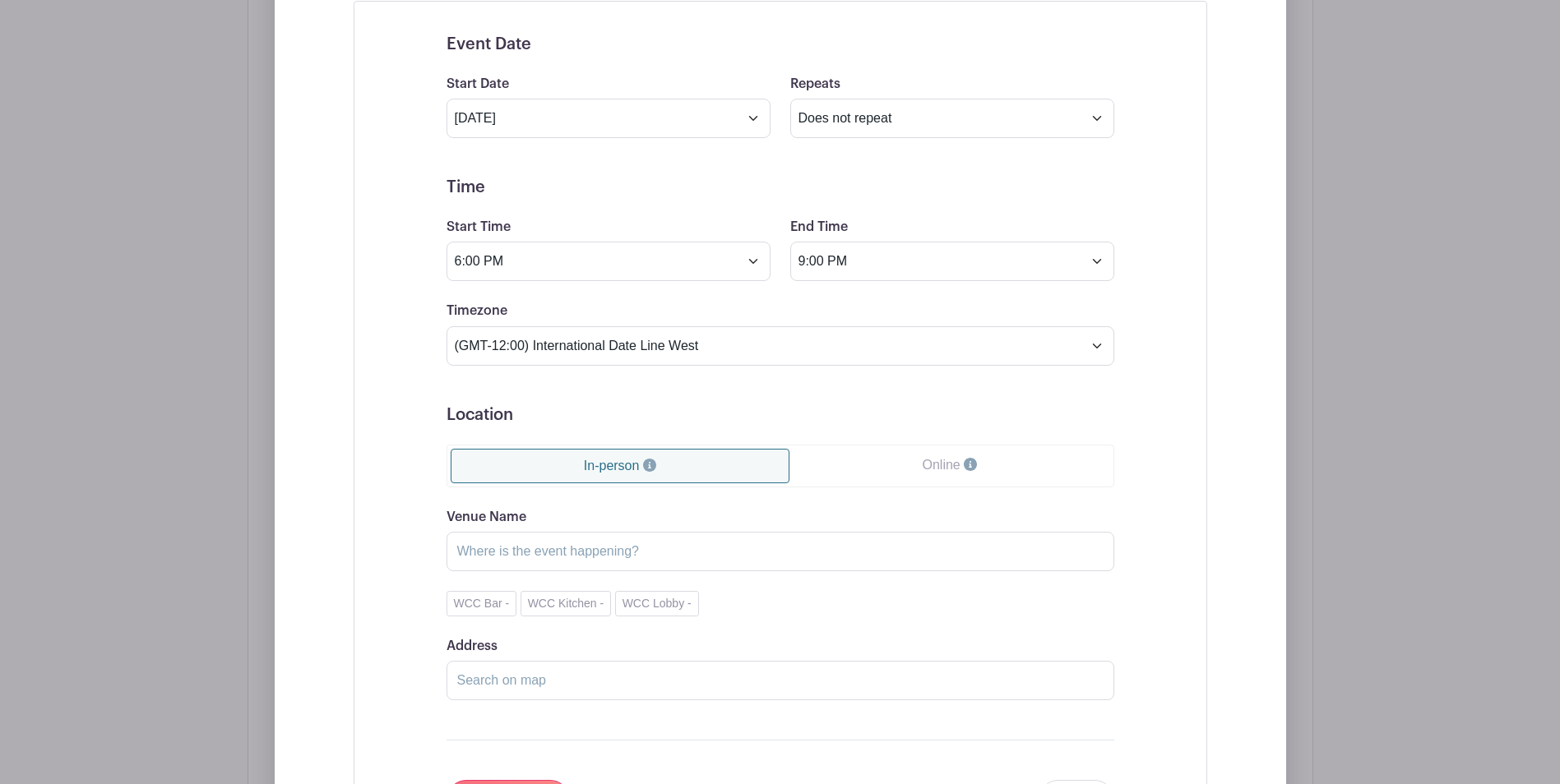
scroll to position [1694, 0]
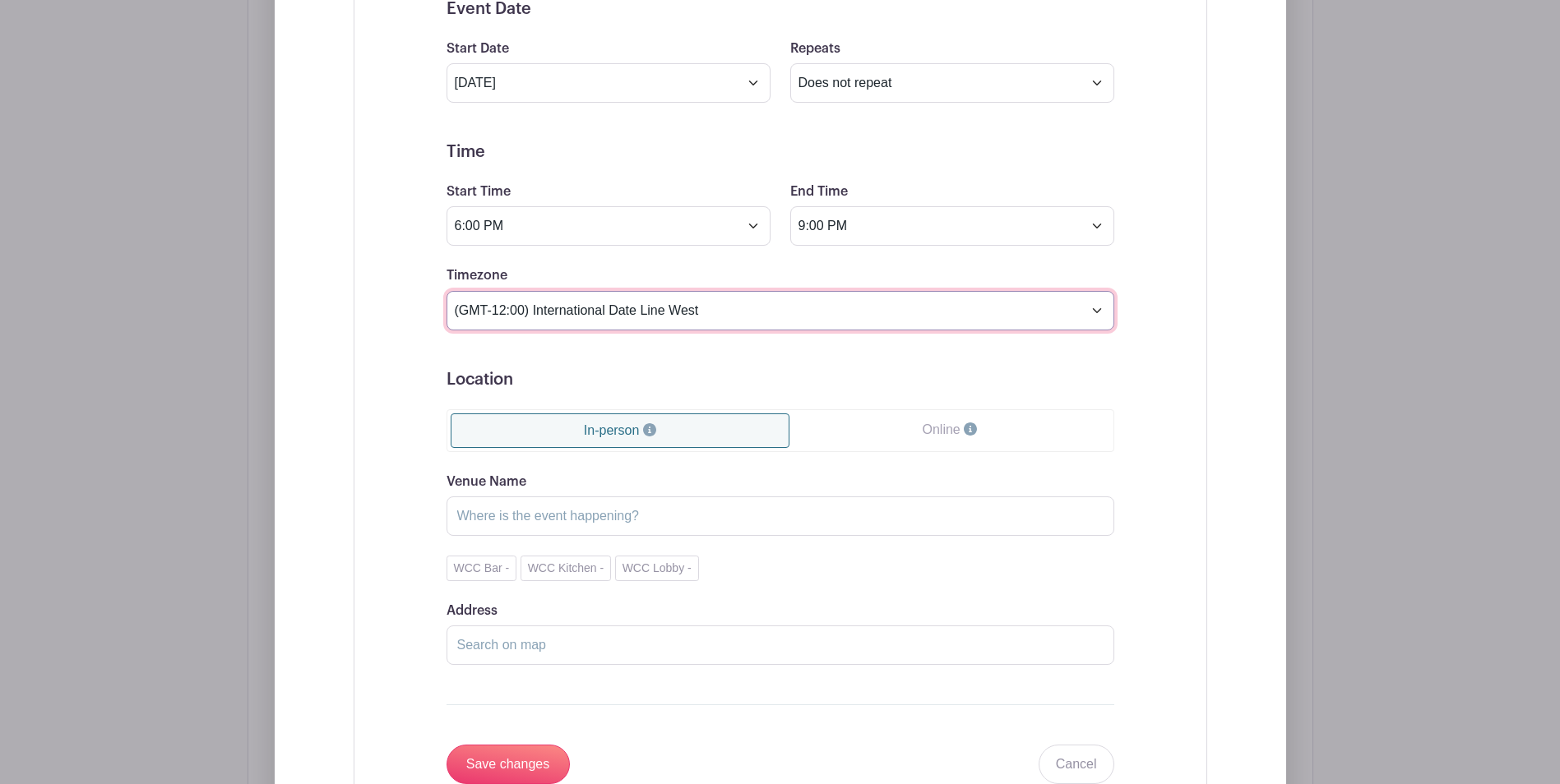
click at [1091, 309] on select "(GMT-12:00) International Date Line West (GMT-11:00) American Samoa (GMT-11:00)…" at bounding box center [780, 311] width 667 height 40
select select "Central Time (US & Canada)"
click at [446, 291] on select "(GMT-12:00) International Date Line West (GMT-11:00) American Samoa (GMT-11:00)…" at bounding box center [780, 311] width 667 height 40
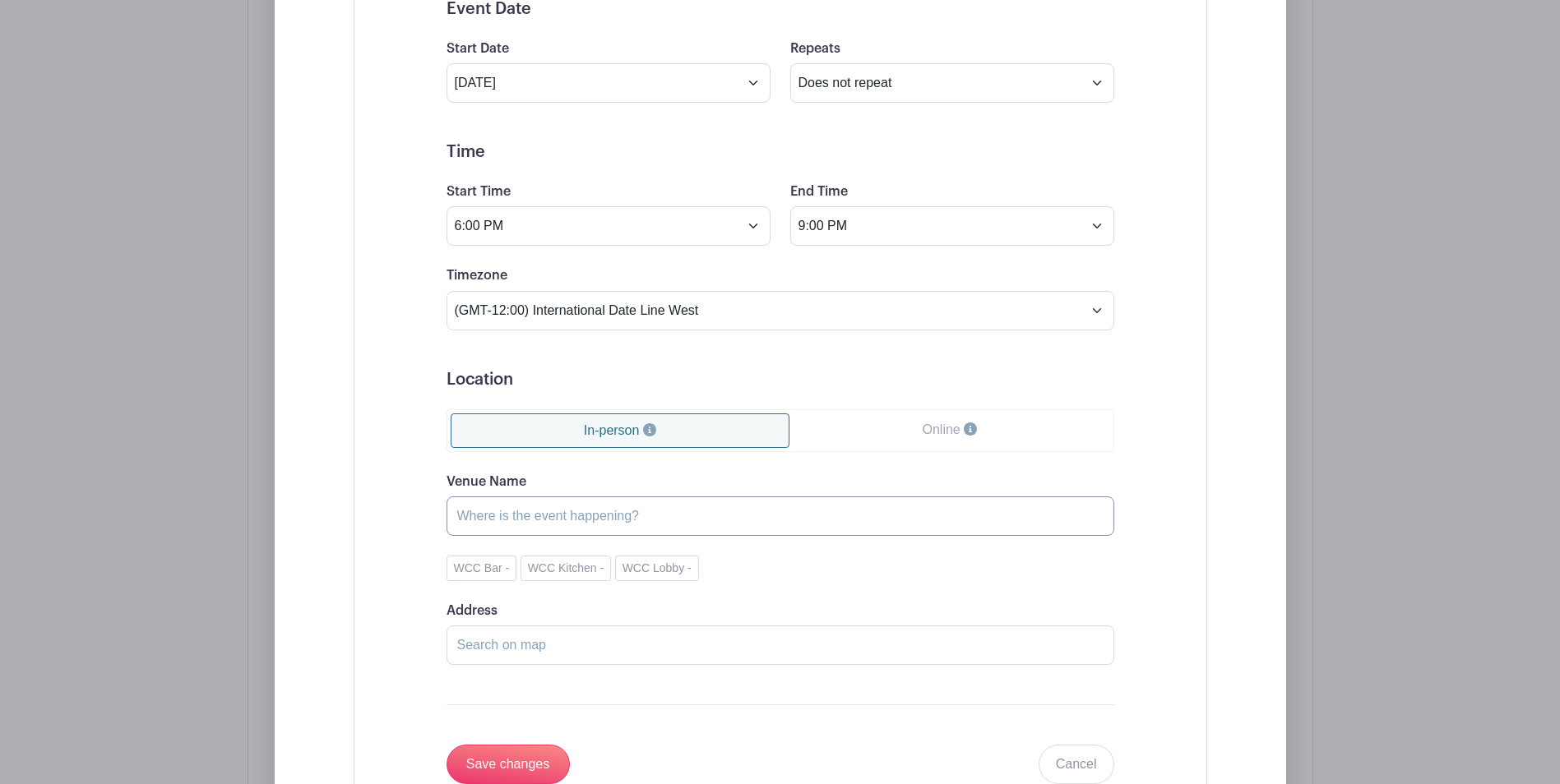
click at [576, 517] on input "Venue Name" at bounding box center [780, 516] width 667 height 40
type input "WCC Kitchen"
click at [515, 768] on input "Save changes" at bounding box center [508, 765] width 123 height 40
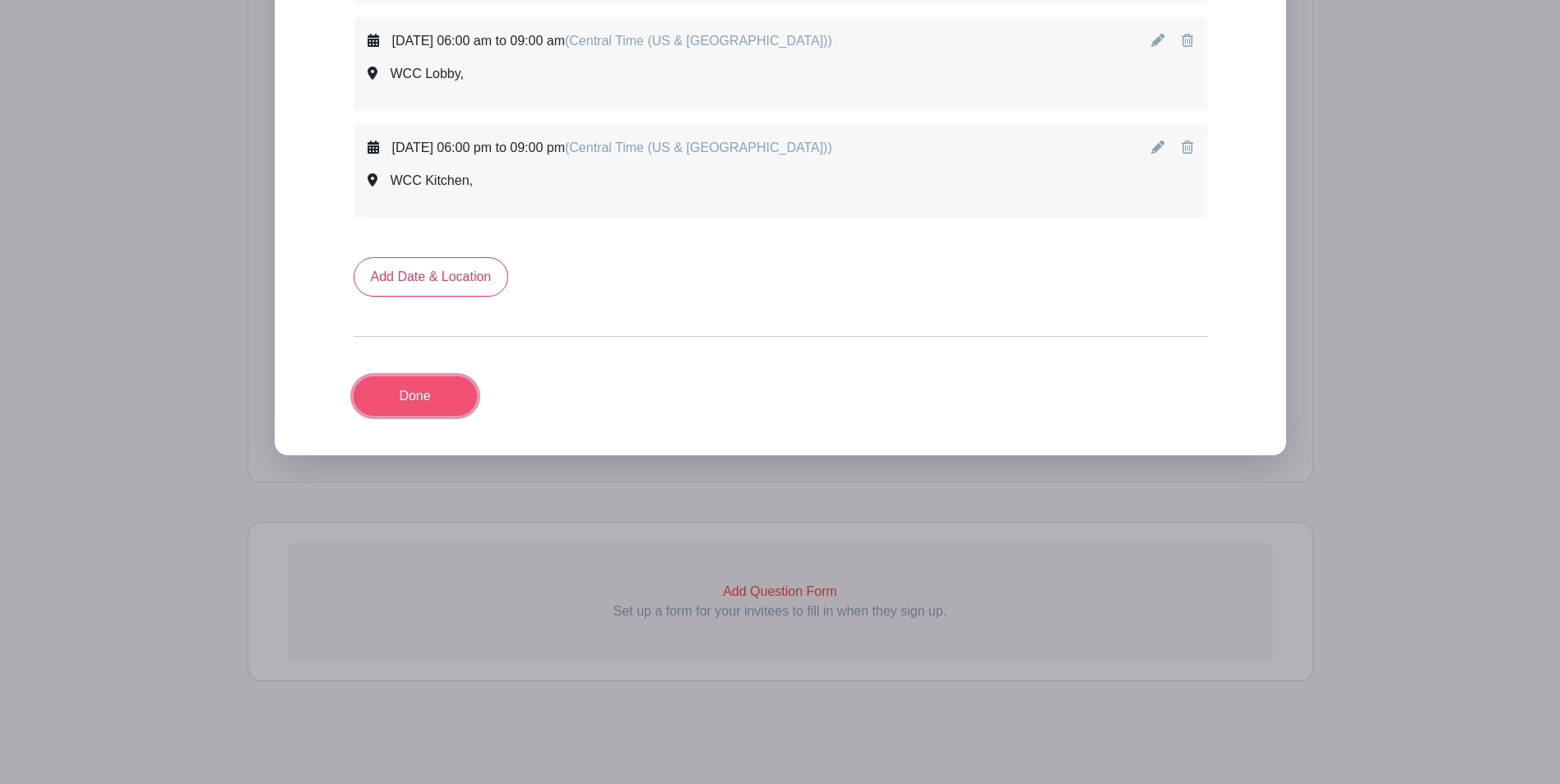
click at [422, 395] on link "Done" at bounding box center [415, 397] width 123 height 40
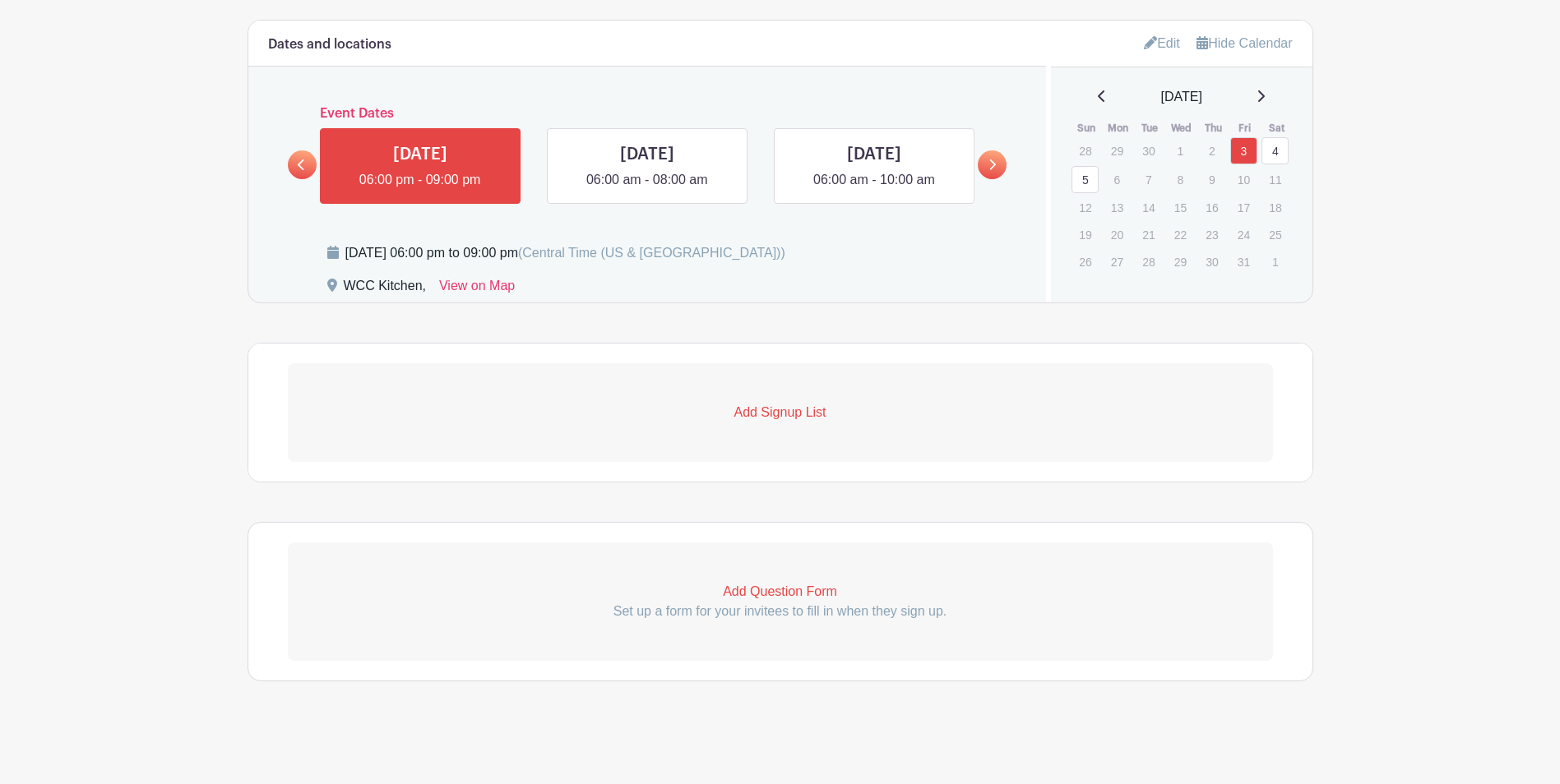
click at [772, 410] on p "Add Signup List" at bounding box center [780, 412] width 985 height 20
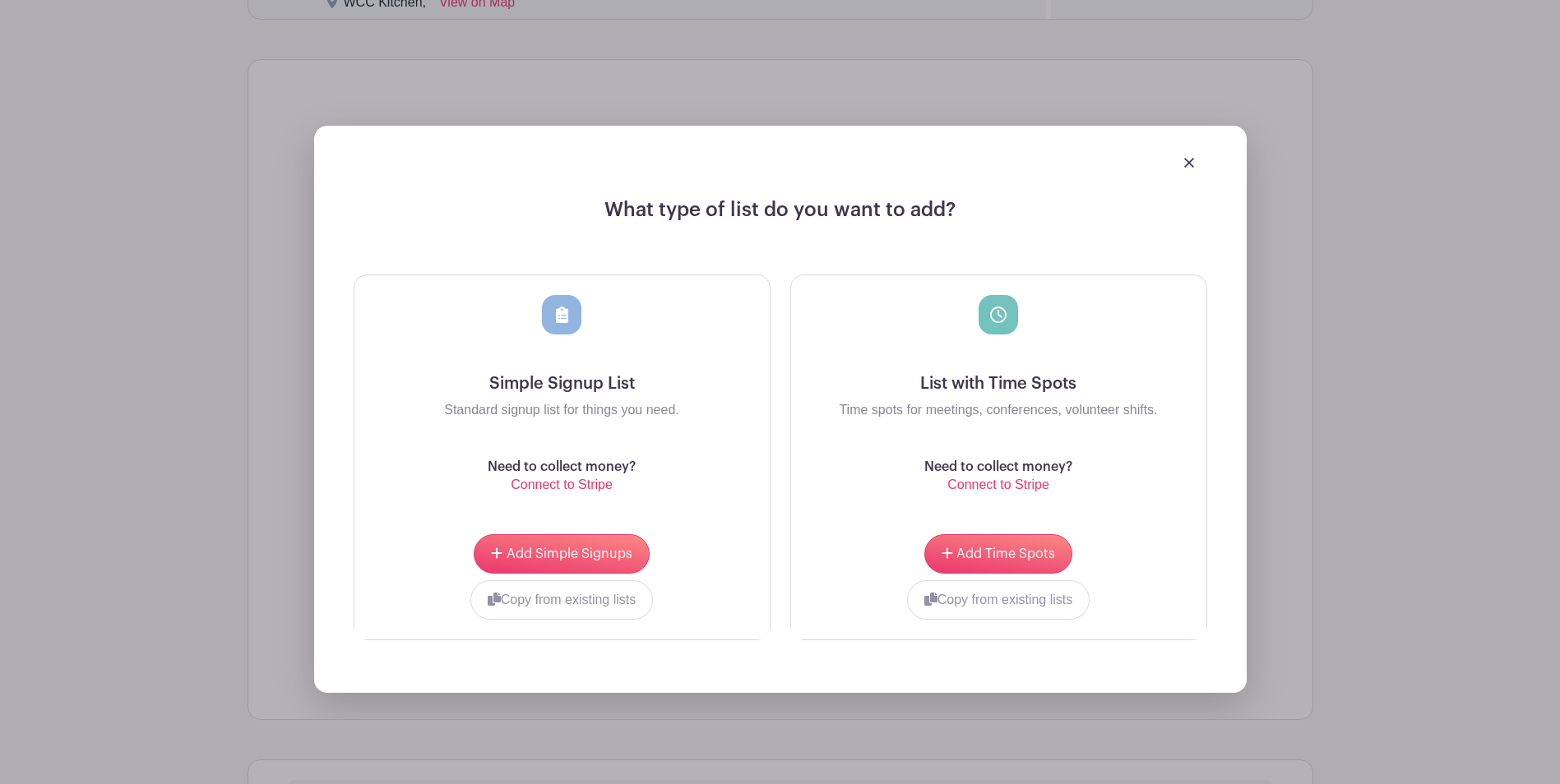
scroll to position [1055, 0]
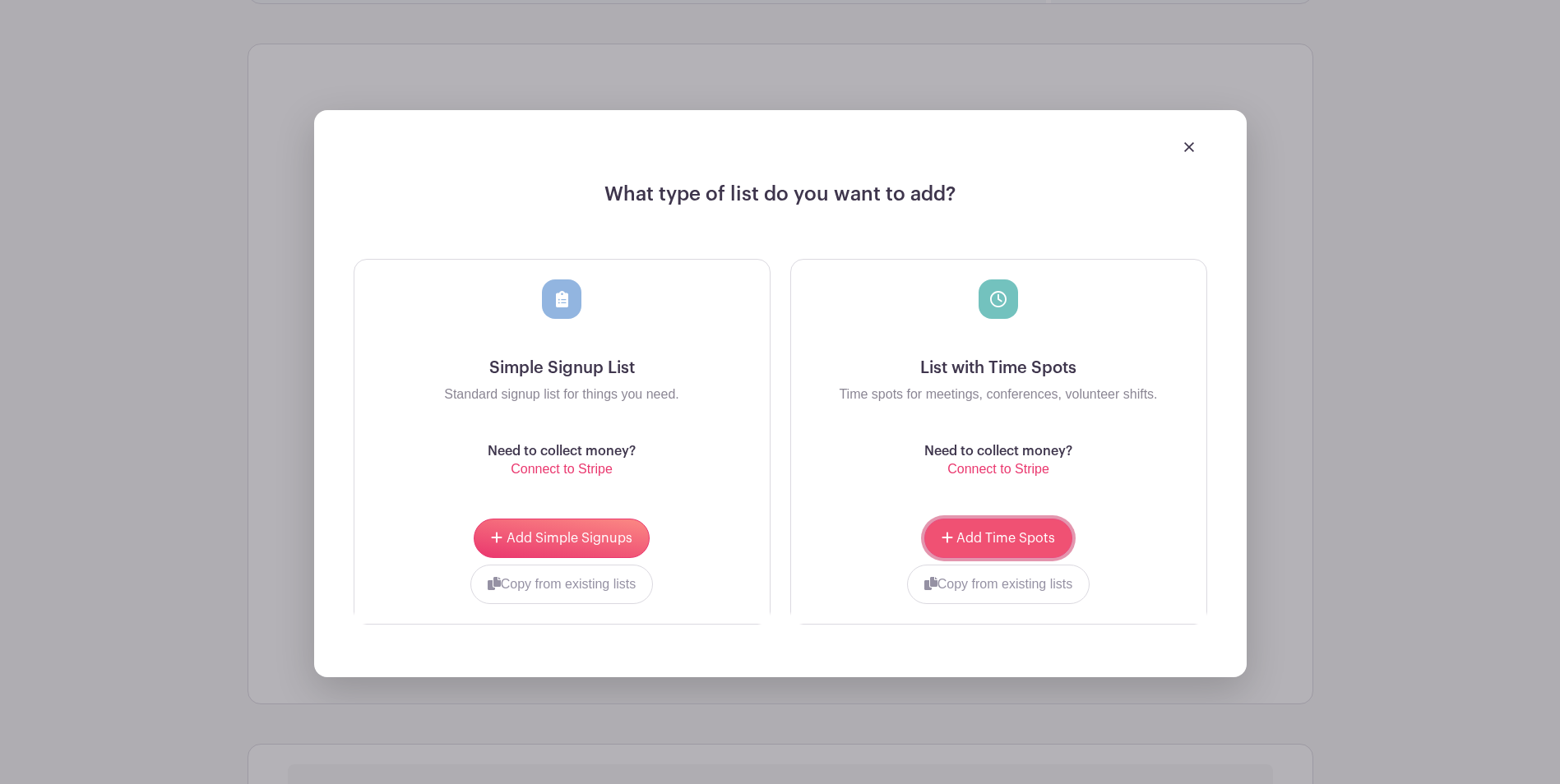
click at [1015, 534] on span "Add Time Spots" at bounding box center [1006, 538] width 99 height 13
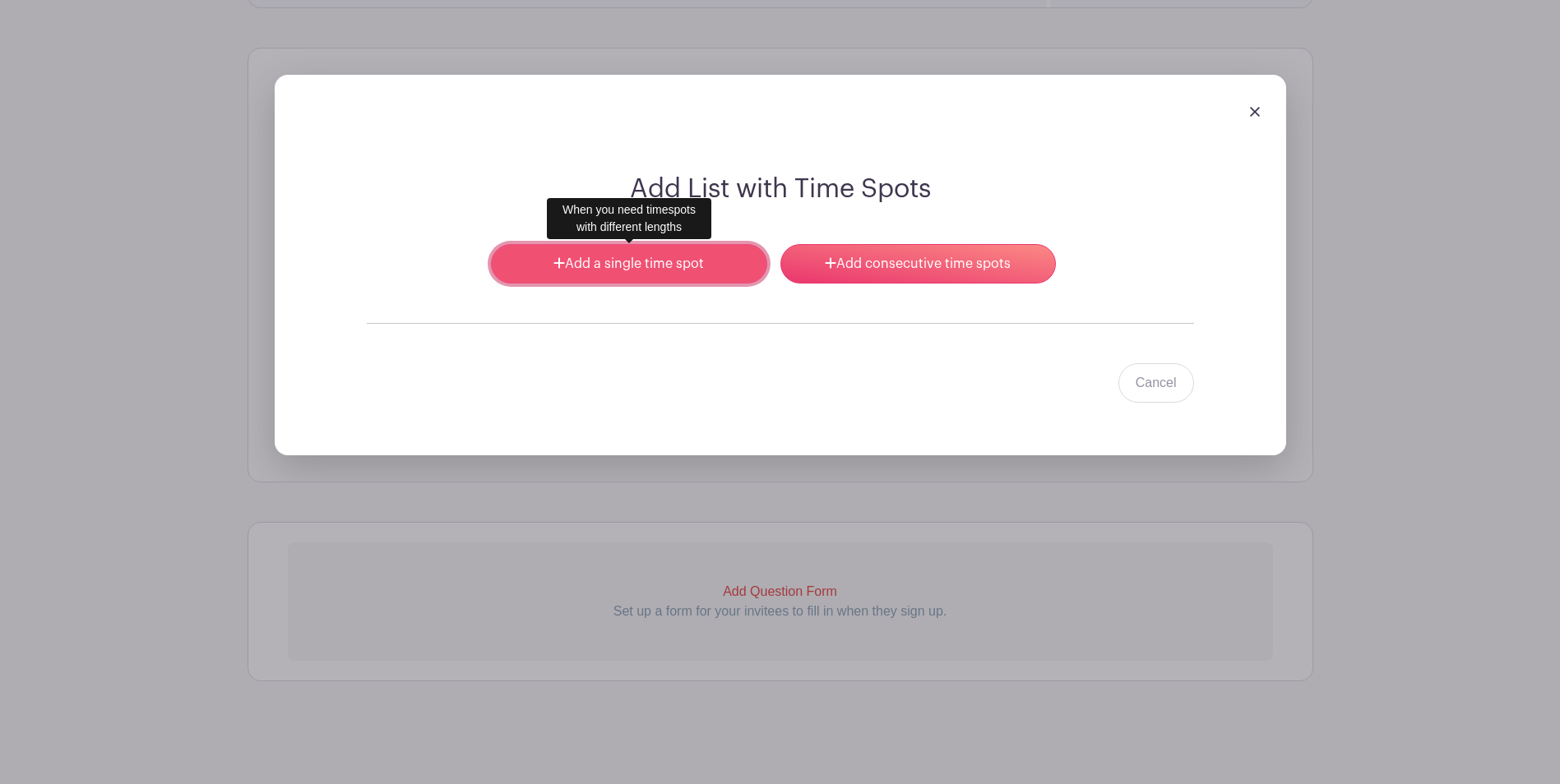
click at [593, 260] on link "Add a single time spot" at bounding box center [629, 264] width 275 height 40
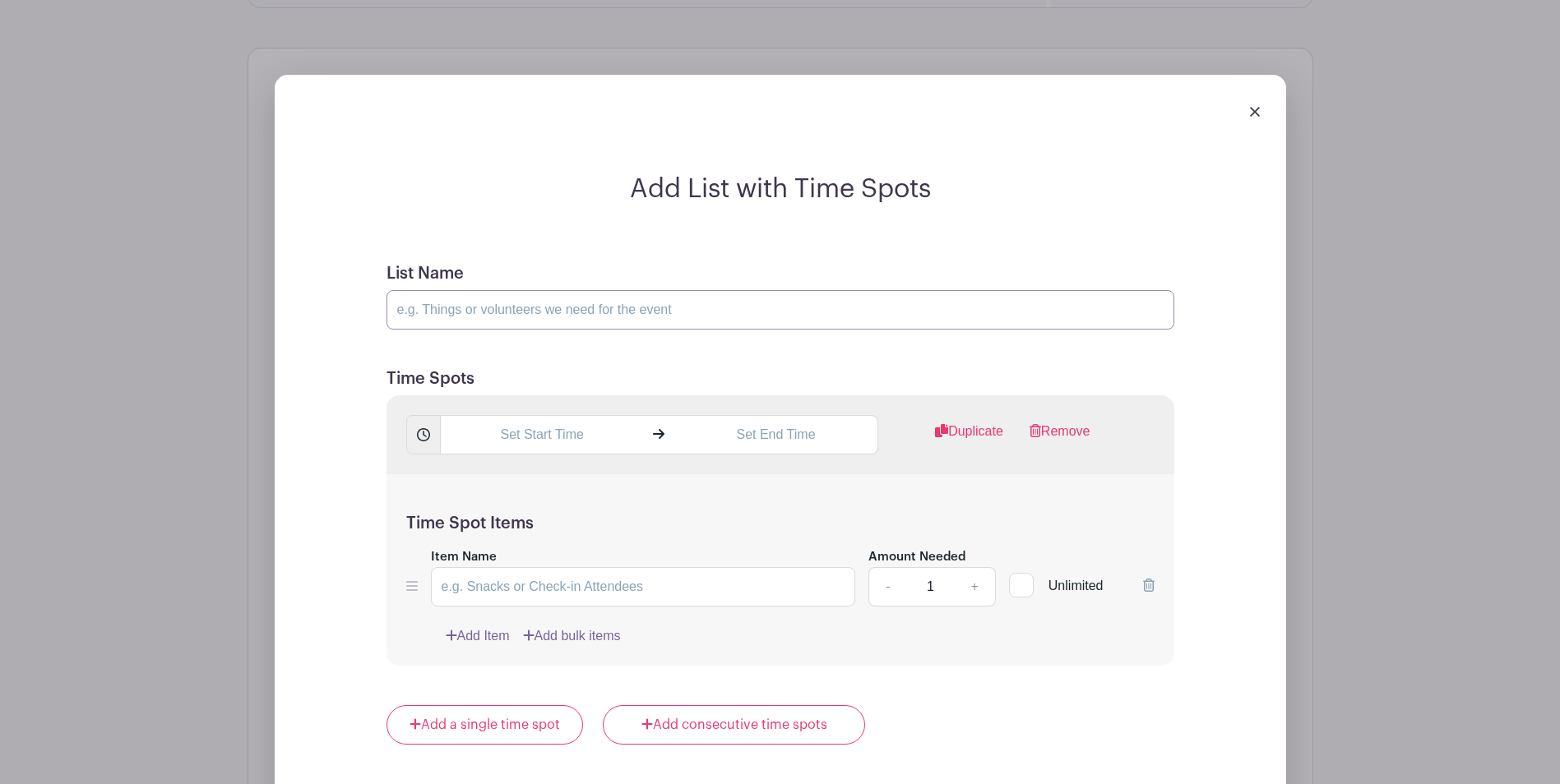
click at [559, 304] on input "List Name" at bounding box center [780, 310] width 788 height 40
type input "Kitchen - prep for Saturday"
click at [590, 439] on input "text" at bounding box center [541, 435] width 204 height 40
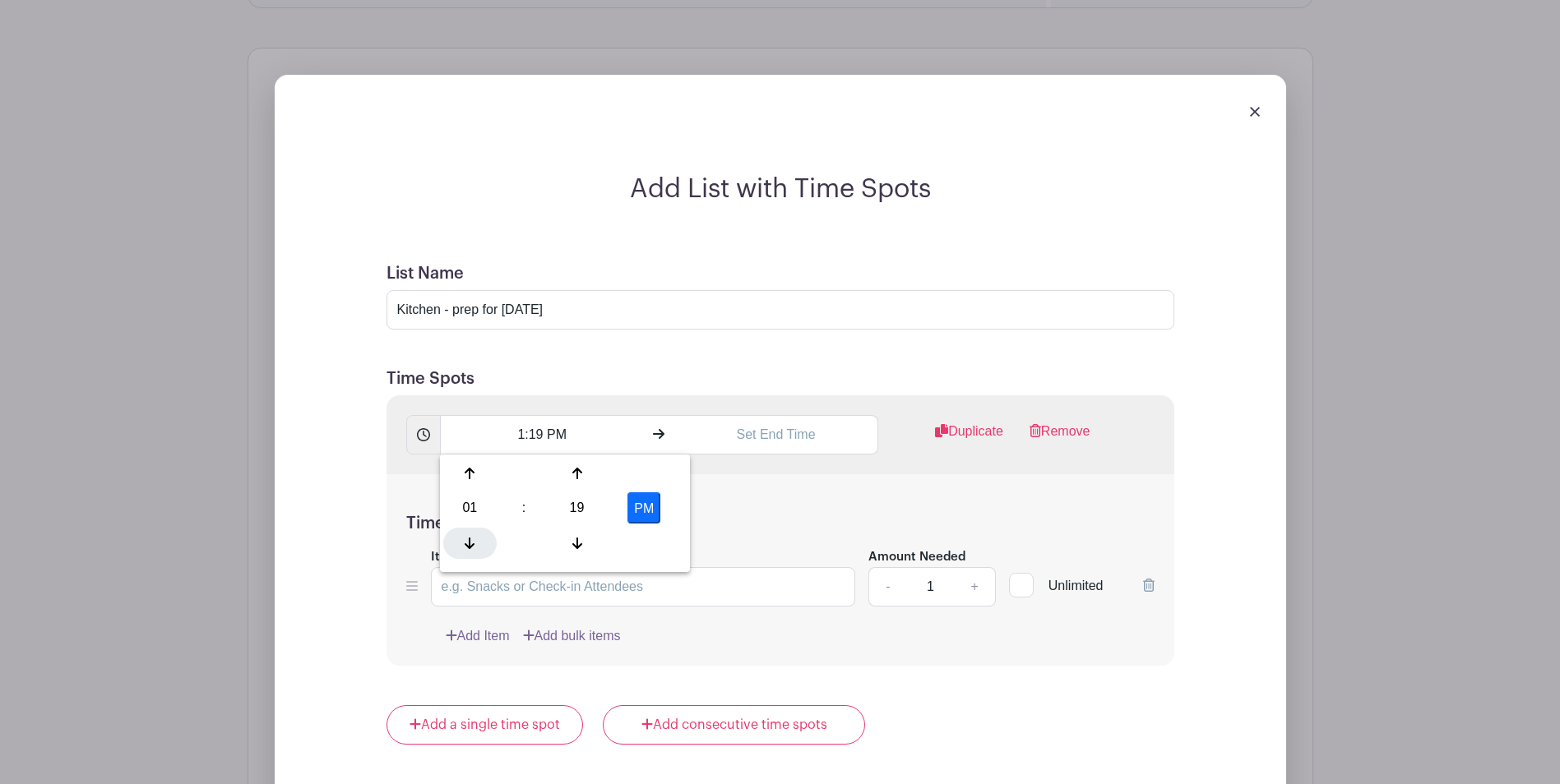
click at [475, 548] on icon at bounding box center [469, 543] width 9 height 13
click at [475, 548] on div at bounding box center [470, 543] width 53 height 31
click at [475, 548] on icon at bounding box center [469, 543] width 9 height 13
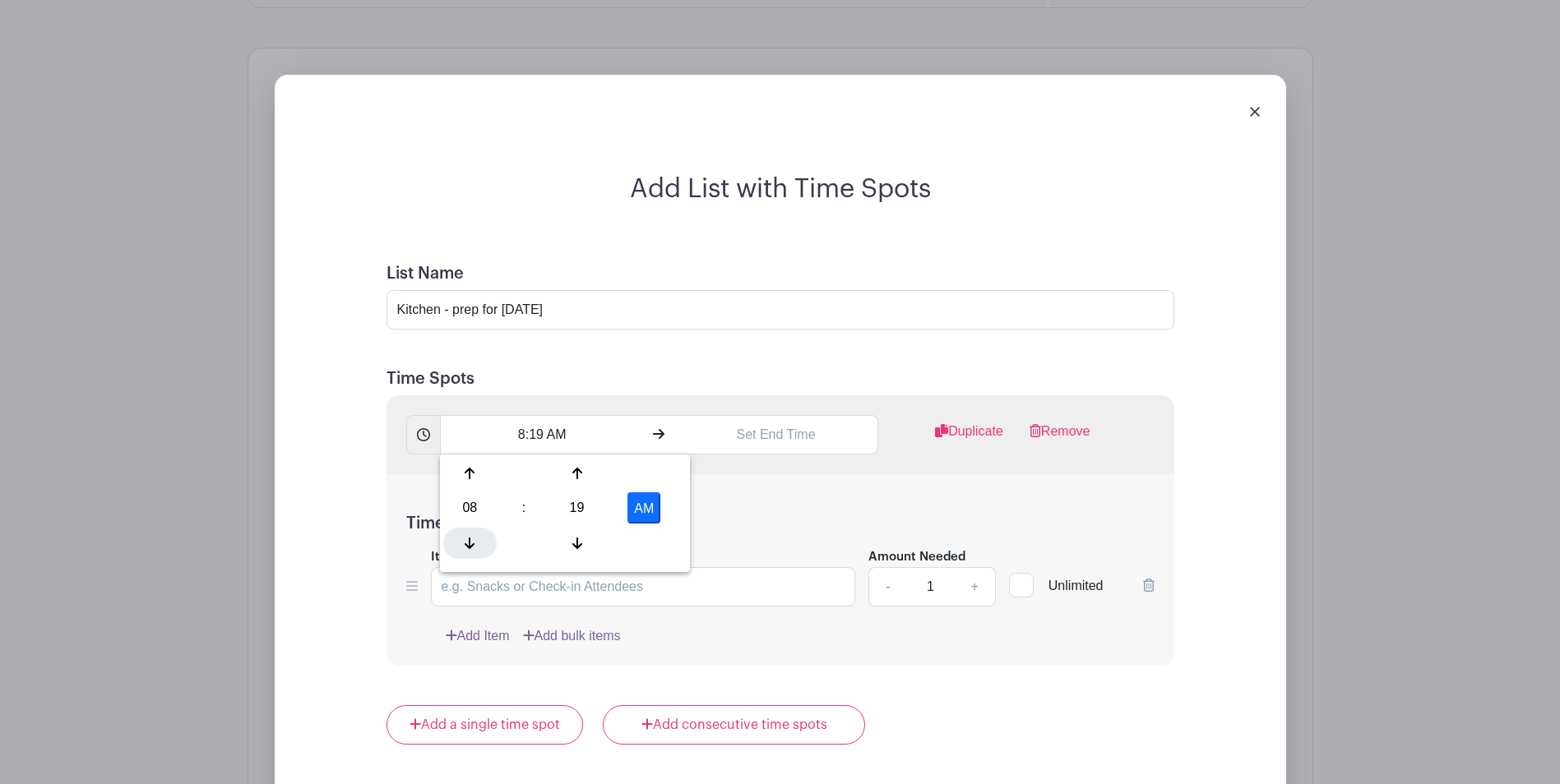
click at [475, 548] on icon at bounding box center [469, 543] width 9 height 13
click at [473, 475] on icon at bounding box center [469, 474] width 9 height 13
click at [577, 540] on icon at bounding box center [577, 543] width 9 height 11
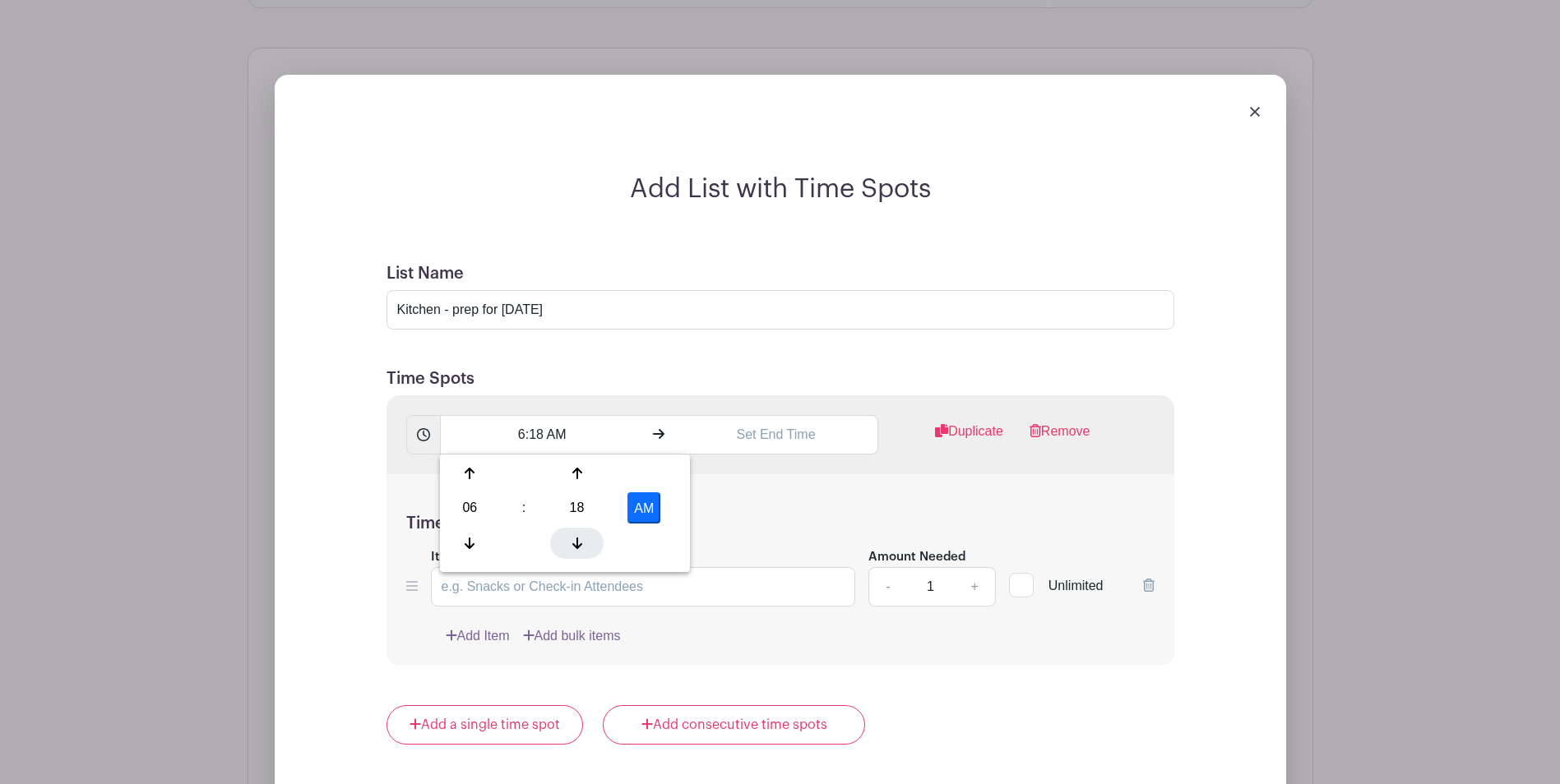
click at [577, 540] on icon at bounding box center [577, 543] width 9 height 11
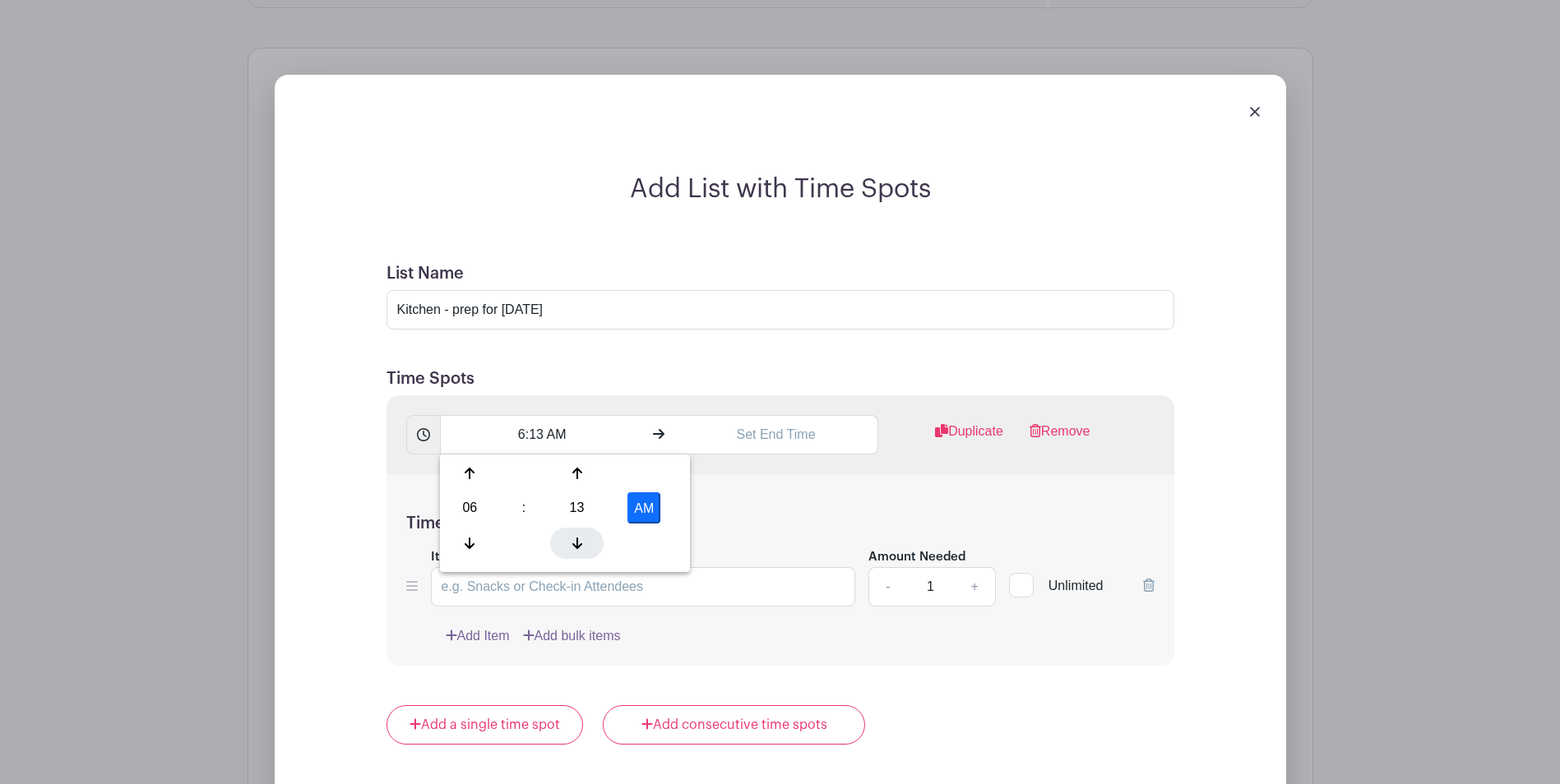
click at [577, 540] on icon at bounding box center [577, 543] width 9 height 11
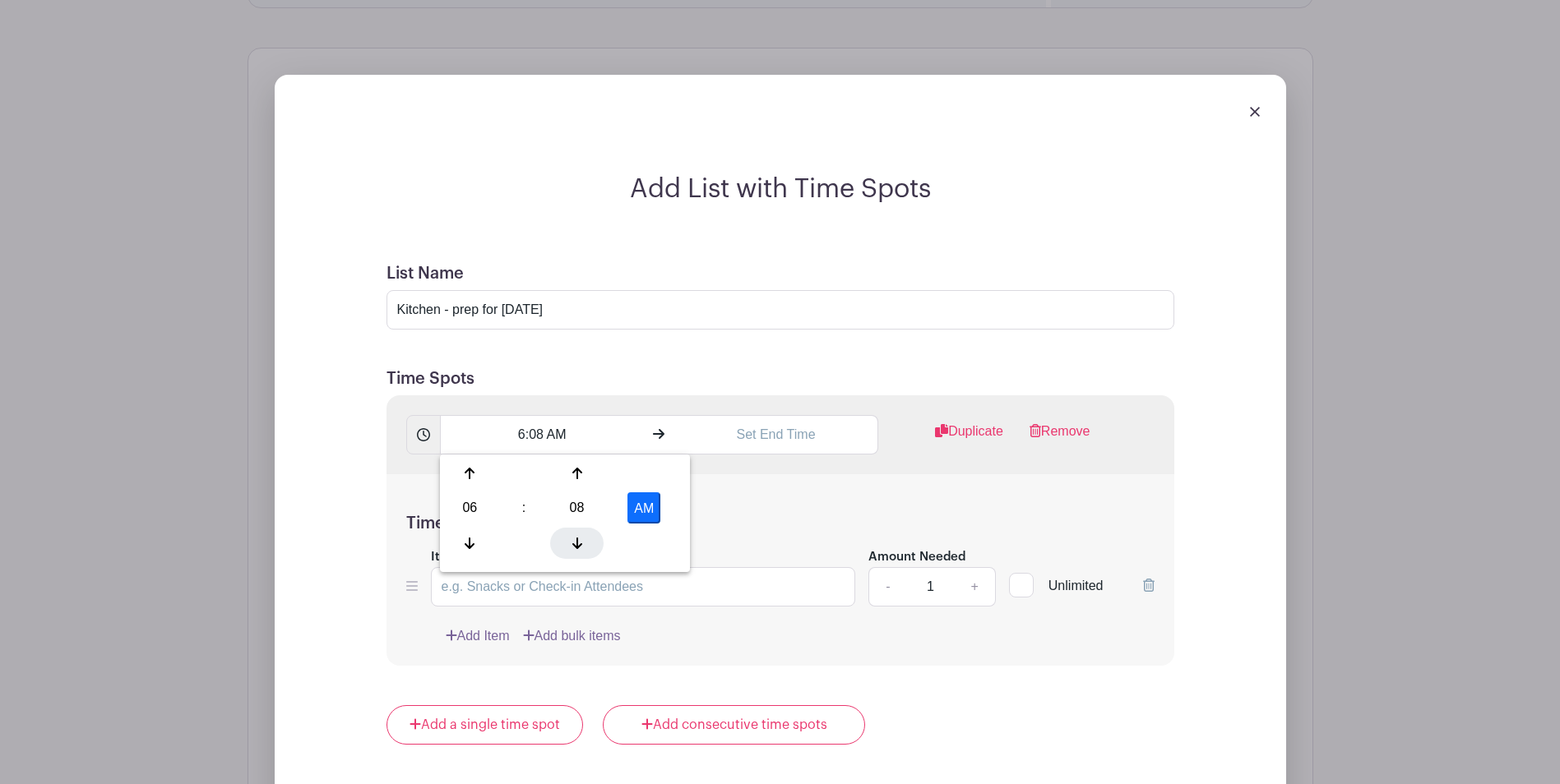
click at [577, 540] on icon at bounding box center [577, 543] width 9 height 11
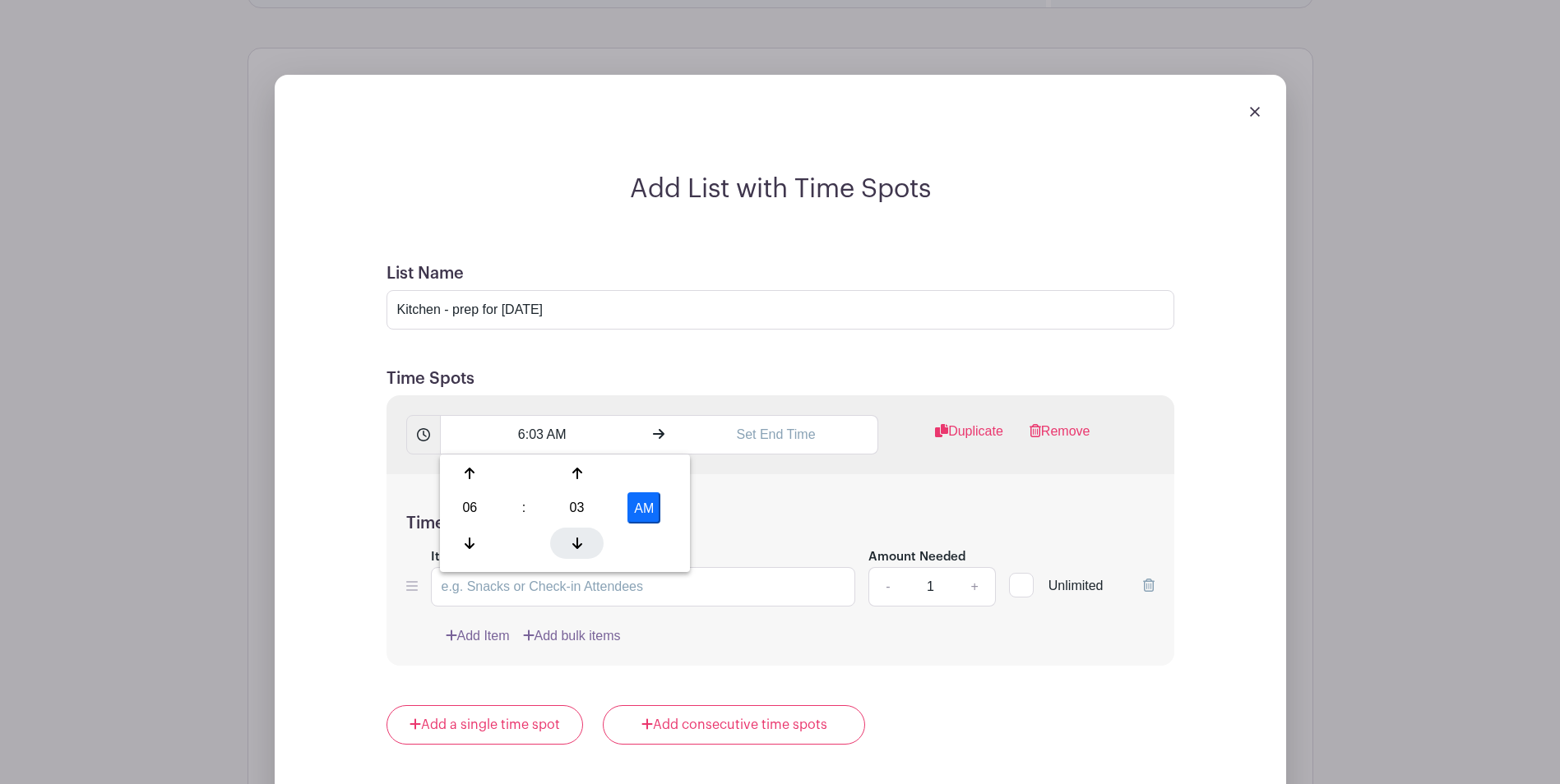
click at [577, 540] on icon at bounding box center [577, 543] width 9 height 11
click at [649, 511] on button "AM" at bounding box center [644, 508] width 33 height 31
type input "6:00 PM"
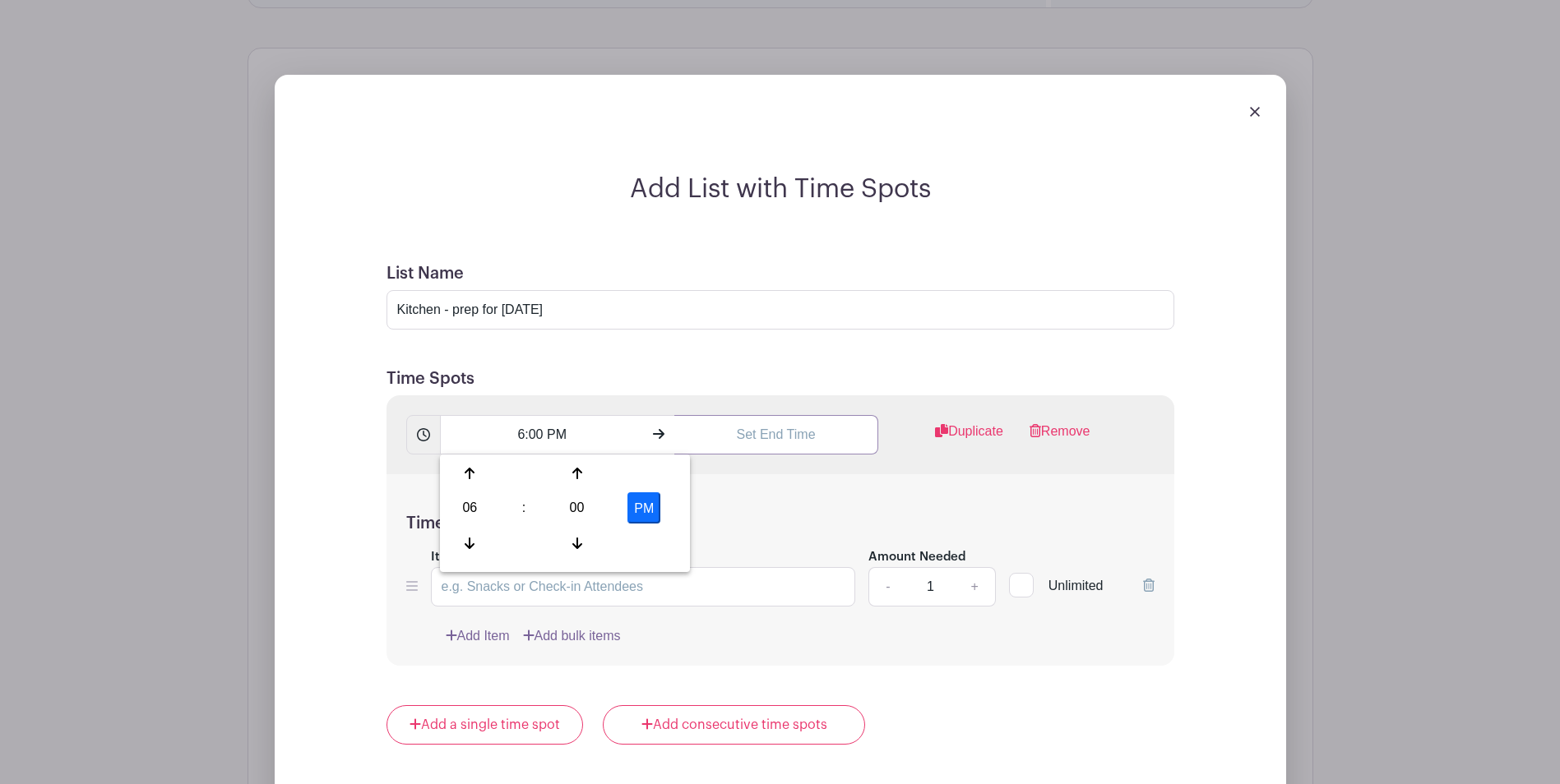
click at [797, 438] on input "text" at bounding box center [776, 435] width 204 height 40
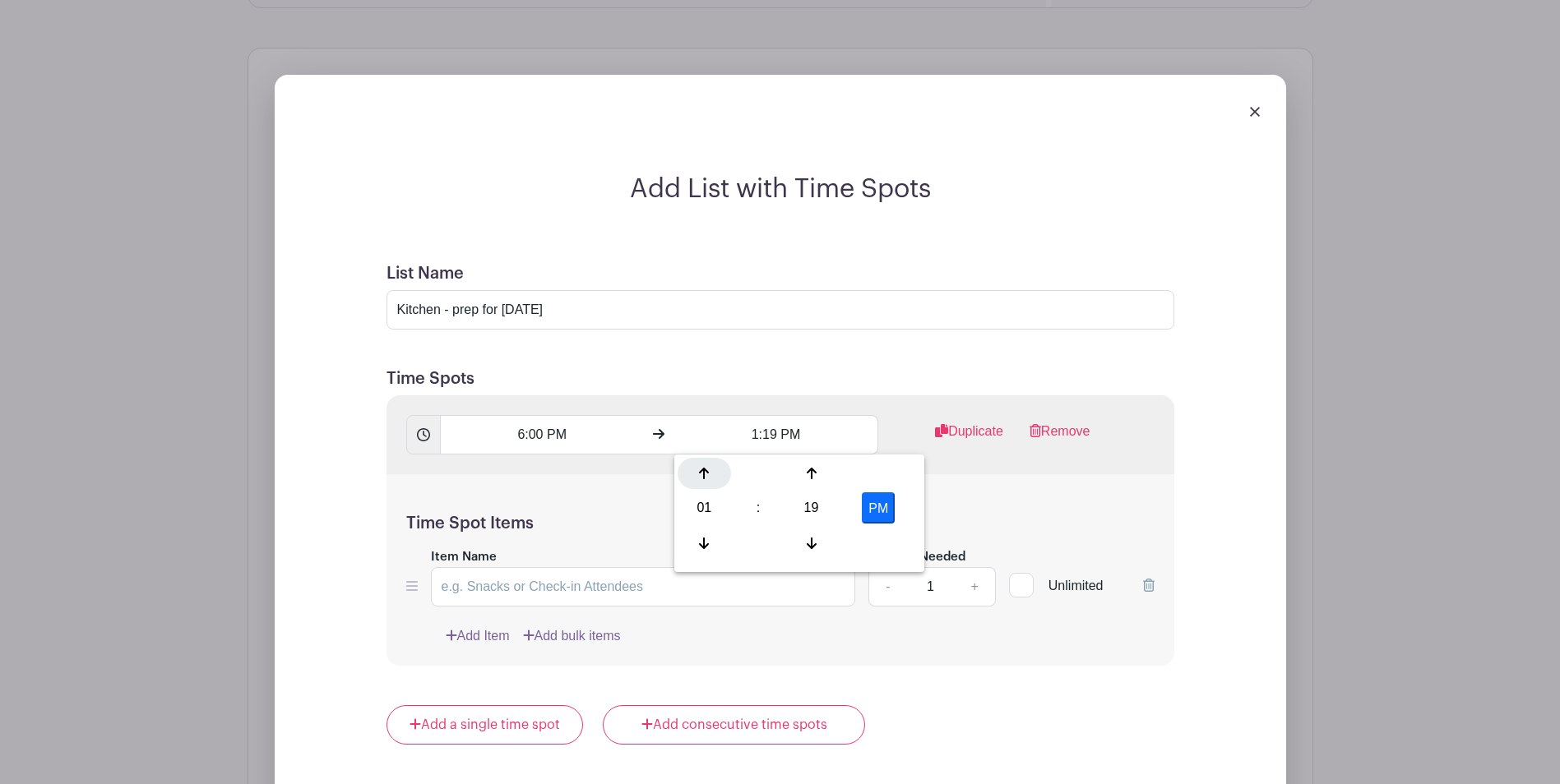
click at [702, 479] on icon at bounding box center [704, 474] width 9 height 13
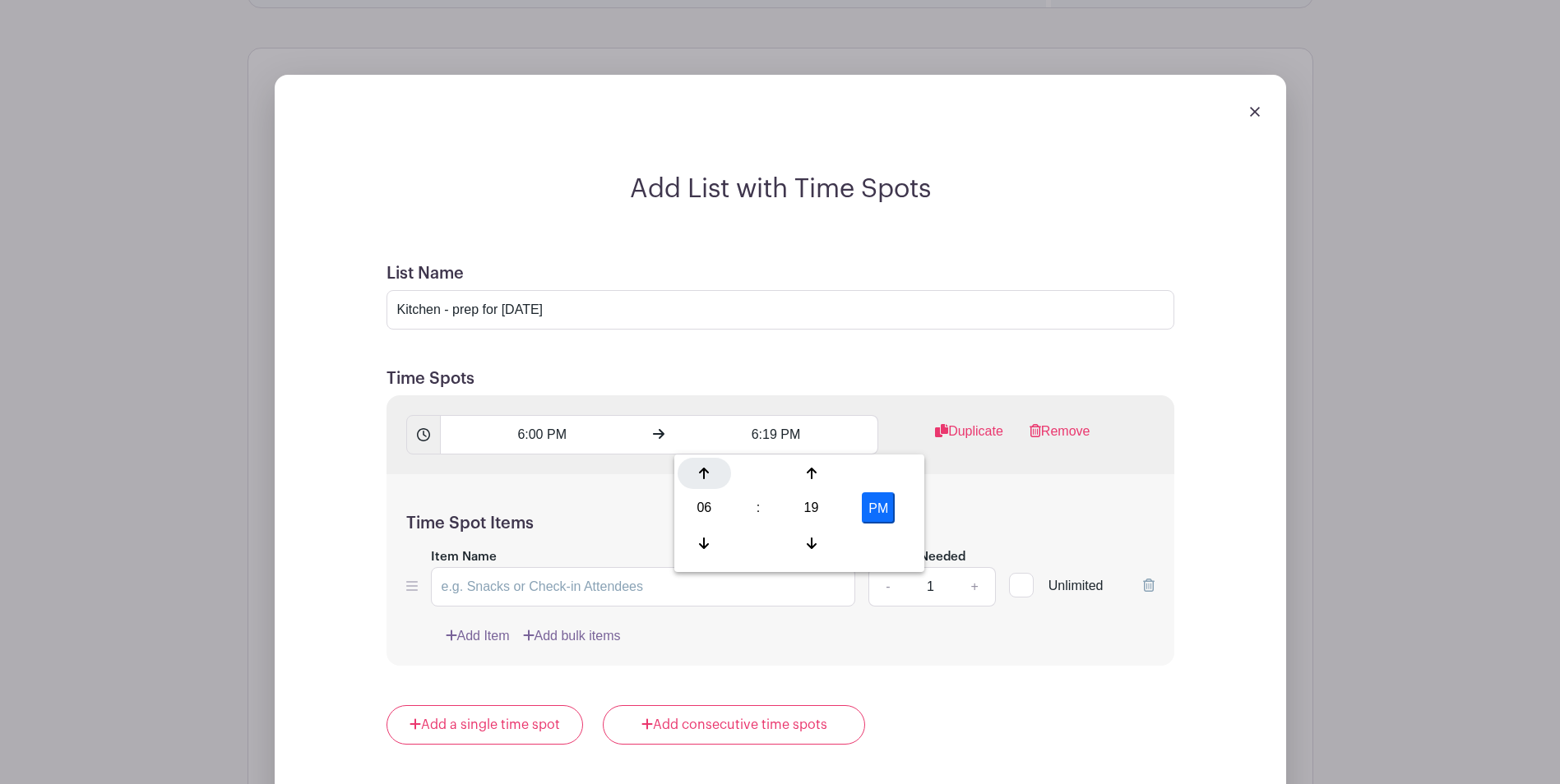
click at [702, 479] on icon at bounding box center [704, 474] width 9 height 13
click at [808, 547] on icon at bounding box center [811, 543] width 9 height 13
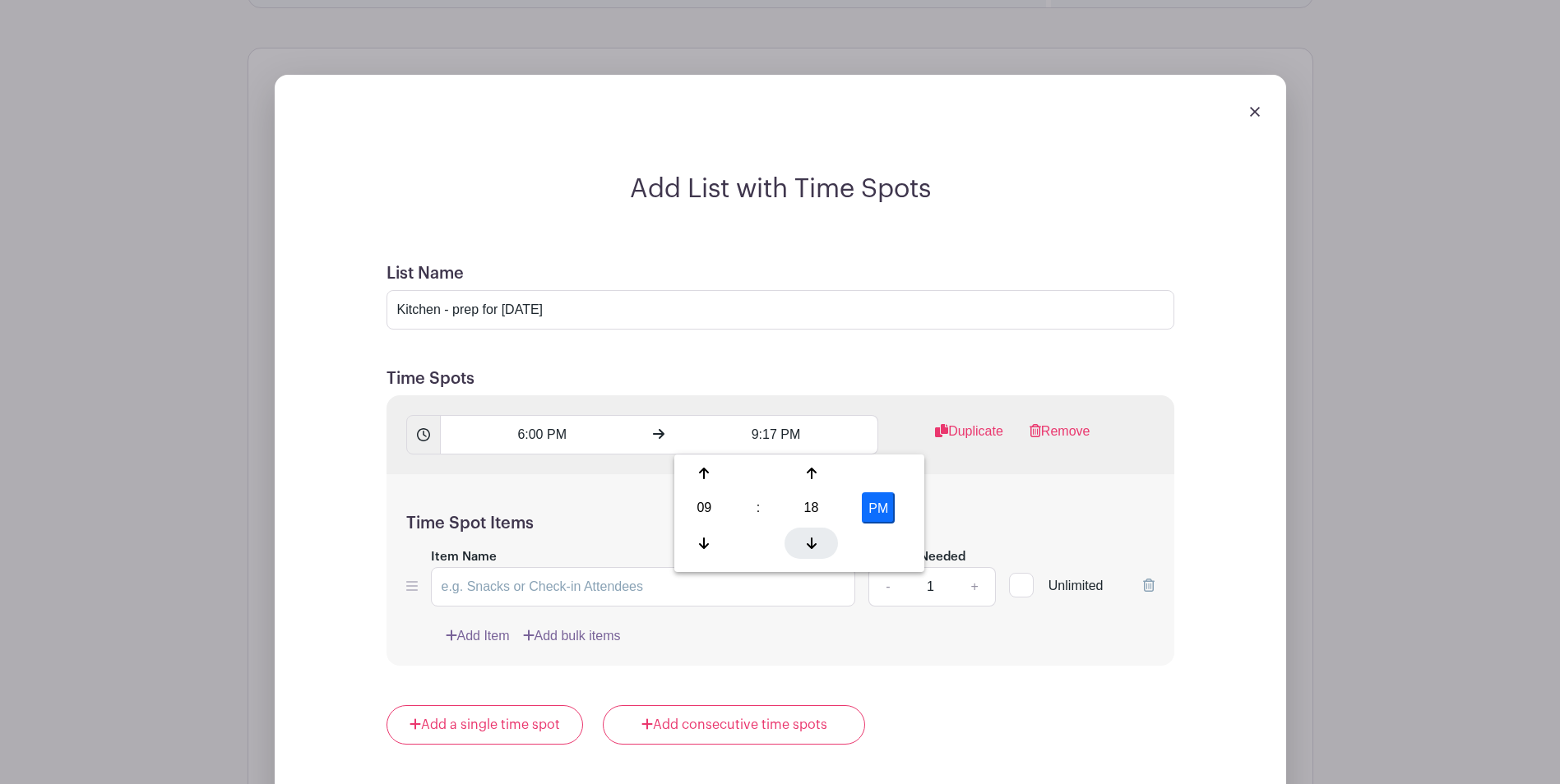
click at [808, 547] on icon at bounding box center [811, 543] width 9 height 13
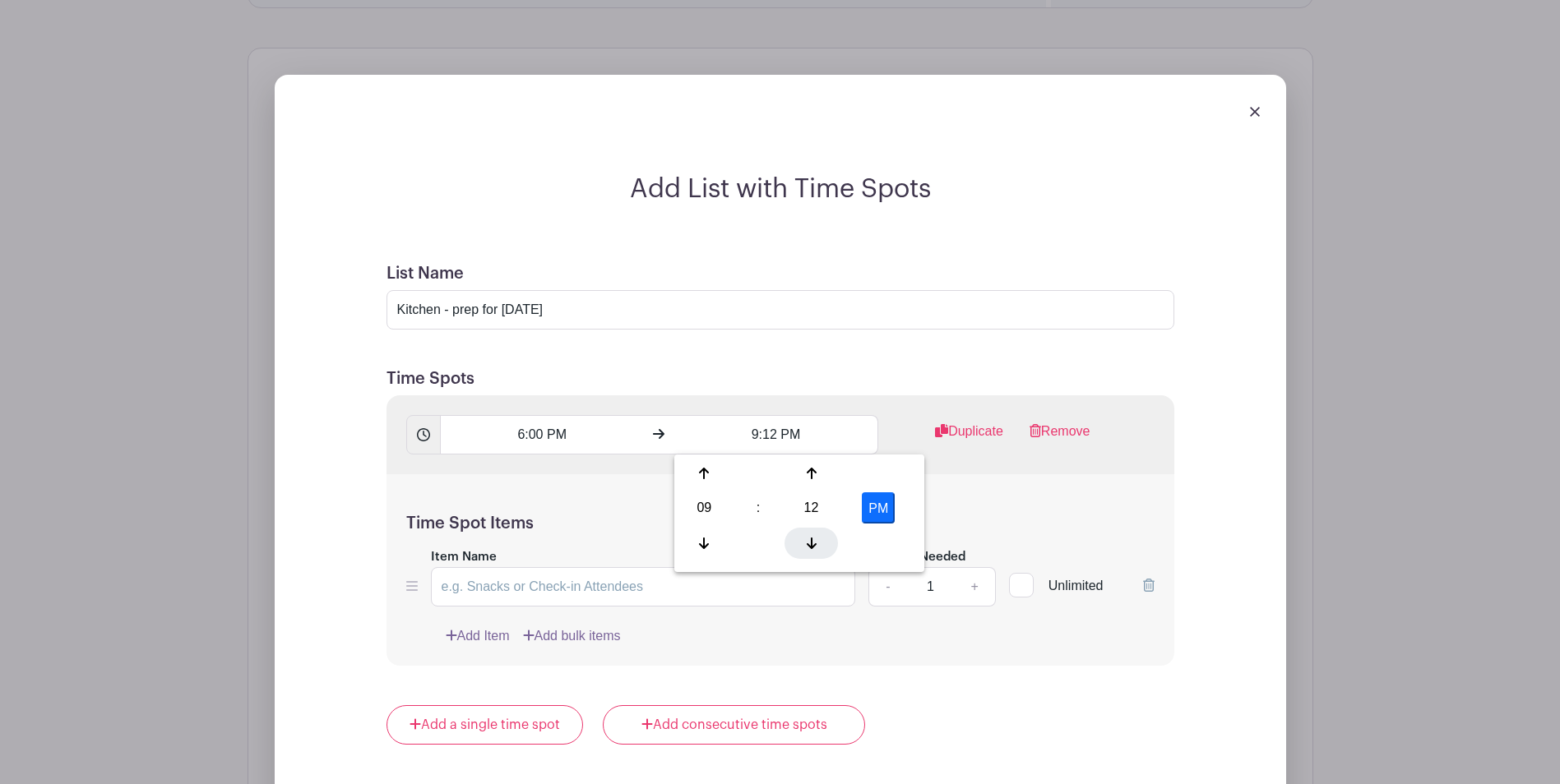
click at [808, 547] on icon at bounding box center [811, 543] width 9 height 13
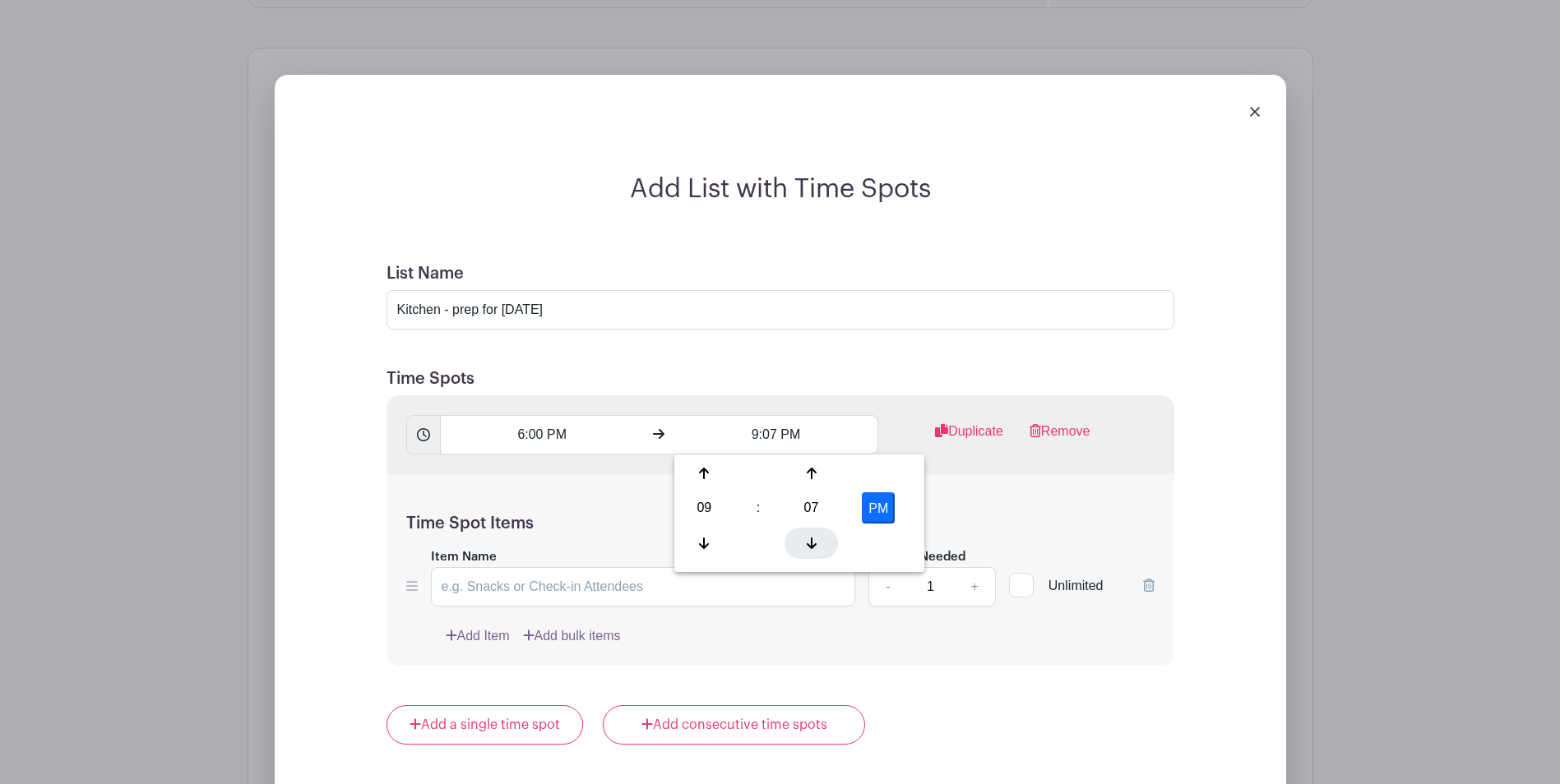
click at [808, 547] on icon at bounding box center [811, 543] width 9 height 13
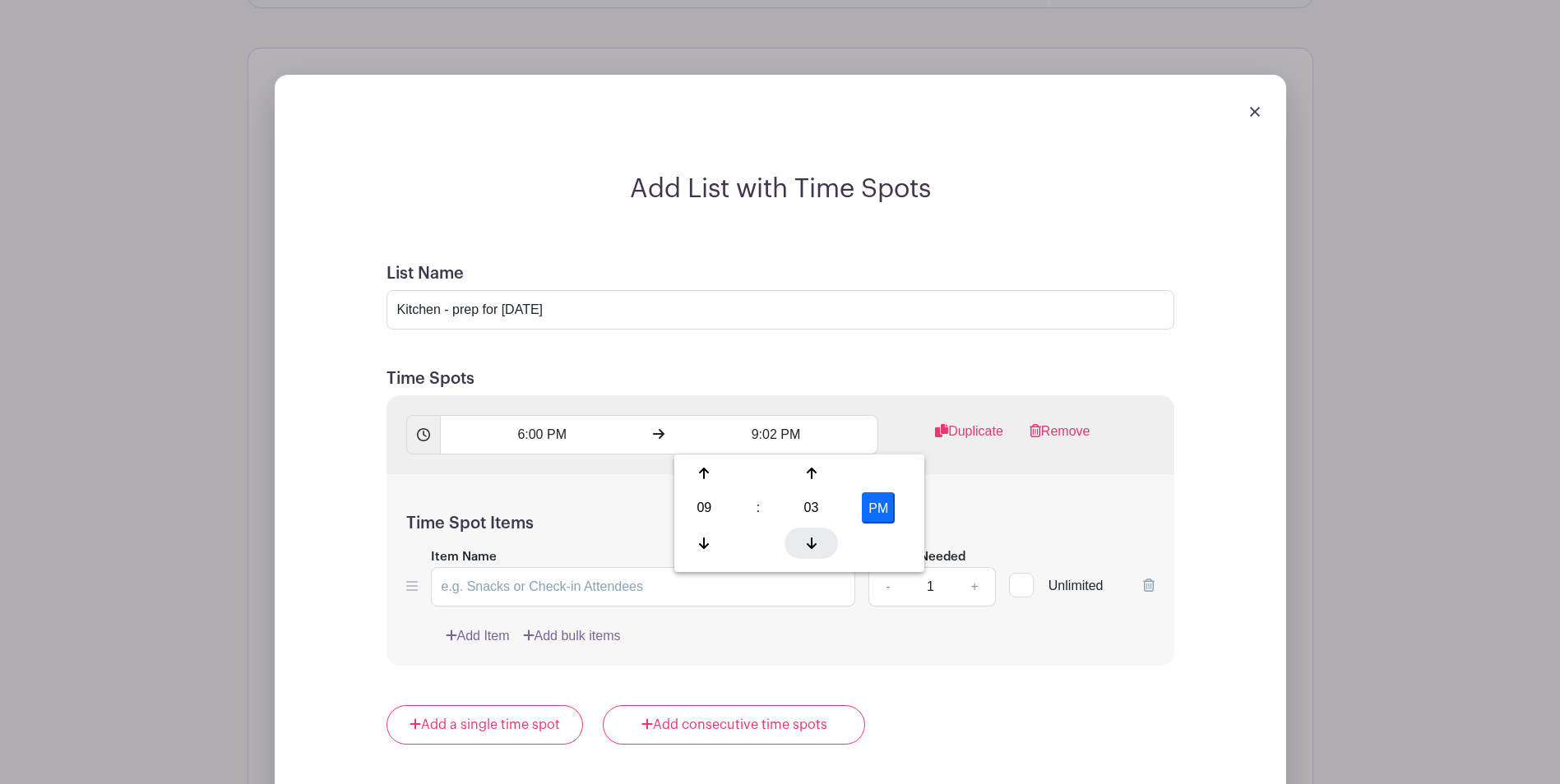
click at [808, 547] on icon at bounding box center [811, 543] width 9 height 13
type input "9:00 PM"
click at [1009, 494] on div "Time Spot Items Item Name Amount Needed - 1 + Unlimited Add Item Add bulk items" at bounding box center [780, 570] width 788 height 192
click at [660, 590] on input "Item Name" at bounding box center [644, 587] width 425 height 40
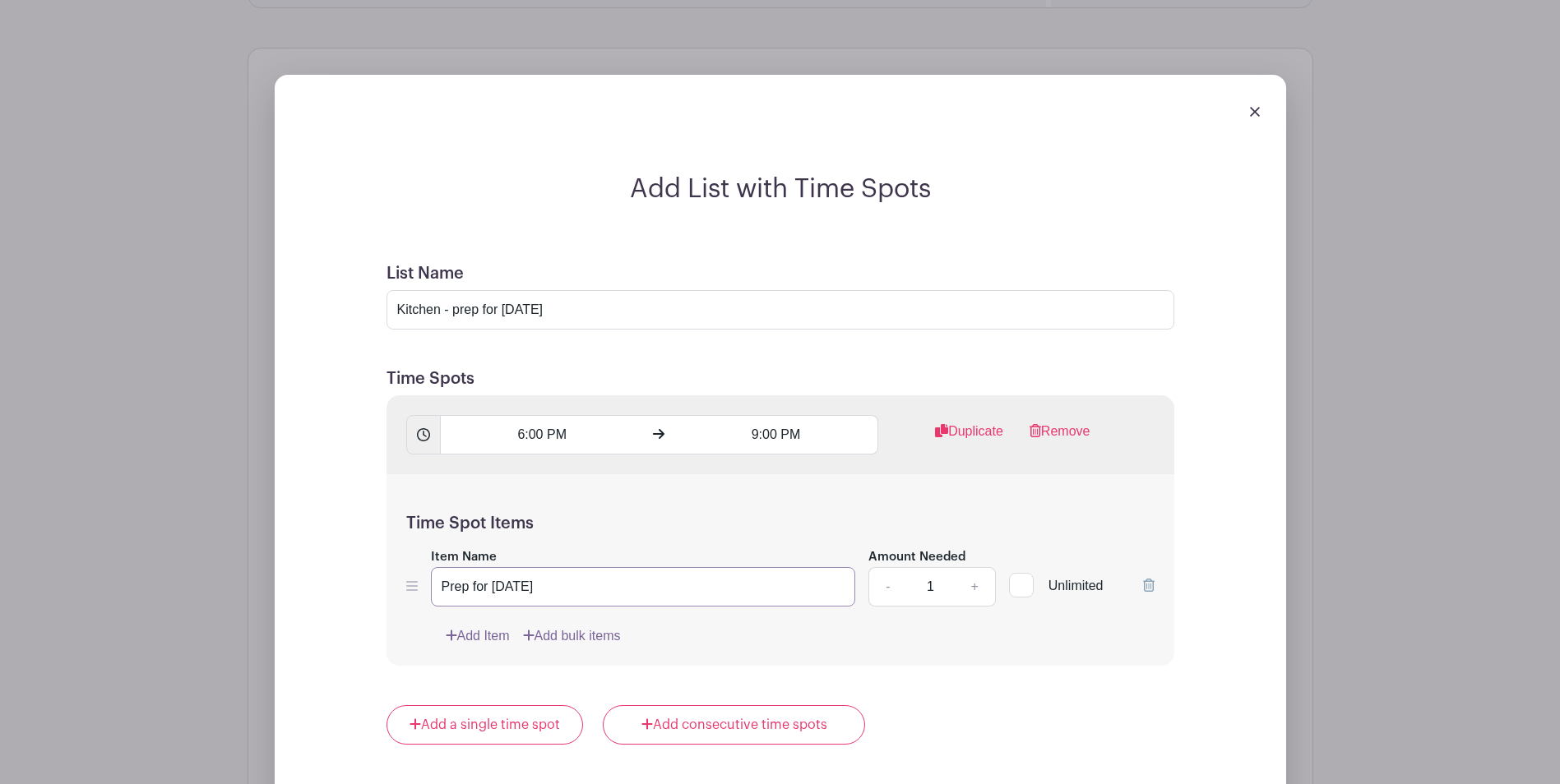
type input "Prep for Saturday"
click at [972, 583] on link "+" at bounding box center [973, 587] width 41 height 40
type input "3"
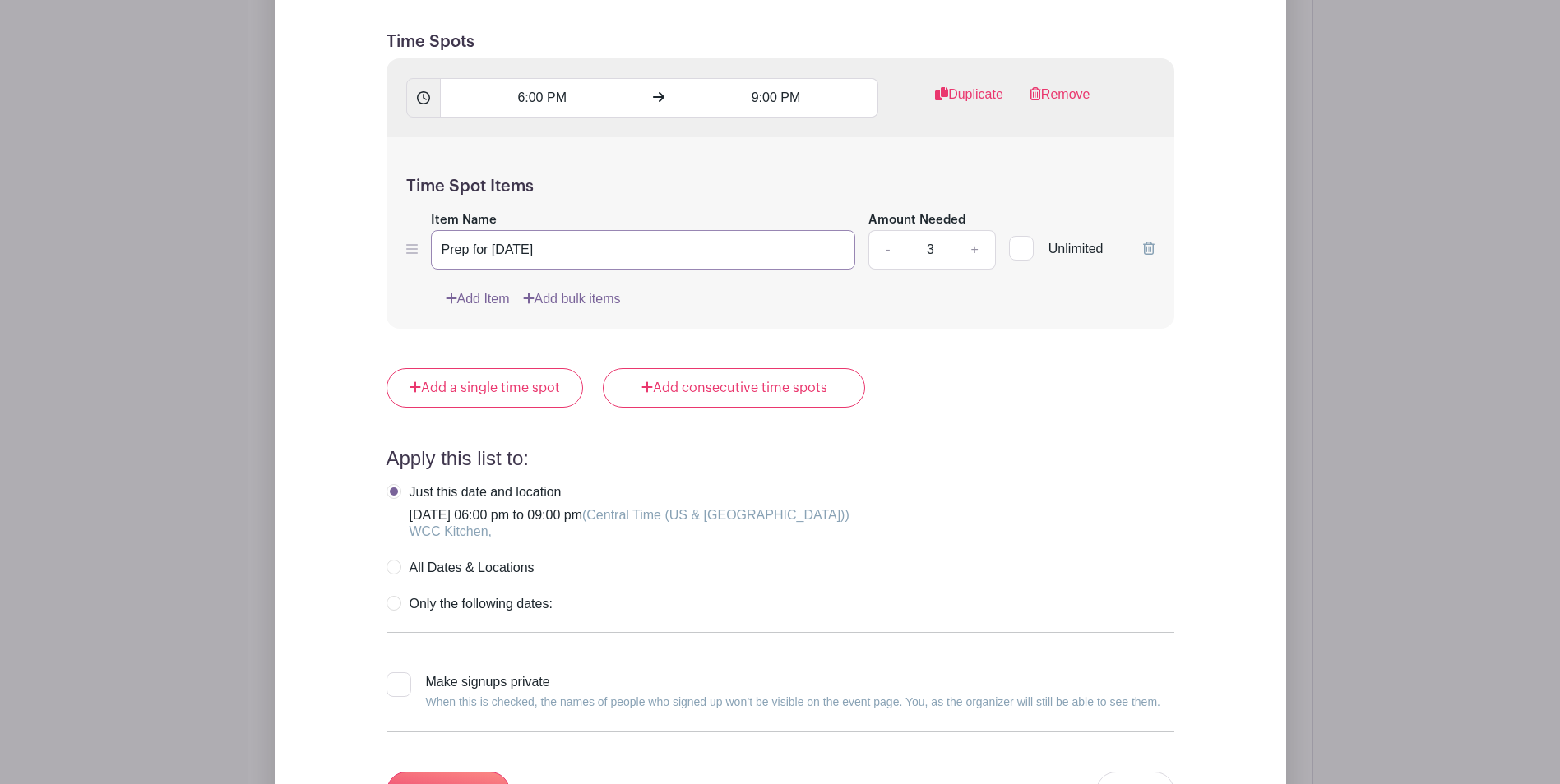
click at [554, 250] on input "Prep for Saturday" at bounding box center [644, 250] width 425 height 40
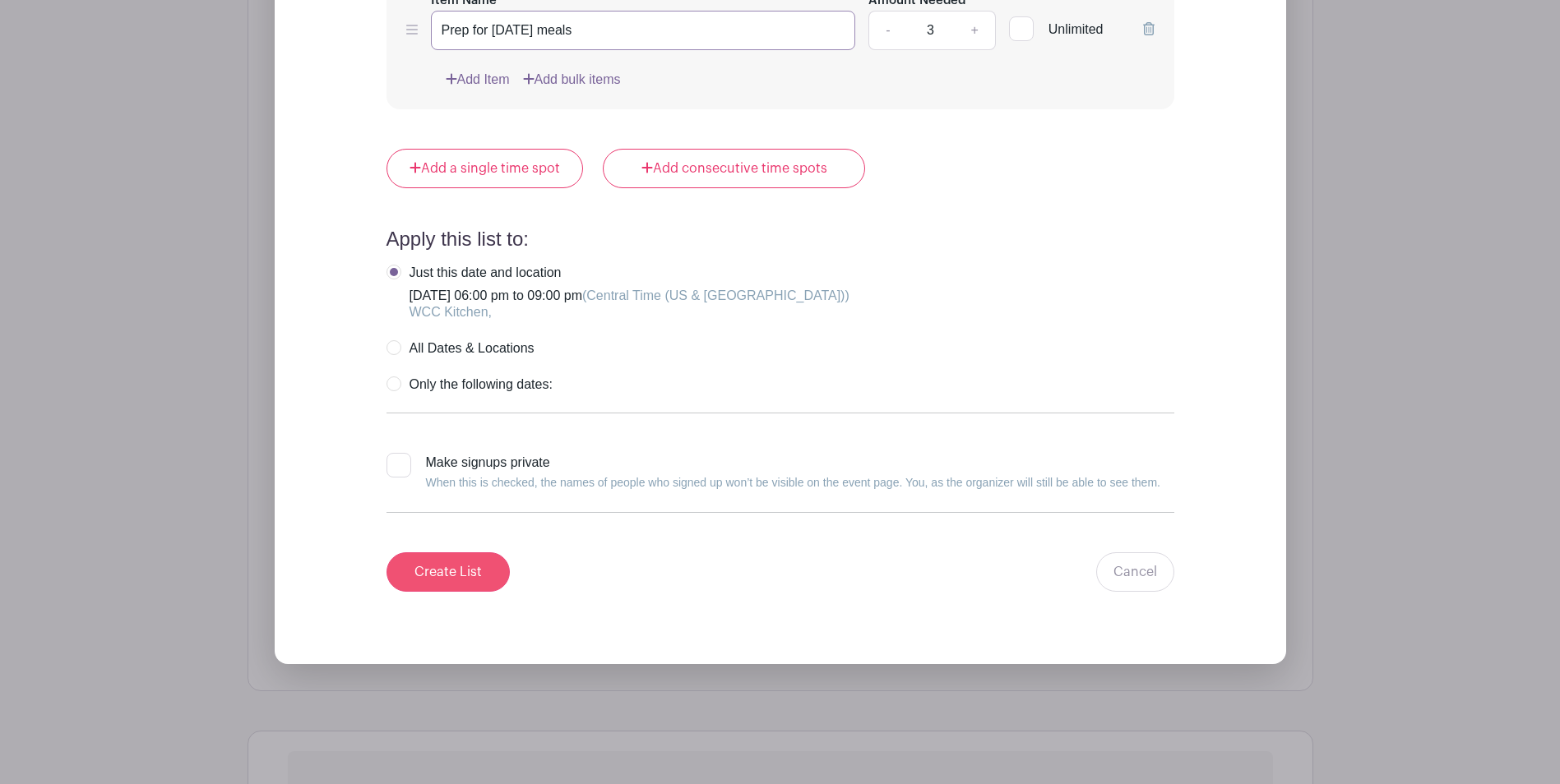
type input "Prep for Saturday meals"
click at [441, 570] on input "Create List" at bounding box center [448, 572] width 123 height 40
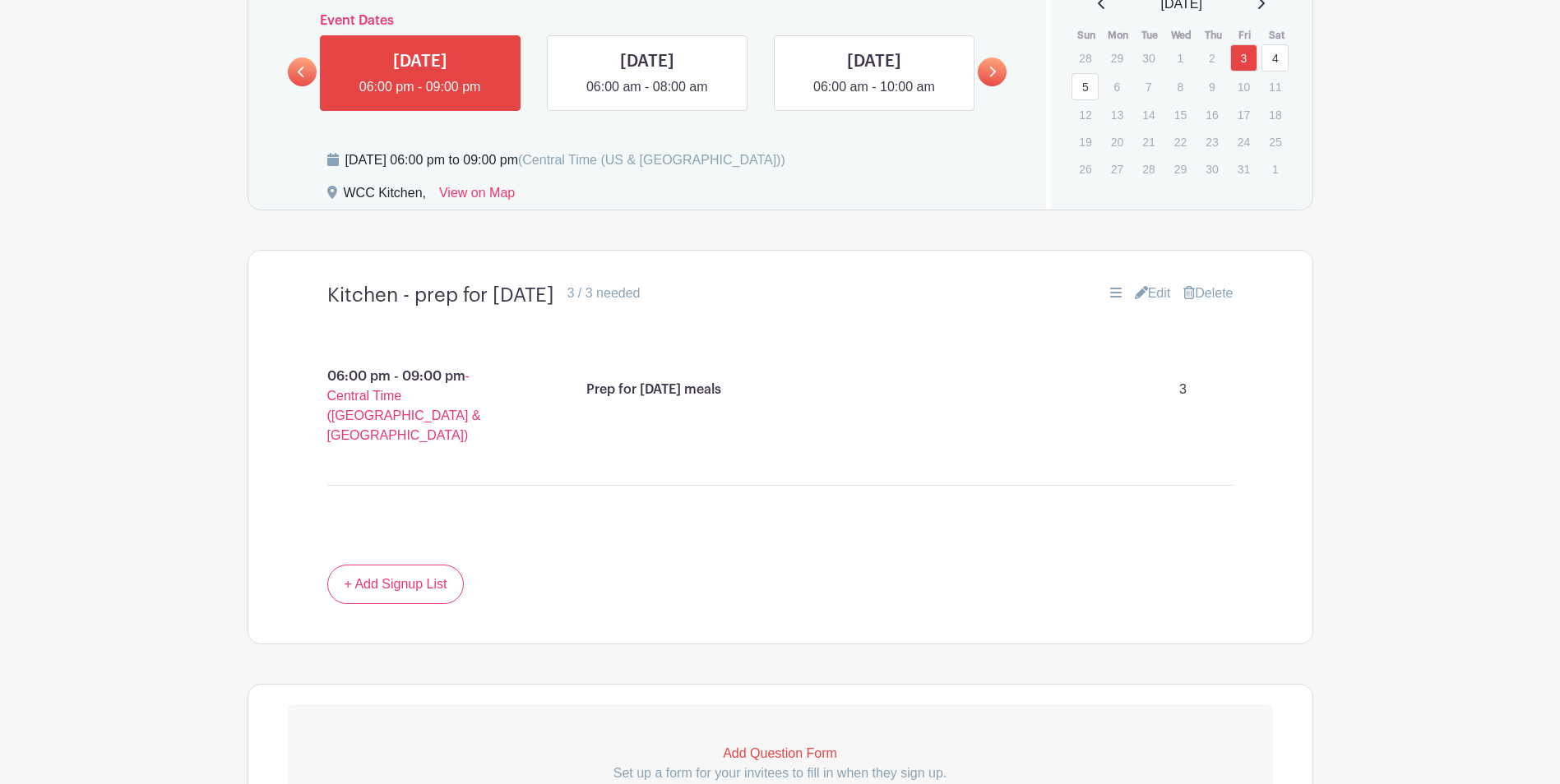
scroll to position [850, 0]
click at [1153, 291] on link "Edit" at bounding box center [1153, 290] width 36 height 20
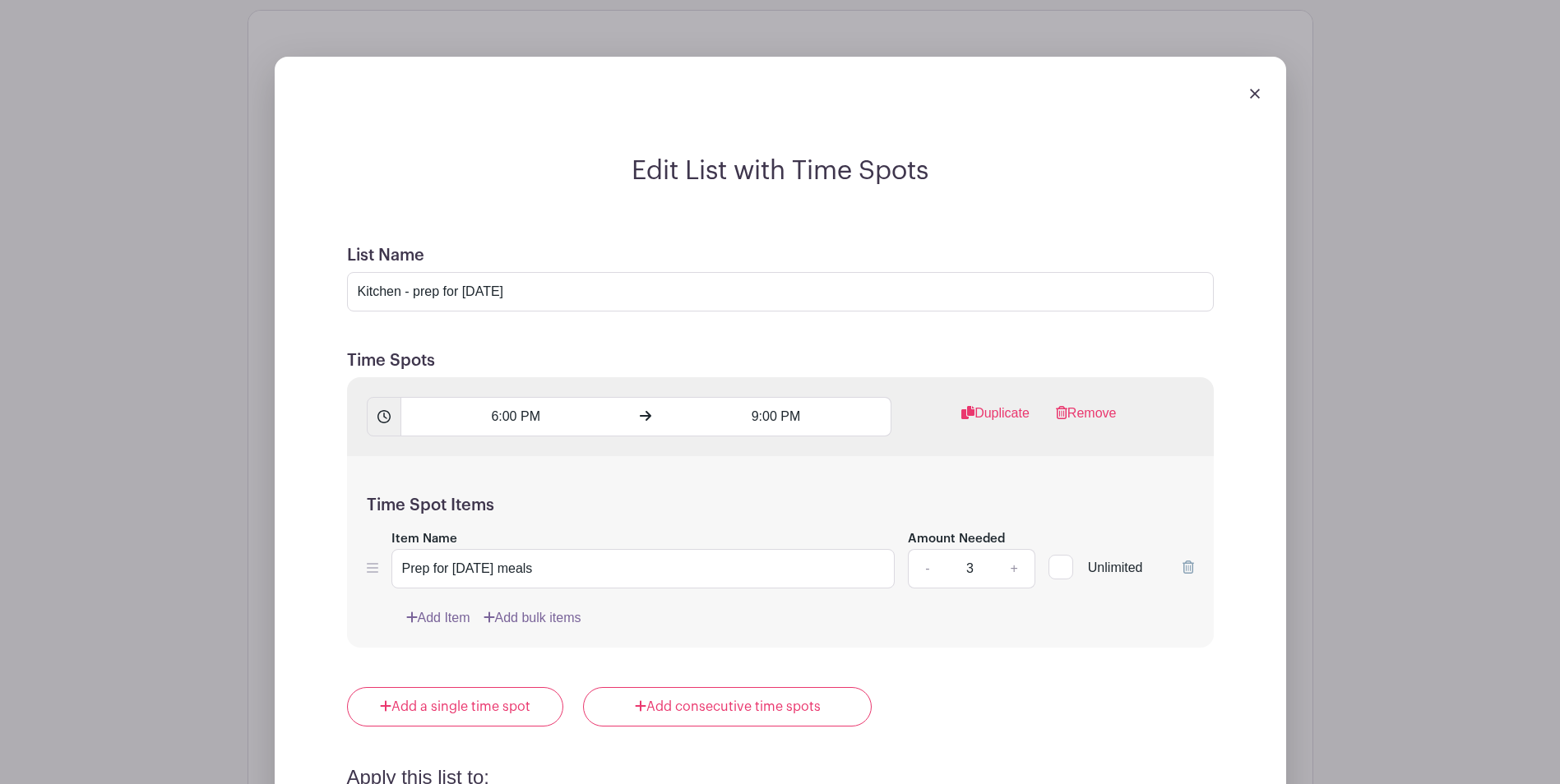
scroll to position [1151, 0]
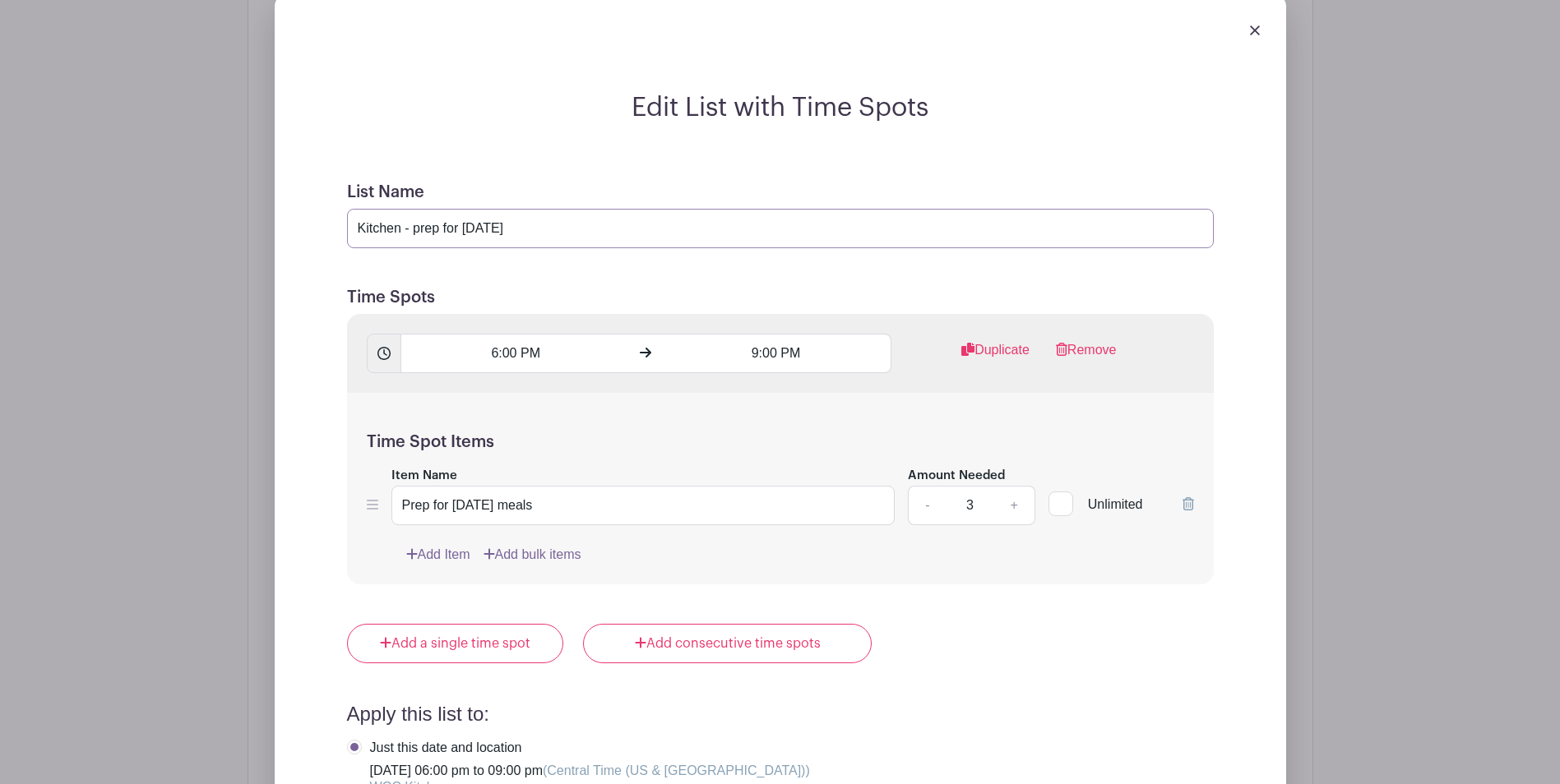
click at [524, 228] on input "Kitchen - prep for Saturday" at bounding box center [780, 229] width 867 height 40
type input "Kitchen - prep for weekend meals"
click at [571, 509] on input "Prep for Saturday meals" at bounding box center [643, 506] width 504 height 40
type input "P"
click at [372, 503] on icon at bounding box center [372, 505] width 11 height 13
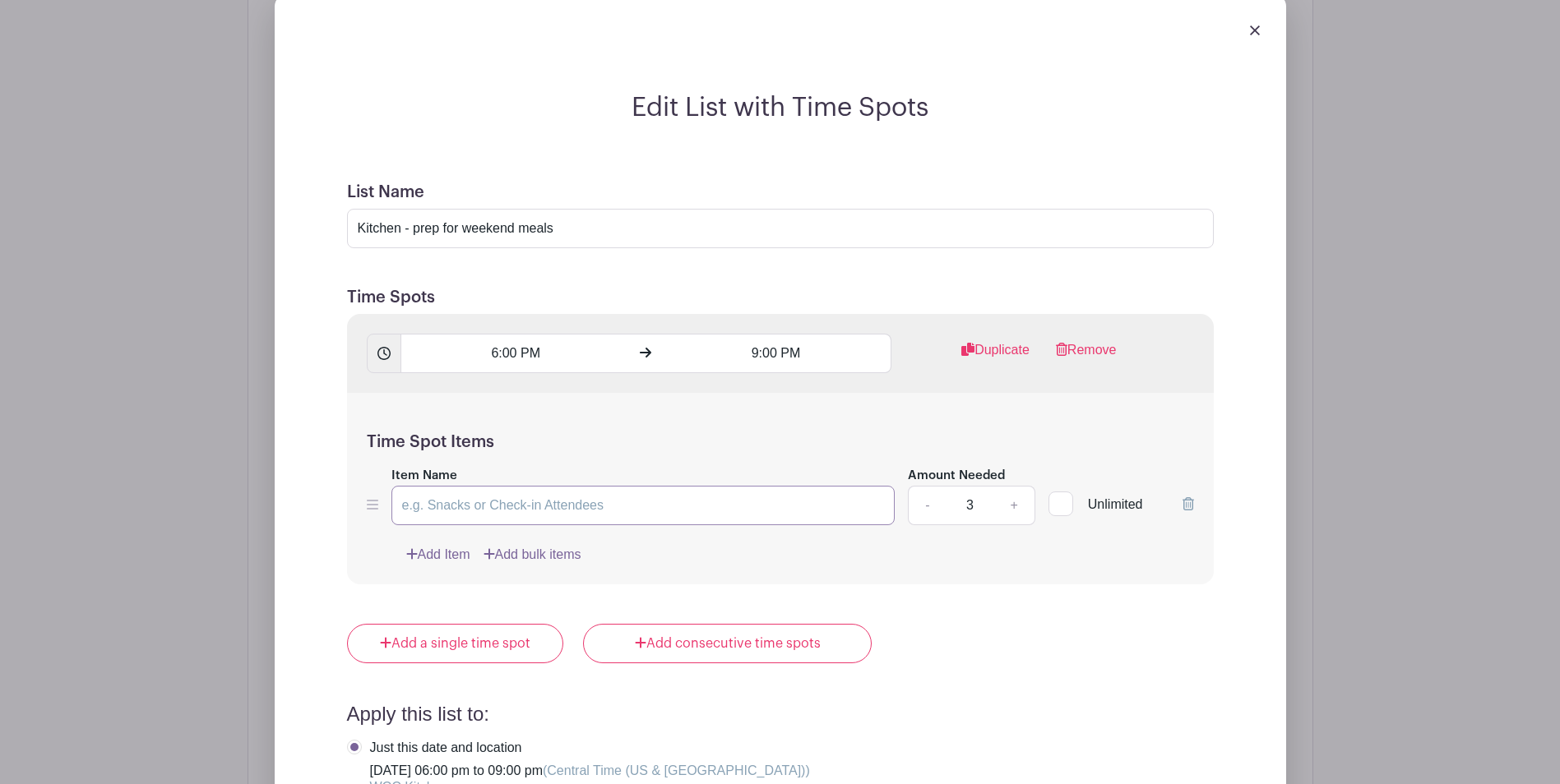
click at [442, 505] on input "Item Name" at bounding box center [643, 506] width 504 height 40
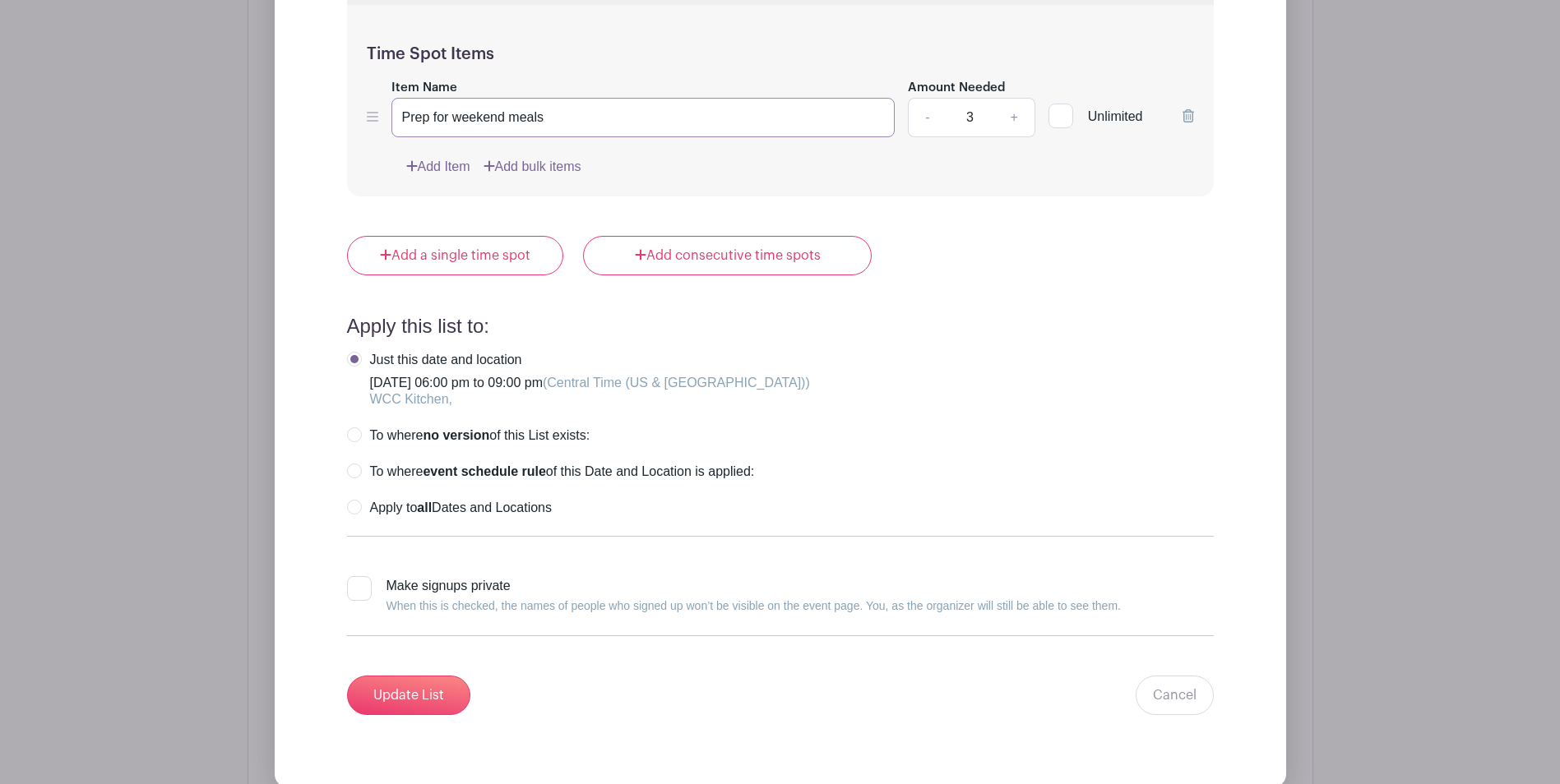
scroll to position [1621, 0]
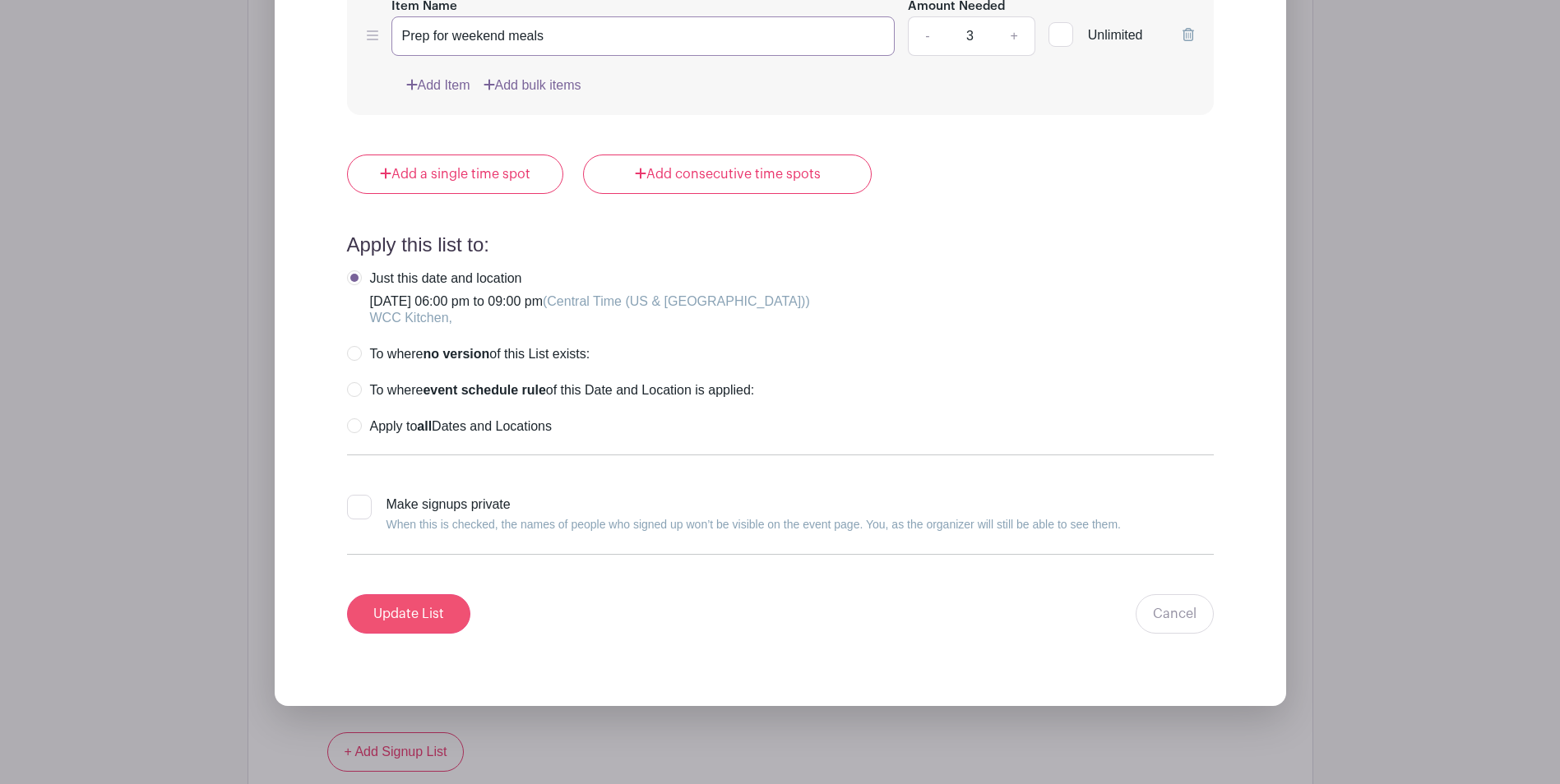
type input "Prep for weekend meals"
click at [419, 613] on input "Update List" at bounding box center [408, 614] width 123 height 40
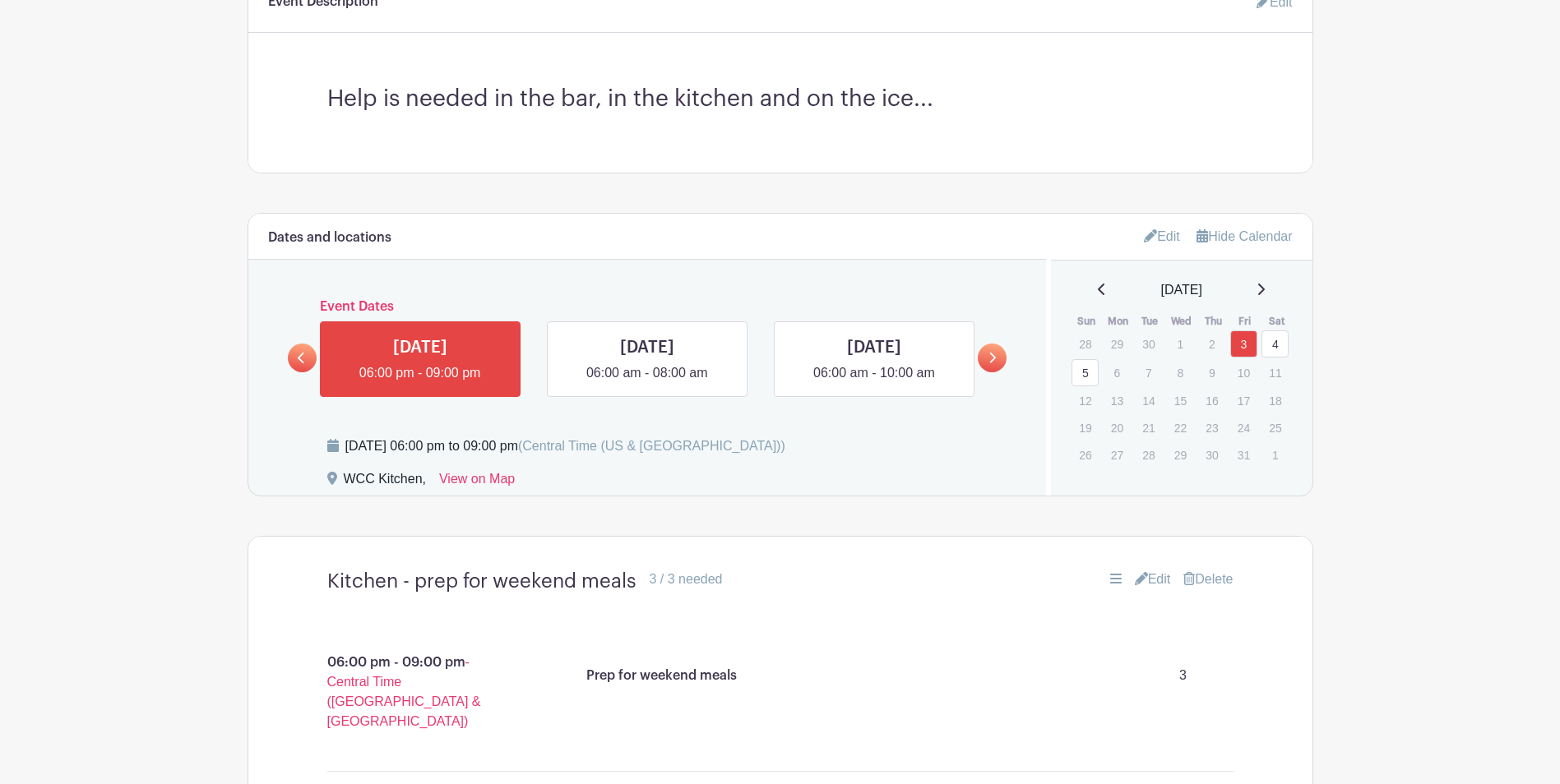
scroll to position [510, 0]
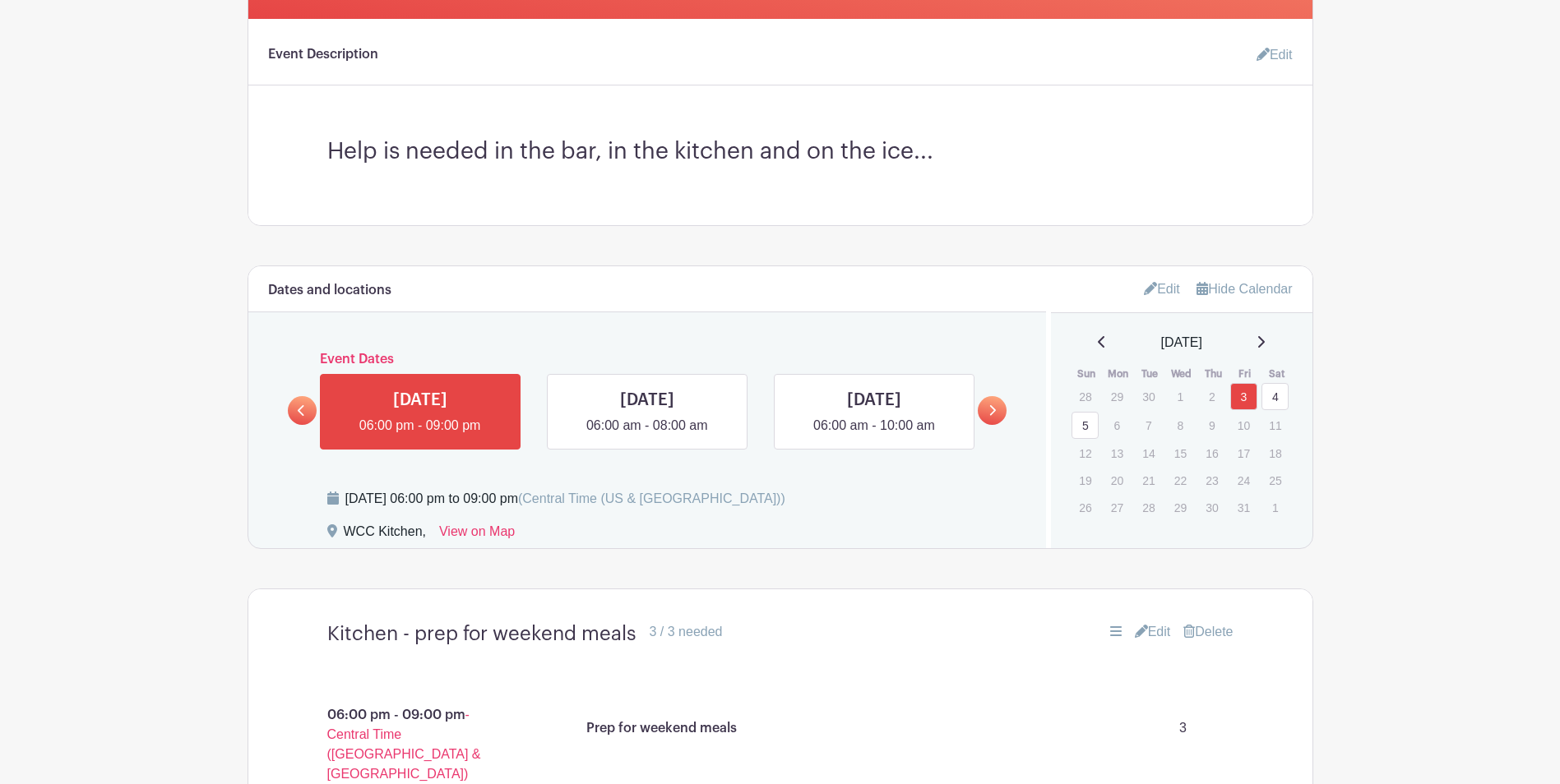
click at [1274, 398] on link "4" at bounding box center [1274, 397] width 28 height 28
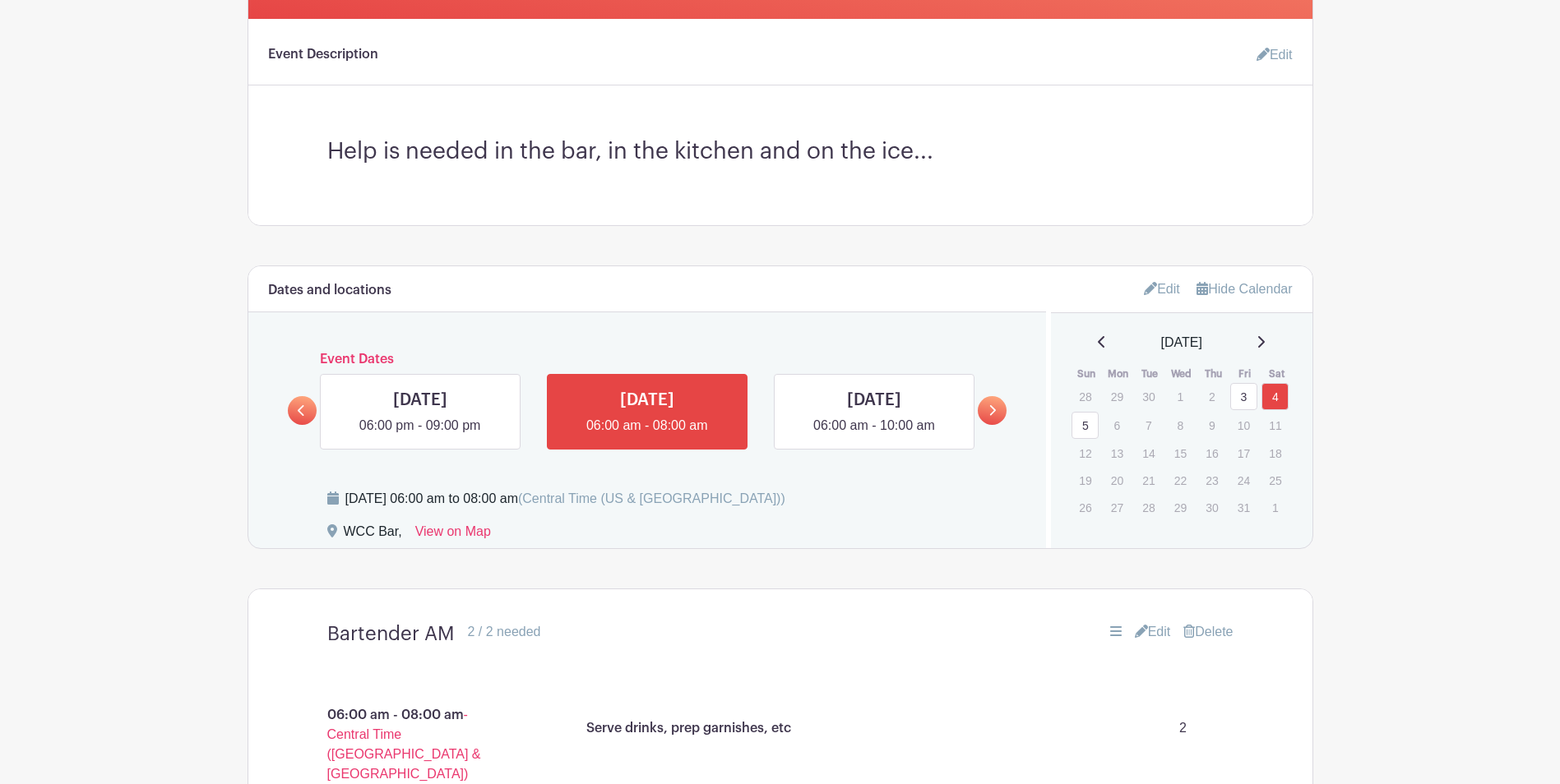
click at [1160, 287] on link "Edit" at bounding box center [1161, 289] width 36 height 28
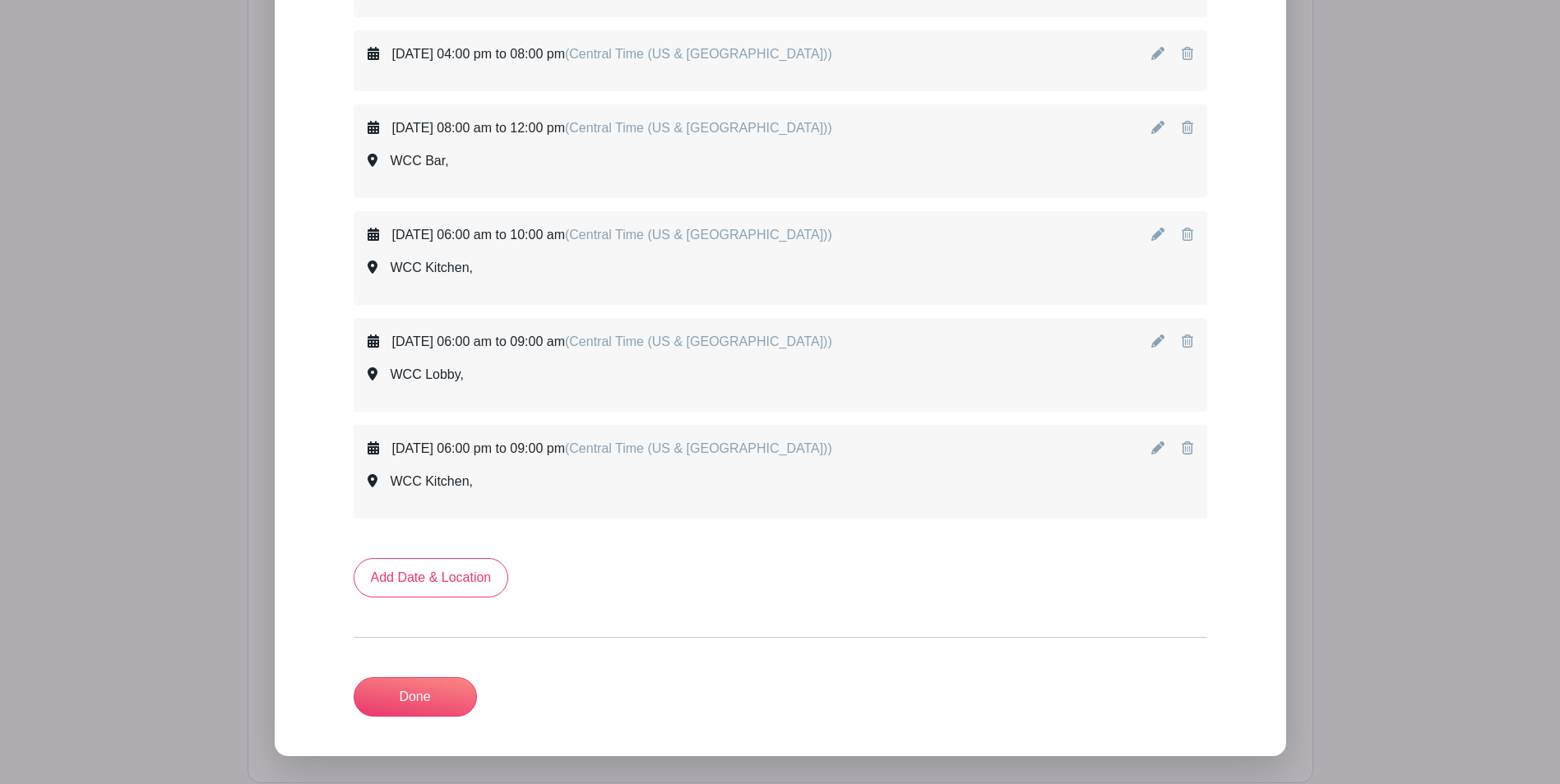
scroll to position [1302, 0]
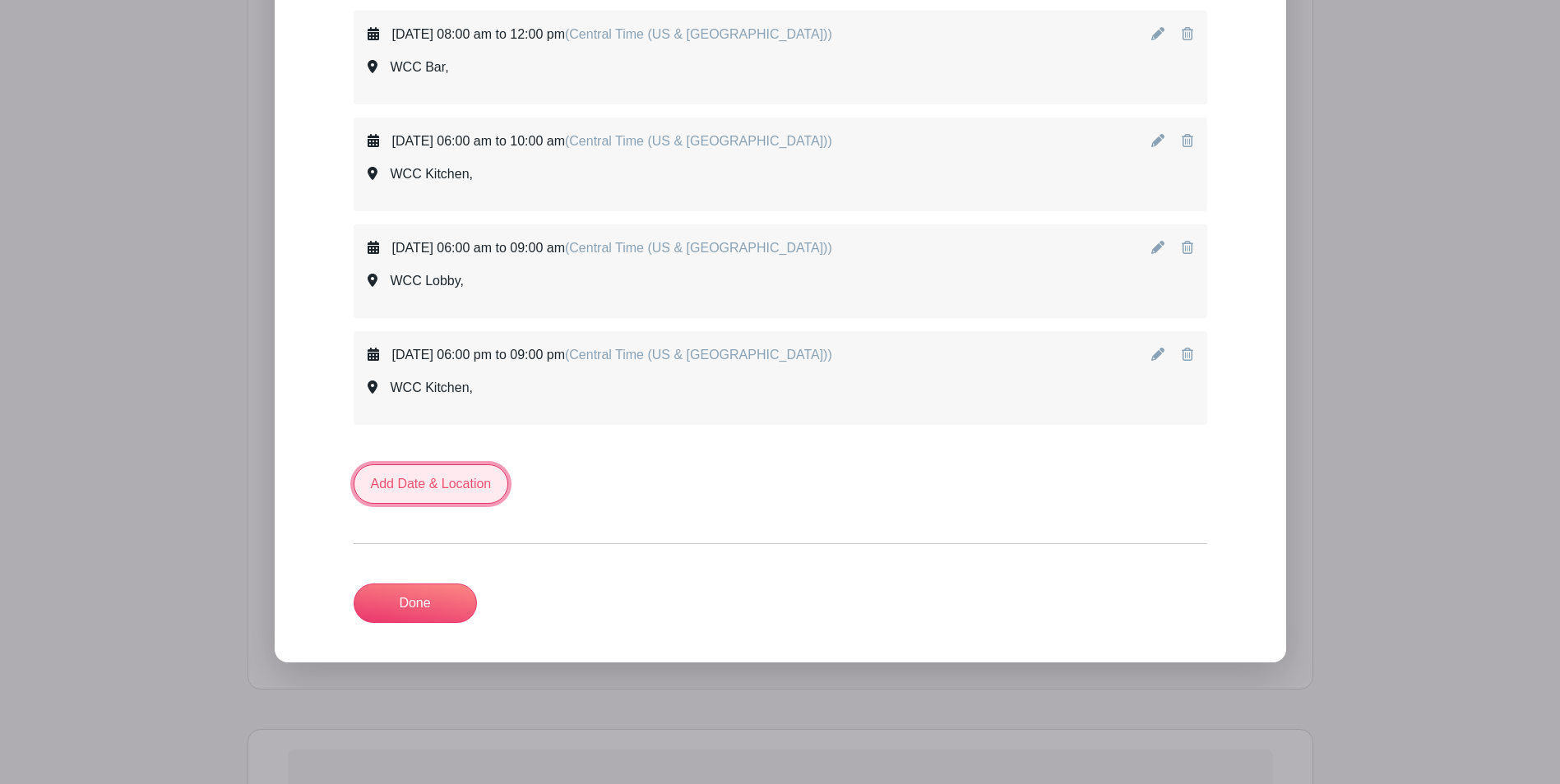
click at [450, 480] on link "Add Date & Location" at bounding box center [431, 484] width 156 height 40
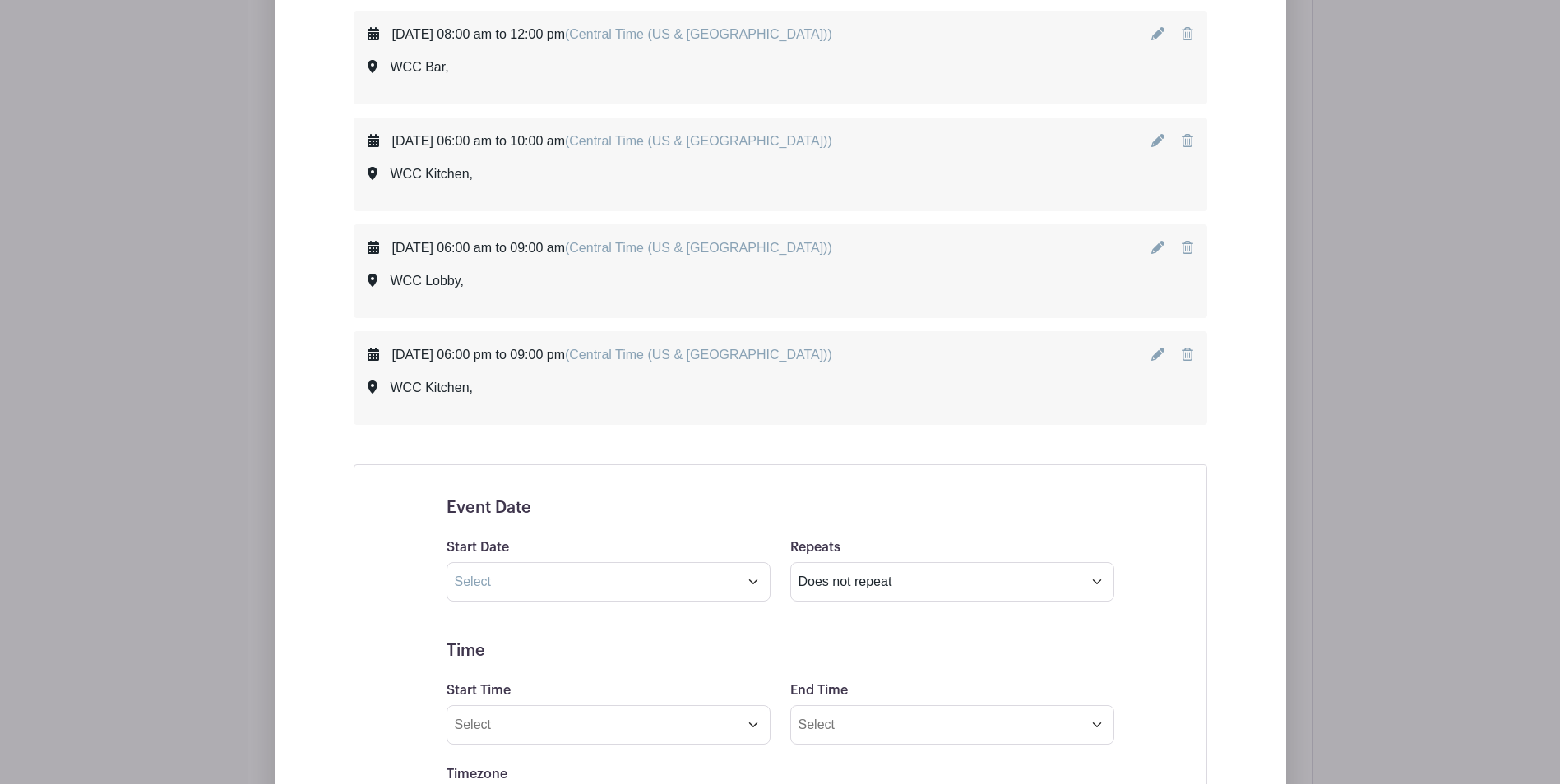
drag, startPoint x: 826, startPoint y: 657, endPoint x: 746, endPoint y: 616, distance: 89.9
click at [752, 583] on input "text" at bounding box center [608, 582] width 324 height 40
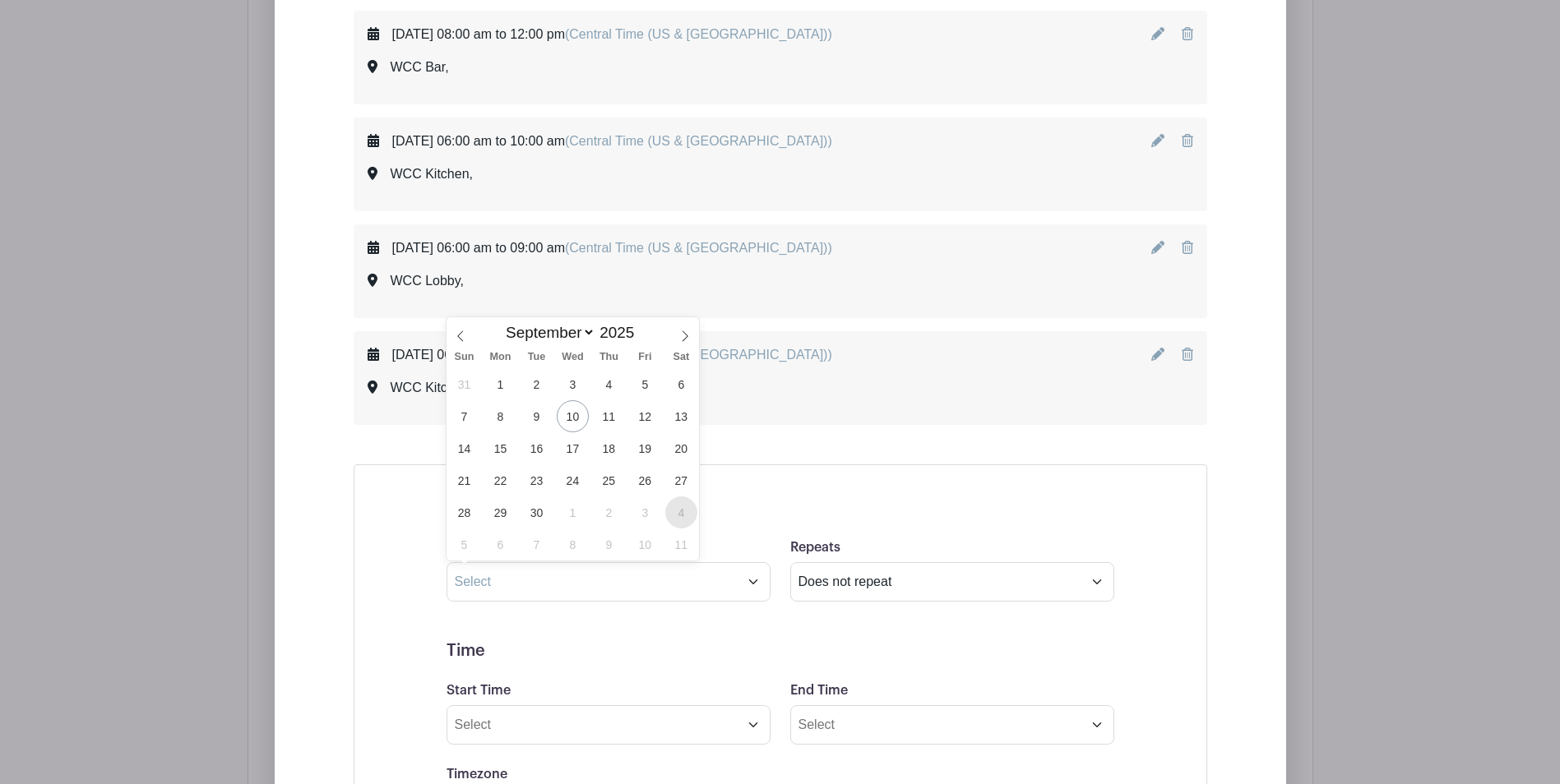
click at [683, 516] on span "4" at bounding box center [682, 513] width 32 height 32
type input "Oct 4 2025"
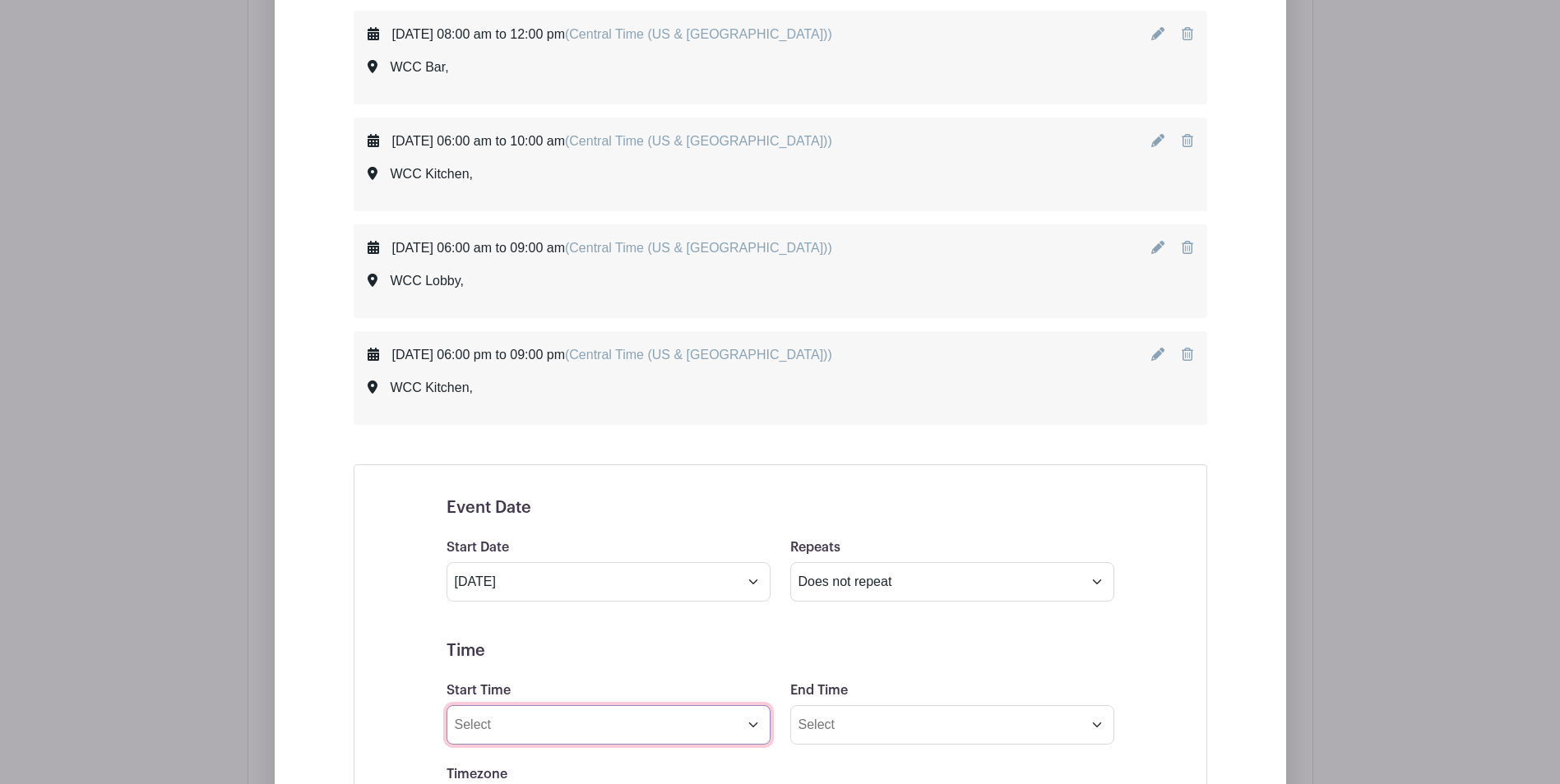
click at [751, 723] on input "Start Time" at bounding box center [608, 725] width 324 height 40
click at [477, 612] on icon at bounding box center [476, 607] width 9 height 13
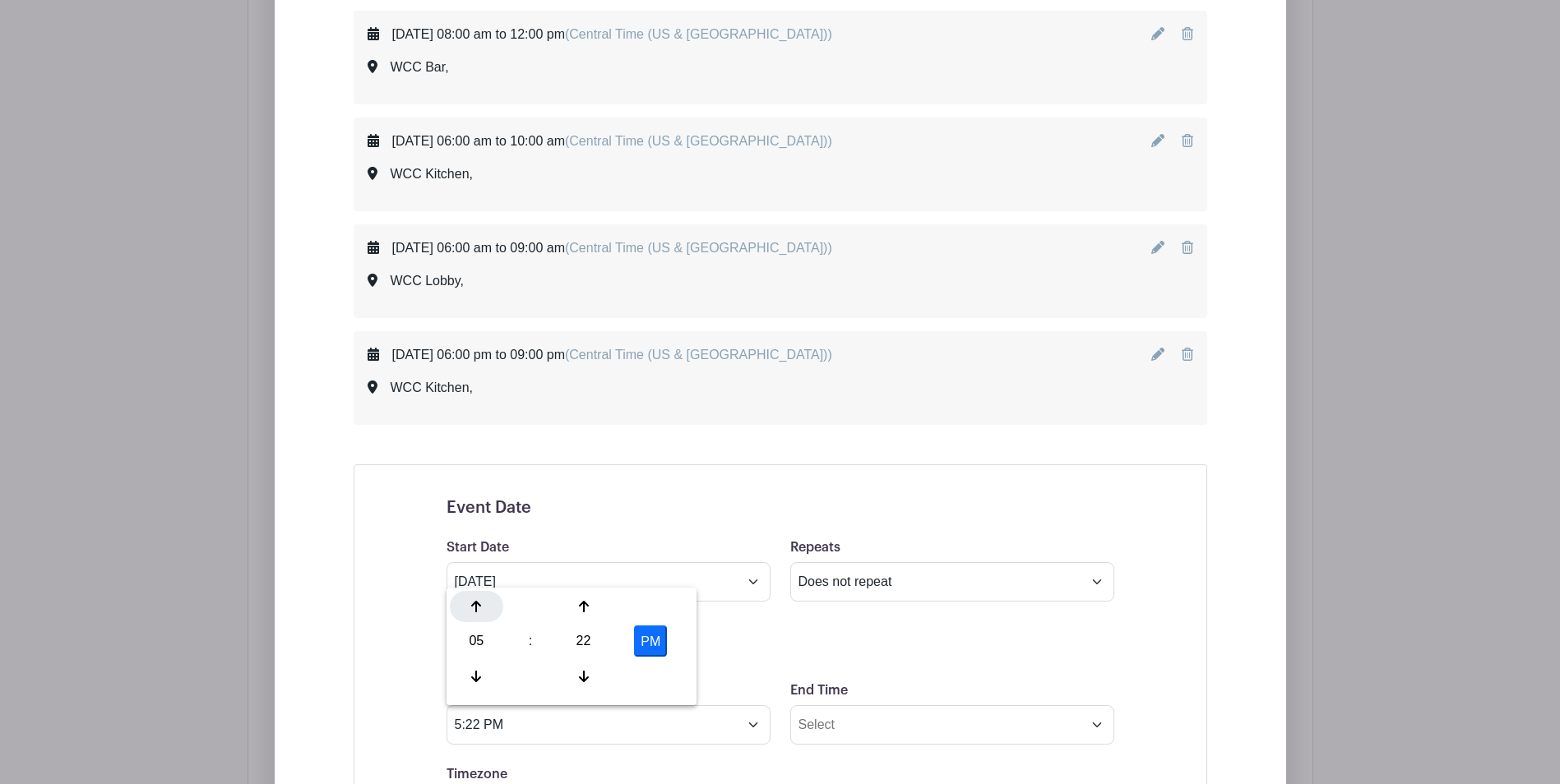
click at [477, 612] on icon at bounding box center [476, 607] width 9 height 13
click at [584, 681] on icon at bounding box center [584, 677] width 9 height 11
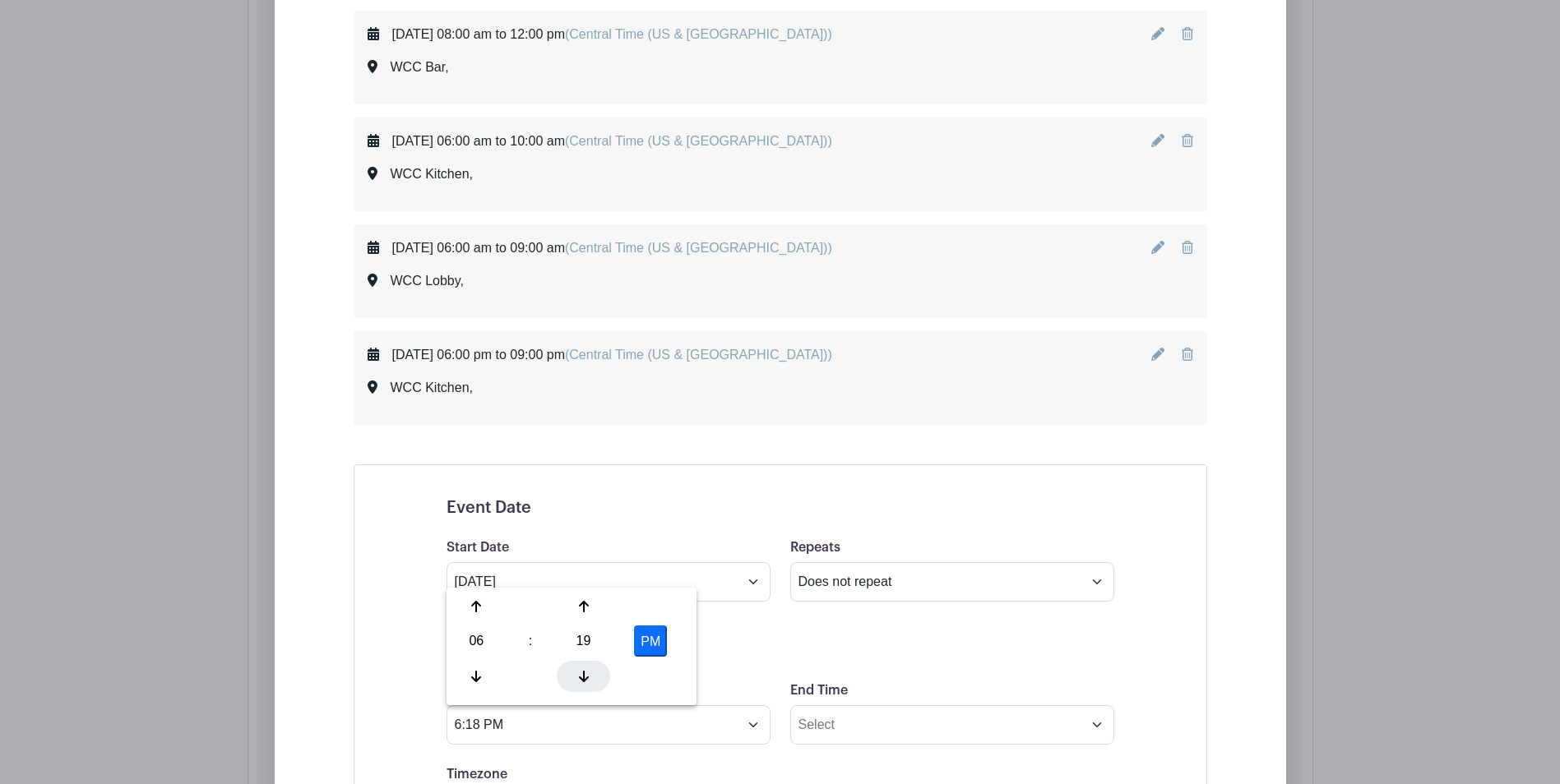
click at [584, 681] on icon at bounding box center [584, 677] width 9 height 11
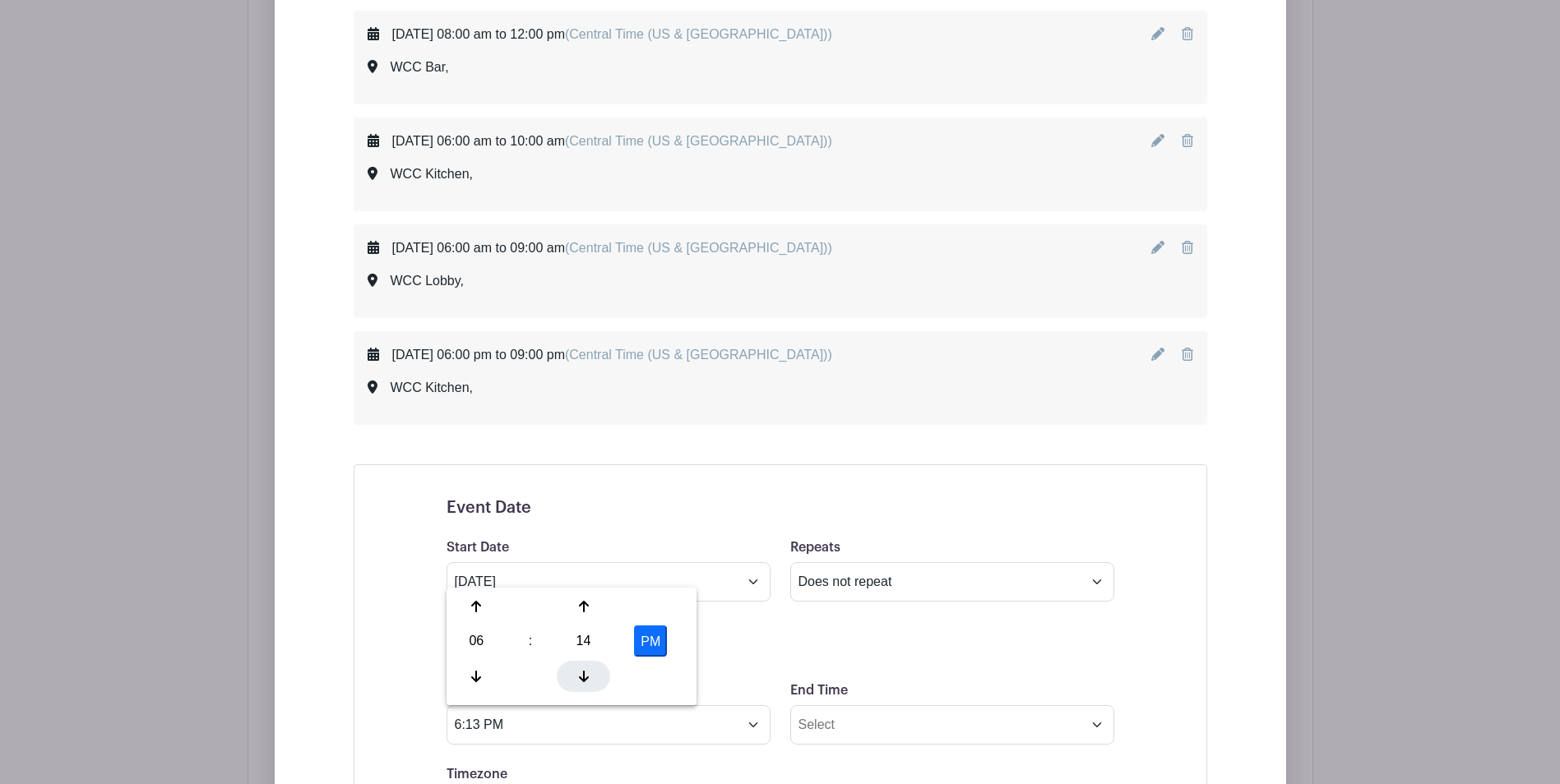
click at [584, 681] on icon at bounding box center [584, 677] width 9 height 11
click at [579, 687] on div at bounding box center [583, 676] width 53 height 31
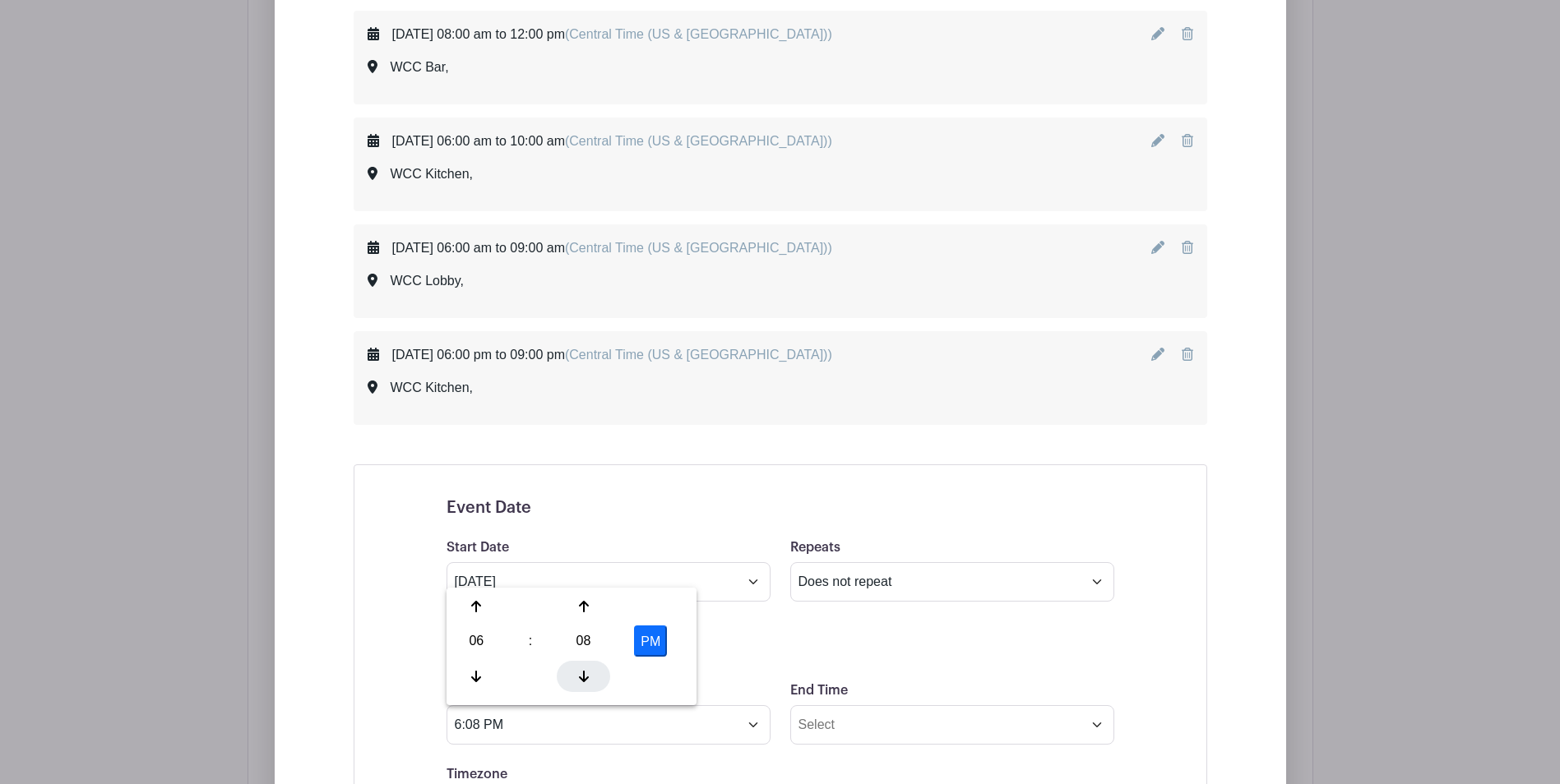
click at [579, 687] on div at bounding box center [583, 676] width 53 height 31
click at [581, 679] on icon at bounding box center [584, 677] width 9 height 11
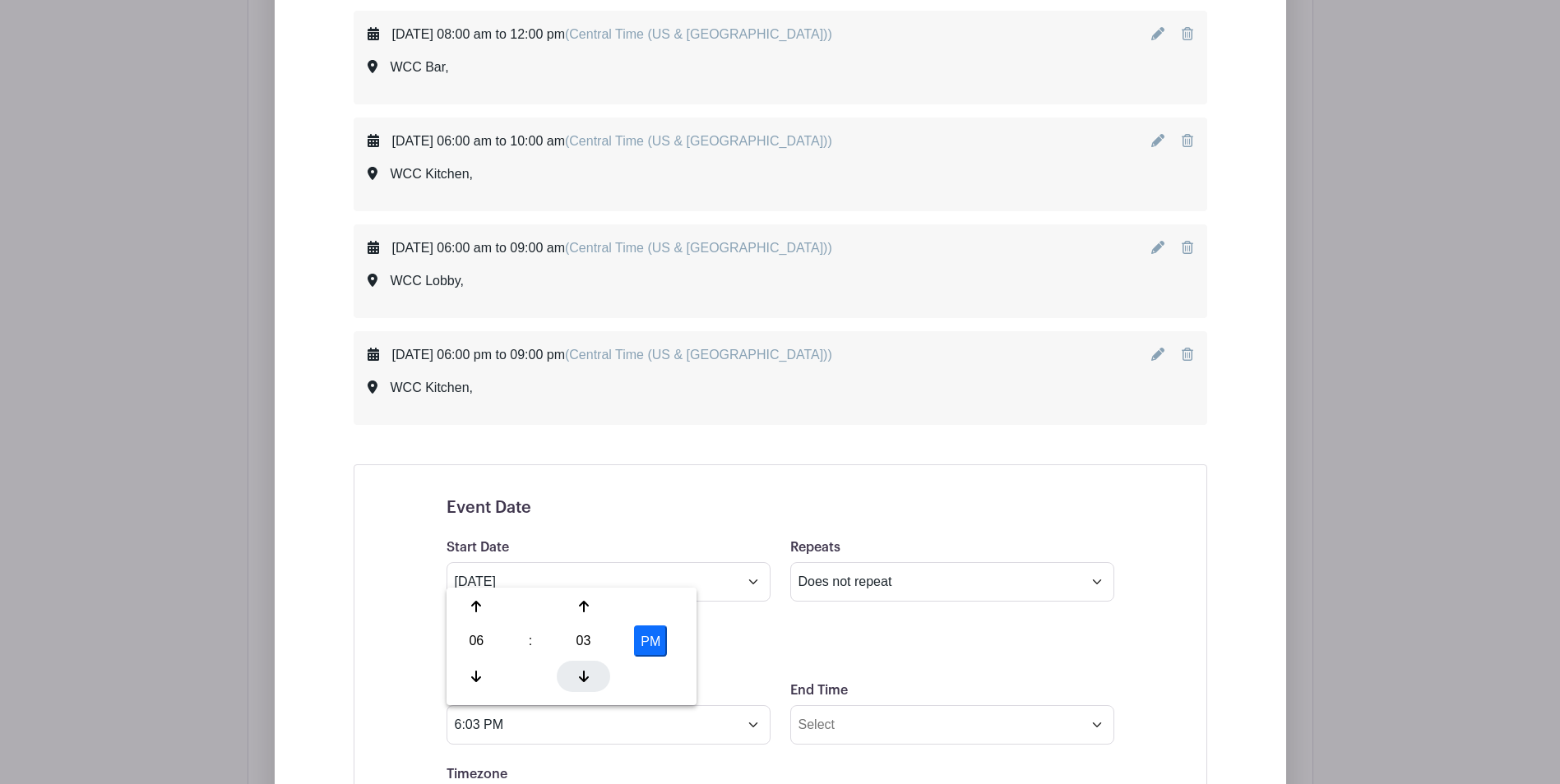
click at [581, 679] on icon at bounding box center [584, 677] width 9 height 11
click at [651, 646] on button "PM" at bounding box center [650, 641] width 33 height 31
type input "6:00 AM"
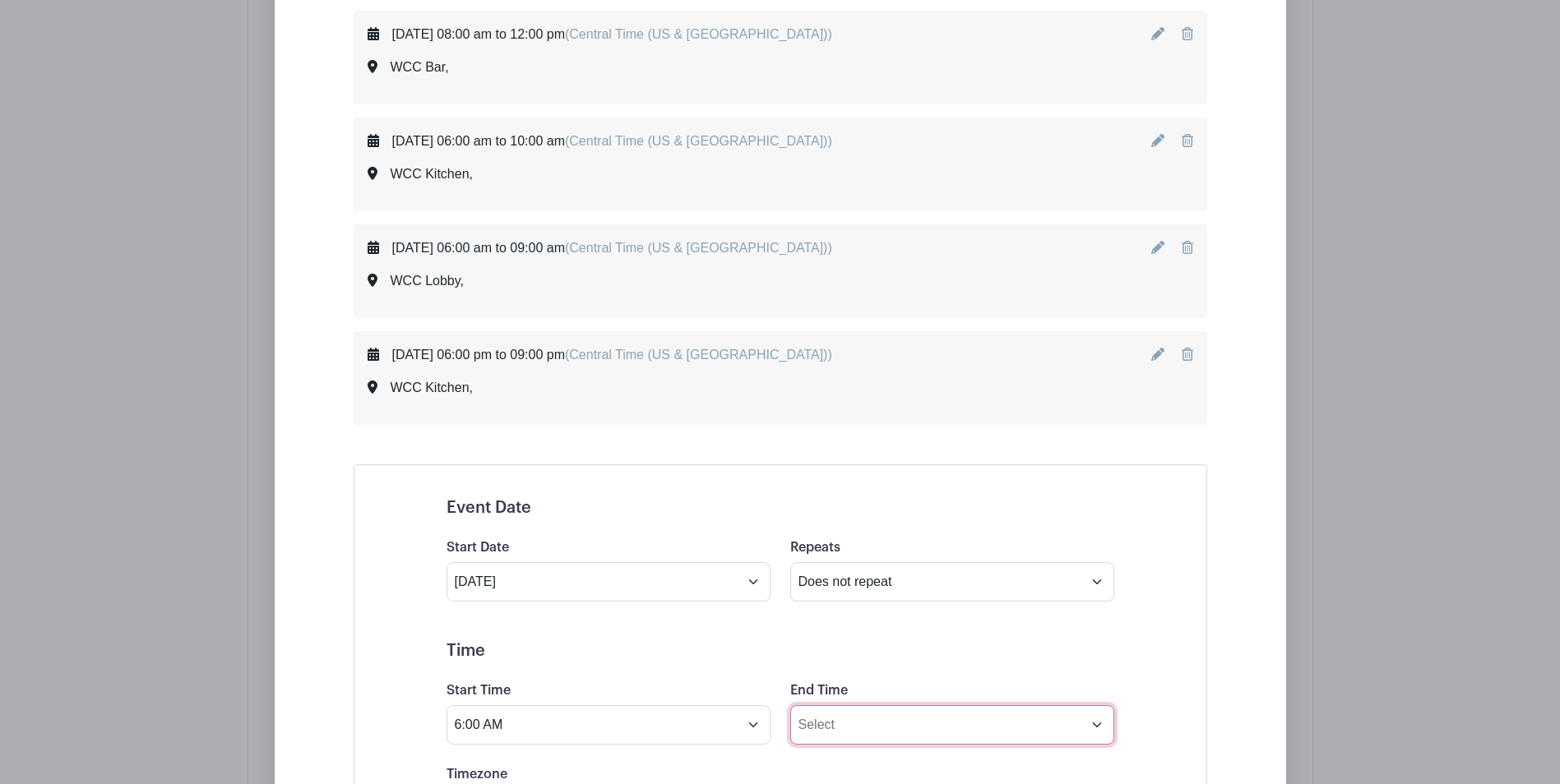
click at [875, 726] on input "End Time" at bounding box center [951, 725] width 324 height 40
click at [821, 676] on icon at bounding box center [819, 677] width 9 height 13
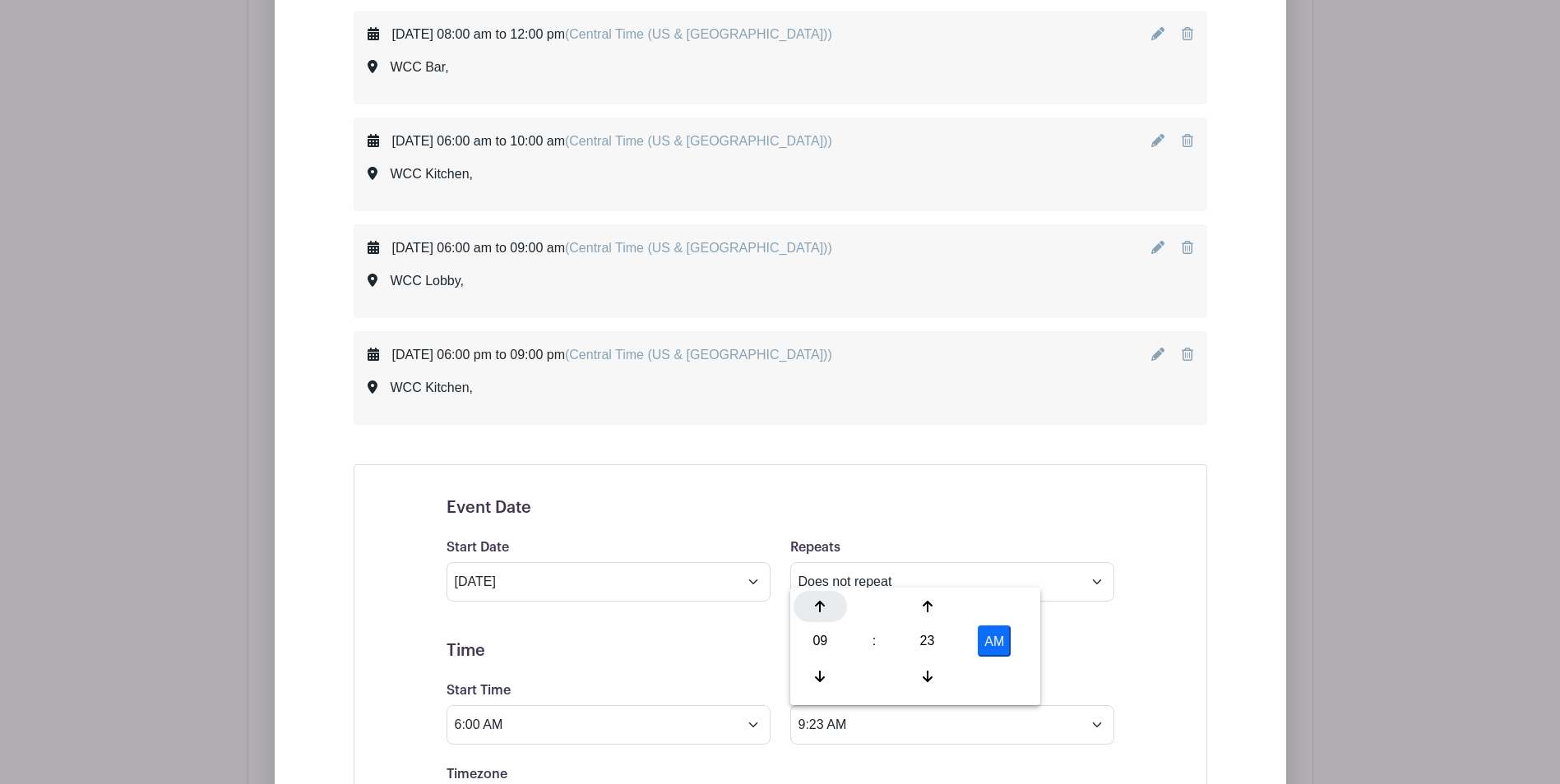
click at [813, 611] on div at bounding box center [820, 607] width 53 height 31
click at [923, 677] on icon at bounding box center [928, 677] width 9 height 11
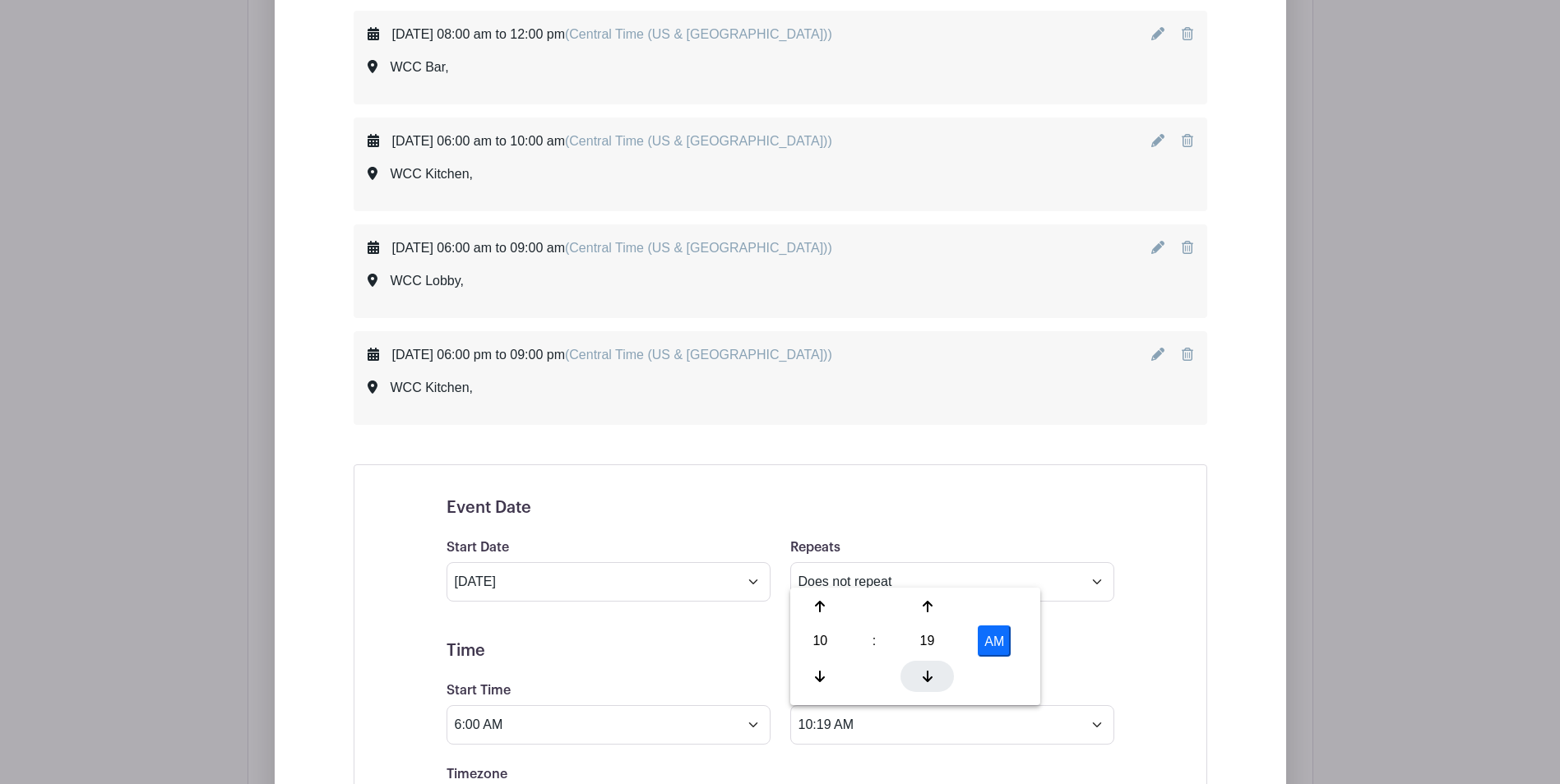
click at [923, 677] on icon at bounding box center [928, 677] width 9 height 11
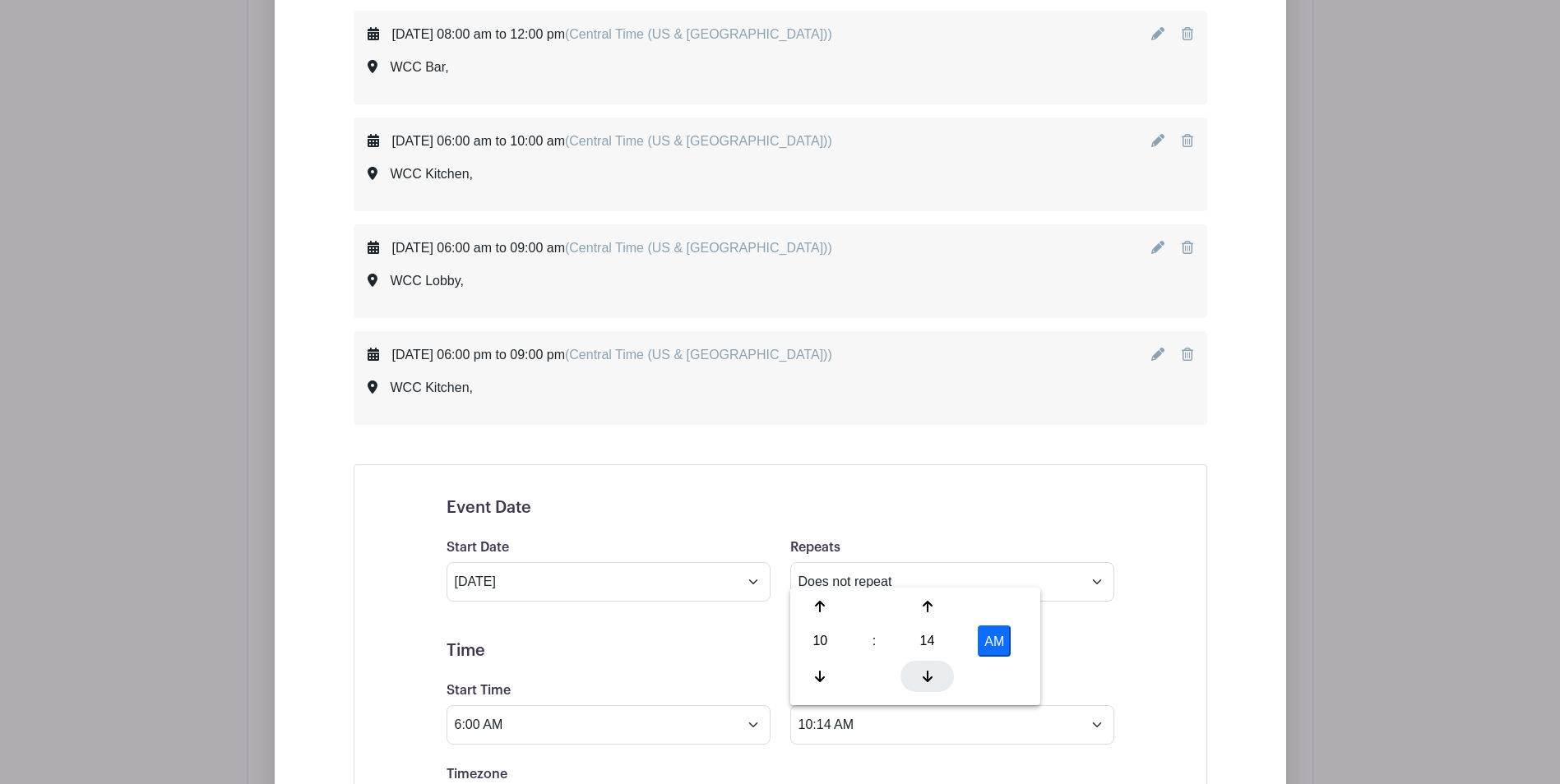
click at [926, 678] on icon at bounding box center [928, 677] width 9 height 13
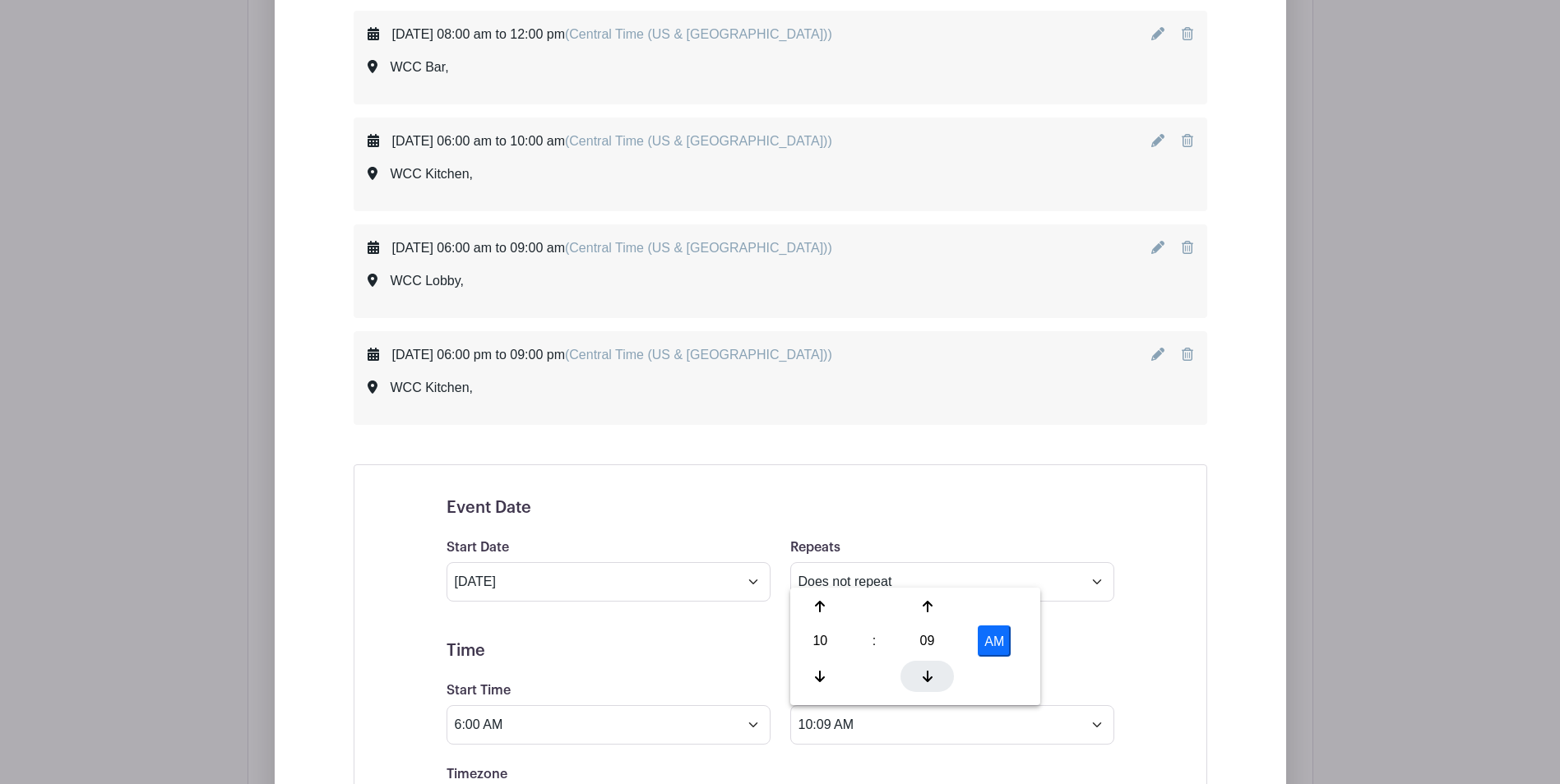
click at [926, 678] on icon at bounding box center [928, 677] width 9 height 13
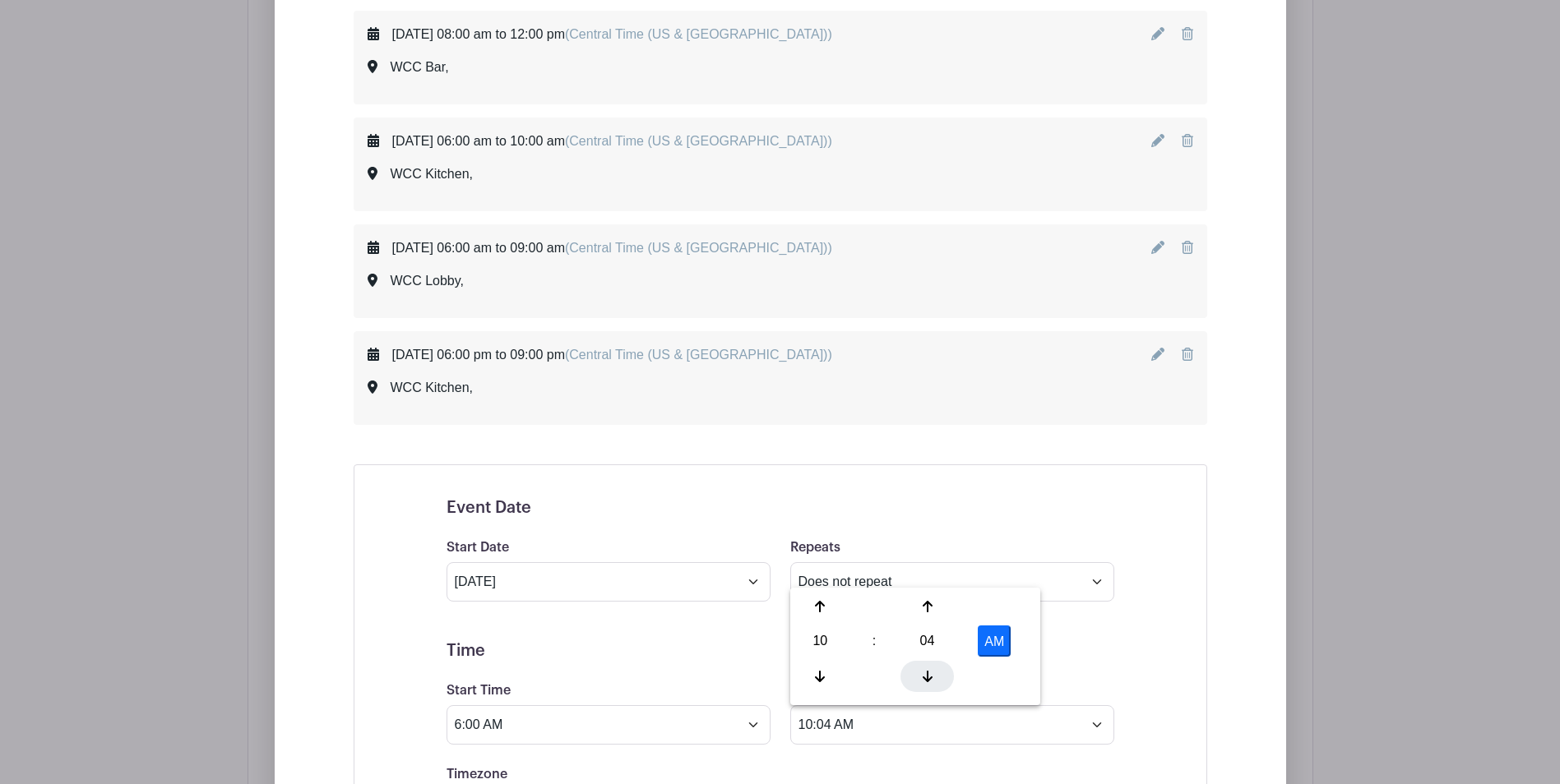
click at [926, 678] on icon at bounding box center [928, 677] width 9 height 13
click at [991, 643] on button "AM" at bounding box center [994, 641] width 33 height 31
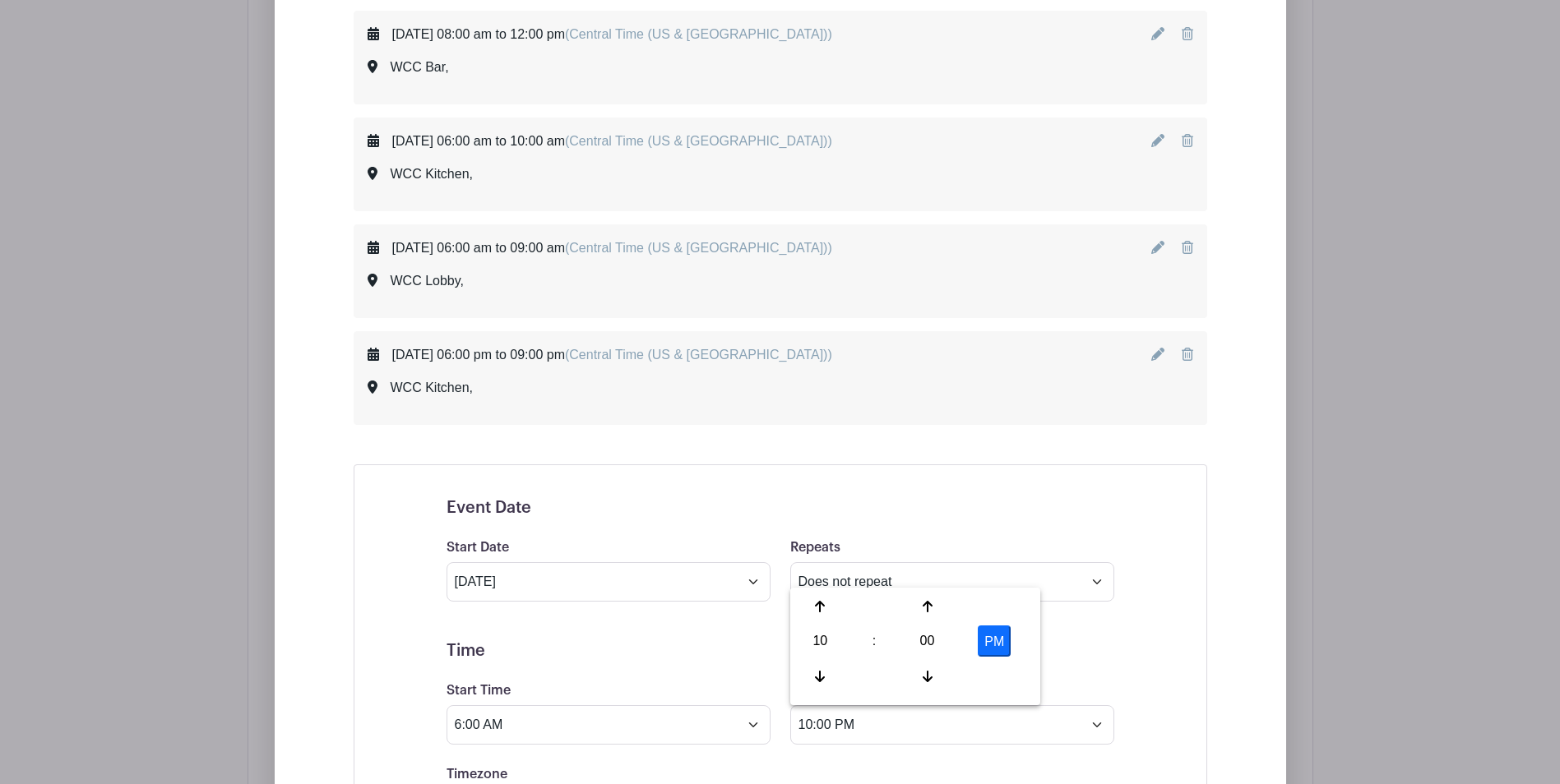
click at [991, 643] on button "PM" at bounding box center [994, 641] width 33 height 31
type input "10:00 AM"
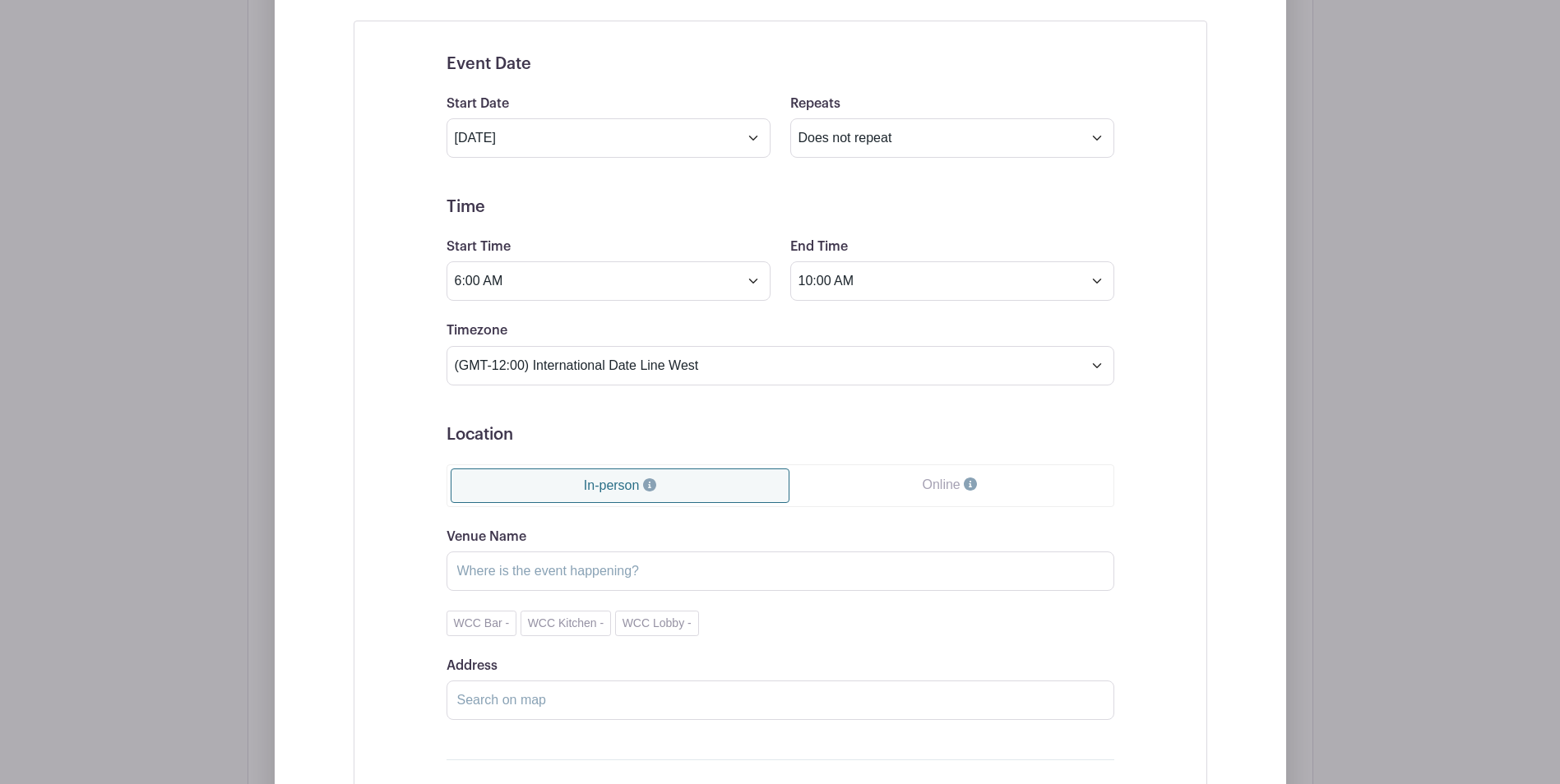
scroll to position [1895, 0]
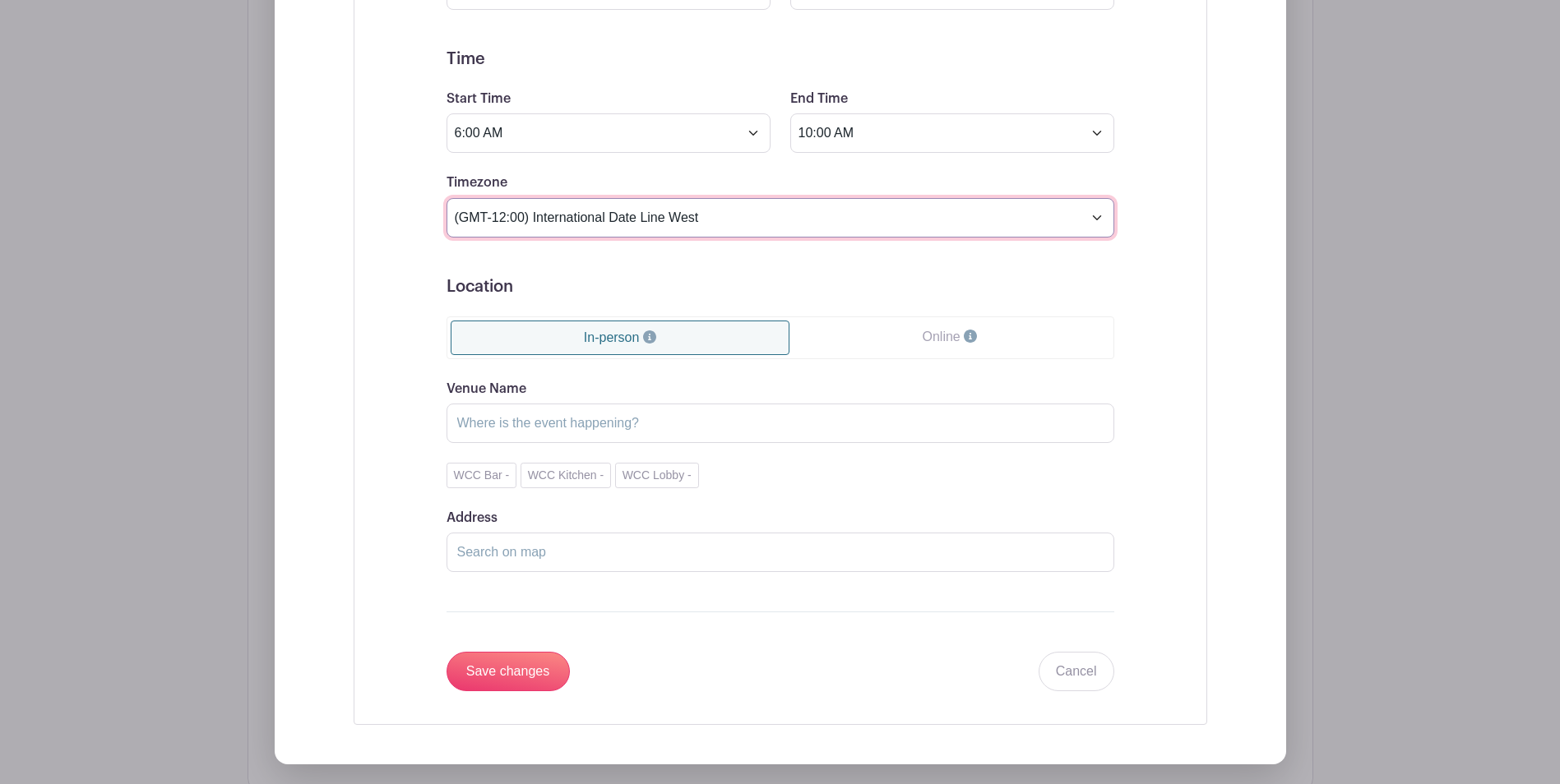
click at [1095, 221] on select "(GMT-12:00) International Date Line West (GMT-11:00) American Samoa (GMT-11:00)…" at bounding box center [780, 218] width 667 height 40
select select "Central Time (US & Canada)"
click at [446, 198] on select "(GMT-12:00) International Date Line West (GMT-11:00) American Samoa (GMT-11:00)…" at bounding box center [780, 218] width 667 height 40
click at [601, 429] on input "Venue Name" at bounding box center [780, 423] width 667 height 40
type input "WCC Kitchen"
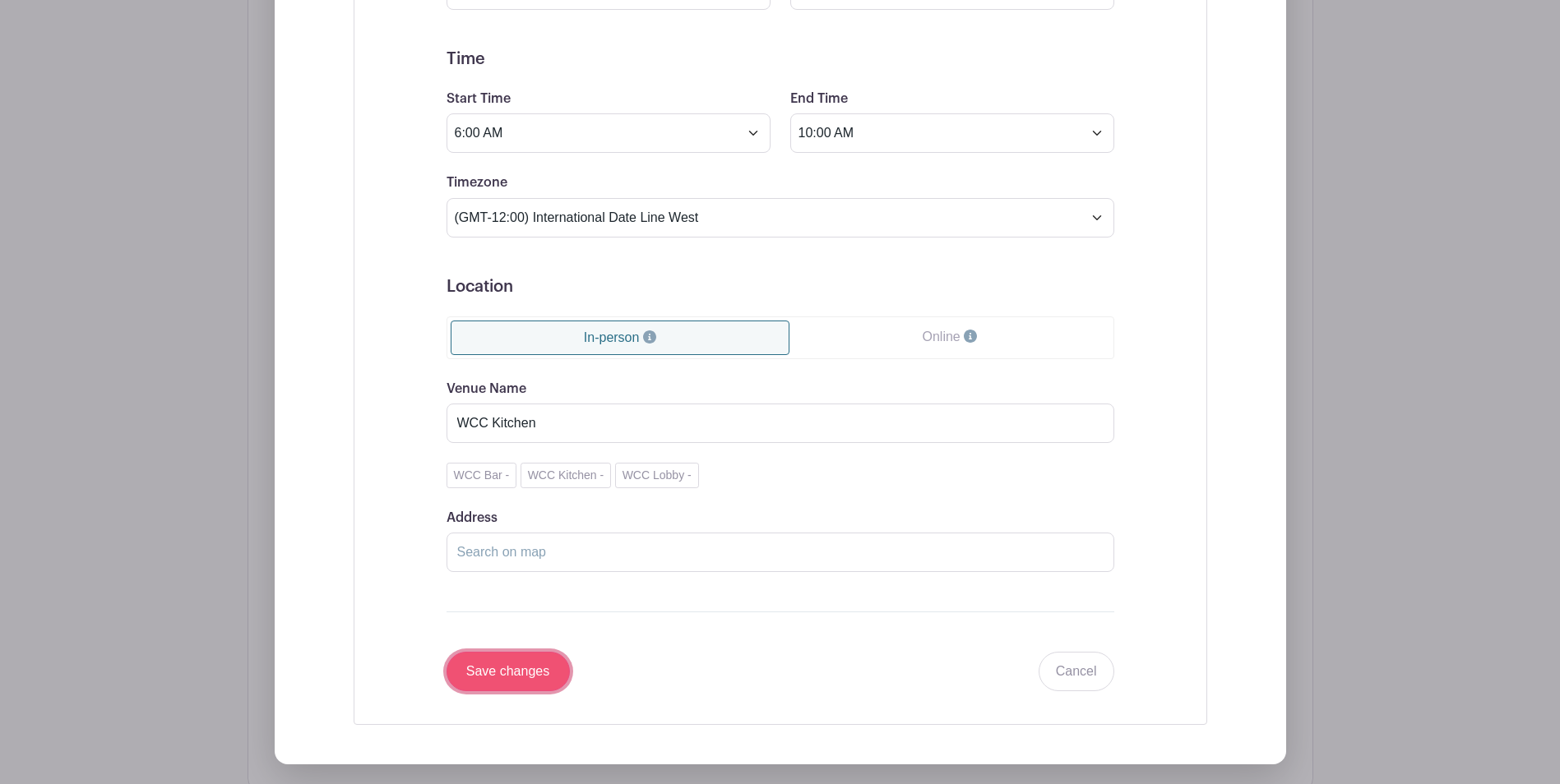
click at [521, 673] on input "Save changes" at bounding box center [508, 672] width 123 height 40
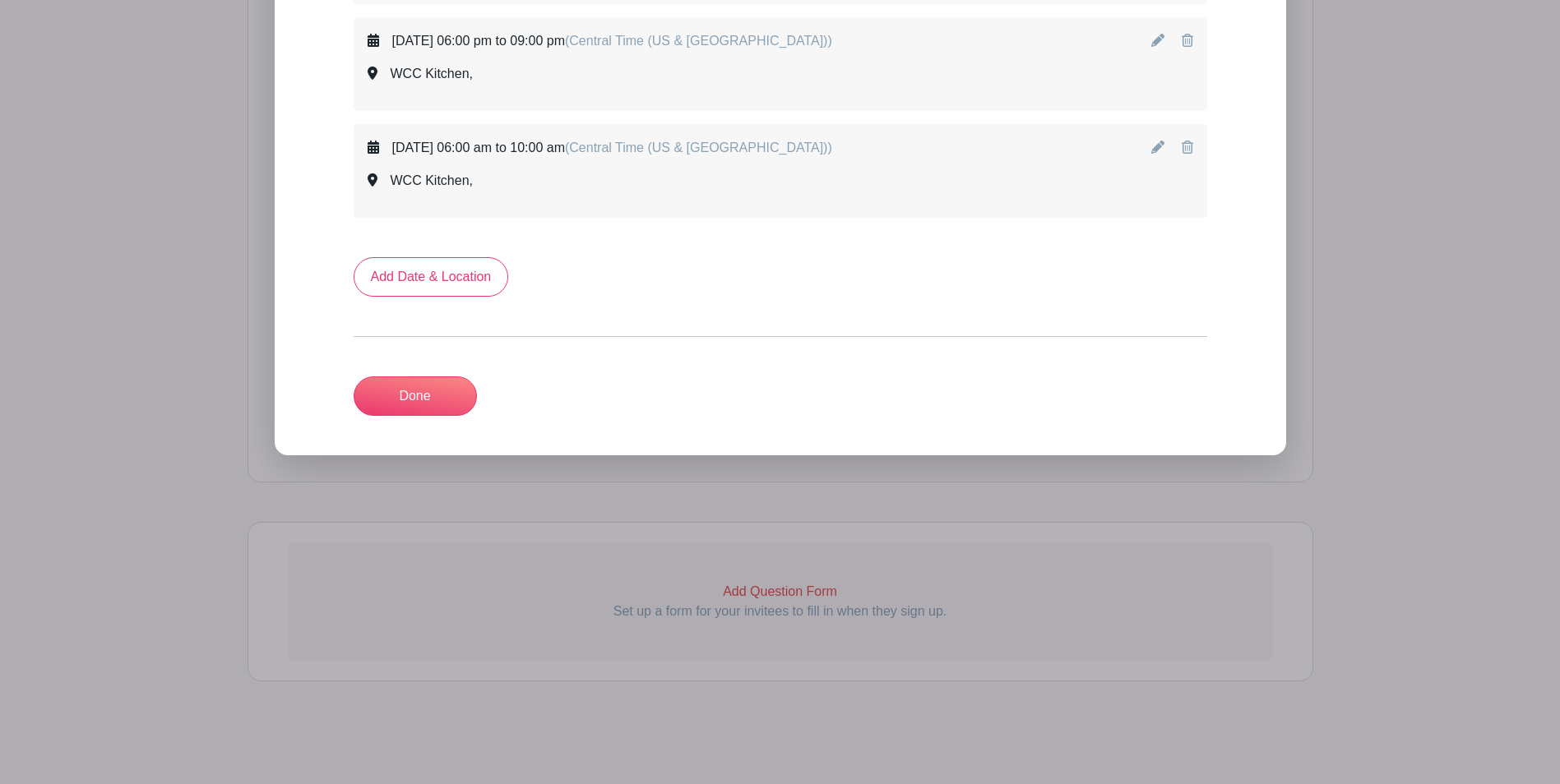
scroll to position [1616, 0]
click at [448, 276] on link "Add Date & Location" at bounding box center [431, 277] width 156 height 40
select select "8"
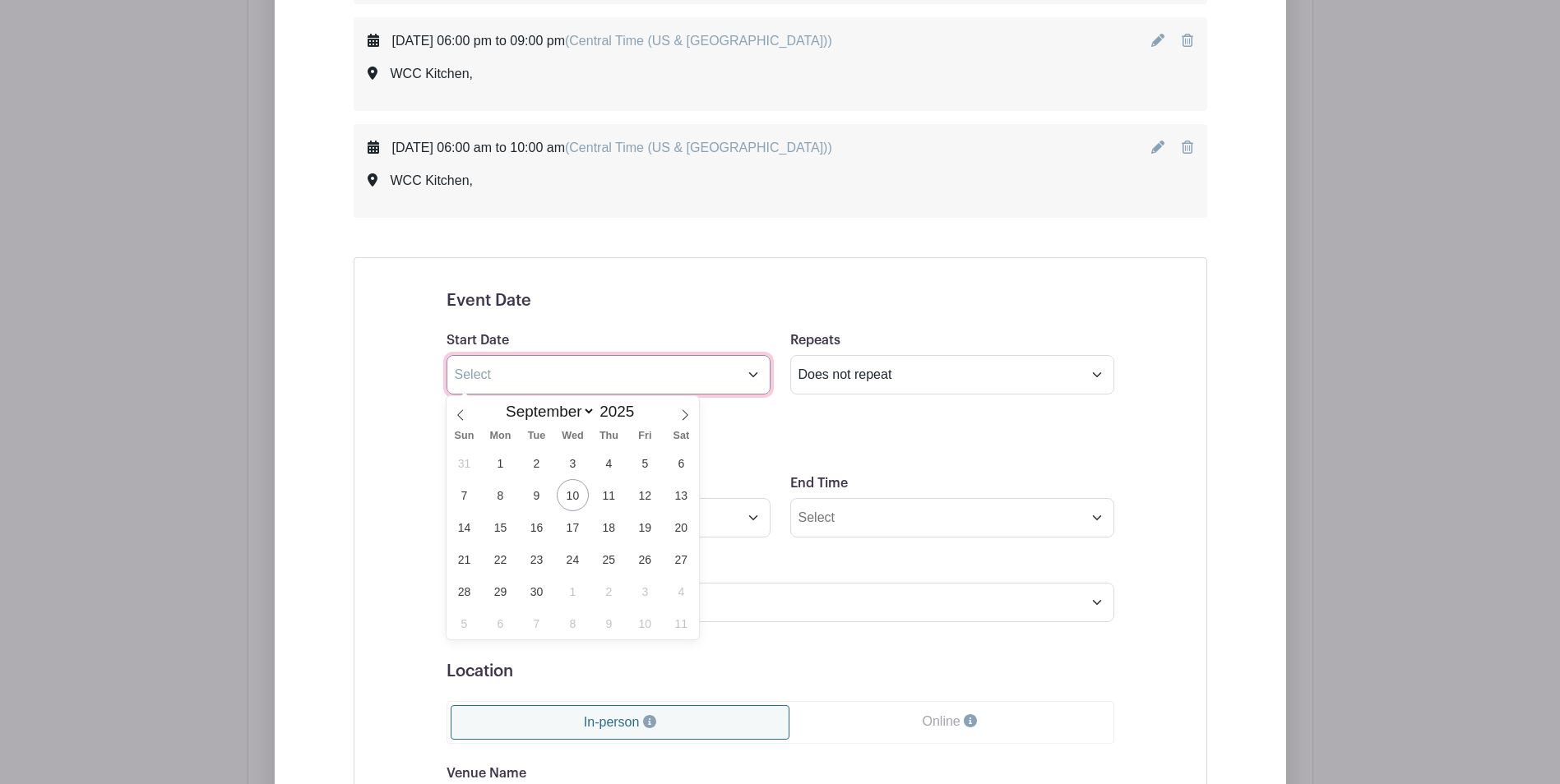
click at [757, 377] on input "text" at bounding box center [608, 375] width 324 height 40
click at [678, 591] on span "4" at bounding box center [682, 591] width 32 height 32
type input "Oct 4 2025"
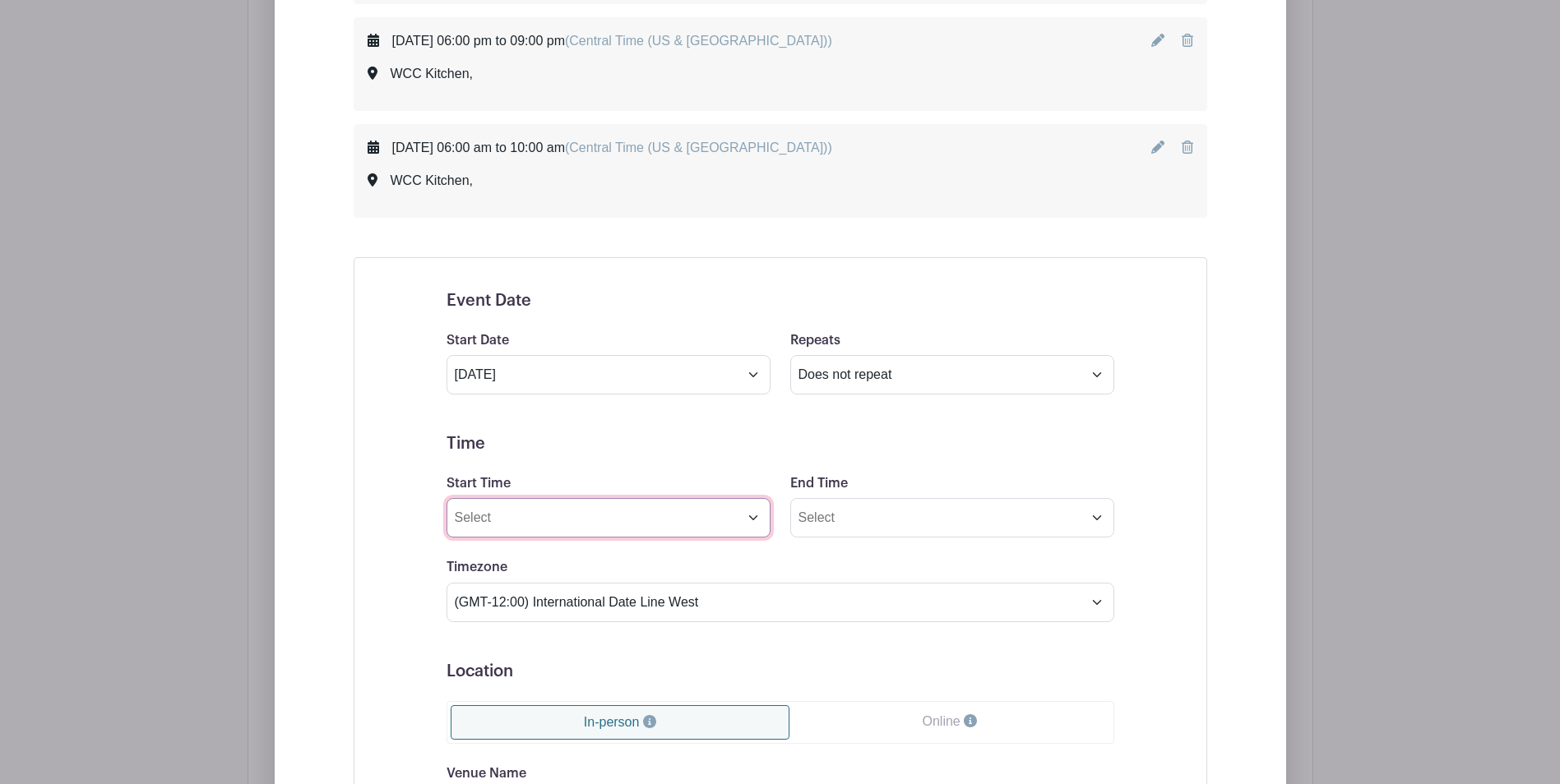
click at [756, 513] on input "Start Time" at bounding box center [608, 518] width 324 height 40
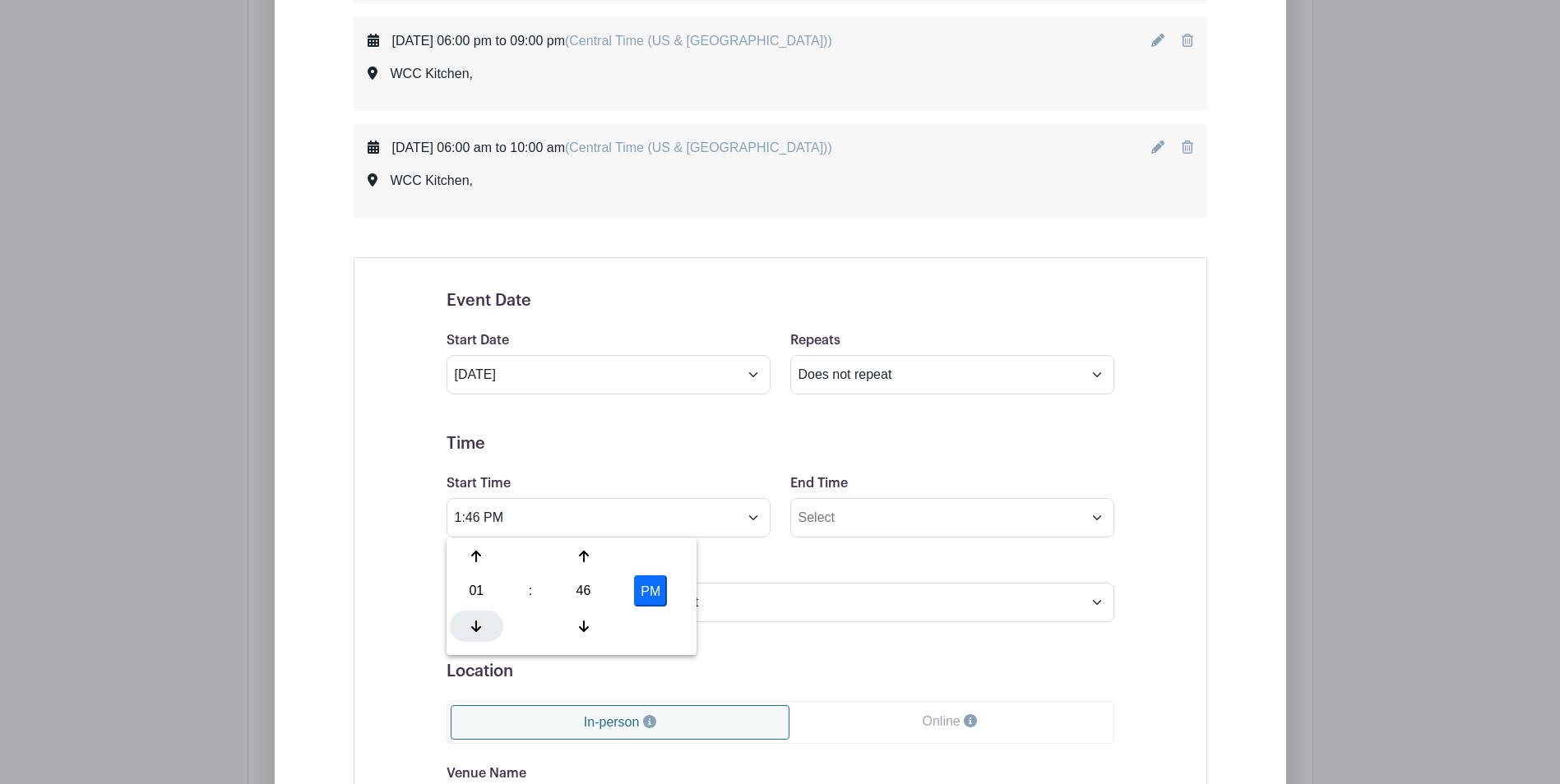
click at [475, 628] on icon at bounding box center [476, 626] width 9 height 11
click at [475, 628] on icon at bounding box center [476, 626] width 9 height 13
click at [475, 628] on icon at bounding box center [476, 626] width 9 height 11
click at [589, 559] on div at bounding box center [583, 556] width 53 height 31
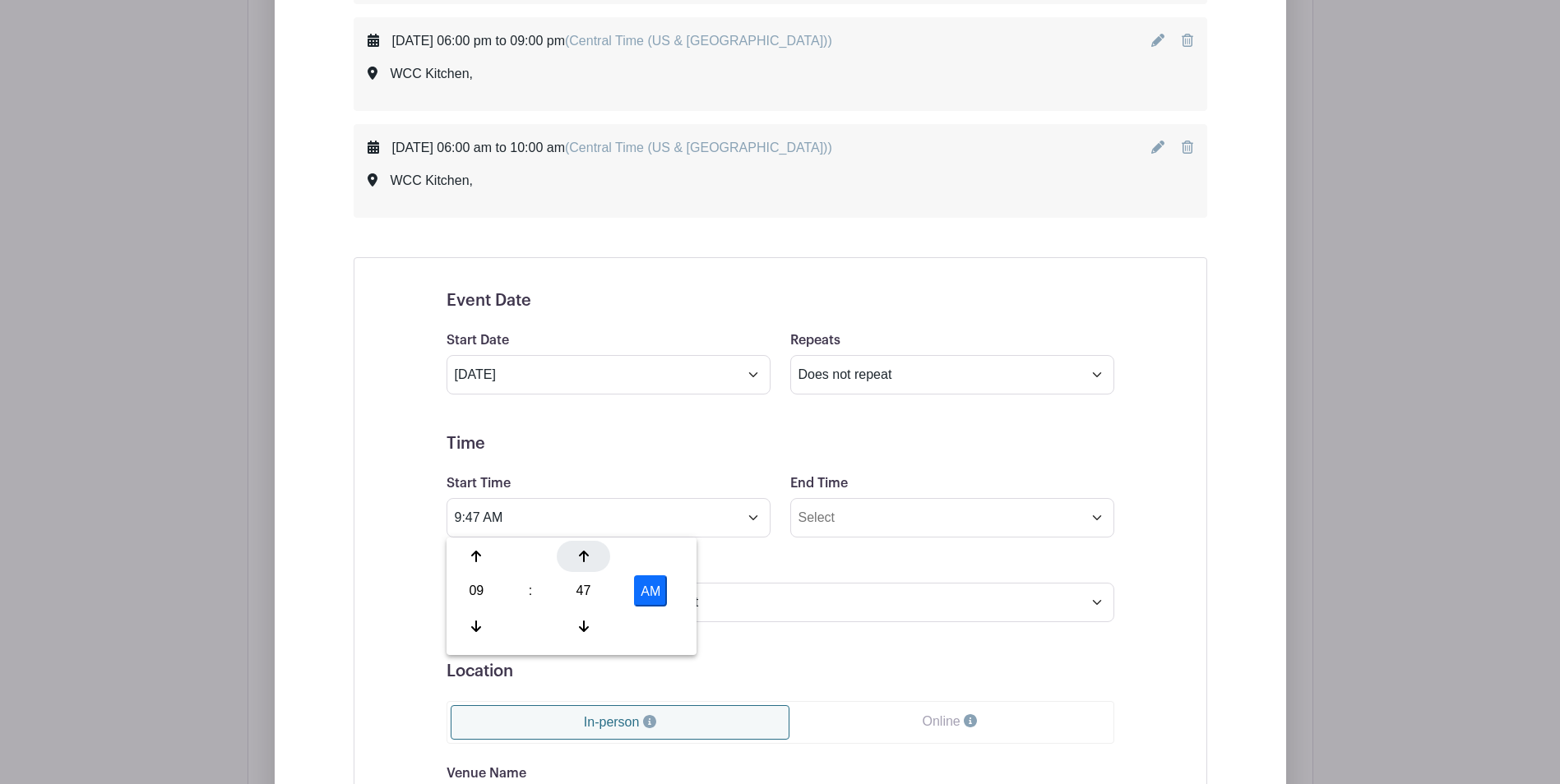
click at [589, 559] on div at bounding box center [583, 556] width 53 height 31
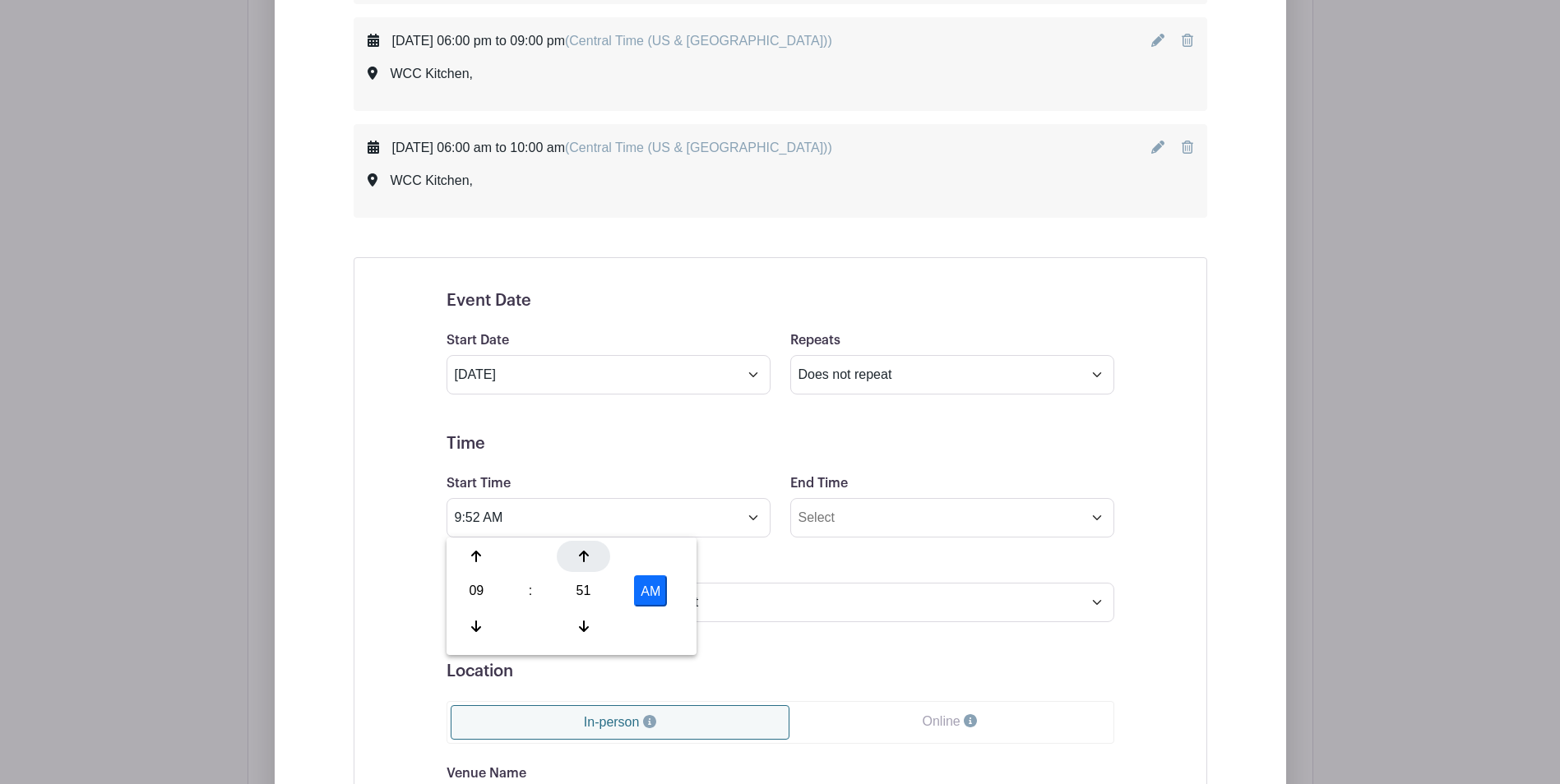
click at [589, 559] on div at bounding box center [583, 556] width 53 height 31
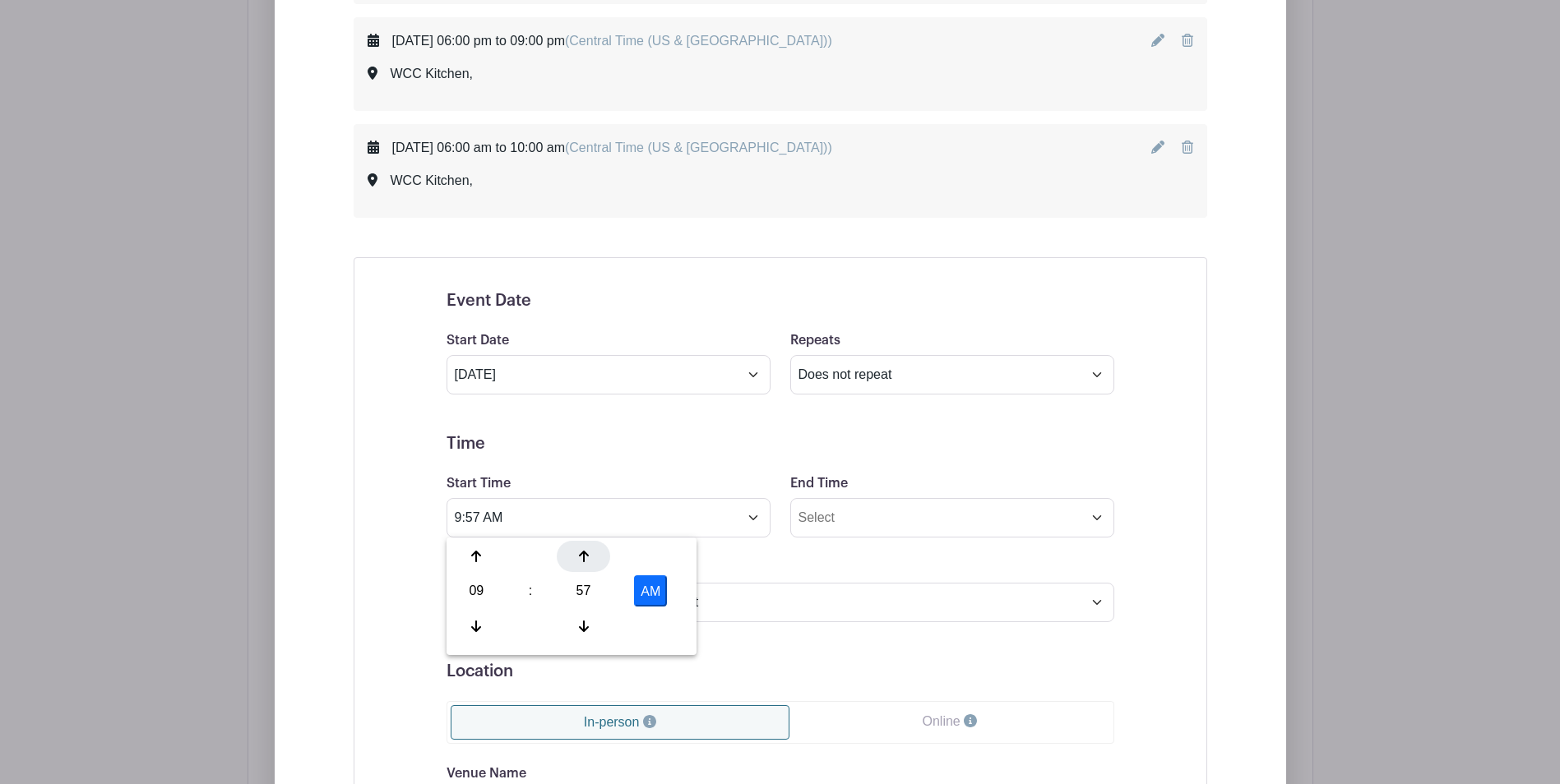
click at [589, 559] on div at bounding box center [583, 556] width 53 height 31
type input "10:00 AM"
click at [881, 524] on input "End Time" at bounding box center [951, 518] width 324 height 40
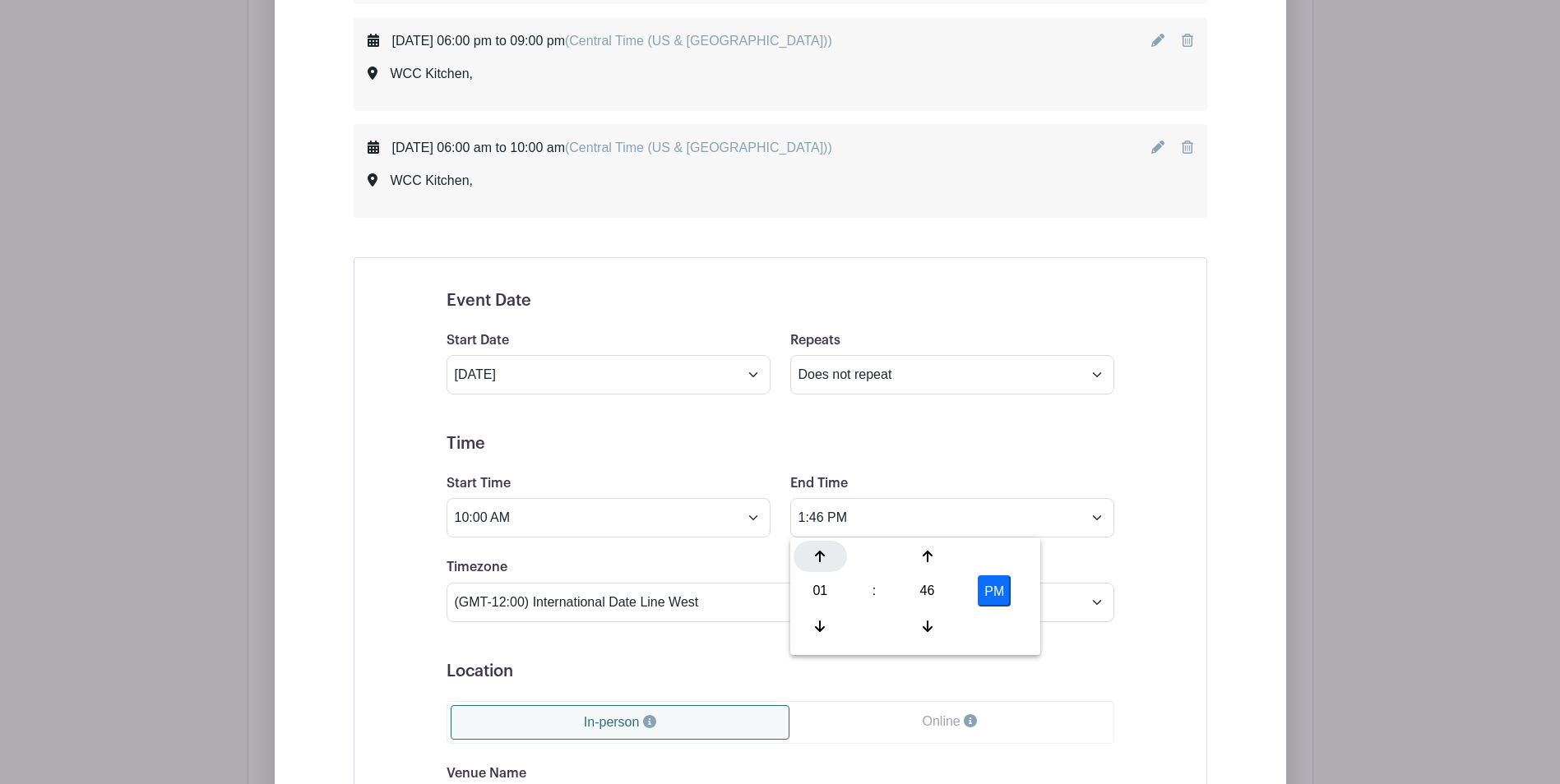
click at [818, 558] on icon at bounding box center [819, 556] width 9 height 13
click at [924, 627] on icon at bounding box center [928, 626] width 9 height 11
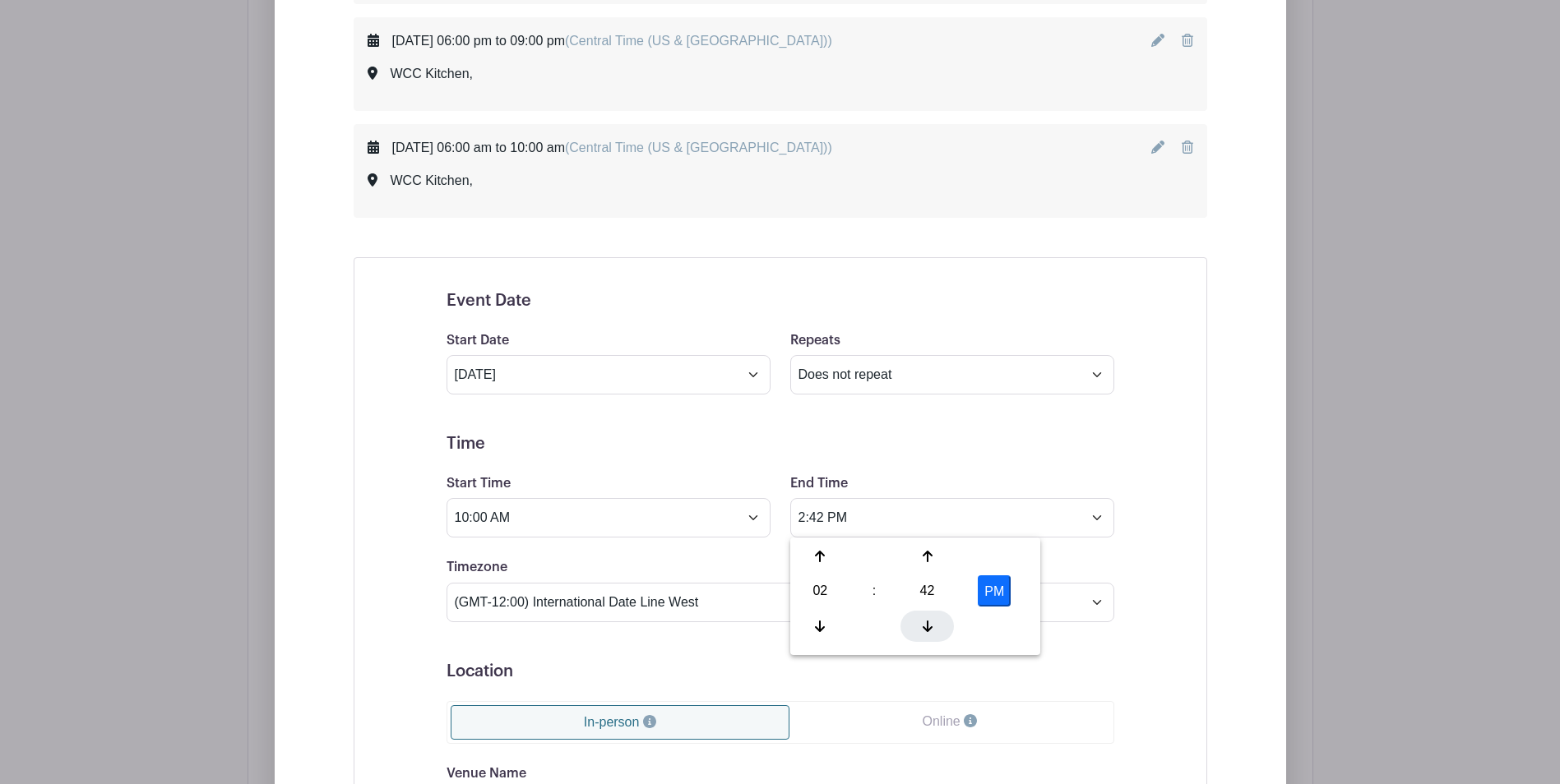
click at [924, 627] on icon at bounding box center [928, 626] width 9 height 11
click at [928, 559] on icon at bounding box center [928, 556] width 9 height 11
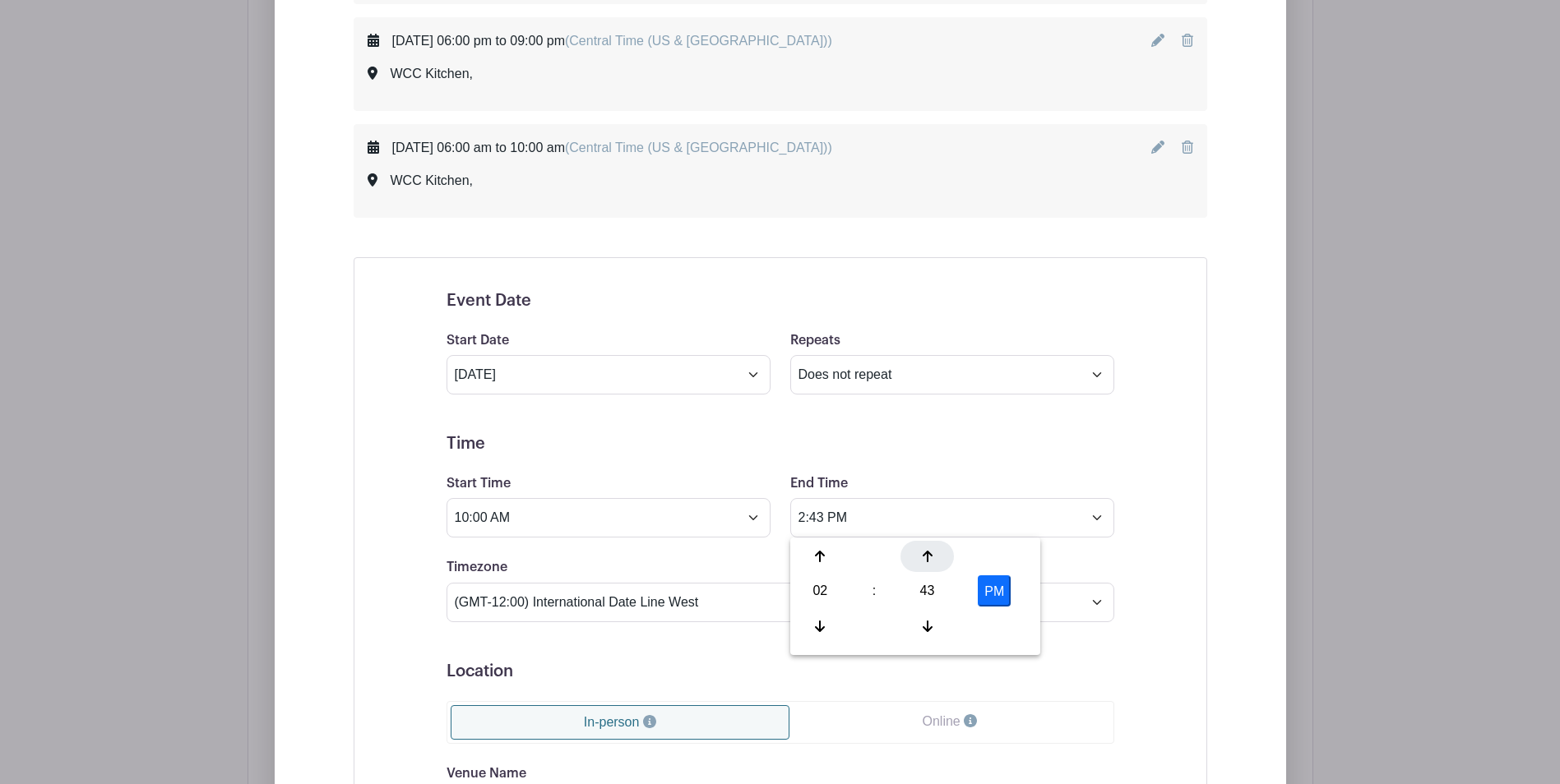
click at [928, 559] on icon at bounding box center [928, 556] width 9 height 11
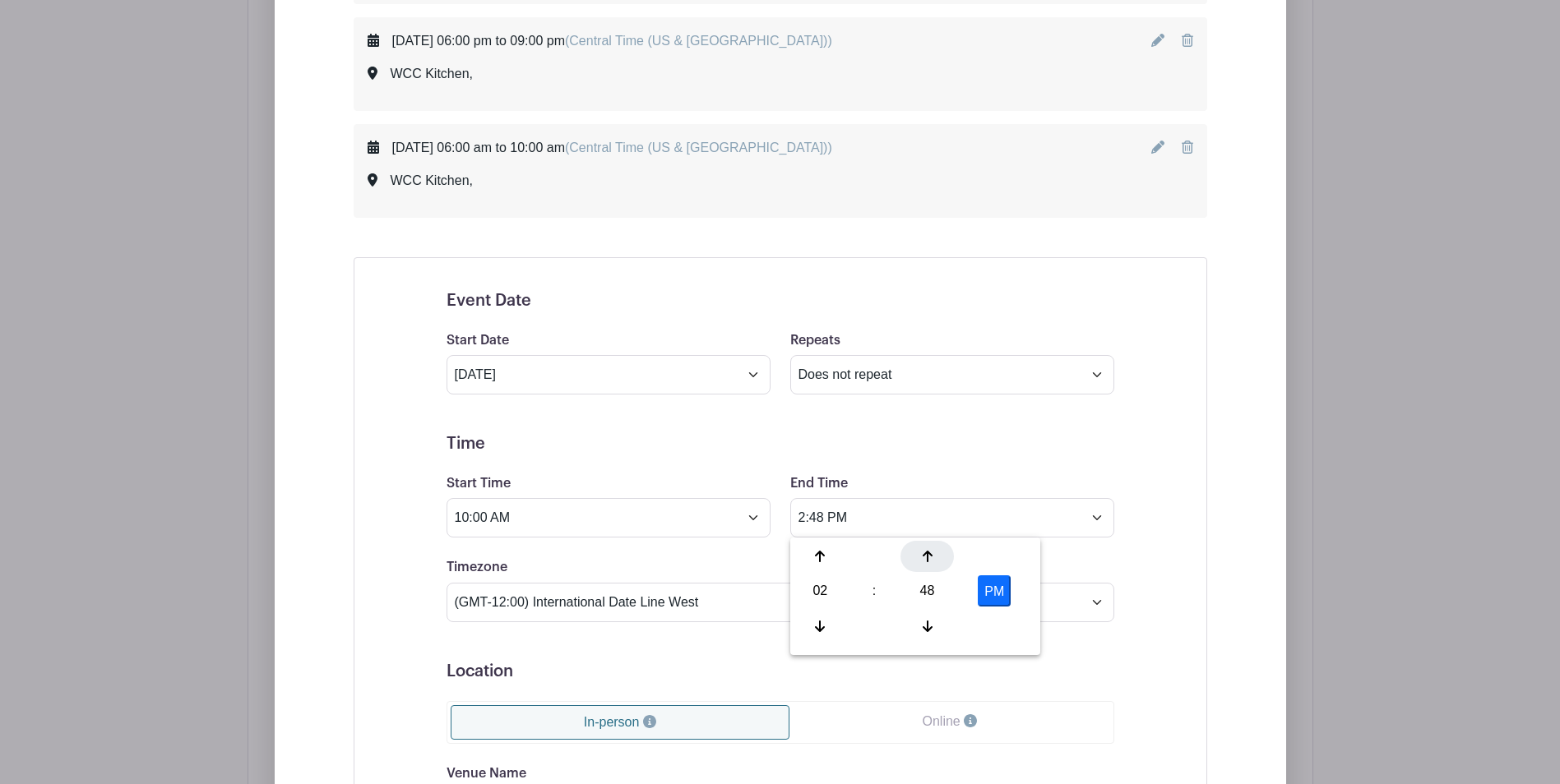
click at [928, 559] on icon at bounding box center [928, 556] width 9 height 11
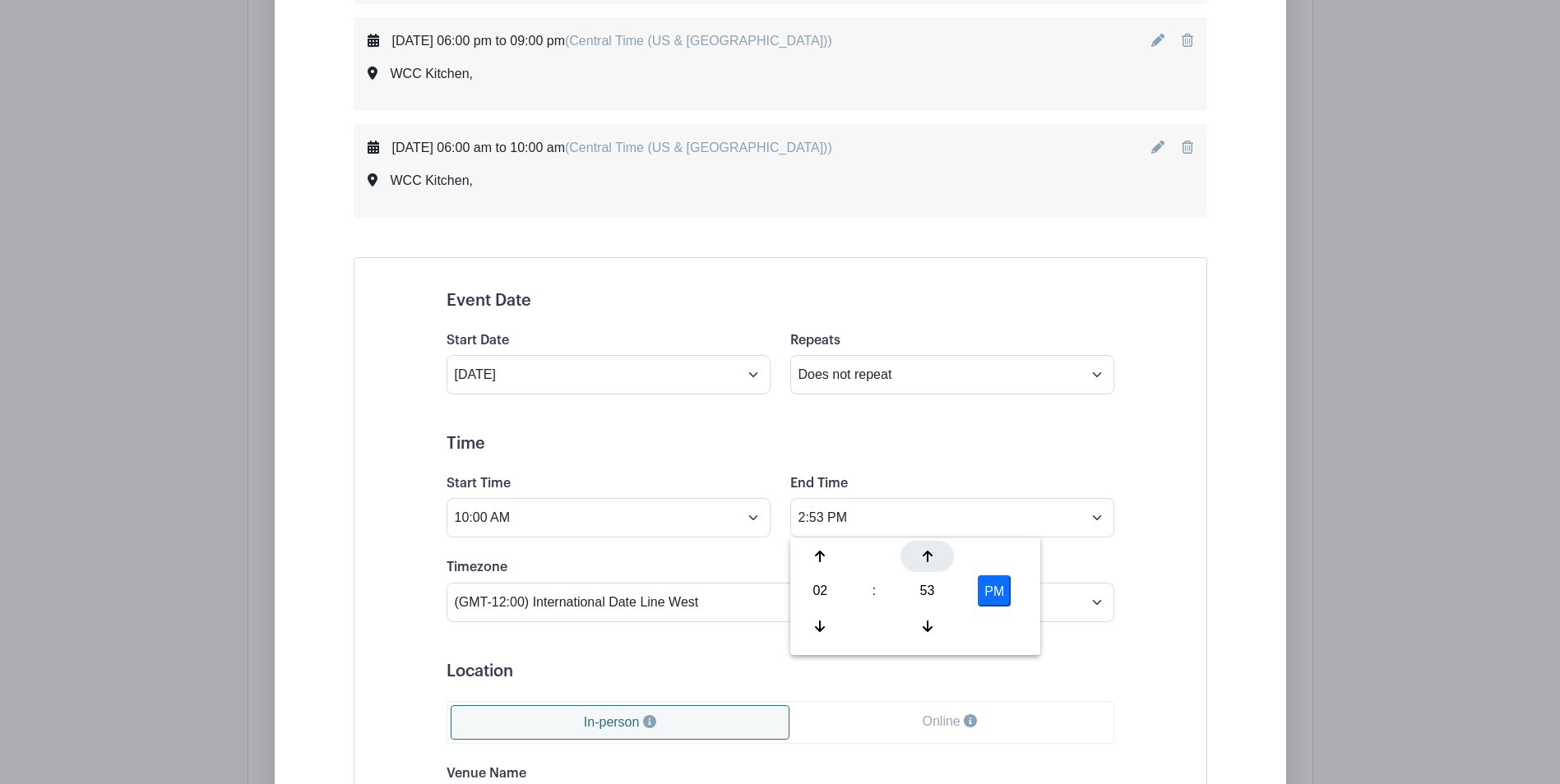
click at [928, 559] on icon at bounding box center [928, 556] width 9 height 11
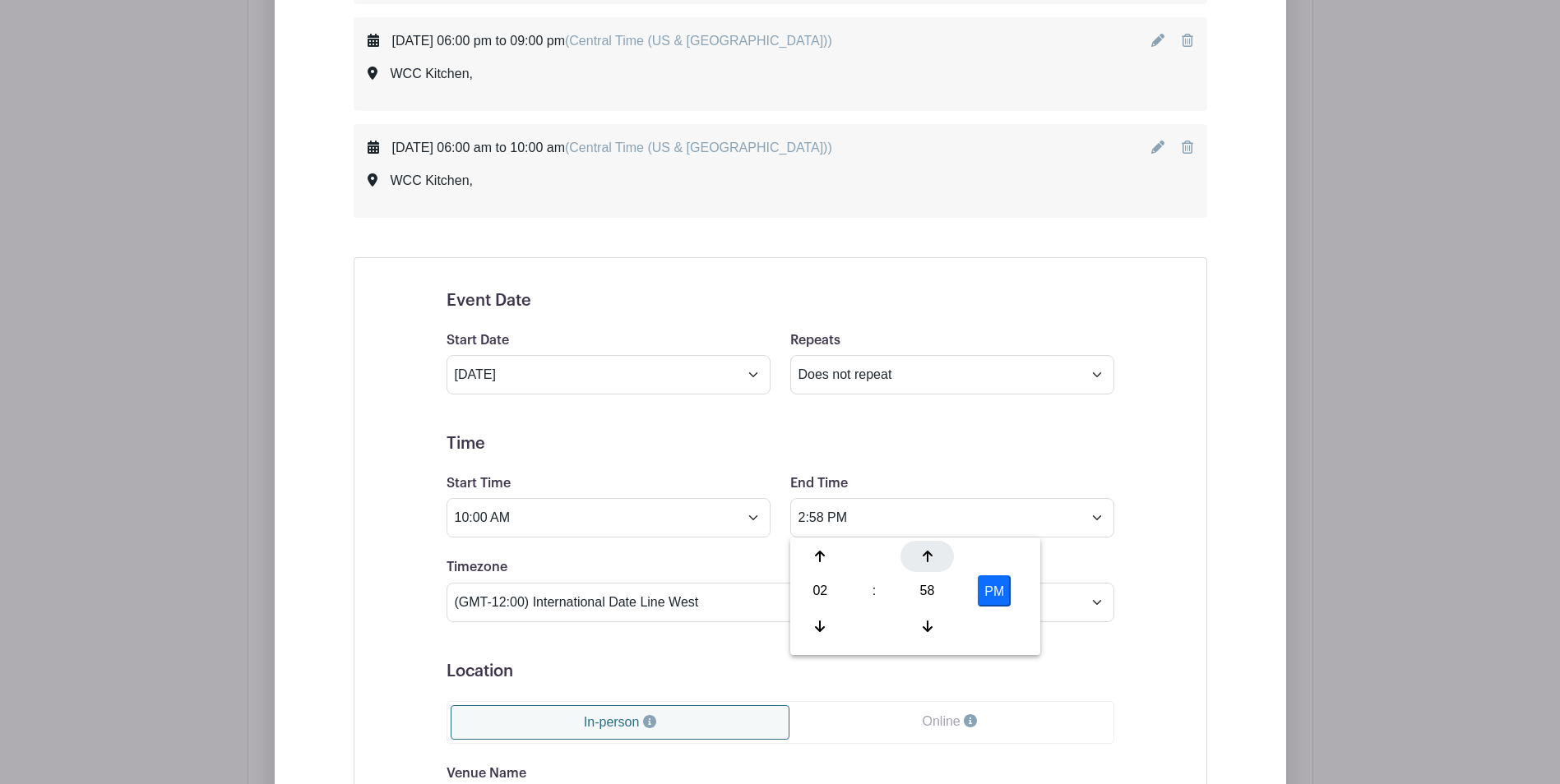
click at [928, 559] on icon at bounding box center [928, 556] width 9 height 11
click at [823, 624] on icon at bounding box center [819, 626] width 9 height 13
type input "2:00 PM"
click at [1074, 564] on div "Timezone (GMT-12:00) International Date Line West (GMT-11:00) American Samoa (G…" at bounding box center [780, 589] width 687 height 65
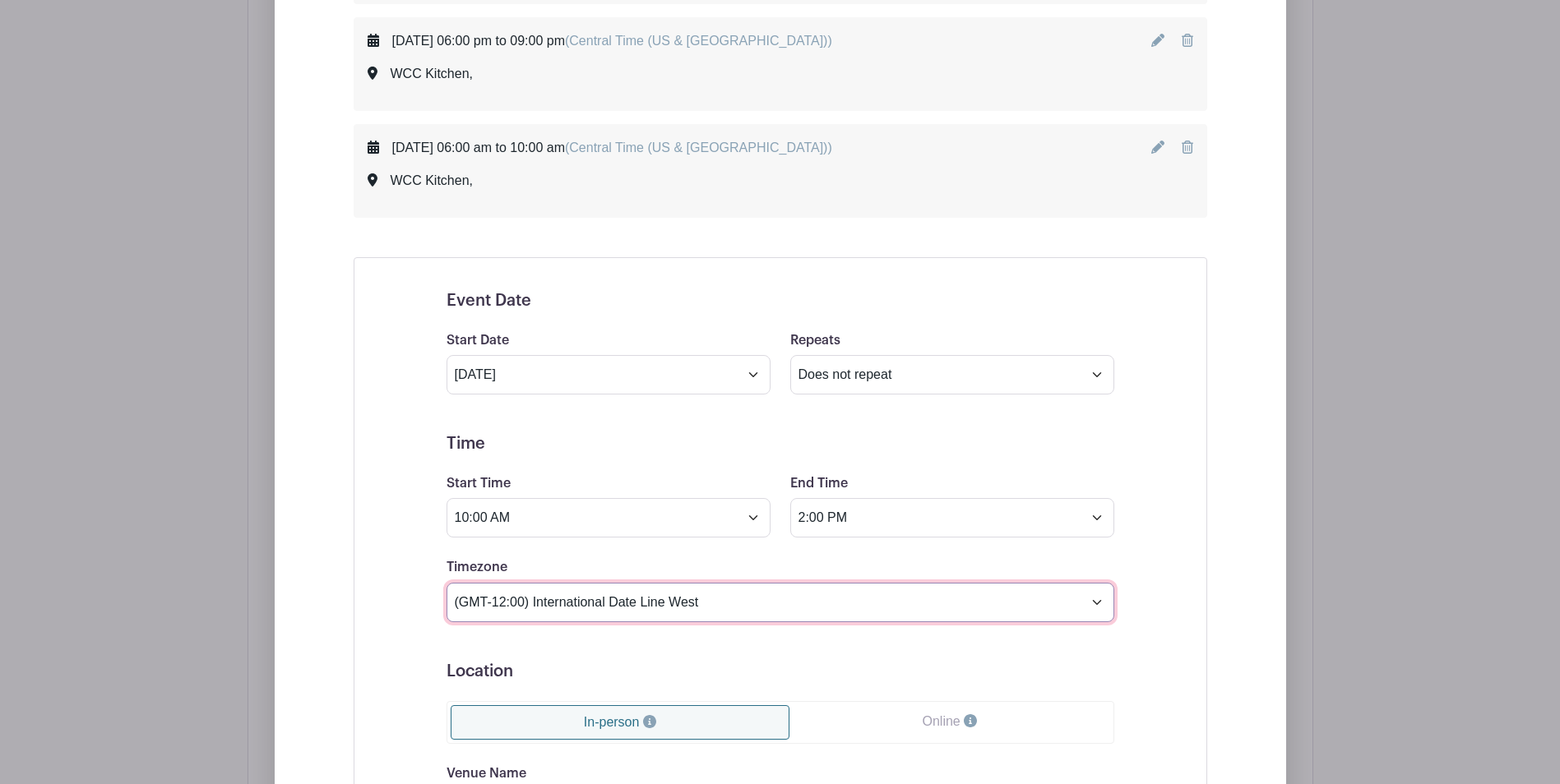
click at [1096, 606] on select "(GMT-12:00) International Date Line West (GMT-11:00) American Samoa (GMT-11:00)…" at bounding box center [780, 603] width 667 height 40
select select "Central Time (US & Canada)"
click at [446, 583] on select "(GMT-12:00) International Date Line West (GMT-11:00) American Samoa (GMT-11:00)…" at bounding box center [780, 603] width 667 height 40
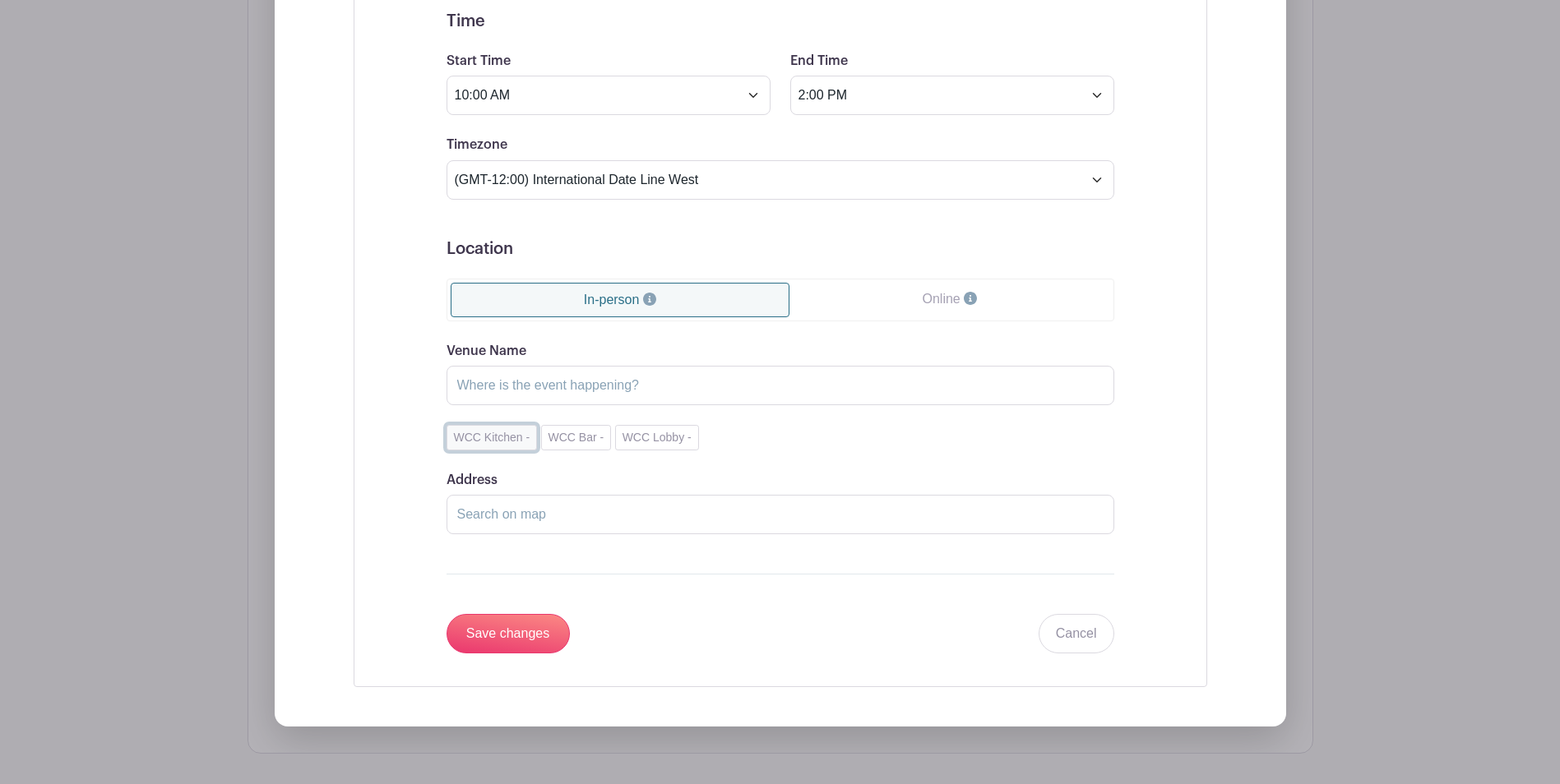
click at [494, 436] on button "WCC Kitchen -" at bounding box center [492, 438] width 91 height 26
type input "WCC Kitchen"
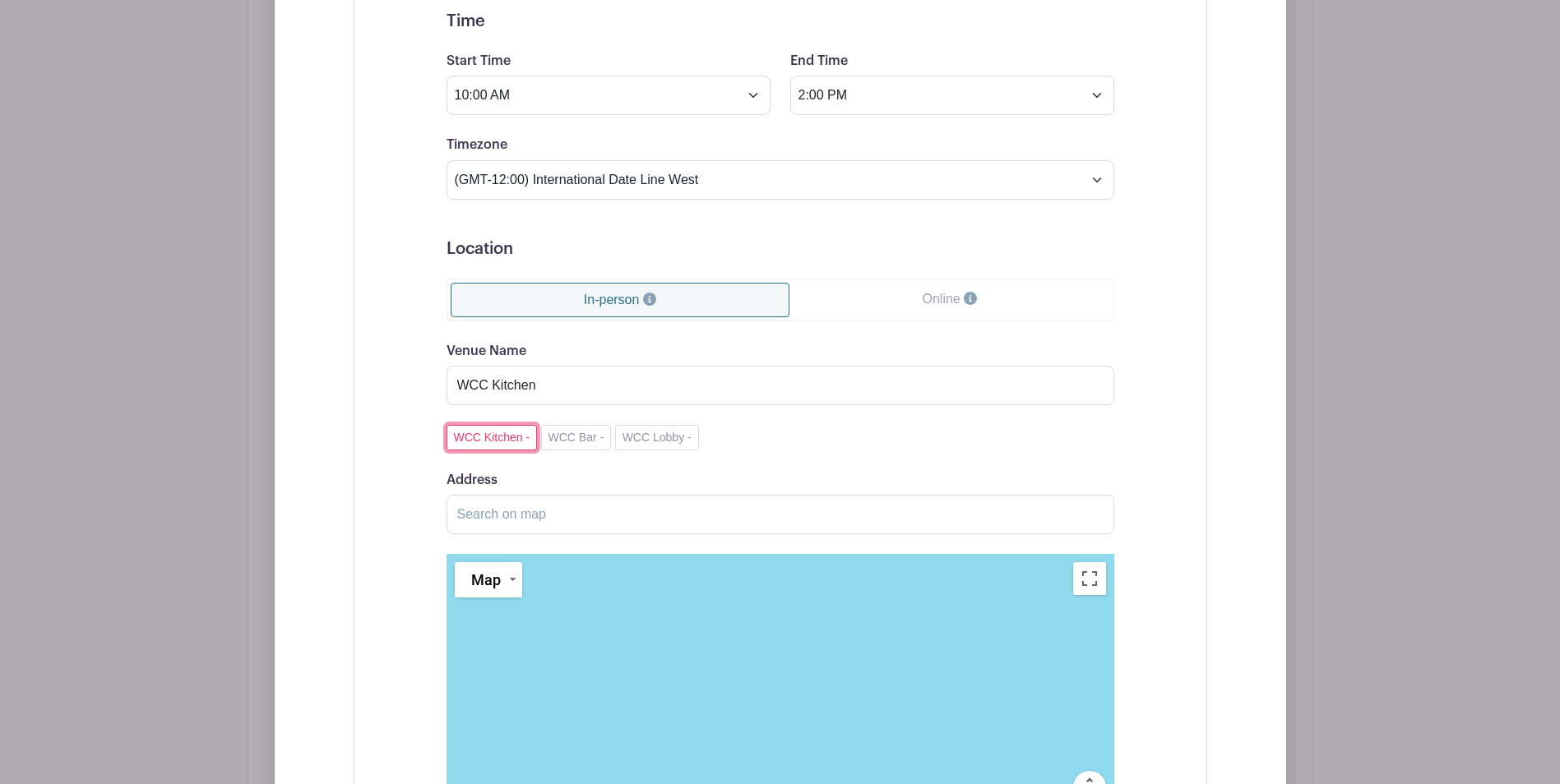
scroll to position [2679, 0]
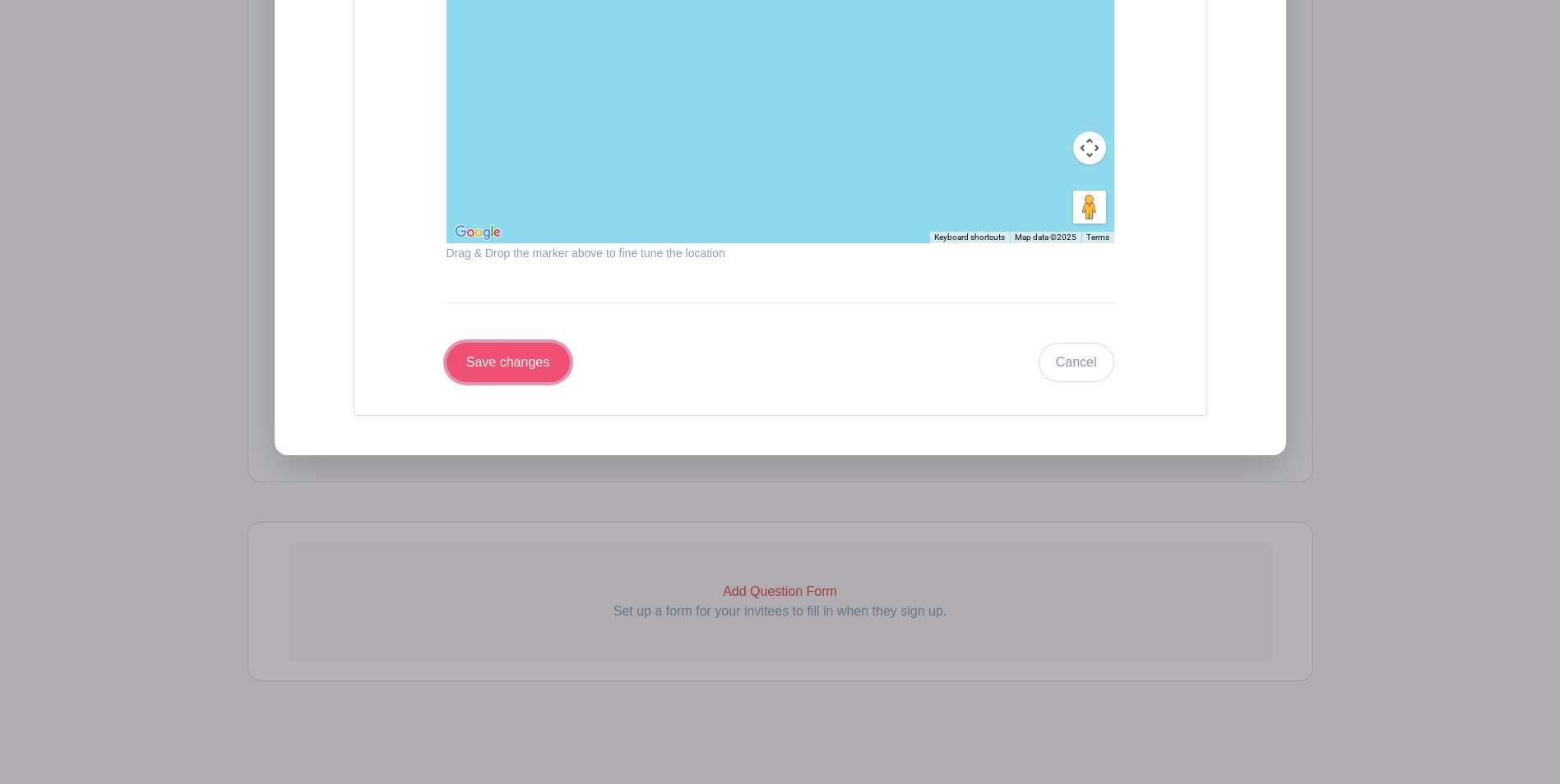
click at [520, 364] on input "Save changes" at bounding box center [508, 363] width 123 height 40
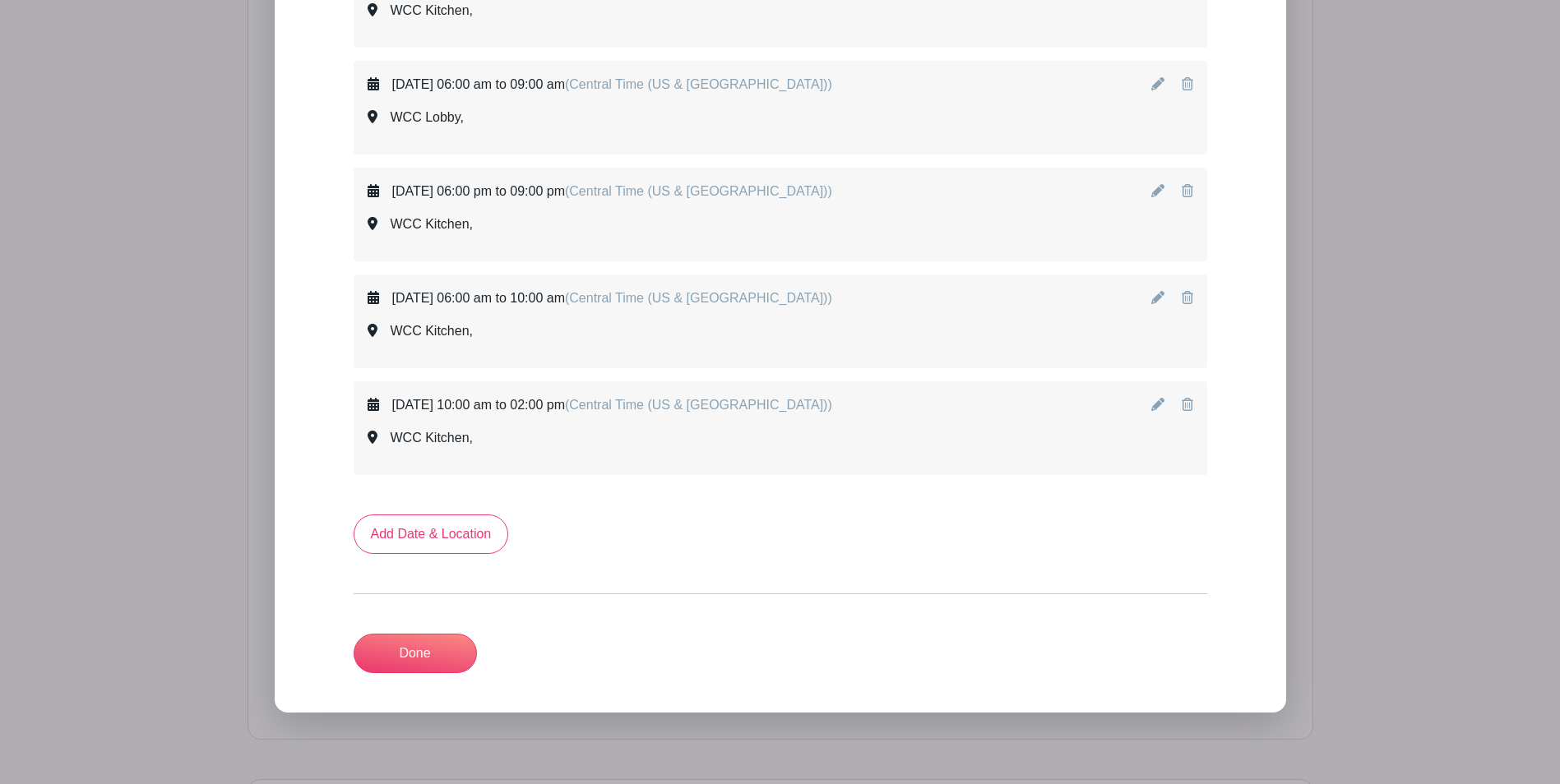
scroll to position [1497, 0]
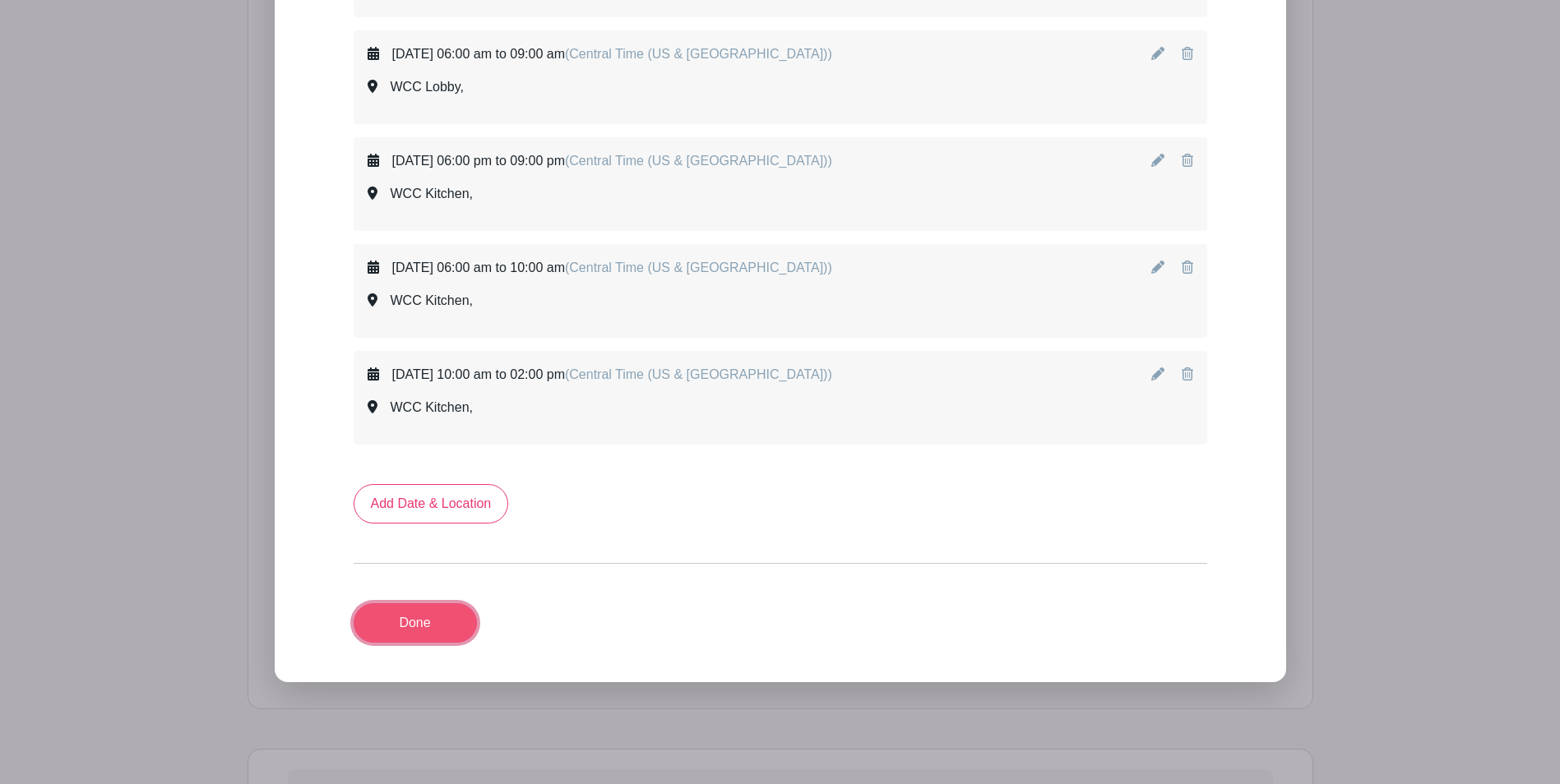
click at [434, 622] on link "Done" at bounding box center [415, 624] width 123 height 40
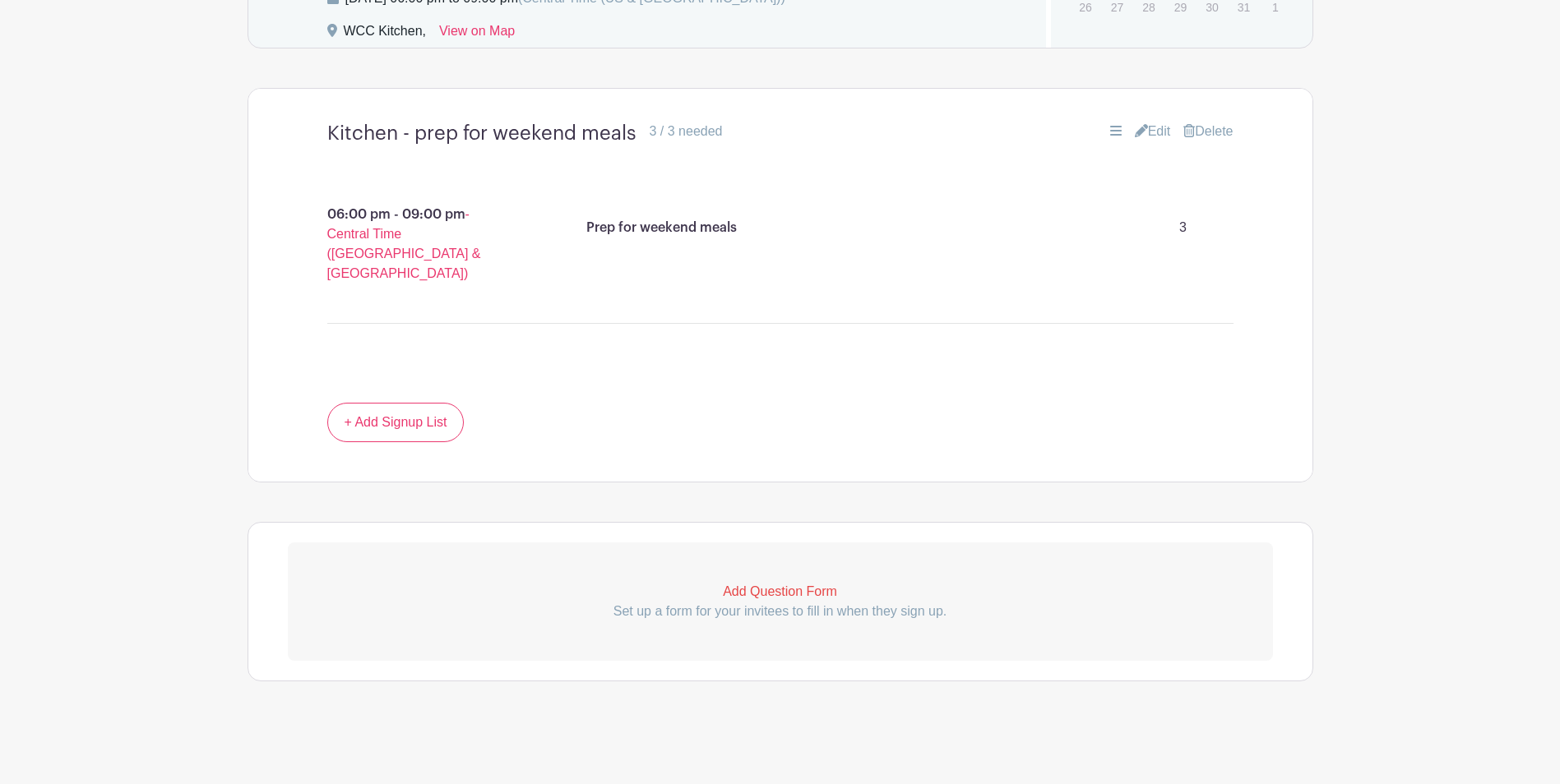
scroll to position [763, 0]
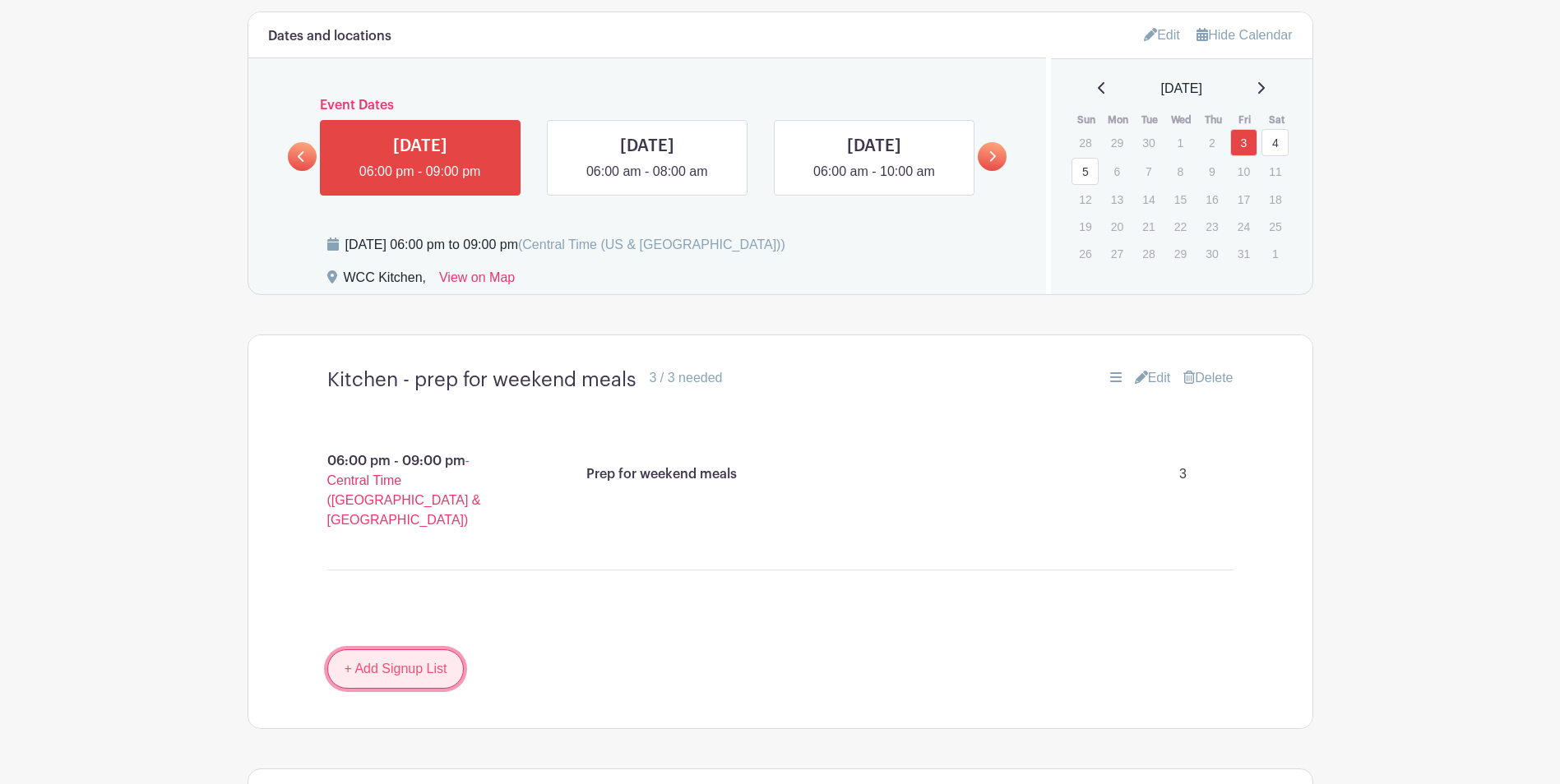
click at [402, 653] on link "+ Add Signup List" at bounding box center [396, 669] width 138 height 40
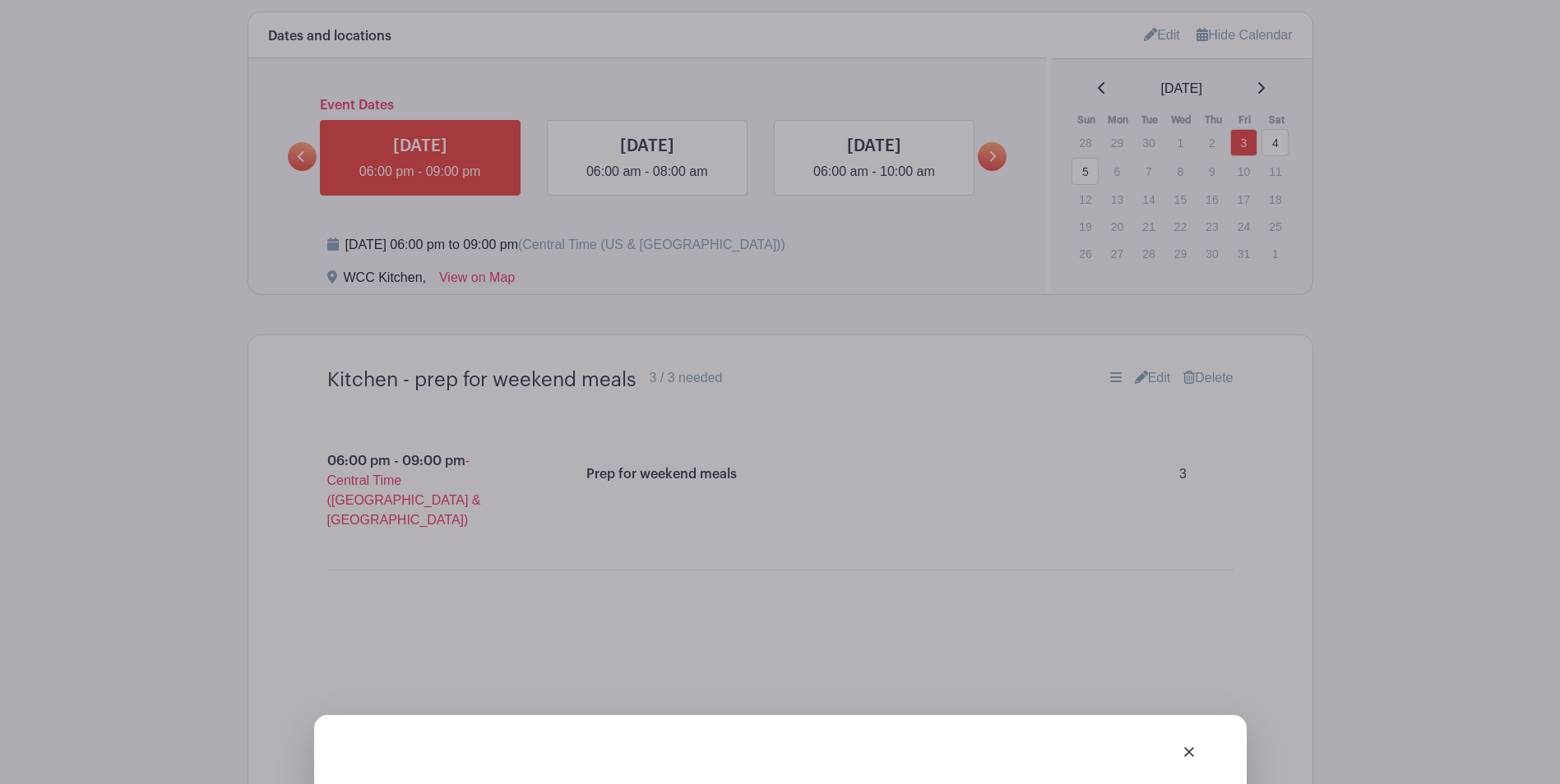
click at [1188, 747] on img at bounding box center [1189, 752] width 9 height 9
click at [1186, 747] on img at bounding box center [1189, 752] width 9 height 9
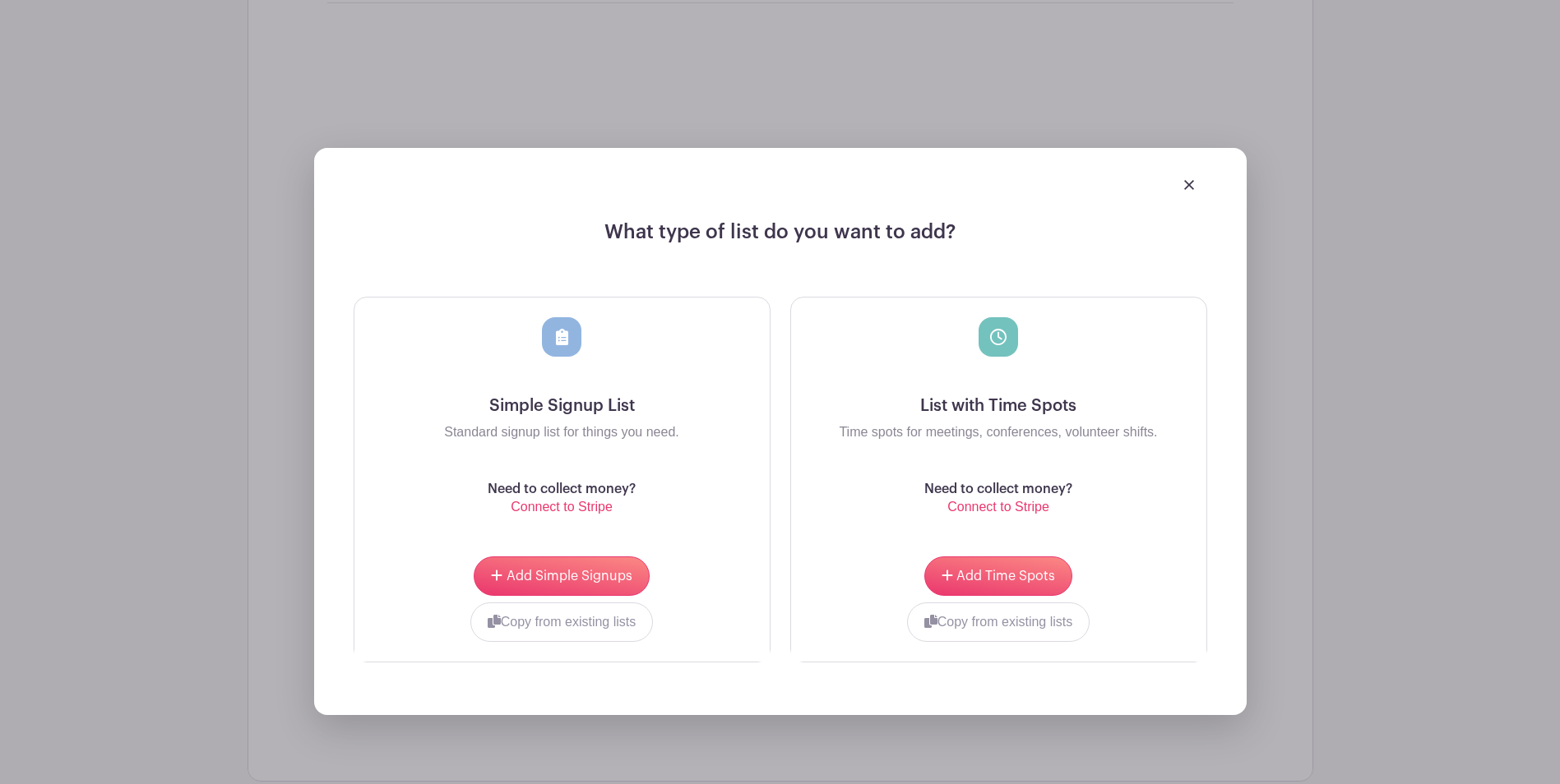
scroll to position [1352, 0]
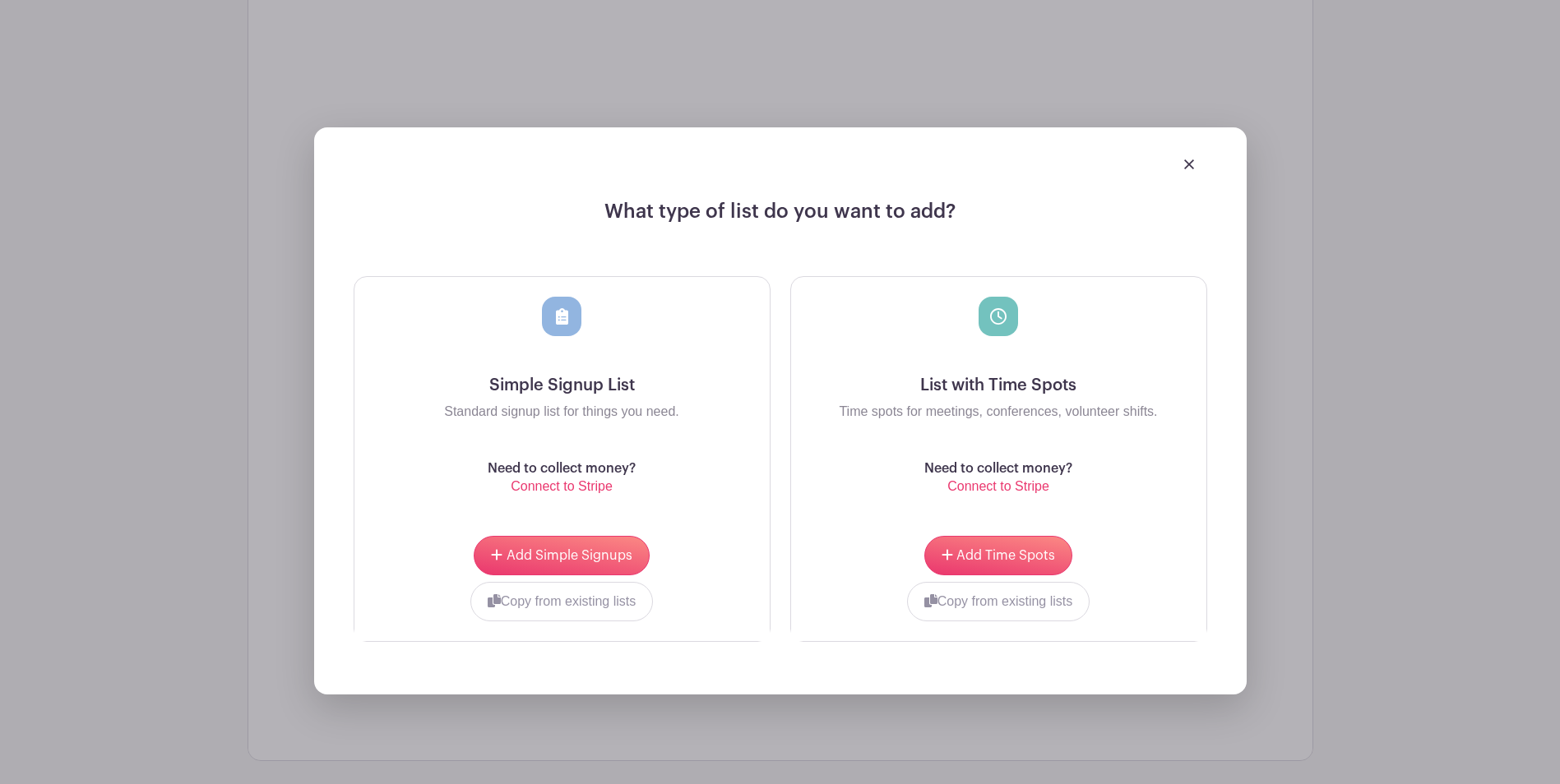
click at [1188, 159] on img at bounding box center [1189, 164] width 9 height 9
click at [996, 549] on span "Add Time Spots" at bounding box center [1006, 555] width 99 height 13
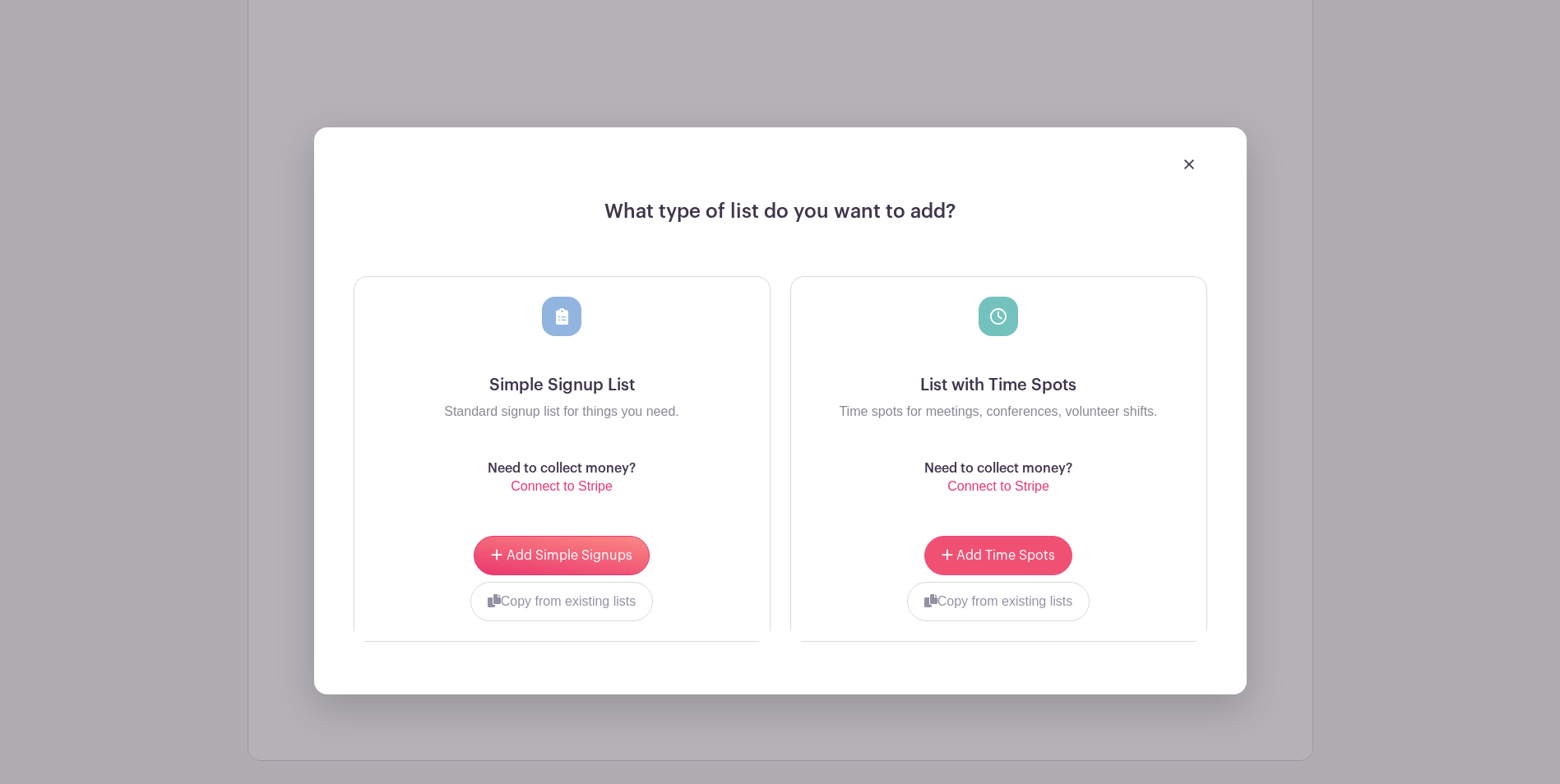
scroll to position [1483, 0]
click at [1190, 159] on img at bounding box center [1189, 164] width 9 height 9
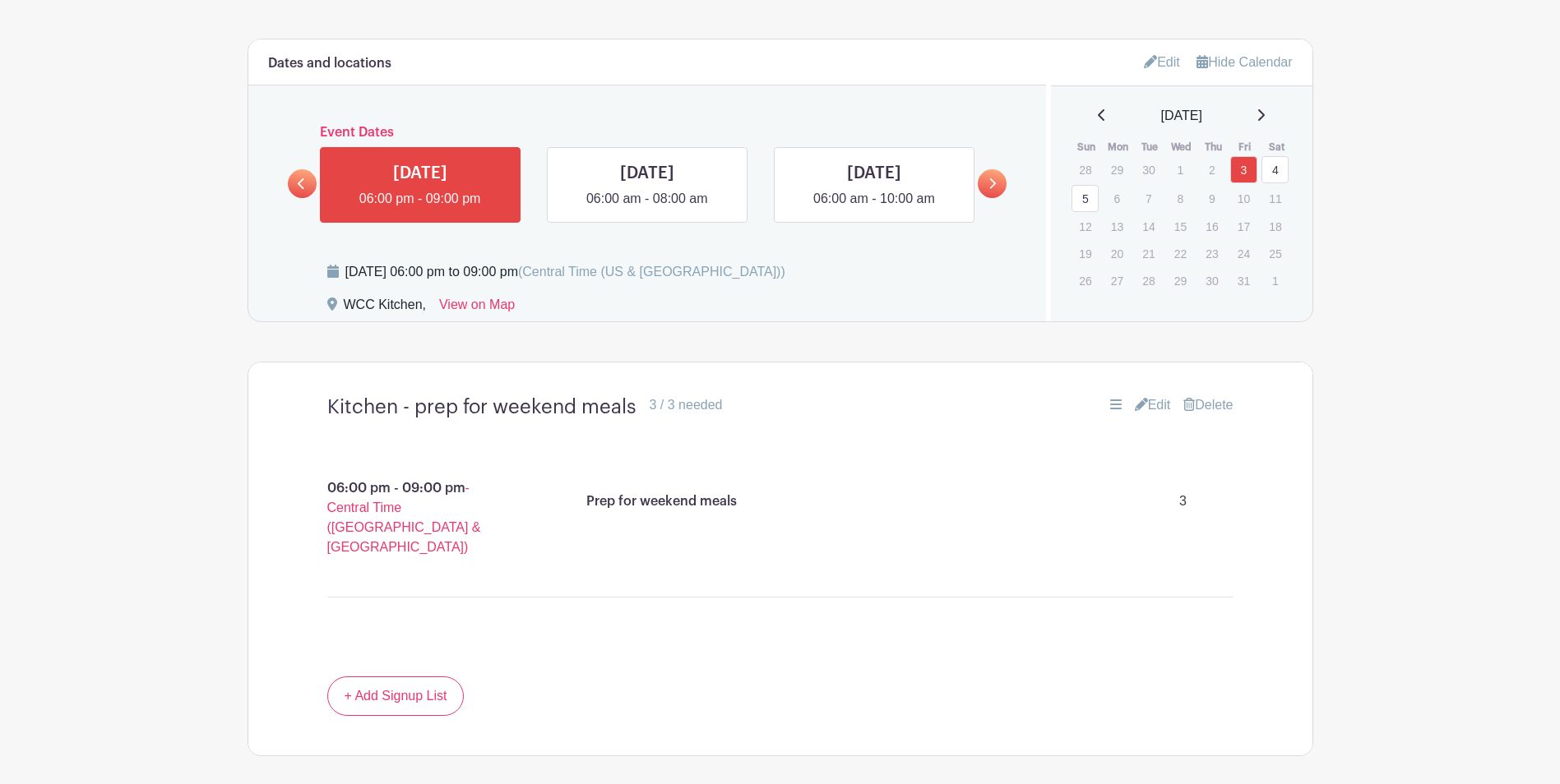
scroll to position [864, 0]
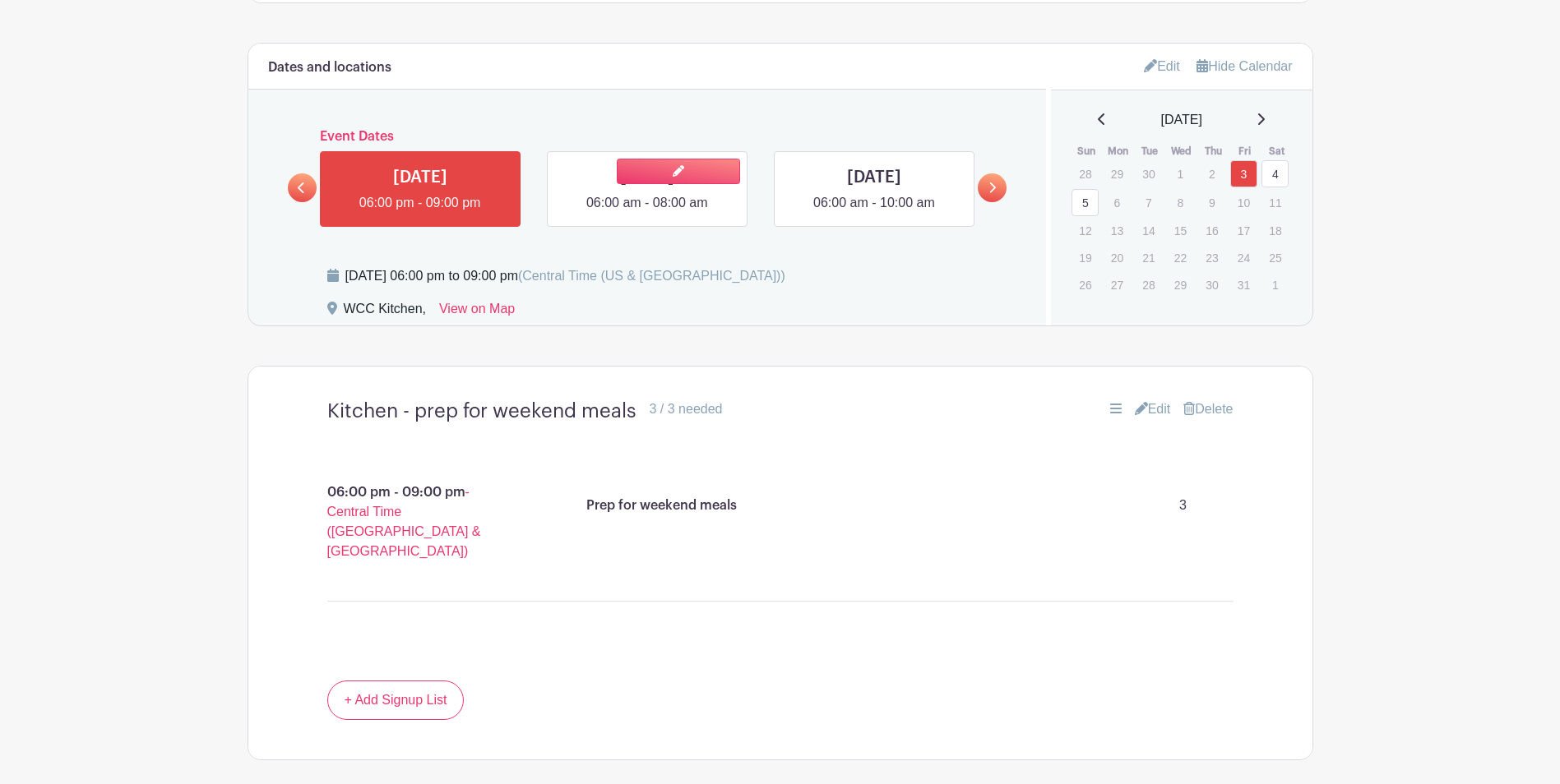
click at [647, 213] on link at bounding box center [647, 213] width 0 height 0
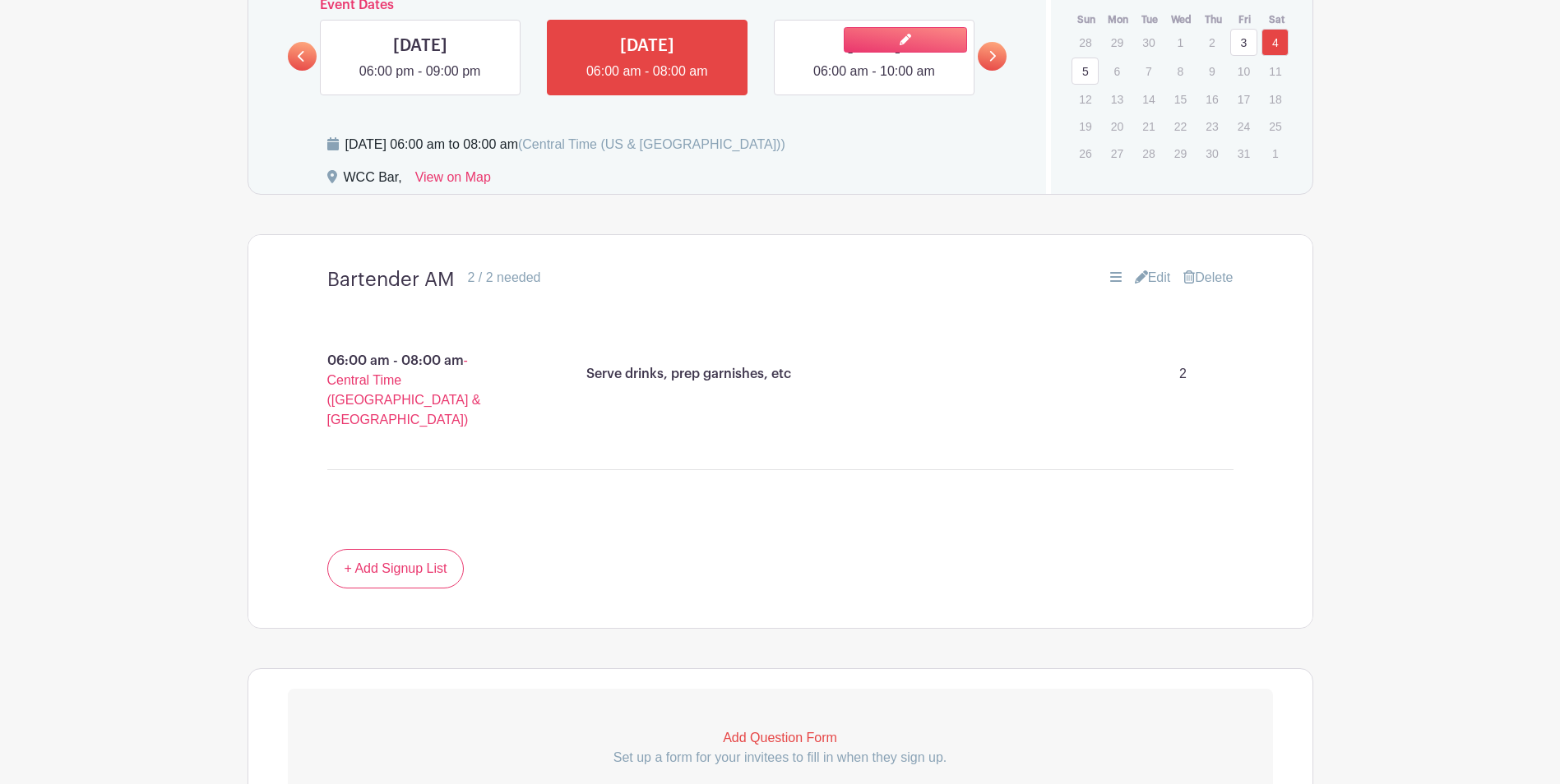
click at [874, 82] on link at bounding box center [874, 82] width 0 height 0
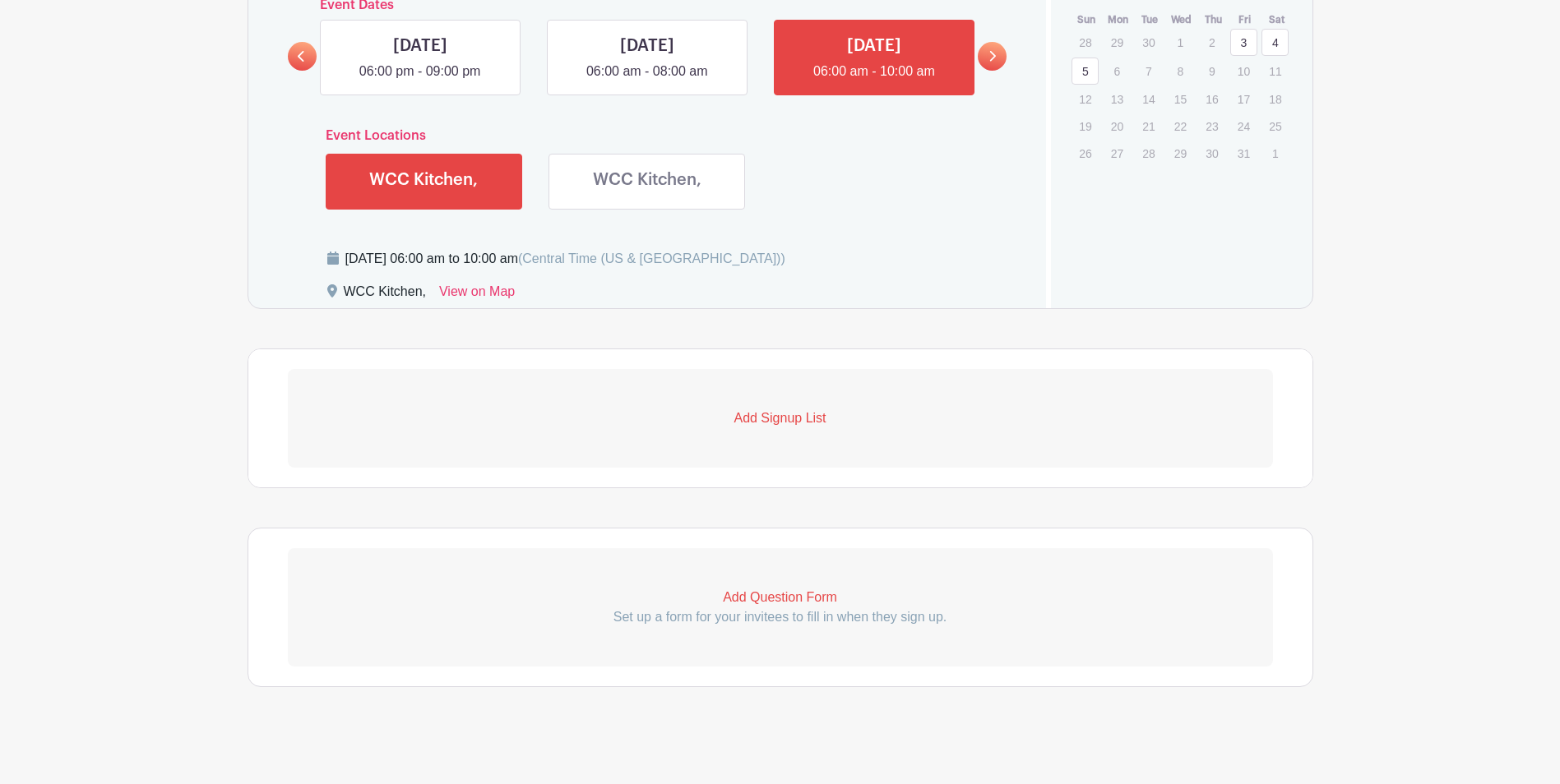
click at [779, 420] on p "Add Signup List" at bounding box center [780, 418] width 985 height 20
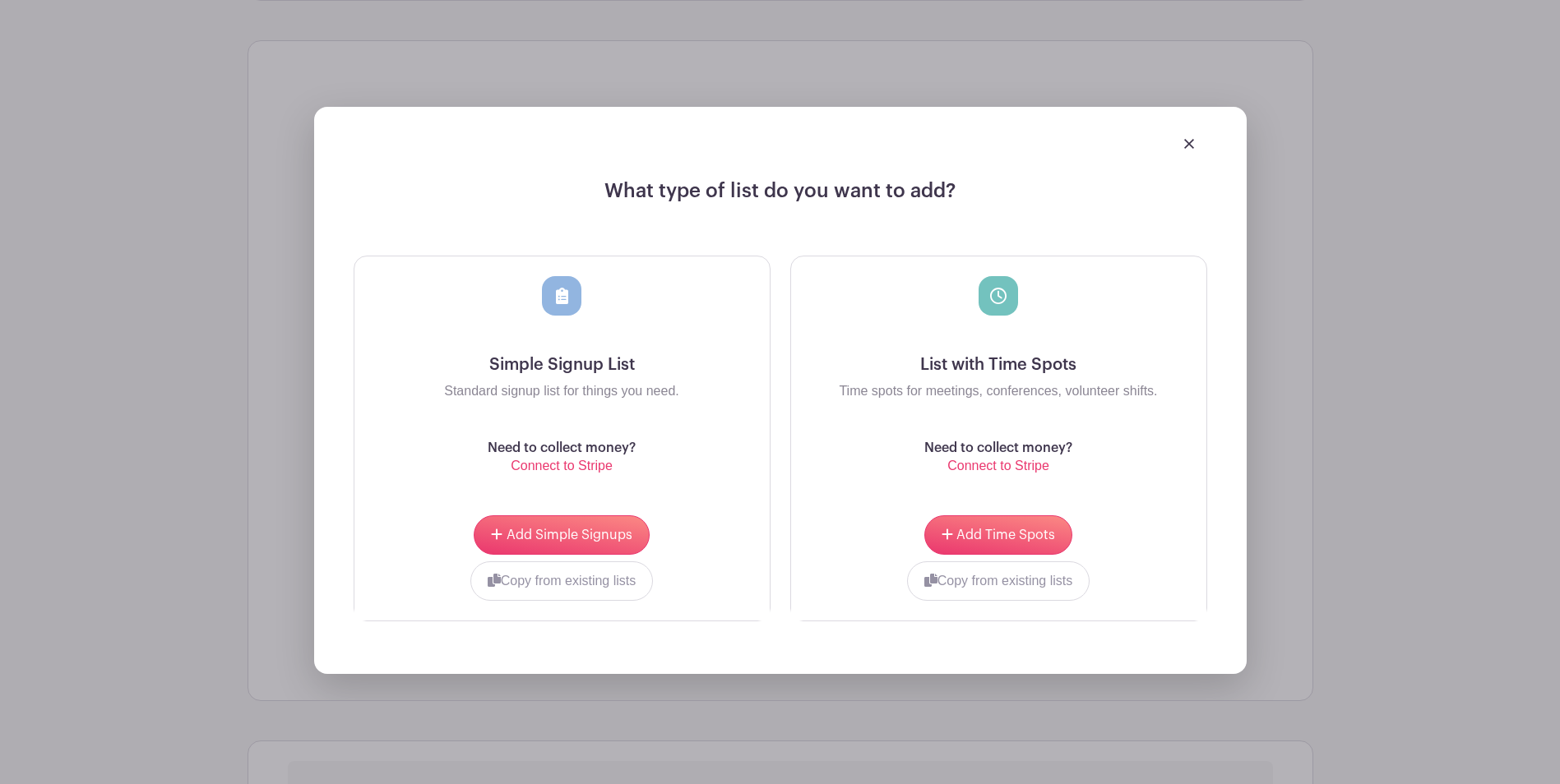
scroll to position [1201, 0]
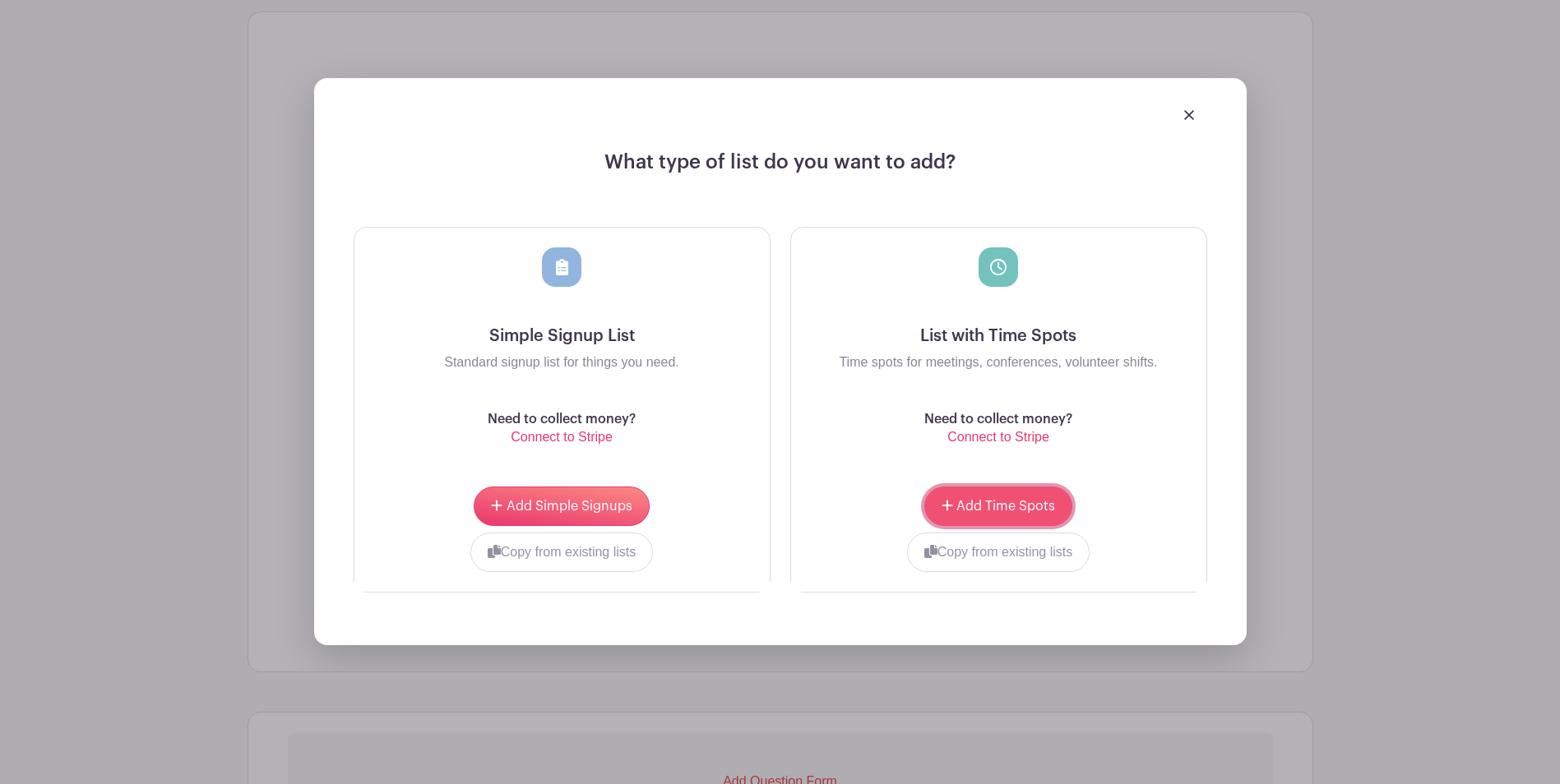
click at [999, 502] on span "Add Time Spots" at bounding box center [1006, 506] width 99 height 13
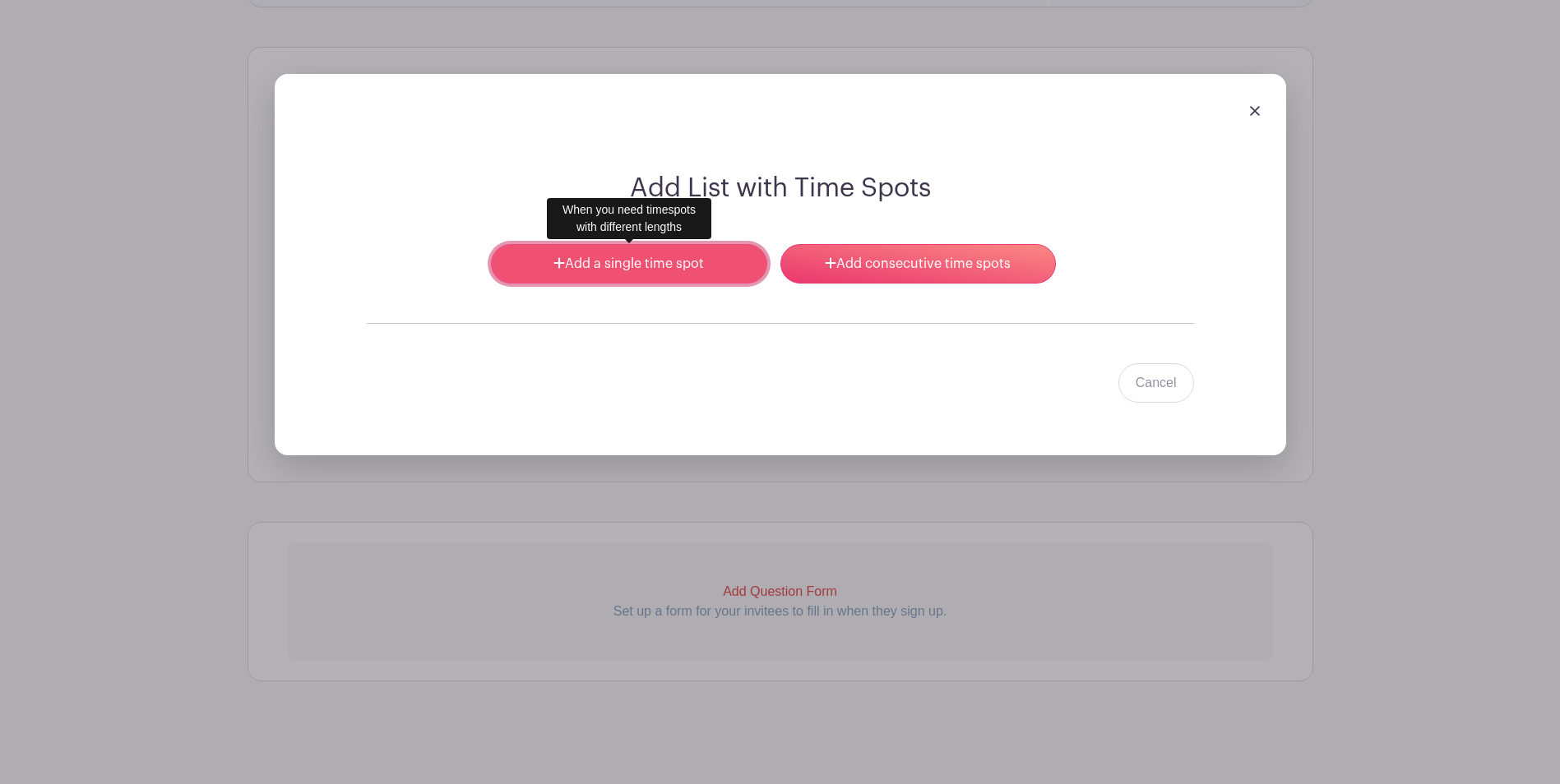
click at [614, 265] on link "Add a single time spot" at bounding box center [629, 264] width 275 height 40
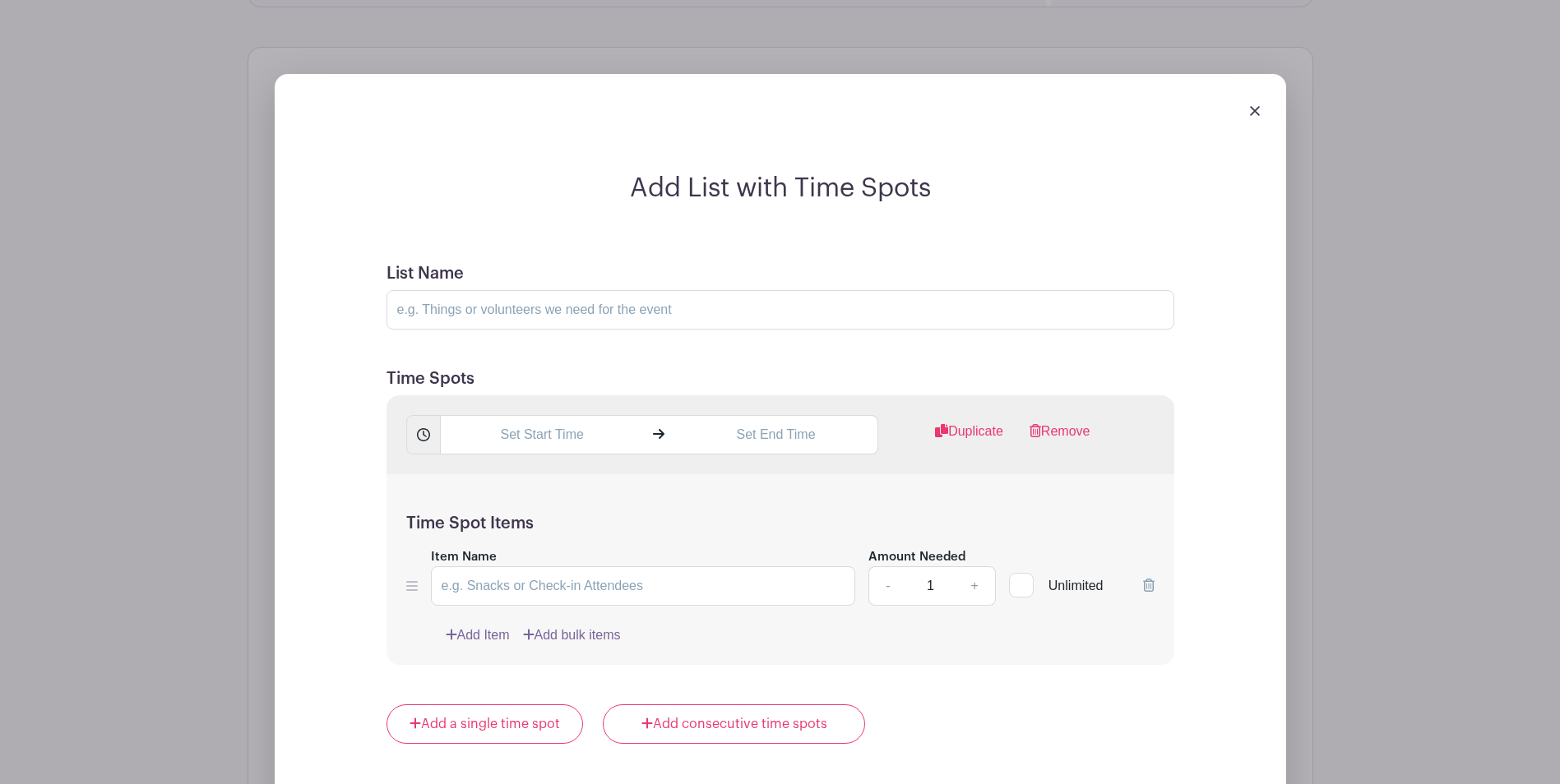
click at [1251, 113] on img at bounding box center [1254, 111] width 9 height 9
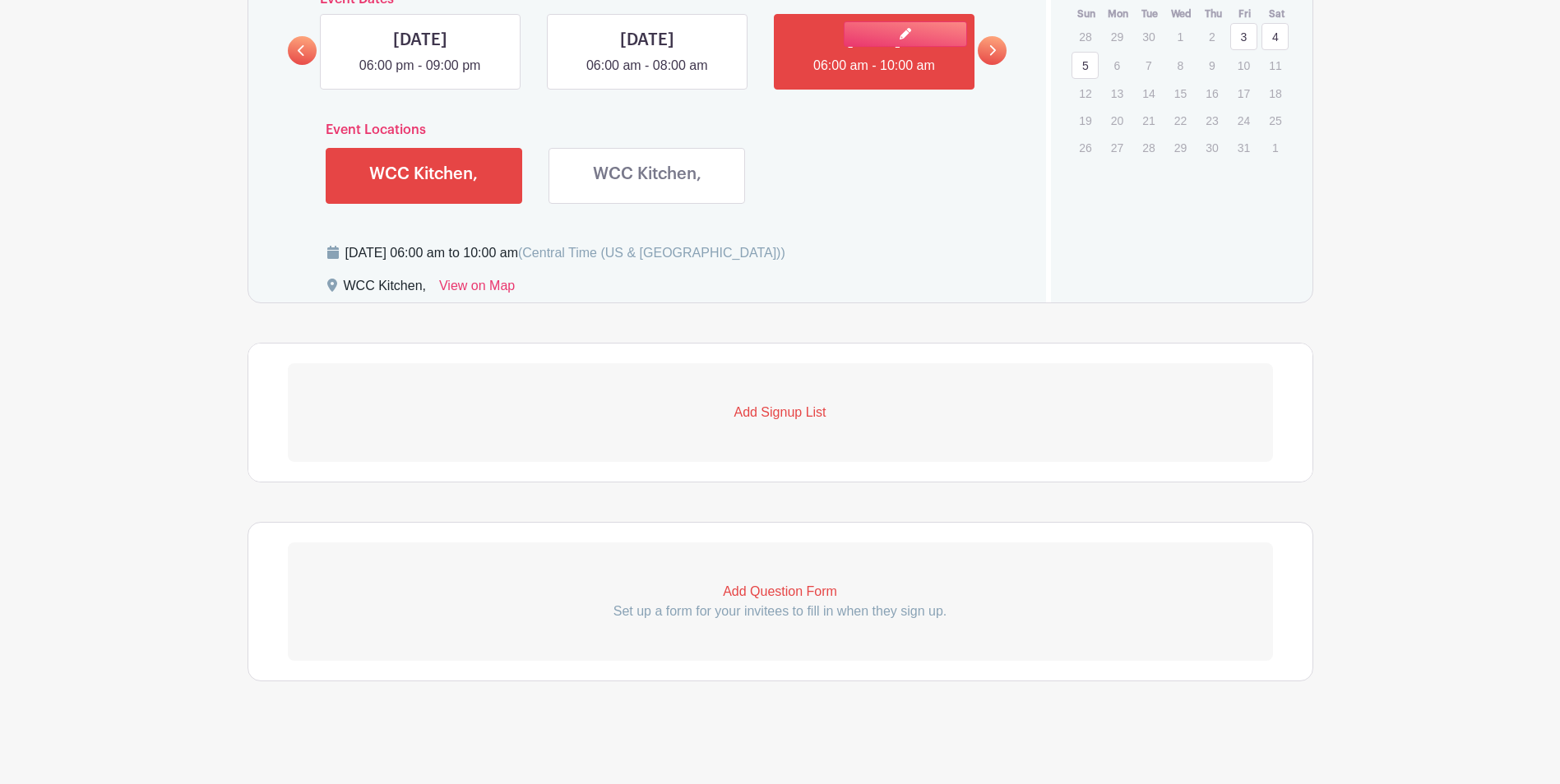
click at [874, 76] on link at bounding box center [874, 76] width 0 height 0
click at [798, 414] on p "Add Signup List" at bounding box center [780, 412] width 985 height 20
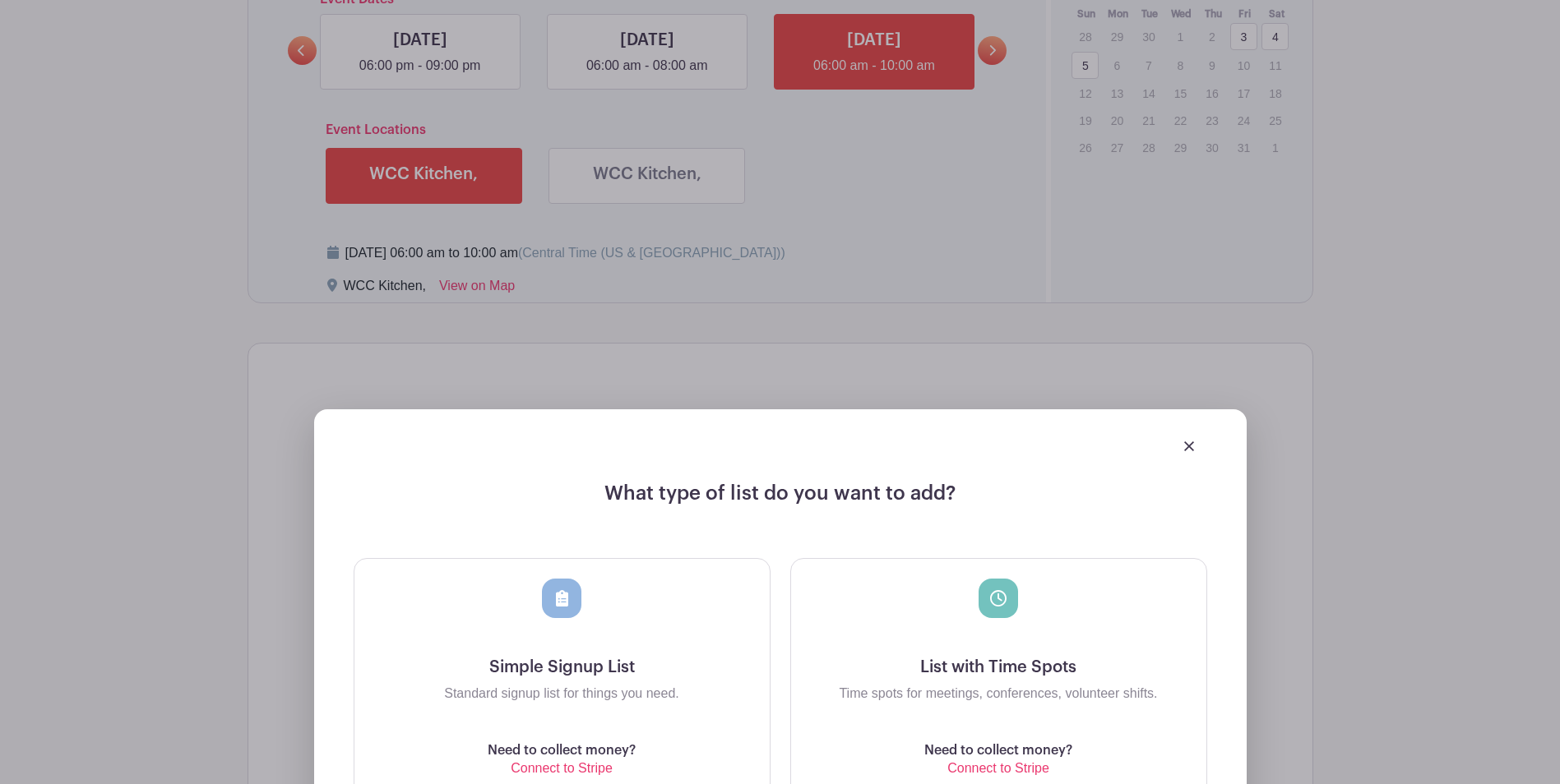
scroll to position [1164, 0]
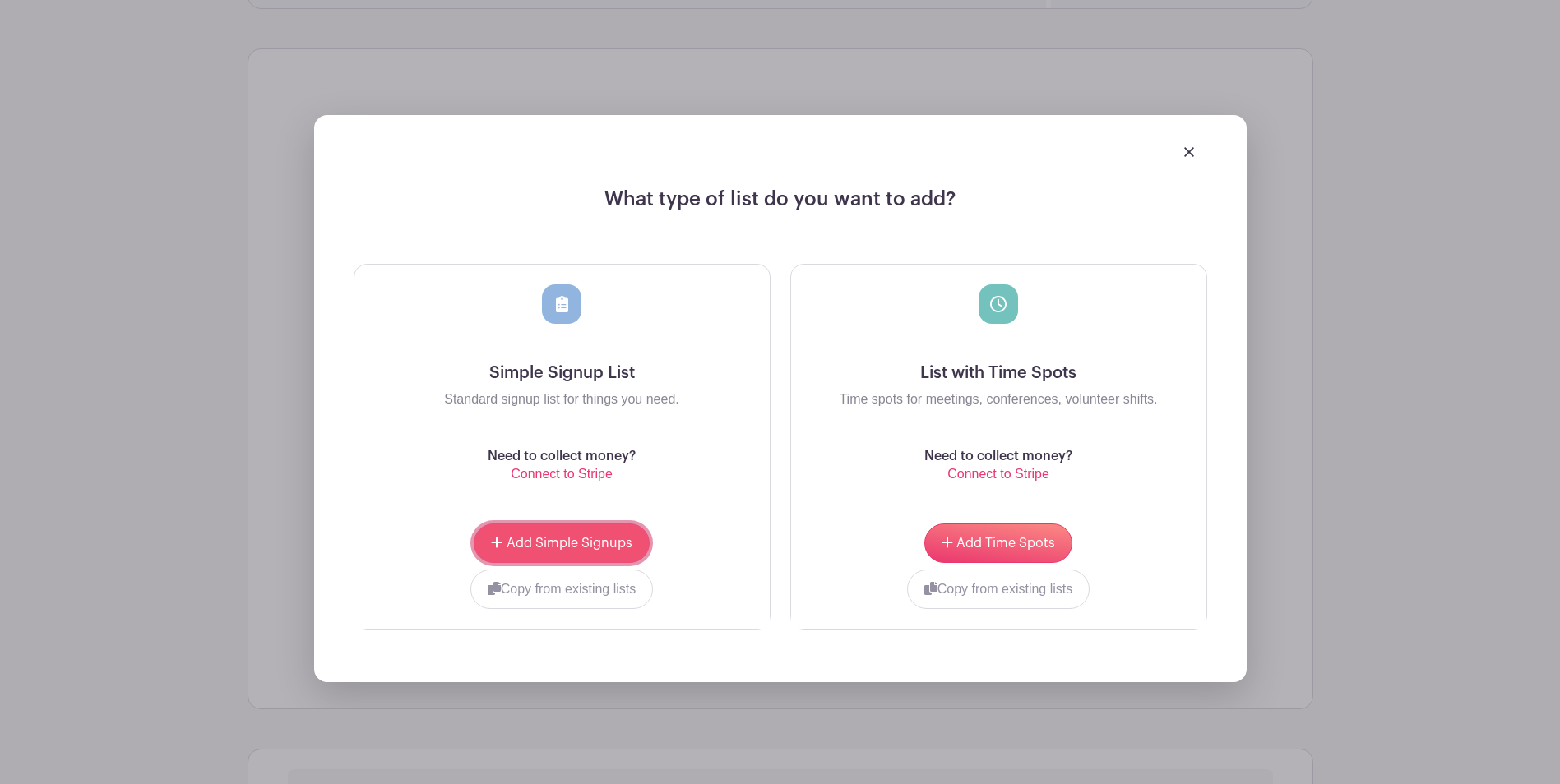
click at [546, 537] on span "Add Simple Signups" at bounding box center [569, 543] width 125 height 13
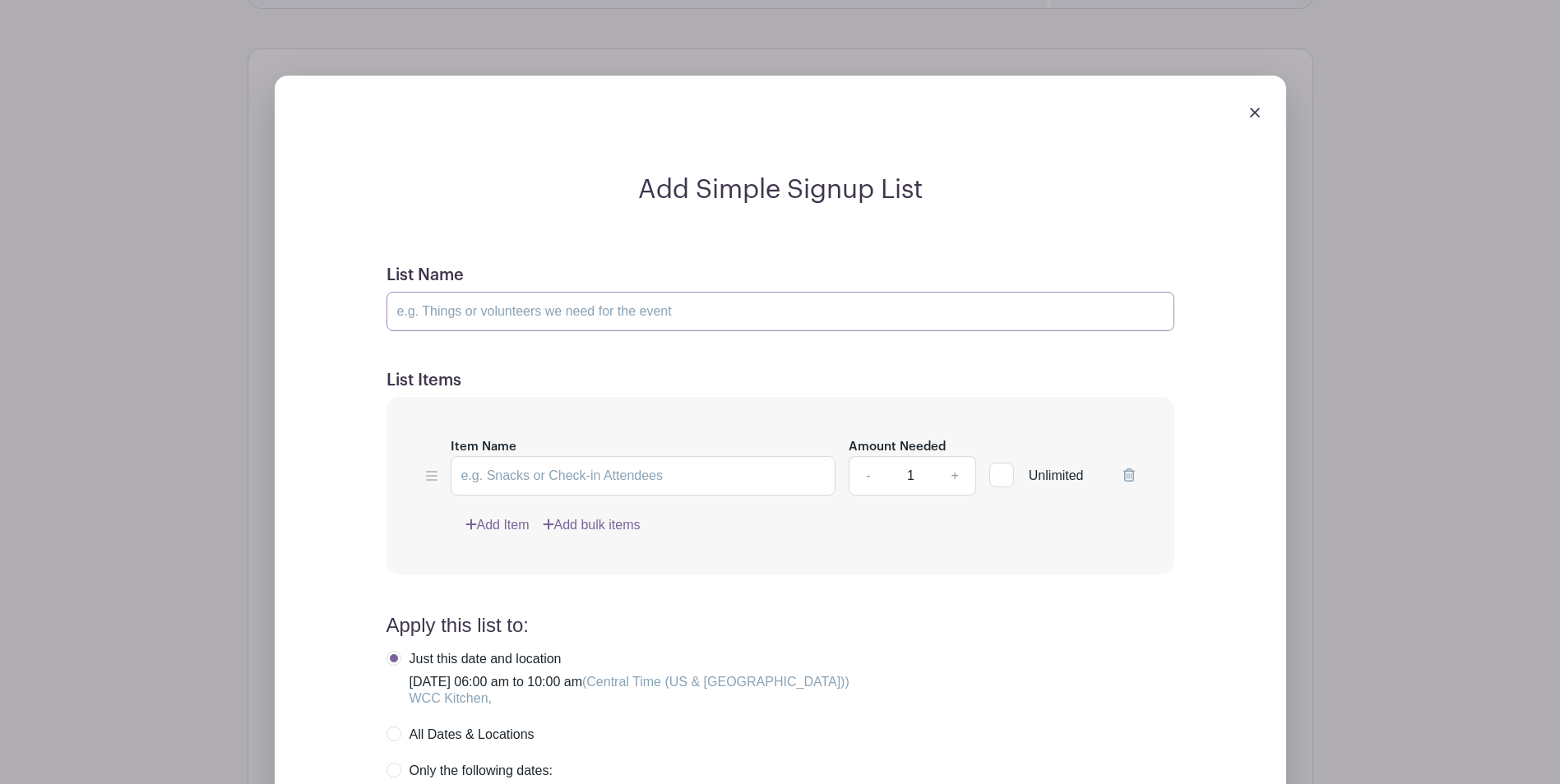
click at [604, 312] on input "List Name" at bounding box center [780, 311] width 788 height 40
type input "Kitchen - serve lunch, prep for dinner"
click at [952, 475] on link "+" at bounding box center [954, 476] width 41 height 40
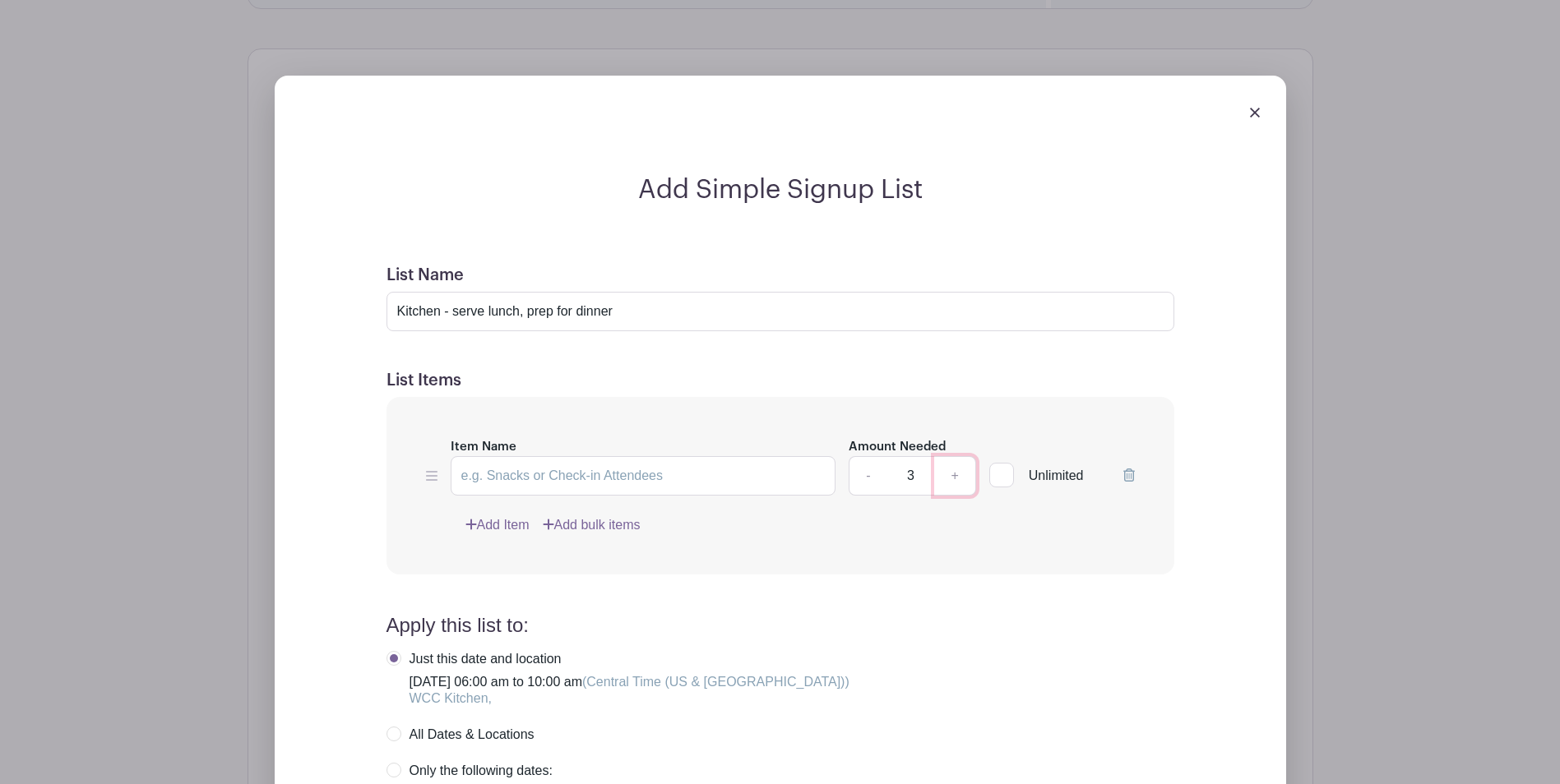
type input "4"
click at [770, 479] on input "Item Name" at bounding box center [644, 476] width 385 height 40
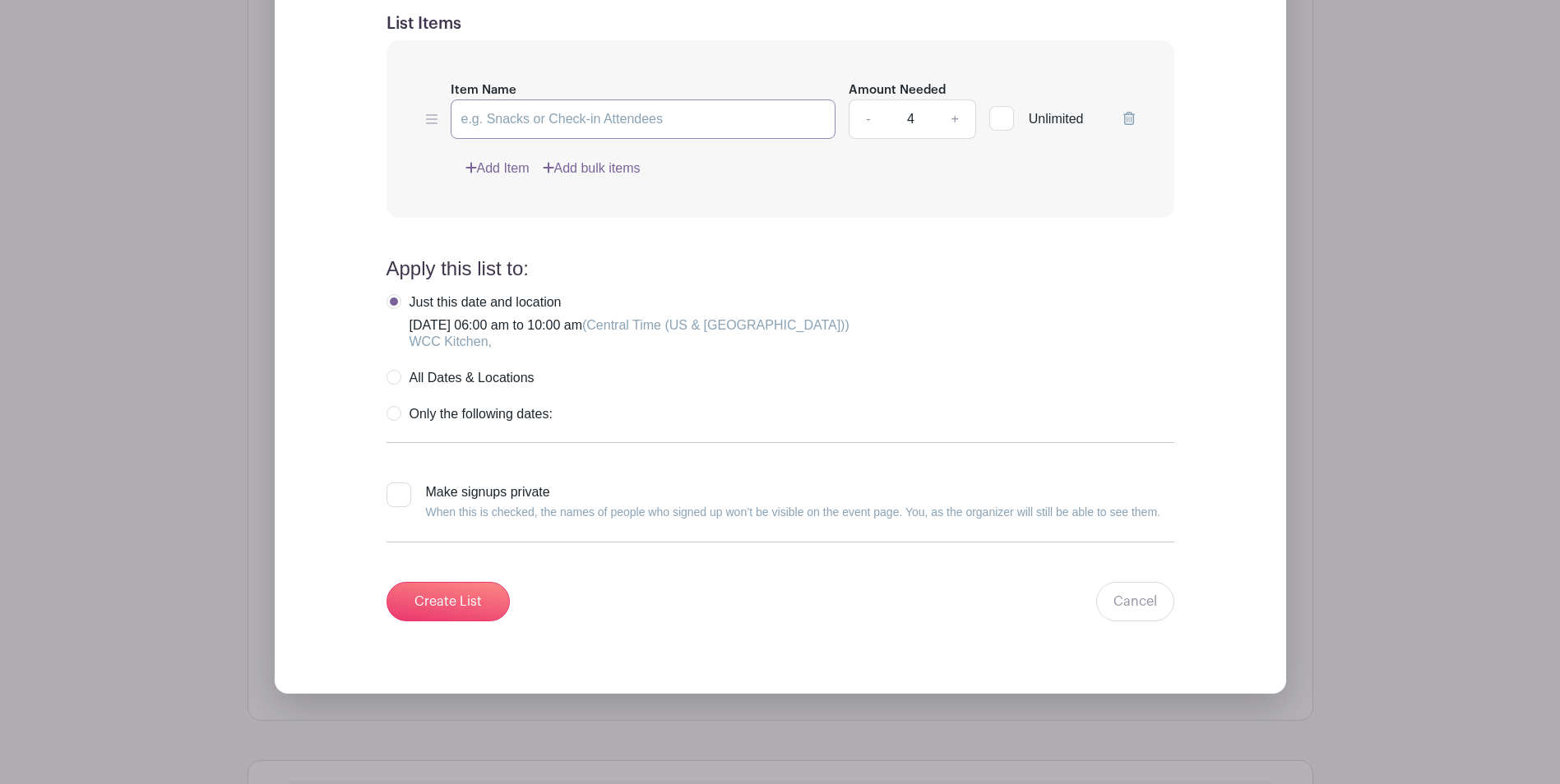
scroll to position [1702, 0]
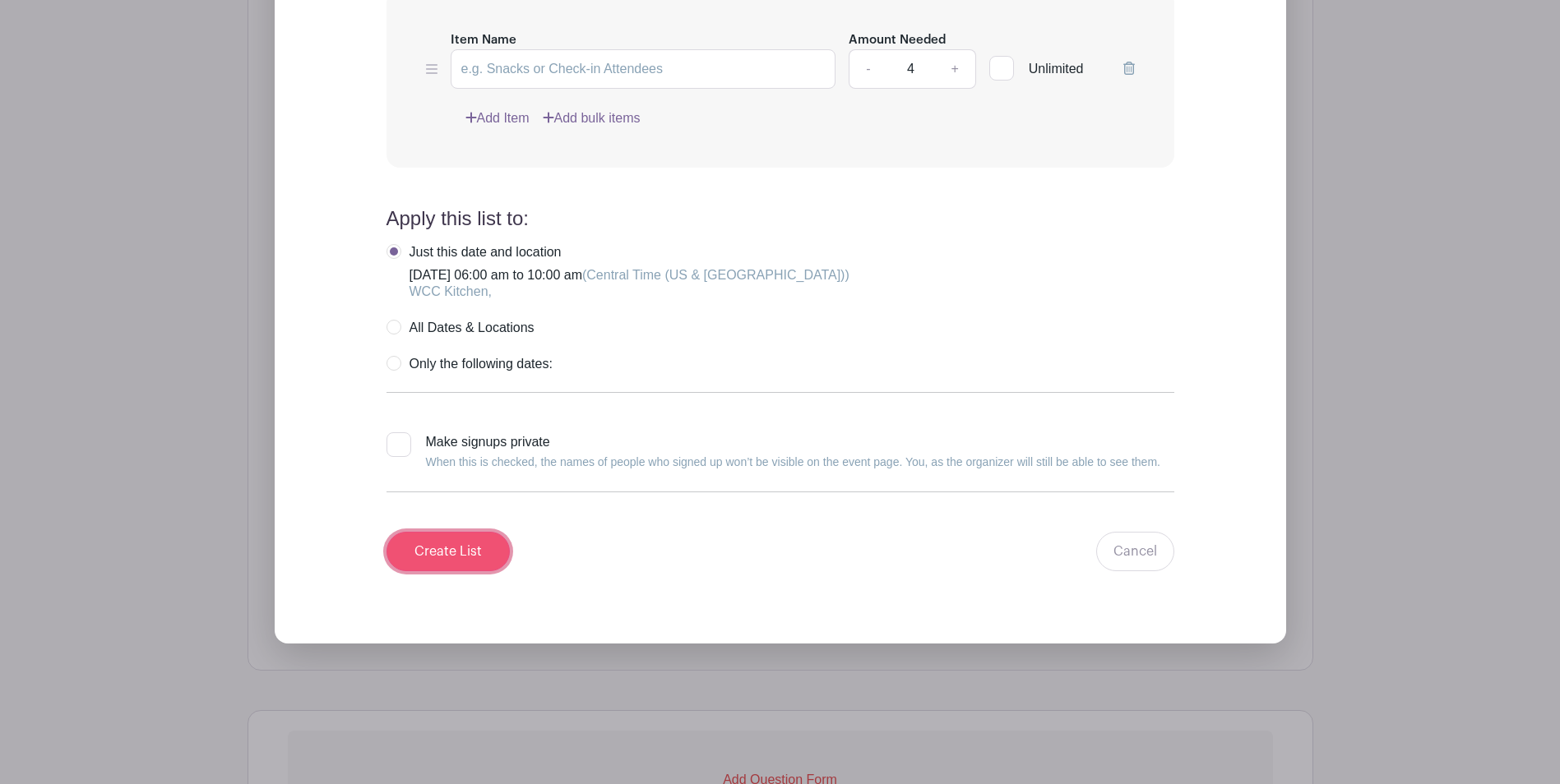
click at [443, 548] on input "Create List" at bounding box center [448, 551] width 123 height 40
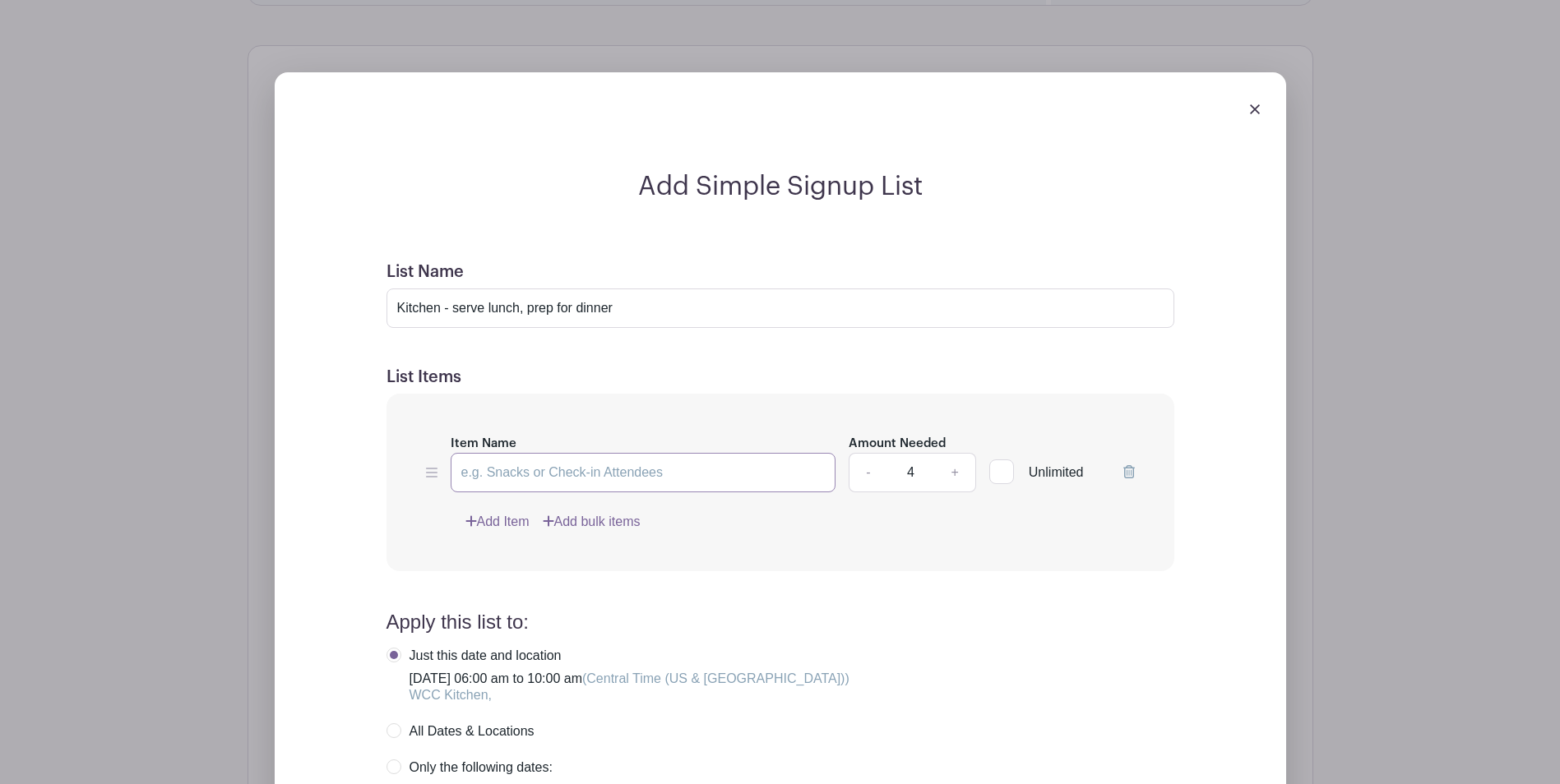
click at [488, 472] on input "Item Name" at bounding box center [644, 473] width 385 height 40
type input "Serve lunch, prep for dinner"
drag, startPoint x: 443, startPoint y: 309, endPoint x: 638, endPoint y: 309, distance: 195.0
click at [638, 309] on input "Kitchen - serve lunch, prep for dinner" at bounding box center [780, 308] width 788 height 40
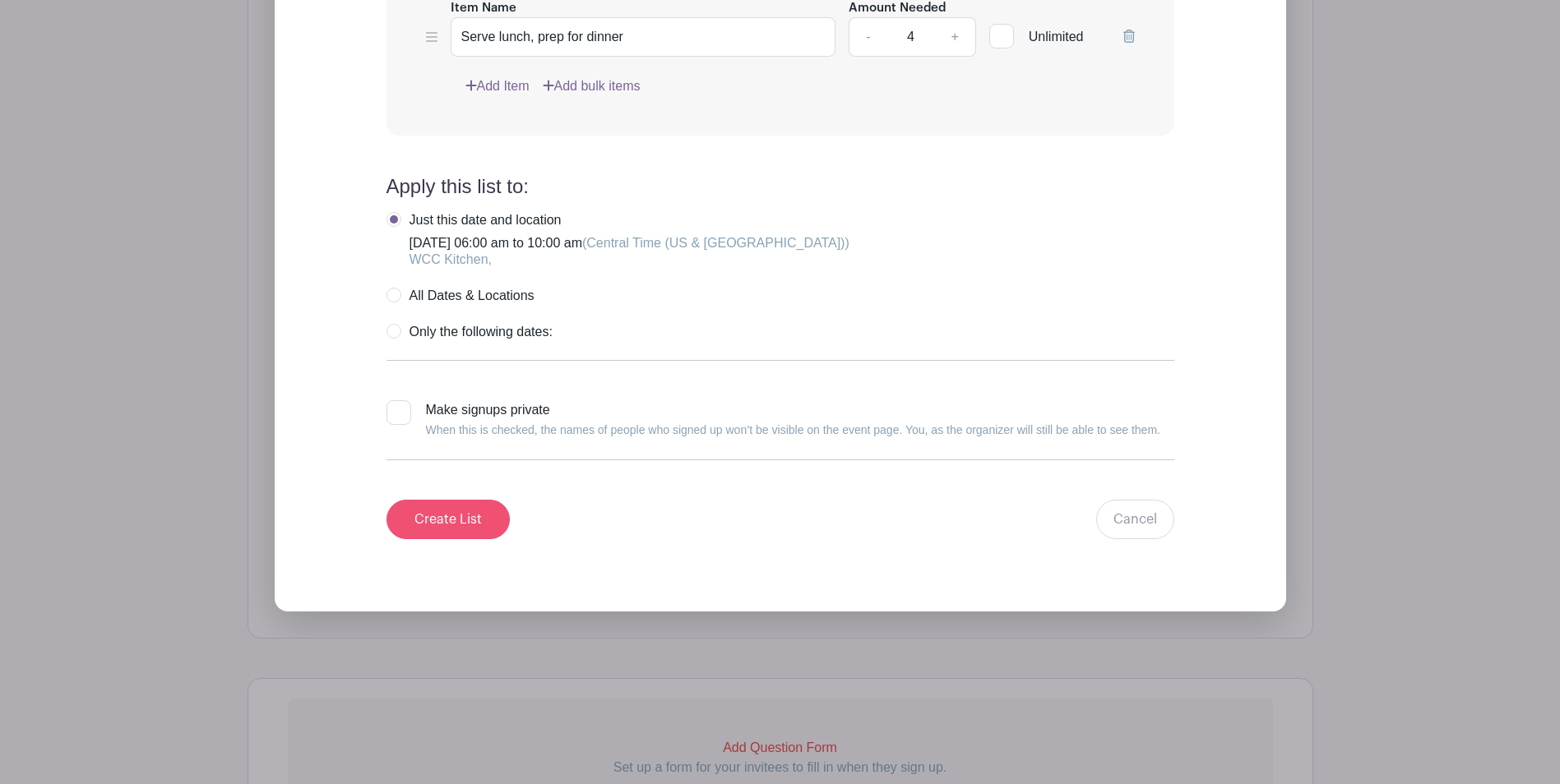
type input "Kitchen"
click at [457, 513] on input "Create List" at bounding box center [448, 519] width 123 height 40
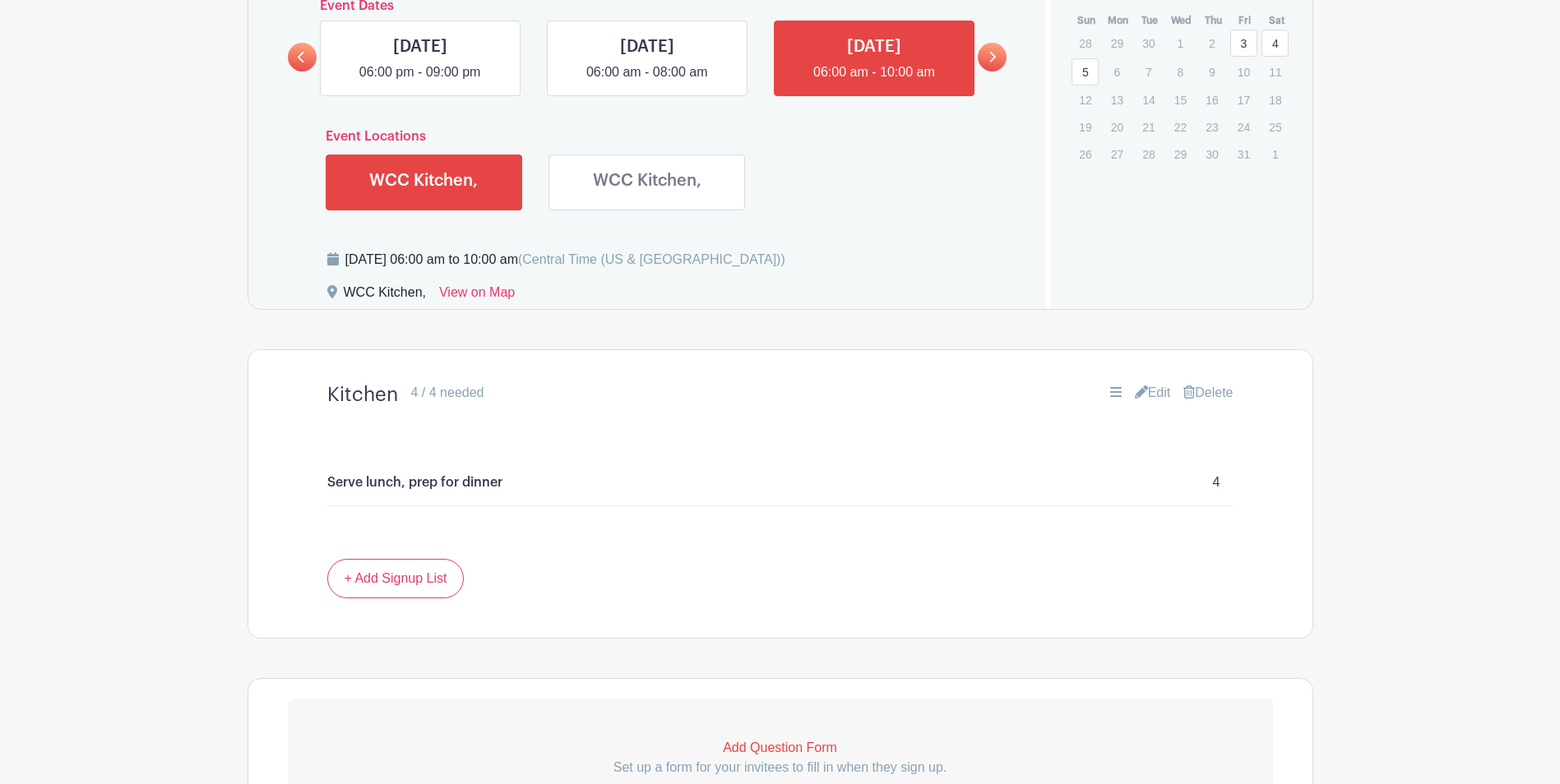
click at [988, 52] on icon at bounding box center [992, 57] width 8 height 12
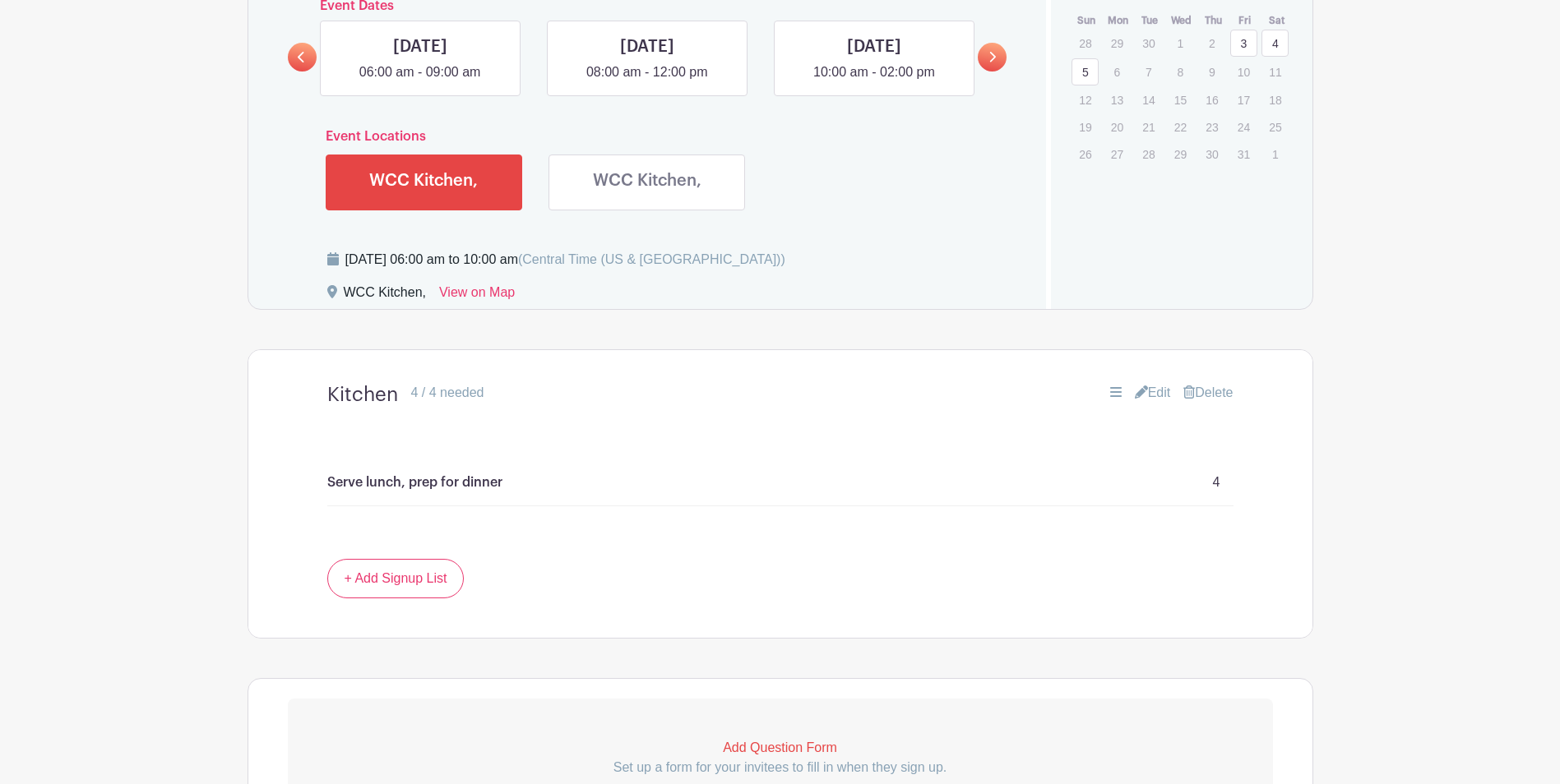
click at [308, 62] on link at bounding box center [302, 57] width 28 height 28
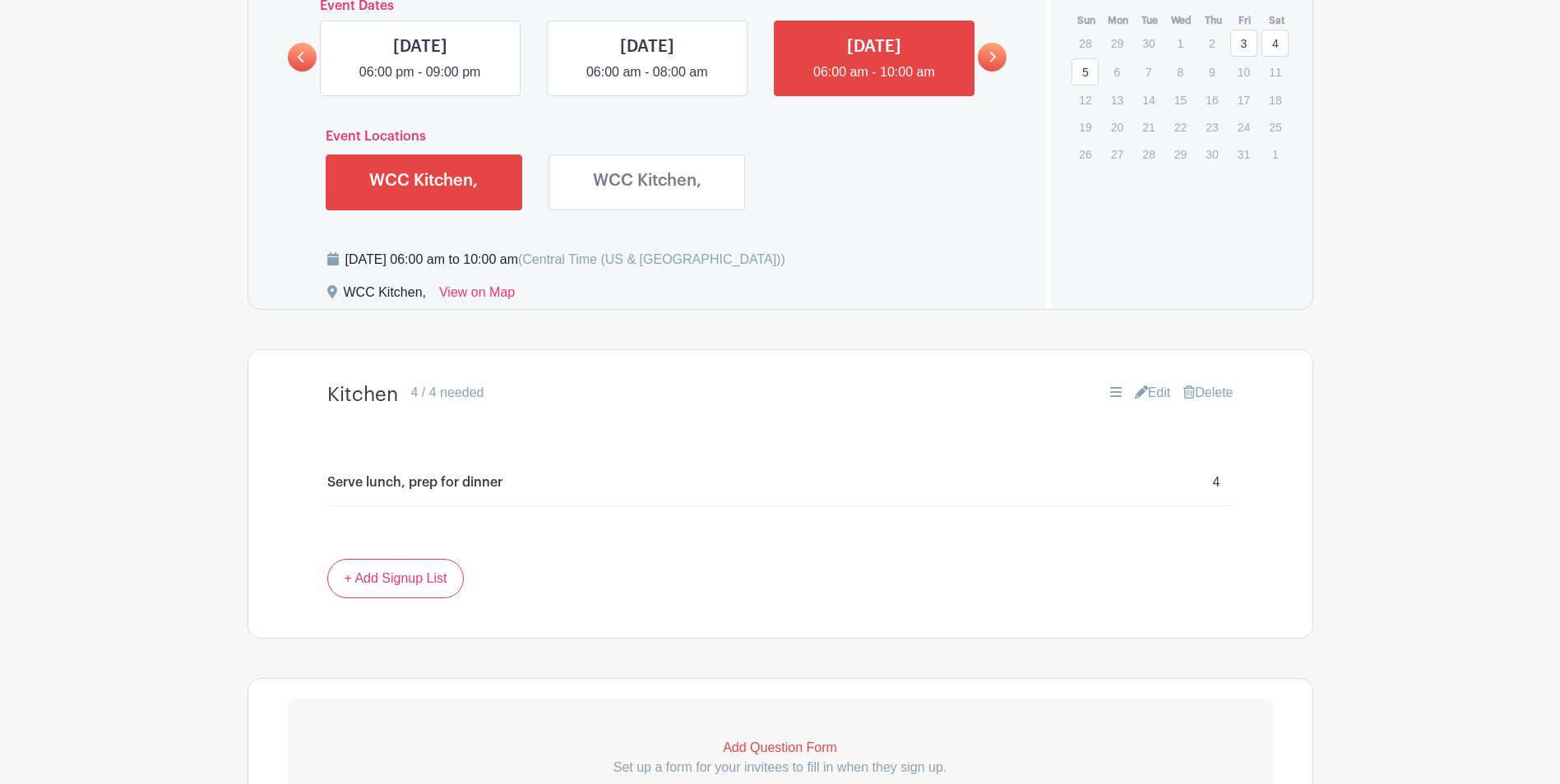
click at [993, 62] on icon at bounding box center [992, 57] width 8 height 12
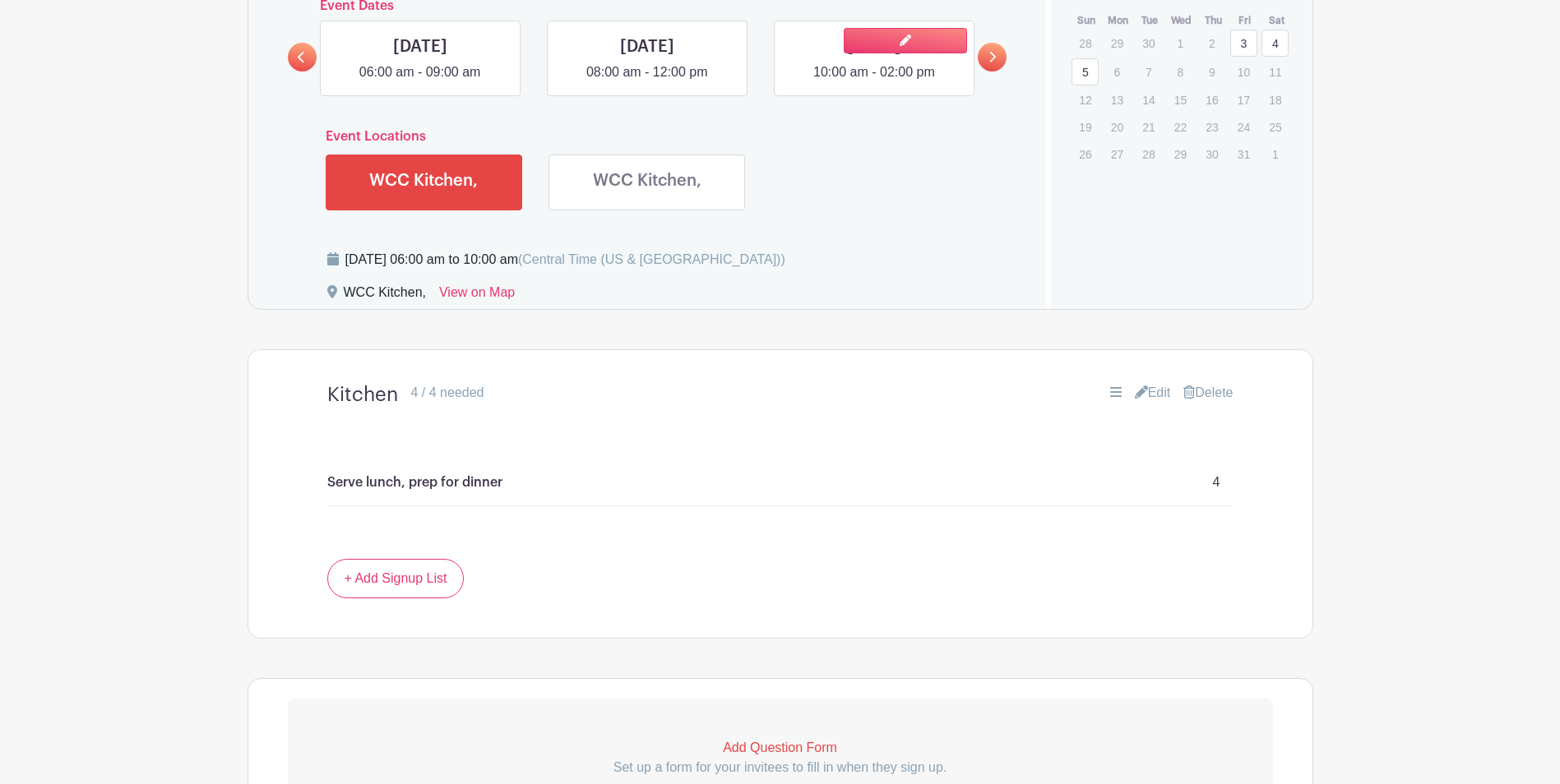
click at [874, 83] on link at bounding box center [874, 83] width 0 height 0
click at [307, 61] on link at bounding box center [302, 57] width 28 height 28
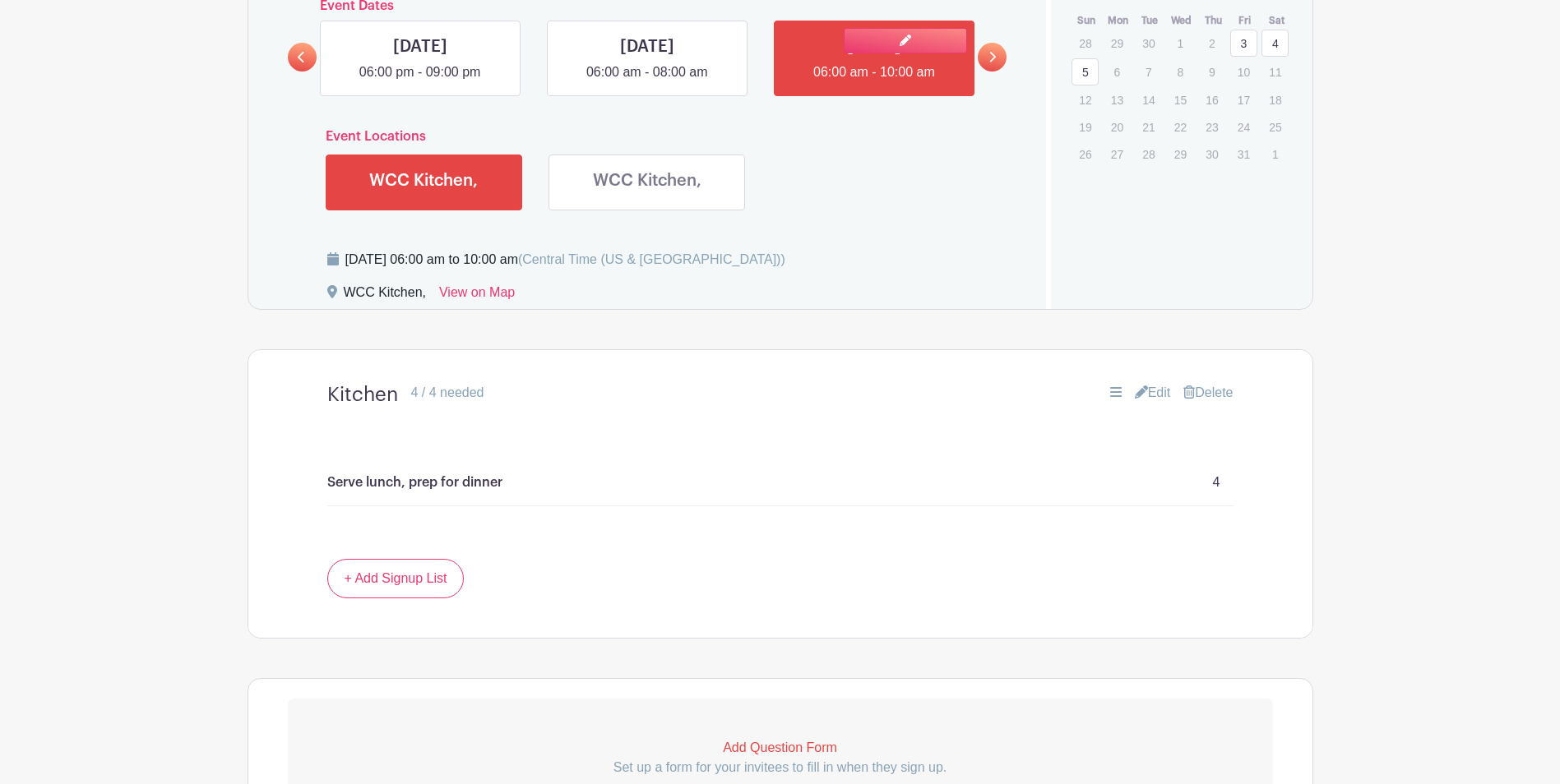
click at [874, 83] on link at bounding box center [874, 83] width 0 height 0
click at [902, 46] on link at bounding box center [905, 40] width 123 height 26
click at [1156, 391] on link "Edit" at bounding box center [1153, 393] width 36 height 20
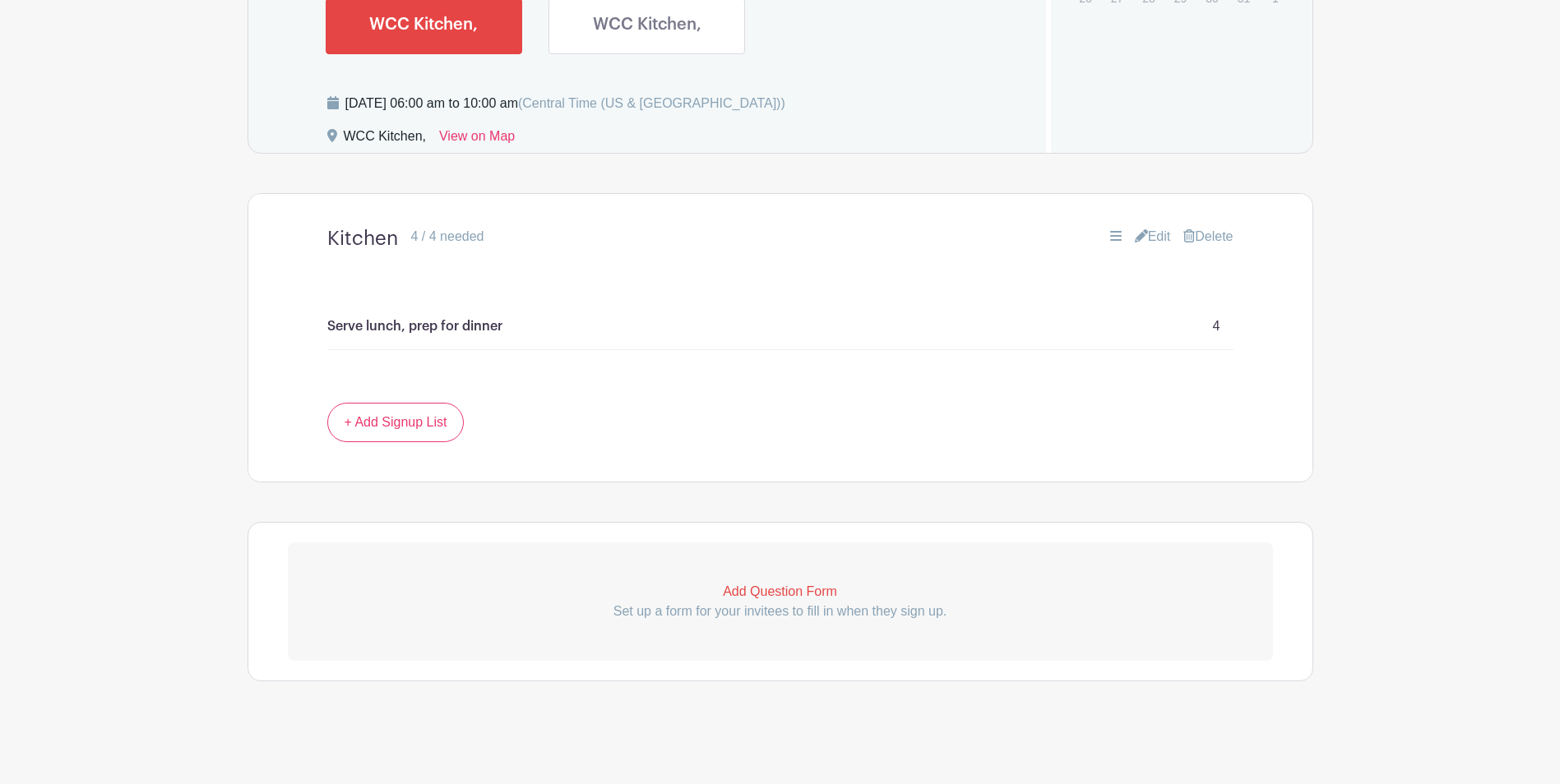
scroll to position [899, 0]
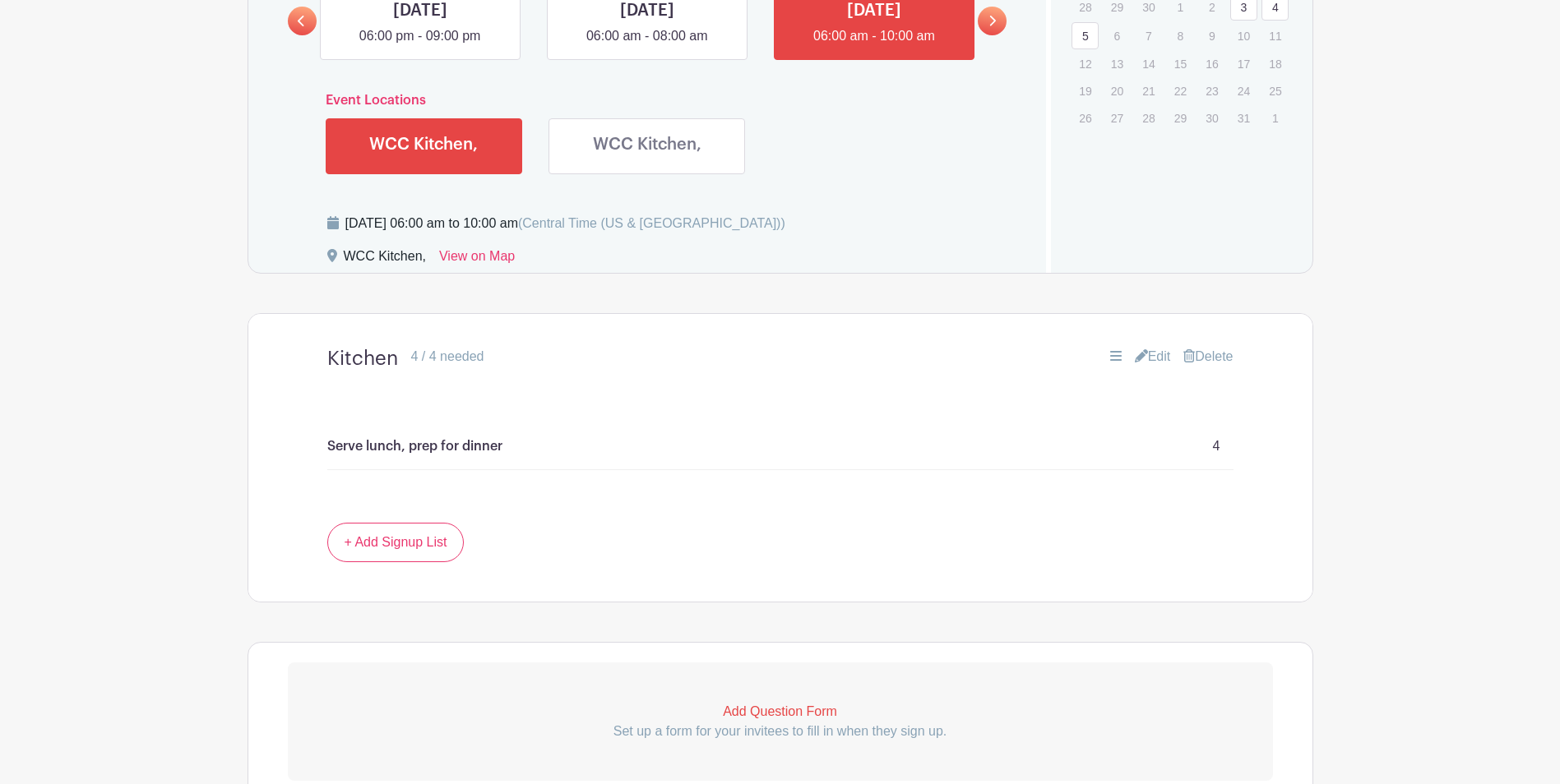
click at [1151, 358] on link "Edit" at bounding box center [1153, 356] width 36 height 20
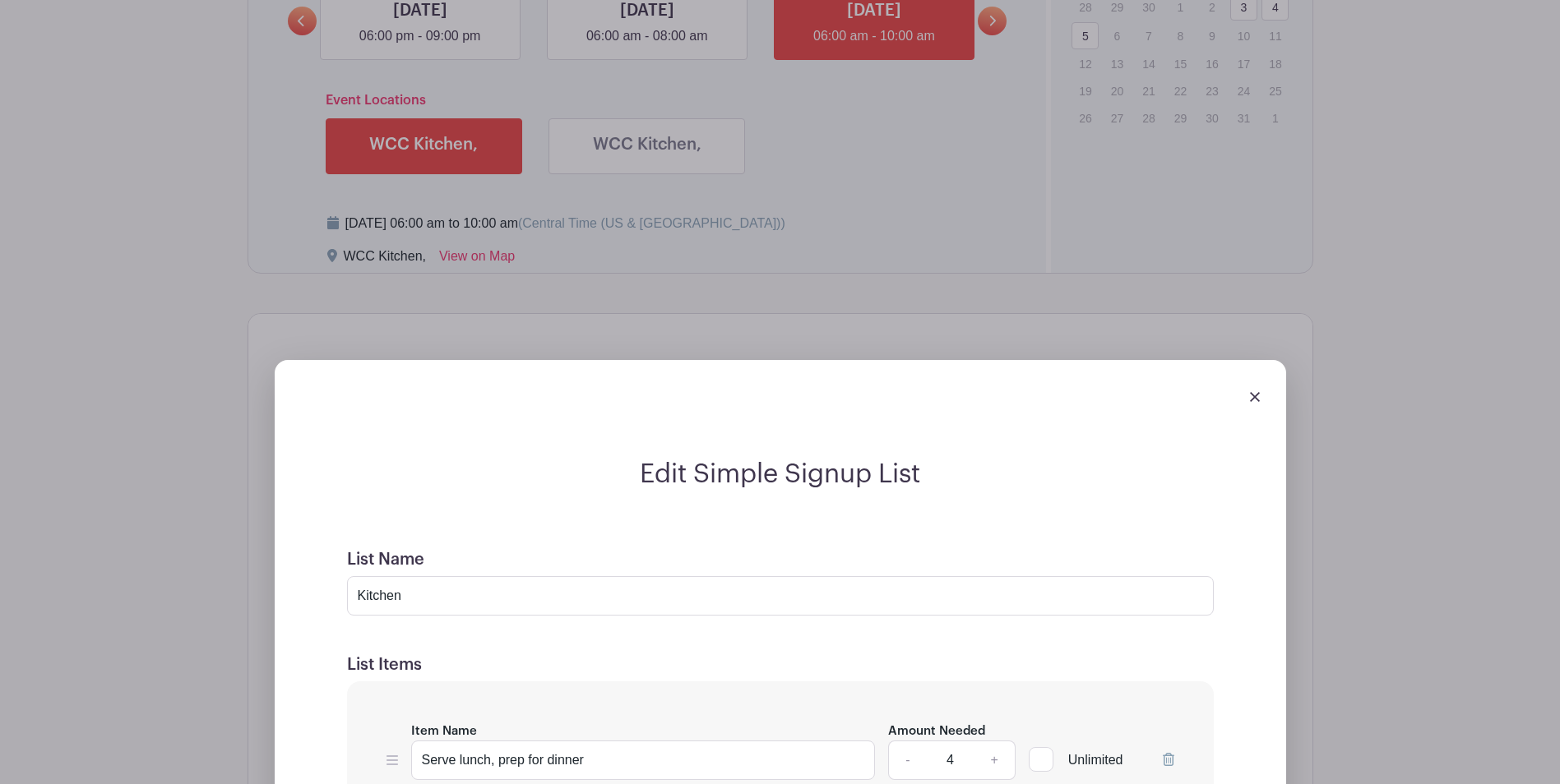
scroll to position [1232, 0]
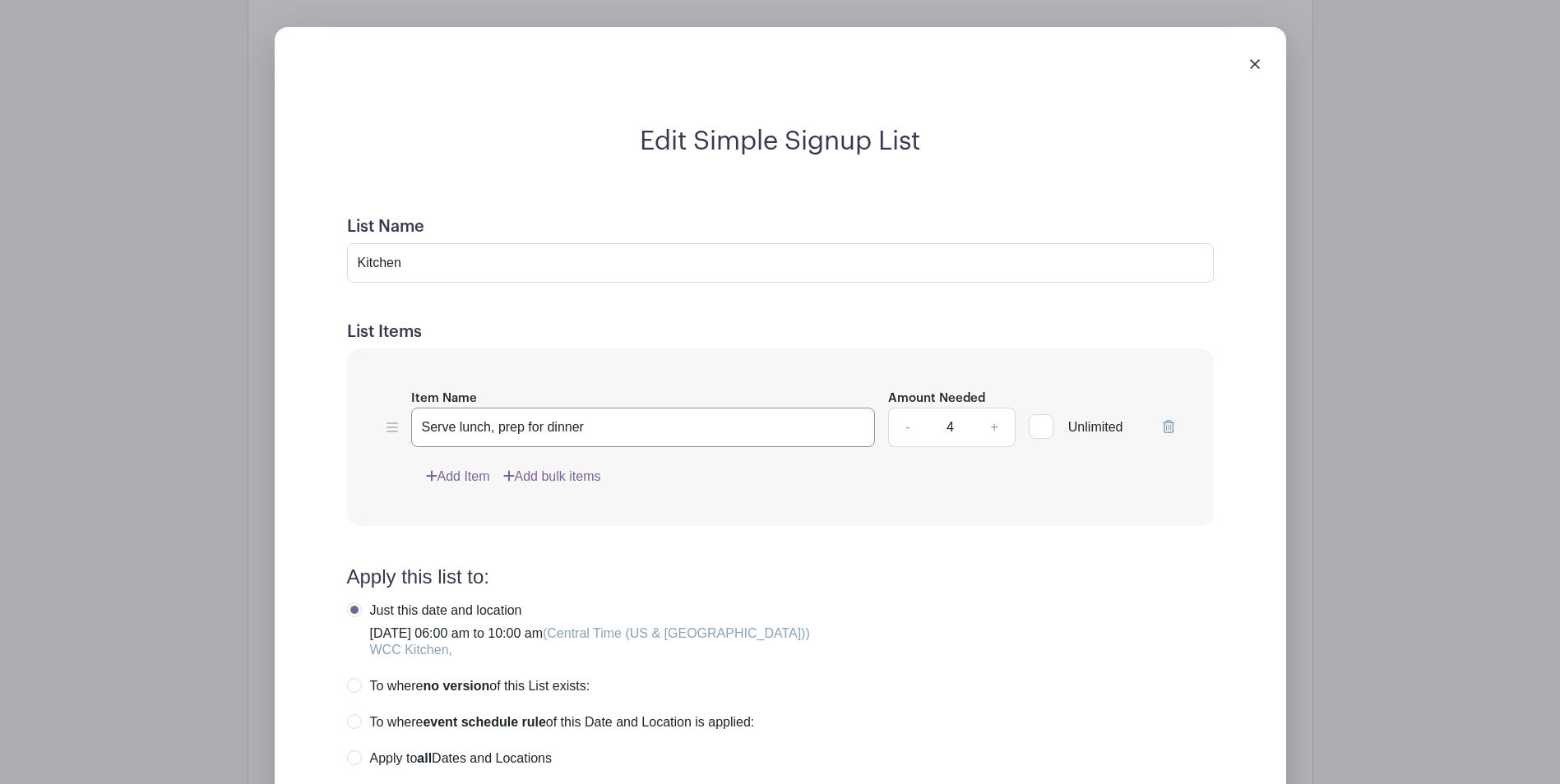
drag, startPoint x: 456, startPoint y: 426, endPoint x: 691, endPoint y: 439, distance: 235.4
click at [691, 439] on input "Serve lunch, prep for dinner" at bounding box center [643, 427] width 464 height 40
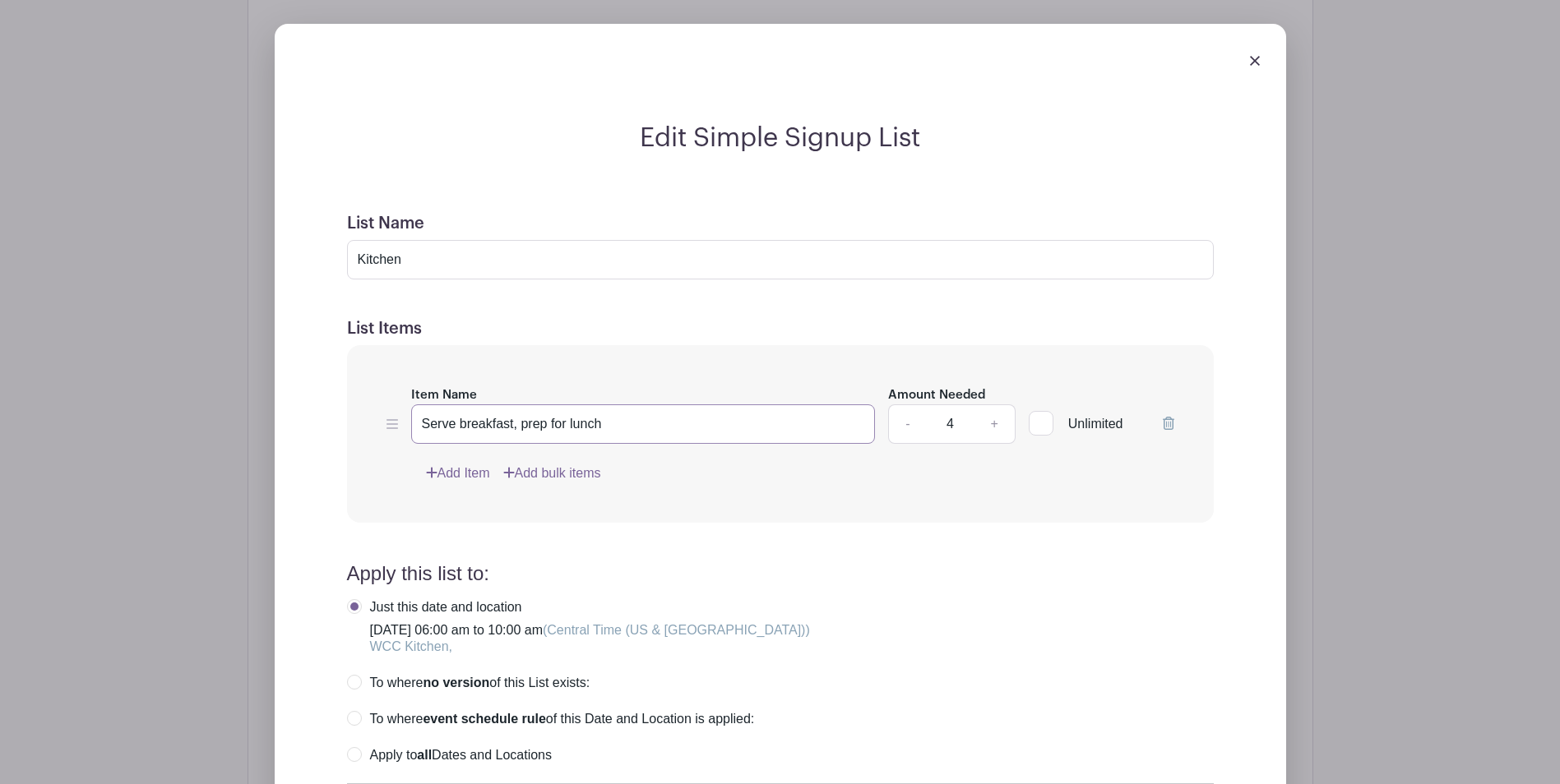
scroll to position [1645, 0]
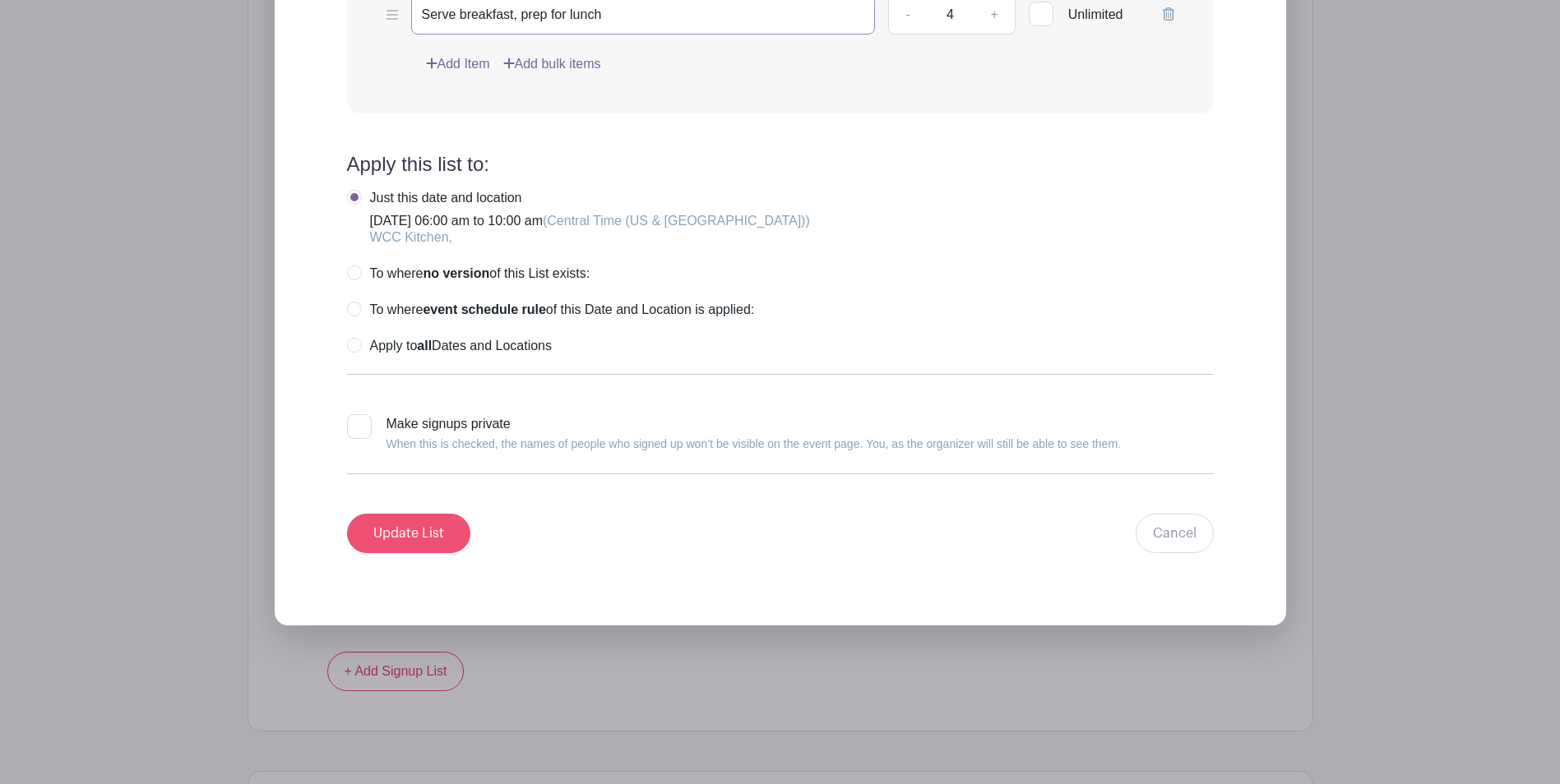
type input "Serve breakfast, prep for lunch"
click at [365, 520] on input "Update List" at bounding box center [408, 533] width 123 height 40
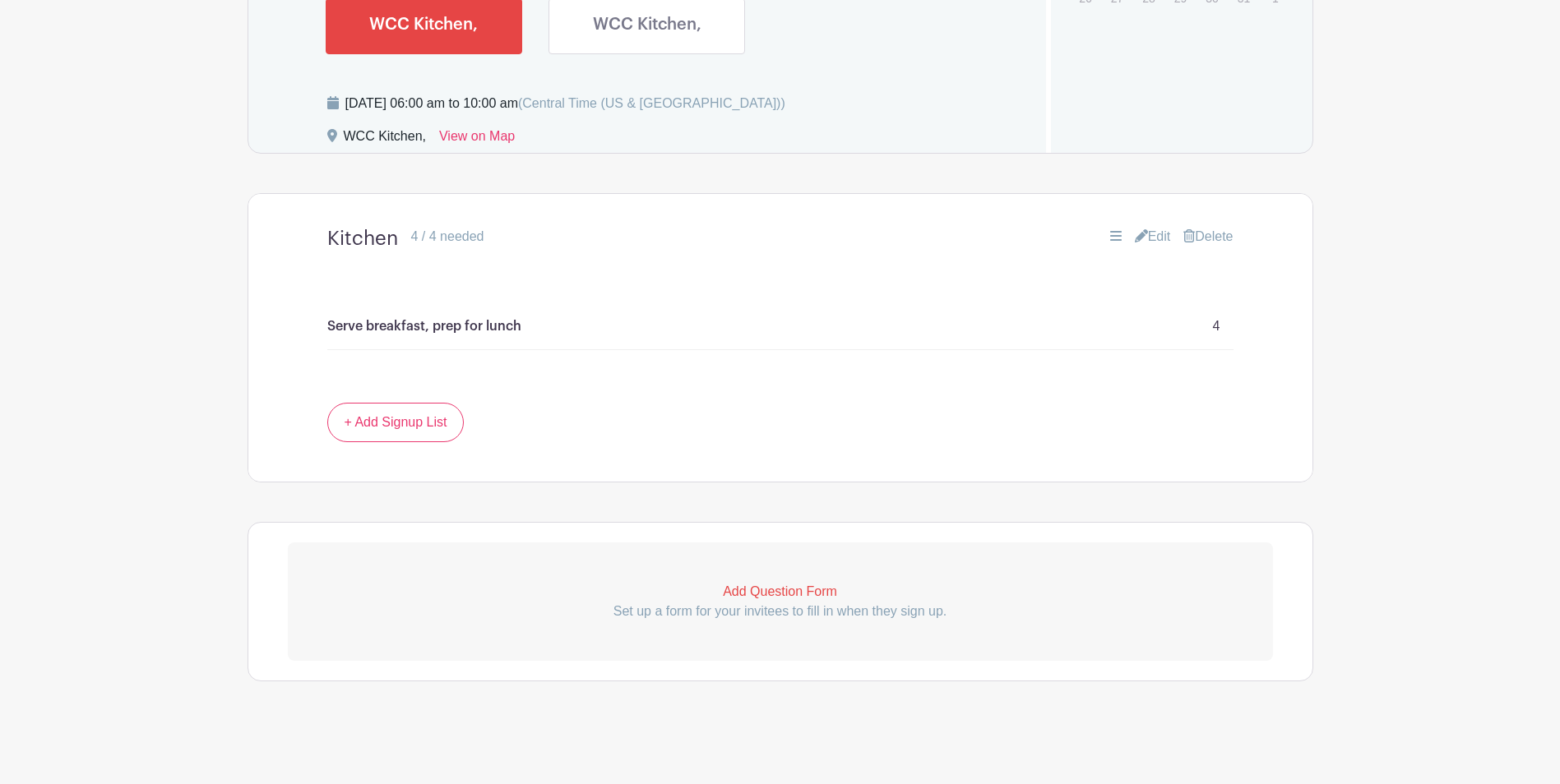
scroll to position [770, 0]
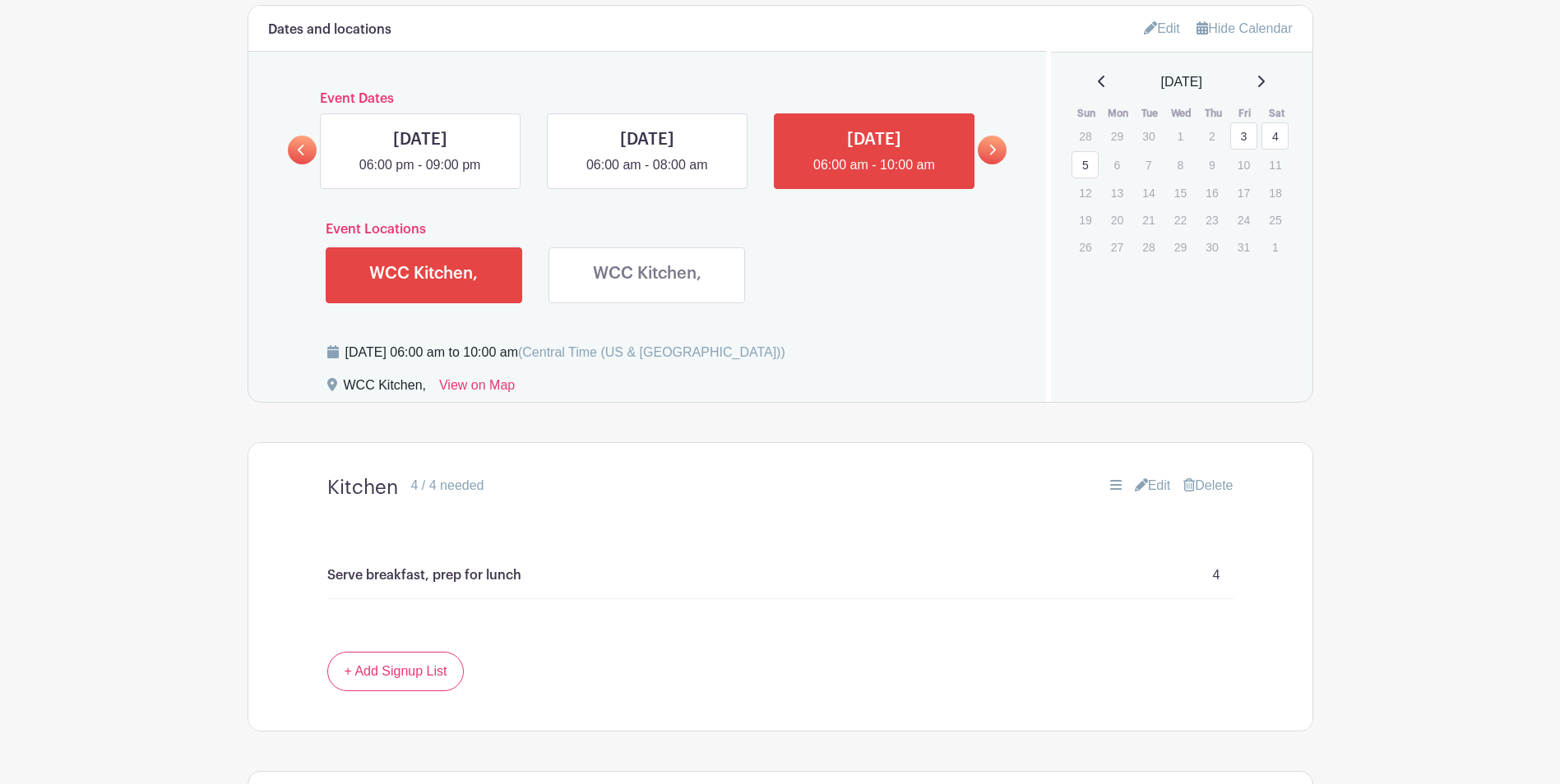
click at [990, 157] on link at bounding box center [992, 150] width 28 height 28
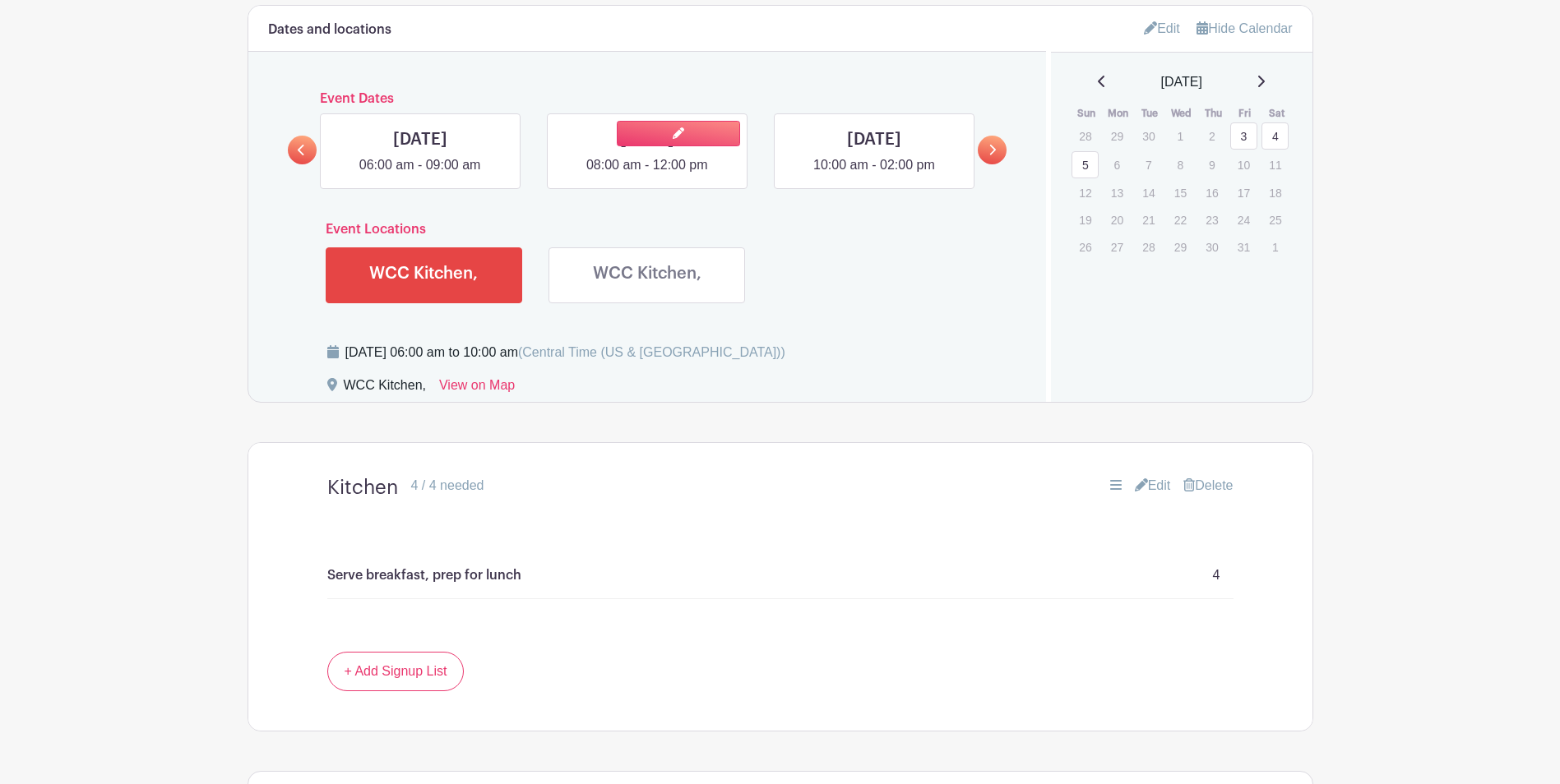
click at [647, 175] on link at bounding box center [647, 175] width 0 height 0
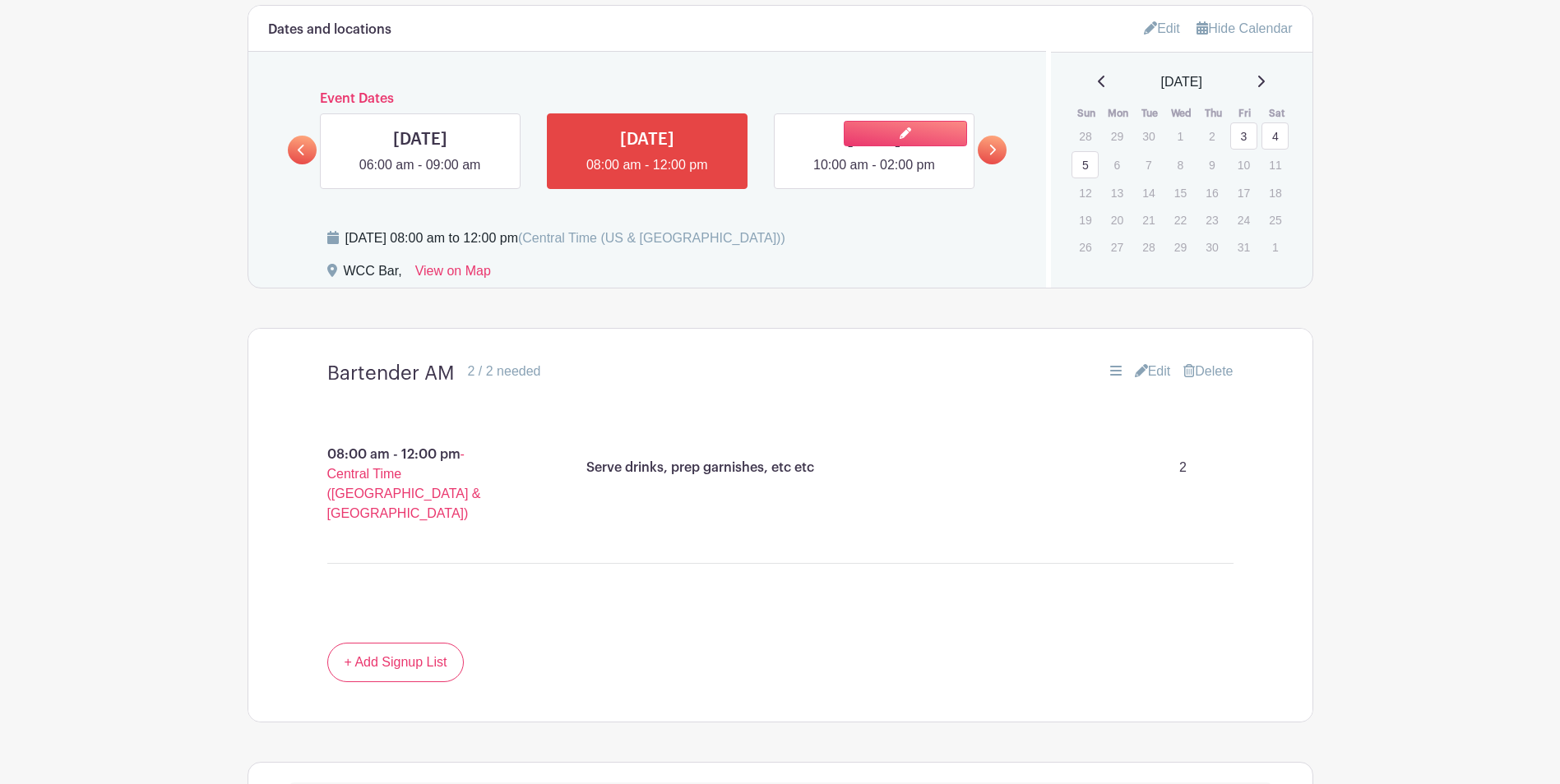
click at [874, 175] on link at bounding box center [874, 175] width 0 height 0
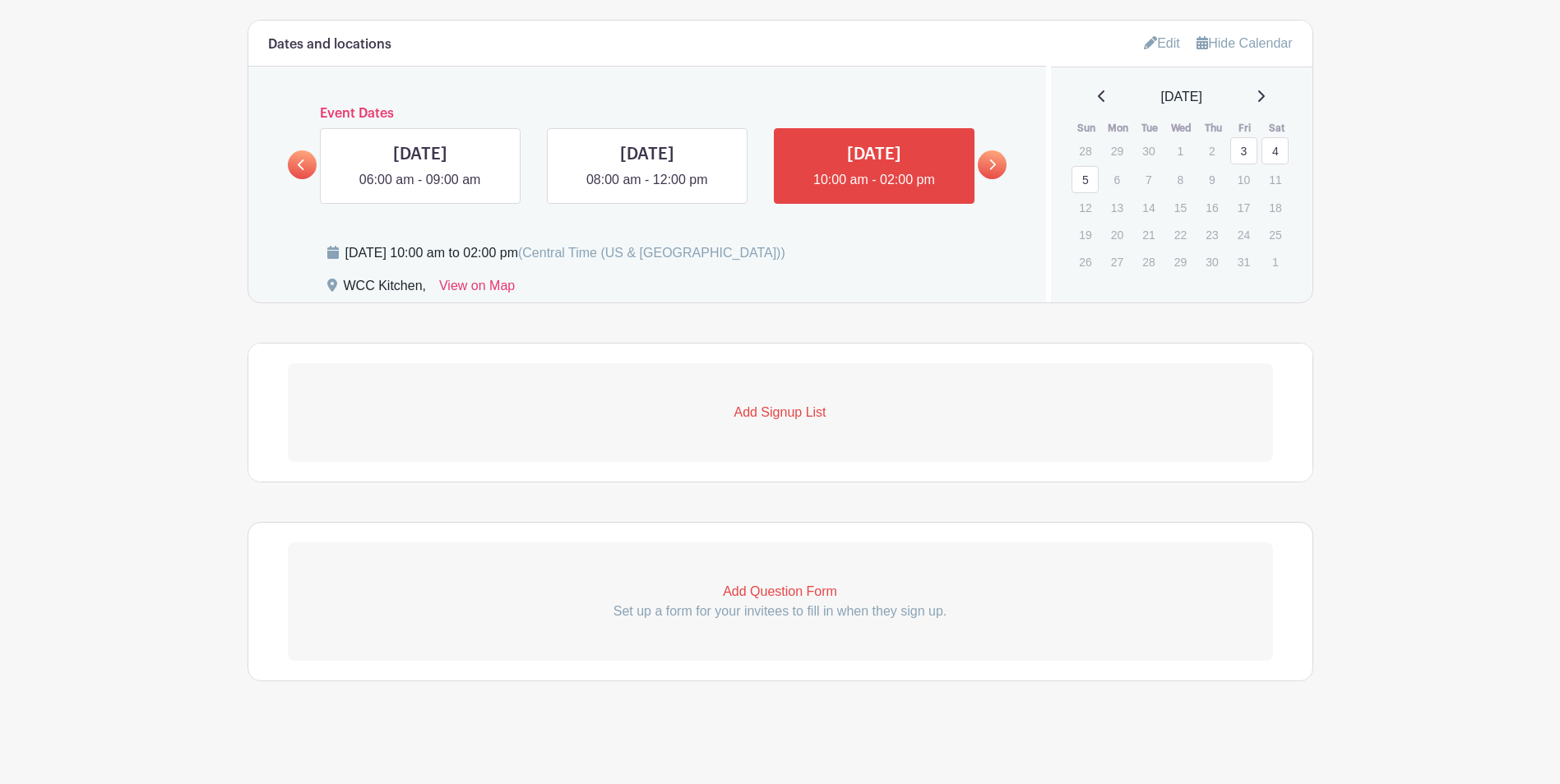
scroll to position [756, 0]
click at [759, 410] on p "Add Signup List" at bounding box center [780, 412] width 985 height 20
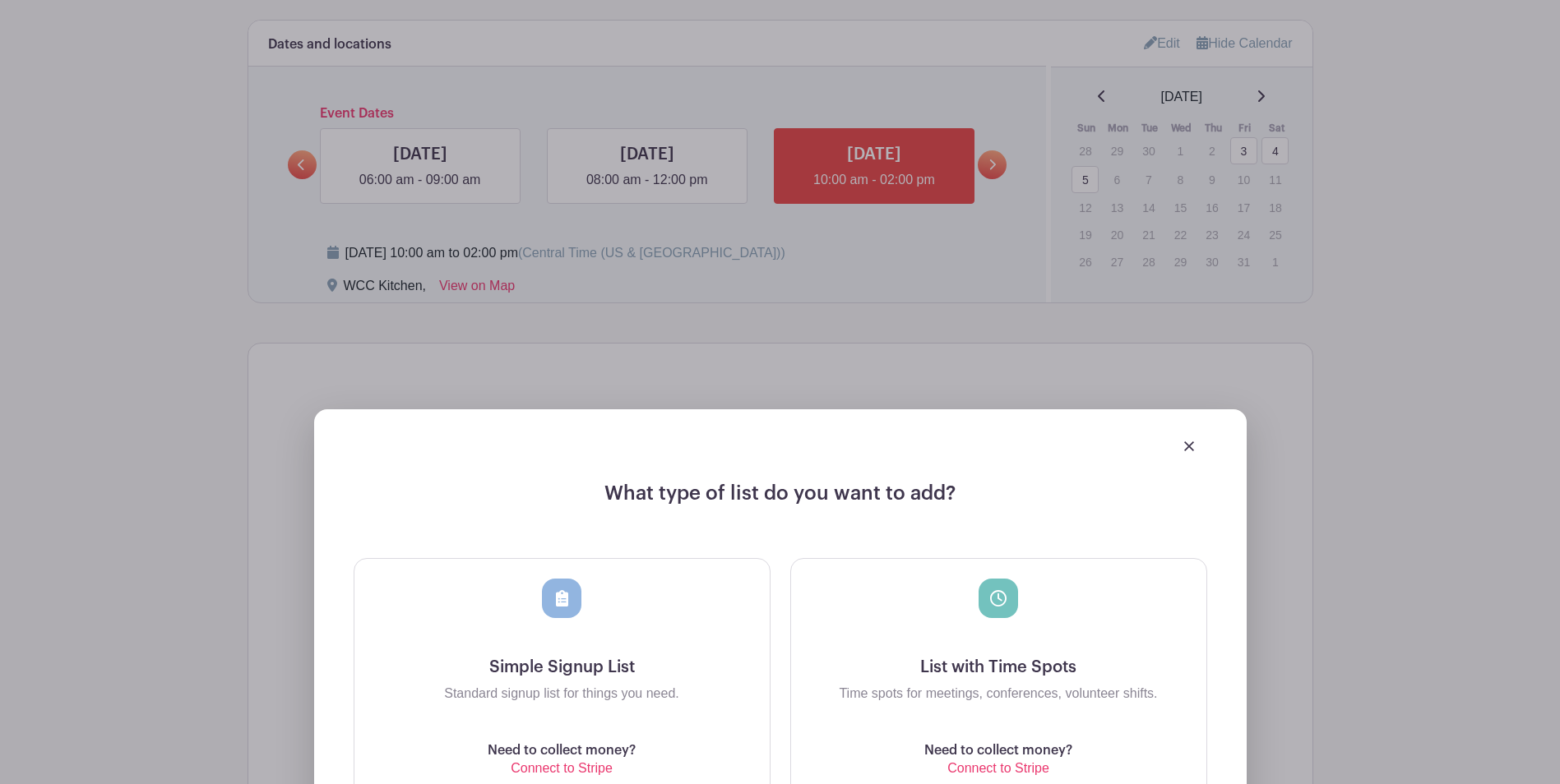
click at [569, 598] on div at bounding box center [562, 599] width 40 height 40
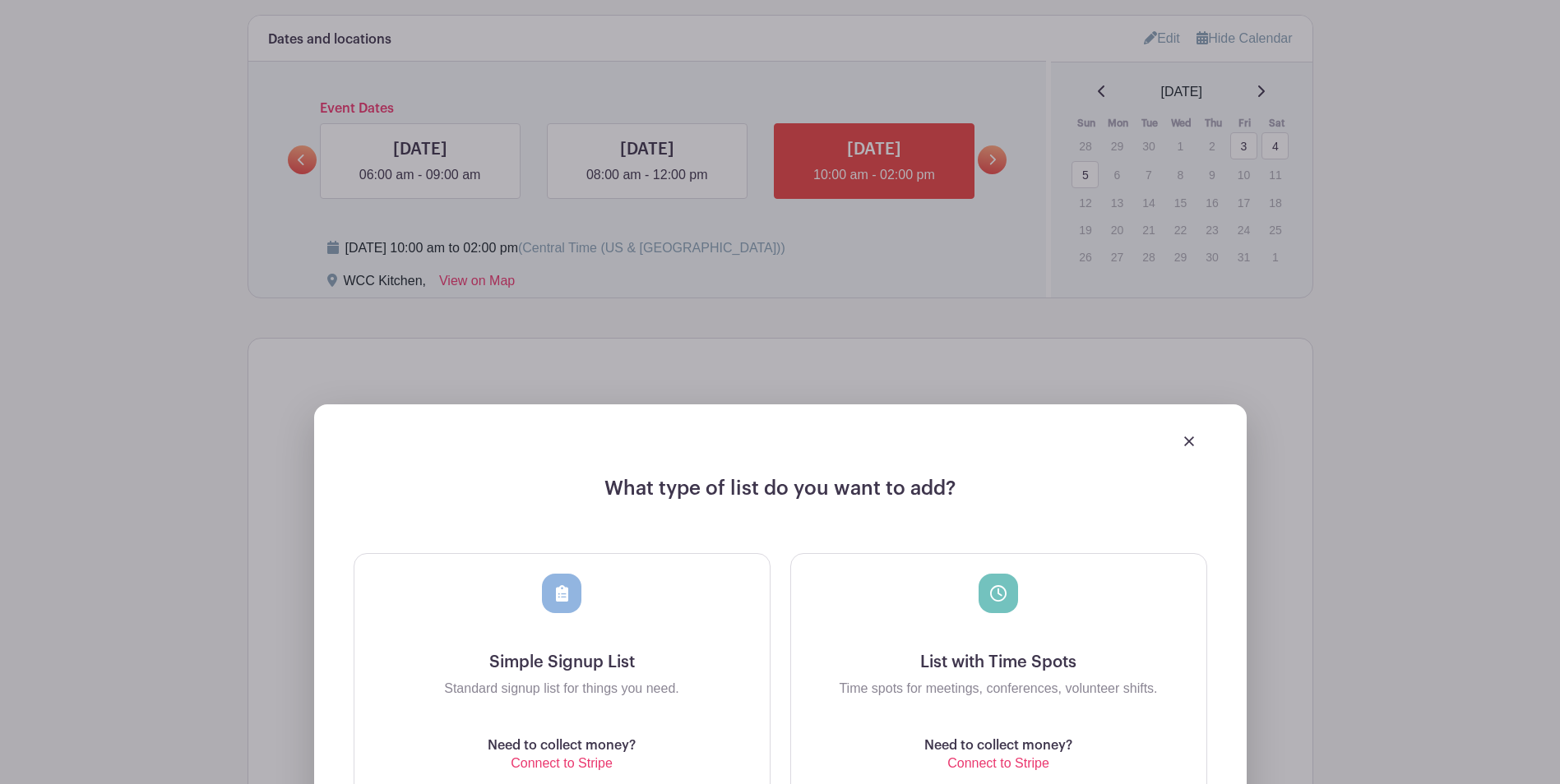
scroll to position [1116, 0]
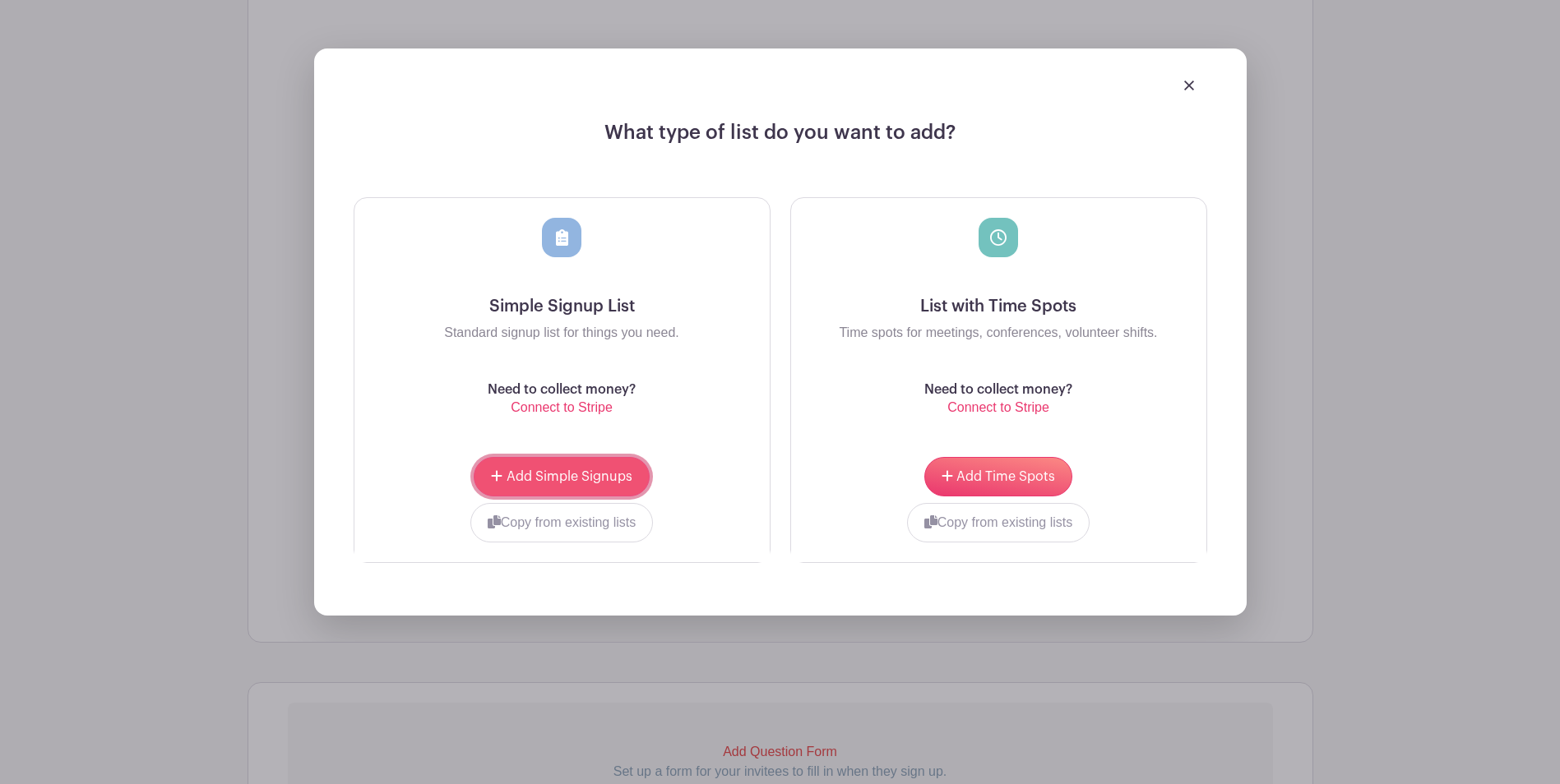
click at [557, 473] on span "Add Simple Signups" at bounding box center [569, 476] width 125 height 13
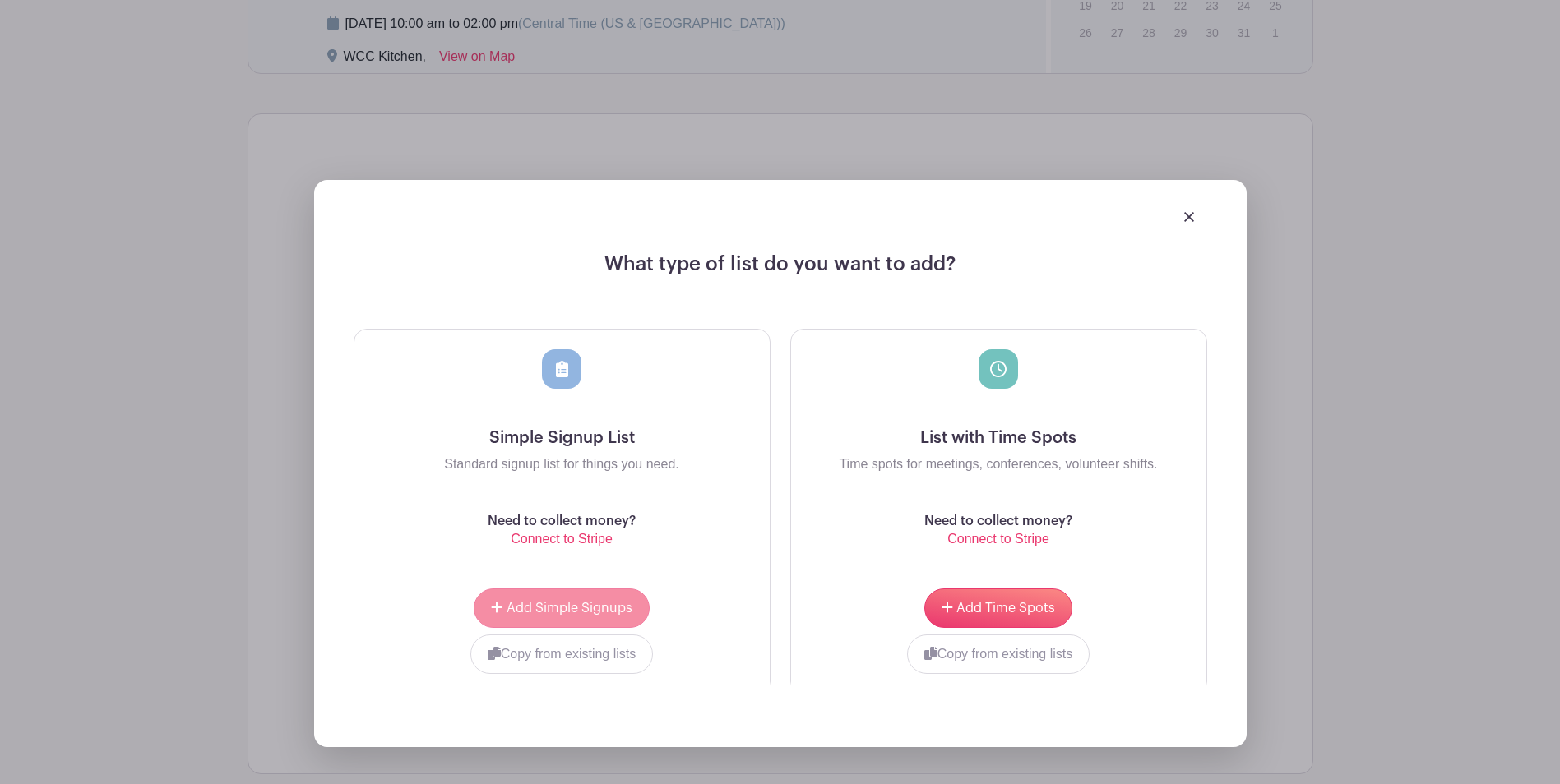
scroll to position [1247, 0]
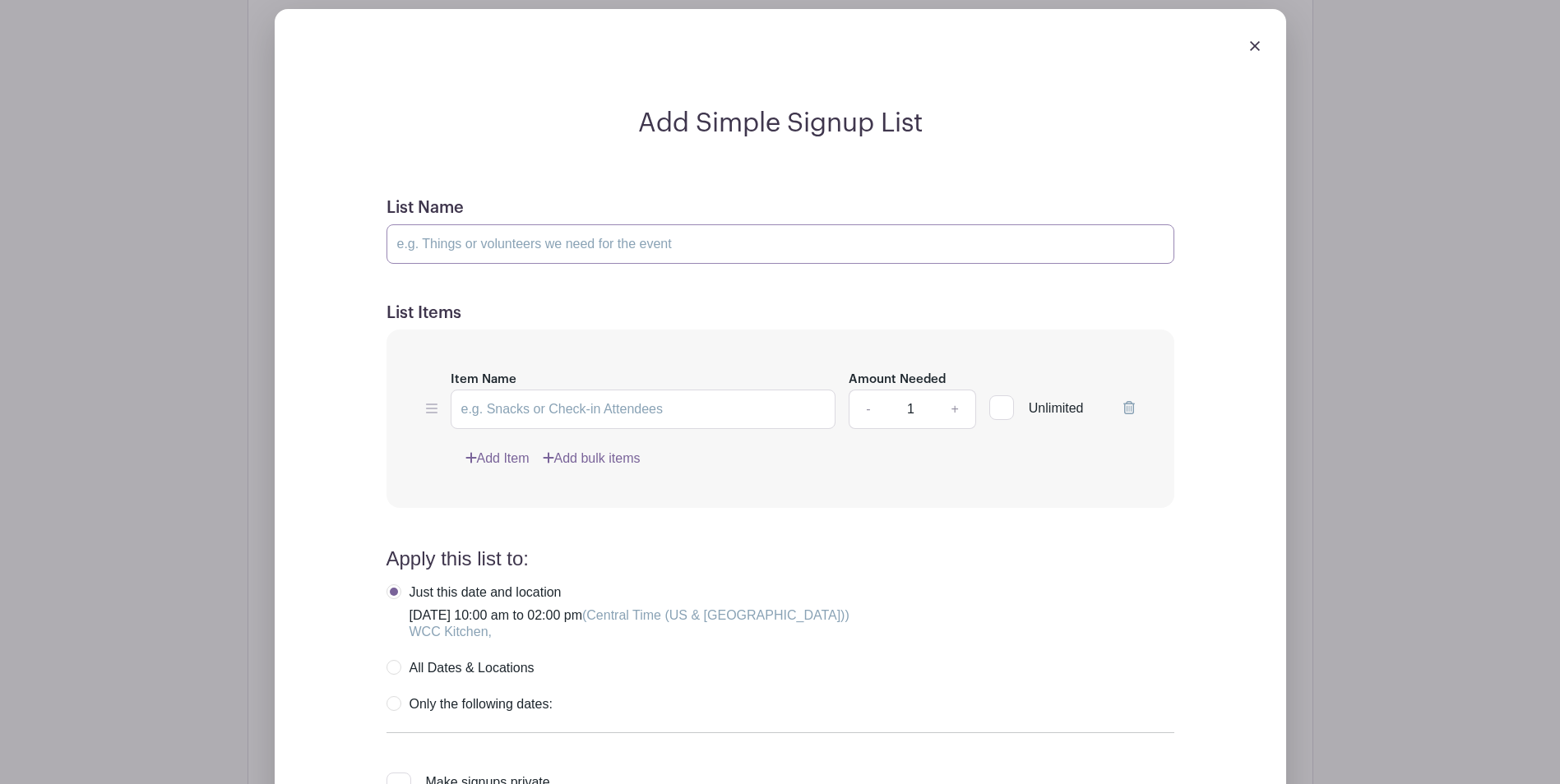
click at [553, 248] on input "List Name" at bounding box center [780, 244] width 788 height 40
type input "Kitchen"
click at [720, 414] on input "Item Name" at bounding box center [644, 409] width 385 height 40
type input "Serve lunch, prep for dinner"
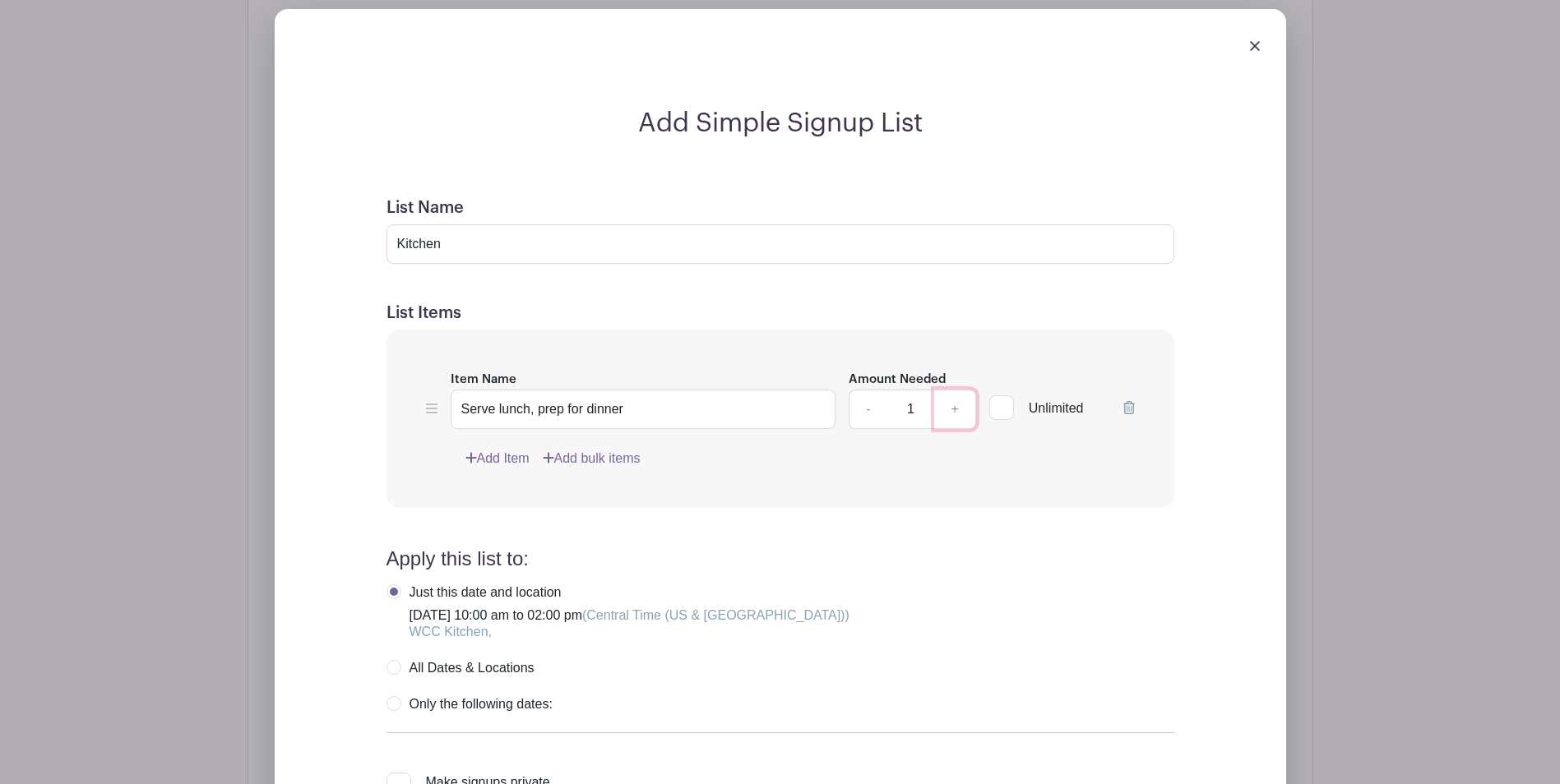
click at [950, 412] on link "+" at bounding box center [954, 409] width 41 height 40
type input "4"
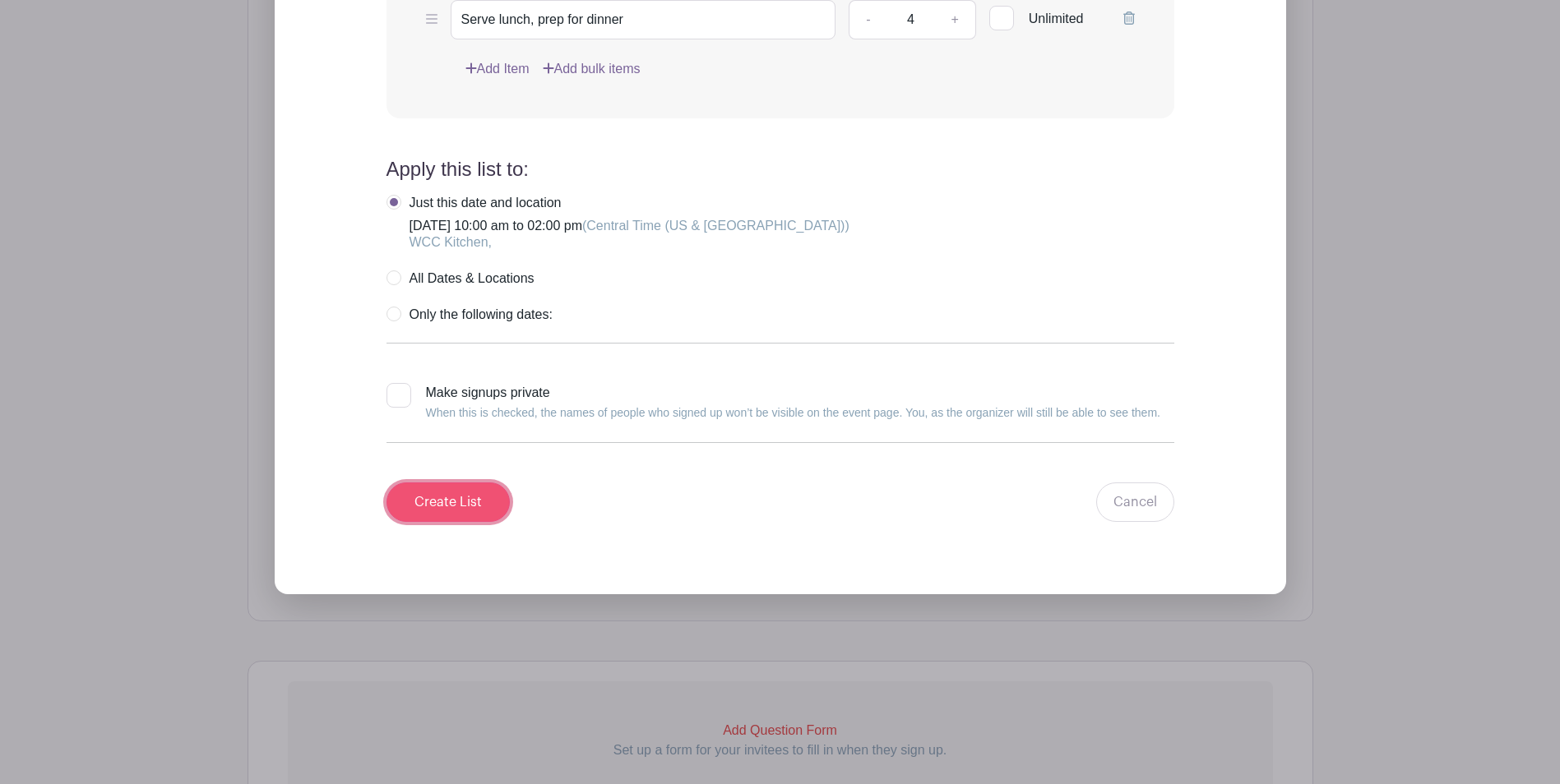
click at [454, 506] on input "Create List" at bounding box center [448, 502] width 123 height 40
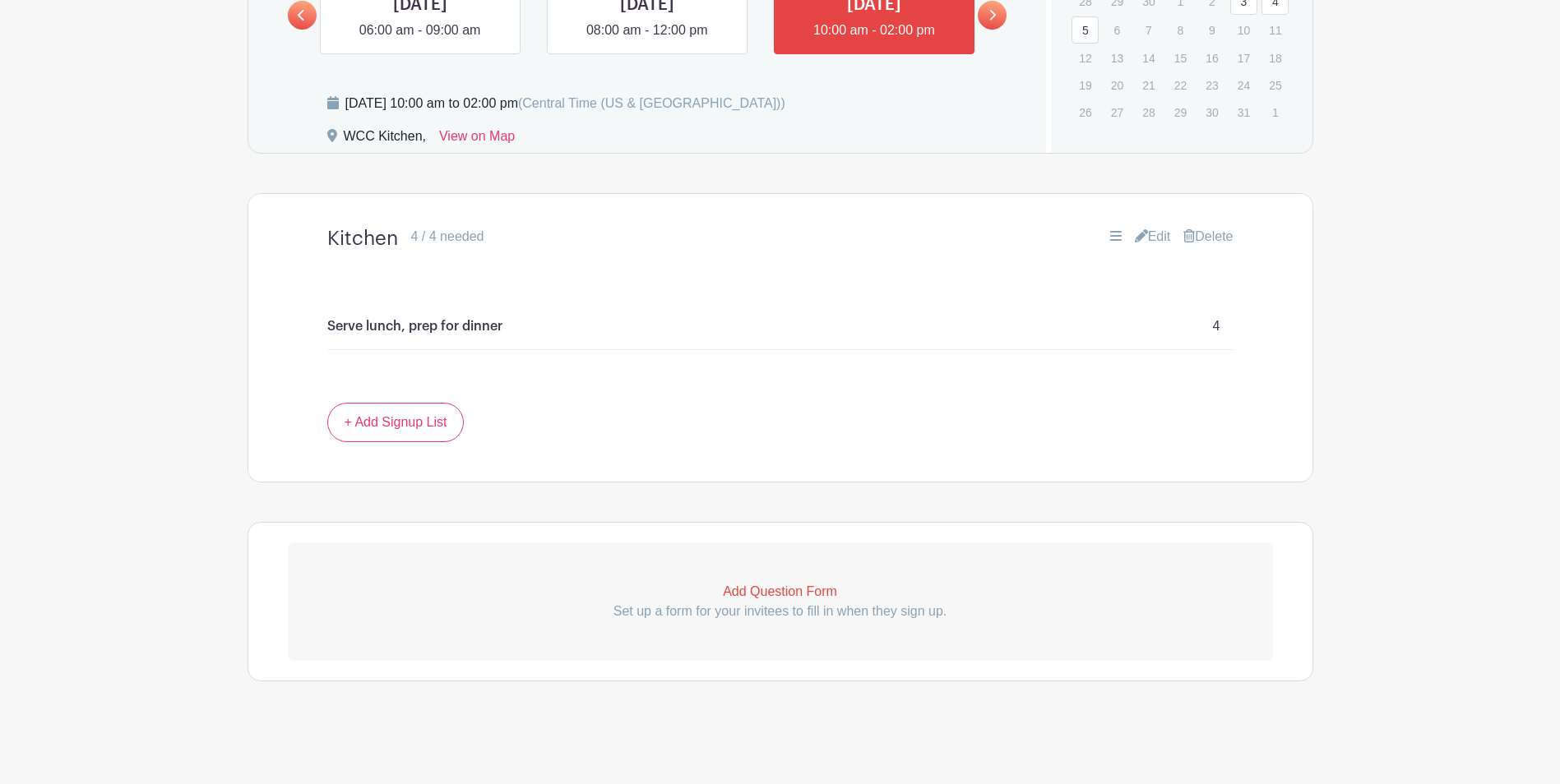
scroll to position [766, 0]
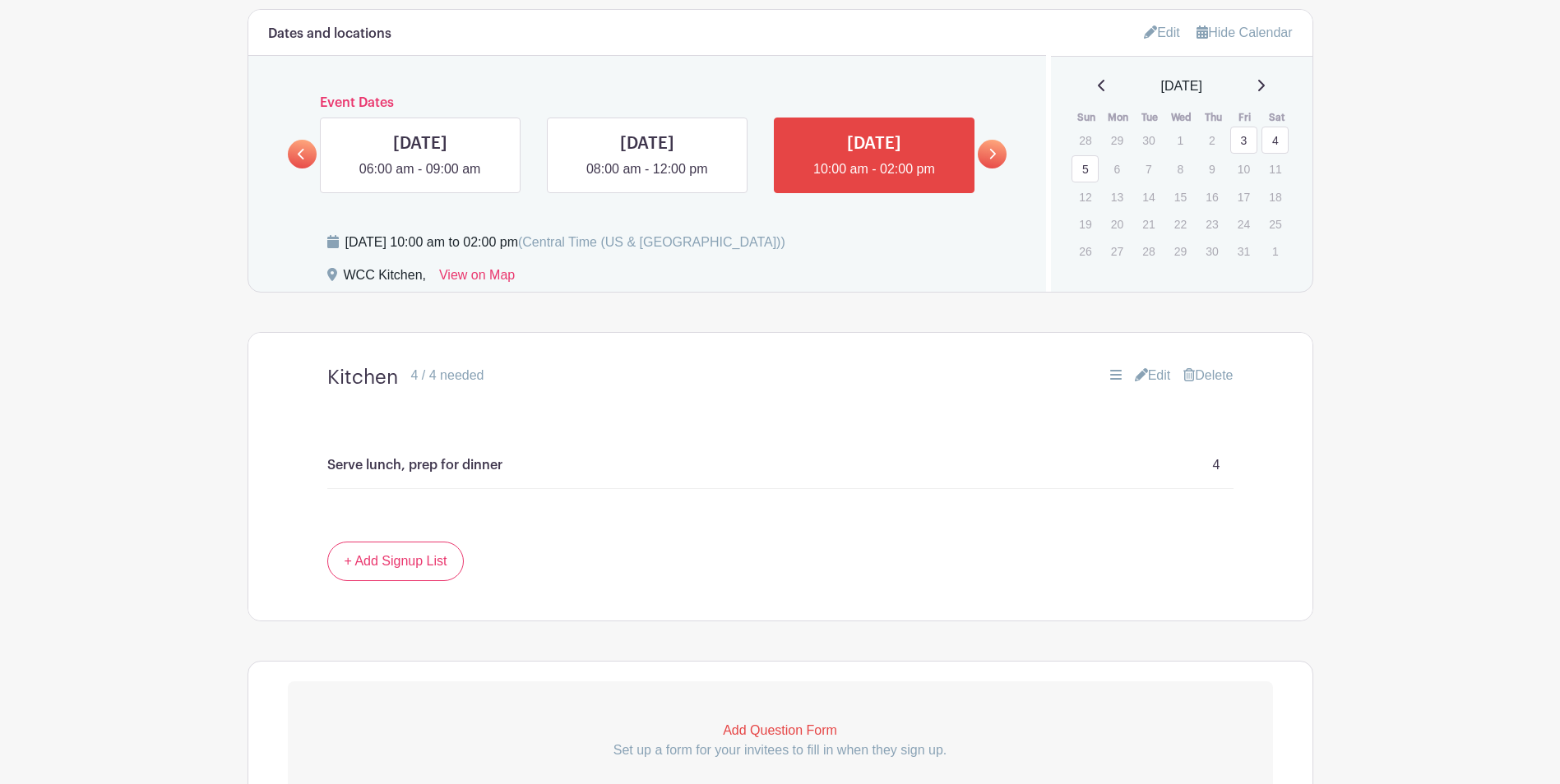
click at [993, 154] on icon at bounding box center [992, 154] width 8 height 12
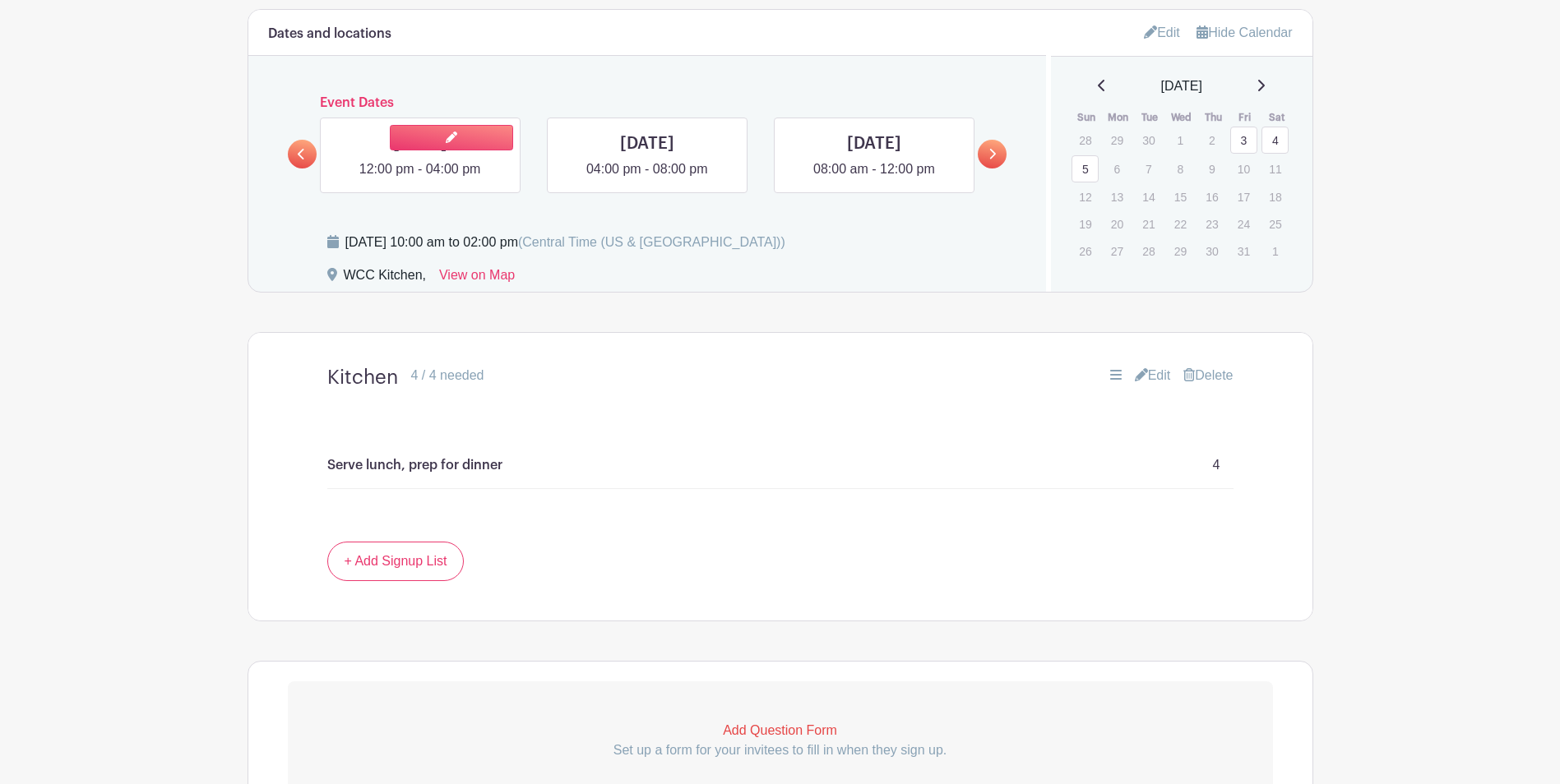
click at [420, 179] on link at bounding box center [420, 179] width 0 height 0
click at [647, 179] on link at bounding box center [647, 179] width 0 height 0
click at [420, 179] on link at bounding box center [420, 179] width 0 height 0
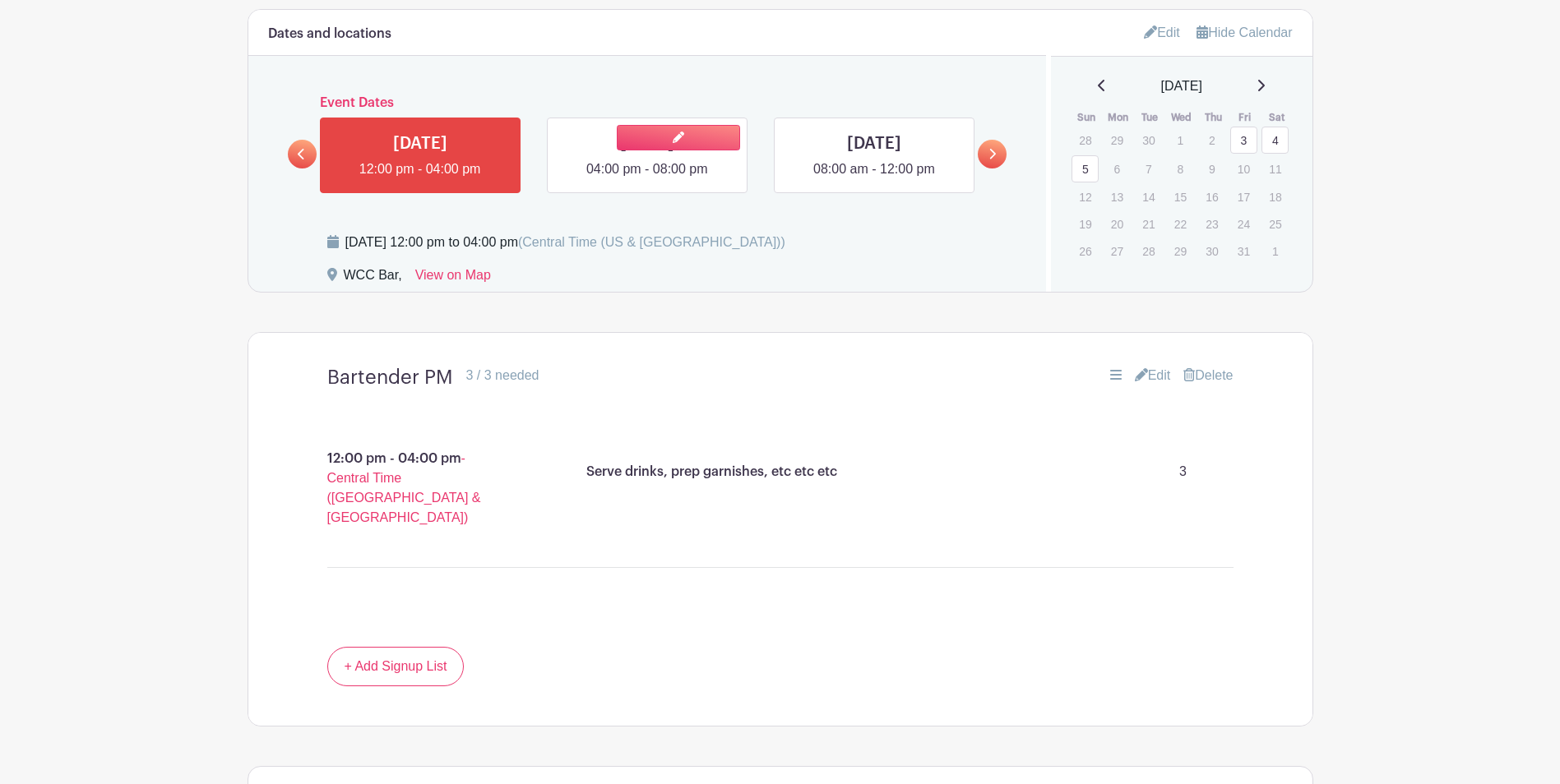
click at [647, 179] on link at bounding box center [647, 179] width 0 height 0
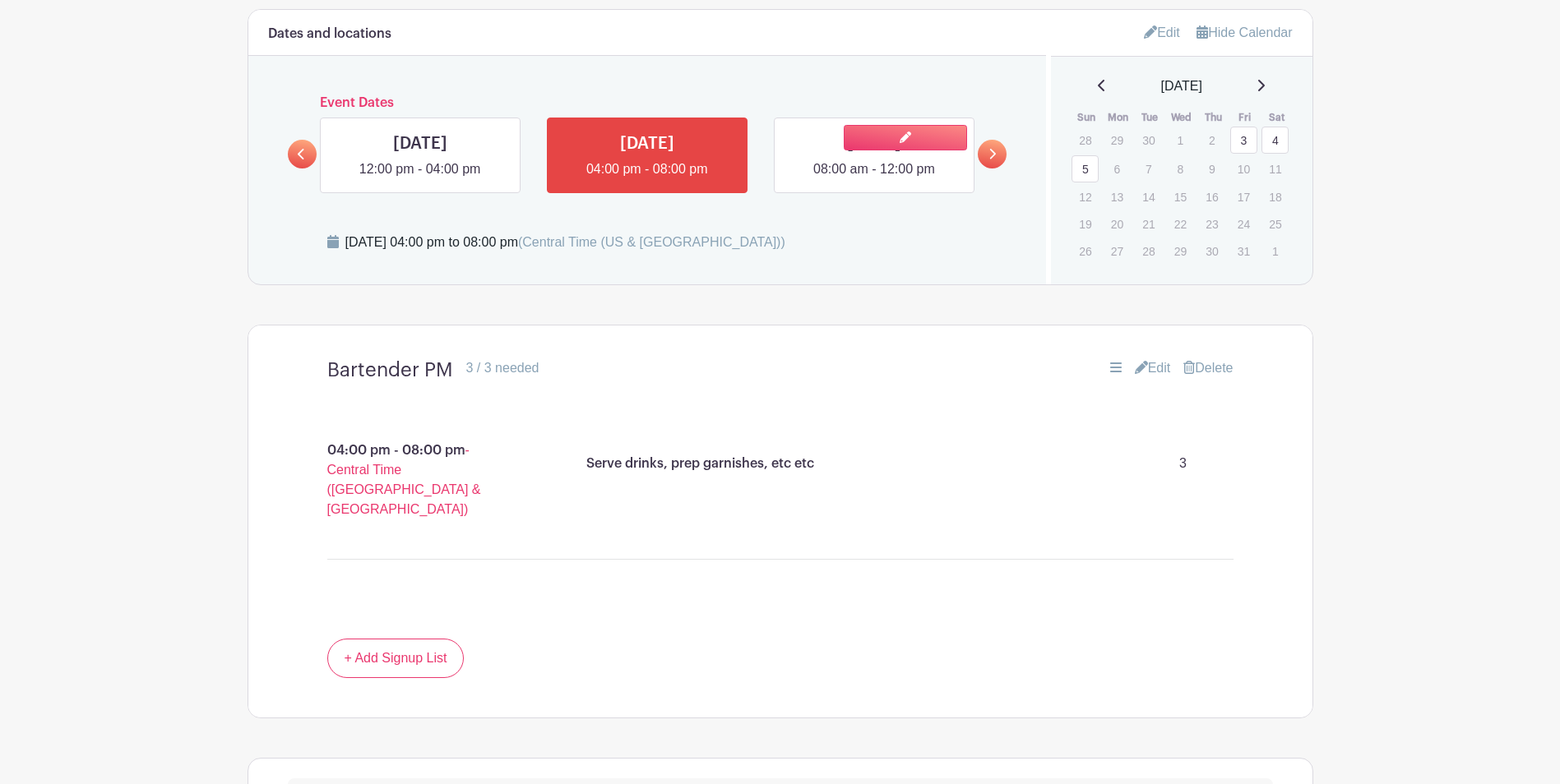
click at [874, 179] on link at bounding box center [874, 179] width 0 height 0
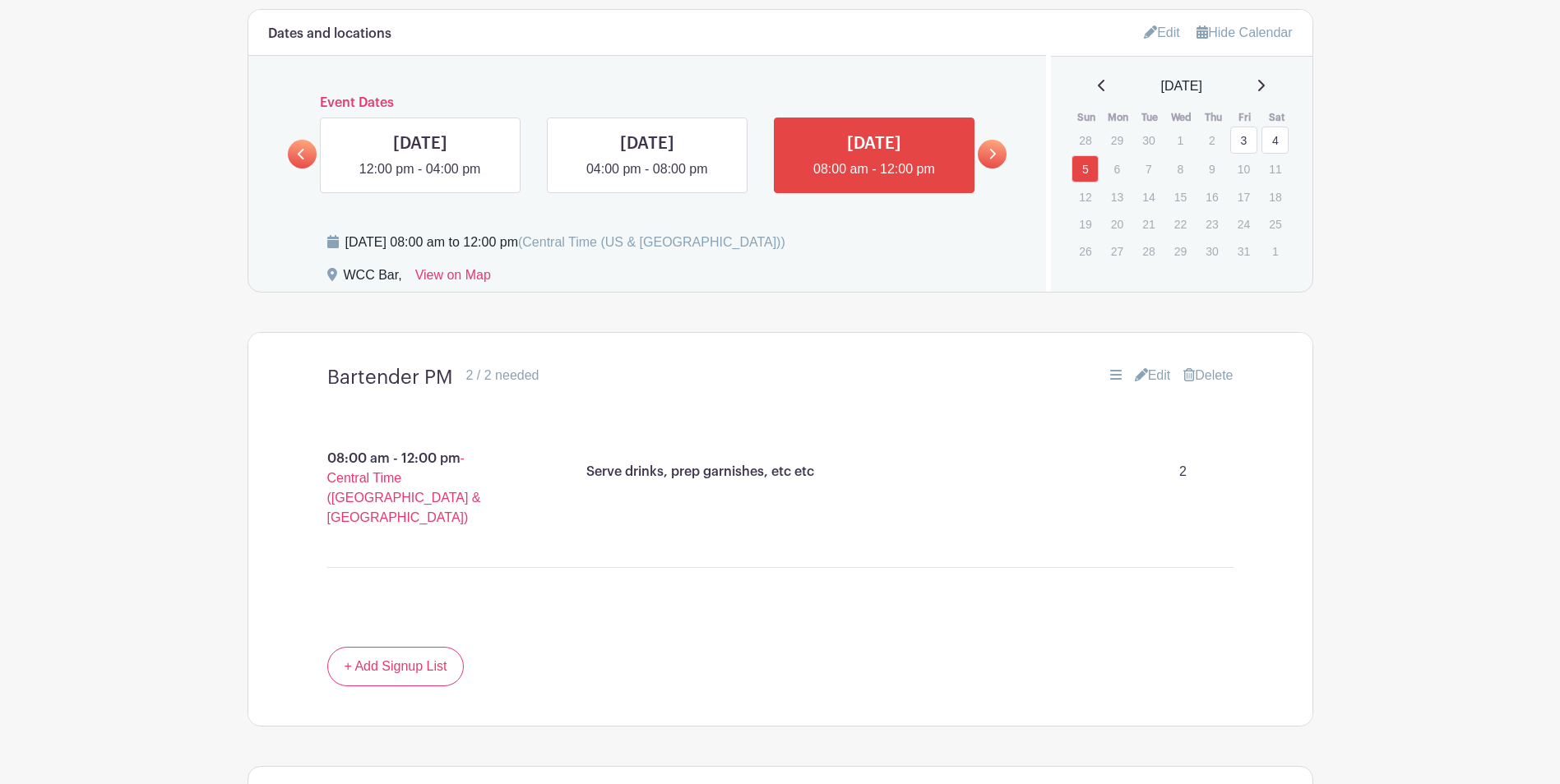
click at [1001, 153] on link at bounding box center [992, 154] width 28 height 28
click at [990, 153] on icon at bounding box center [992, 154] width 8 height 12
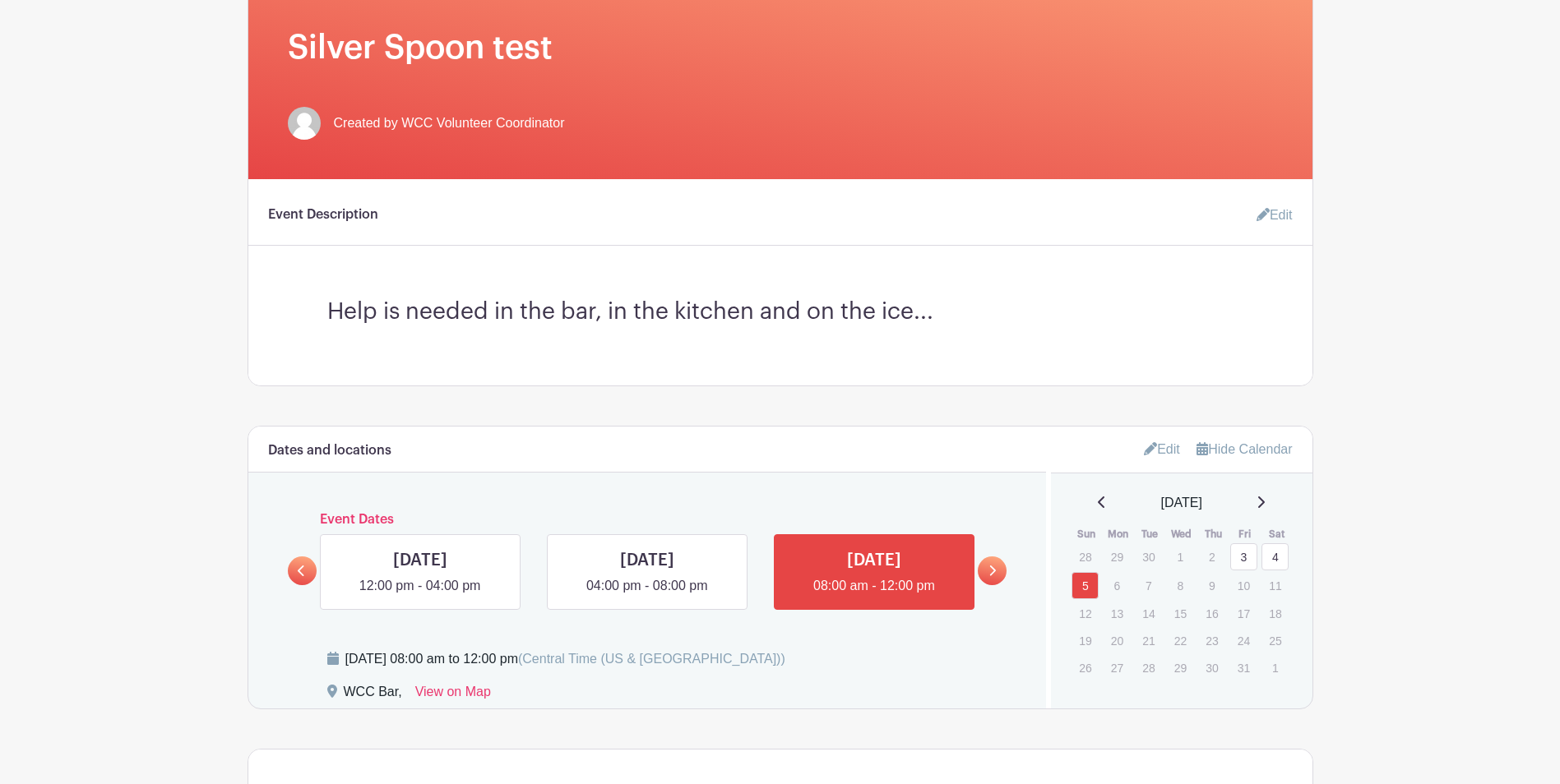
scroll to position [322, 0]
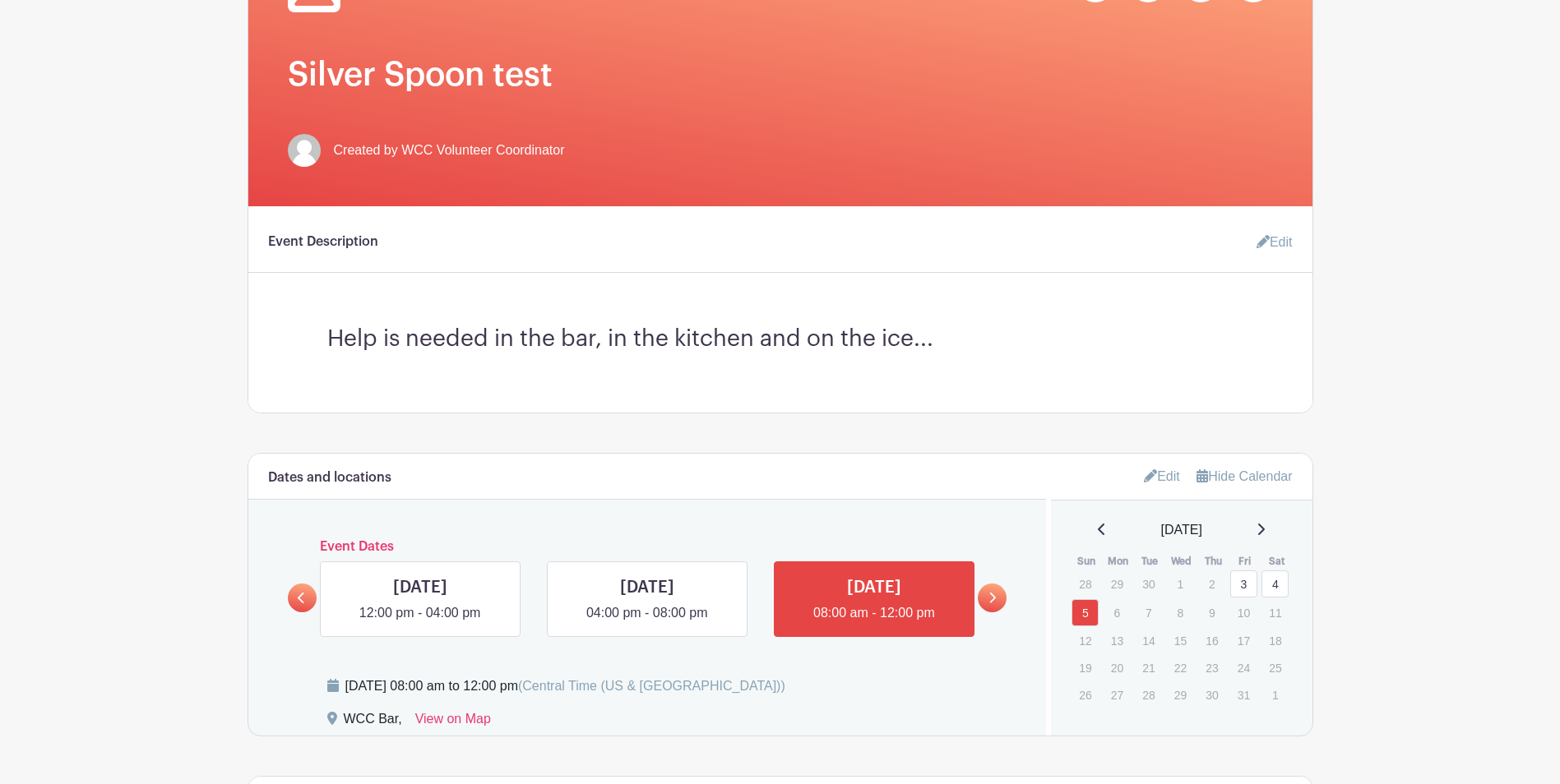
click at [1160, 475] on link "Edit" at bounding box center [1161, 476] width 36 height 28
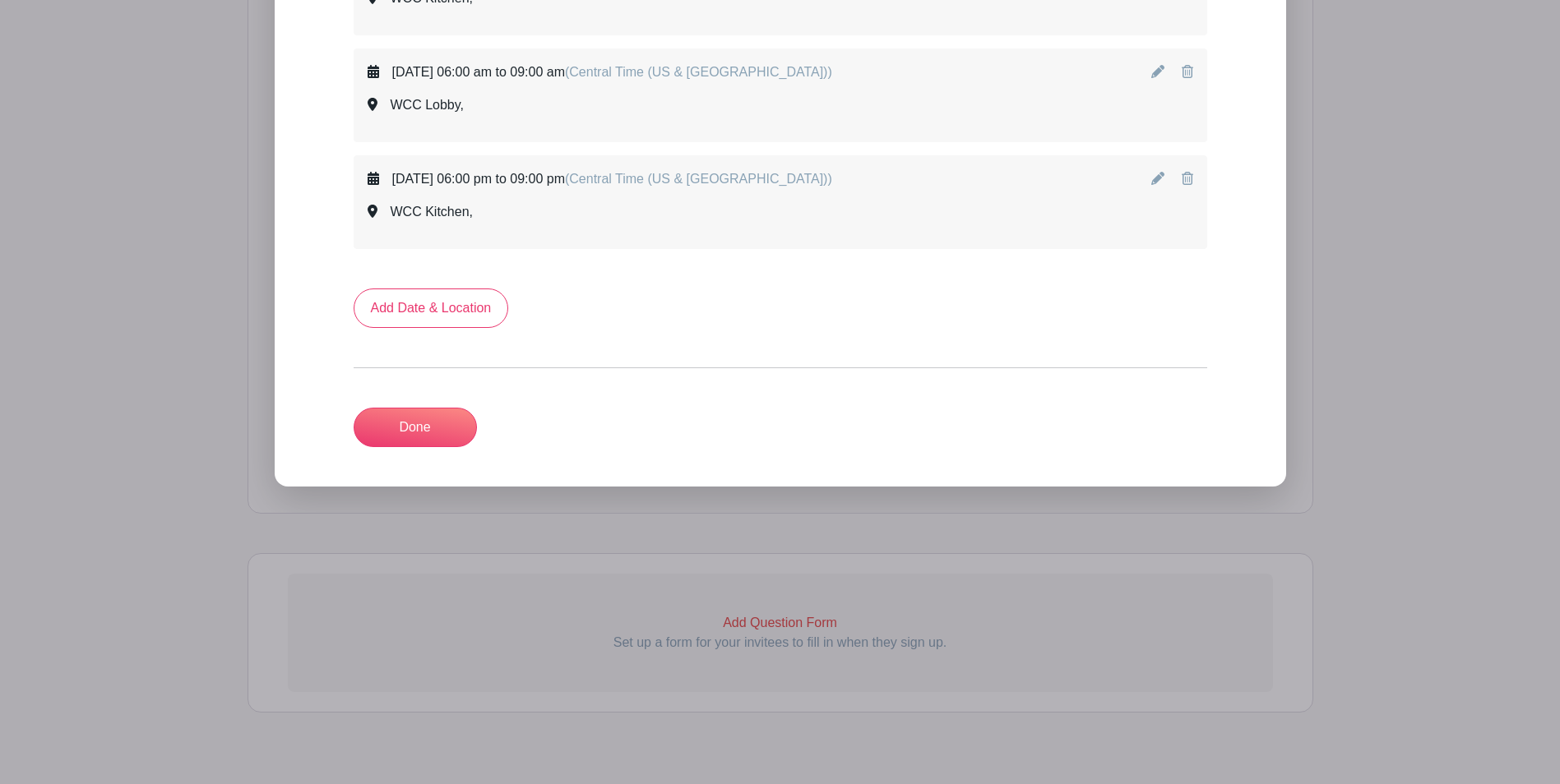
scroll to position [1698, 0]
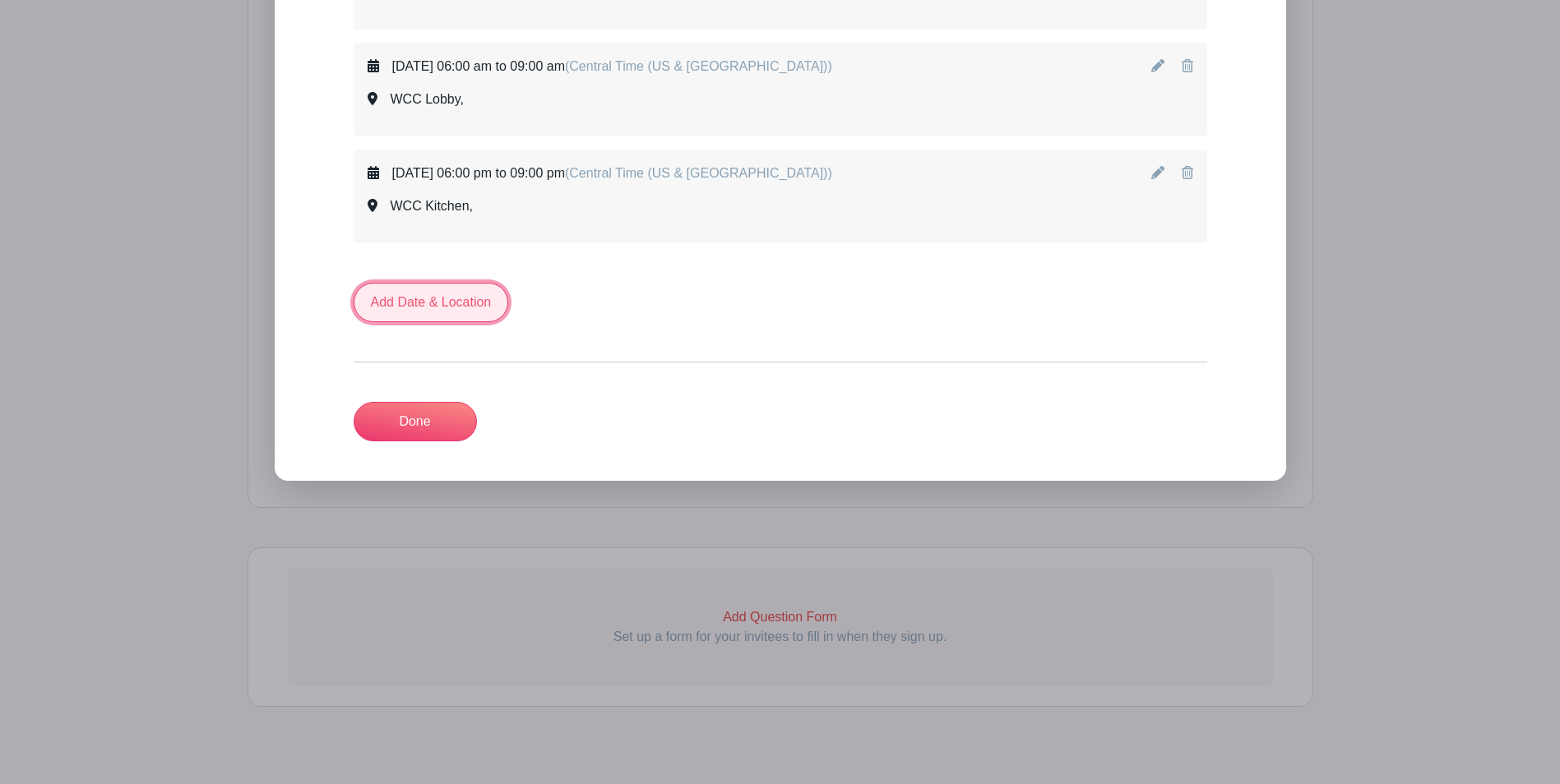
click at [434, 308] on link "Add Date & Location" at bounding box center [431, 303] width 156 height 40
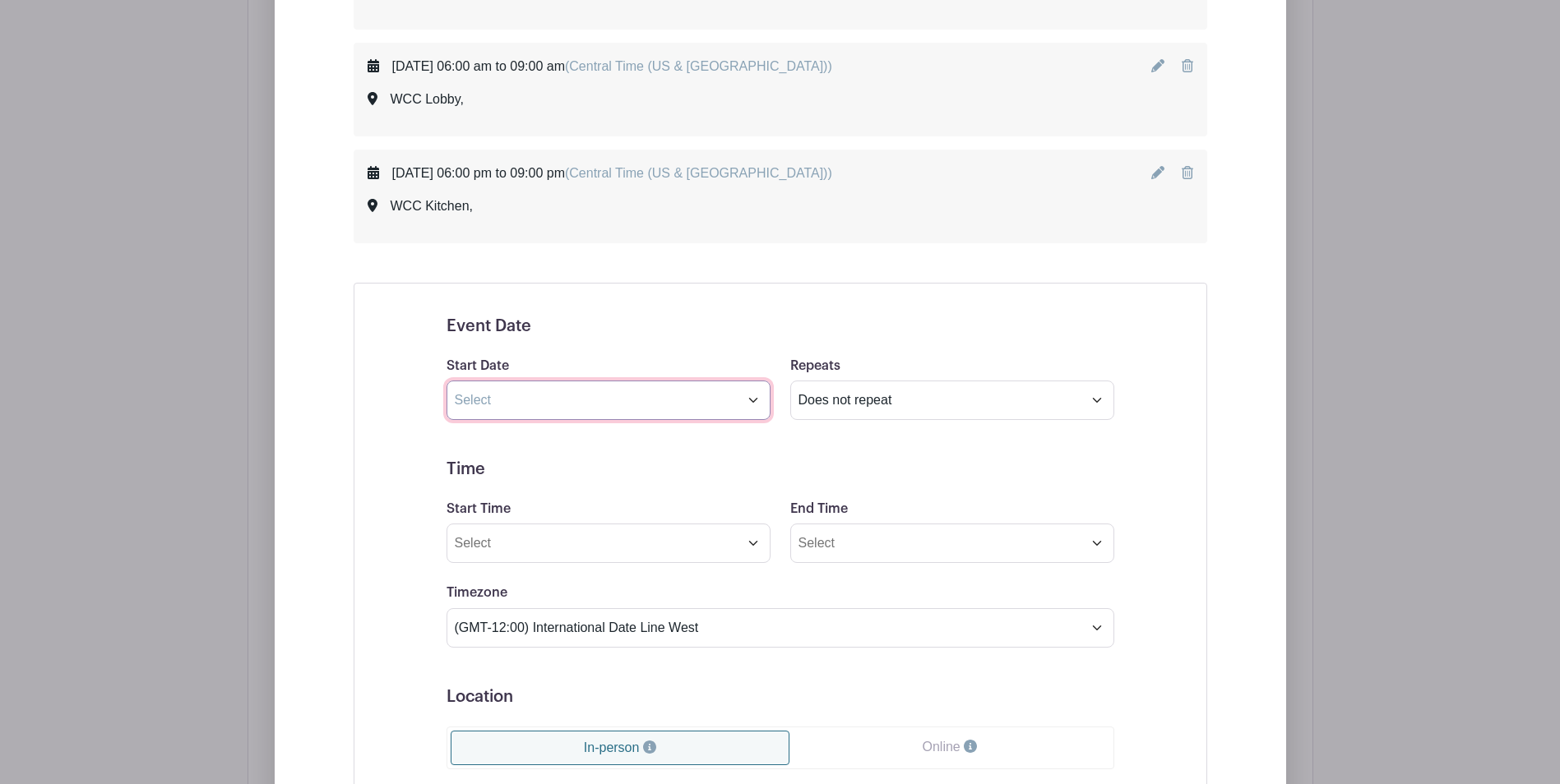
click at [746, 406] on input "text" at bounding box center [608, 401] width 324 height 40
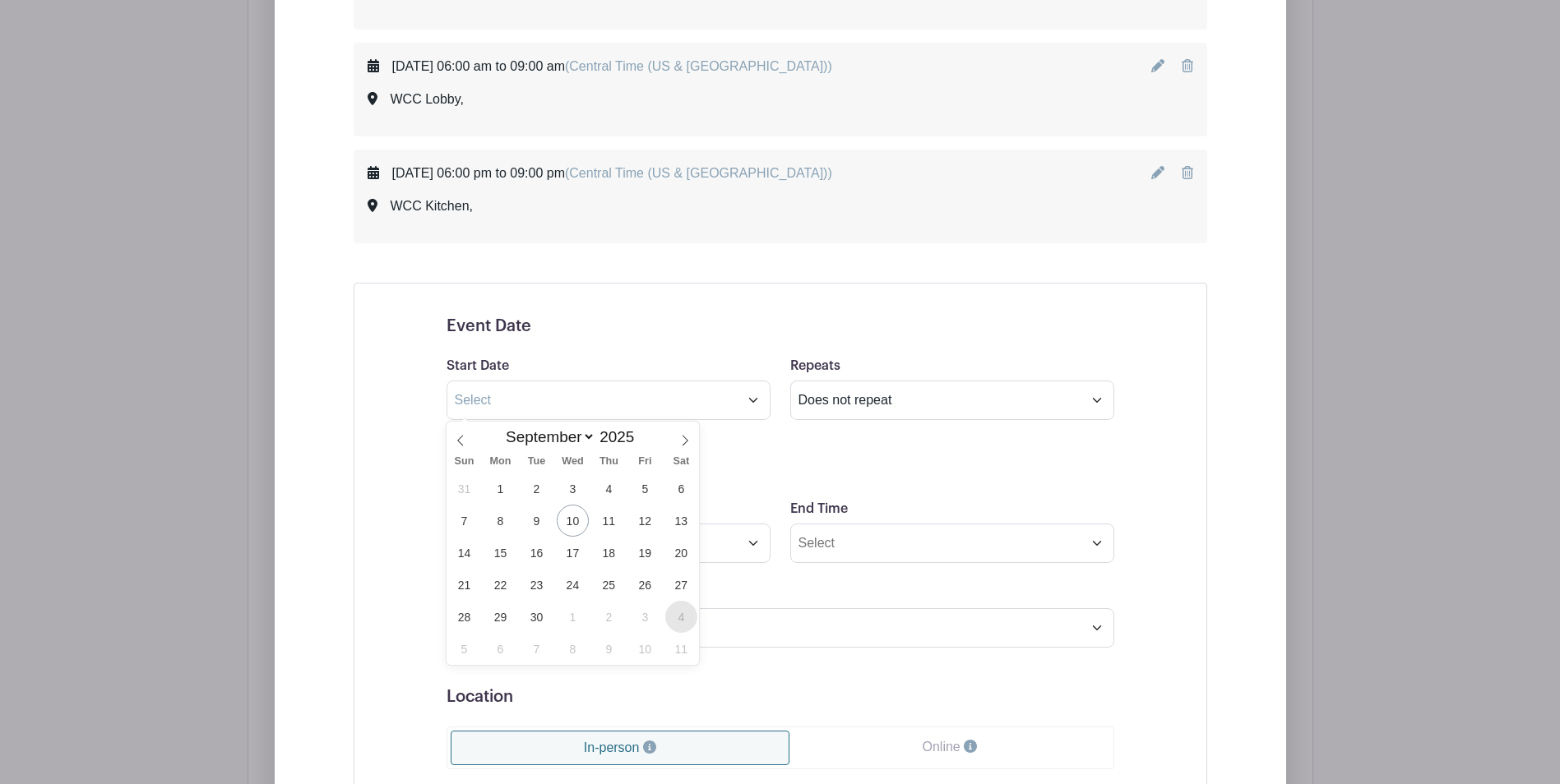
click at [681, 619] on span "4" at bounding box center [682, 617] width 32 height 32
type input "Oct 4 2025"
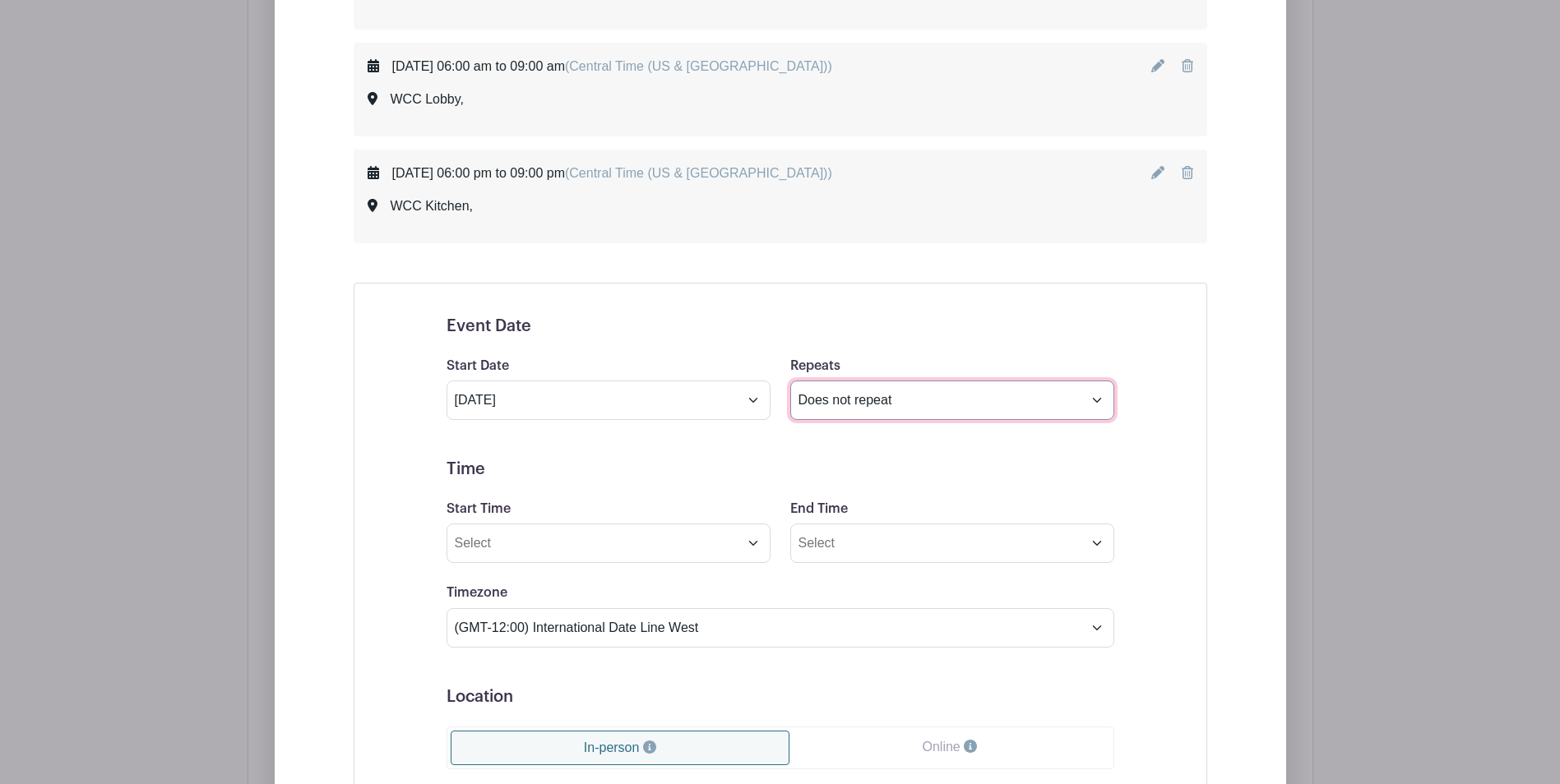
click at [1098, 405] on select "Does not repeat Daily Weekly Monthly on day 4 Monthly on the first Saturday Oth…" at bounding box center [951, 401] width 324 height 40
select select "daily"
click at [790, 381] on select "Does not repeat Daily Weekly Monthly on day 4 Monthly on the first Saturday Oth…" at bounding box center [951, 401] width 324 height 40
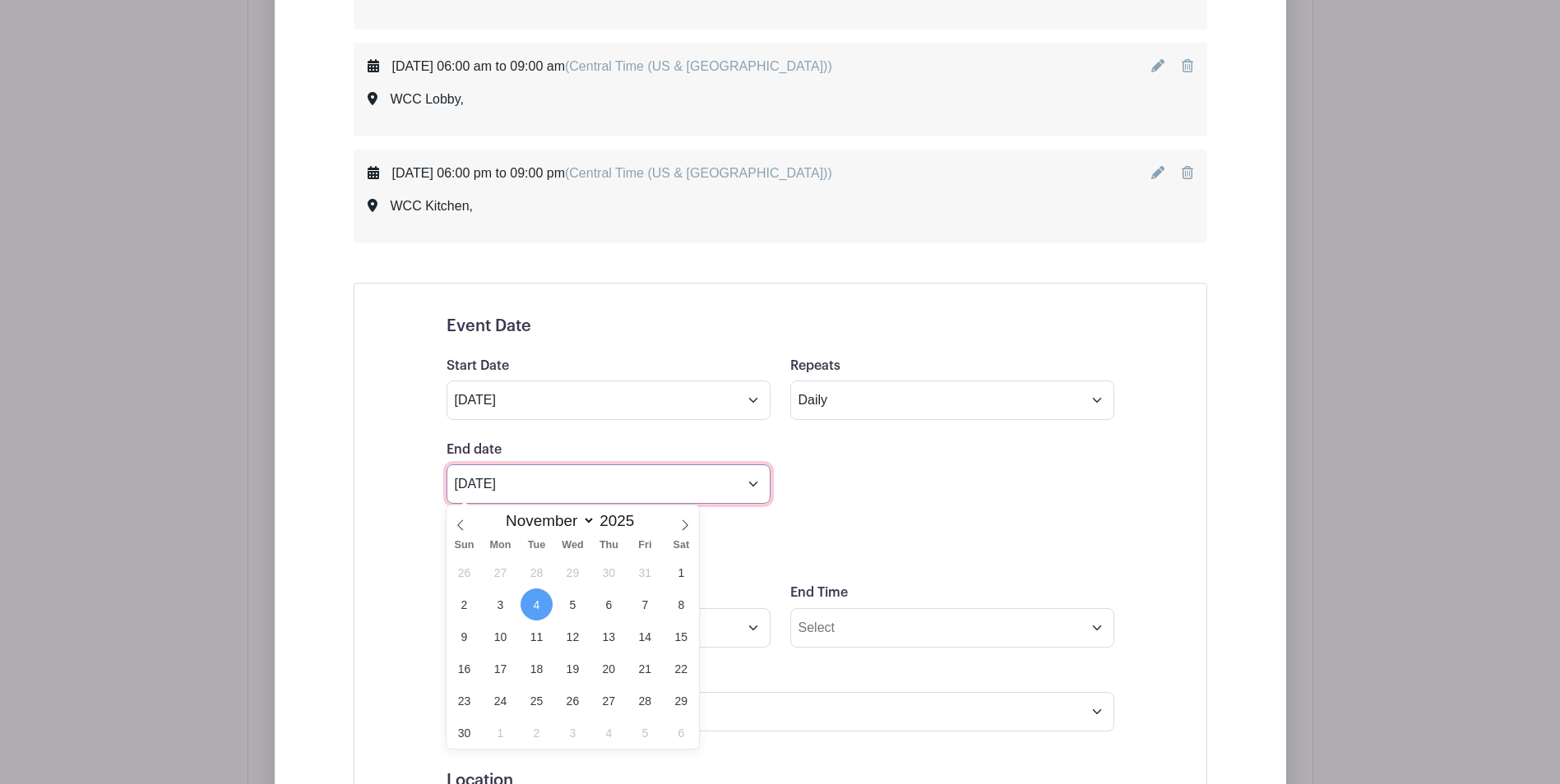
click at [749, 487] on input "Nov 4 2025" at bounding box center [608, 484] width 324 height 40
click at [460, 528] on icon at bounding box center [460, 524] width 6 height 10
select select "9"
click at [921, 511] on form "Event Date Start Date Oct 4 2025 Repeats Does not repeat Daily Weekly Monthly o…" at bounding box center [780, 750] width 667 height 868
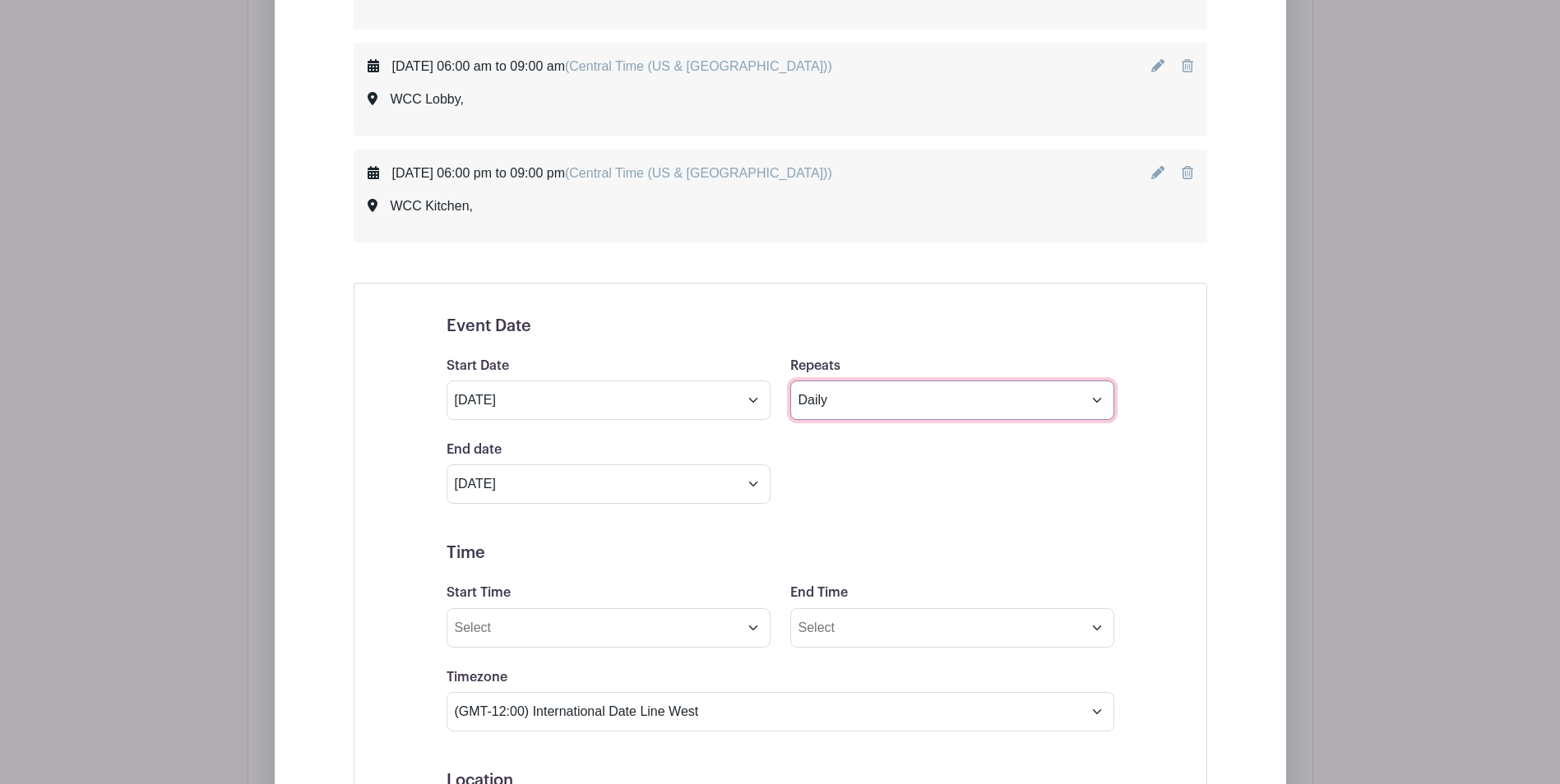
click at [1095, 402] on select "Does not repeat Daily Weekly Monthly on day 4 Monthly on the first Saturday Oth…" at bounding box center [951, 401] width 324 height 40
select select "once"
click at [790, 381] on select "Does not repeat Daily Weekly Monthly on day 4 Monthly on the first Saturday Oth…" at bounding box center [951, 401] width 324 height 40
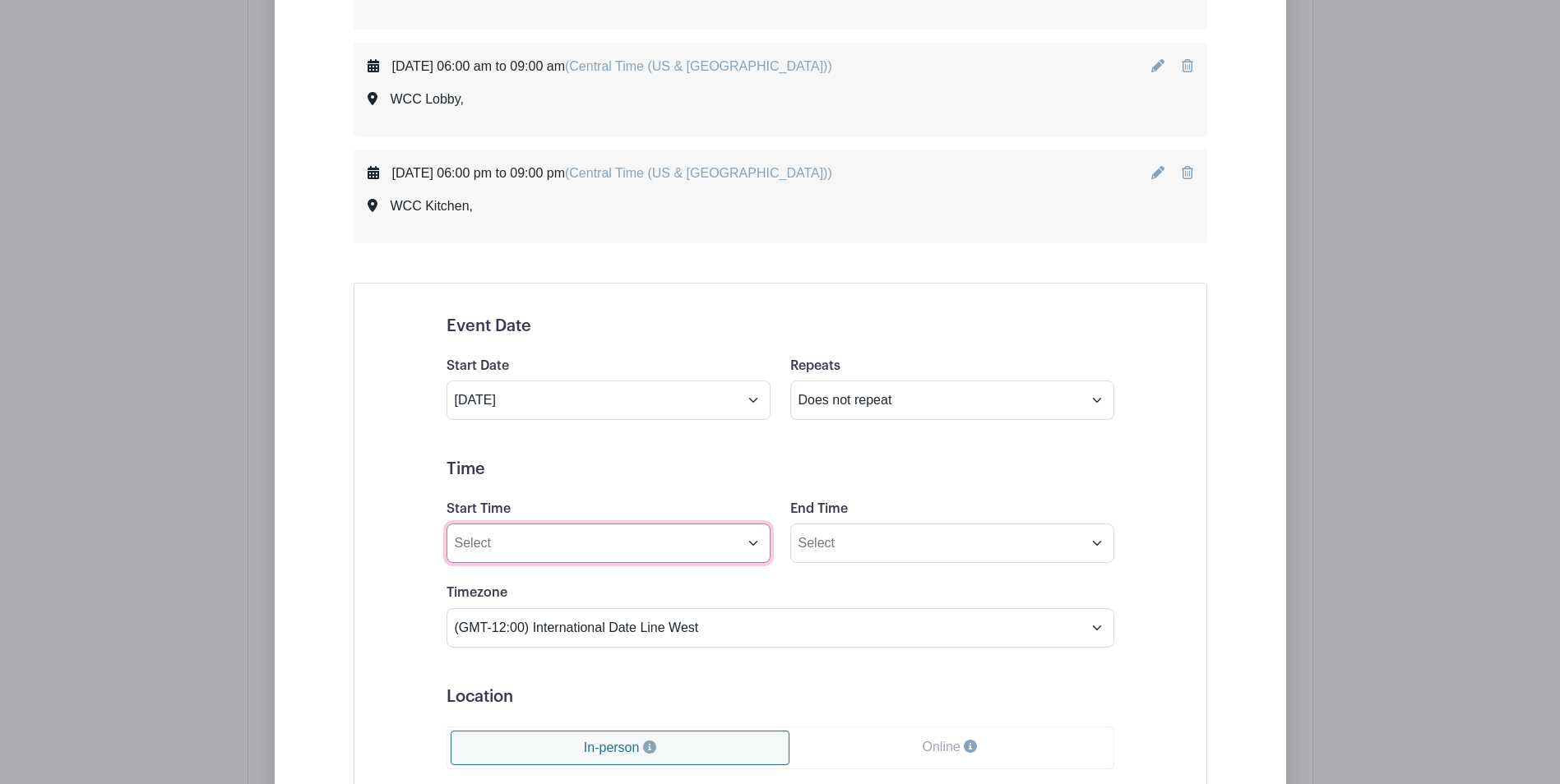
click at [748, 545] on input "Start Time" at bounding box center [608, 544] width 324 height 40
click at [474, 580] on icon at bounding box center [476, 582] width 9 height 11
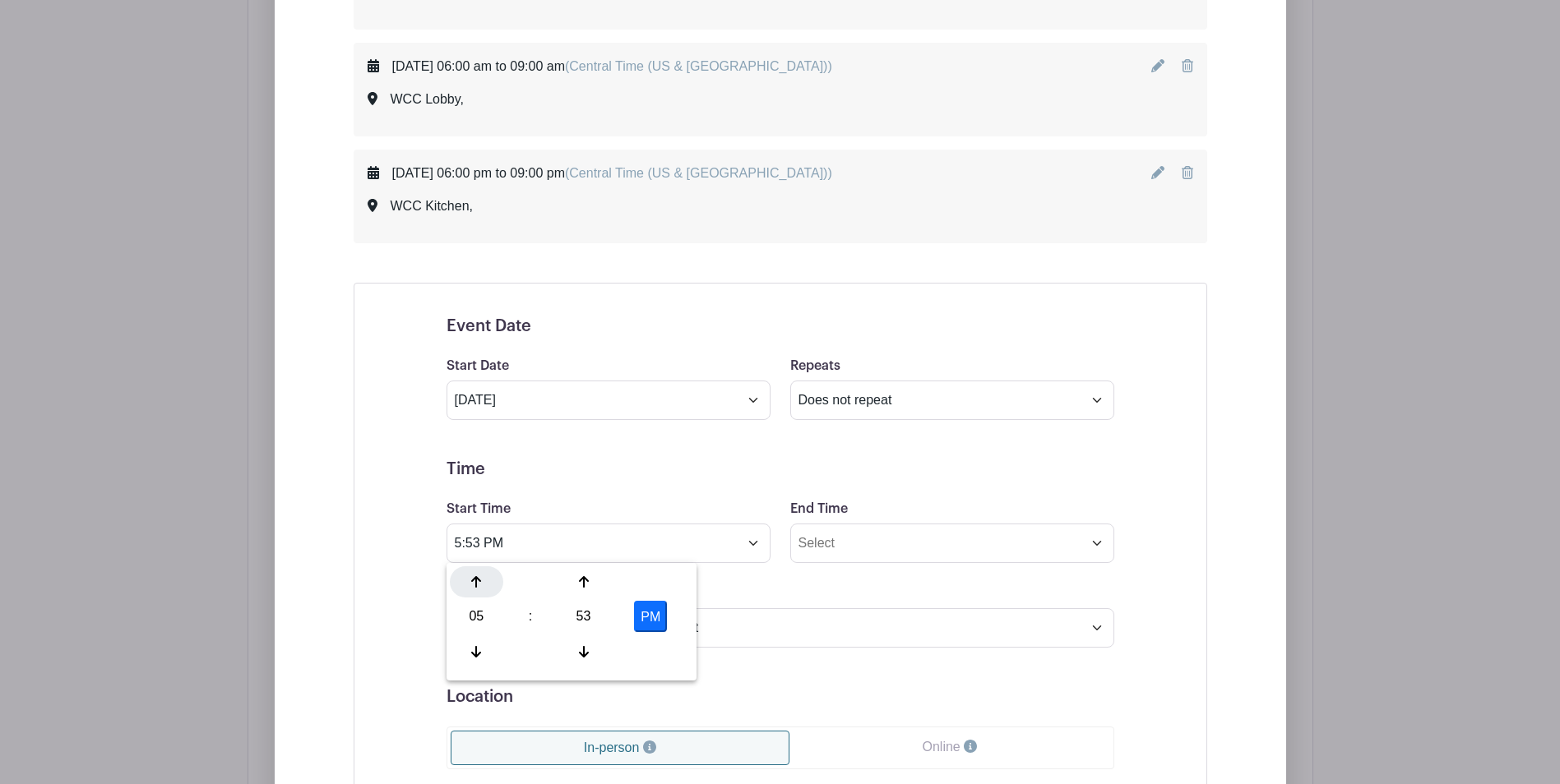
click at [474, 580] on icon at bounding box center [476, 582] width 9 height 11
click at [470, 579] on div at bounding box center [477, 582] width 53 height 31
click at [581, 588] on icon at bounding box center [584, 582] width 9 height 13
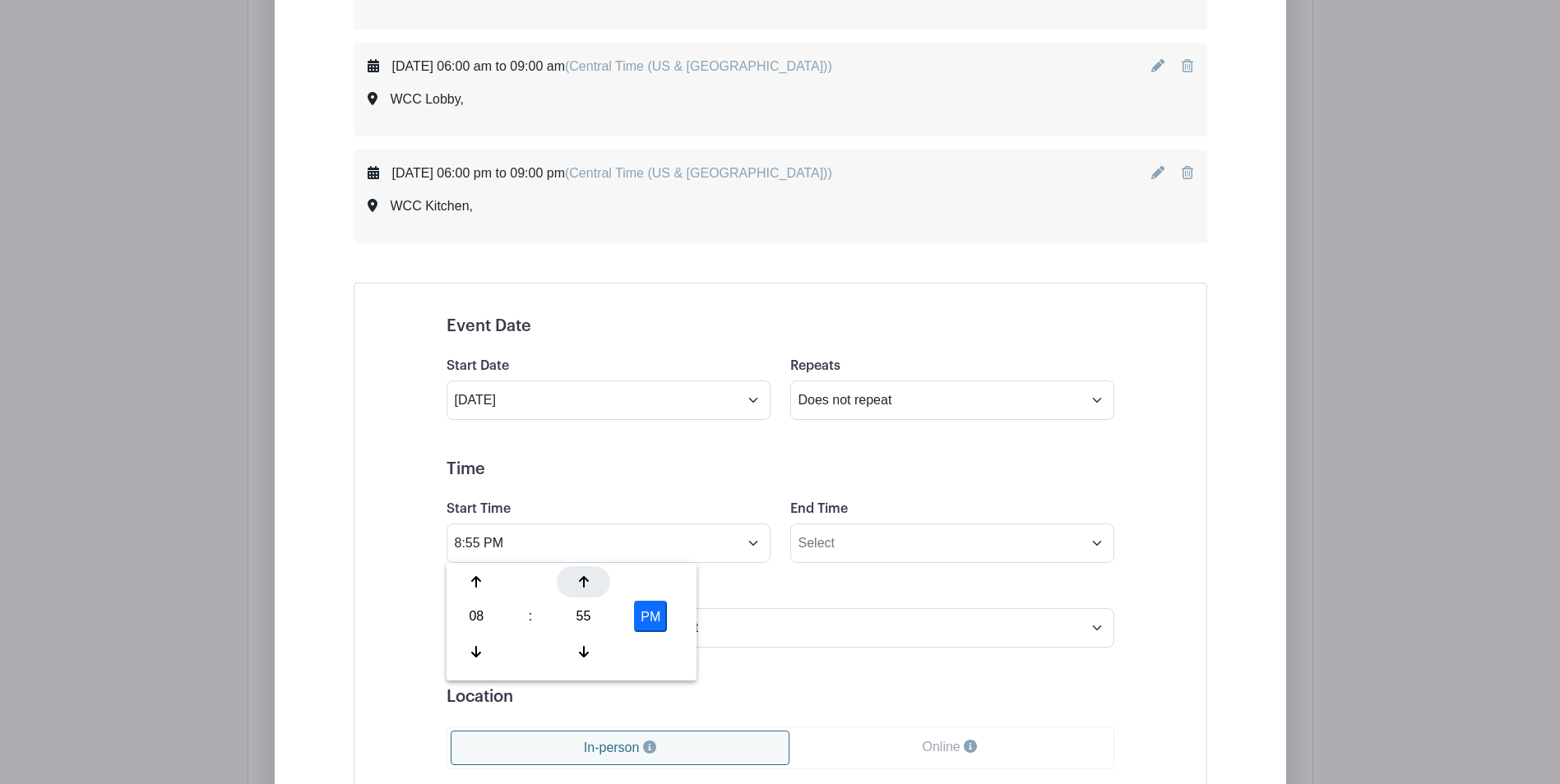
click at [581, 588] on icon at bounding box center [584, 582] width 9 height 13
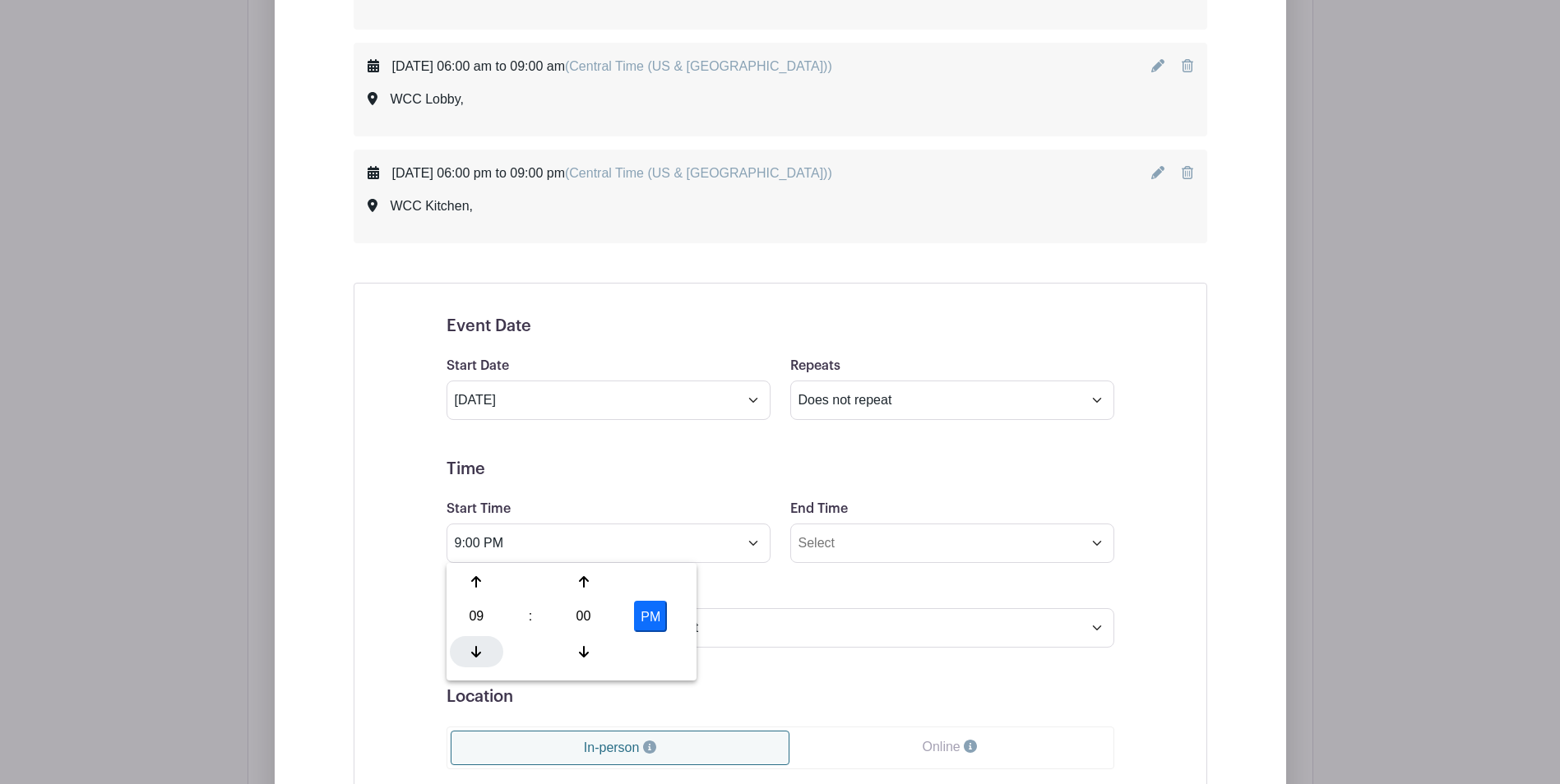
click at [469, 653] on div at bounding box center [477, 651] width 53 height 31
click at [651, 622] on button "PM" at bounding box center [650, 616] width 33 height 31
type input "8:00 AM"
click at [1099, 545] on input "End Time" at bounding box center [951, 544] width 324 height 40
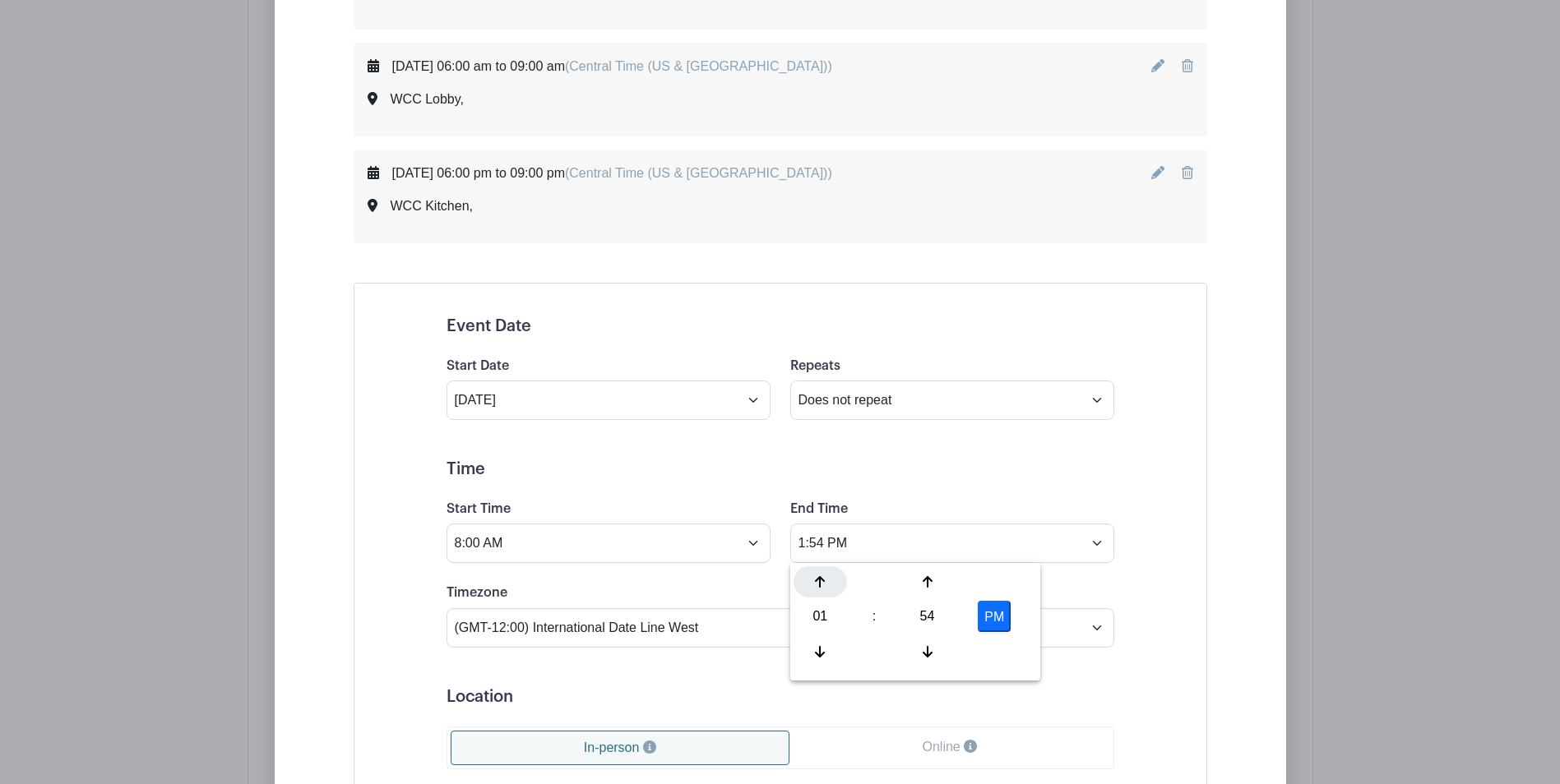
click at [821, 582] on icon at bounding box center [819, 582] width 9 height 13
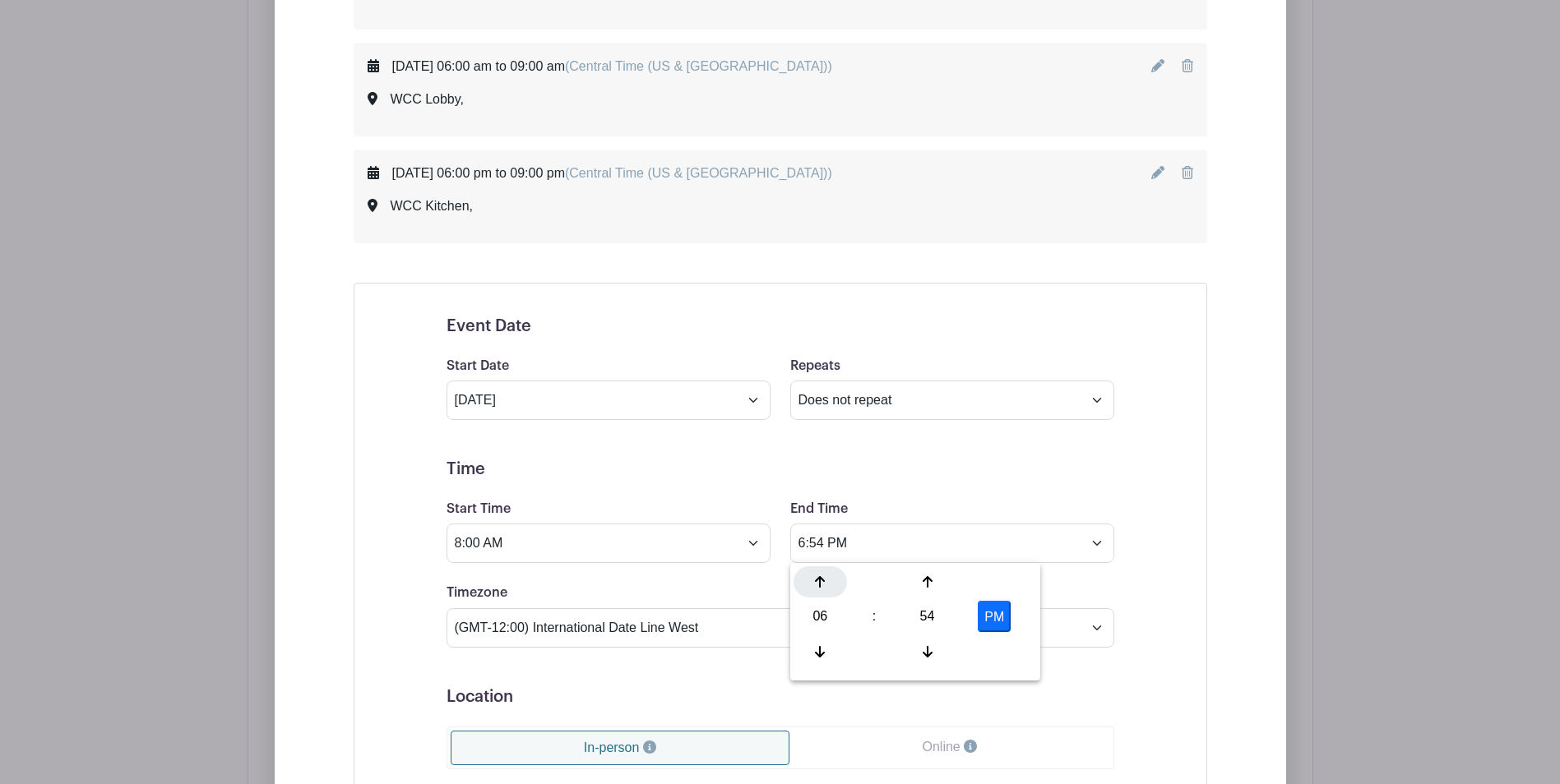
click at [821, 582] on icon at bounding box center [819, 582] width 9 height 13
click at [929, 583] on icon at bounding box center [928, 582] width 9 height 13
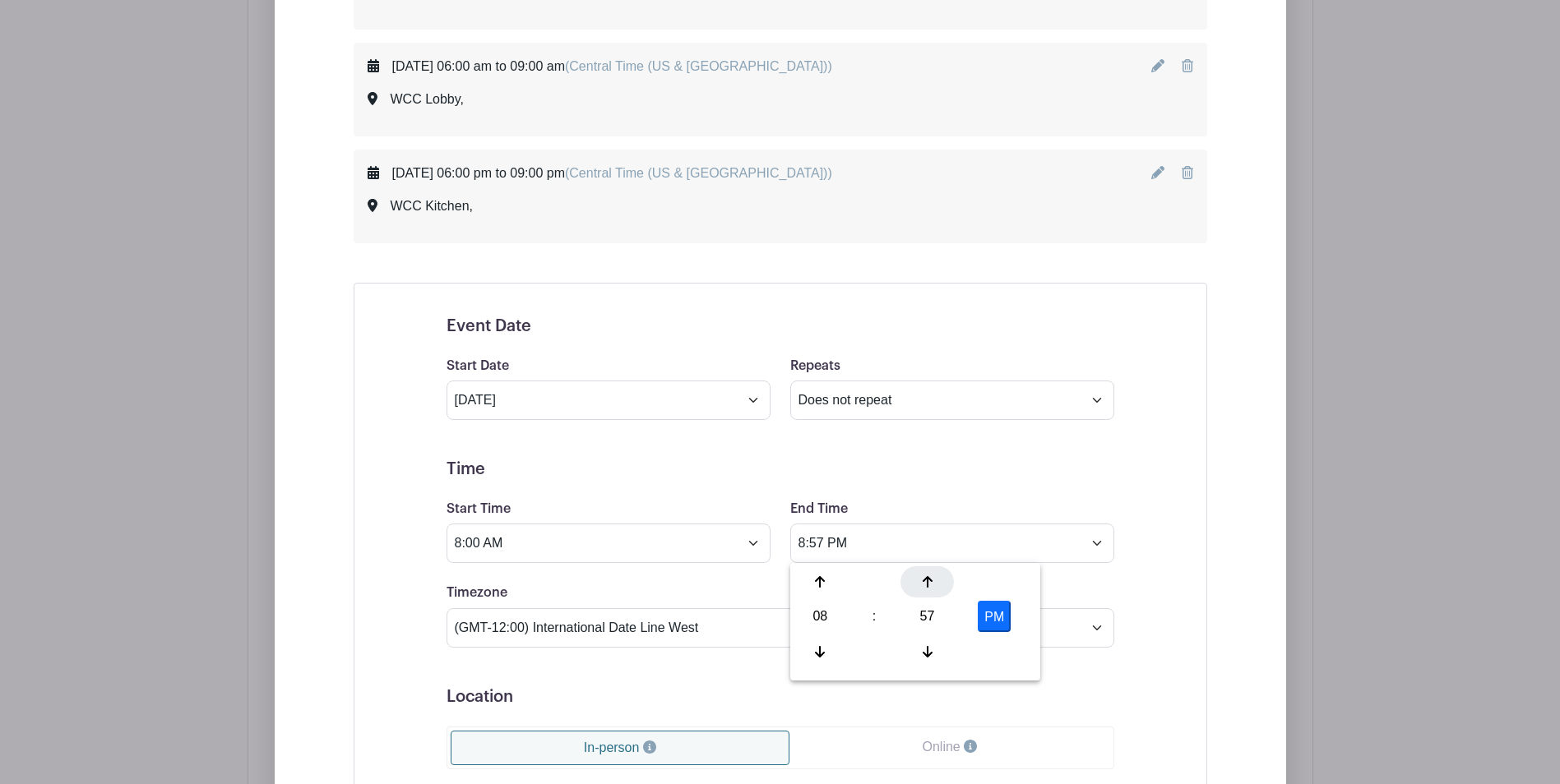
click at [929, 583] on icon at bounding box center [928, 582] width 9 height 13
click at [991, 619] on button "PM" at bounding box center [994, 616] width 33 height 31
type input "9:00 AM"
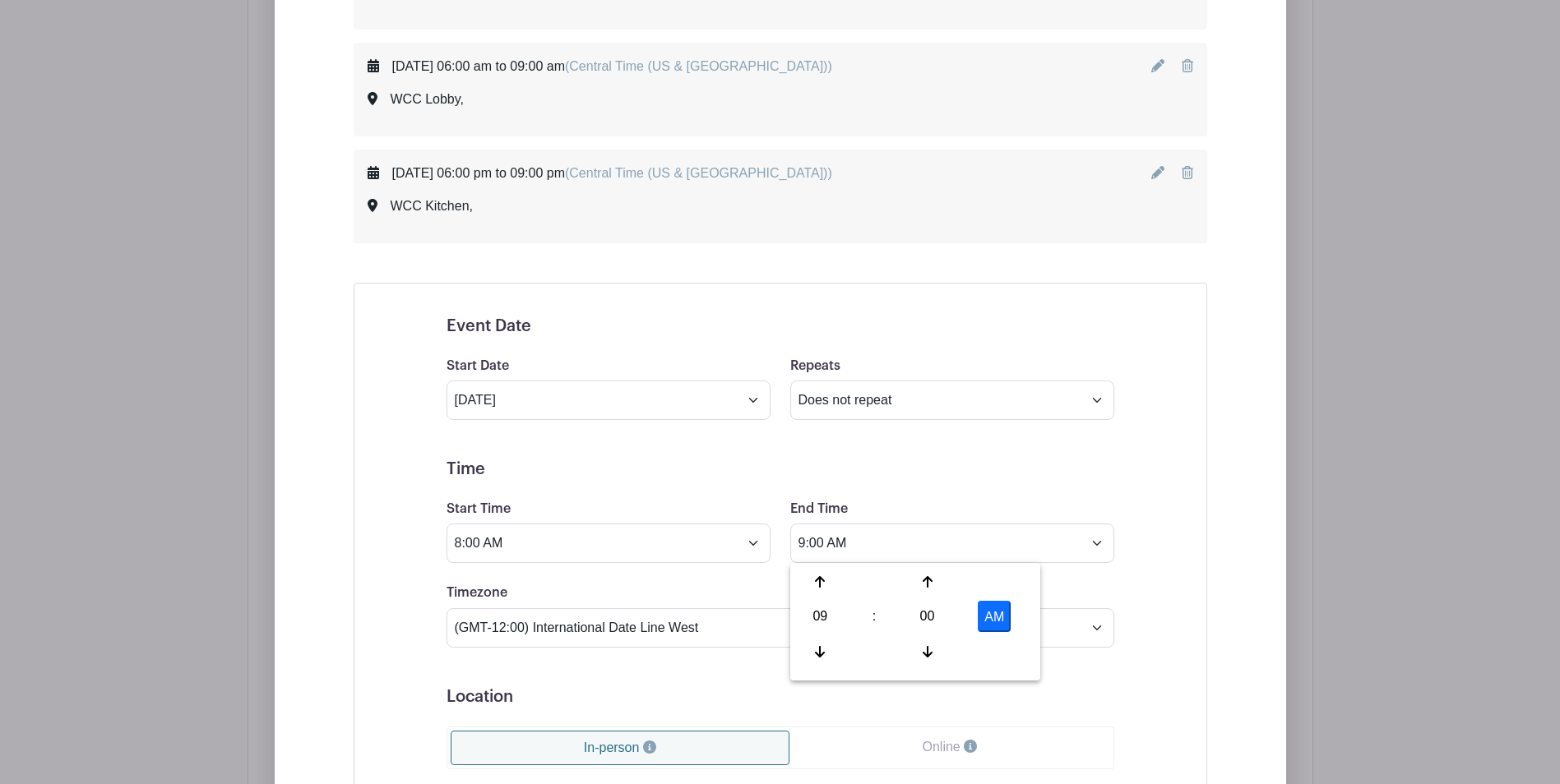
click at [724, 677] on form "Event Date Start Date Oct 4 2025 Repeats Does not repeat Daily Weekly Monthly o…" at bounding box center [780, 708] width 667 height 785
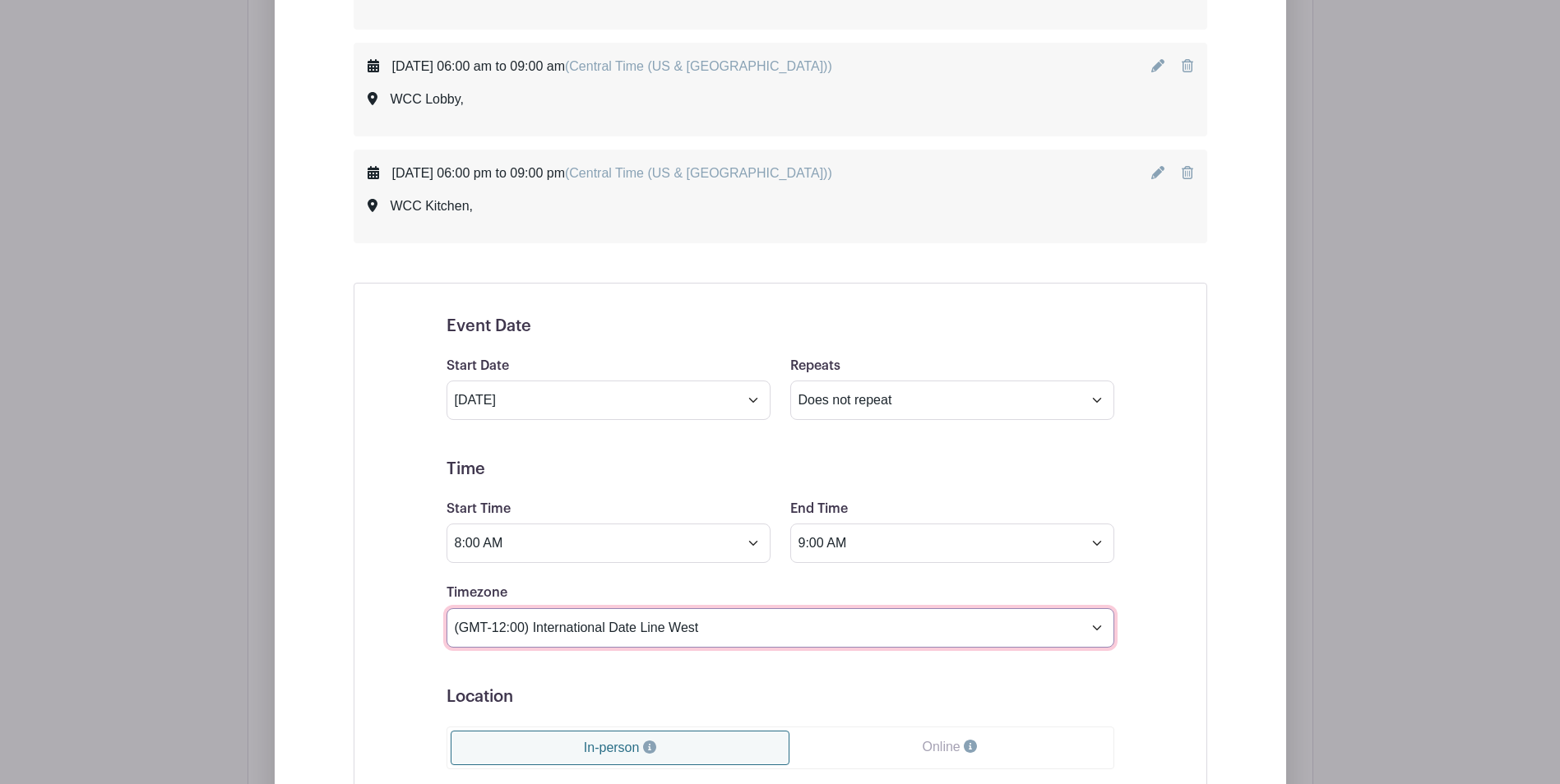
click at [817, 627] on select "(GMT-12:00) International Date Line West (GMT-11:00) American Samoa (GMT-11:00)…" at bounding box center [780, 628] width 667 height 40
select select "Central Time (US & Canada)"
click at [446, 608] on select "(GMT-12:00) International Date Line West (GMT-11:00) American Samoa (GMT-11:00)…" at bounding box center [780, 628] width 667 height 40
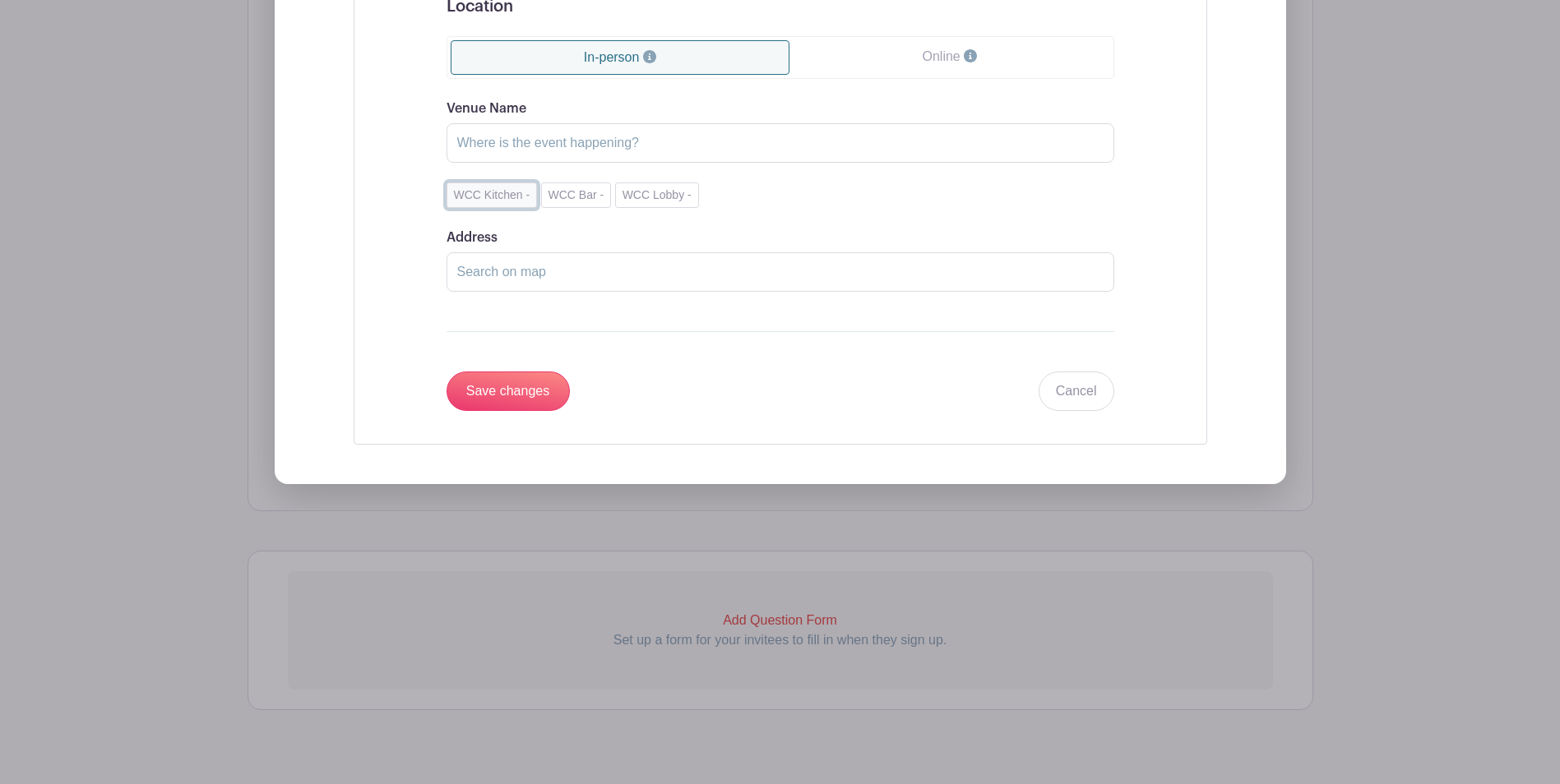
click at [479, 187] on button "WCC Kitchen -" at bounding box center [492, 195] width 91 height 26
type input "WCC Kitchen"
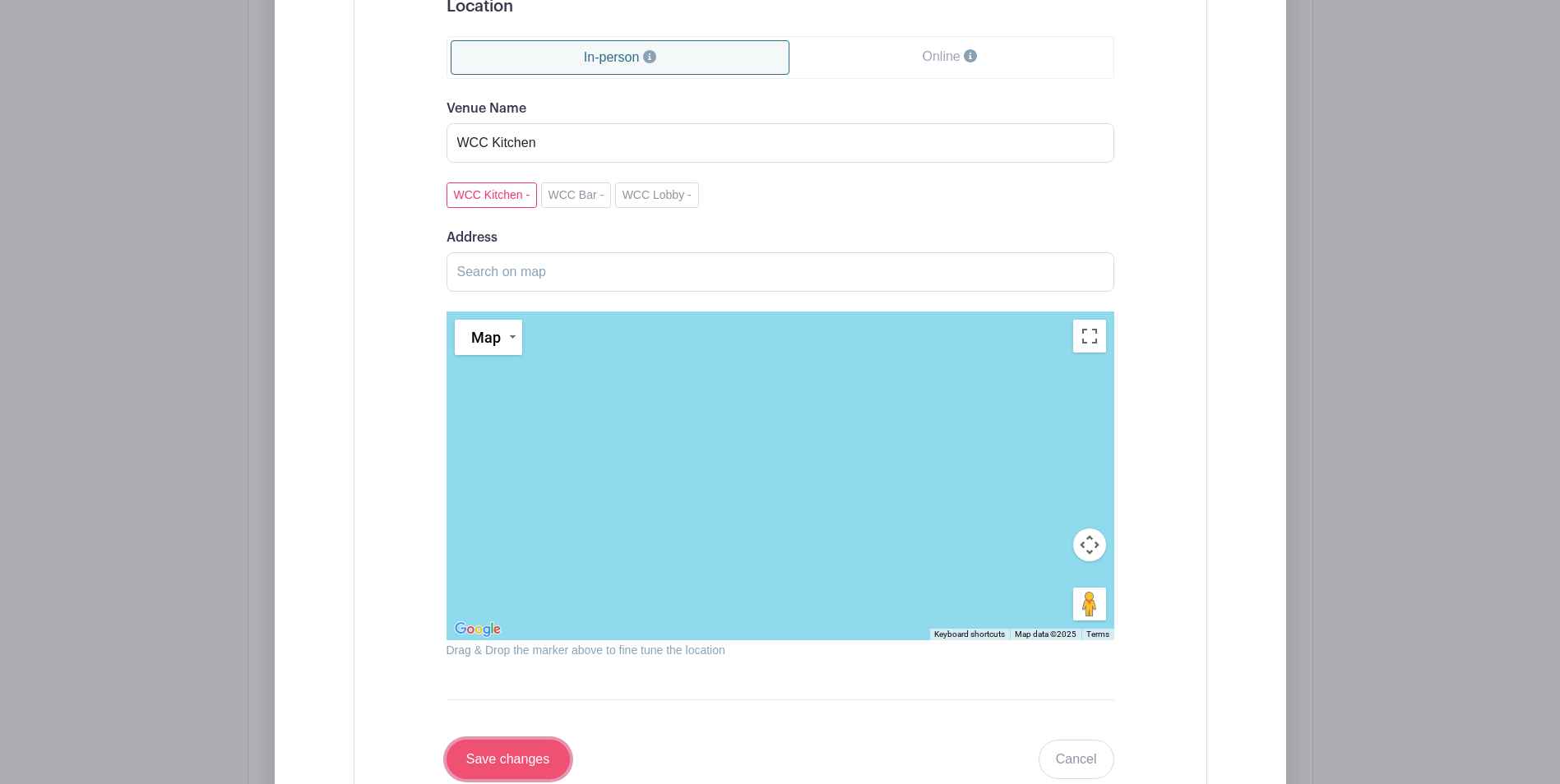
click at [516, 756] on input "Save changes" at bounding box center [508, 759] width 123 height 40
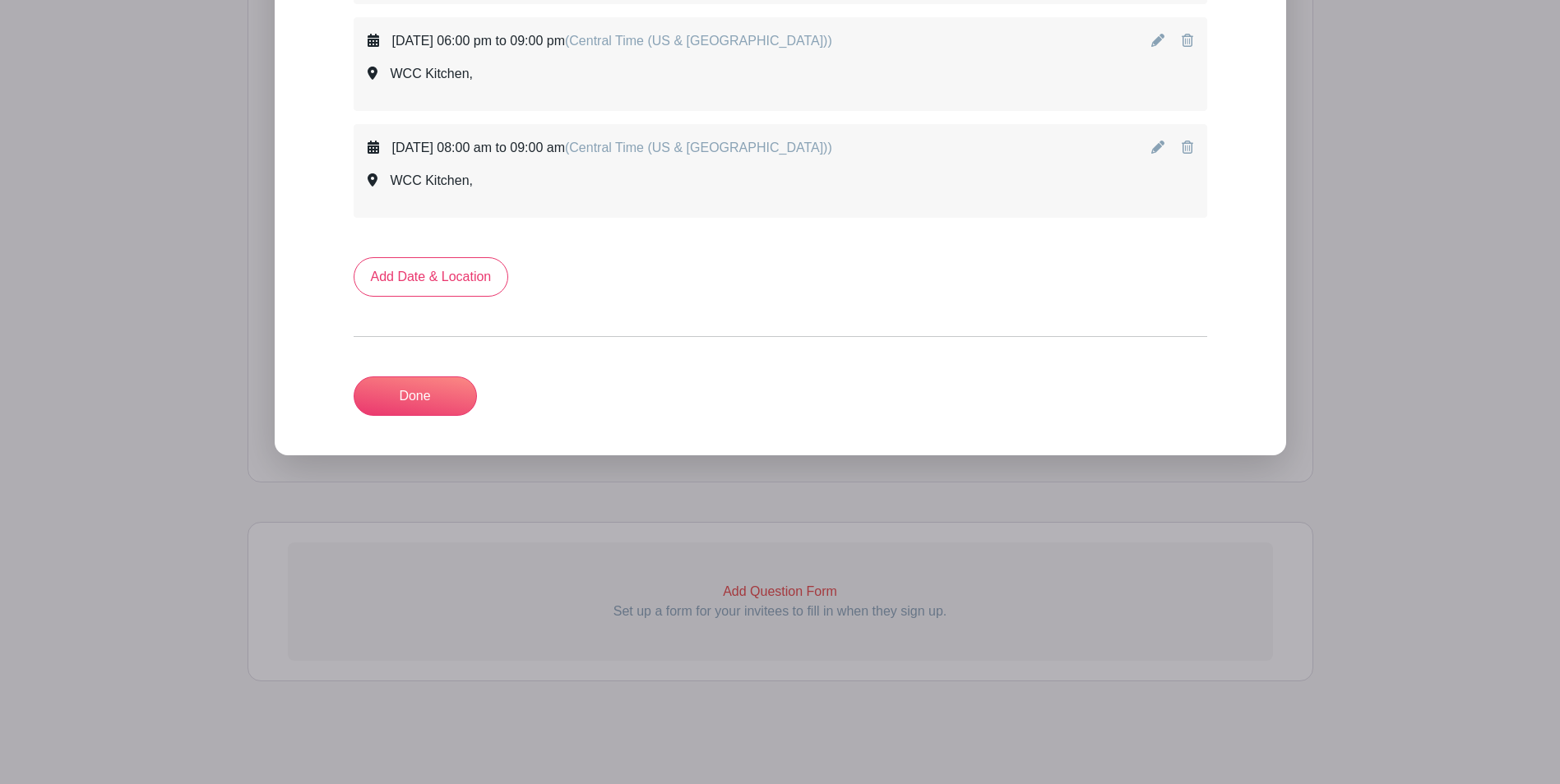
scroll to position [1830, 0]
click at [406, 401] on link "Done" at bounding box center [415, 397] width 123 height 40
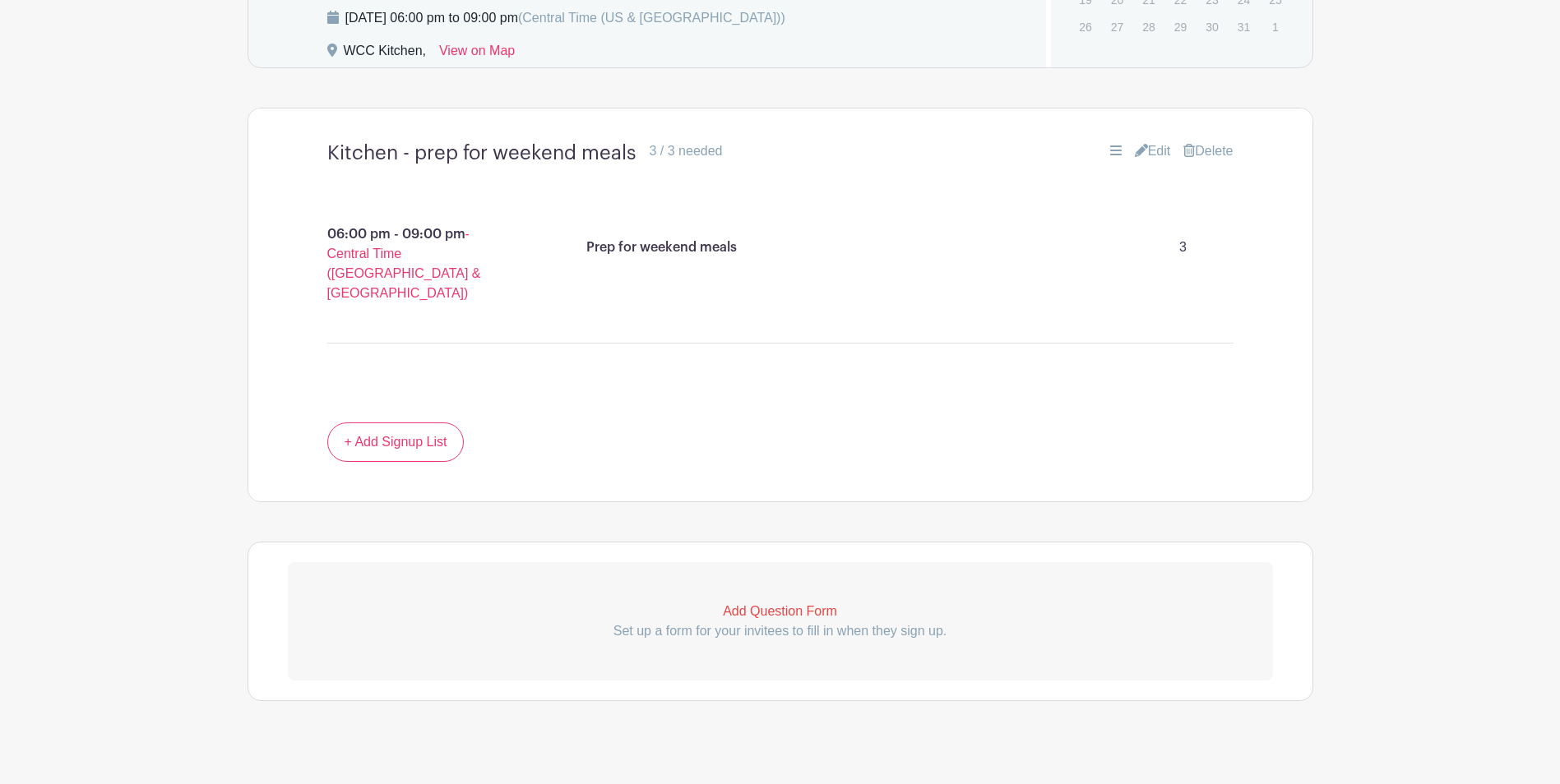
scroll to position [525, 0]
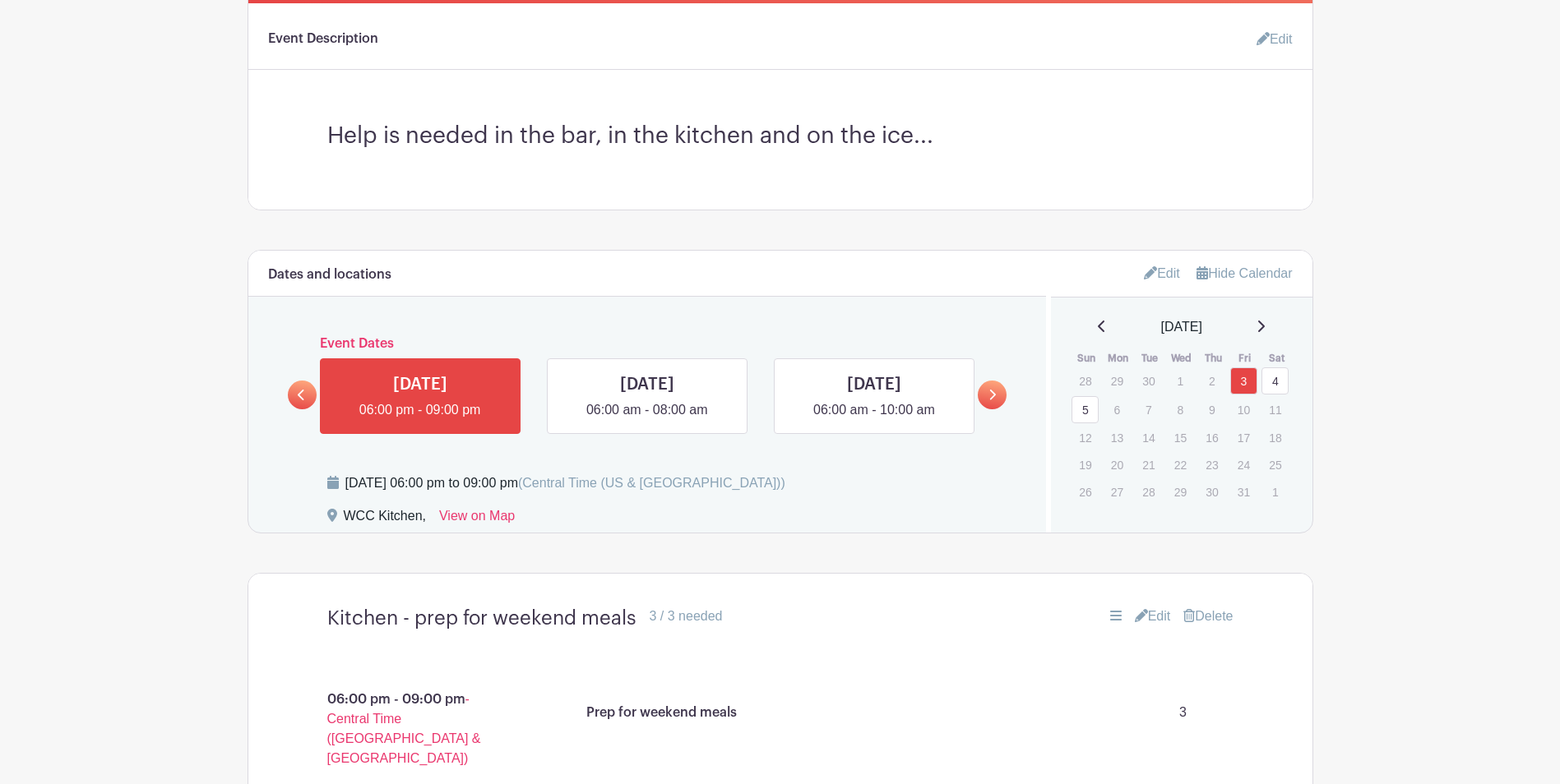
click at [990, 392] on icon at bounding box center [992, 395] width 8 height 12
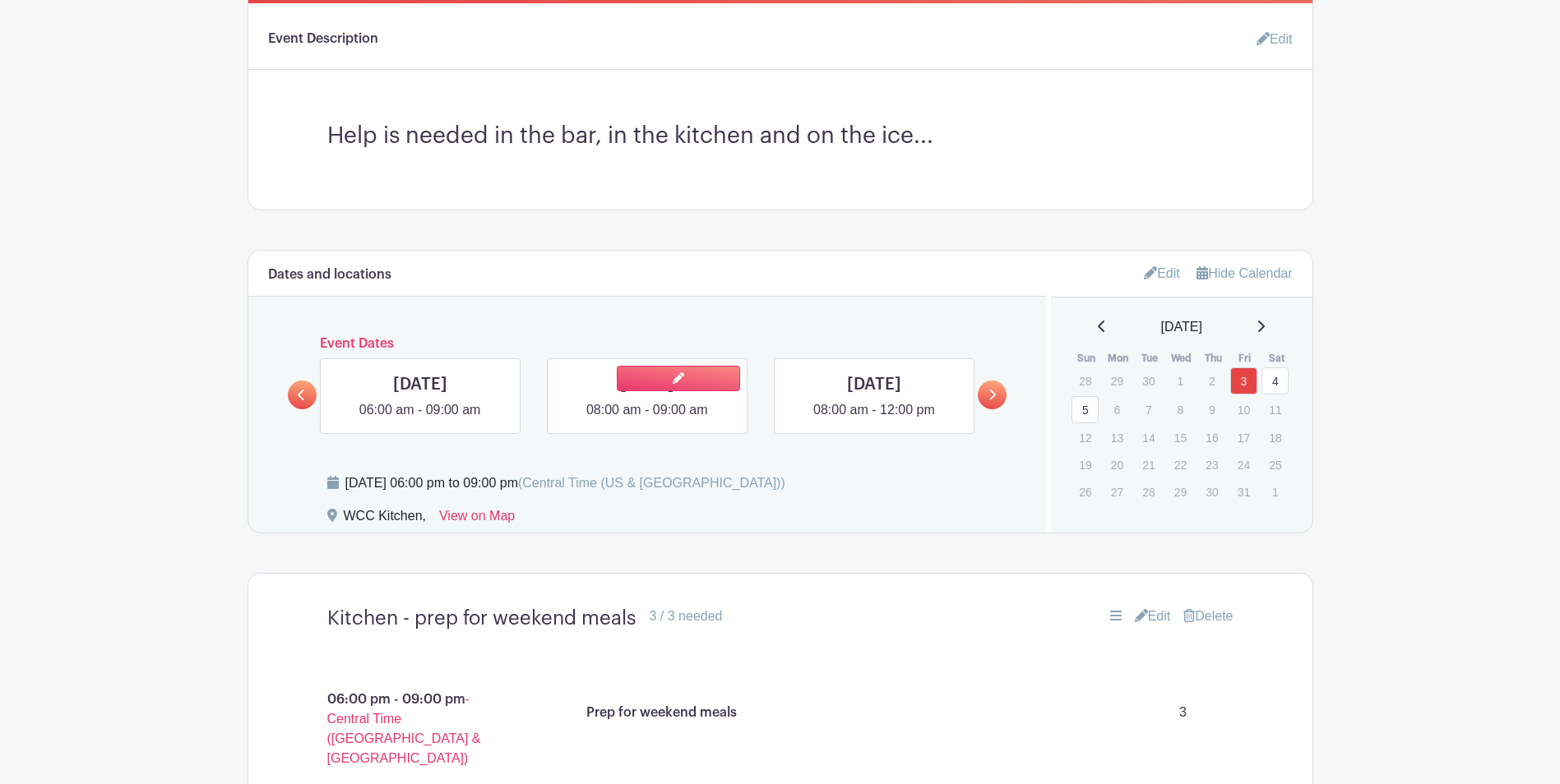
click at [647, 420] on link at bounding box center [647, 420] width 0 height 0
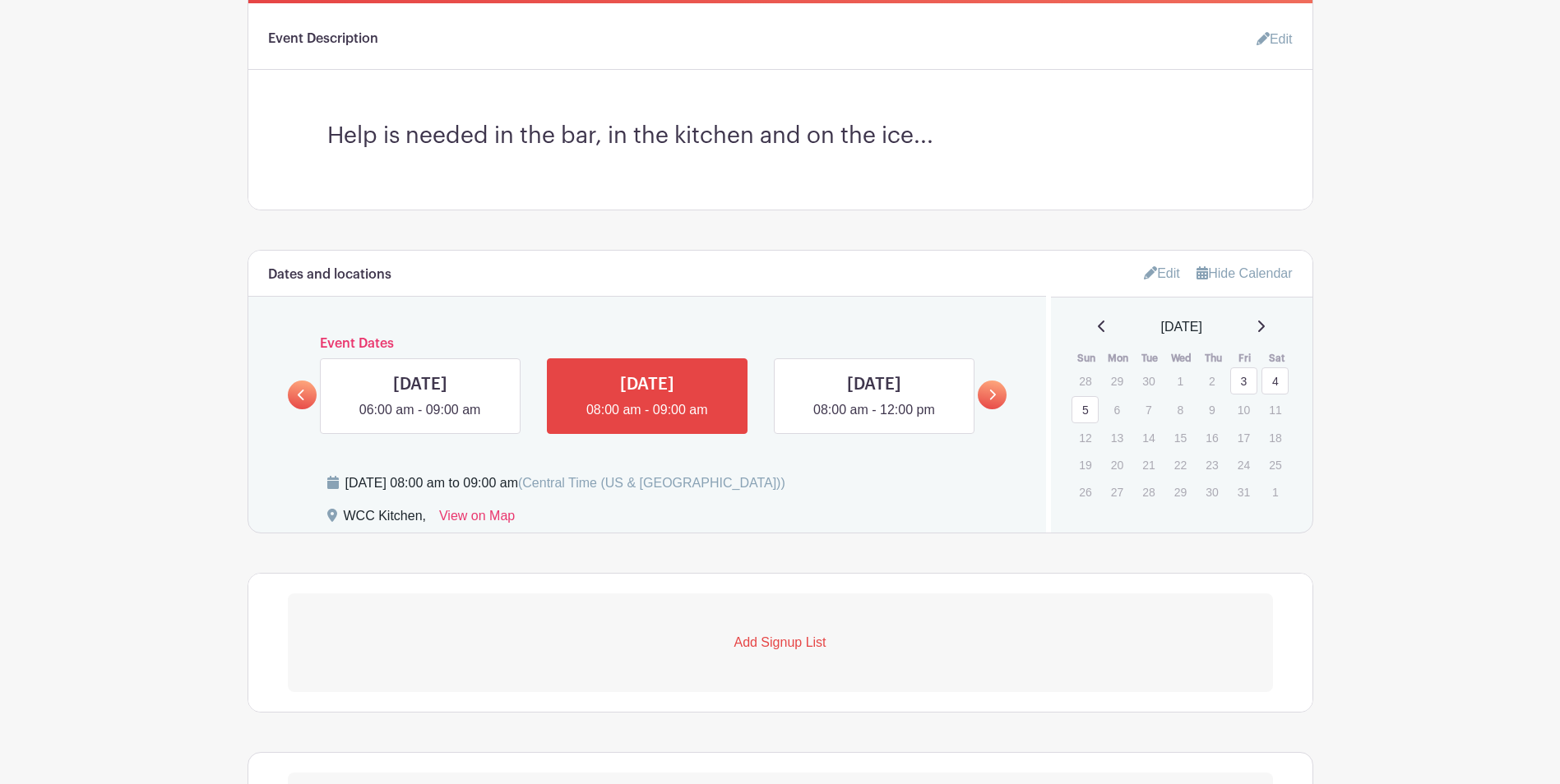
click at [782, 638] on p "Add Signup List" at bounding box center [780, 643] width 985 height 20
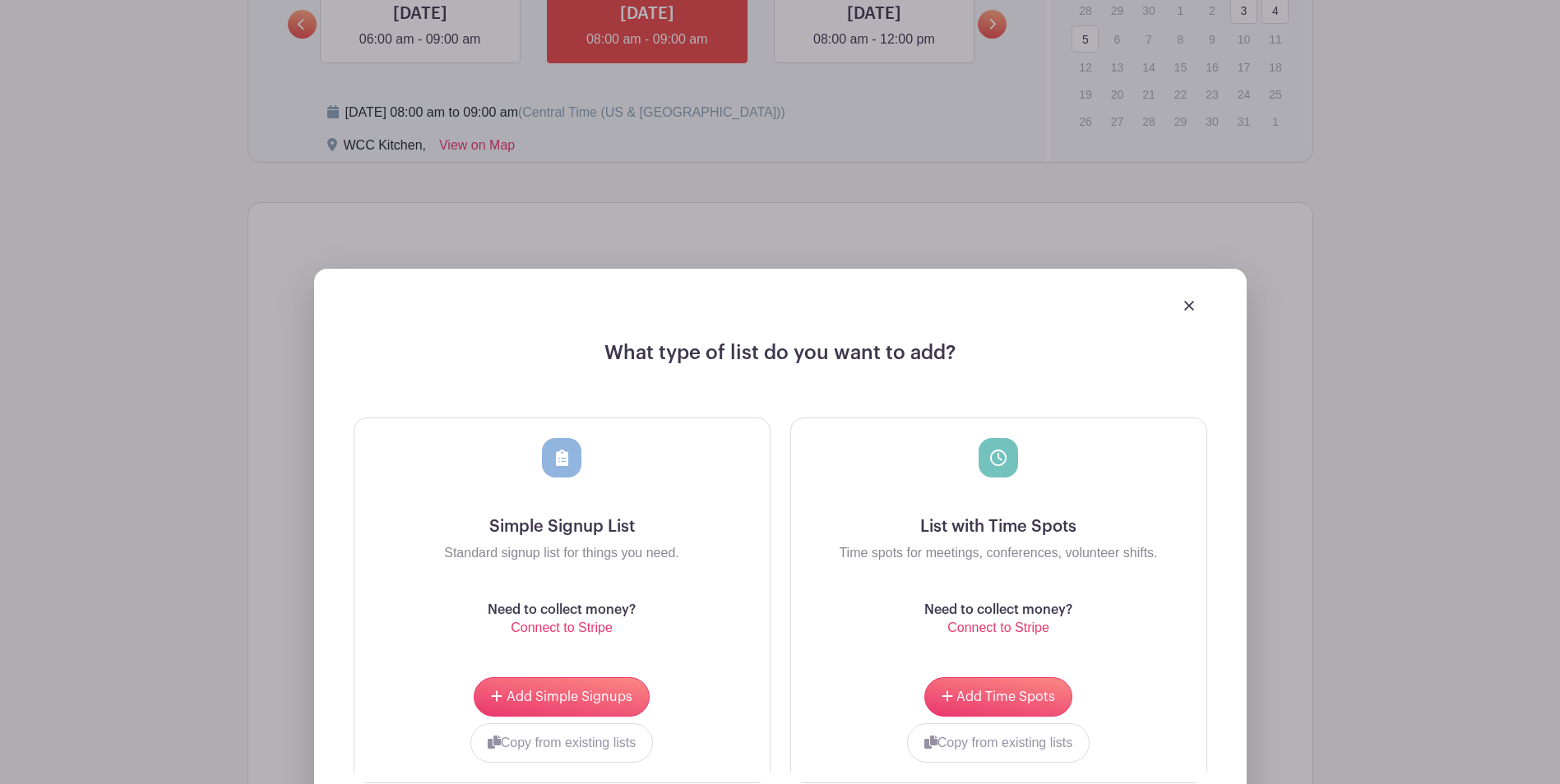
scroll to position [1002, 0]
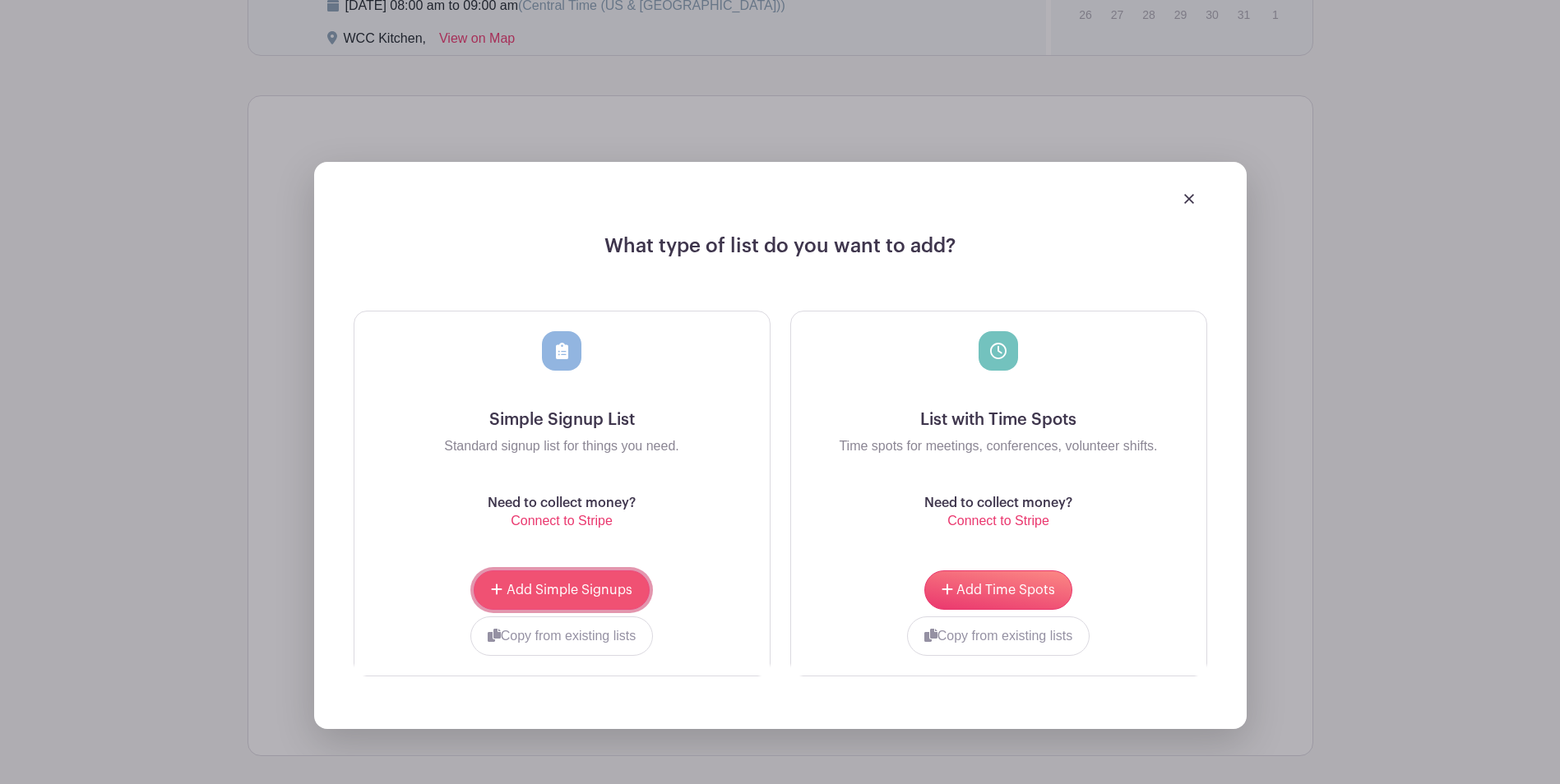
click at [577, 587] on span "Add Simple Signups" at bounding box center [569, 590] width 125 height 13
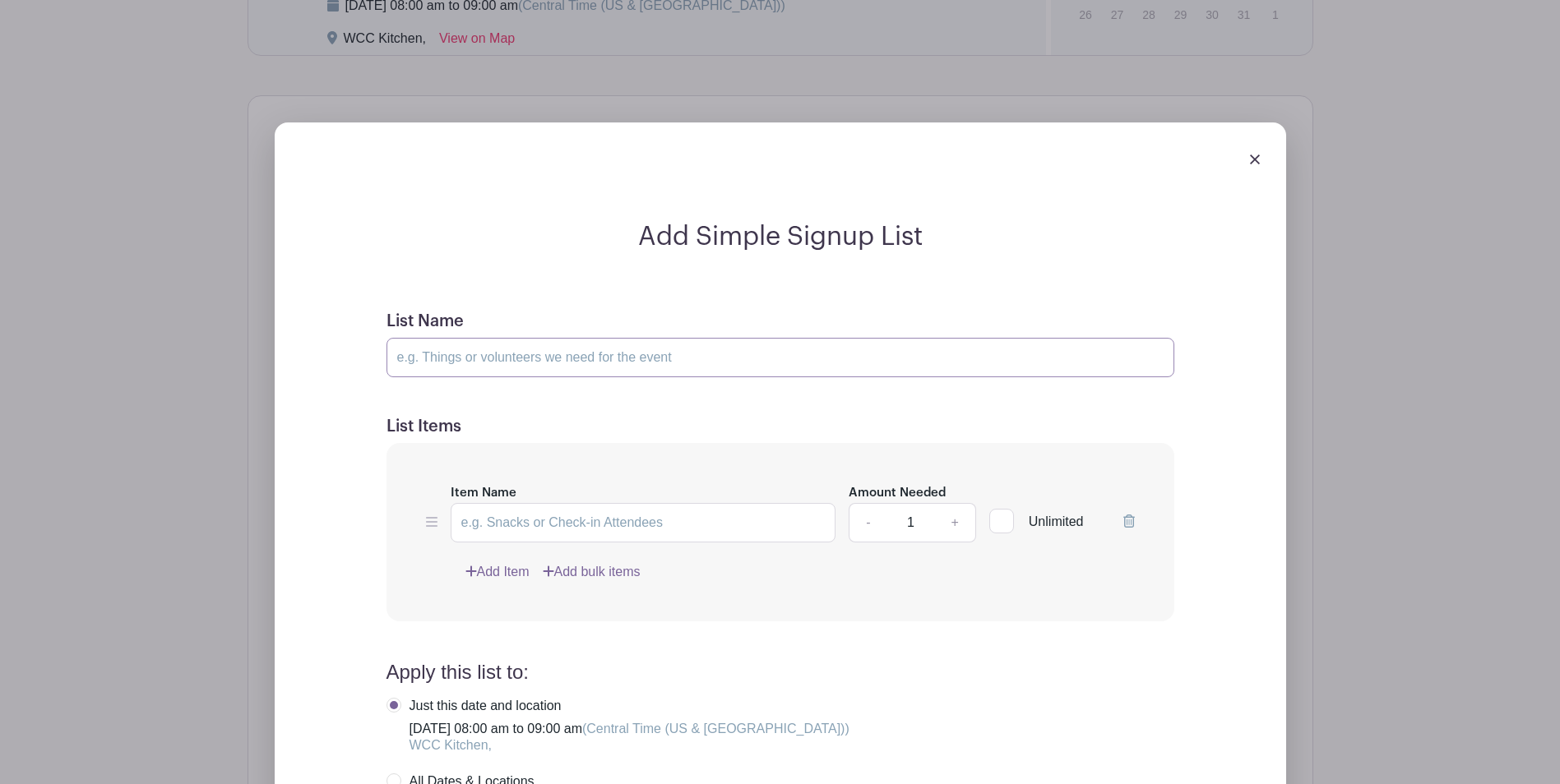
click at [599, 357] on input "List Name" at bounding box center [780, 358] width 788 height 40
type input "Dessert donations"
click at [623, 519] on input "Item Name" at bounding box center [644, 523] width 385 height 40
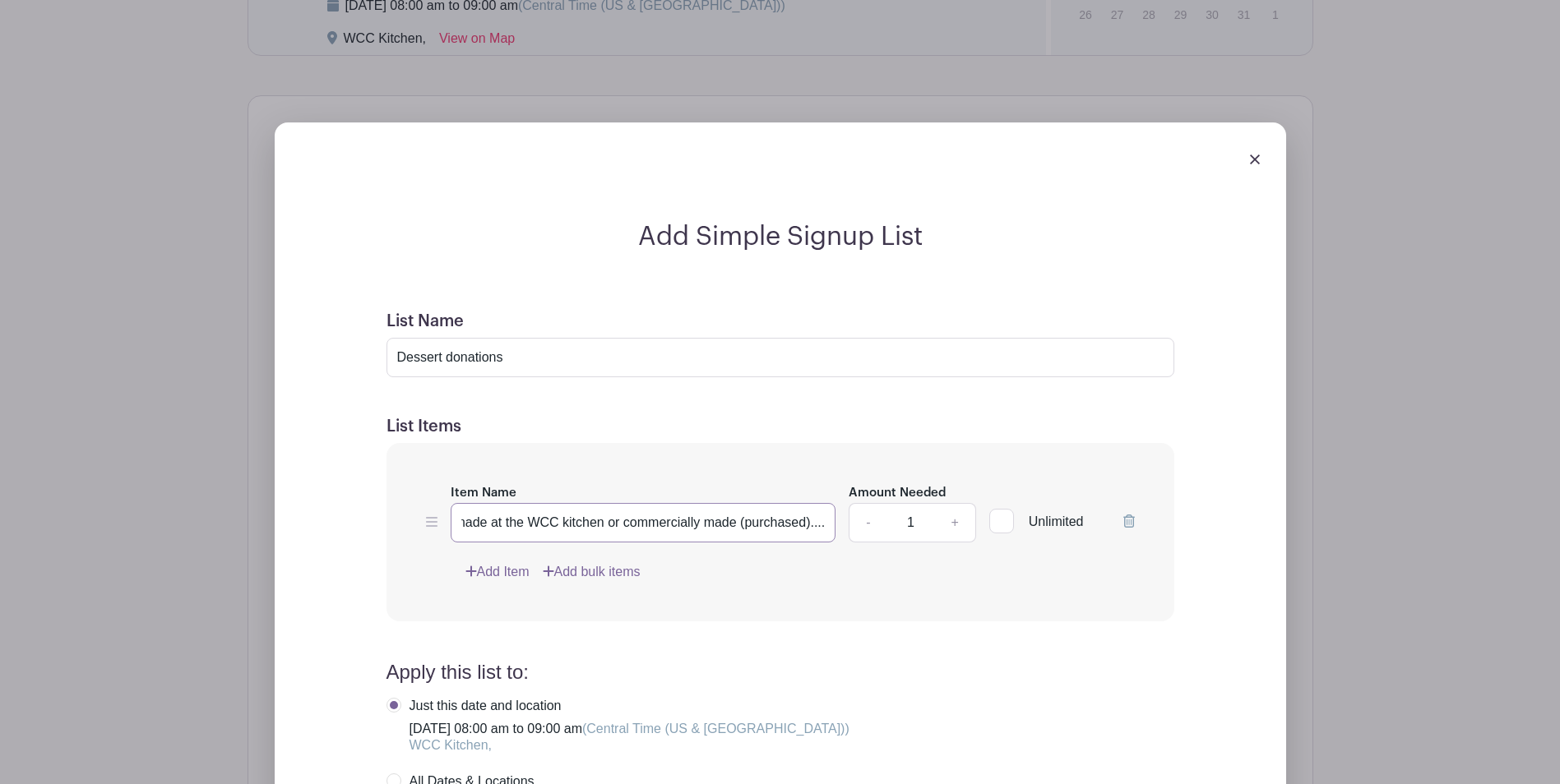
scroll to position [0, 116]
click at [913, 522] on input "1" at bounding box center [911, 523] width 49 height 40
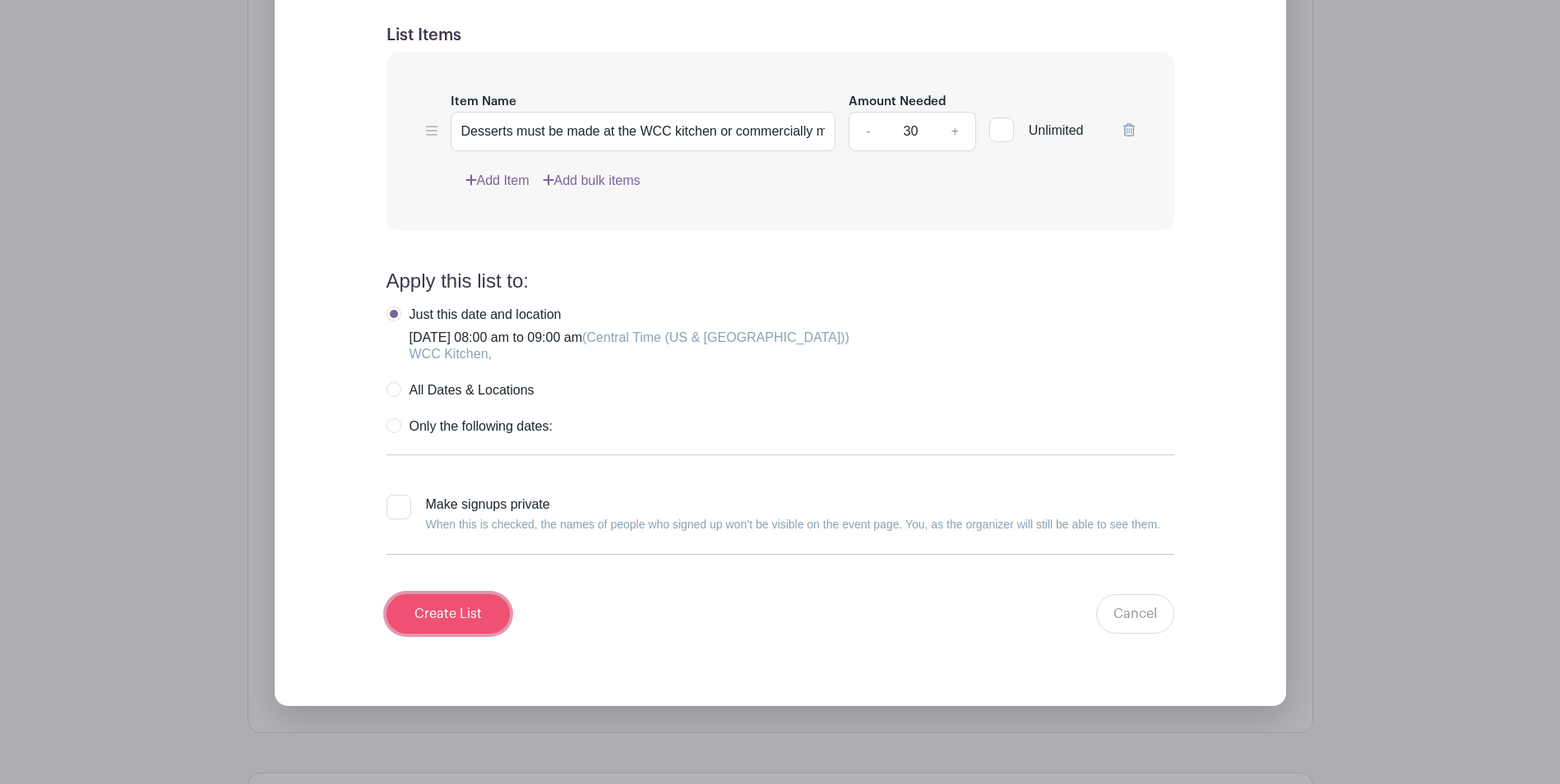
click at [452, 616] on input "Create List" at bounding box center [448, 614] width 123 height 40
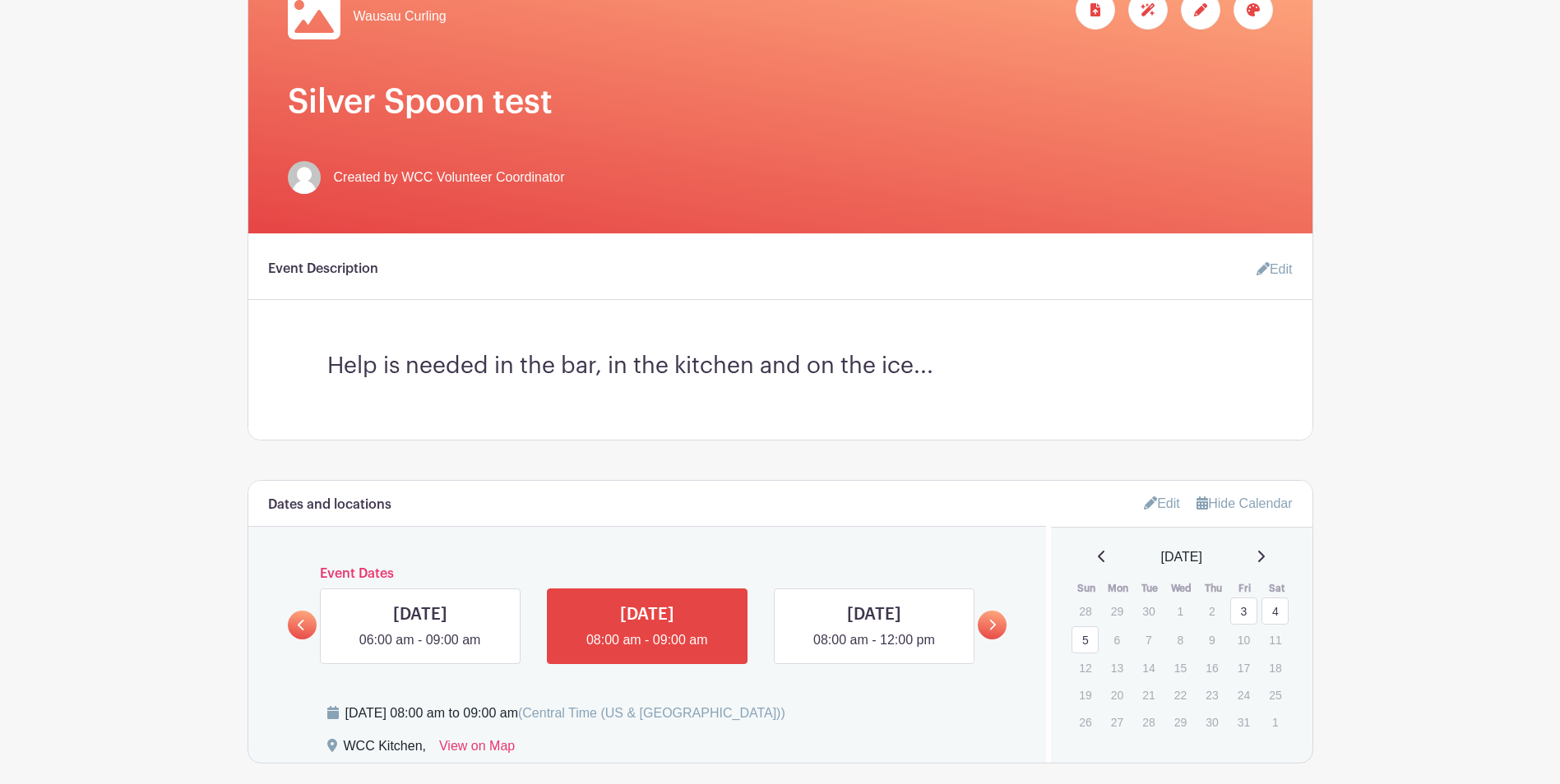
scroll to position [195, 0]
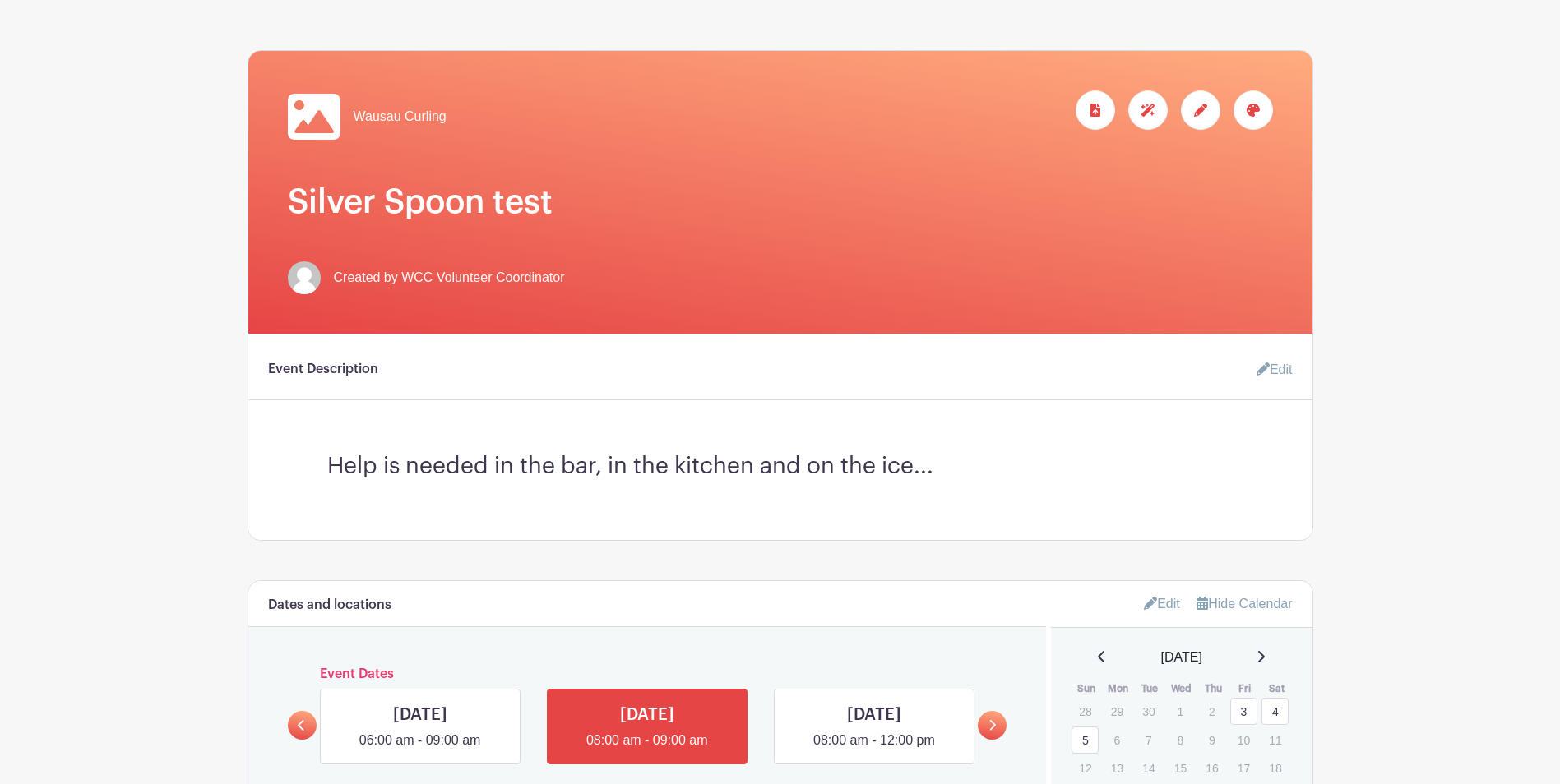
click at [1202, 98] on div at bounding box center [1200, 110] width 40 height 40
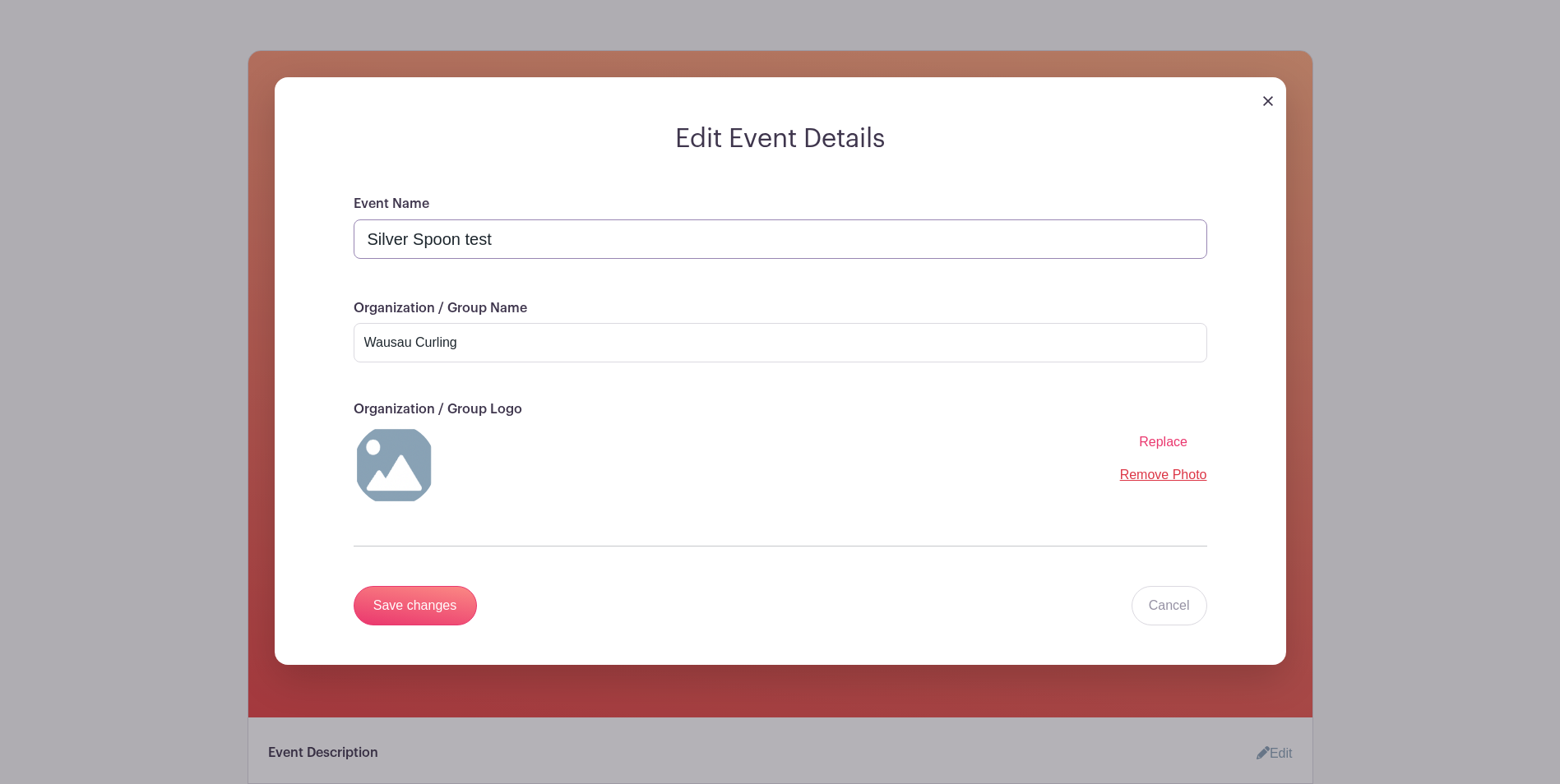
drag, startPoint x: 459, startPoint y: 242, endPoint x: 369, endPoint y: 240, distance: 90.0
click at [369, 240] on input "Silver Spoon test" at bounding box center [780, 239] width 854 height 40
click at [422, 616] on input "Save changes" at bounding box center [415, 606] width 123 height 40
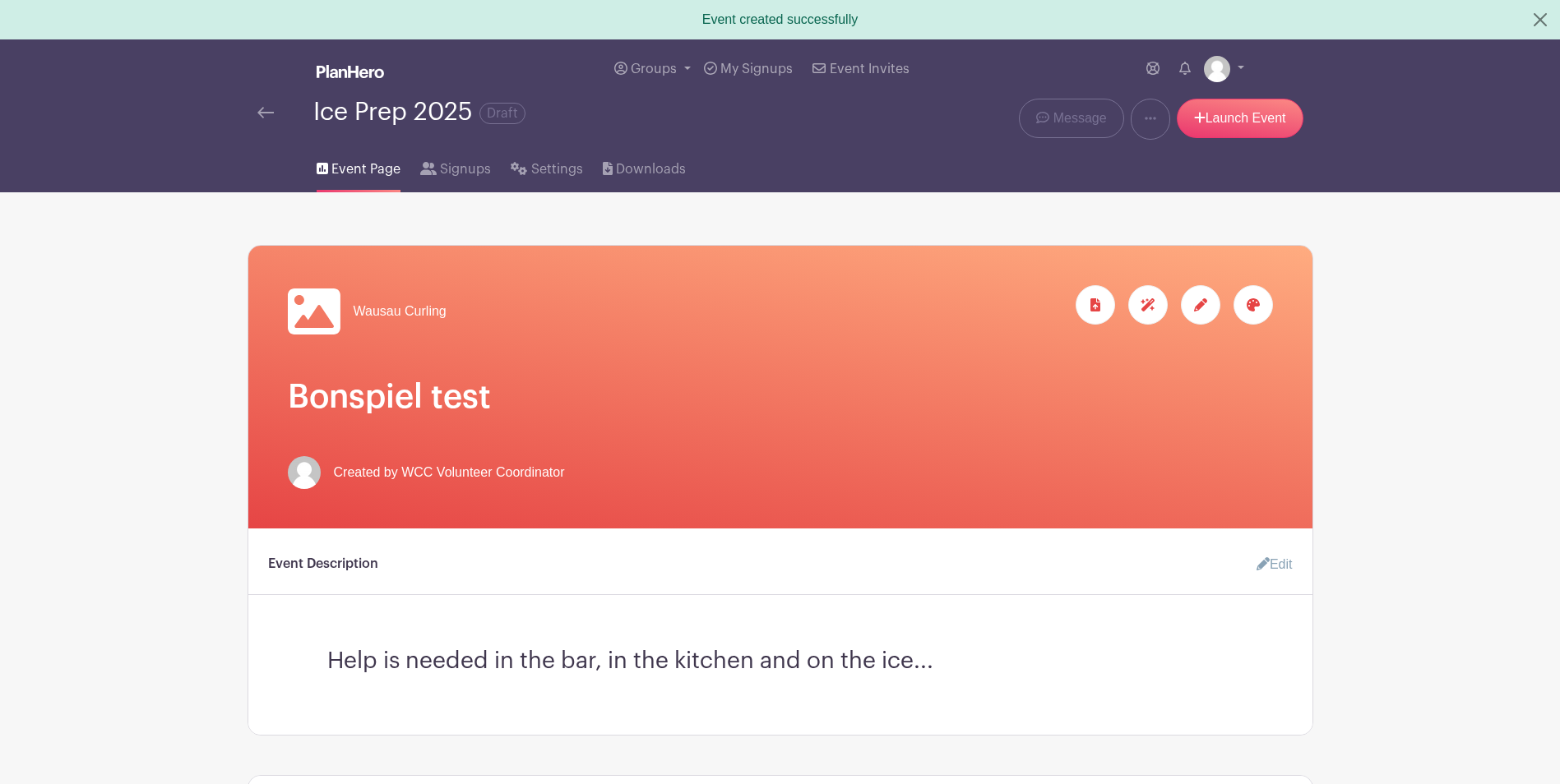
click at [259, 113] on img at bounding box center [265, 113] width 16 height 11
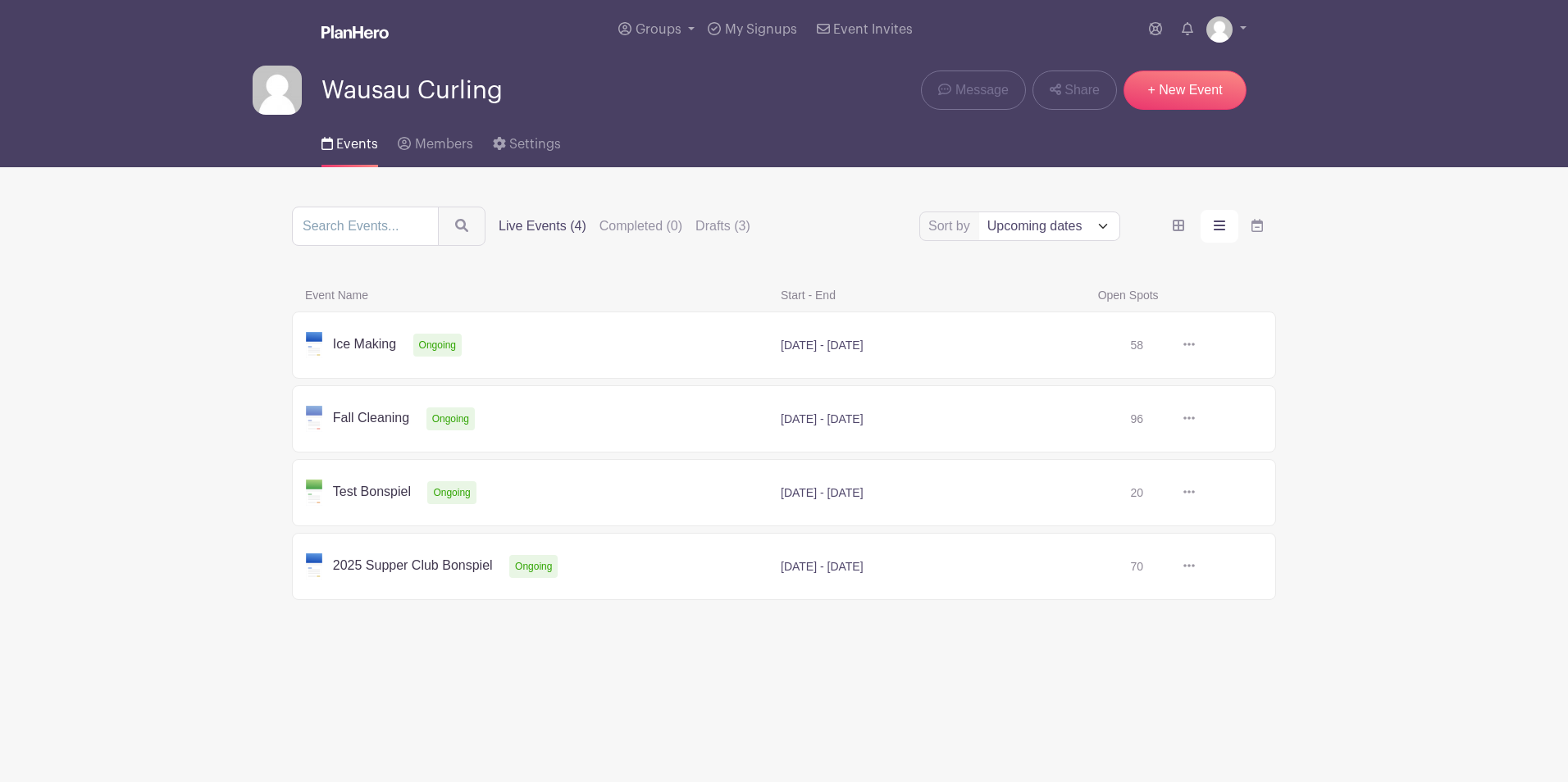
click at [1195, 346] on link at bounding box center [1195, 346] width 0 height 0
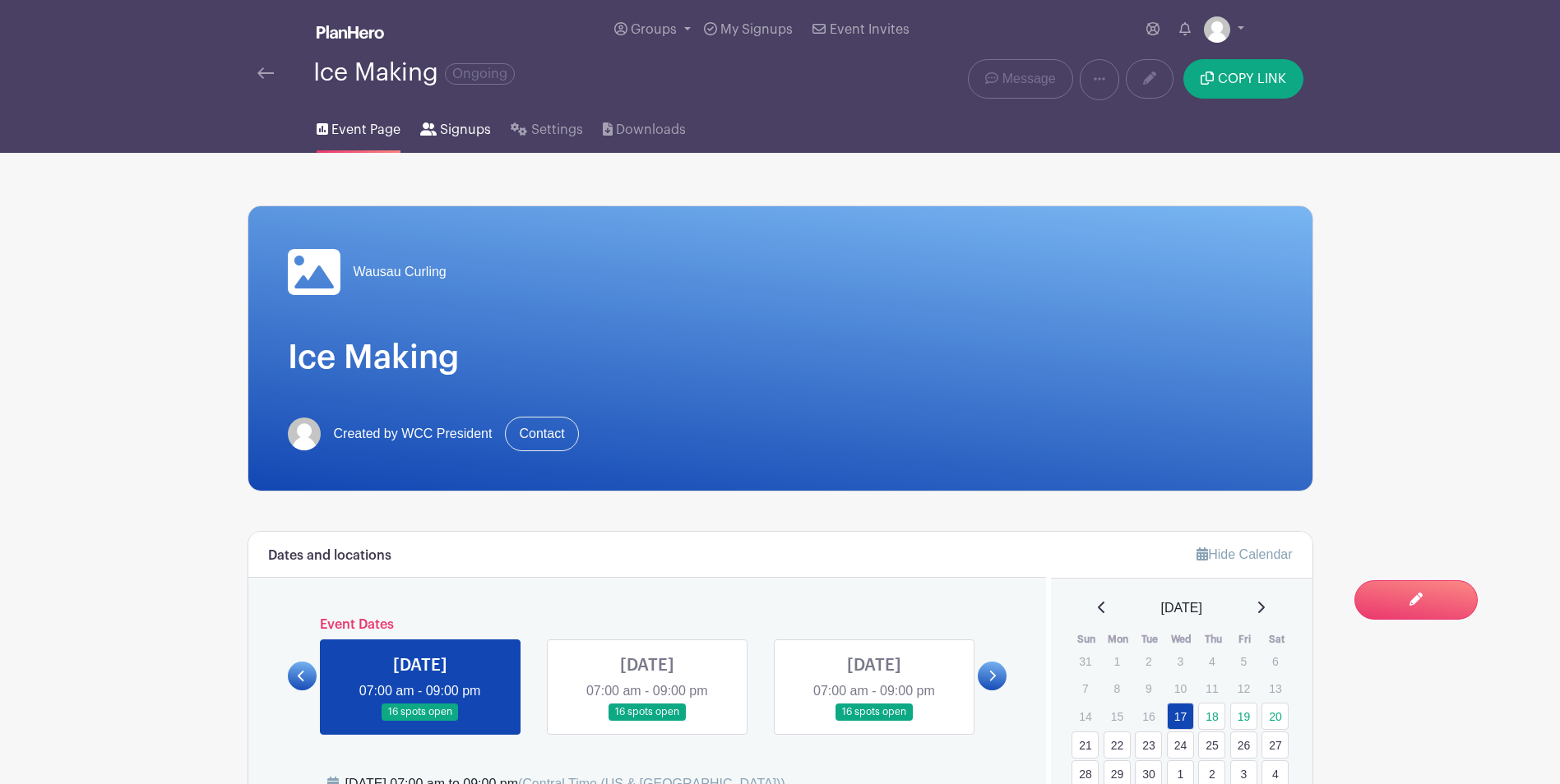
click at [465, 133] on span "Signups" at bounding box center [465, 129] width 51 height 20
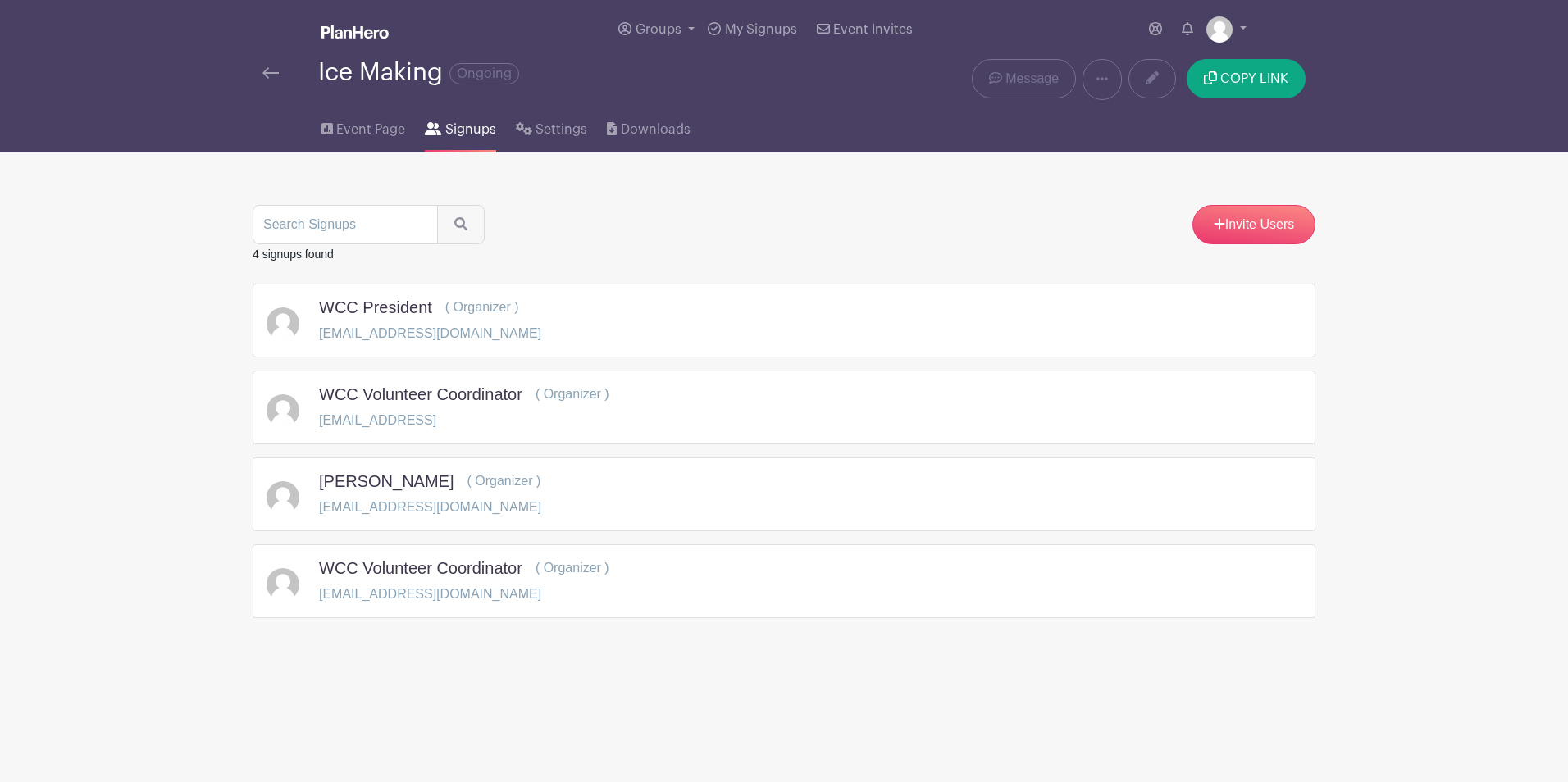
click at [266, 66] on link at bounding box center [270, 73] width 16 height 20
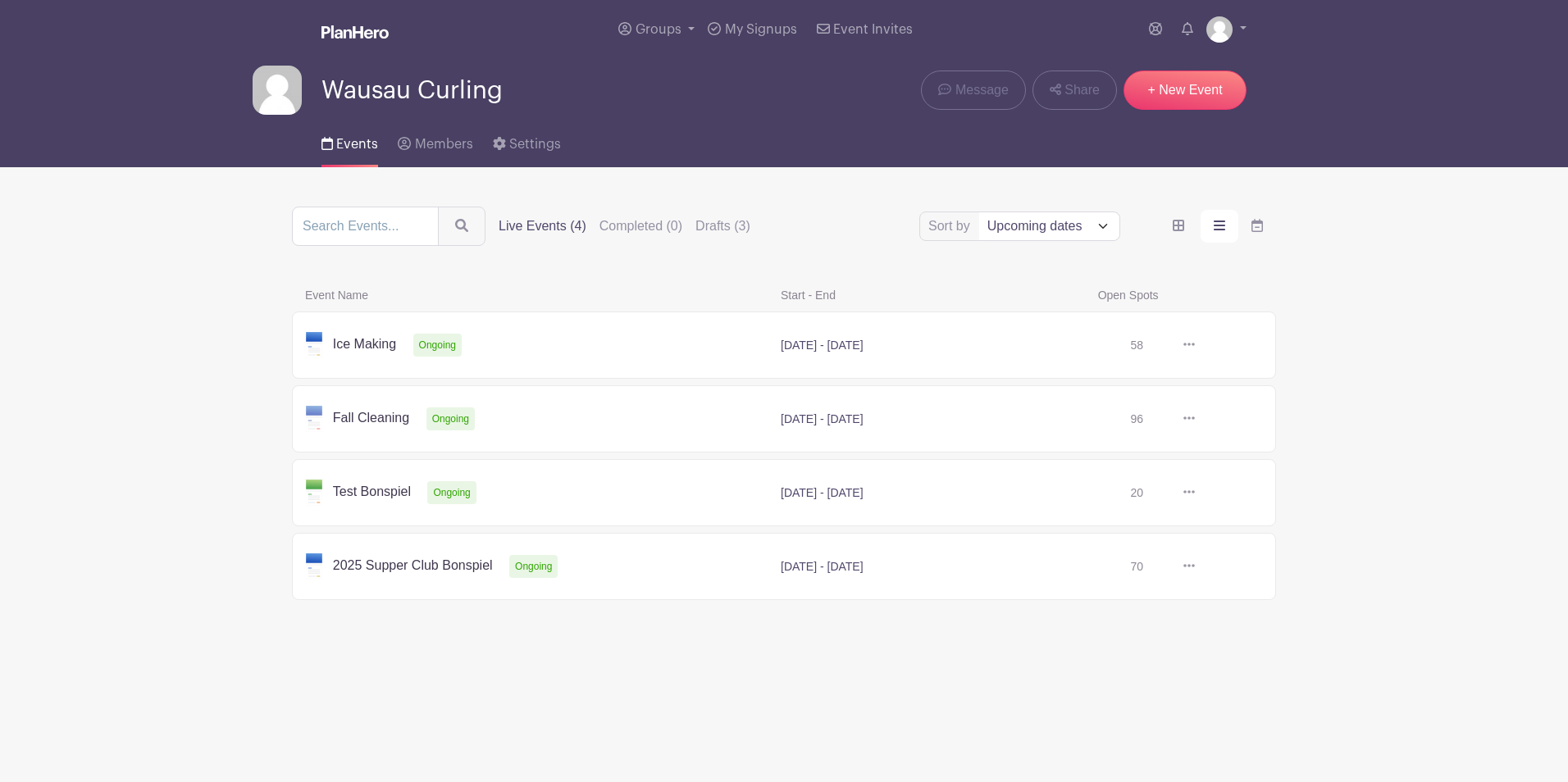
click at [1195, 492] on link at bounding box center [1195, 492] width 0 height 0
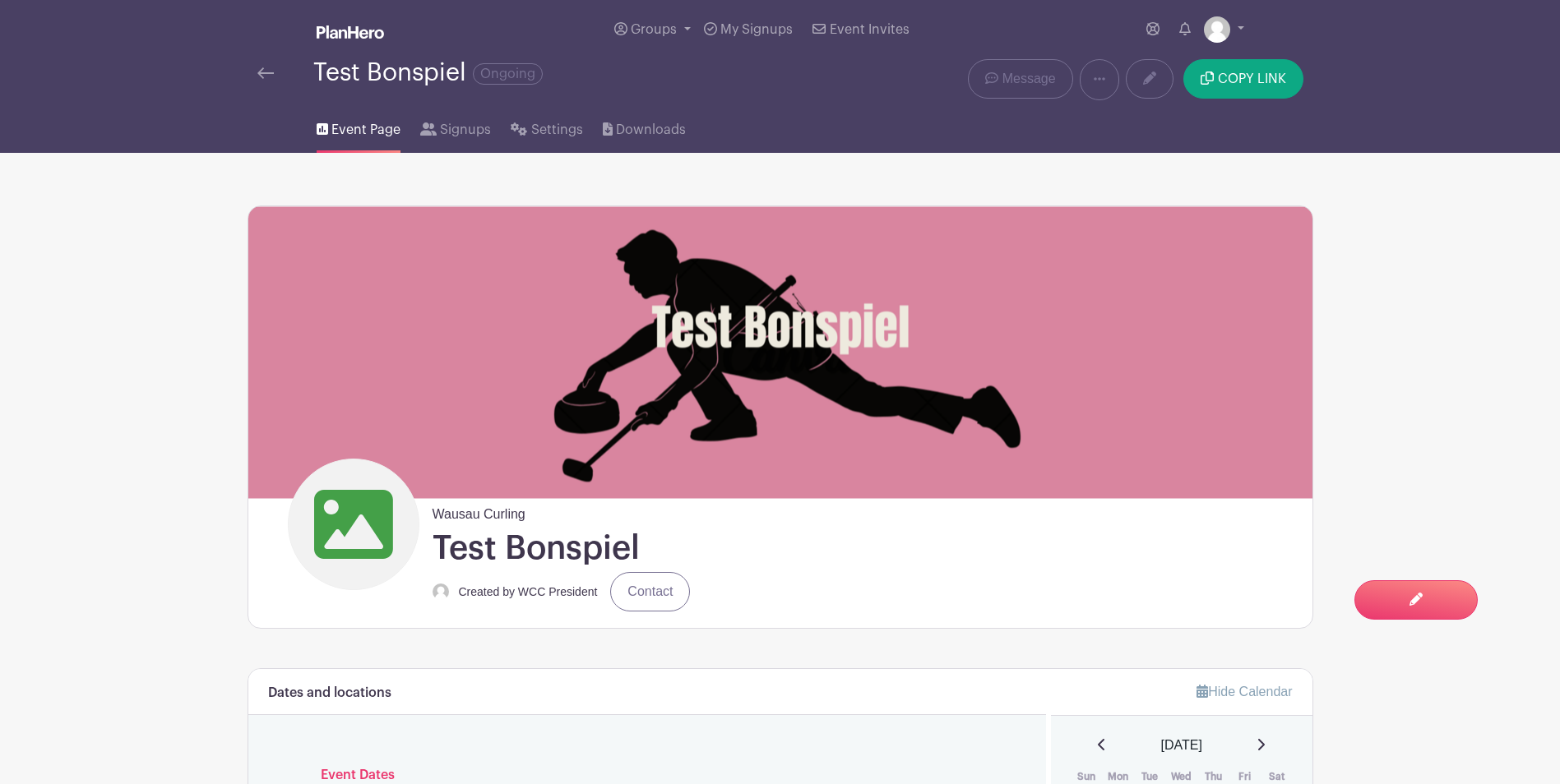
click at [264, 74] on img at bounding box center [265, 73] width 16 height 11
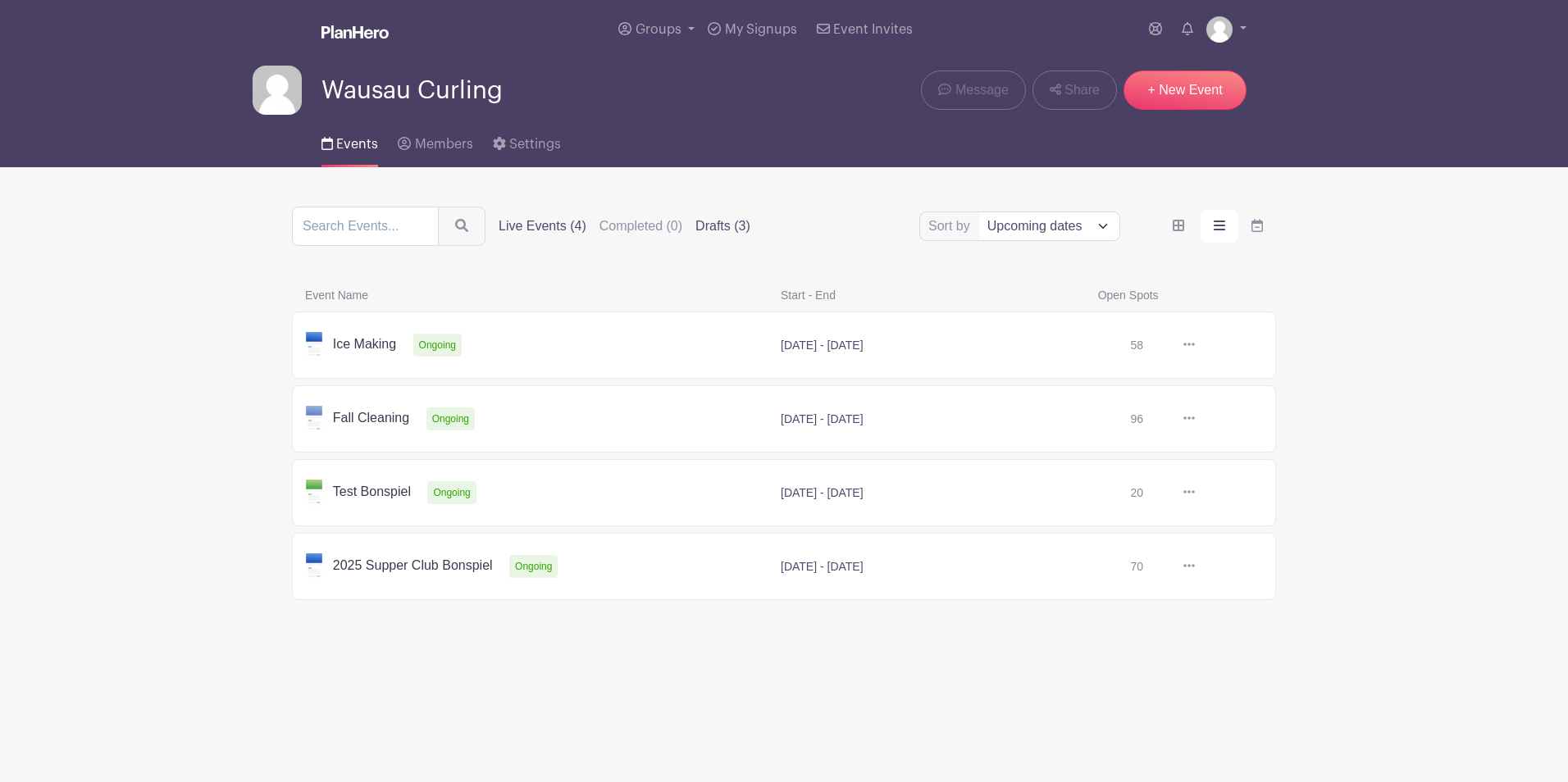
click at [727, 223] on label "Drafts (3)" at bounding box center [722, 226] width 55 height 20
click at [0, 0] on input "Drafts (3)" at bounding box center [0, 0] width 0 height 0
click at [533, 223] on label "Live Events (4)" at bounding box center [542, 226] width 88 height 20
click at [0, 0] on input "Live Events (4)" at bounding box center [0, 0] width 0 height 0
click at [430, 141] on span "Members" at bounding box center [443, 144] width 58 height 13
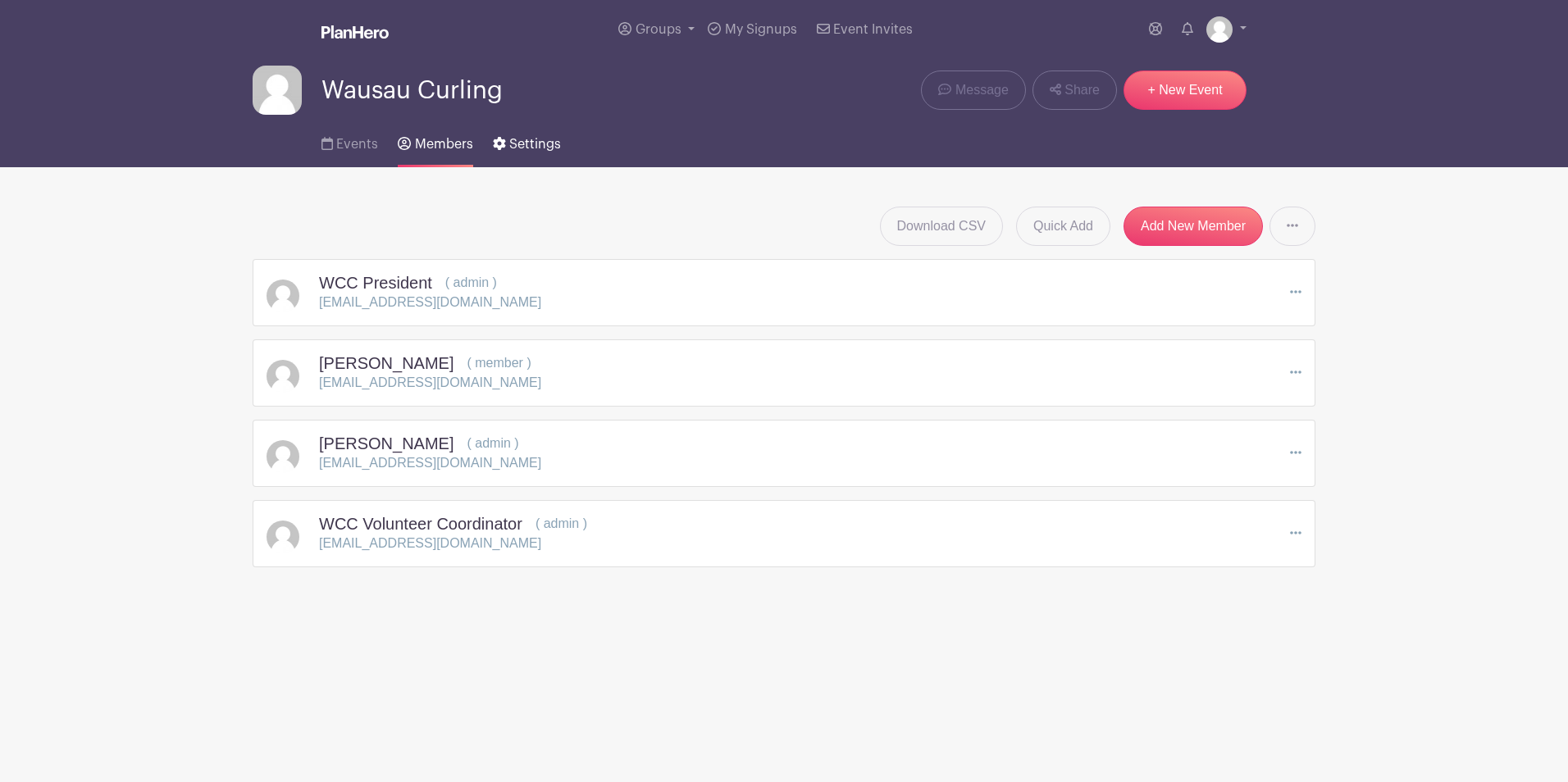
click at [536, 146] on span "Settings" at bounding box center [535, 144] width 52 height 13
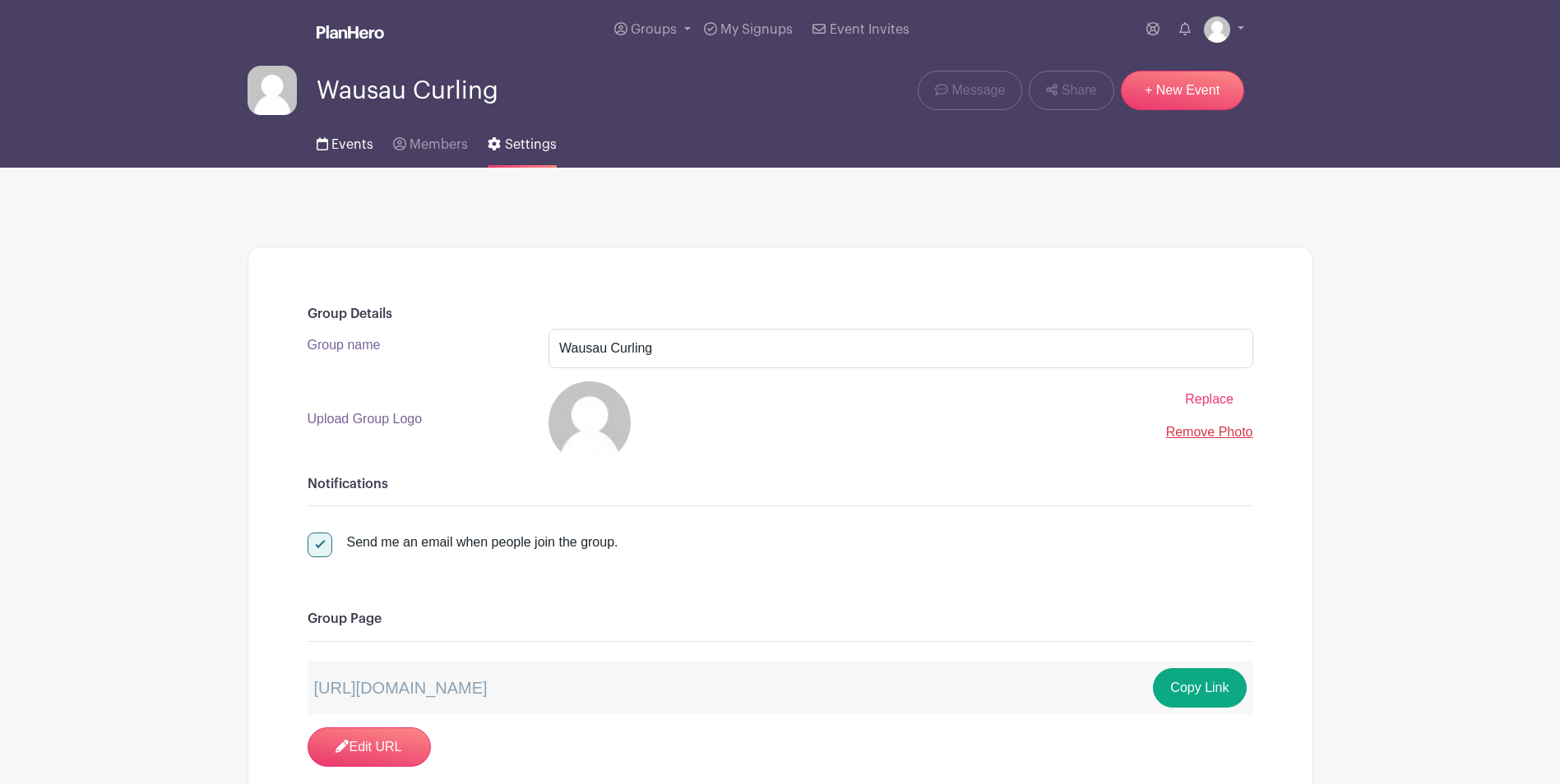
click at [335, 137] on link "Events" at bounding box center [345, 140] width 57 height 52
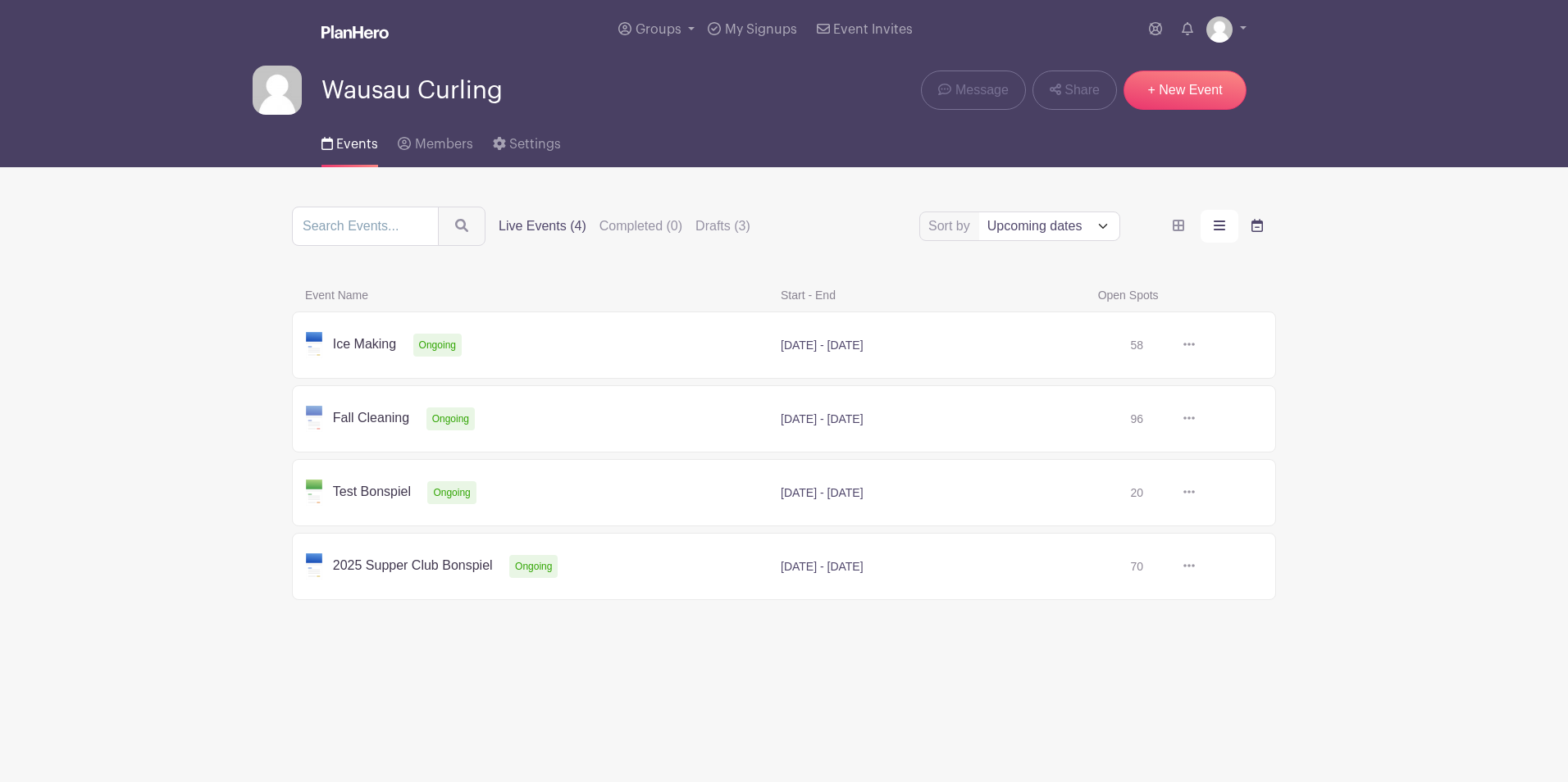
click at [1251, 226] on icon "order and view" at bounding box center [1256, 225] width 11 height 13
click at [0, 0] on input "order and view" at bounding box center [0, 0] width 0 height 0
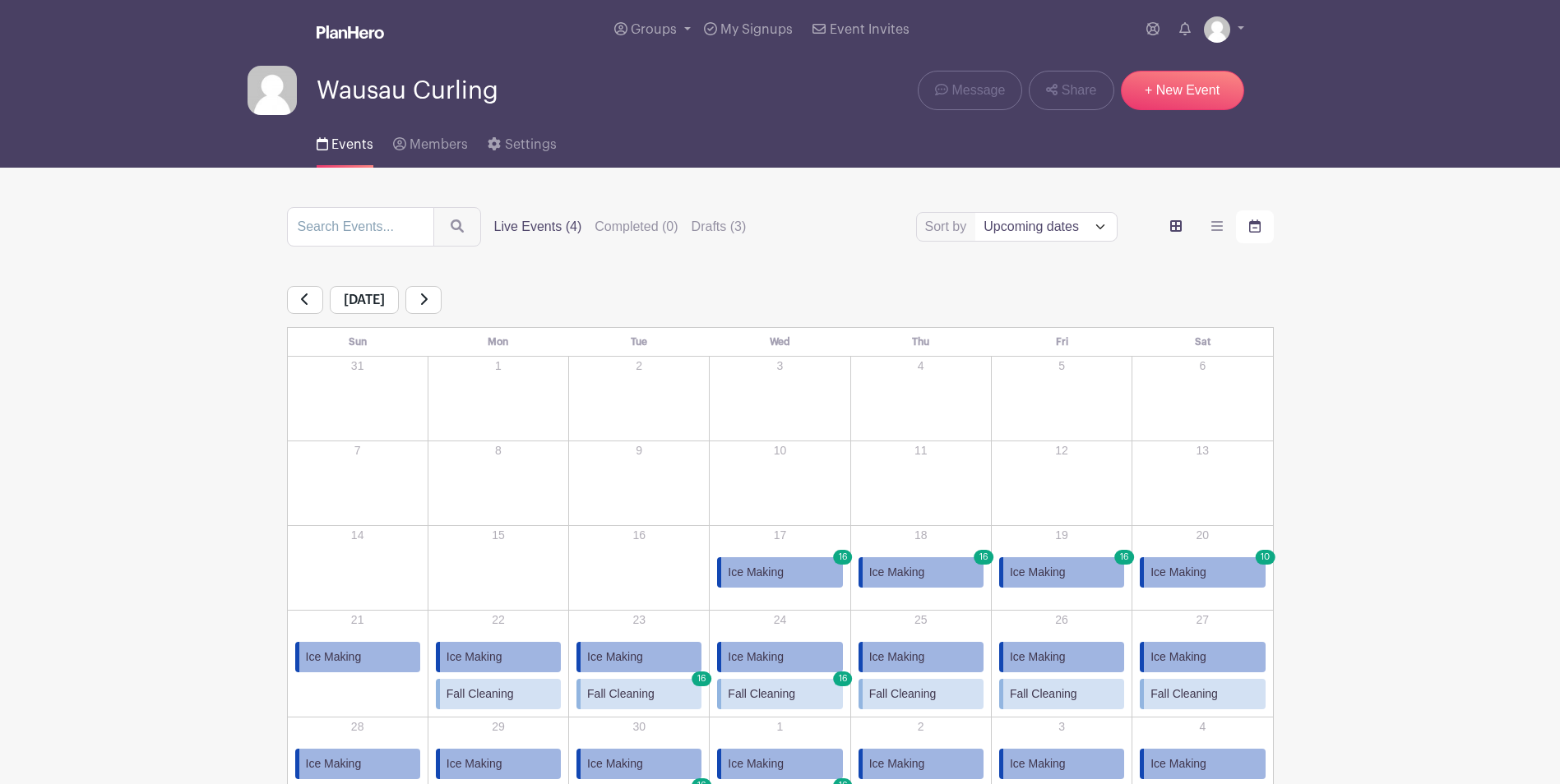
click at [1175, 227] on icon "order and view" at bounding box center [1175, 226] width 11 height 11
click at [0, 0] on input "order and view" at bounding box center [0, 0] width 0 height 0
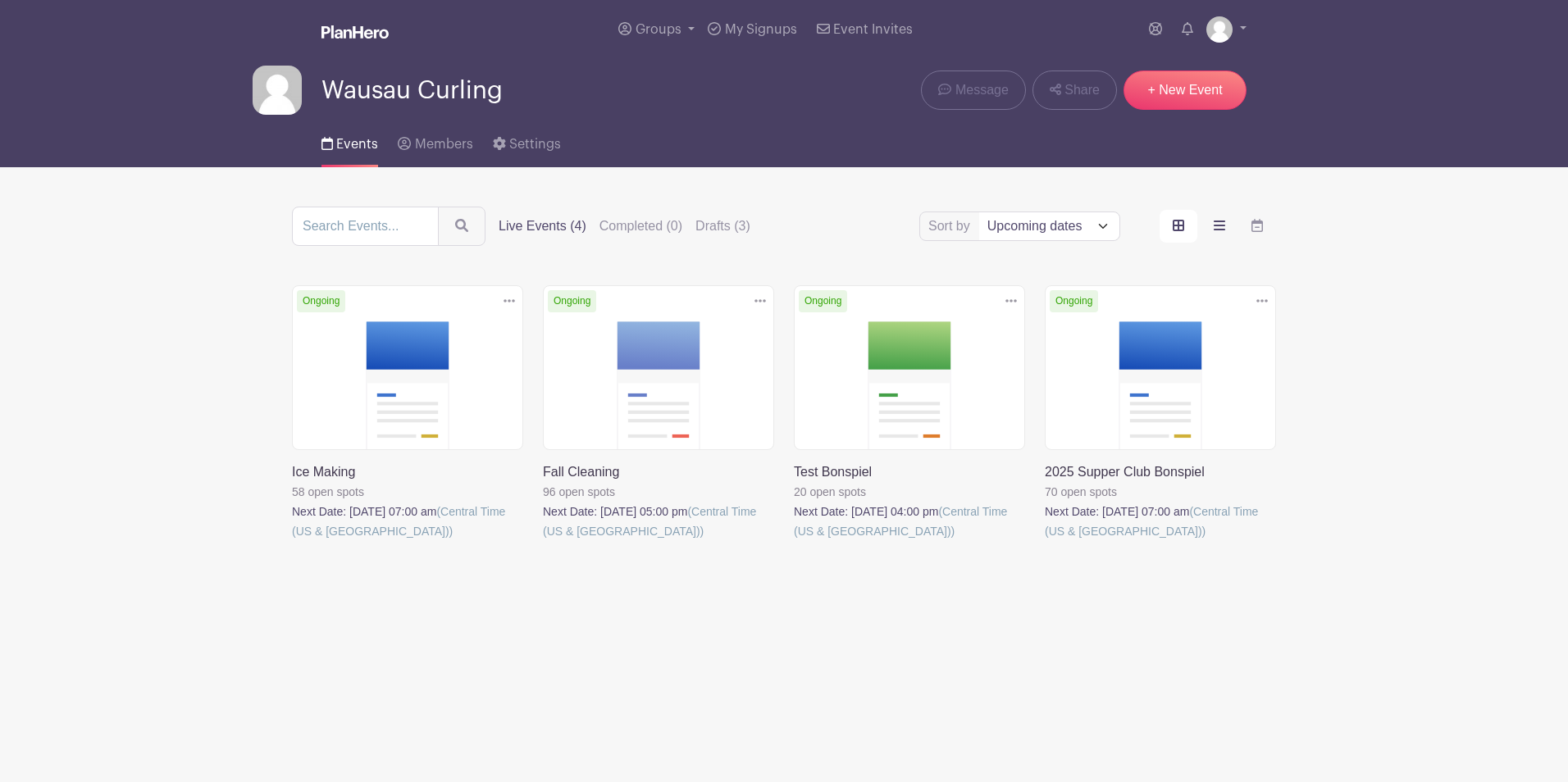
click at [1223, 231] on icon "order and view" at bounding box center [1220, 225] width 11 height 13
click at [0, 0] on input "order and view" at bounding box center [0, 0] width 0 height 0
click at [1221, 229] on icon "order and view" at bounding box center [1220, 225] width 11 height 9
click at [0, 0] on input "order and view" at bounding box center [0, 0] width 0 height 0
click at [437, 144] on span "Members" at bounding box center [443, 144] width 58 height 13
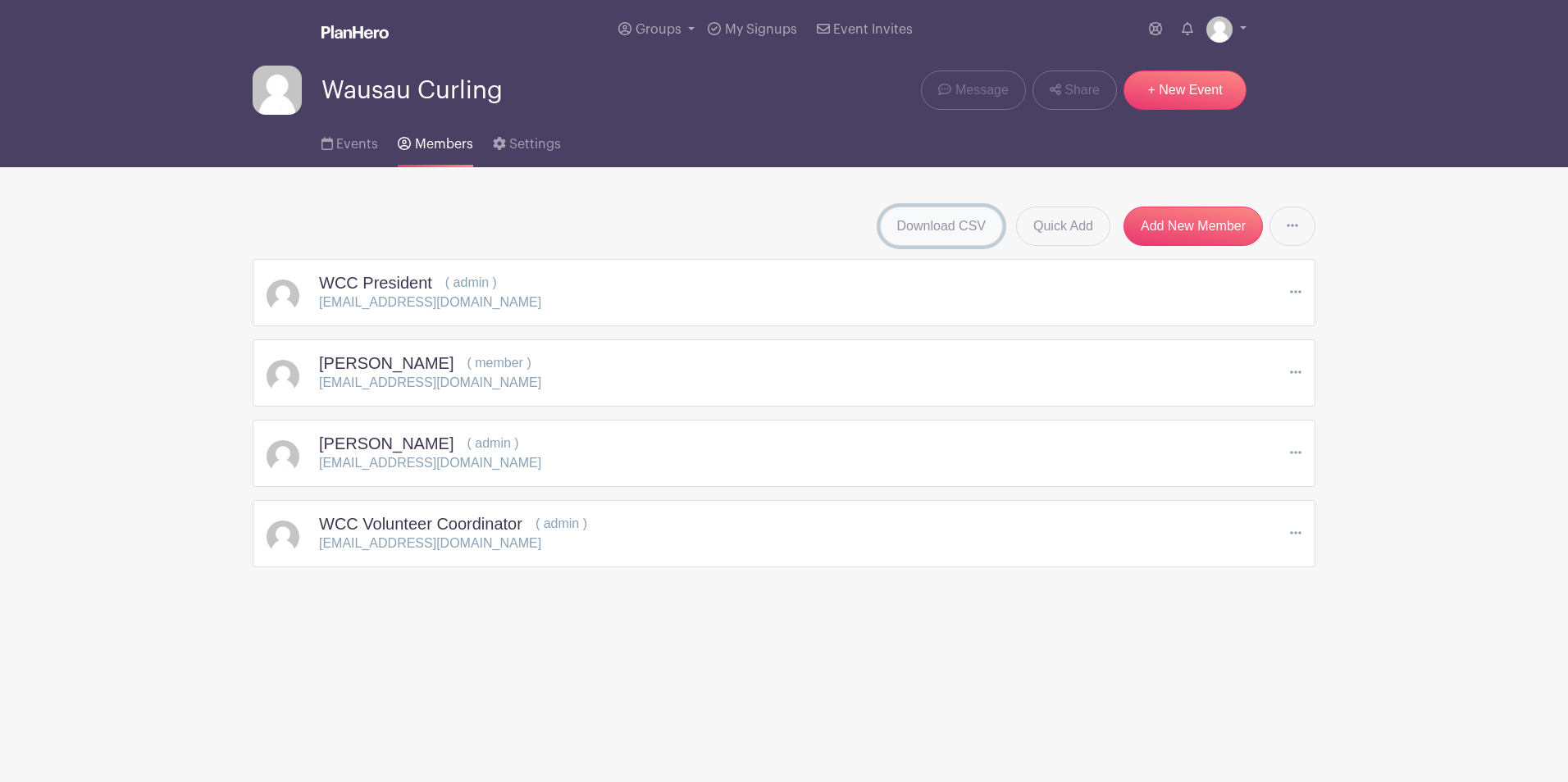
click at [949, 228] on link "Download CSV" at bounding box center [941, 226] width 124 height 40
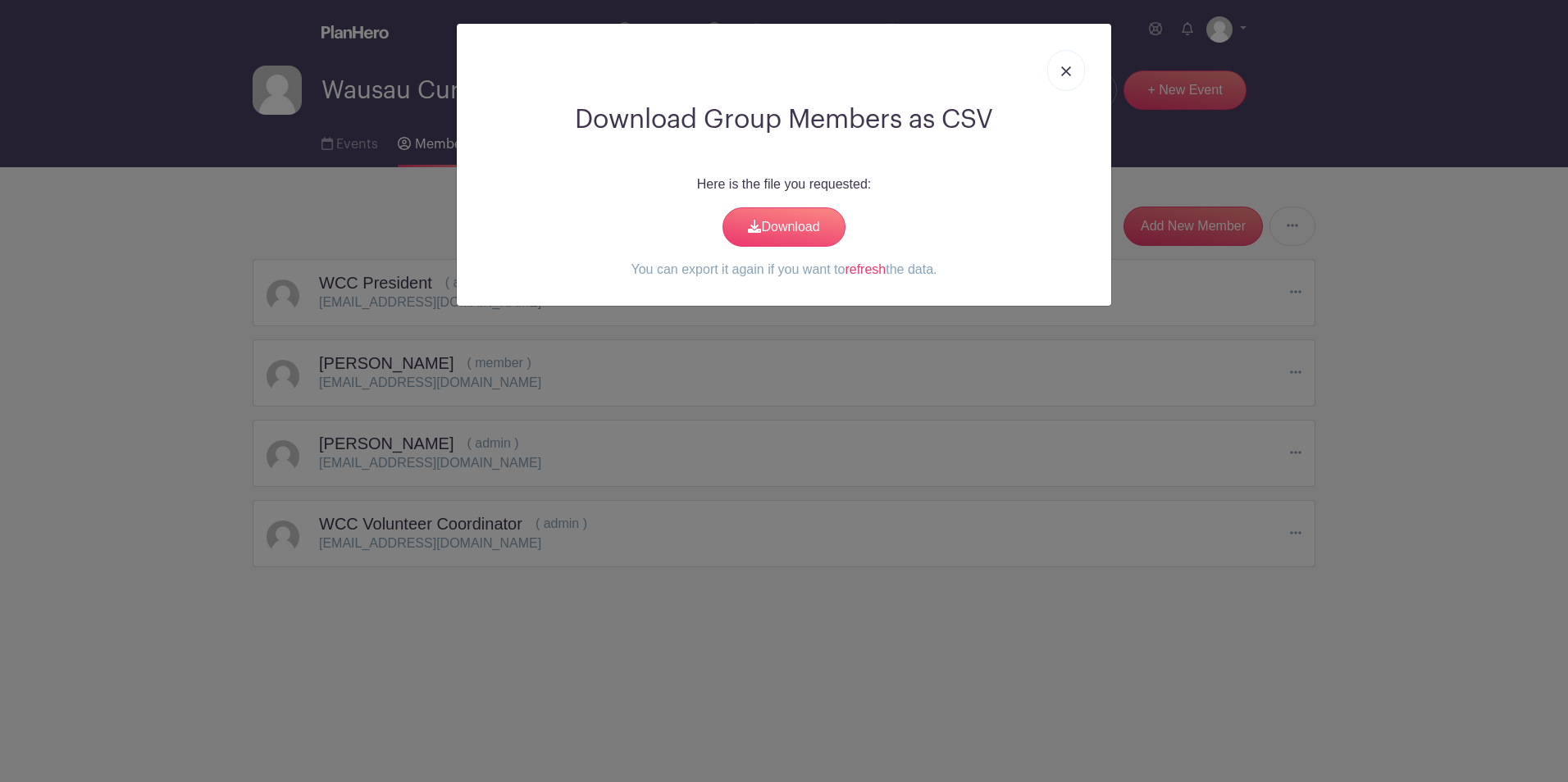
click at [1068, 70] on img at bounding box center [1065, 71] width 9 height 9
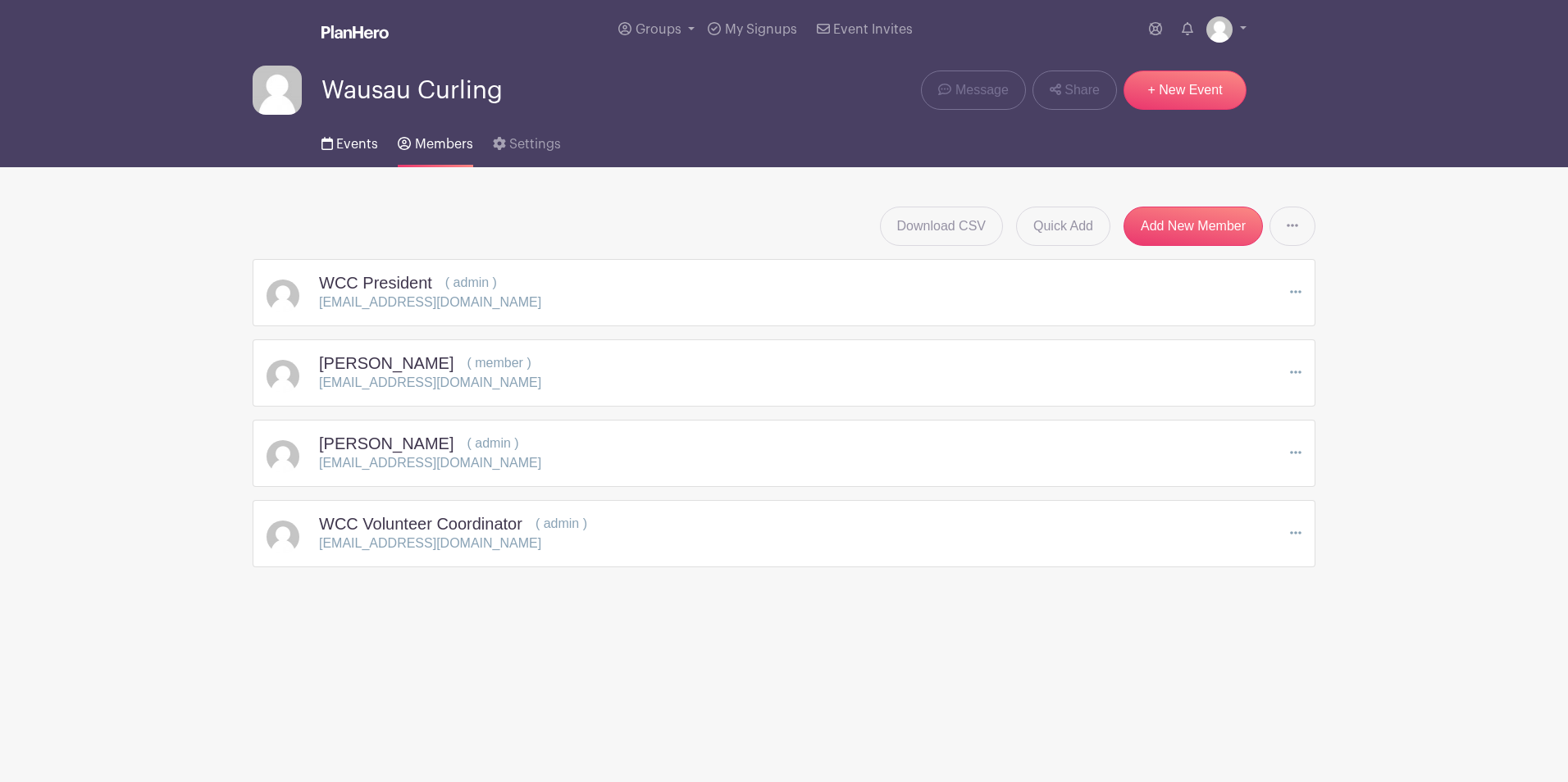
click at [343, 142] on span "Events" at bounding box center [357, 144] width 42 height 13
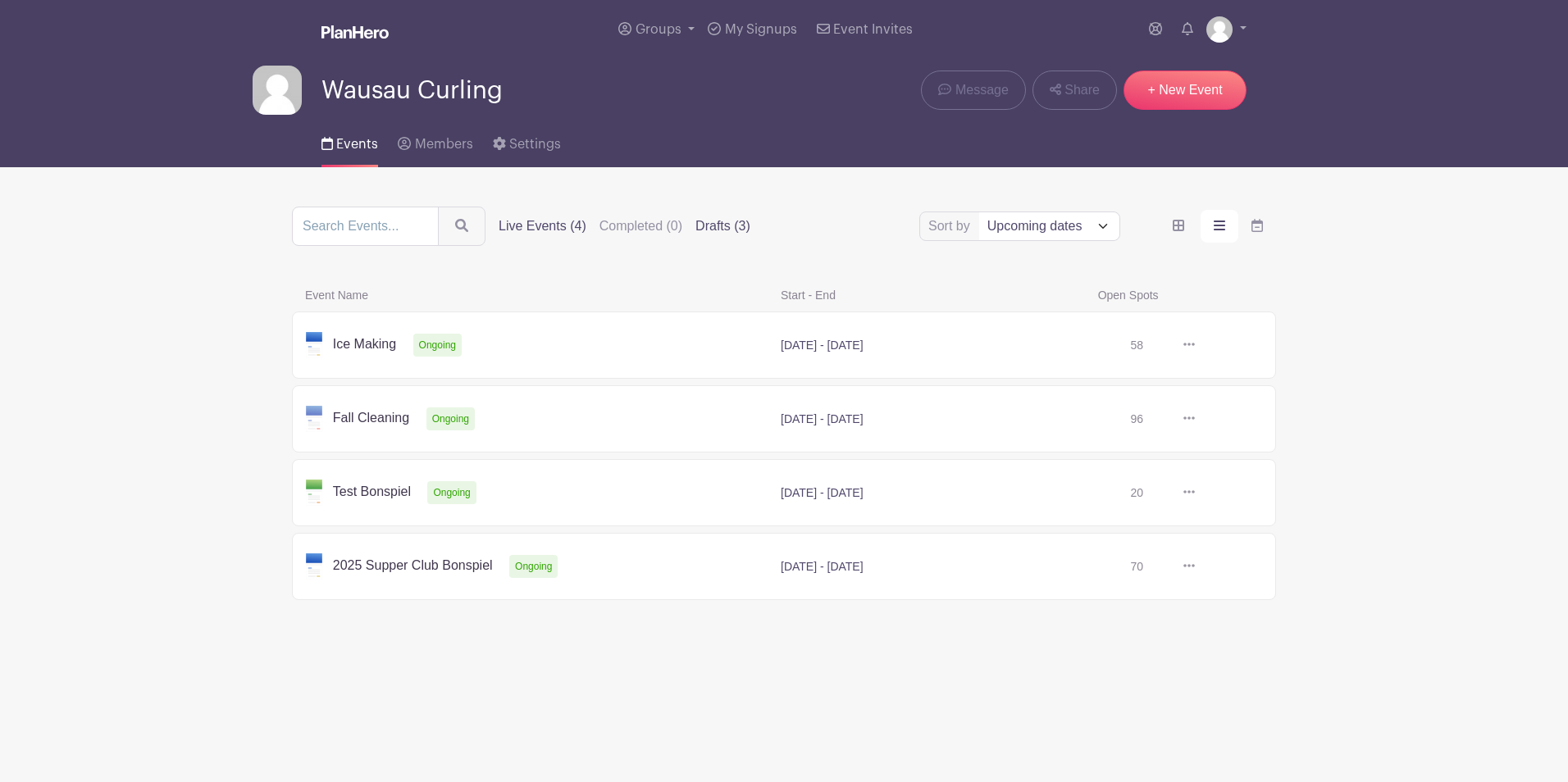
click at [709, 222] on label "Drafts (3)" at bounding box center [722, 226] width 55 height 20
click at [0, 0] on input "Drafts (3)" at bounding box center [0, 0] width 0 height 0
click at [1195, 346] on link at bounding box center [1195, 346] width 0 height 0
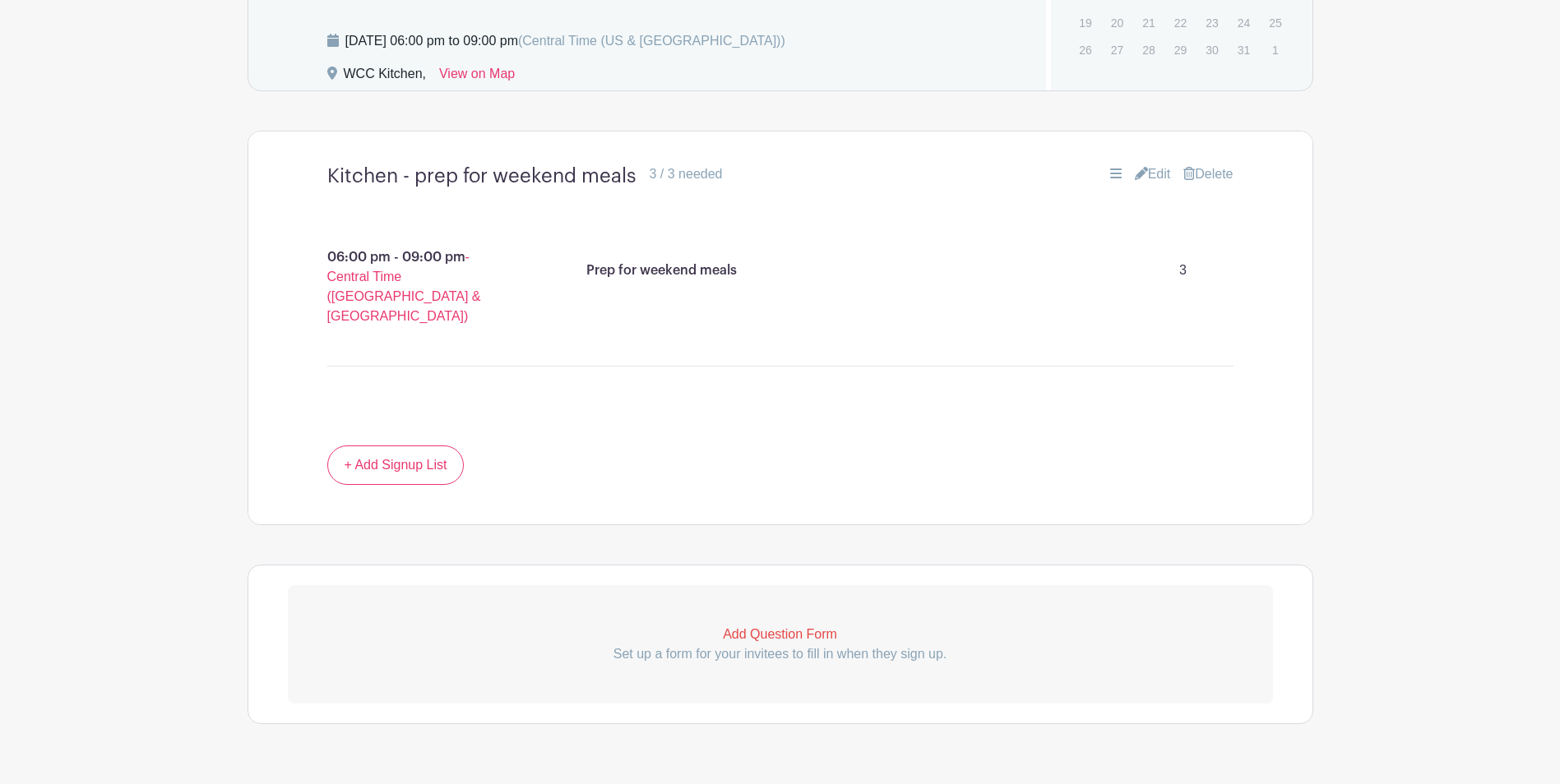
scroll to position [940, 0]
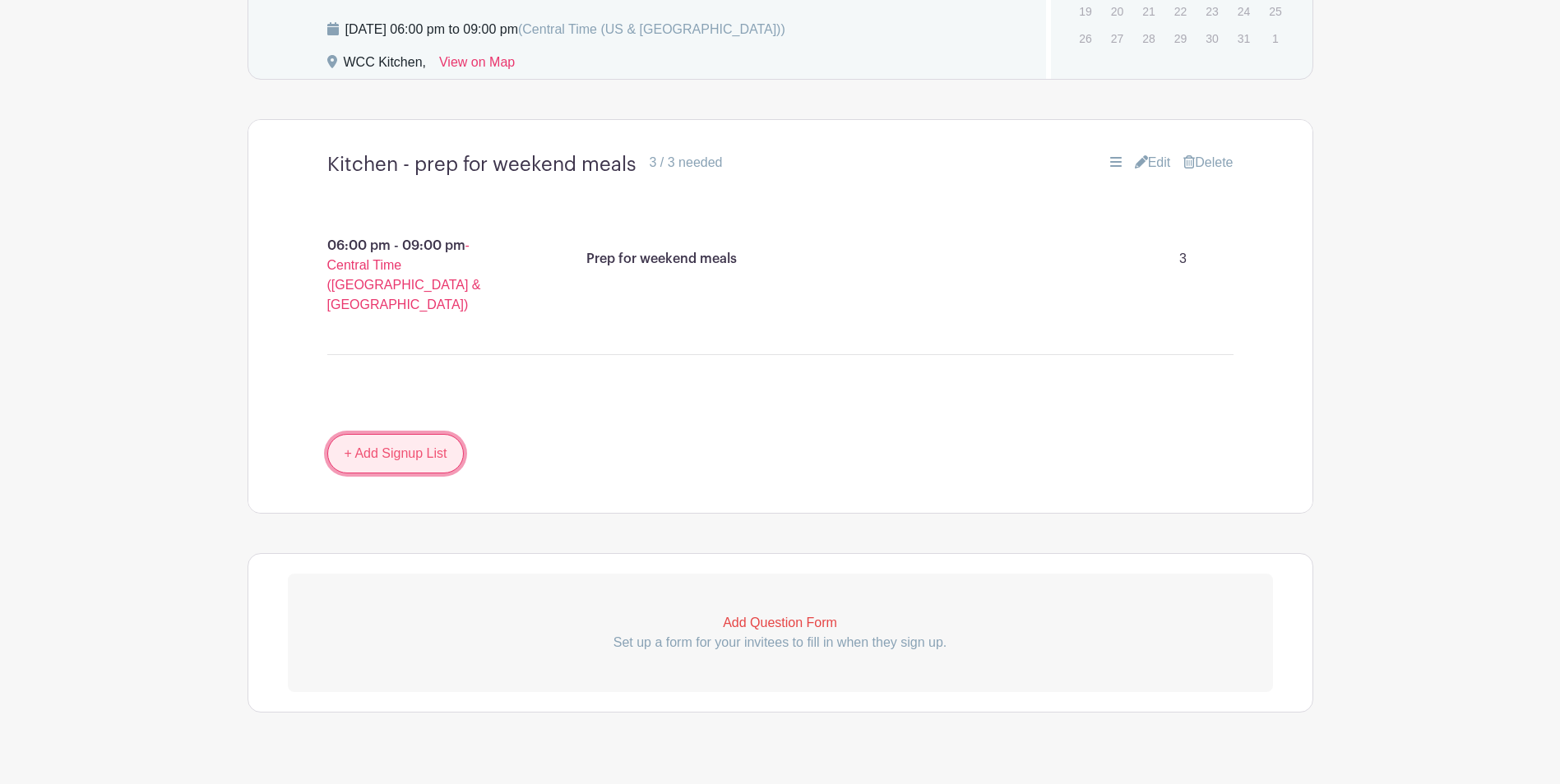
click at [407, 434] on link "+ Add Signup List" at bounding box center [396, 454] width 138 height 40
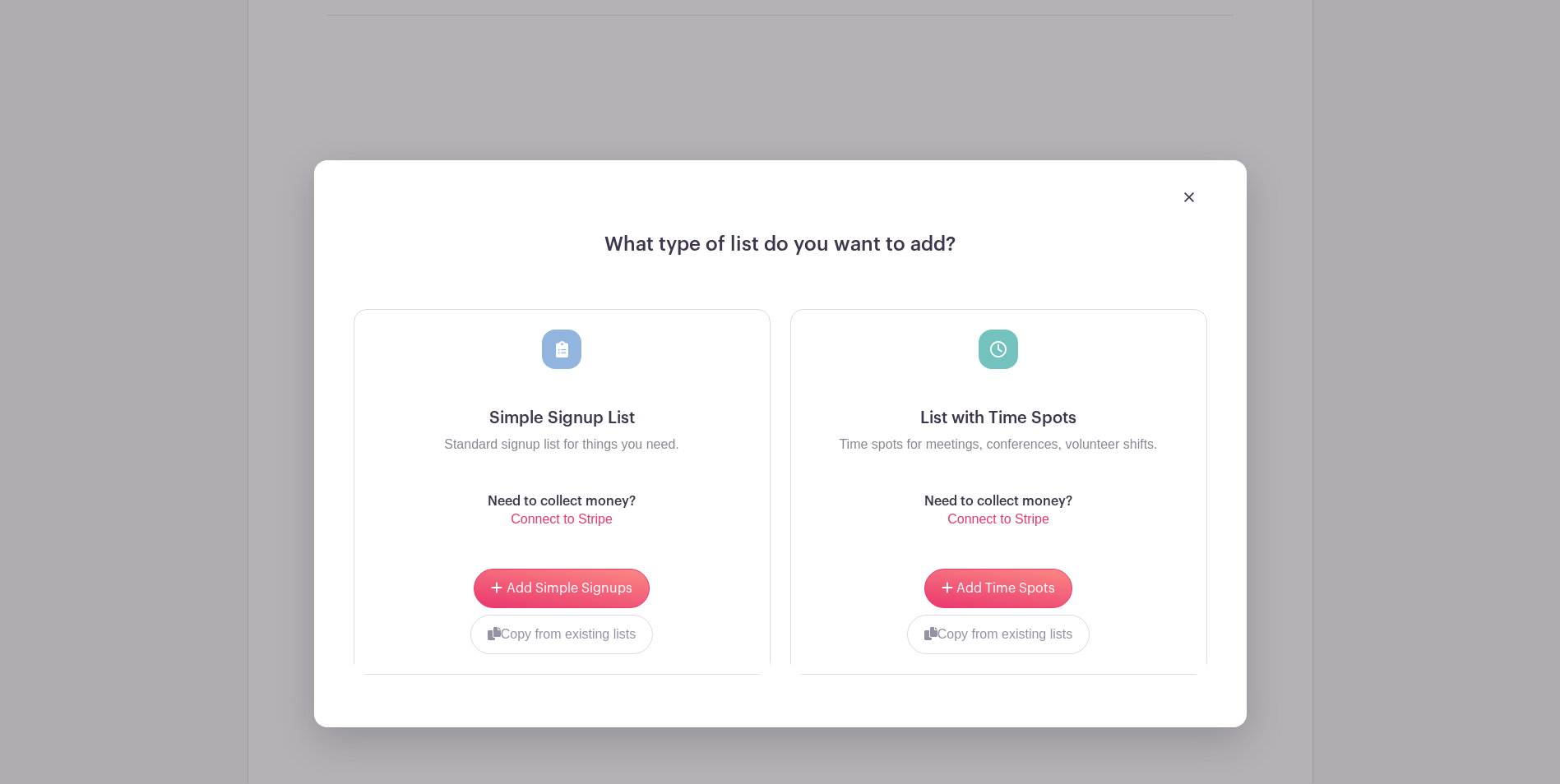
scroll to position [1349, 0]
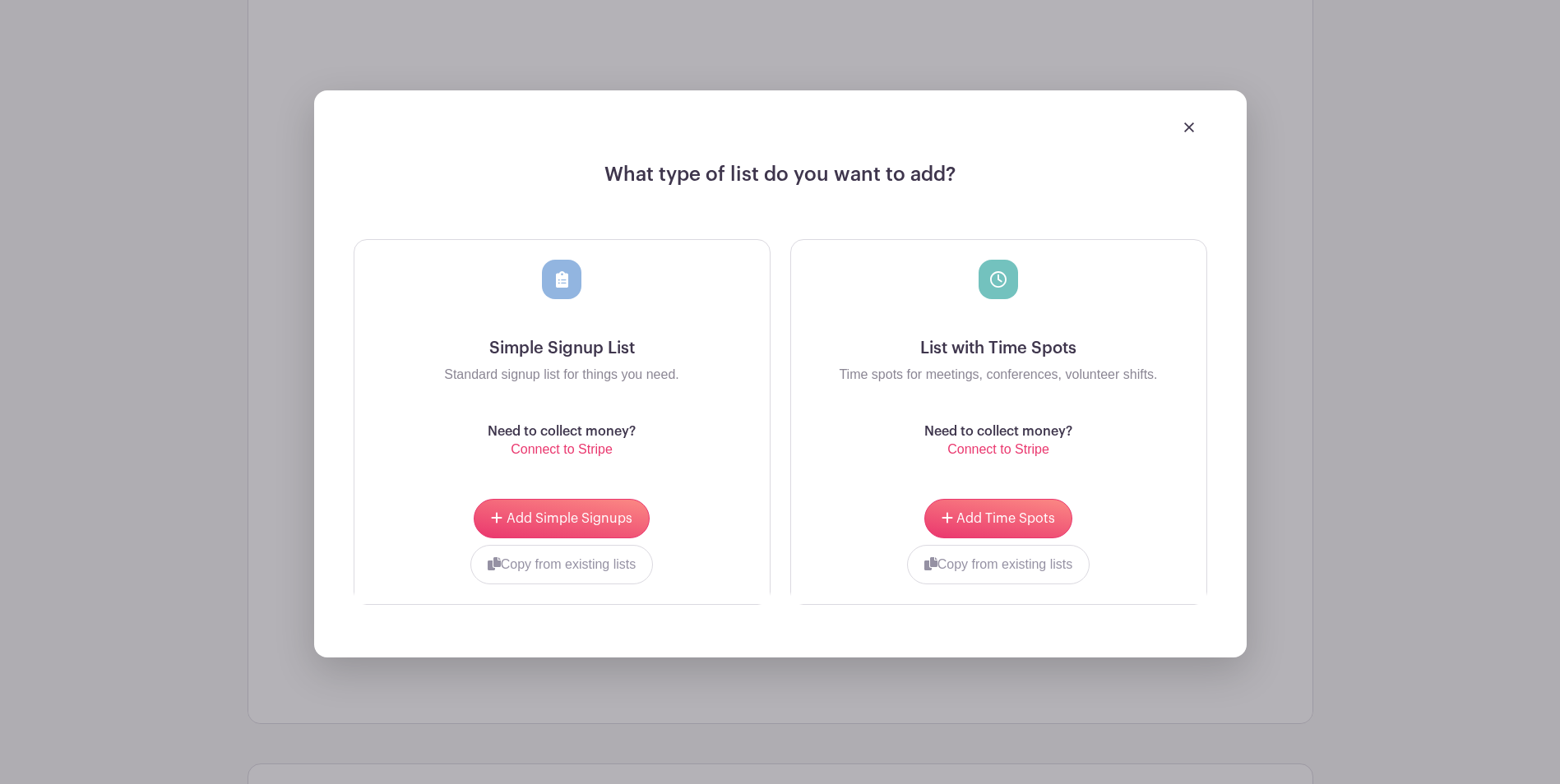
click at [1187, 122] on img at bounding box center [1189, 127] width 9 height 9
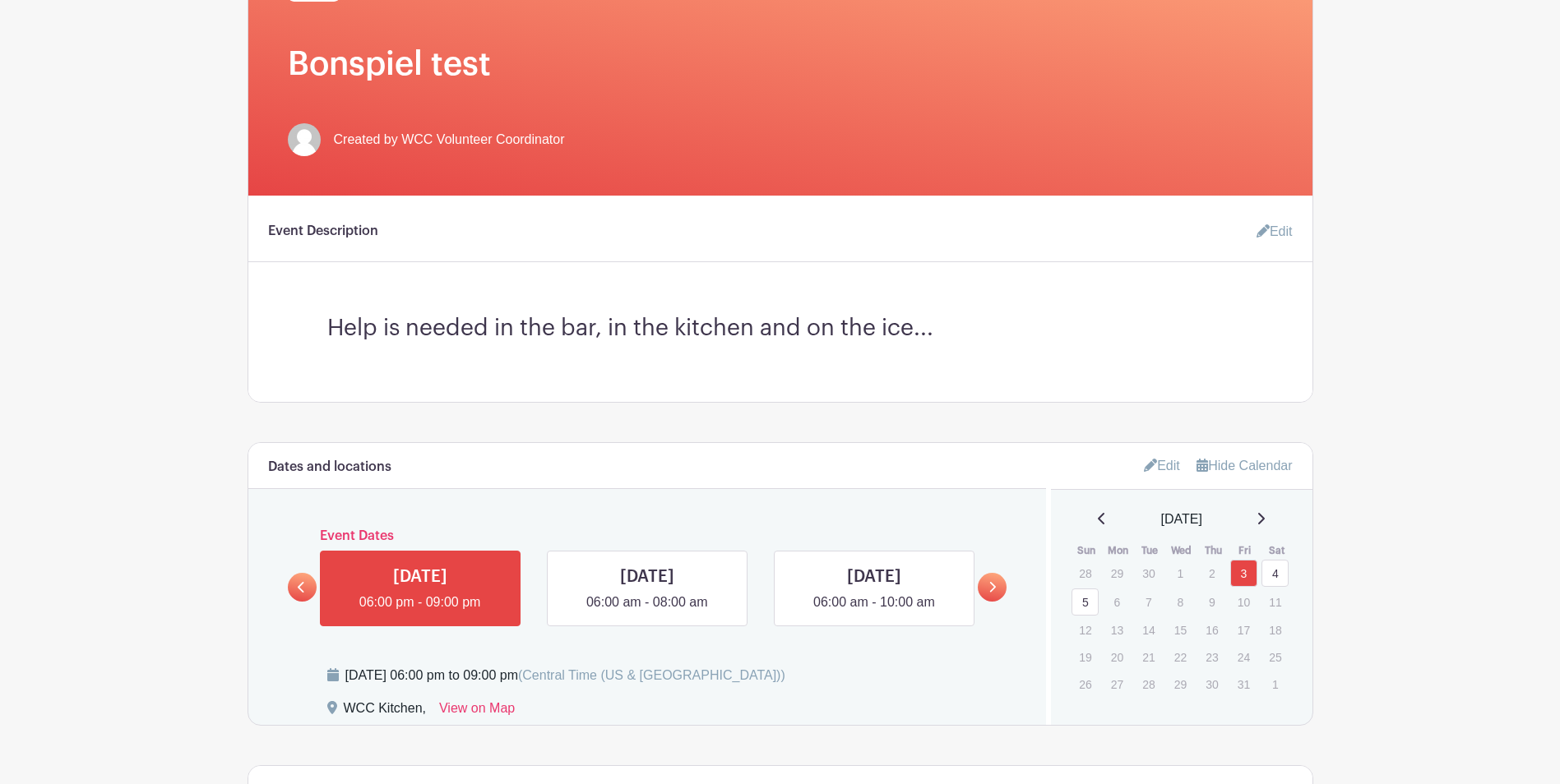
scroll to position [217, 0]
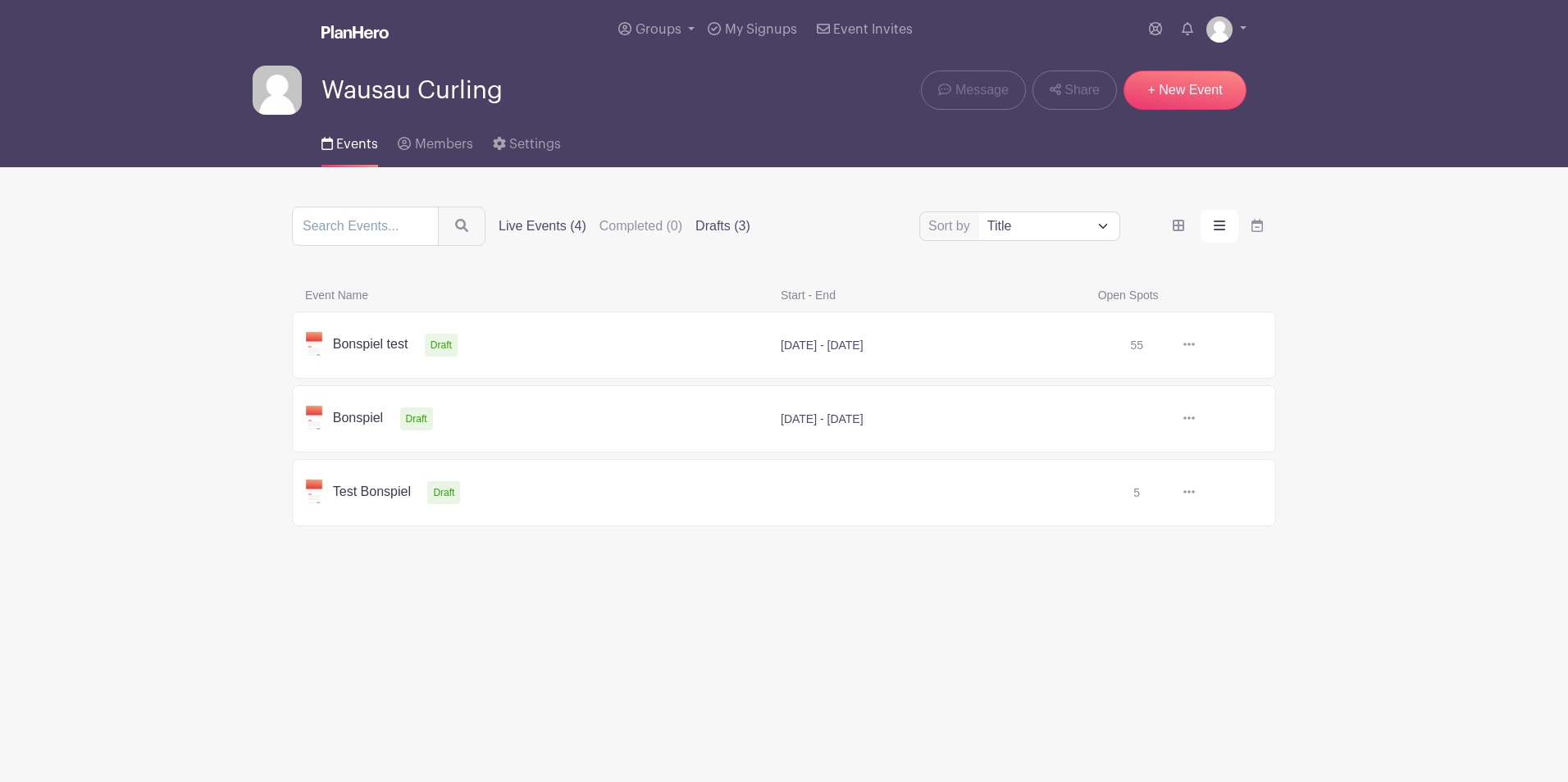
click at [523, 229] on label "Live Events (4)" at bounding box center [542, 226] width 88 height 20
click at [0, 0] on input "Live Events (4)" at bounding box center [0, 0] width 0 height 0
click at [1188, 416] on icon at bounding box center [1188, 418] width 11 height 13
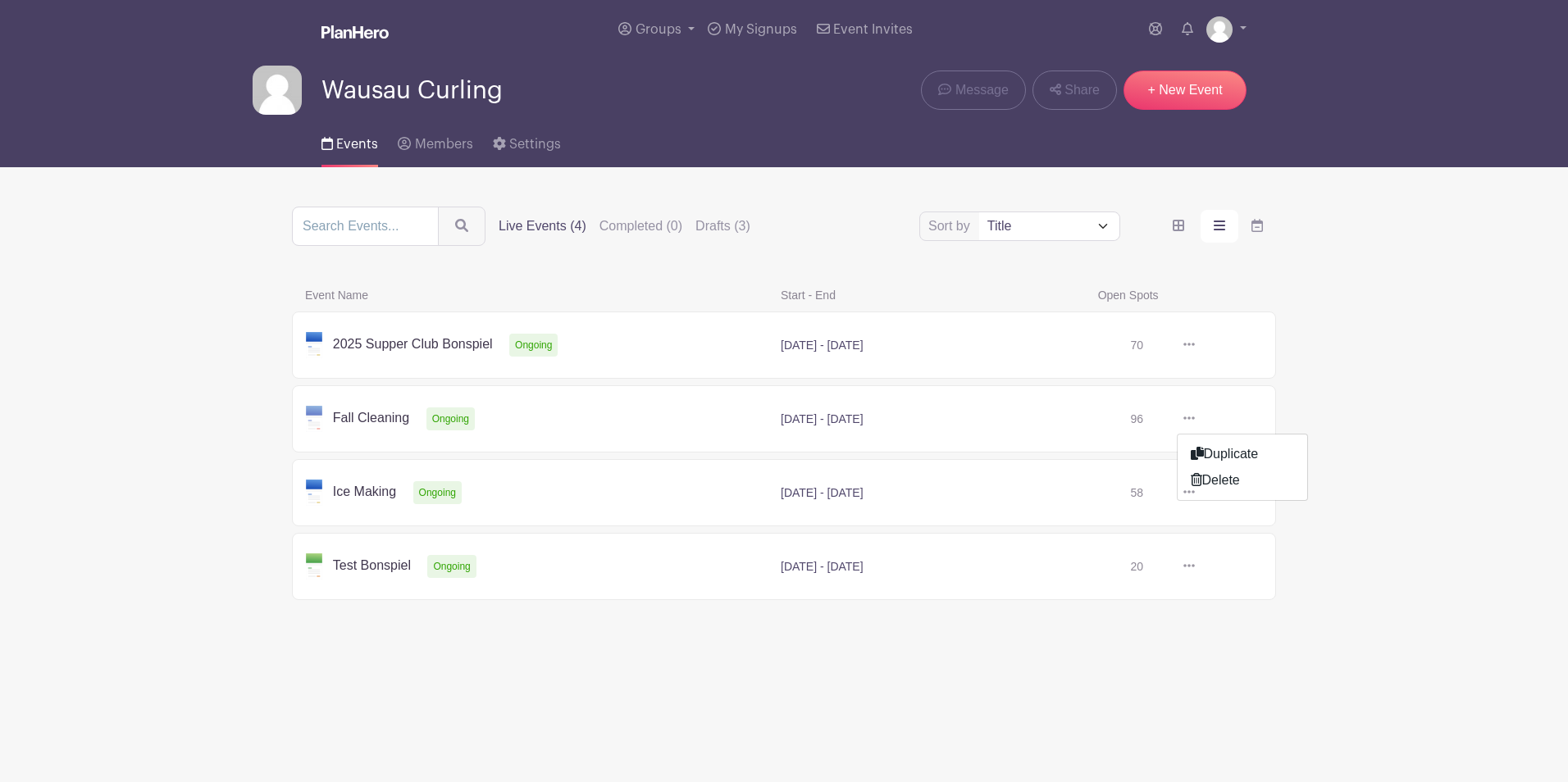
click at [1185, 565] on icon at bounding box center [1188, 566] width 11 height 13
click at [1214, 602] on link "Duplicate" at bounding box center [1241, 602] width 130 height 27
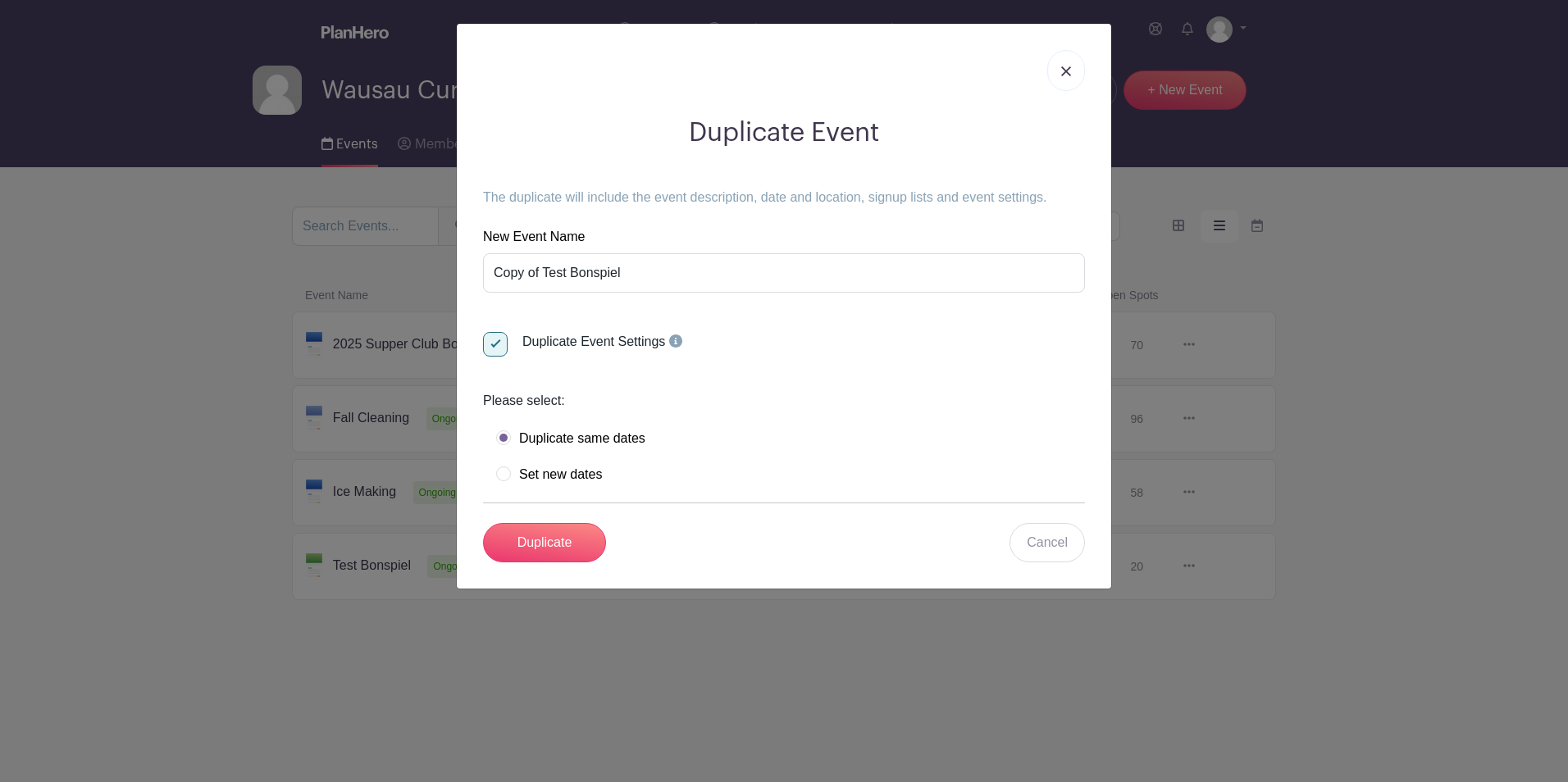
click at [510, 471] on label "Set new dates" at bounding box center [549, 474] width 106 height 16
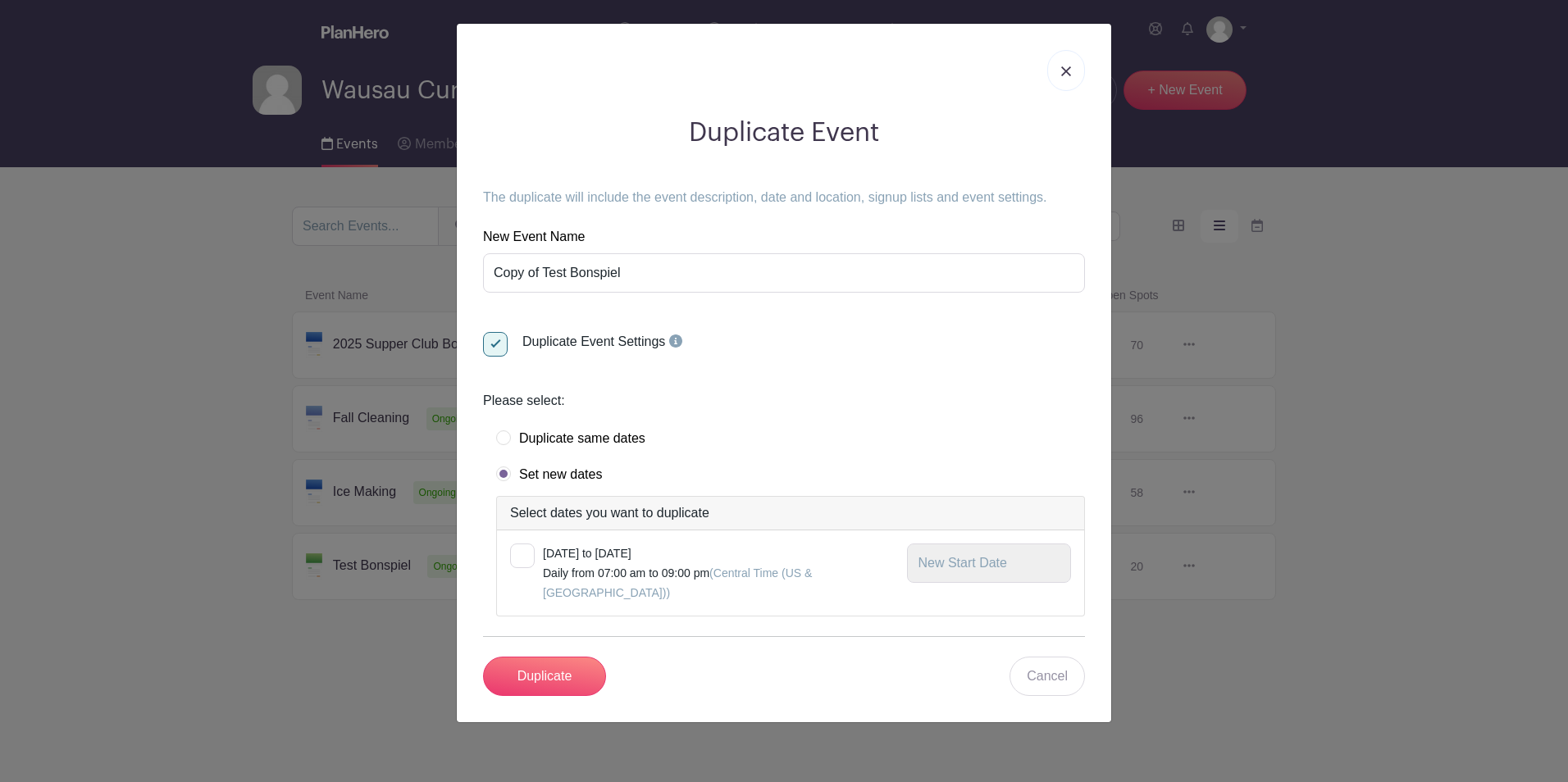
click at [521, 555] on div at bounding box center [523, 556] width 25 height 25
click at [521, 554] on input "checkbox" at bounding box center [515, 548] width 10 height 10
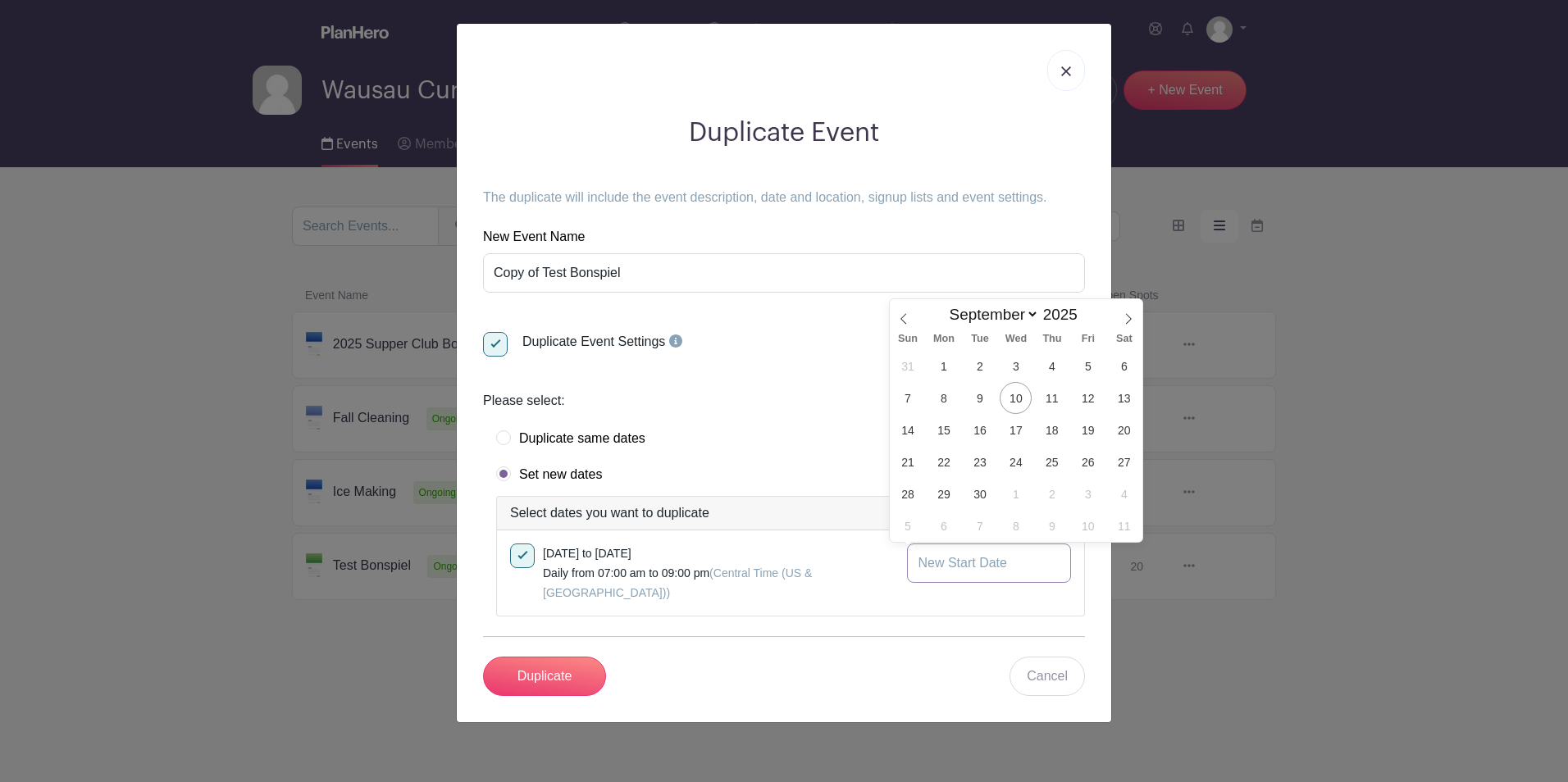
click at [981, 563] on input "text" at bounding box center [989, 563] width 164 height 40
click at [1128, 316] on icon at bounding box center [1129, 318] width 6 height 10
click at [1128, 317] on icon at bounding box center [1128, 319] width 11 height 11
click at [1121, 466] on span "22" at bounding box center [1124, 462] width 32 height 32
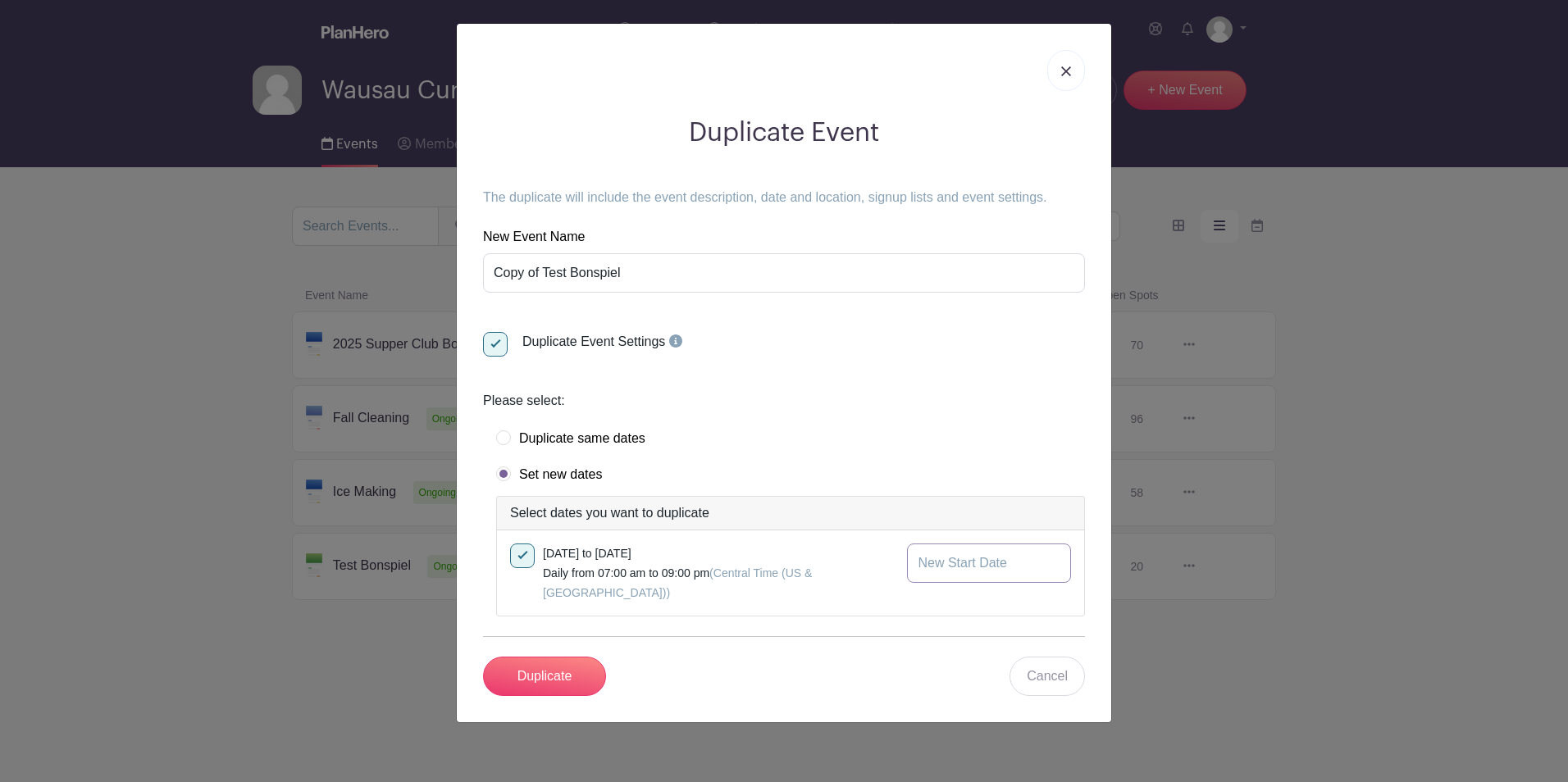
click at [996, 568] on input "text" at bounding box center [989, 563] width 164 height 40
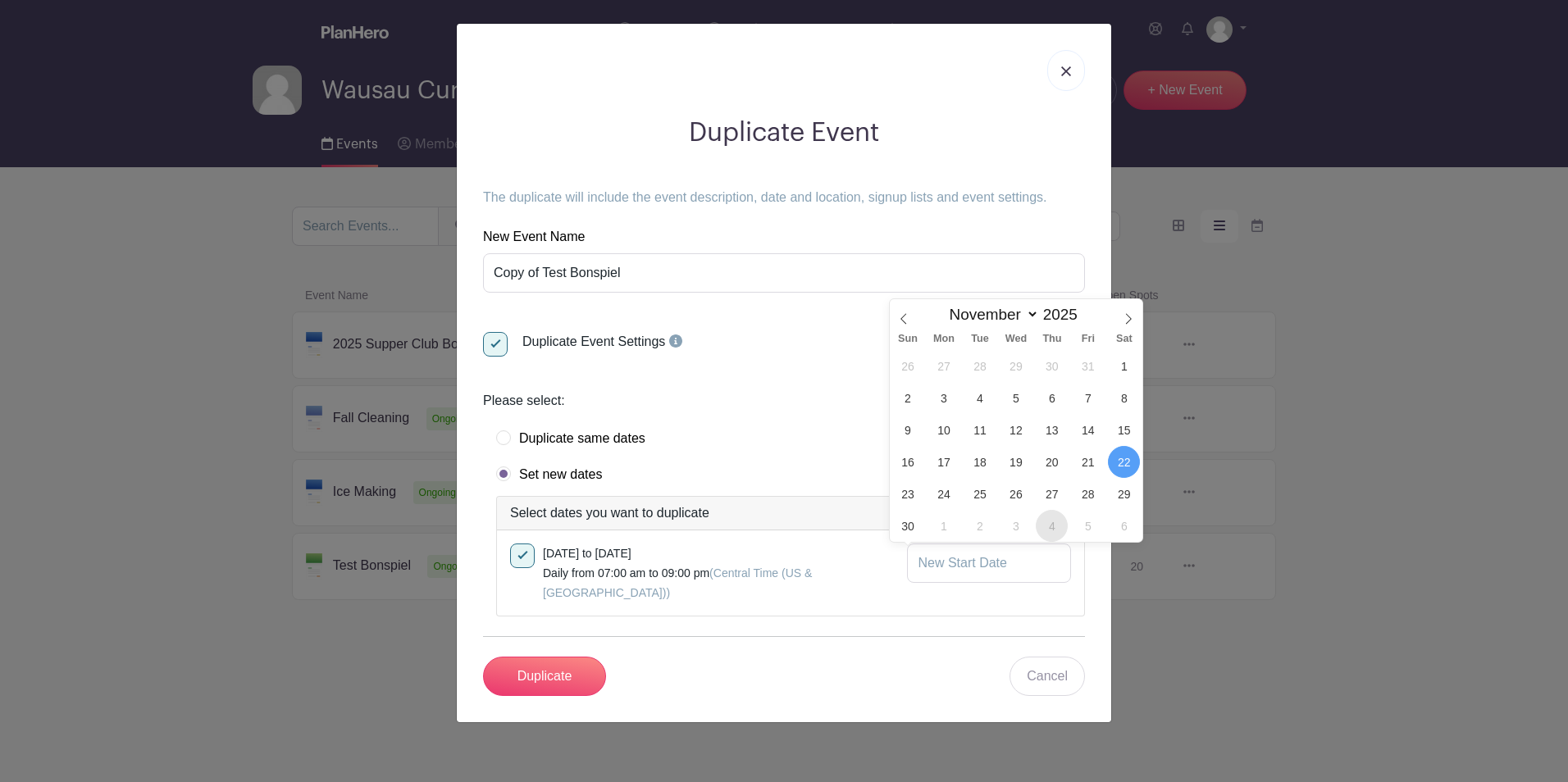
click at [1055, 523] on span "4" at bounding box center [1052, 526] width 32 height 32
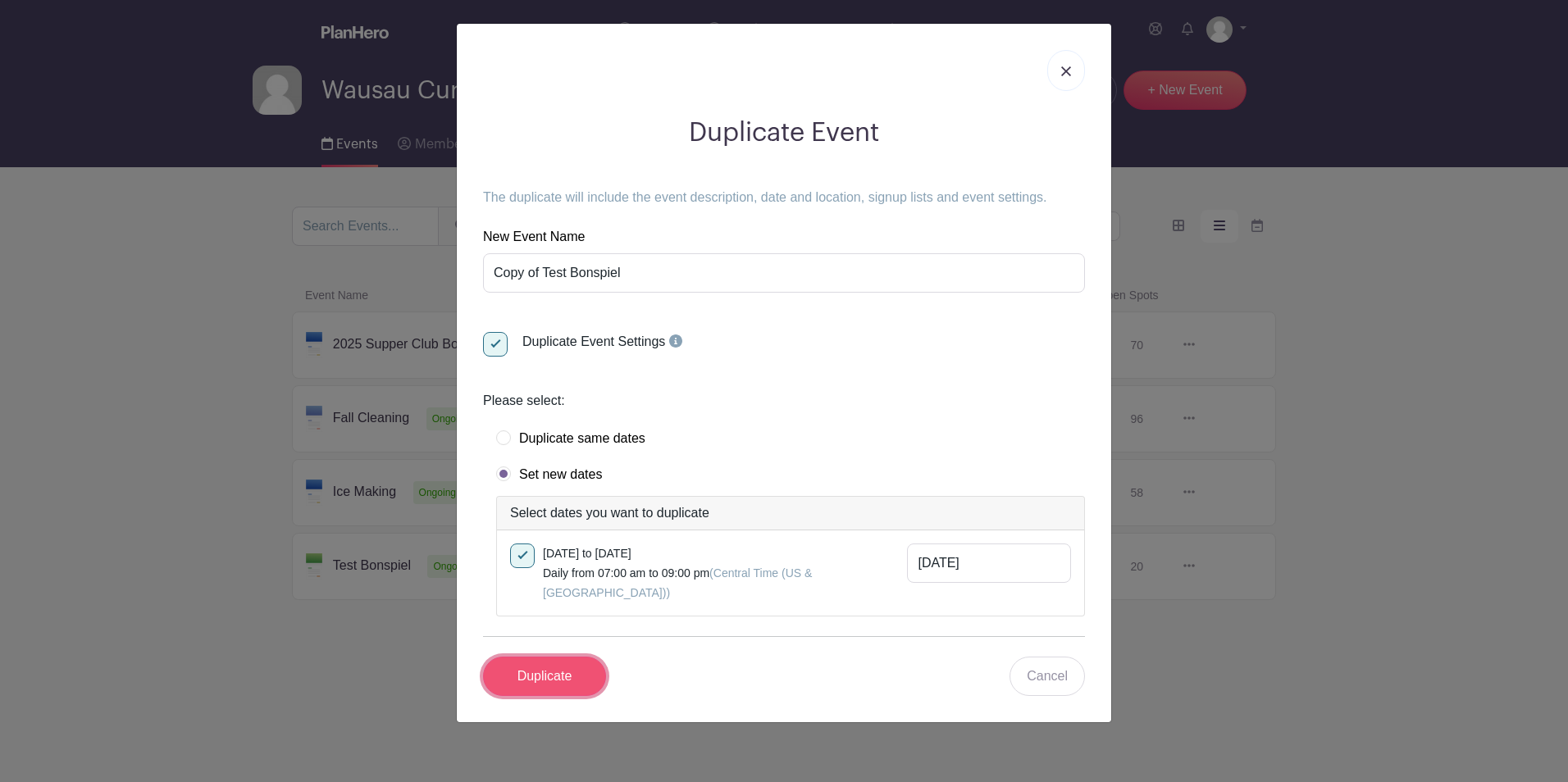
click at [555, 664] on input "Duplicate" at bounding box center [544, 677] width 123 height 40
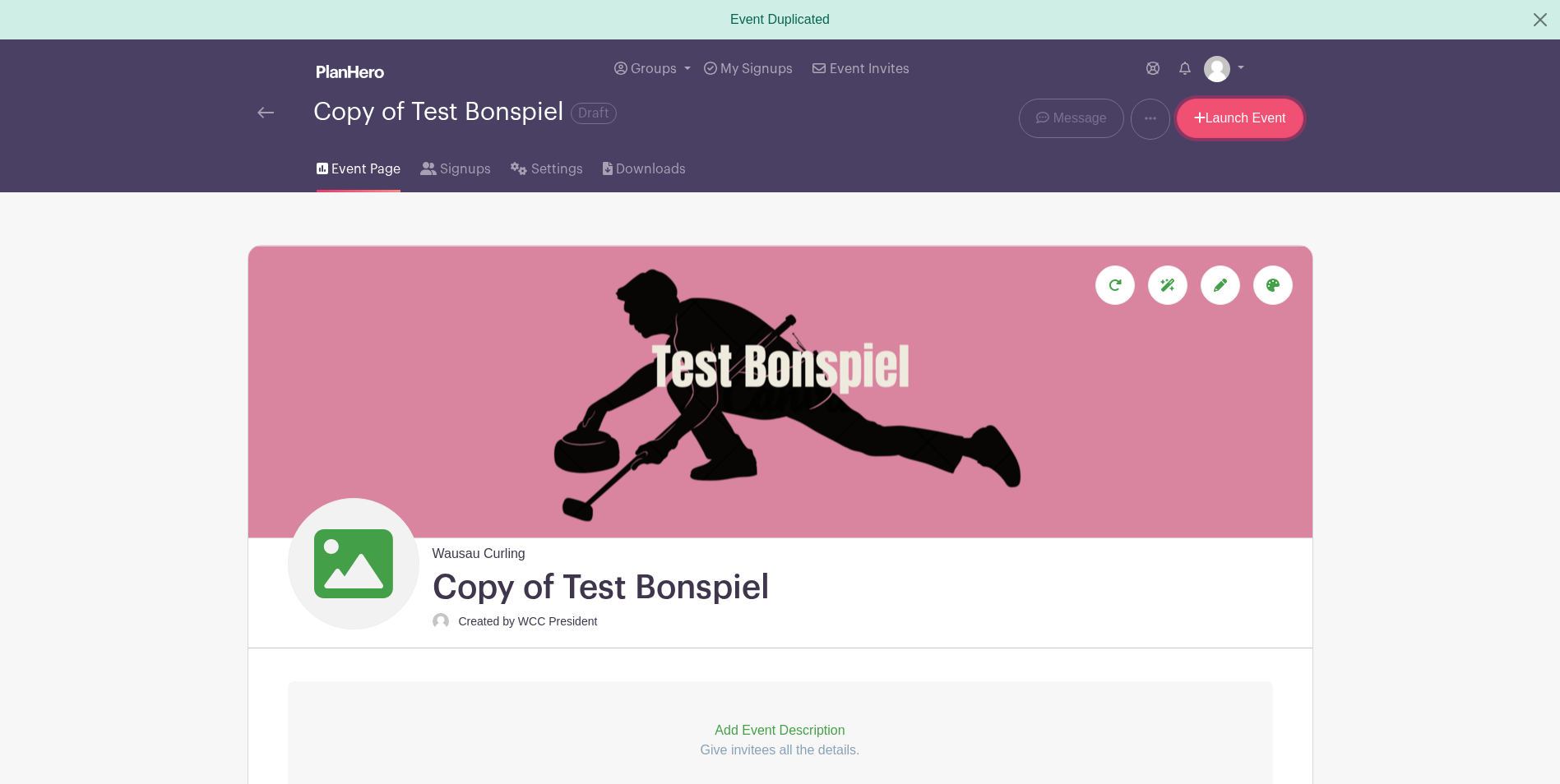
click at [1240, 118] on link "Launch Event" at bounding box center [1239, 119] width 126 height 40
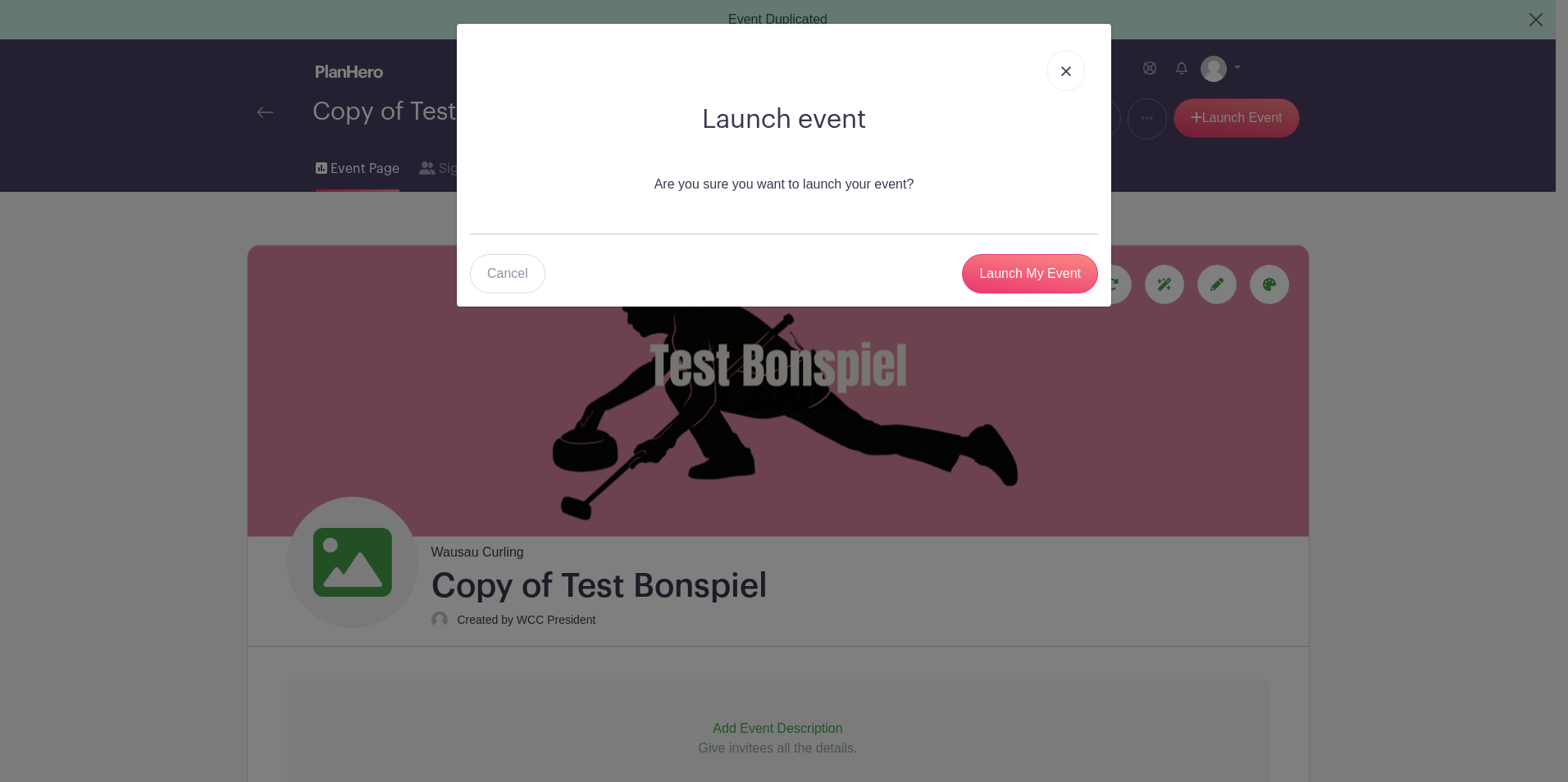
click at [1061, 76] on img at bounding box center [1065, 71] width 9 height 9
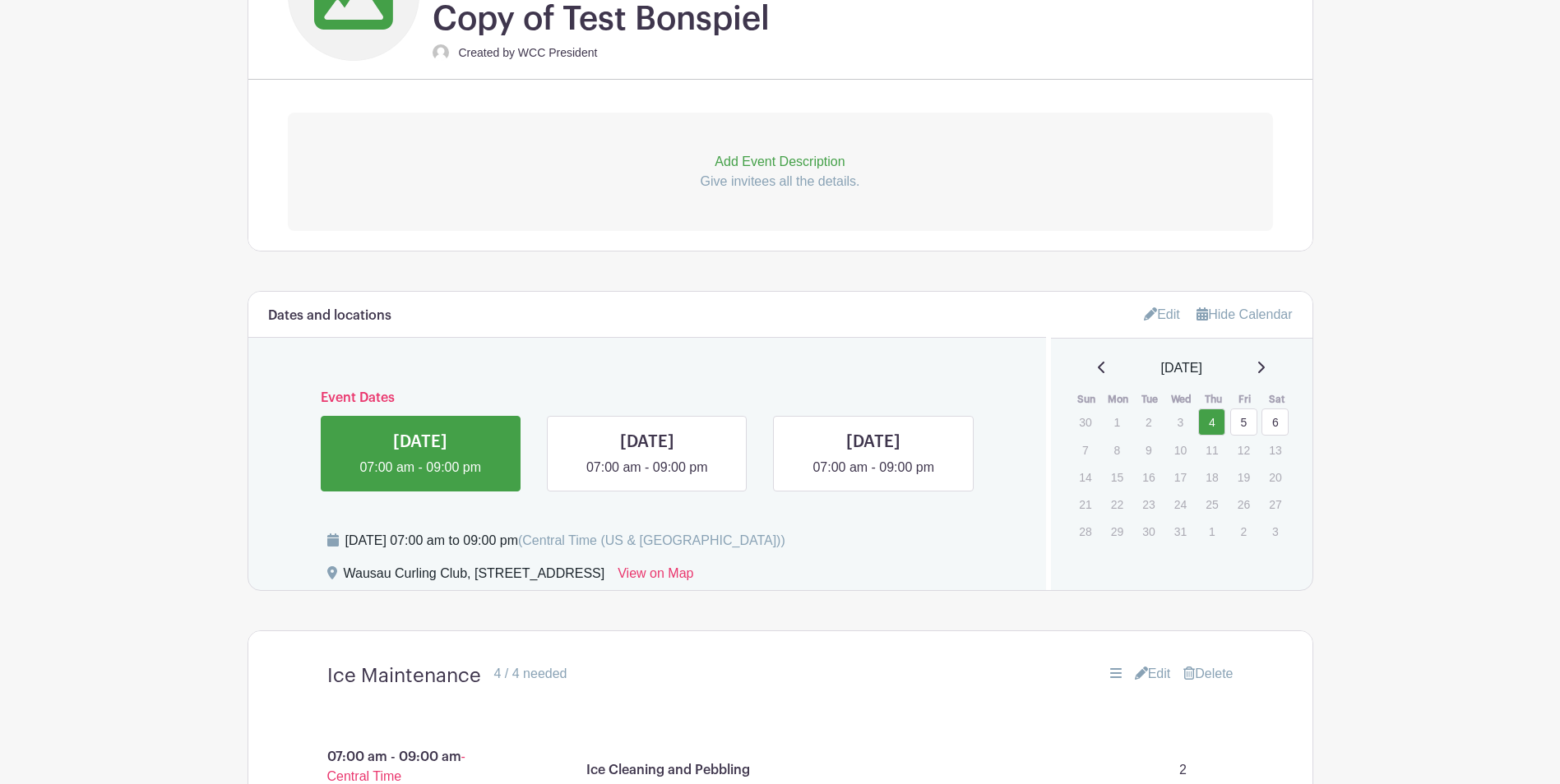
scroll to position [910, 0]
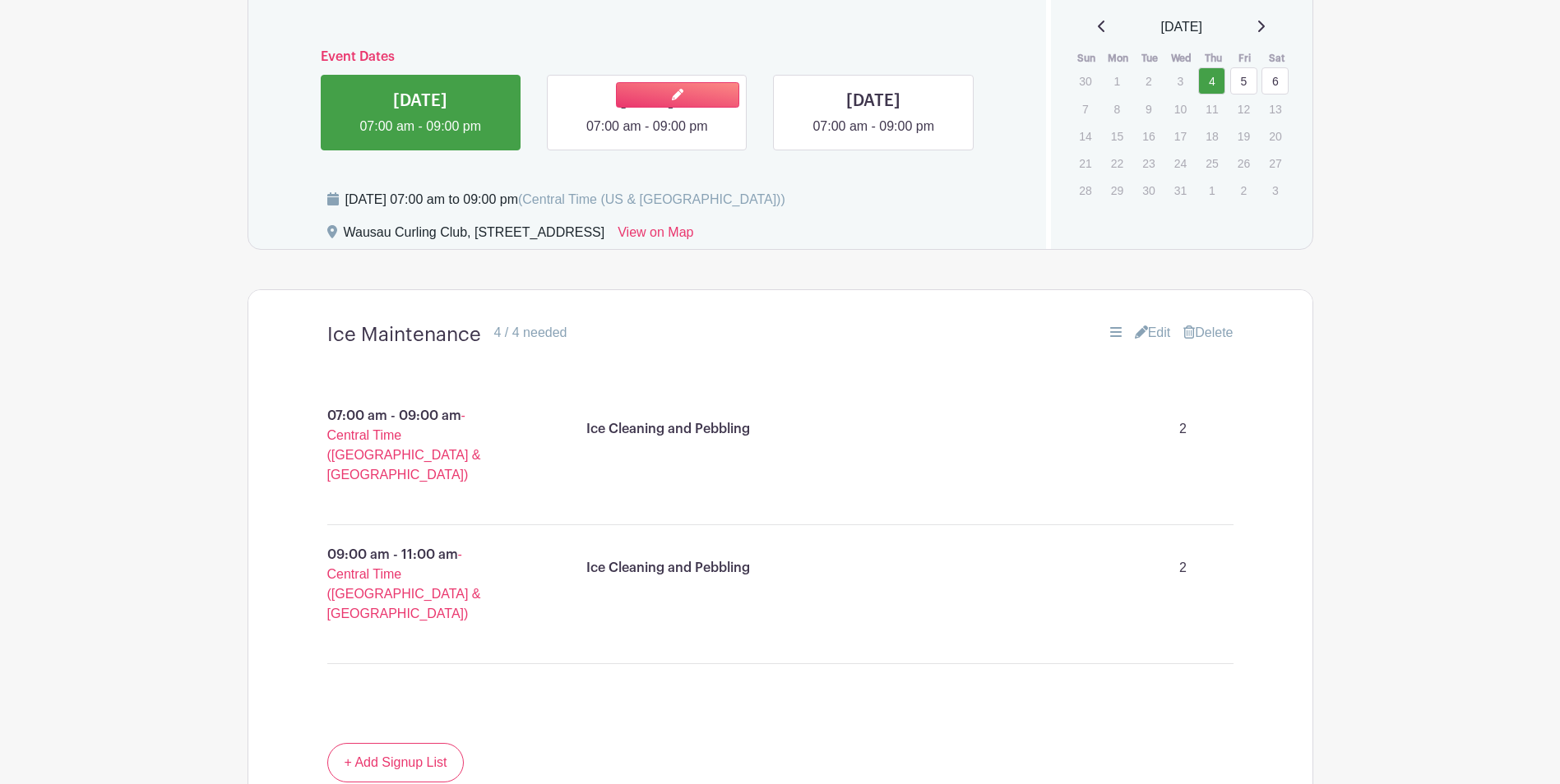
click at [647, 137] on link at bounding box center [647, 137] width 0 height 0
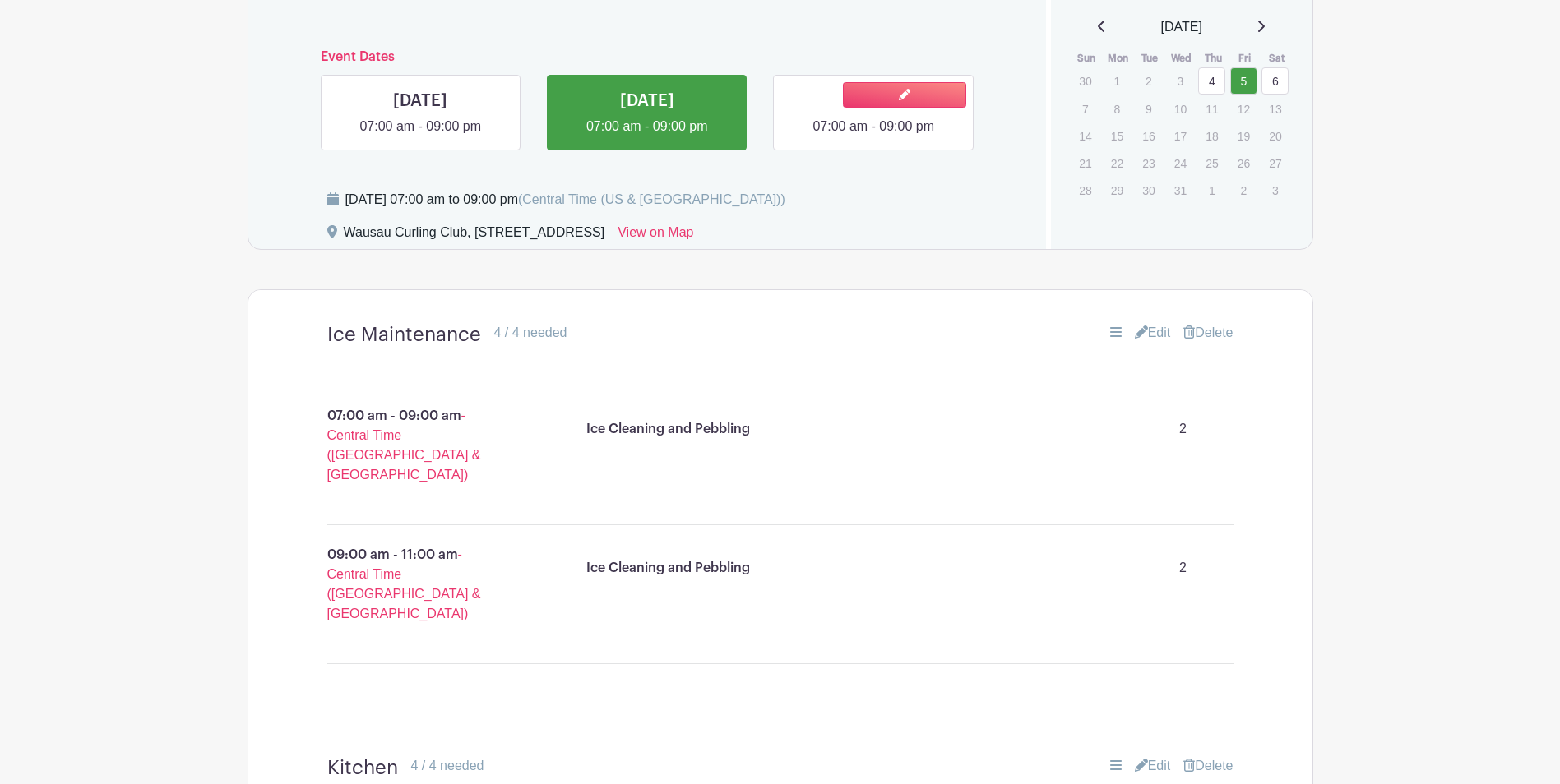
click at [874, 137] on link at bounding box center [874, 137] width 0 height 0
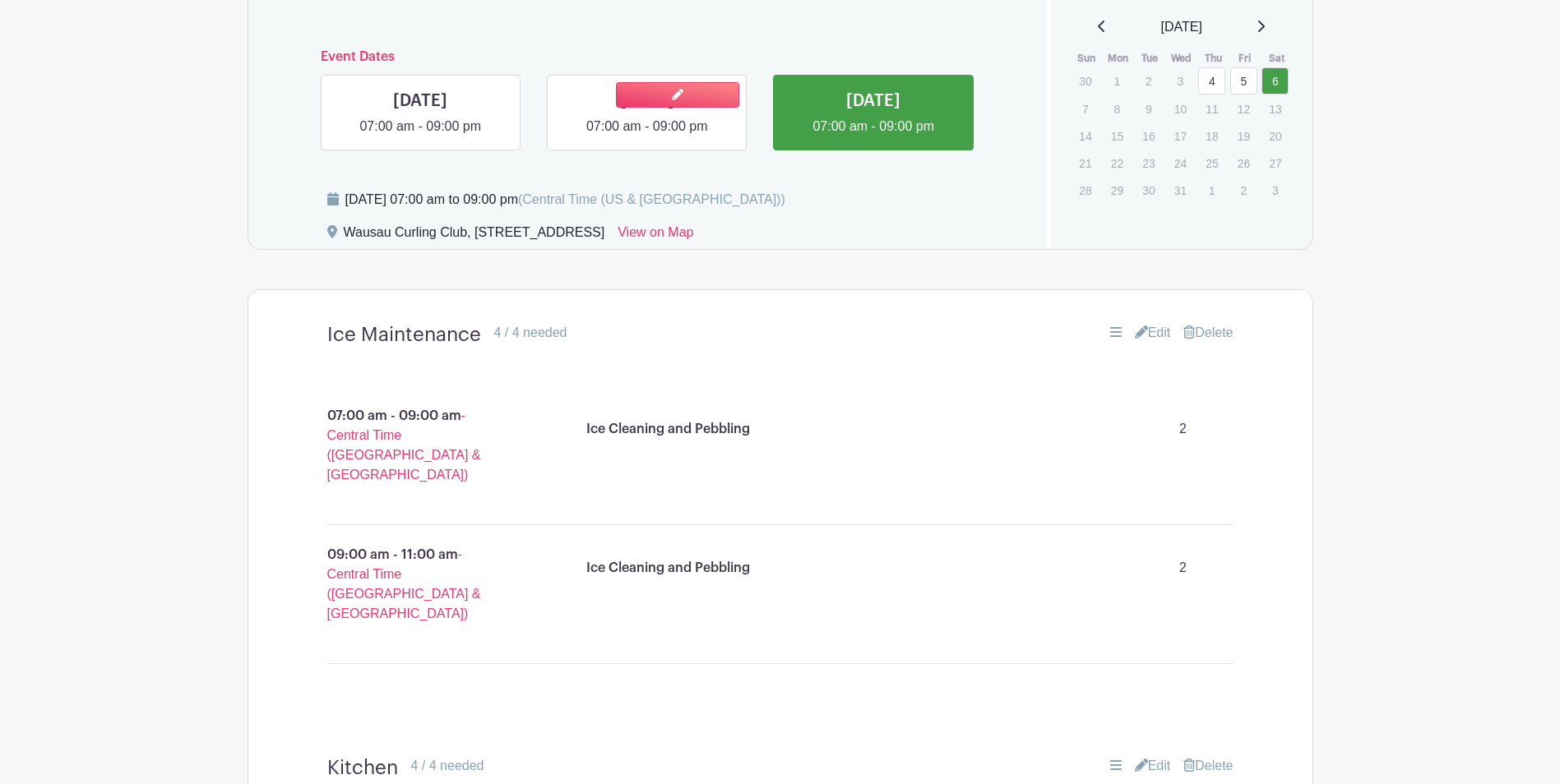
click at [647, 137] on link at bounding box center [647, 137] width 0 height 0
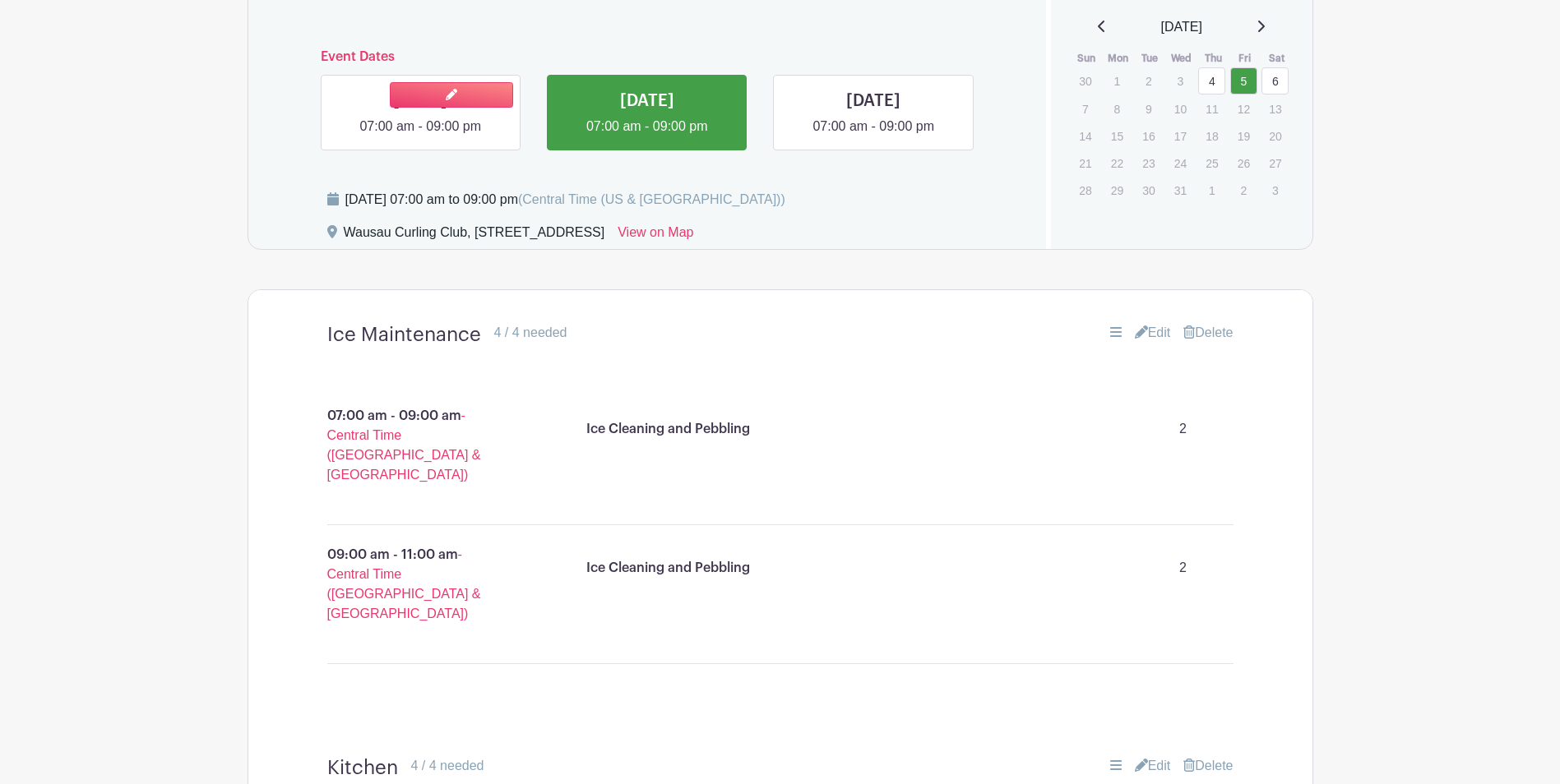
click at [420, 137] on link at bounding box center [420, 137] width 0 height 0
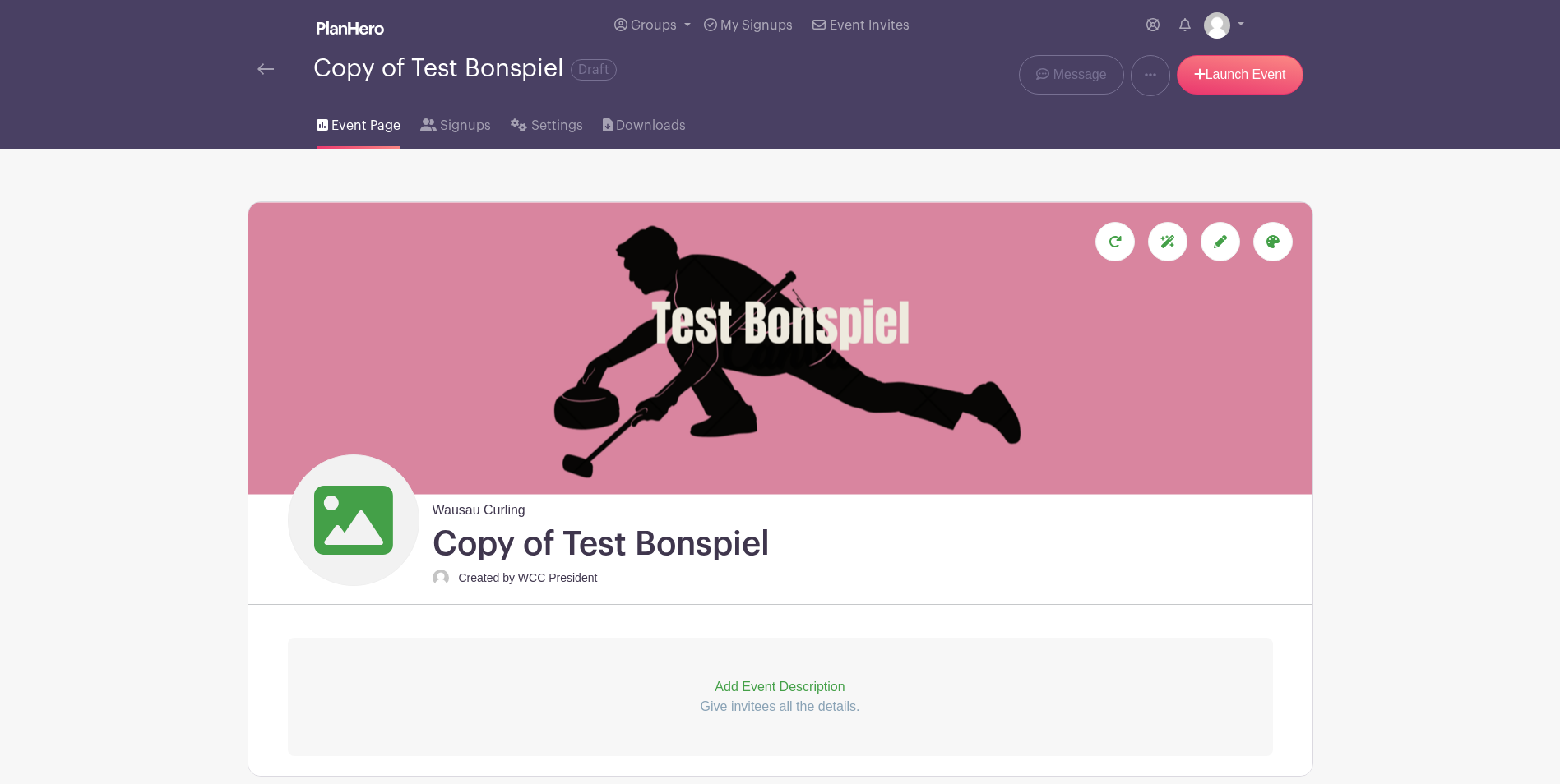
scroll to position [24, 0]
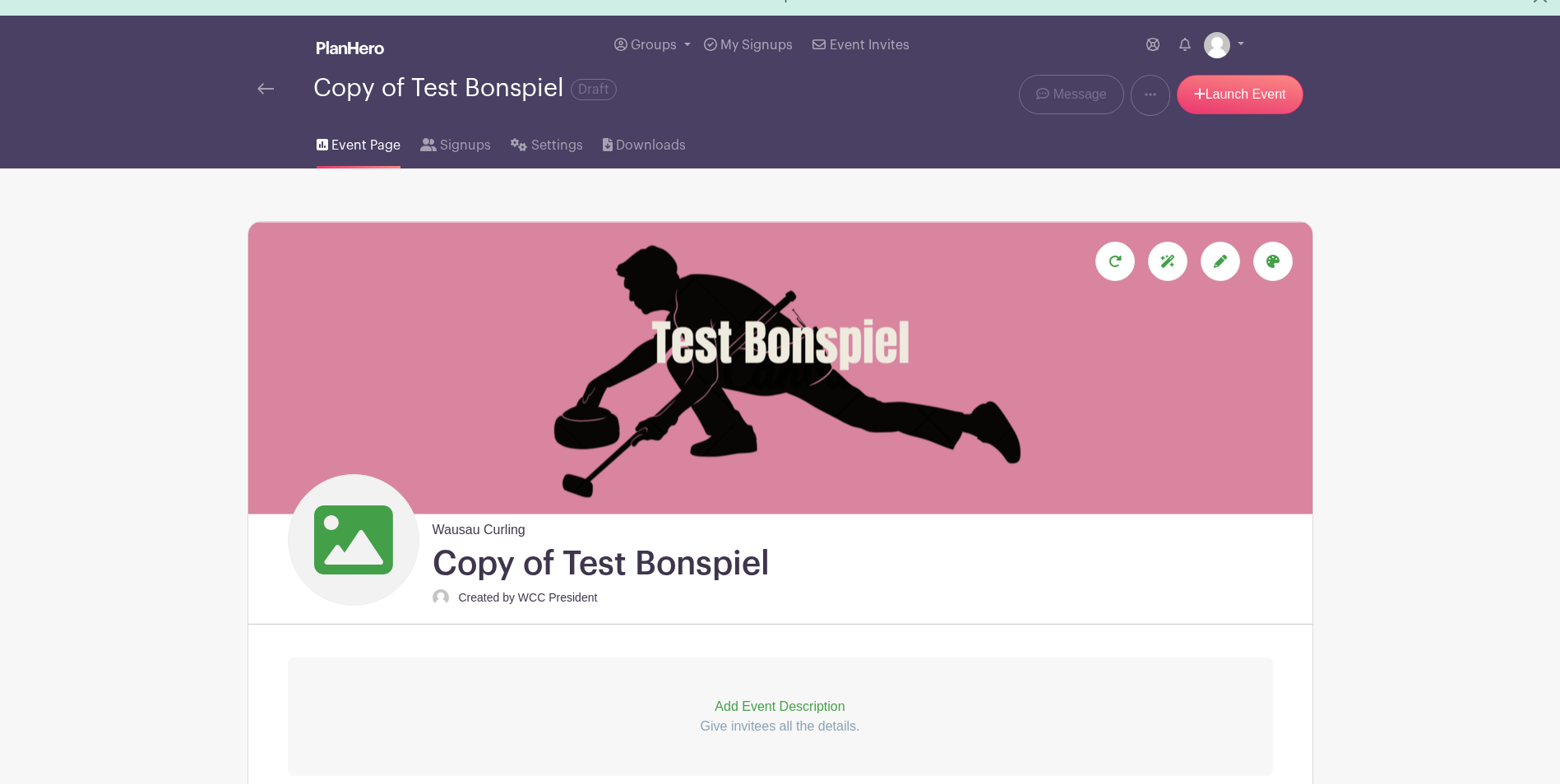
click at [264, 86] on img at bounding box center [265, 88] width 16 height 11
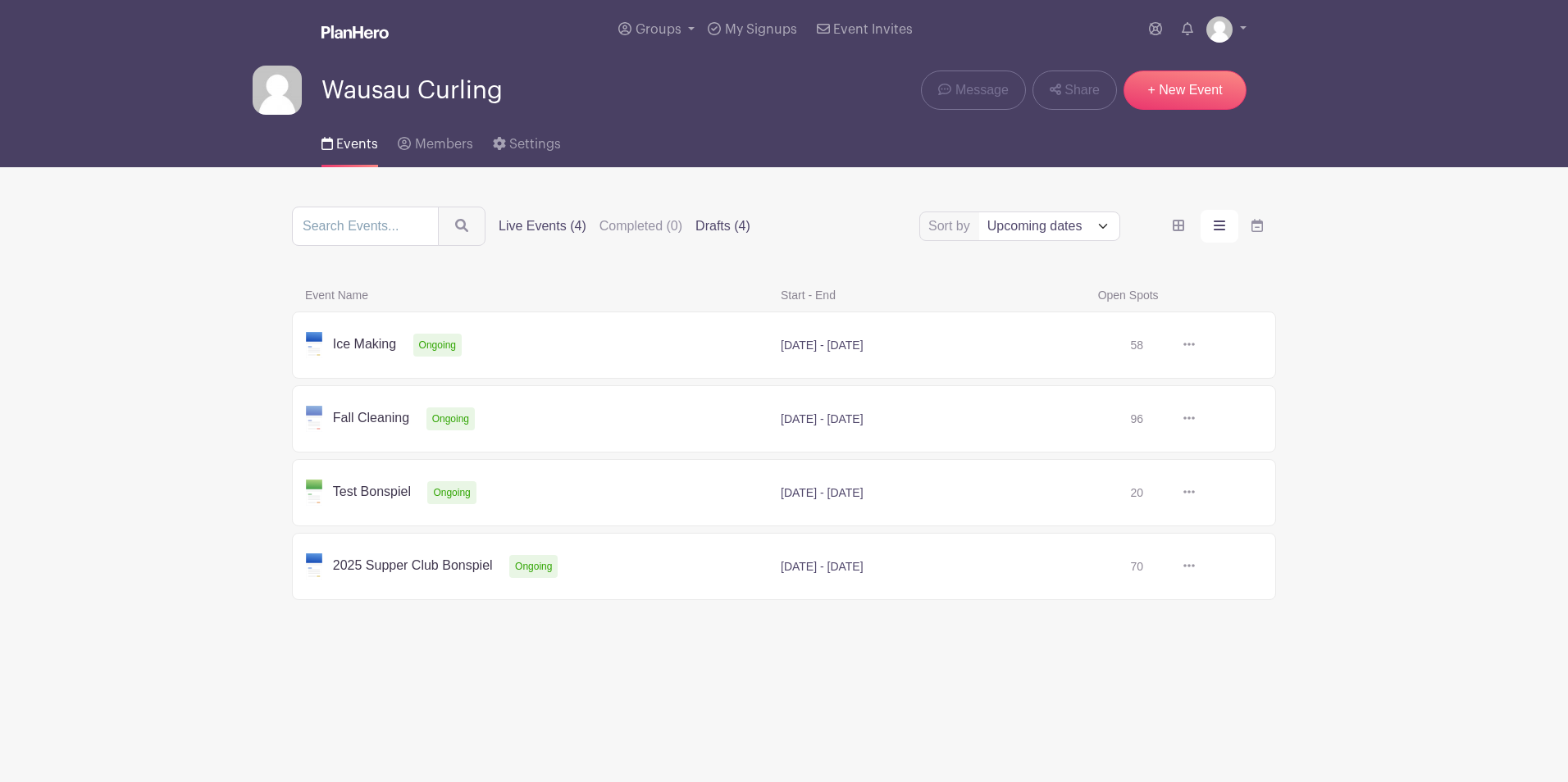
click at [719, 229] on label "Drafts (4)" at bounding box center [722, 226] width 55 height 20
click at [0, 0] on input "Drafts (4)" at bounding box center [0, 0] width 0 height 0
click at [1188, 418] on icon at bounding box center [1188, 418] width 11 height 3
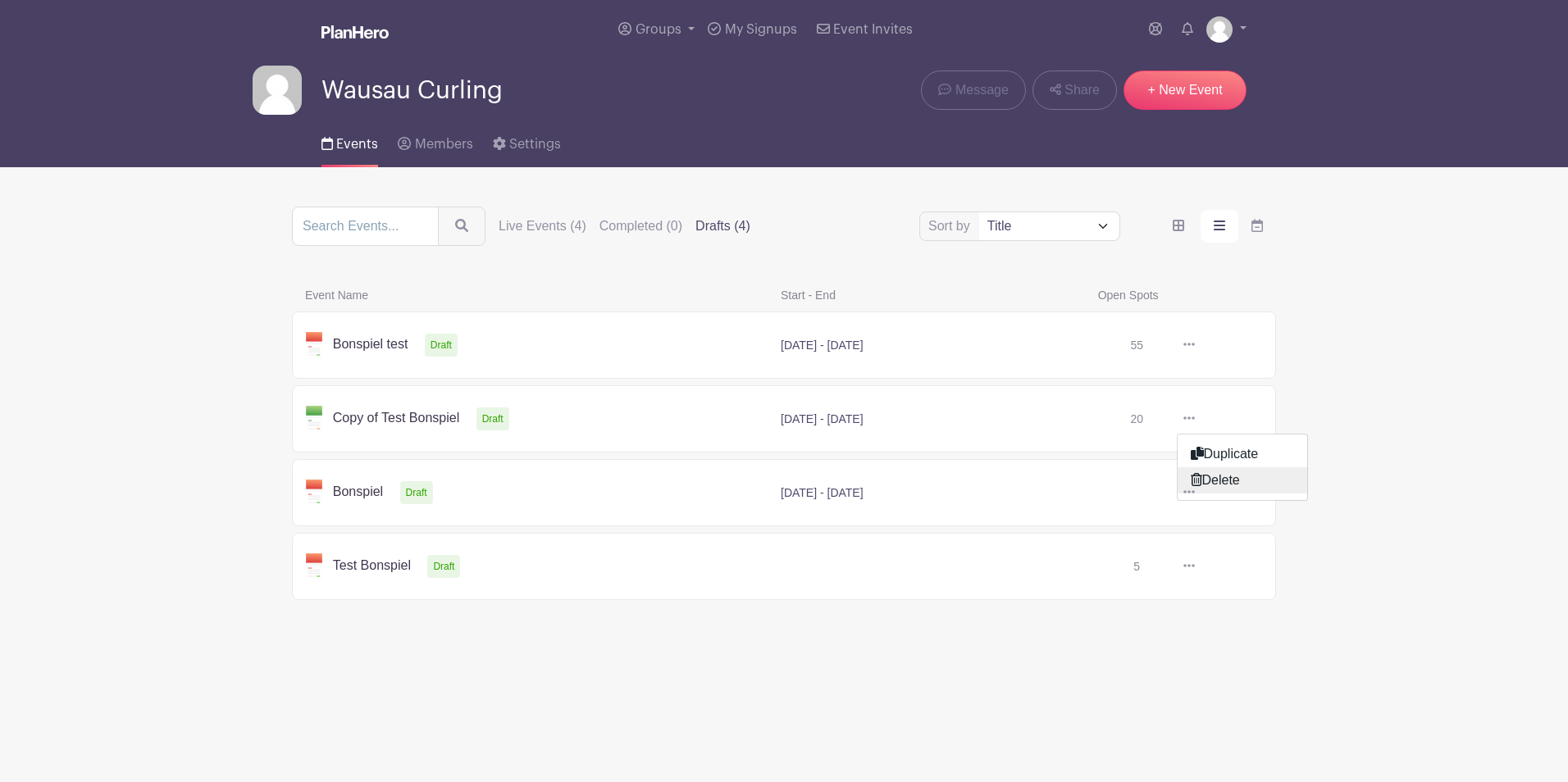
click at [1211, 478] on link "Delete" at bounding box center [1241, 481] width 130 height 27
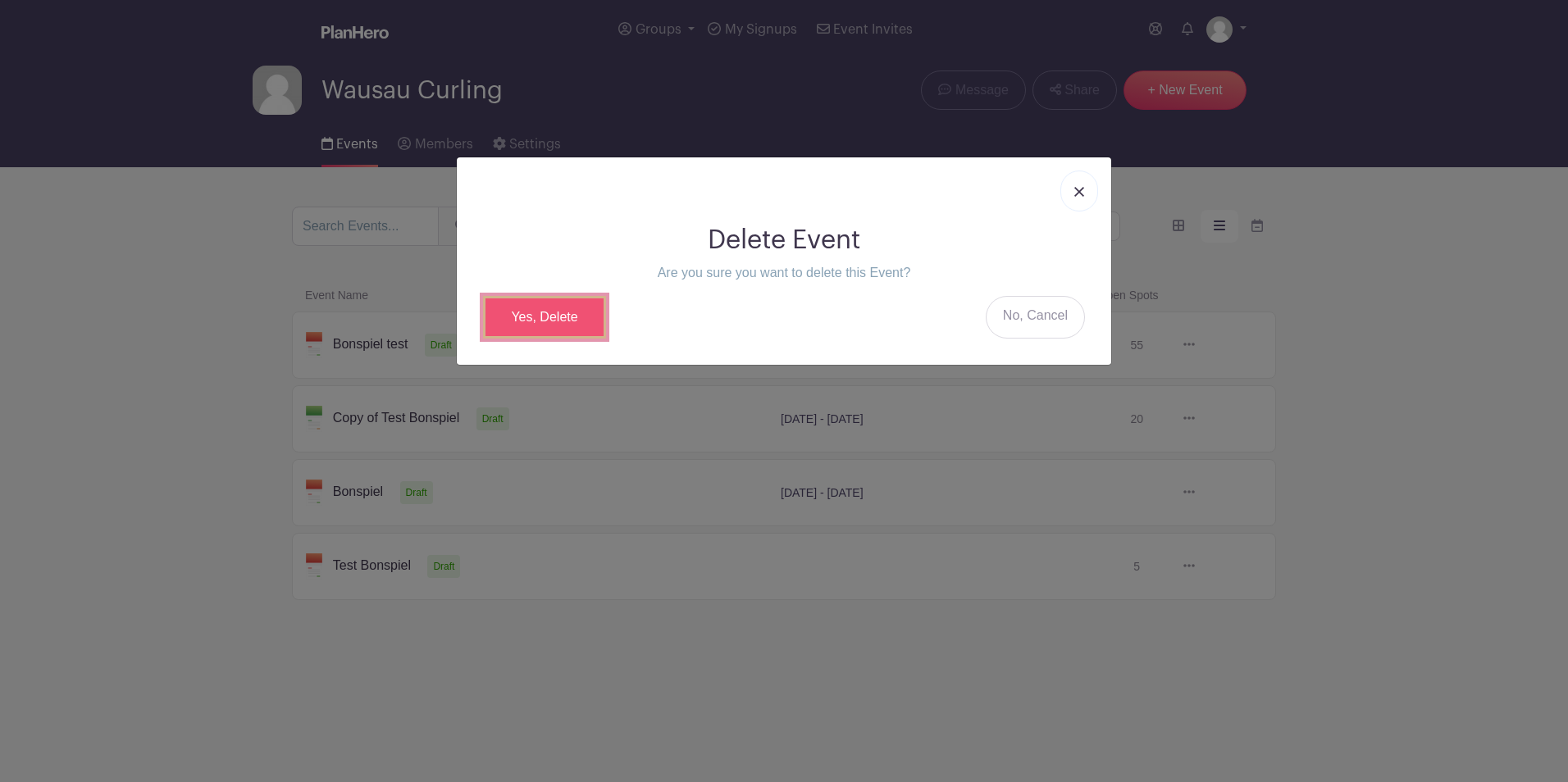
click at [522, 316] on link "Yes, Delete" at bounding box center [544, 317] width 123 height 43
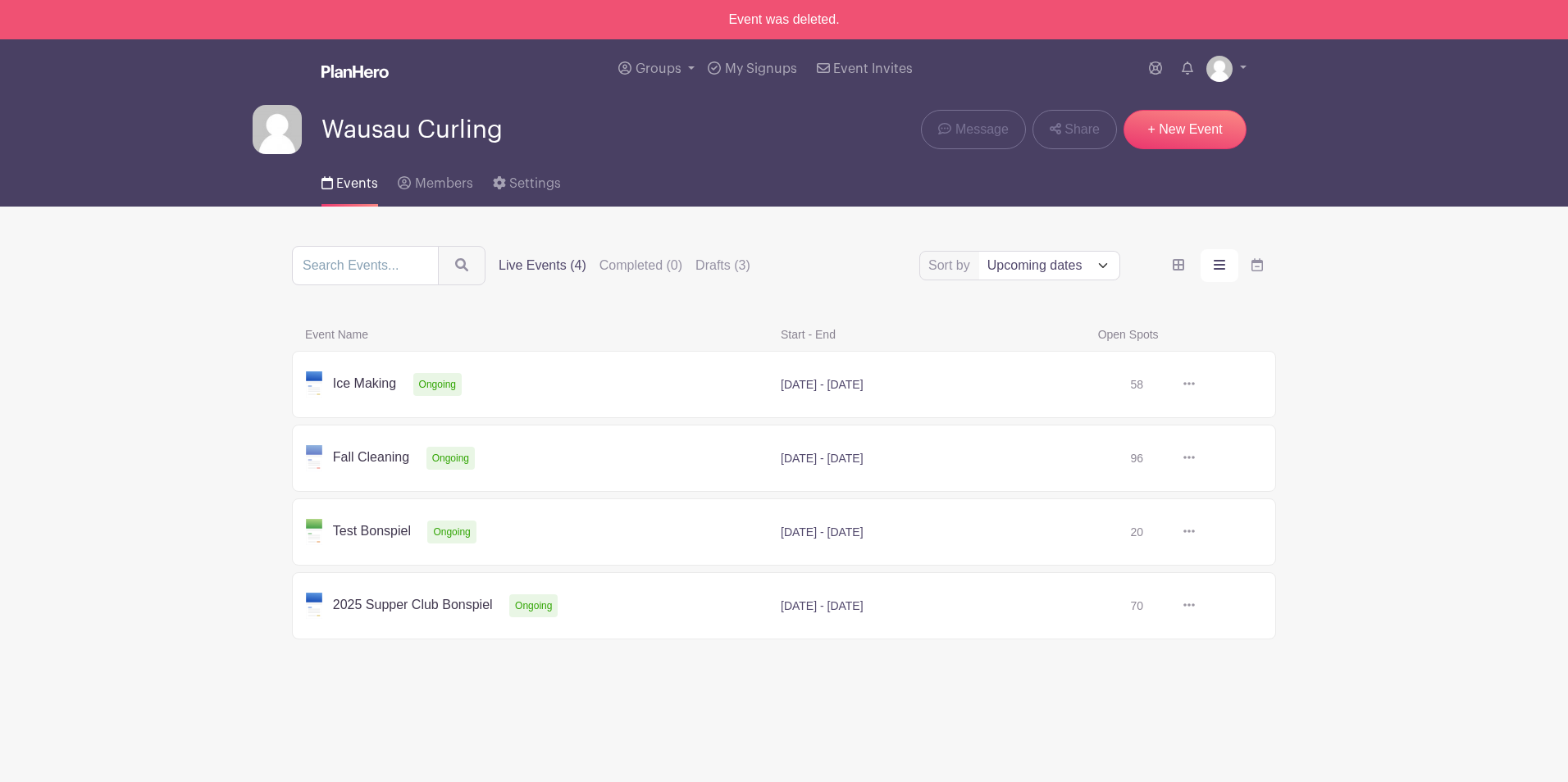
click at [522, 316] on div "Sort by Title Recently modified Newest Upcoming dates Live Events (4) Completed…" at bounding box center [783, 446] width 984 height 400
click at [719, 268] on label "Drafts (3)" at bounding box center [722, 265] width 55 height 20
click at [0, 0] on input "Drafts (3)" at bounding box center [0, 0] width 0 height 0
click at [532, 267] on label "Live Events (4)" at bounding box center [542, 265] width 88 height 20
click at [0, 0] on input "Live Events (4)" at bounding box center [0, 0] width 0 height 0
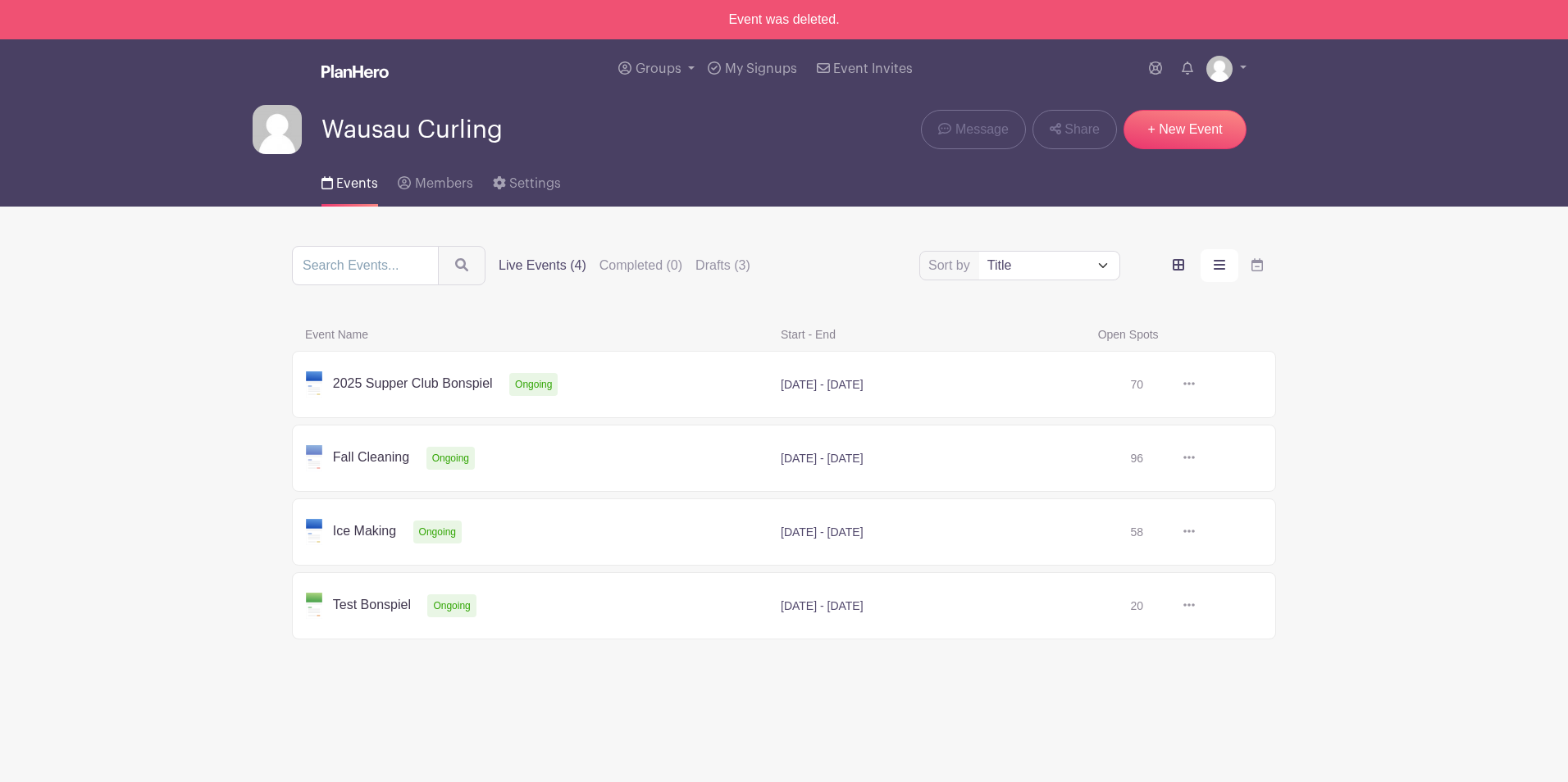
click at [1176, 262] on icon "order and view" at bounding box center [1178, 265] width 11 height 13
click at [0, 0] on input "order and view" at bounding box center [0, 0] width 0 height 0
click at [1176, 262] on icon "order and view" at bounding box center [1178, 265] width 11 height 13
click at [0, 0] on input "order and view" at bounding box center [0, 0] width 0 height 0
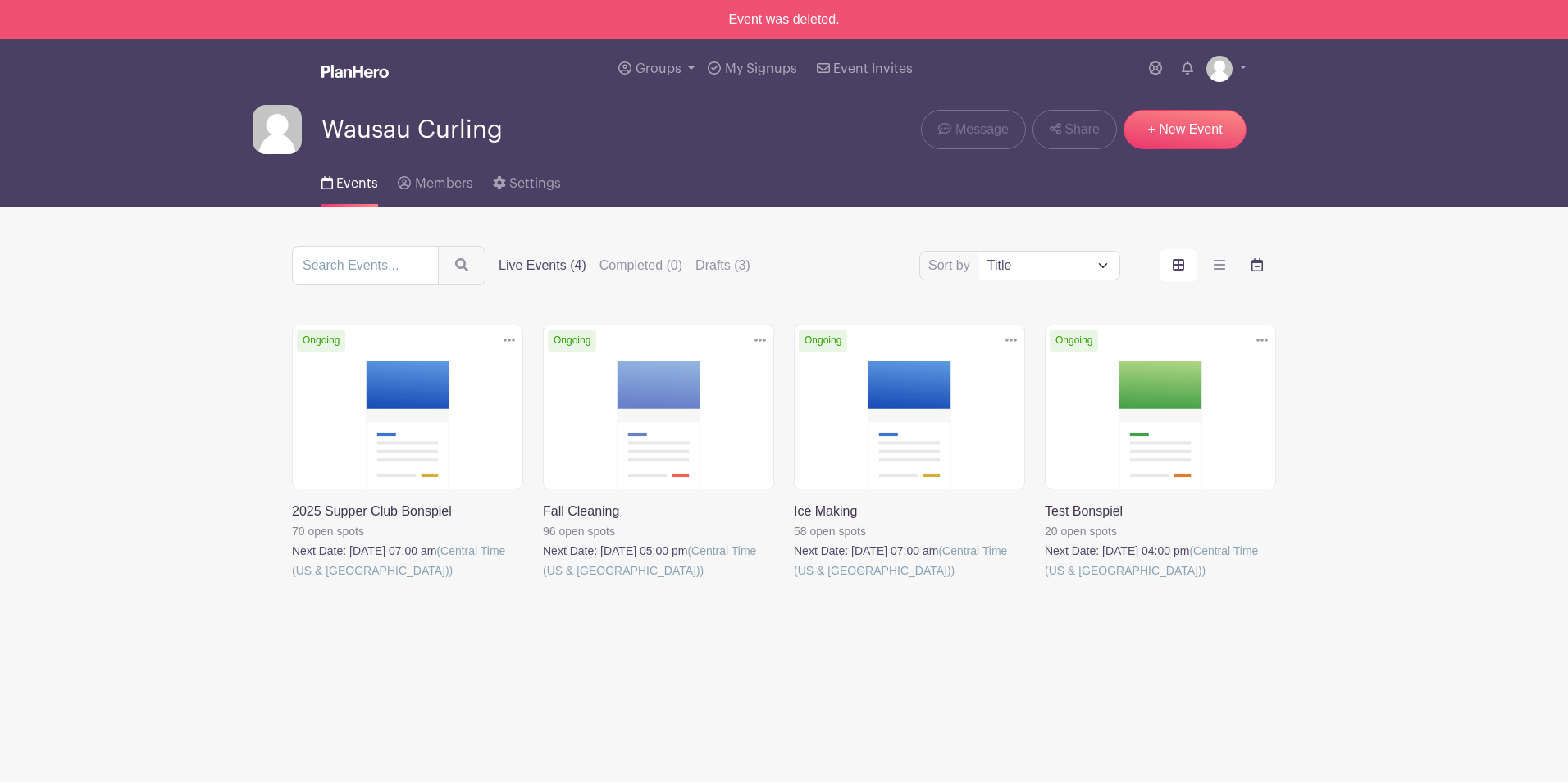
click at [1256, 259] on icon "order and view" at bounding box center [1256, 265] width 11 height 13
click at [0, 0] on input "order and view" at bounding box center [0, 0] width 0 height 0
click at [1256, 259] on icon "order and view" at bounding box center [1256, 265] width 11 height 13
click at [0, 0] on input "order and view" at bounding box center [0, 0] width 0 height 0
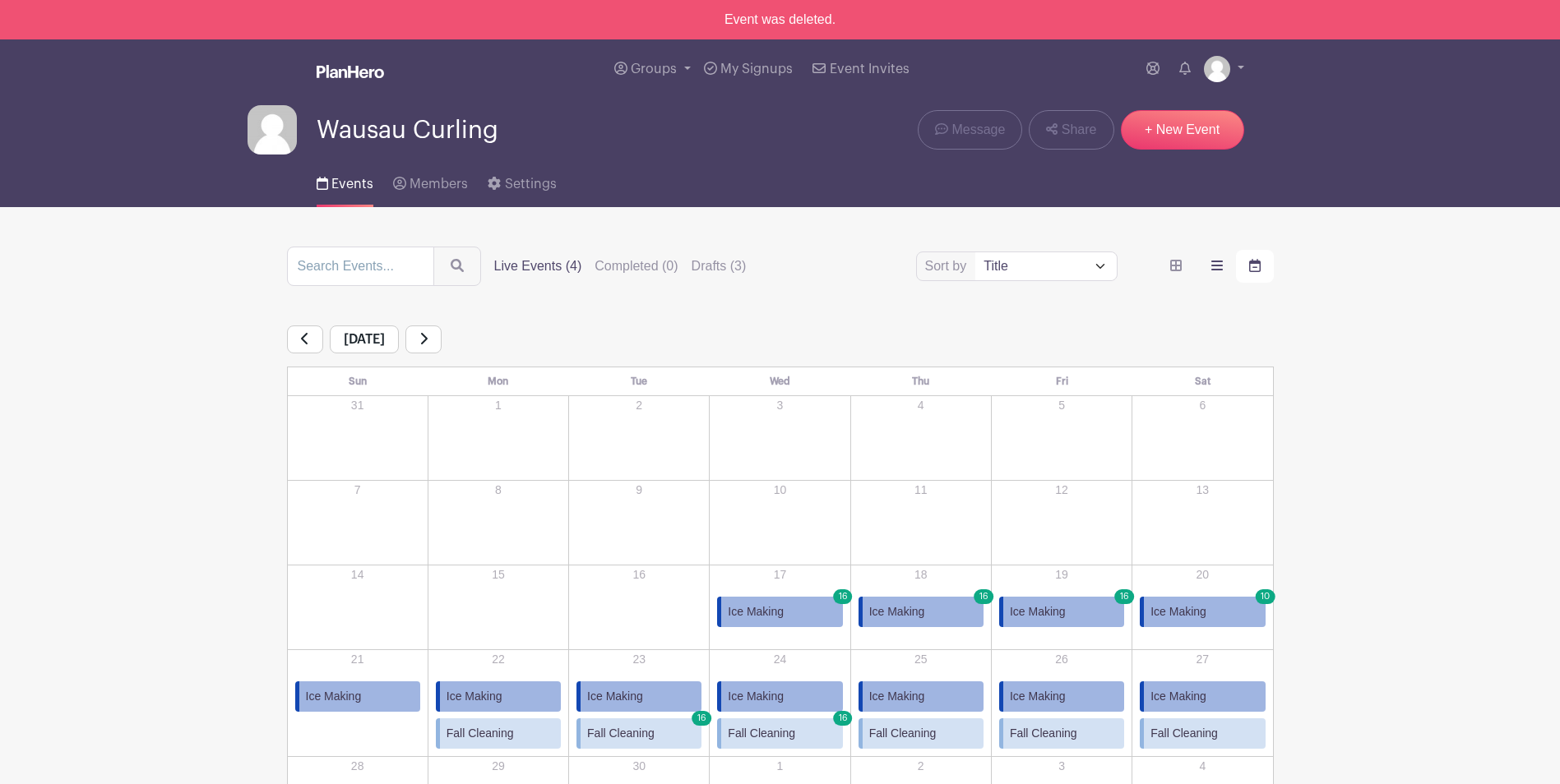
drag, startPoint x: 1260, startPoint y: 260, endPoint x: 1216, endPoint y: 265, distance: 44.3
click at [1216, 265] on icon "order and view" at bounding box center [1216, 265] width 11 height 9
click at [0, 0] on input "order and view" at bounding box center [0, 0] width 0 height 0
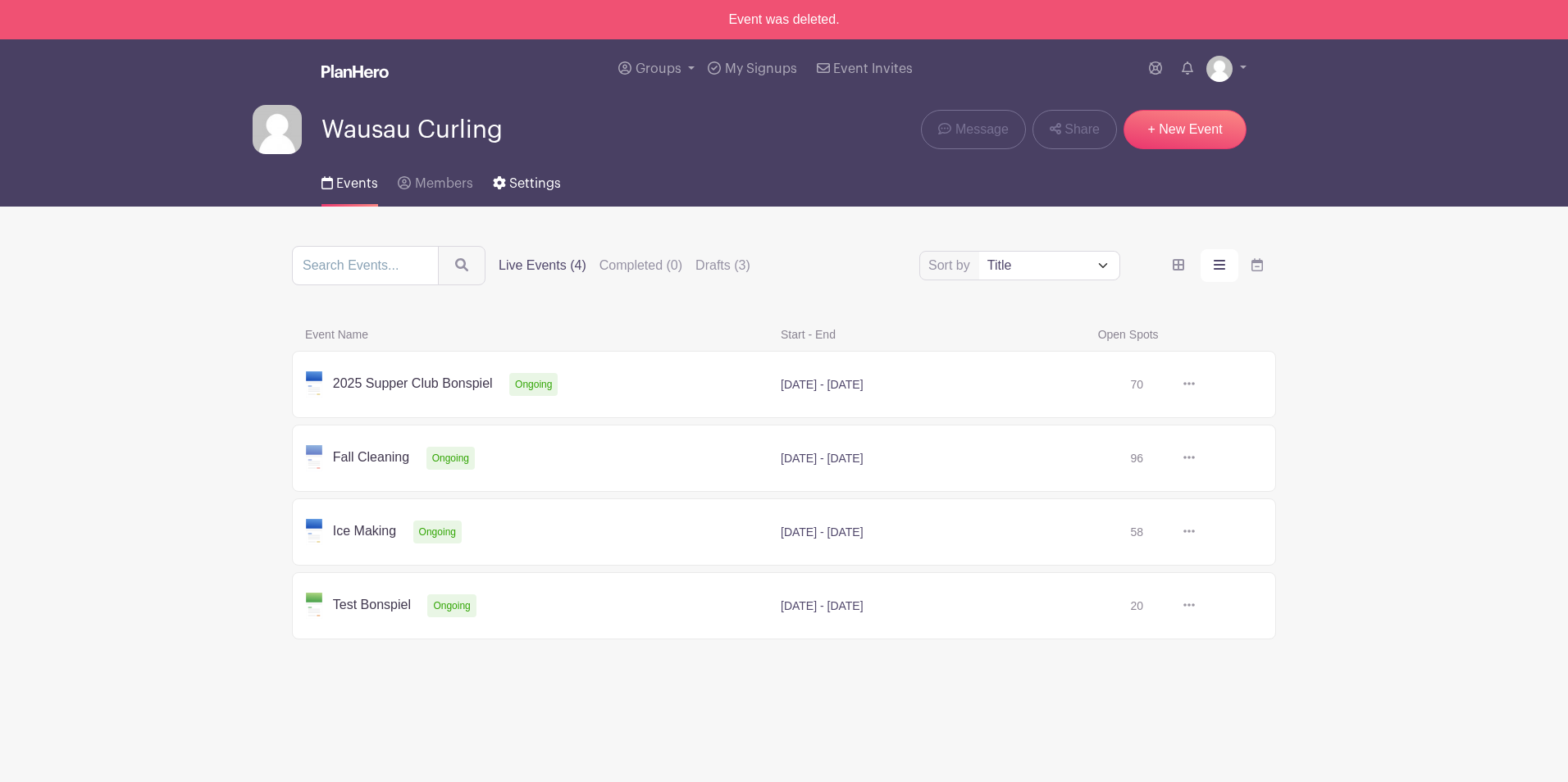
click at [535, 180] on span "Settings" at bounding box center [535, 184] width 52 height 13
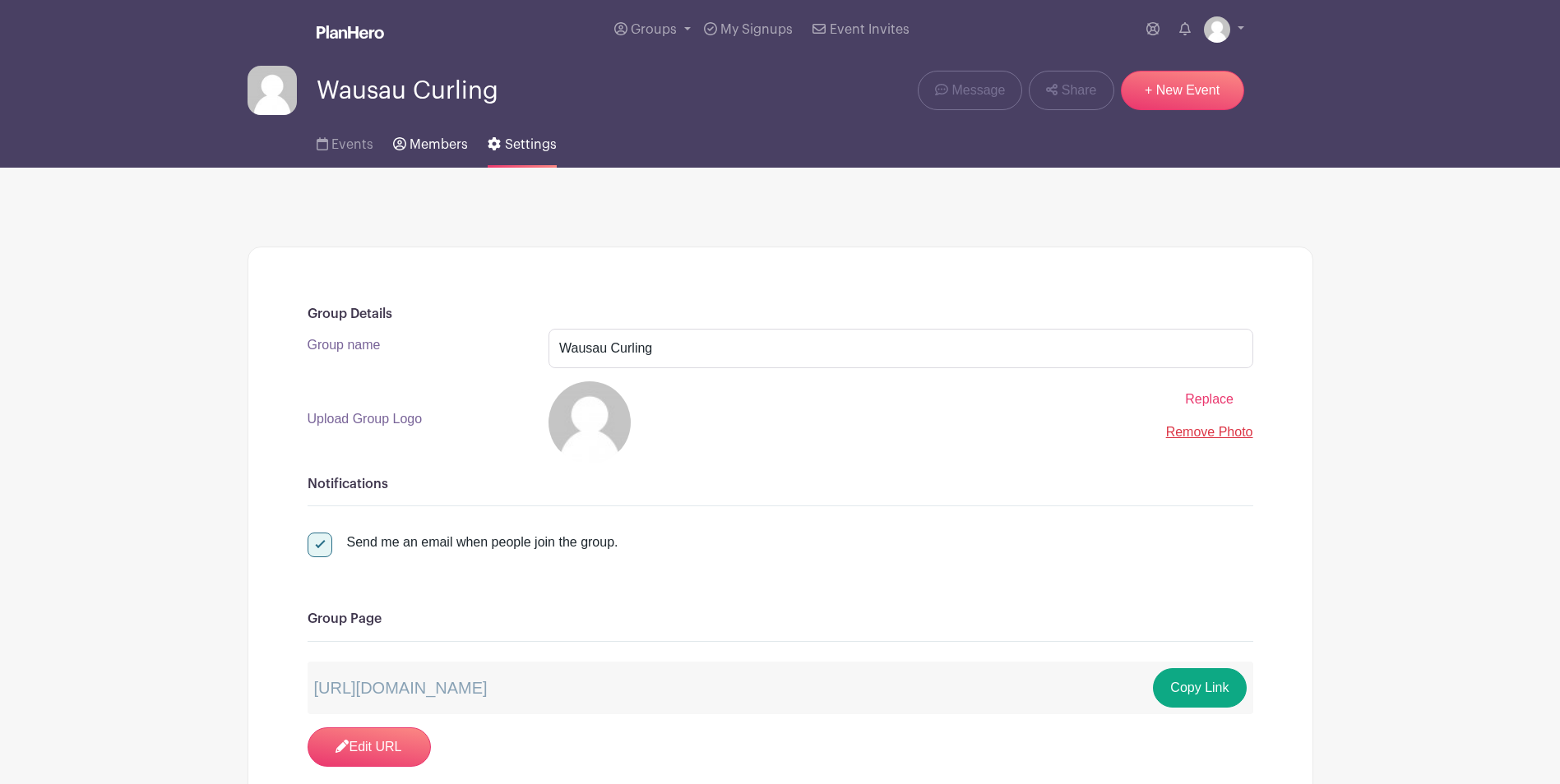
click at [430, 143] on span "Members" at bounding box center [438, 144] width 58 height 13
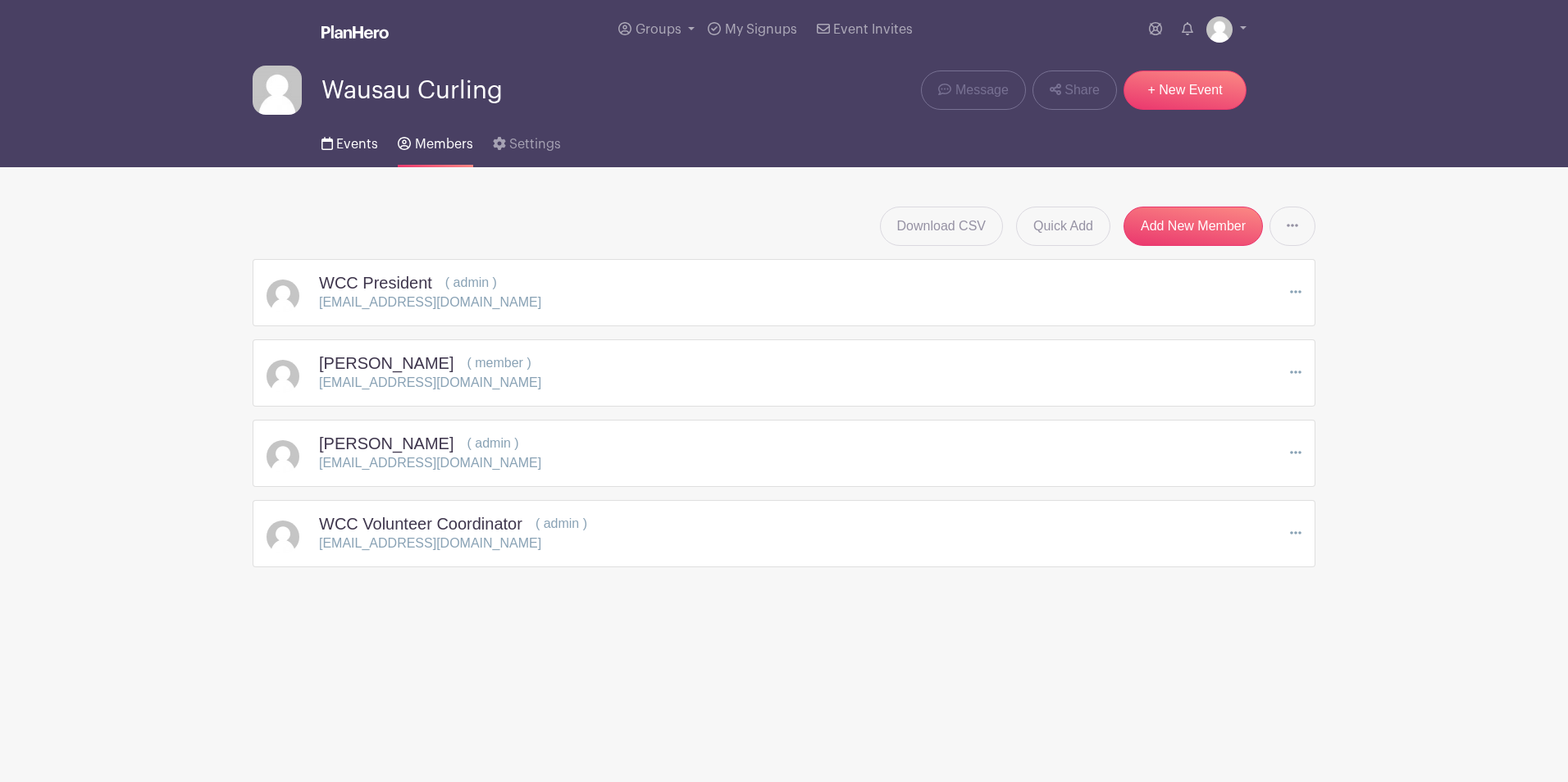
click at [362, 143] on span "Events" at bounding box center [357, 144] width 42 height 13
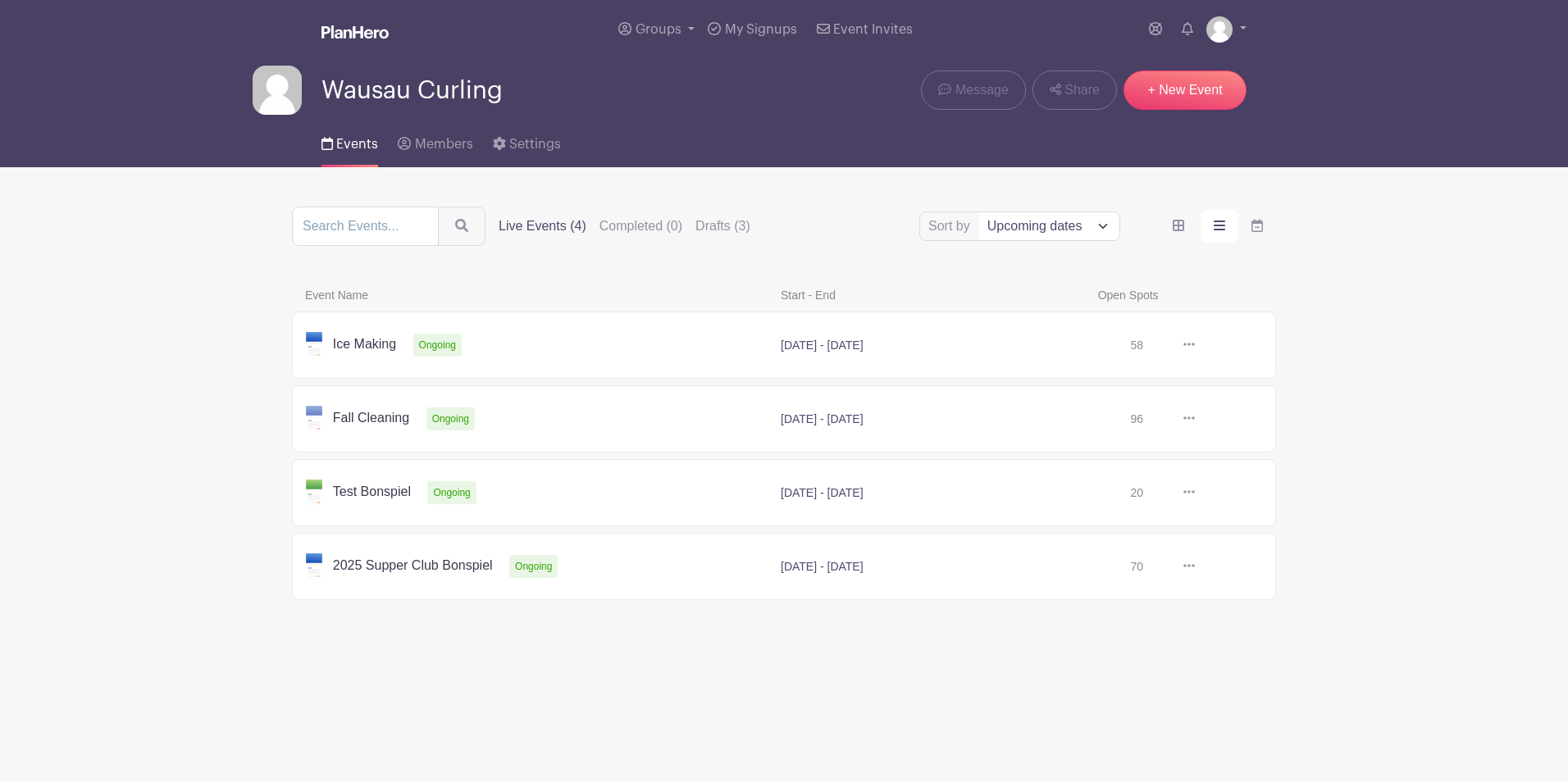
click at [1192, 493] on icon at bounding box center [1188, 492] width 11 height 13
click at [1205, 523] on link "Duplicate" at bounding box center [1241, 528] width 130 height 27
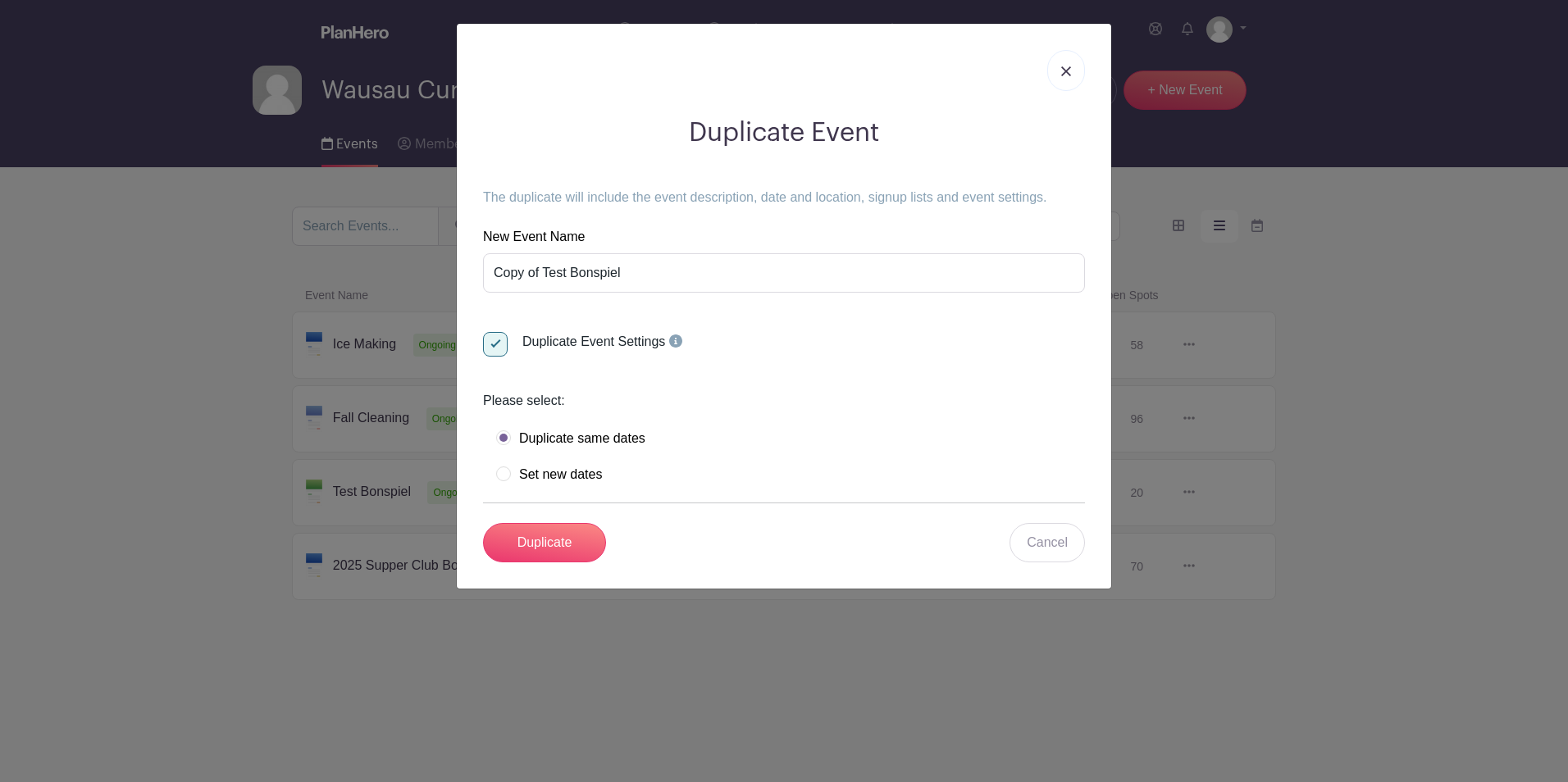
click at [501, 476] on label "Set new dates" at bounding box center [549, 474] width 106 height 16
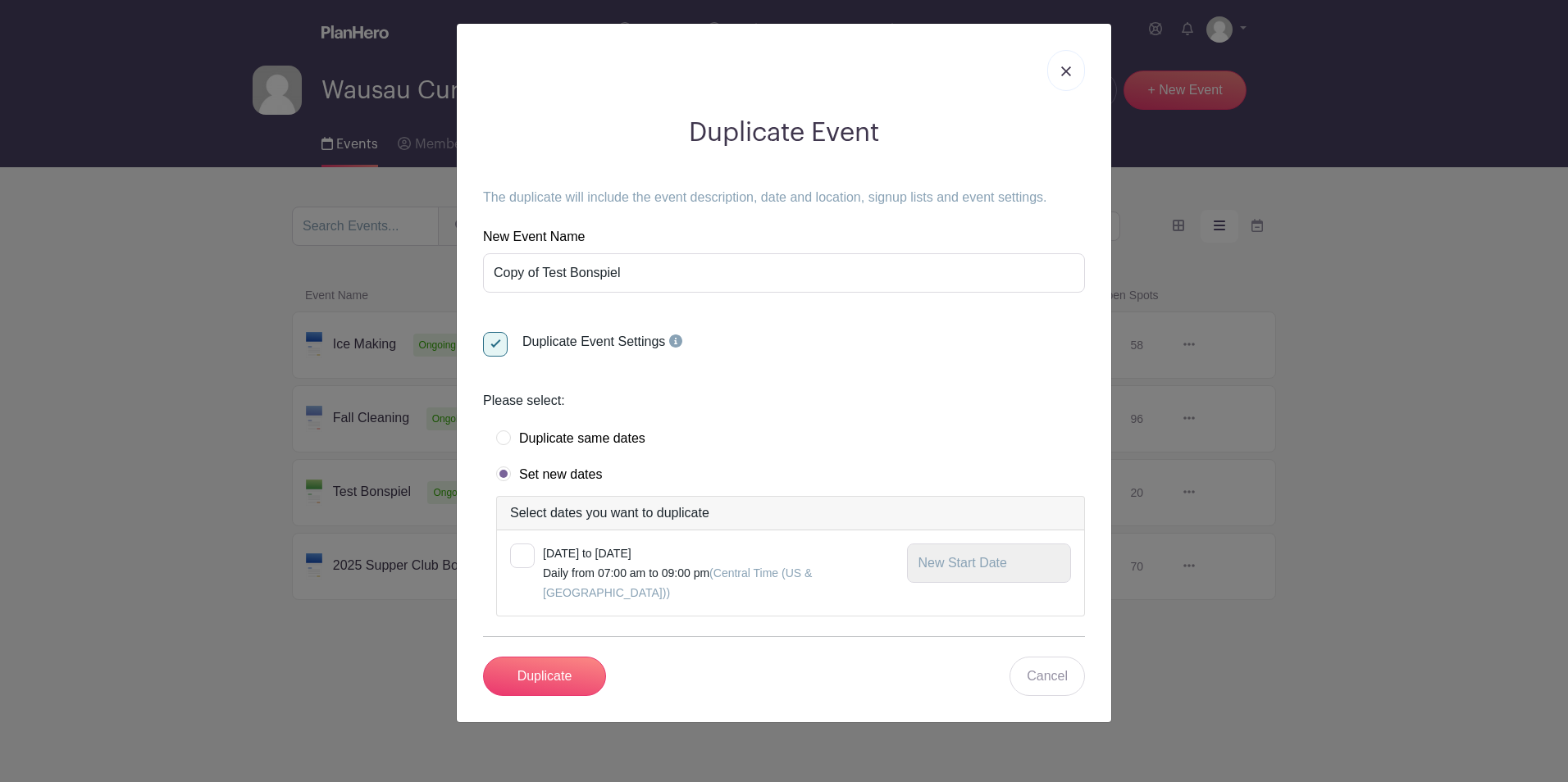
click at [524, 554] on div at bounding box center [523, 556] width 25 height 25
click at [521, 554] on input "checkbox" at bounding box center [515, 548] width 10 height 10
click at [975, 565] on input "text" at bounding box center [989, 563] width 164 height 40
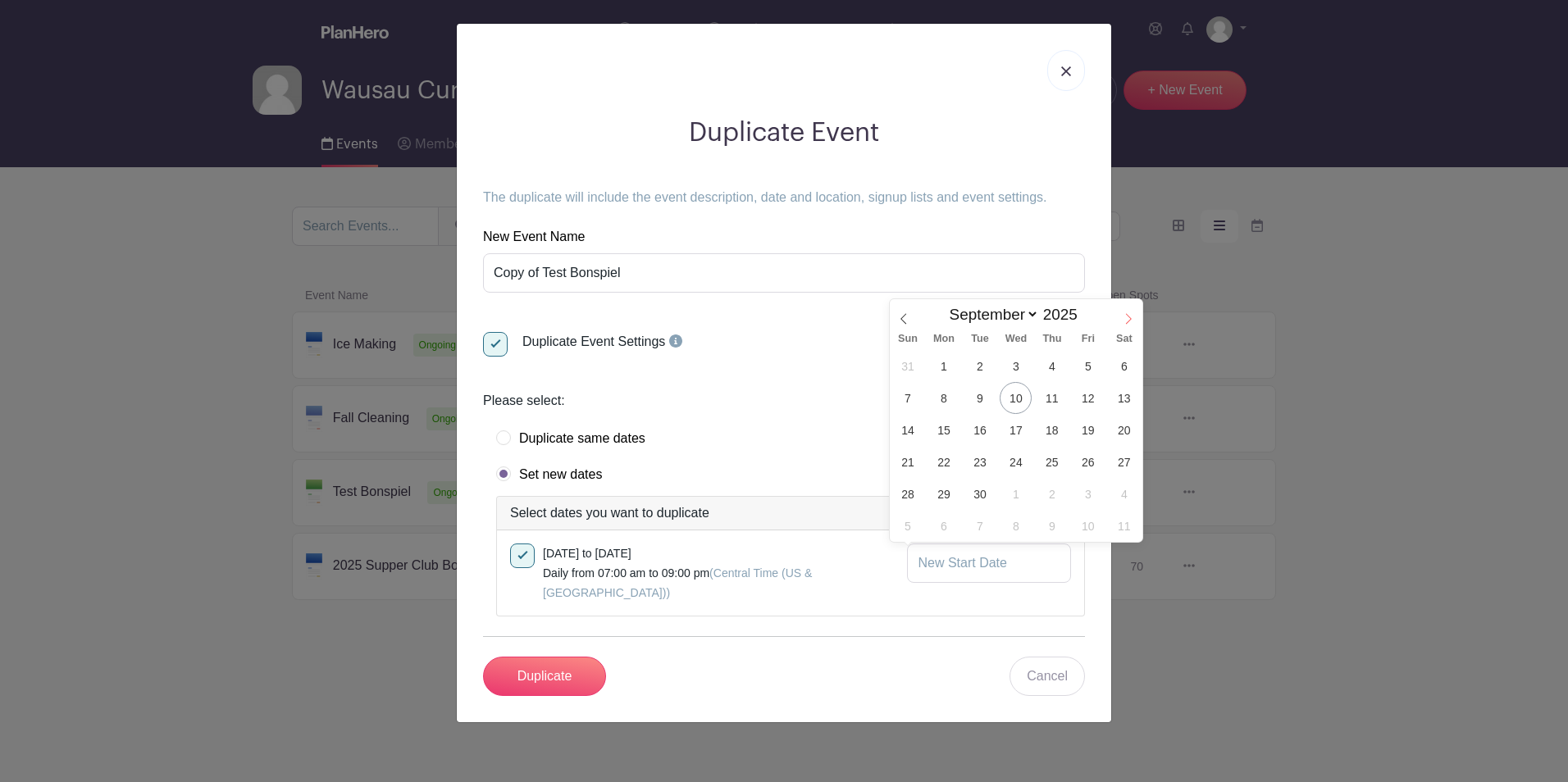
click at [1122, 317] on icon at bounding box center [1128, 319] width 11 height 11
click at [1091, 435] on span "14" at bounding box center [1088, 430] width 32 height 32
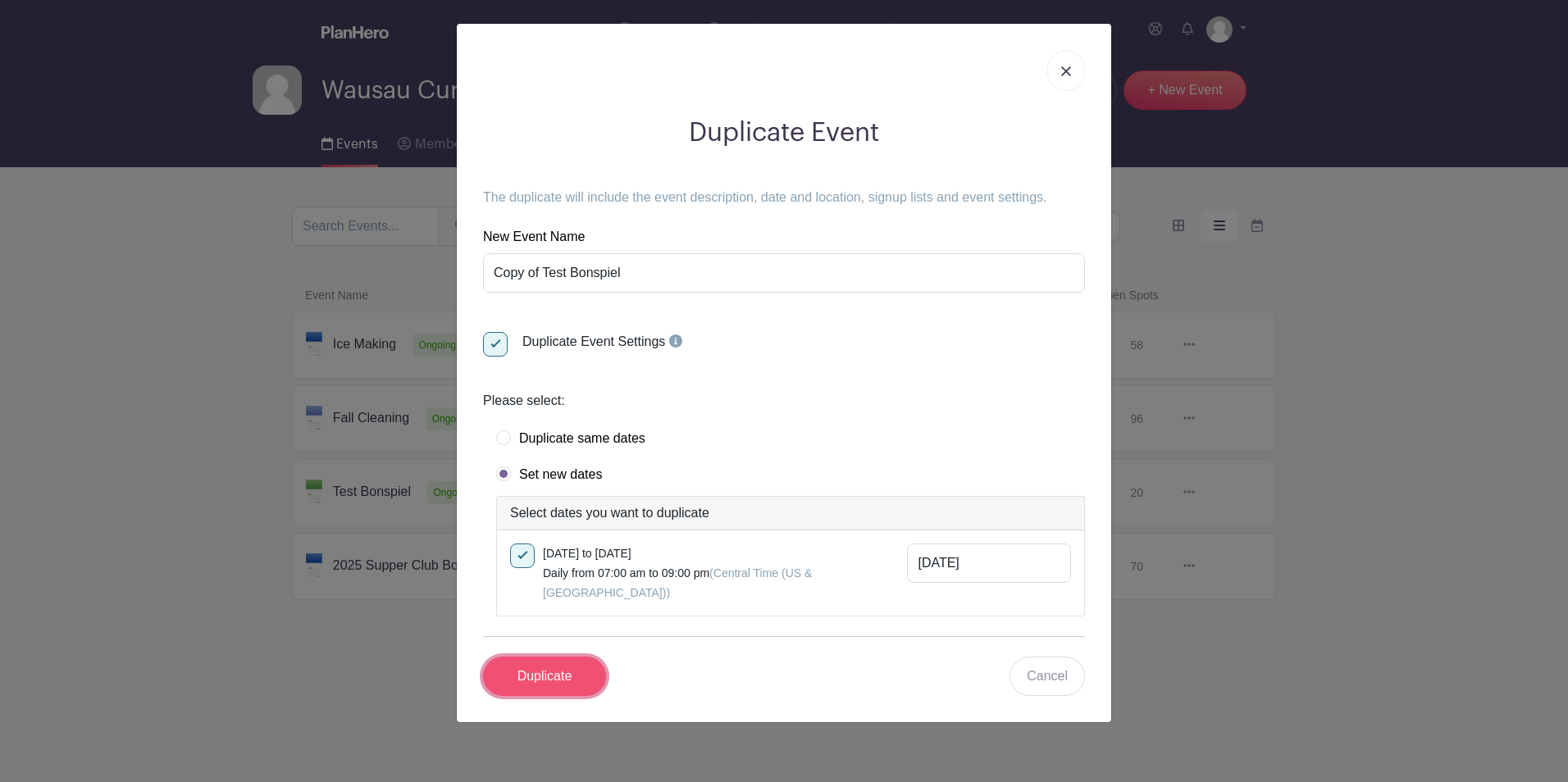
click at [561, 658] on input "Duplicate" at bounding box center [544, 677] width 123 height 40
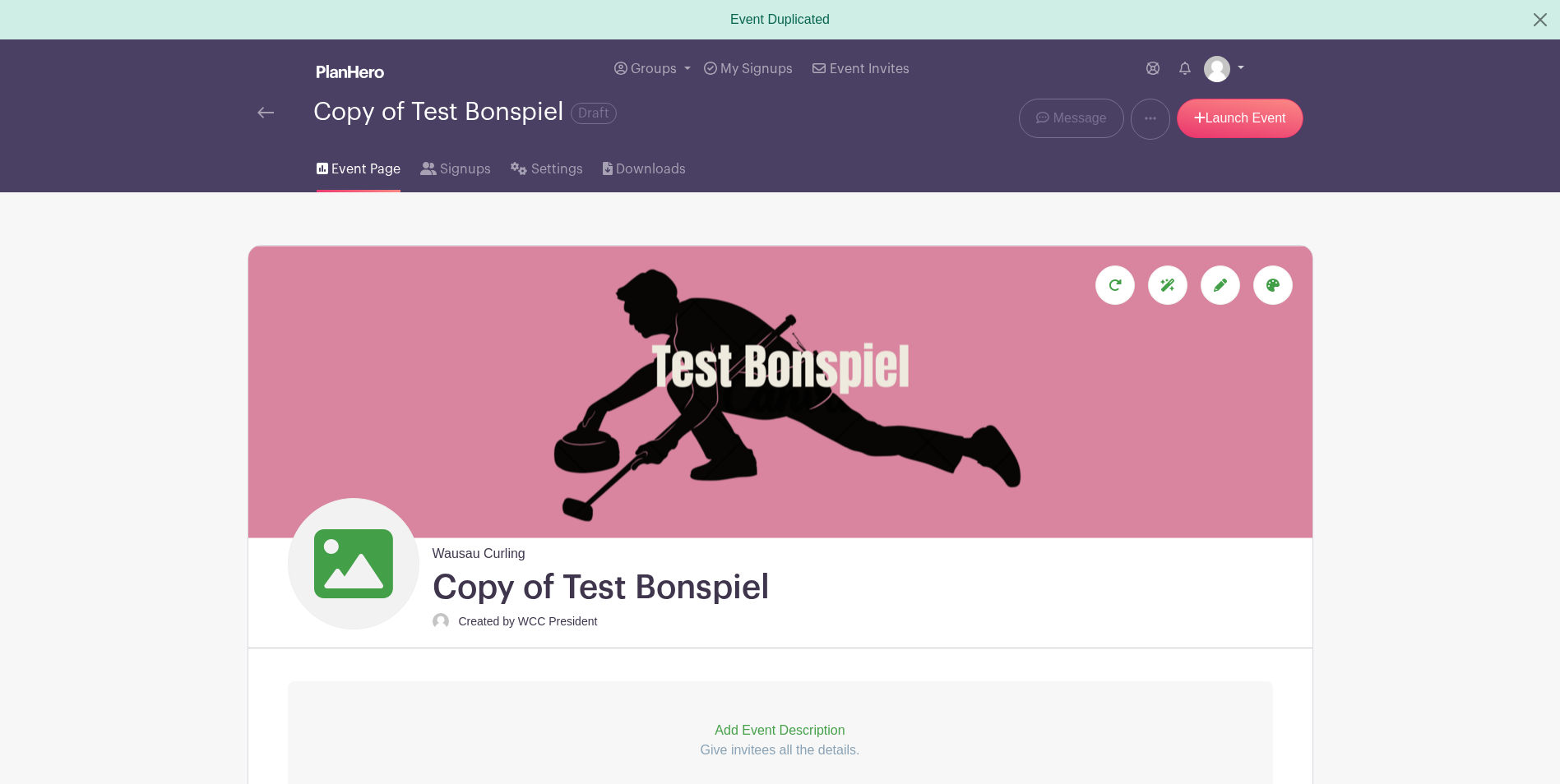
click at [1236, 66] on link at bounding box center [1224, 69] width 40 height 27
click at [1175, 109] on link "My account" at bounding box center [1177, 108] width 130 height 27
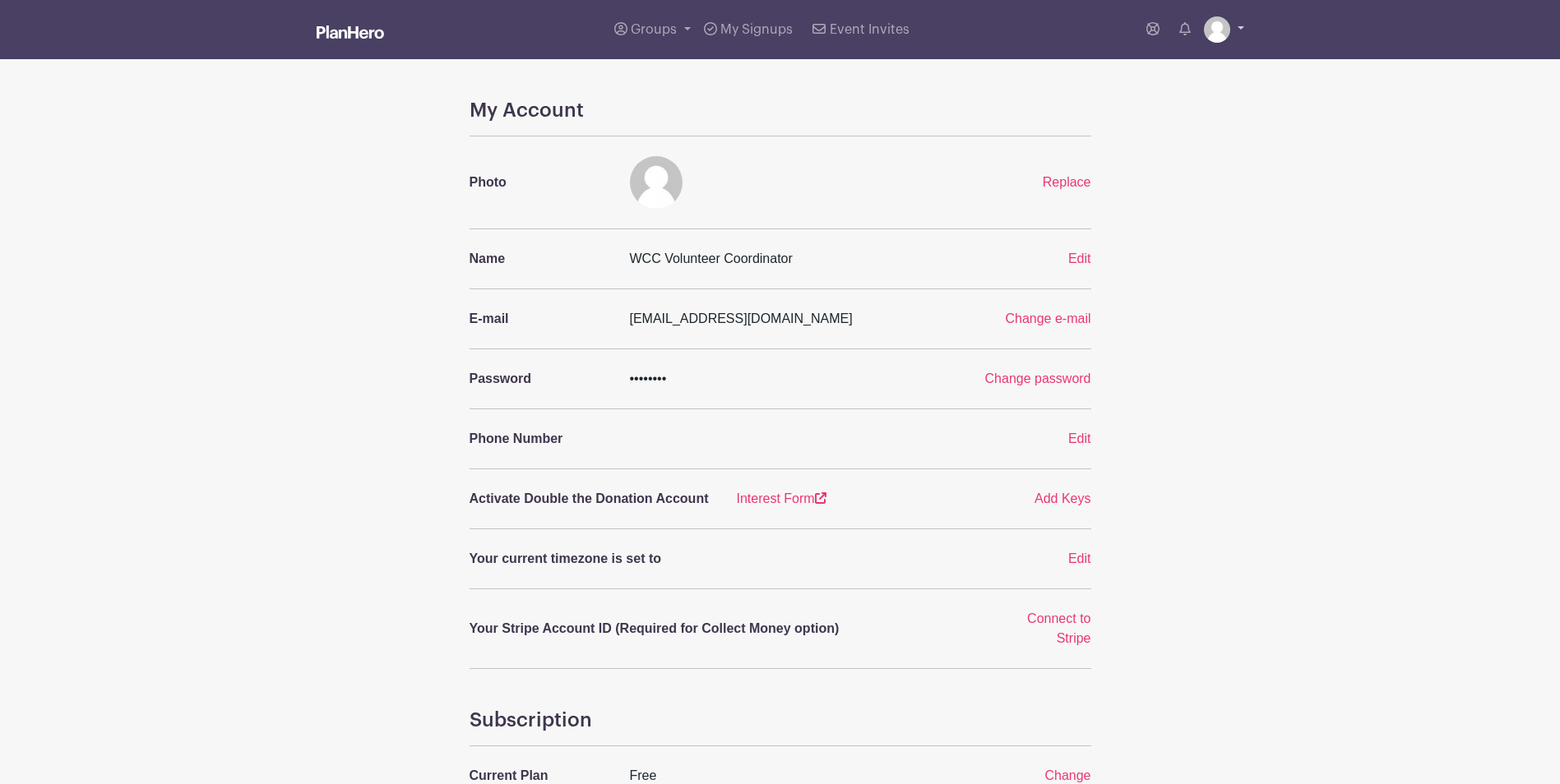
click at [1212, 27] on img at bounding box center [1217, 29] width 27 height 27
click at [1162, 91] on link "Downloads" at bounding box center [1177, 95] width 130 height 27
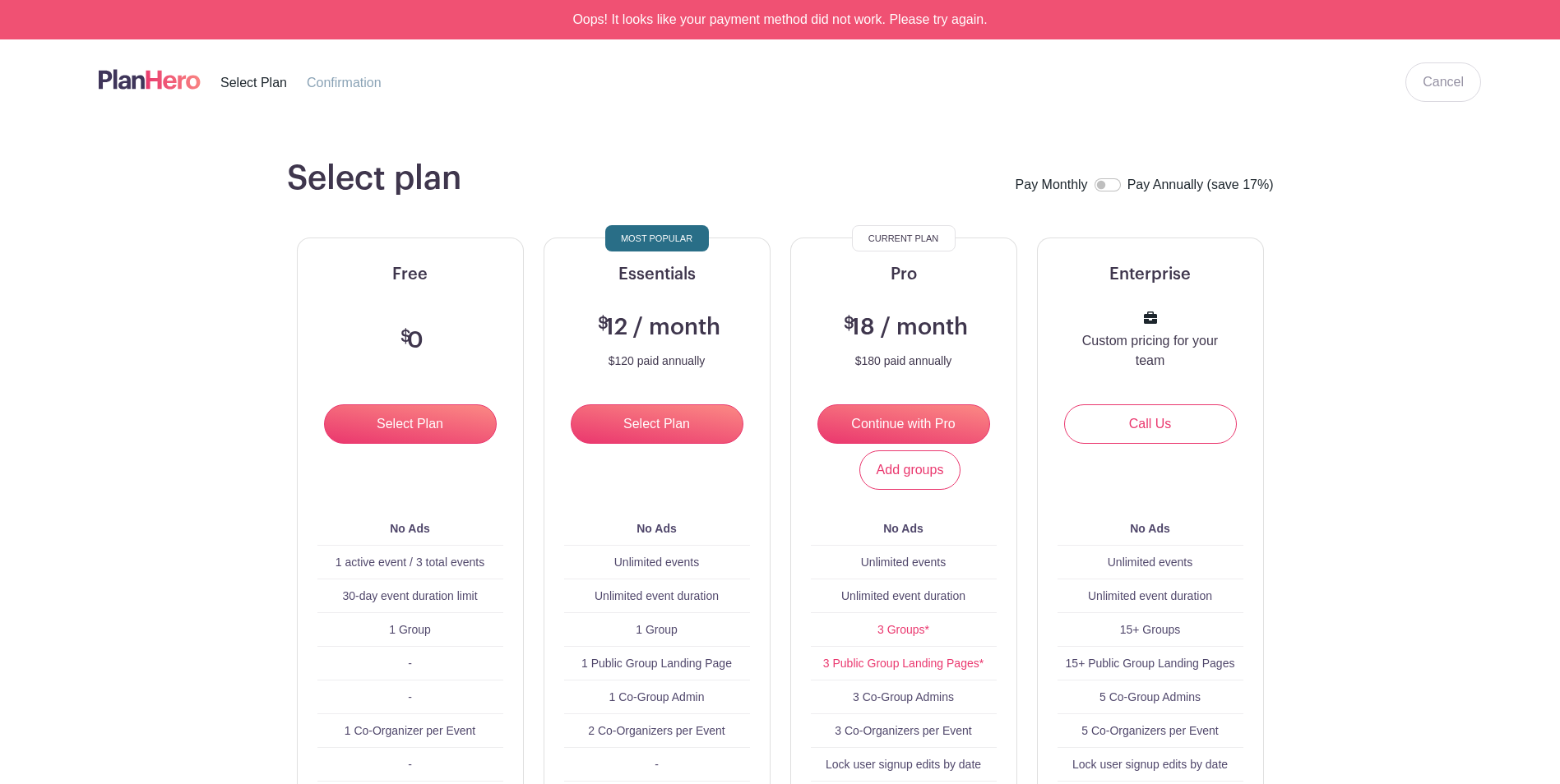
scroll to position [196, 0]
